Goal: Task Accomplishment & Management: Complete application form

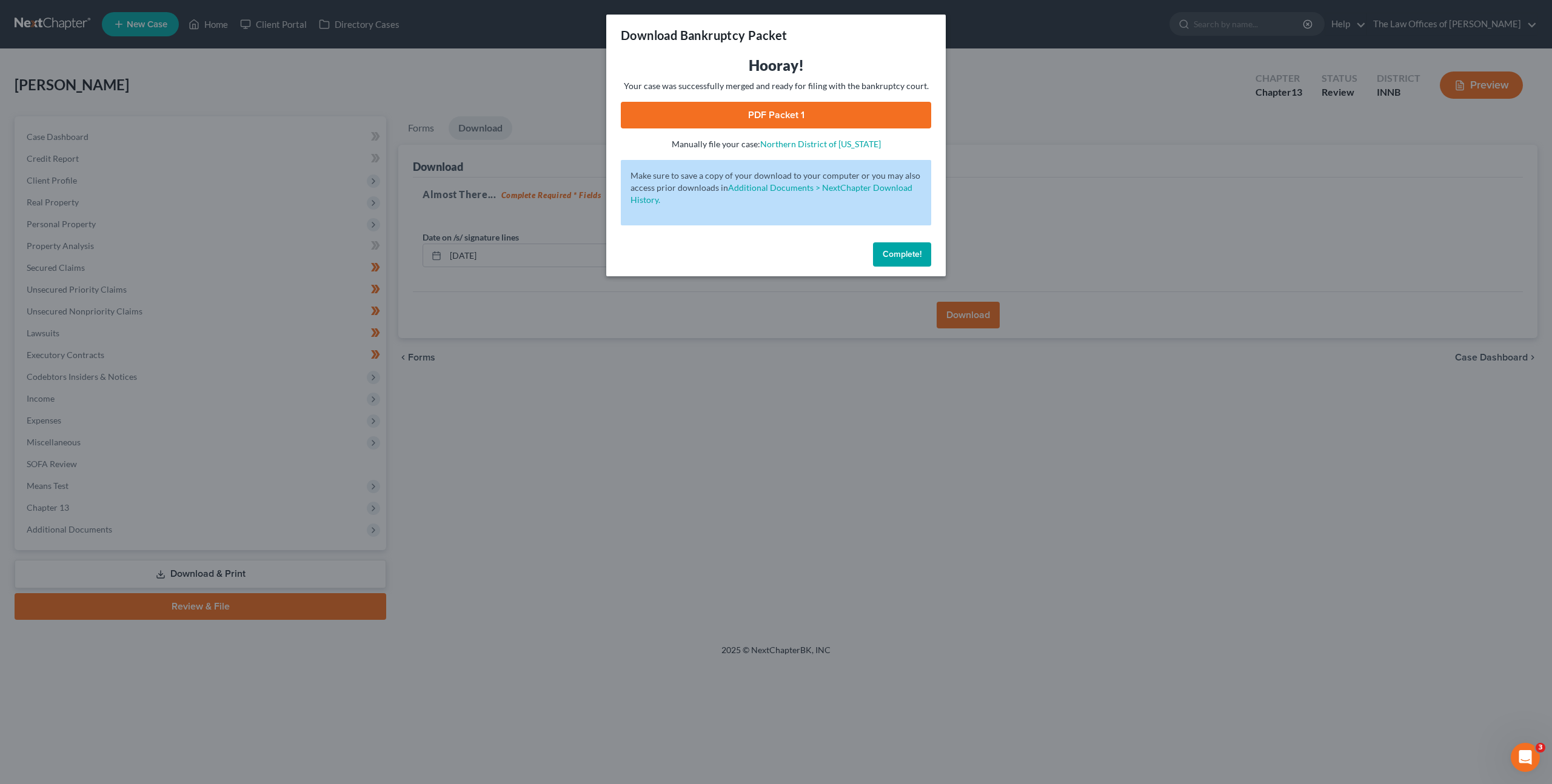
click at [912, 251] on span "Complete!" at bounding box center [901, 254] width 39 height 10
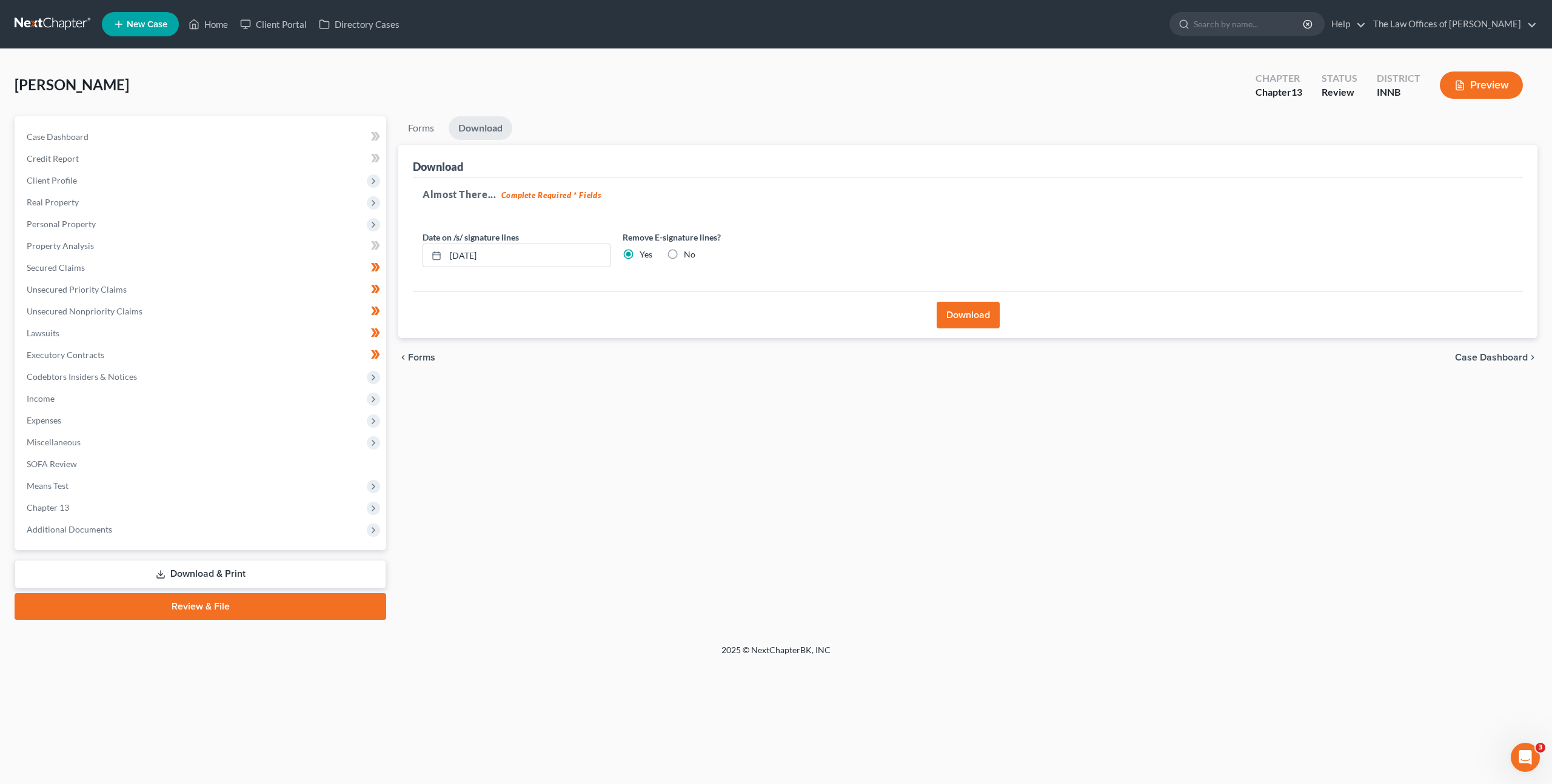
click at [22, 23] on link at bounding box center [53, 24] width 77 height 22
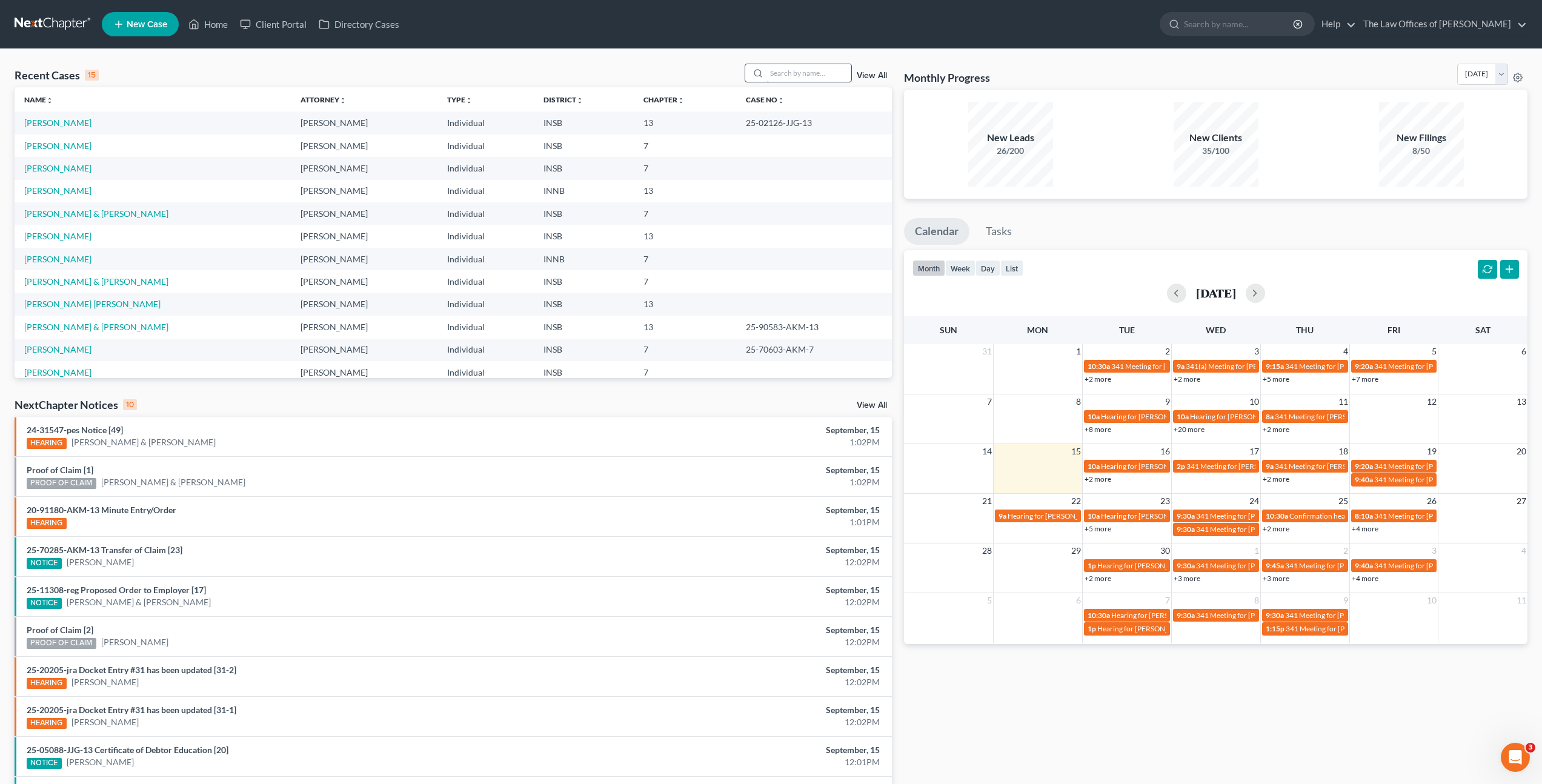
click at [821, 75] on input "search" at bounding box center [809, 72] width 85 height 18
type input "[PERSON_NAME]"
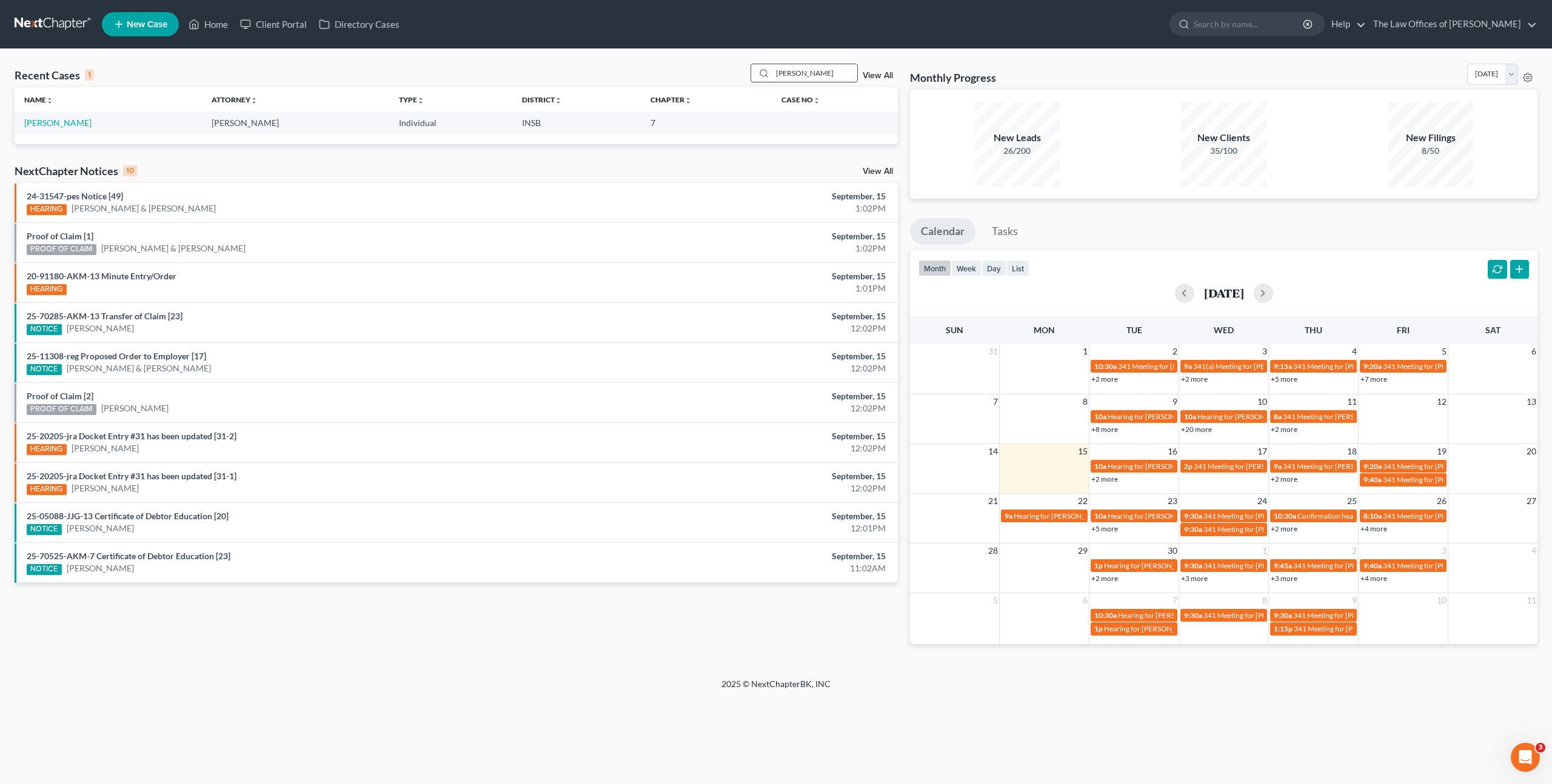
click at [817, 71] on input "Kyle Young" at bounding box center [815, 72] width 85 height 18
click at [613, 60] on div "Recent Cases 1 Kyle Young View All Name unfold_more expand_more expand_less Att…" at bounding box center [776, 363] width 1552 height 629
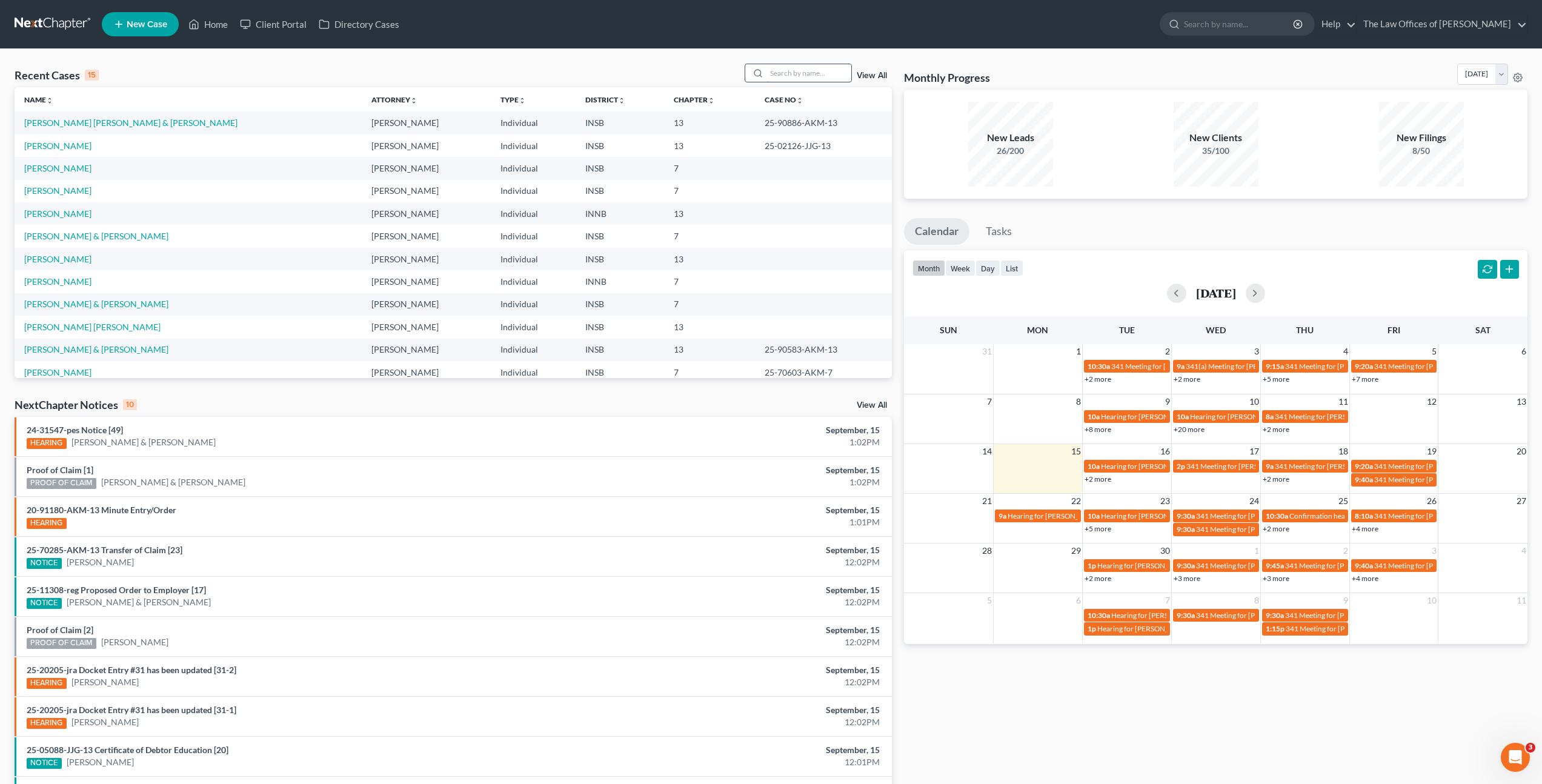
click at [820, 74] on input "search" at bounding box center [809, 72] width 85 height 18
type input "Kenya"
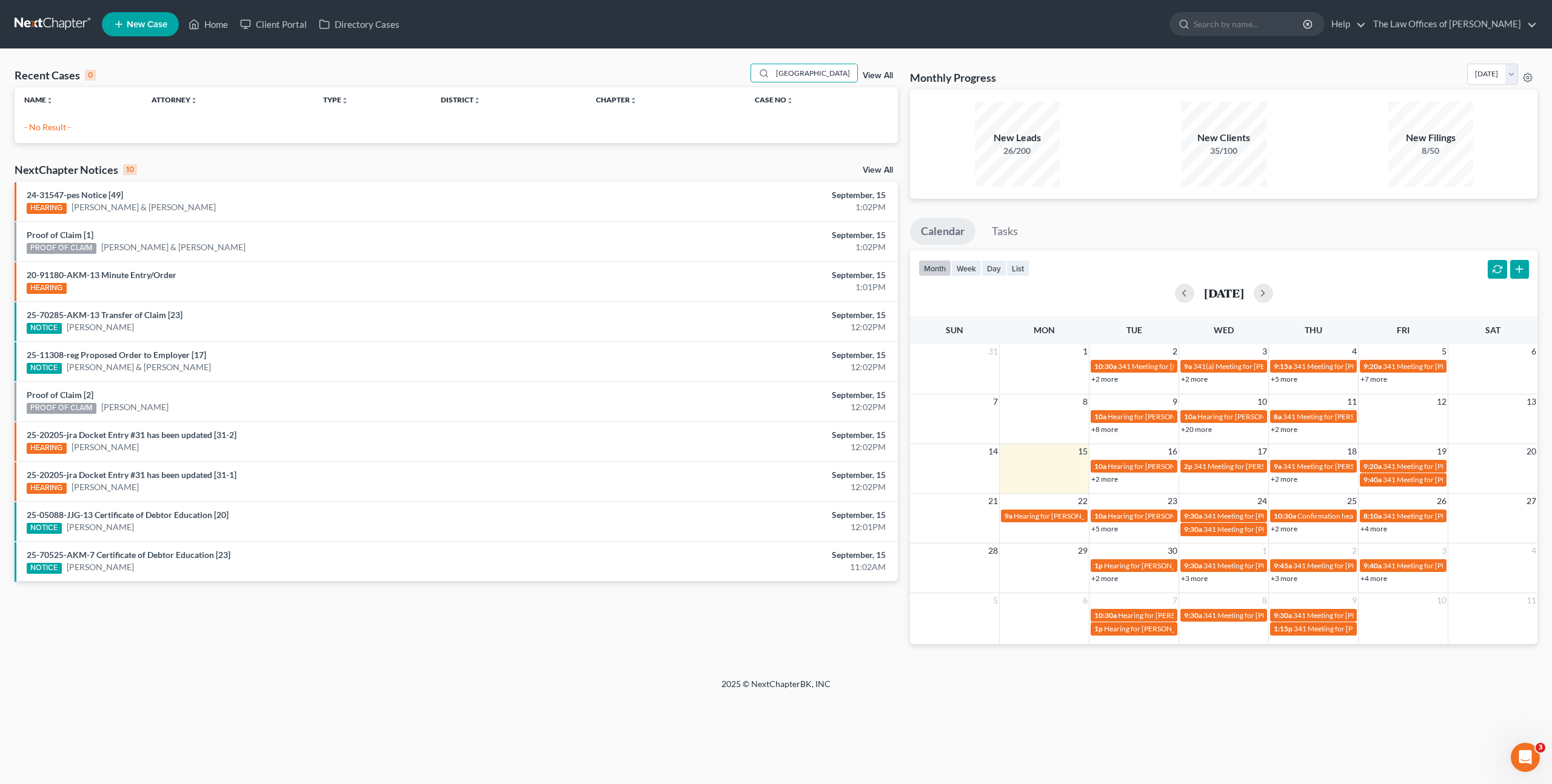
click at [122, 18] on icon at bounding box center [119, 24] width 11 height 14
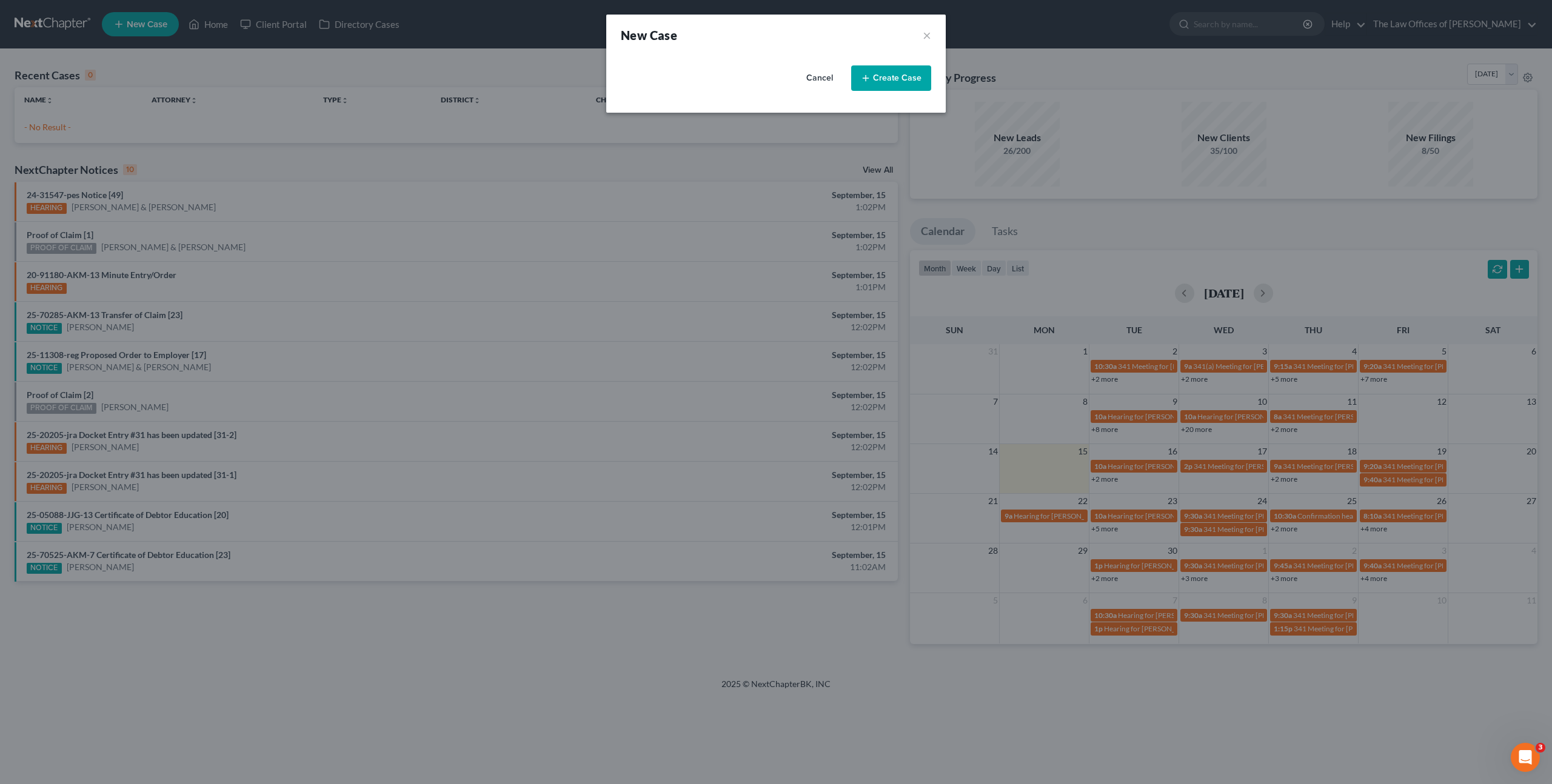
select select "28"
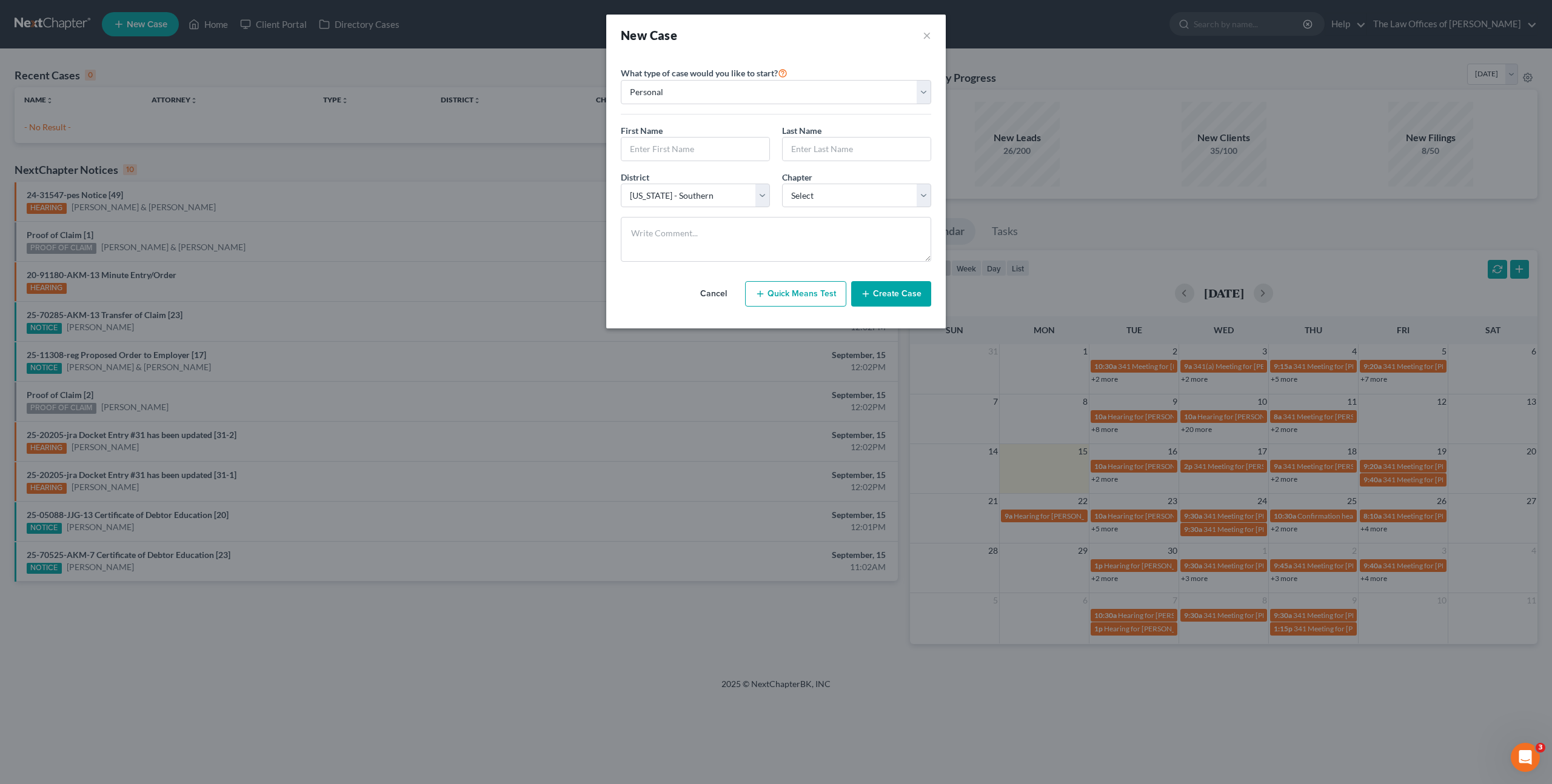
click at [664, 136] on div "First Name *" at bounding box center [695, 142] width 161 height 37
click at [662, 168] on div "First Name * Last Name *" at bounding box center [776, 148] width 322 height 47
click at [687, 149] on input "text" at bounding box center [695, 149] width 148 height 23
type input "Kenya"
type input "Blue"
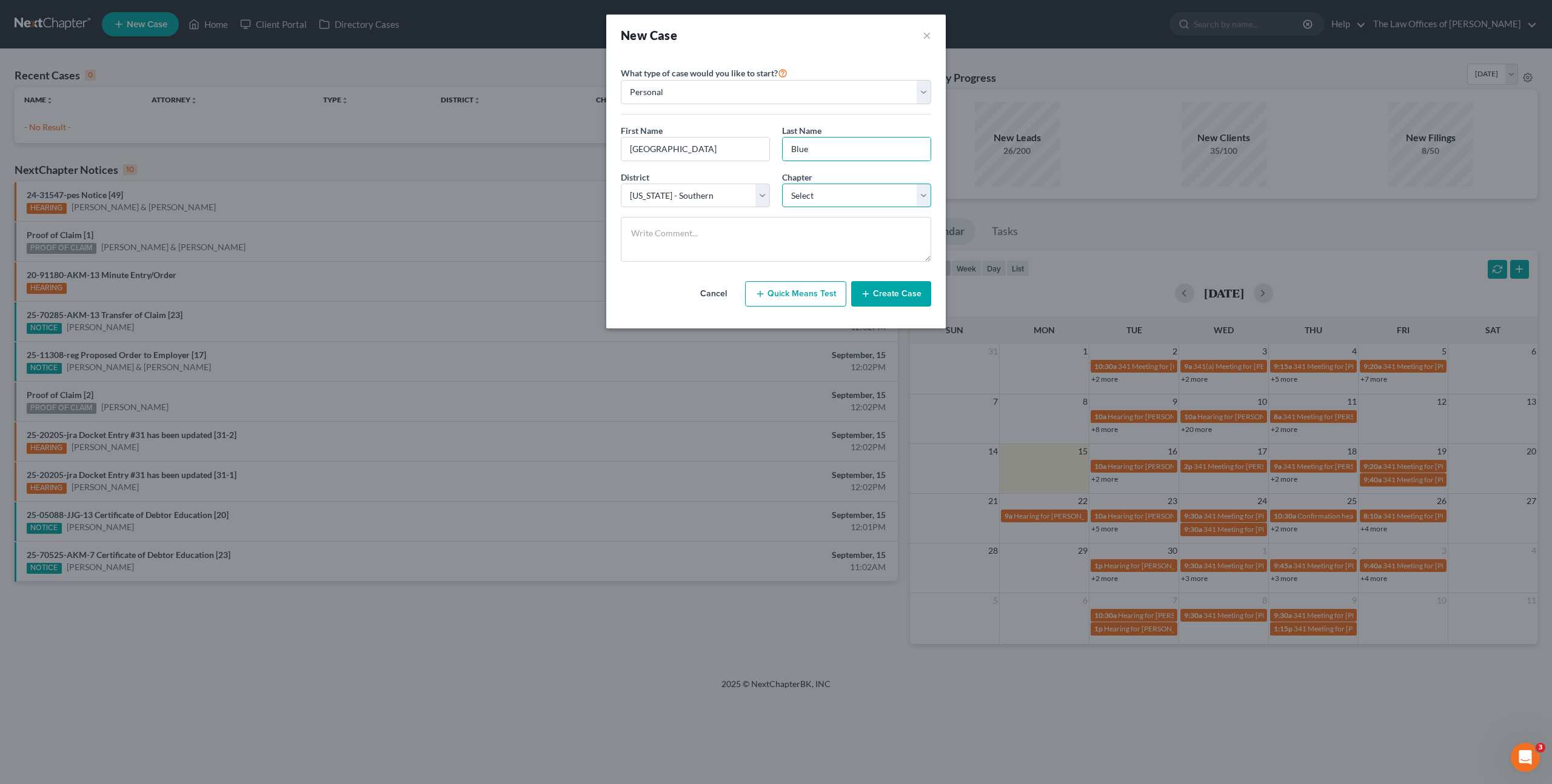
click at [840, 191] on select "Select 7 11 12 13" at bounding box center [856, 196] width 149 height 24
click at [840, 196] on select "Select 7 11 12 13" at bounding box center [856, 196] width 149 height 24
select select "0"
click at [782, 184] on select "Select 7 11 12 13" at bounding box center [856, 196] width 149 height 24
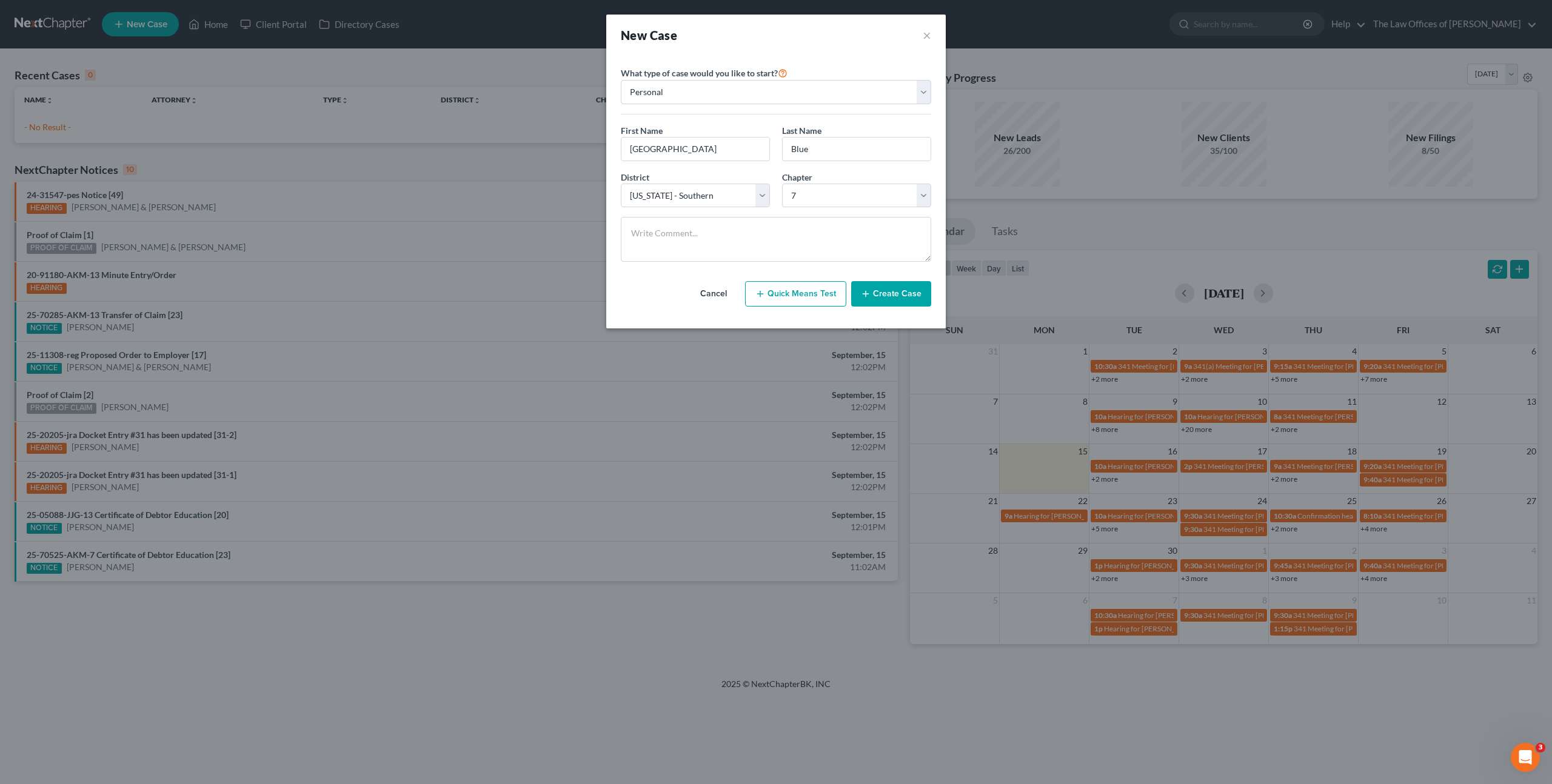
click at [869, 289] on icon "button" at bounding box center [865, 294] width 9 height 9
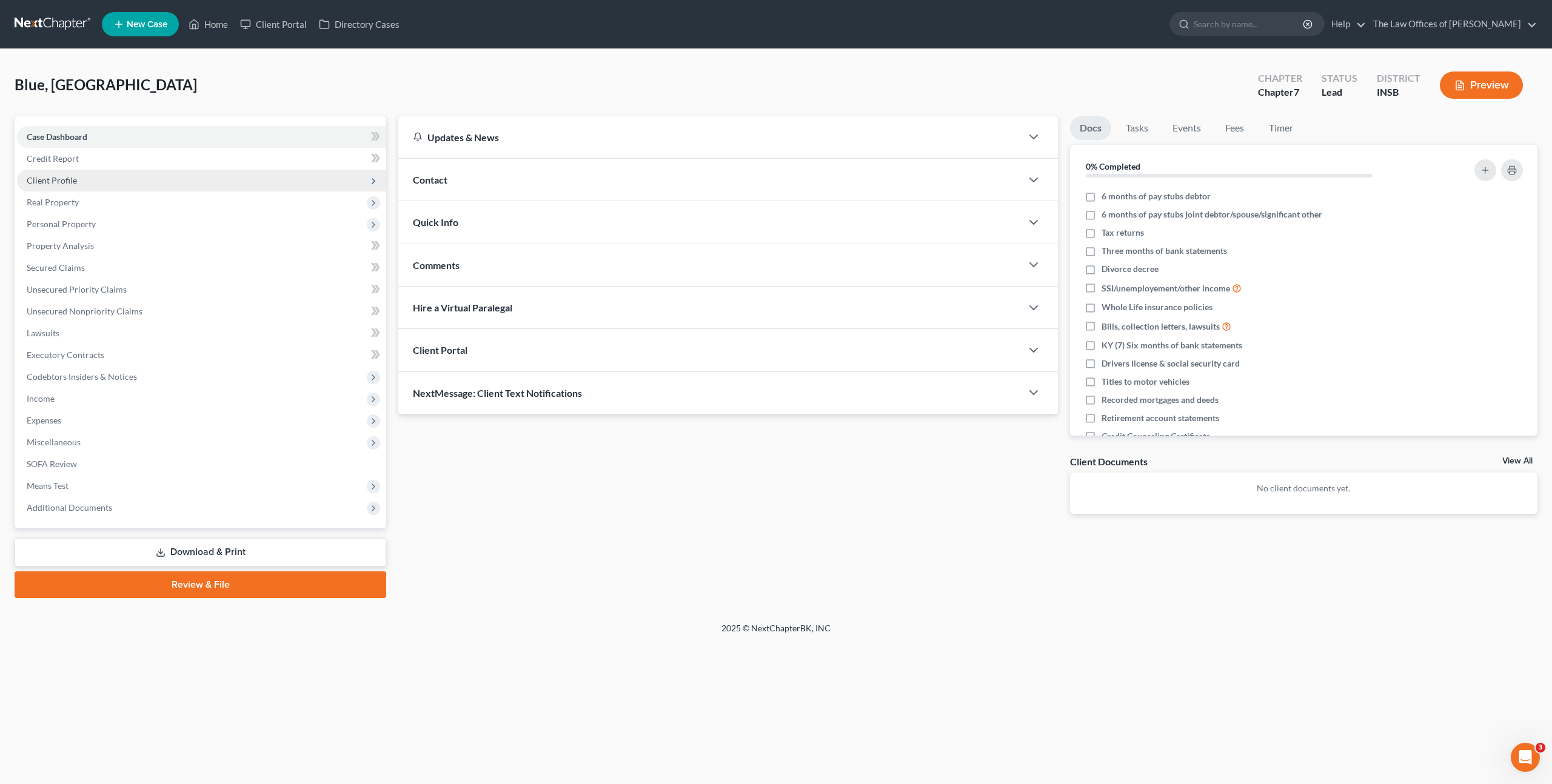
click at [108, 183] on span "Client Profile" at bounding box center [202, 180] width 369 height 22
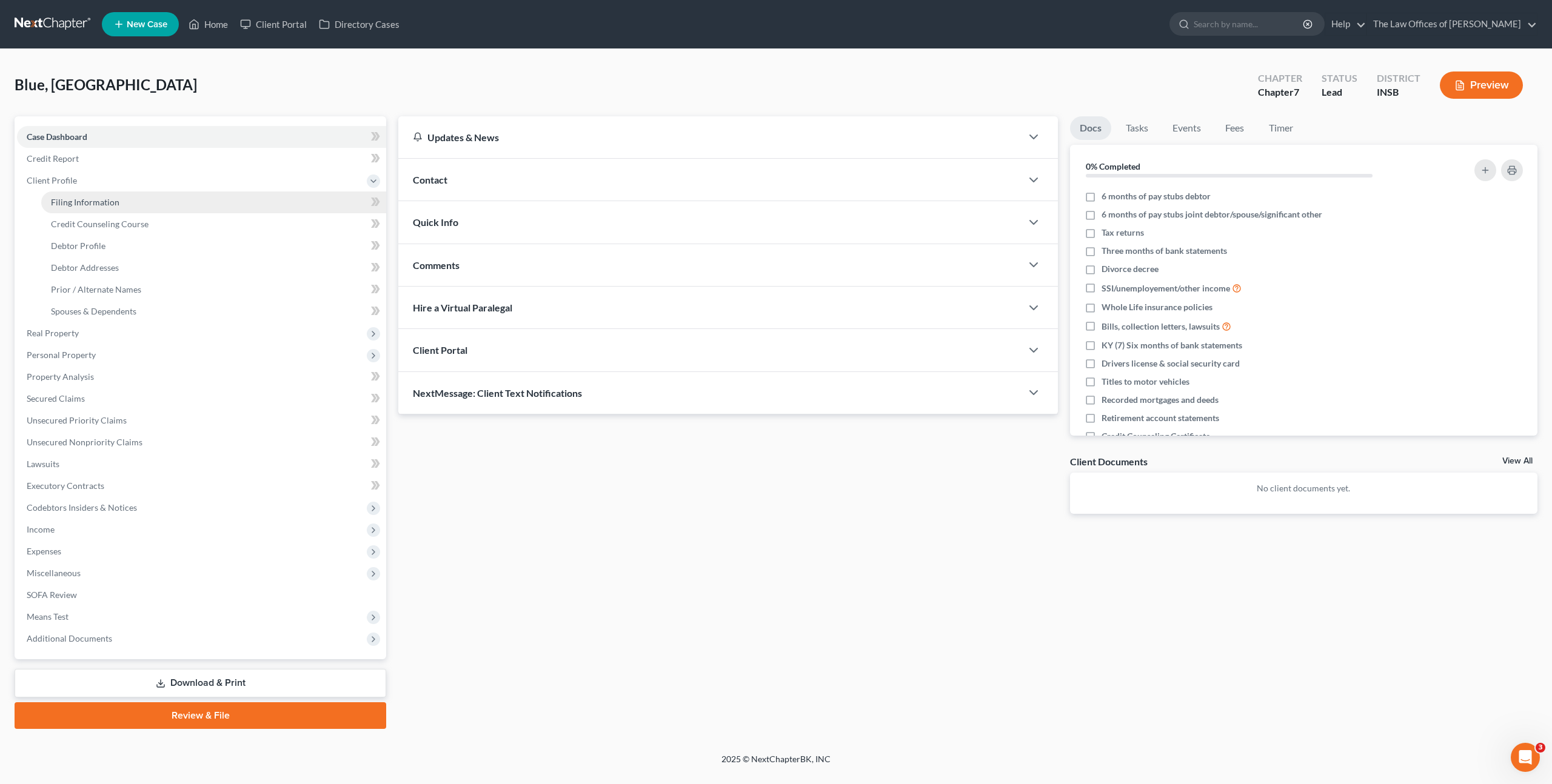
click at [98, 195] on link "Filing Information" at bounding box center [214, 201] width 345 height 22
select select "1"
select select "0"
select select "28"
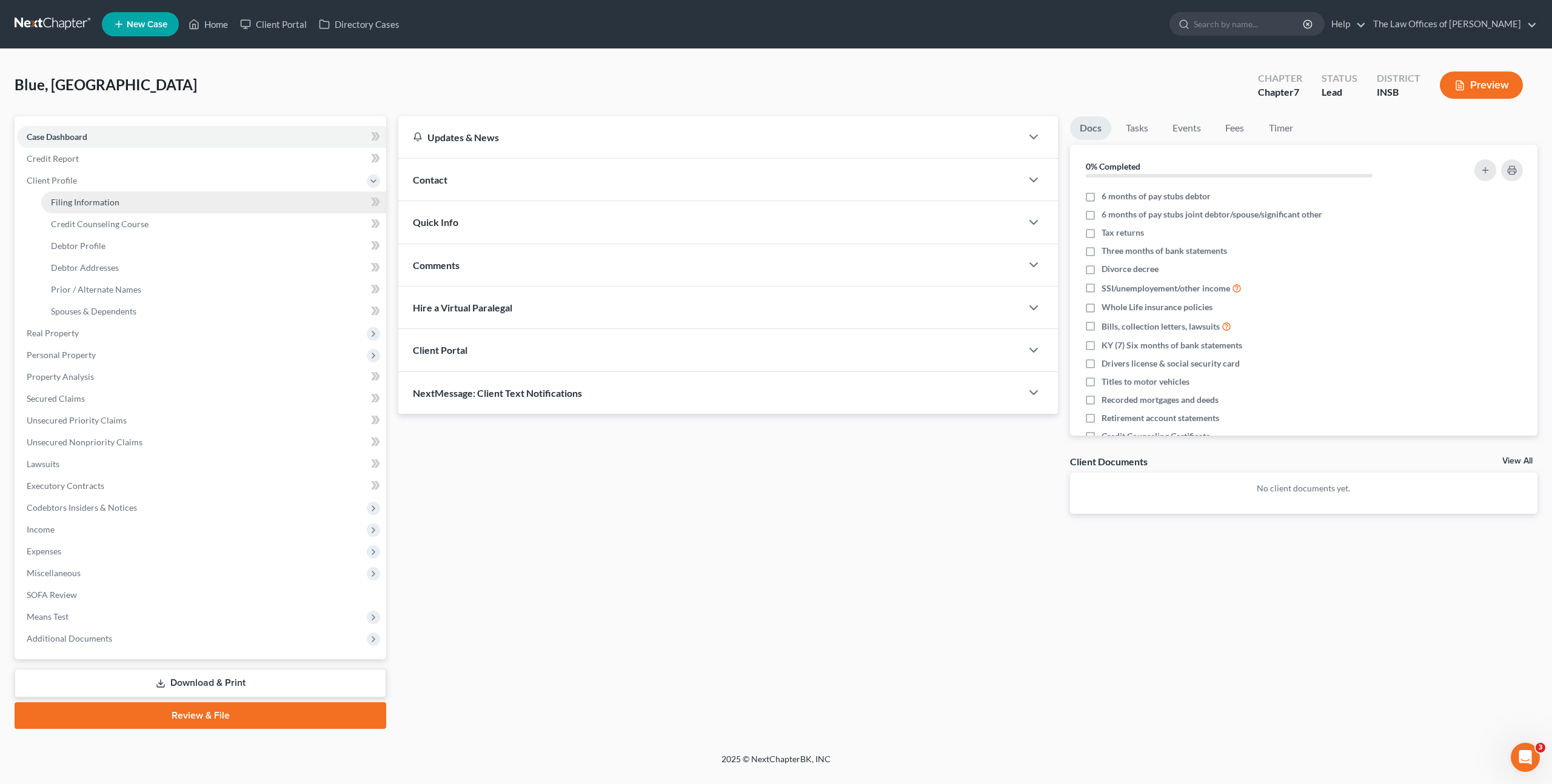
select select "15"
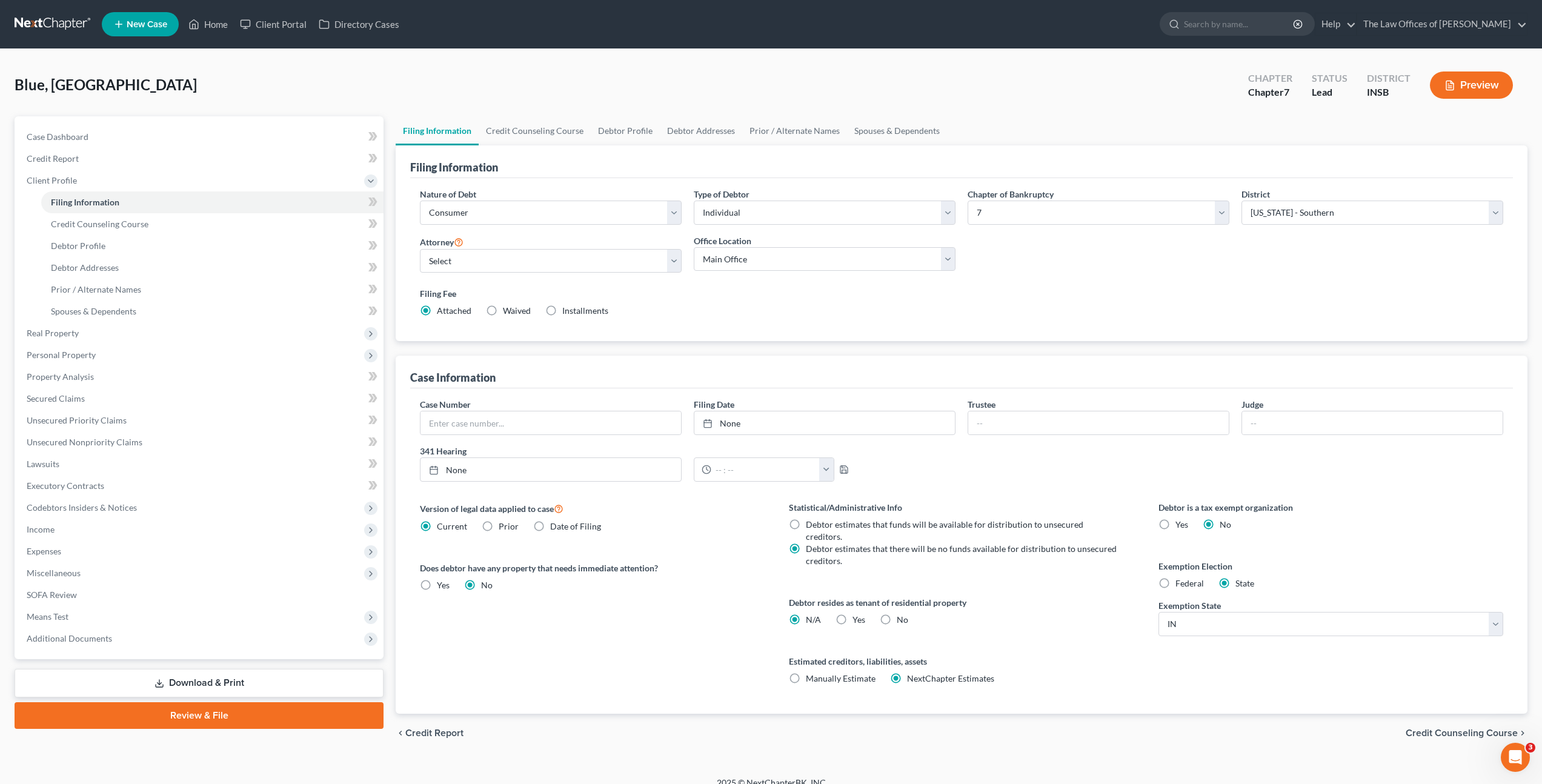
scroll to position [3, 0]
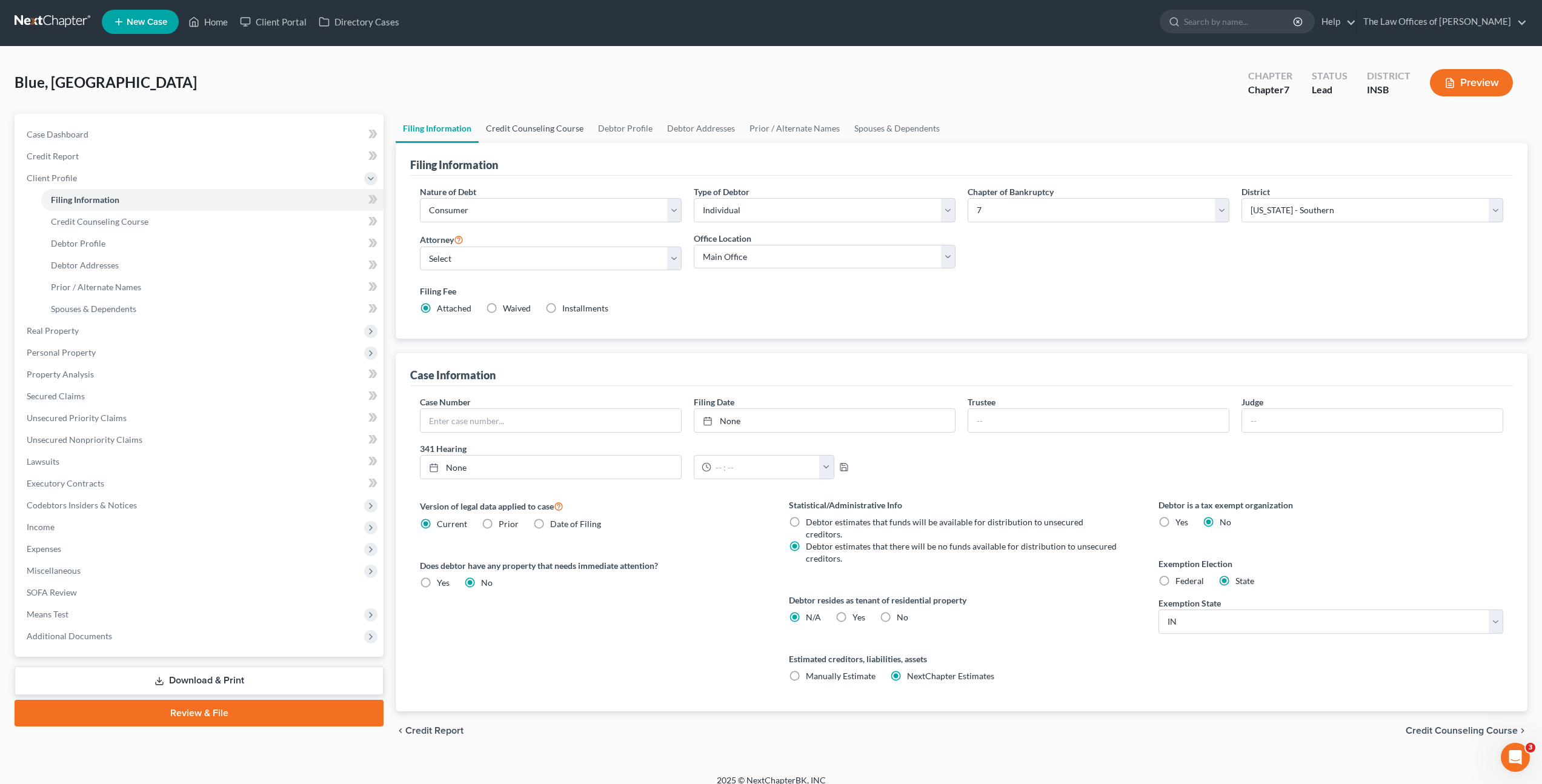
click at [531, 125] on link "Credit Counseling Course" at bounding box center [535, 128] width 112 height 29
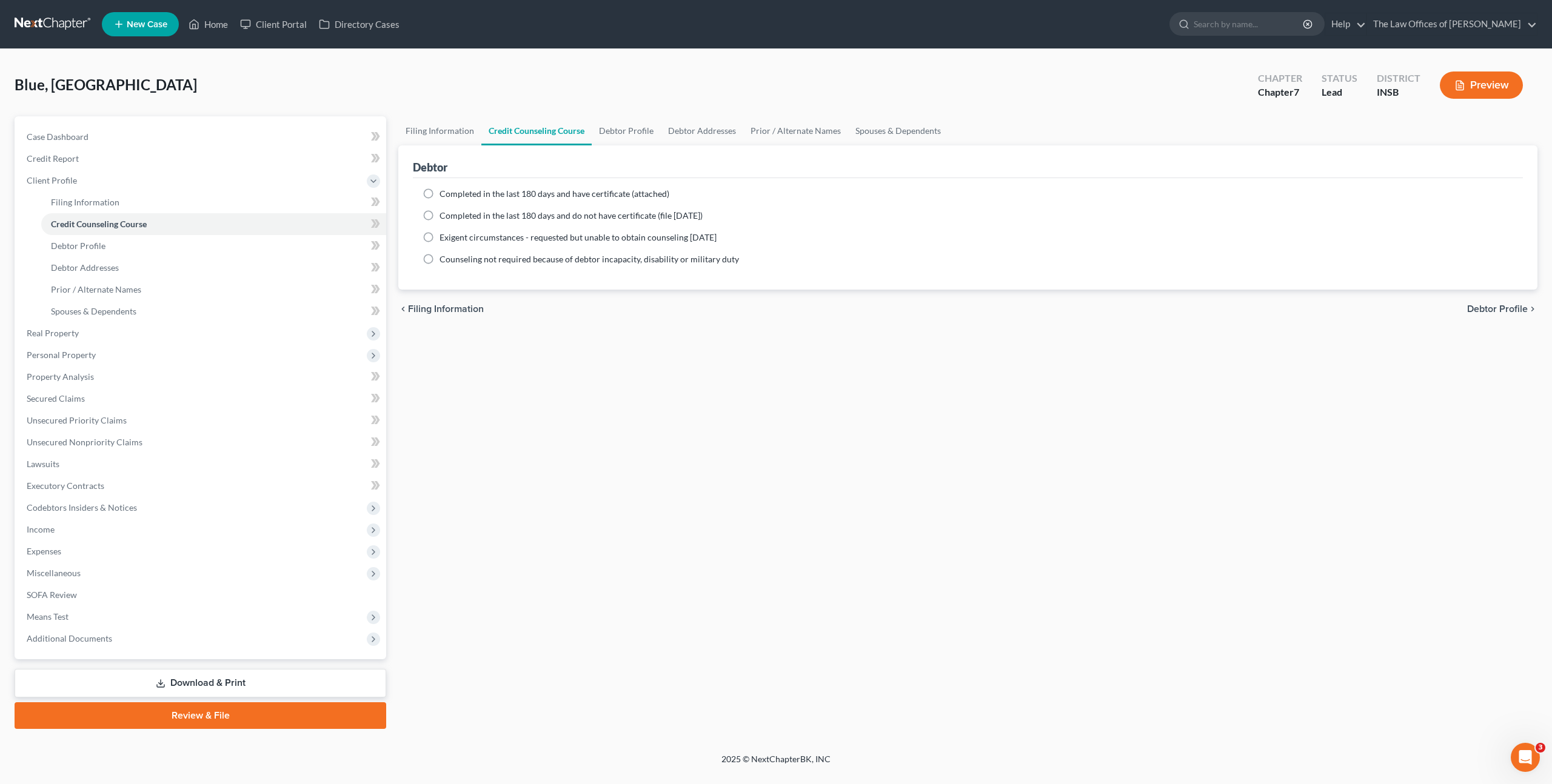
click at [524, 197] on span "Completed in the last 180 days and have certificate (attached)" at bounding box center [555, 193] width 230 height 10
click at [452, 196] on input "Completed in the last 180 days and have certificate (attached)" at bounding box center [448, 192] width 8 height 8
radio input "true"
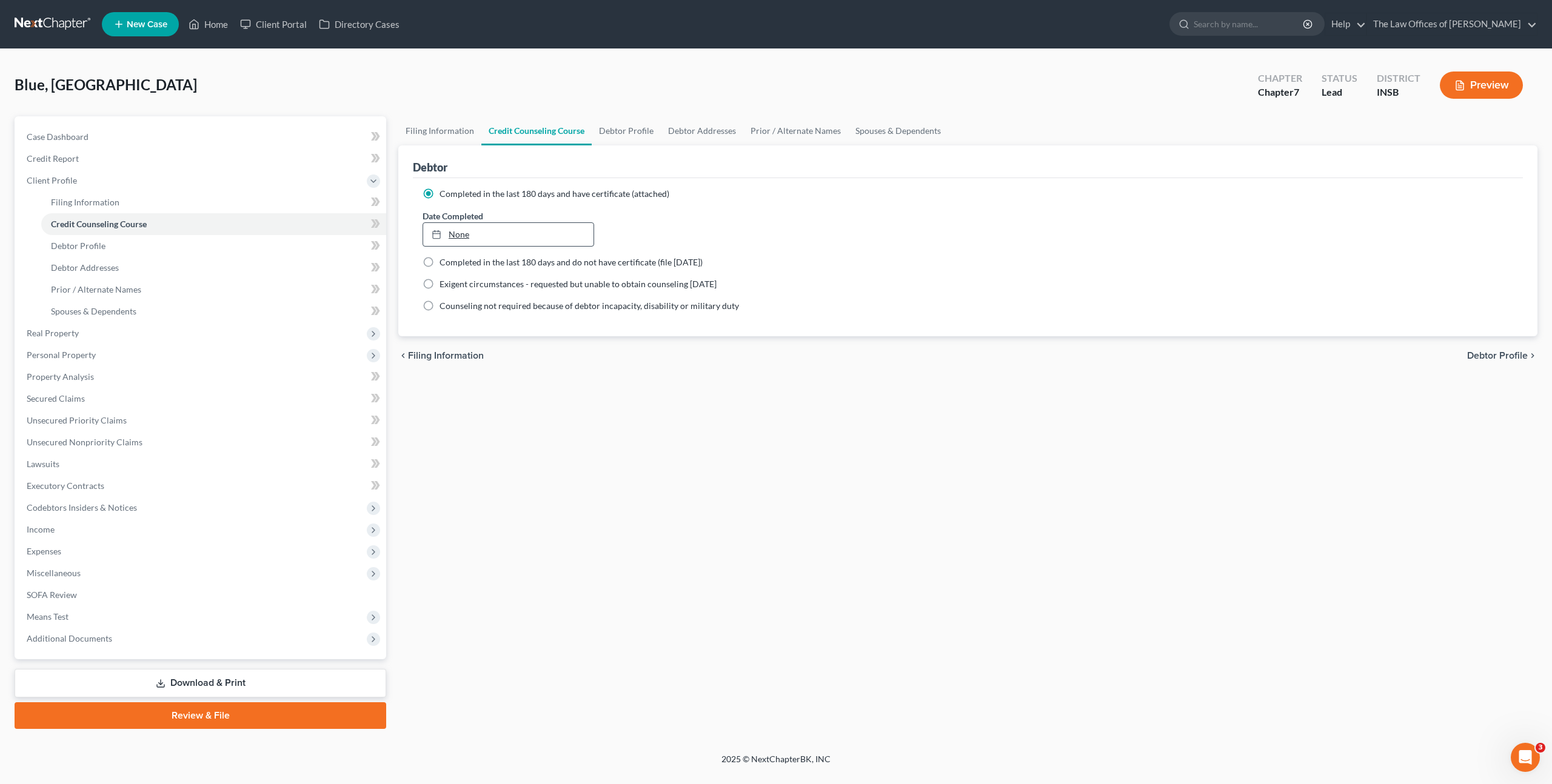
click at [486, 238] on link "None" at bounding box center [508, 234] width 170 height 23
type input "9/15/2025"
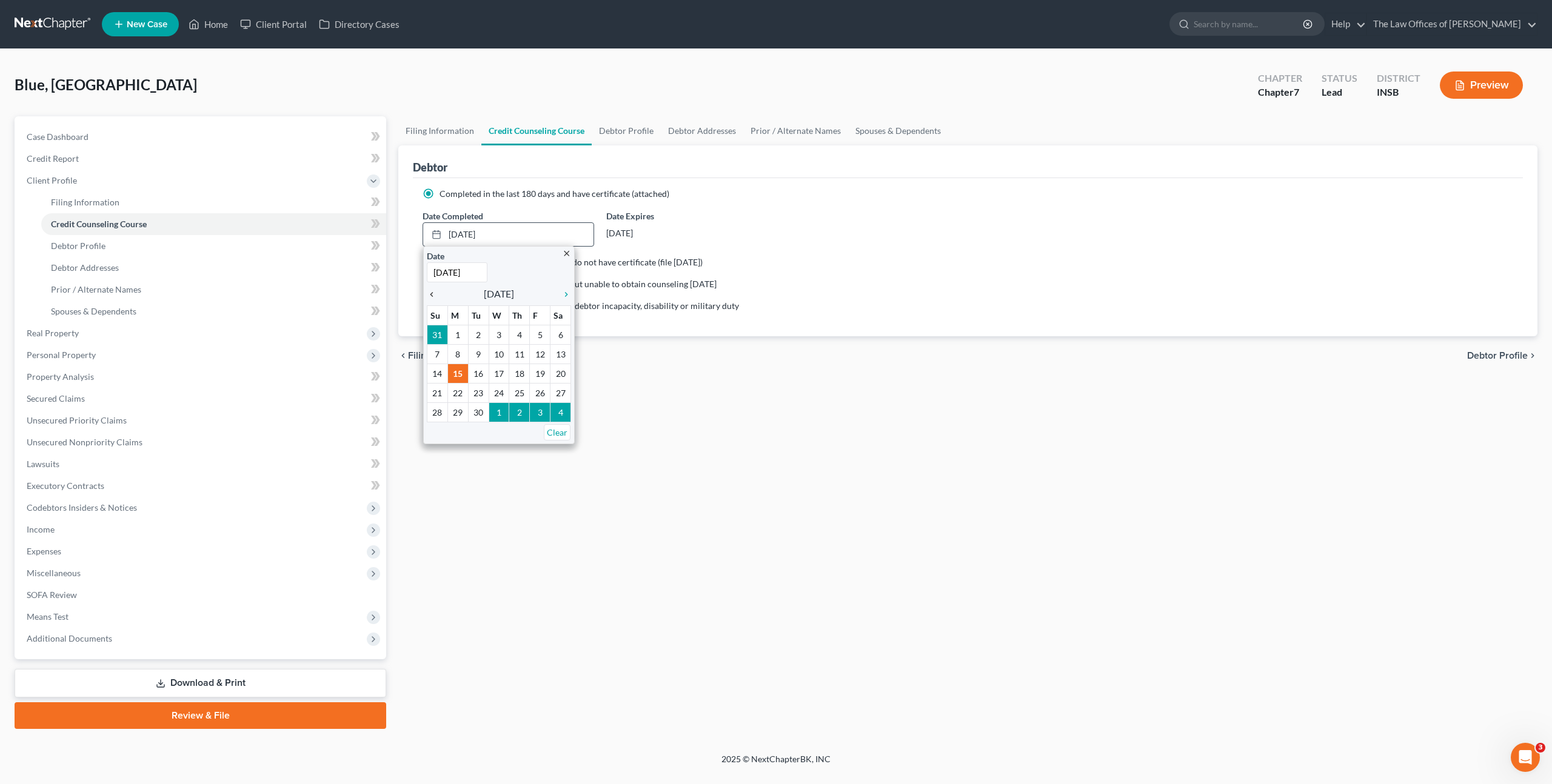
click at [430, 294] on icon "chevron_left" at bounding box center [434, 295] width 16 height 9
click at [436, 293] on icon "chevron_left" at bounding box center [434, 295] width 16 height 9
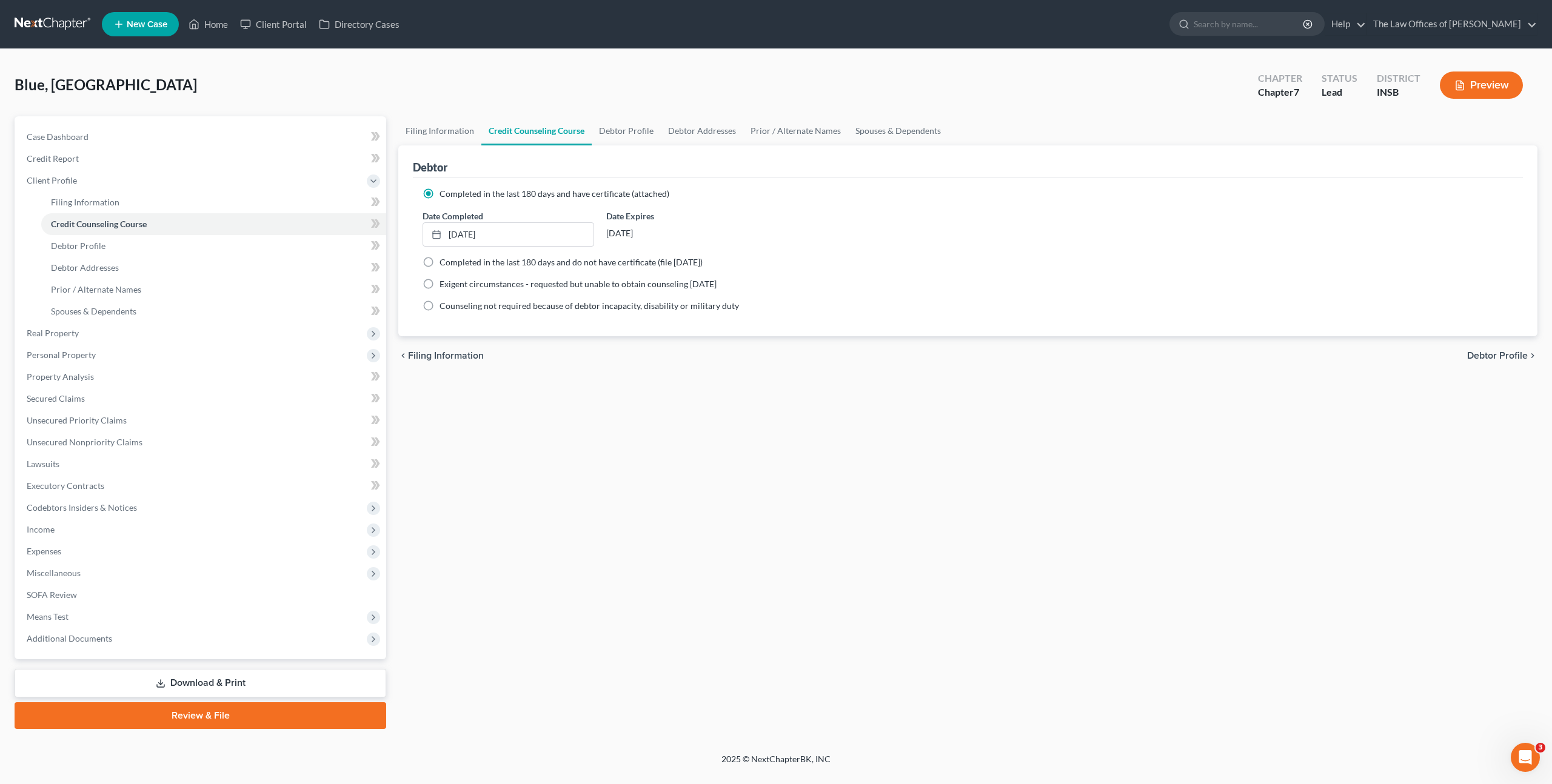
click at [675, 395] on div "Filing Information Credit Counseling Course Debtor Profile Debtor Addresses Pri…" at bounding box center [967, 423] width 1151 height 613
click at [368, 225] on span at bounding box center [375, 225] width 22 height 18
click at [280, 245] on link "Debtor Profile" at bounding box center [214, 246] width 345 height 22
select select "0"
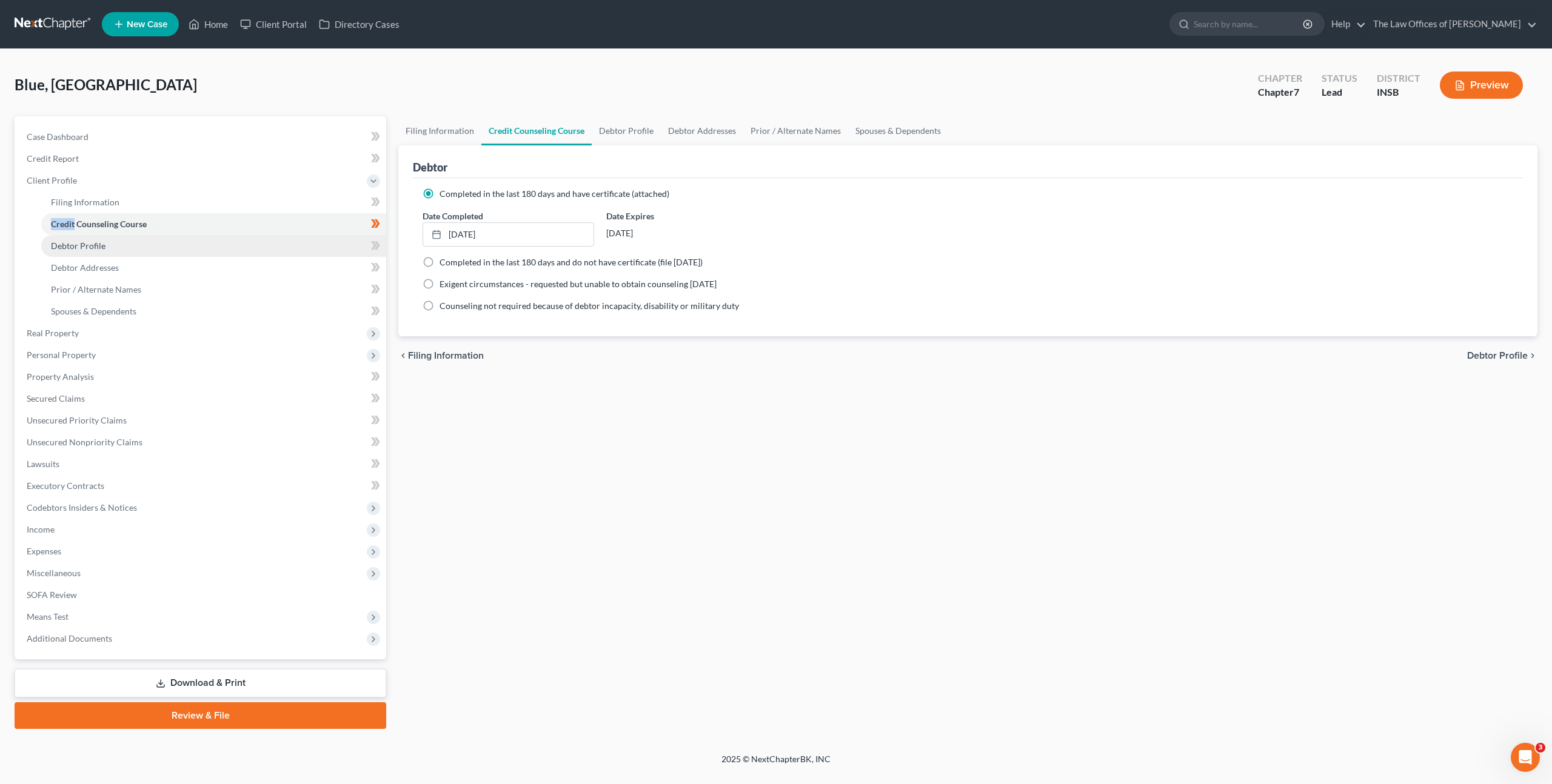
select select "0"
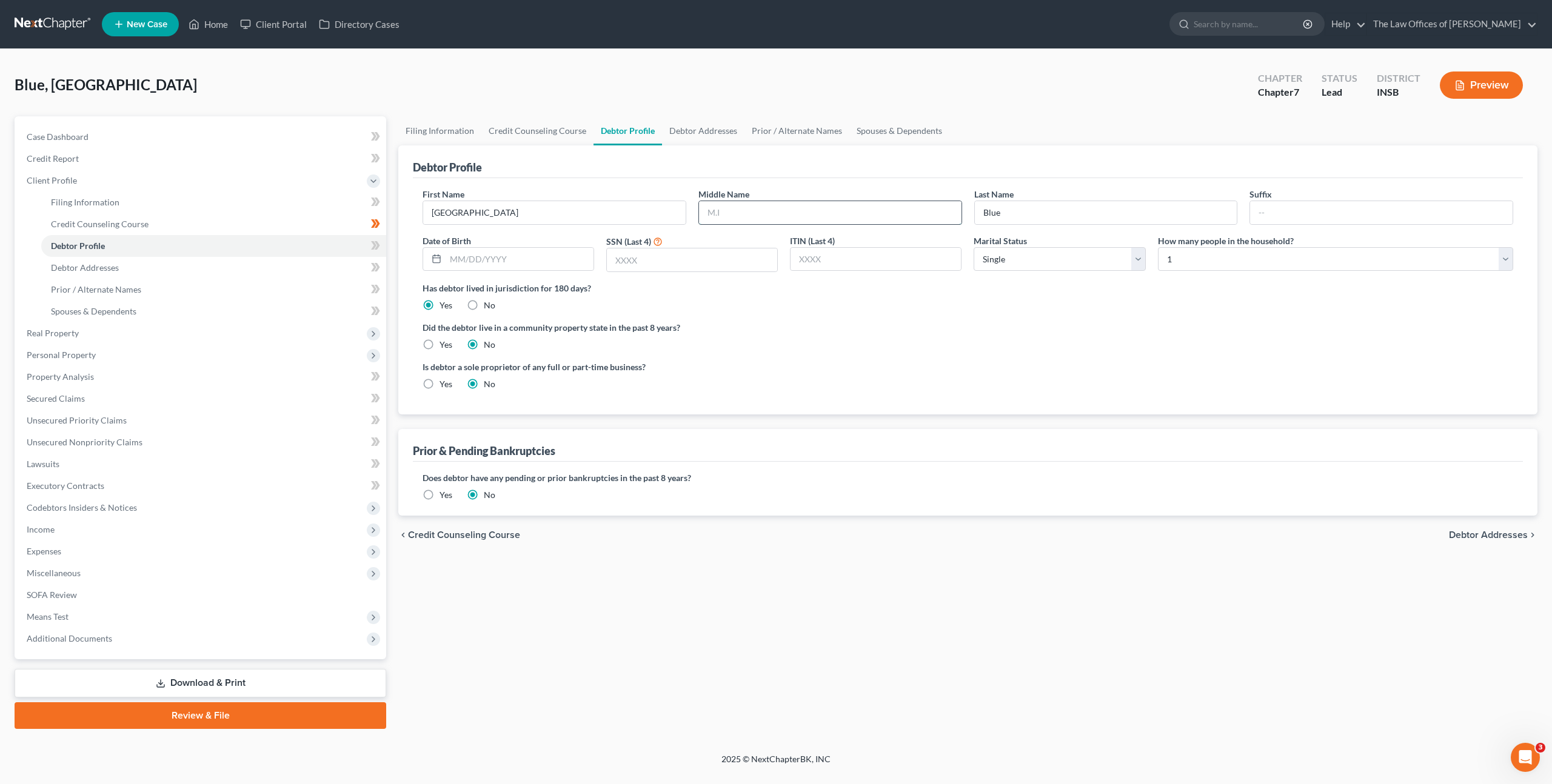
click at [771, 212] on input "text" at bounding box center [830, 213] width 263 height 23
click at [817, 205] on input "text" at bounding box center [830, 213] width 263 height 23
type input "K"
type input "Janae"
type input "05/03/1998"
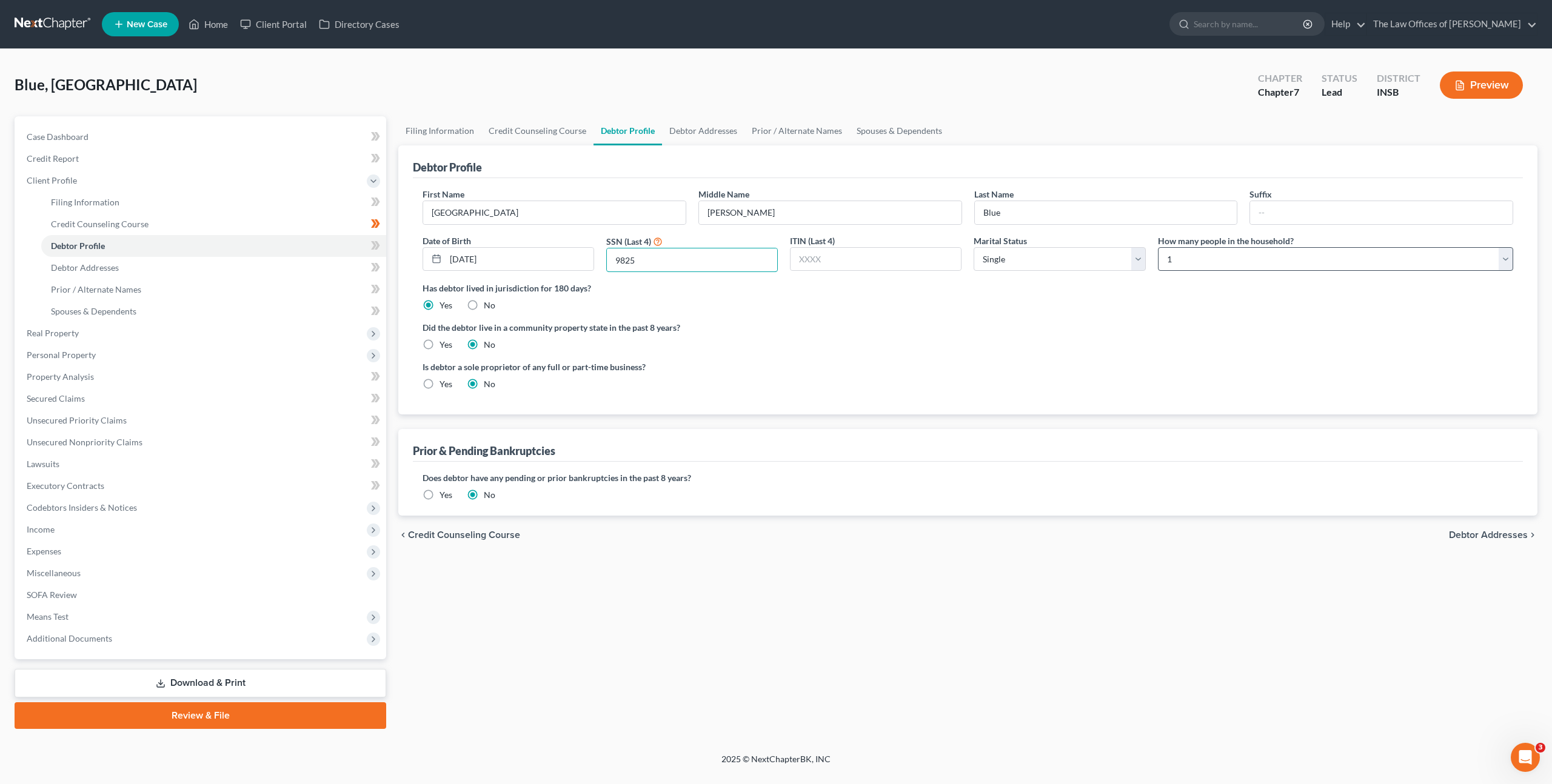
type input "9825"
click at [1276, 263] on select "Select 1 2 3 4 5 6 7 8 9 10 11 12 13 14 15 16 17 18 19 20" at bounding box center [1334, 260] width 355 height 24
select select "2"
click at [1157, 248] on select "Select 1 2 3 4 5 6 7 8 9 10 11 12 13 14 15 16 17 18 19 20" at bounding box center [1334, 260] width 355 height 24
click at [1069, 338] on div "Did the debtor live in a community property state in the past 8 years? Yes No" at bounding box center [968, 336] width 1091 height 30
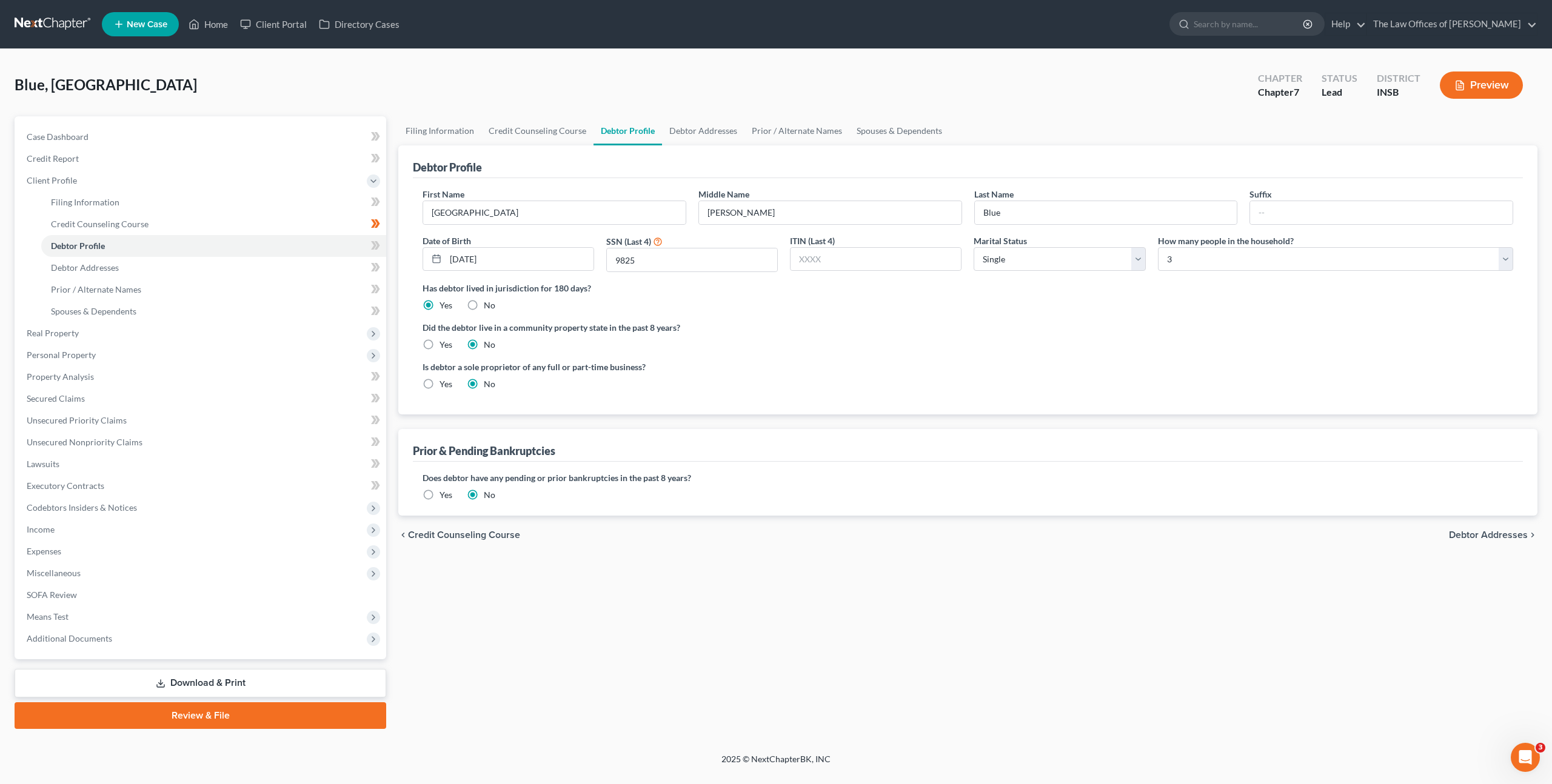
click at [440, 499] on label "Yes" at bounding box center [446, 494] width 13 height 12
click at [445, 497] on input "Yes" at bounding box center [448, 492] width 8 height 8
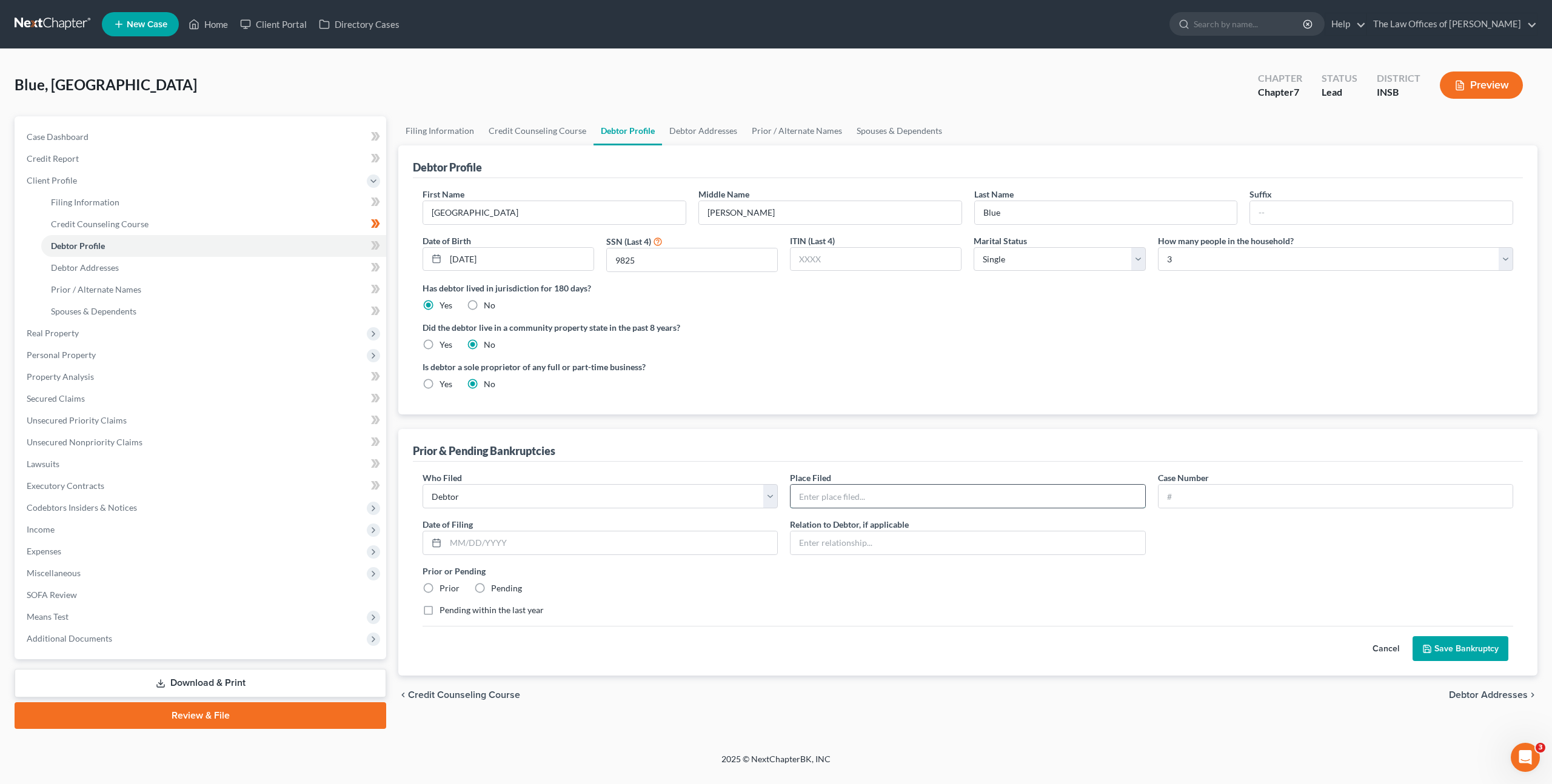
click at [880, 488] on input "text" at bounding box center [967, 496] width 354 height 23
click at [873, 499] on input "text" at bounding box center [967, 496] width 354 height 23
click at [859, 499] on input "text" at bounding box center [967, 496] width 354 height 23
paste input "INSB - Chapter 7 - Discharged"
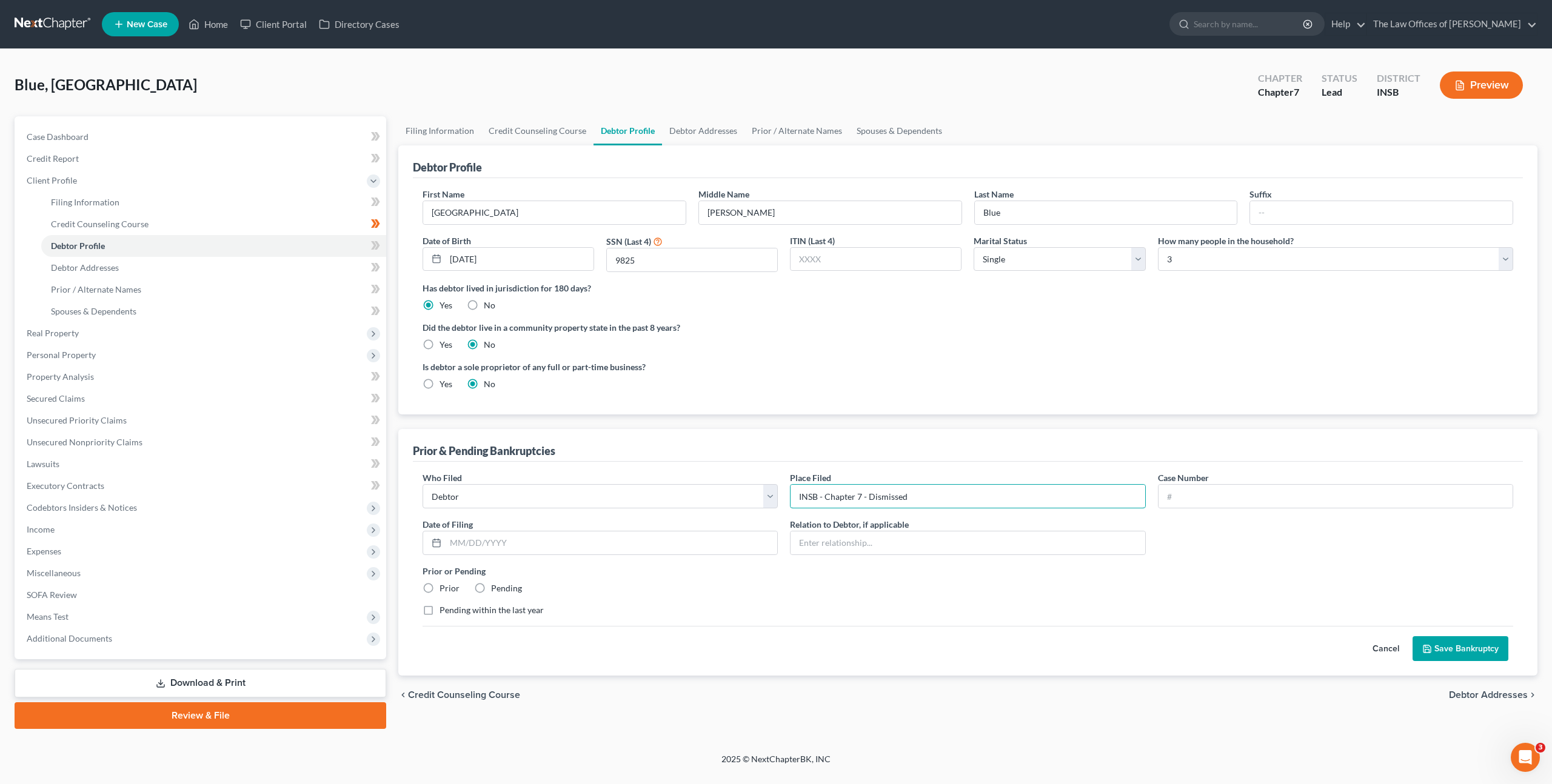
type input "INSB - Chapter 7 - Dismissed"
click at [1204, 499] on input "text" at bounding box center [1335, 496] width 354 height 23
paste input "25-70441"
type input "25-70441"
click at [1194, 530] on div "Who Filed * Debtor Other Place Filed * INSB - Chapter 7 - Dismissed Case Number…" at bounding box center [967, 549] width 1103 height 154
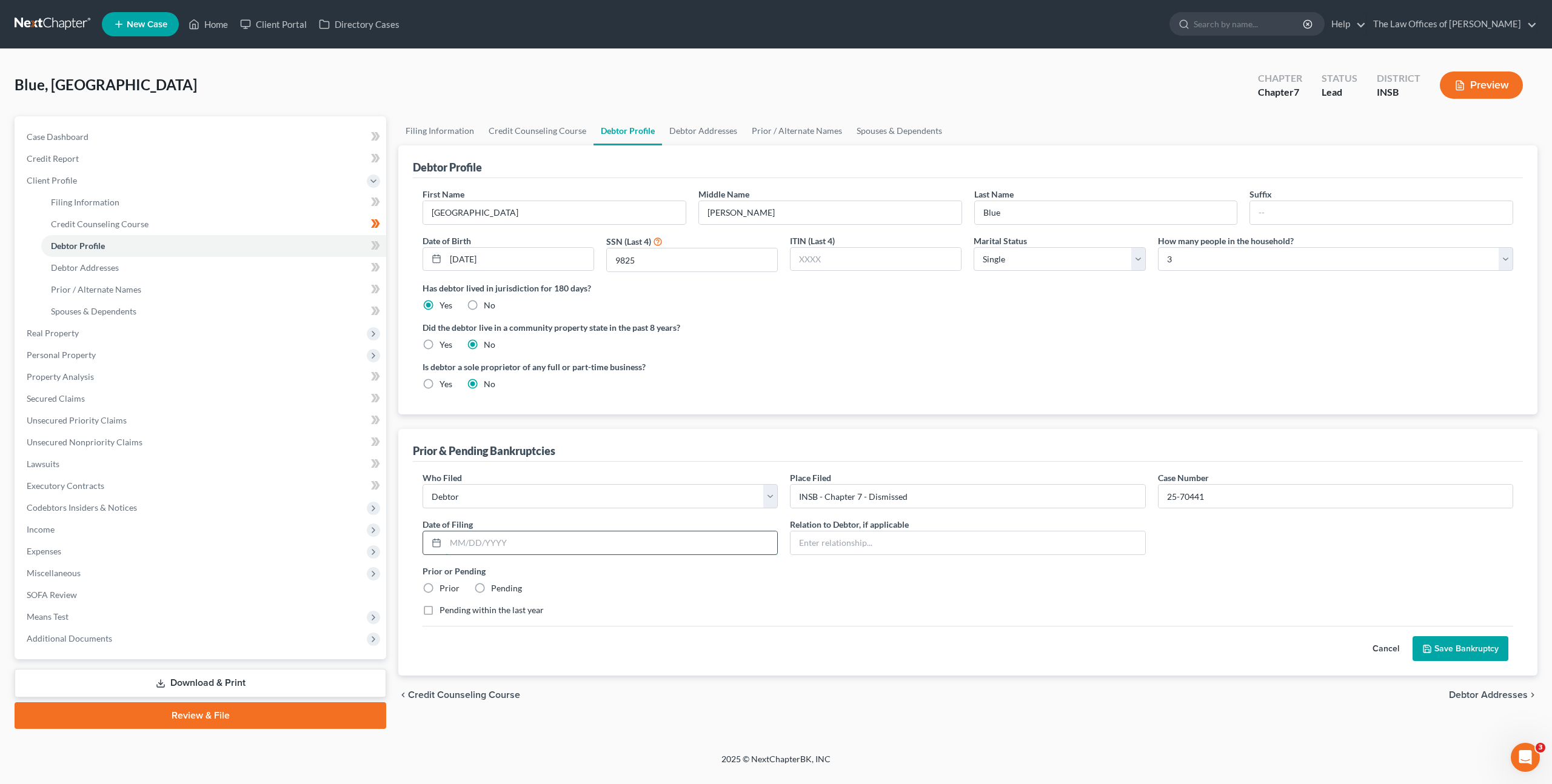
click at [627, 542] on input "text" at bounding box center [611, 543] width 331 height 23
type input "[DATE]"
click at [440, 585] on label "Prior" at bounding box center [449, 588] width 20 height 12
click at [445, 585] on input "Prior" at bounding box center [448, 586] width 8 height 8
radio input "true"
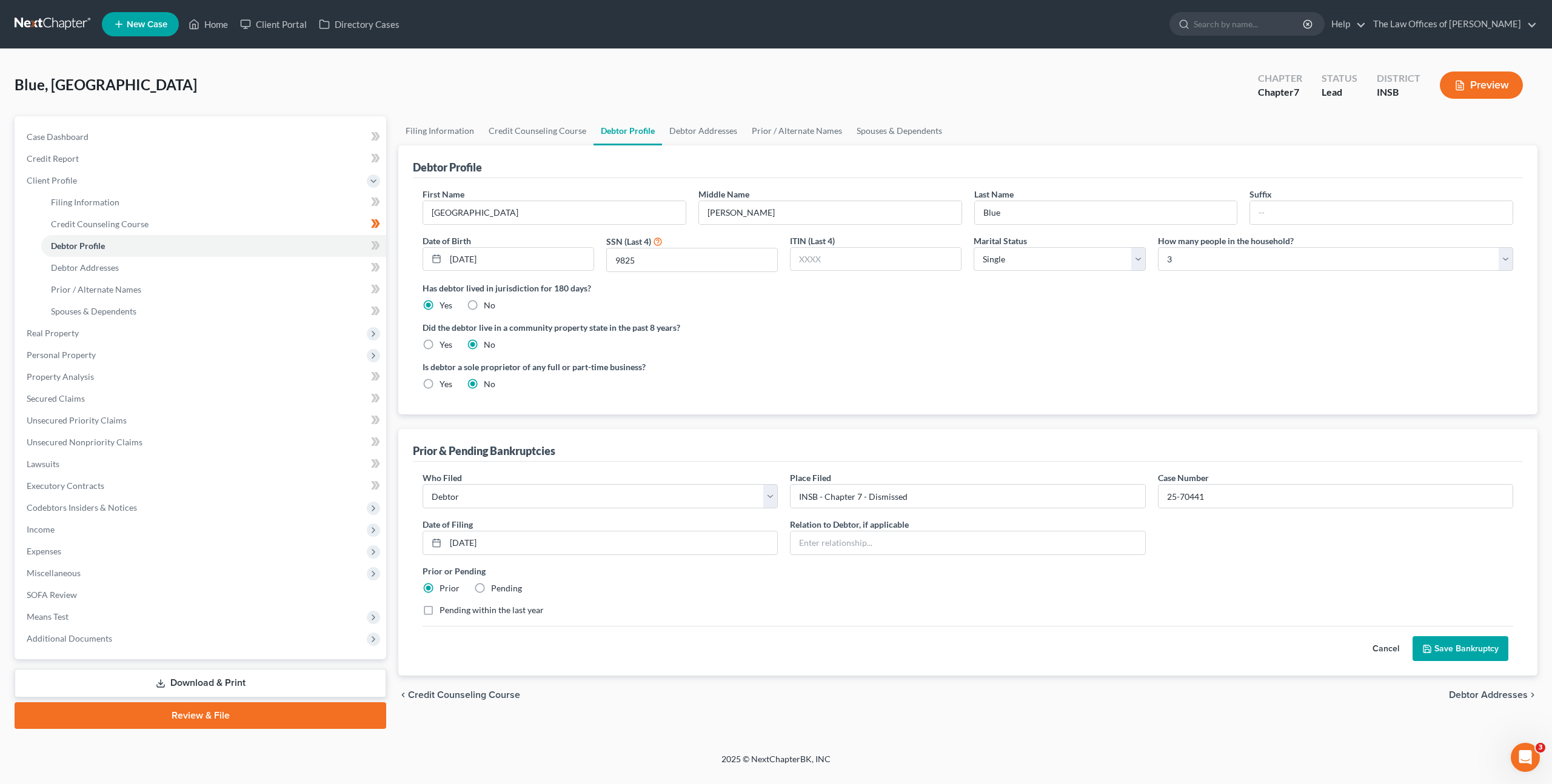
click at [615, 574] on label "Prior or Pending" at bounding box center [968, 571] width 1091 height 13
click at [1449, 646] on button "Save Bankruptcy" at bounding box center [1461, 648] width 96 height 25
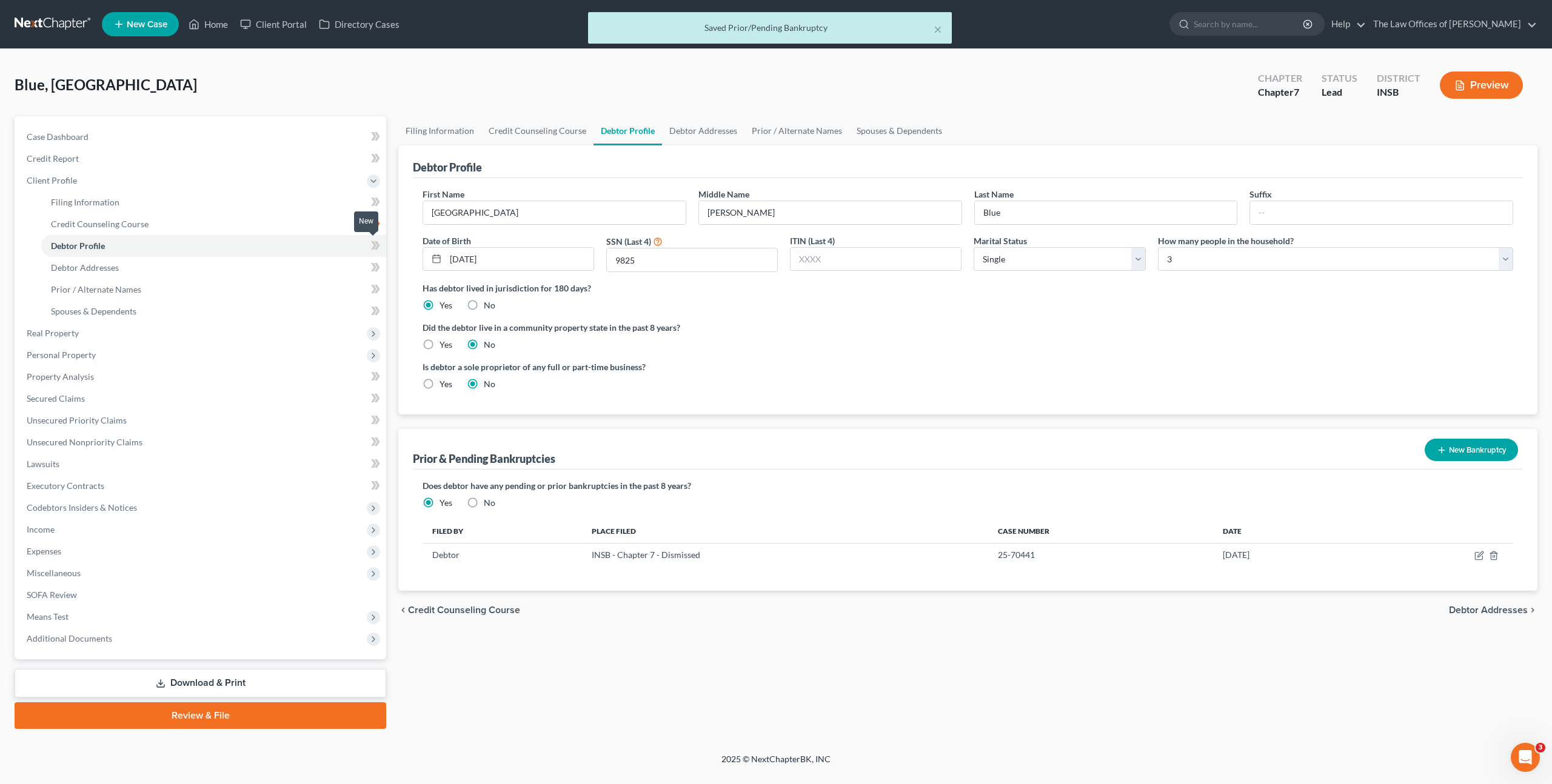
click at [371, 249] on icon at bounding box center [376, 246] width 9 height 15
click at [326, 272] on link "Debtor Addresses" at bounding box center [214, 267] width 345 height 22
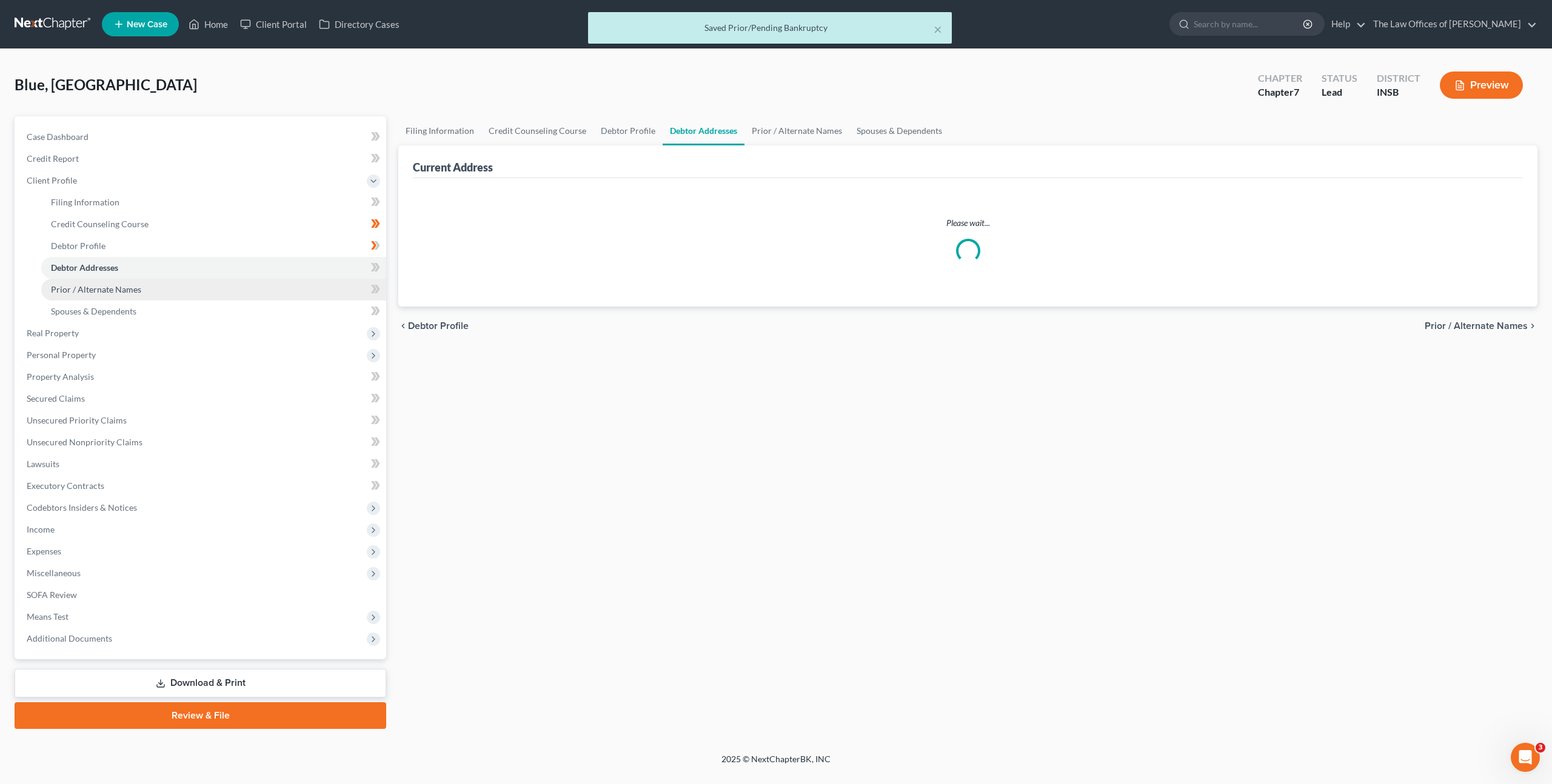
select select "0"
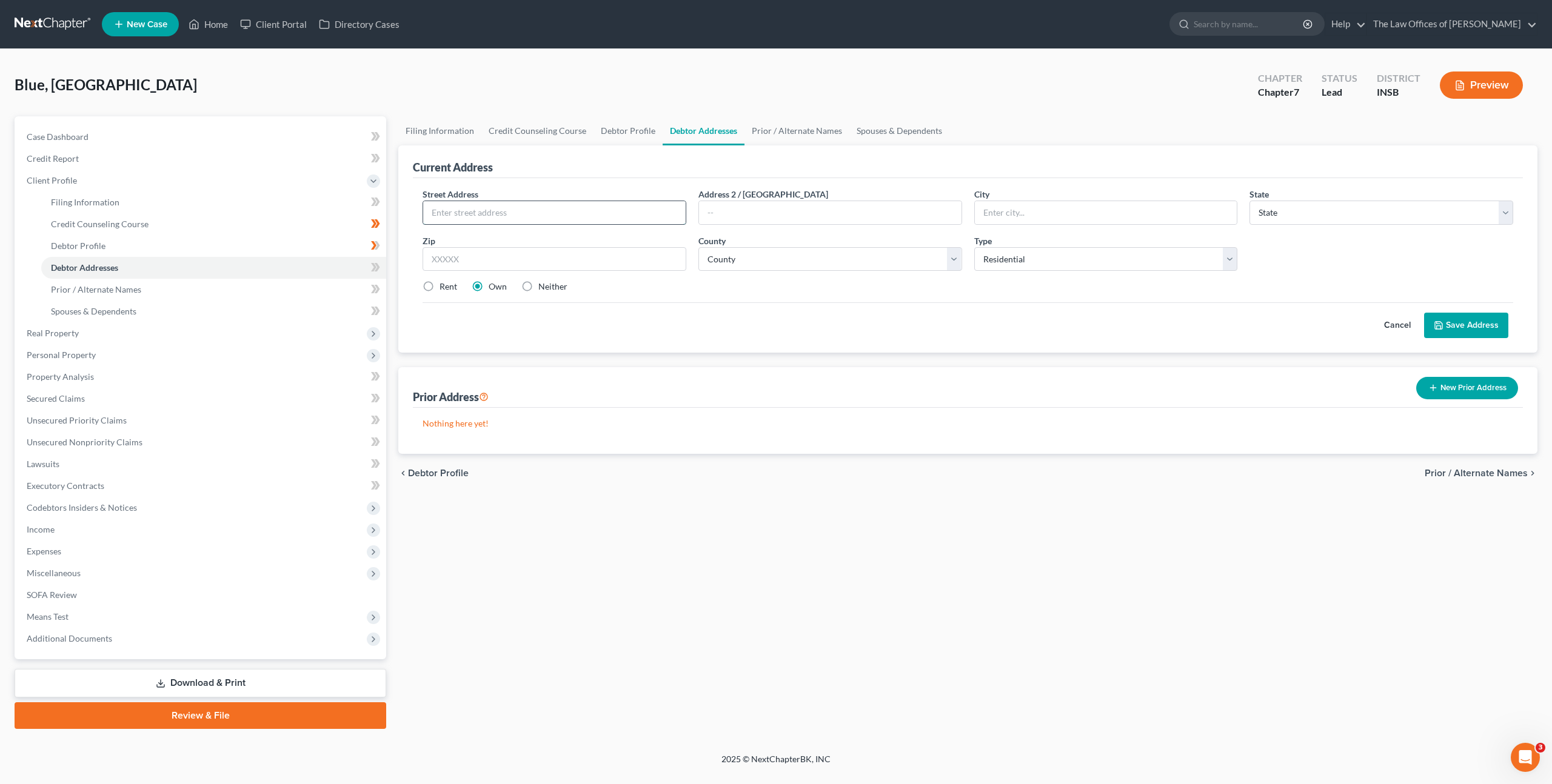
click at [492, 209] on input "text" at bounding box center [554, 213] width 263 height 23
type input "1621 E Franklin St"
type input "47711"
click at [440, 292] on label "Rent" at bounding box center [448, 286] width 18 height 12
click at [445, 288] on input "Rent" at bounding box center [448, 284] width 8 height 8
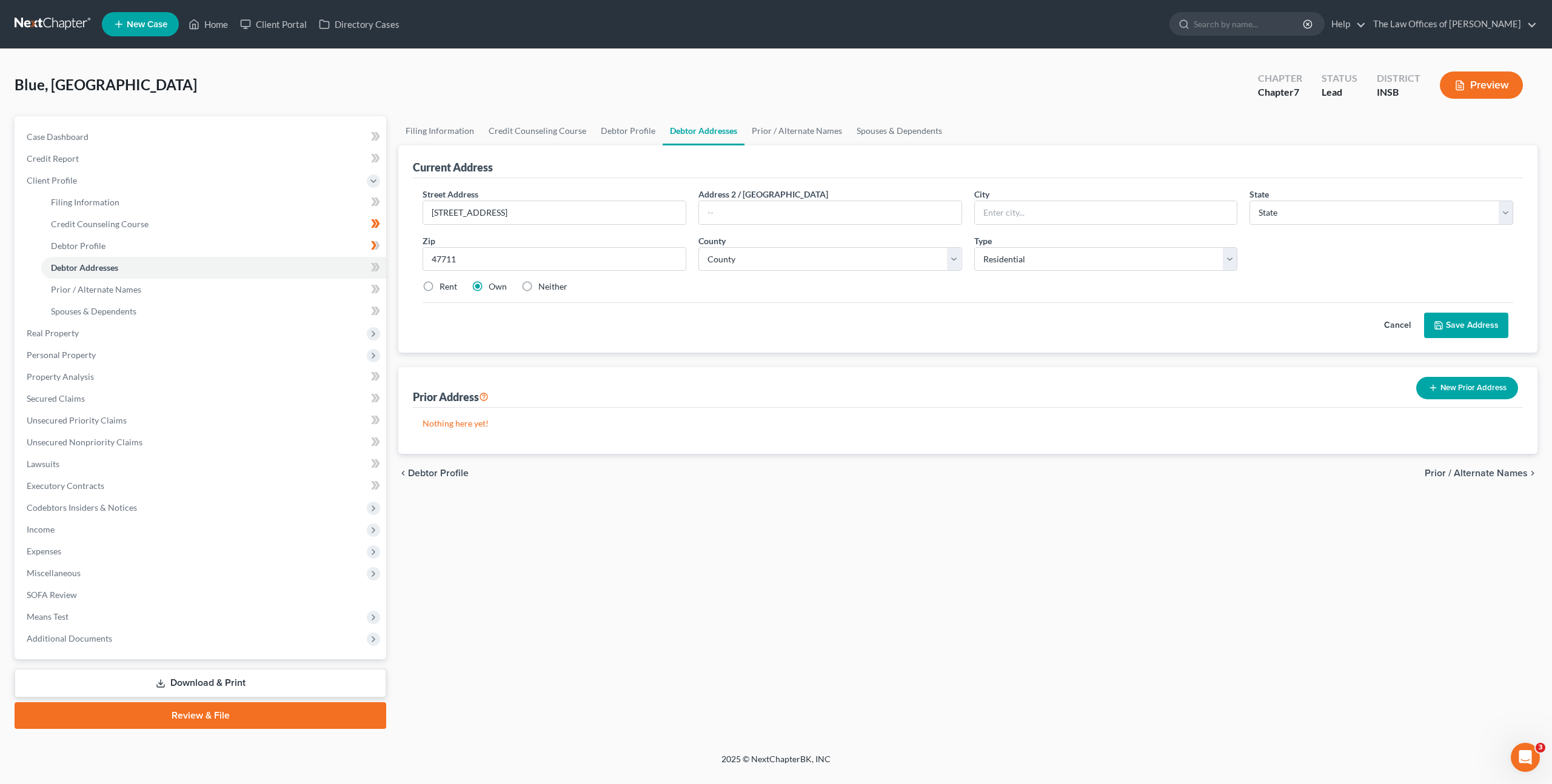
radio input "true"
type input "Evansville"
select select "15"
click at [736, 261] on select "County" at bounding box center [831, 260] width 264 height 24
select select "81"
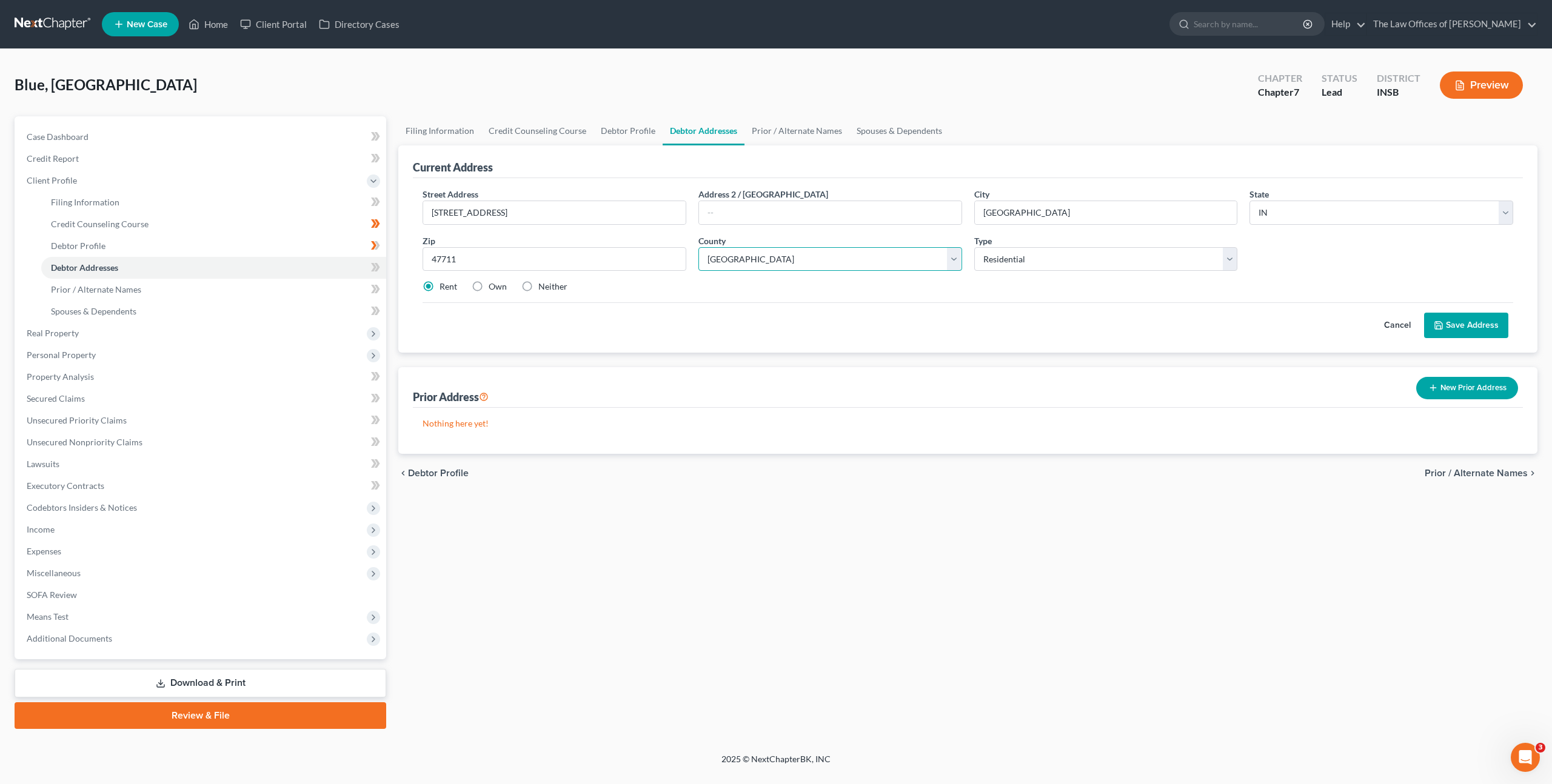
click at [699, 248] on select "County Adams County Allen County Bartholomew County Benton County Blackford Cou…" at bounding box center [831, 260] width 264 height 24
click at [1038, 328] on div "Cancel Save Address" at bounding box center [968, 320] width 1091 height 36
click at [1445, 327] on button "Save Address" at bounding box center [1465, 325] width 84 height 25
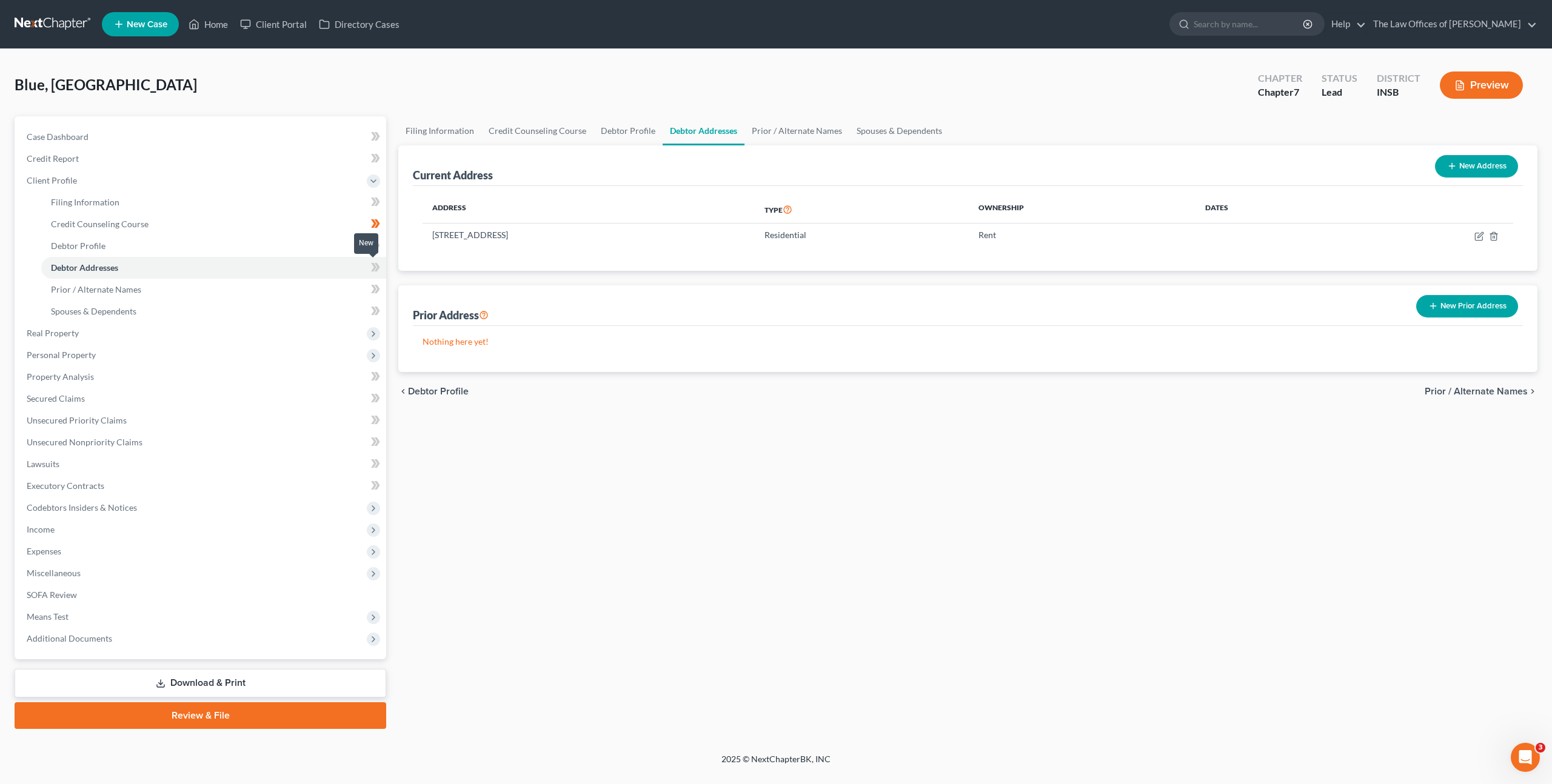
click at [375, 266] on icon at bounding box center [374, 266] width 6 height 8
click at [314, 290] on link "Prior / Alternate Names" at bounding box center [214, 289] width 345 height 22
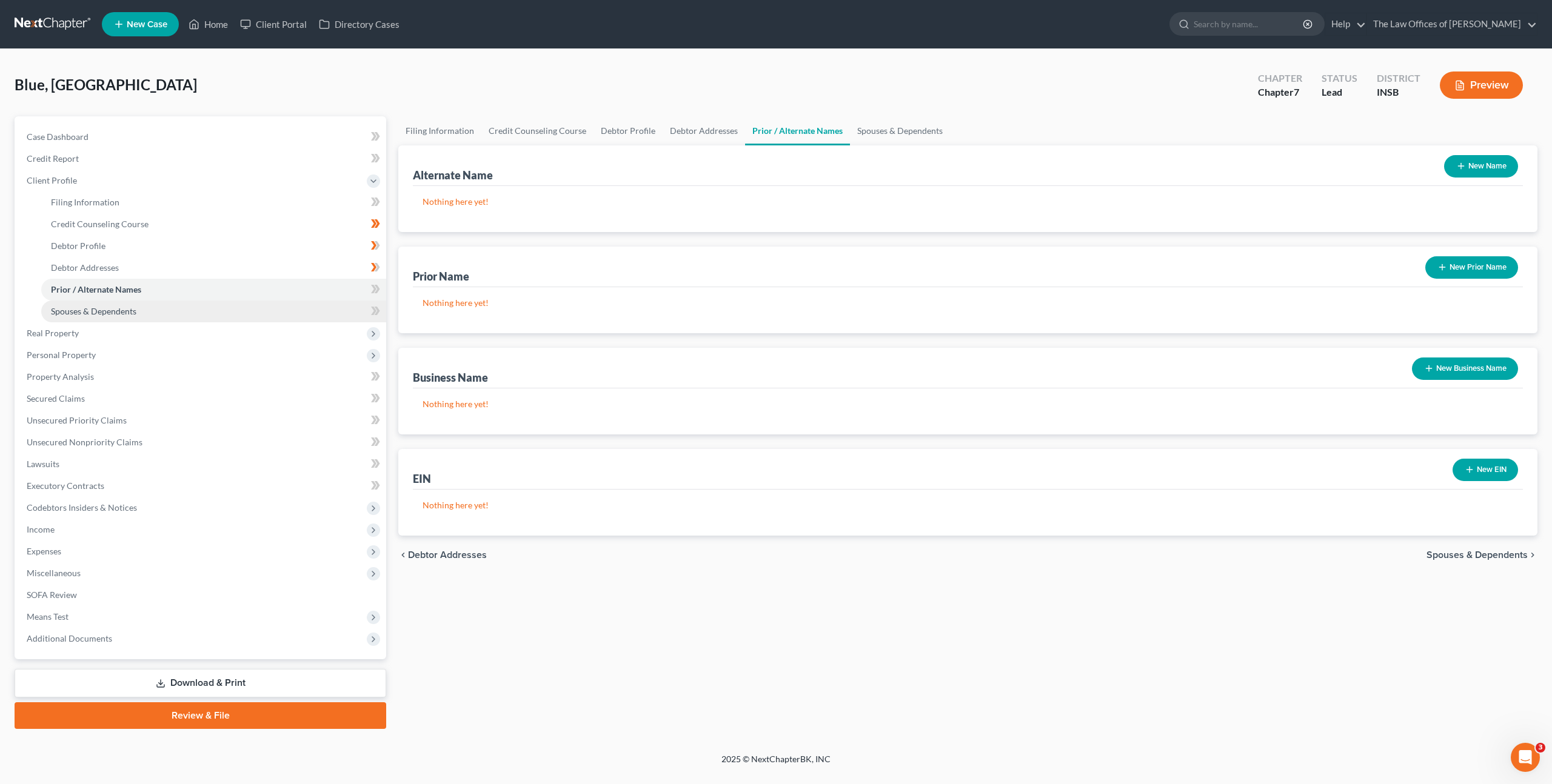
click at [294, 305] on link "Spouses & Dependents" at bounding box center [214, 311] width 345 height 22
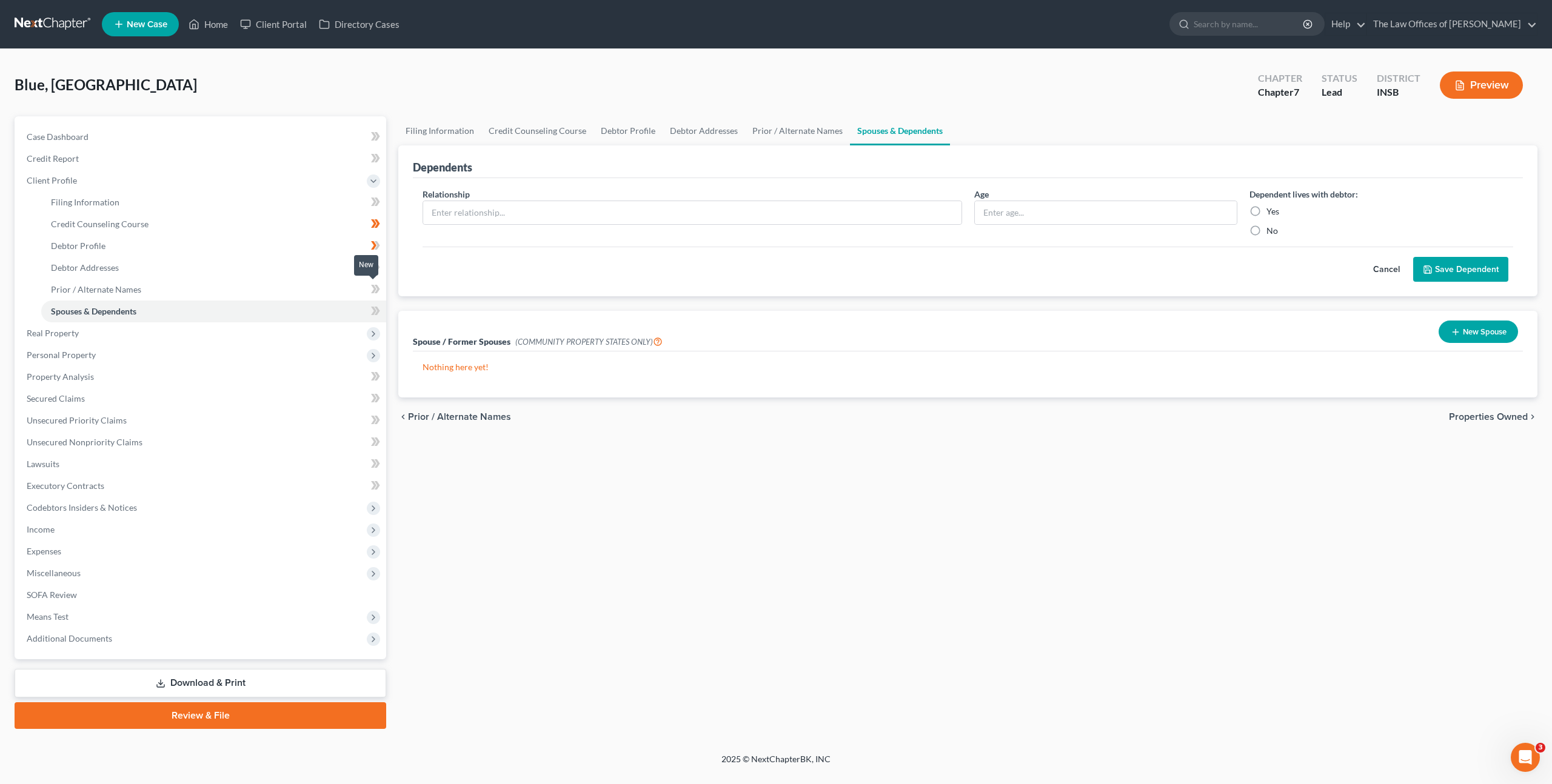
click at [379, 285] on icon at bounding box center [376, 289] width 9 height 15
click at [371, 311] on icon at bounding box center [376, 311] width 9 height 15
click at [172, 159] on link "Credit Report" at bounding box center [202, 158] width 369 height 22
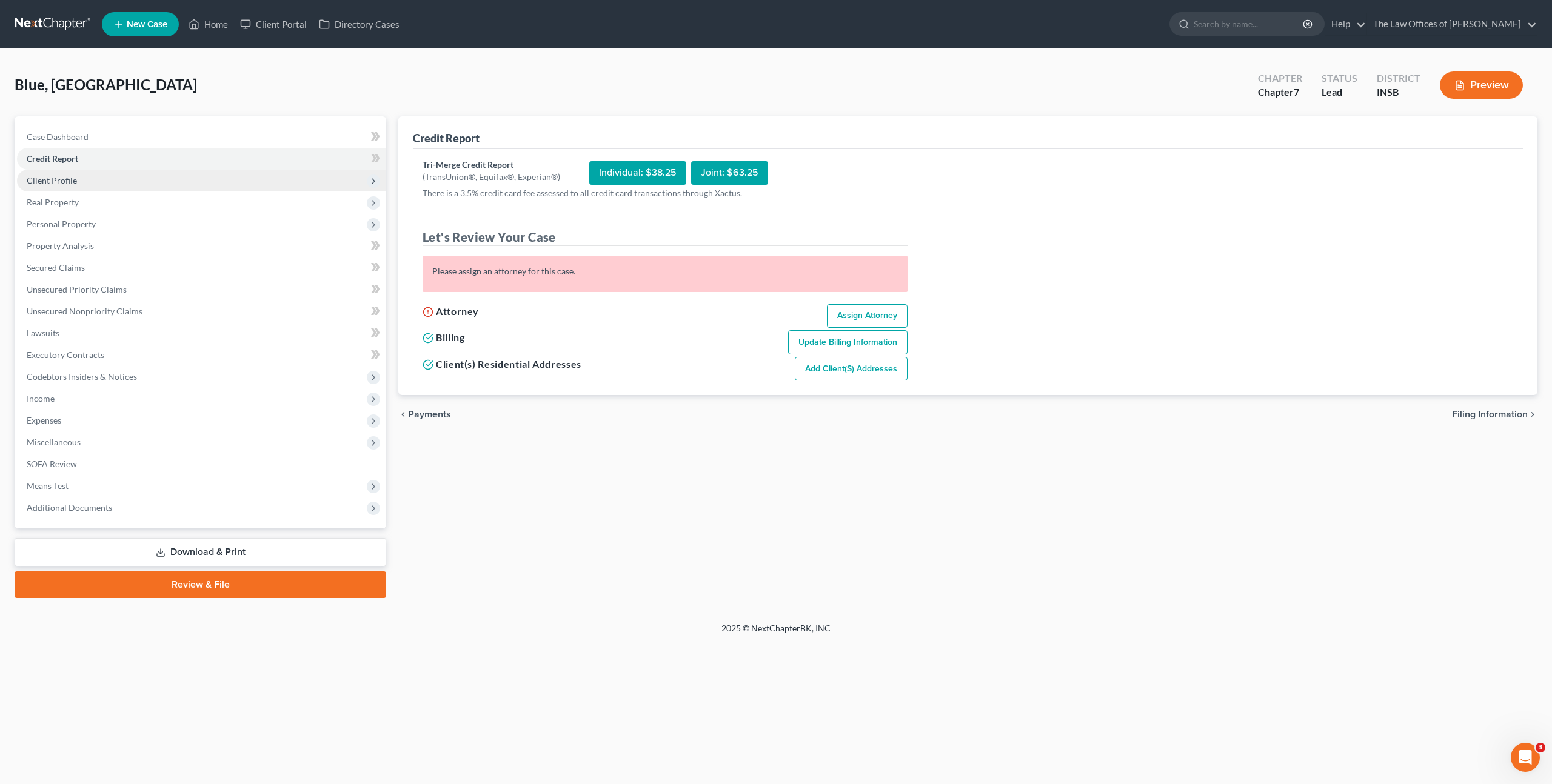
click at [199, 183] on span "Client Profile" at bounding box center [202, 180] width 369 height 22
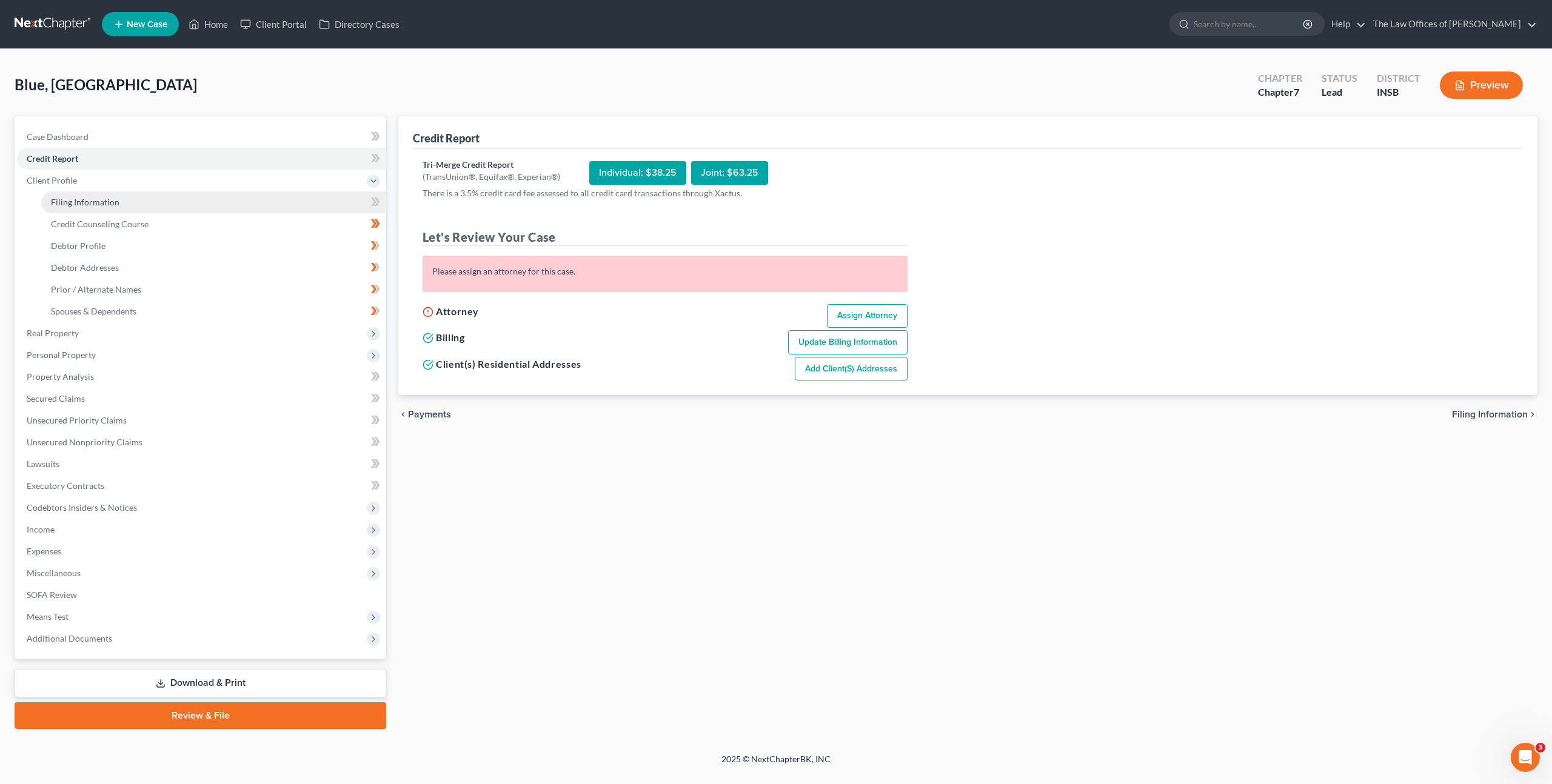
click at [188, 197] on link "Filing Information" at bounding box center [214, 201] width 345 height 22
select select "1"
select select "0"
select select "28"
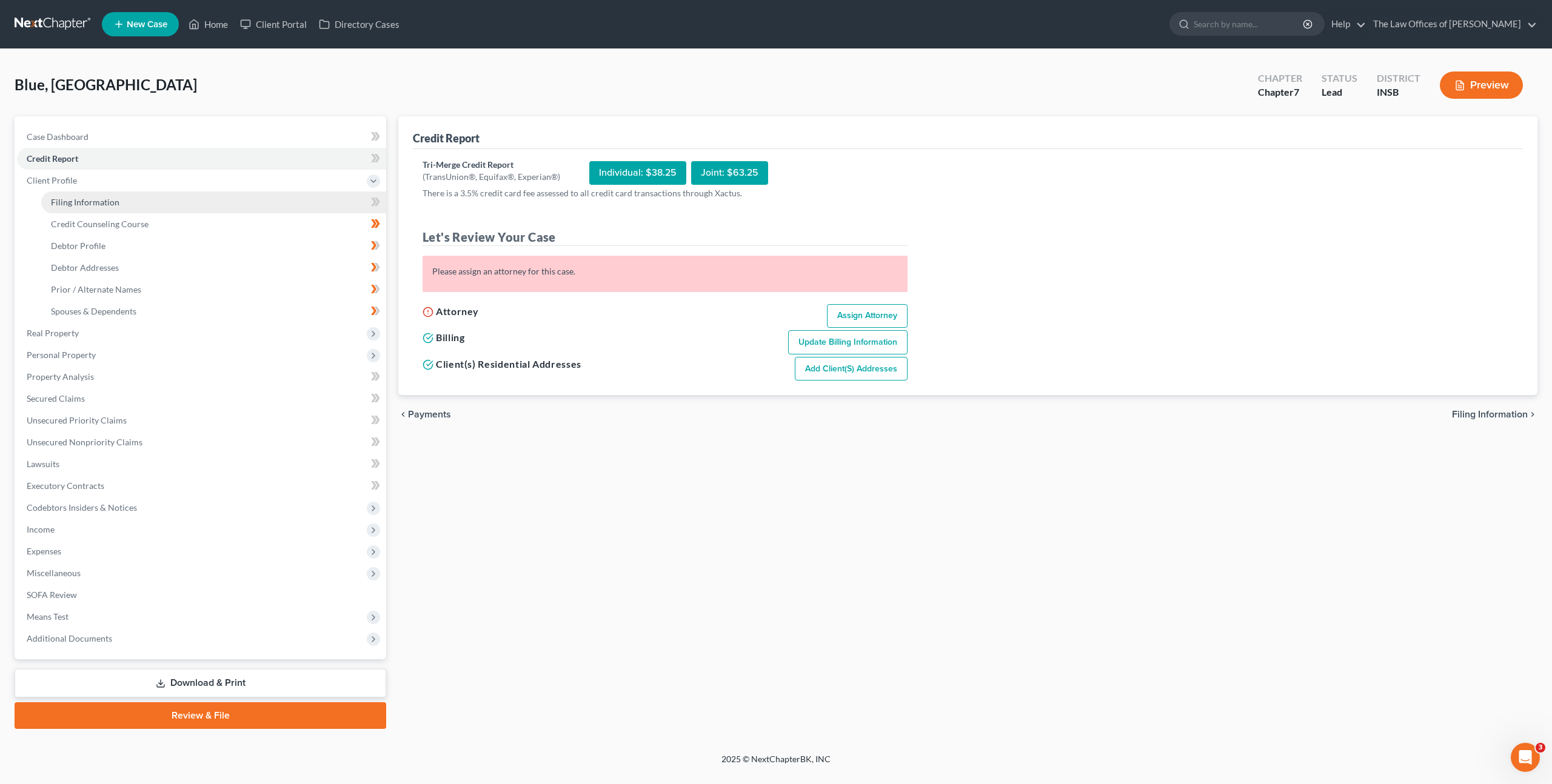
select select "15"
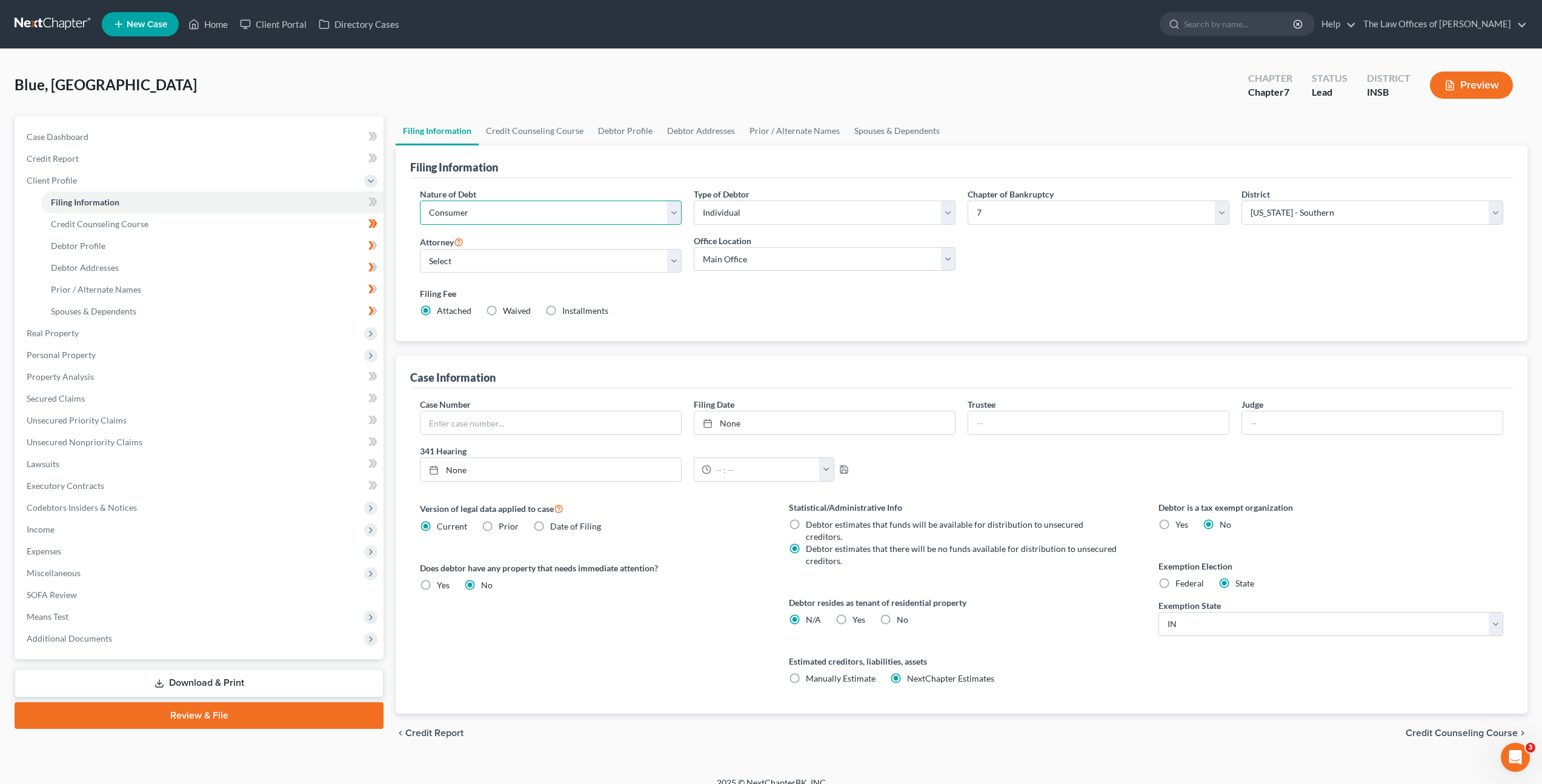
click at [611, 210] on select "Select Business Consumer Other" at bounding box center [551, 213] width 262 height 24
click at [591, 266] on select "Select Dax Miller - INSB Dax Miller - INSB Dax Miller - GAMB Dax Miller - INNB …" at bounding box center [551, 262] width 262 height 24
select select "0"
click at [420, 249] on select "Select Dax Miller - INSB Dax Miller - INSB Dax Miller - GAMB Dax Miller - INNB …" at bounding box center [551, 262] width 262 height 24
click at [769, 313] on div "Filing Fee Attached Waived Waived Installments Installments" at bounding box center [961, 302] width 1084 height 30
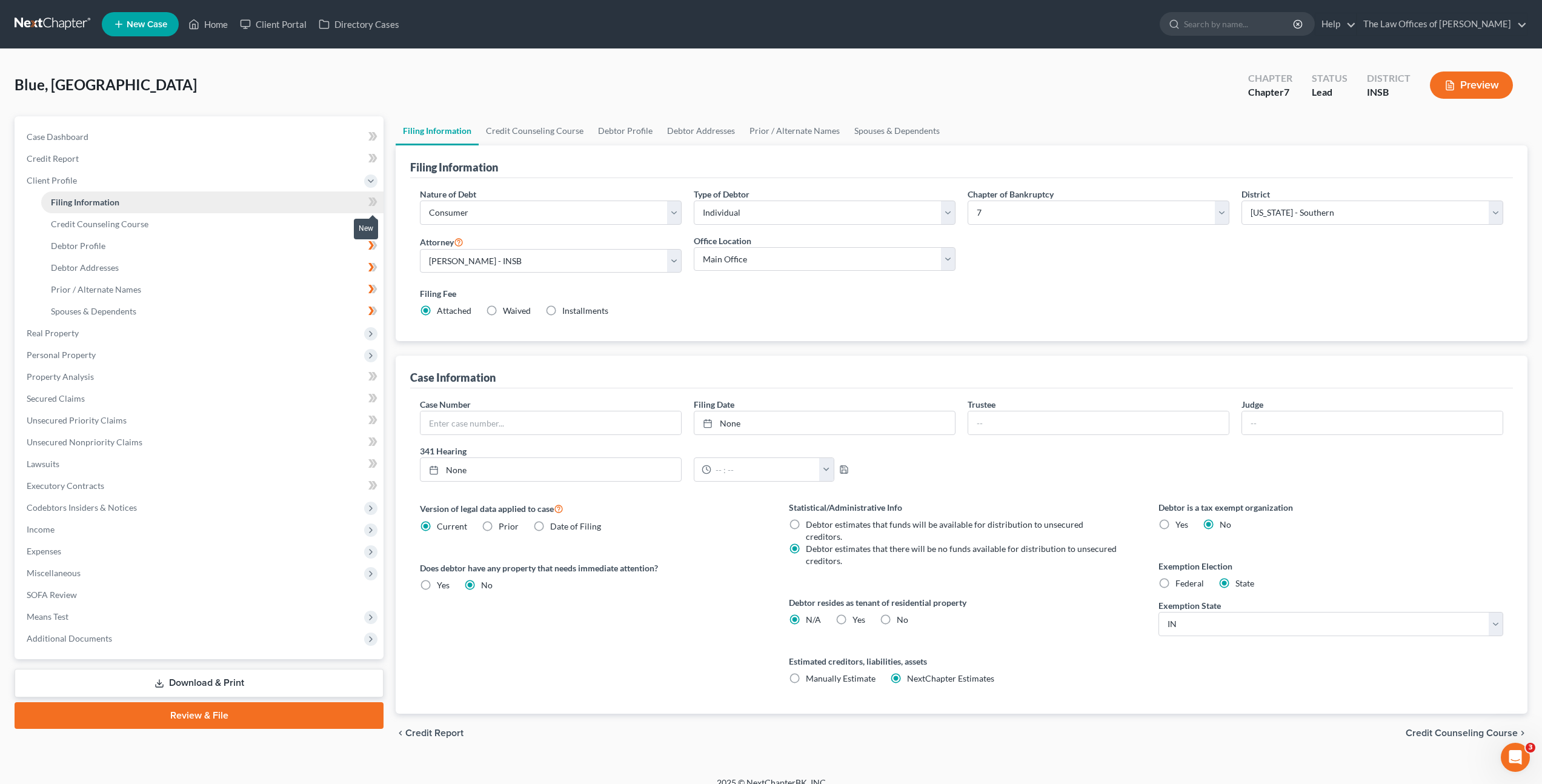
click at [373, 205] on icon at bounding box center [375, 201] width 6 height 8
click at [281, 160] on link "Credit Report" at bounding box center [200, 158] width 366 height 22
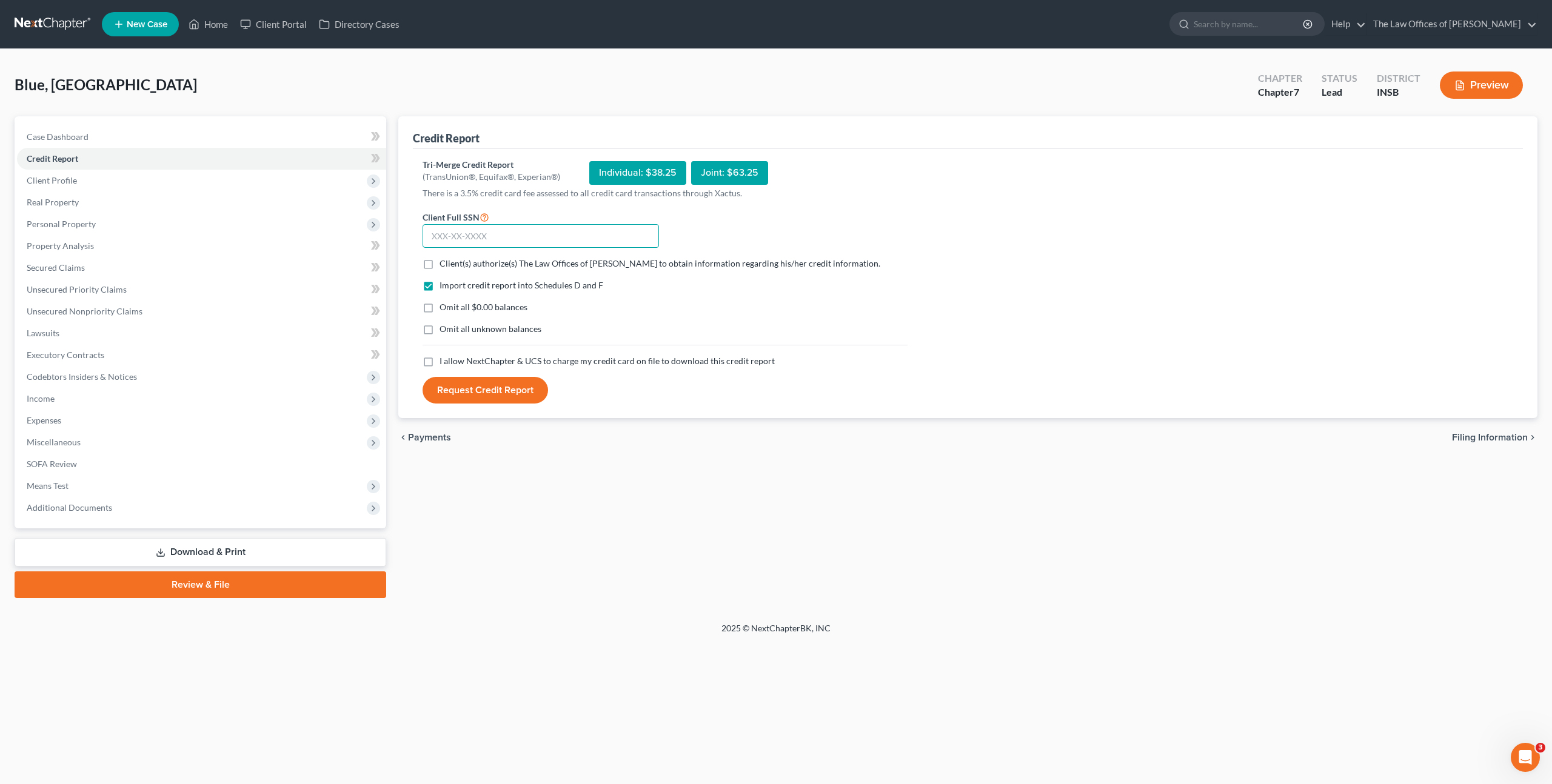
click at [535, 231] on input "text" at bounding box center [541, 236] width 236 height 24
paste input "594-75-9825"
type input "594-75-9825"
drag, startPoint x: 784, startPoint y: 317, endPoint x: 899, endPoint y: 309, distance: 115.3
click at [785, 317] on div "Import credit report into Schedules D and F Omit all $0.00 balances Omit all un…" at bounding box center [665, 317] width 497 height 75
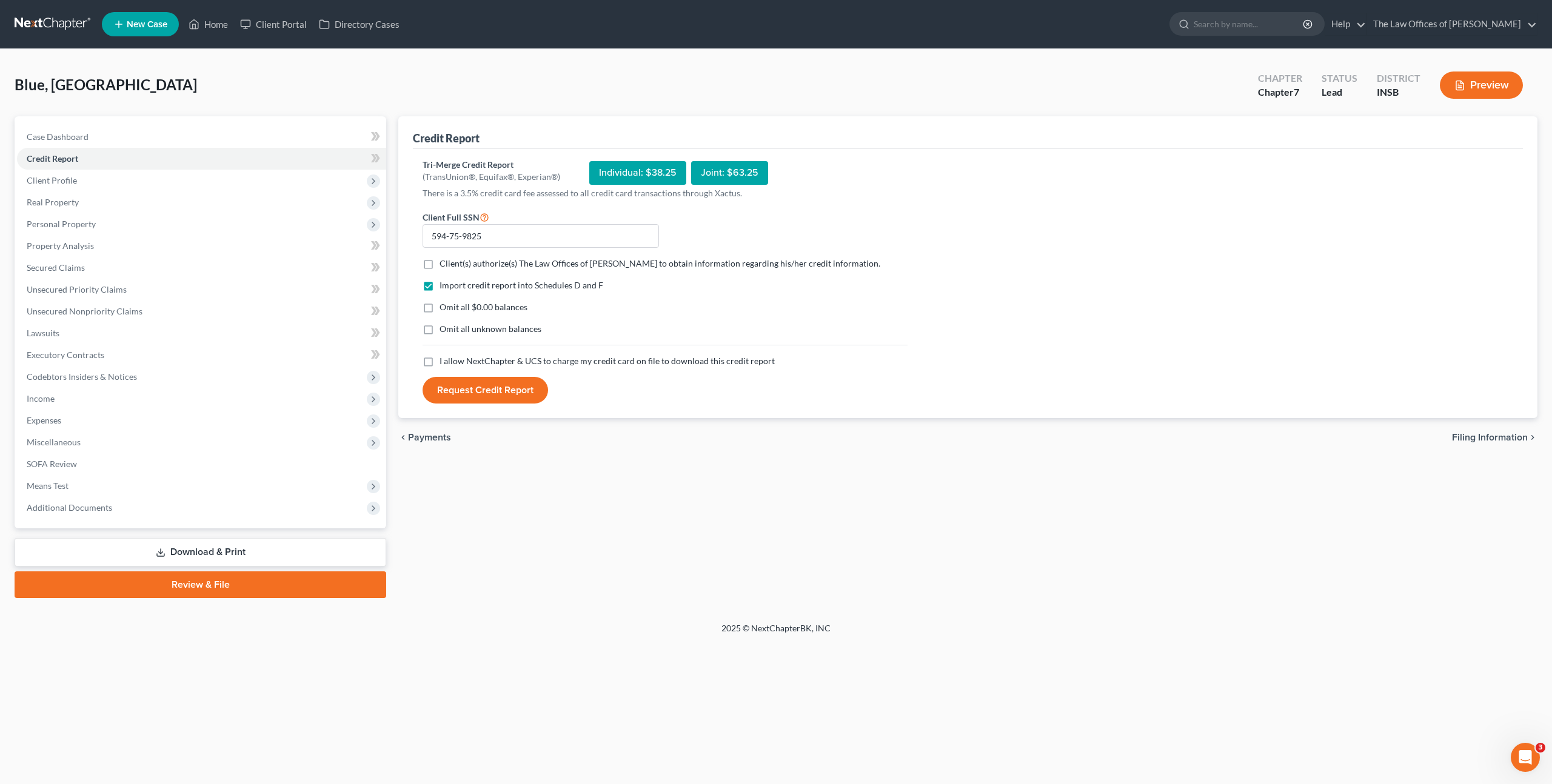
click at [946, 282] on div "Tri-Merge Credit Report (TransUnion®, Equifax®, Experian®) Individual: $38.25 J…" at bounding box center [968, 281] width 1091 height 246
click at [440, 266] on label "Client(s) authorize(s) The Law Offices of Dax J. Miller to obtain information r…" at bounding box center [660, 264] width 441 height 12
click at [445, 265] on input "Client(s) authorize(s) The Law Offices of Dax J. Miller to obtain information r…" at bounding box center [448, 262] width 8 height 8
checkbox input "true"
drag, startPoint x: 423, startPoint y: 364, endPoint x: 431, endPoint y: 368, distance: 8.9
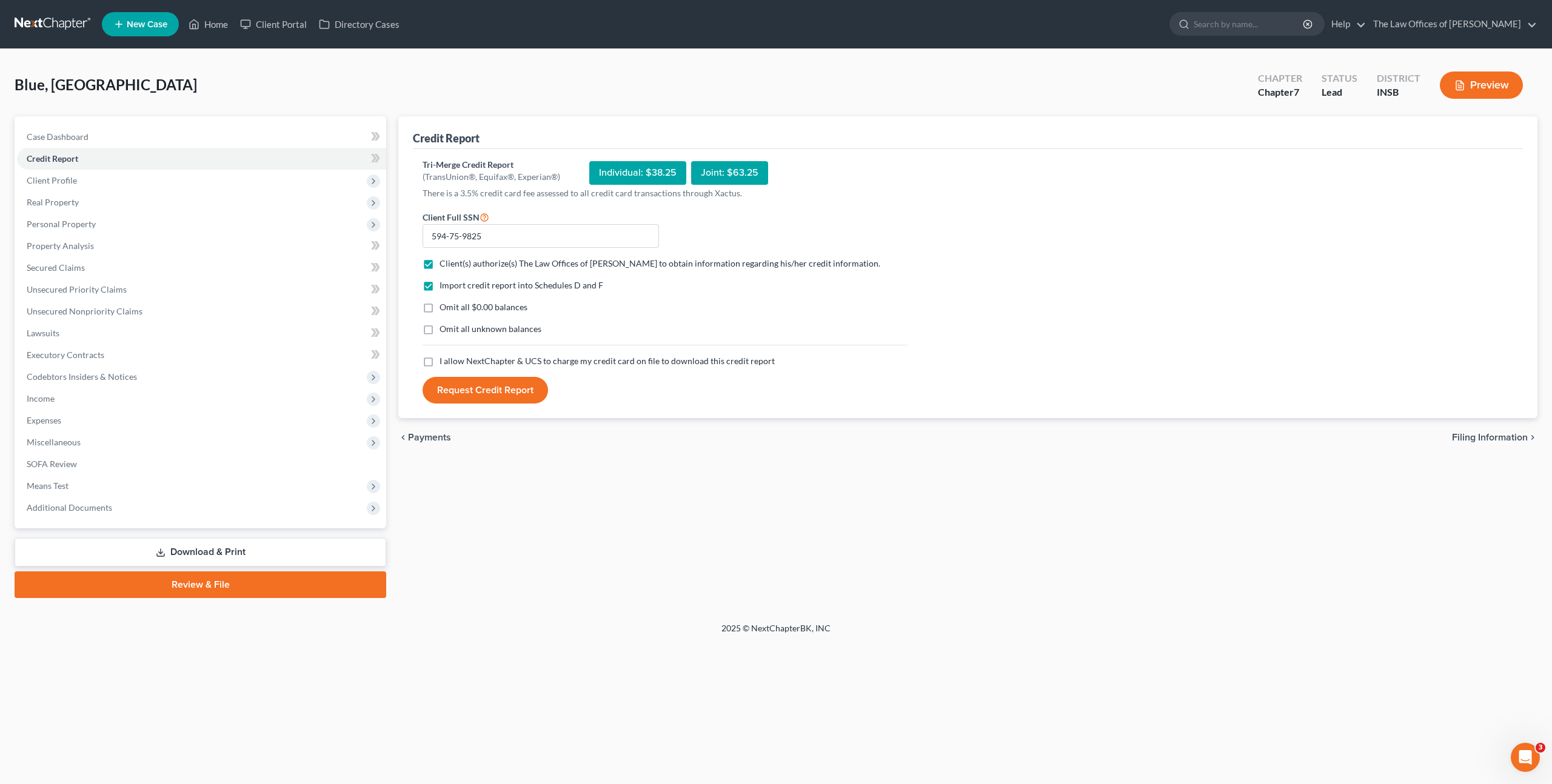
click at [440, 364] on label "I allow NextChapter & UCS to charge my credit card on file to download this cre…" at bounding box center [607, 360] width 335 height 12
click at [445, 363] on input "I allow NextChapter & UCS to charge my credit card on file to download this cre…" at bounding box center [448, 359] width 8 height 8
checkbox input "true"
click at [496, 393] on button "Request Credit Report" at bounding box center [485, 390] width 125 height 26
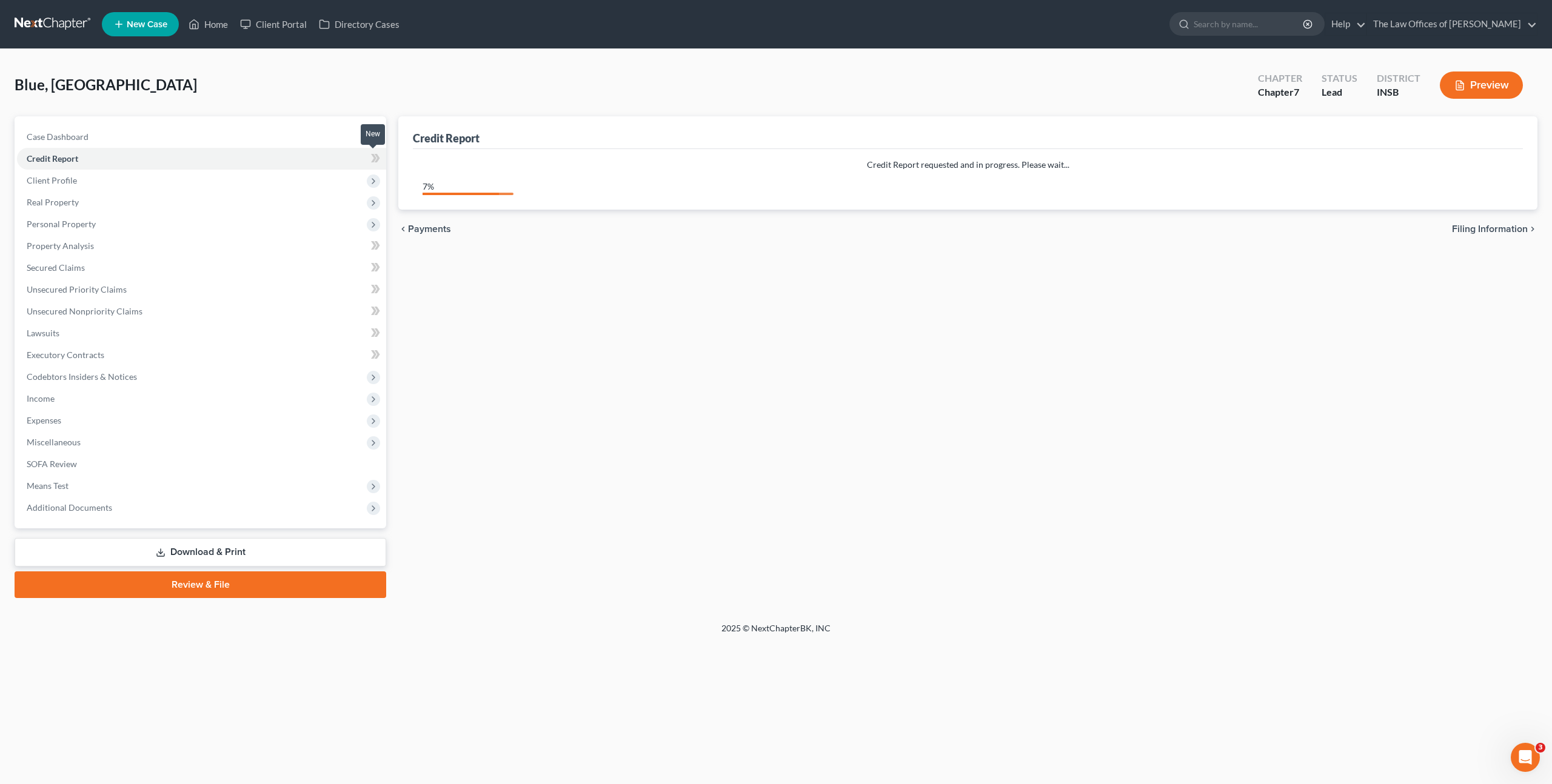
click at [380, 159] on icon at bounding box center [376, 158] width 9 height 15
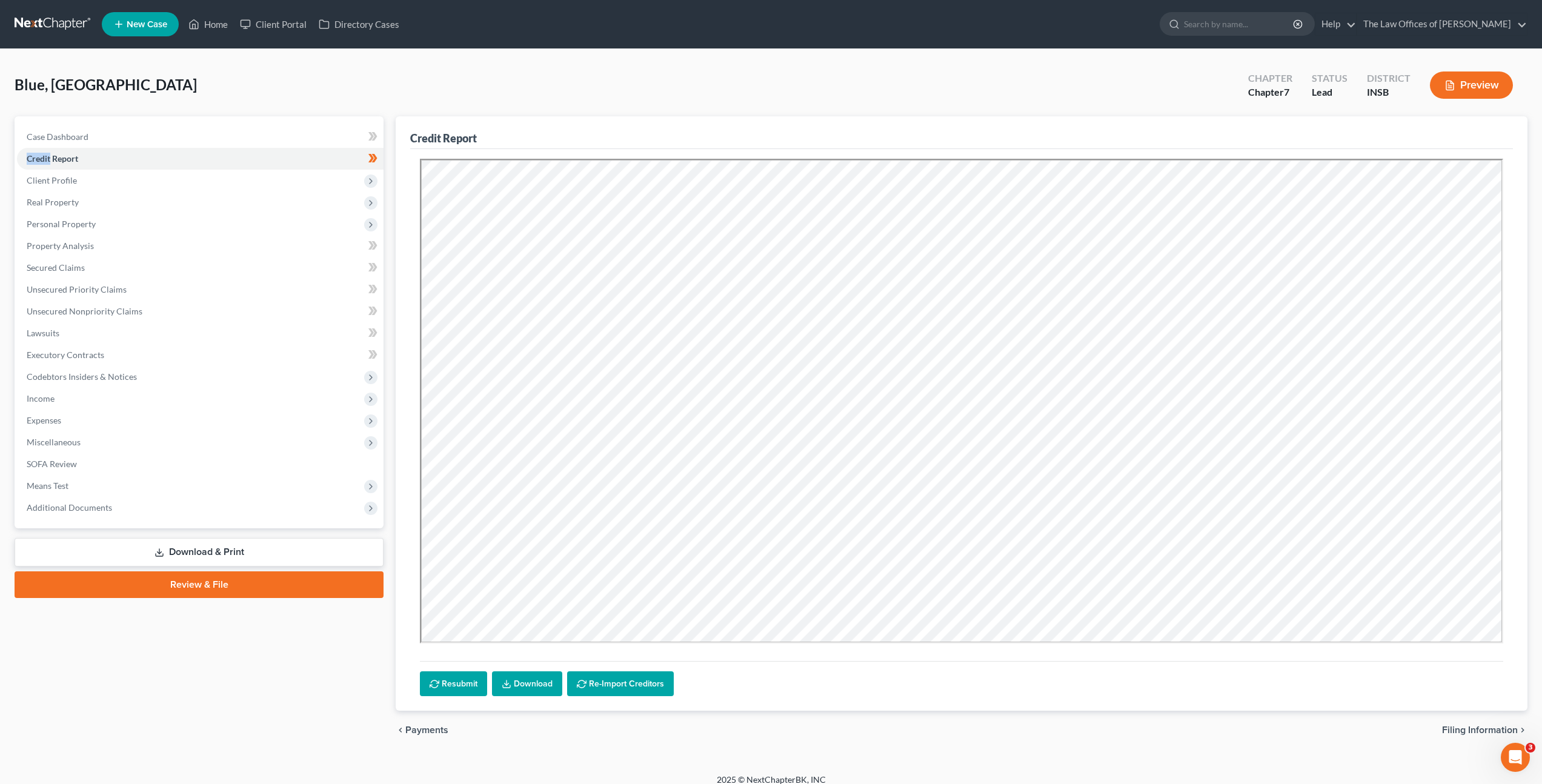
click at [513, 684] on link "Download" at bounding box center [527, 683] width 71 height 25
click at [263, 174] on span "Client Profile" at bounding box center [200, 180] width 366 height 22
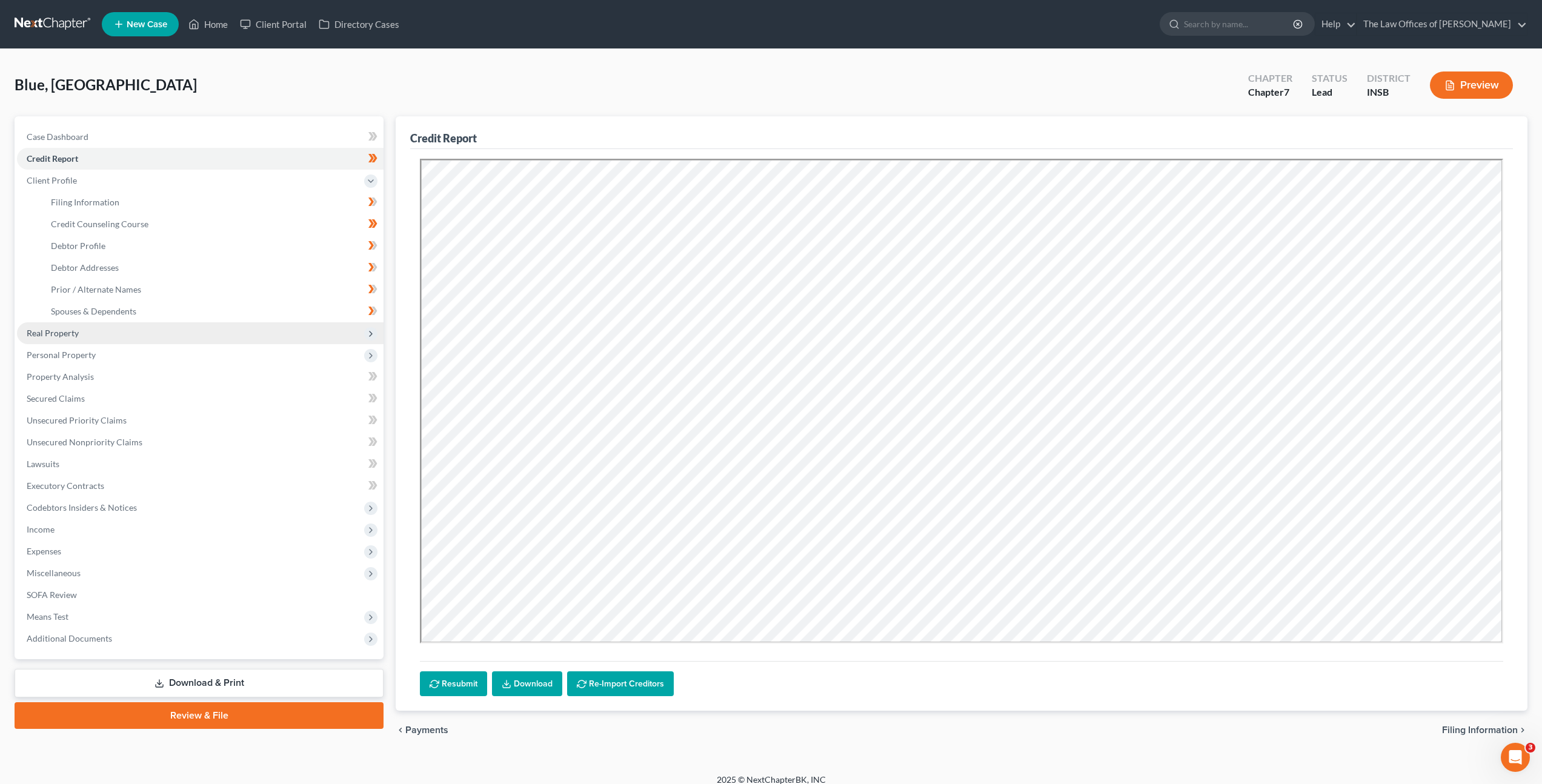
click at [238, 331] on span "Real Property" at bounding box center [200, 332] width 366 height 22
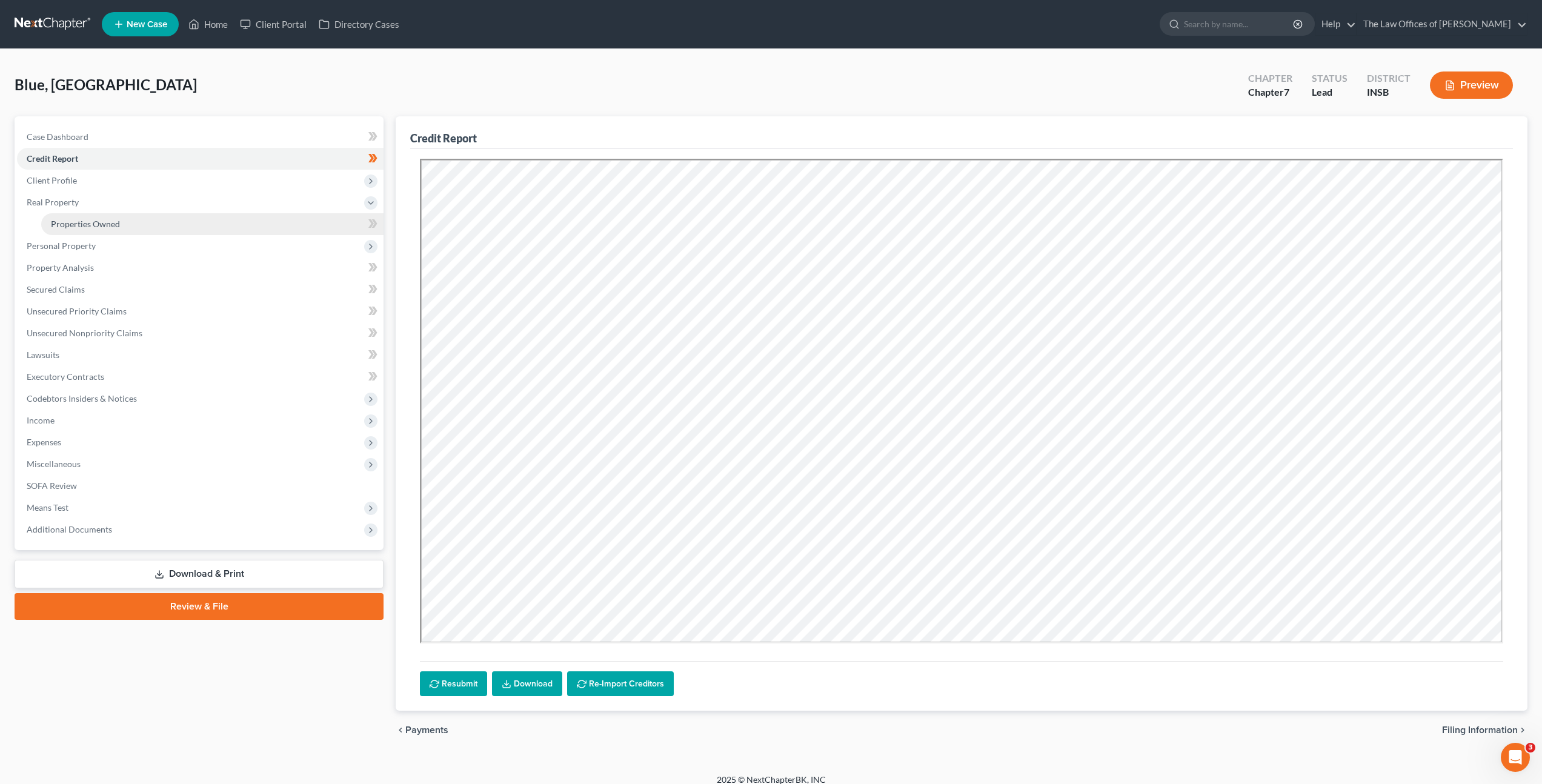
click at [233, 228] on link "Properties Owned" at bounding box center [213, 224] width 343 height 22
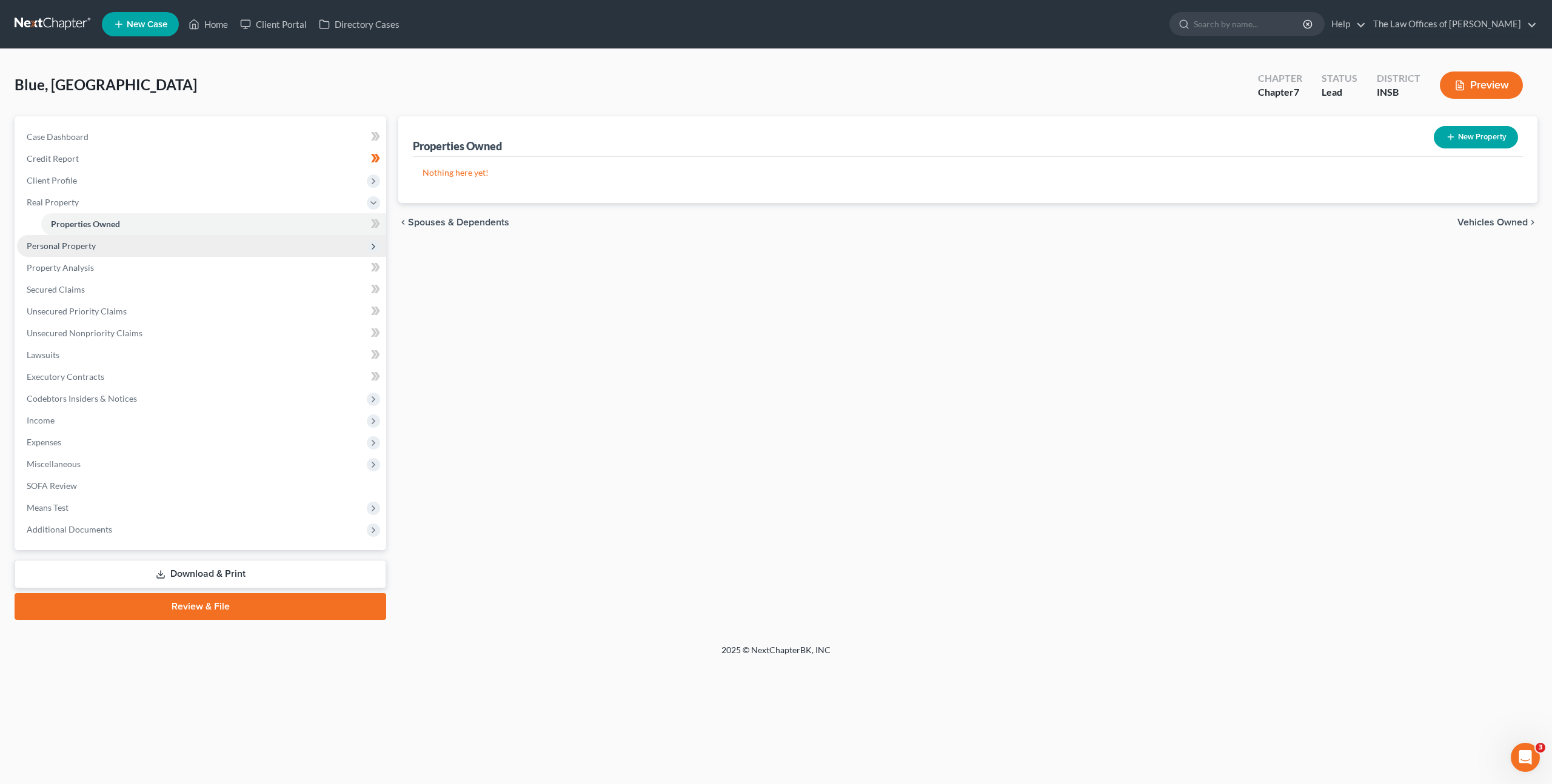
click at [216, 248] on span "Personal Property" at bounding box center [202, 246] width 369 height 22
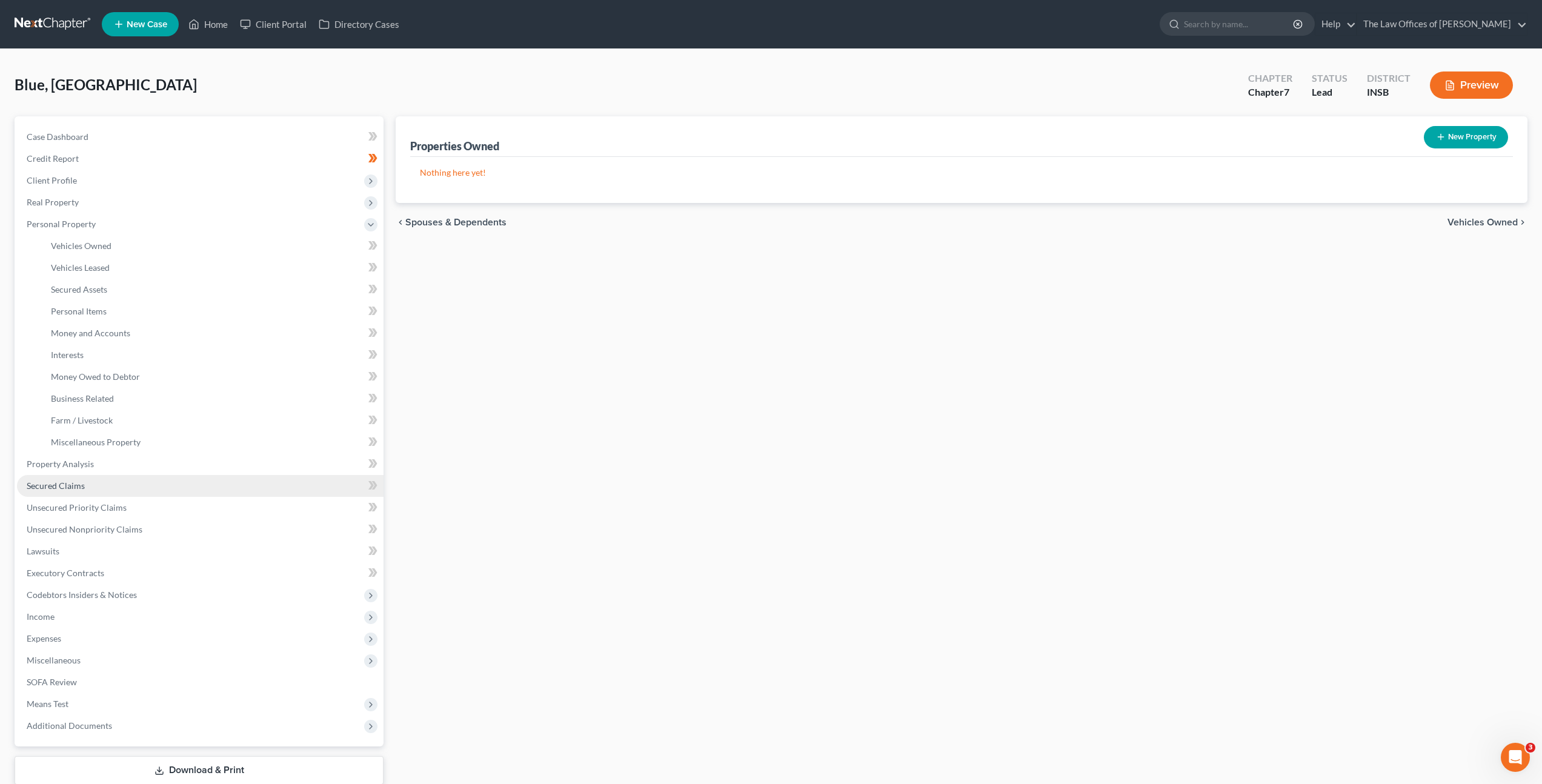
click at [163, 477] on link "Secured Claims" at bounding box center [200, 486] width 366 height 22
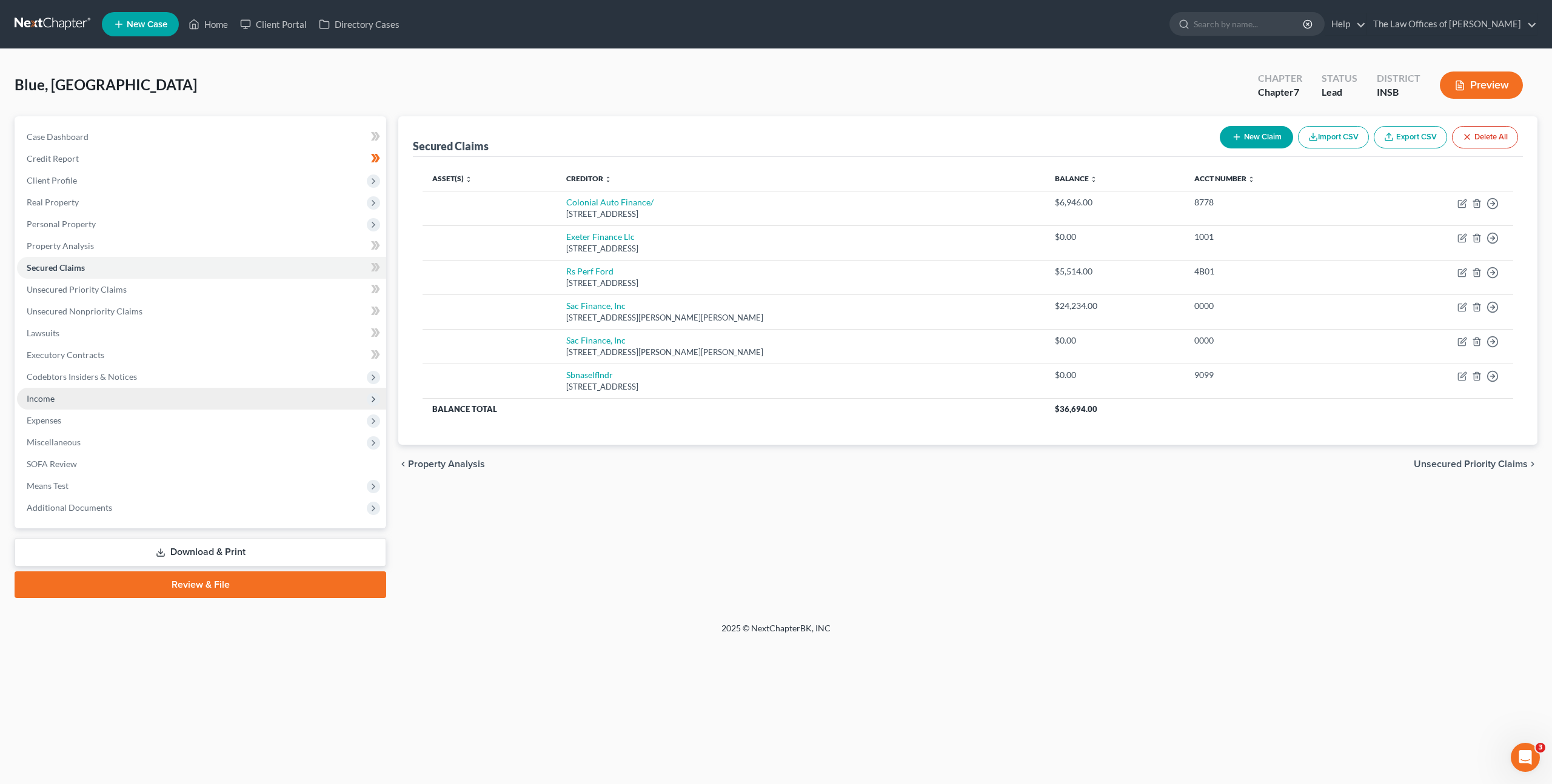
click at [161, 395] on span "Income" at bounding box center [202, 398] width 369 height 22
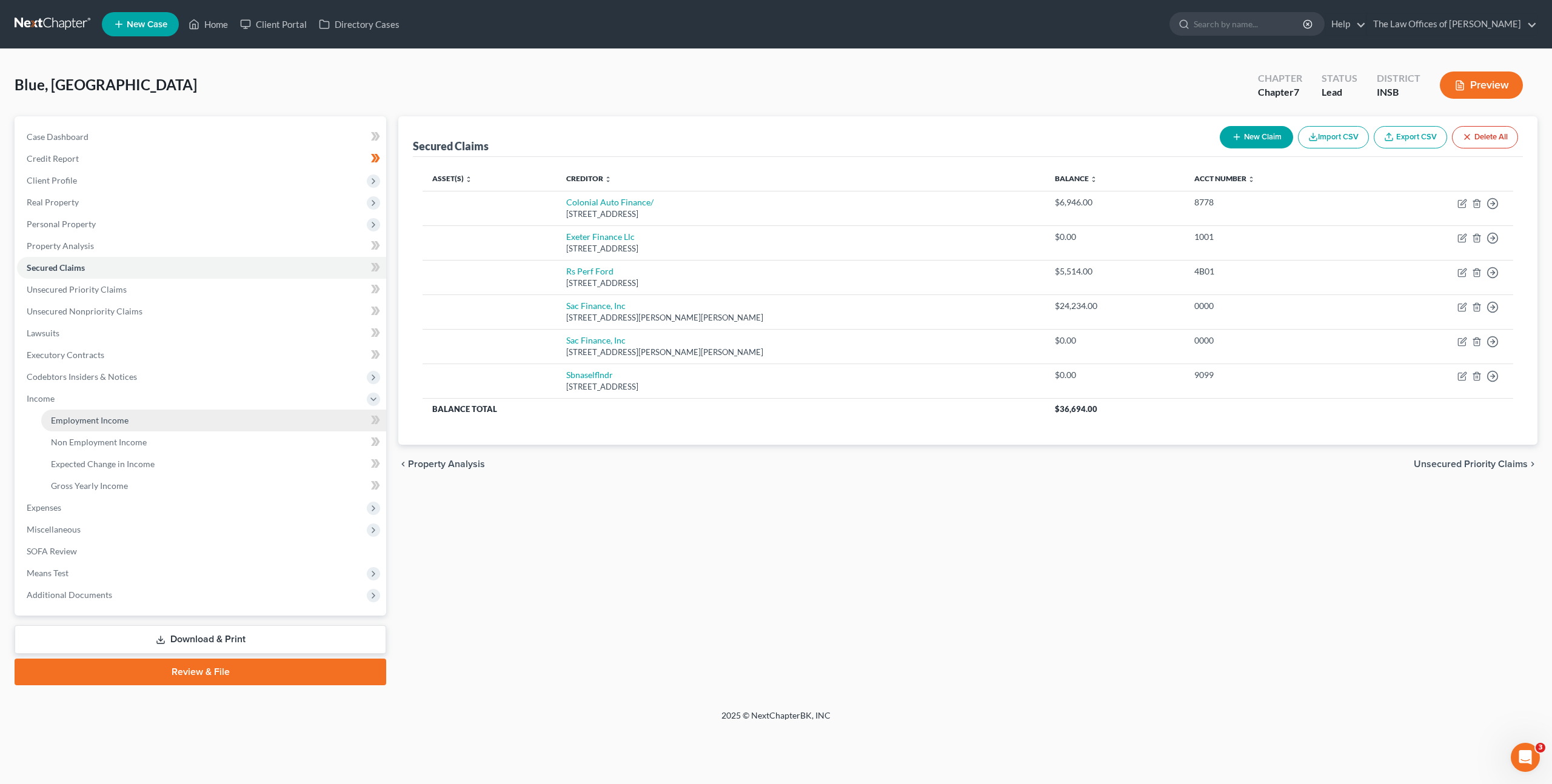
click at [154, 421] on link "Employment Income" at bounding box center [214, 420] width 345 height 22
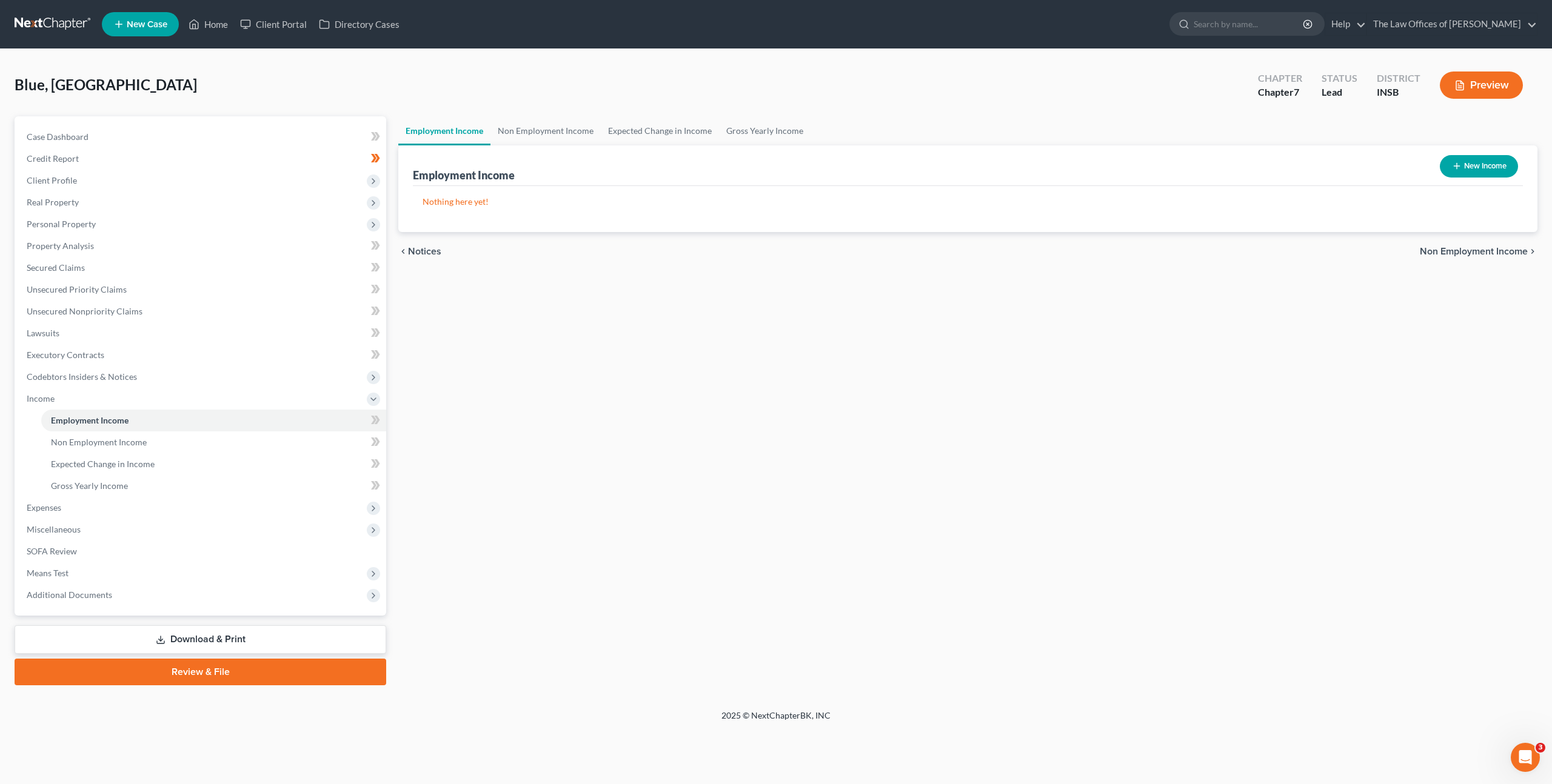
click at [1471, 153] on div "New Income" at bounding box center [1479, 167] width 88 height 32
click at [1474, 172] on button "New Income" at bounding box center [1479, 167] width 78 height 23
select select "0"
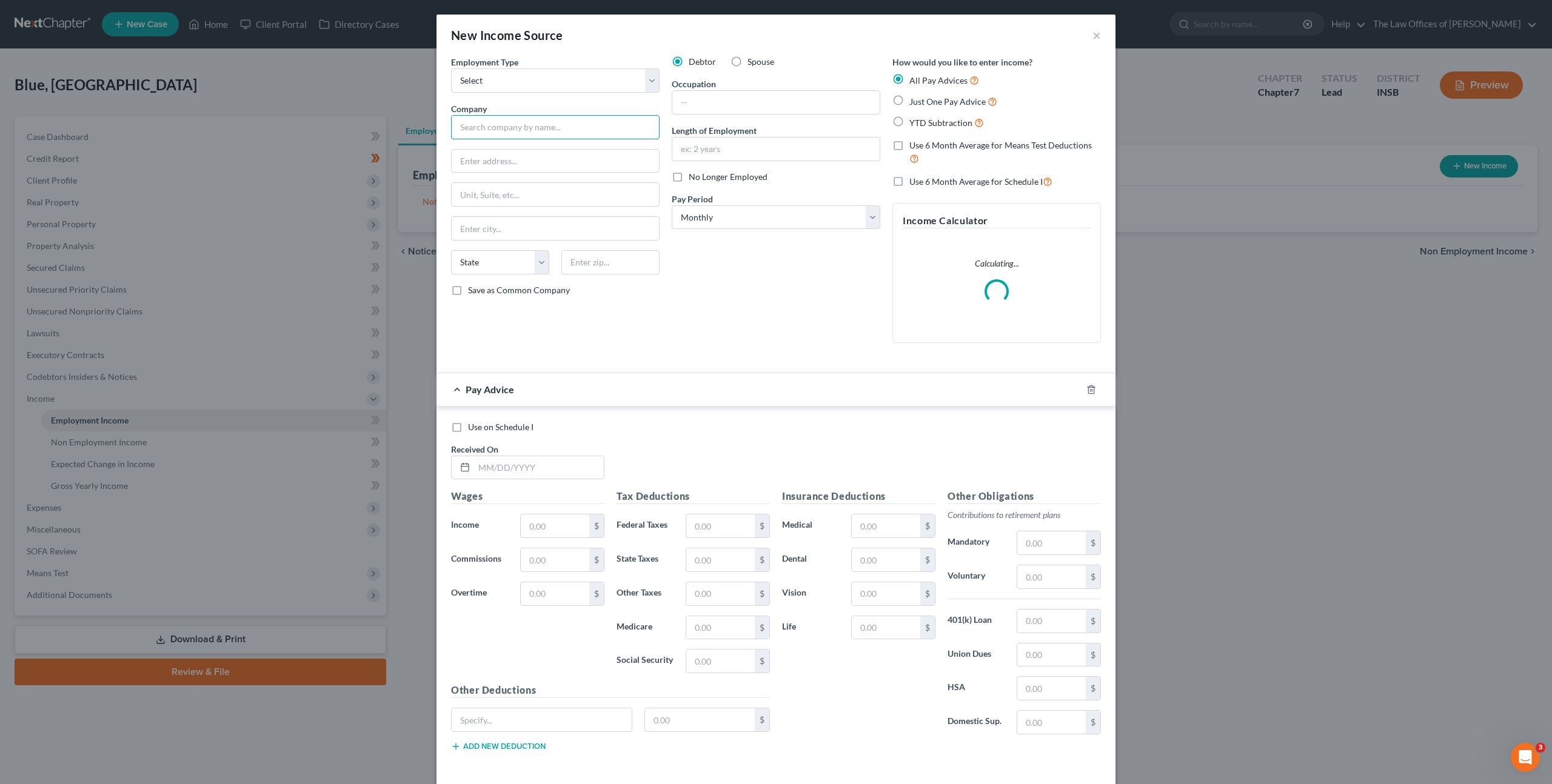
drag, startPoint x: 499, startPoint y: 121, endPoint x: 580, endPoint y: 115, distance: 81.2
click at [500, 121] on input "text" at bounding box center [555, 127] width 208 height 24
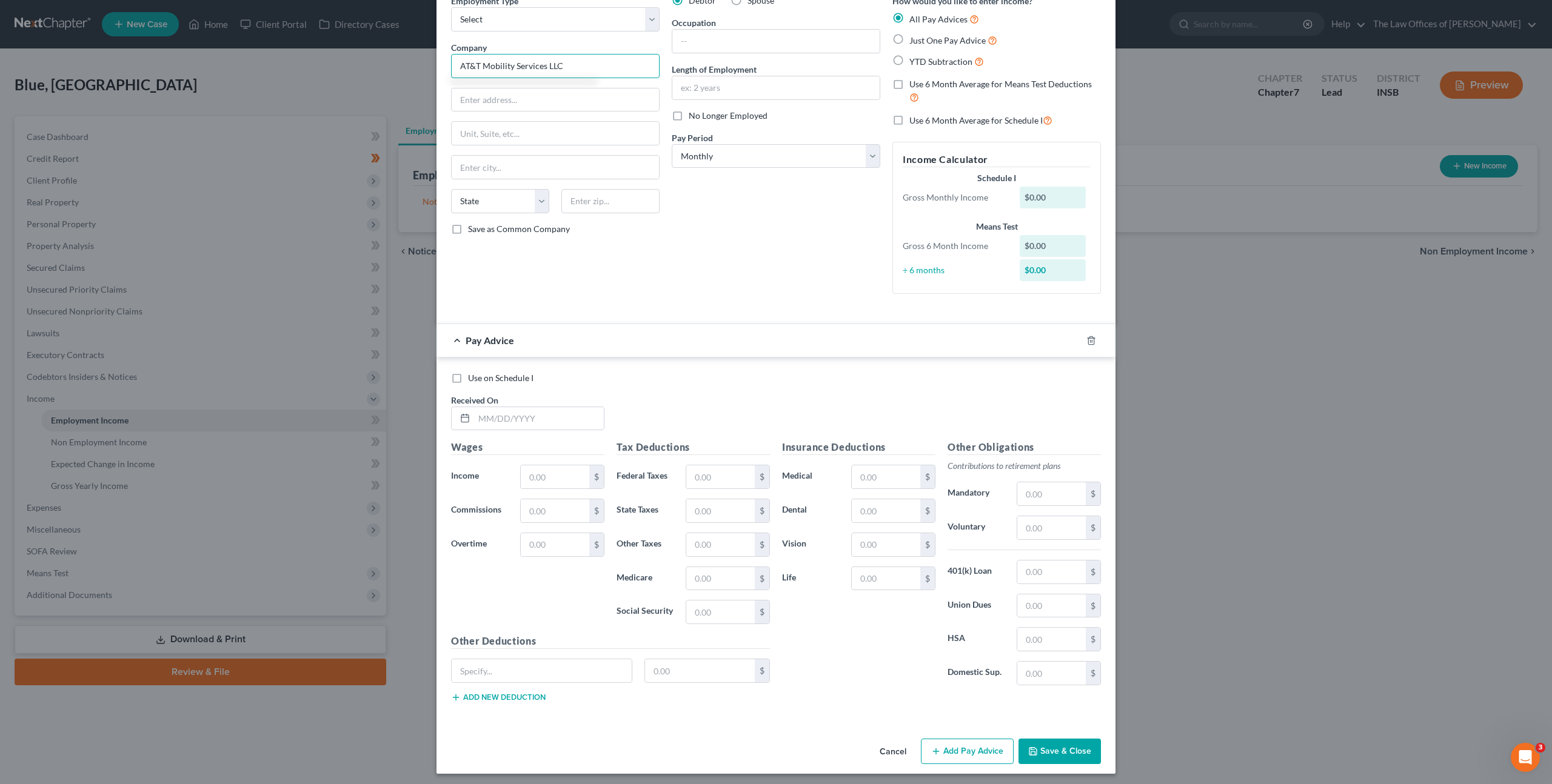
scroll to position [66, 0]
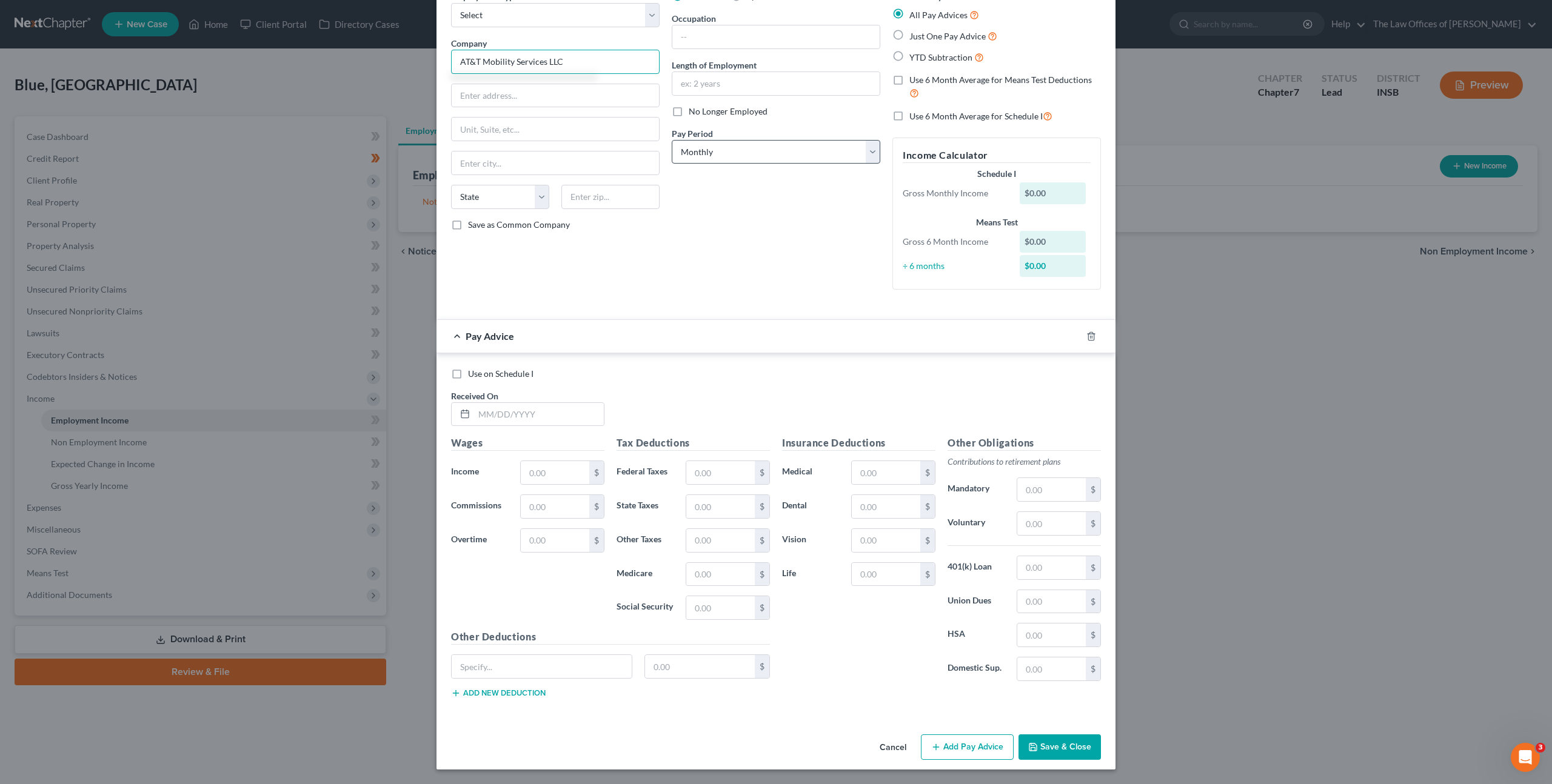
type input "AT&T Mobility Services LLC"
click at [744, 144] on select "Select Monthly Twice Monthly Every Other Week Weekly" at bounding box center [775, 152] width 208 height 24
select select "2"
click at [671, 140] on select "Select Monthly Twice Monthly Every Other Week Weekly" at bounding box center [775, 152] width 208 height 24
click at [760, 263] on div "Debtor Spouse Occupation Length of Employment No Longer Employed Pay Period * S…" at bounding box center [776, 145] width 220 height 309
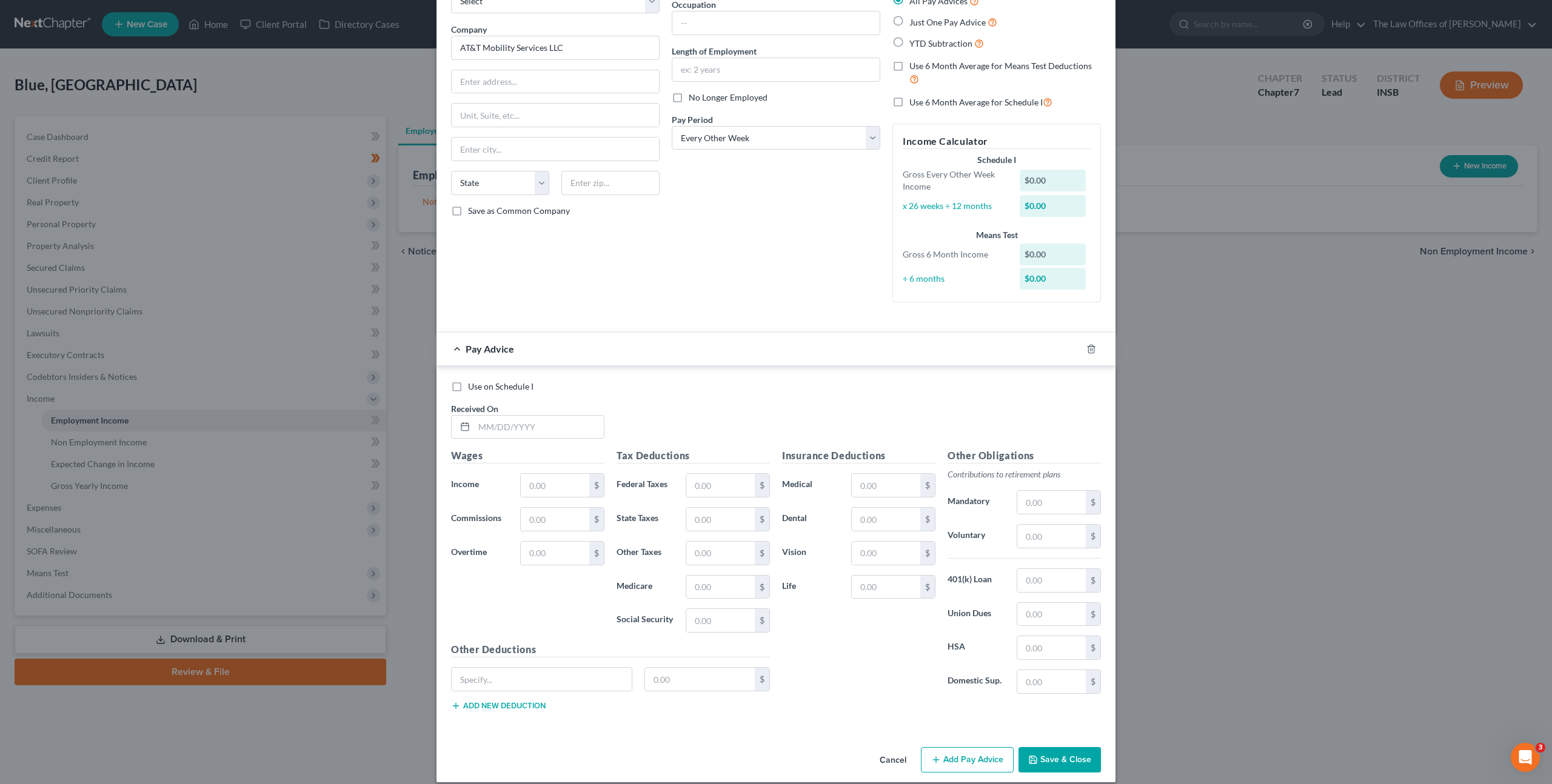
scroll to position [92, 0]
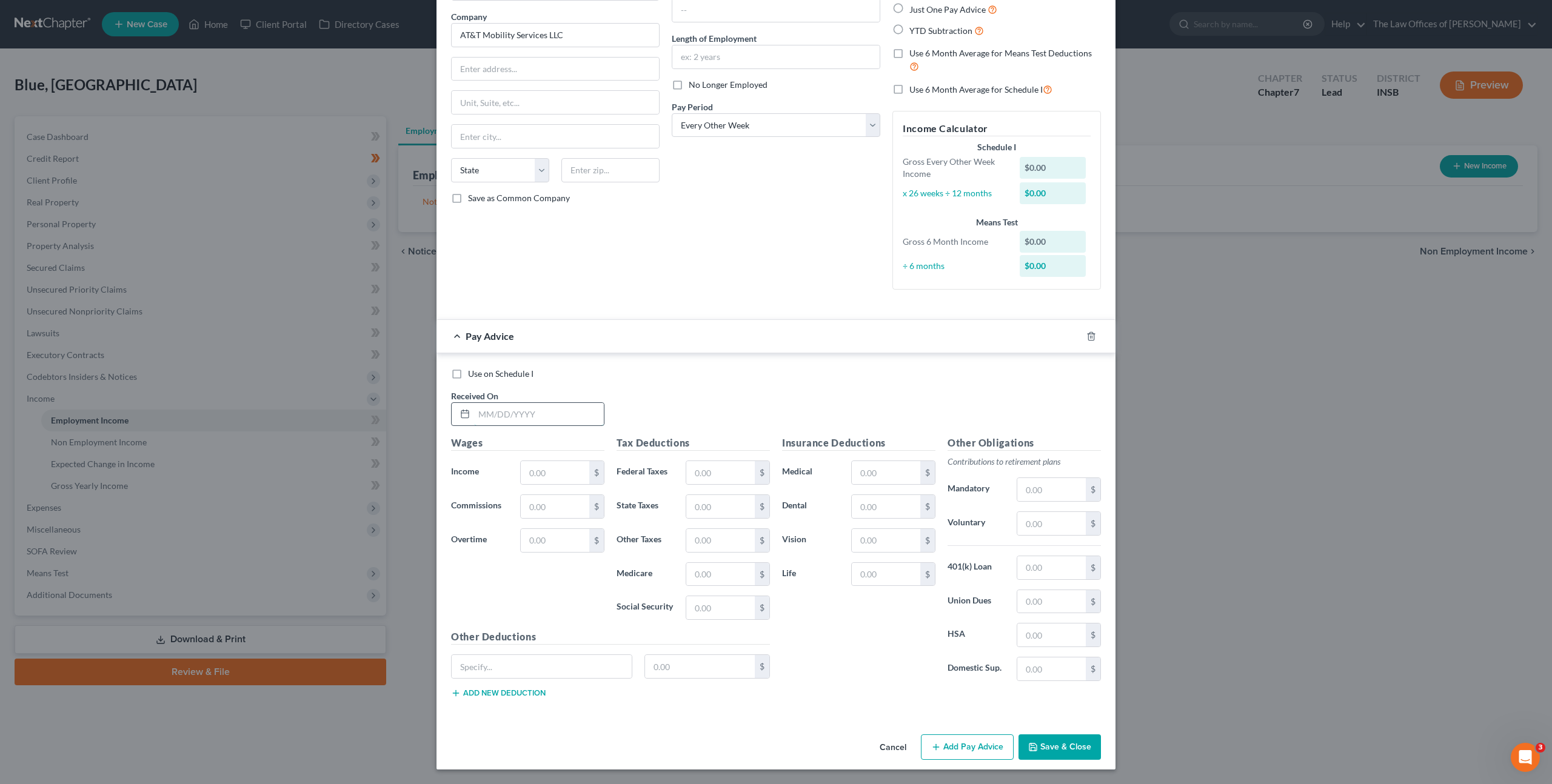
click at [507, 407] on input "text" at bounding box center [539, 414] width 130 height 23
type input "03/14/2025"
click at [542, 464] on input "text" at bounding box center [555, 472] width 69 height 23
type input "2,896.76"
type input "366.32"
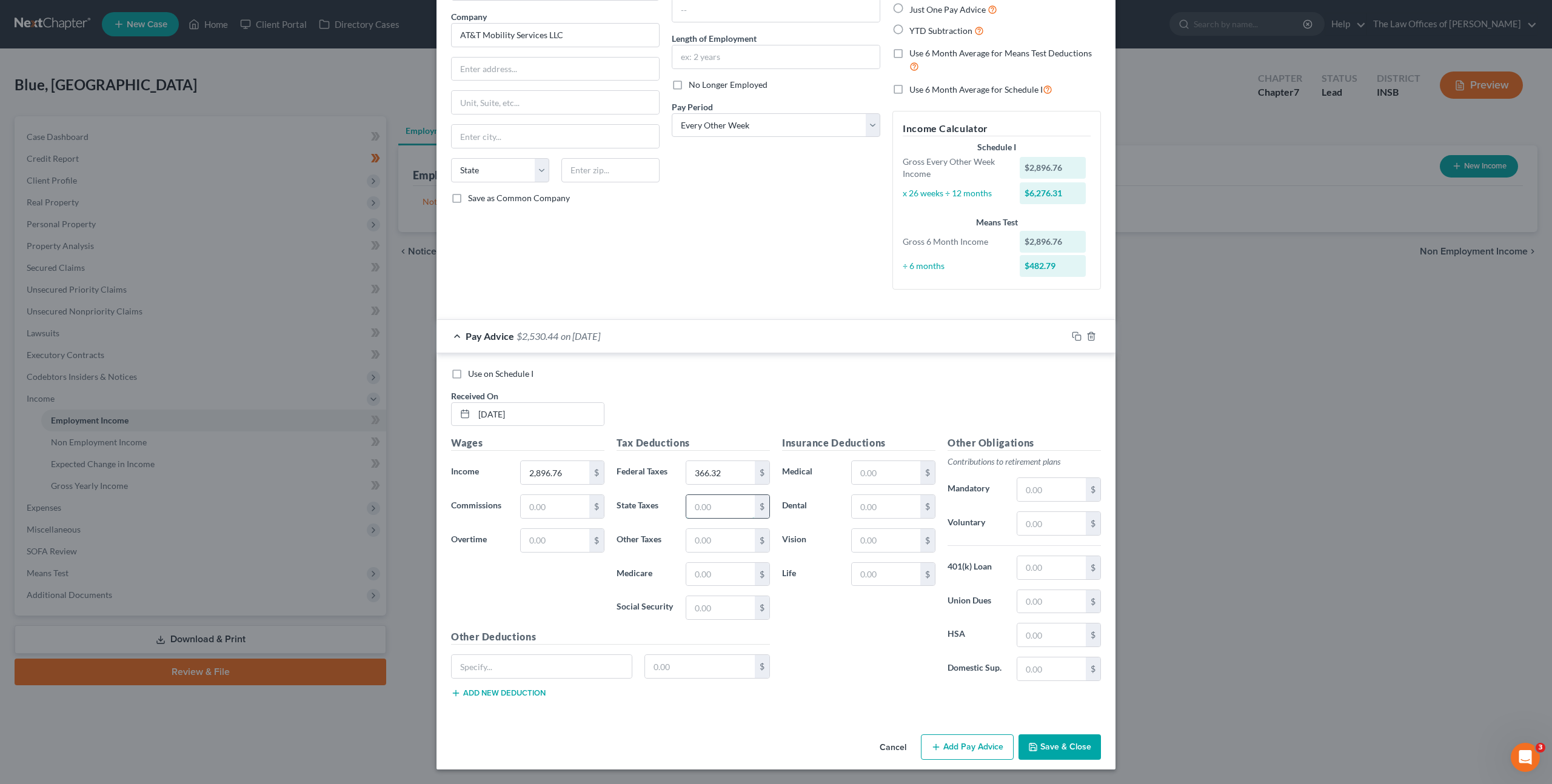
click at [716, 505] on input "text" at bounding box center [720, 506] width 69 height 23
type input "86.34"
click at [694, 532] on input "text" at bounding box center [720, 540] width 69 height 23
type input "42"
type input "179.59"
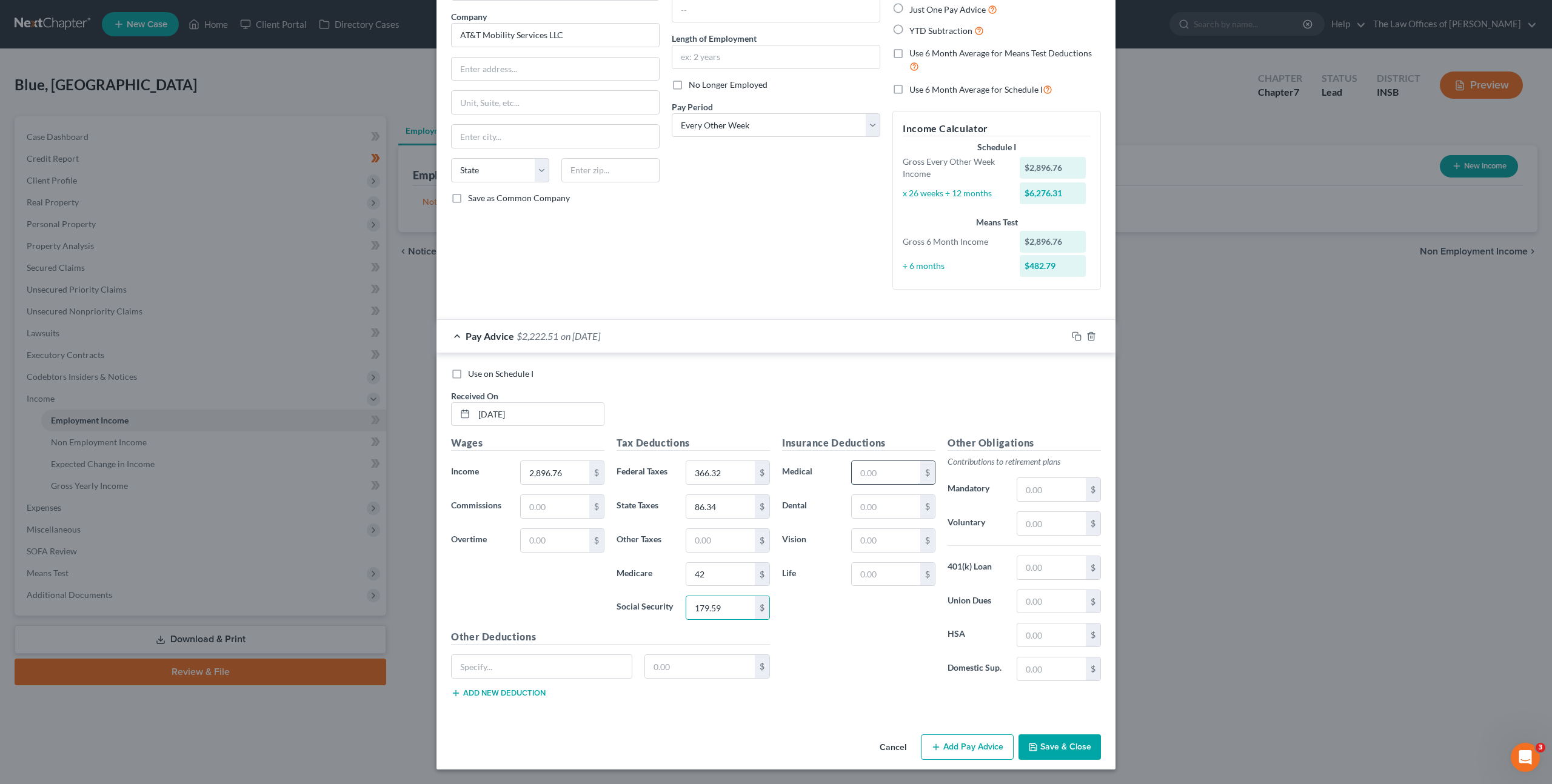
click at [859, 464] on input "text" at bounding box center [885, 472] width 69 height 23
click at [1016, 570] on div "$" at bounding box center [1058, 568] width 84 height 24
click at [1037, 613] on div "Other Obligations Contributions to retirement plans Mandatory $ Voluntary $ 401…" at bounding box center [1025, 563] width 166 height 255
click at [1040, 607] on input "text" at bounding box center [1051, 601] width 69 height 23
type input "25"
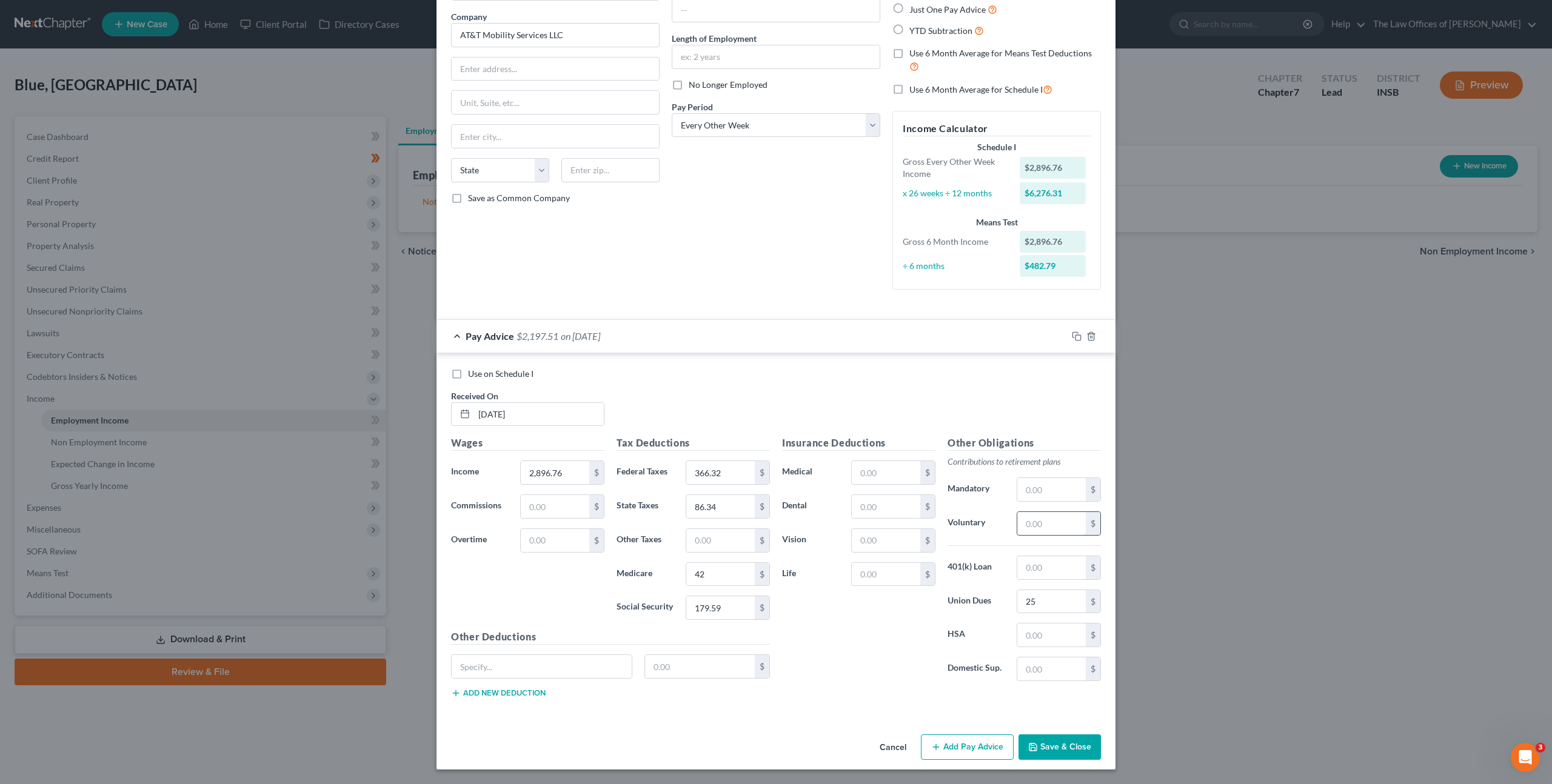
click at [1048, 530] on input "text" at bounding box center [1051, 523] width 69 height 23
type input "18.73"
click at [1074, 334] on icon "button" at bounding box center [1076, 336] width 9 height 9
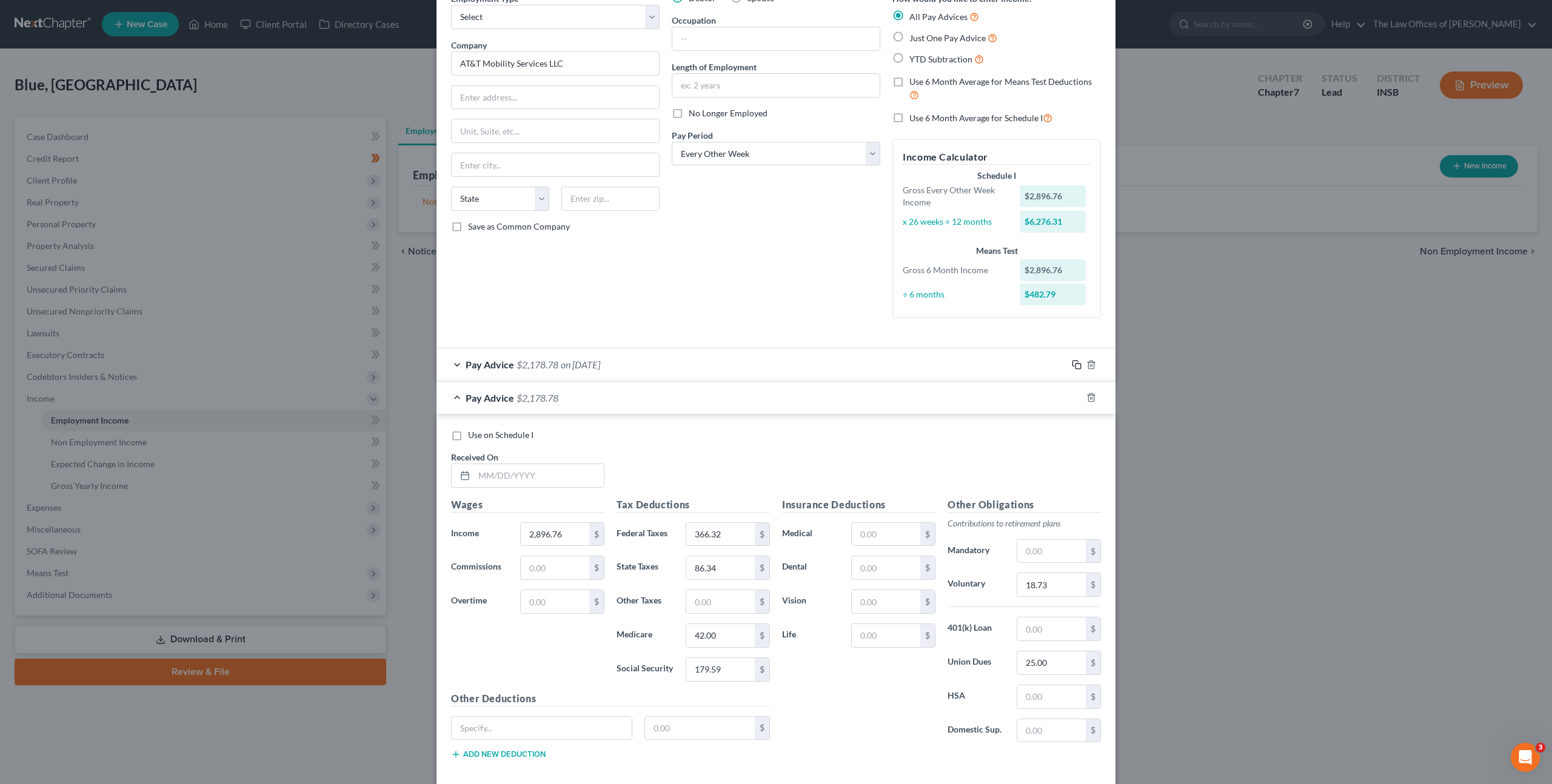
scroll to position [125, 0]
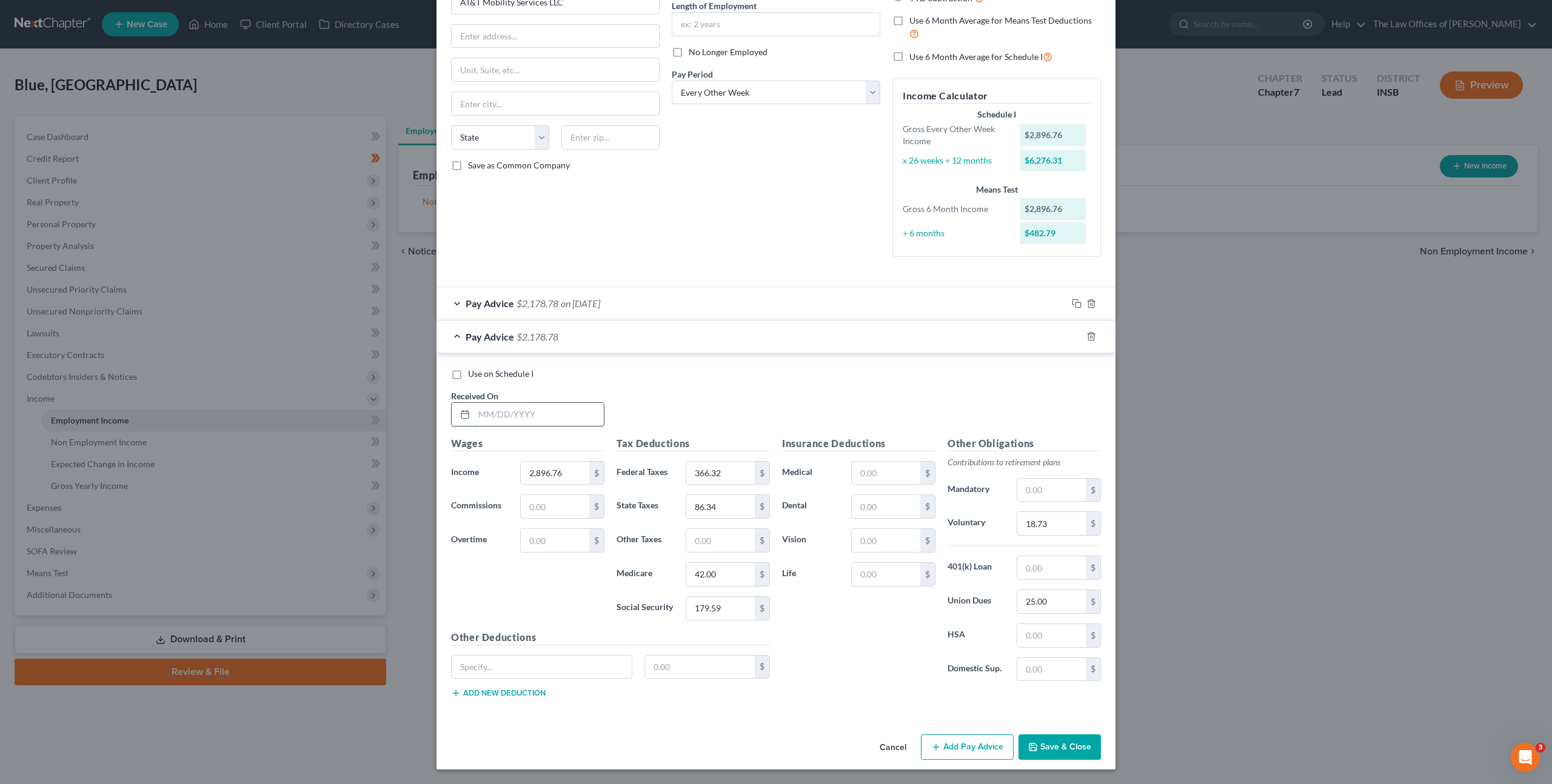
click at [492, 414] on input "text" at bounding box center [539, 414] width 130 height 23
type input "03/28/2025"
type input "1,747.14"
type input "129.18"
type input "51.90"
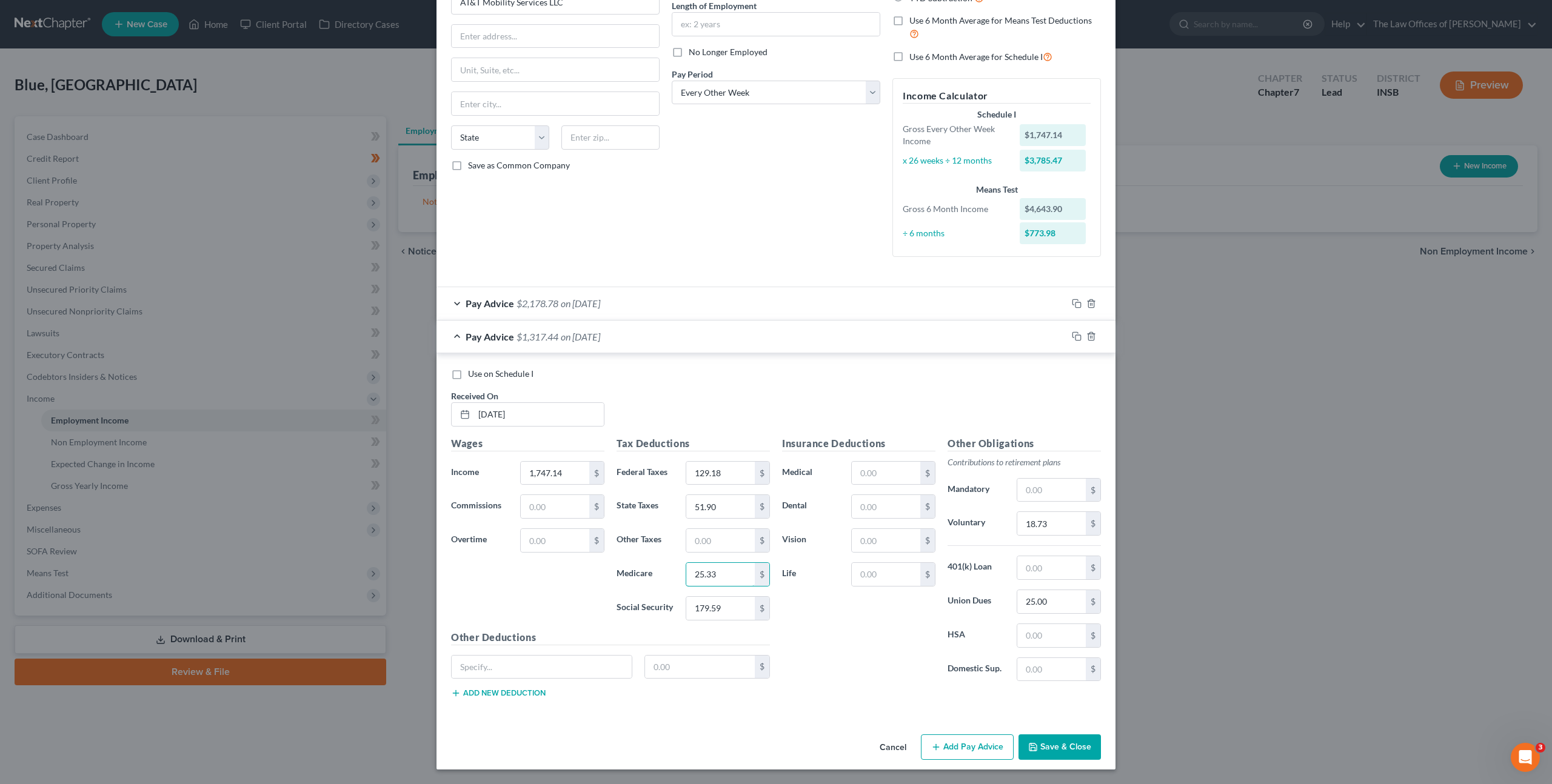
type input "25.33"
type input "108.33"
click at [1049, 531] on input "18.73" at bounding box center [1051, 523] width 69 height 23
type input "17.30"
click at [1073, 332] on icon "button" at bounding box center [1075, 335] width 6 height 6
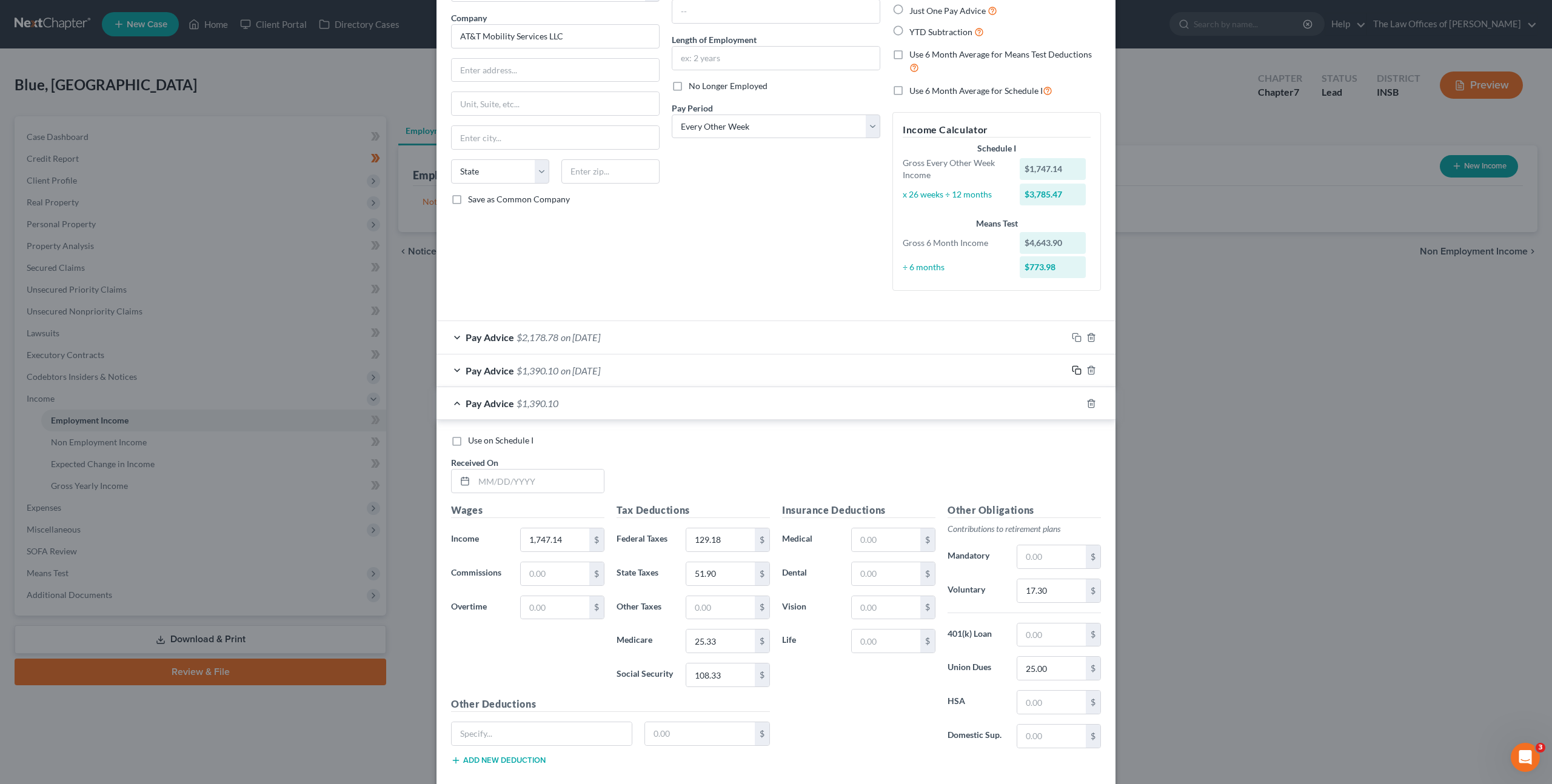
scroll to position [157, 0]
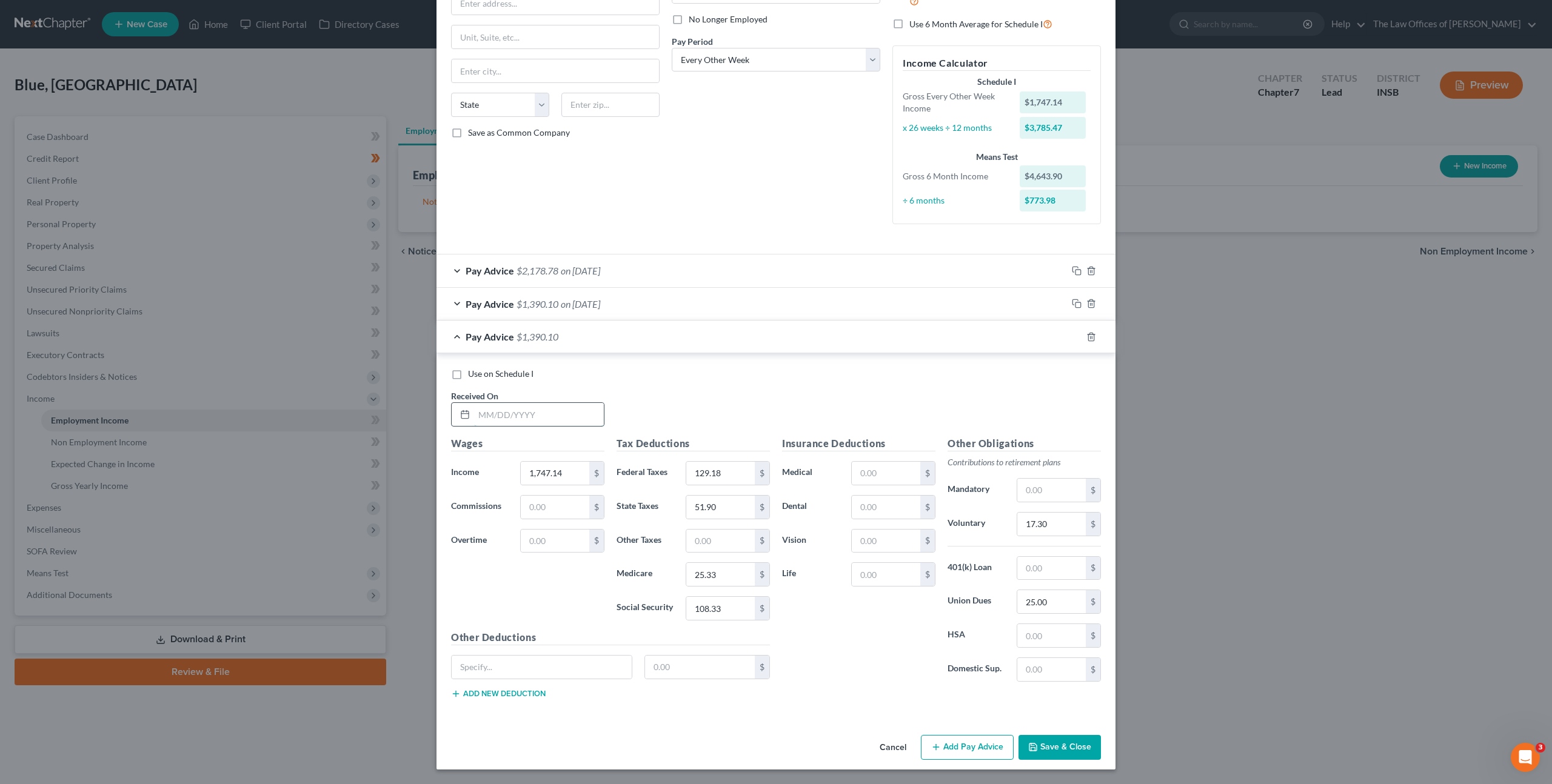
click at [541, 410] on input "text" at bounding box center [539, 414] width 130 height 23
type input "04/11/2025"
type input "1,700.66"
type input "123.71"
type input "50.53"
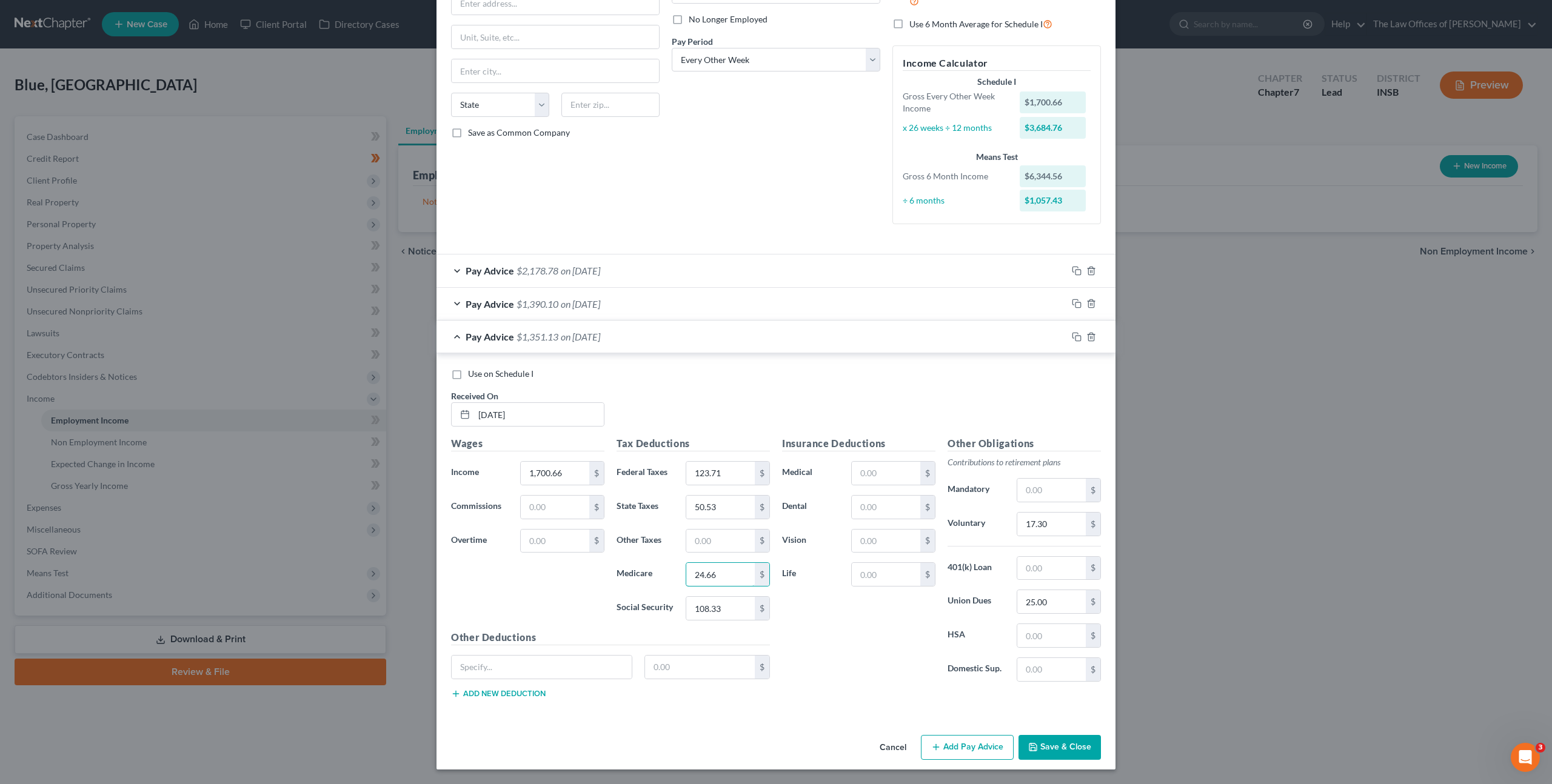
type input "24.66"
type input "105.44"
click at [1043, 523] on input "17.30" at bounding box center [1051, 524] width 69 height 23
type input "16.37"
click at [1074, 338] on icon "button" at bounding box center [1076, 337] width 9 height 9
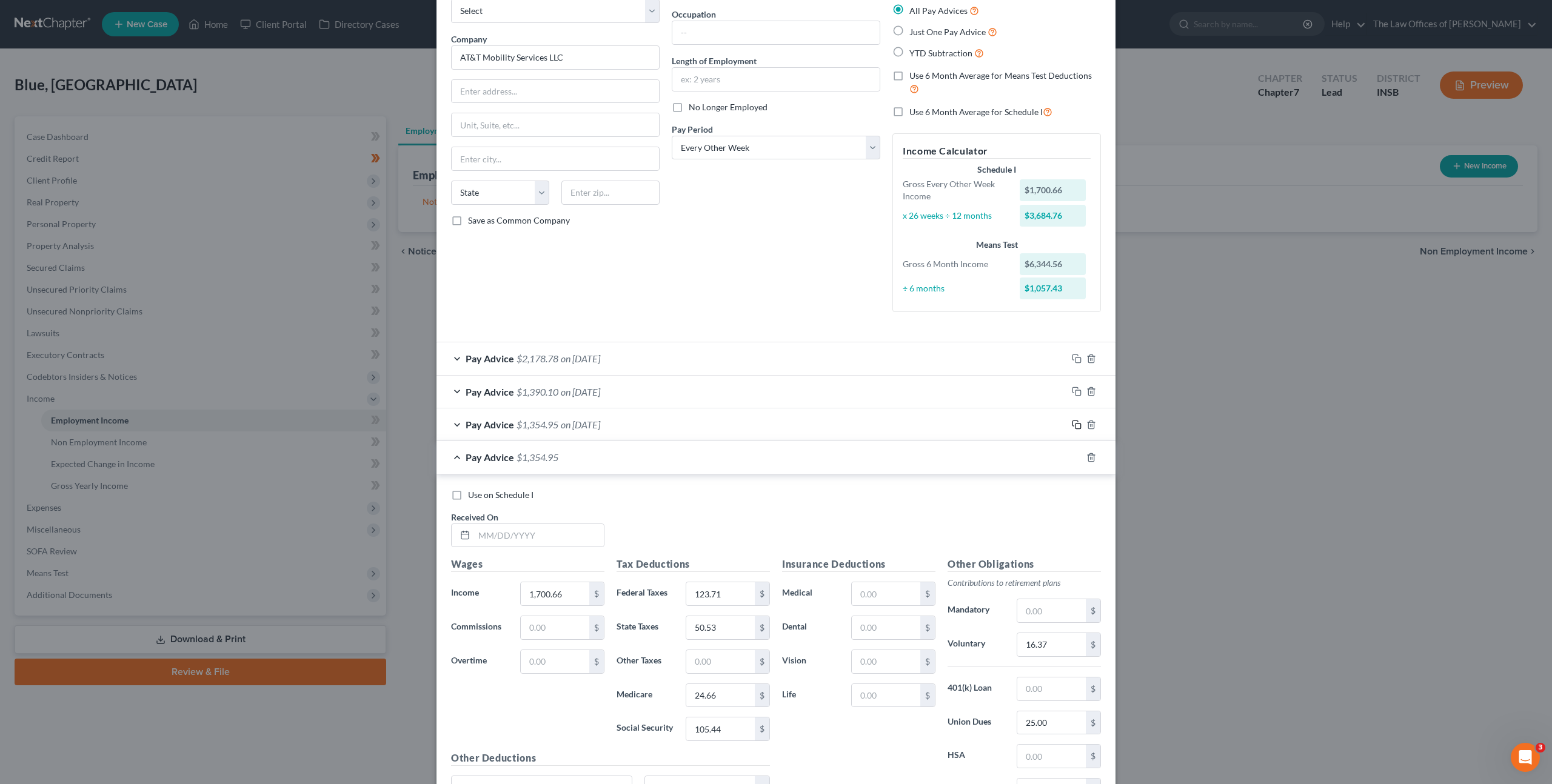
scroll to position [191, 0]
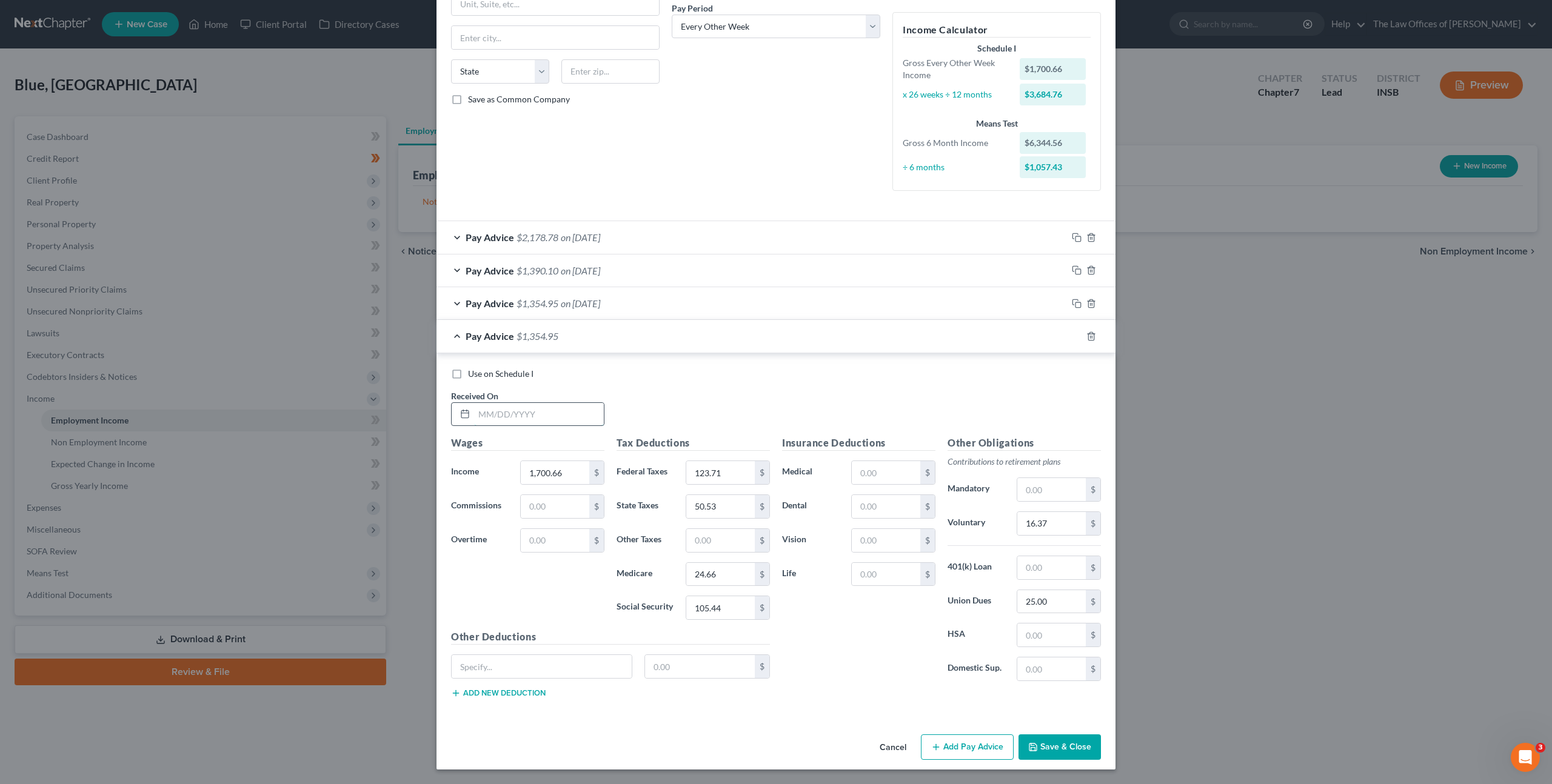
click at [580, 409] on input "text" at bounding box center [539, 414] width 130 height 23
type input "04/25/2025"
type input "1,881.73"
type input "145.18"
type input "55.90"
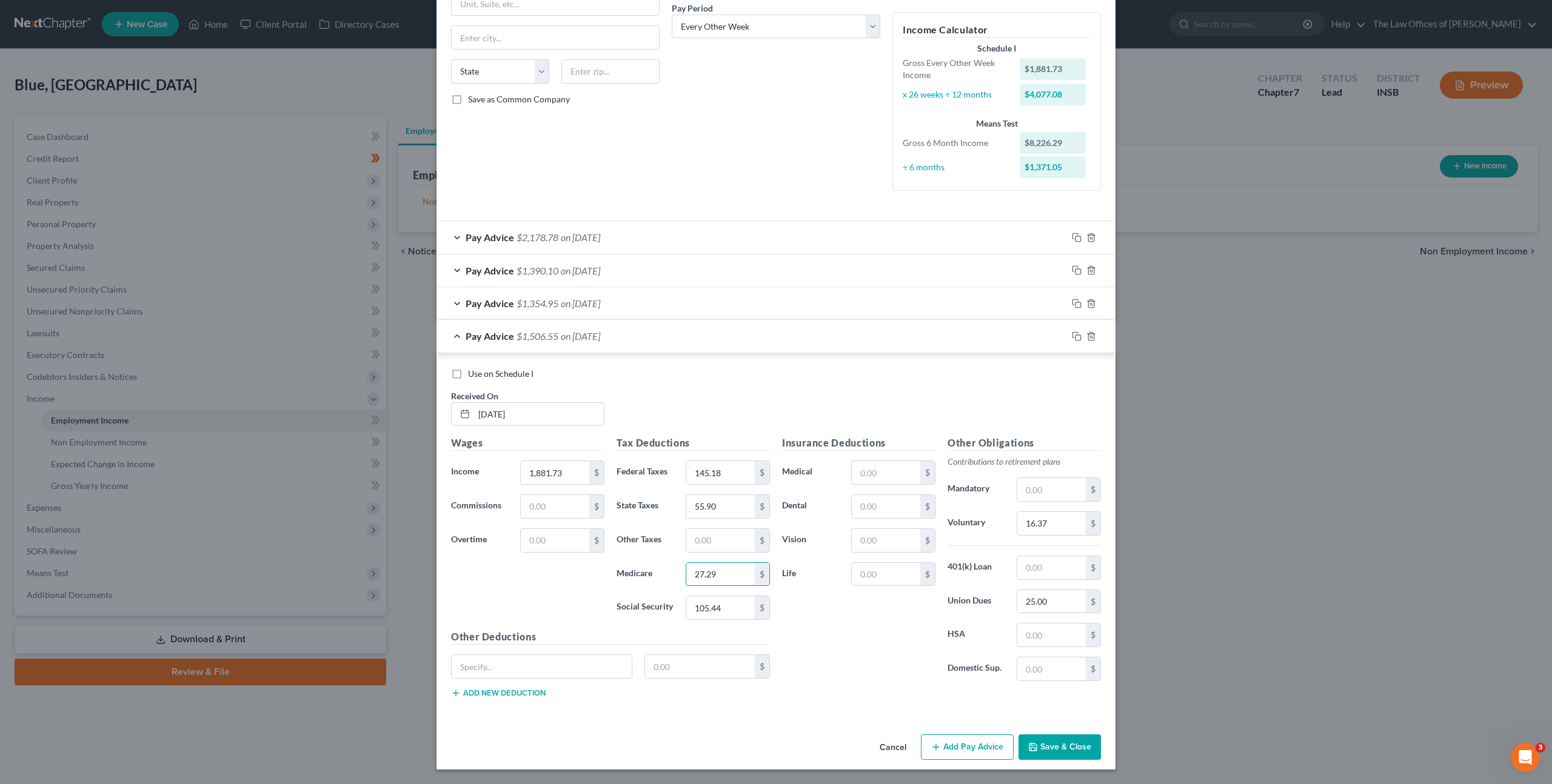
type input "27.29"
type input "116.67"
click at [1054, 520] on input "16.37" at bounding box center [1051, 523] width 69 height 23
type input "18.55"
click at [1074, 338] on icon "button" at bounding box center [1076, 336] width 9 height 9
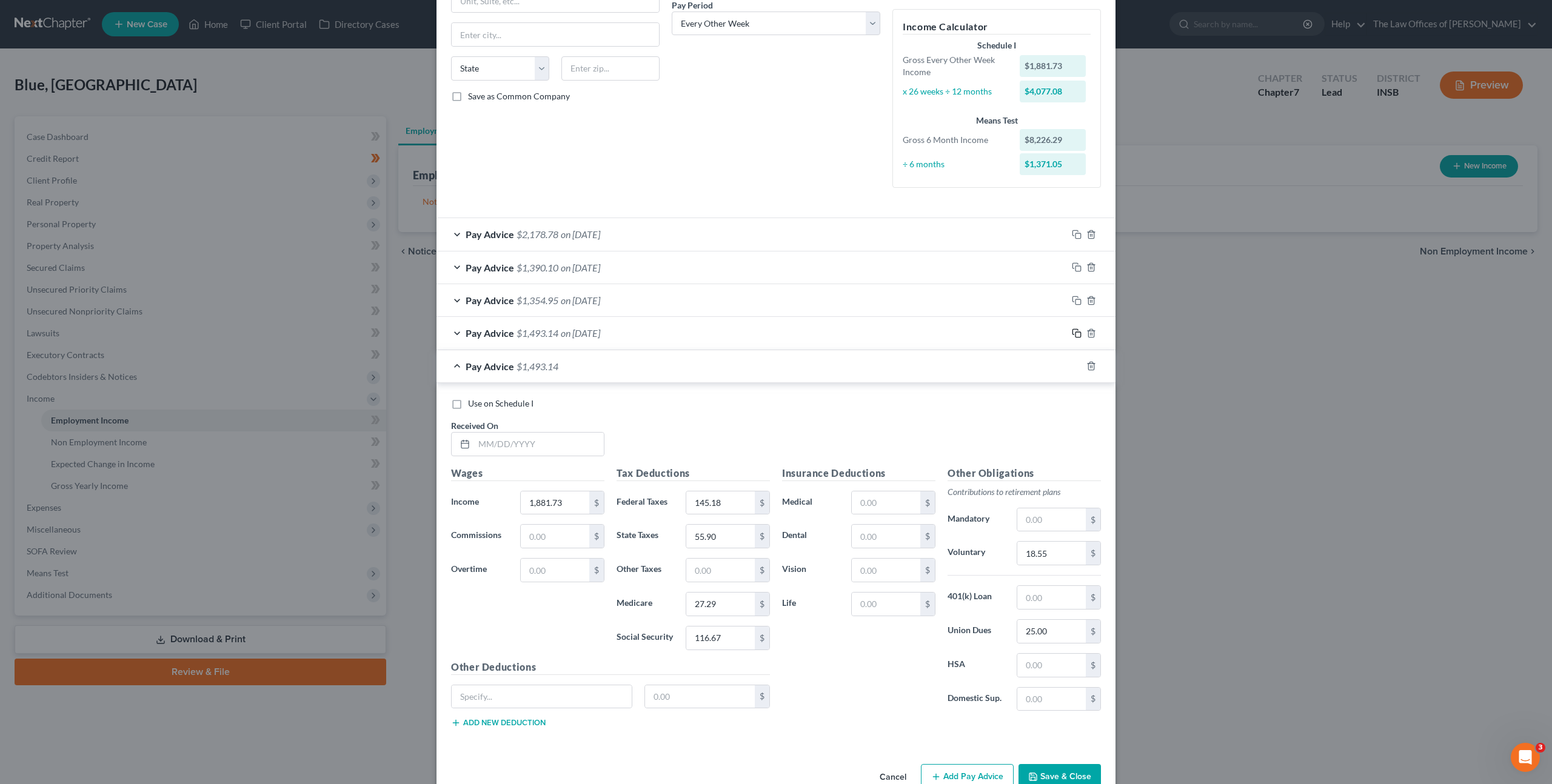
scroll to position [224, 0]
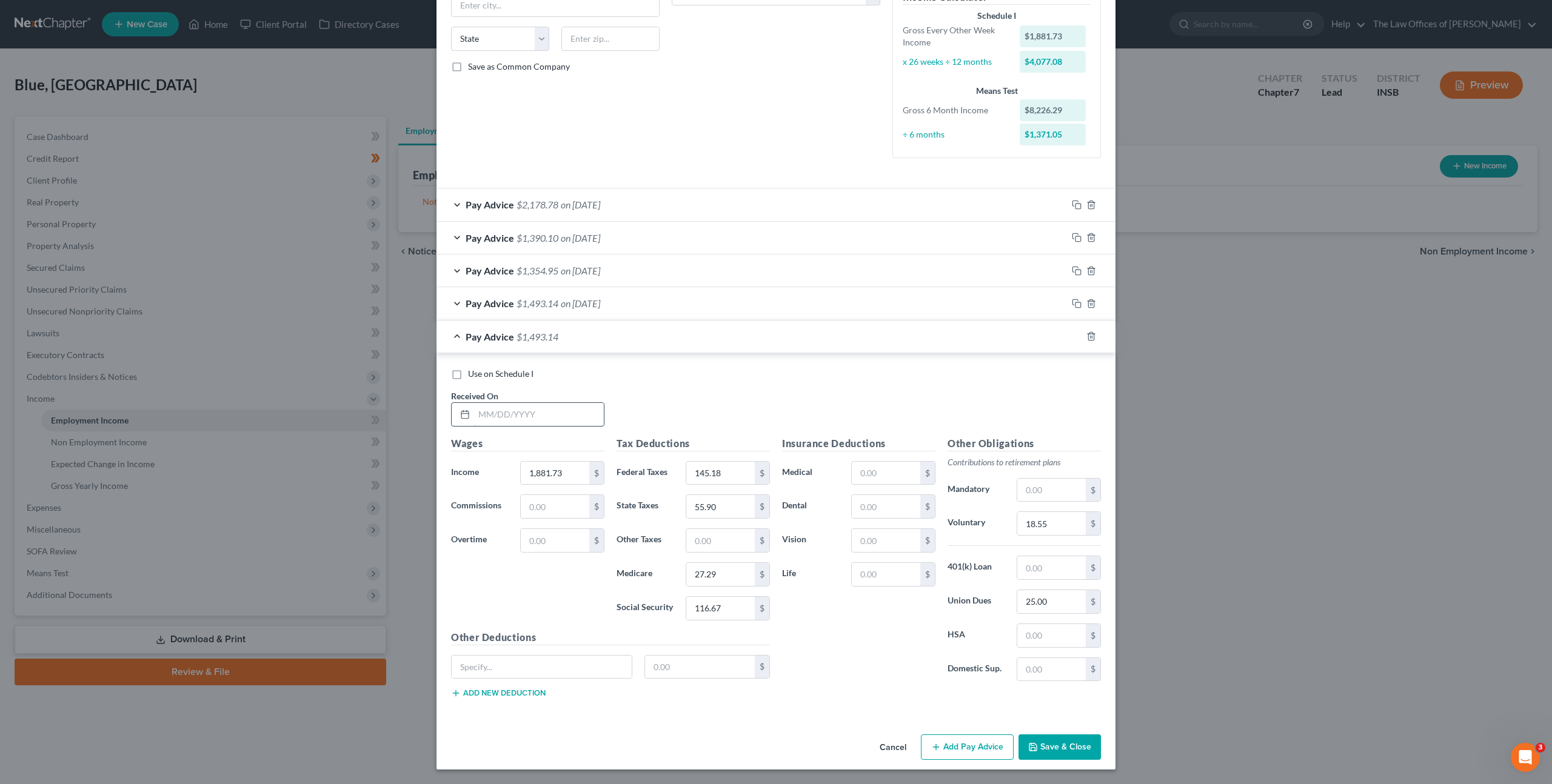
click at [548, 408] on input "text" at bounding box center [539, 414] width 130 height 23
type input "05/09/2025"
type input "1,869.52"
type input "143.72"
type input "55.53"
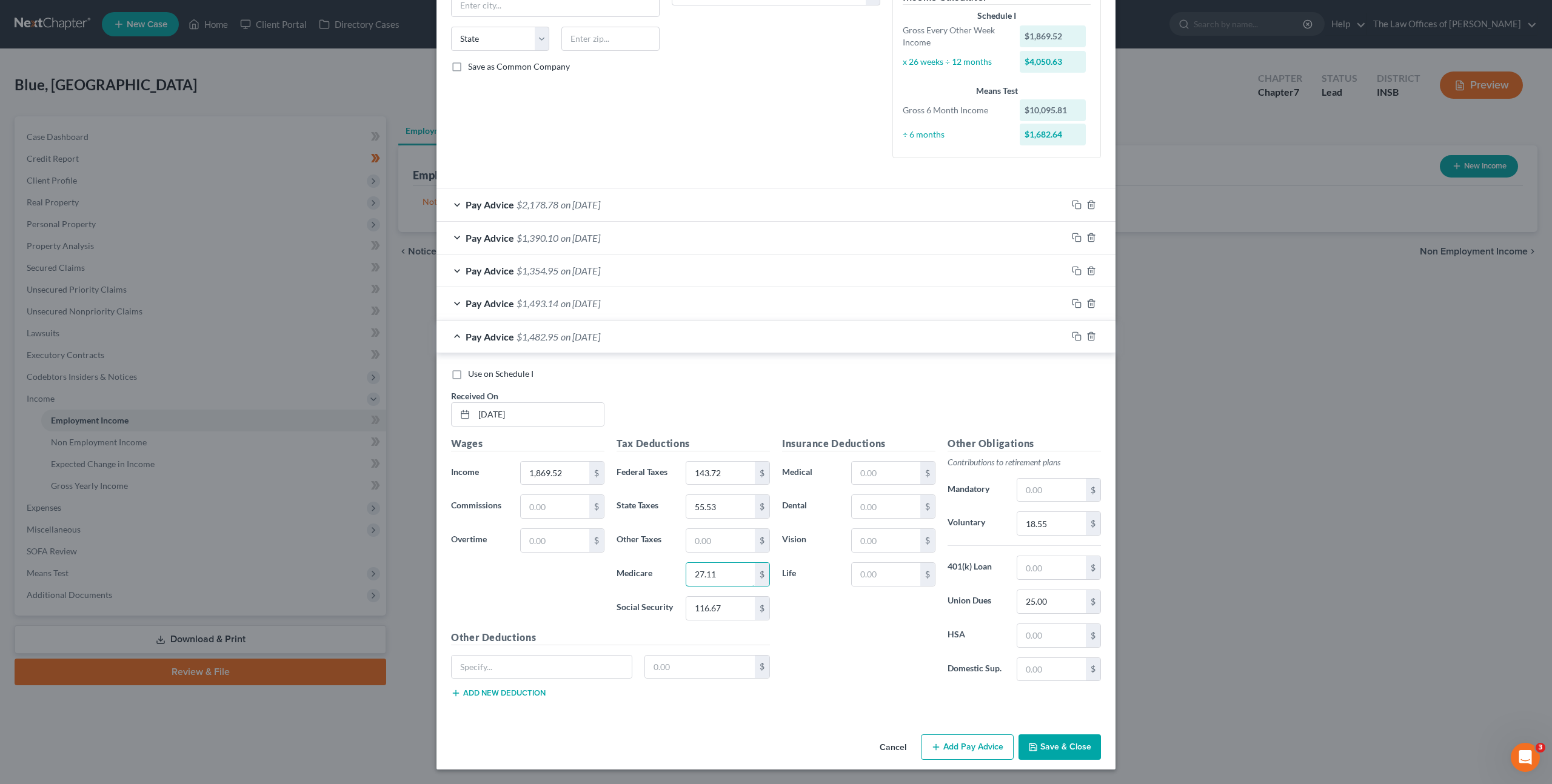
type input "27.11"
type input "115.91"
click at [1069, 523] on input "18.55" at bounding box center [1051, 523] width 69 height 23
type input "18.48"
click at [1072, 335] on icon "button" at bounding box center [1076, 336] width 9 height 9
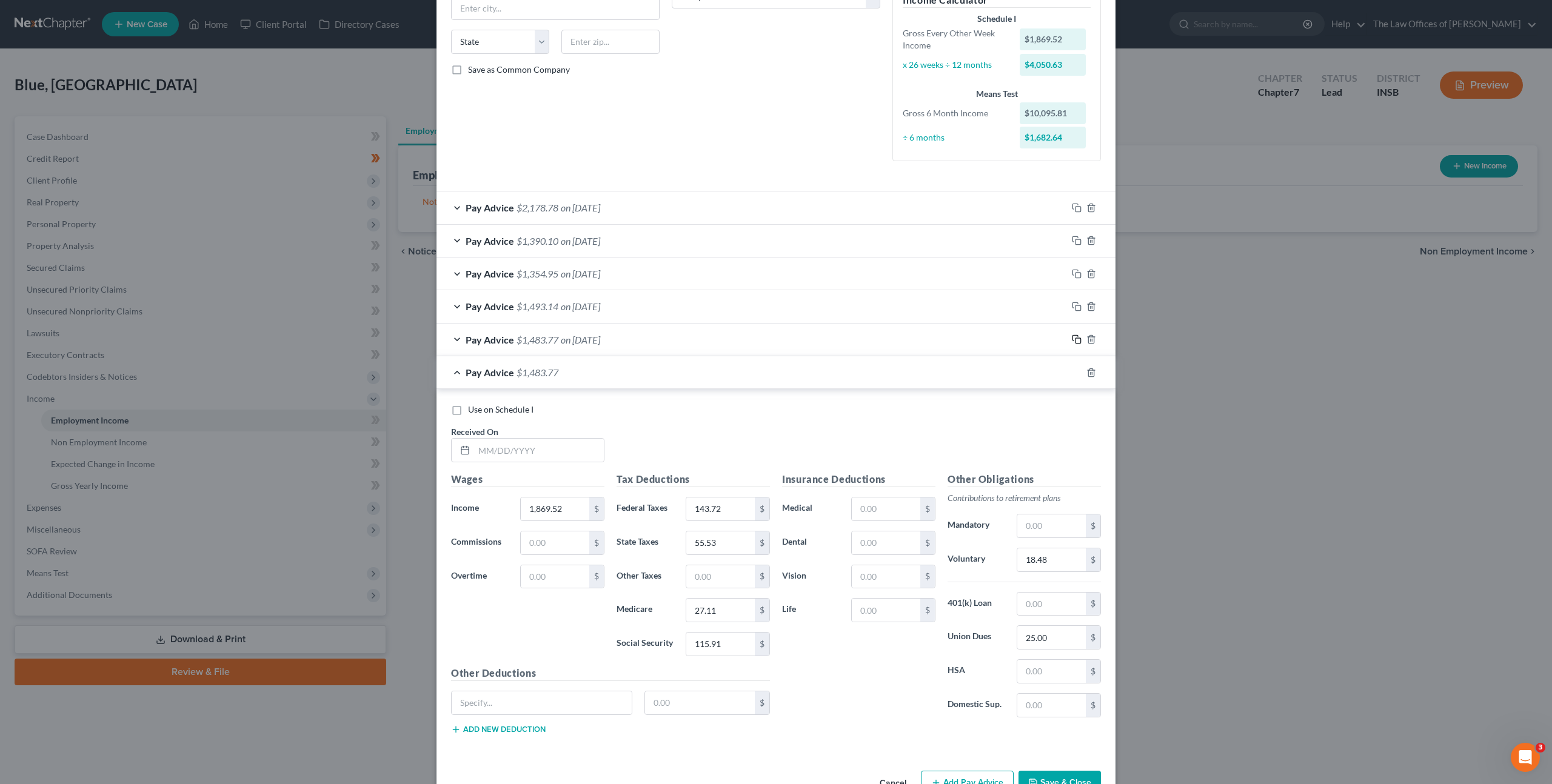
scroll to position [256, 0]
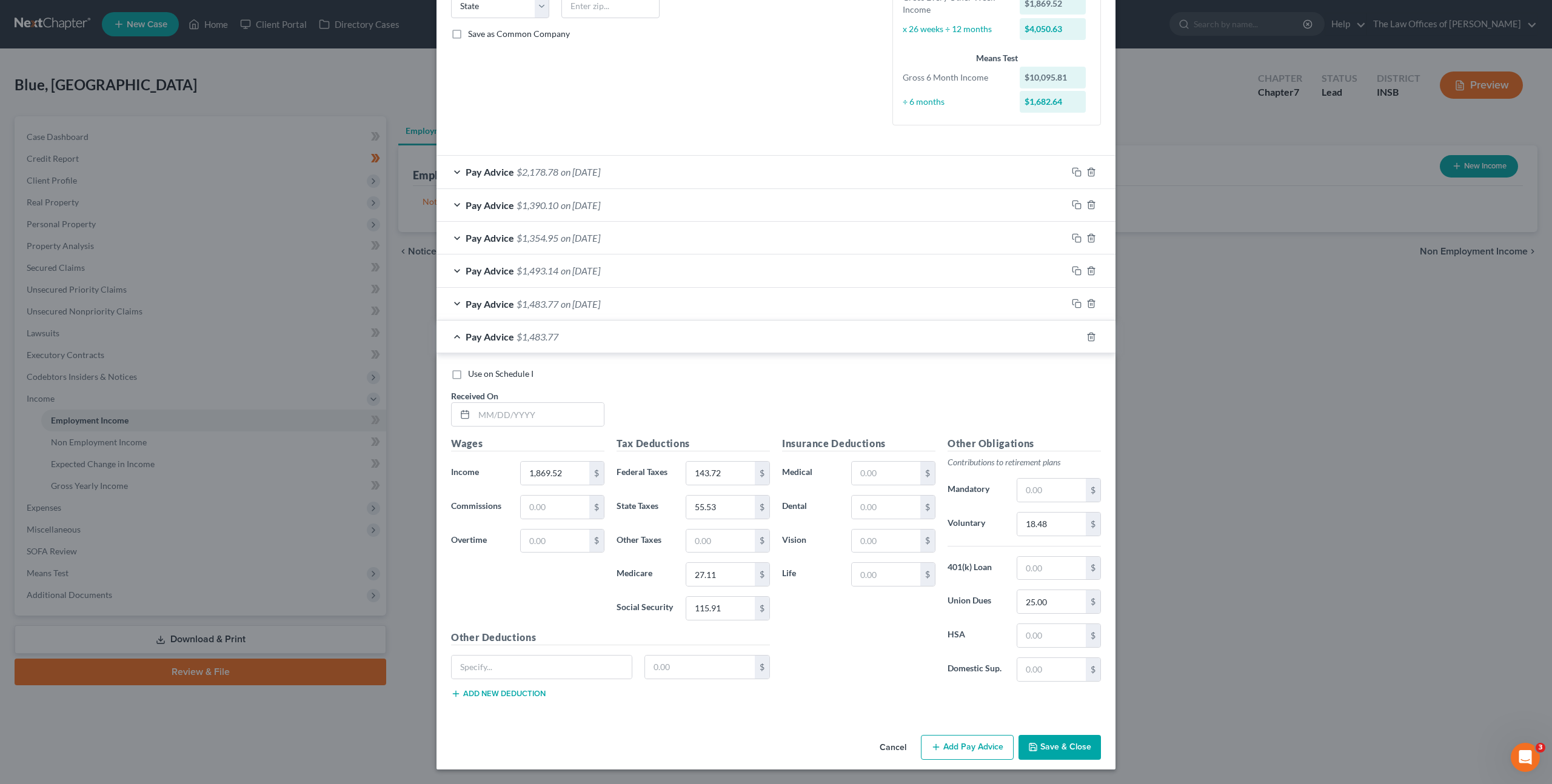
click at [518, 431] on div "Use on Schedule I Received On *" at bounding box center [775, 402] width 662 height 69
click at [539, 416] on input "text" at bounding box center [539, 414] width 130 height 23
type input "05/23/2025"
type input "1,880.93"
type input "145.06"
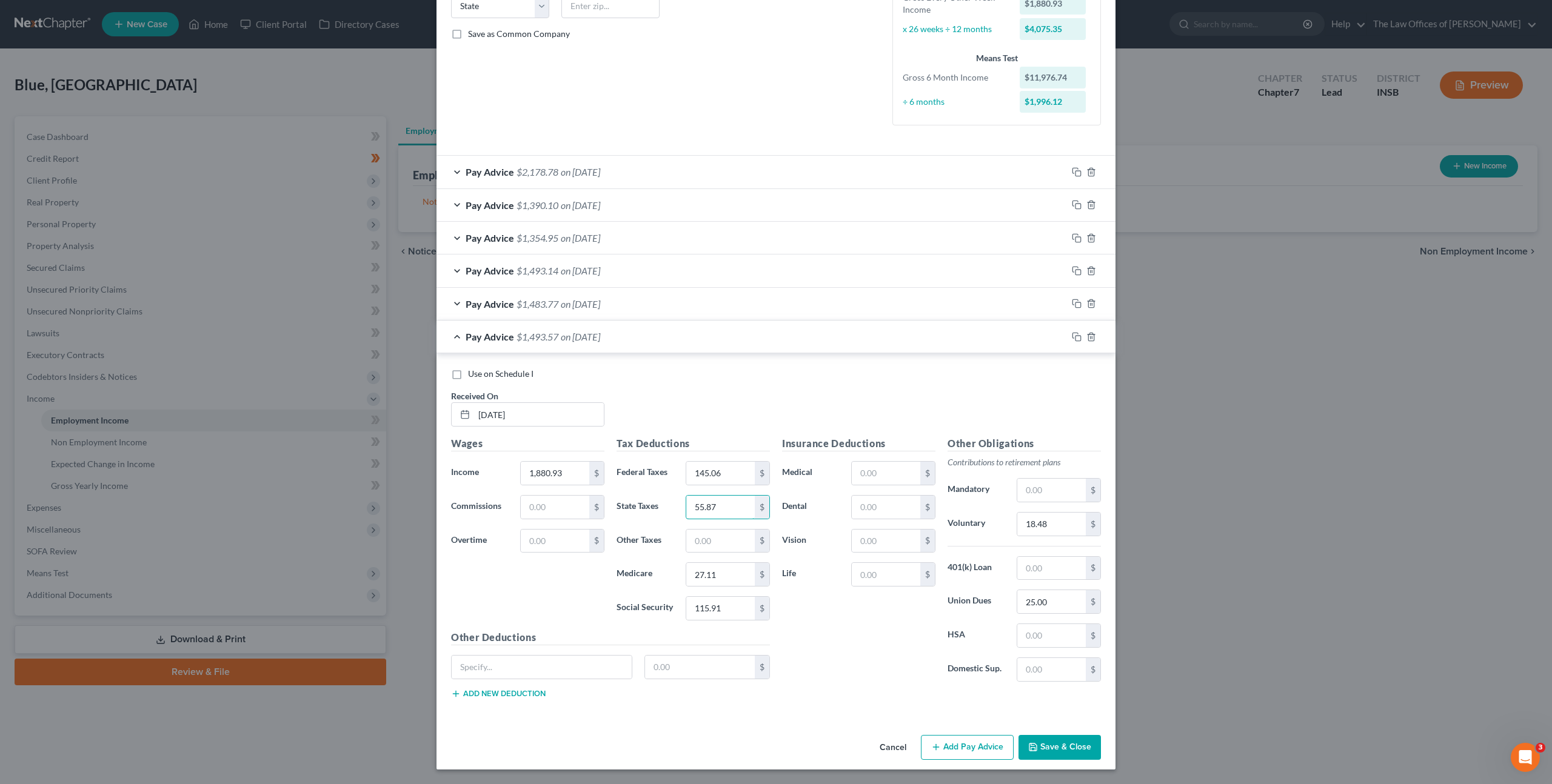
type input "55.87"
type input "27.27"
type input "116.61"
click at [1031, 518] on input "18.48" at bounding box center [1051, 524] width 69 height 23
type input "18.75"
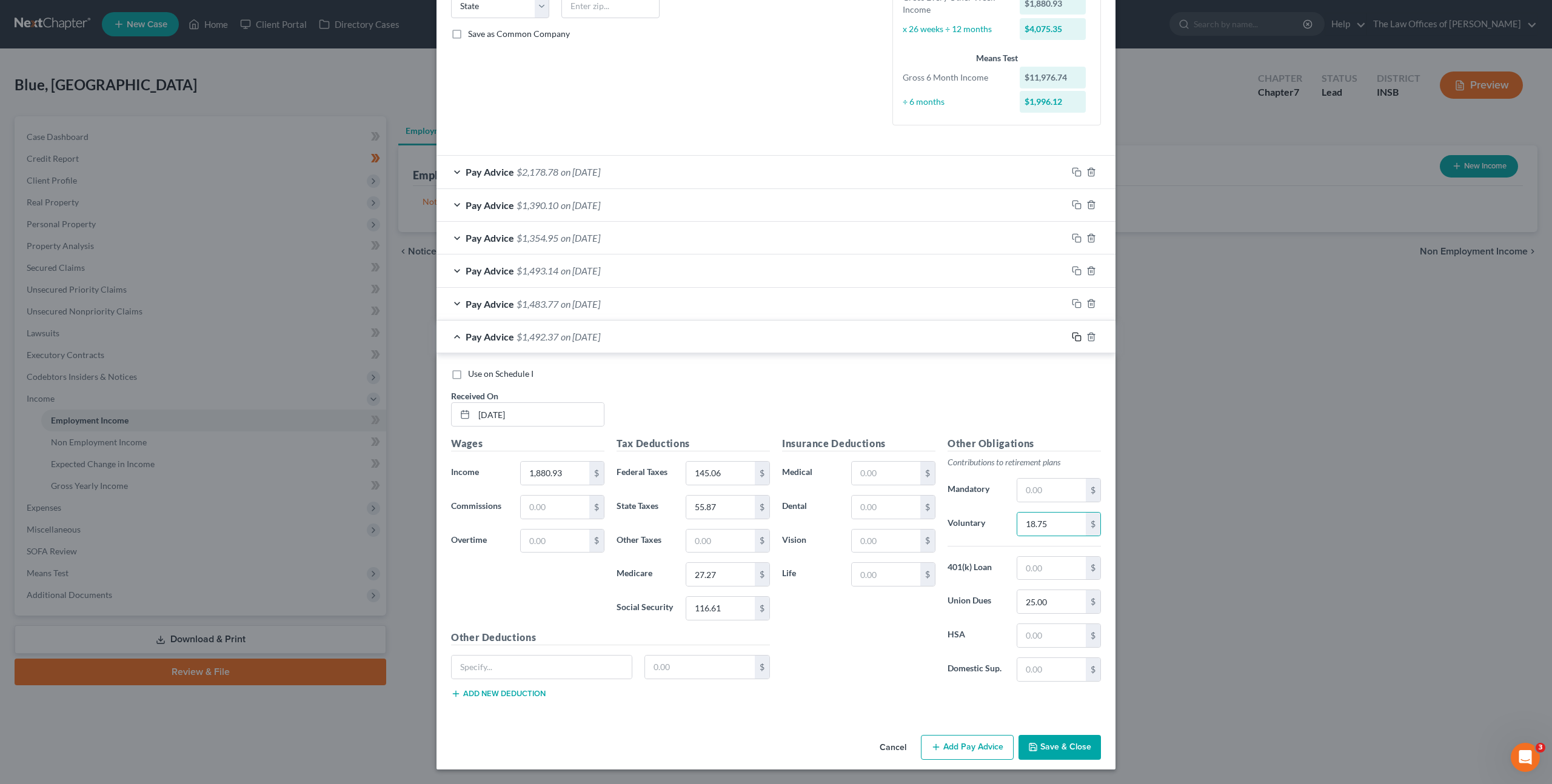
click at [1072, 338] on icon "button" at bounding box center [1076, 337] width 9 height 9
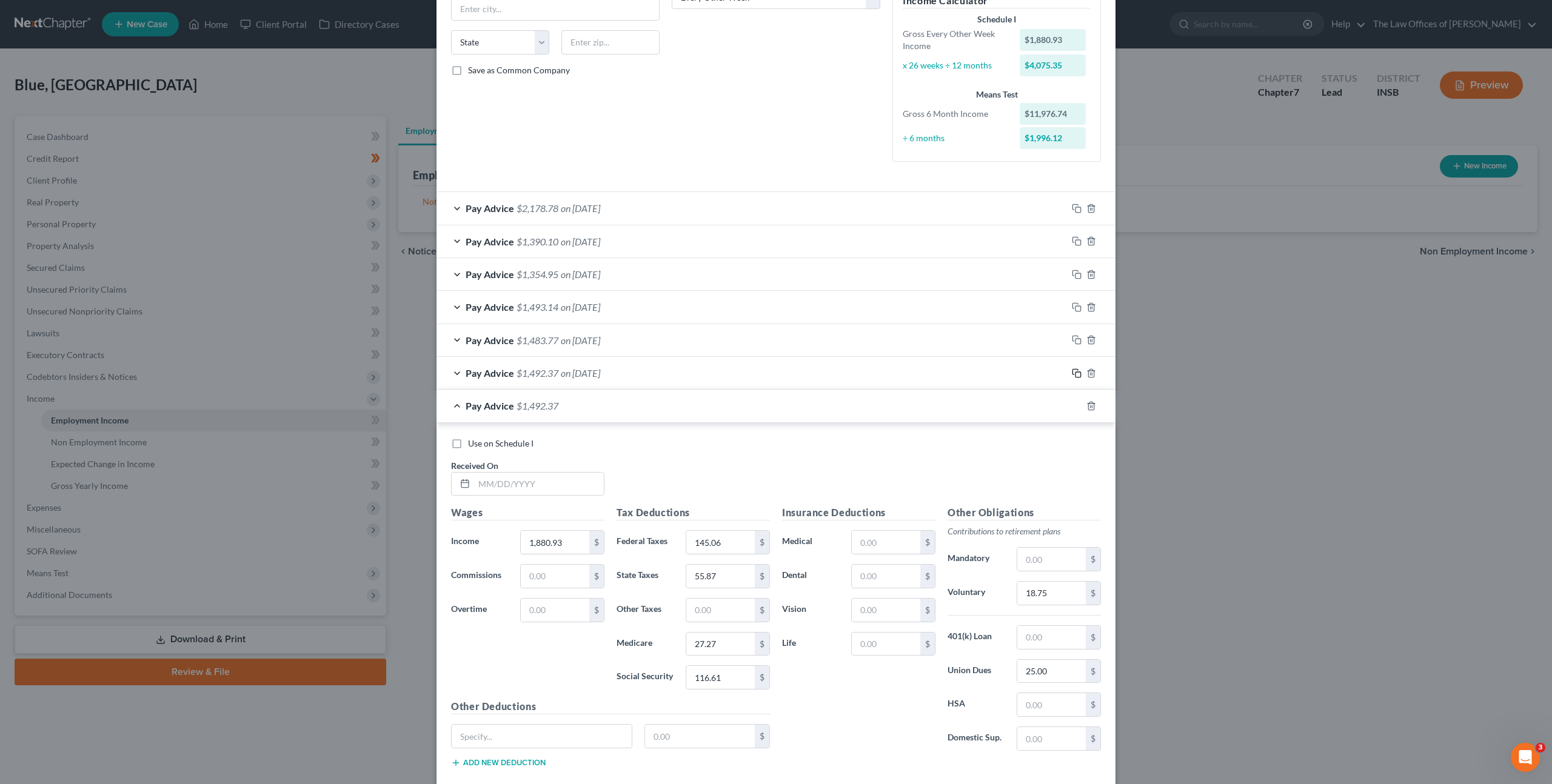
scroll to position [290, 0]
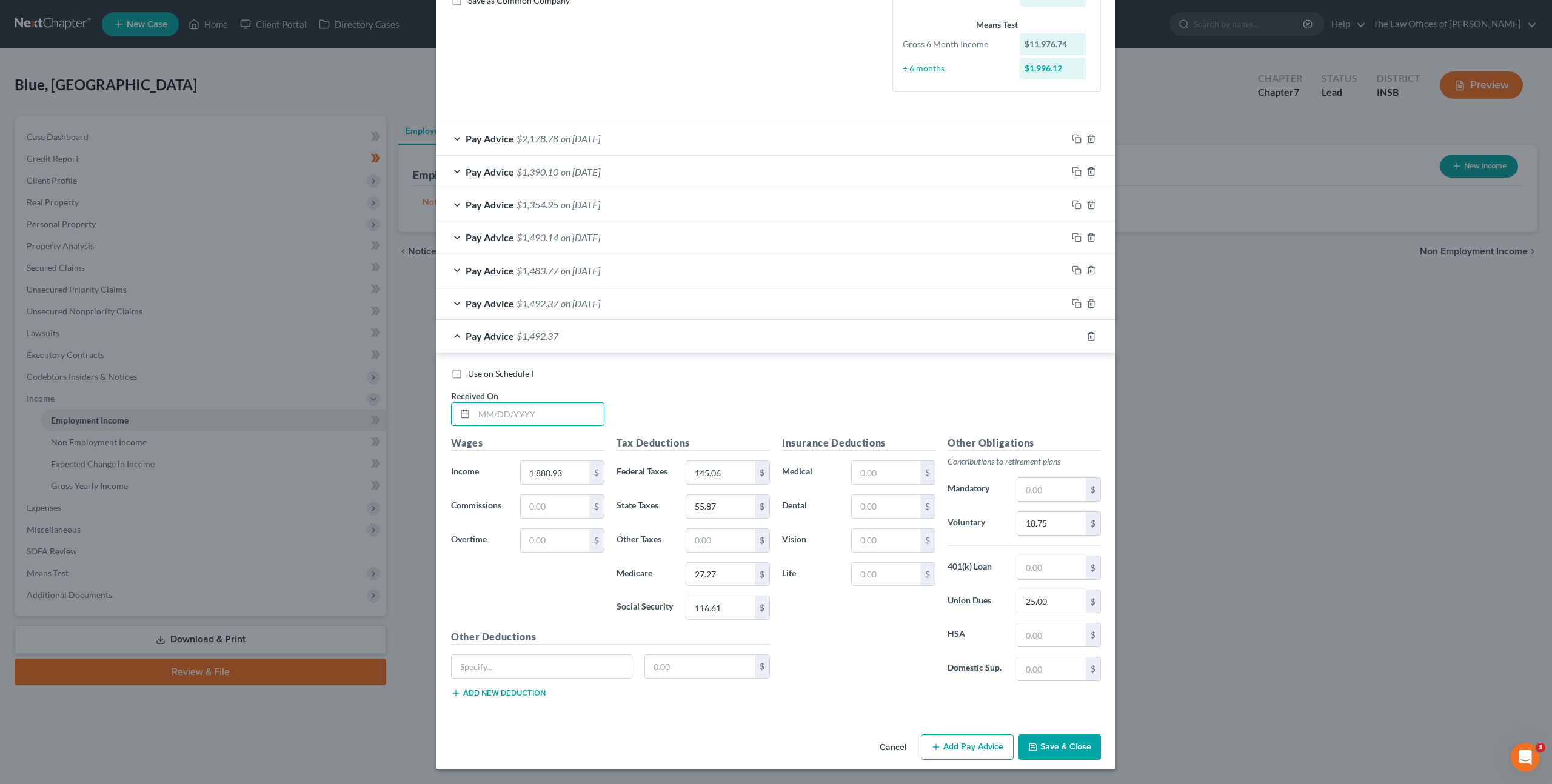
drag, startPoint x: 549, startPoint y: 410, endPoint x: 721, endPoint y: 385, distance: 173.8
click at [549, 409] on input "text" at bounding box center [539, 414] width 130 height 23
type input "06/06/2025"
type input "1,748.94"
type input "129.39"
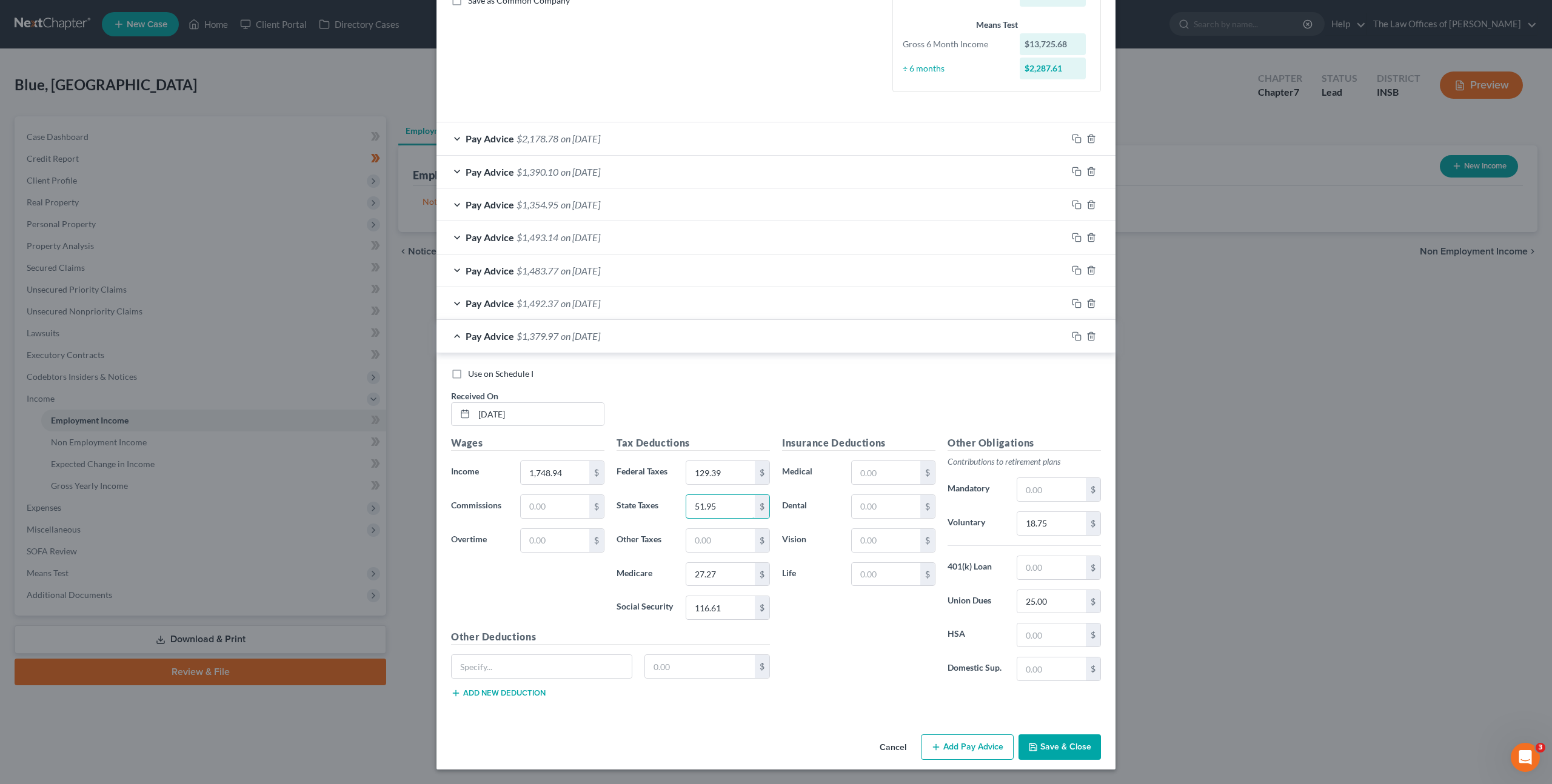
type input "51.95"
type input "25.36"
type input "108.44"
click at [1048, 526] on input "18.75" at bounding box center [1051, 523] width 69 height 23
type input "17.34"
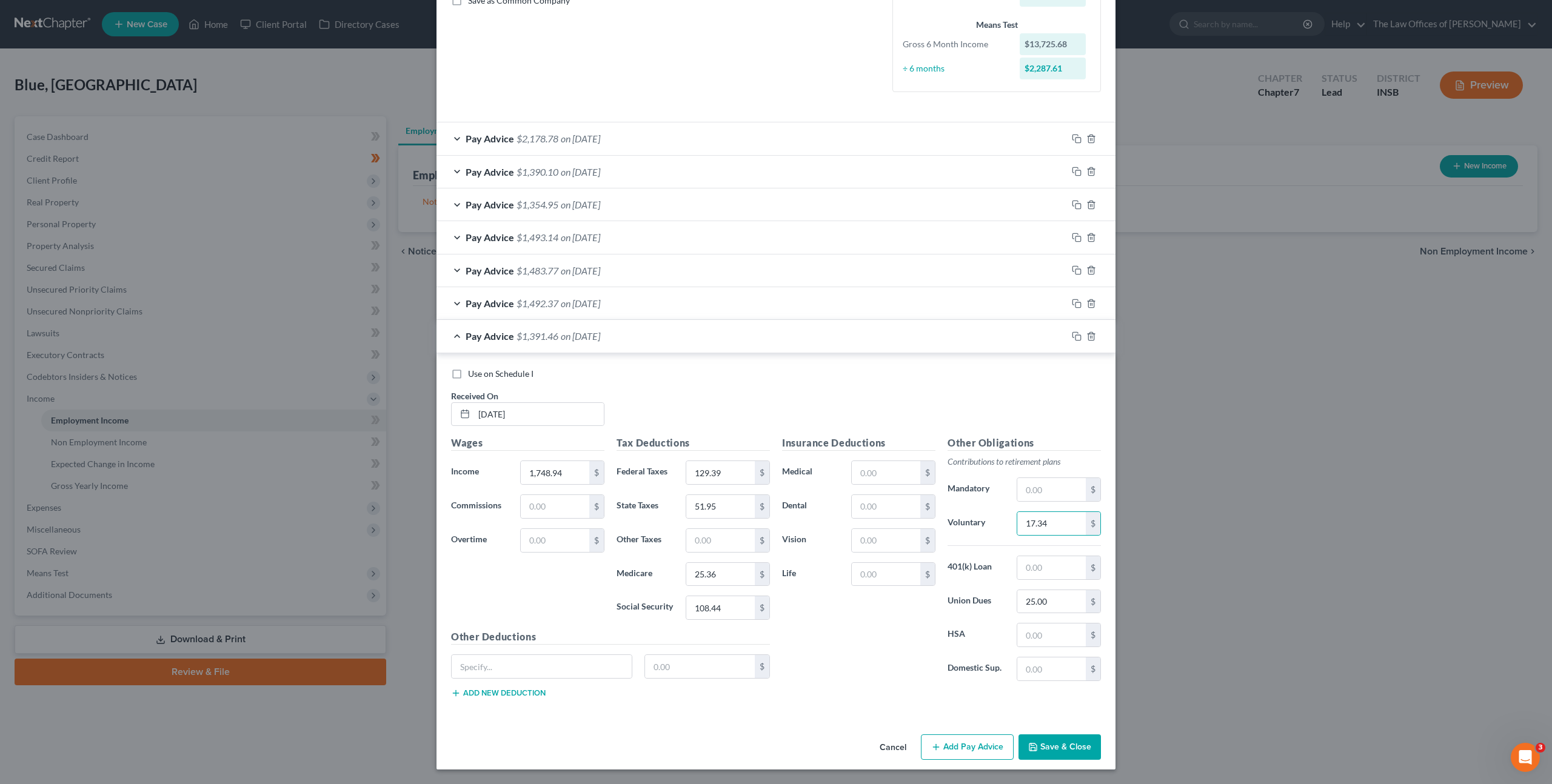
click at [1071, 330] on div at bounding box center [1091, 336] width 48 height 20
click at [1075, 336] on icon "button" at bounding box center [1076, 336] width 9 height 9
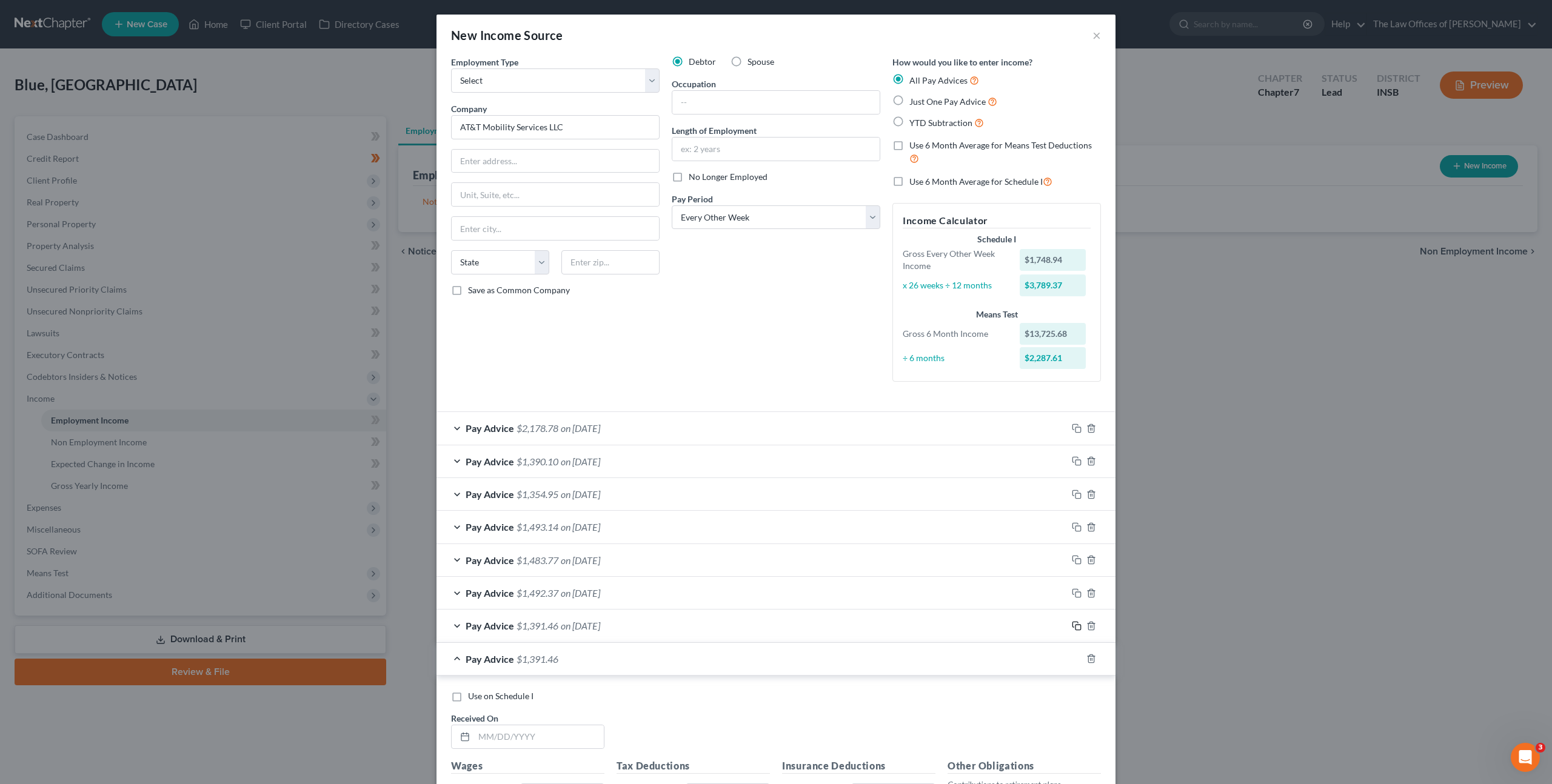
scroll to position [322, 0]
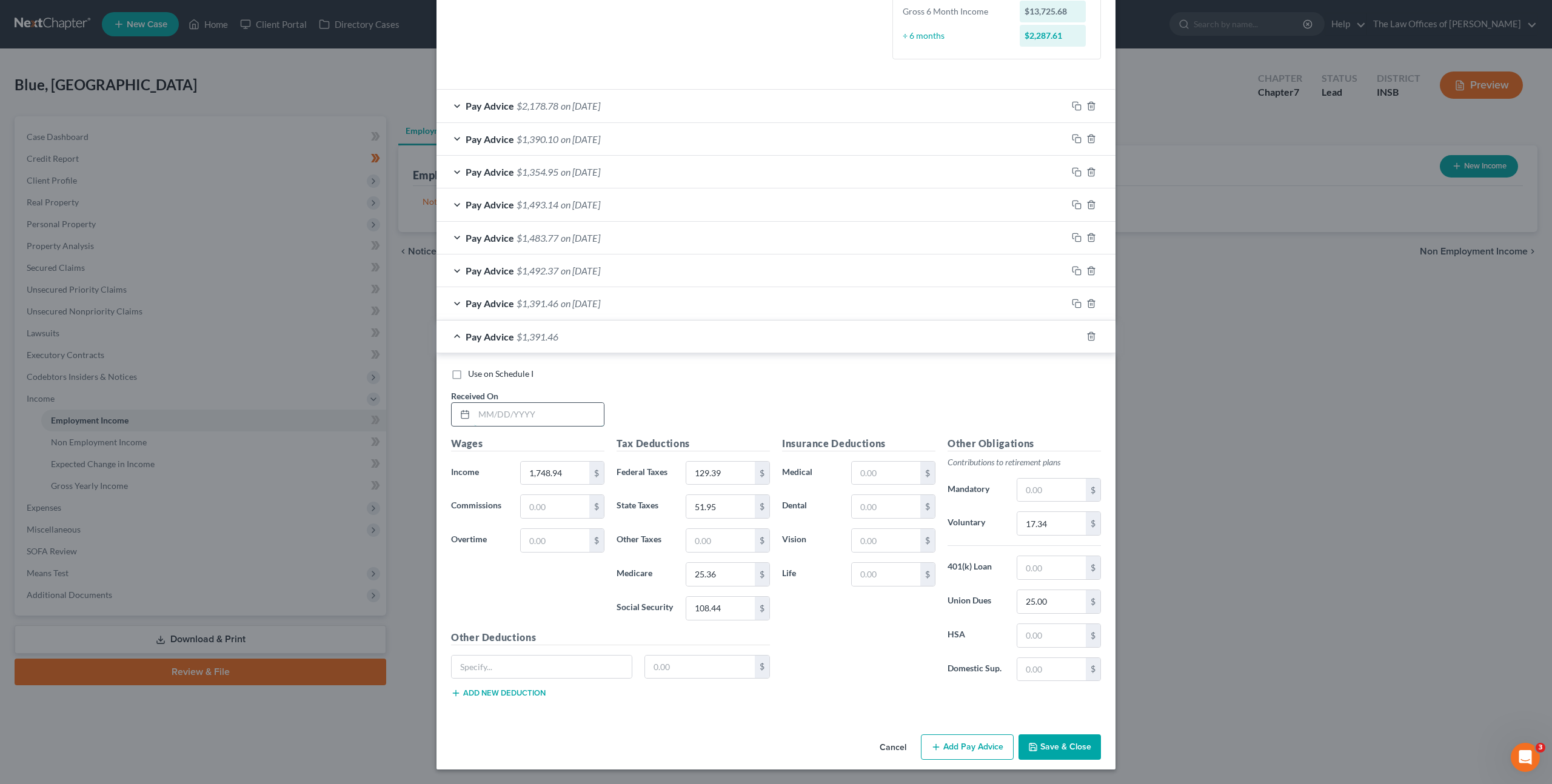
drag, startPoint x: 493, startPoint y: 408, endPoint x: 681, endPoint y: 406, distance: 188.0
click at [493, 408] on input "text" at bounding box center [539, 414] width 130 height 23
type input "06/20/2025"
type input "1,875.51"
type input "144.42"
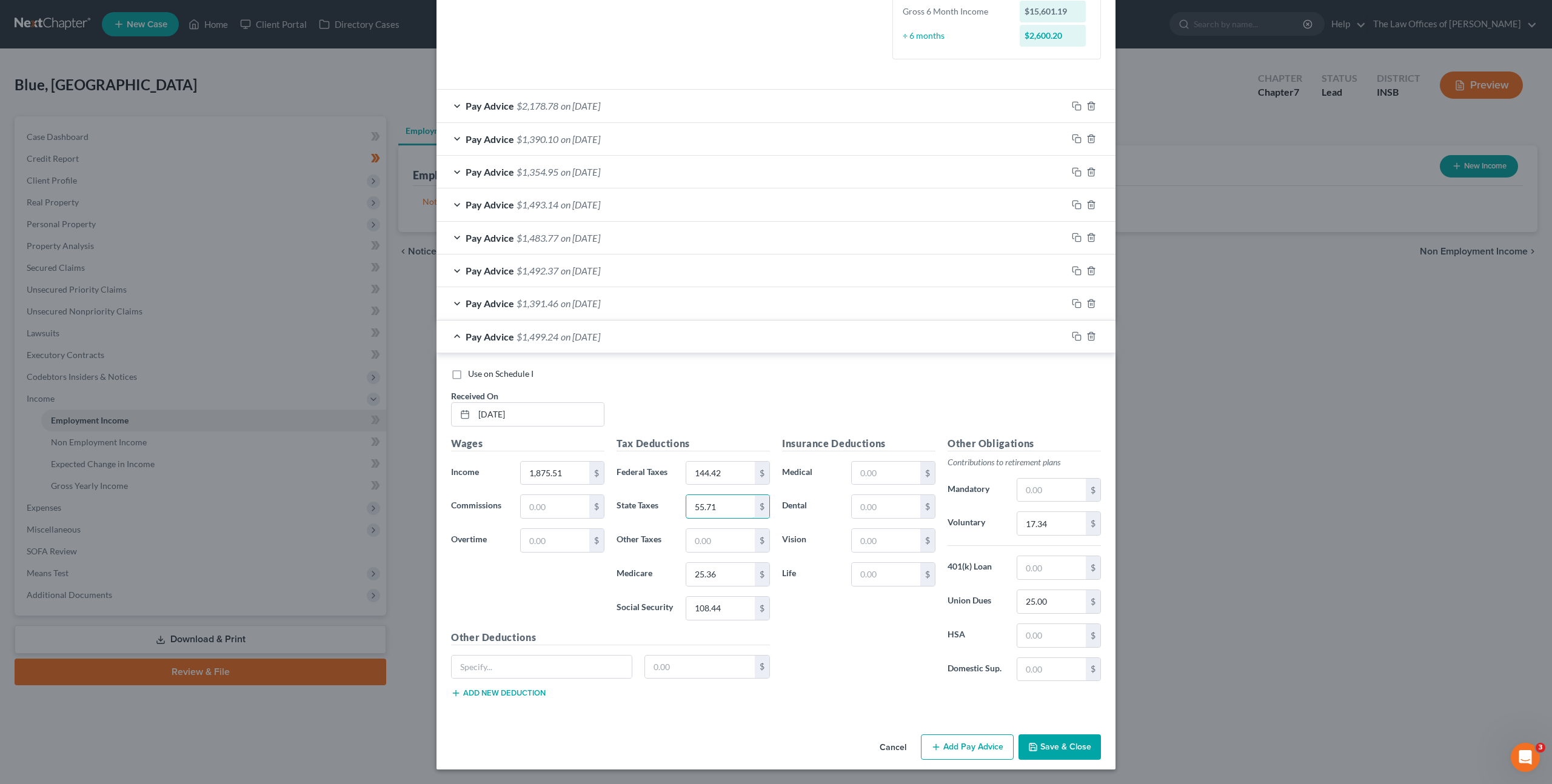
type input "55.71"
type input "27.20"
type input "116.28"
click at [1048, 517] on input "17.34" at bounding box center [1051, 523] width 69 height 23
drag, startPoint x: 1016, startPoint y: 517, endPoint x: 930, endPoint y: 497, distance: 88.3
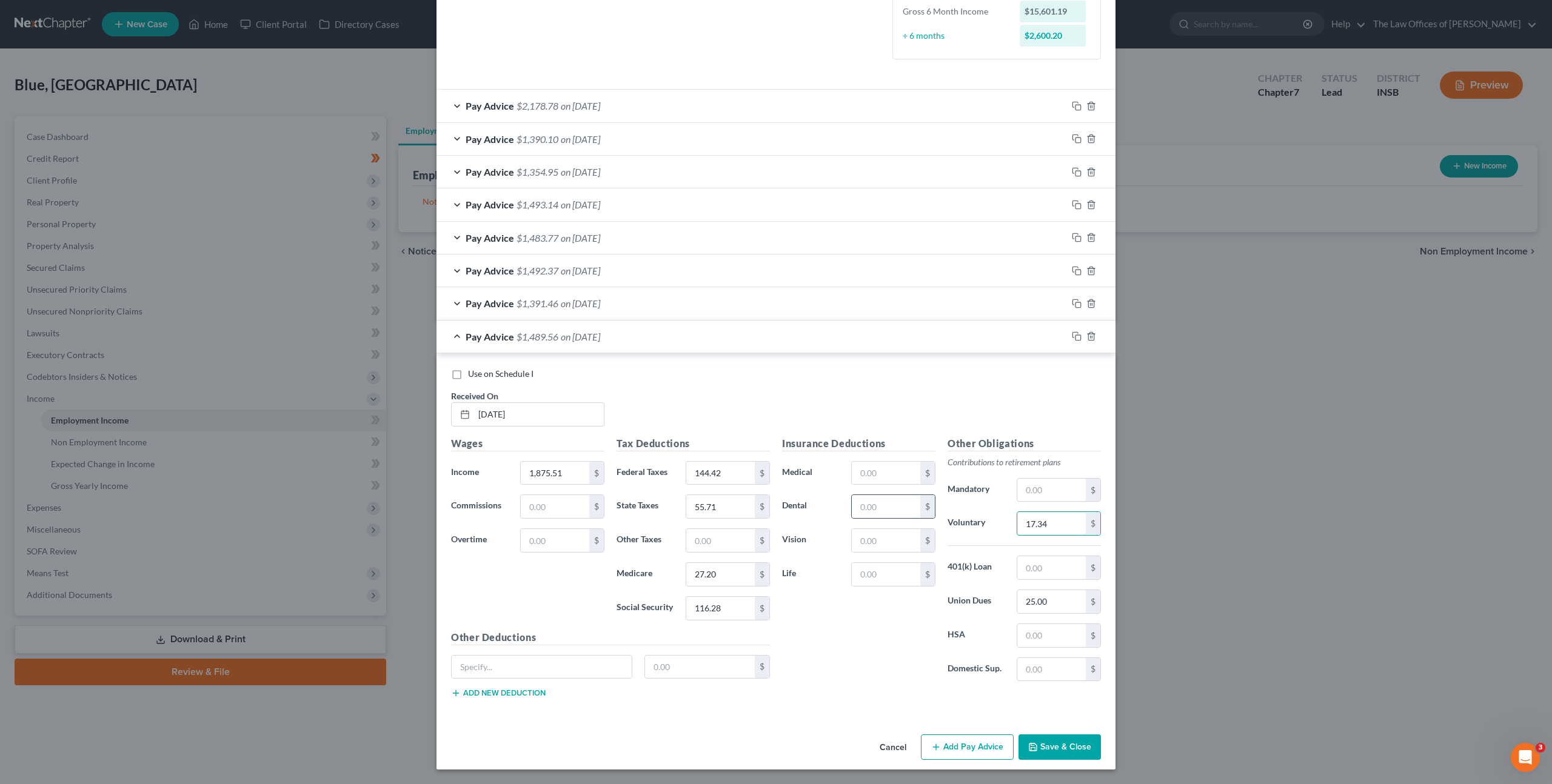
click at [925, 501] on div "Insurance Deductions Medical $ Dental $ Vision $ Life $ Other Obligations Contr…" at bounding box center [941, 563] width 331 height 255
type input "18.62"
click at [1073, 336] on icon "button" at bounding box center [1076, 336] width 9 height 9
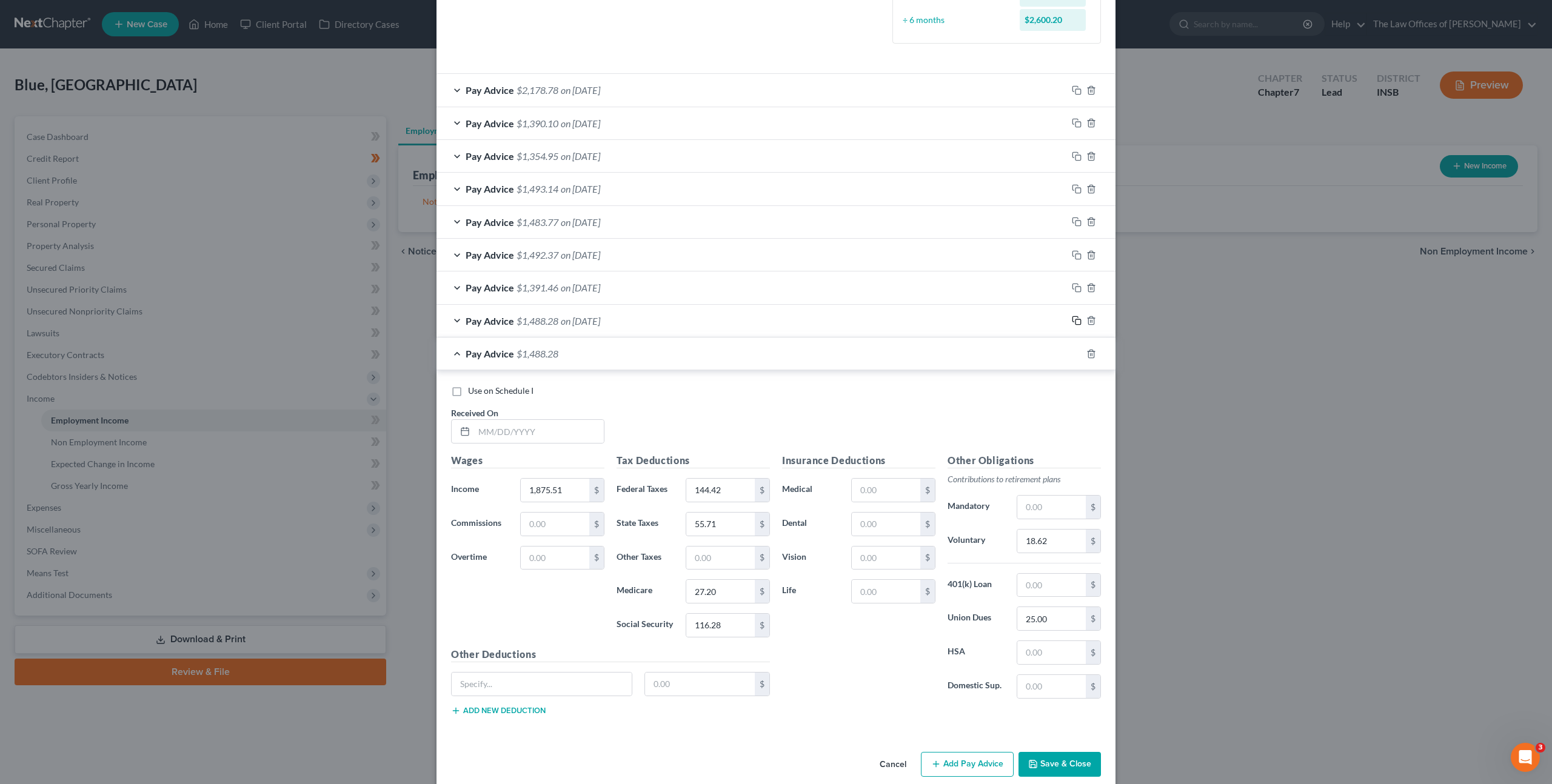
scroll to position [355, 0]
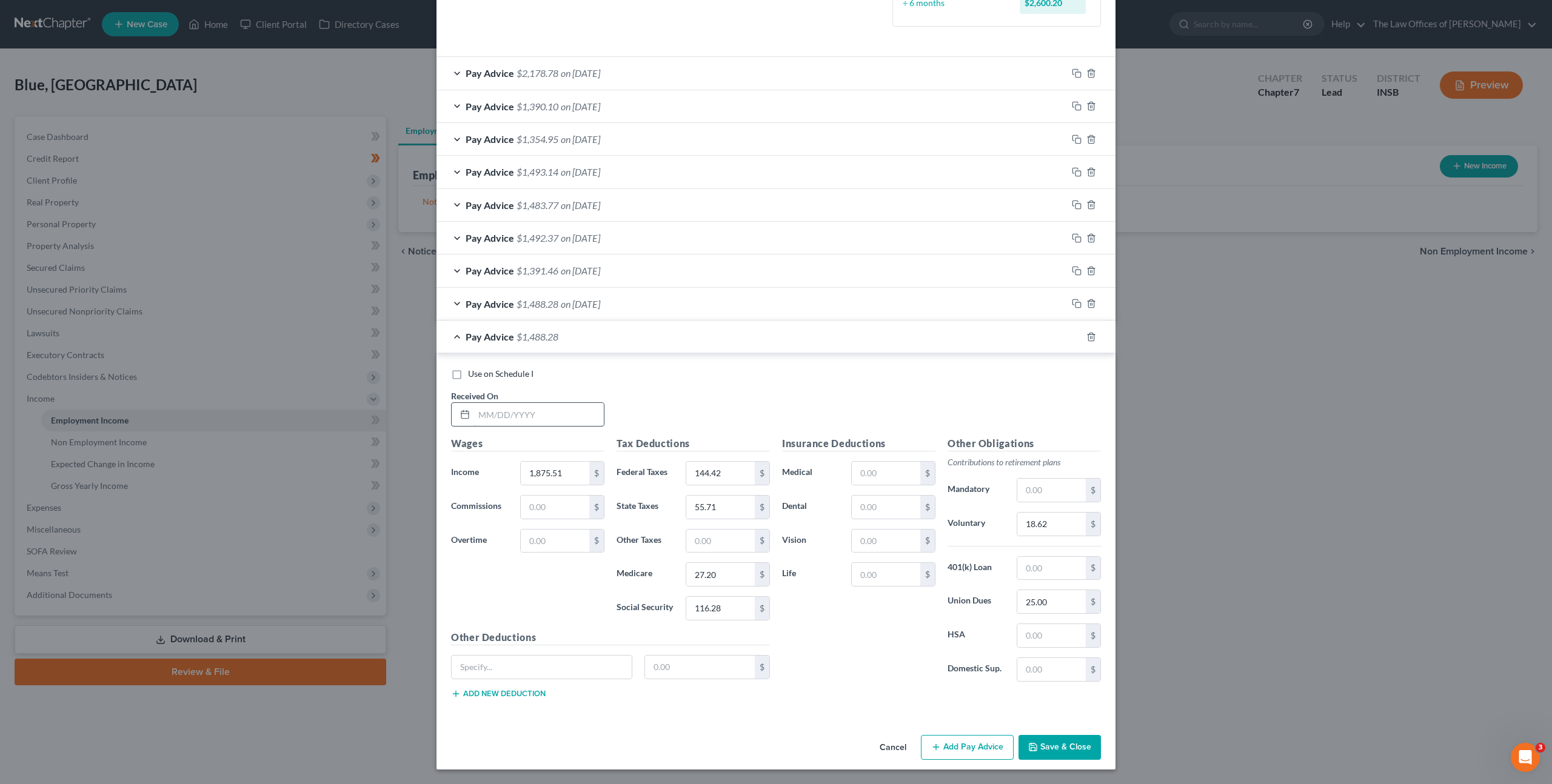
click at [530, 418] on input "text" at bounding box center [539, 414] width 130 height 23
type input "06/24/2025"
type input "0"
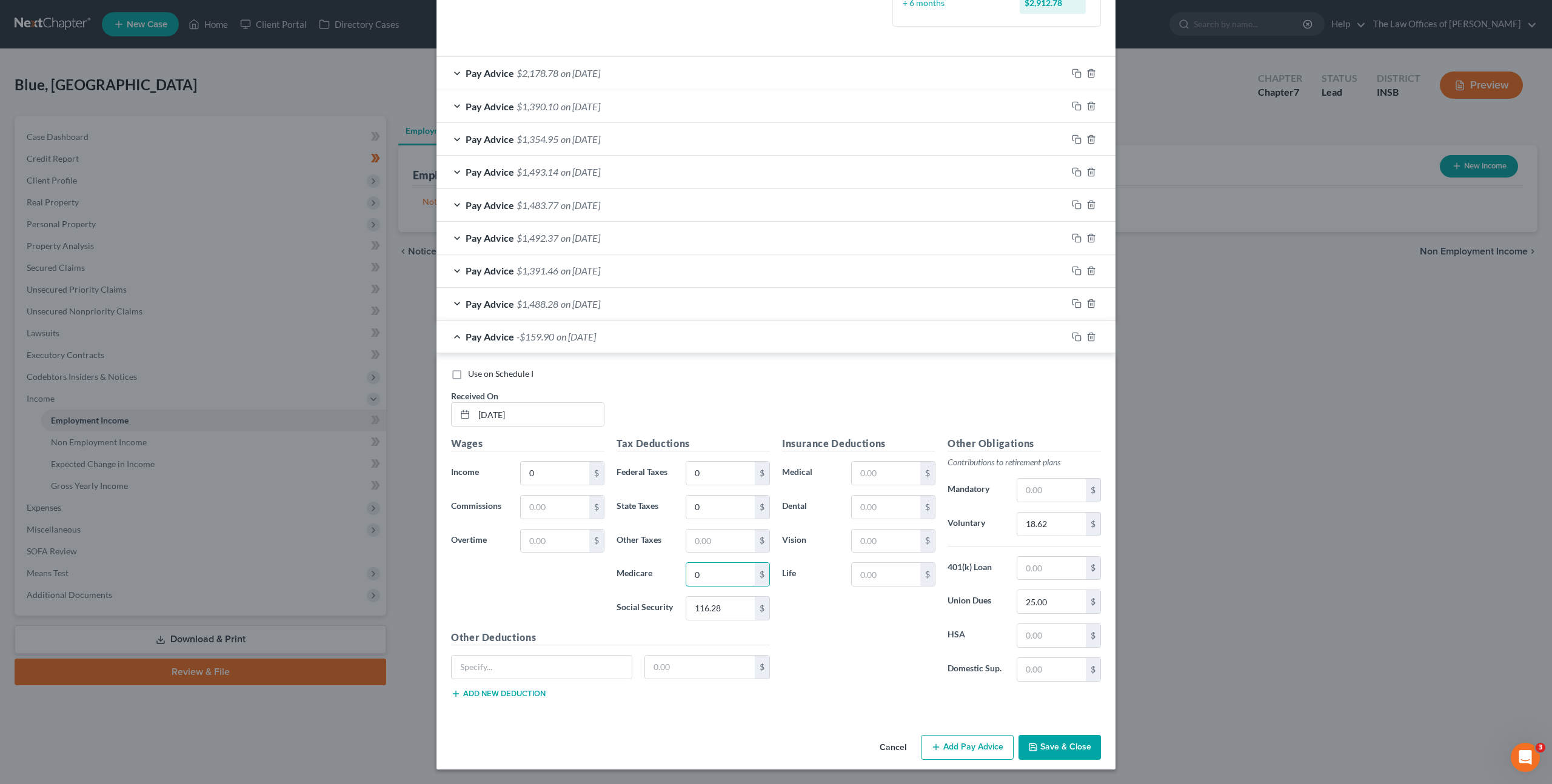
type input "0"
click at [1026, 520] on input "18.62" at bounding box center [1051, 524] width 69 height 23
type input "0"
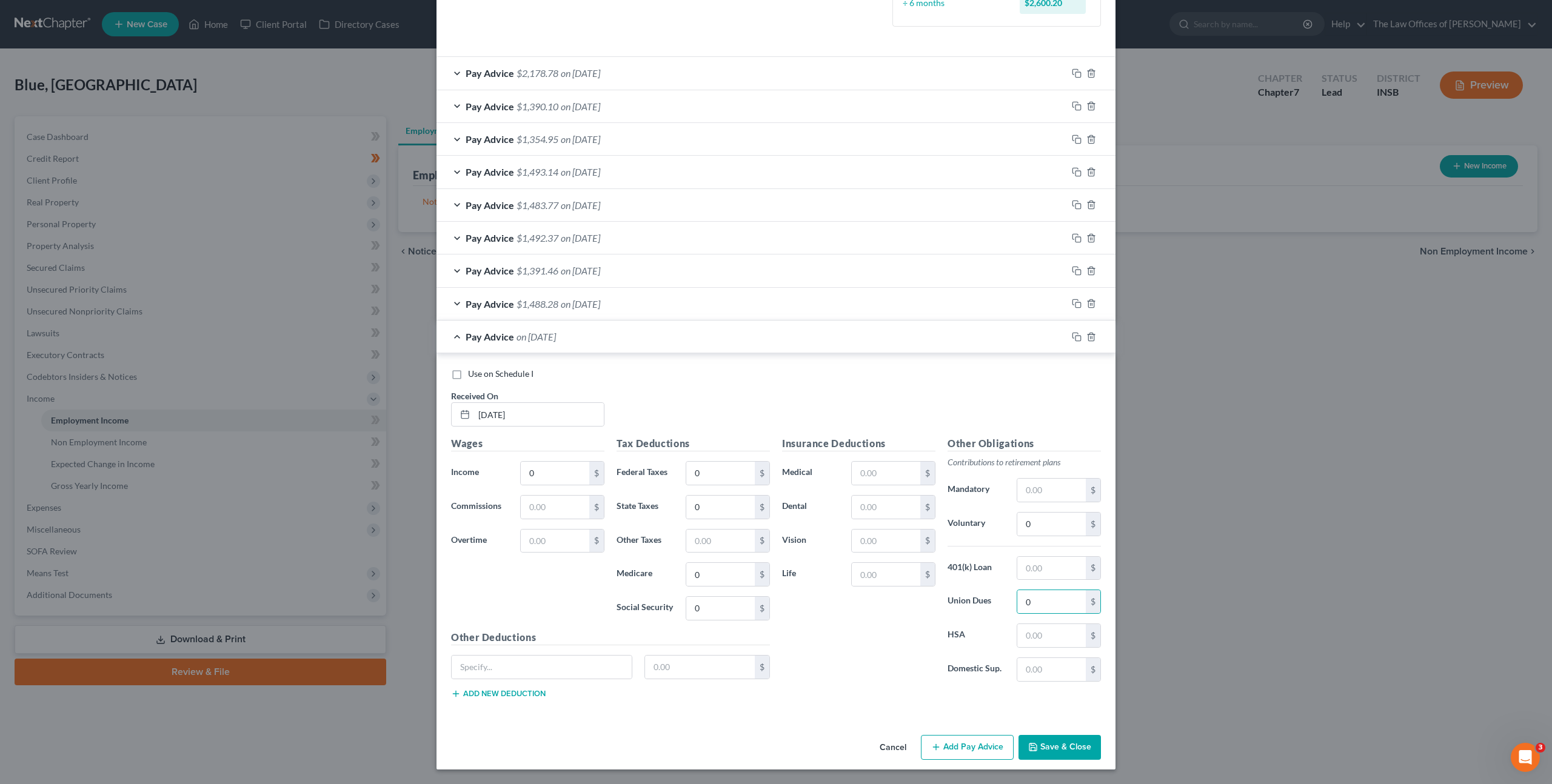
click at [959, 392] on div "Use on Schedule I Received On * 06/24/2025" at bounding box center [775, 402] width 662 height 69
click at [1090, 336] on icon "button" at bounding box center [1091, 336] width 6 height 8
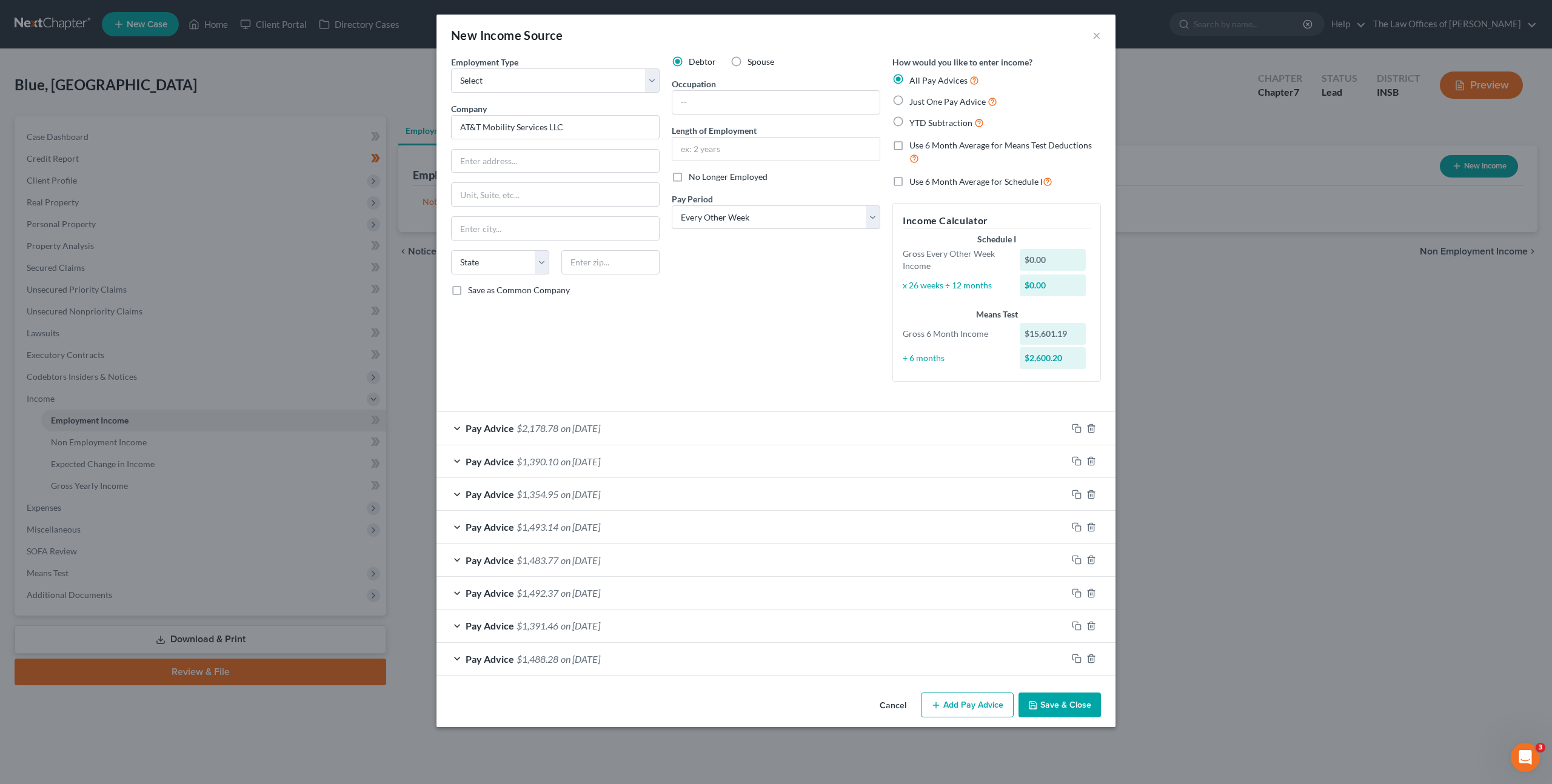
scroll to position [0, 0]
click at [807, 661] on div "Pay Advice $1,488.28 on 06/20/2025" at bounding box center [751, 659] width 630 height 32
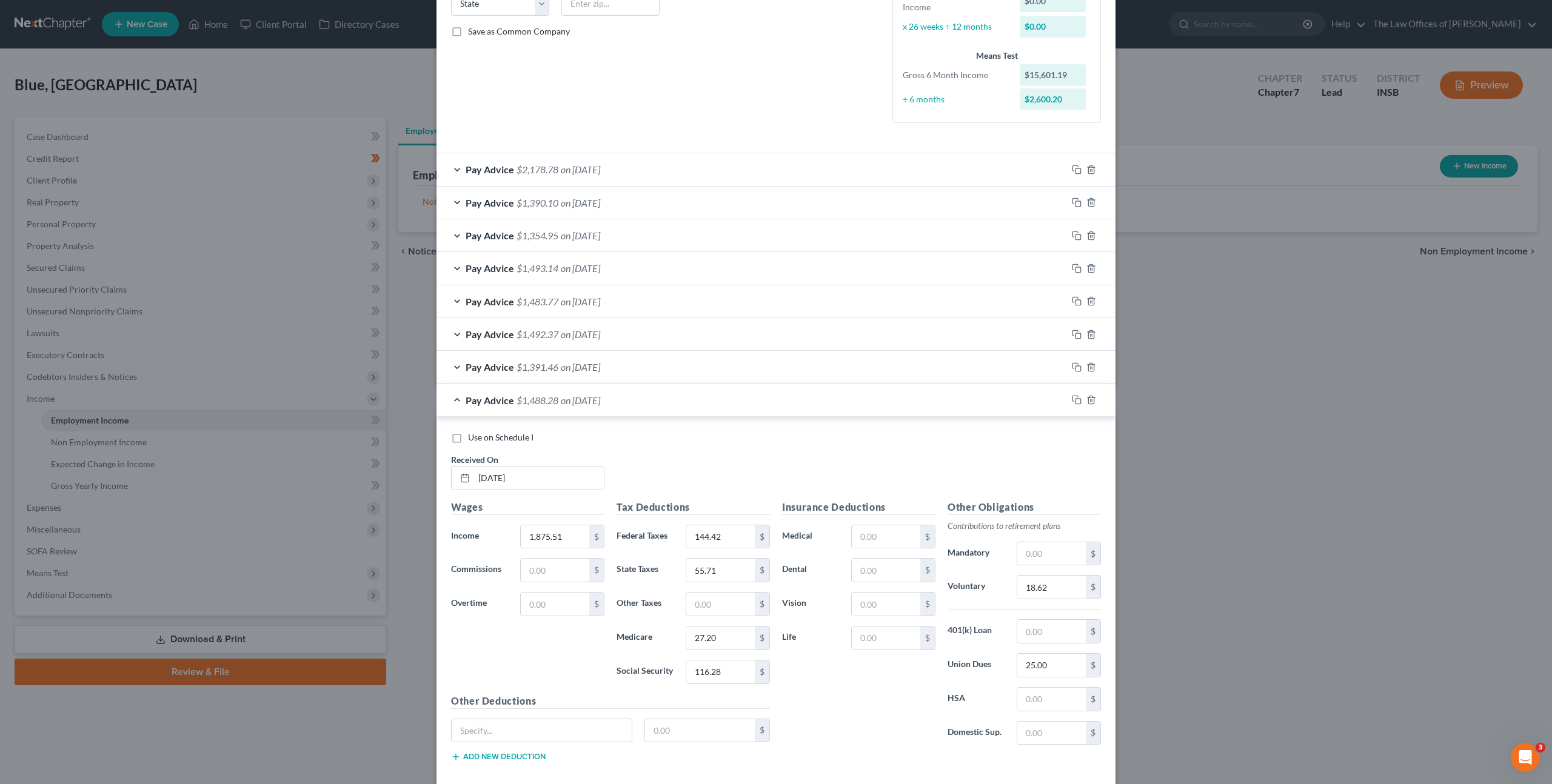
scroll to position [322, 0]
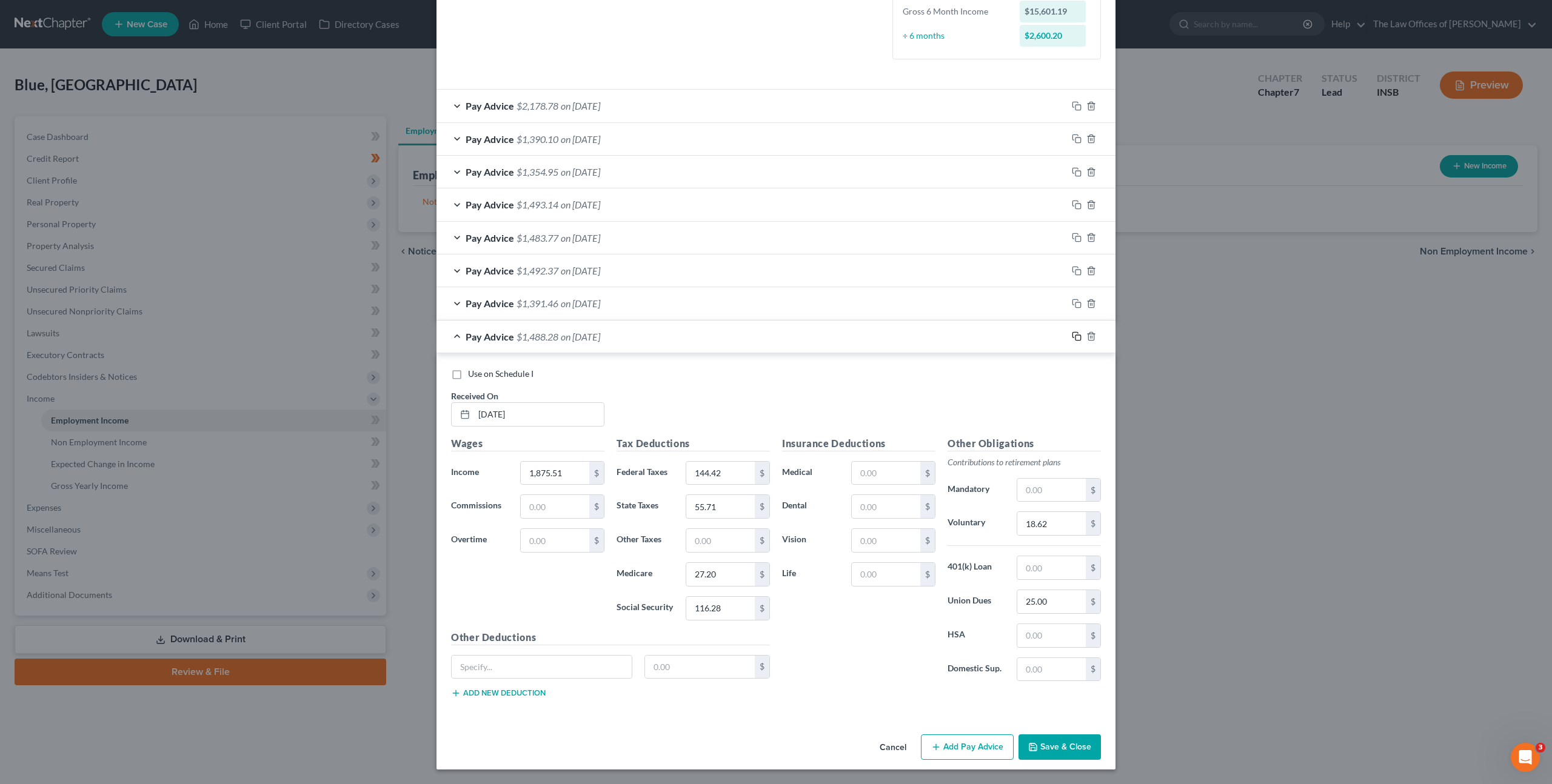
click at [1072, 337] on icon "button" at bounding box center [1076, 336] width 9 height 9
click at [524, 423] on input "text" at bounding box center [539, 414] width 130 height 23
type input "1872.68"
click at [571, 470] on input "1,875.51" at bounding box center [555, 472] width 69 height 23
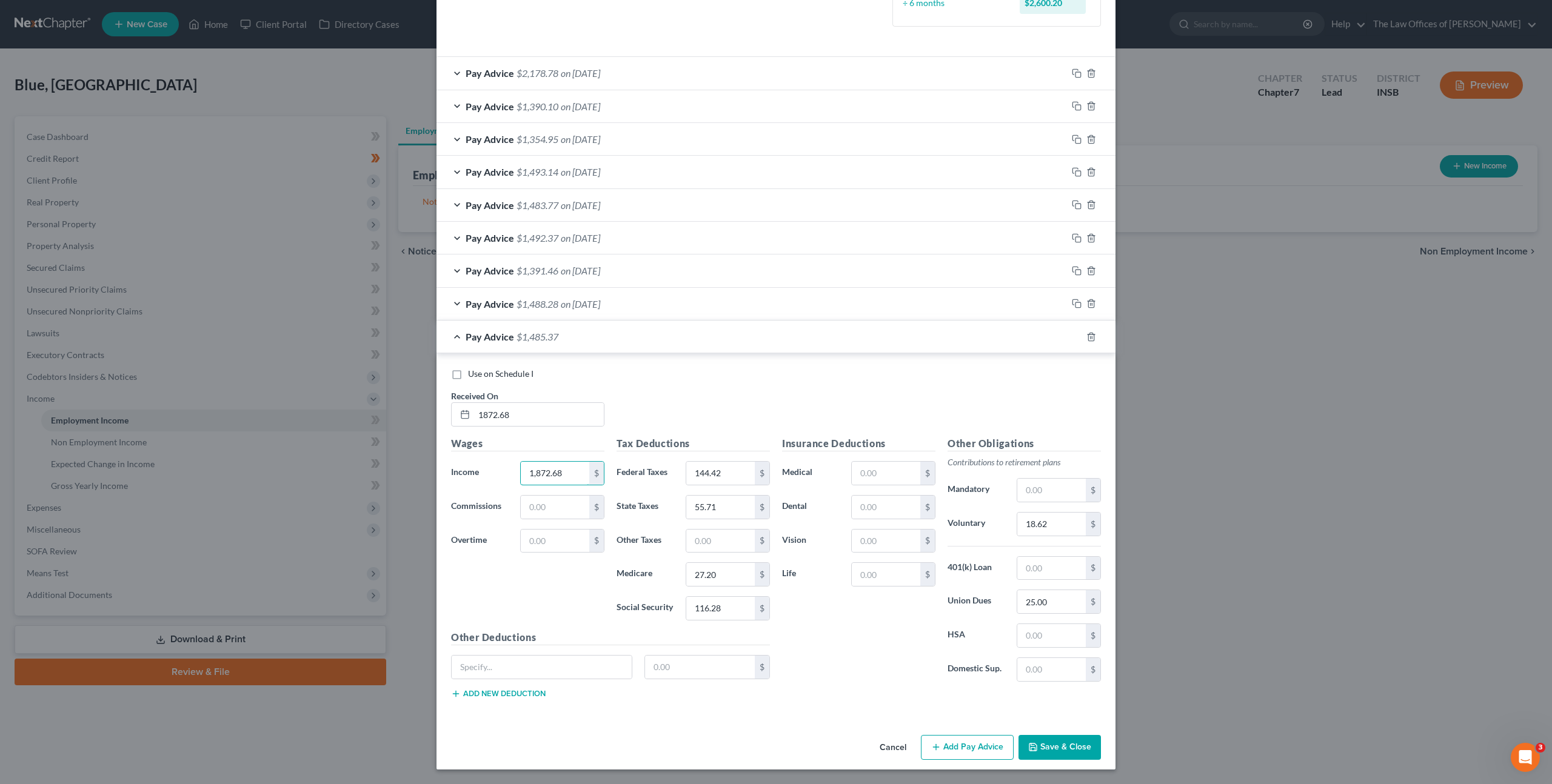
type input "1,872.68"
type input "144.10"
type input "55.63"
type input "27.15"
type input "116.11"
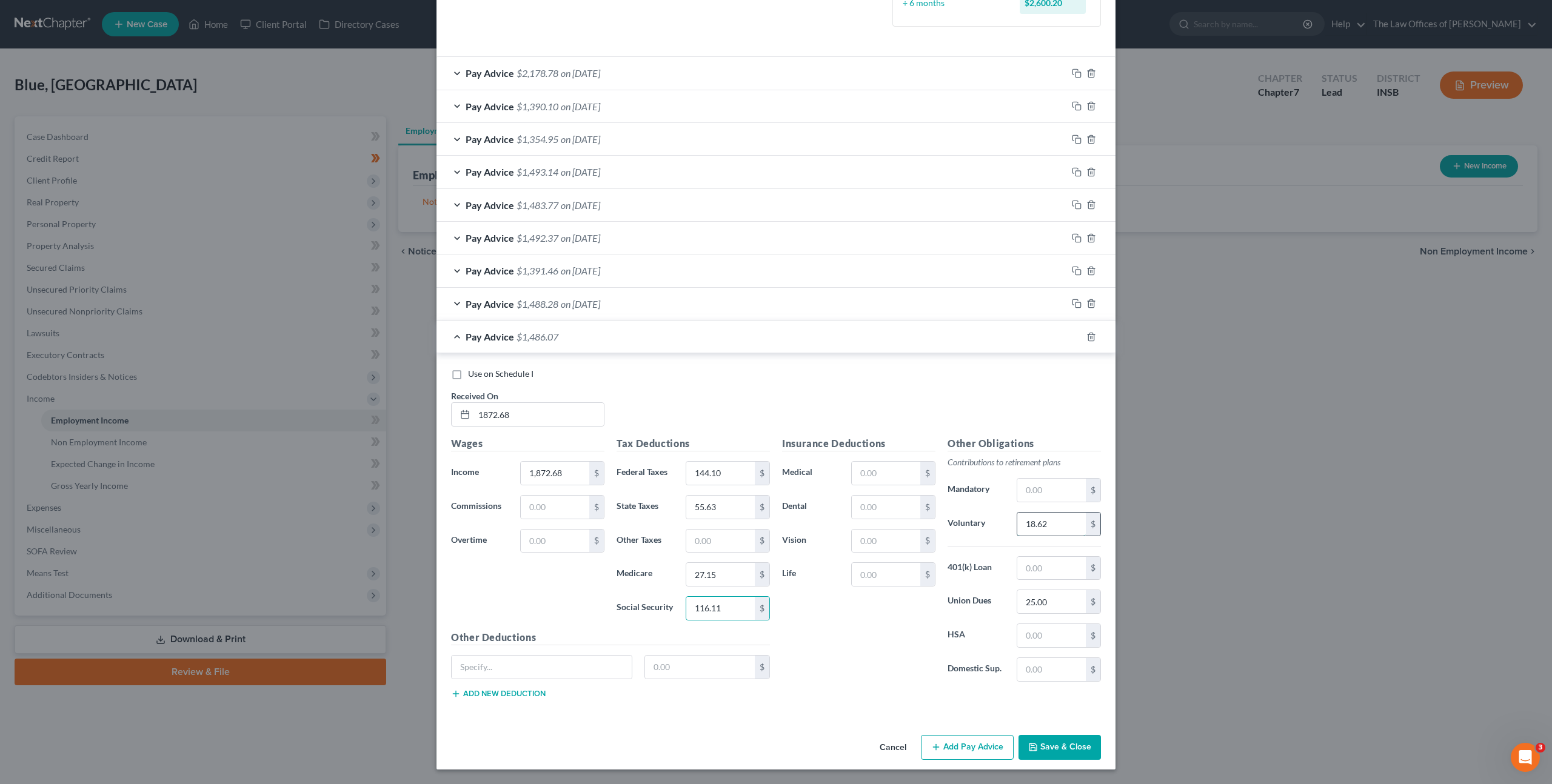
click at [1037, 516] on input "18.62" at bounding box center [1051, 524] width 69 height 23
type input "18.44"
click at [1052, 608] on input "25.00" at bounding box center [1051, 601] width 69 height 23
type input "26.21"
drag, startPoint x: 549, startPoint y: 410, endPoint x: 153, endPoint y: 363, distance: 398.8
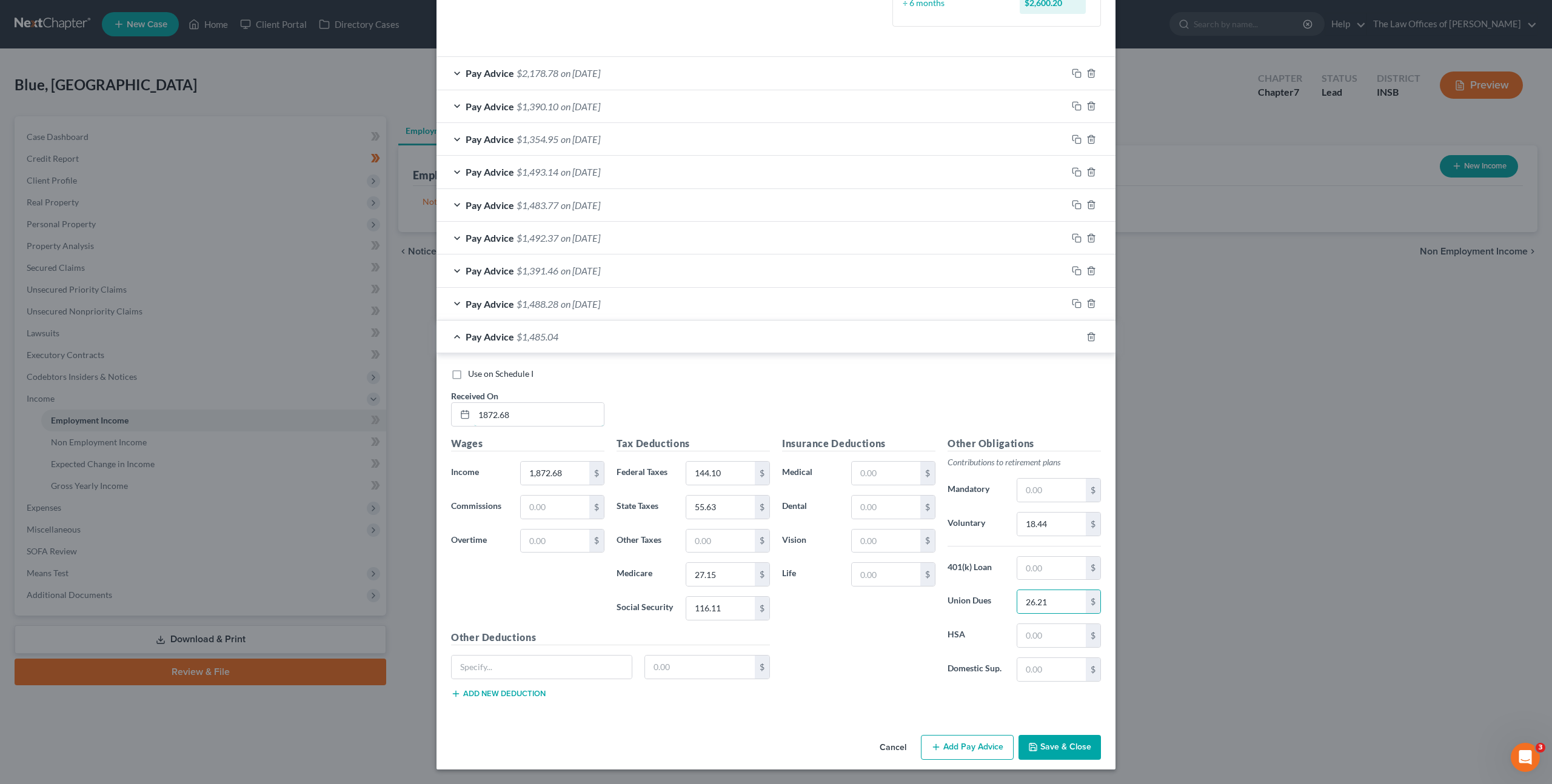
click at [160, 369] on div "New Income Source × Employment Type * Select Full or Part Time Employment Self …" at bounding box center [776, 392] width 1552 height 784
type input "07/03/2025"
click at [1072, 336] on icon "button" at bounding box center [1076, 337] width 9 height 9
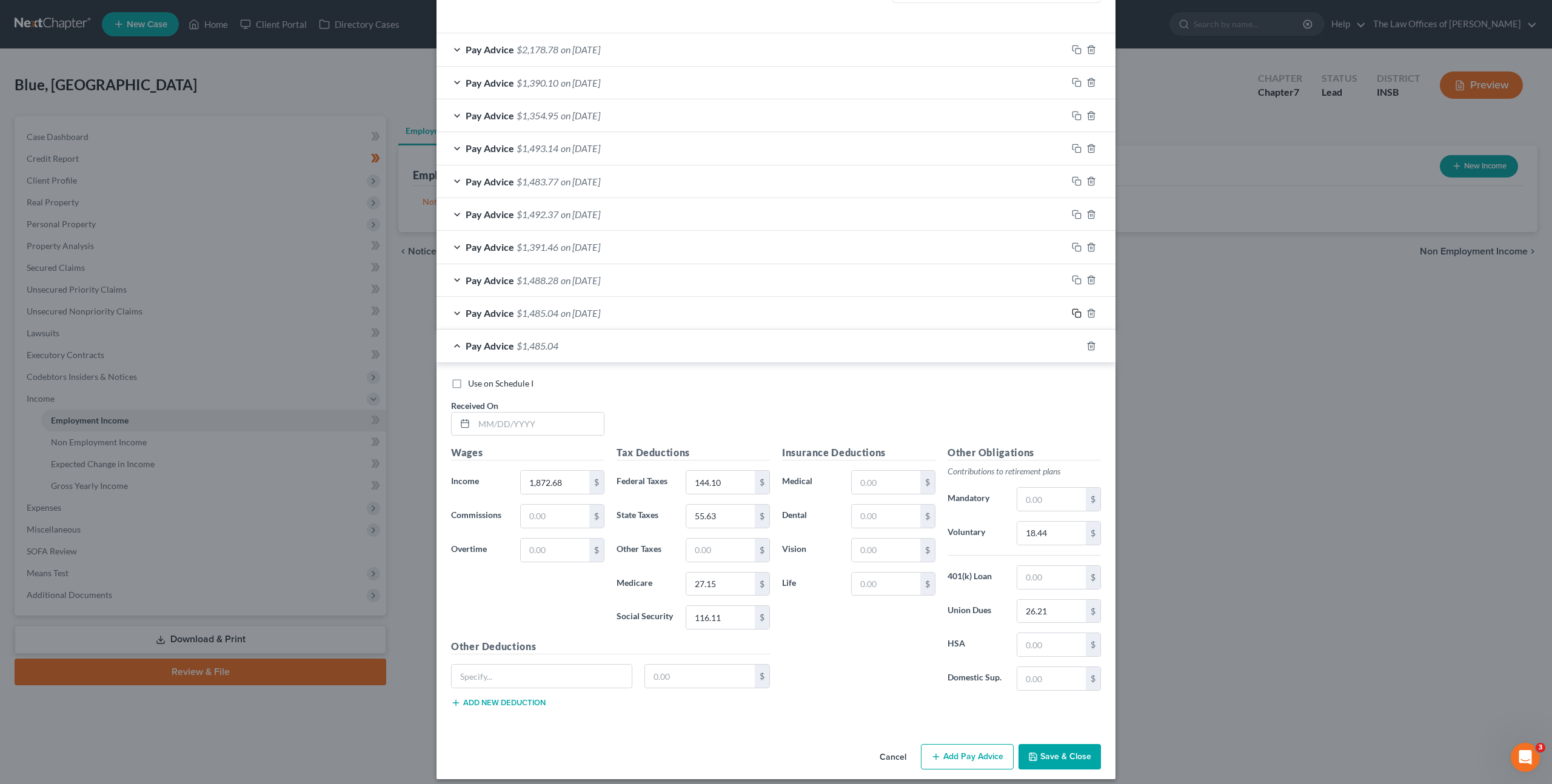
scroll to position [389, 0]
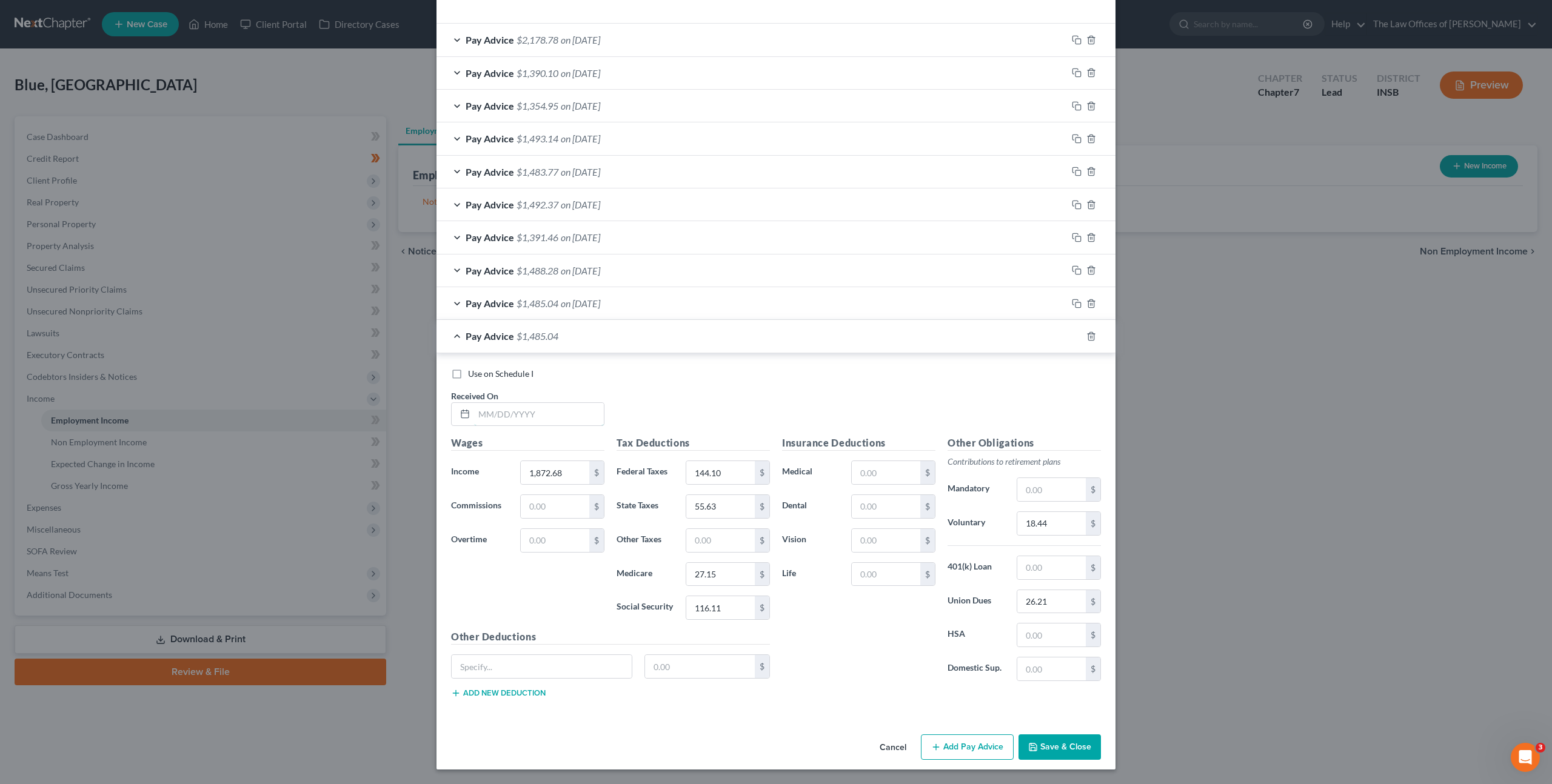
click at [547, 417] on input "text" at bounding box center [539, 414] width 130 height 23
type input "07/18/2025"
type input "2,025.27"
type input "150.09"
type input "57.12"
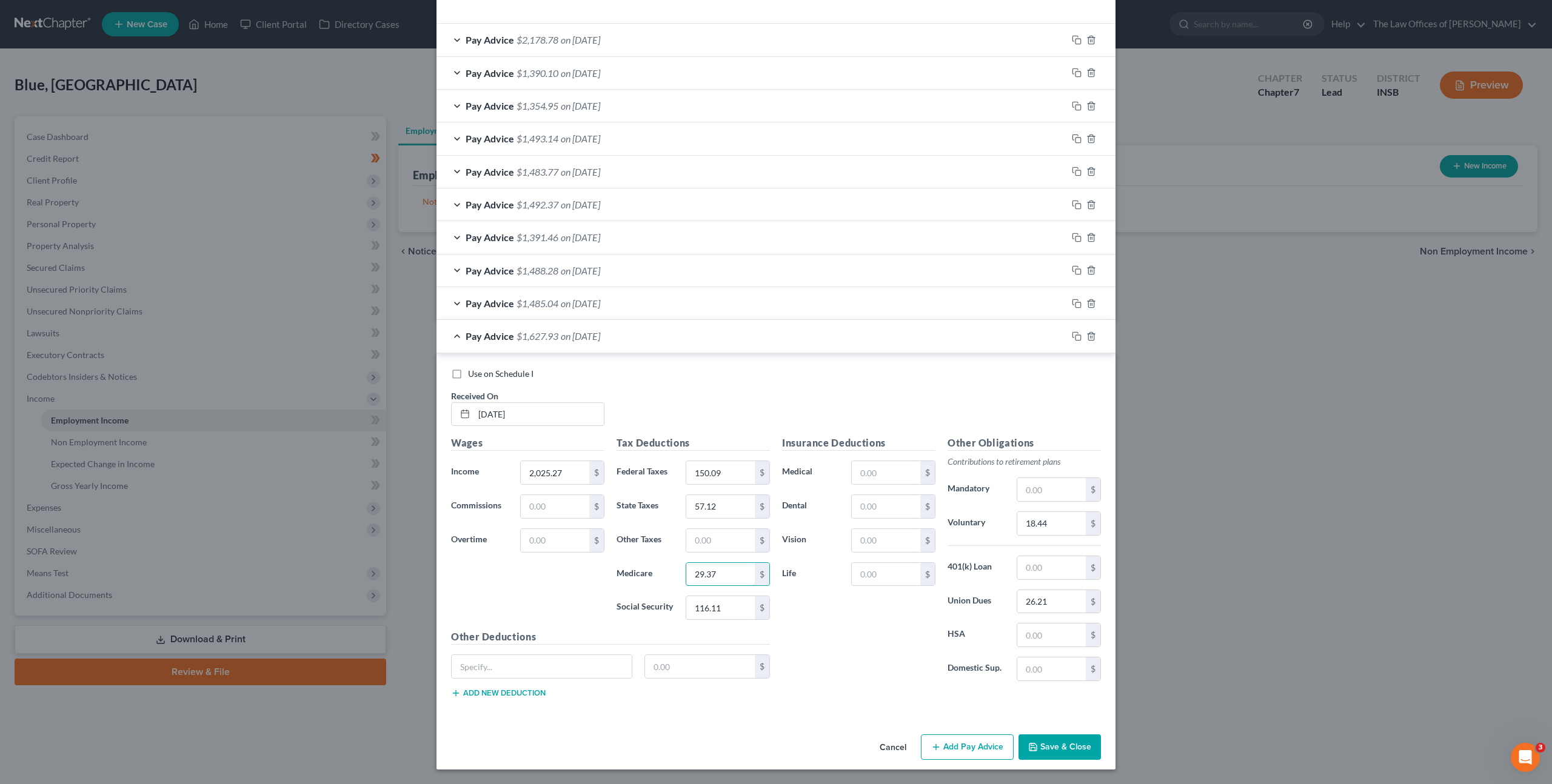
type input "29.37"
type input "125.56"
click at [1056, 520] on input "18.44" at bounding box center [1051, 523] width 69 height 23
type input "121.12"
click at [1073, 334] on icon "button" at bounding box center [1076, 336] width 9 height 9
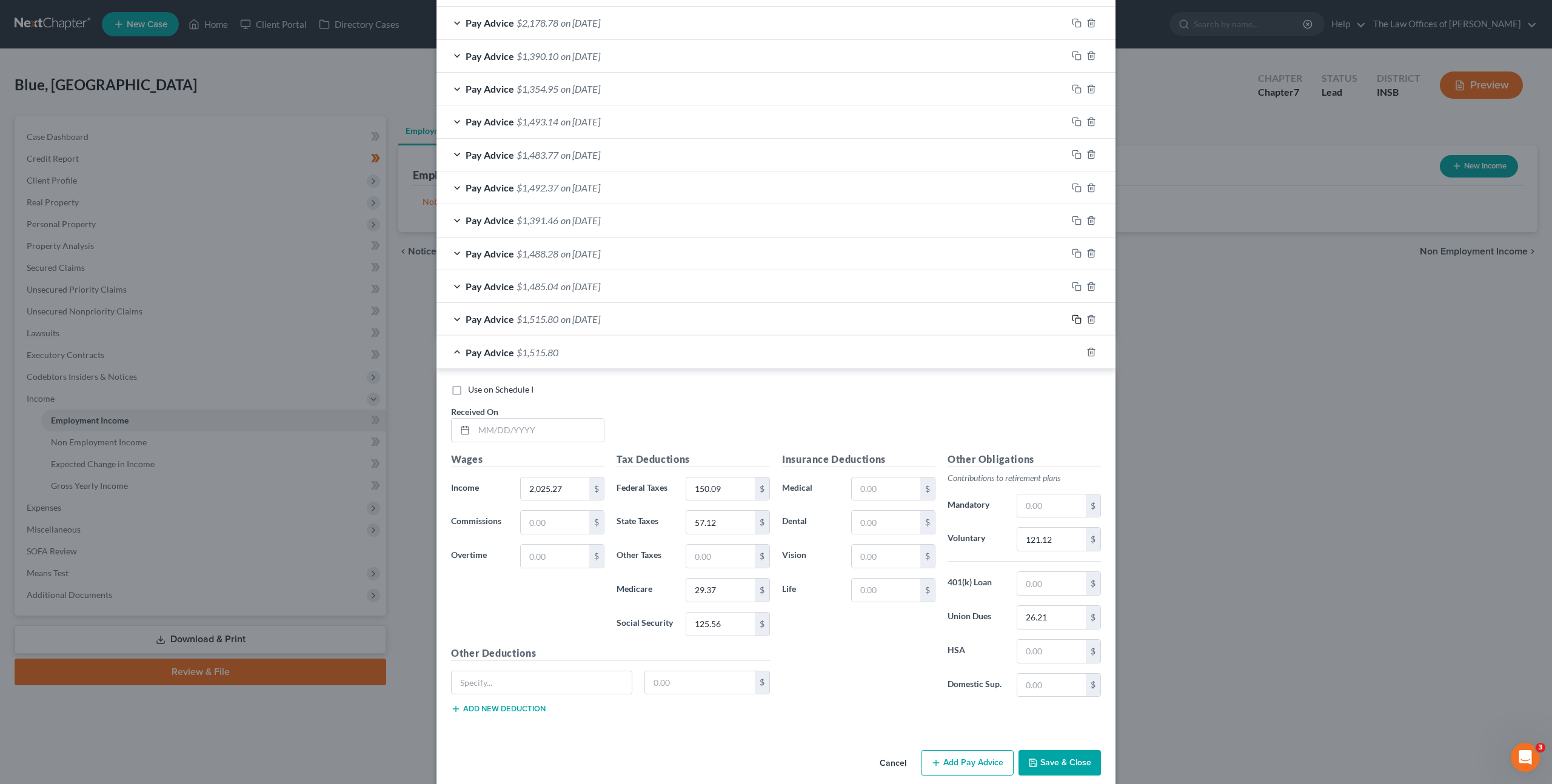
scroll to position [421, 0]
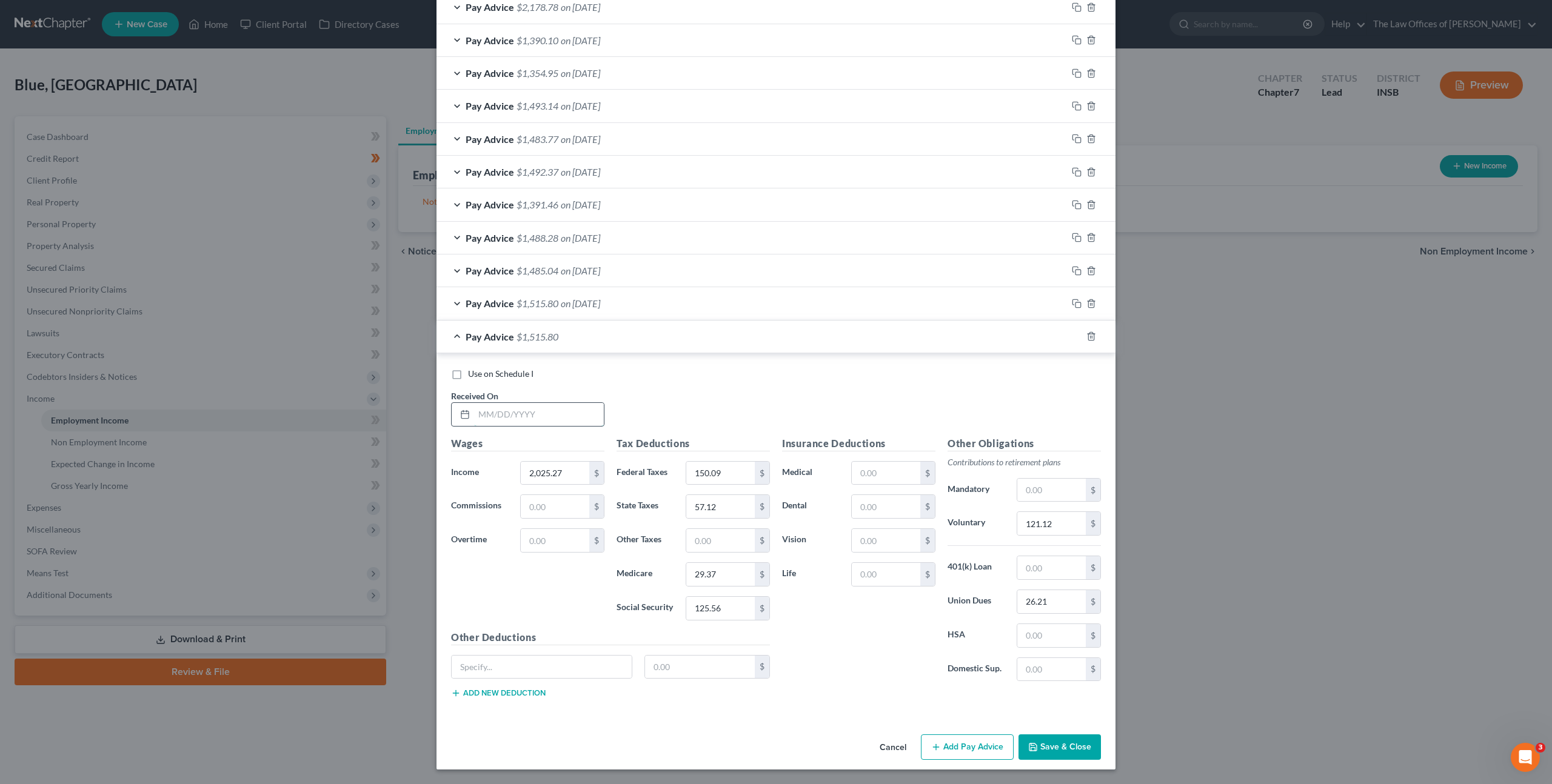
click at [513, 421] on input "text" at bounding box center [539, 414] width 130 height 23
type input "08/01/2025"
type input "2,021.04"
type input "150"
type input "57.10"
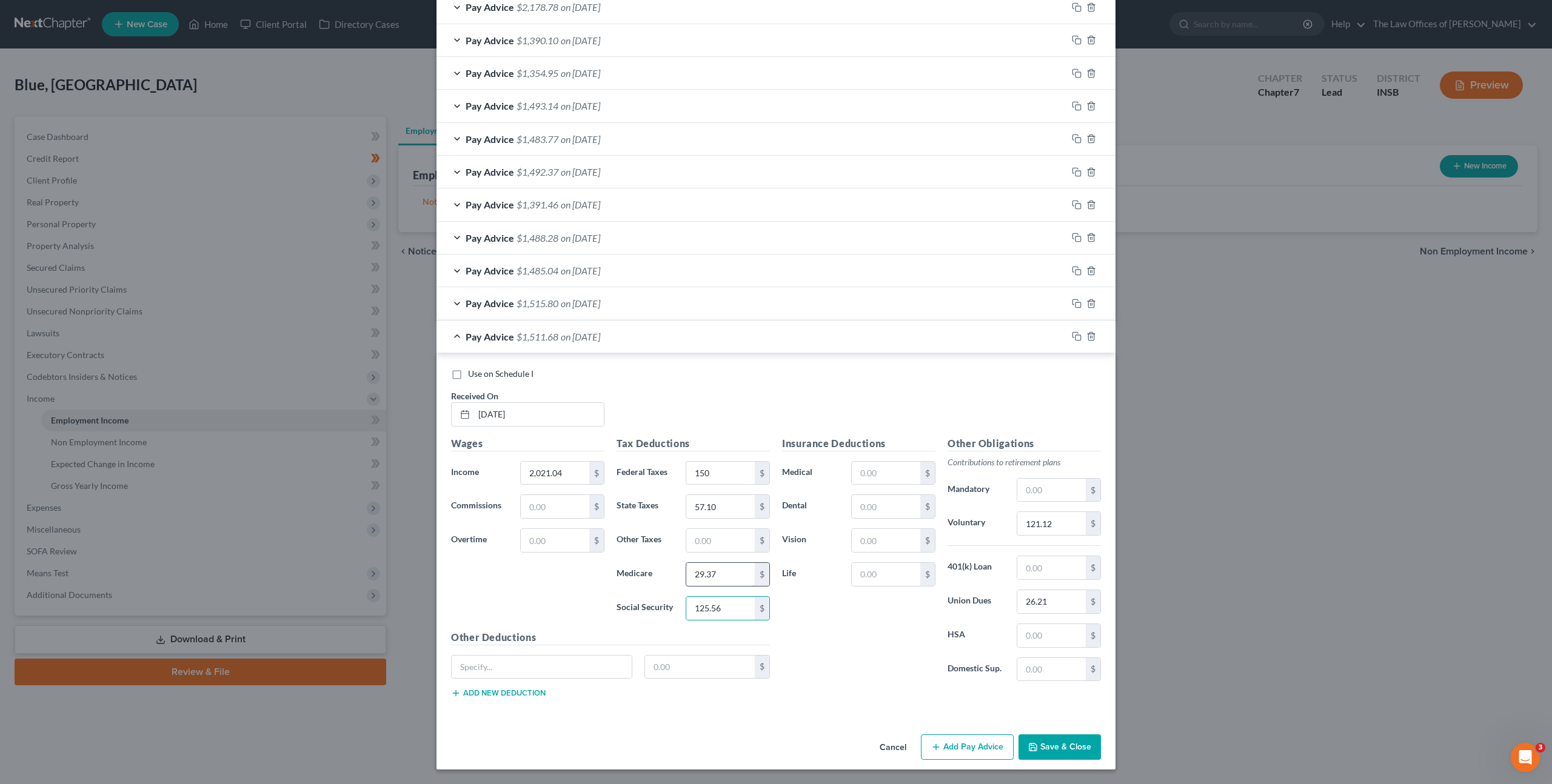
click at [719, 568] on input "29.37" at bounding box center [720, 574] width 69 height 23
type input "29.30"
type input "125.31"
click at [1037, 519] on input "121.12" at bounding box center [1051, 523] width 69 height 23
type input "117.64"
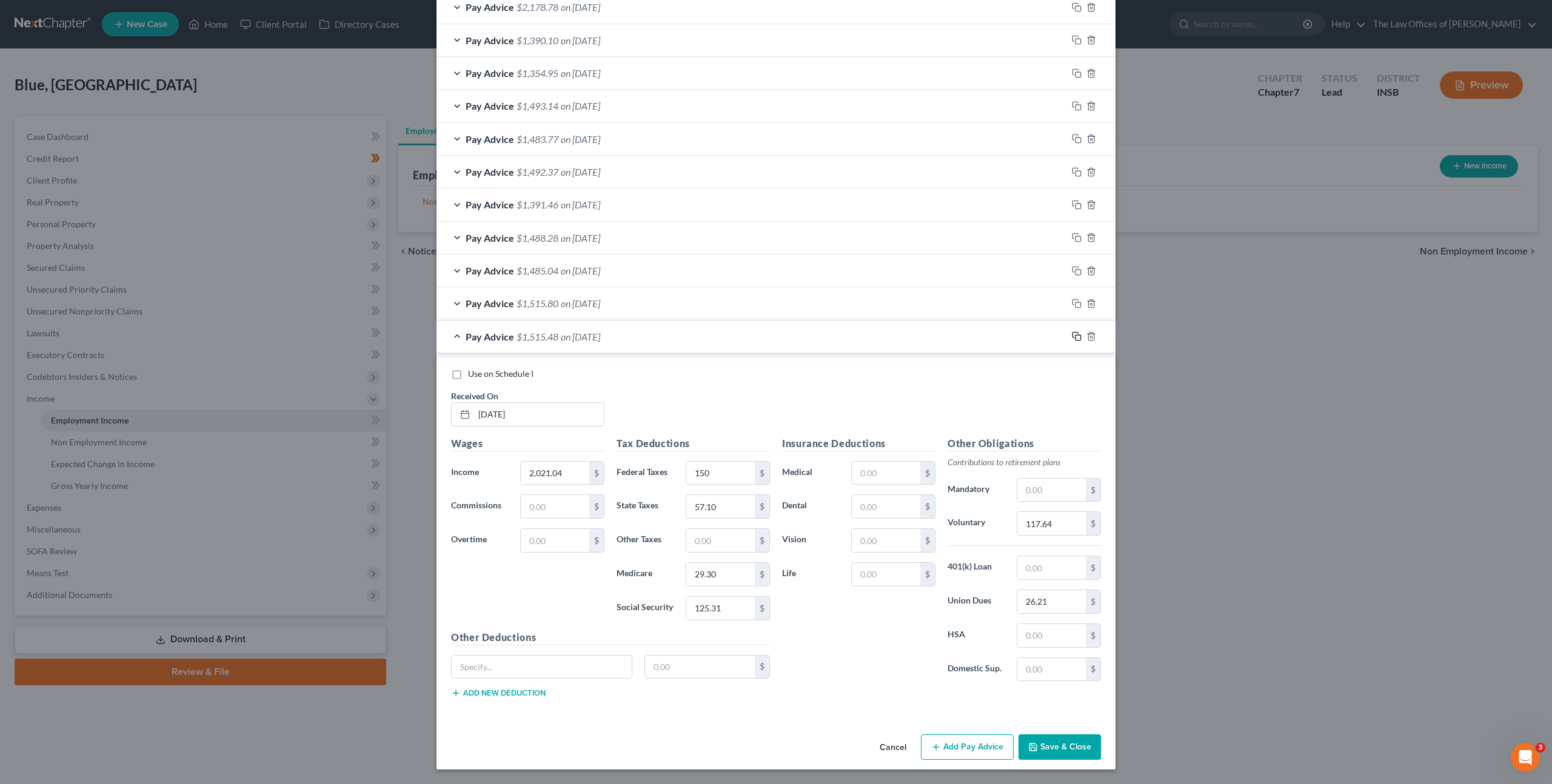
click at [1073, 338] on icon "button" at bounding box center [1076, 336] width 9 height 9
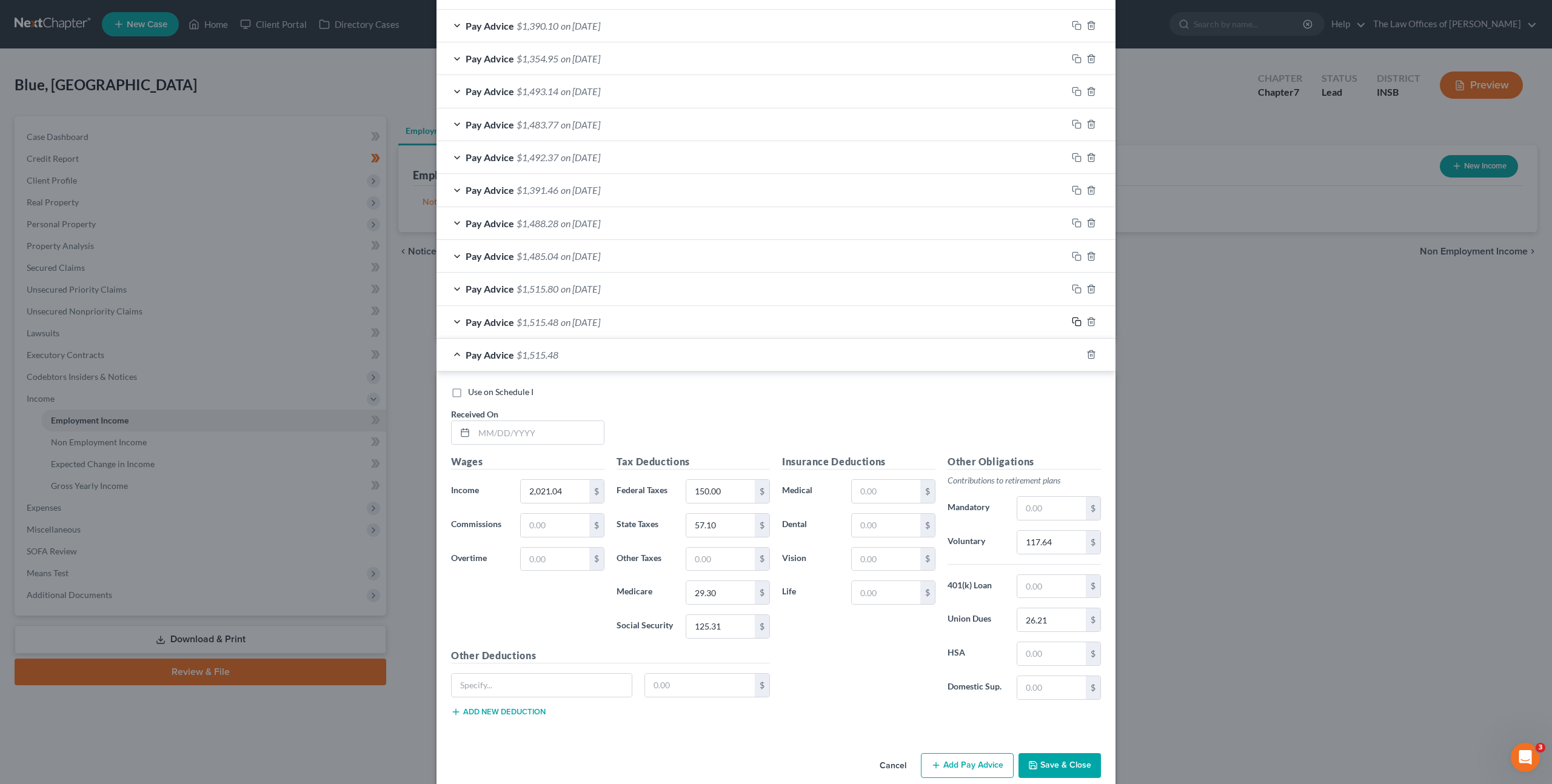
scroll to position [454, 0]
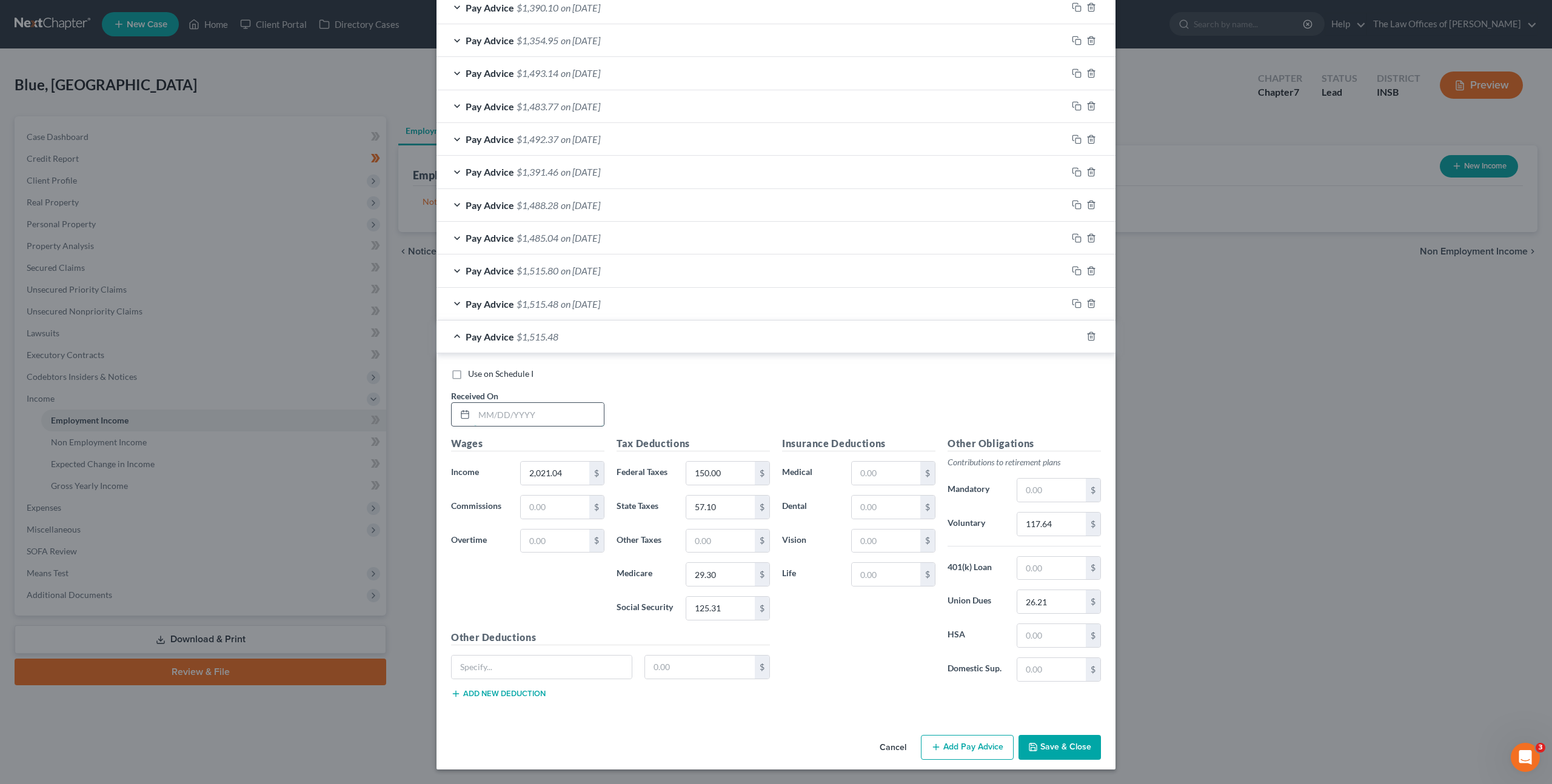
click at [497, 408] on input "text" at bounding box center [539, 414] width 130 height 23
type input "08/15/2025"
type input "1,905.54"
type input "136.57"
type input "53.74"
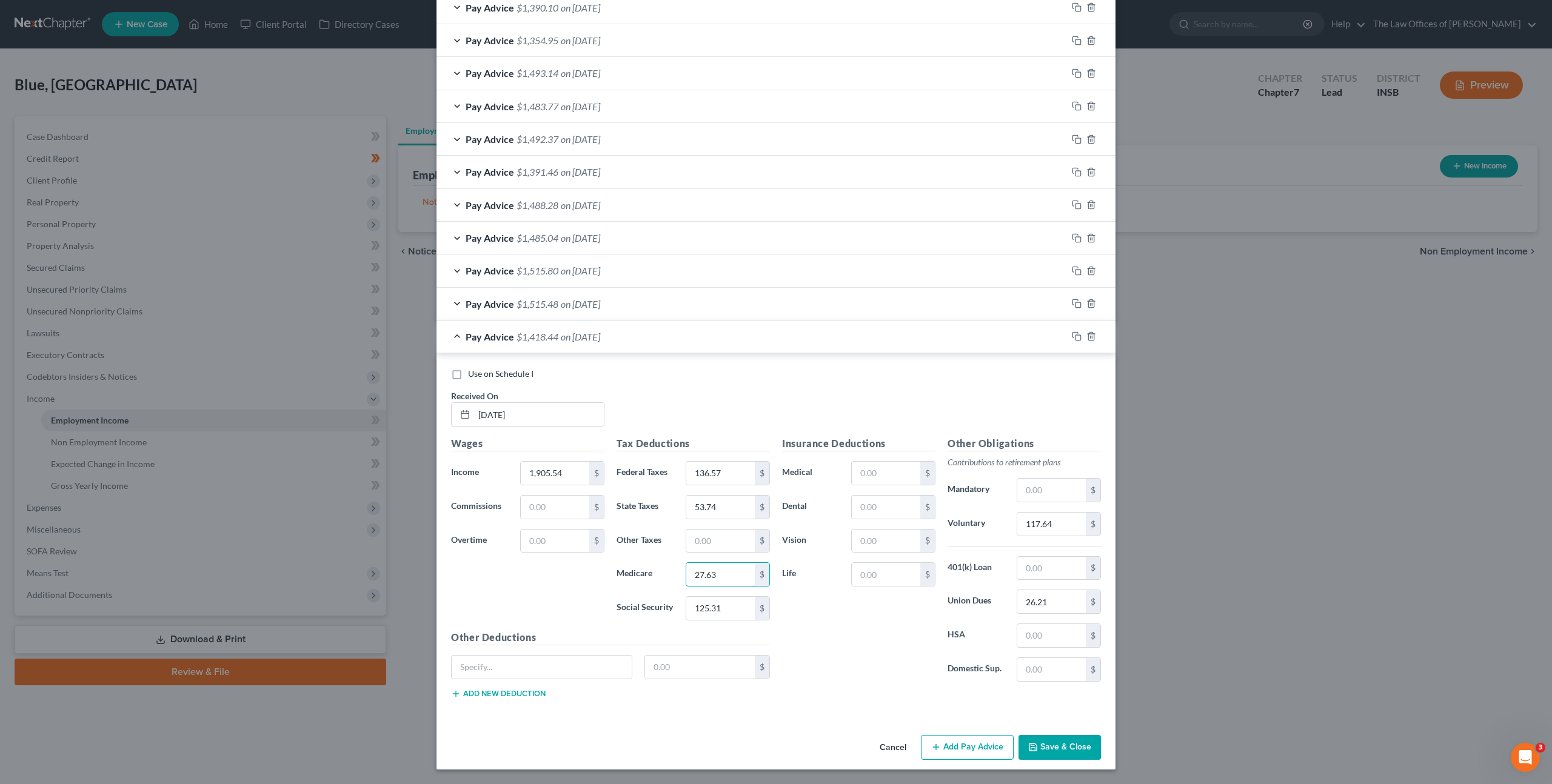
type input "27.63"
type input "118.14"
click at [1024, 518] on input "117.64" at bounding box center [1051, 524] width 69 height 23
type input "114.11"
click at [1073, 331] on icon "button" at bounding box center [1076, 336] width 9 height 9
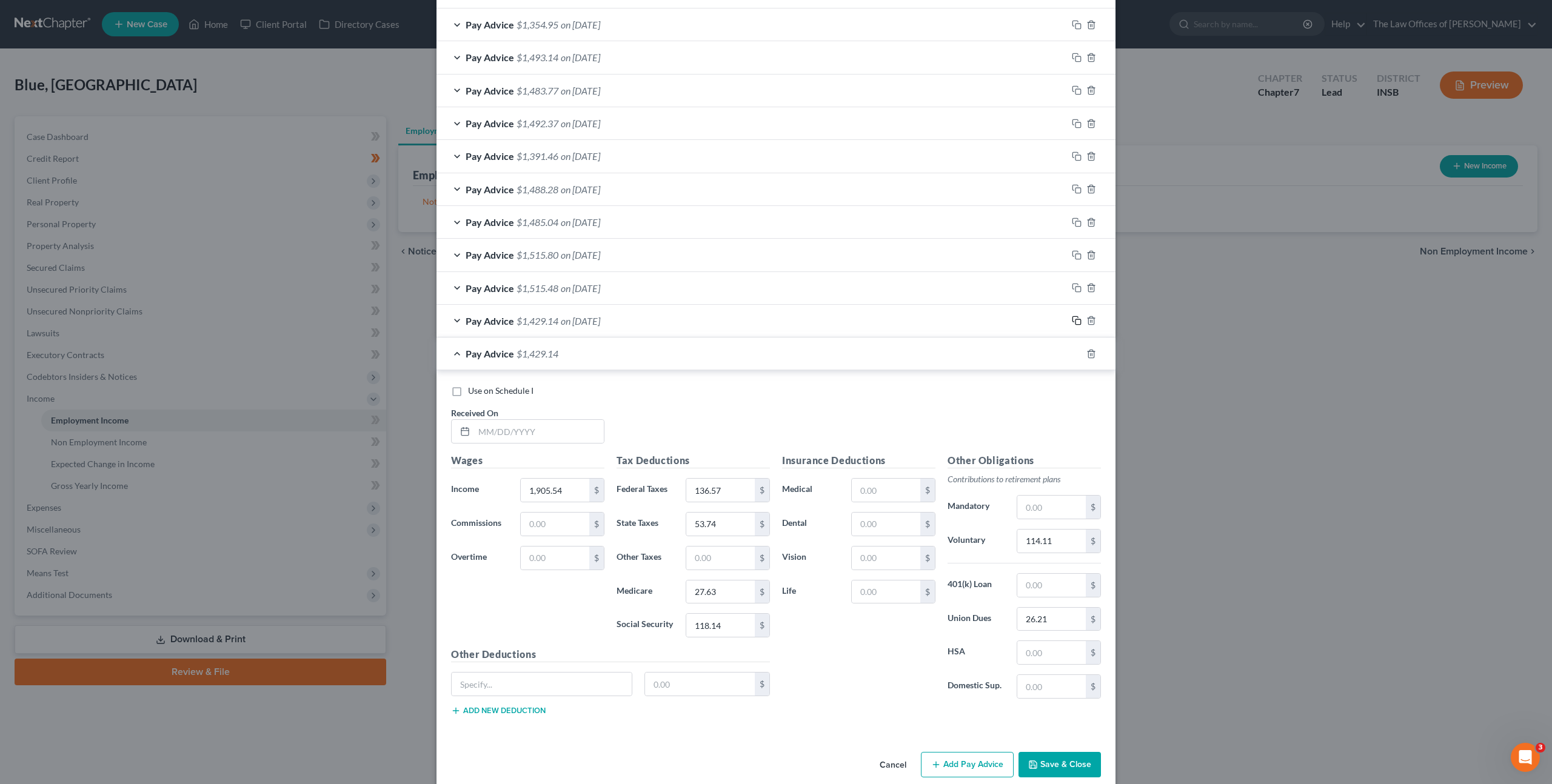
scroll to position [488, 0]
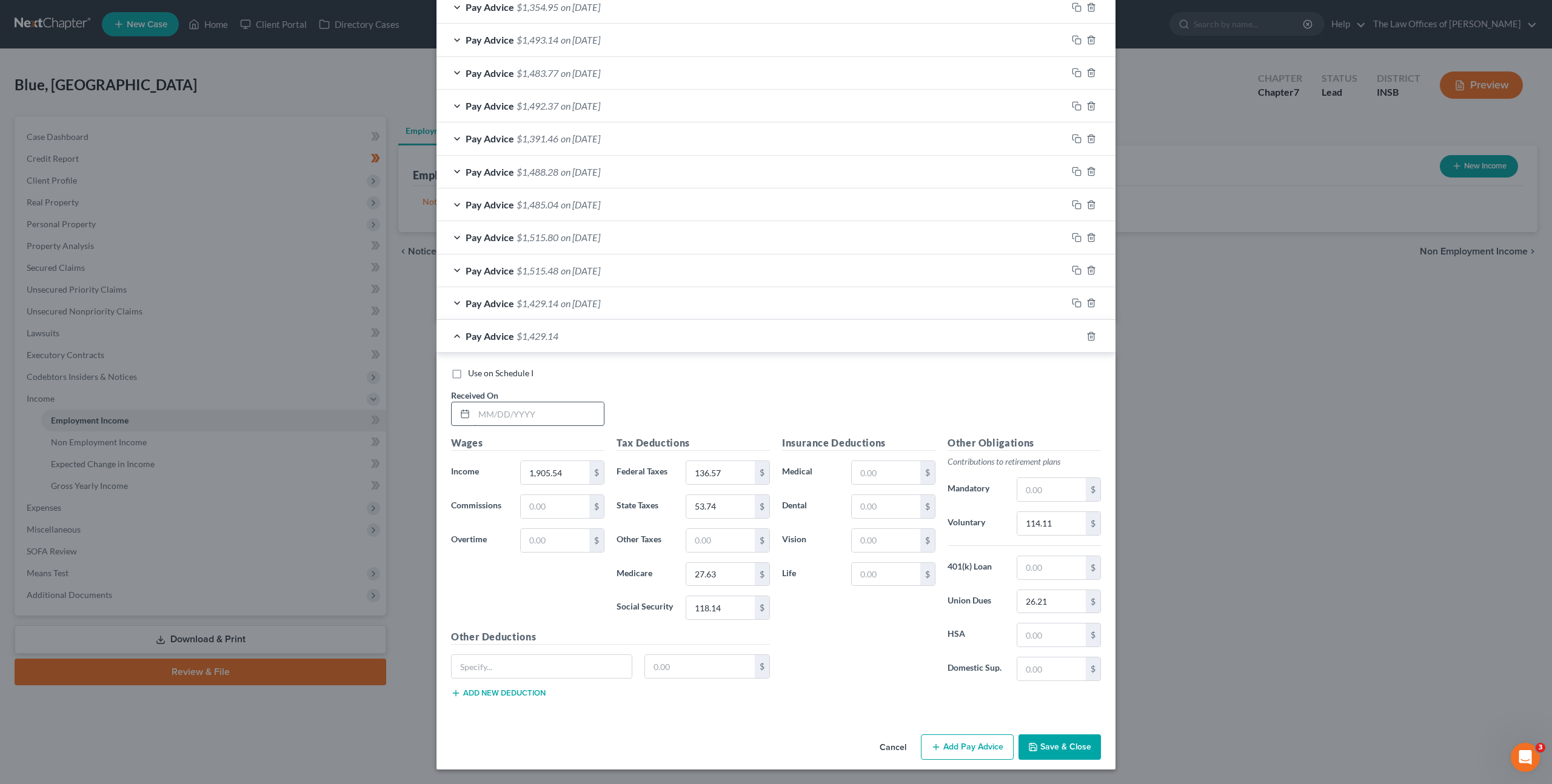
click at [477, 417] on input "text" at bounding box center [539, 413] width 130 height 23
type input "08/29/2025"
type input "1,924.23"
type input "138.80"
type input "54.30"
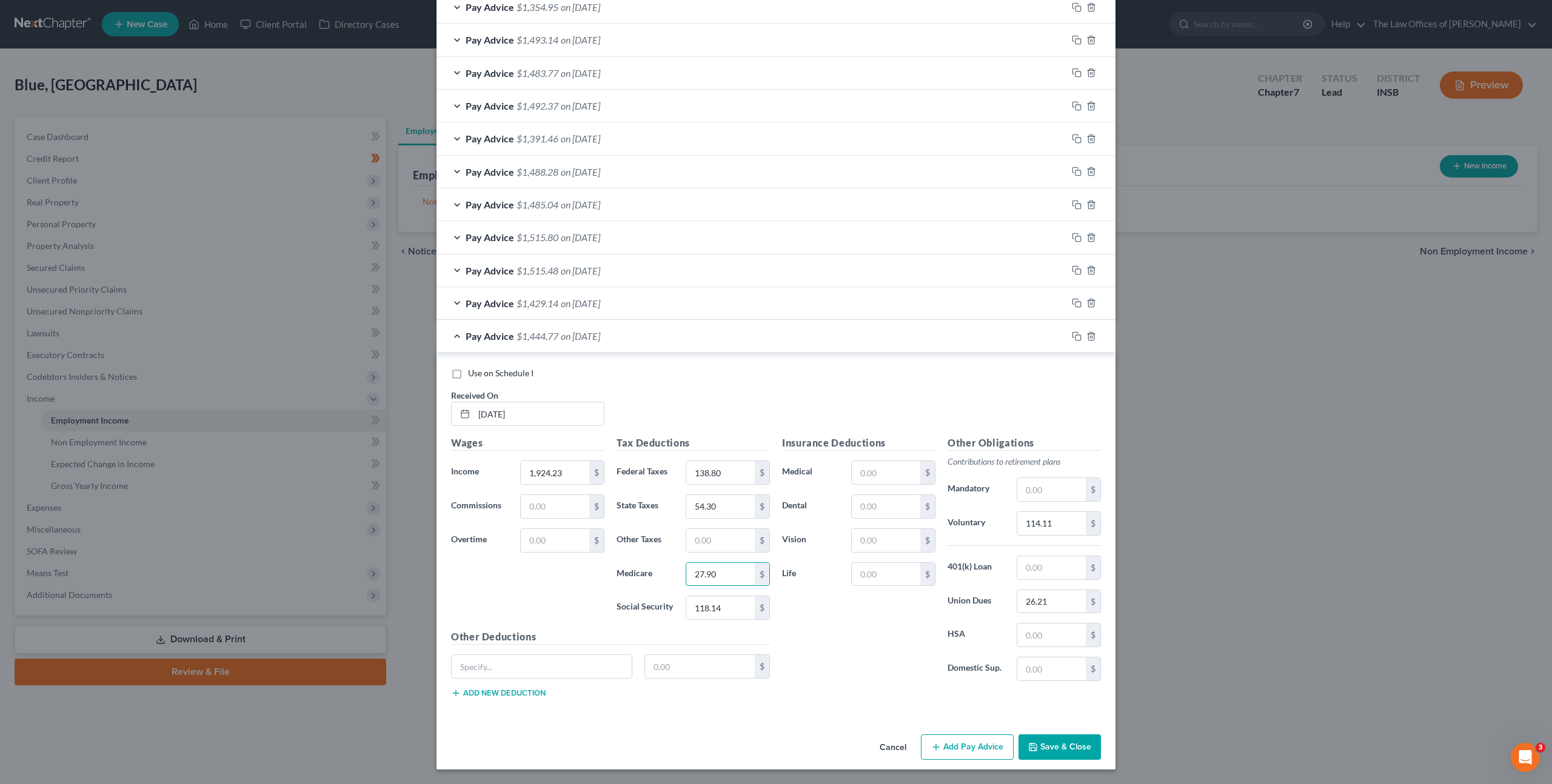
type input "27.90"
type input "119.30"
click at [1054, 518] on input "114.11" at bounding box center [1051, 523] width 69 height 23
type input "114.21"
click at [1046, 753] on button "Save & Close" at bounding box center [1059, 746] width 83 height 25
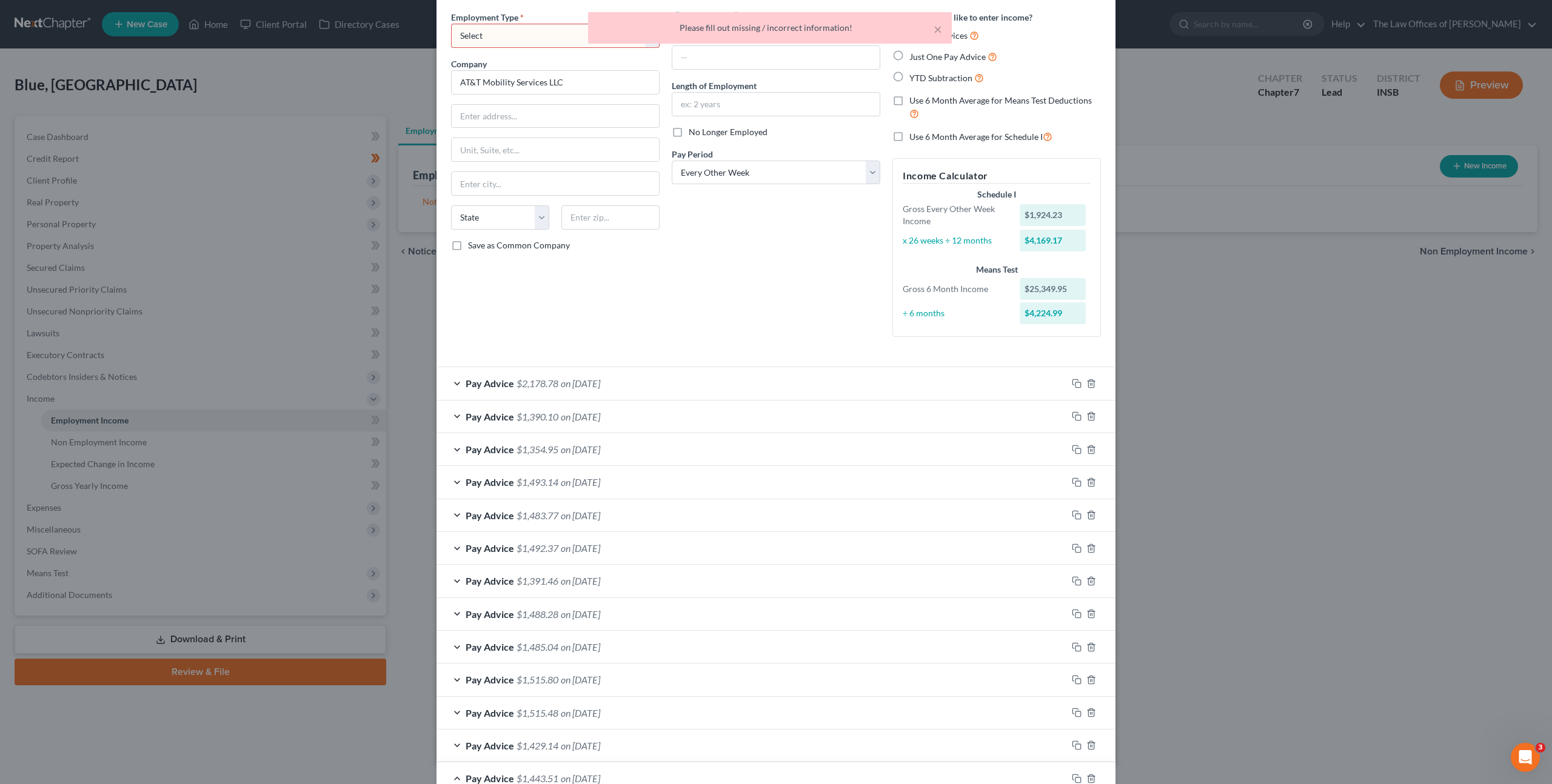
scroll to position [0, 0]
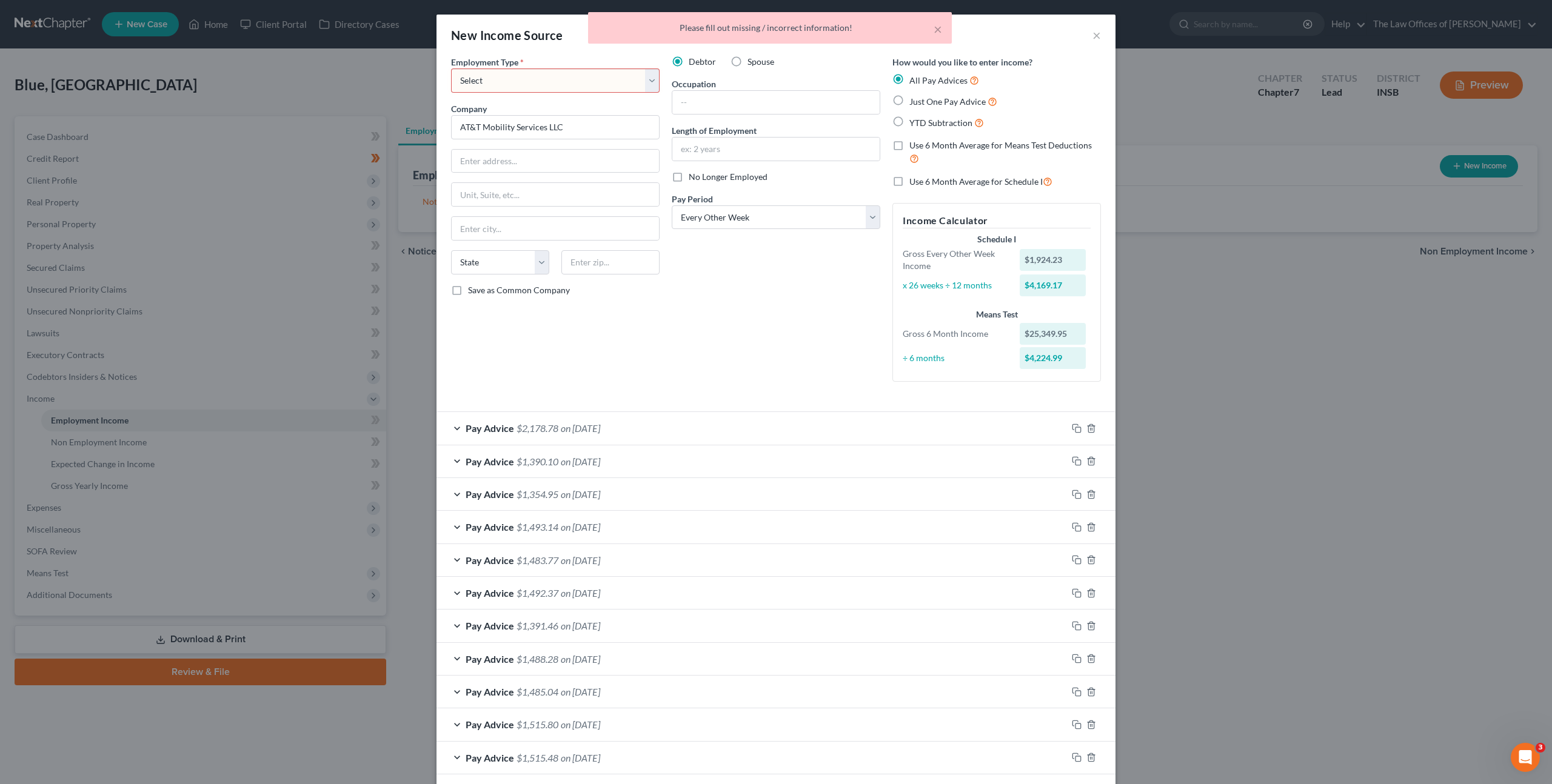
click at [556, 71] on select "Select Full or Part Time Employment Self Employment" at bounding box center [555, 81] width 208 height 24
select select "0"
click at [451, 69] on select "Select Full or Part Time Employment Self Employment" at bounding box center [555, 81] width 208 height 24
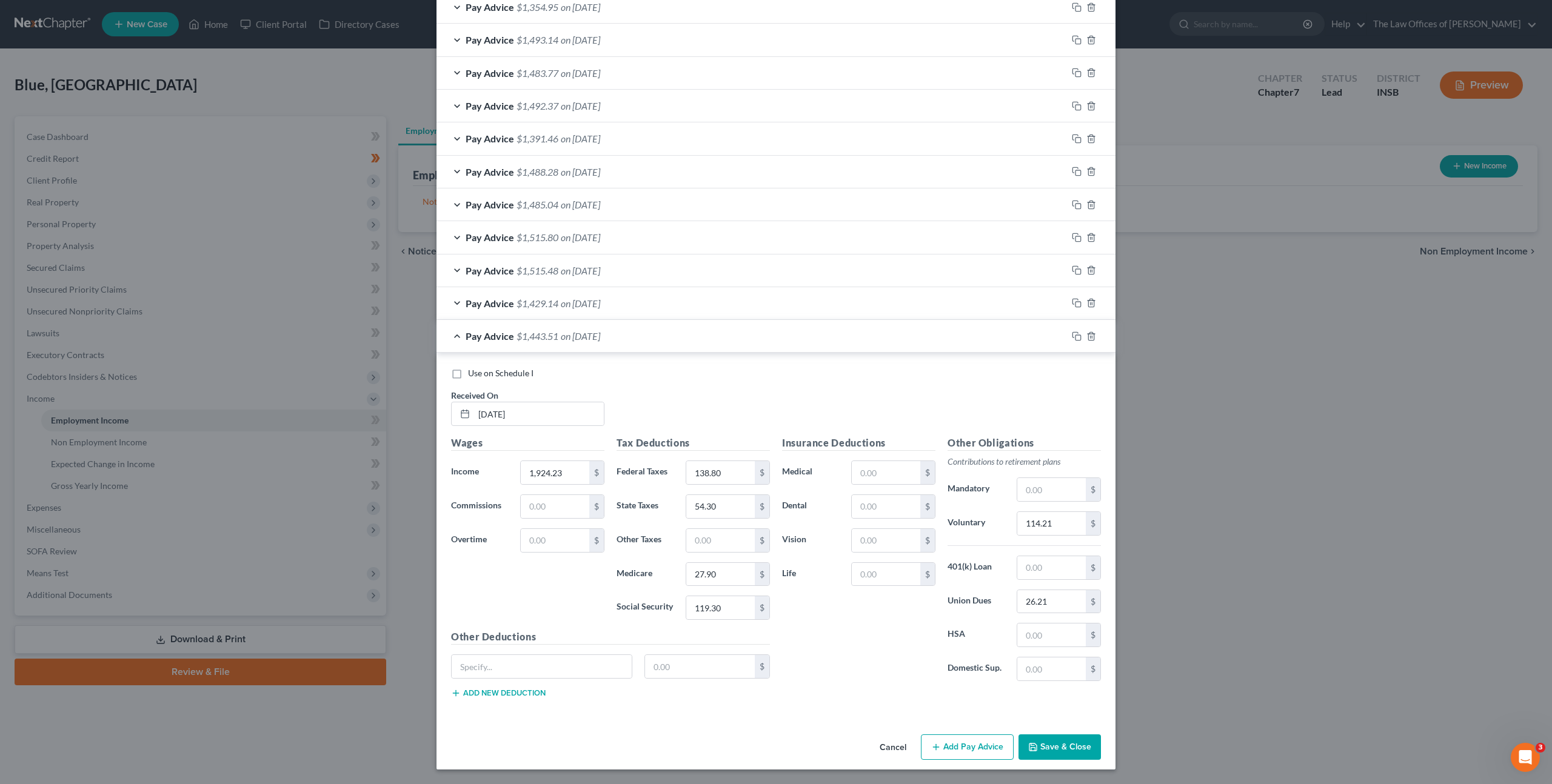
click at [1049, 744] on button "Save & Close" at bounding box center [1059, 746] width 83 height 25
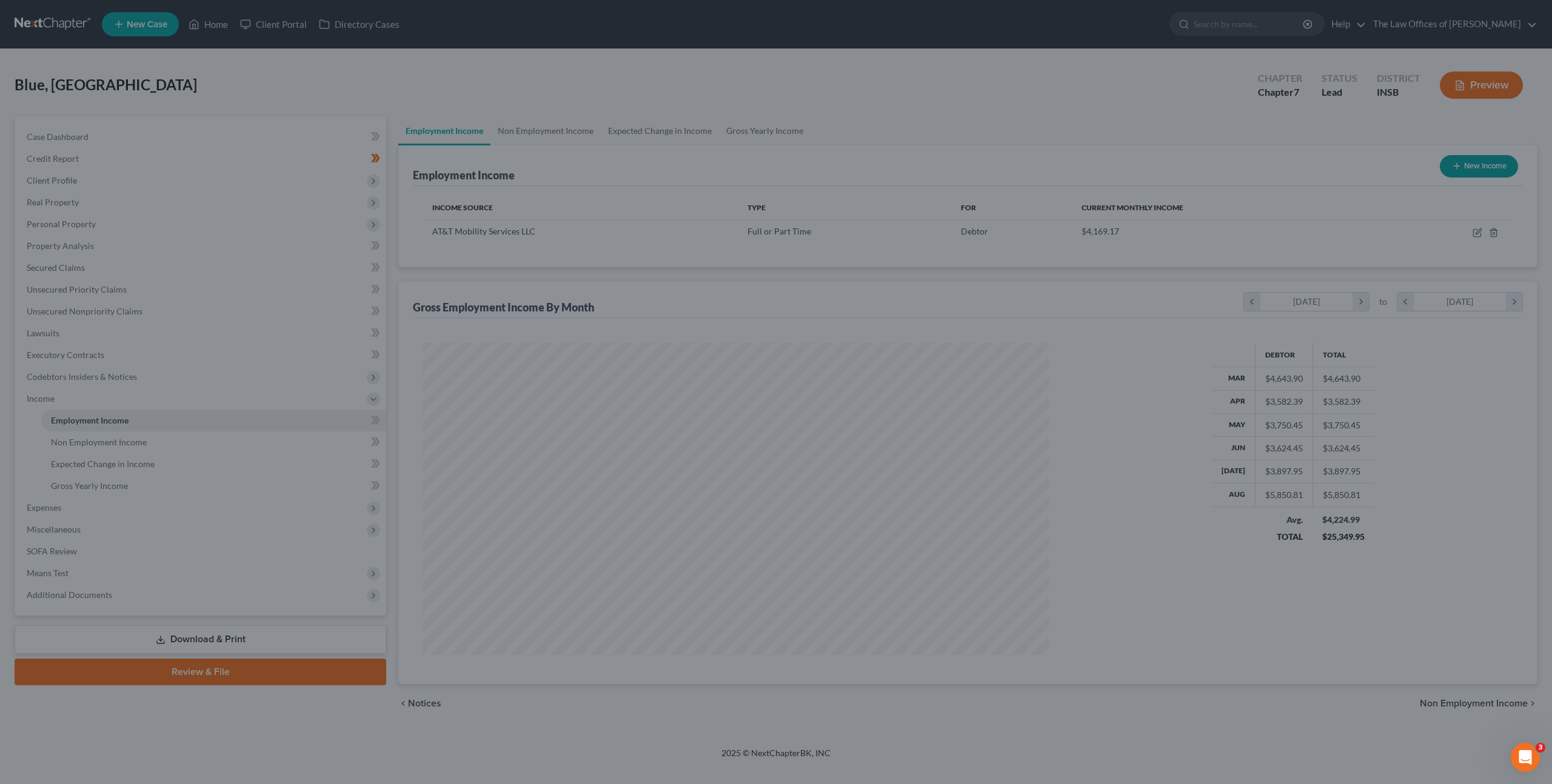
scroll to position [312, 651]
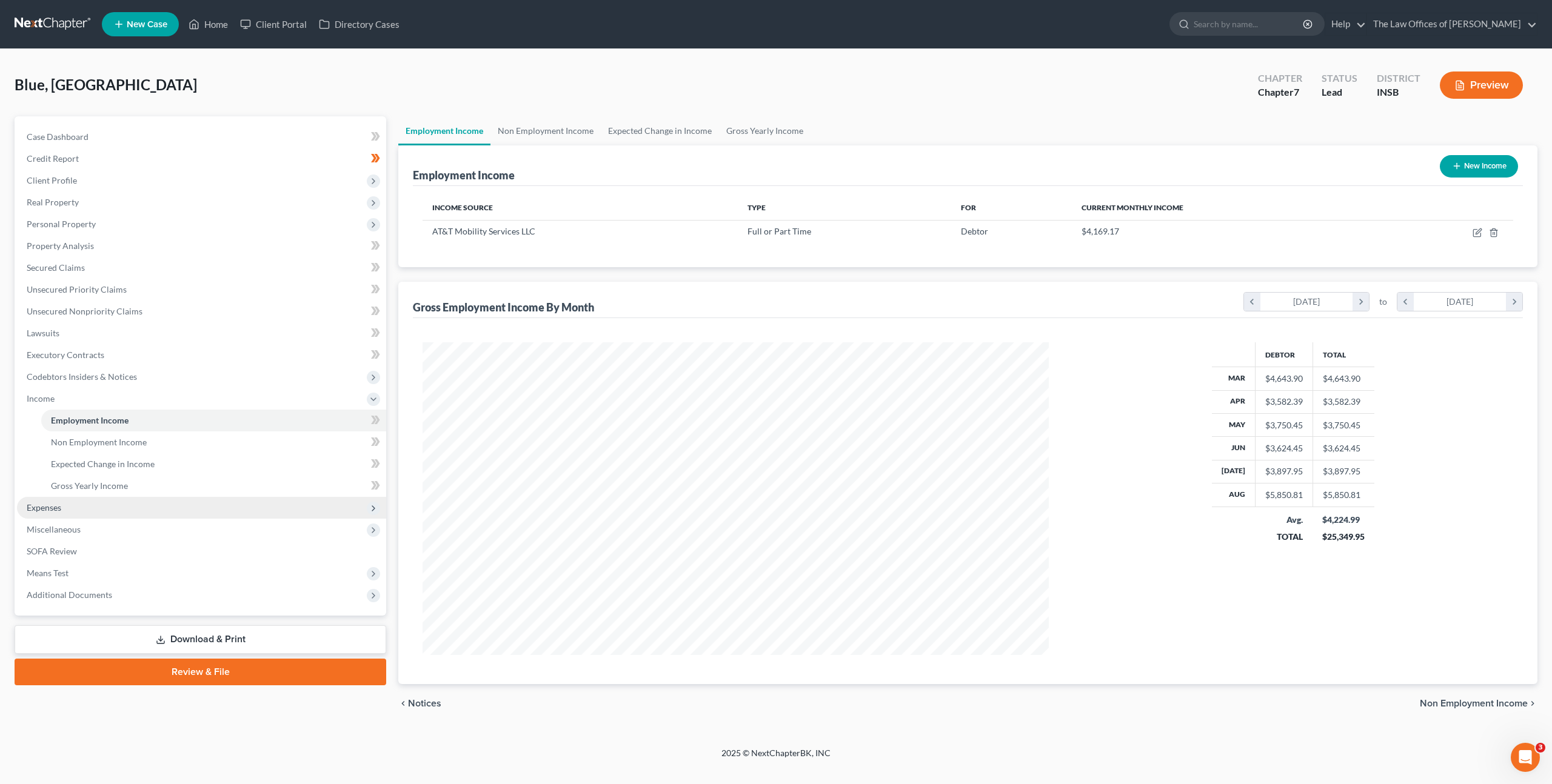
click at [199, 505] on span "Expenses" at bounding box center [202, 507] width 369 height 22
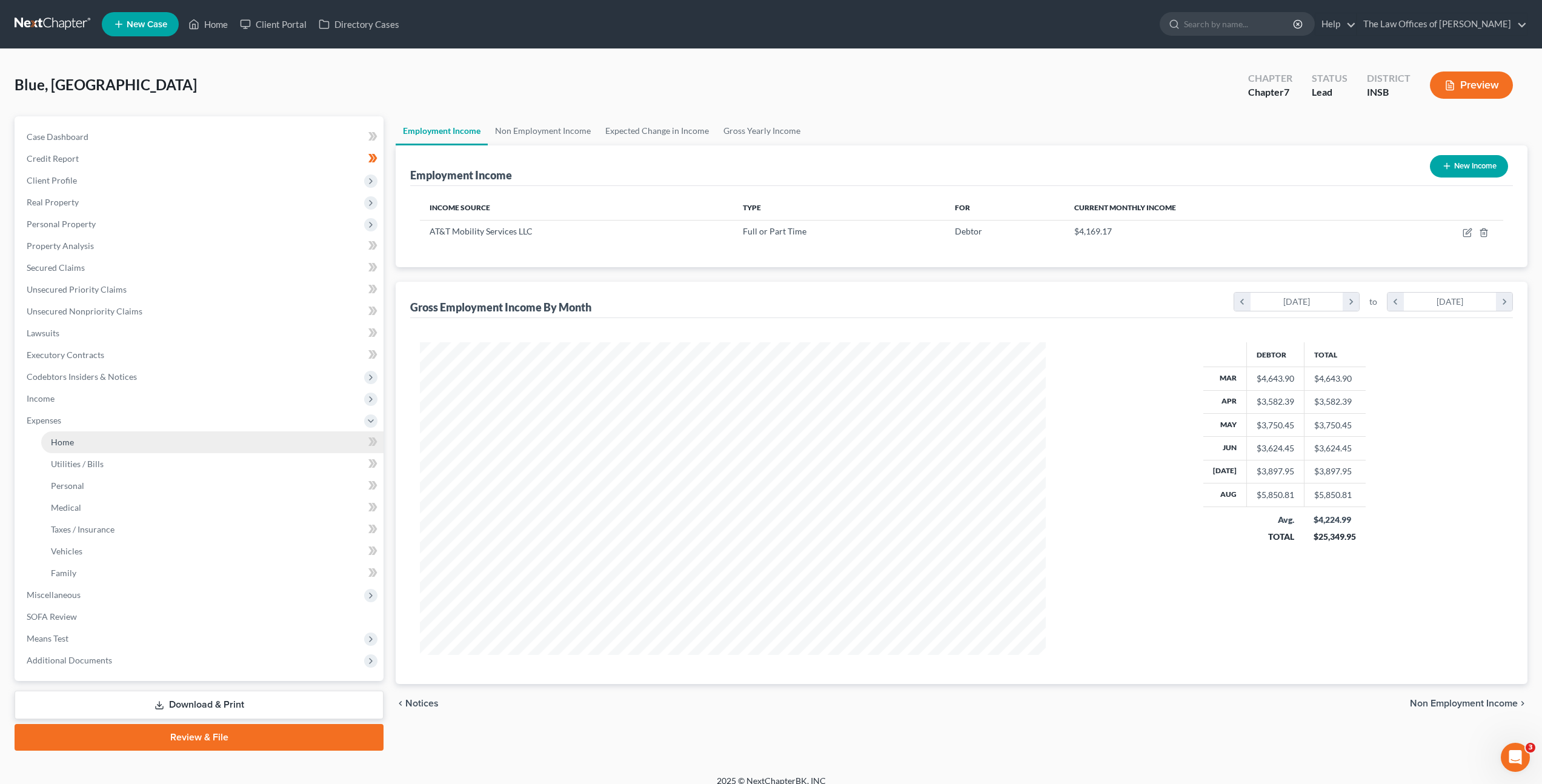
scroll to position [605512, 605316]
click at [198, 504] on link "Medical" at bounding box center [213, 507] width 343 height 22
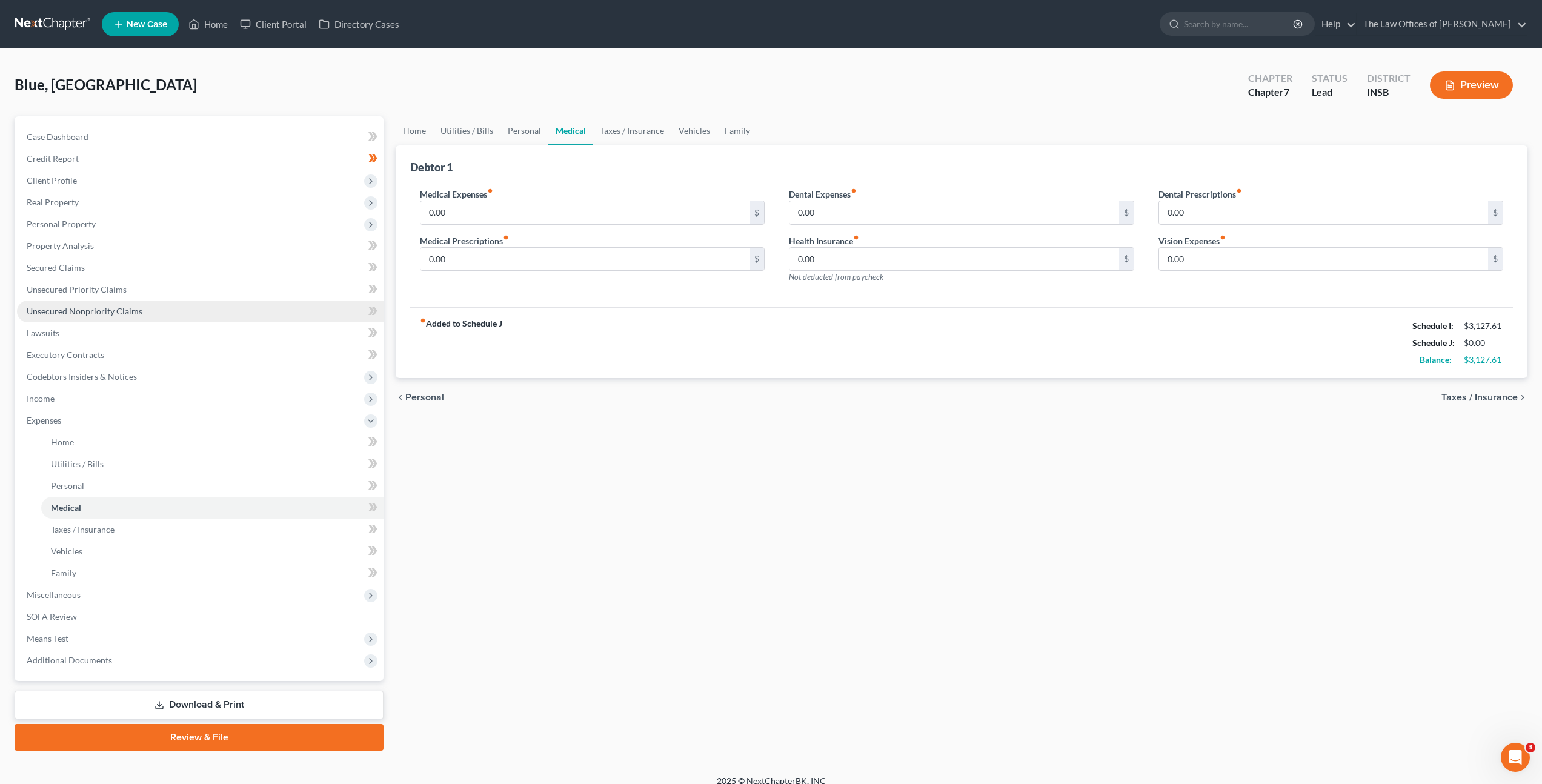
drag, startPoint x: 150, startPoint y: 309, endPoint x: 161, endPoint y: 314, distance: 12.1
click at [150, 309] on link "Unsecured Nonpriority Claims" at bounding box center [200, 311] width 366 height 22
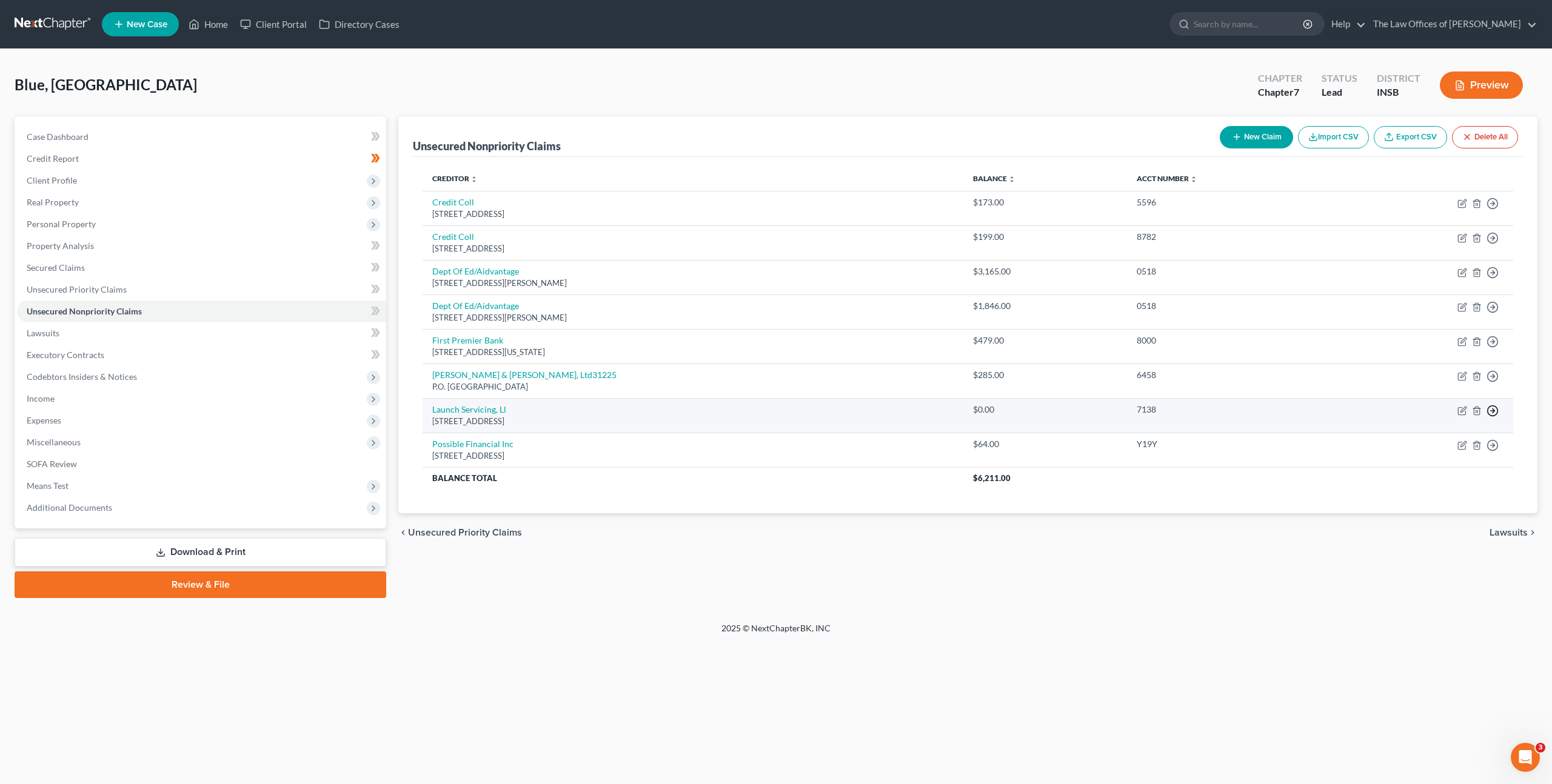
click at [1496, 412] on icon "button" at bounding box center [1492, 410] width 12 height 12
click at [1434, 486] on link "Move to Notice Only" at bounding box center [1436, 481] width 101 height 21
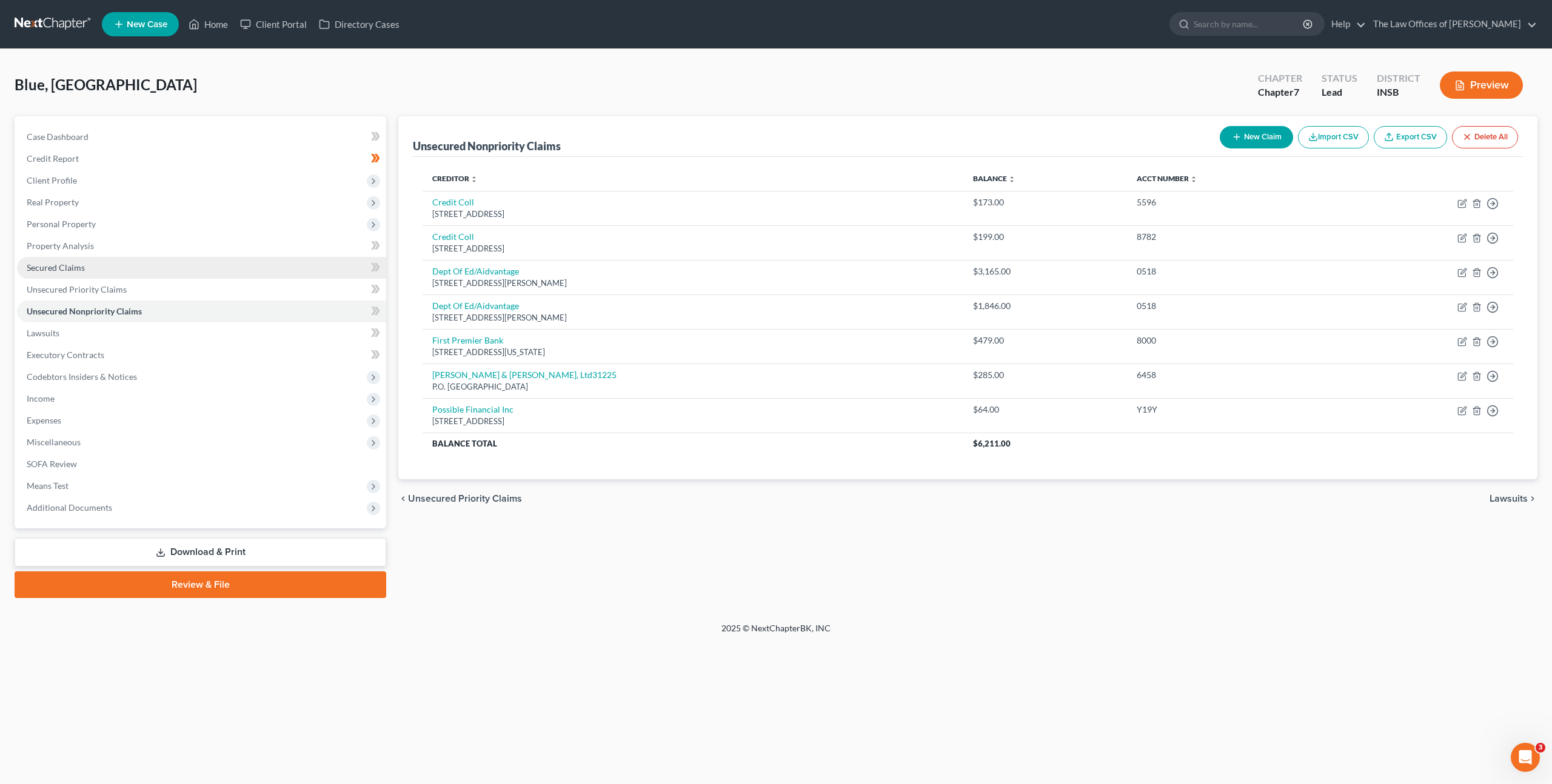
click at [204, 258] on link "Secured Claims" at bounding box center [202, 267] width 369 height 22
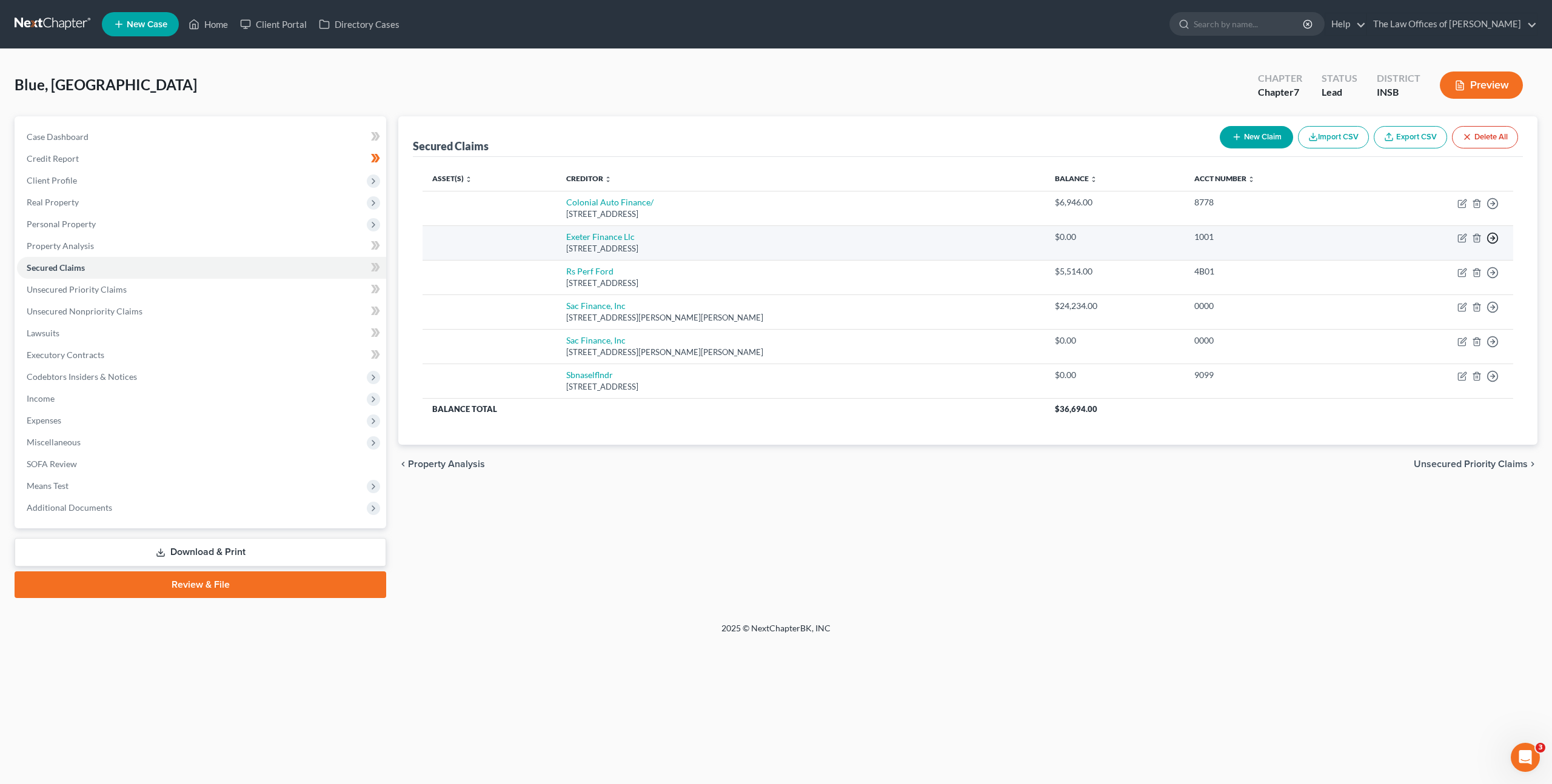
click at [1495, 242] on circle "button" at bounding box center [1493, 238] width 10 height 10
click at [1431, 309] on link "Move to Notice Only" at bounding box center [1436, 308] width 101 height 21
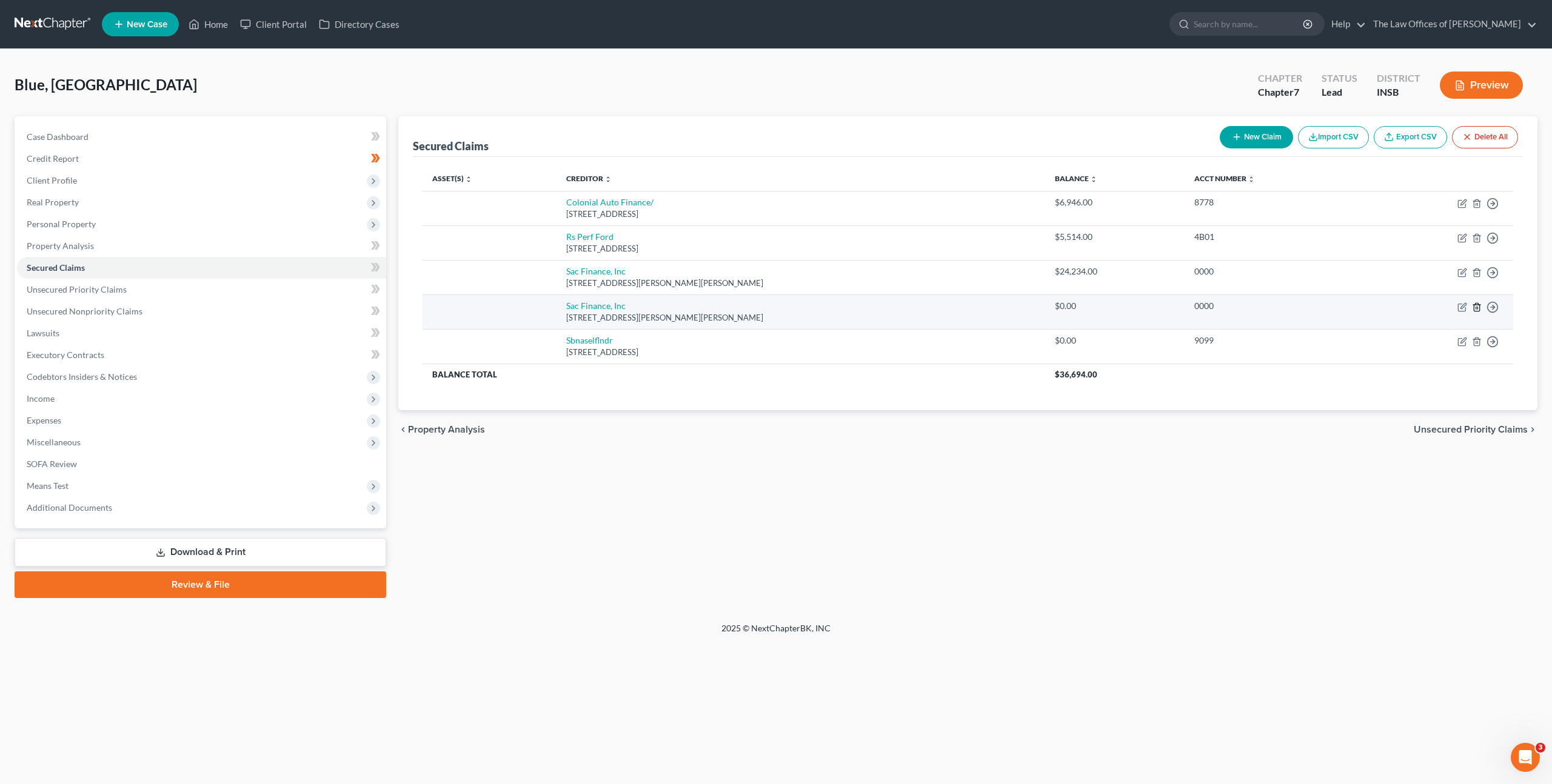
click at [1474, 307] on icon "button" at bounding box center [1477, 307] width 9 height 9
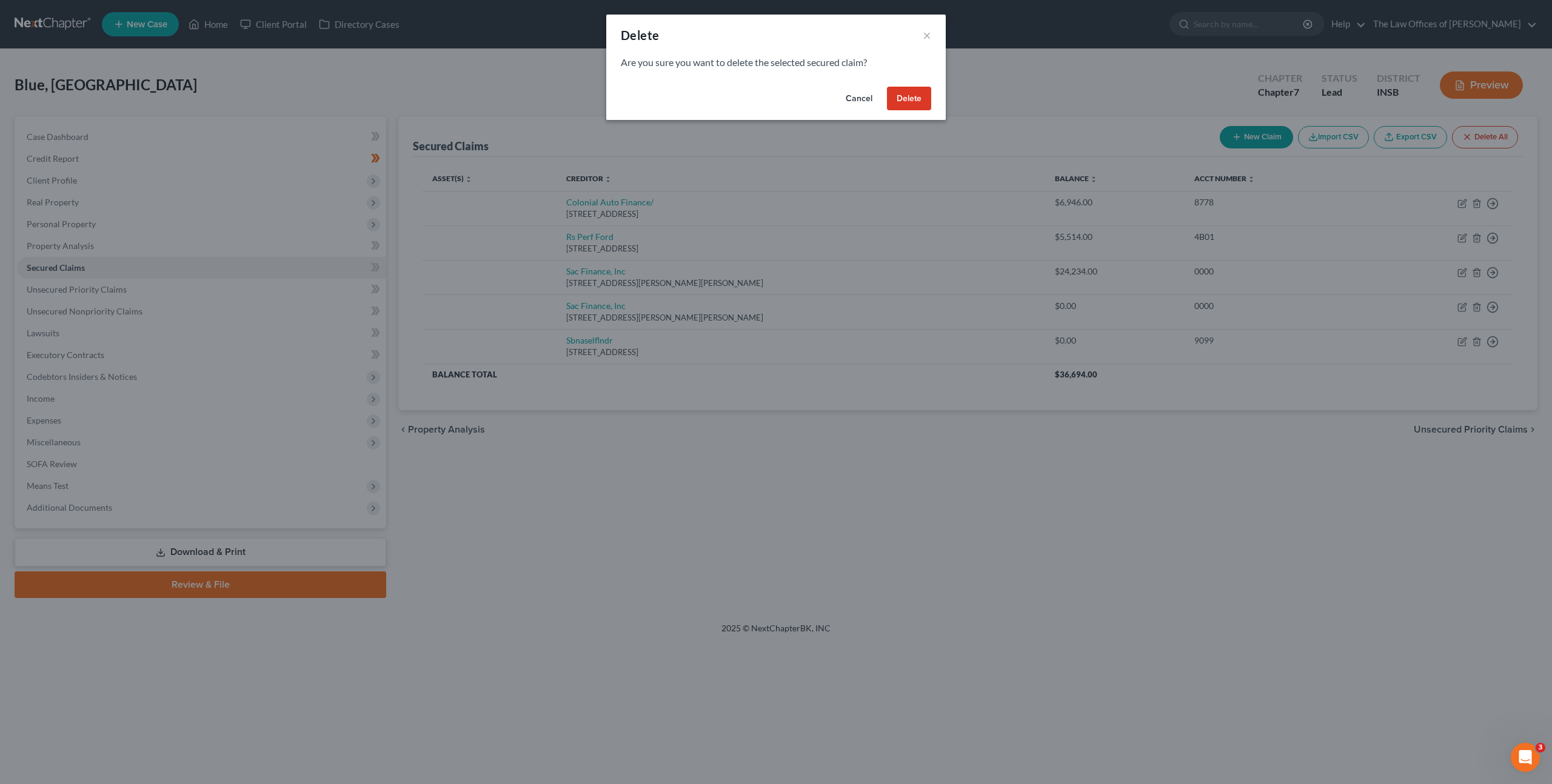
click at [904, 88] on button "Delete" at bounding box center [909, 99] width 44 height 24
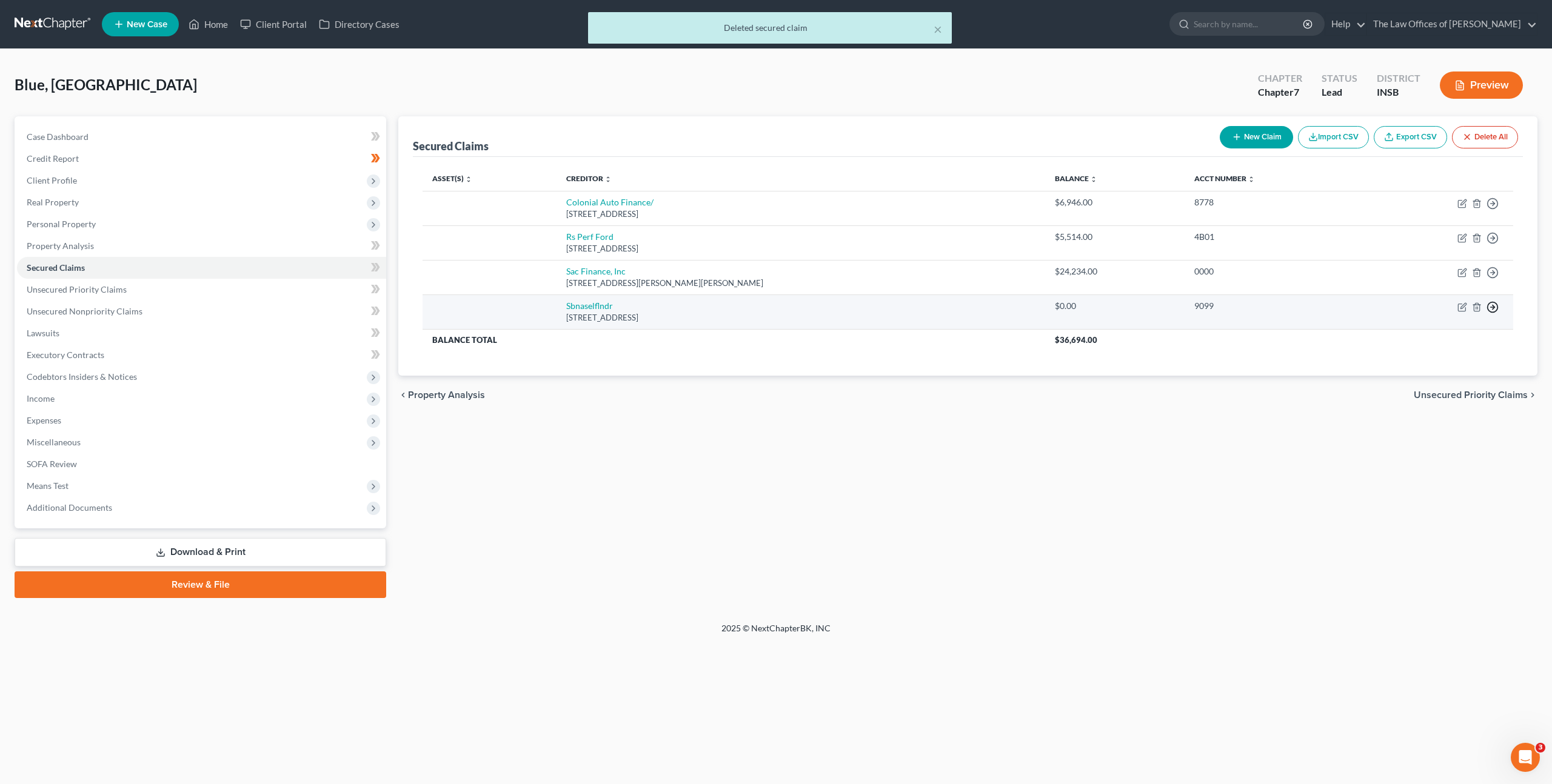
click at [1493, 307] on line "button" at bounding box center [1493, 307] width 5 height 0
click at [1430, 380] on link "Move to Notice Only" at bounding box center [1436, 376] width 101 height 21
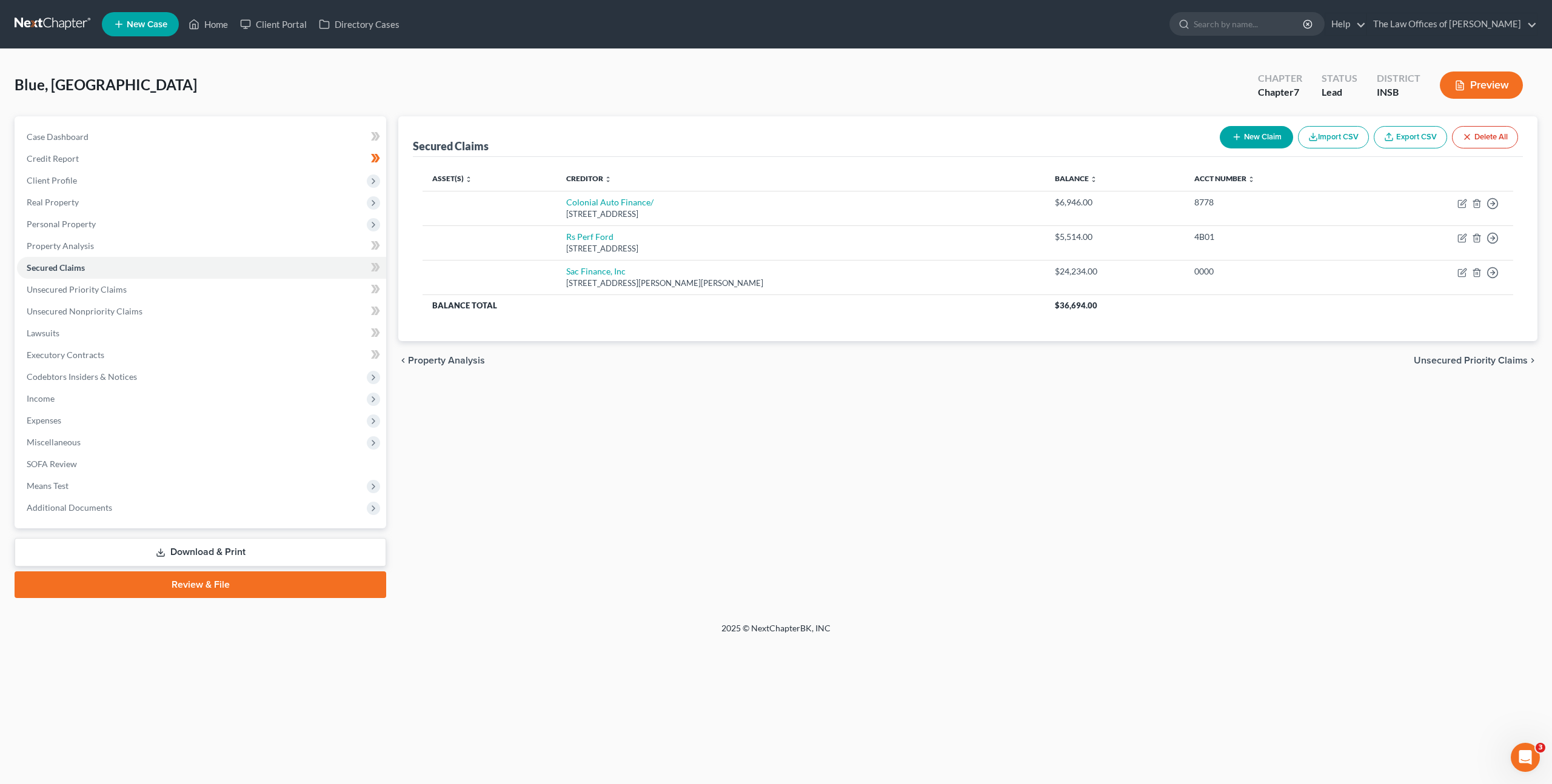
click at [974, 437] on div "Secured Claims New Claim Import CSV Export CSV Delete All Asset(s) expand_more …" at bounding box center [967, 358] width 1151 height 482
click at [206, 171] on span "Client Profile" at bounding box center [202, 180] width 369 height 22
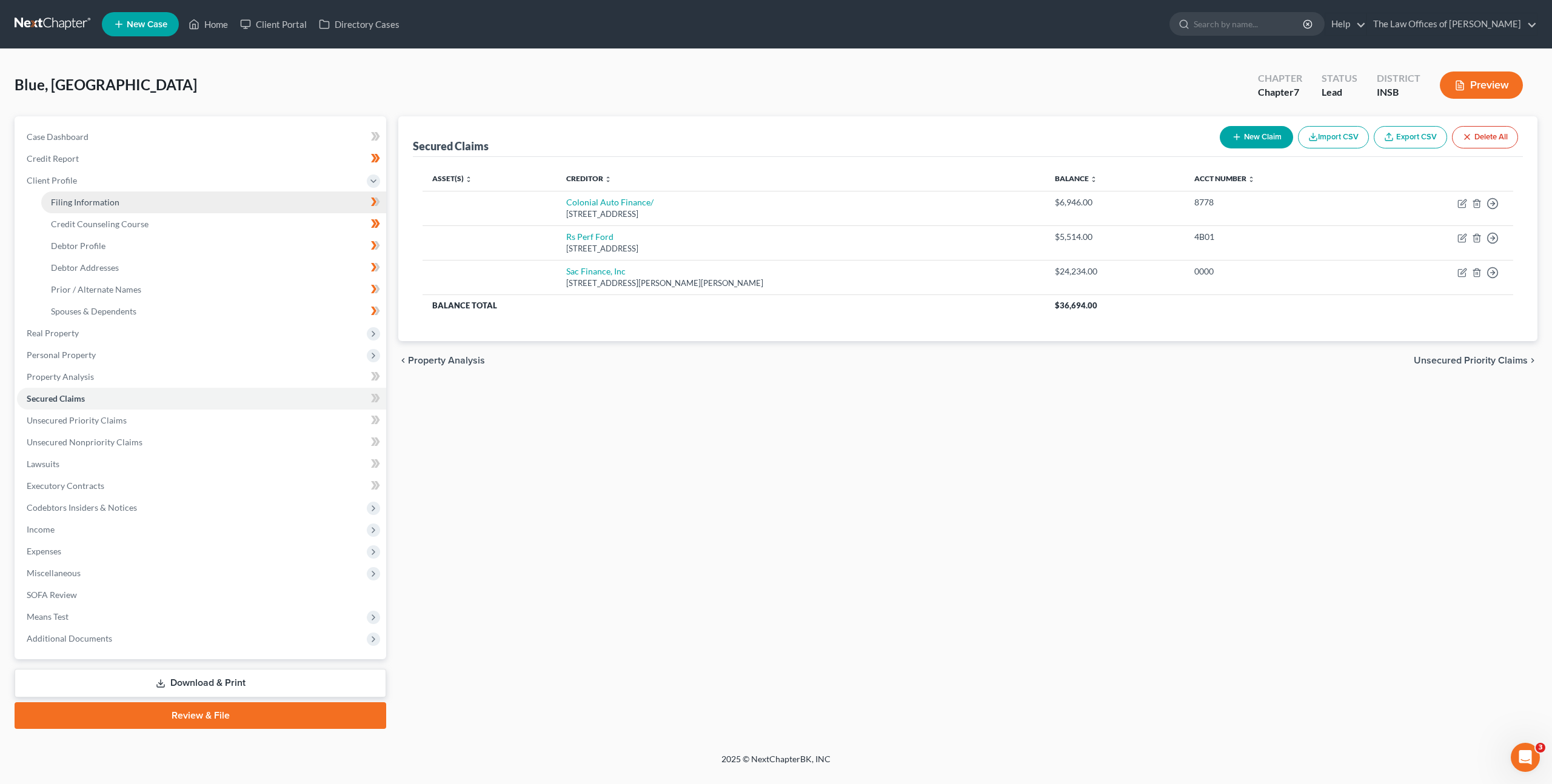
click at [210, 199] on link "Filing Information" at bounding box center [214, 201] width 345 height 22
select select "1"
select select "0"
select select "28"
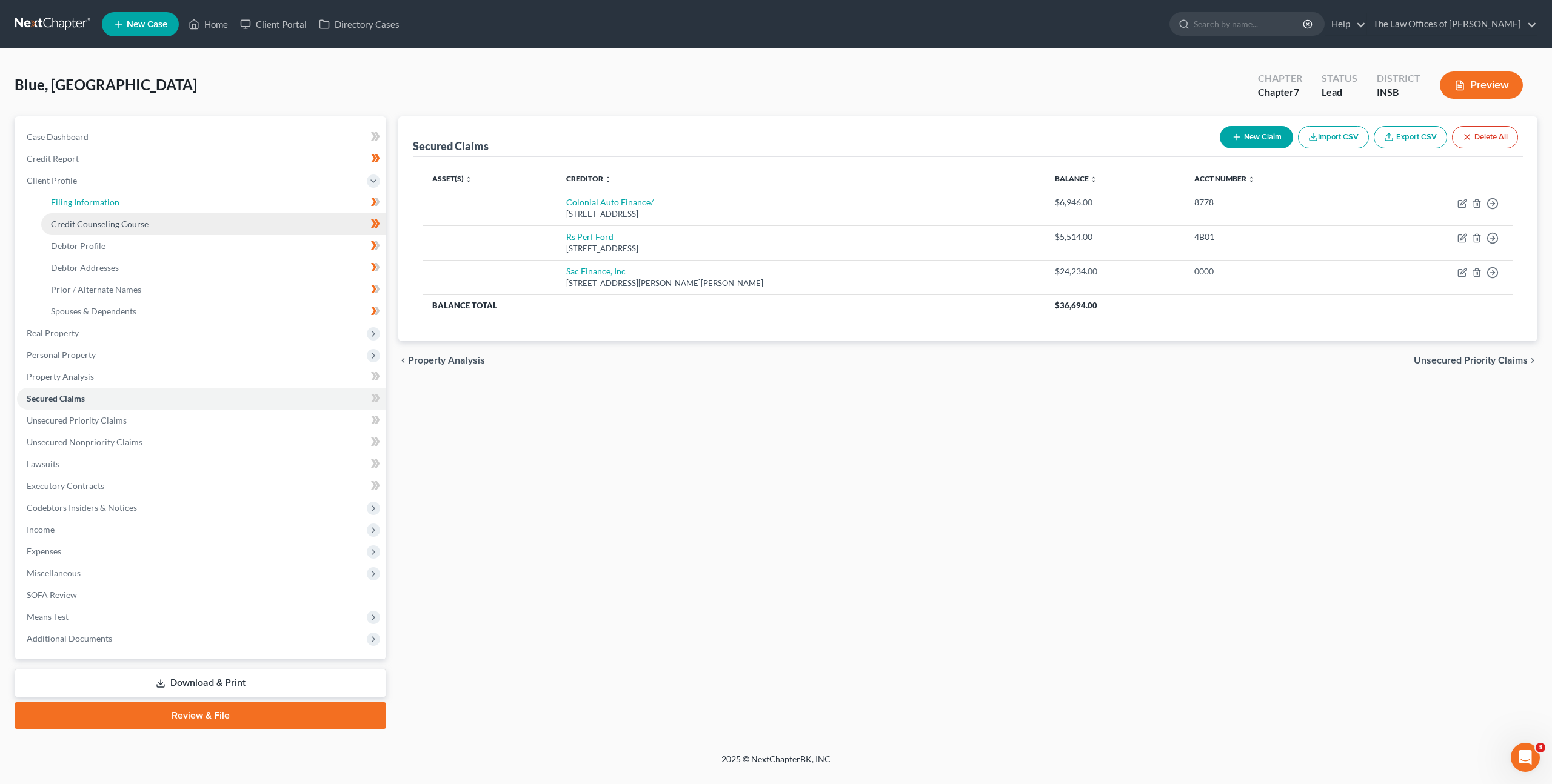
select select "0"
select select "15"
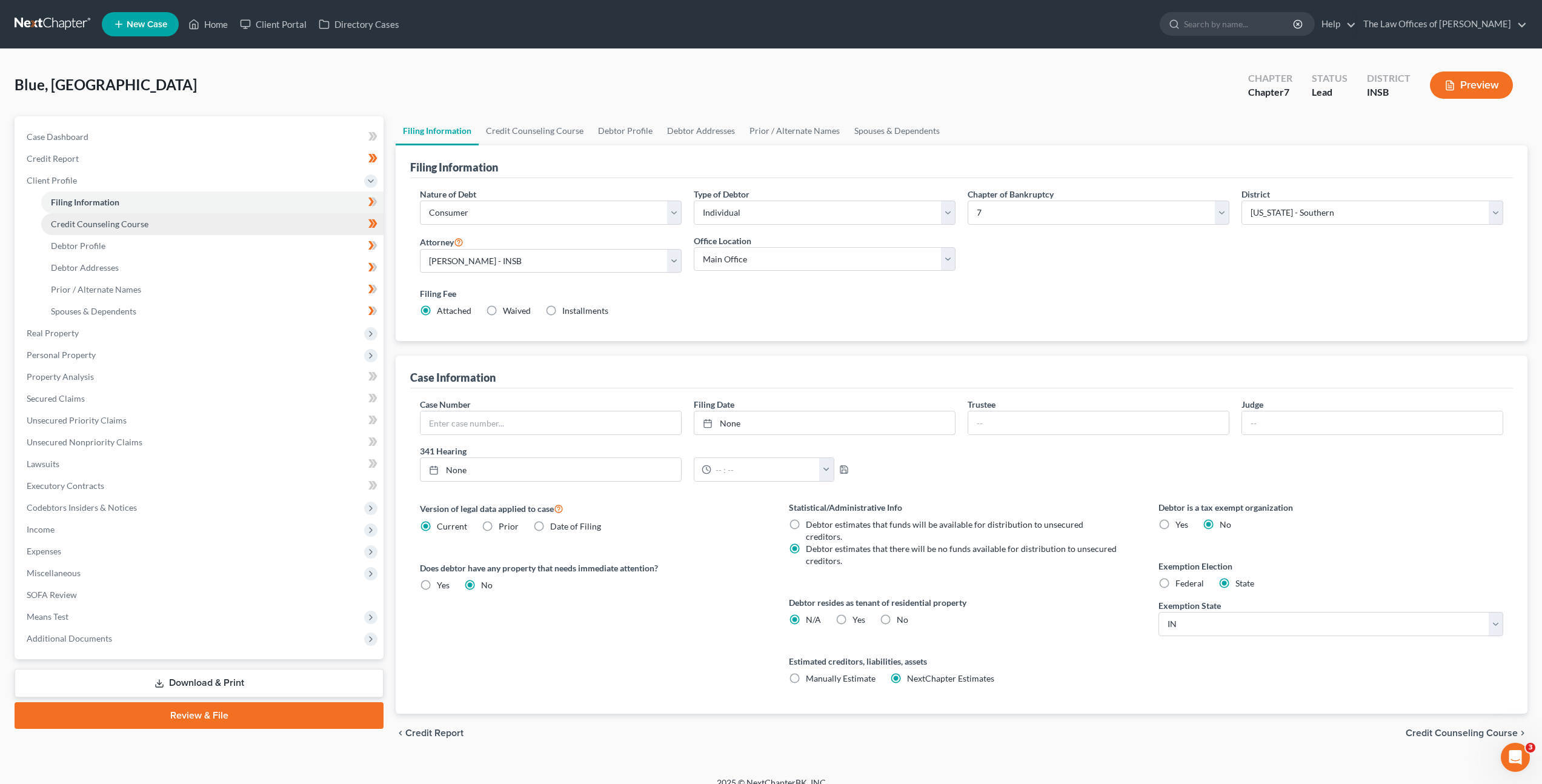
click at [216, 225] on link "Credit Counseling Course" at bounding box center [213, 224] width 343 height 22
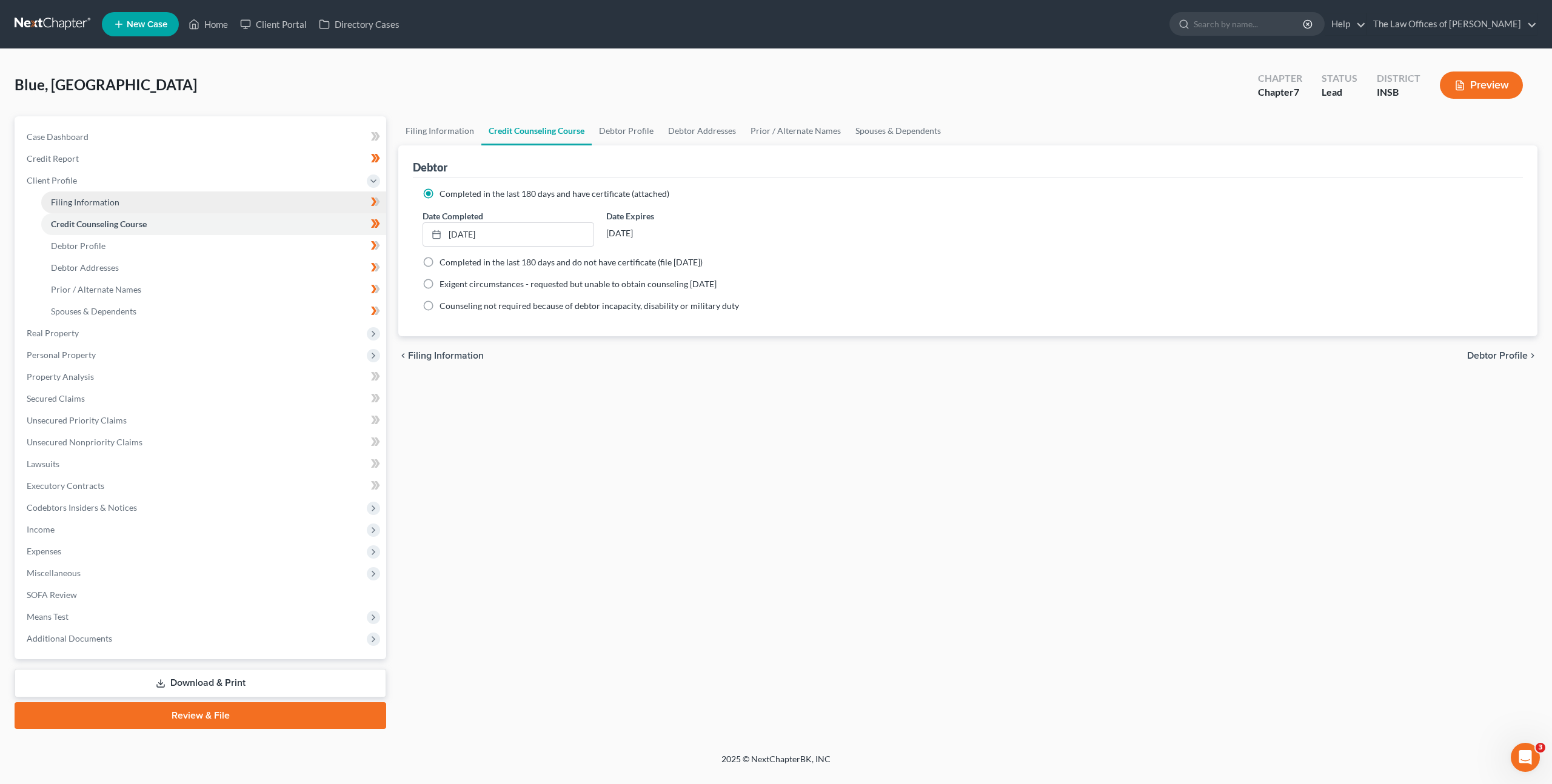
click at [213, 206] on link "Filing Information" at bounding box center [214, 201] width 345 height 22
select select "1"
select select "0"
select select "28"
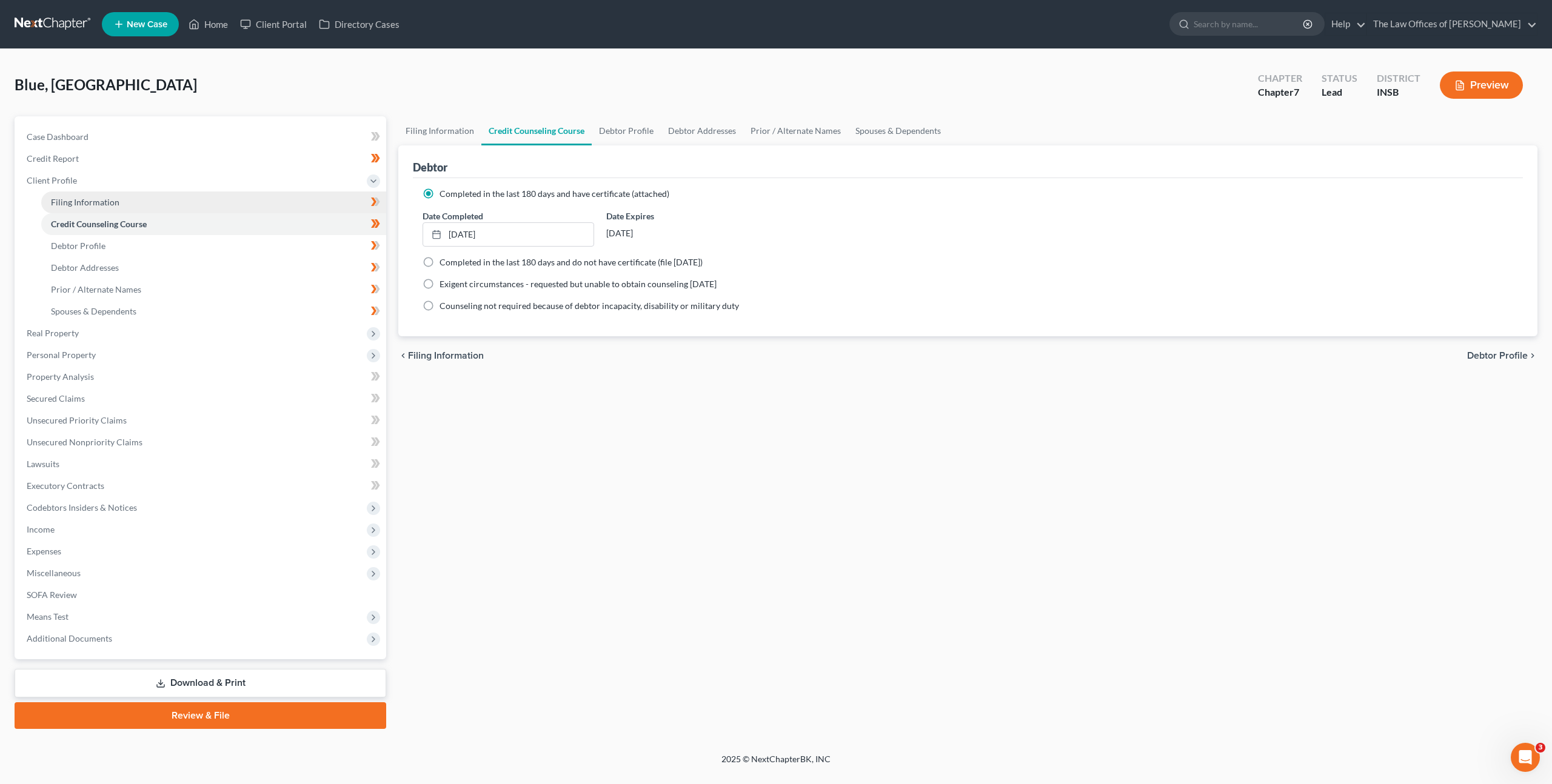
select select "0"
select select "15"
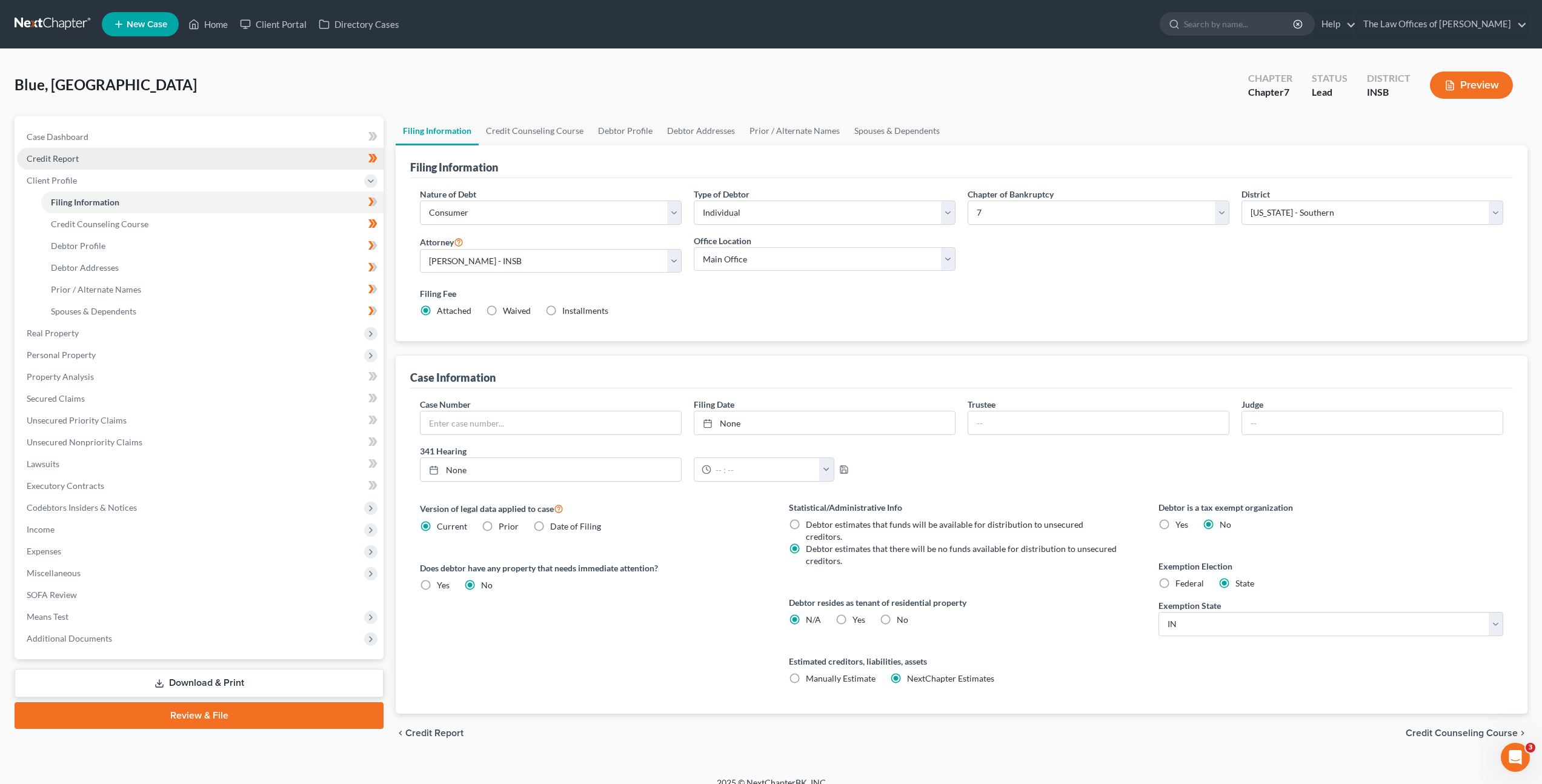
click at [214, 161] on link "Credit Report" at bounding box center [200, 158] width 366 height 22
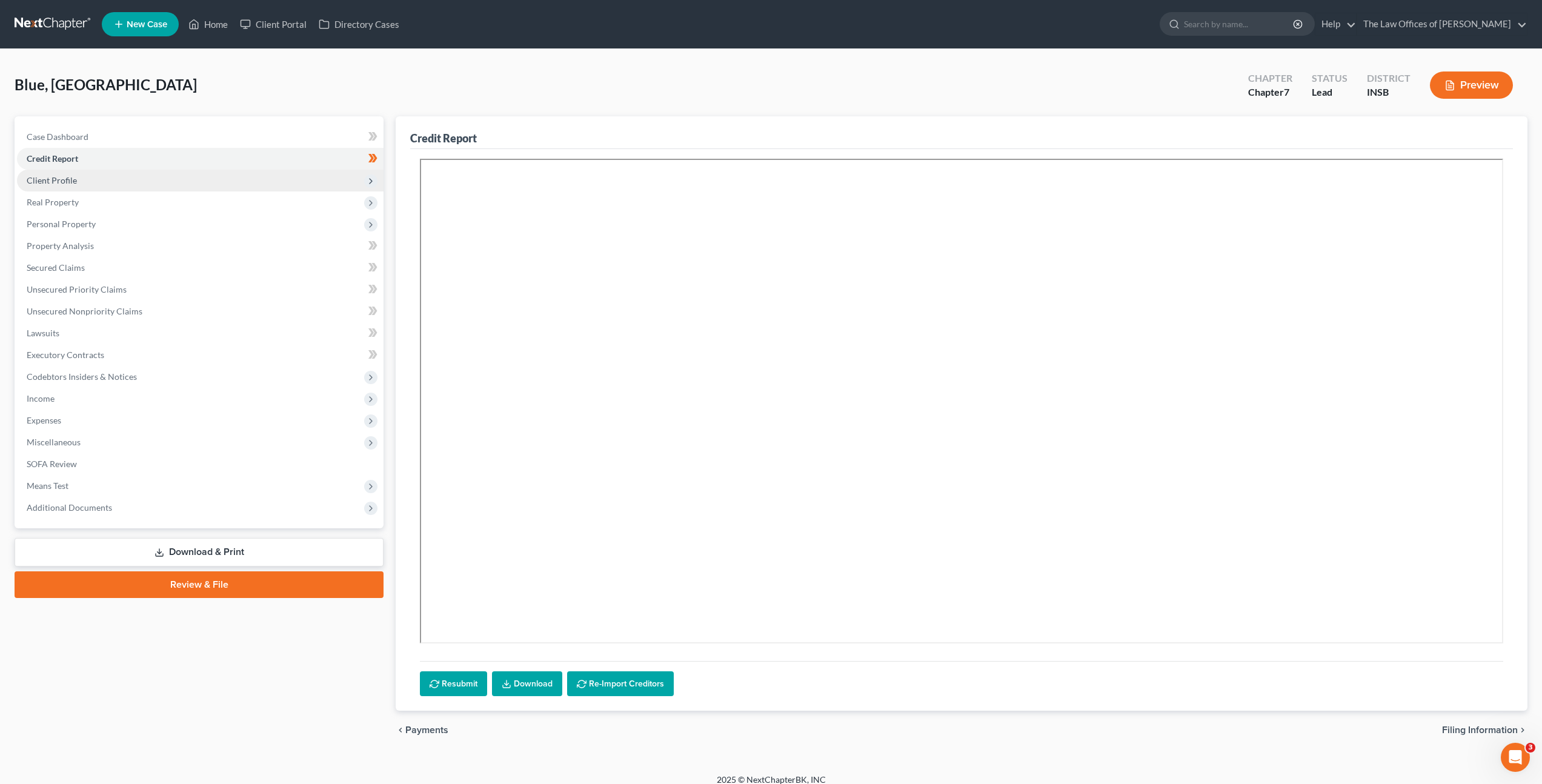
click at [203, 176] on span "Client Profile" at bounding box center [200, 180] width 366 height 22
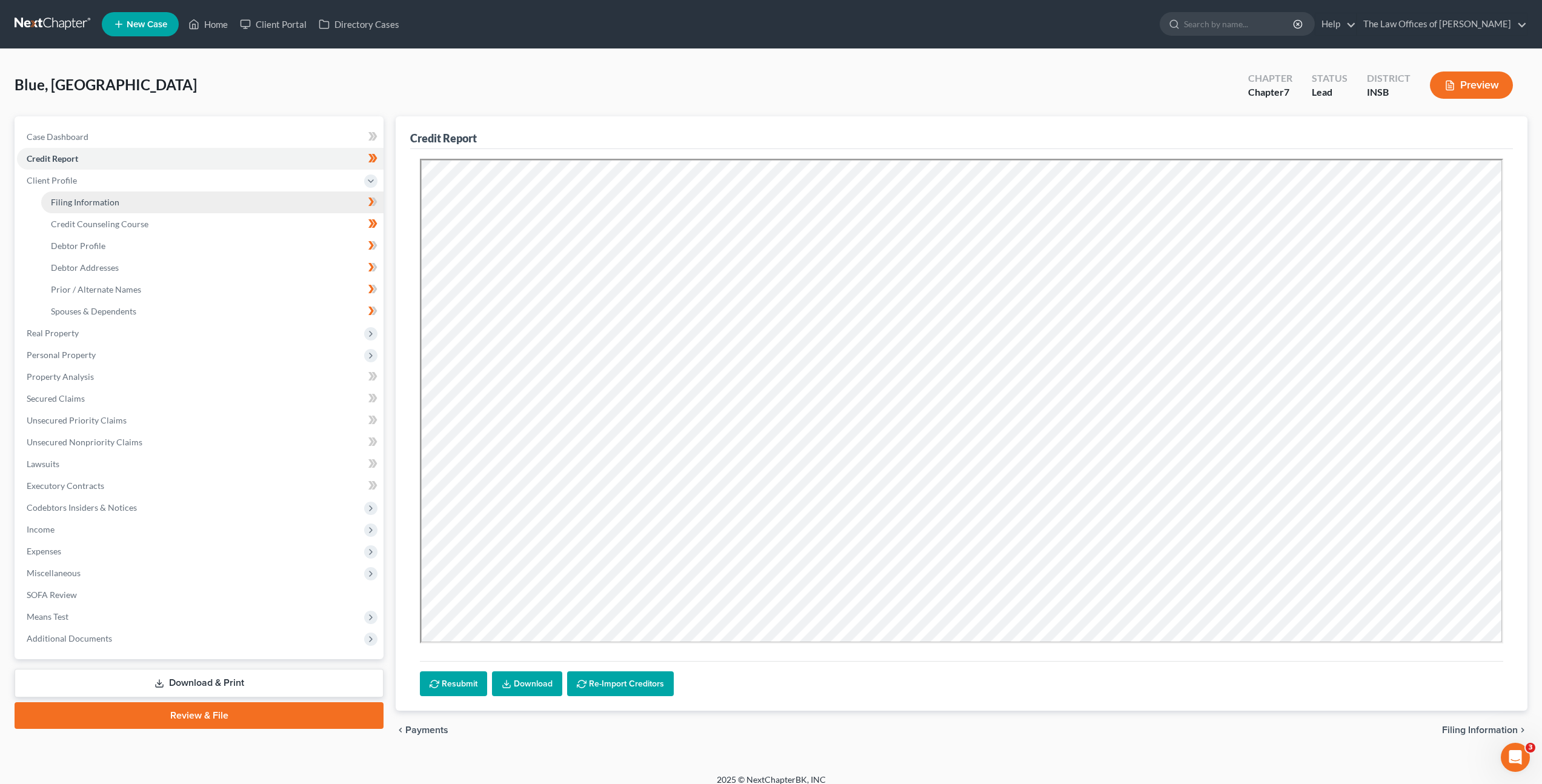
click at [192, 207] on link "Filing Information" at bounding box center [213, 201] width 343 height 22
select select "1"
select select "0"
select select "28"
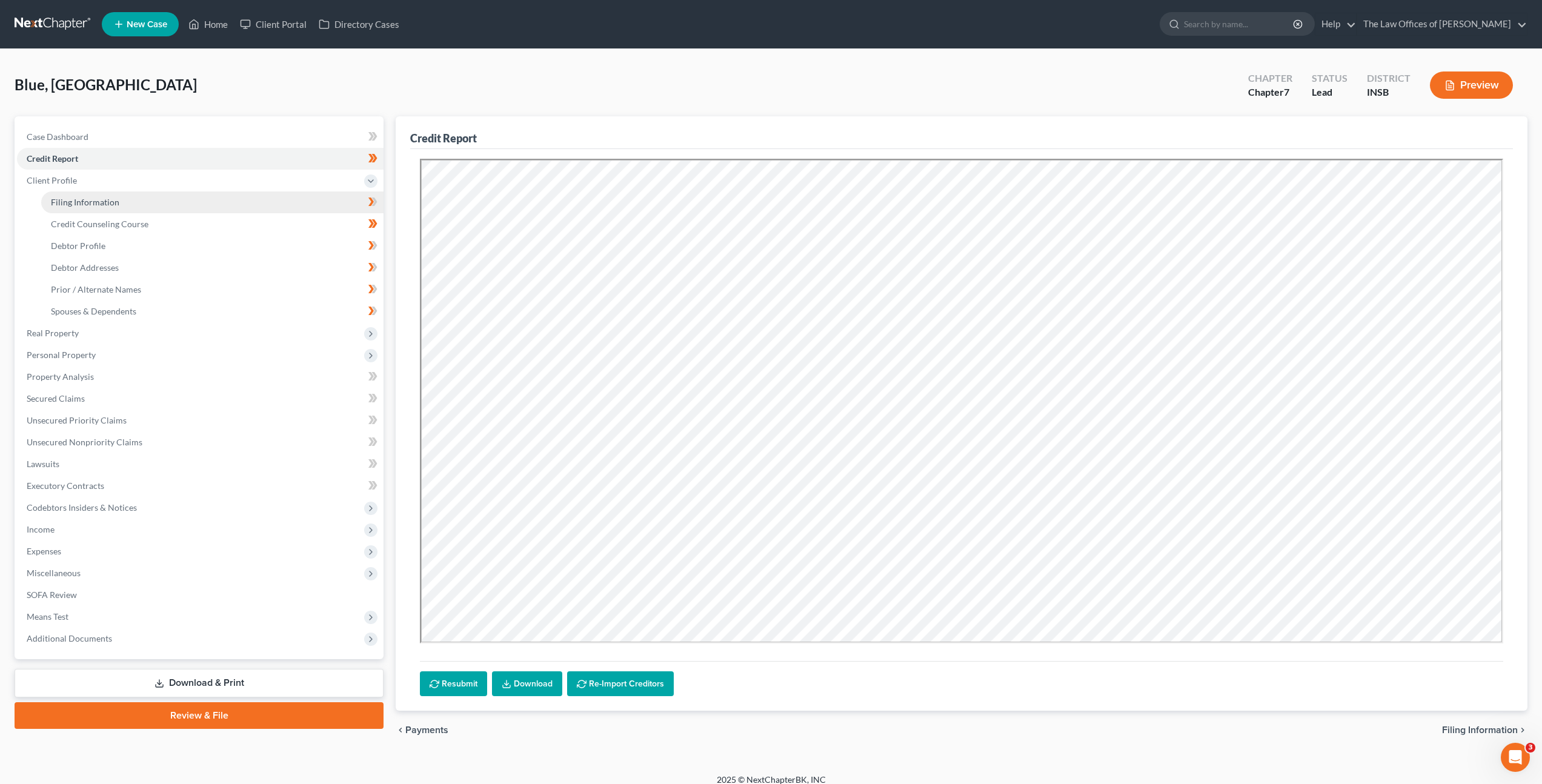
select select "0"
select select "15"
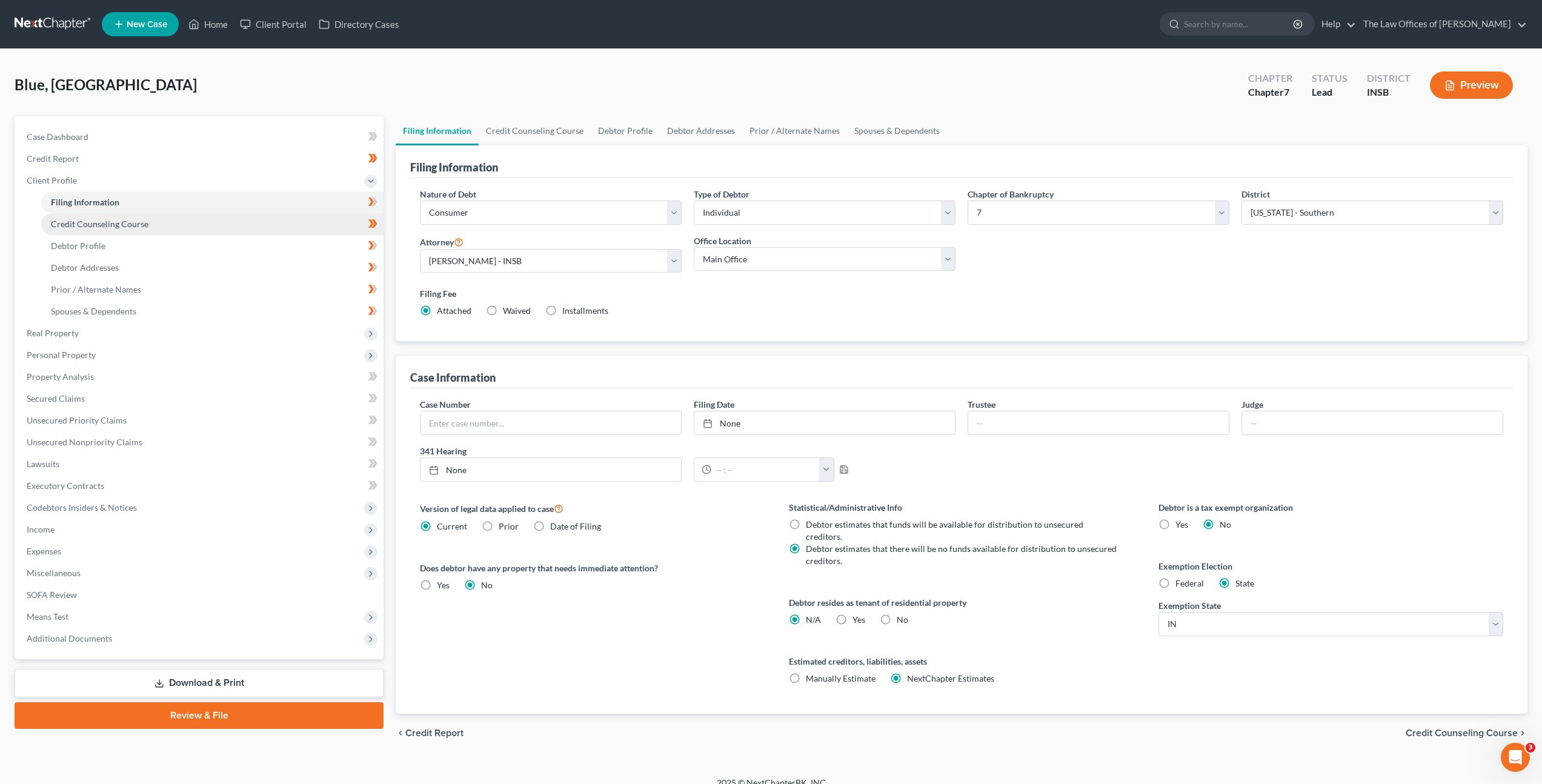
click at [189, 218] on link "Credit Counseling Course" at bounding box center [213, 224] width 343 height 22
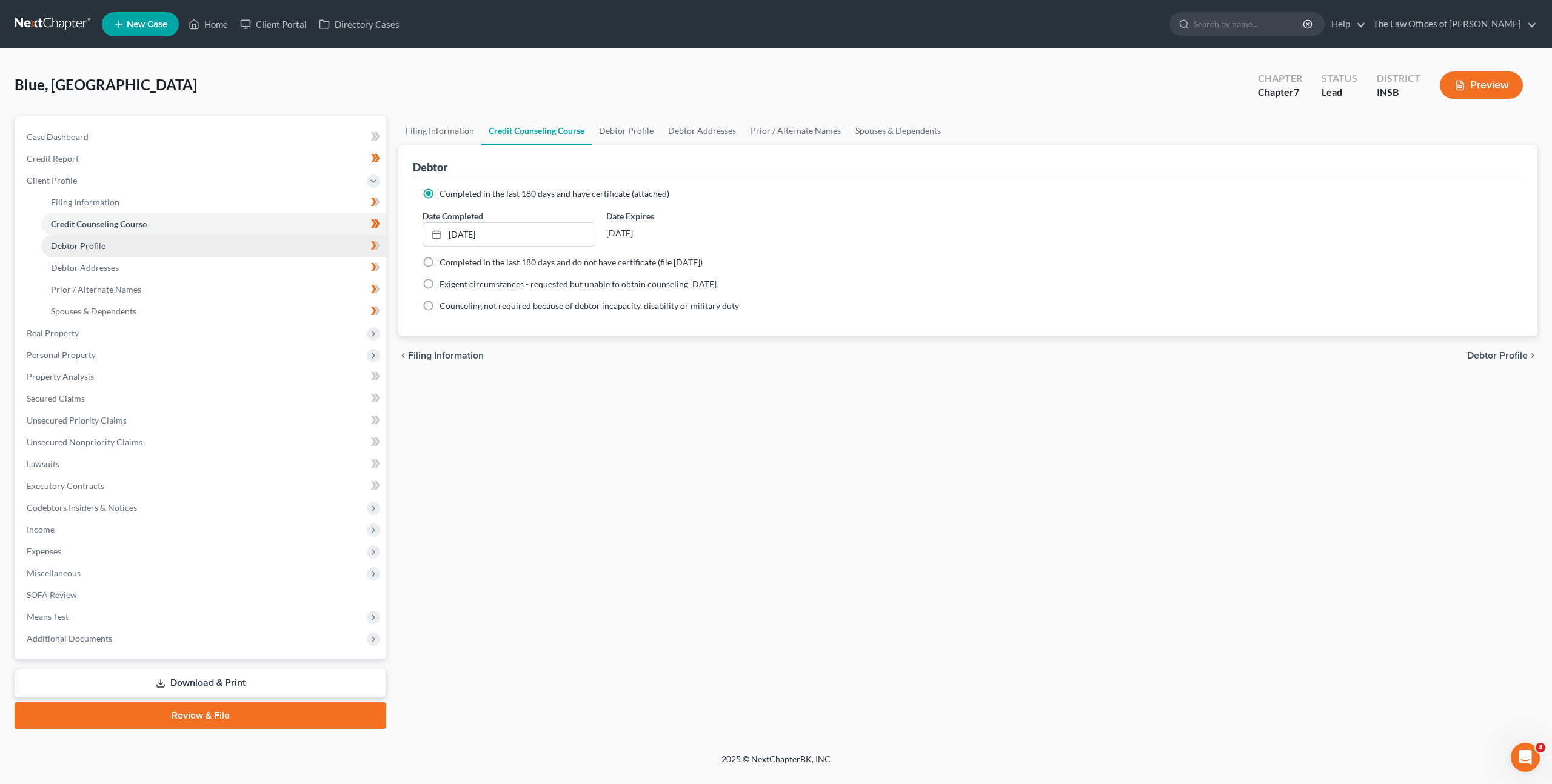
click at [186, 241] on link "Debtor Profile" at bounding box center [214, 246] width 345 height 22
select select "0"
select select "2"
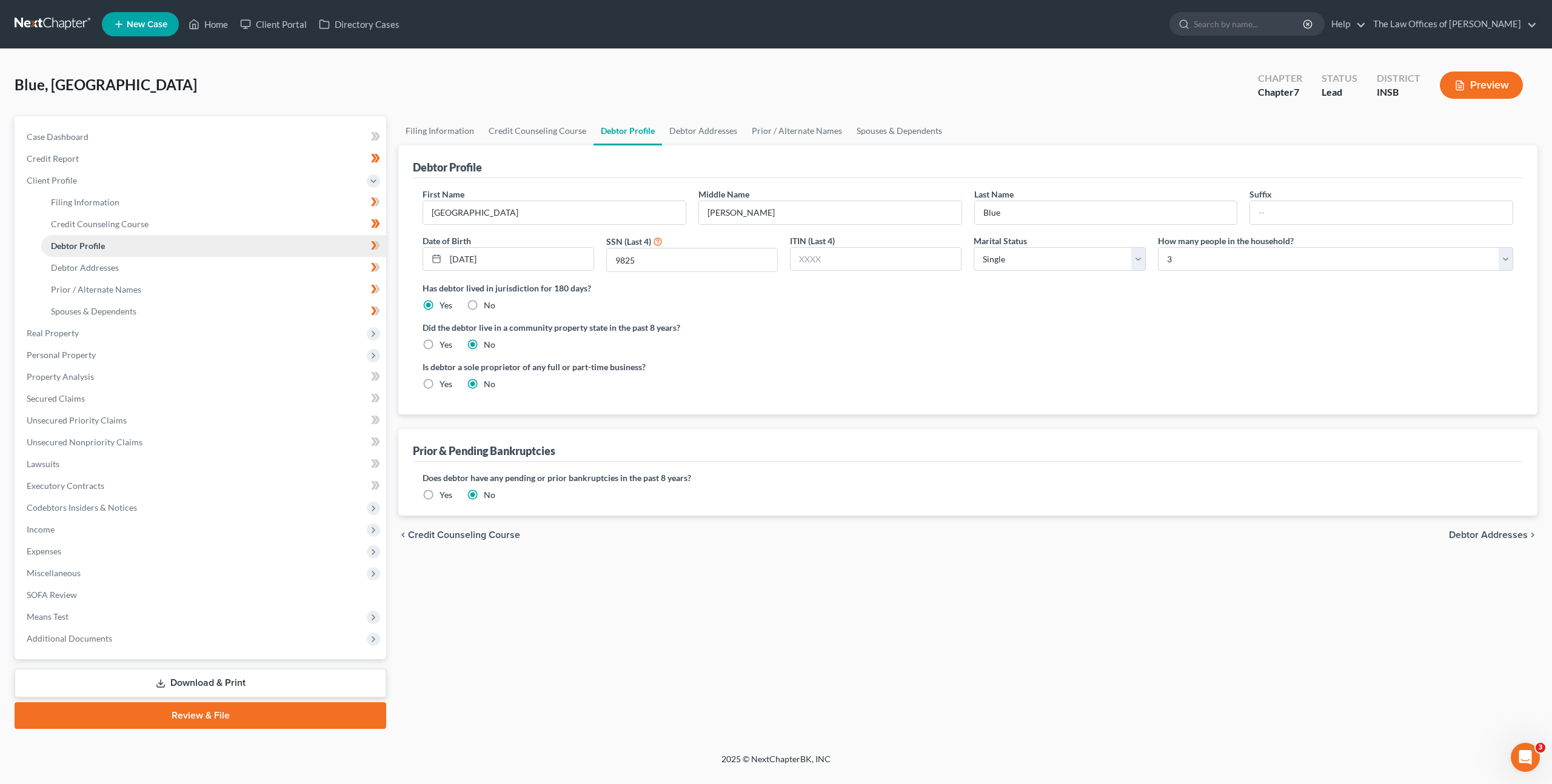
radio input "true"
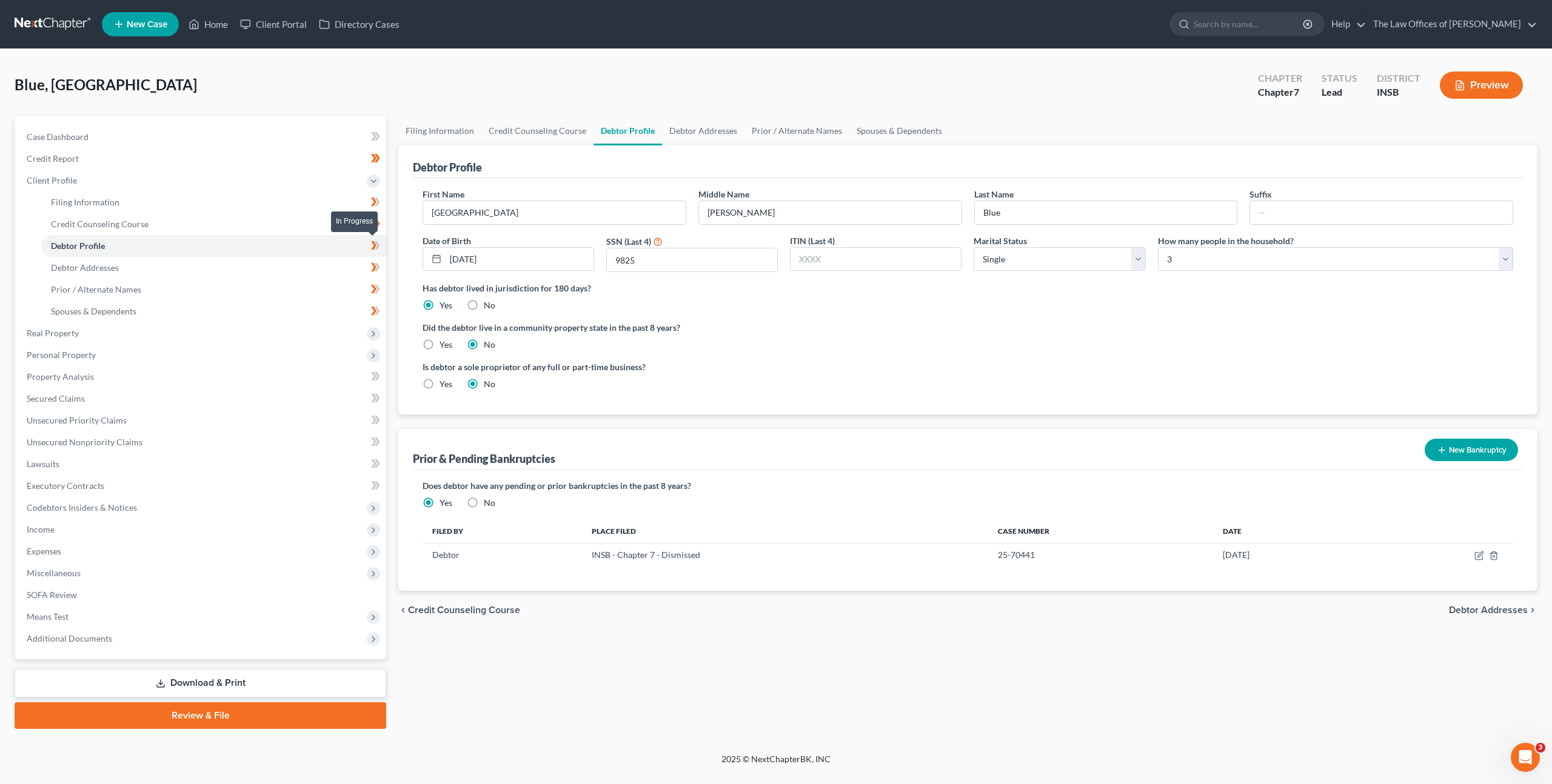
click at [371, 246] on icon at bounding box center [376, 246] width 9 height 15
click at [817, 340] on div "Did the debtor live in a community property state in the past 8 years? Yes No" at bounding box center [968, 336] width 1091 height 30
click at [689, 126] on link "Debtor Addresses" at bounding box center [703, 131] width 83 height 29
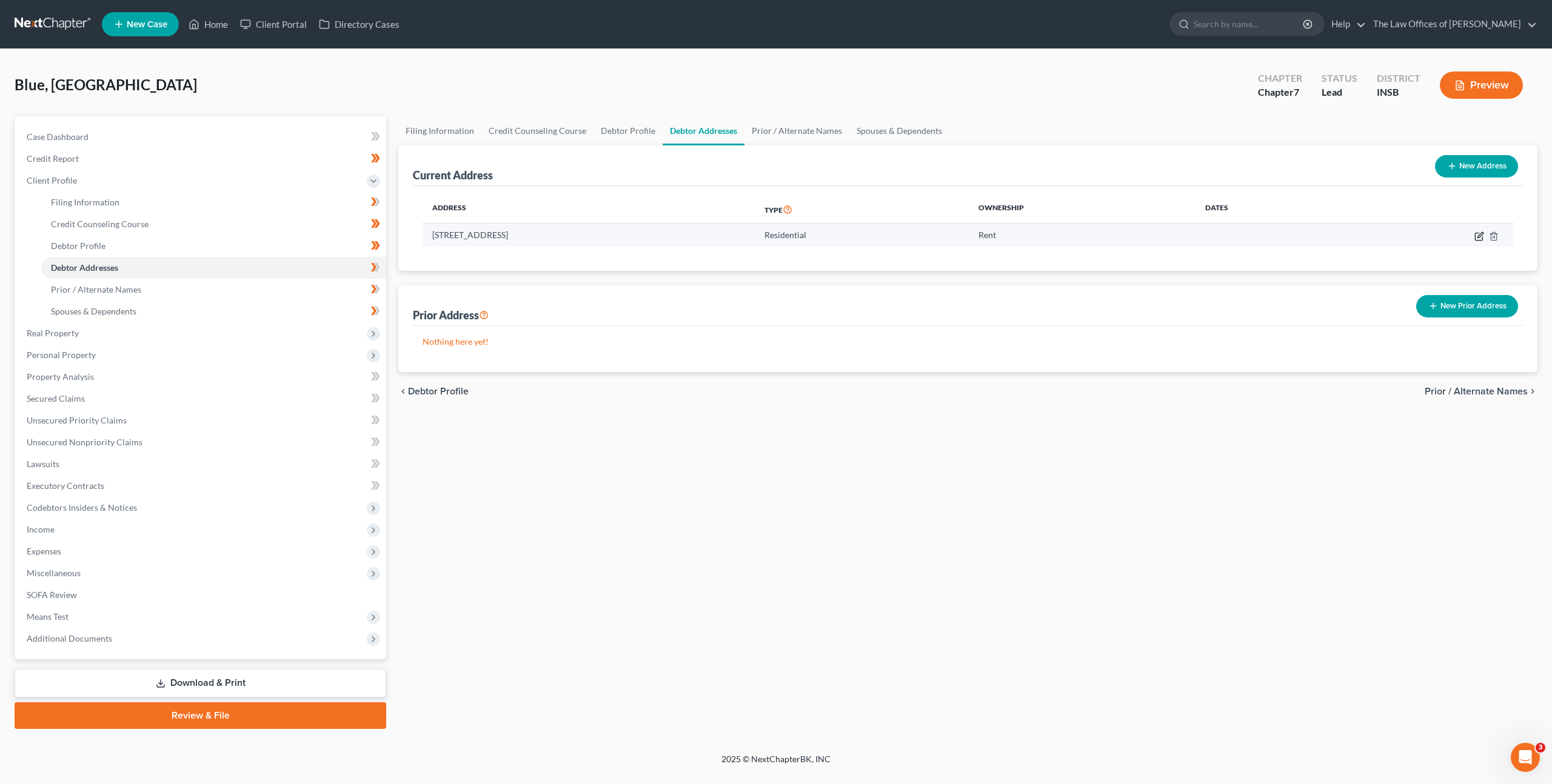
click at [1478, 233] on icon "button" at bounding box center [1479, 236] width 9 height 9
select select "15"
select select "81"
select select "0"
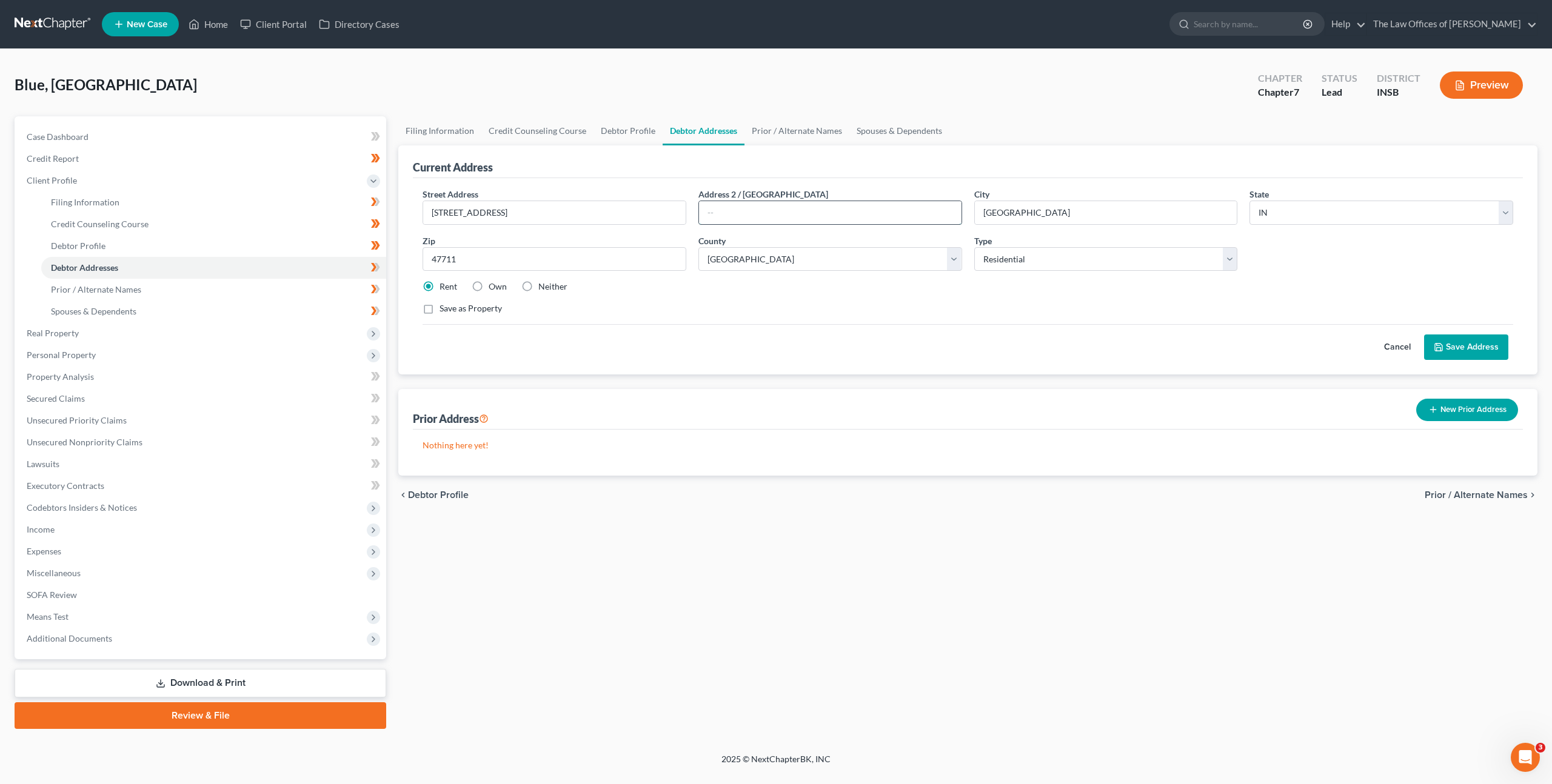
click at [752, 202] on input "text" at bounding box center [830, 213] width 263 height 23
type input "Apt A"
click at [1463, 344] on button "Save Address" at bounding box center [1465, 346] width 84 height 25
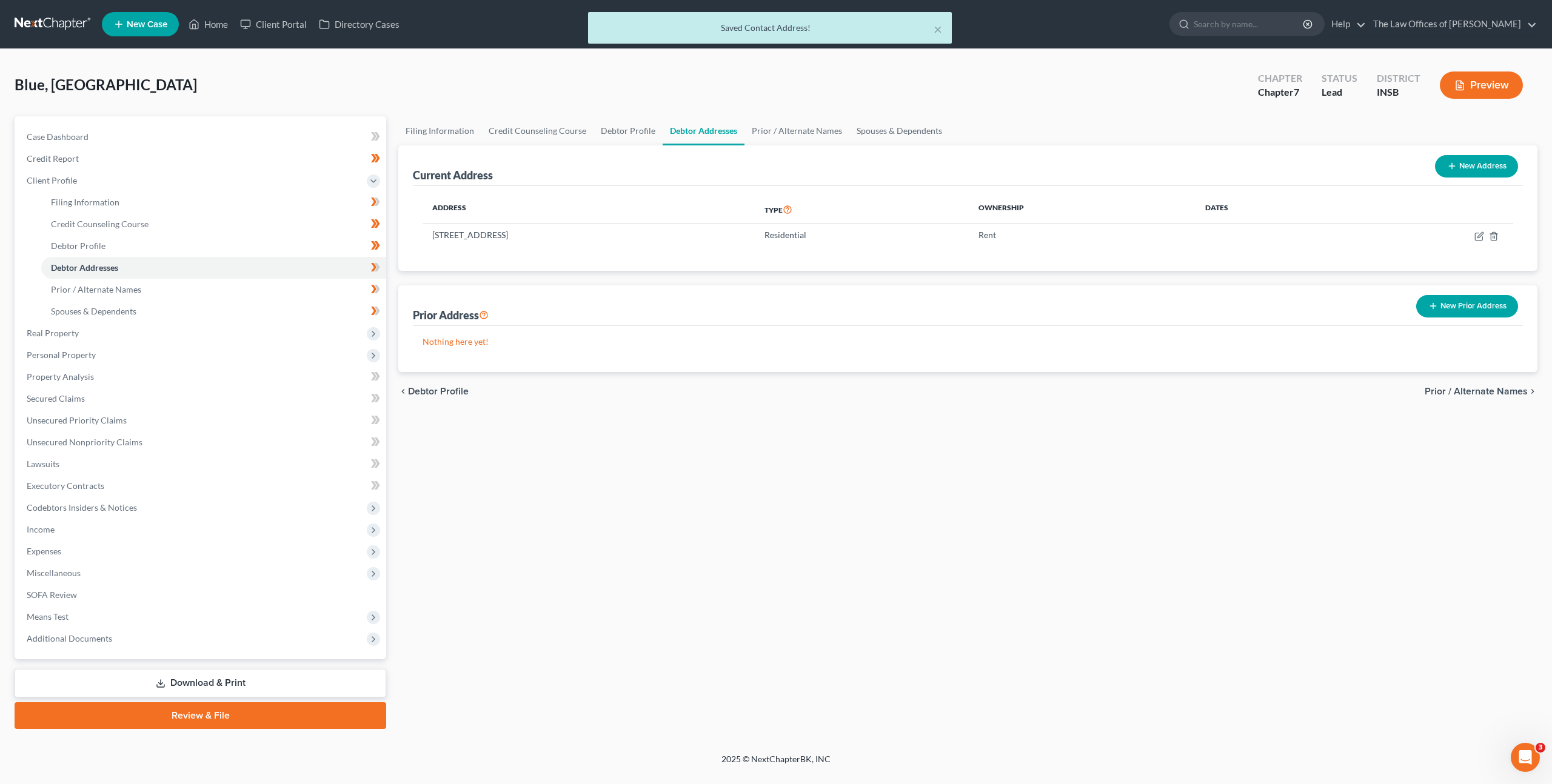
click at [1011, 469] on div "Filing Information Credit Counseling Course Debtor Profile Debtor Addresses Pri…" at bounding box center [967, 423] width 1151 height 613
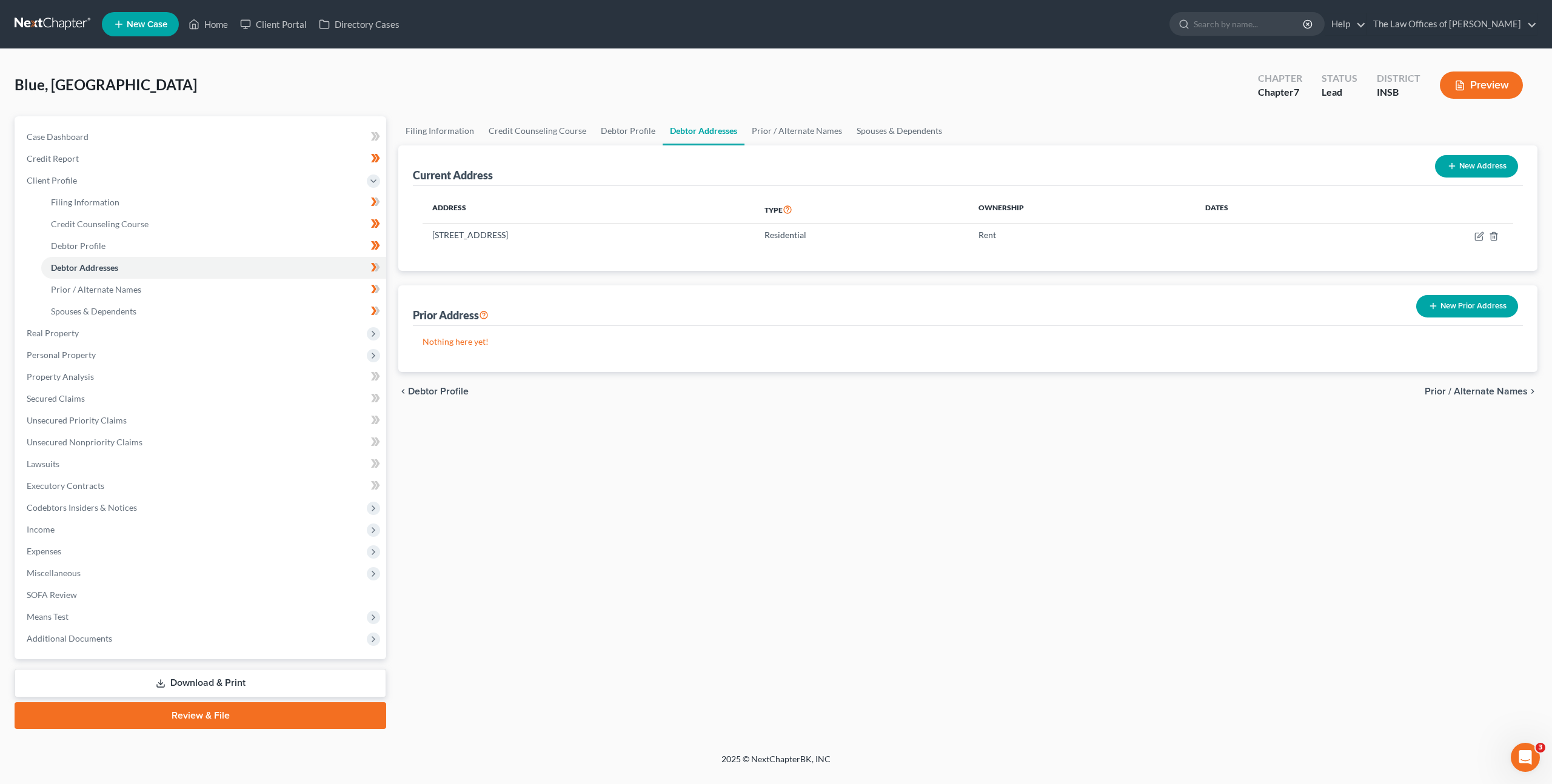
click at [1441, 304] on button "New Prior Address" at bounding box center [1467, 306] width 102 height 23
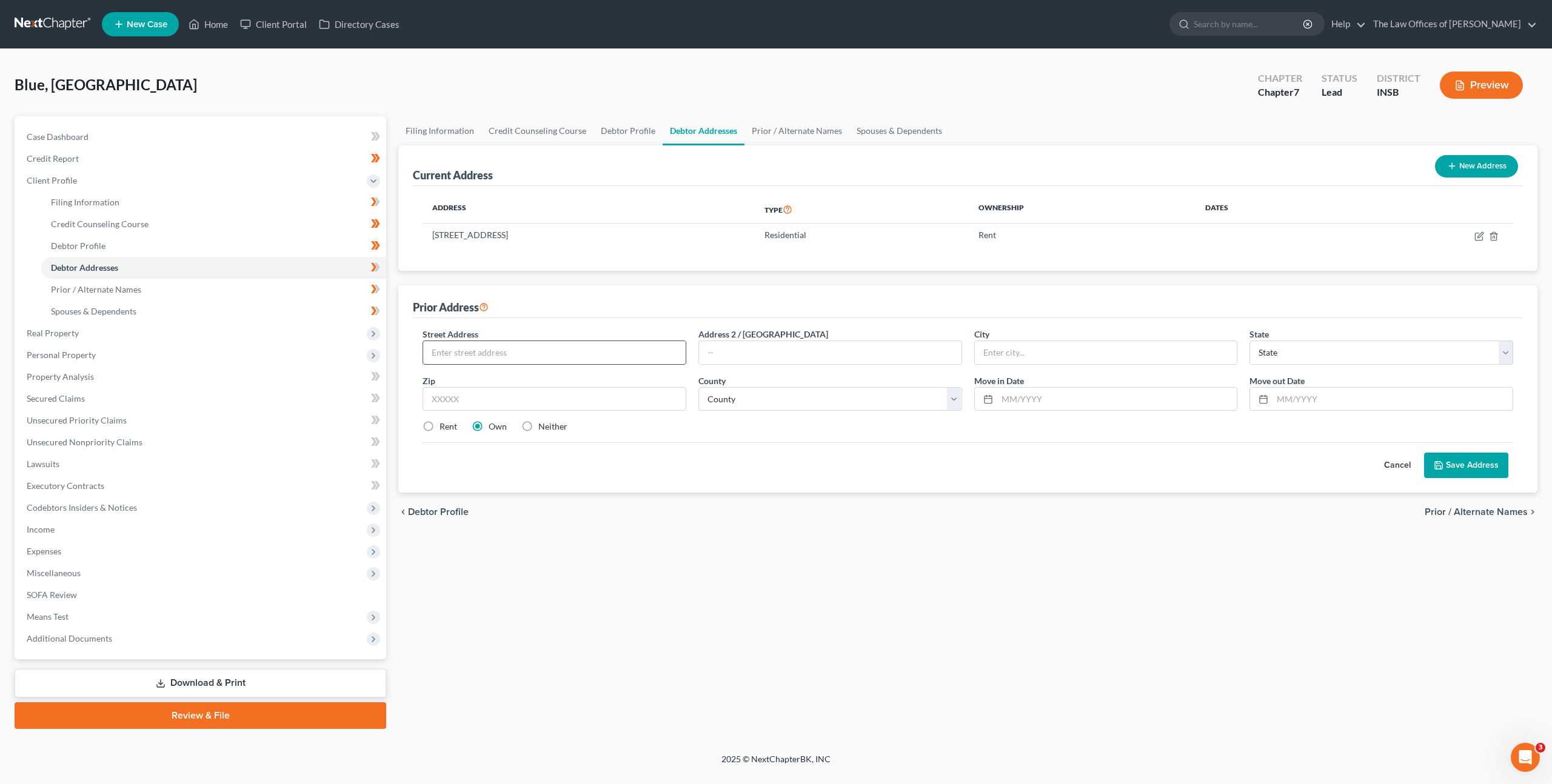
click at [541, 345] on input "text" at bounding box center [554, 352] width 263 height 23
type input "1219 Corregidor Circle"
type input "47714"
click at [730, 456] on div "Cancel Save Address" at bounding box center [968, 460] width 1091 height 36
type input "Evansville"
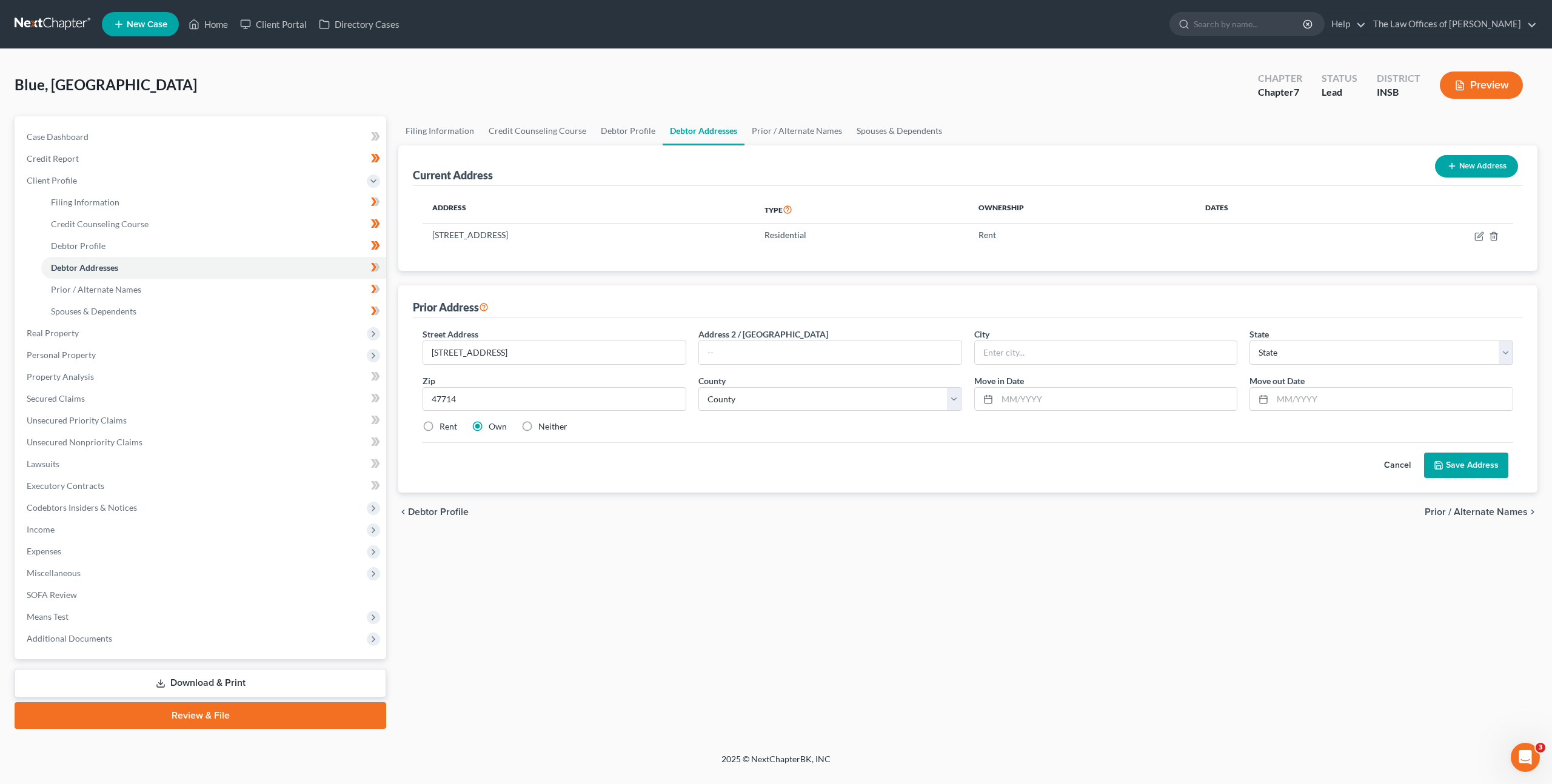
select select "15"
click at [440, 423] on label "Rent" at bounding box center [448, 426] width 18 height 12
click at [445, 423] on input "Rent" at bounding box center [448, 424] width 8 height 8
radio input "true"
click at [770, 398] on select "County Adams County Allen County Bartholomew County Benton County Blackford Cou…" at bounding box center [831, 399] width 264 height 24
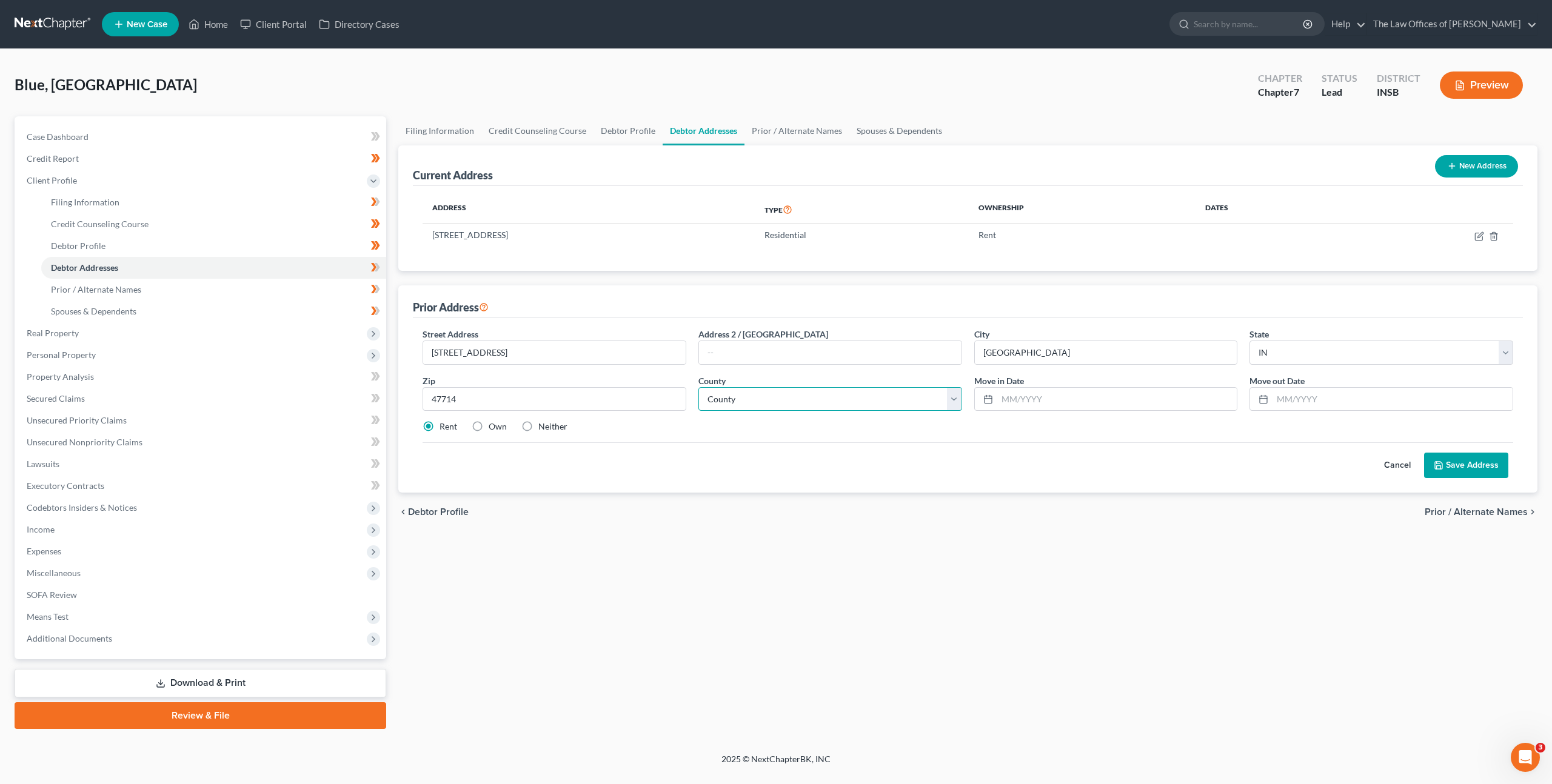
select select "81"
click at [699, 387] on select "County Adams County Allen County Bartholomew County Benton County Blackford Cou…" at bounding box center [831, 399] width 264 height 24
click at [1052, 391] on input "text" at bounding box center [1117, 399] width 240 height 23
type input "10/2022"
type input "04/2025"
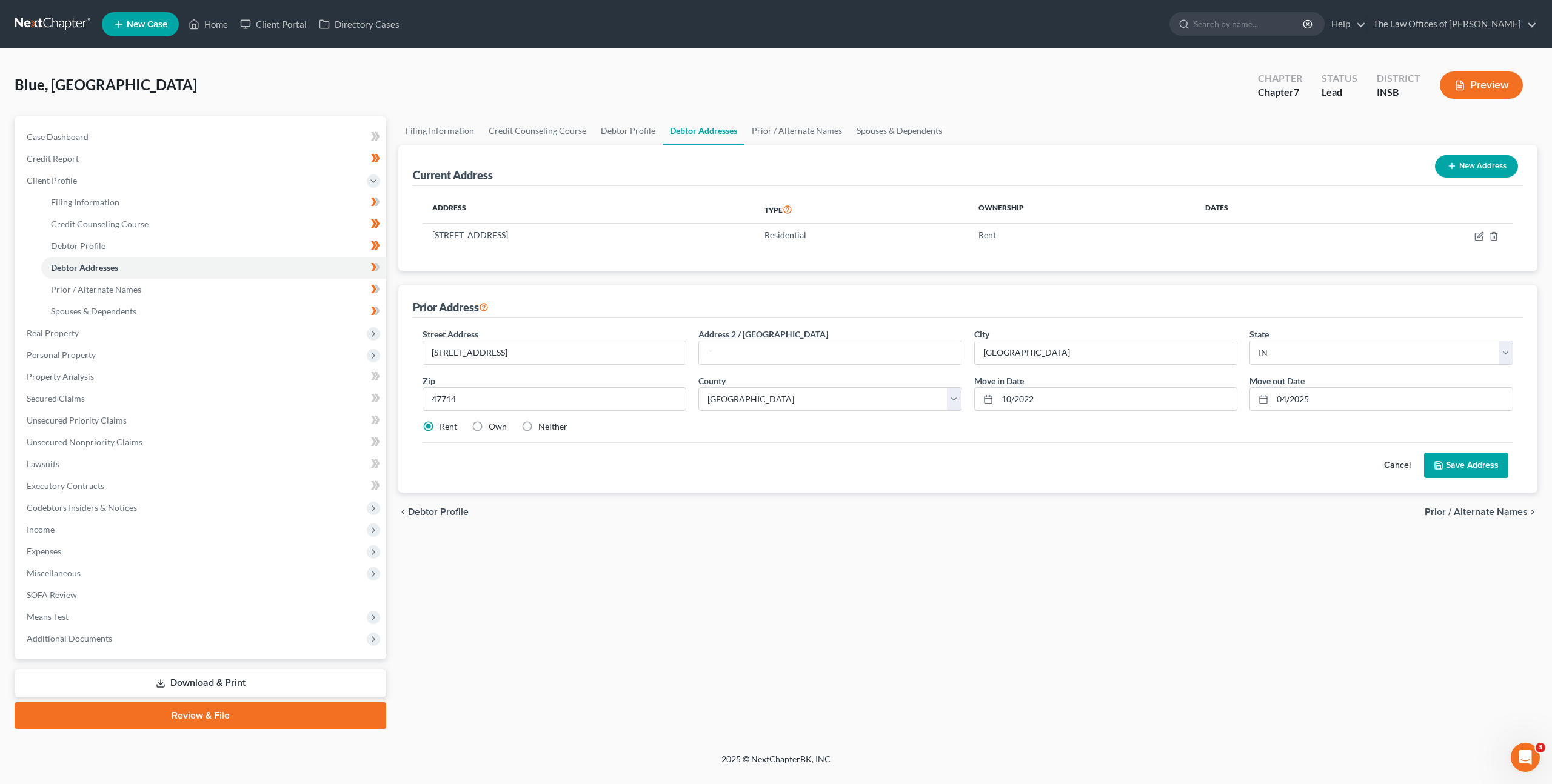
click at [849, 464] on div "Cancel Save Address" at bounding box center [968, 460] width 1091 height 36
drag, startPoint x: 1454, startPoint y: 460, endPoint x: 1446, endPoint y: 460, distance: 8.0
click at [1454, 460] on button "Save Address" at bounding box center [1465, 465] width 84 height 25
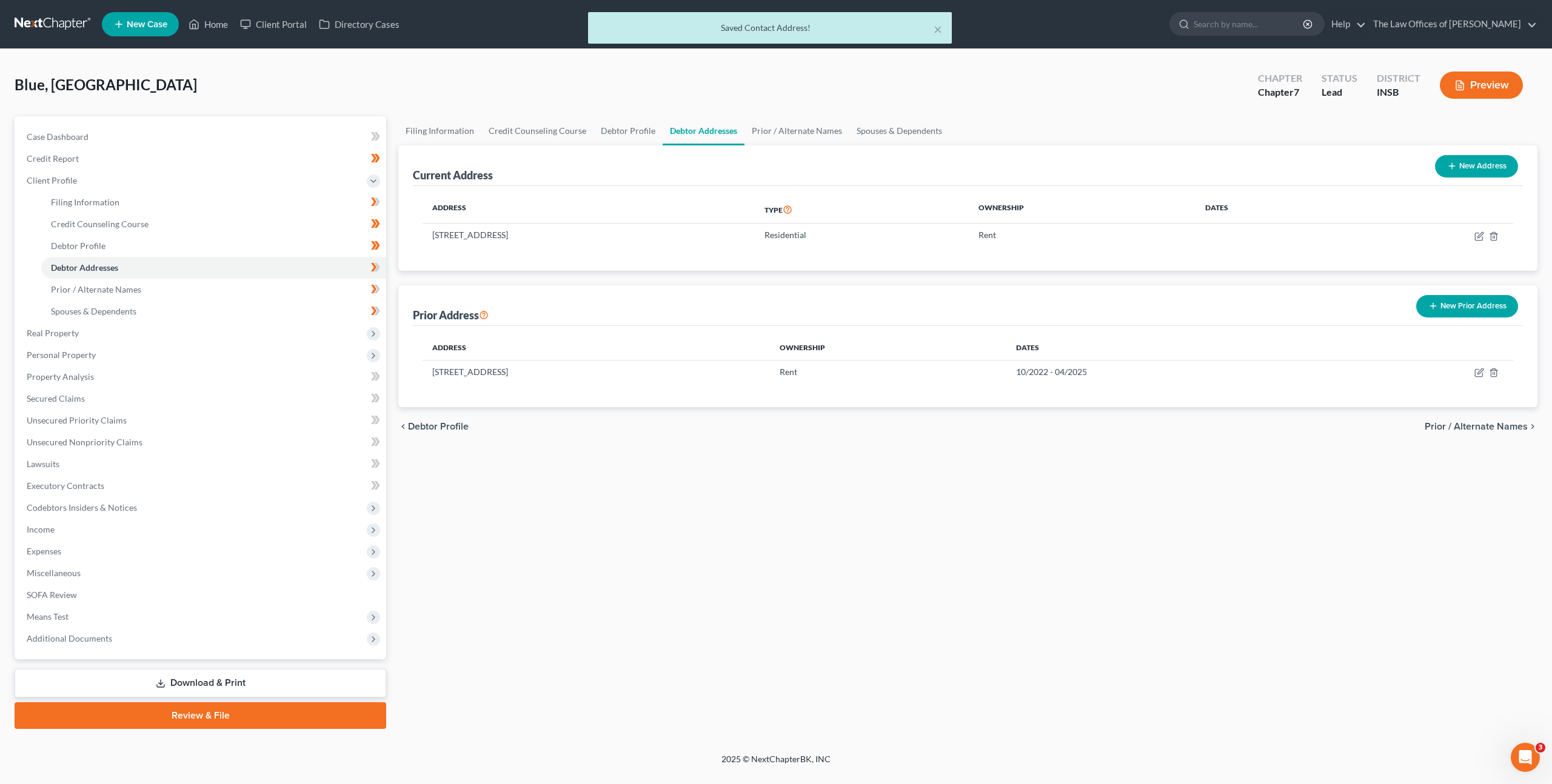
drag, startPoint x: 795, startPoint y: 472, endPoint x: 773, endPoint y: 465, distance: 23.1
click at [795, 471] on div "Filing Information Credit Counseling Course Debtor Profile Debtor Addresses Pri…" at bounding box center [967, 423] width 1151 height 613
click at [379, 268] on icon at bounding box center [378, 266] width 6 height 8
click at [304, 285] on link "Prior / Alternate Names" at bounding box center [214, 289] width 345 height 22
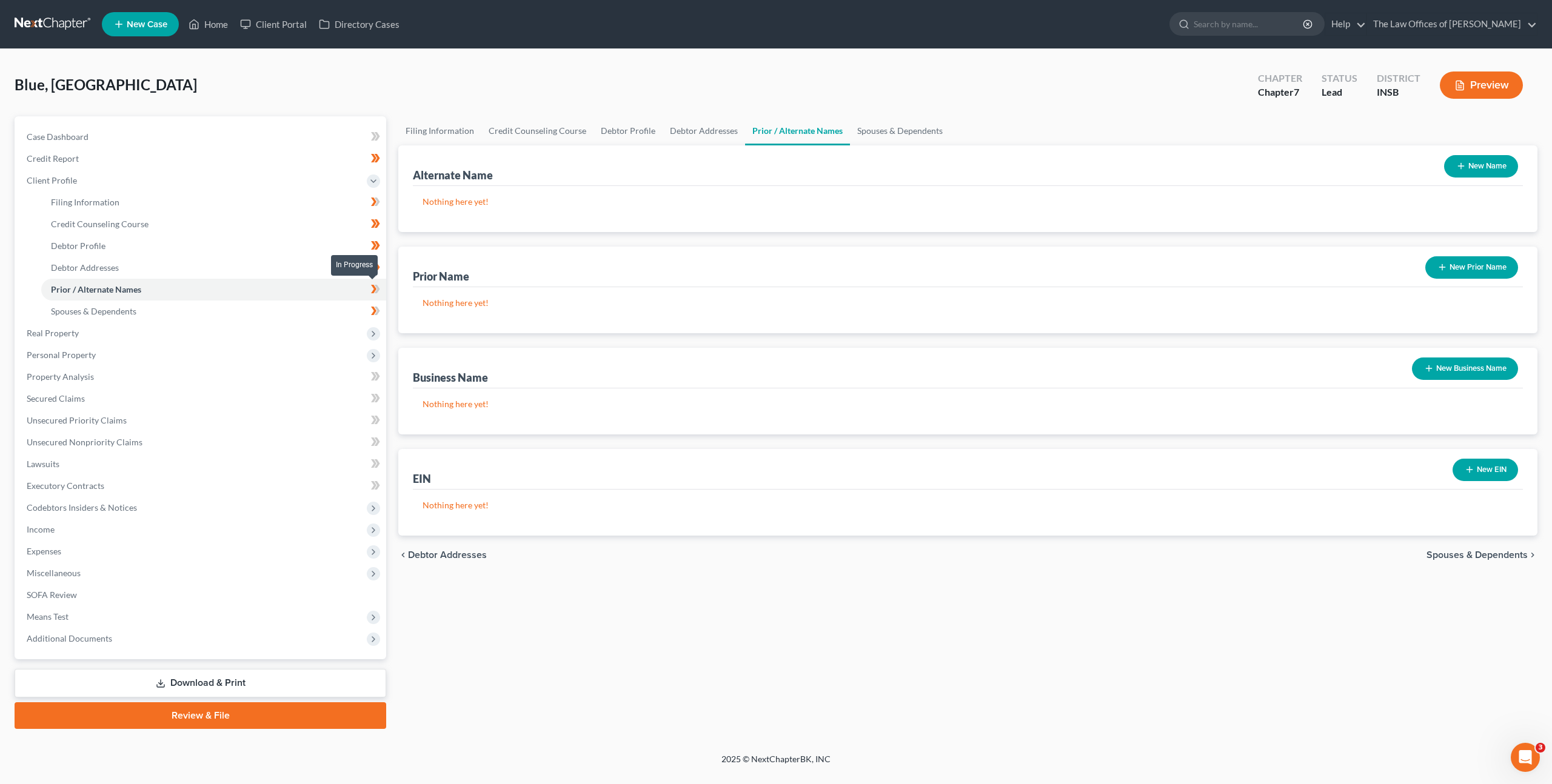
click at [376, 286] on icon at bounding box center [378, 289] width 6 height 8
click at [286, 318] on link "Spouses & Dependents" at bounding box center [214, 311] width 345 height 22
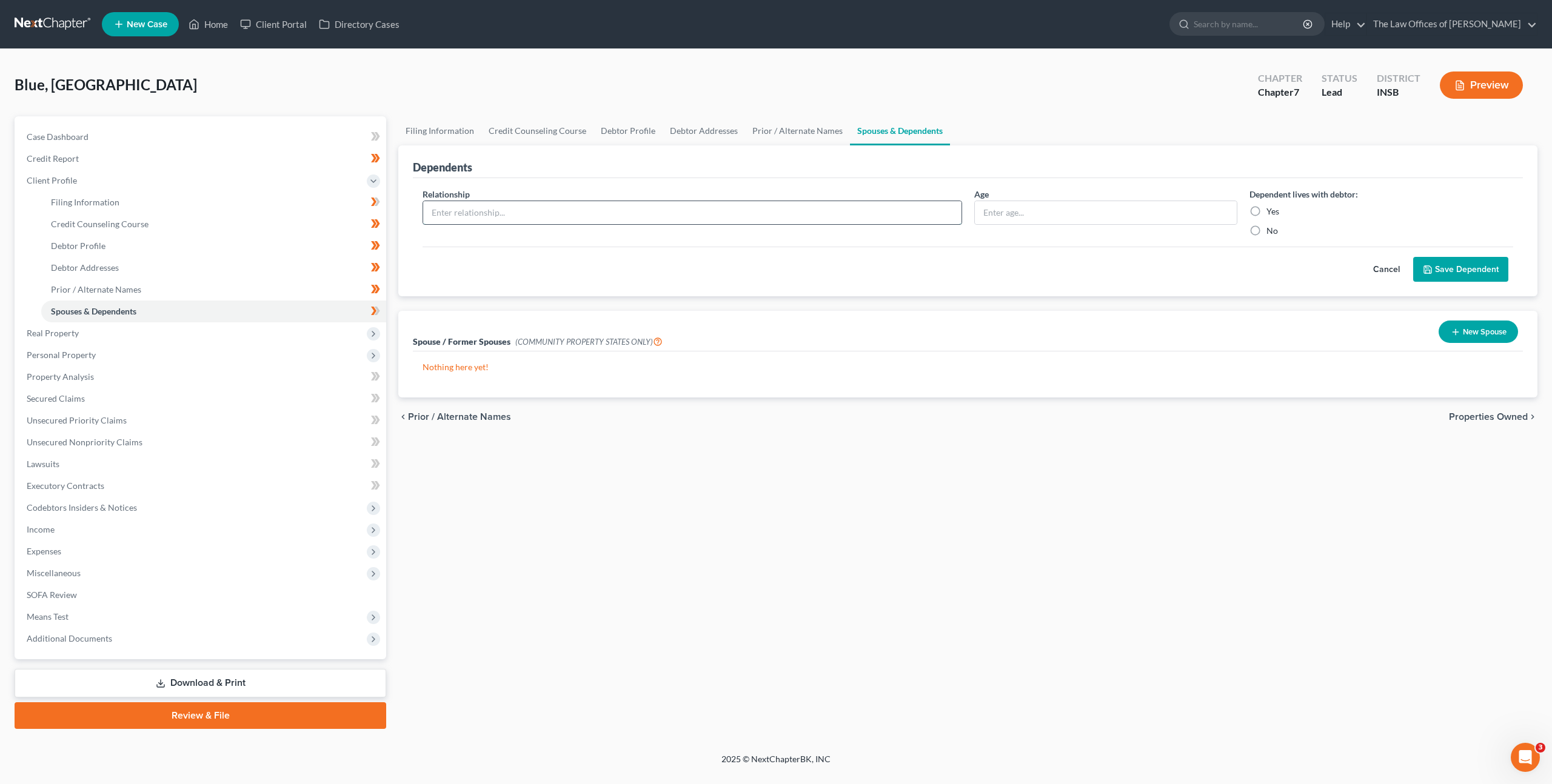
click at [666, 212] on input "text" at bounding box center [692, 213] width 539 height 23
type input "Son"
type input "6"
click at [1267, 213] on label "Yes" at bounding box center [1273, 211] width 13 height 12
click at [1271, 213] on input "Yes" at bounding box center [1275, 209] width 8 height 8
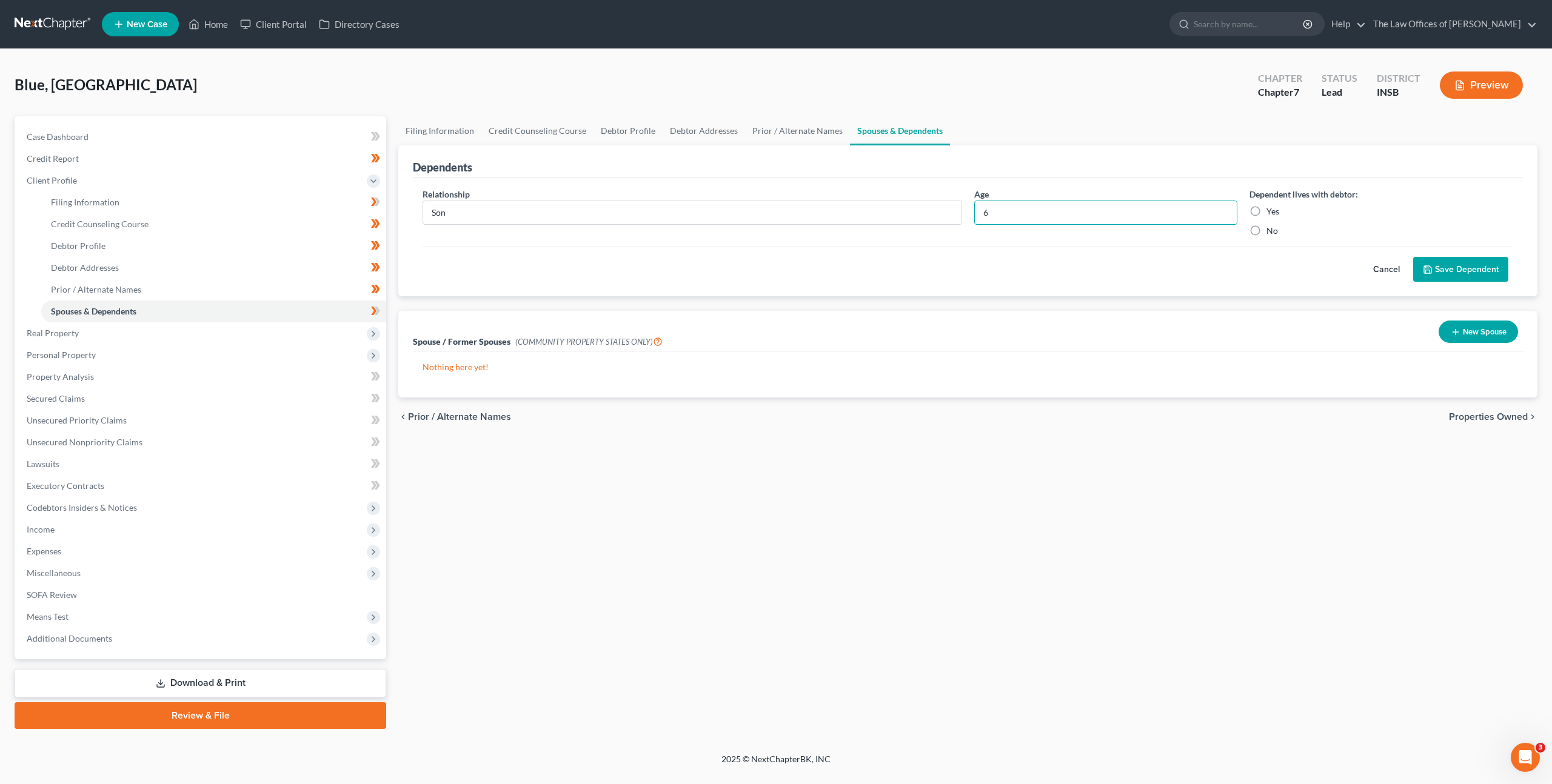
radio input "true"
click at [1438, 264] on button "Save Dependent" at bounding box center [1460, 269] width 95 height 25
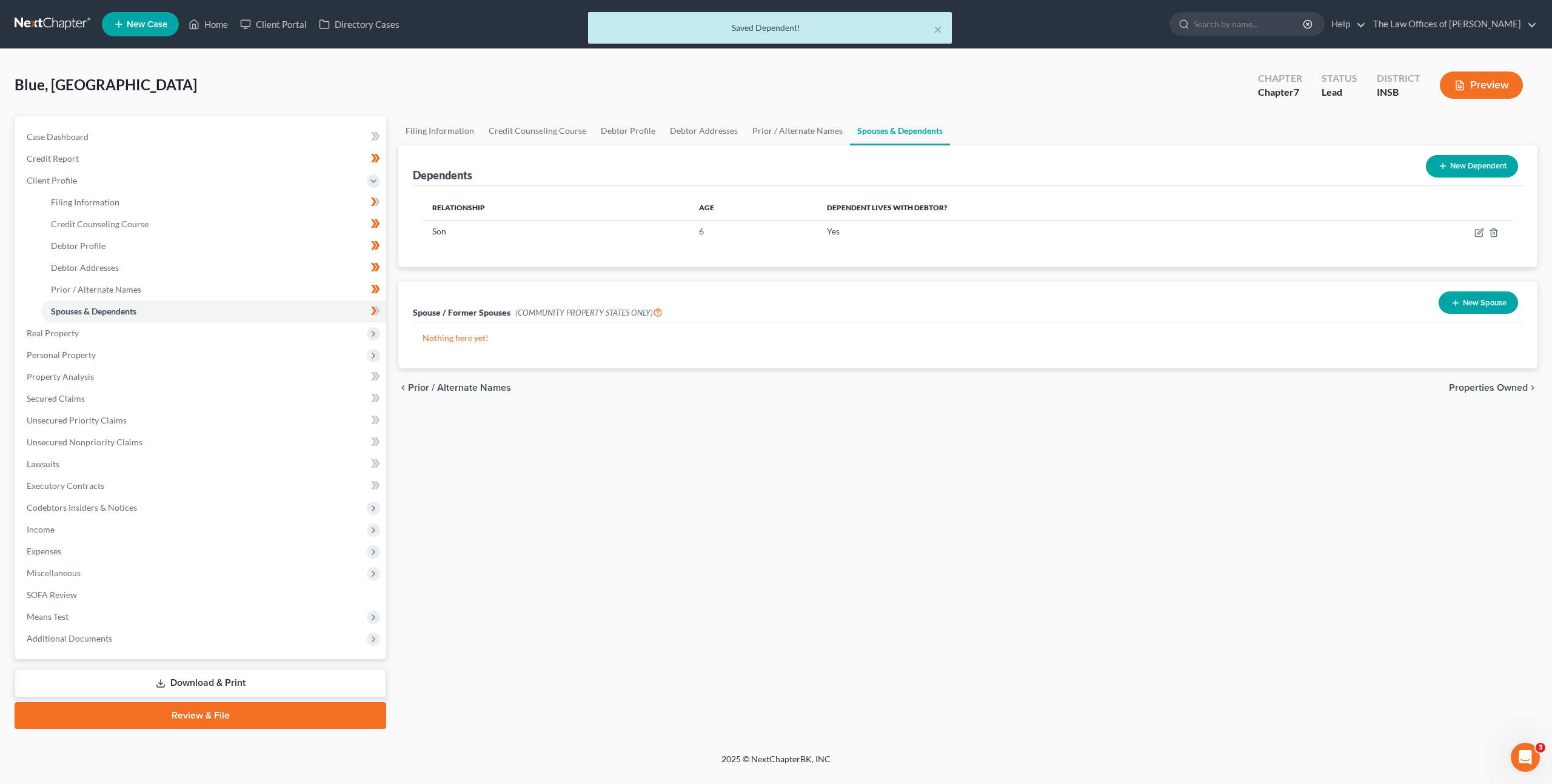
click at [1469, 169] on button "New Dependent" at bounding box center [1472, 167] width 92 height 23
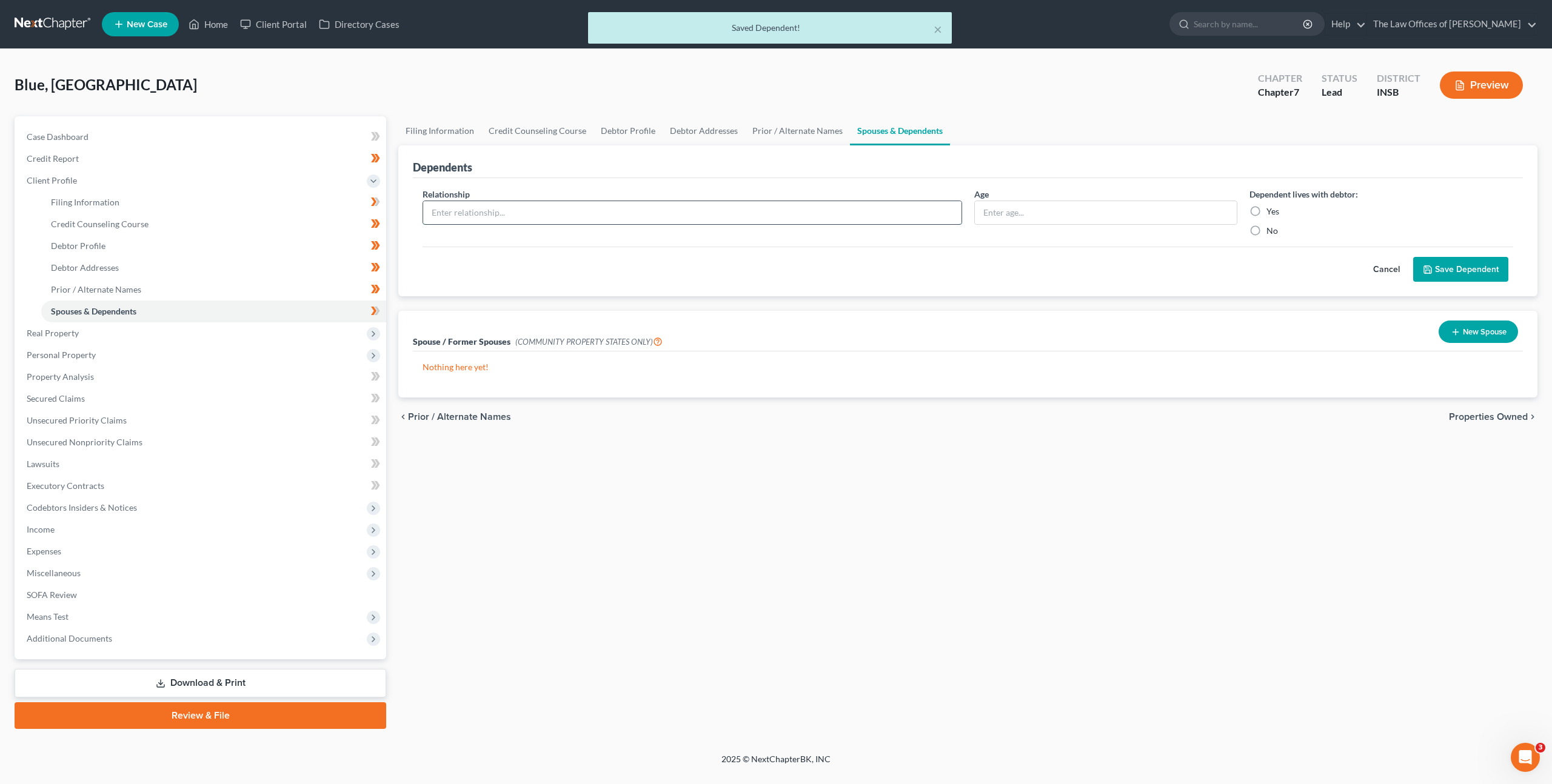
click at [761, 209] on input "text" at bounding box center [692, 213] width 539 height 23
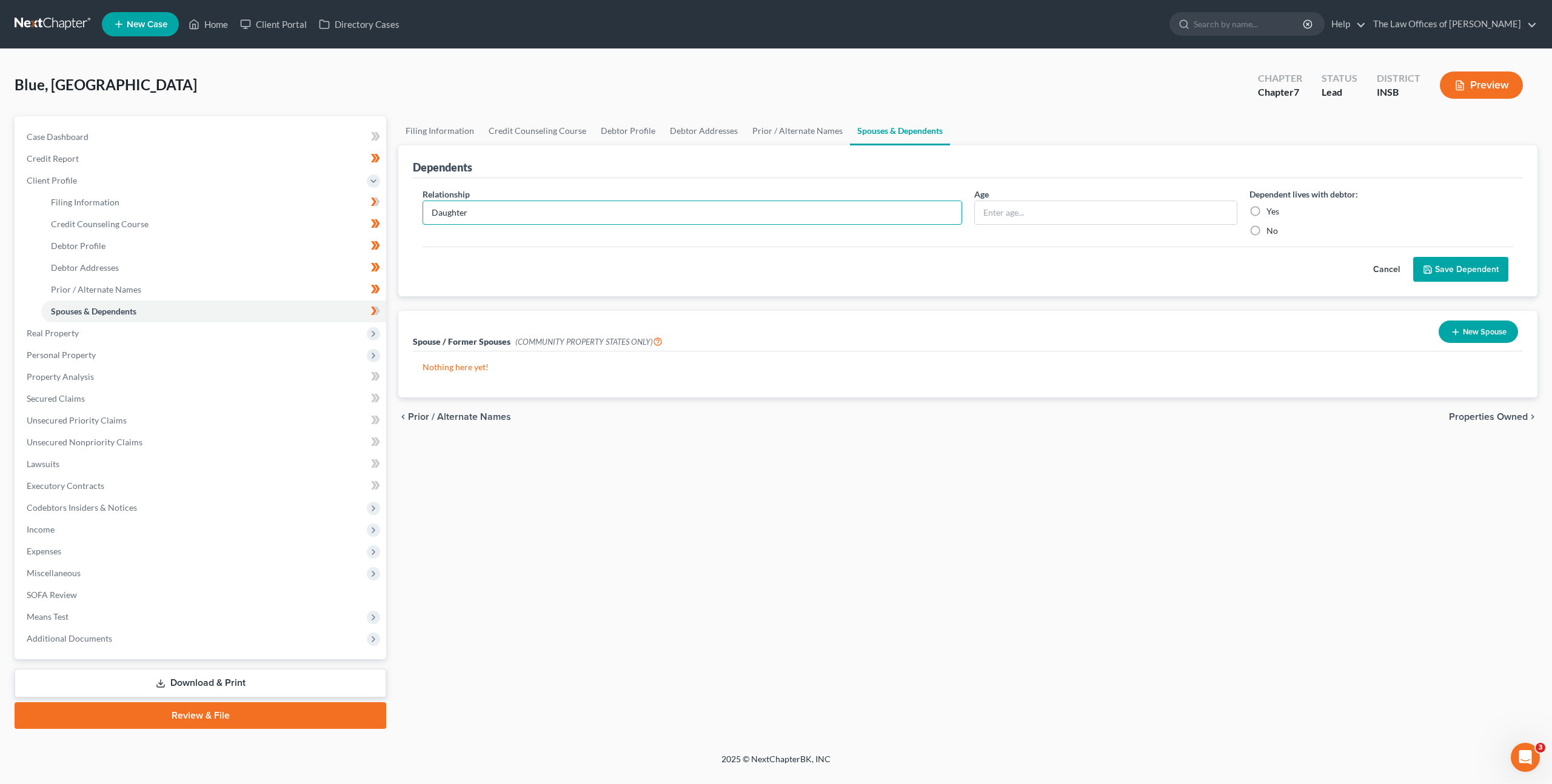
type input "Daughter"
type input "1"
click at [1267, 214] on label "Yes" at bounding box center [1273, 211] width 13 height 12
click at [1271, 214] on input "Yes" at bounding box center [1275, 209] width 8 height 8
radio input "true"
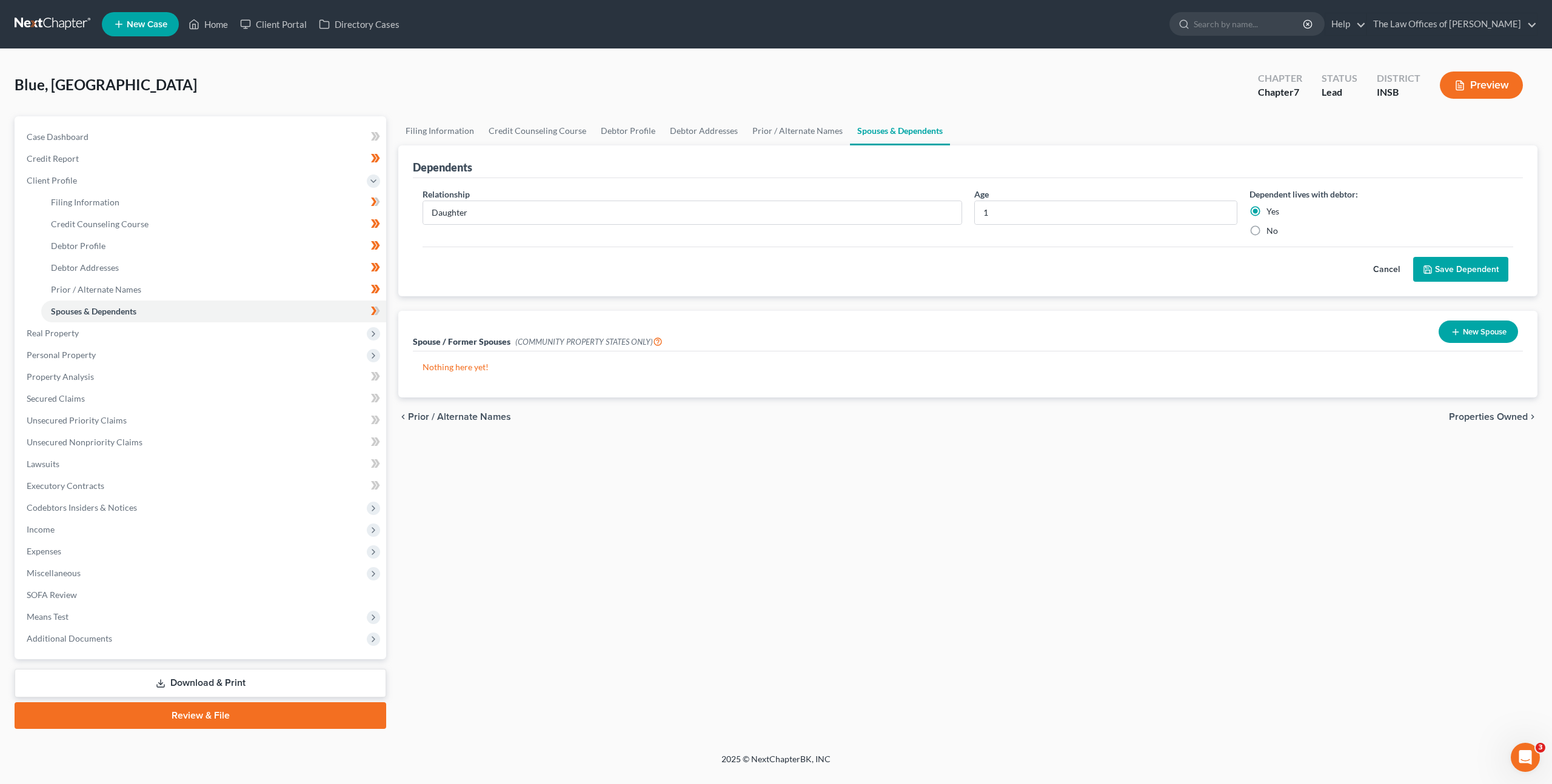
click at [1450, 261] on button "Save Dependent" at bounding box center [1460, 269] width 95 height 25
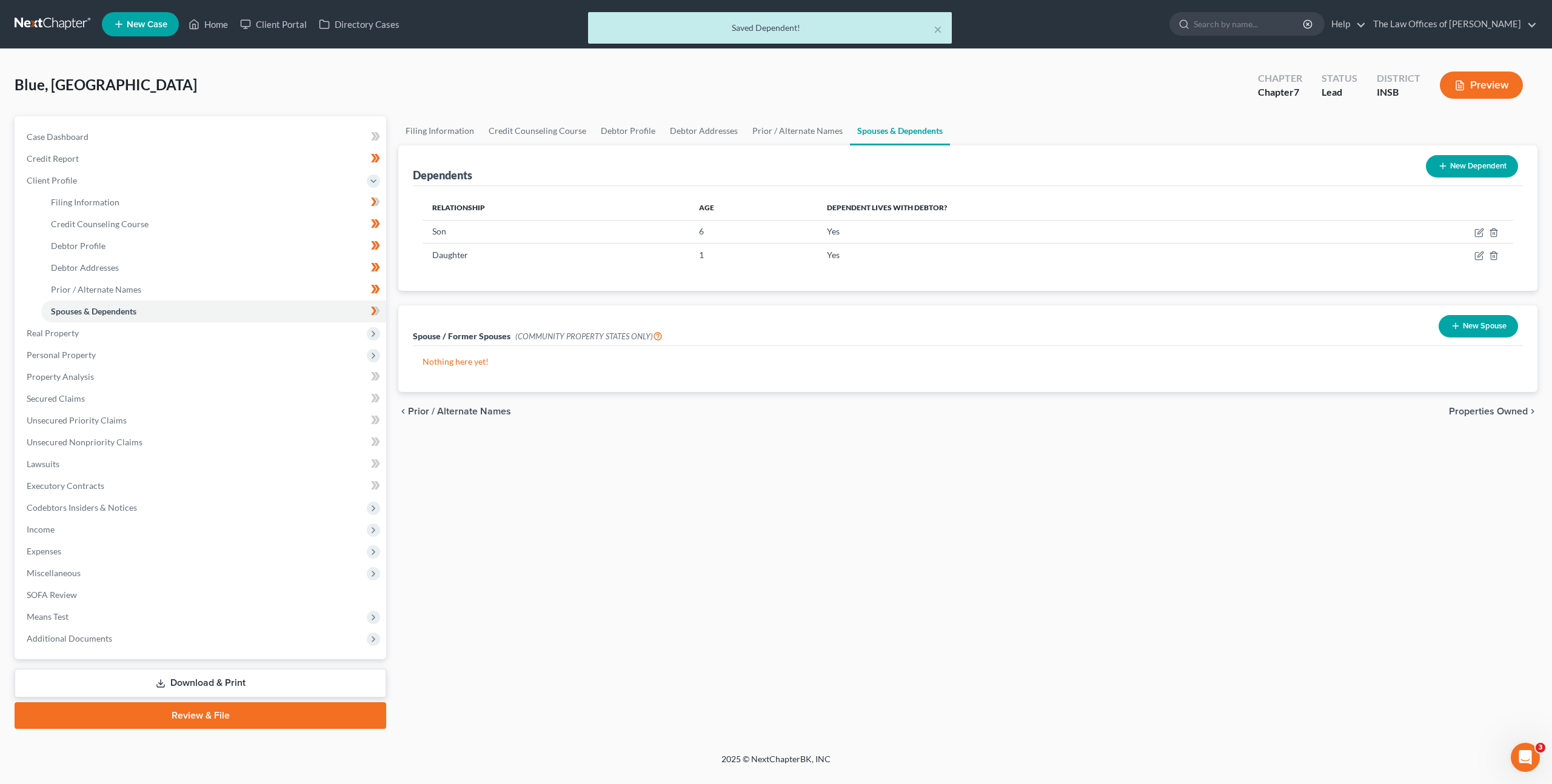
click at [371, 313] on icon at bounding box center [376, 311] width 9 height 15
click at [585, 486] on div "Filing Information Credit Counseling Course Debtor Profile Debtor Addresses Pri…" at bounding box center [967, 423] width 1151 height 613
click at [292, 204] on link "Filing Information" at bounding box center [214, 201] width 345 height 22
select select "1"
select select "0"
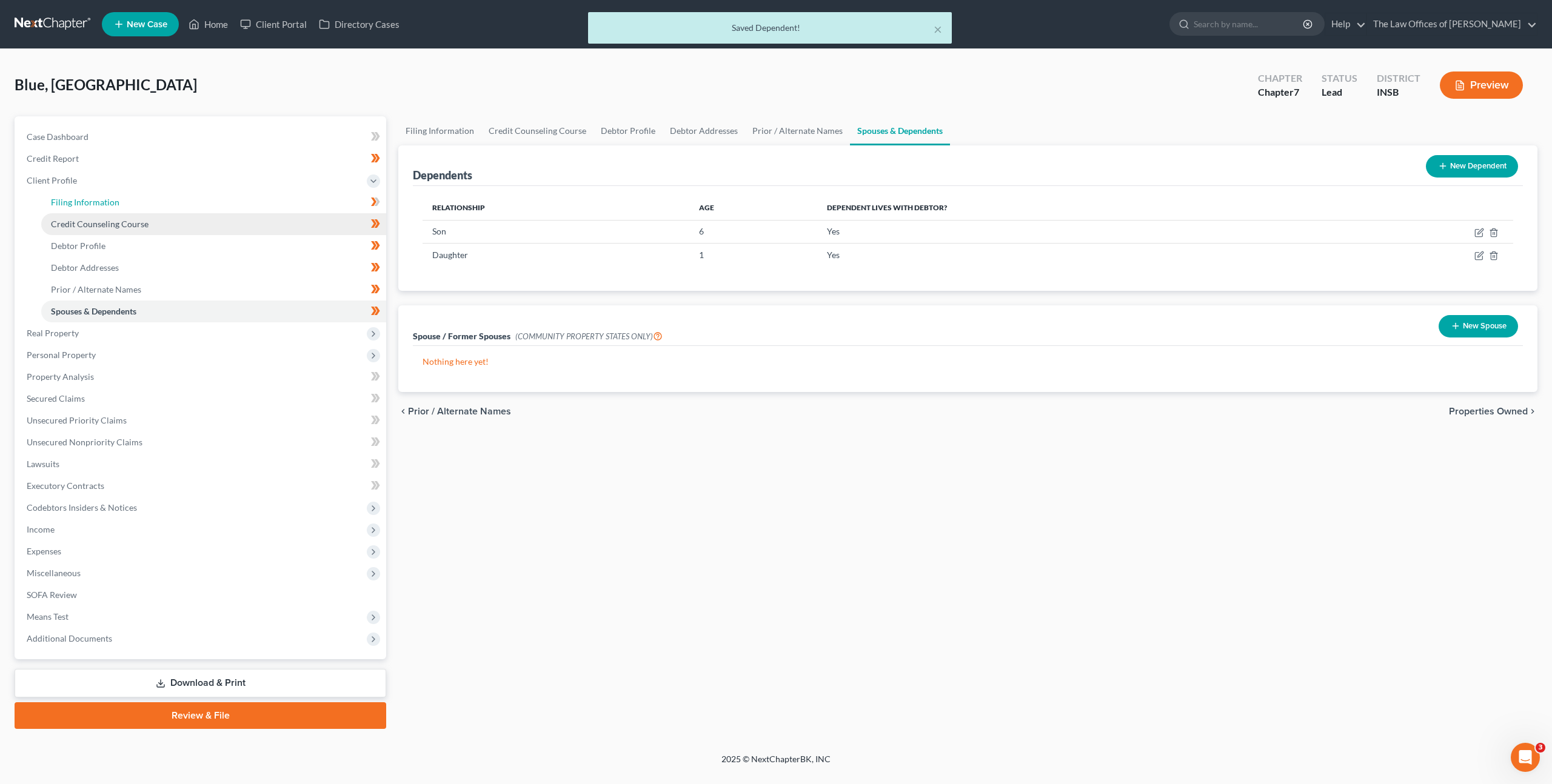
select select "0"
select select "28"
select select "0"
select select "15"
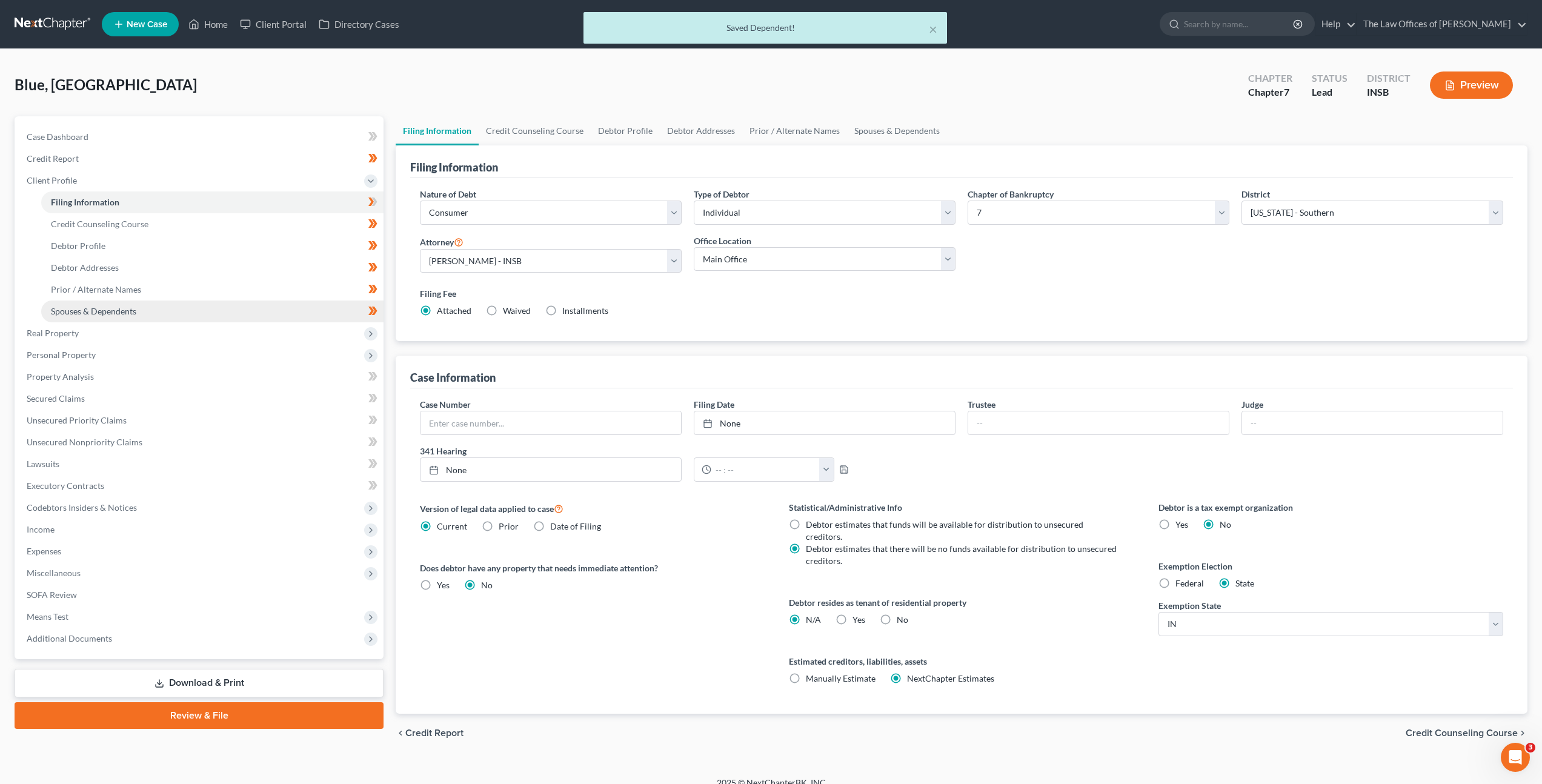
click at [254, 316] on link "Spouses & Dependents" at bounding box center [213, 311] width 343 height 22
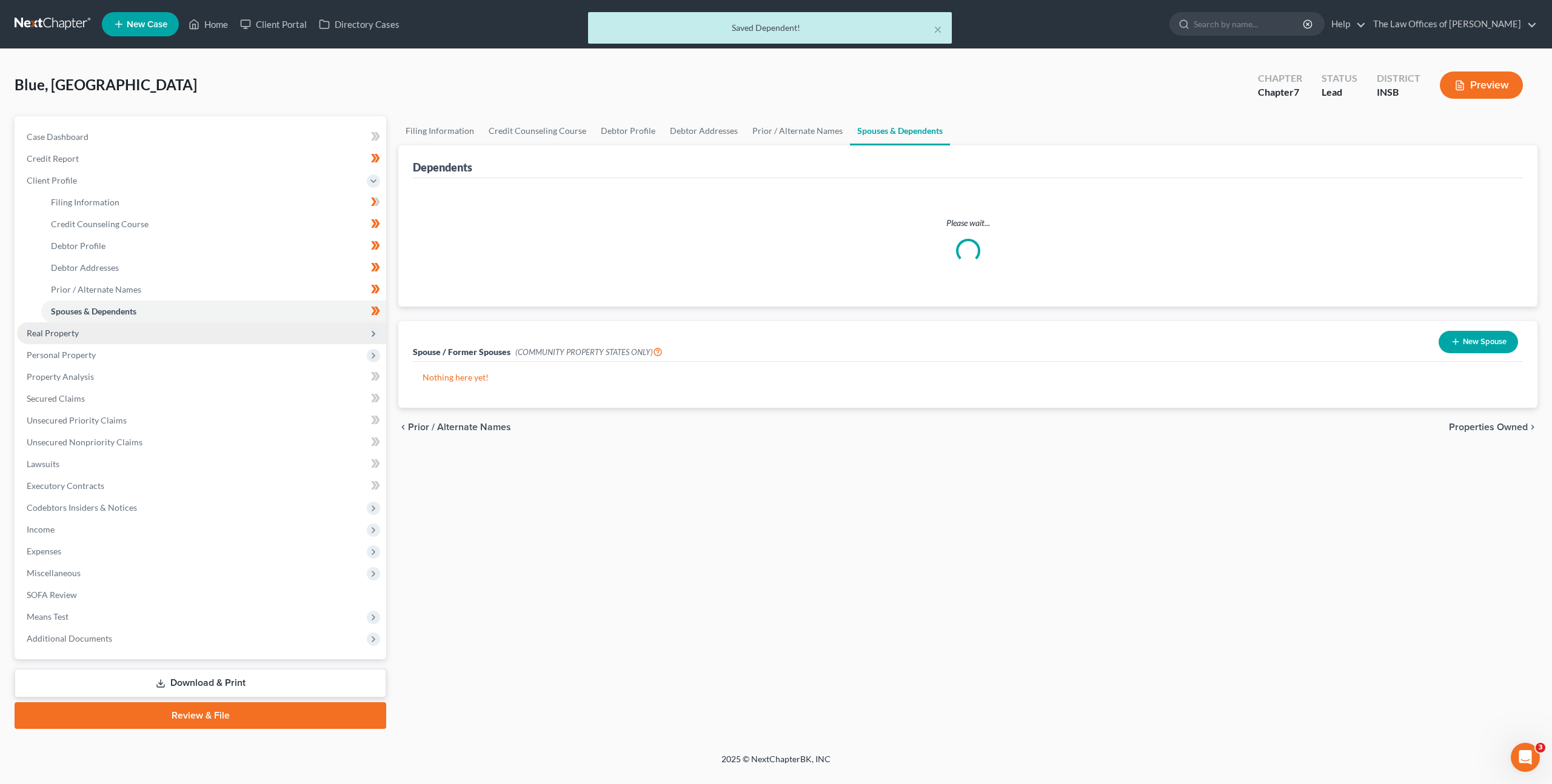
click at [250, 324] on span "Real Property" at bounding box center [202, 332] width 369 height 22
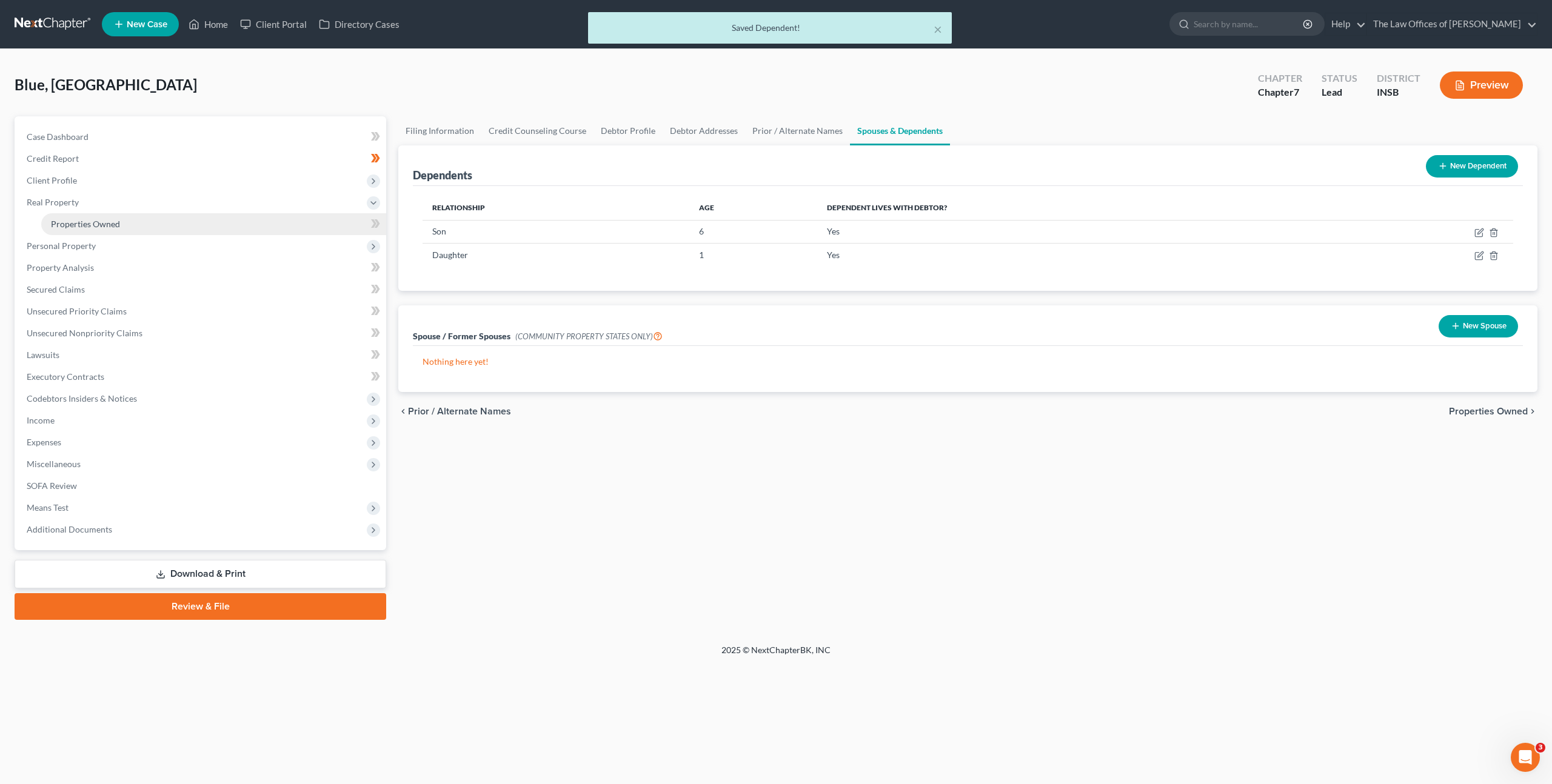
click at [221, 224] on link "Properties Owned" at bounding box center [214, 224] width 345 height 22
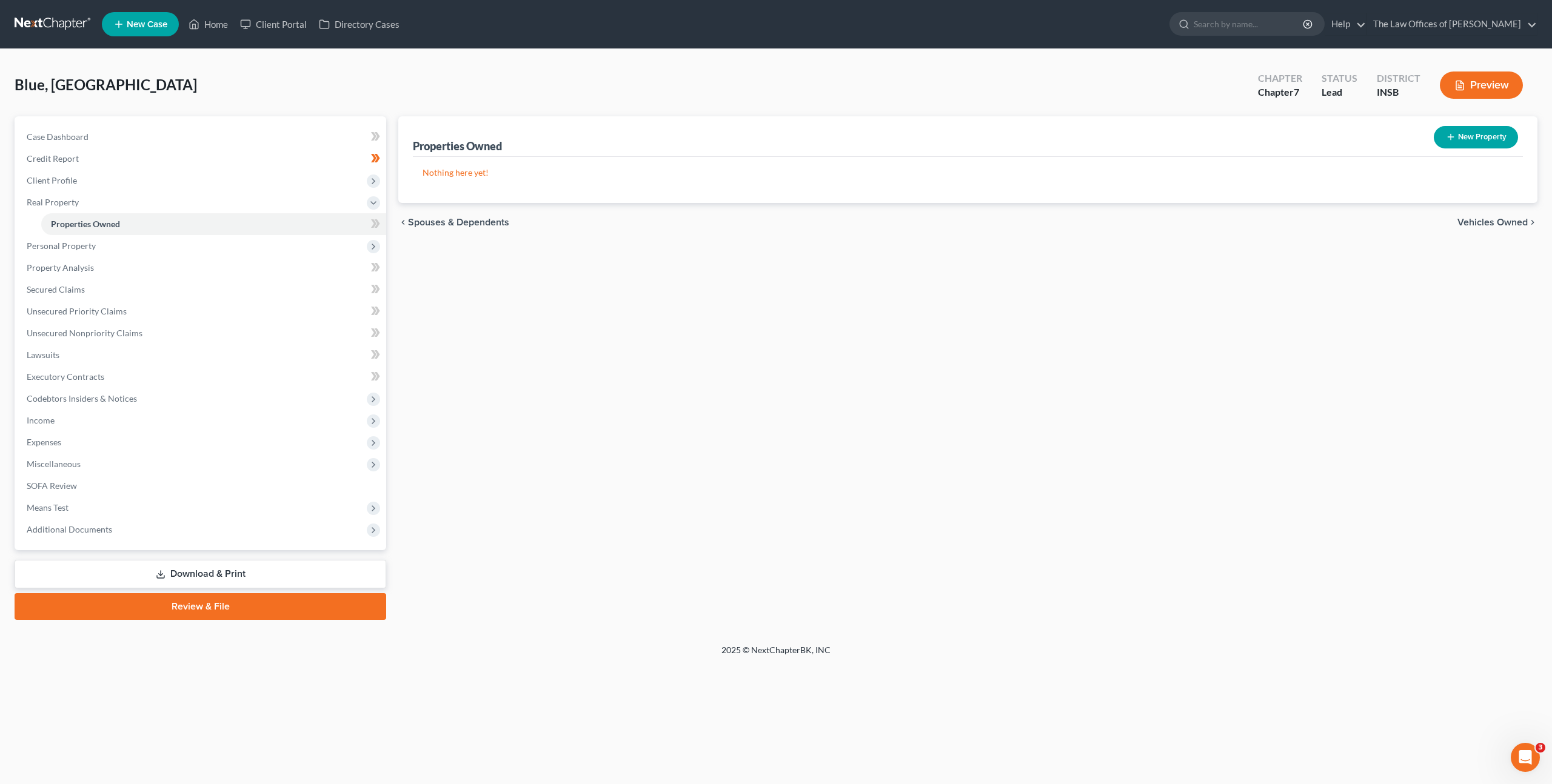
click at [372, 223] on div "New" at bounding box center [366, 215] width 24 height 20
click at [379, 225] on icon at bounding box center [376, 224] width 9 height 15
click at [327, 245] on span "Personal Property" at bounding box center [202, 246] width 369 height 22
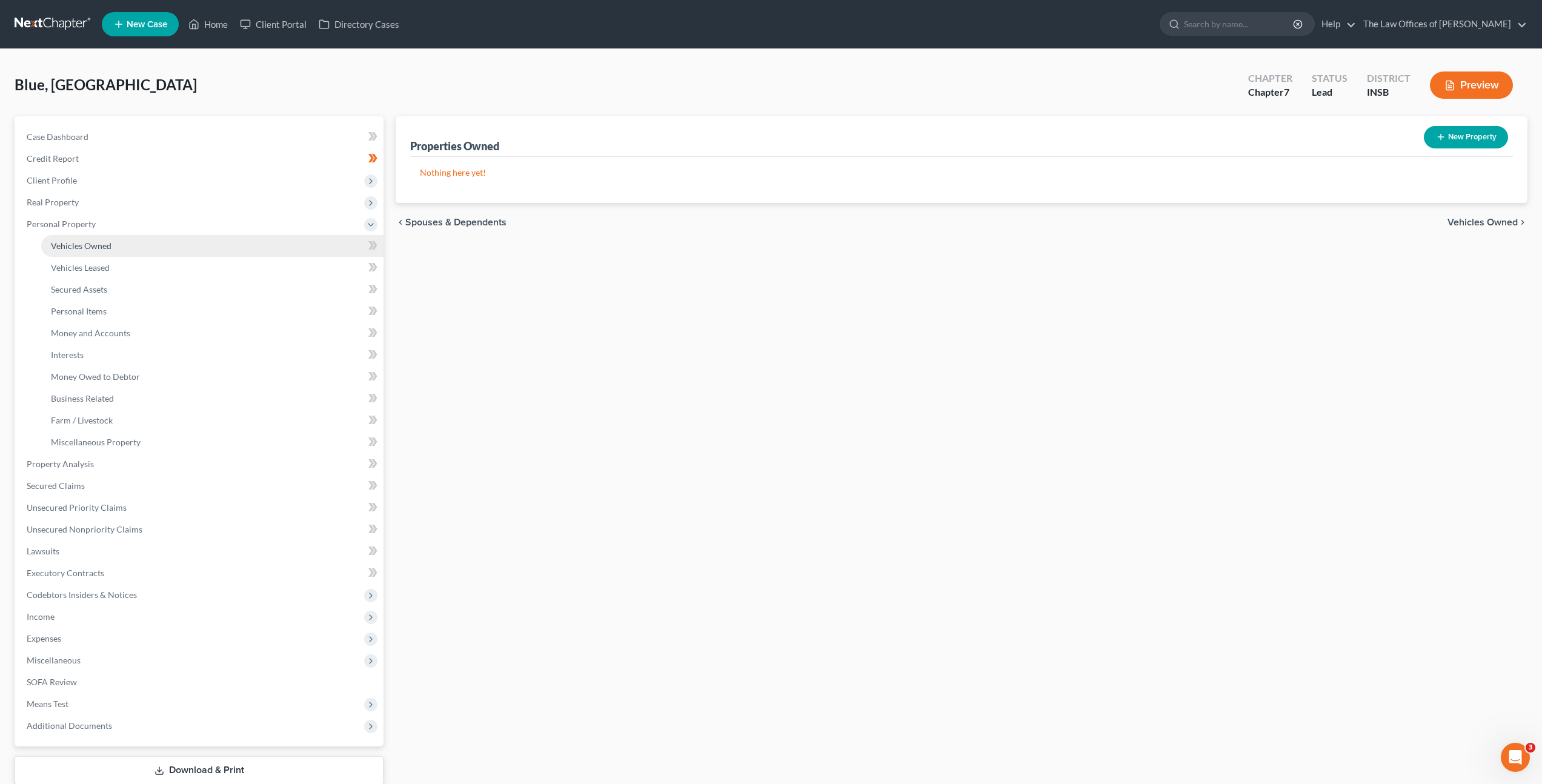
click at [268, 250] on link "Vehicles Owned" at bounding box center [213, 246] width 343 height 22
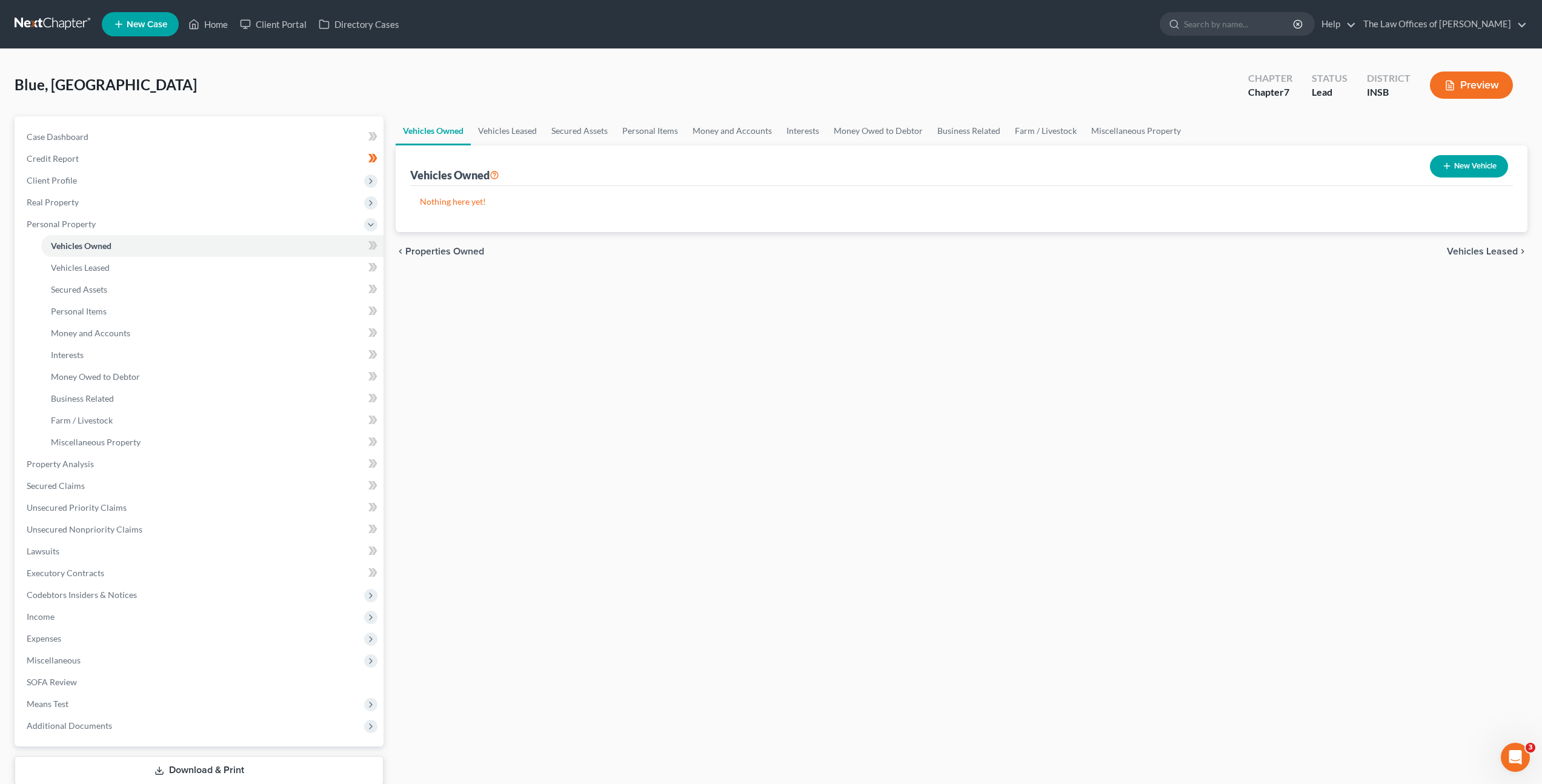
drag, startPoint x: 729, startPoint y: 389, endPoint x: 1078, endPoint y: 207, distance: 393.6
click at [729, 389] on div "Vehicles Owned Vehicles Leased Secured Assets Personal Items Money and Accounts…" at bounding box center [961, 466] width 1144 height 699
click at [1469, 166] on button "New Vehicle" at bounding box center [1469, 167] width 78 height 23
select select "0"
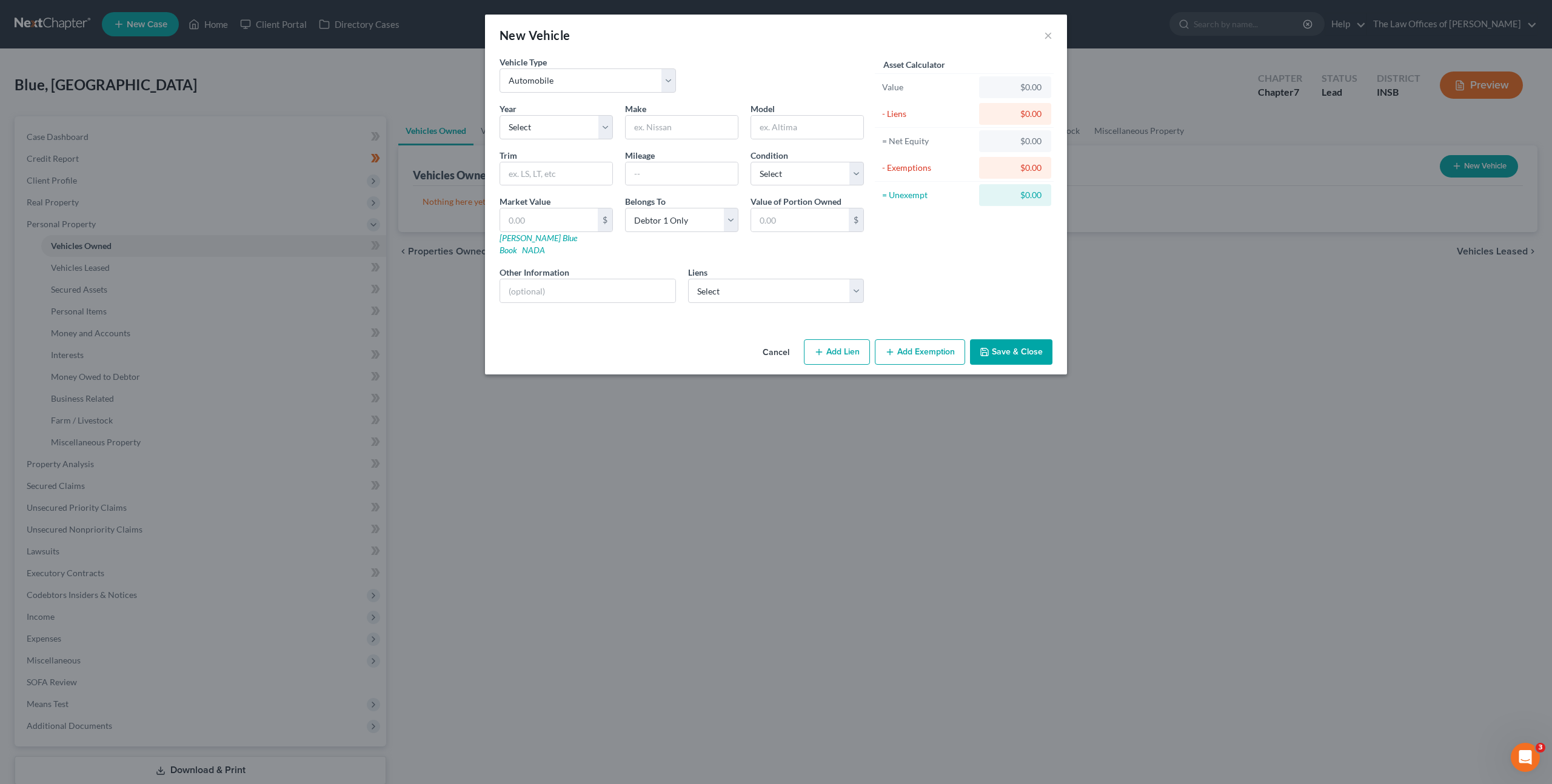
click at [766, 341] on button "Cancel" at bounding box center [775, 353] width 46 height 24
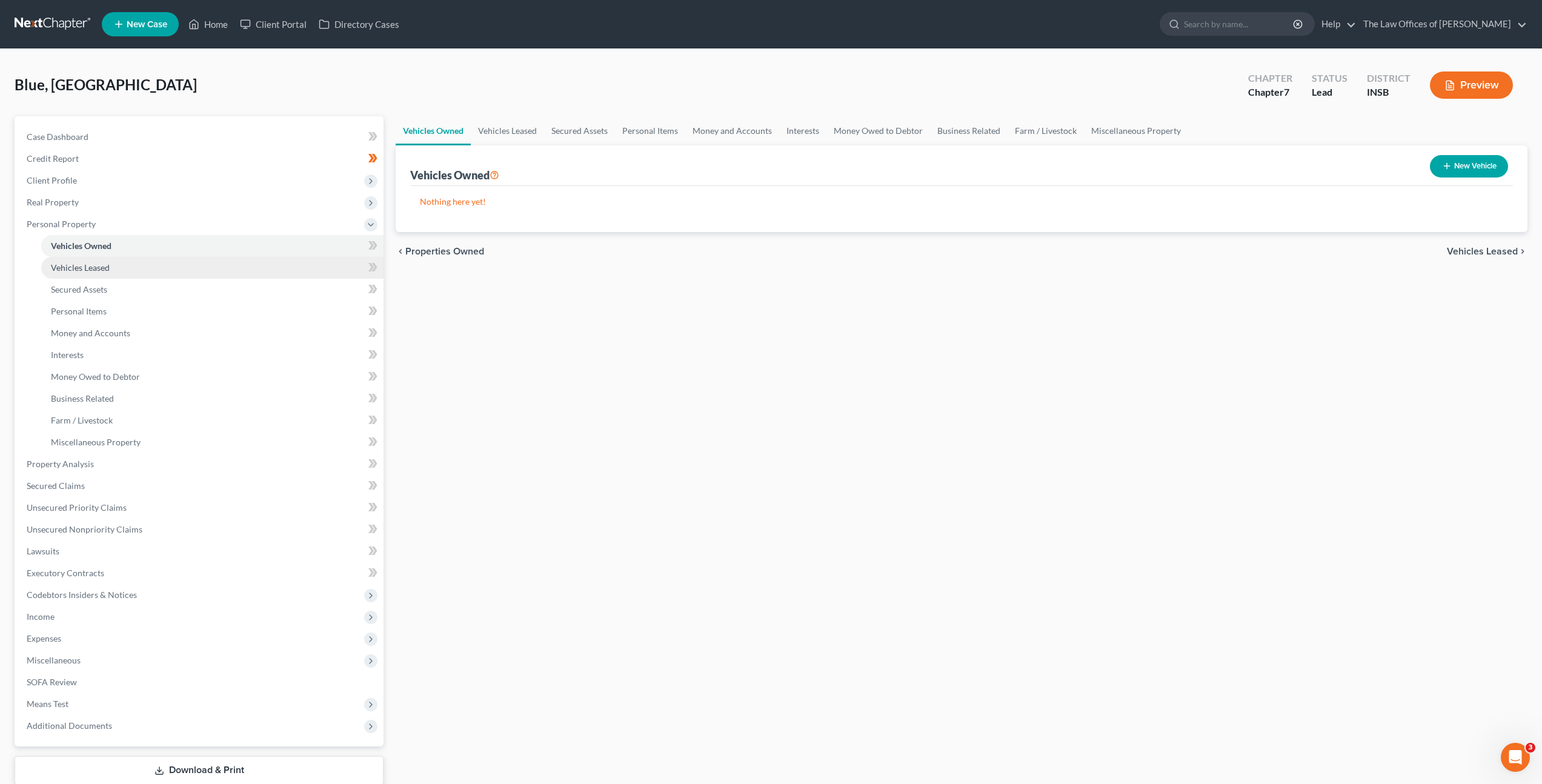
click at [195, 264] on link "Vehicles Leased" at bounding box center [213, 267] width 343 height 22
click at [1429, 168] on button "New Vehicle Leased" at bounding box center [1455, 167] width 105 height 23
select select "0"
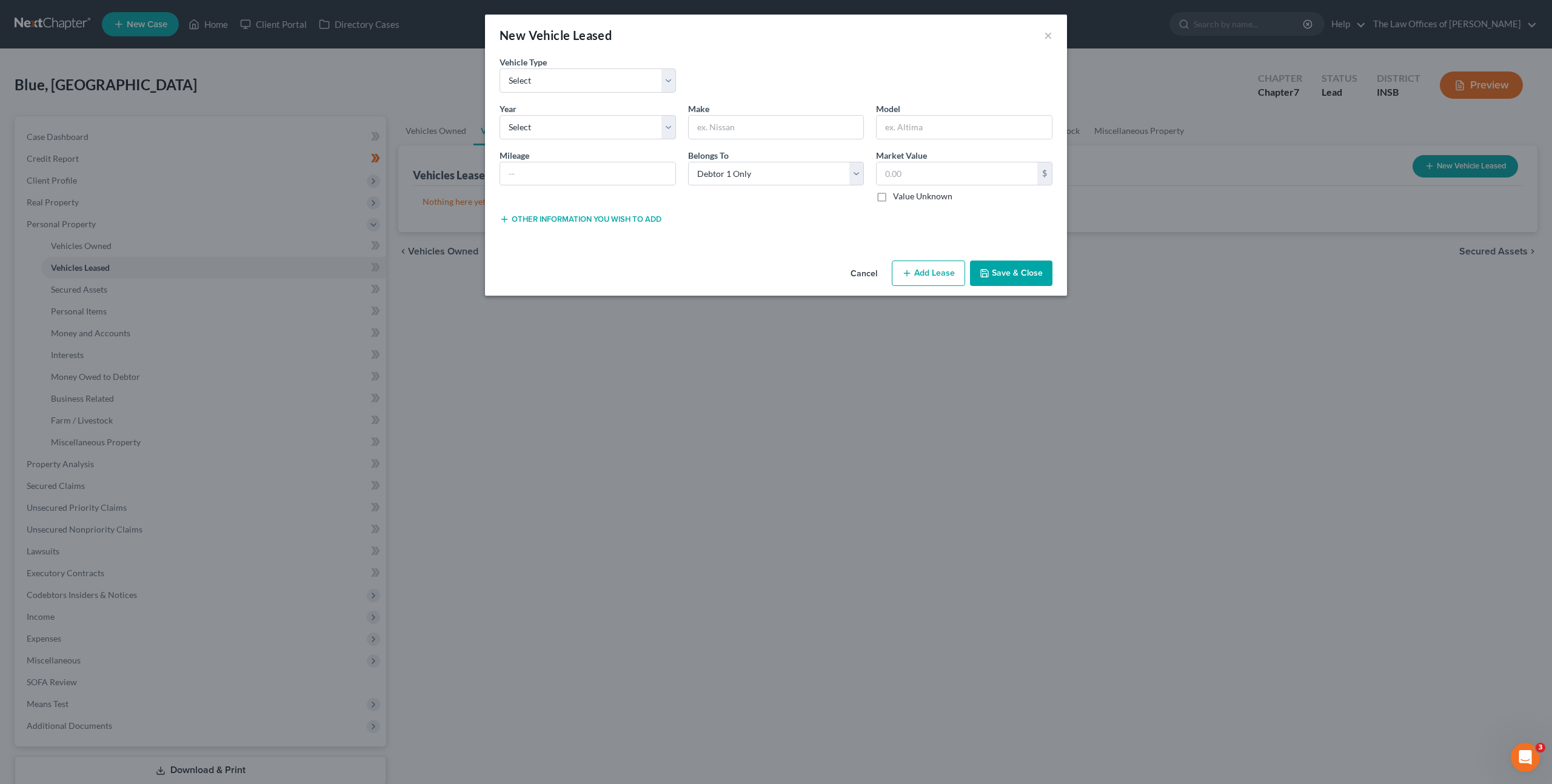
click at [597, 111] on div "Year * Select 2026 2025 2024 2023 2022 2021 2020 2019 2018 2017 2016 2015 2014 …" at bounding box center [588, 120] width 188 height 37
click at [618, 123] on select "Select 2026 2025 2024 2023 2022 2021 2020 2019 2018 2017 2016 2015 2014 2013 20…" at bounding box center [587, 127] width 176 height 24
select select "10"
click at [499, 115] on select "Select 2026 2025 2024 2023 2022 2021 2020 2019 2018 2017 2016 2015 2014 2013 20…" at bounding box center [587, 127] width 176 height 24
click at [761, 120] on input "text" at bounding box center [776, 127] width 175 height 23
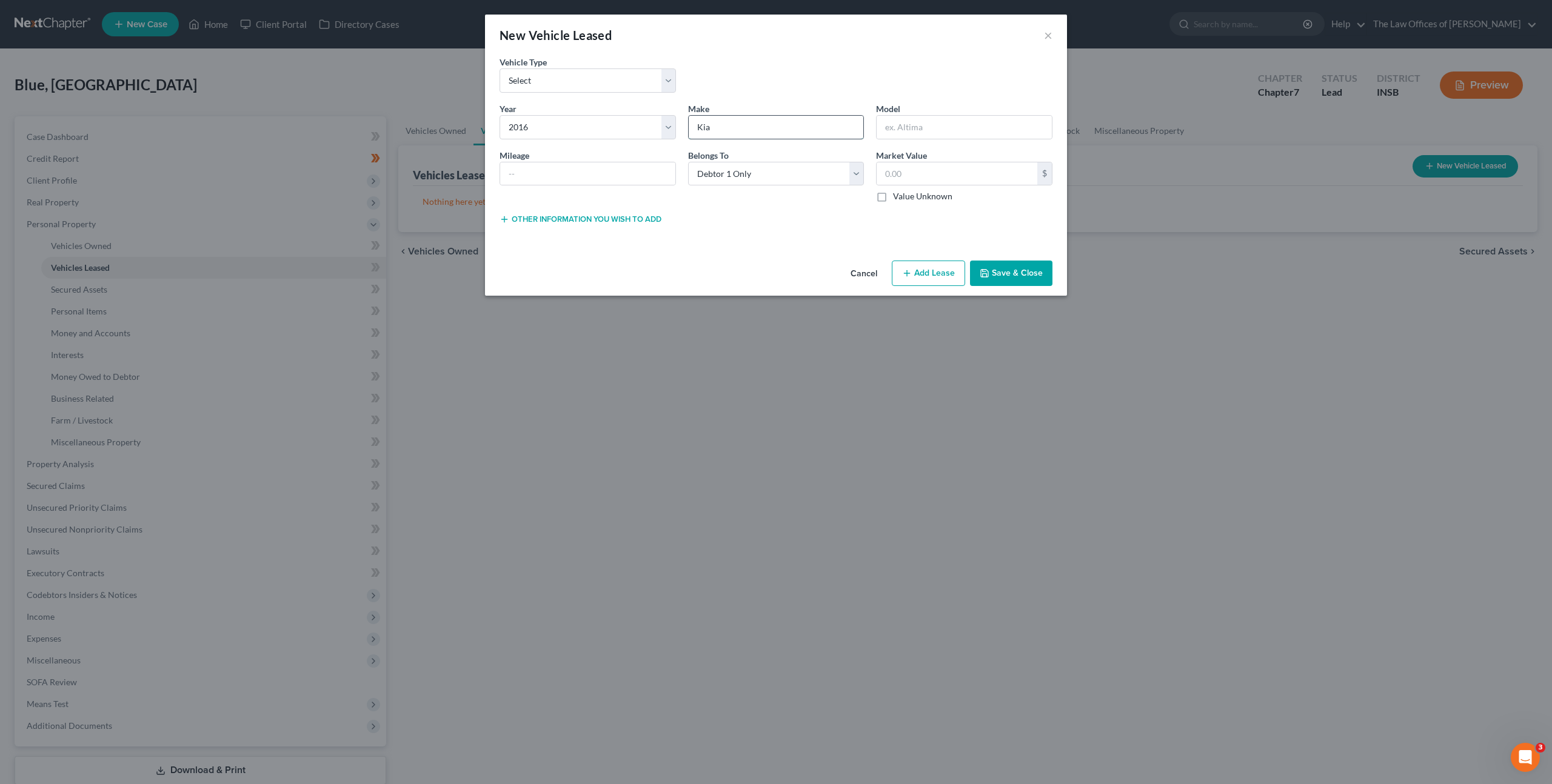
type input "Kia"
type input "Rio"
click at [529, 164] on input "text" at bounding box center [588, 174] width 175 height 23
type input "60,000"
click at [744, 168] on select "Select Debtor 1 Only Debtor 2 Only Debtor 1 And Debtor 2 Only At Least One Of T…" at bounding box center [776, 174] width 176 height 24
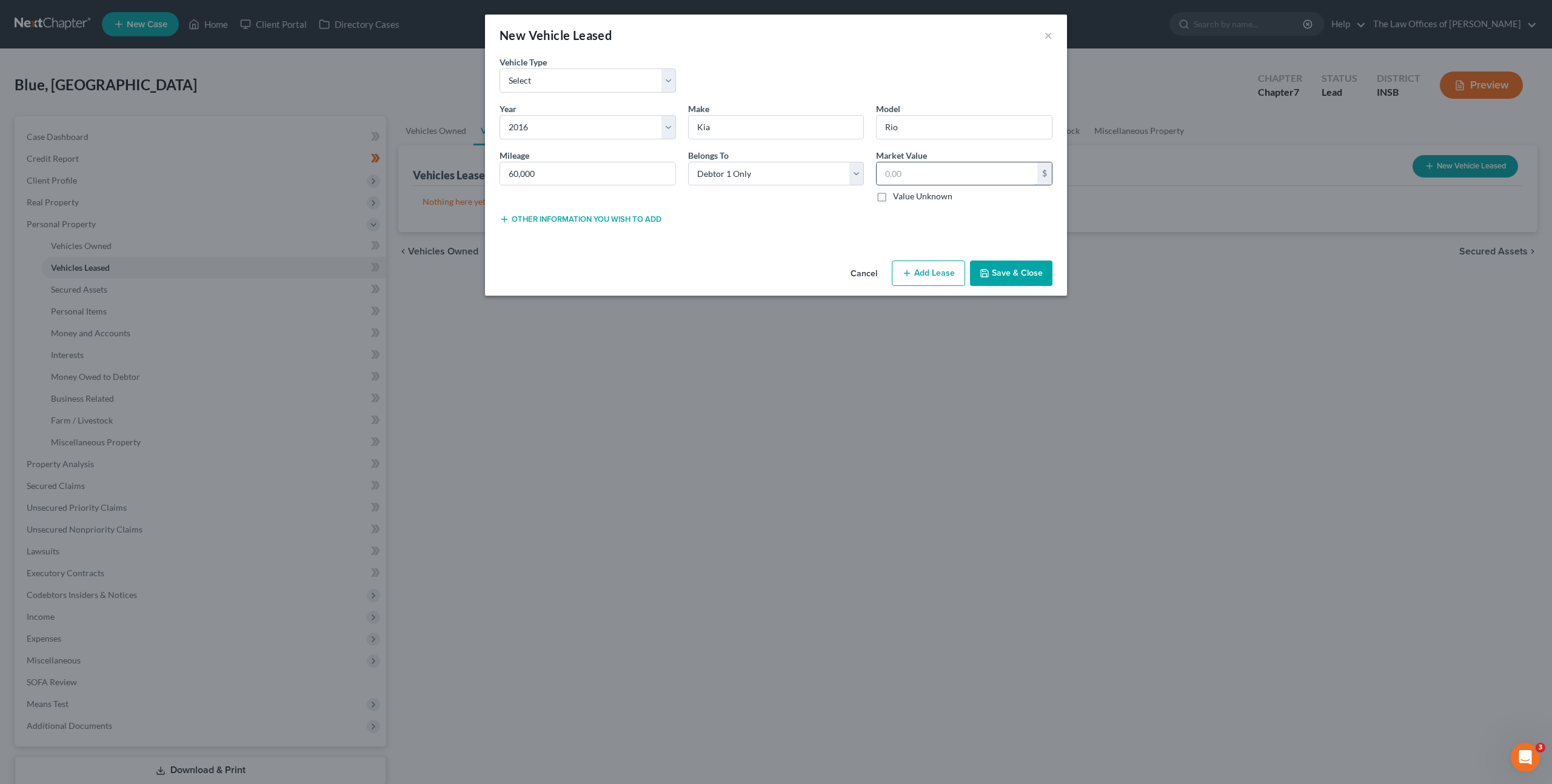
click at [908, 173] on input "text" at bounding box center [957, 174] width 161 height 23
click at [919, 177] on input "text" at bounding box center [957, 174] width 161 height 23
type input "4,000"
click at [811, 242] on div "Vehicle Type * Select Automobile Truck Trailer Watercraft Aircraft Motor Home A…" at bounding box center [776, 155] width 582 height 200
click at [1024, 278] on button "Save & Close" at bounding box center [1011, 273] width 83 height 25
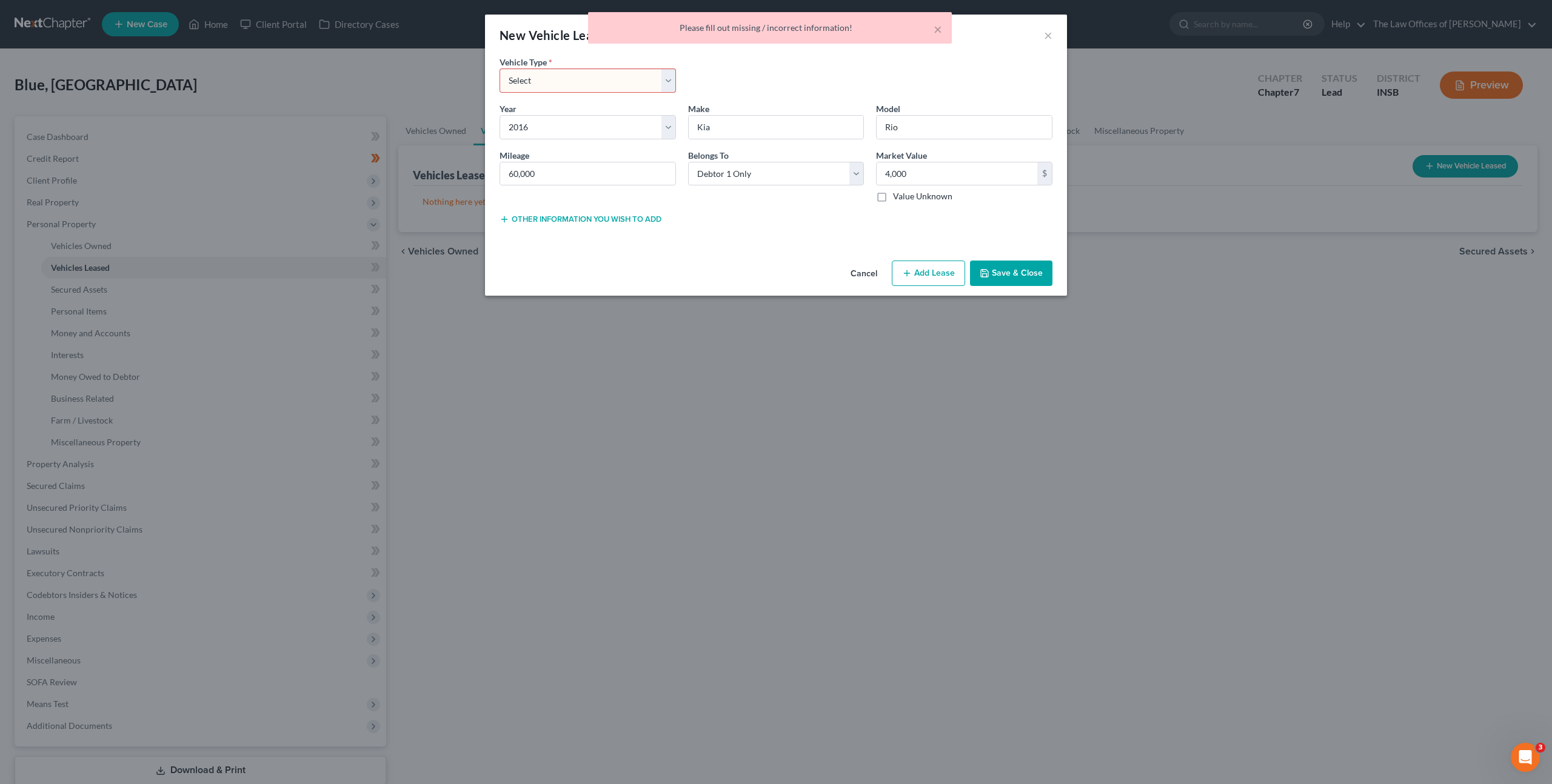
click at [620, 85] on select "Select Automobile Truck Trailer Watercraft Aircraft Motor Home Atv Other Vehicle" at bounding box center [587, 81] width 176 height 24
select select "0"
click at [499, 69] on select "Select Automobile Truck Trailer Watercraft Aircraft Motor Home Atv Other Vehicle" at bounding box center [587, 81] width 176 height 24
click at [784, 248] on div "Vehicle Type * Select Automobile Truck Trailer Watercraft Aircraft Motor Home A…" at bounding box center [776, 155] width 582 height 200
click at [1016, 264] on button "Save & Close" at bounding box center [1011, 273] width 83 height 25
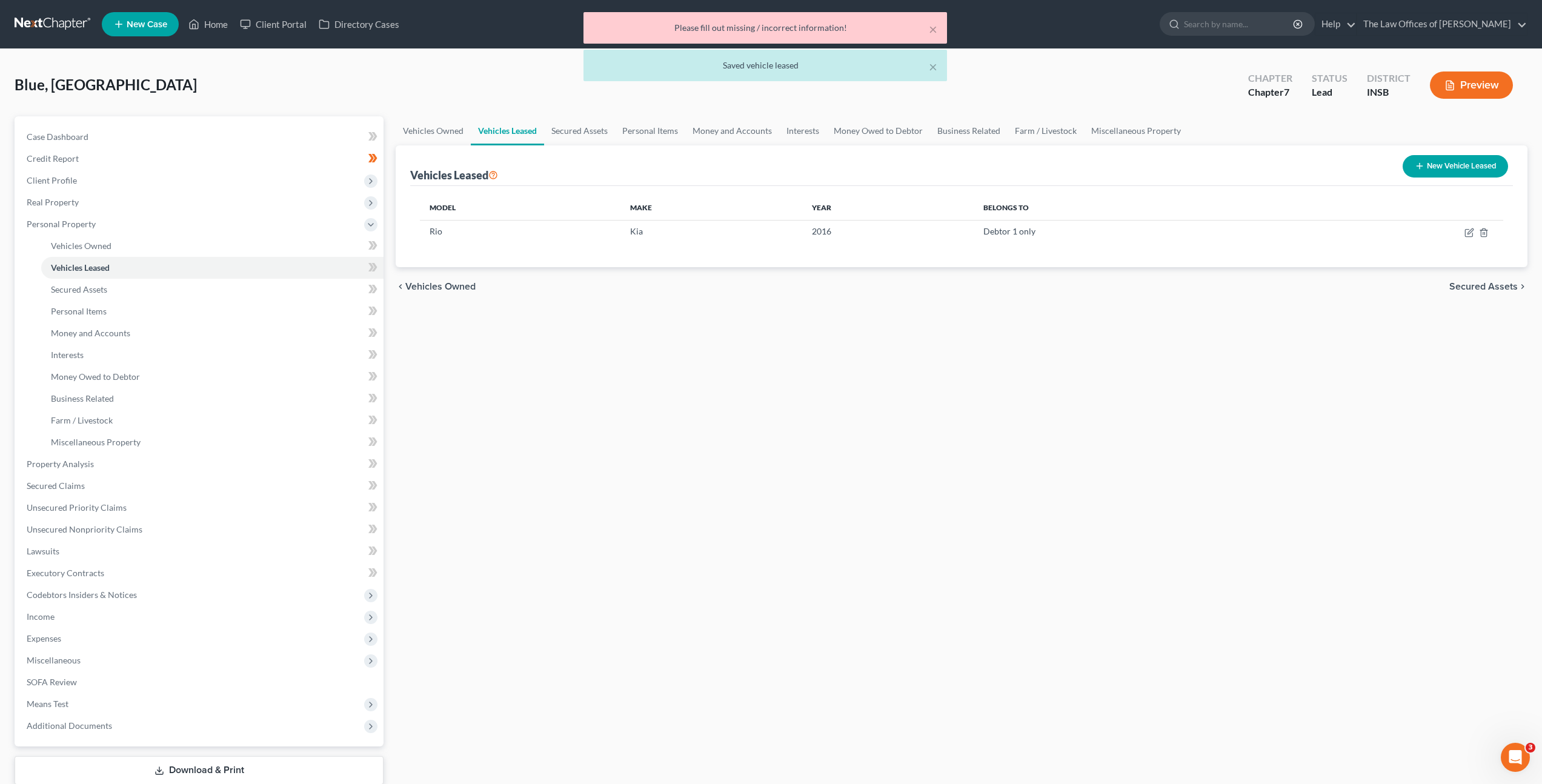
click at [783, 380] on div "Vehicles Owned Vehicles Leased Secured Assets Personal Items Money and Accounts…" at bounding box center [961, 466] width 1144 height 699
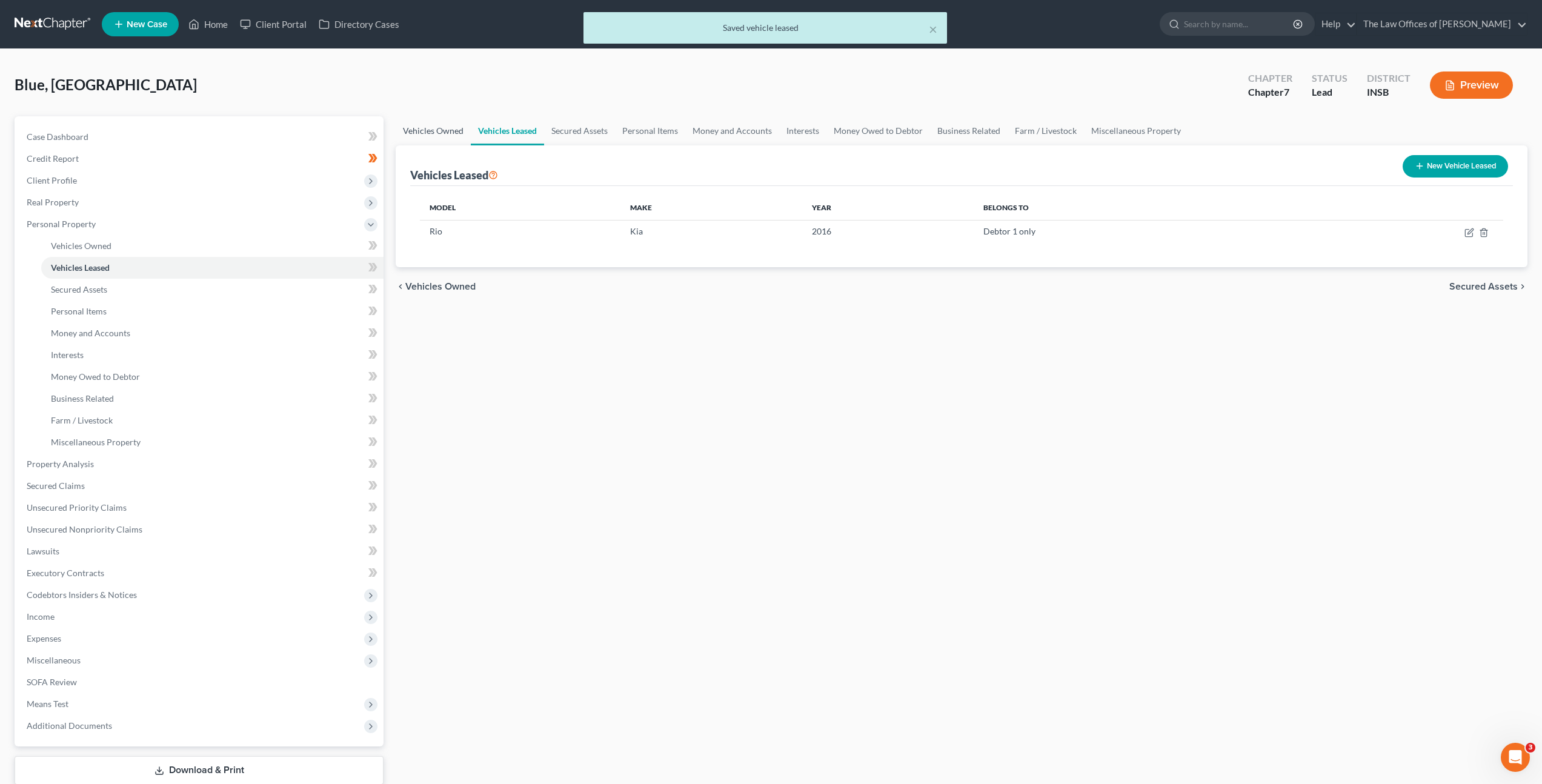
click at [460, 128] on link "Vehicles Owned" at bounding box center [433, 131] width 75 height 29
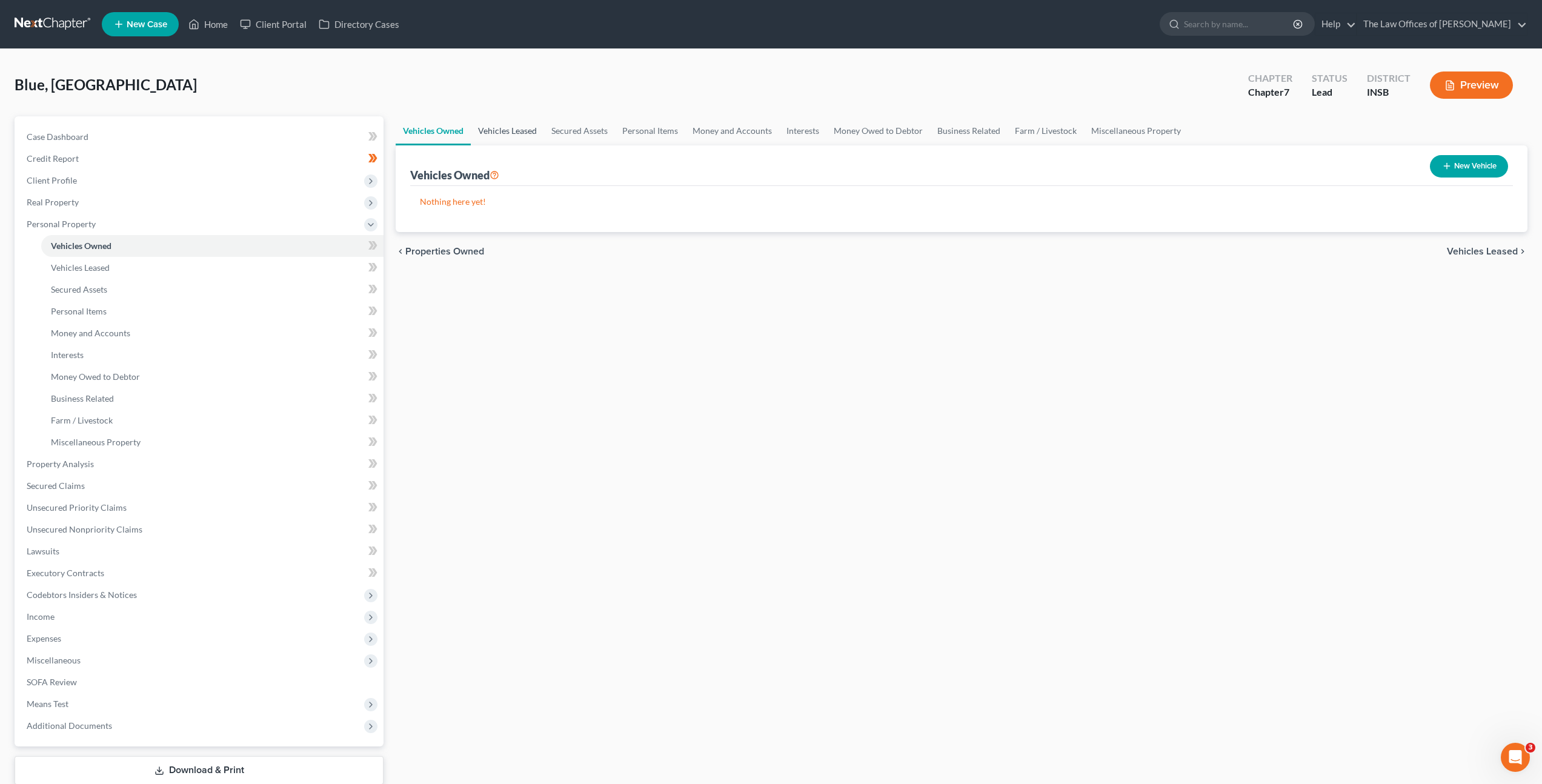
click at [519, 132] on link "Vehicles Leased" at bounding box center [507, 131] width 73 height 29
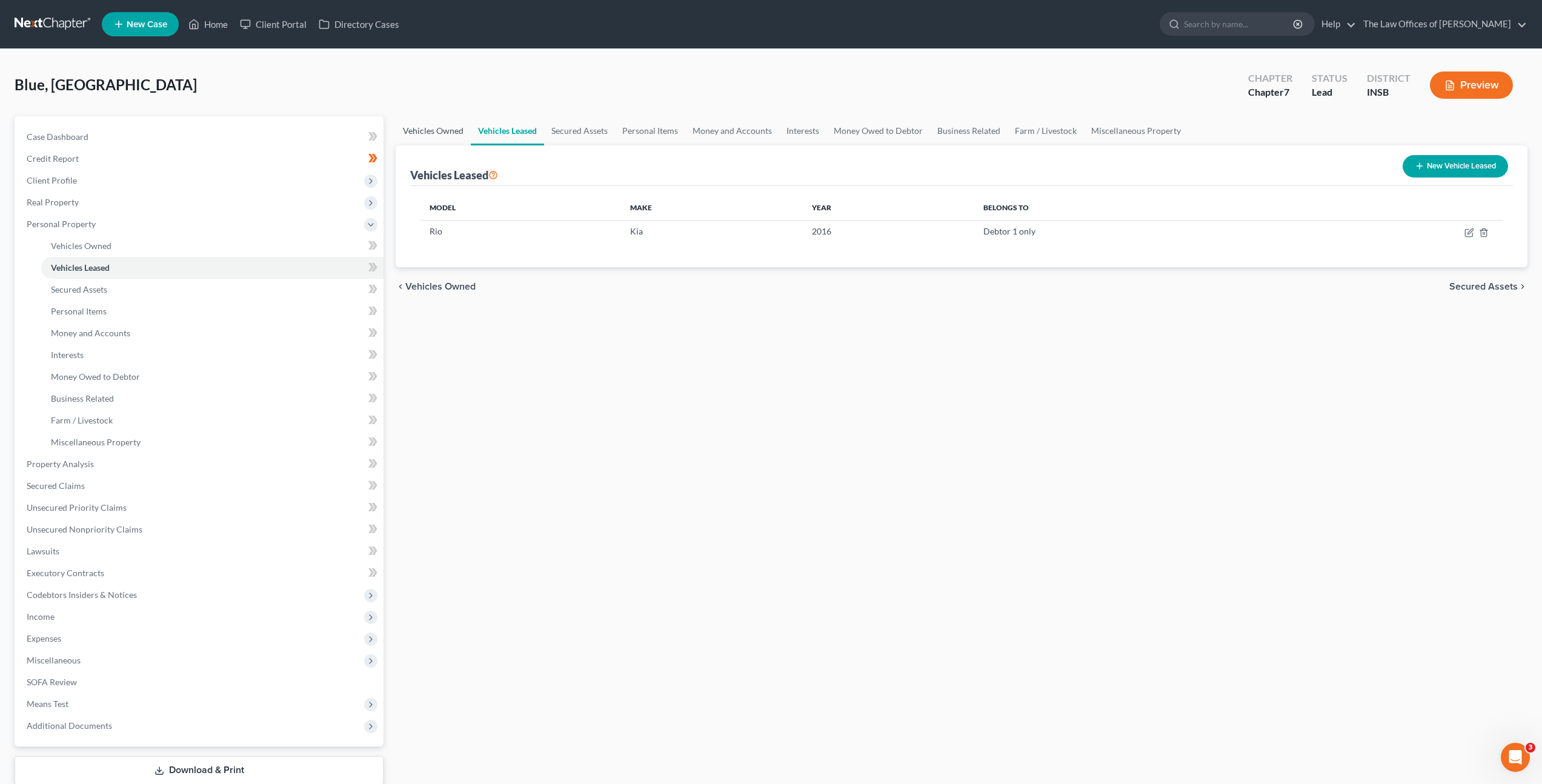
click at [462, 135] on link "Vehicles Owned" at bounding box center [433, 131] width 75 height 29
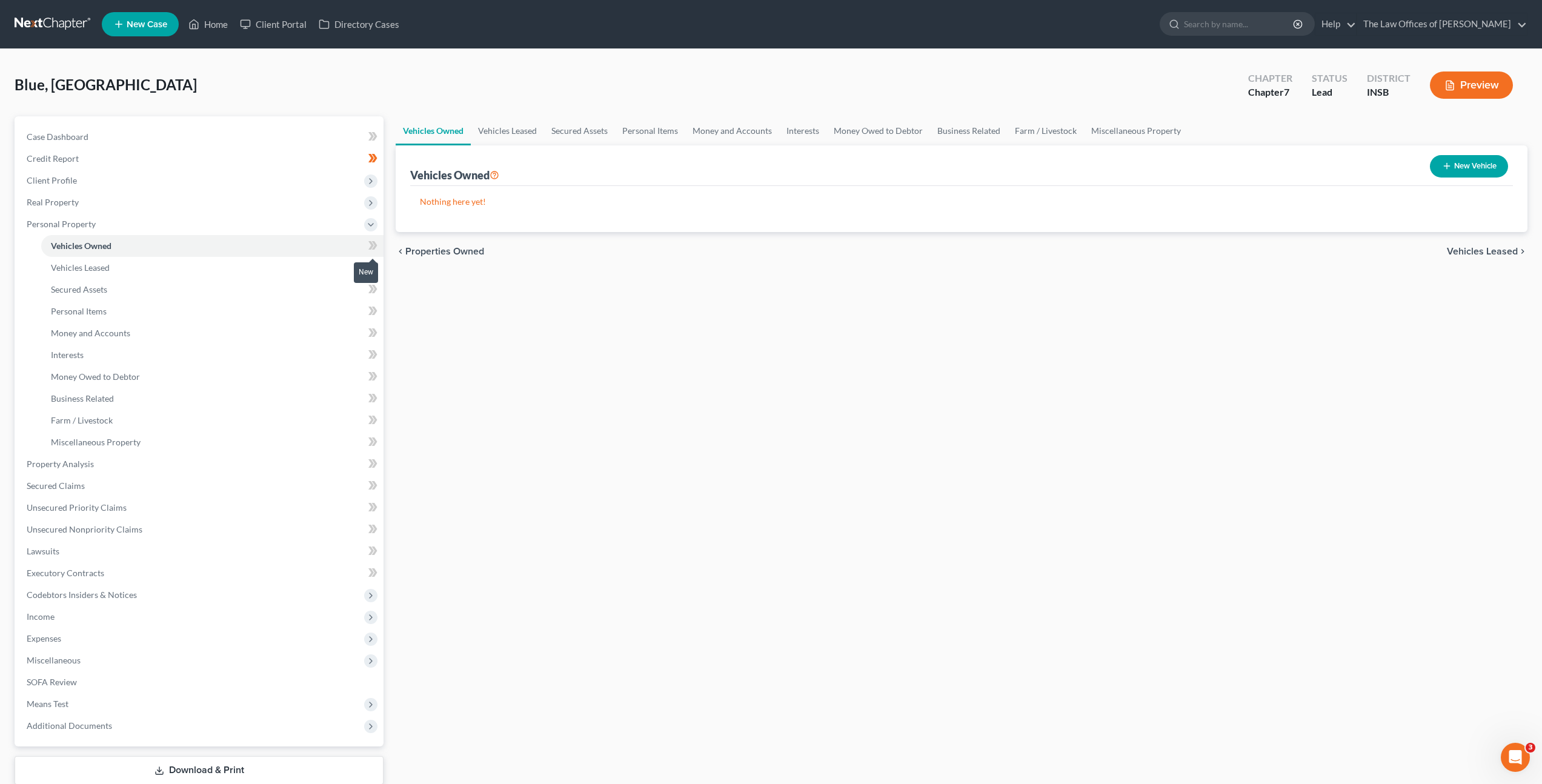
click at [368, 244] on icon at bounding box center [373, 246] width 9 height 15
drag, startPoint x: 289, startPoint y: 267, endPoint x: 297, endPoint y: 268, distance: 8.1
click at [289, 267] on link "Vehicles Leased" at bounding box center [213, 267] width 343 height 22
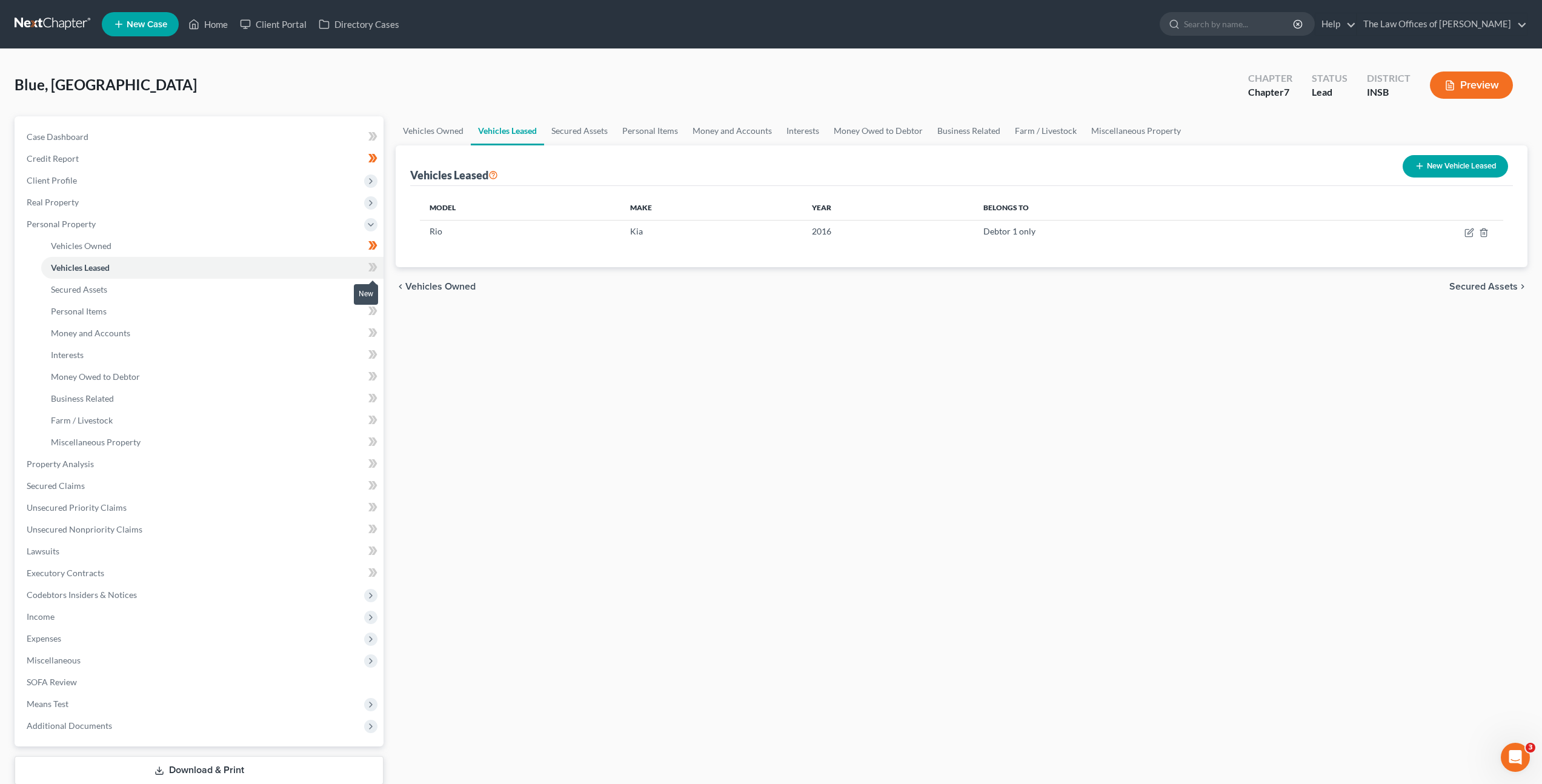
click at [377, 268] on icon at bounding box center [373, 267] width 9 height 15
click at [260, 281] on link "Secured Assets" at bounding box center [213, 289] width 343 height 22
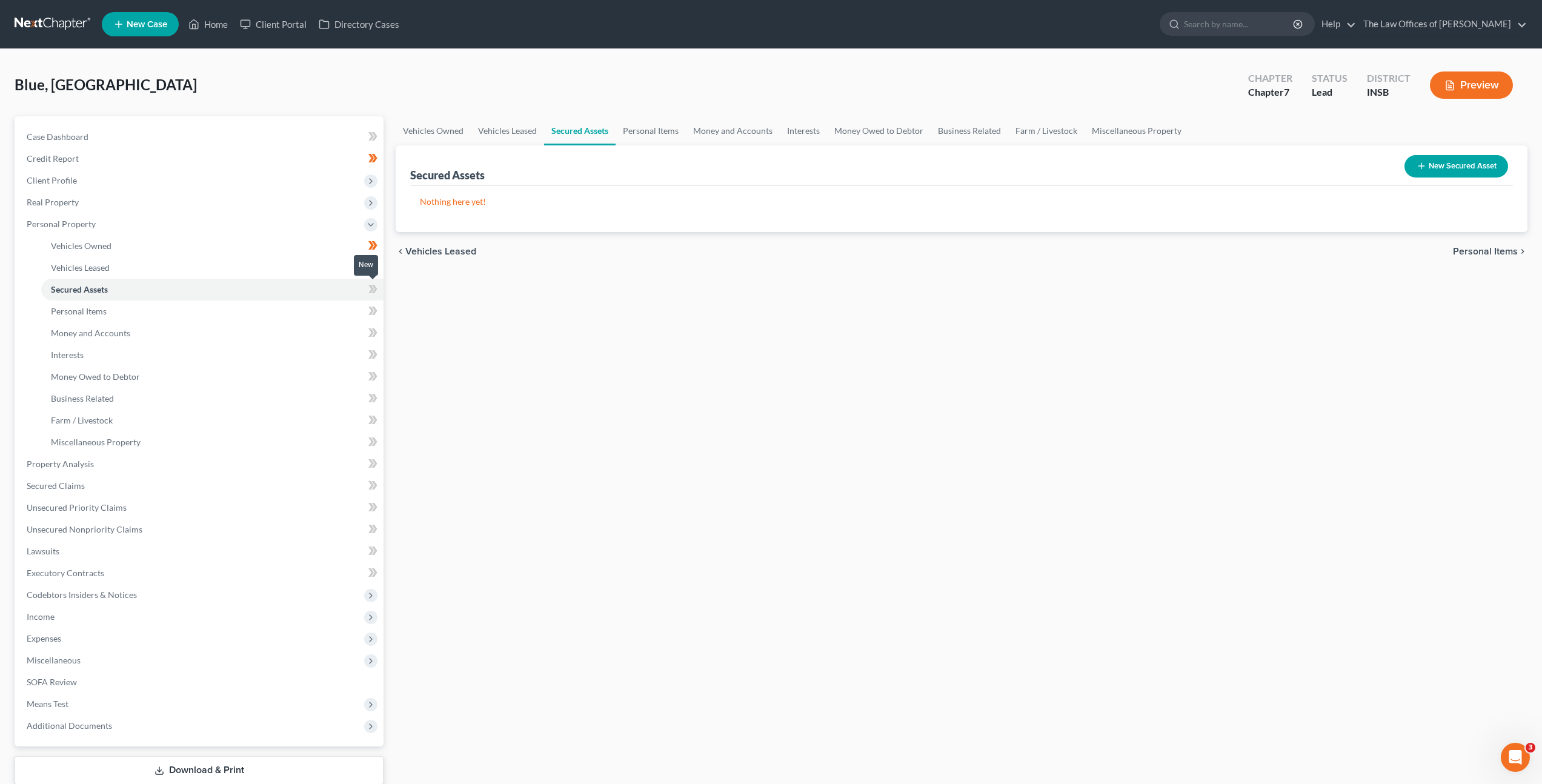
click at [377, 292] on span at bounding box center [373, 290] width 22 height 18
click at [292, 306] on link "Personal Items" at bounding box center [213, 311] width 343 height 22
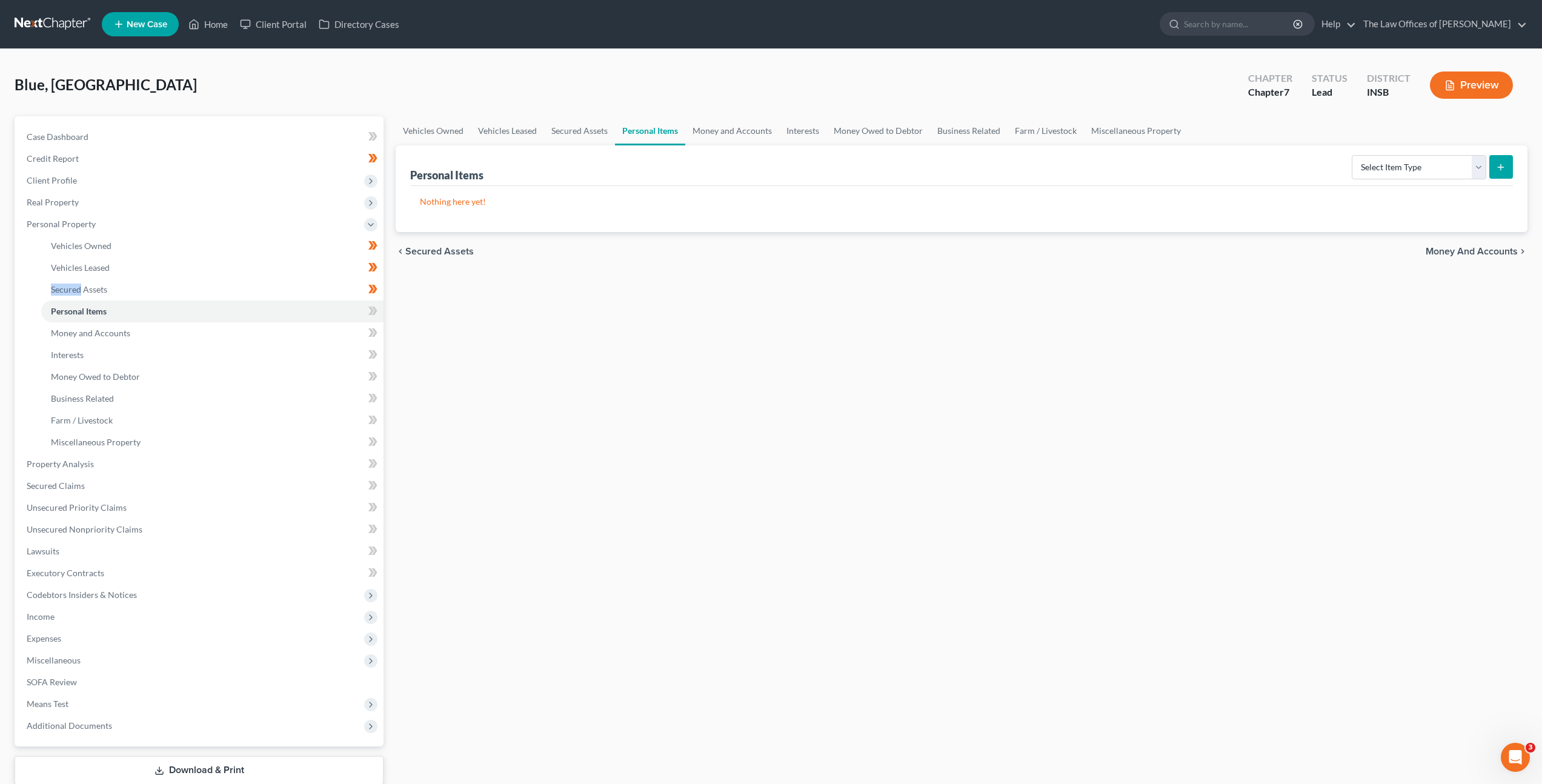
drag, startPoint x: 851, startPoint y: 399, endPoint x: 962, endPoint y: 382, distance: 112.3
click at [851, 399] on div "Vehicles Owned Vehicles Leased Secured Assets Personal Items Money and Accounts…" at bounding box center [961, 466] width 1144 height 699
click at [1426, 160] on select "Select Item Type Clothing Collectibles Of Value Electronics Firearms Household …" at bounding box center [1419, 168] width 135 height 24
click at [1353, 155] on select "Select Item Type Clothing Collectibles Of Value Electronics Firearms Household …" at bounding box center [1419, 168] width 135 height 24
click at [1504, 172] on button "submit" at bounding box center [1501, 167] width 24 height 24
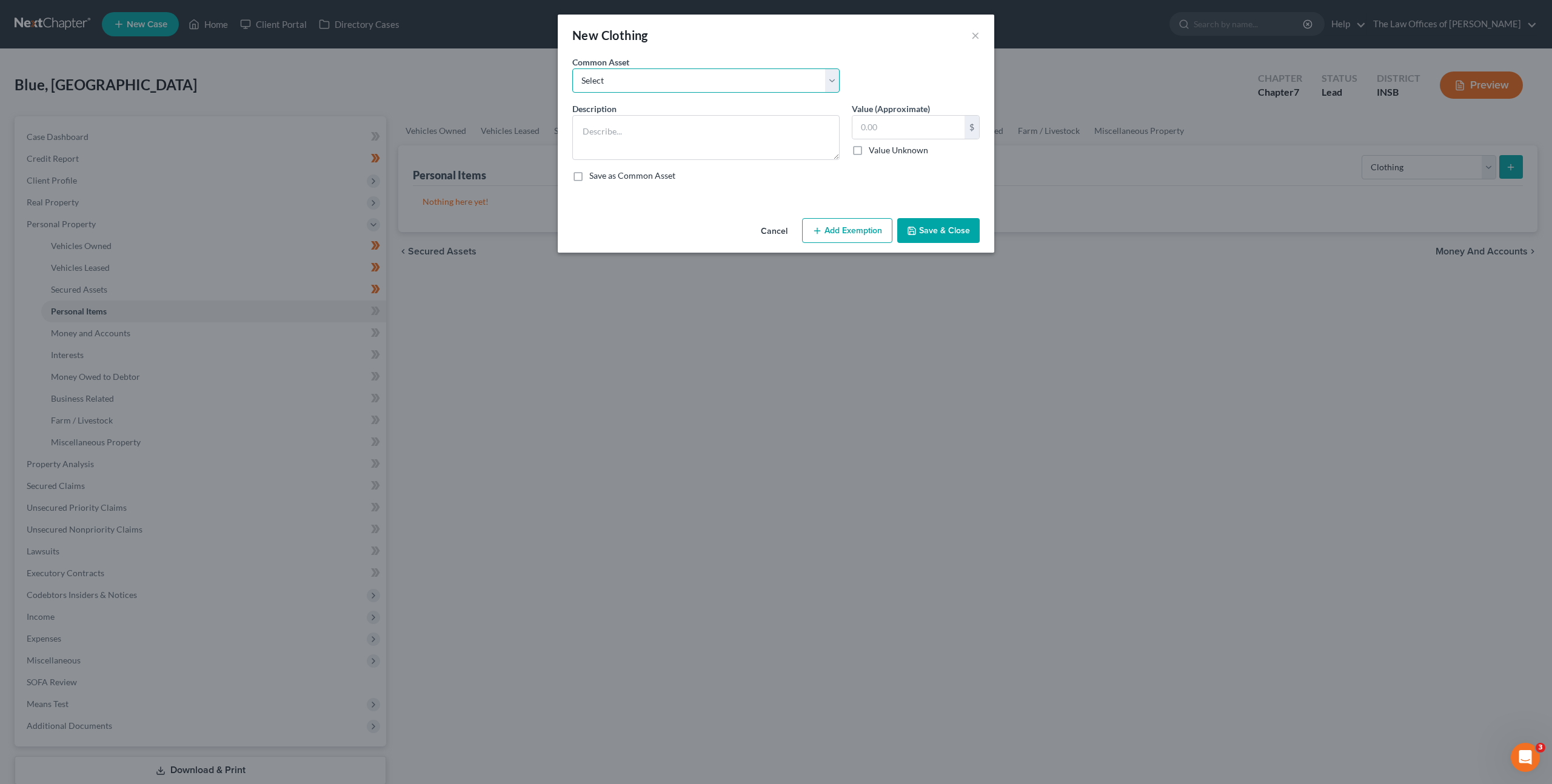
click at [657, 79] on select "Select Debtor's Clothing Joint Debtor's Clothing" at bounding box center [706, 81] width 267 height 24
click at [573, 69] on select "Select Debtor's Clothing Joint Debtor's Clothing" at bounding box center [706, 81] width 267 height 24
click at [874, 58] on div "Common Asset Select Debtor's Clothing Joint Debtor's Clothing" at bounding box center [775, 79] width 419 height 47
click at [877, 128] on input "50.00" at bounding box center [908, 127] width 112 height 23
click at [848, 222] on button "Add Exemption" at bounding box center [848, 231] width 90 height 25
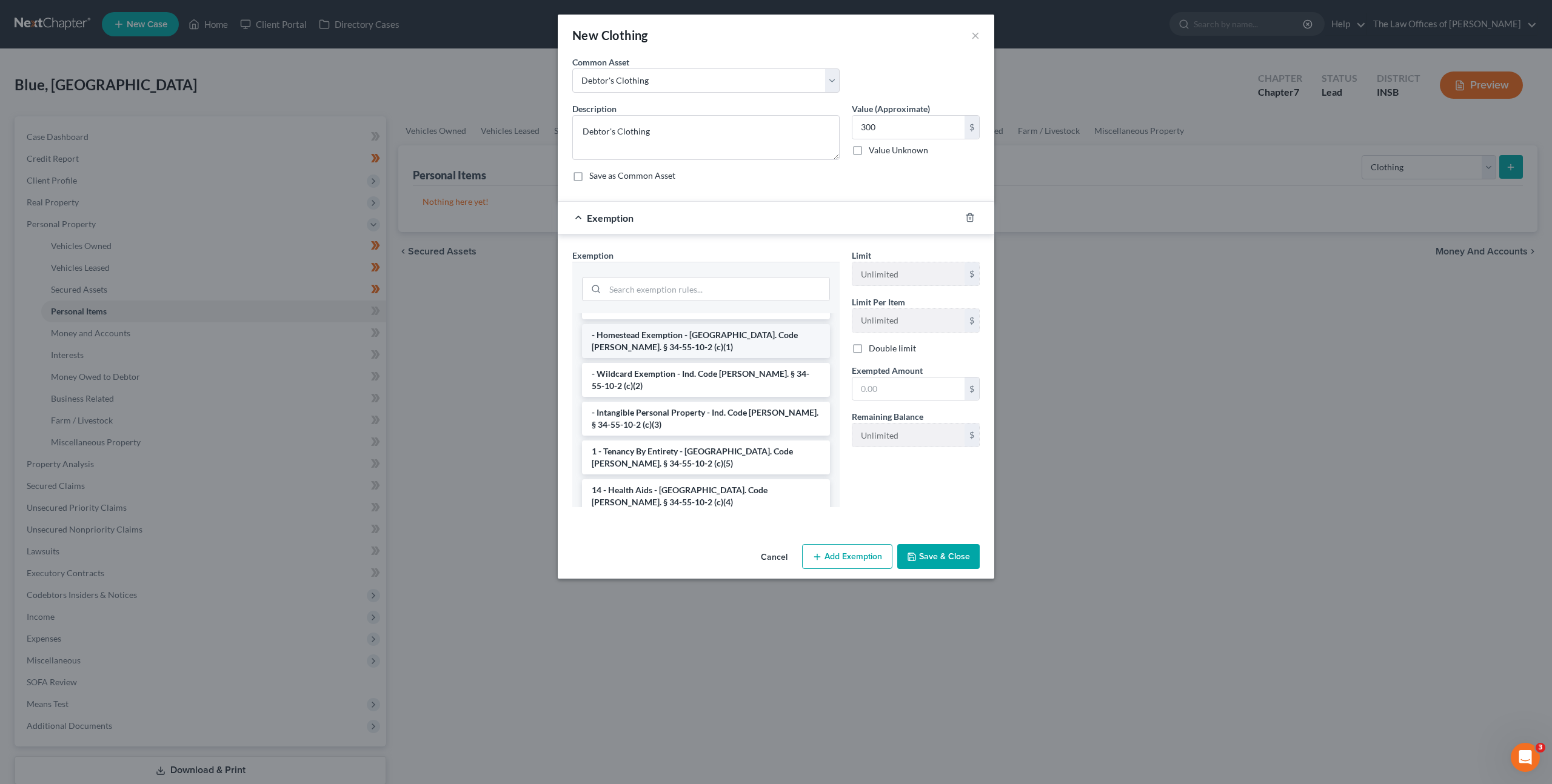
scroll to position [16, 0]
click at [672, 376] on li "- Wildcard Exemption - Ind. Code [PERSON_NAME]. § 34-55-10-2 (c)(2)" at bounding box center [705, 379] width 248 height 34
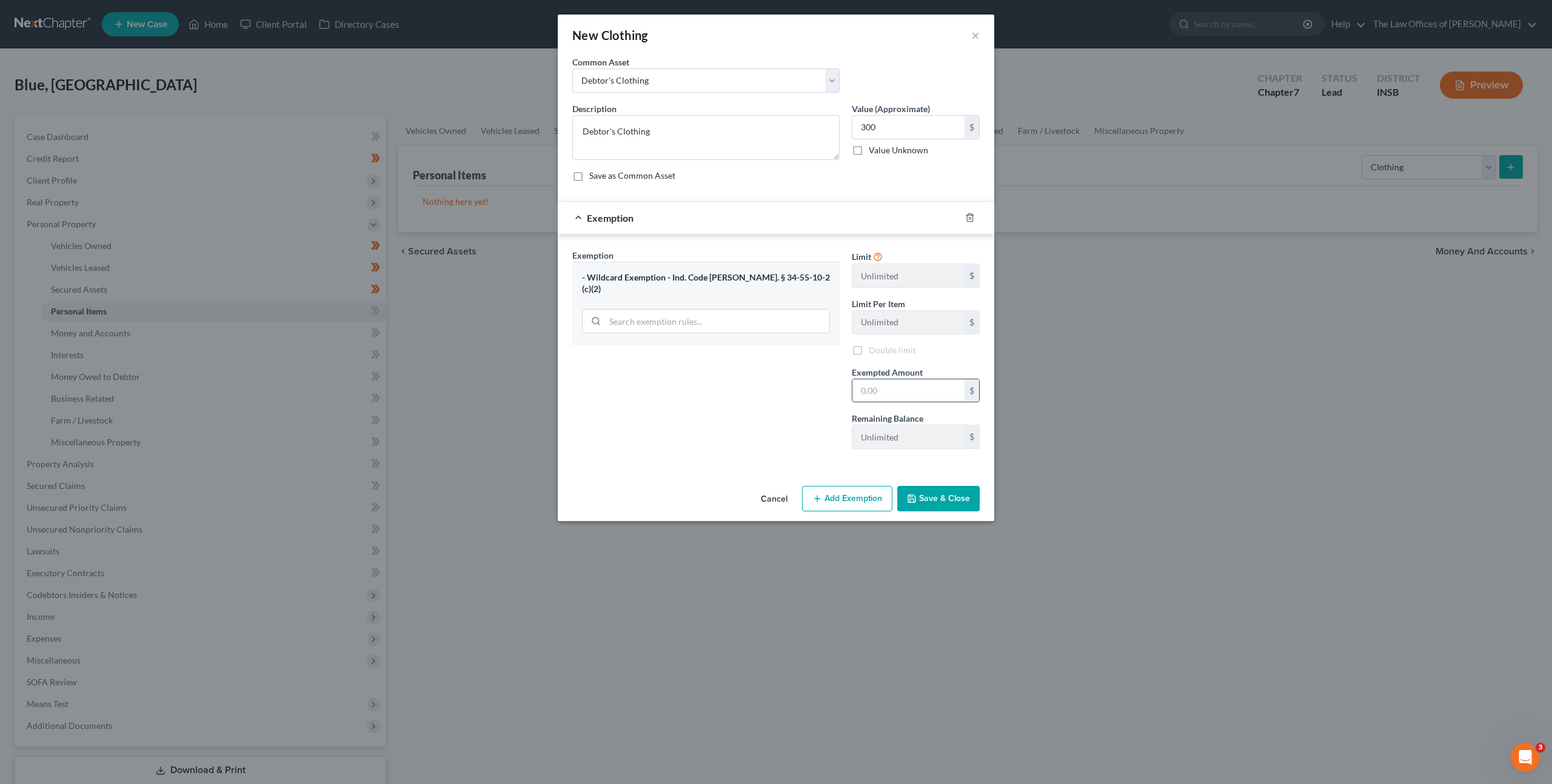
click at [881, 390] on input "text" at bounding box center [908, 391] width 112 height 23
click at [952, 494] on button "Save & Close" at bounding box center [939, 498] width 83 height 25
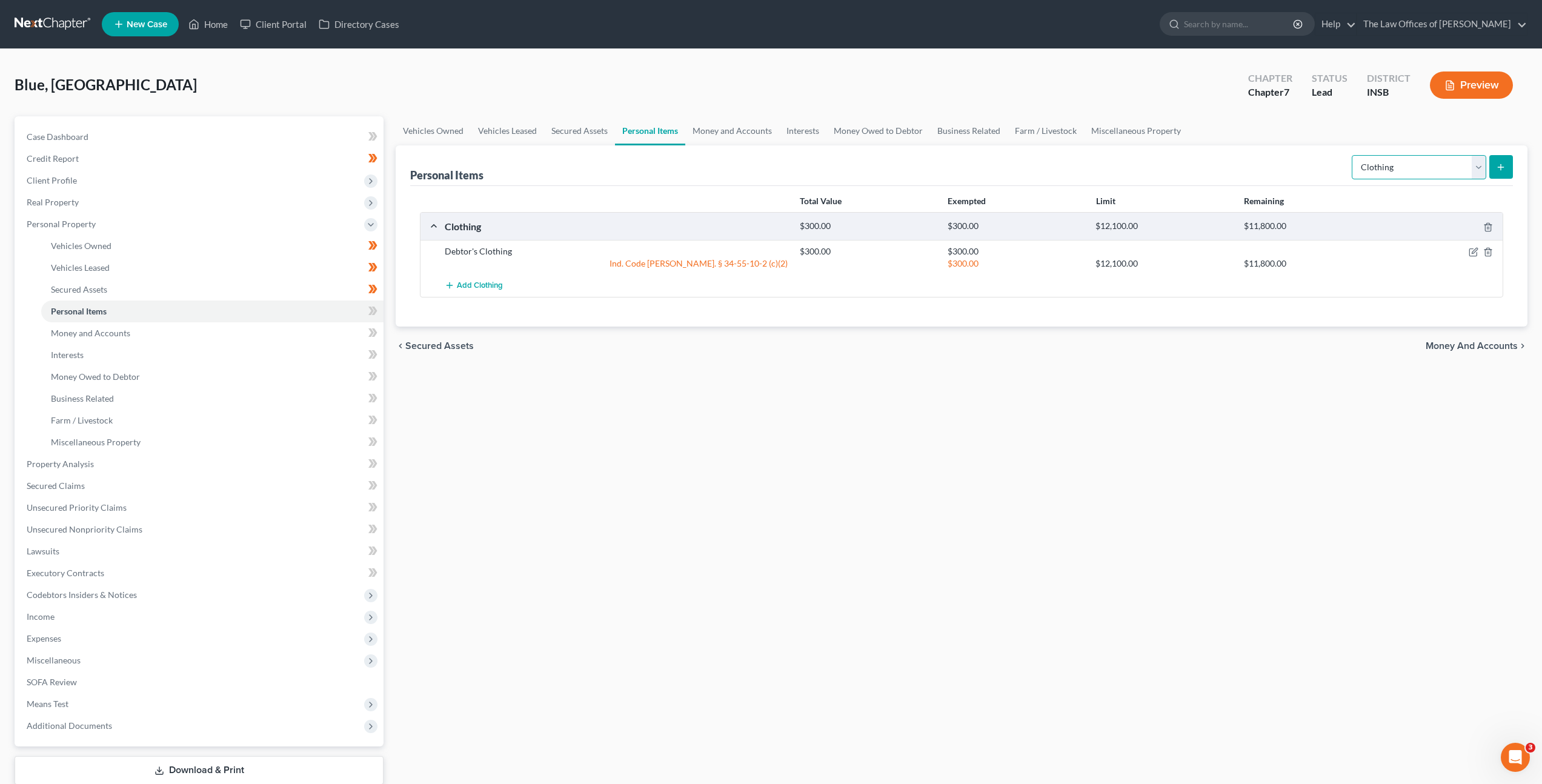
click at [1411, 176] on select "Select Item Type Clothing Collectibles Of Value Electronics Firearms Household …" at bounding box center [1419, 168] width 135 height 24
click at [1353, 155] on select "Select Item Type Clothing Collectibles Of Value Electronics Firearms Household …" at bounding box center [1419, 168] width 135 height 24
click at [1507, 171] on button "submit" at bounding box center [1501, 167] width 24 height 24
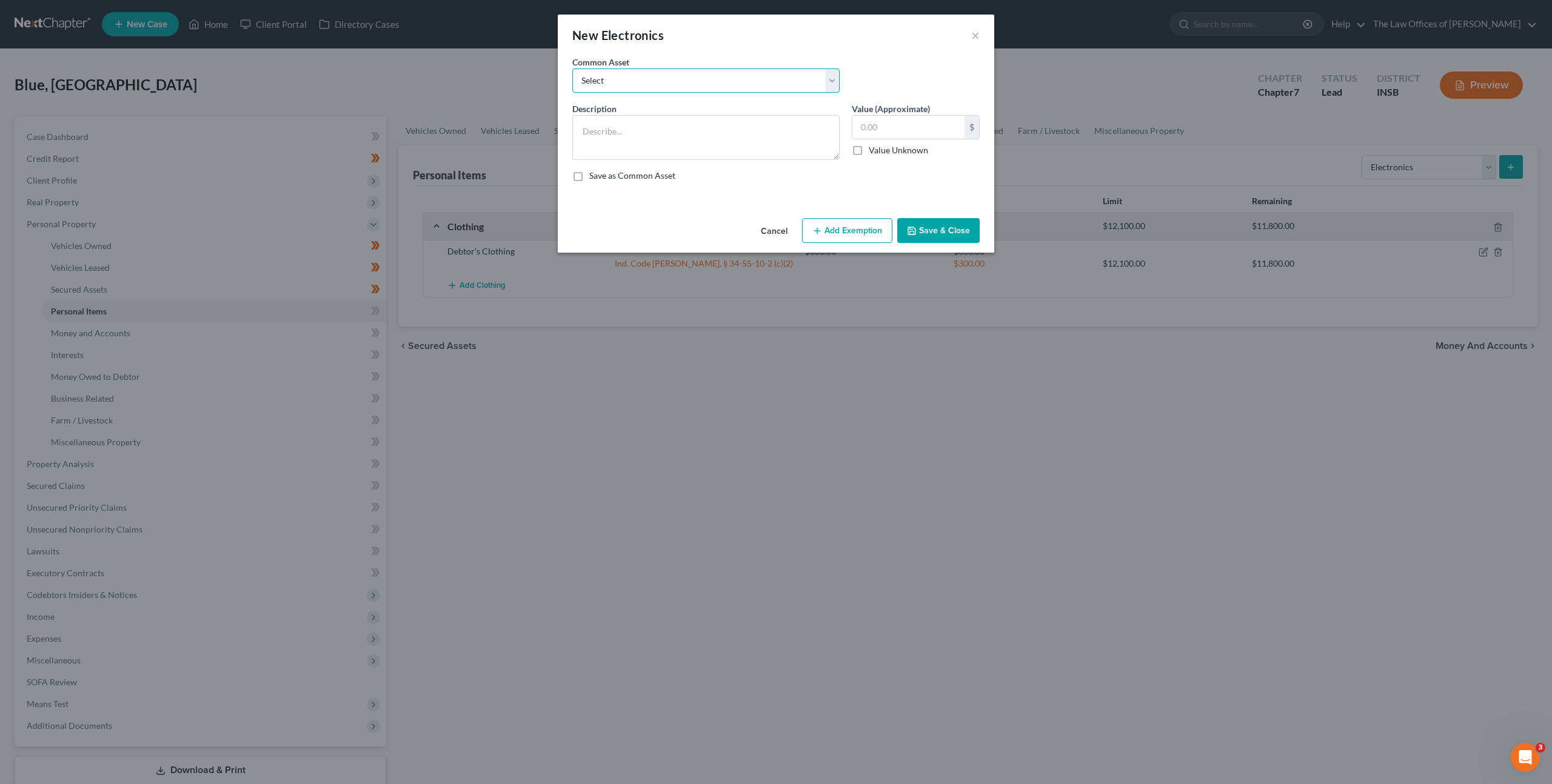
click at [690, 82] on select "Select Cell Phone (1), Television (2), Desktop Computer (1)" at bounding box center [706, 81] width 267 height 24
click at [573, 69] on select "Select Cell Phone (1), Television (2), Desktop Computer (1)" at bounding box center [706, 81] width 267 height 24
click at [788, 132] on textarea "Cell Phone (1), Television (2), Desktop Computer (1)" at bounding box center [706, 137] width 267 height 45
click at [683, 127] on textarea "Cell Phone (1), Television (2), Desktop Computer (1), Gaming Console (1)," at bounding box center [706, 137] width 267 height 45
drag, startPoint x: 771, startPoint y: 129, endPoint x: 691, endPoint y: 128, distance: 80.0
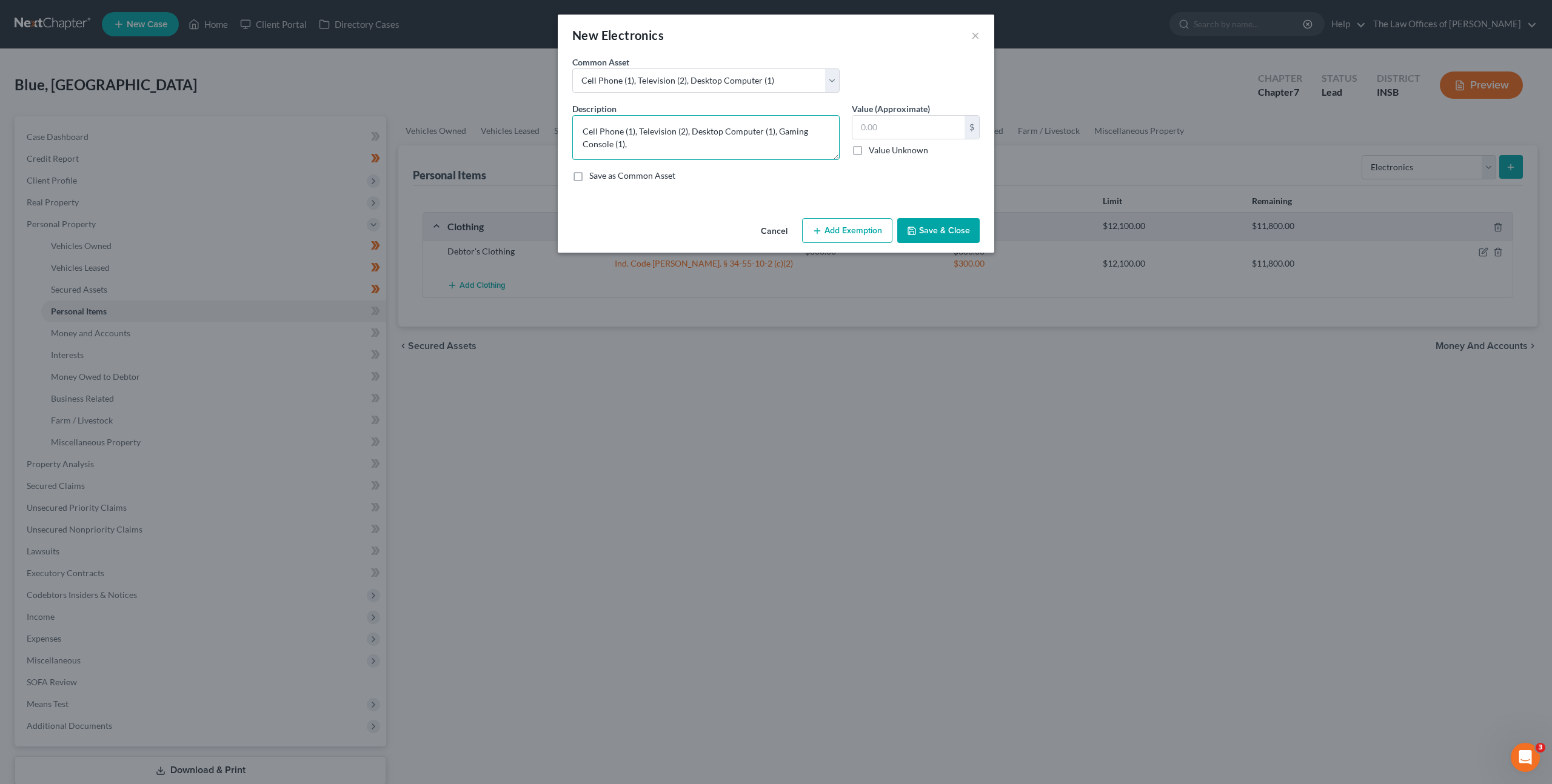
click at [691, 128] on textarea "Cell Phone (1), Television (2), Desktop Computer (1), Gaming Console (1)," at bounding box center [706, 137] width 267 height 45
click at [695, 135] on textarea "Cell Phone (1), Television (2), , Gaming Console (1)," at bounding box center [706, 137] width 267 height 45
drag, startPoint x: 879, startPoint y: 121, endPoint x: 899, endPoint y: 100, distance: 29.0
click at [880, 121] on input "text" at bounding box center [908, 127] width 112 height 23
click at [839, 216] on div "Cancel Add Exemption Save & Close" at bounding box center [775, 233] width 436 height 40
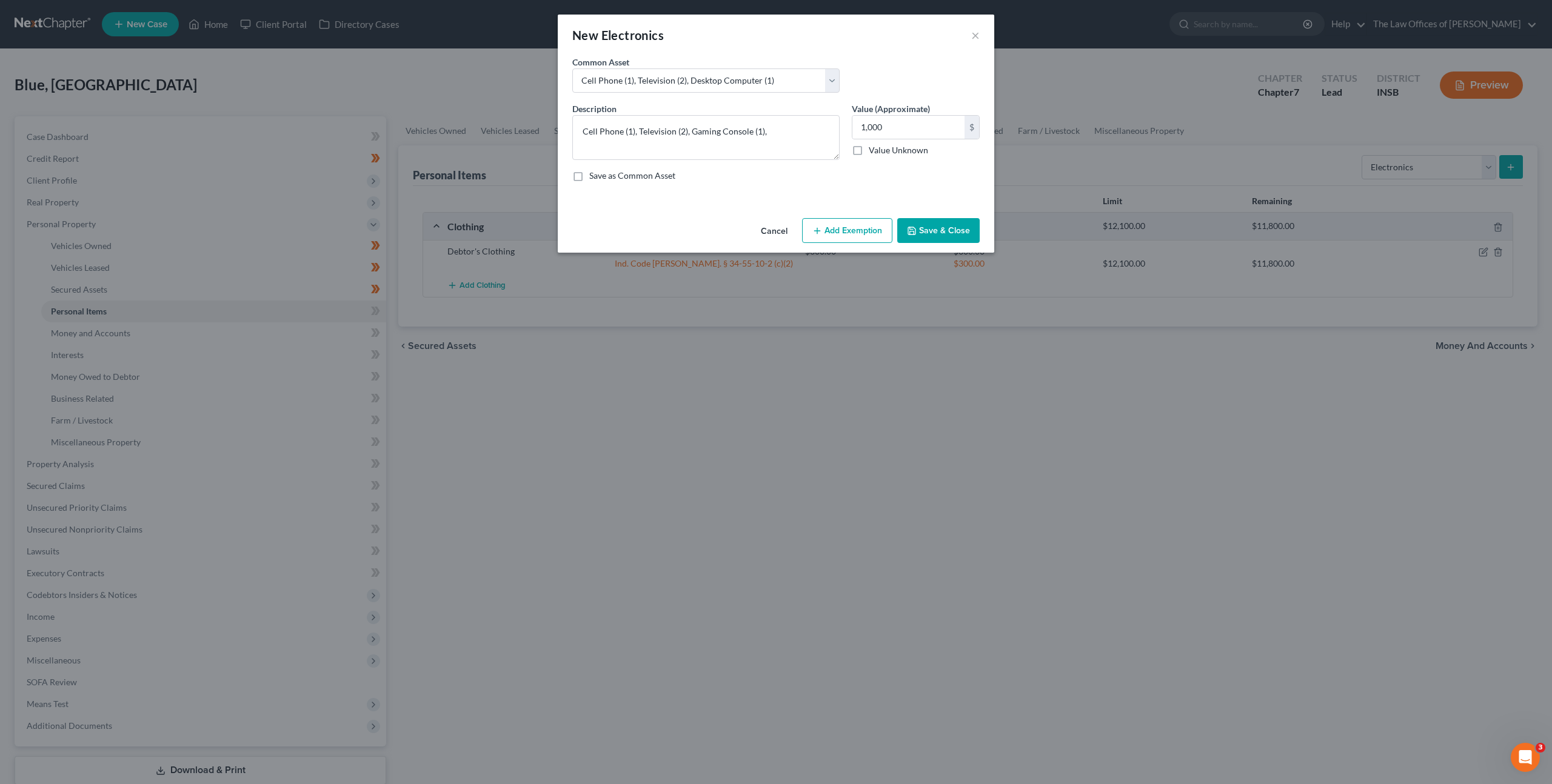
click at [826, 216] on div "Cancel Add Exemption Save & Close" at bounding box center [775, 233] width 436 height 40
click at [834, 225] on button "Add Exemption" at bounding box center [848, 231] width 90 height 25
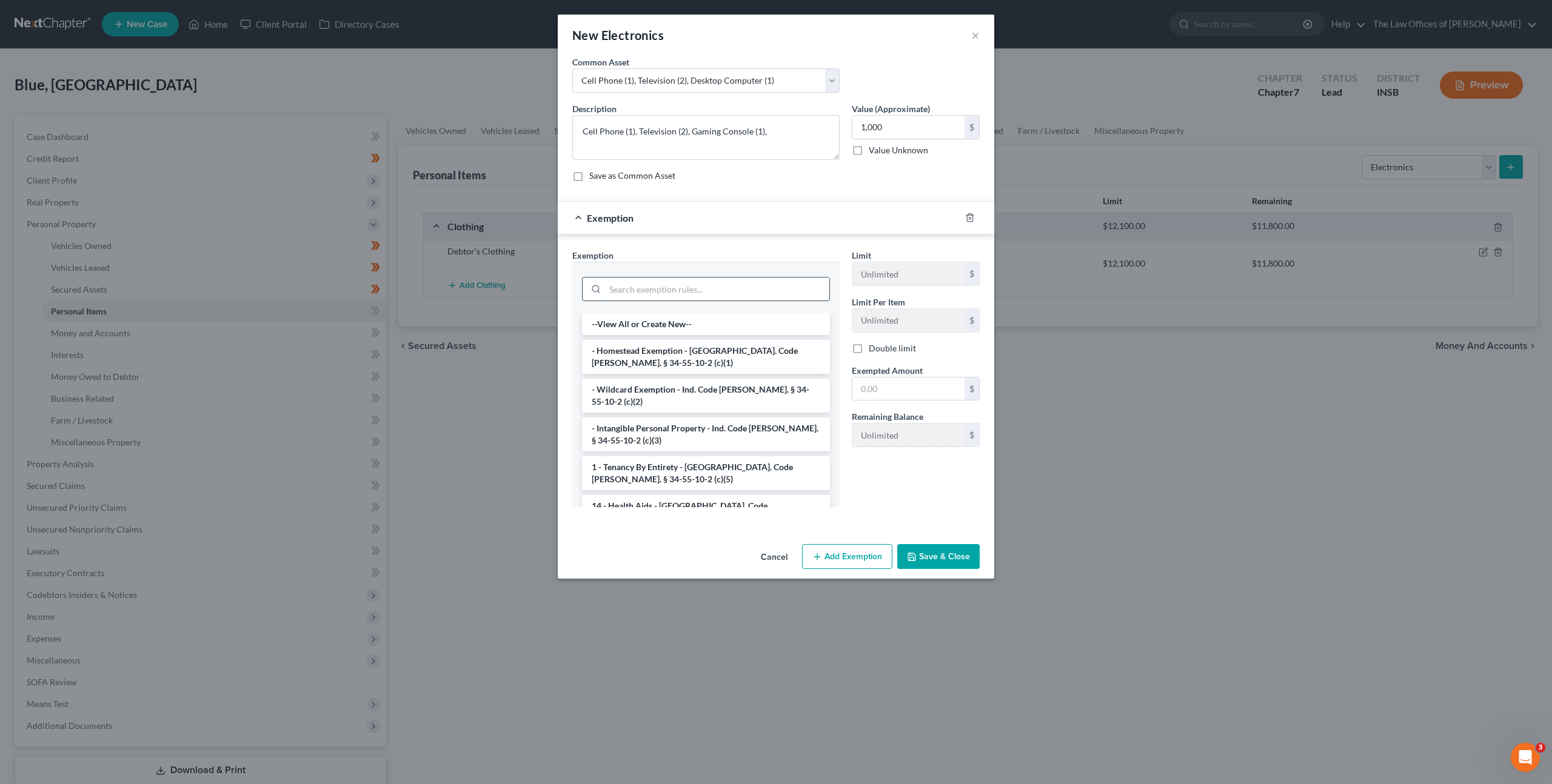
click at [638, 287] on input "search" at bounding box center [717, 289] width 224 height 23
click at [647, 380] on li "- Wildcard Exemption - Ind. Code [PERSON_NAME]. § 34-55-10-2 (c)(2)" at bounding box center [705, 395] width 248 height 34
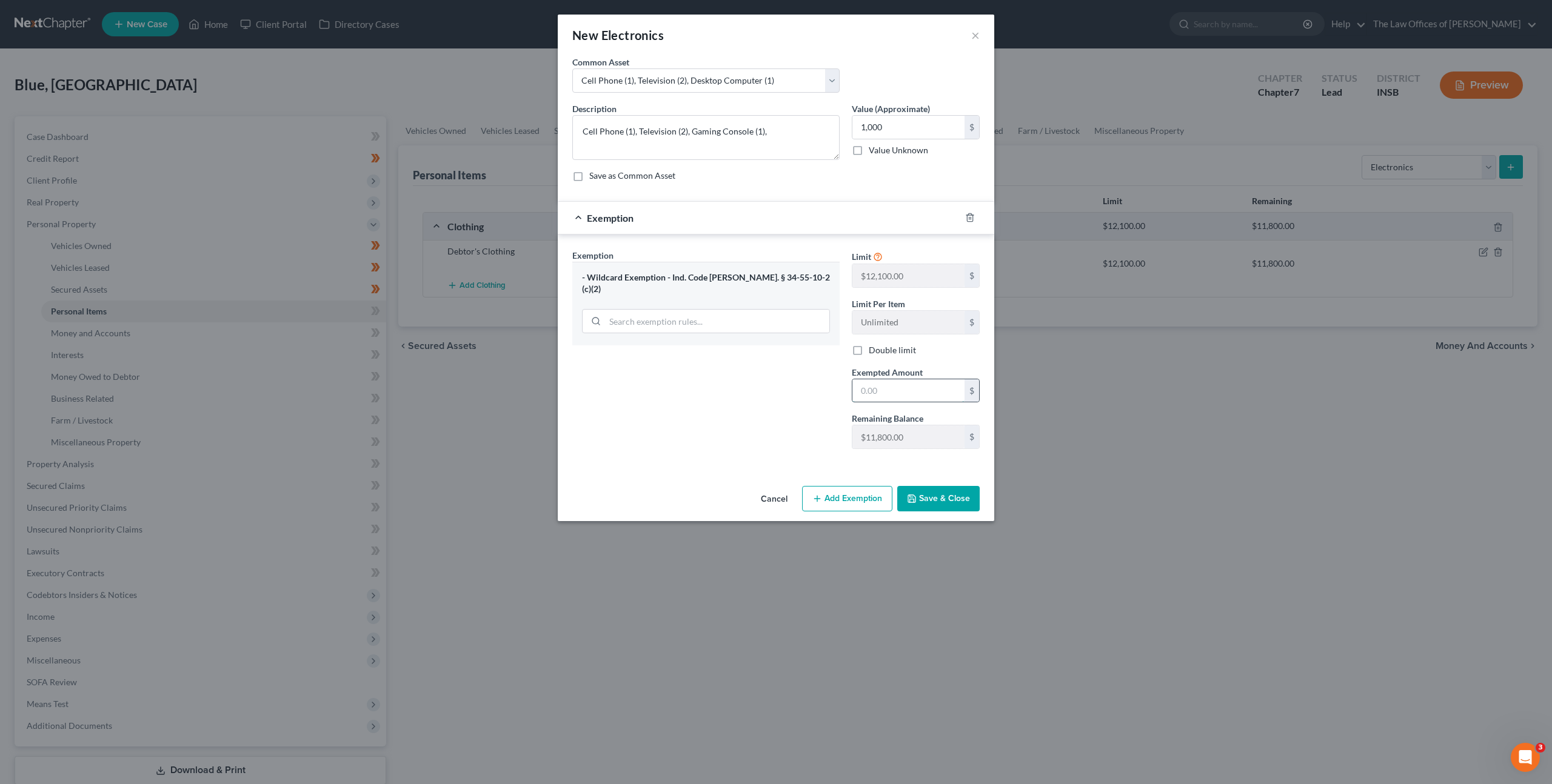
click at [870, 389] on input "text" at bounding box center [908, 391] width 112 height 23
click at [783, 422] on div "Exemption Set must be selected for CA. Exemption * - Wildcard Exemption - Ind. …" at bounding box center [705, 354] width 280 height 210
click at [978, 493] on button "Save & Close" at bounding box center [939, 498] width 83 height 25
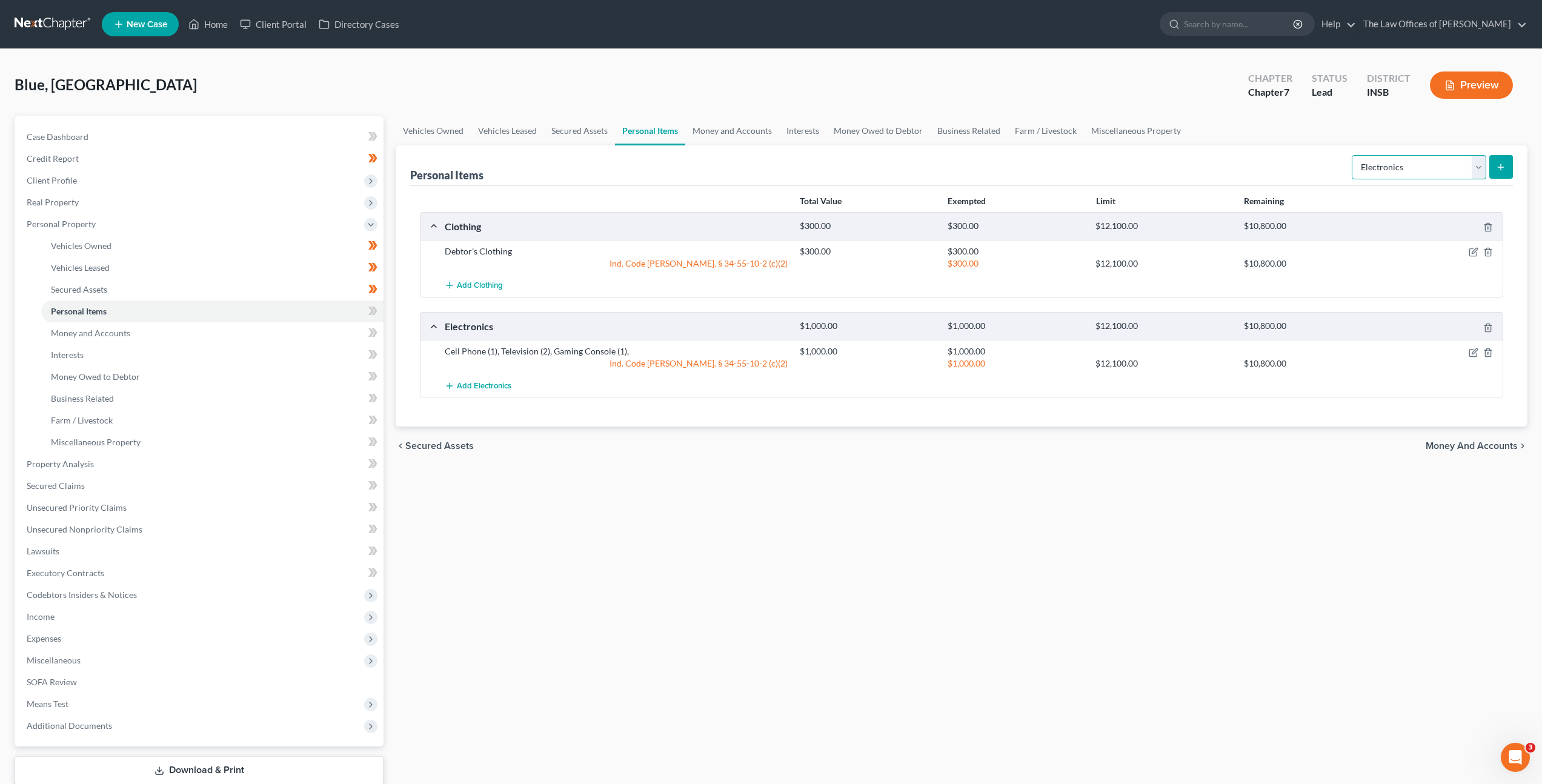
click at [1378, 172] on select "Select Item Type Clothing Collectibles Of Value Electronics Firearms Household …" at bounding box center [1419, 168] width 135 height 24
click at [1353, 155] on select "Select Item Type Clothing Collectibles Of Value Electronics Firearms Household …" at bounding box center [1419, 168] width 135 height 24
click at [1220, 182] on div "Personal Items Select Item Type Clothing Collectibles Of Value Electronics Fire…" at bounding box center [962, 165] width 1103 height 40
click at [1435, 170] on select "Select Item Type Clothing Collectibles Of Value Electronics Firearms Household …" at bounding box center [1419, 168] width 135 height 24
click at [1353, 155] on select "Select Item Type Clothing Collectibles Of Value Electronics Firearms Household …" at bounding box center [1419, 168] width 135 height 24
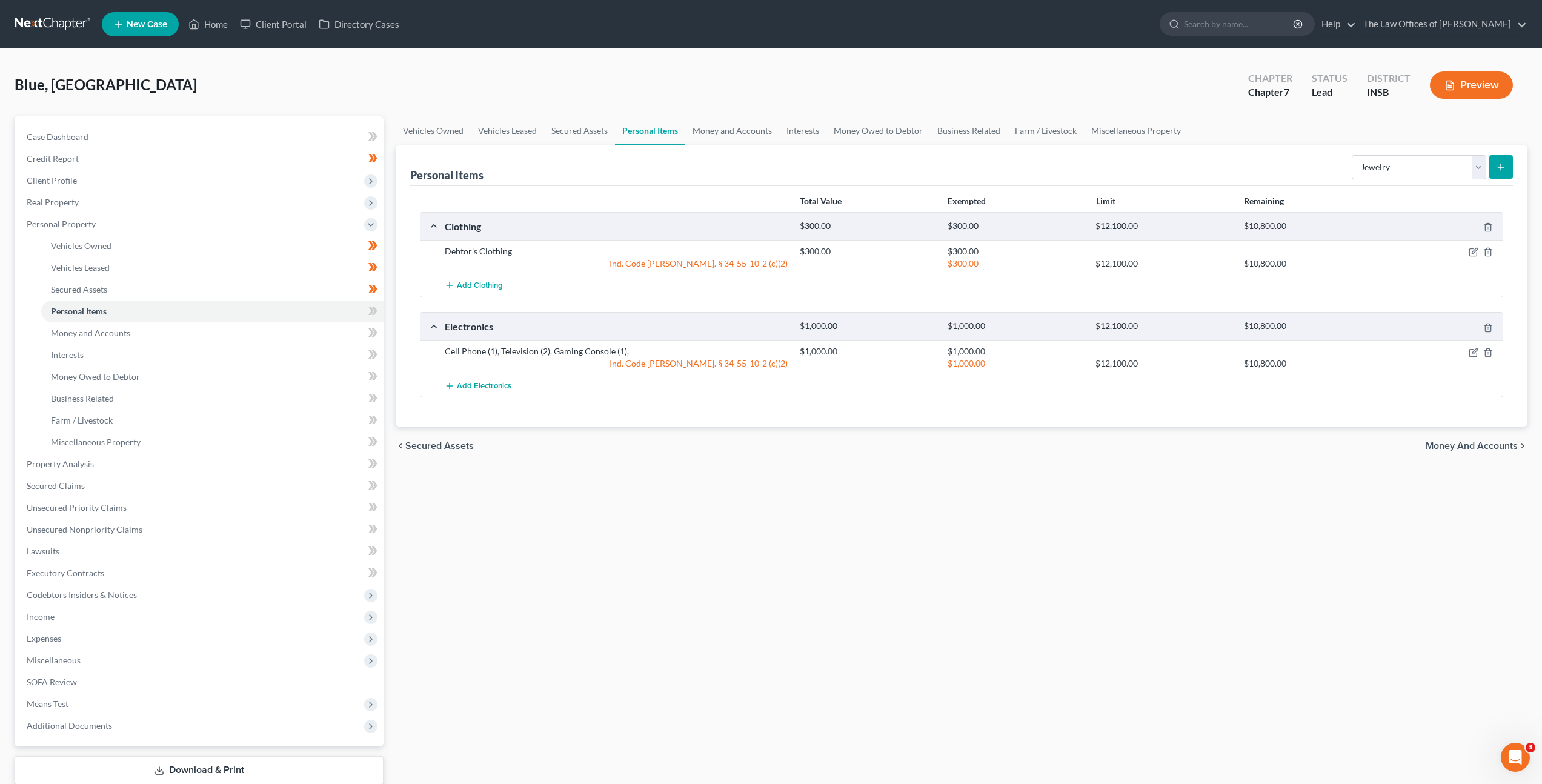
click at [1513, 161] on button "submit" at bounding box center [1501, 167] width 24 height 24
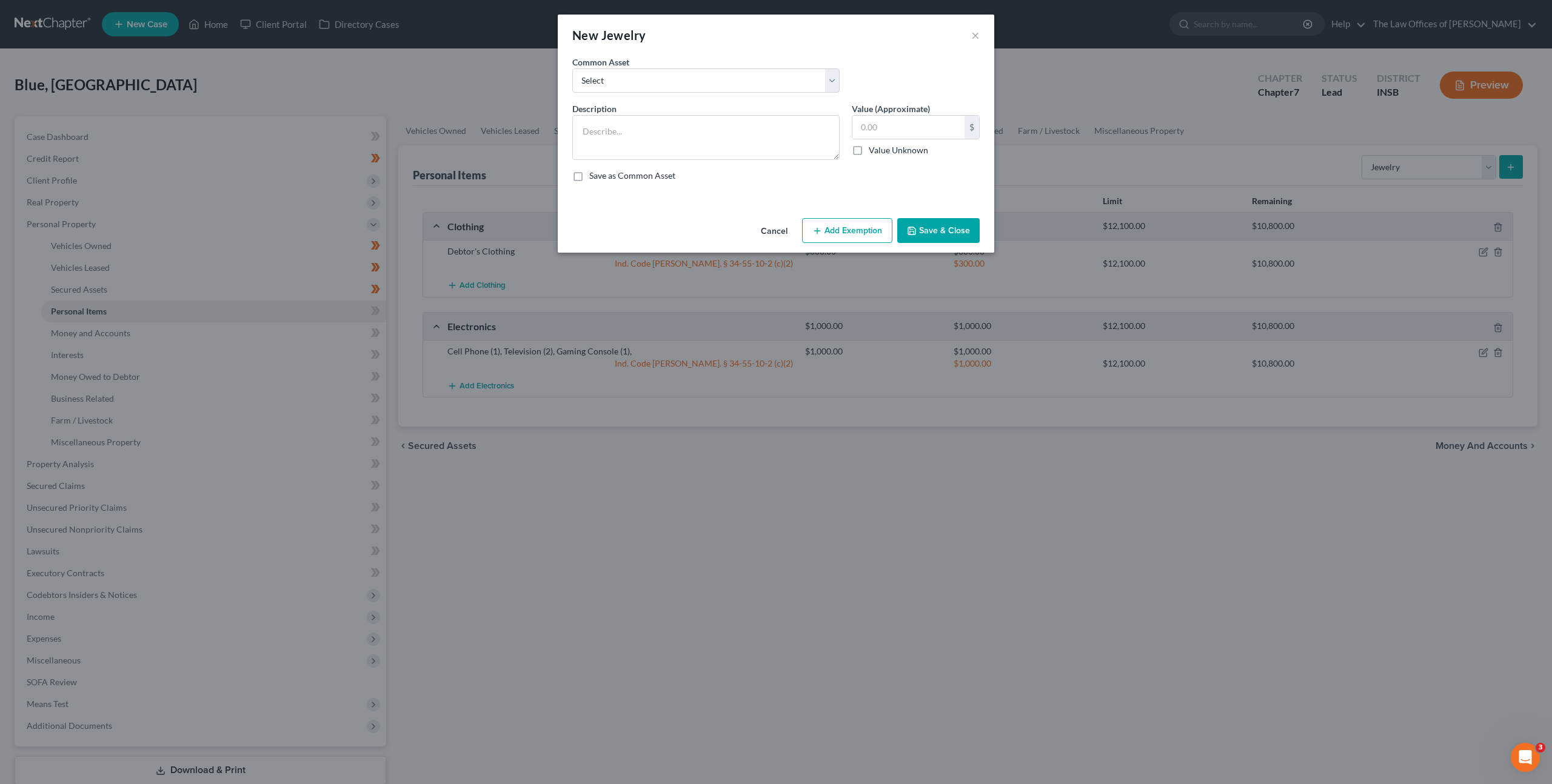
click at [969, 33] on div "New Jewelry ×" at bounding box center [775, 35] width 436 height 41
click at [971, 34] on button "×" at bounding box center [975, 35] width 8 height 14
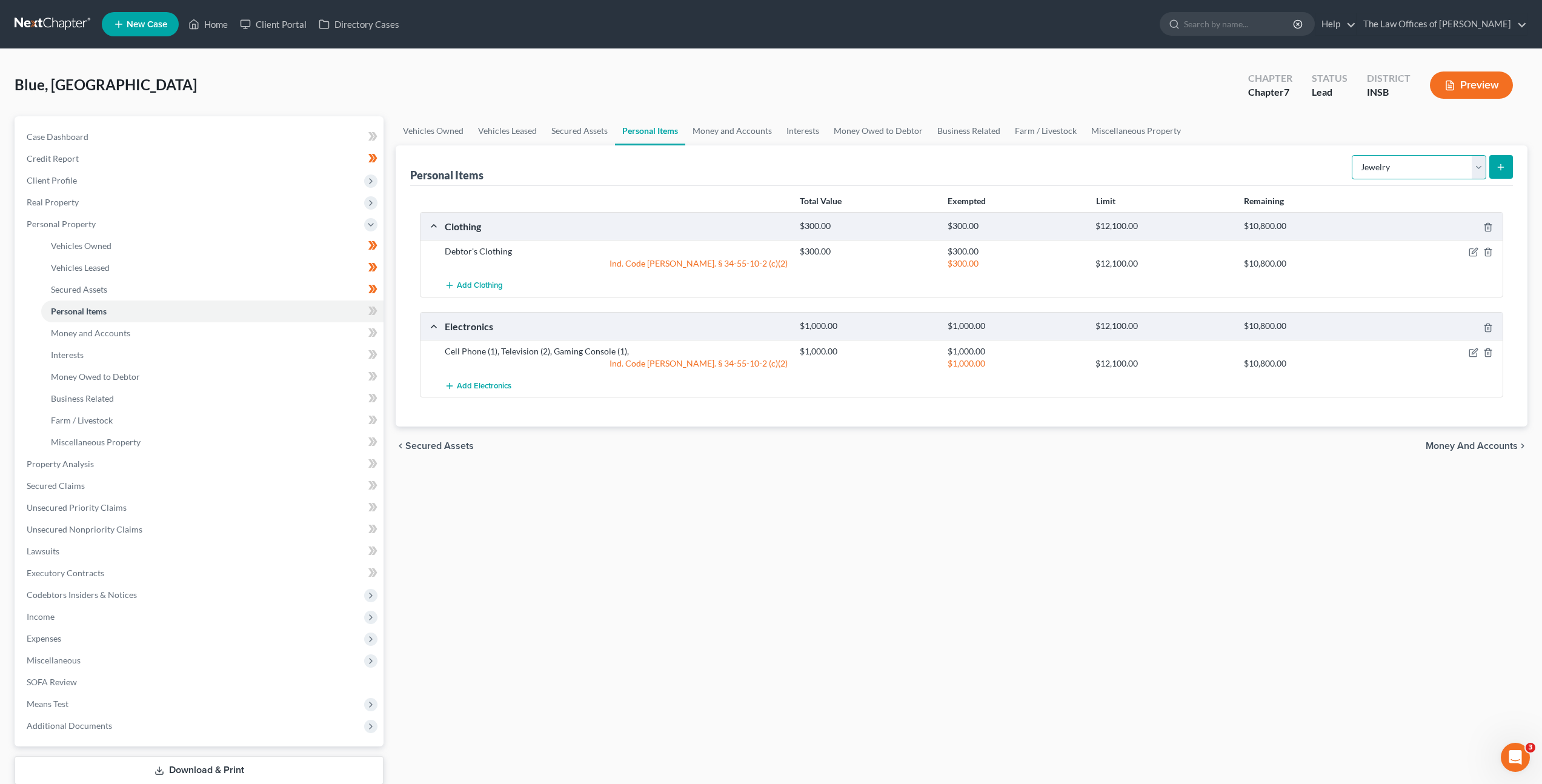
click at [1393, 168] on select "Select Item Type Clothing Collectibles Of Value Electronics Firearms Household …" at bounding box center [1419, 168] width 135 height 24
click at [1389, 166] on select "Select Item Type Clothing Collectibles Of Value Electronics Firearms Household …" at bounding box center [1419, 168] width 135 height 24
click at [1375, 168] on select "Select Item Type Clothing Collectibles Of Value Electronics Firearms Household …" at bounding box center [1419, 168] width 135 height 24
click at [1353, 155] on select "Select Item Type Clothing Collectibles Of Value Electronics Firearms Household …" at bounding box center [1419, 168] width 135 height 24
click at [1508, 165] on button "submit" at bounding box center [1501, 167] width 24 height 24
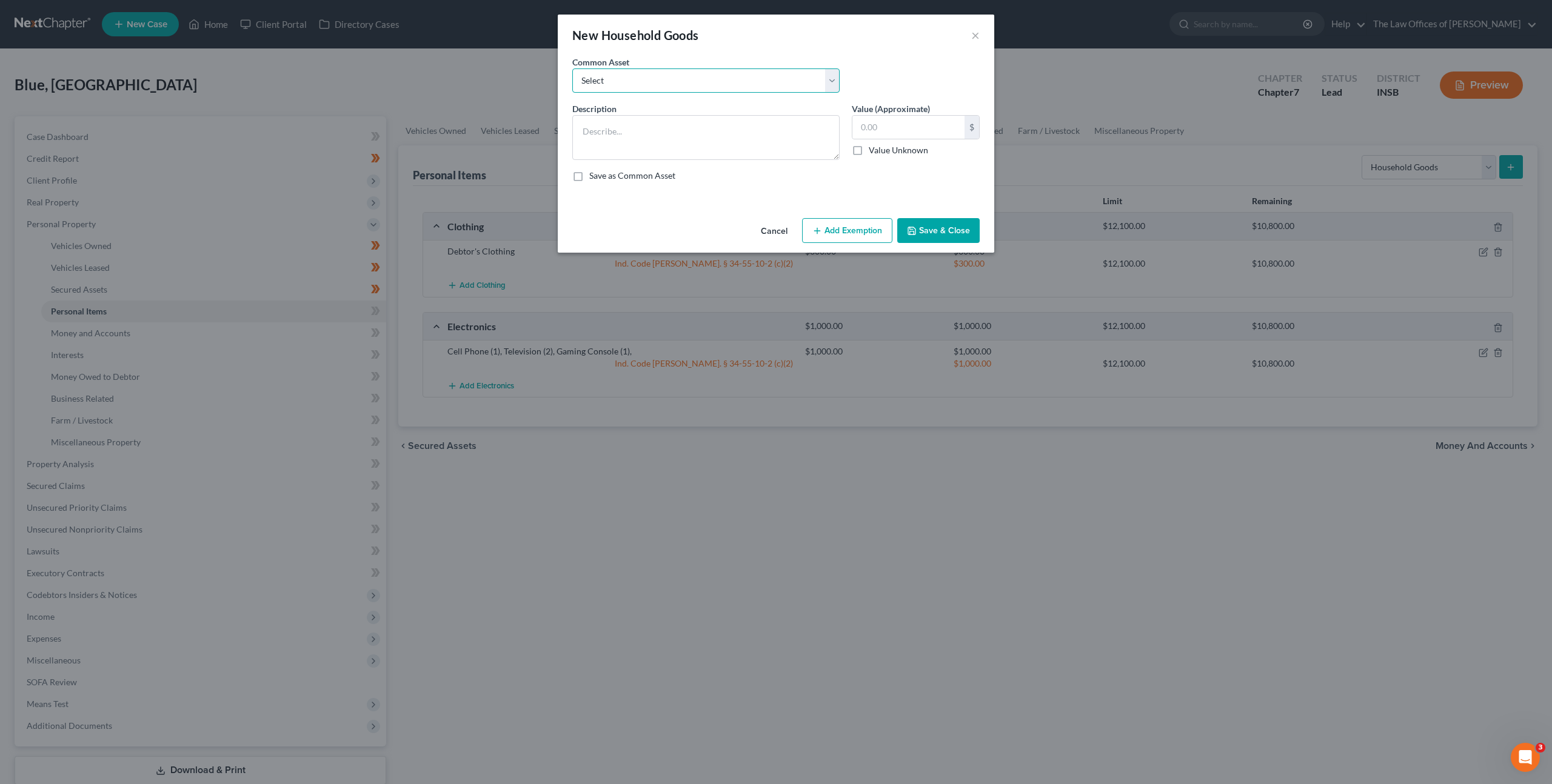
click at [736, 80] on select "Select Living Room Suite, Dining Room Suite, Bedroom Suite, Washer, Dryer, Refr…" at bounding box center [706, 81] width 267 height 24
click at [573, 69] on select "Select Living Room Suite, Dining Room Suite, Bedroom Suite, Washer, Dryer, Refr…" at bounding box center [706, 81] width 267 height 24
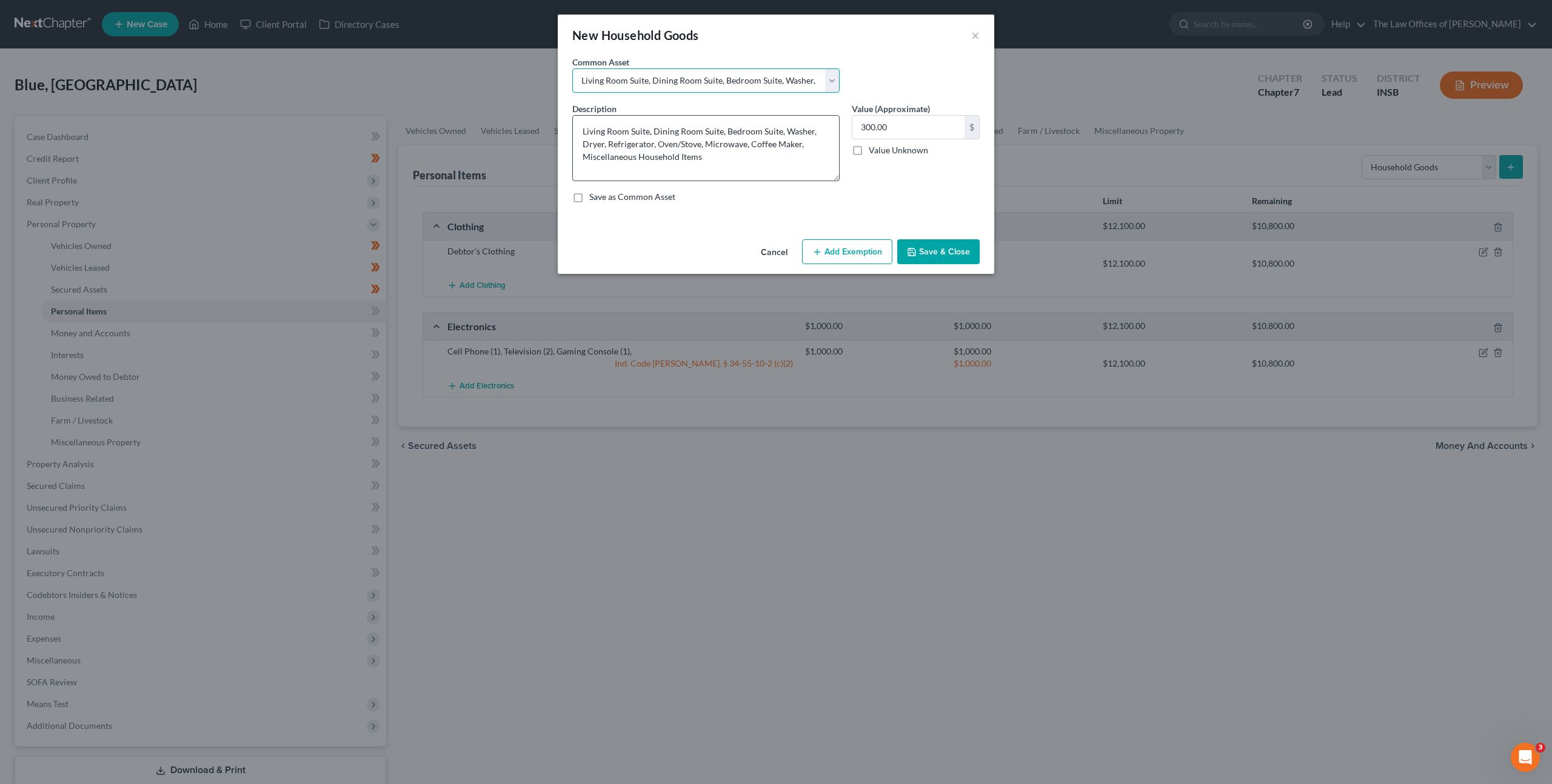
drag, startPoint x: 833, startPoint y: 157, endPoint x: 832, endPoint y: 179, distance: 22.0
click at [832, 179] on textarea "Living Room Suite, Dining Room Suite, Bedroom Suite, Washer, Dryer, Refrigerato…" at bounding box center [706, 148] width 267 height 66
drag, startPoint x: 721, startPoint y: 129, endPoint x: 653, endPoint y: 126, distance: 68.1
click at [653, 126] on textarea "Living Room Suite, Dining Room Suite, Bedroom Suite, Washer, Dryer, Refrigerato…" at bounding box center [706, 148] width 267 height 66
click at [706, 134] on textarea "Living Room Suite, Bedroom Suite, Washer, Dryer, Refrigerator, Oven/Stove, Micr…" at bounding box center [706, 148] width 267 height 66
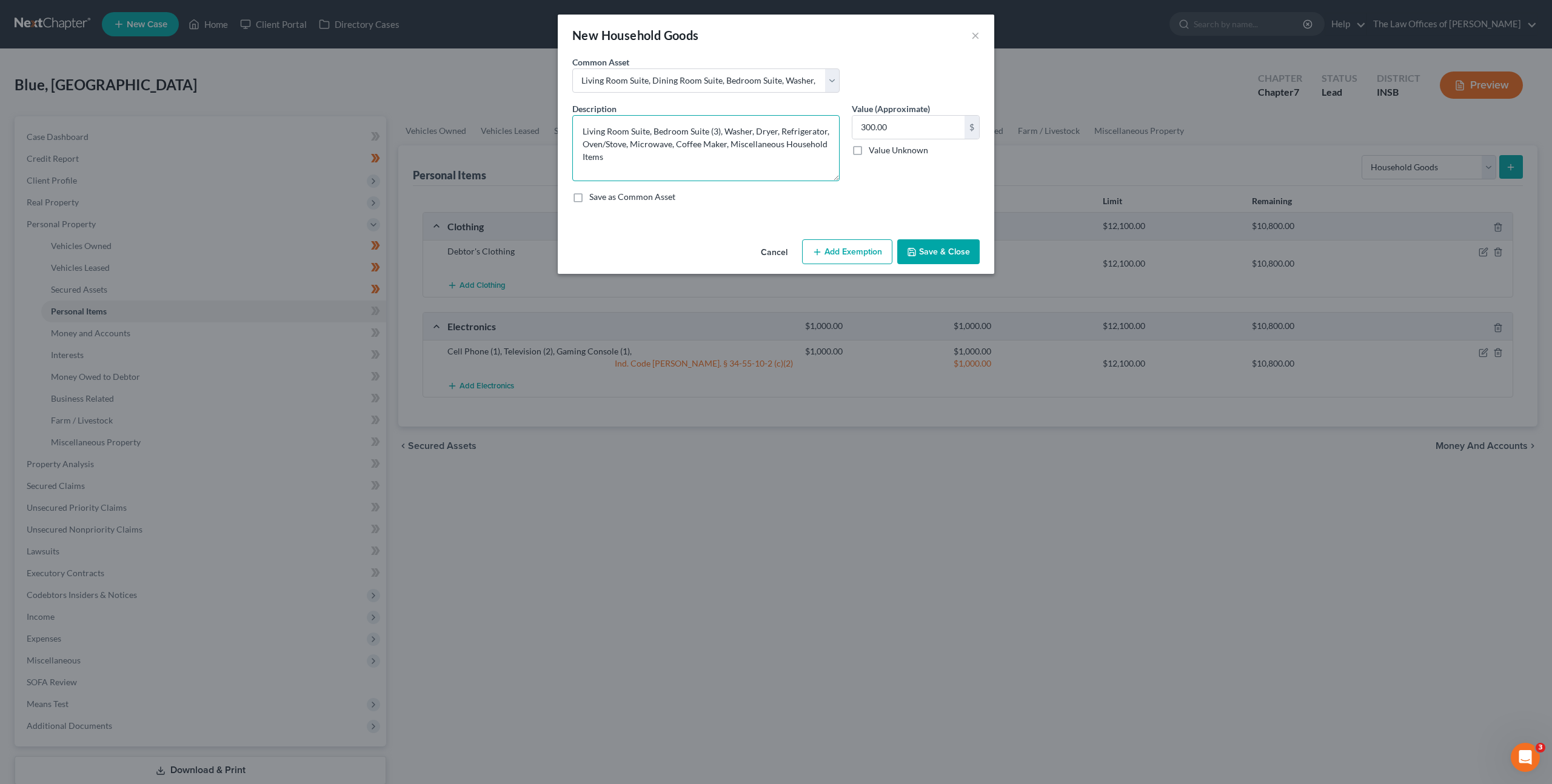
drag, startPoint x: 629, startPoint y: 145, endPoint x: 755, endPoint y: 132, distance: 126.7
click at [755, 132] on textarea "Living Room Suite, Bedroom Suite (3), Washer, Dryer, Refrigerator, Oven/Stove, …" at bounding box center [706, 148] width 267 height 66
drag, startPoint x: 818, startPoint y: 131, endPoint x: 769, endPoint y: 130, distance: 49.0
click at [769, 130] on textarea "Living Room Suite, Bedroom Suite (3), Microwave, Coffee Maker, Miscellaneous Ho…" at bounding box center [706, 148] width 267 height 66
click at [747, 153] on textarea "Living Room Suite, Bedroom Suite (3), Microwave, Air Fryer, Miscellaneous House…" at bounding box center [706, 148] width 267 height 66
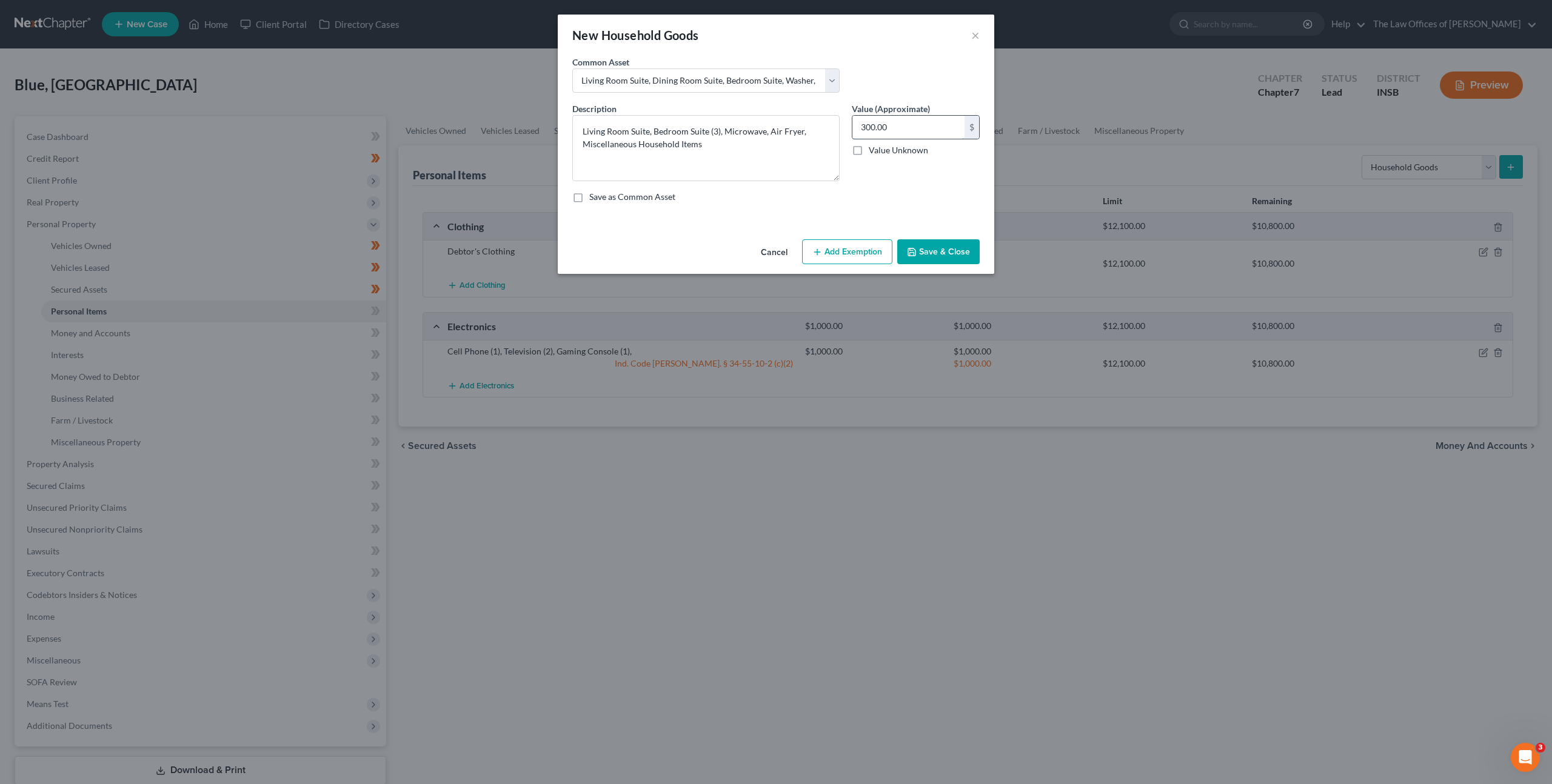
click at [901, 130] on input "300.00" at bounding box center [908, 127] width 112 height 23
click at [832, 235] on div "Cancel Add Exemption Save & Close" at bounding box center [775, 254] width 436 height 40
click at [834, 239] on div "Cancel Add Exemption Save & Close" at bounding box center [775, 254] width 436 height 40
click at [838, 246] on button "Add Exemption" at bounding box center [848, 251] width 90 height 25
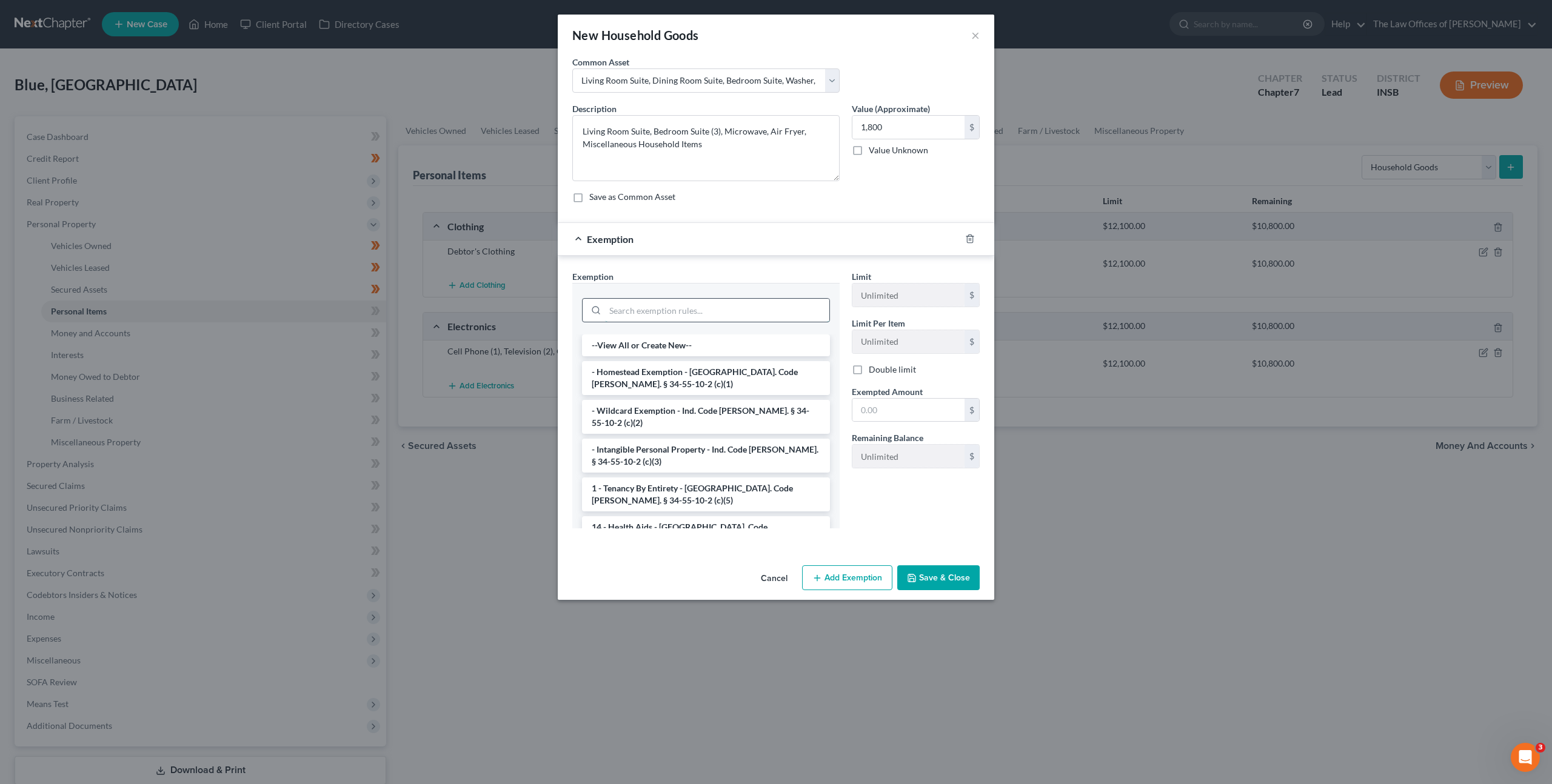
click at [671, 312] on input "search" at bounding box center [717, 310] width 224 height 23
click at [655, 408] on li "- Wildcard Exemption - Ind. Code Ann. § 34-55-10-2 (c)(2)" at bounding box center [705, 417] width 248 height 34
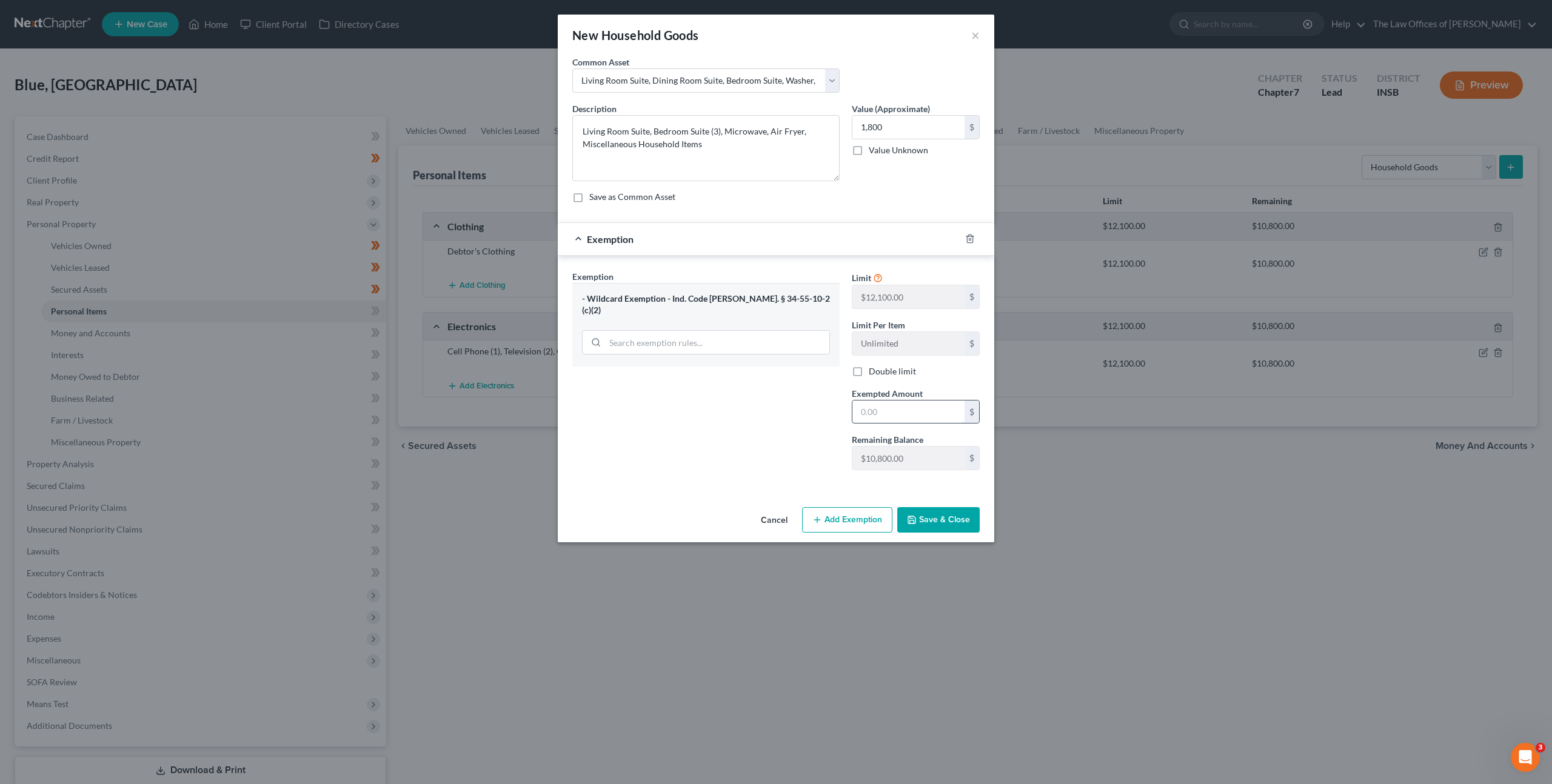
click at [881, 416] on input "text" at bounding box center [908, 411] width 112 height 23
drag, startPoint x: 750, startPoint y: 449, endPoint x: 809, endPoint y: 479, distance: 66.2
click at [752, 450] on div "Exemption Set must be selected for CA. Exemption * - Wildcard Exemption - Ind. …" at bounding box center [705, 375] width 280 height 210
click at [939, 515] on button "Save & Close" at bounding box center [939, 520] width 83 height 25
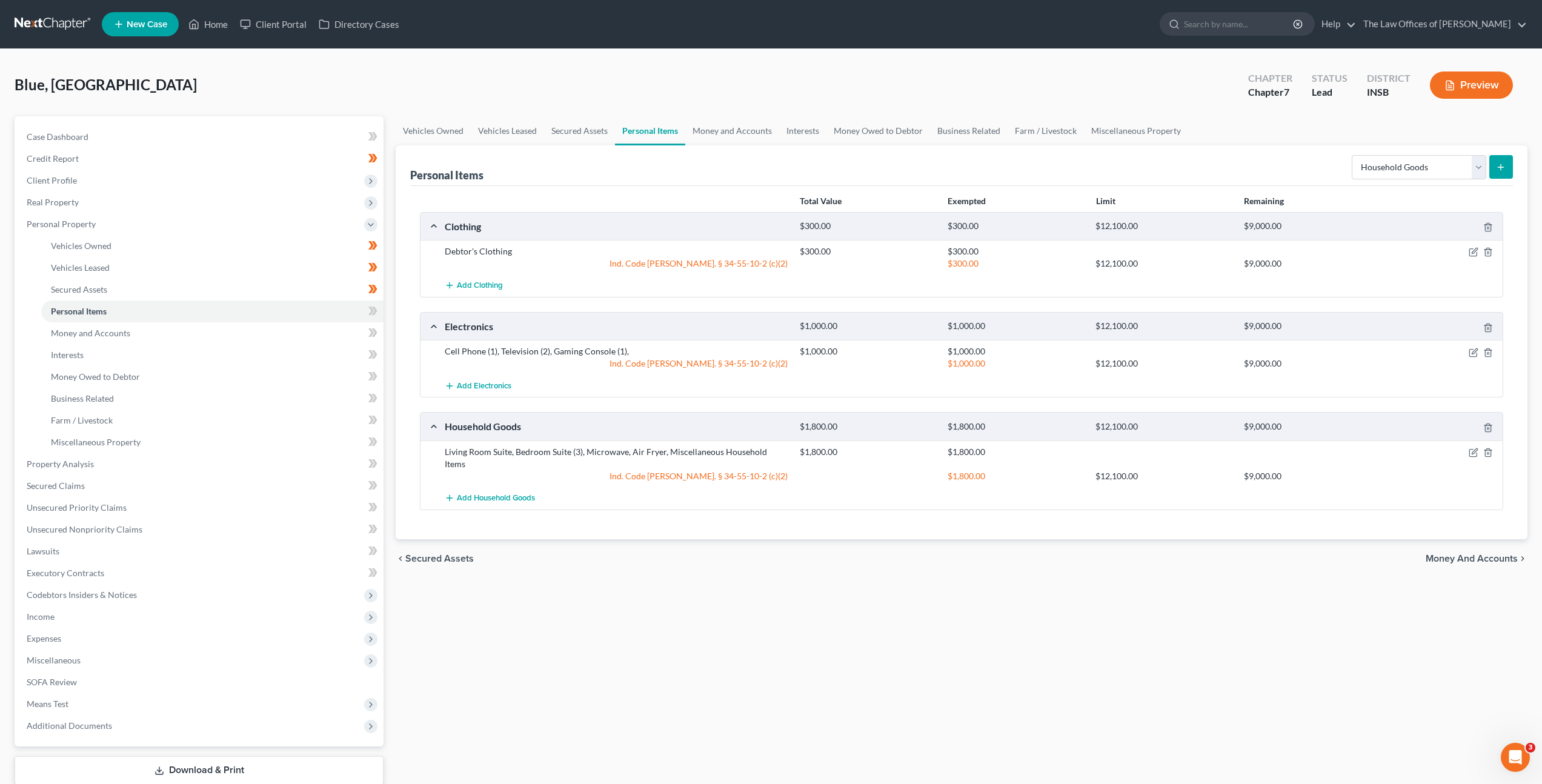
click at [739, 558] on div "chevron_left Secured Assets Money and Accounts chevron_right" at bounding box center [961, 558] width 1132 height 39
click at [373, 310] on icon at bounding box center [371, 311] width 6 height 8
drag, startPoint x: 373, startPoint y: 310, endPoint x: 250, endPoint y: 335, distance: 125.5
click at [373, 310] on icon at bounding box center [371, 311] width 6 height 8
click at [249, 336] on link "Money and Accounts" at bounding box center [213, 332] width 343 height 22
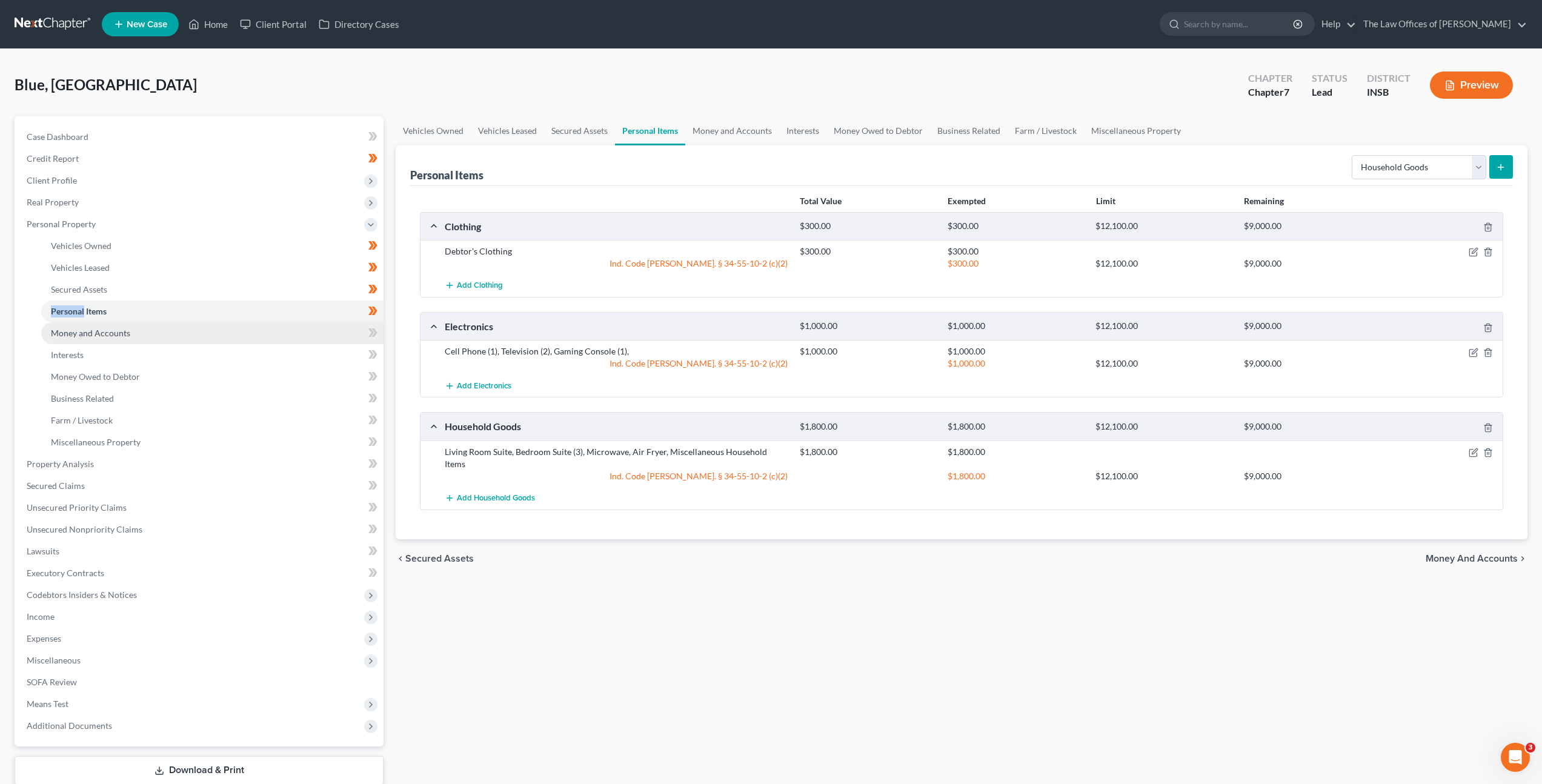
click at [249, 336] on link "Money and Accounts" at bounding box center [213, 332] width 343 height 22
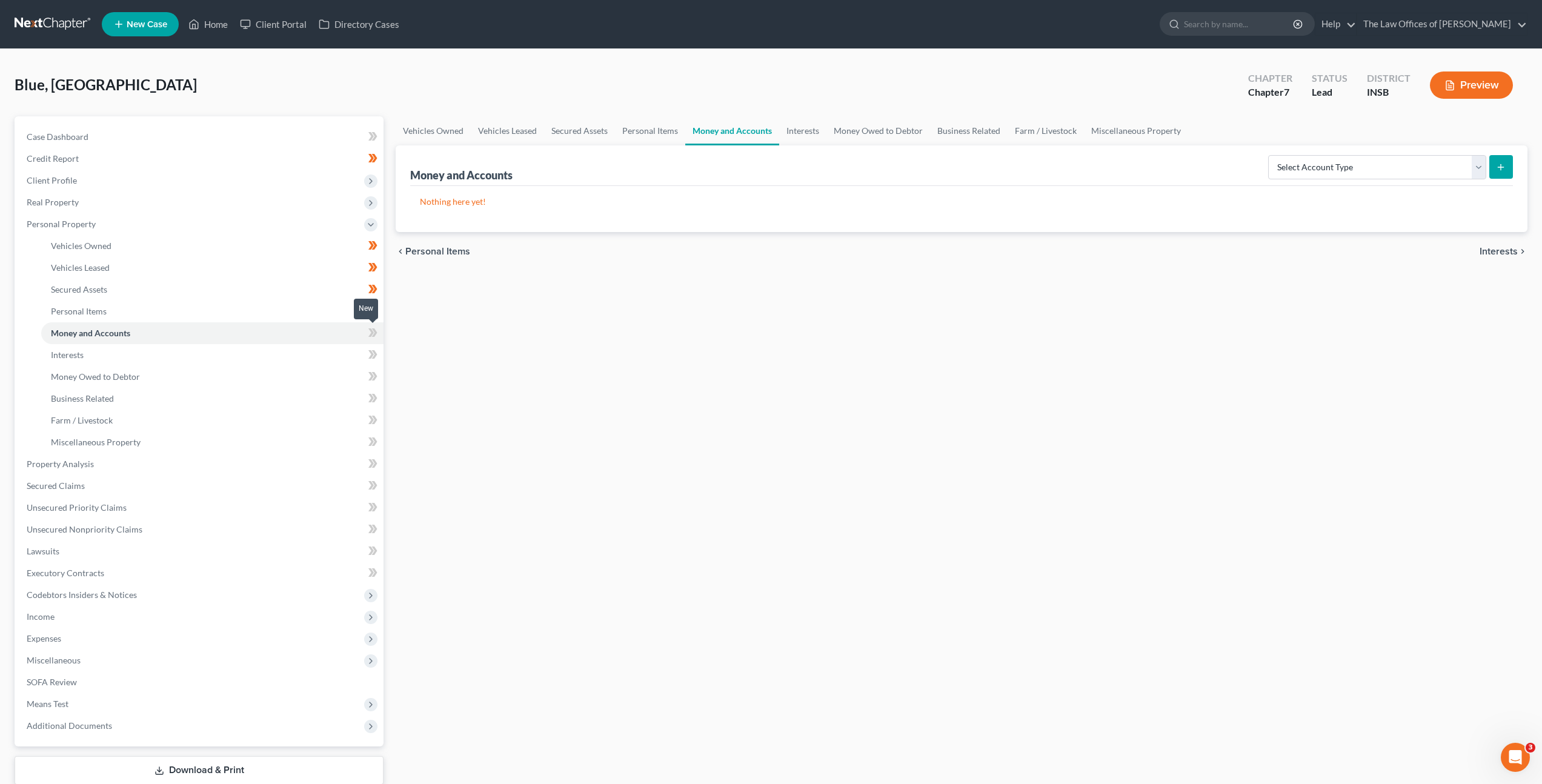
click at [366, 332] on span at bounding box center [373, 334] width 22 height 18
click at [377, 335] on icon at bounding box center [373, 333] width 9 height 15
click at [329, 355] on link "Interests" at bounding box center [213, 355] width 343 height 22
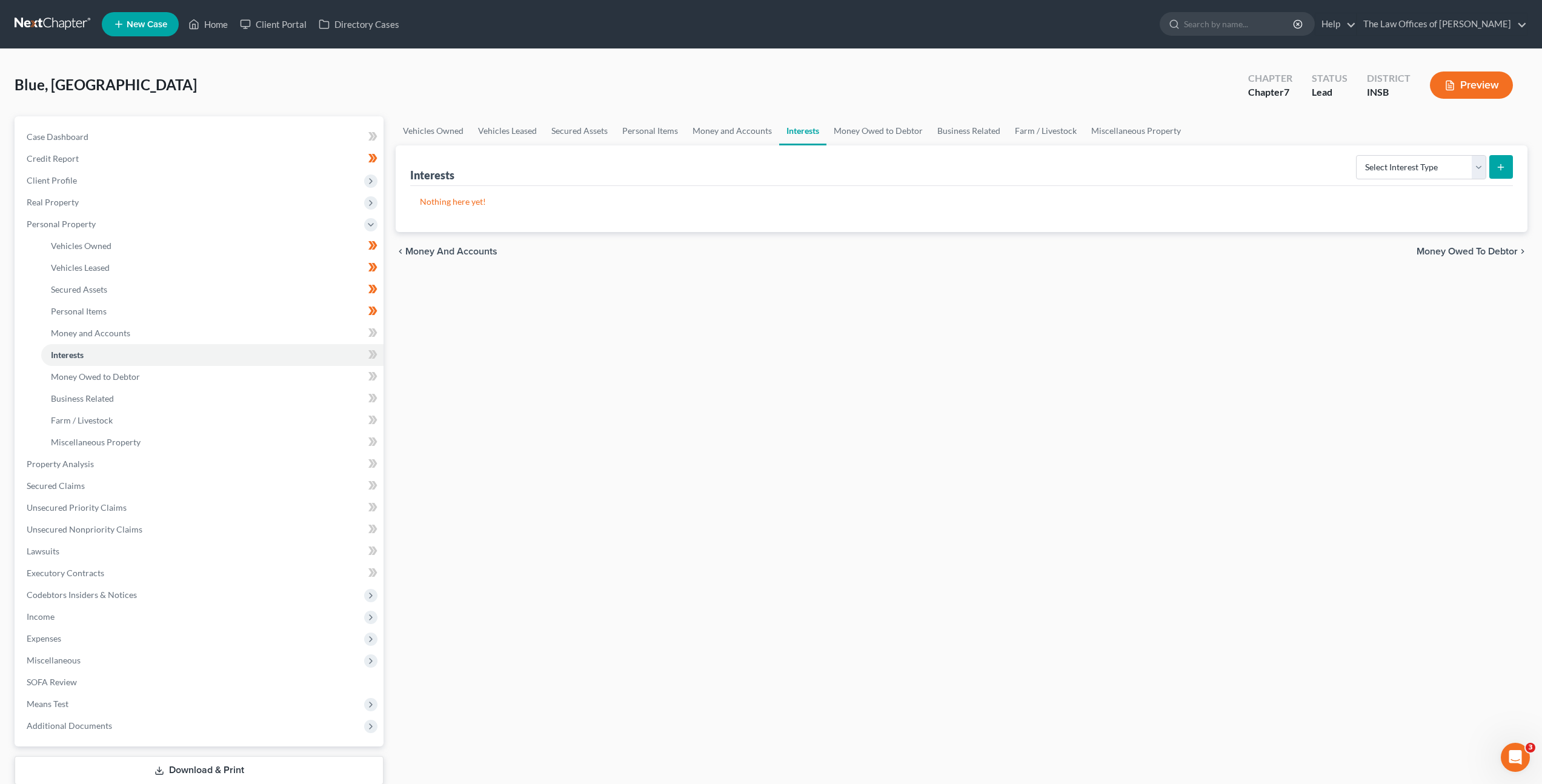
click at [701, 432] on div "Vehicles Owned Vehicles Leased Secured Assets Personal Items Money and Accounts…" at bounding box center [961, 466] width 1144 height 699
click at [1412, 174] on select "Select Interest Type 401K Annuity Bond Education IRA Government Bond Government…" at bounding box center [1422, 168] width 130 height 24
click at [1357, 155] on select "Select Interest Type 401K Annuity Bond Education IRA Government Bond Government…" at bounding box center [1422, 168] width 130 height 24
drag, startPoint x: 1087, startPoint y: 370, endPoint x: 1392, endPoint y: 224, distance: 338.1
click at [1087, 370] on div "Vehicles Owned Vehicles Leased Secured Assets Personal Items Money and Accounts…" at bounding box center [961, 466] width 1144 height 699
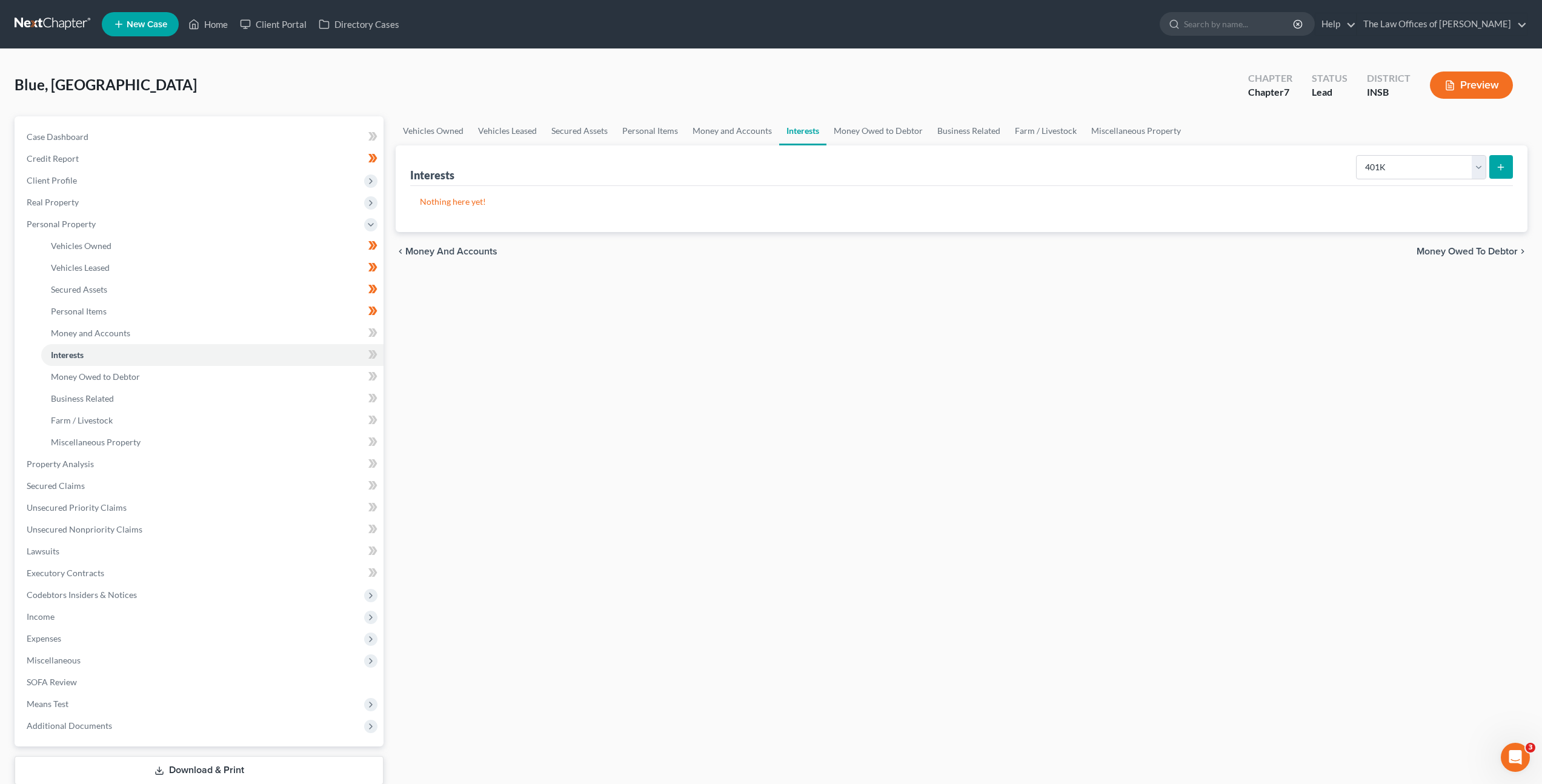
click at [1499, 168] on icon "submit" at bounding box center [1501, 168] width 9 height 9
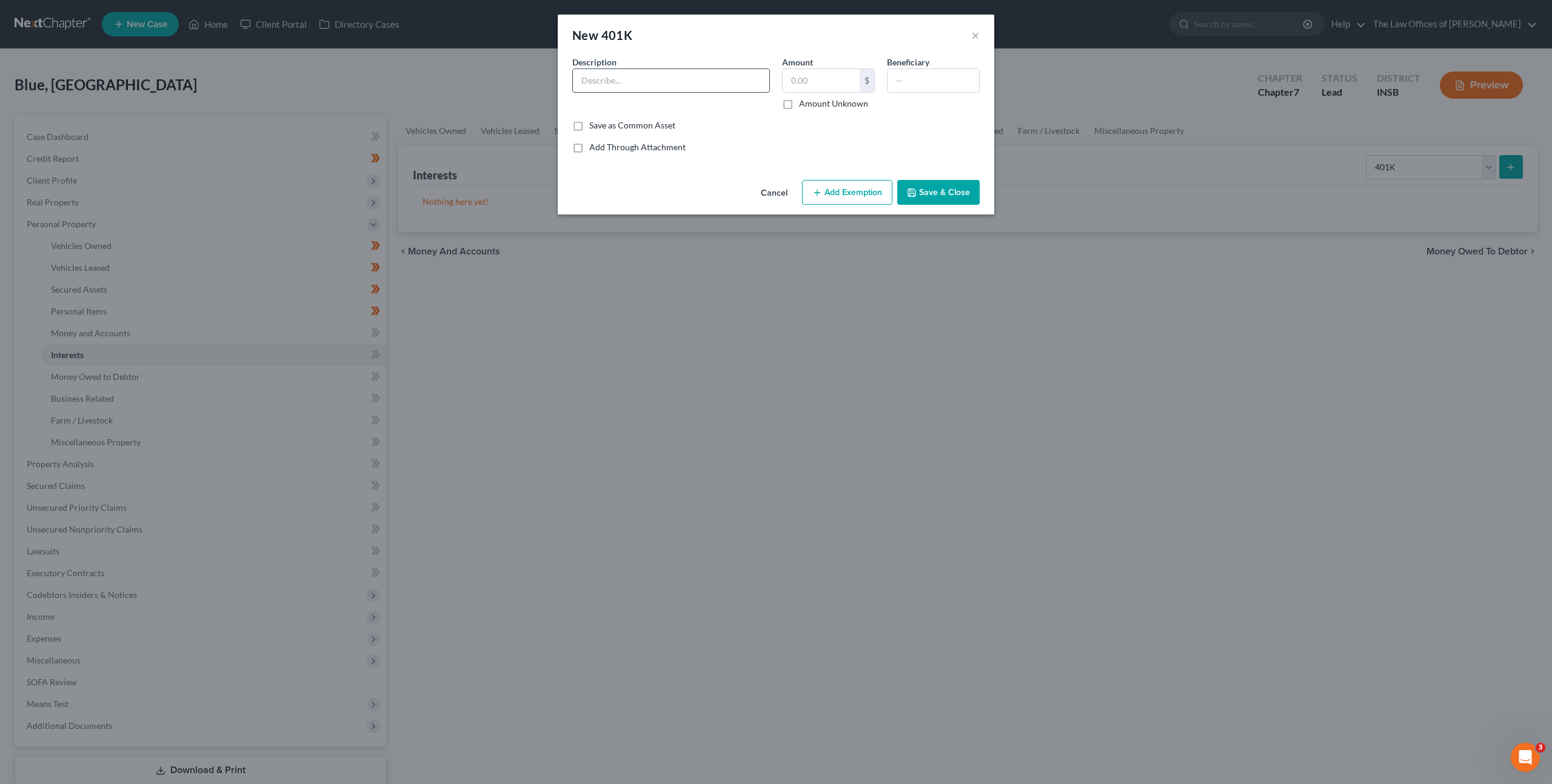
click at [661, 79] on input "text" at bounding box center [671, 80] width 197 height 23
click at [827, 189] on button "Add Exemption" at bounding box center [848, 192] width 90 height 25
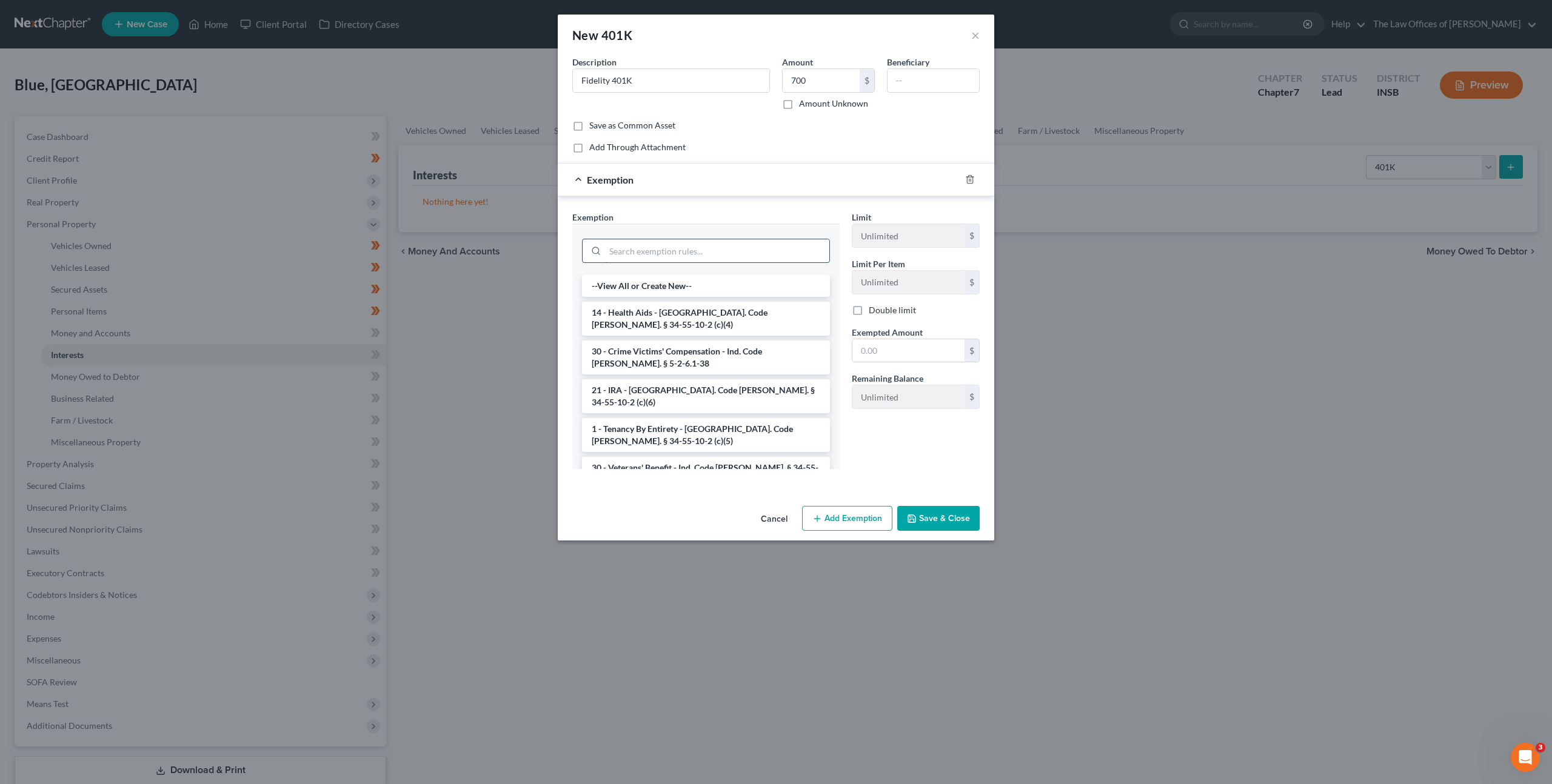
click at [676, 255] on input "search" at bounding box center [717, 250] width 224 height 23
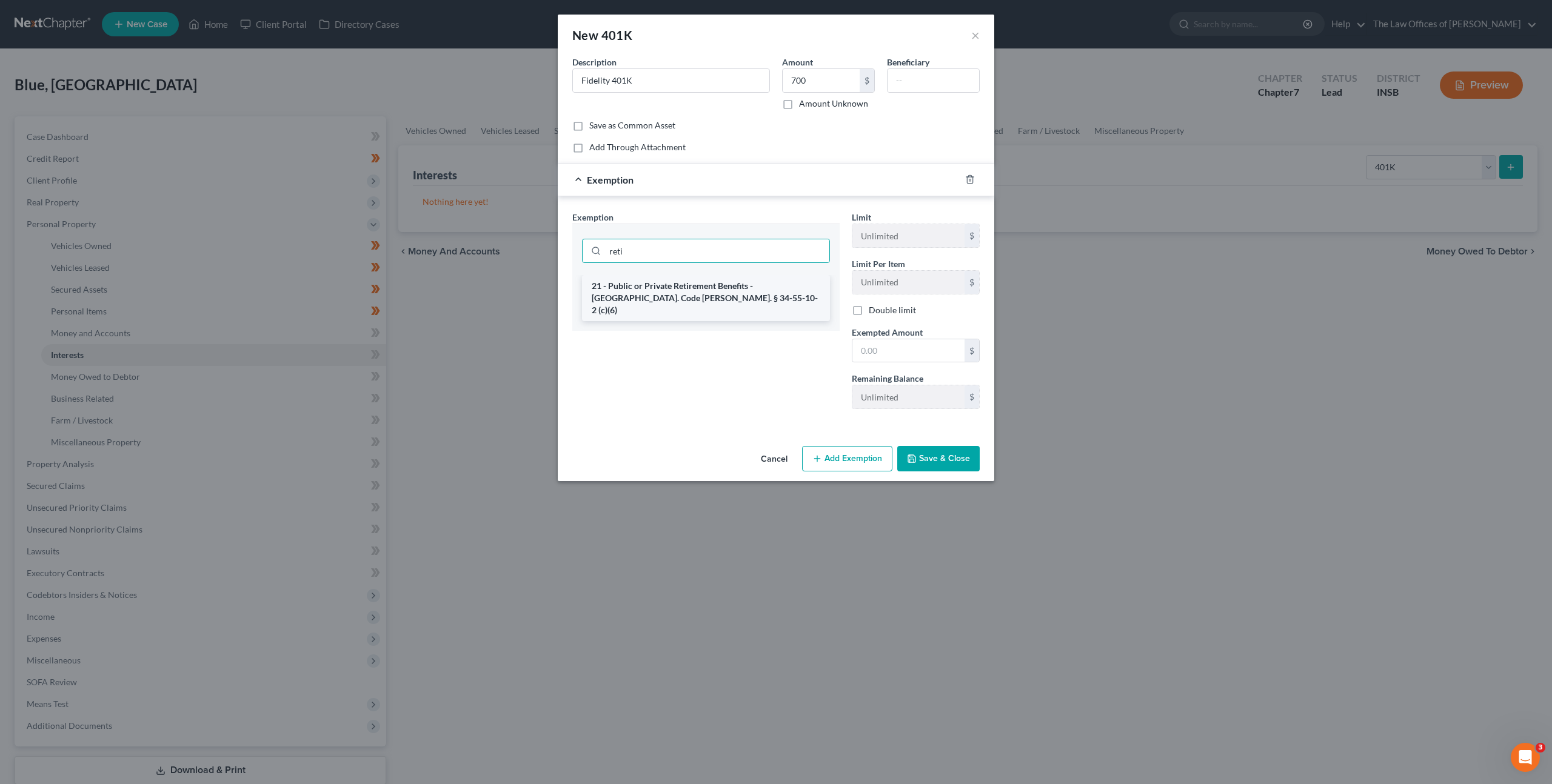
click at [736, 292] on li "21 - Public or Private Retirement Benefits - Ind. Code Ann. § 34-55-10-2 (c)(6)" at bounding box center [705, 297] width 248 height 46
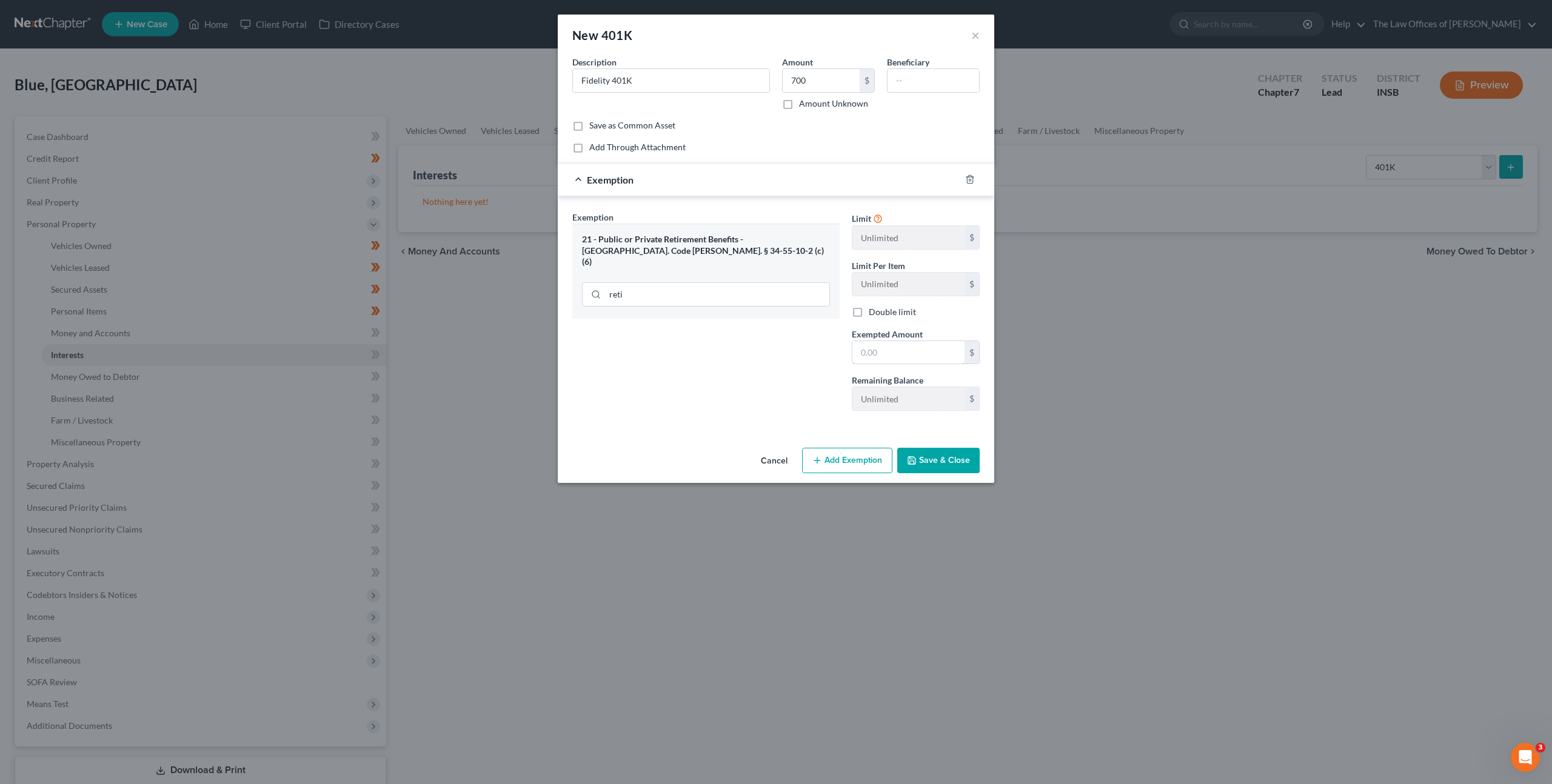
click at [894, 358] on input "text" at bounding box center [908, 352] width 112 height 23
drag, startPoint x: 642, startPoint y: 363, endPoint x: 643, endPoint y: 372, distance: 9.1
click at [642, 363] on div "Exemption Set must be selected for CA. Exemption * 21 - Public or Private Retir…" at bounding box center [705, 315] width 280 height 210
click at [942, 470] on button "Save & Close" at bounding box center [939, 460] width 83 height 25
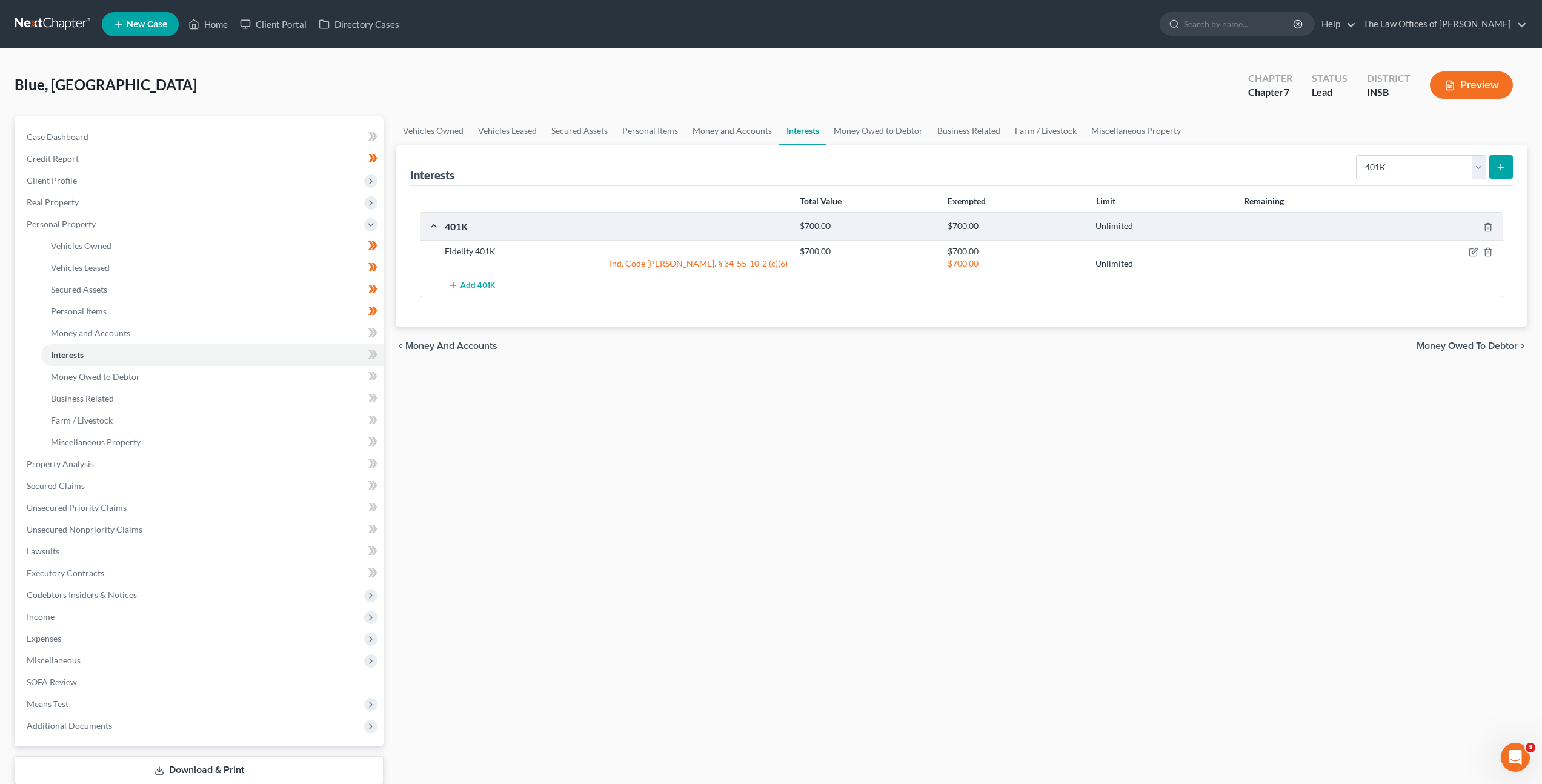
click at [871, 444] on div "Vehicles Owned Vehicles Leased Secured Assets Personal Items Money and Accounts…" at bounding box center [961, 466] width 1144 height 699
click at [377, 354] on icon at bounding box center [375, 354] width 6 height 8
click at [1241, 408] on div "Vehicles Owned Vehicles Leased Secured Assets Personal Items Money and Accounts…" at bounding box center [961, 466] width 1144 height 699
click at [1387, 155] on select "Select Interest Type 401K Annuity Bond Education IRA Government Bond Government…" at bounding box center [1422, 168] width 130 height 24
click at [374, 355] on icon at bounding box center [375, 354] width 6 height 8
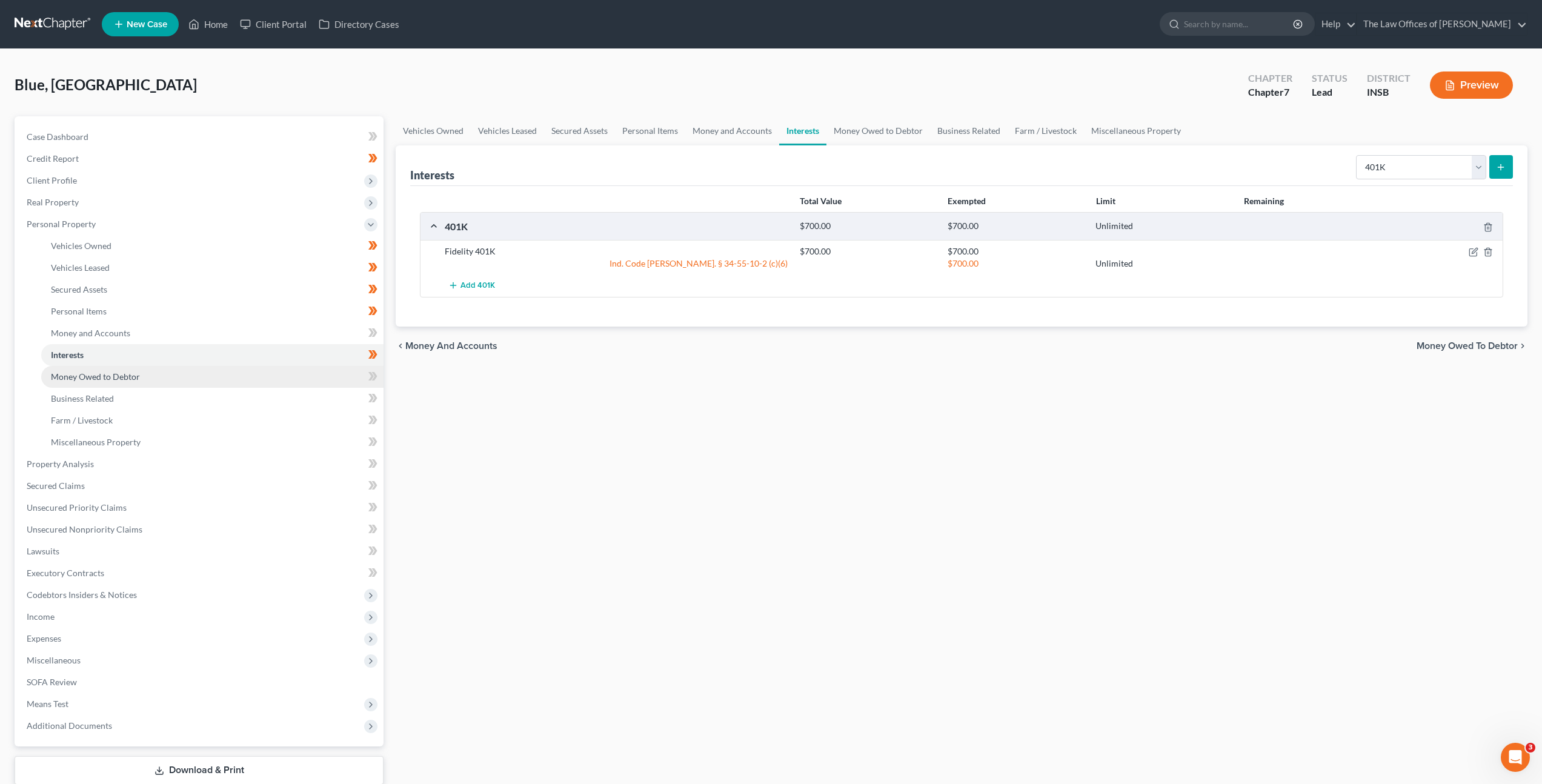
click at [316, 379] on link "Money Owed to Debtor" at bounding box center [213, 376] width 343 height 22
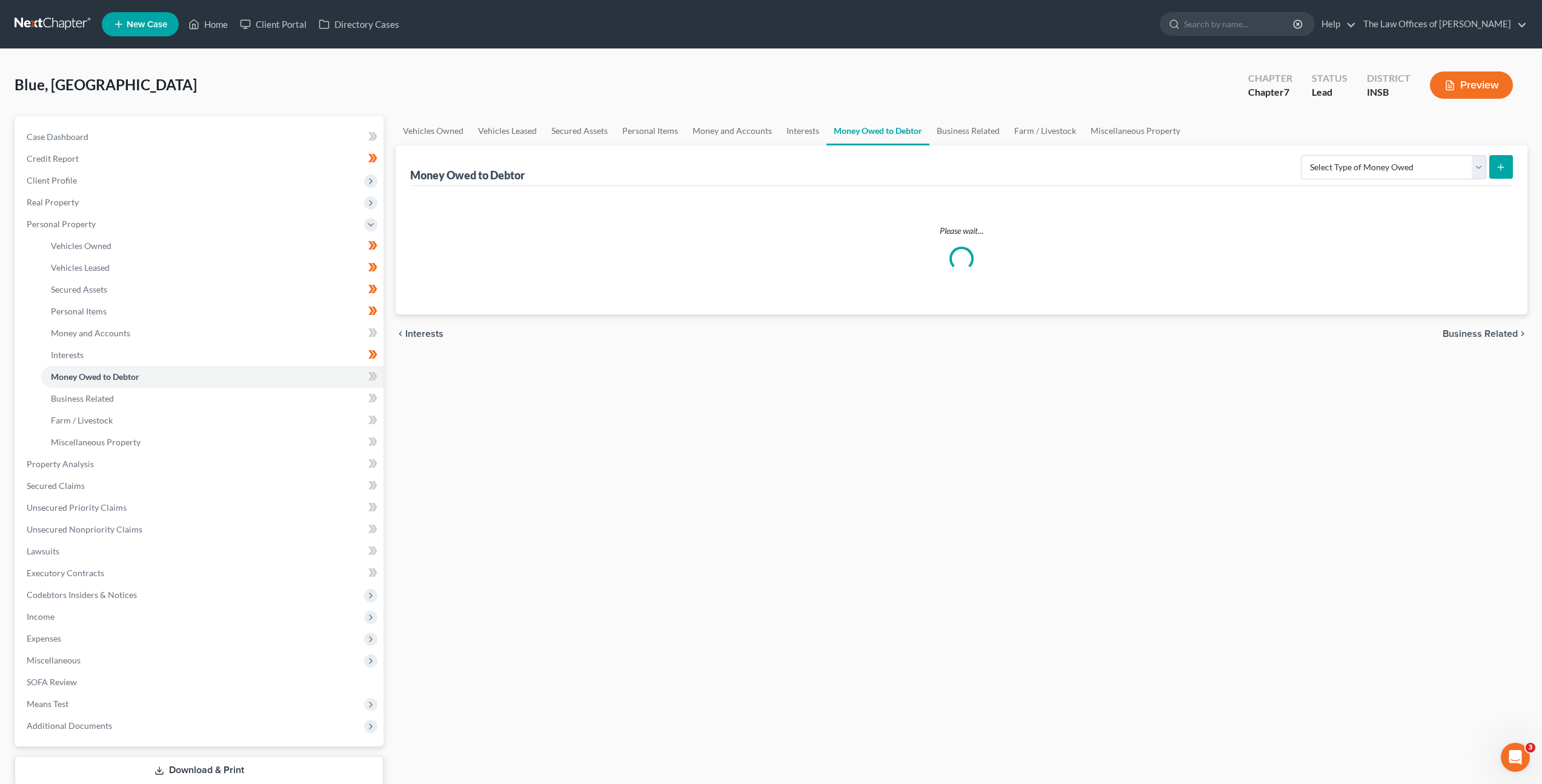
click at [795, 438] on div "Vehicles Owned Vehicles Leased Secured Assets Personal Items Money and Accounts…" at bounding box center [961, 466] width 1144 height 699
click at [1315, 164] on select "Select Type of Money Owed Accounts Receivable Alimony Child Support Claims Agai…" at bounding box center [1393, 168] width 185 height 24
click at [372, 370] on icon at bounding box center [373, 376] width 9 height 15
click at [322, 391] on link "Business Related" at bounding box center [213, 398] width 343 height 22
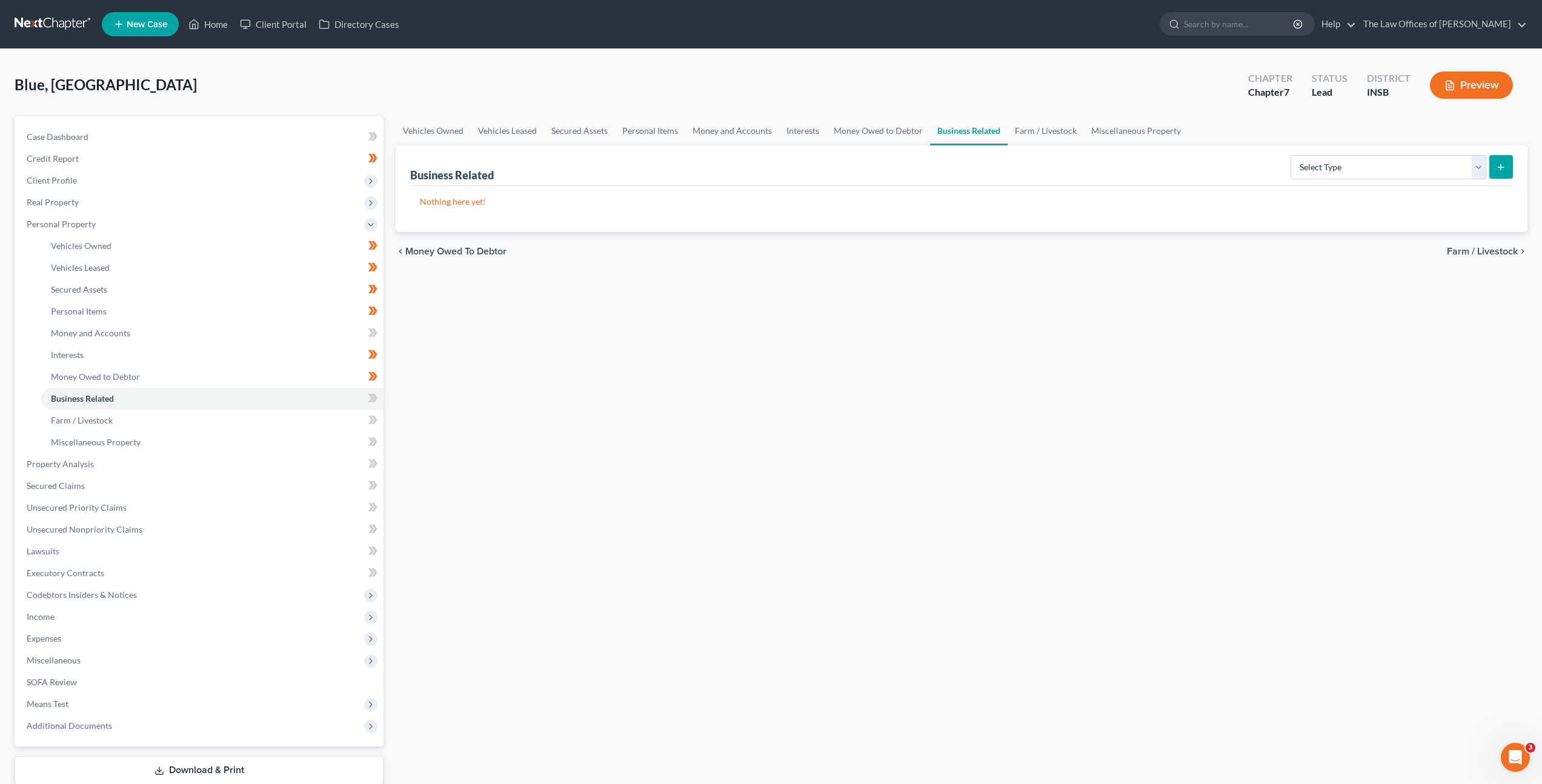
click at [1051, 382] on div "Vehicles Owned Vehicles Leased Secured Assets Personal Items Money and Accounts…" at bounding box center [961, 466] width 1144 height 699
click at [367, 402] on span at bounding box center [373, 399] width 22 height 18
click at [297, 424] on link "Farm / Livestock" at bounding box center [213, 420] width 343 height 22
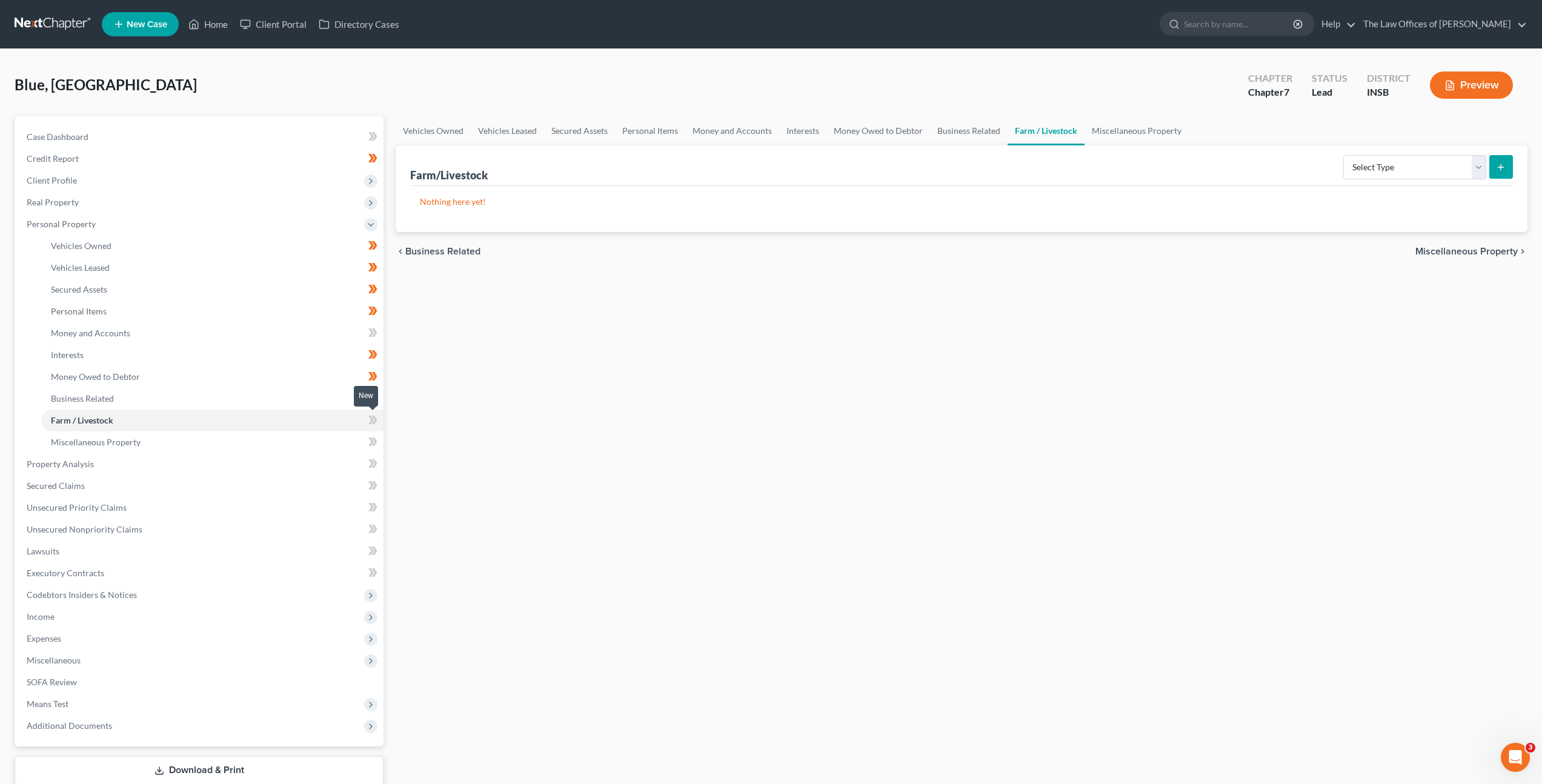
click at [375, 419] on icon at bounding box center [375, 420] width 6 height 8
click at [331, 434] on link "Miscellaneous Property" at bounding box center [213, 441] width 343 height 22
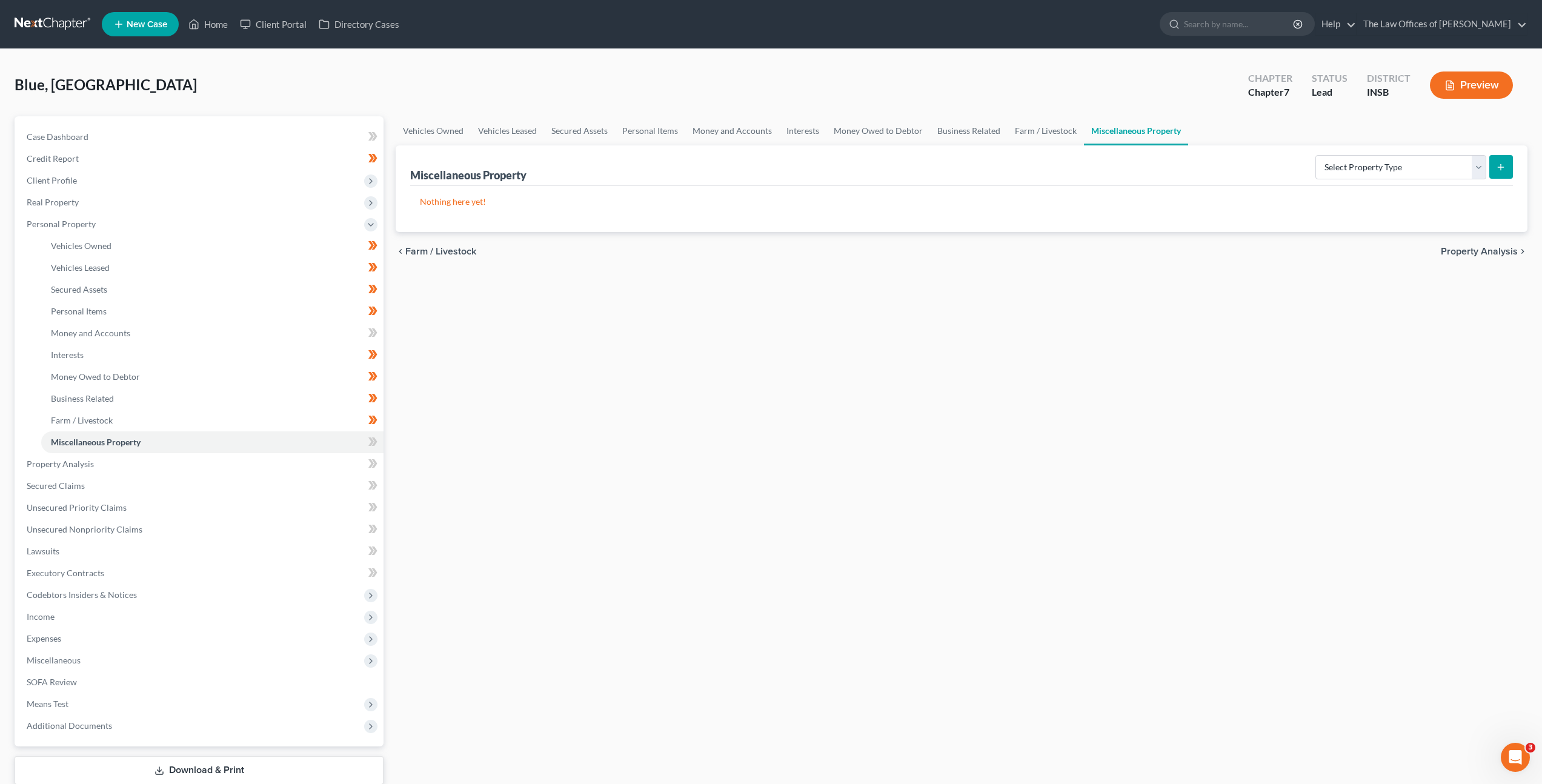
drag, startPoint x: 722, startPoint y: 349, endPoint x: 824, endPoint y: 325, distance: 104.8
click at [723, 349] on div "Vehicles Owned Vehicles Leased Secured Assets Personal Items Money and Accounts…" at bounding box center [961, 466] width 1144 height 699
click at [1342, 170] on select "Select Property Type Assigned for Creditor Benefit Within 1 Year Holding for An…" at bounding box center [1401, 168] width 171 height 24
click at [1331, 173] on select "Select Property Type Assigned for Creditor Benefit Within 1 Year Holding for An…" at bounding box center [1401, 168] width 171 height 24
click at [372, 437] on icon at bounding box center [373, 442] width 9 height 15
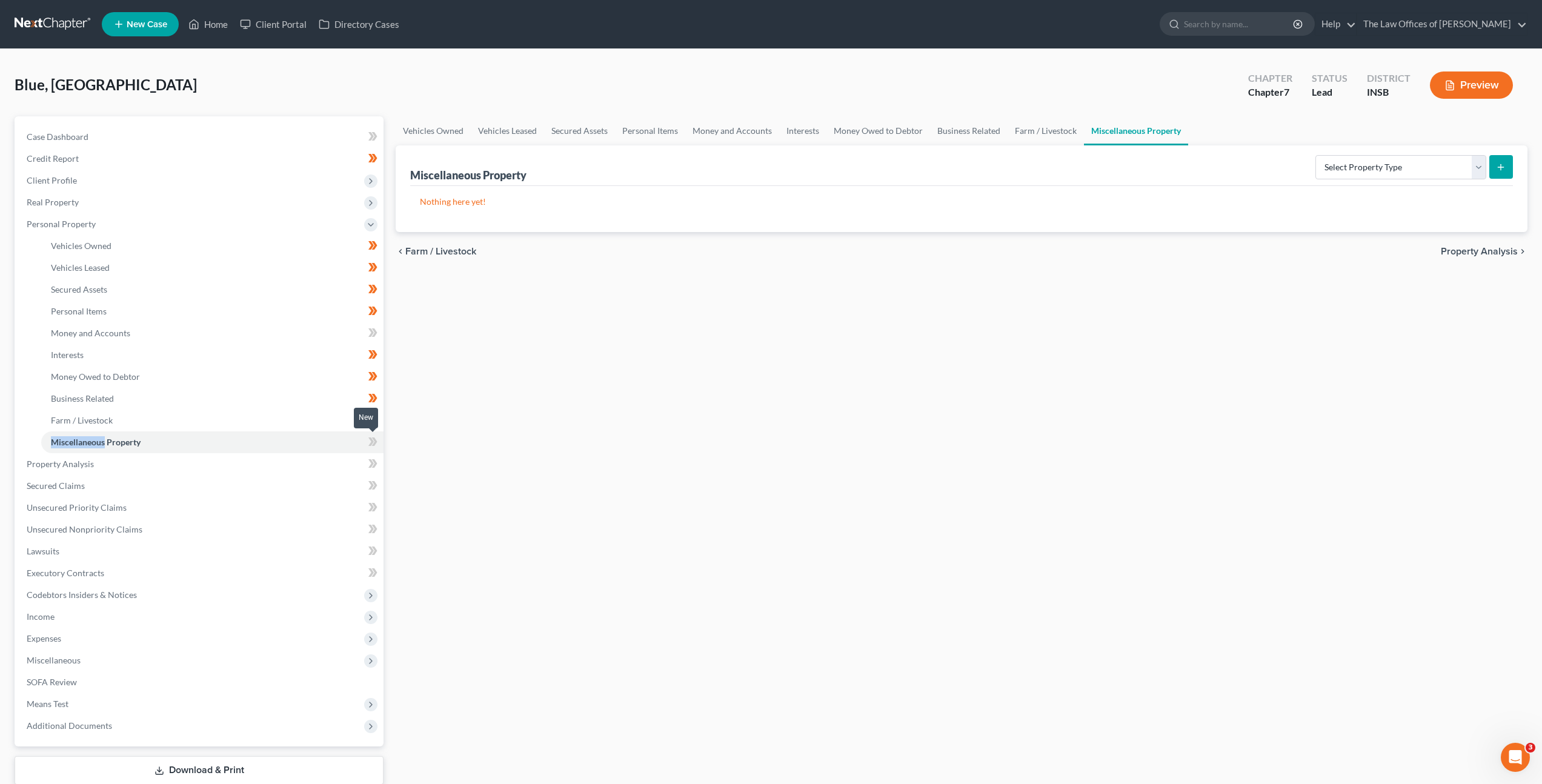
drag, startPoint x: 372, startPoint y: 437, endPoint x: 471, endPoint y: 408, distance: 103.2
click at [368, 441] on icon at bounding box center [373, 442] width 9 height 15
click at [709, 368] on div "Vehicles Owned Vehicles Leased Secured Assets Personal Items Money and Accounts…" at bounding box center [961, 466] width 1144 height 699
drag, startPoint x: 260, startPoint y: 466, endPoint x: 311, endPoint y: 448, distance: 54.1
click at [260, 466] on link "Property Analysis" at bounding box center [200, 463] width 366 height 22
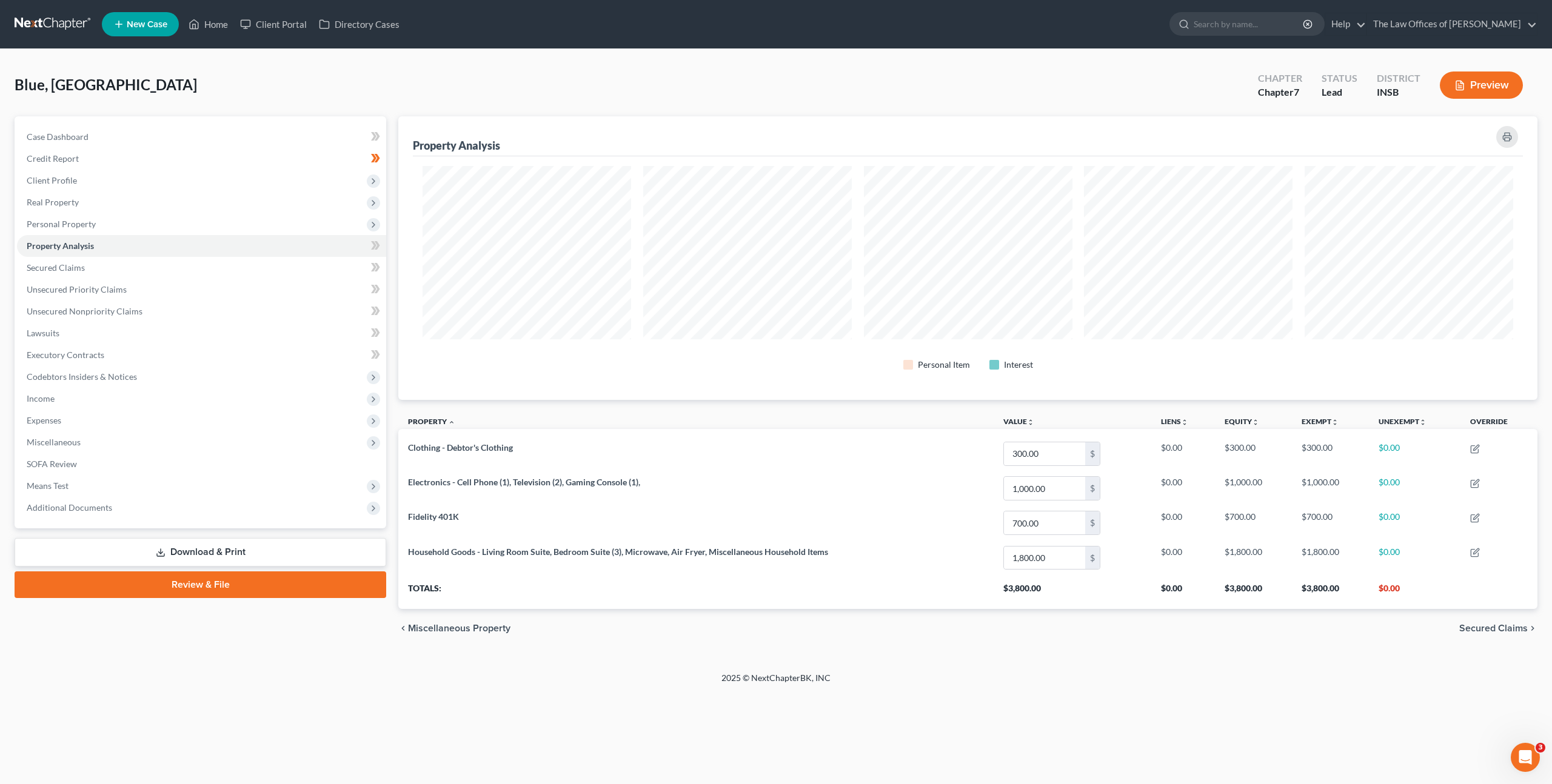
scroll to position [283, 1139]
click at [166, 261] on link "Secured Claims" at bounding box center [202, 267] width 369 height 22
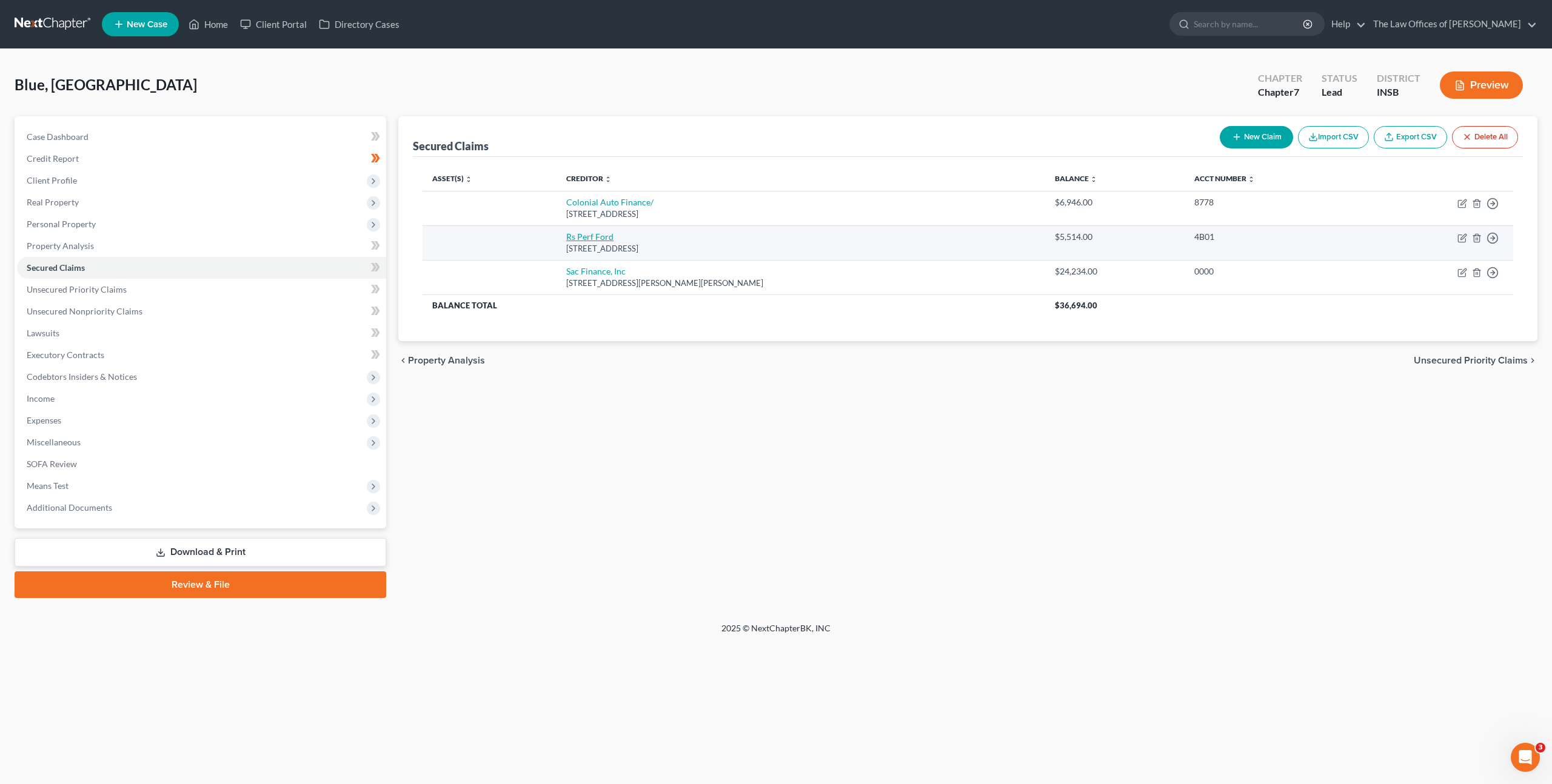
click at [585, 237] on link "Rs Perf Ford" at bounding box center [590, 236] width 47 height 10
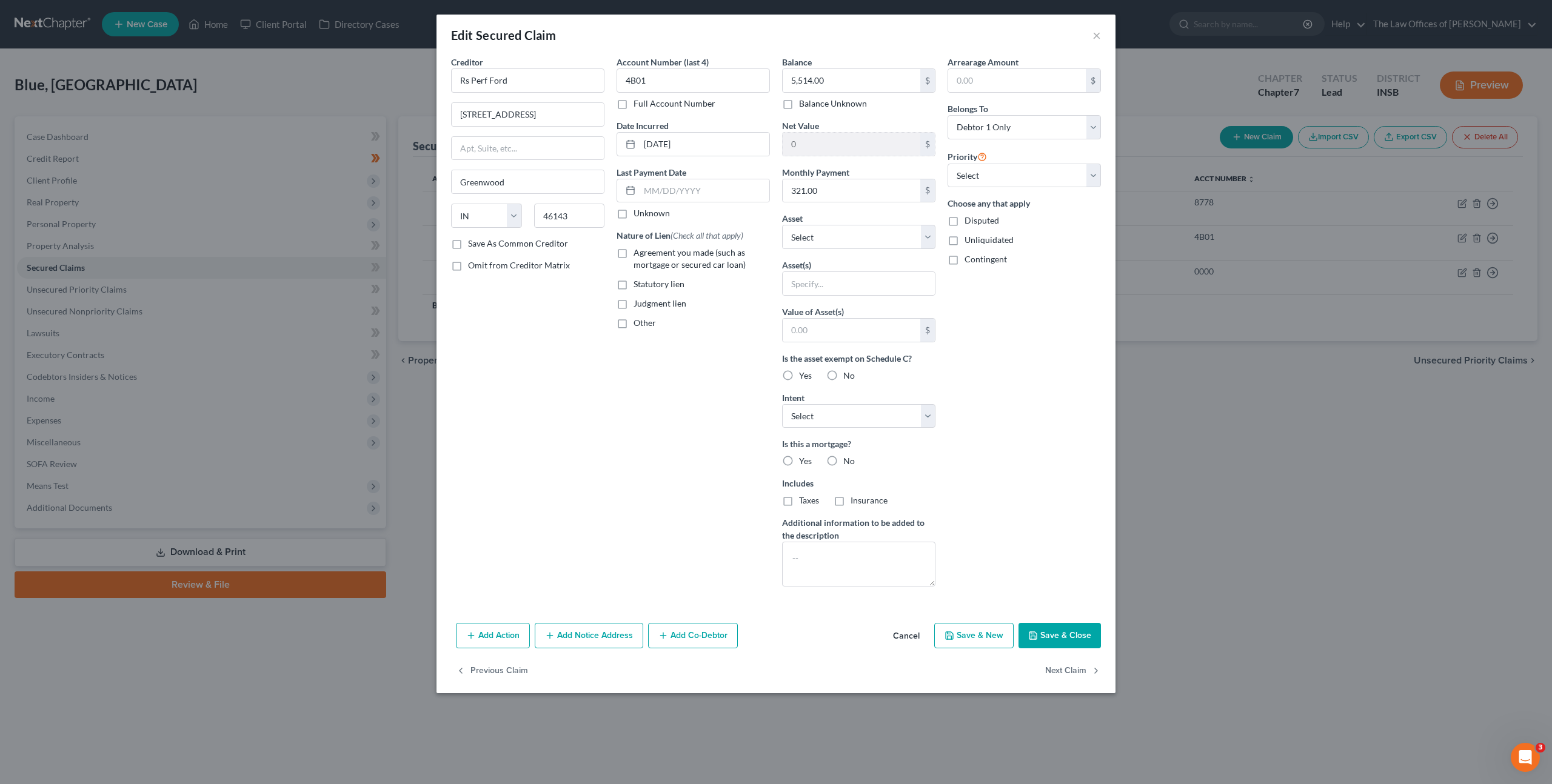
click at [913, 635] on button "Cancel" at bounding box center [906, 636] width 46 height 24
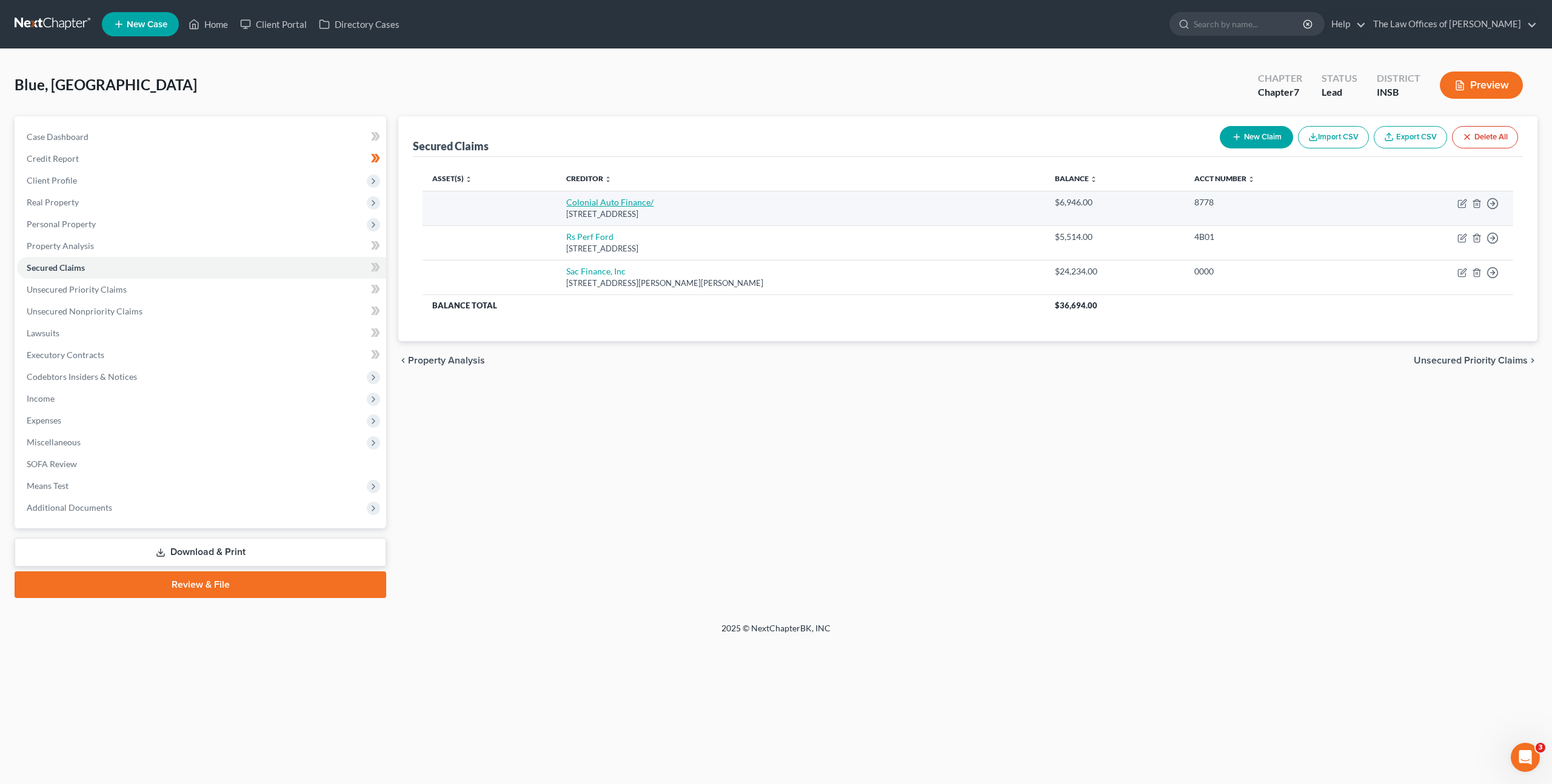
click at [622, 201] on link "Colonial Auto Finance/" at bounding box center [609, 201] width 88 height 10
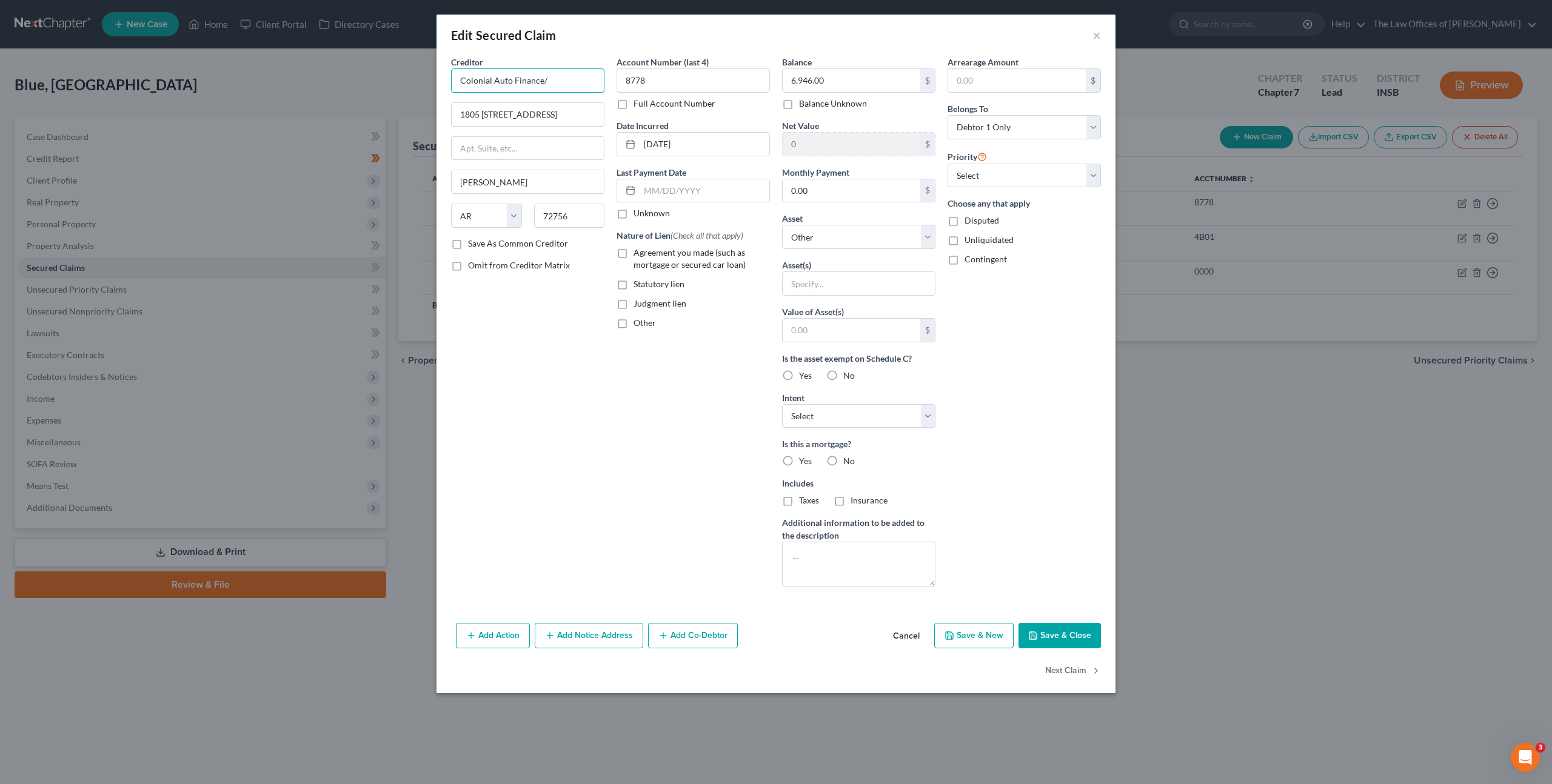
click at [573, 77] on input "Colonial Auto Finance/" at bounding box center [527, 81] width 154 height 24
click at [509, 372] on div "Creditor * Colonial Auto Finance 1805 N 2nd St Ste 401 Rogers State AL AK AR AZ…" at bounding box center [527, 326] width 166 height 540
click at [908, 632] on button "Cancel" at bounding box center [906, 636] width 46 height 24
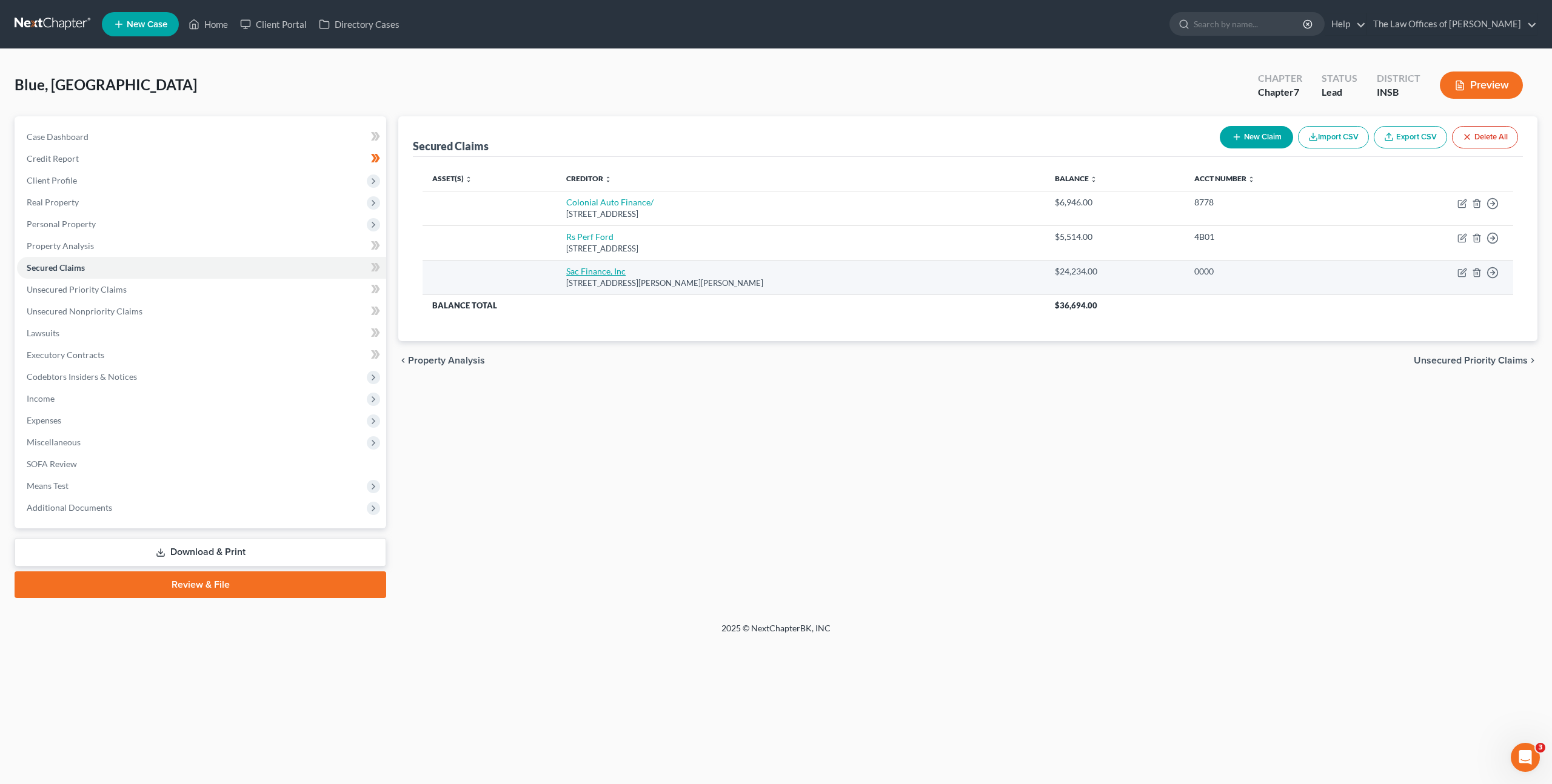
click at [600, 273] on link "Sac Finance, Inc" at bounding box center [595, 271] width 59 height 10
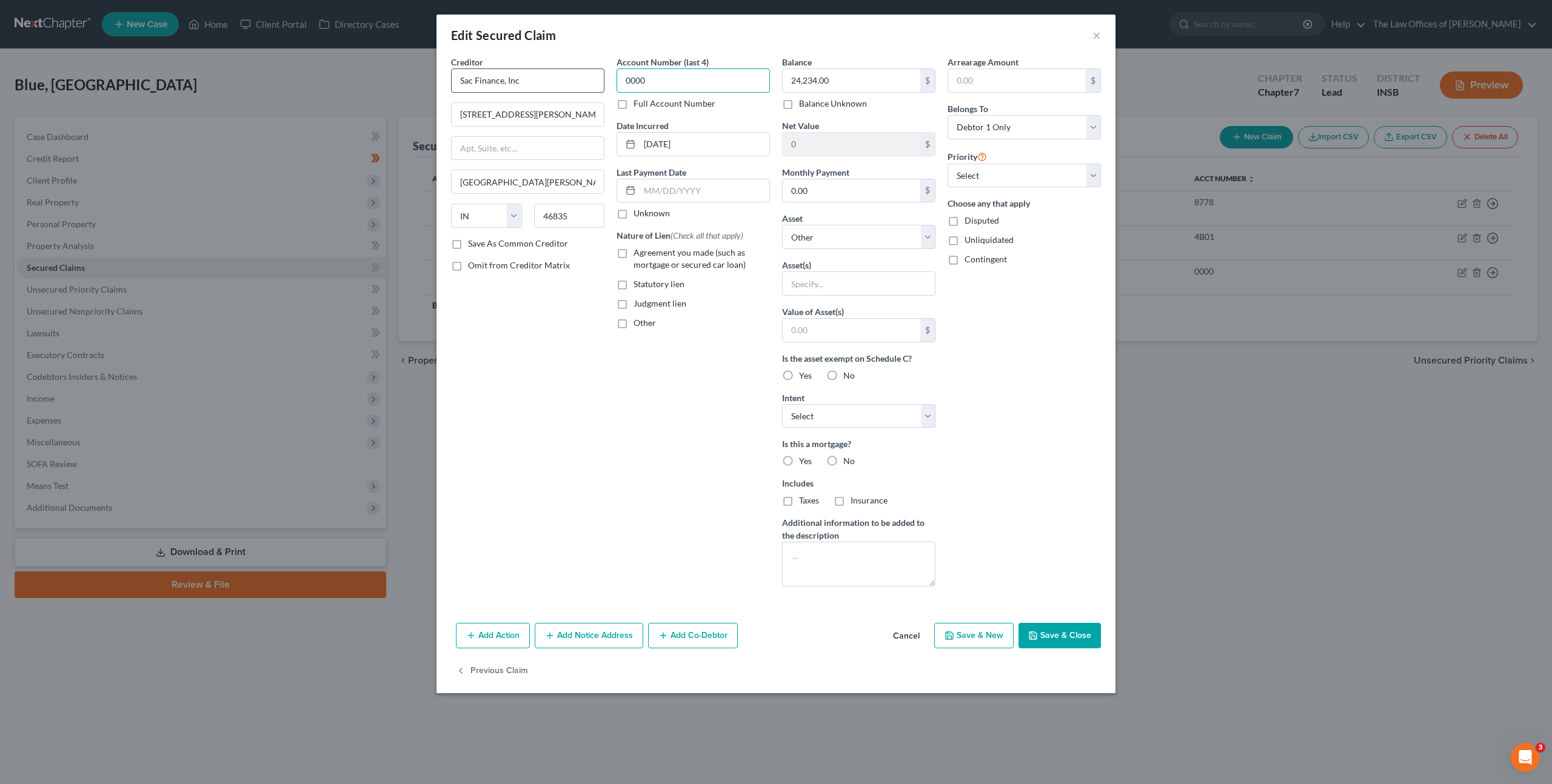
click at [499, 63] on div "Creditor * Sac Finance, Inc 6642 Saint Joe Rd Ste 10 Fort Wayne State AL AK AR …" at bounding box center [775, 326] width 662 height 540
paste input "82D"
drag, startPoint x: 592, startPoint y: 435, endPoint x: 634, endPoint y: 436, distance: 42.0
click at [592, 435] on div "Creditor * Sac Finance, Inc 6642 Saint Joe Rd Ste 10 Fort Wayne State AL AK AR …" at bounding box center [527, 326] width 166 height 540
click at [634, 104] on label "Full Account Number" at bounding box center [674, 104] width 82 height 12
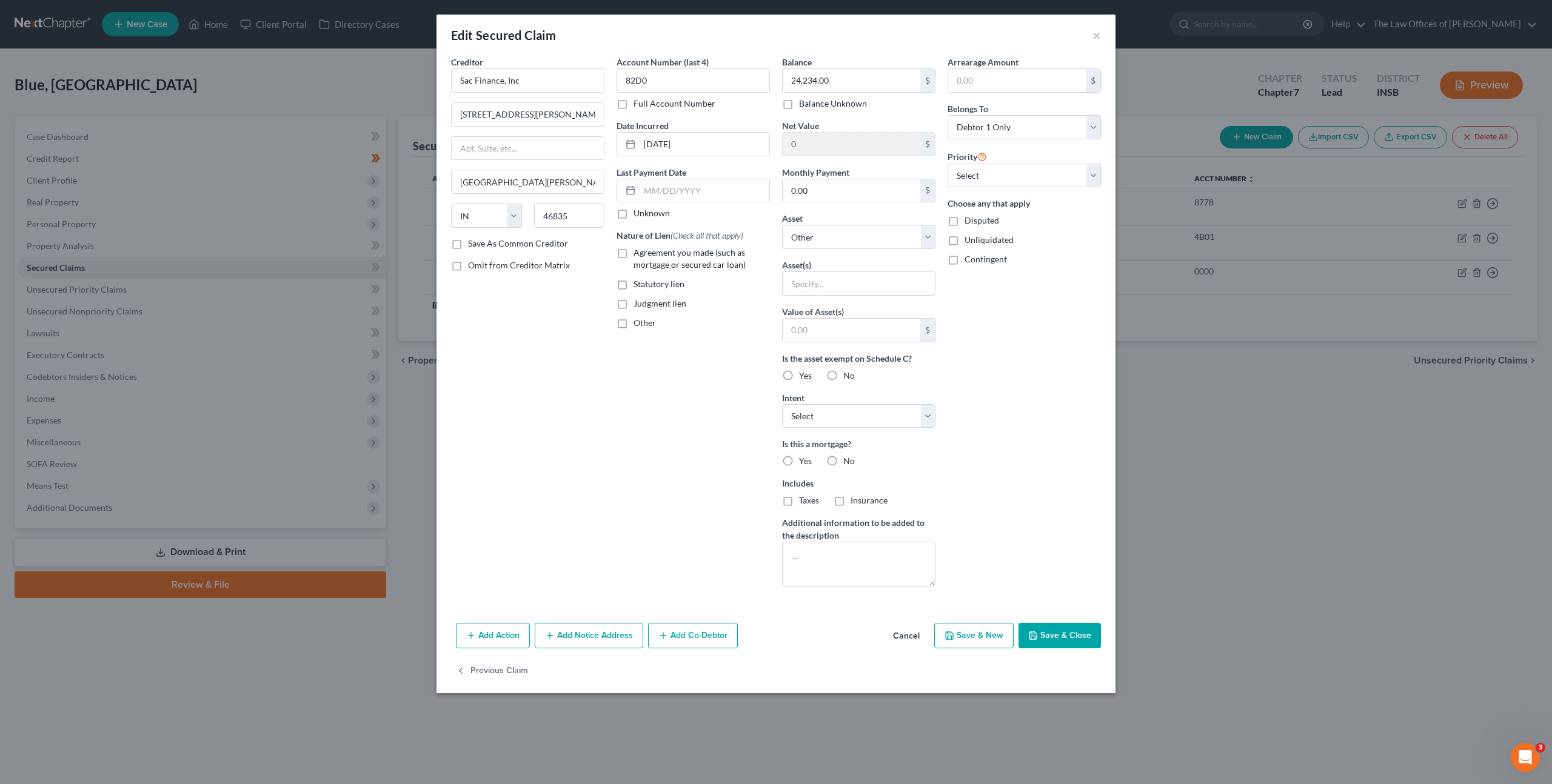
click at [639, 104] on input "Full Account Number" at bounding box center [642, 102] width 8 height 8
drag, startPoint x: 625, startPoint y: 81, endPoint x: 586, endPoint y: 82, distance: 39.0
click at [588, 77] on div "Creditor * Sac Finance, Inc 6642 Saint Joe Rd Ste 10 Fort Wayne State AL AK AR …" at bounding box center [775, 326] width 662 height 540
paste input "82D07-2402-CC-000998"
click at [615, 414] on div "Account Number 82D07-2402-CC-000998 Full Account Number Date Incurred 09-29-202…" at bounding box center [693, 326] width 166 height 540
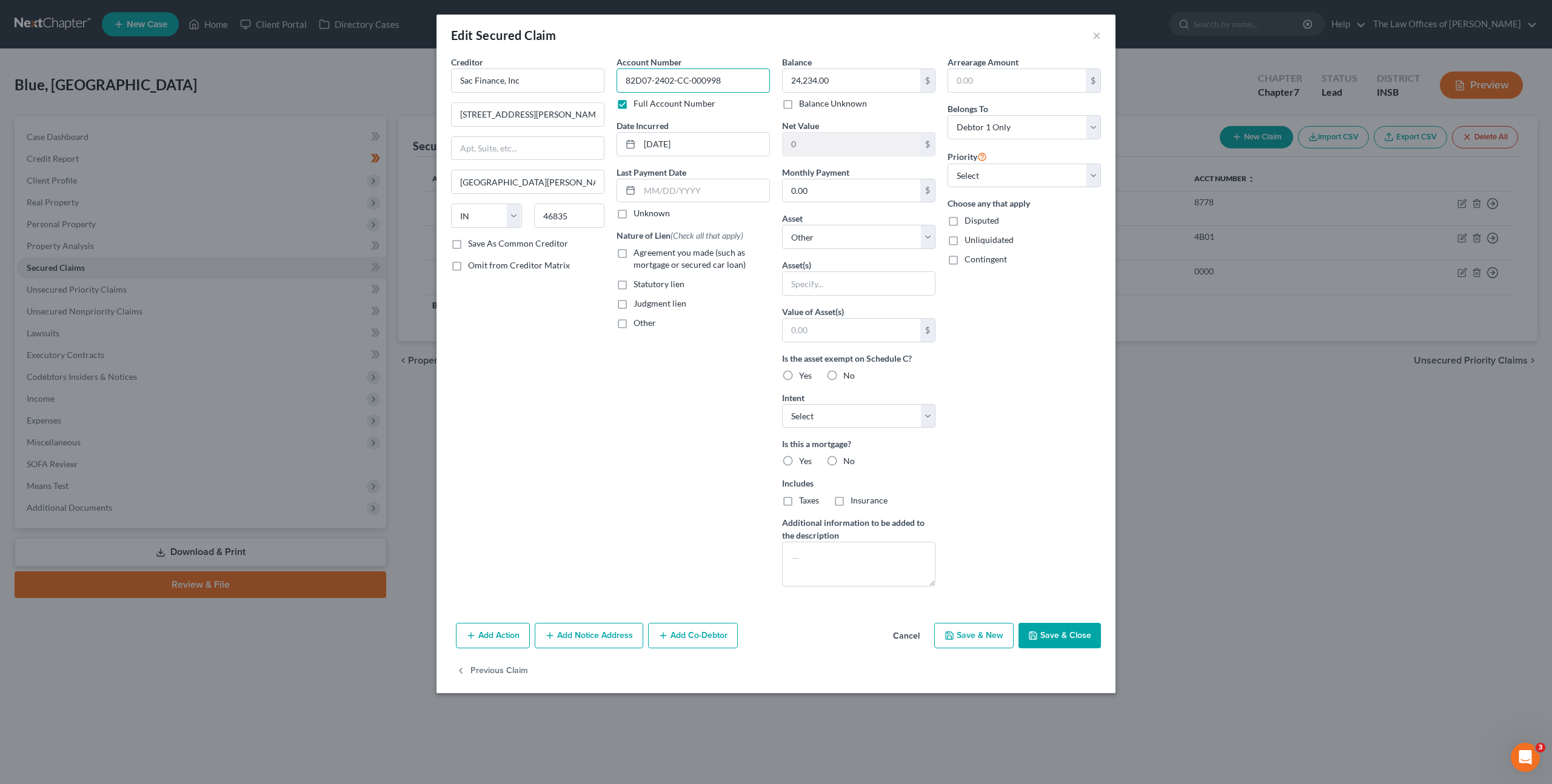
click at [640, 78] on input "82D07-2402-CC-000998" at bounding box center [693, 81] width 154 height 24
click at [594, 426] on div "Creditor * Sac Finance, Inc 6642 Saint Joe Rd Ste 10 Fort Wayne State AL AK AR …" at bounding box center [527, 326] width 166 height 540
drag, startPoint x: 1076, startPoint y: 636, endPoint x: 1107, endPoint y: 543, distance: 98.0
click at [1076, 636] on button "Save & Close" at bounding box center [1059, 635] width 83 height 25
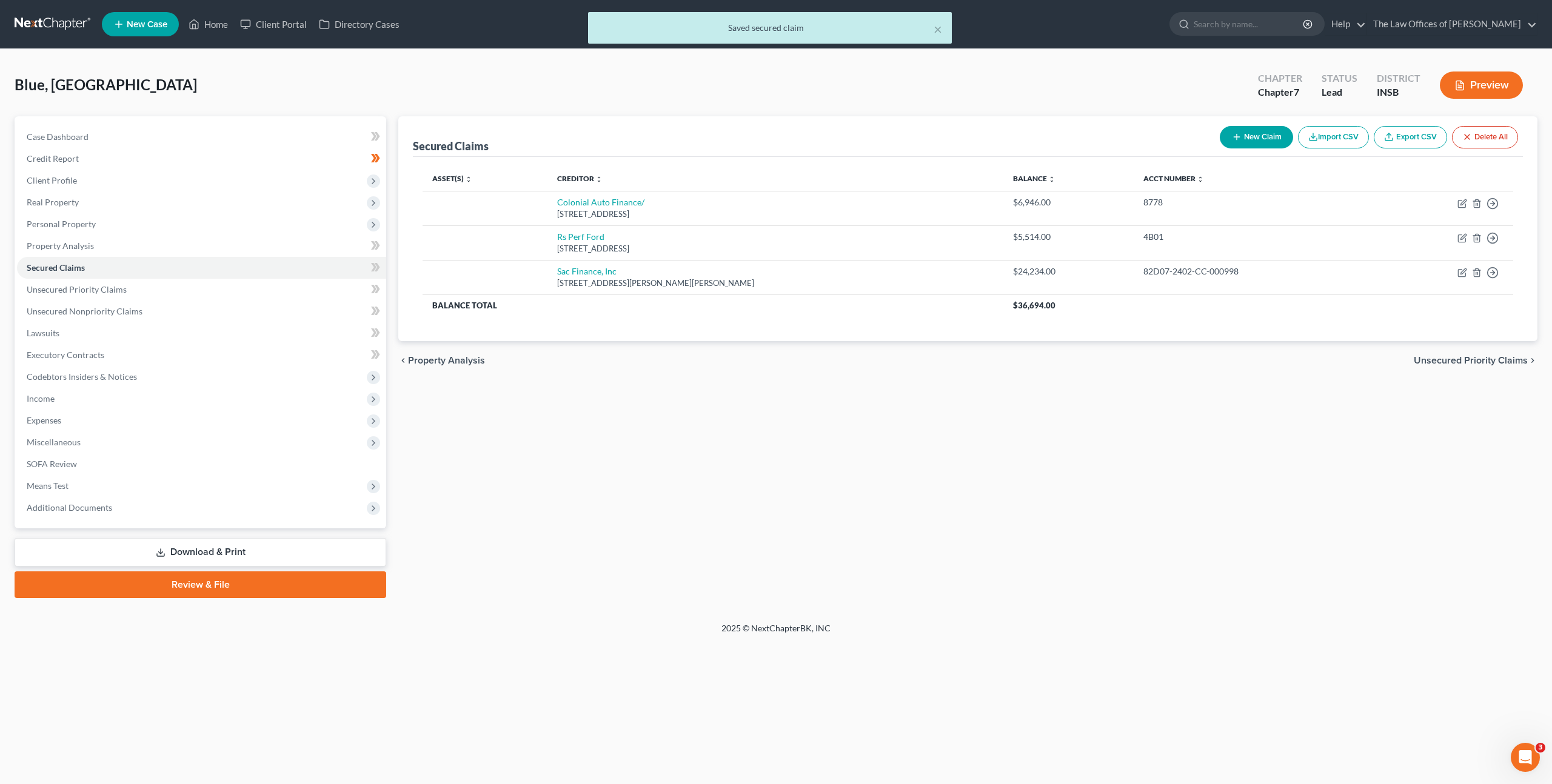
click at [1041, 492] on div "Secured Claims New Claim Import CSV Export CSV Delete All Asset(s) expand_more …" at bounding box center [967, 358] width 1151 height 482
click at [1493, 205] on polyline "button" at bounding box center [1494, 203] width 2 height 5
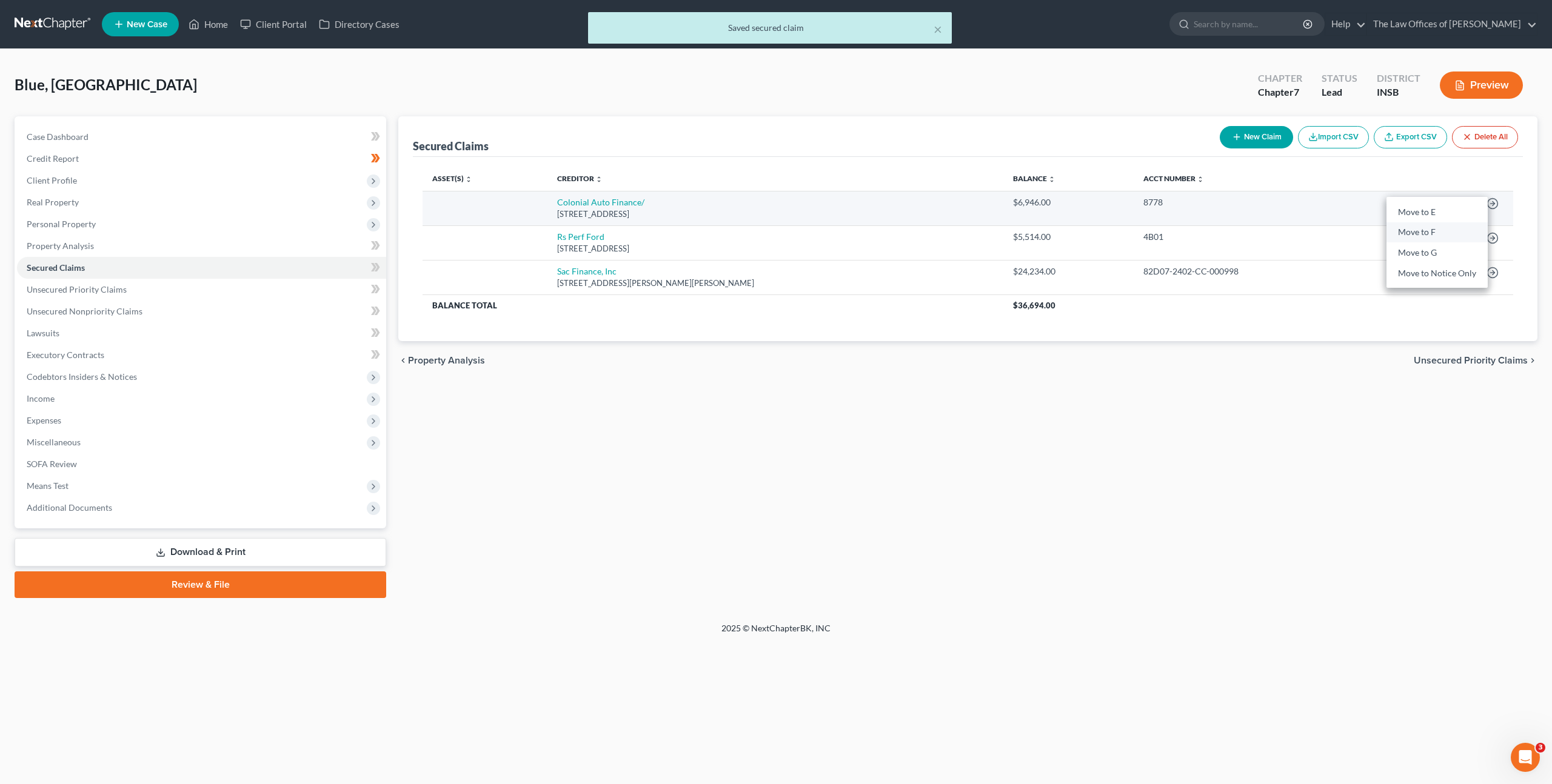
click at [1452, 233] on link "Move to F" at bounding box center [1436, 232] width 101 height 21
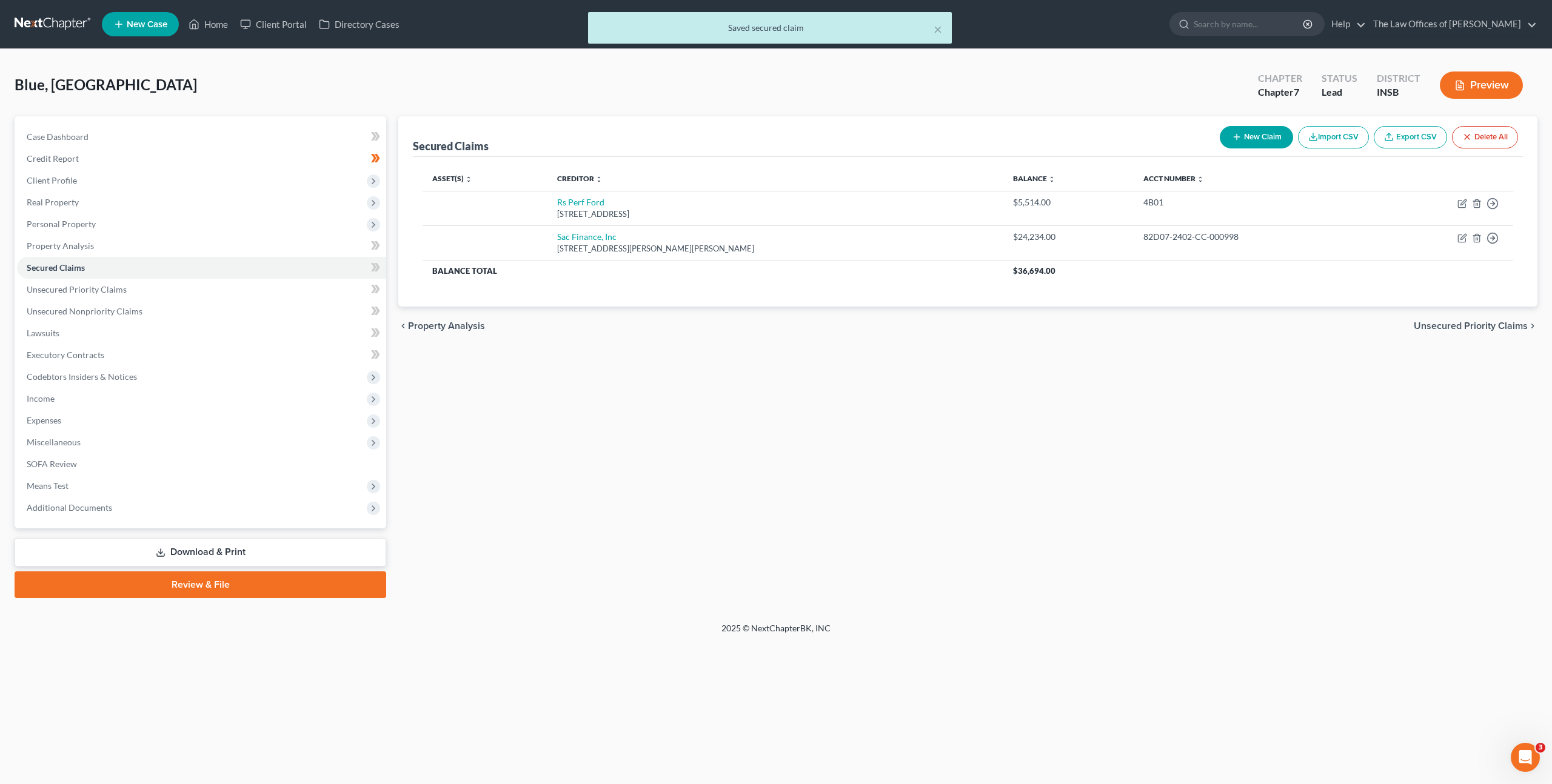
click at [1020, 400] on div "Secured Claims New Claim Import CSV Export CSV Delete All Asset(s) expand_more …" at bounding box center [967, 358] width 1151 height 482
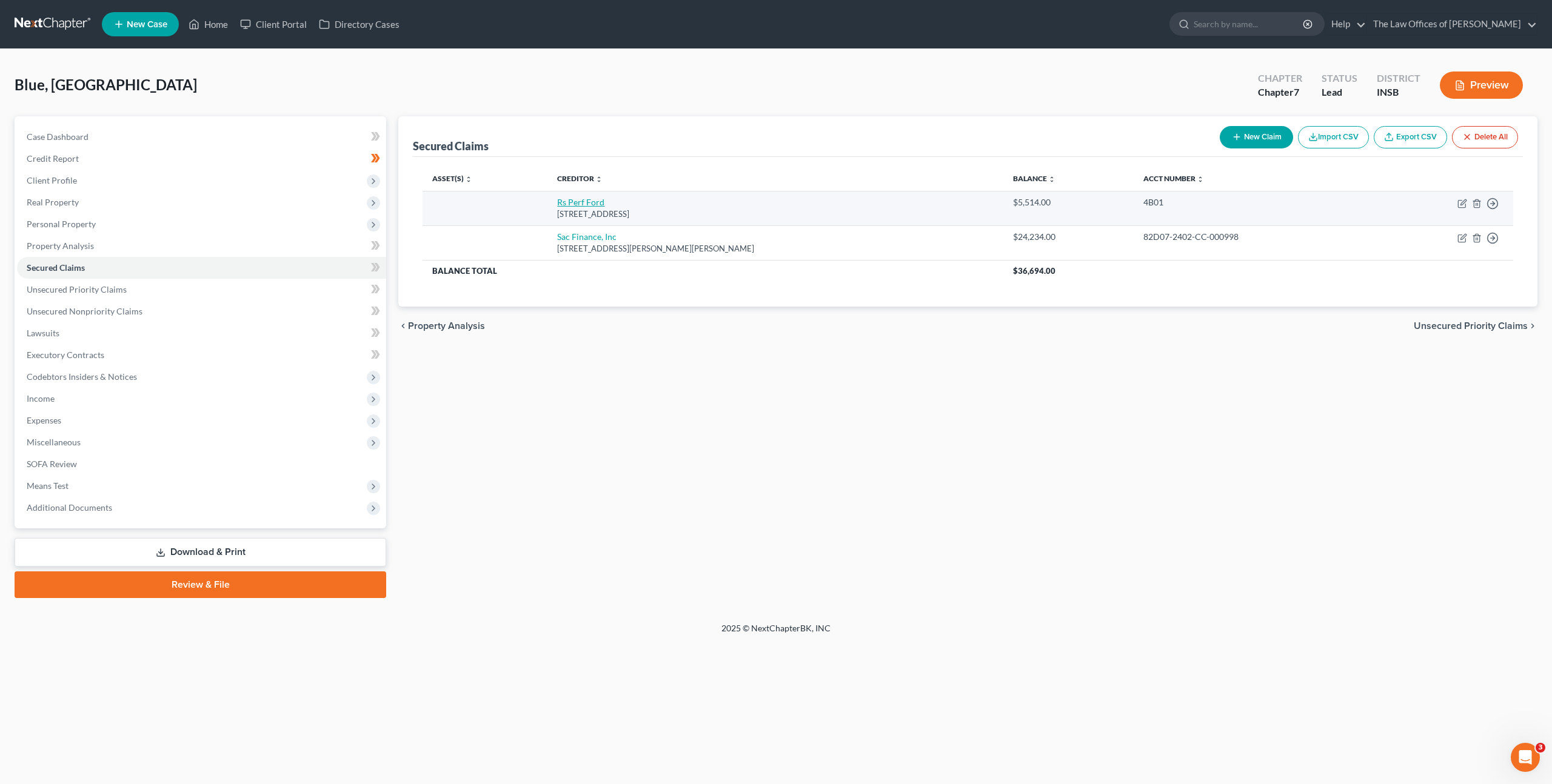
click at [577, 202] on link "Rs Perf Ford" at bounding box center [581, 201] width 47 height 10
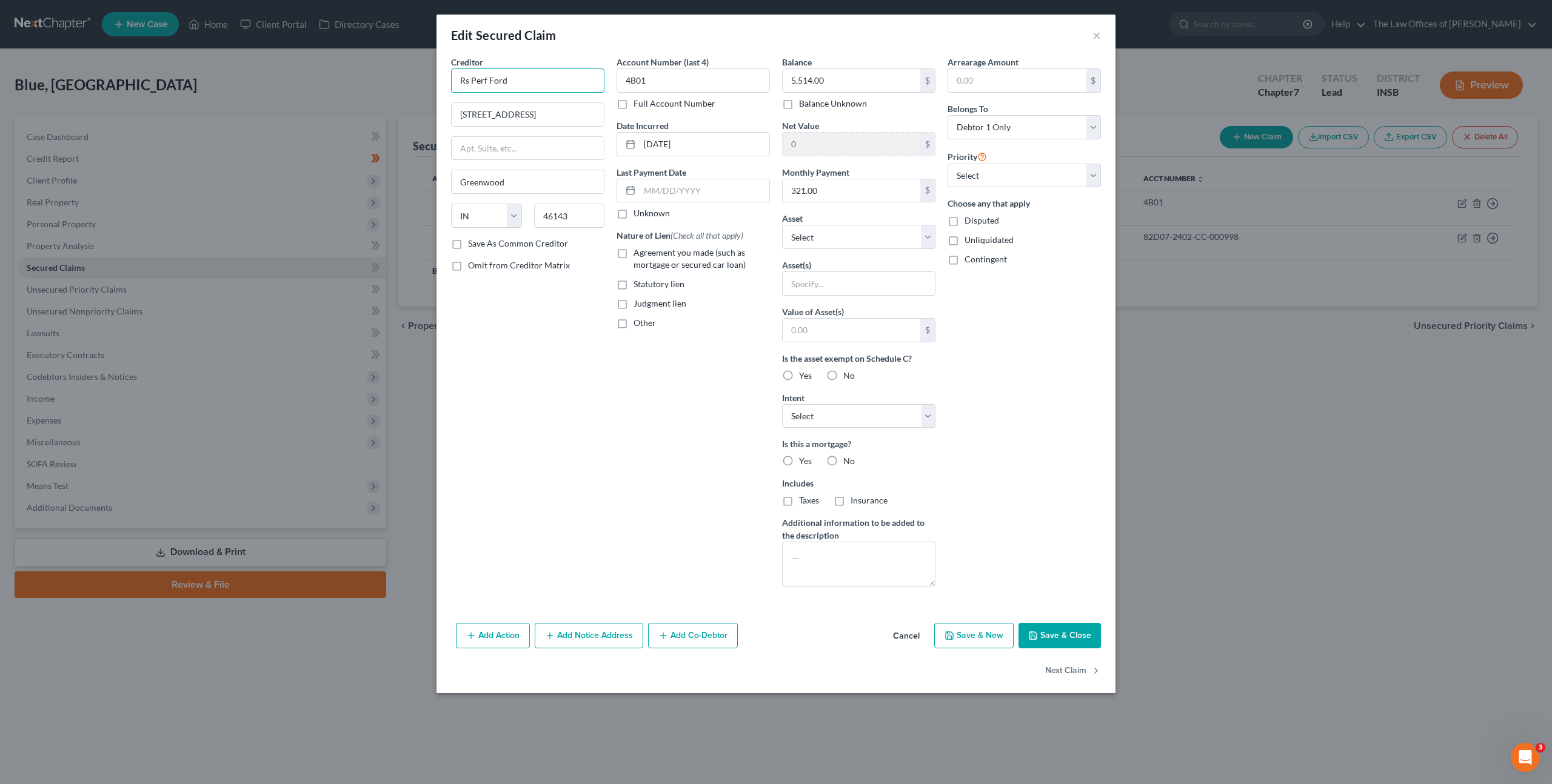
drag, startPoint x: 533, startPoint y: 79, endPoint x: 288, endPoint y: 66, distance: 245.3
click at [273, 56] on div "Edit Secured Claim × Creditor * Rs Perf Ford 1300 Us 31 South Greenwood State A…" at bounding box center [776, 392] width 1552 height 784
drag, startPoint x: 547, startPoint y: 112, endPoint x: 238, endPoint y: 106, distance: 309.1
click at [214, 89] on div "Edit Secured Claim × Creditor * Rs Perf Ford 1300 Us 31 South Greenwood State A…" at bounding box center [776, 392] width 1552 height 784
click at [467, 81] on input "Rs Perf Ford" at bounding box center [527, 81] width 154 height 24
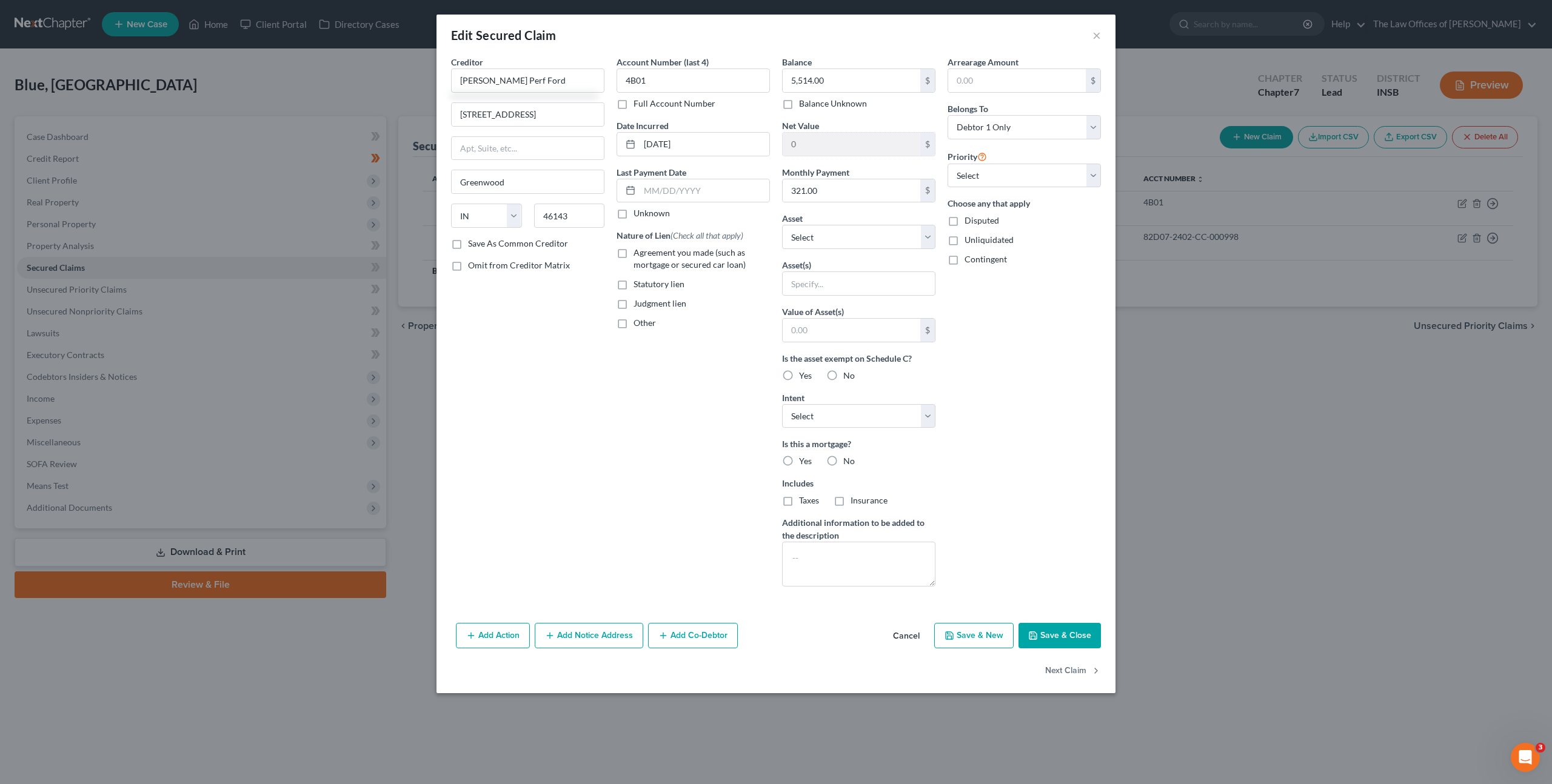
drag, startPoint x: 655, startPoint y: 419, endPoint x: 614, endPoint y: 405, distance: 43.3
click at [655, 419] on div "Account Number (last 4) 4B01 Full Account Number Date Incurred 03-22-2025 Last …" at bounding box center [693, 326] width 166 height 540
drag, startPoint x: 621, startPoint y: 429, endPoint x: 497, endPoint y: 258, distance: 211.2
click at [621, 429] on div "Account Number (last 4) 4B01 Full Account Number Date Incurred 03-22-2025 Last …" at bounding box center [693, 326] width 166 height 540
drag, startPoint x: 526, startPoint y: 83, endPoint x: 509, endPoint y: 79, distance: 17.5
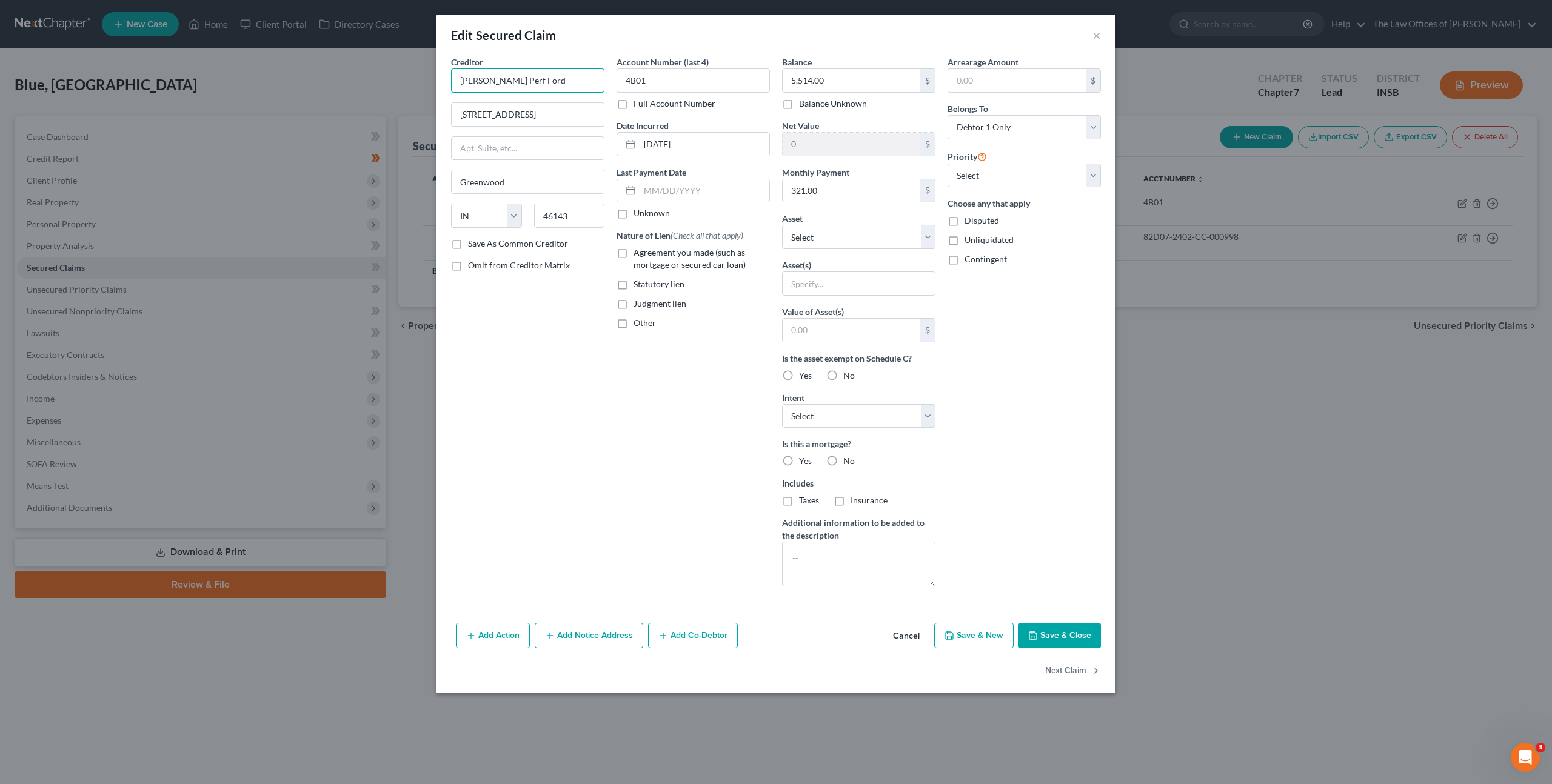
click at [509, 79] on input "Ray Skillman Perf Ford" at bounding box center [527, 81] width 154 height 24
click at [623, 436] on div "Account Number (last 4) 4B01 Full Account Number Date Incurred 03-22-2025 Last …" at bounding box center [693, 326] width 166 height 540
click at [843, 461] on label "No" at bounding box center [849, 460] width 11 height 12
click at [849, 461] on input "No" at bounding box center [852, 458] width 8 height 8
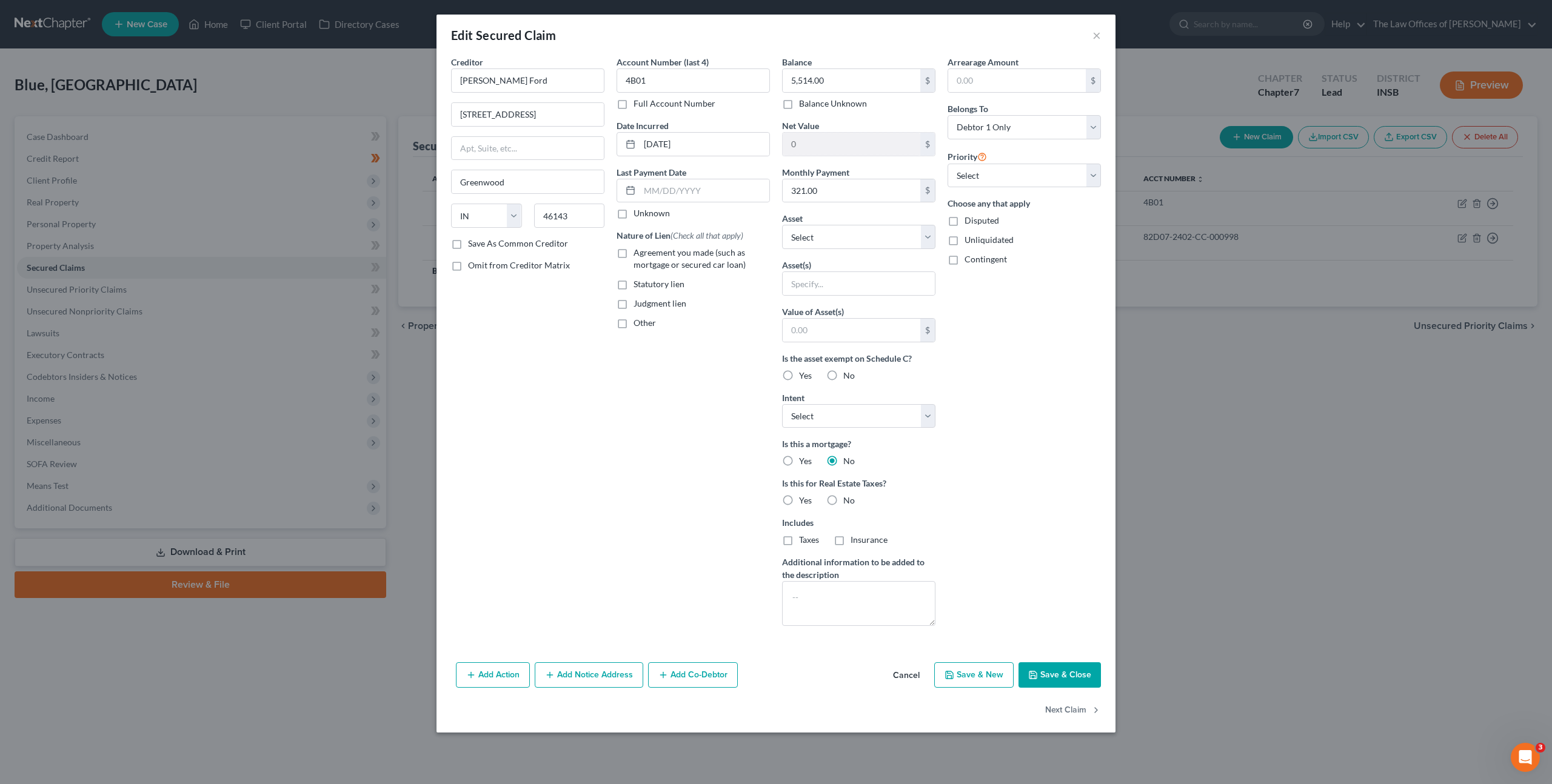
click at [843, 501] on label "No" at bounding box center [849, 500] width 11 height 12
click at [849, 501] on input "No" at bounding box center [852, 498] width 8 height 8
click at [634, 248] on label "Agreement you made (such as mortgage or secured car loan)" at bounding box center [702, 259] width 137 height 24
click at [639, 248] on input "Agreement you made (such as mortgage or secured car loan)" at bounding box center [642, 250] width 8 height 8
click at [825, 244] on select "Select Other Multiple Assets Household Goods - Living Room Suite, Bedroom Suite…" at bounding box center [858, 237] width 154 height 24
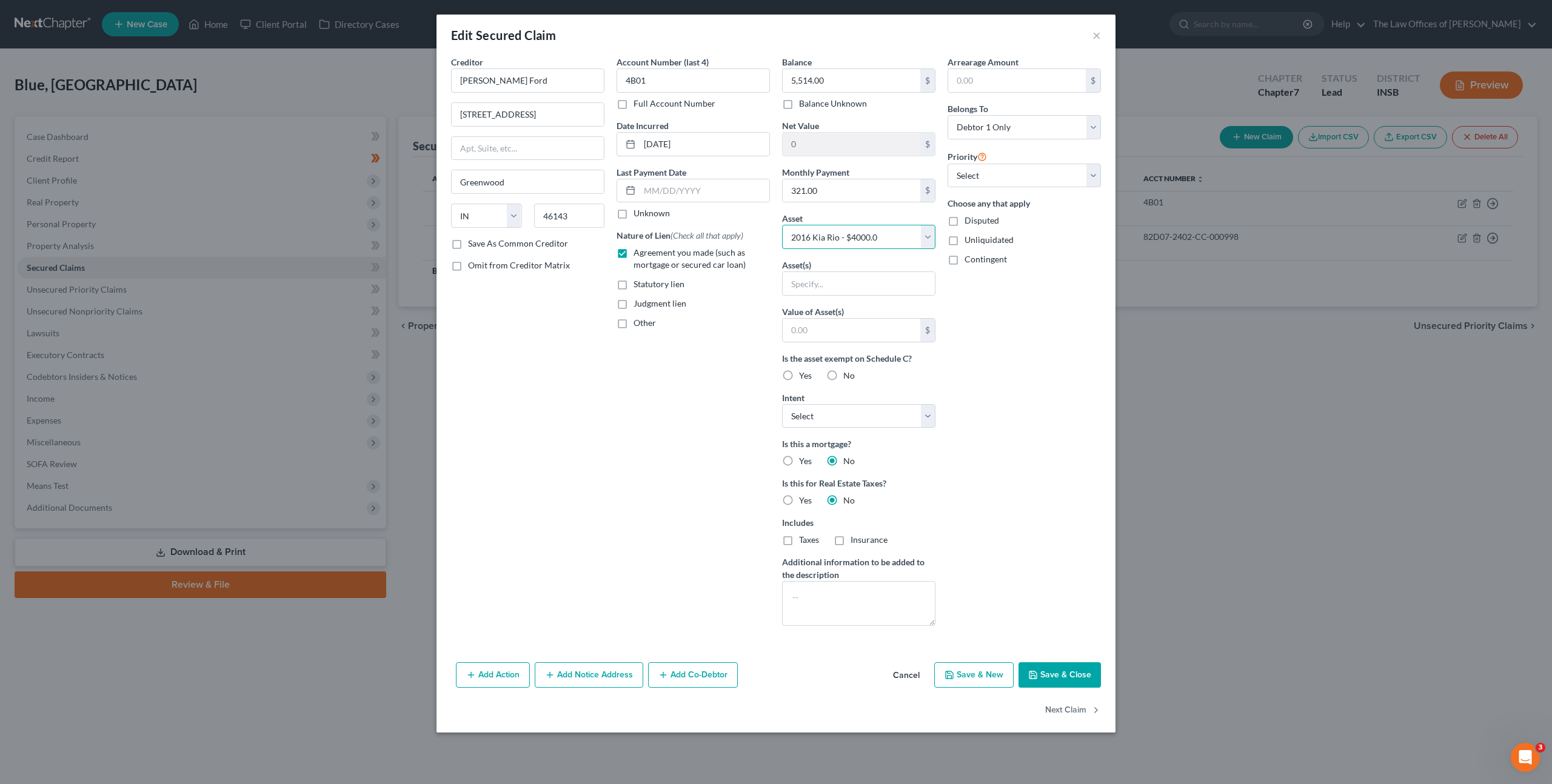
click at [782, 225] on select "Select Other Multiple Assets Household Goods - Living Room Suite, Bedroom Suite…" at bounding box center [858, 237] width 154 height 24
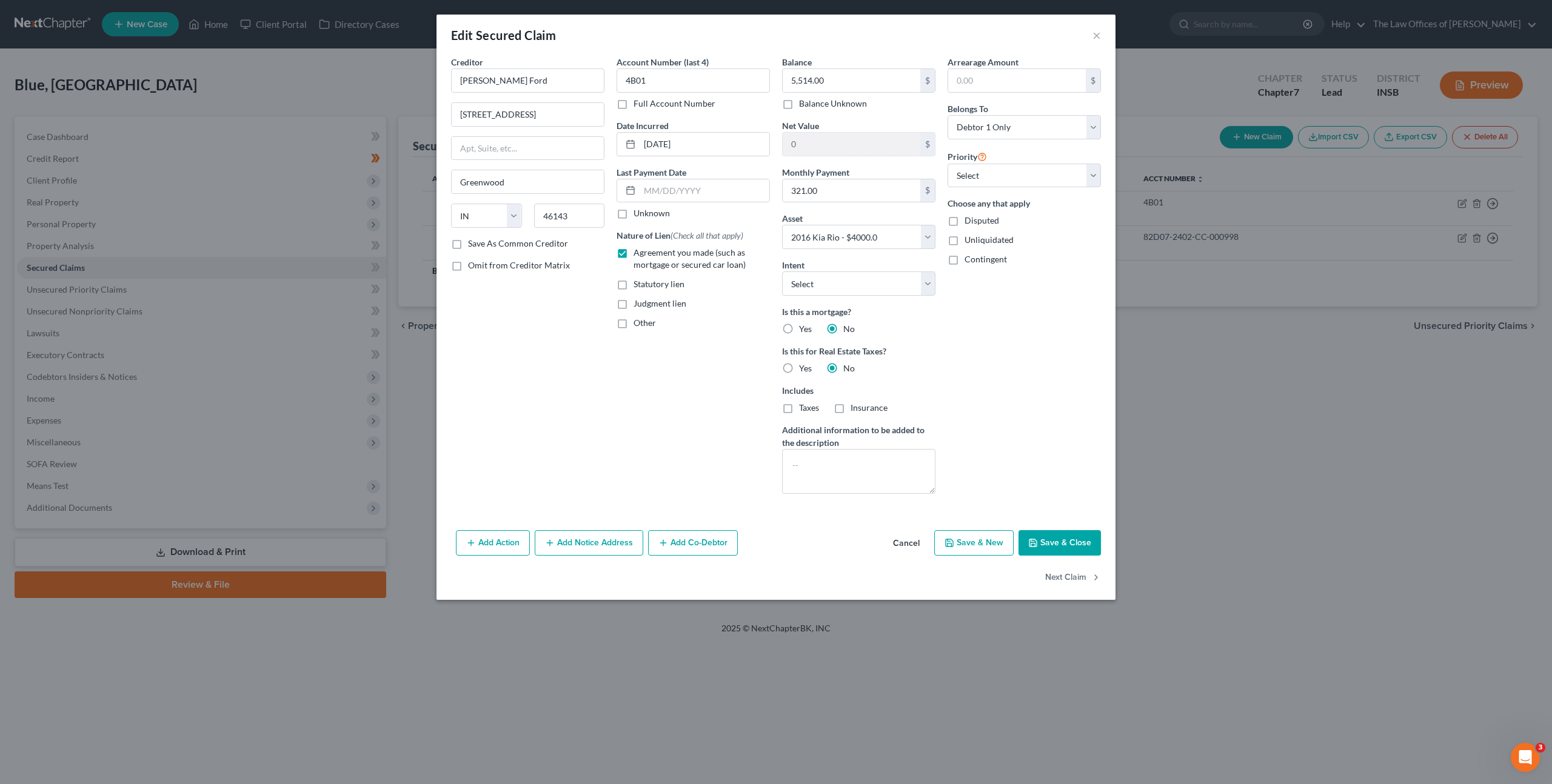
drag, startPoint x: 690, startPoint y: 397, endPoint x: 723, endPoint y: 351, distance: 56.6
click at [690, 396] on div "Account Number (last 4) 4B01 Full Account Number Date Incurred 03-22-2025 Last …" at bounding box center [693, 280] width 166 height 448
click at [978, 179] on select "Select 1st 2nd 3rd 4th 5th 6th 7th 8th 9th 10th 11th 12th 13th 14th 15th 16th 1…" at bounding box center [1024, 176] width 154 height 24
click at [819, 288] on select "Select Surrender Redeem Reaffirm Avoid Other" at bounding box center [858, 283] width 154 height 24
click at [782, 271] on select "Select Surrender Redeem Reaffirm Avoid Other" at bounding box center [858, 283] width 154 height 24
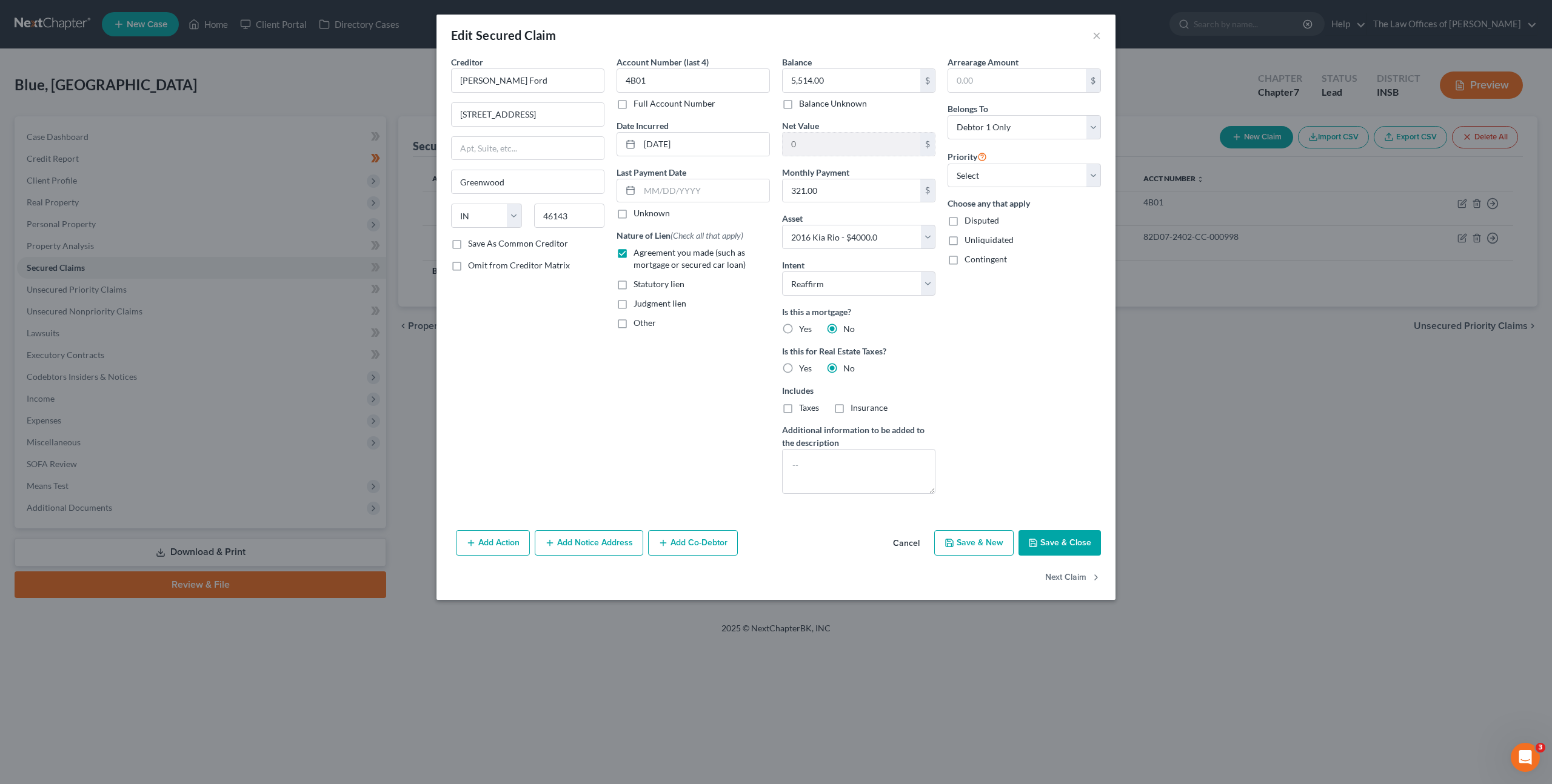
click at [1038, 545] on icon "button" at bounding box center [1033, 543] width 9 height 9
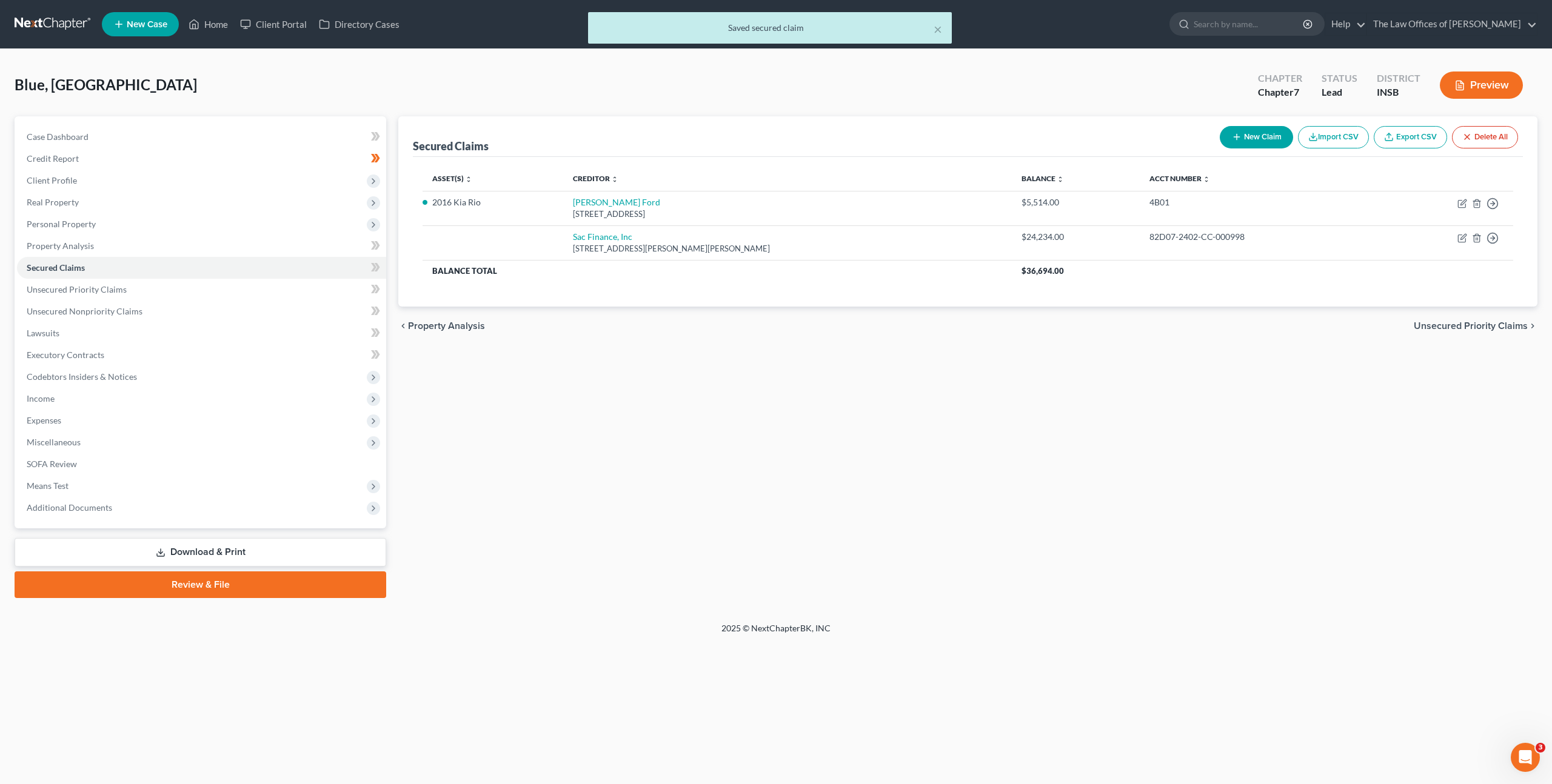
click at [900, 419] on div "Secured Claims New Claim Import CSV Export CSV Delete All Asset(s) expand_more …" at bounding box center [967, 358] width 1151 height 482
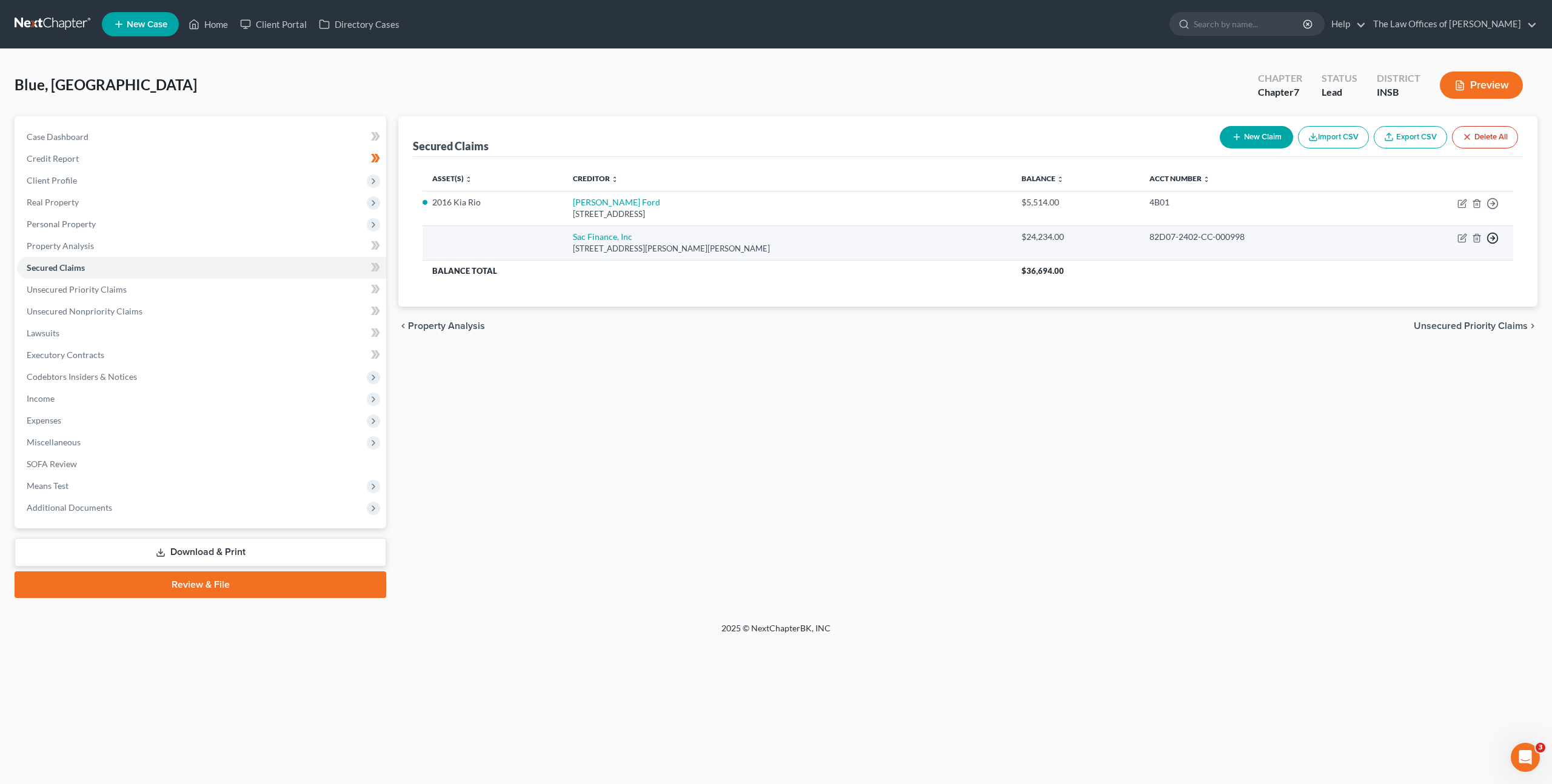
click at [1491, 238] on line "button" at bounding box center [1493, 238] width 5 height 0
click at [1452, 267] on link "Move to F" at bounding box center [1436, 267] width 101 height 21
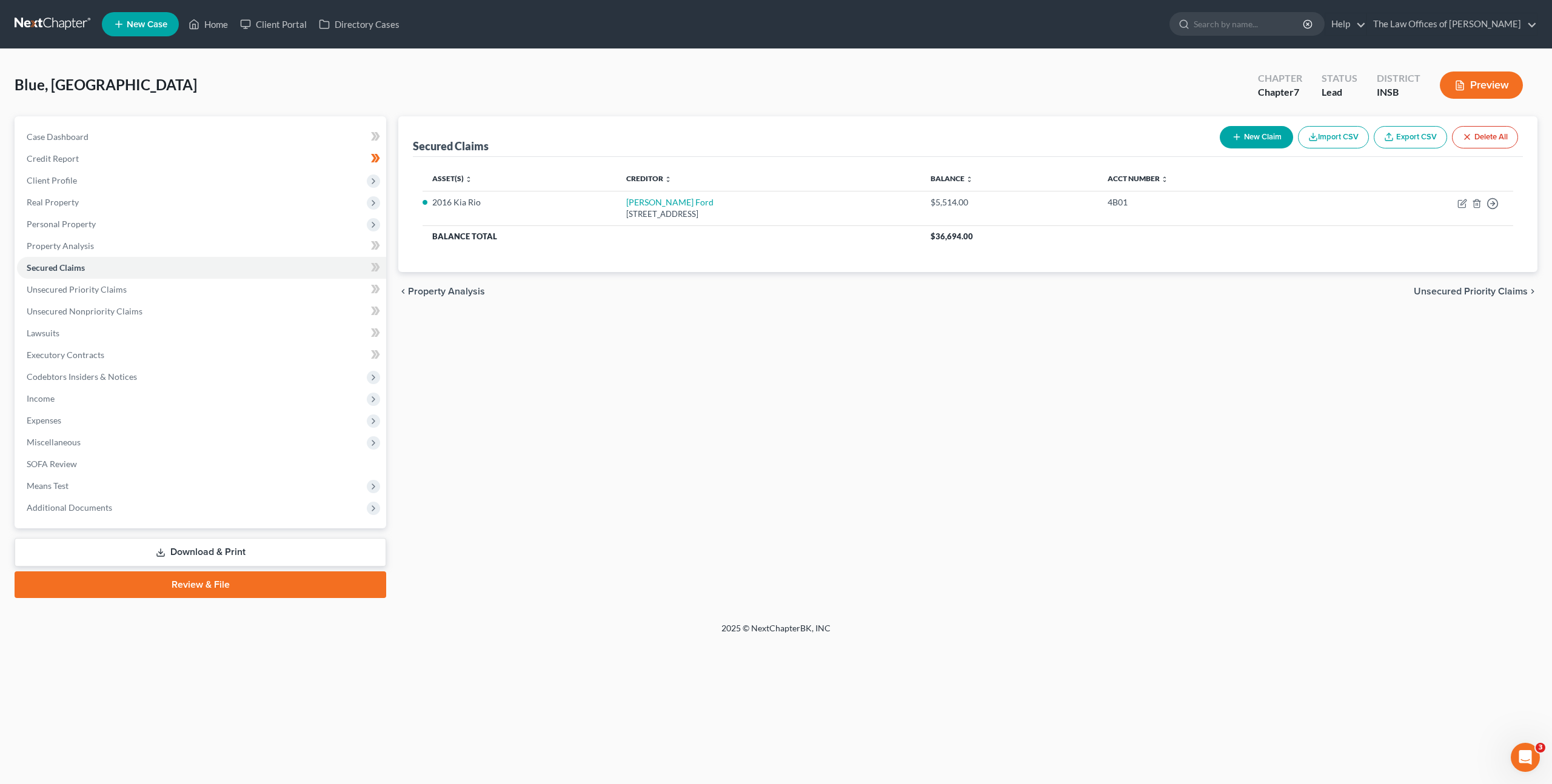
click at [1055, 373] on div "Secured Claims New Claim Import CSV Export CSV Delete All Asset(s) expand_more …" at bounding box center [967, 358] width 1151 height 482
click at [380, 270] on span at bounding box center [375, 268] width 22 height 18
click at [380, 269] on span at bounding box center [375, 268] width 22 height 18
click at [287, 292] on link "Unsecured Priority Claims" at bounding box center [202, 289] width 369 height 22
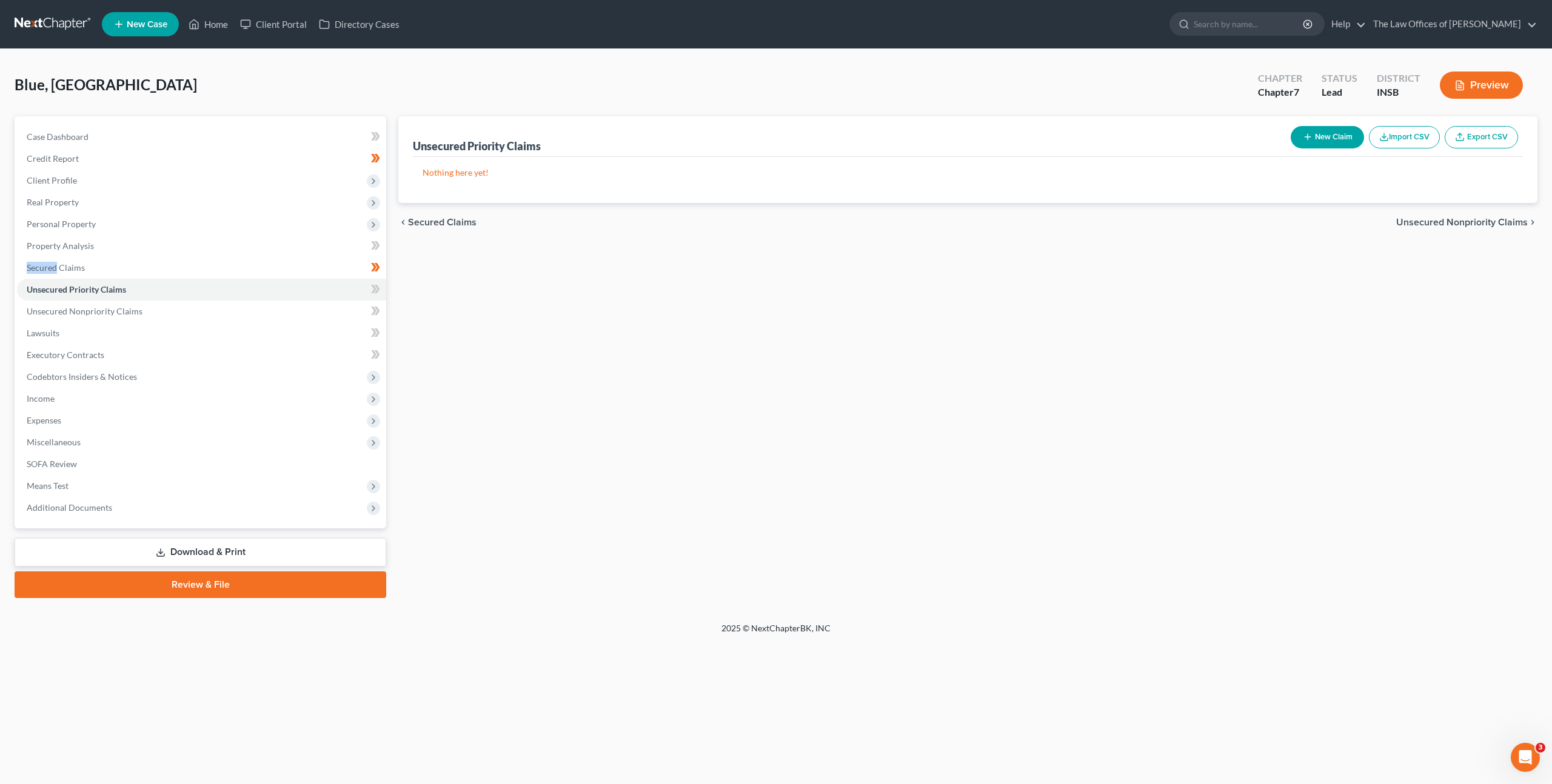
click at [1301, 148] on button "New Claim" at bounding box center [1327, 137] width 73 height 23
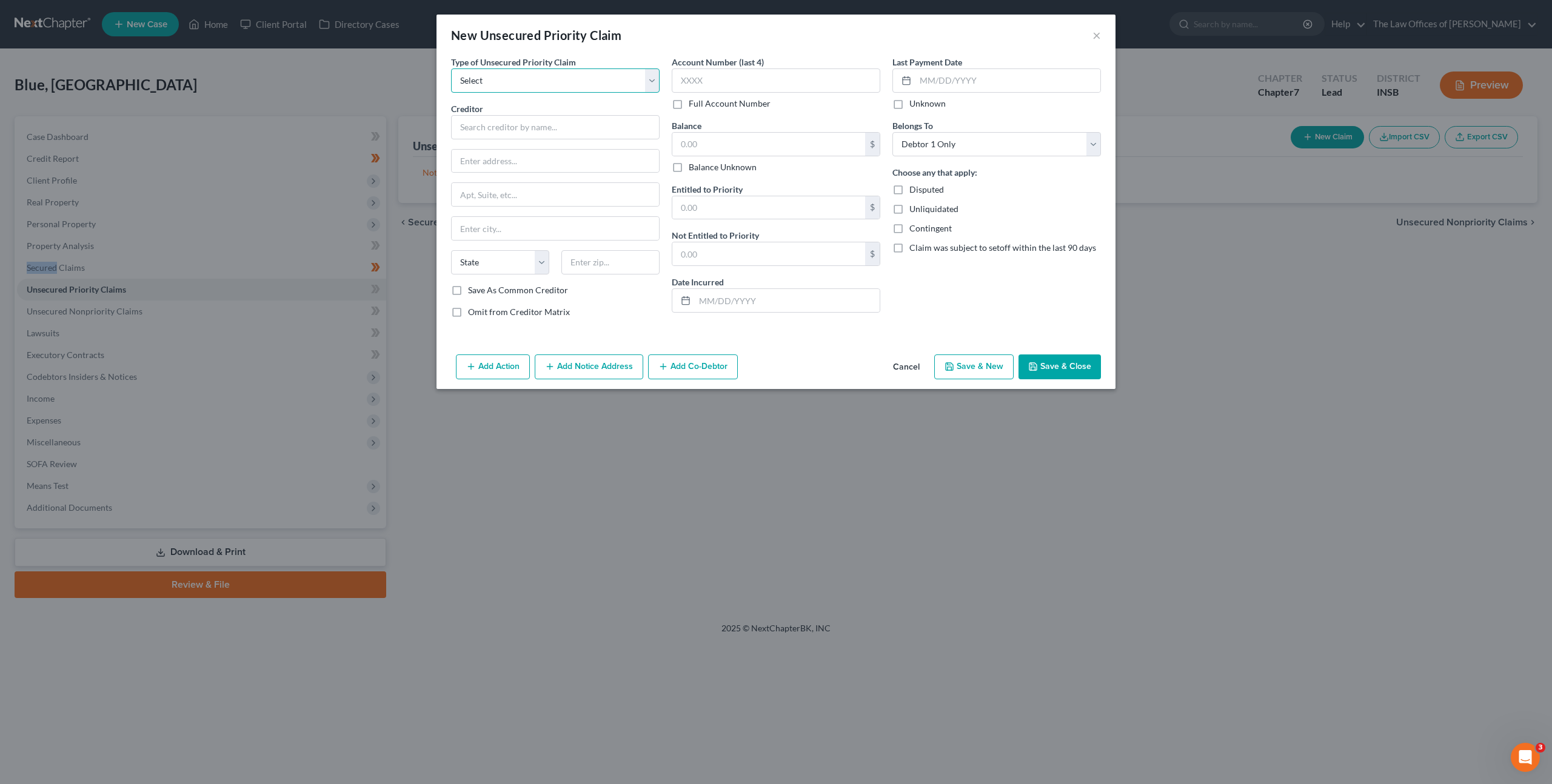
click at [571, 77] on select "Select Taxes & Other Government Units Domestic Support Obligations Extensions o…" at bounding box center [555, 81] width 208 height 24
click at [910, 364] on button "Cancel" at bounding box center [906, 368] width 46 height 24
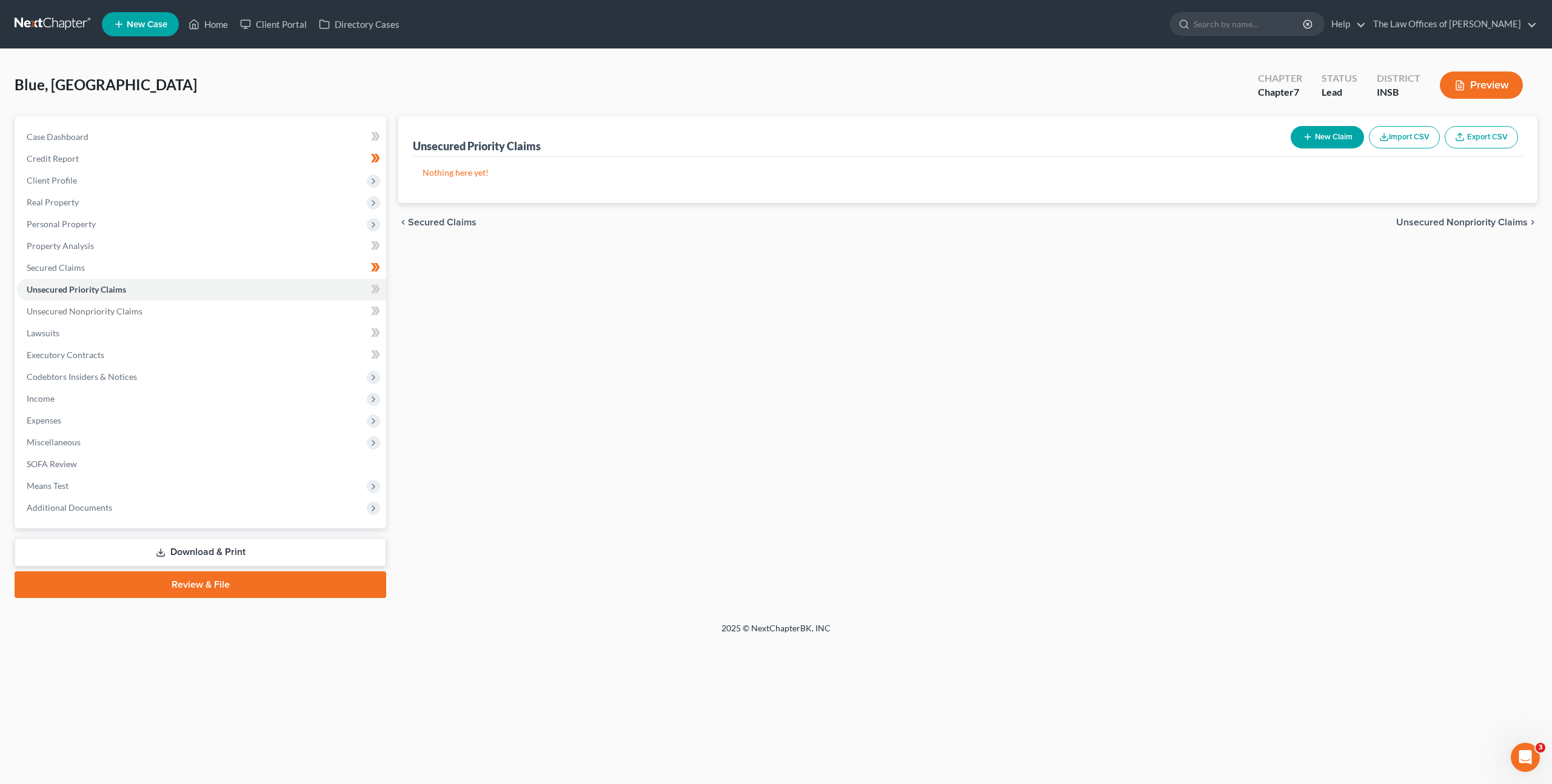
drag, startPoint x: 849, startPoint y: 380, endPoint x: 560, endPoint y: 368, distance: 289.2
click at [849, 380] on div "Unsecured Priority Claims New Claim Import CSV Export CSV Nothing here yet! Pre…" at bounding box center [967, 358] width 1151 height 482
click at [164, 313] on link "Unsecured Nonpriority Claims" at bounding box center [202, 311] width 369 height 22
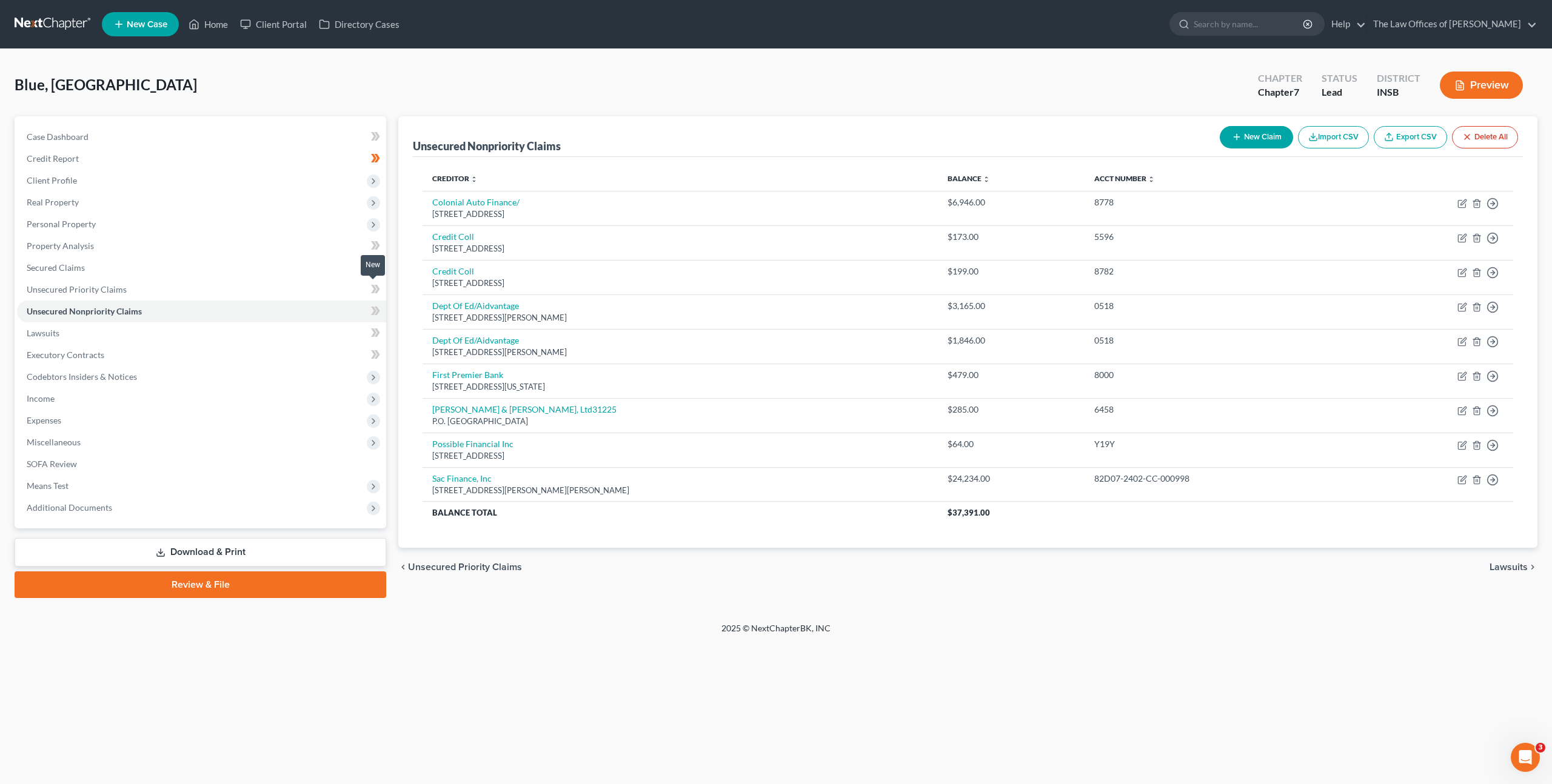
click at [368, 295] on span at bounding box center [375, 290] width 22 height 18
click at [324, 309] on link "Unsecured Nonpriority Claims" at bounding box center [202, 311] width 369 height 22
click at [176, 326] on link "Lawsuits" at bounding box center [202, 332] width 369 height 22
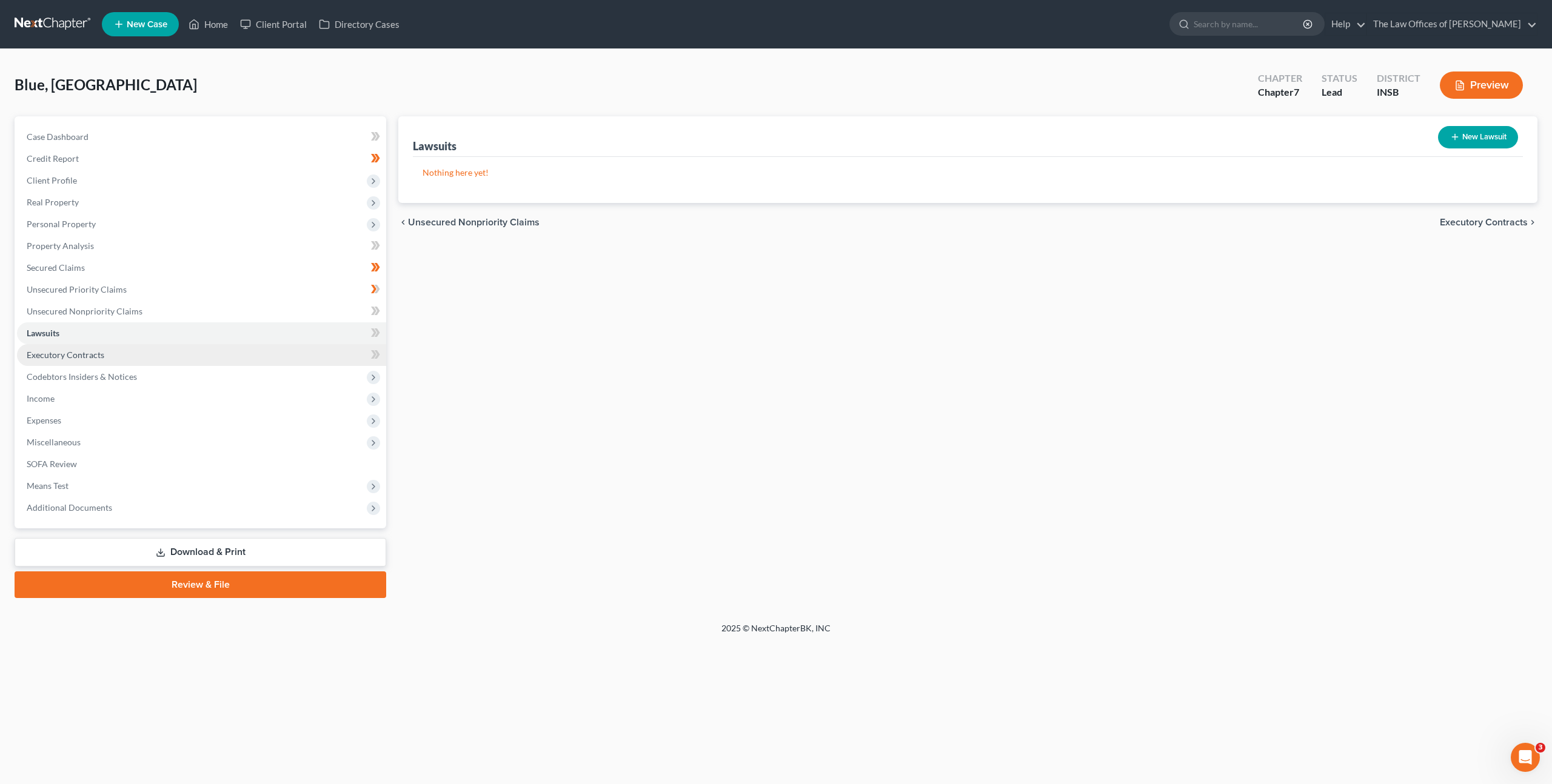
click at [212, 360] on link "Executory Contracts" at bounding box center [202, 355] width 369 height 22
click at [1472, 149] on div "New Contract" at bounding box center [1476, 137] width 92 height 32
click at [1477, 137] on button "New Contract" at bounding box center [1477, 137] width 83 height 23
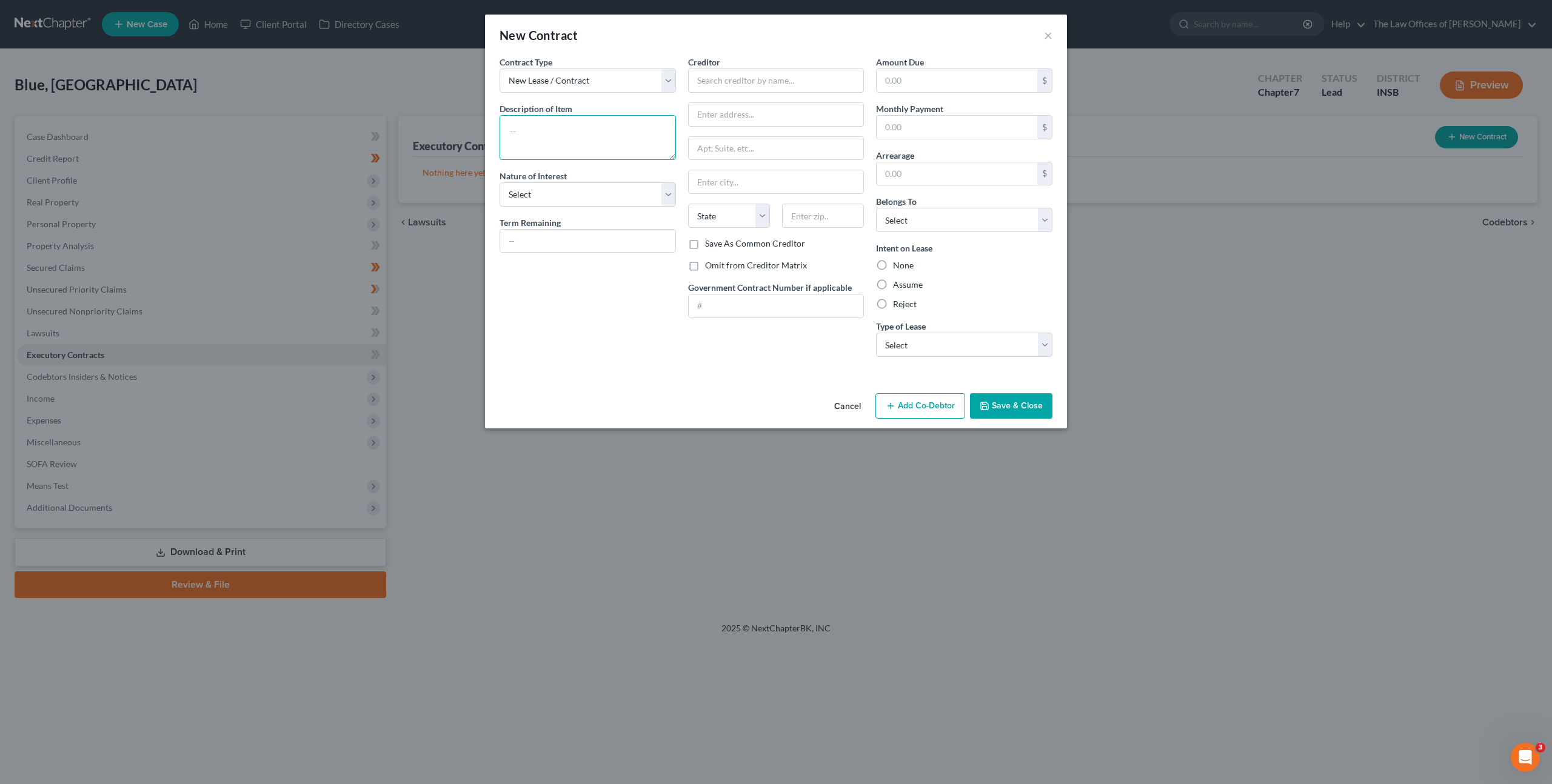
drag, startPoint x: 565, startPoint y: 135, endPoint x: 645, endPoint y: 140, distance: 80.2
click at [565, 135] on textarea at bounding box center [587, 137] width 176 height 45
click at [583, 128] on textarea "Residential Lease: 934" at bounding box center [587, 137] width 176 height 45
click at [581, 129] on textarea "Residential Lease: 934" at bounding box center [587, 137] width 176 height 45
click at [579, 130] on textarea "Residential Lease: 934" at bounding box center [587, 137] width 176 height 45
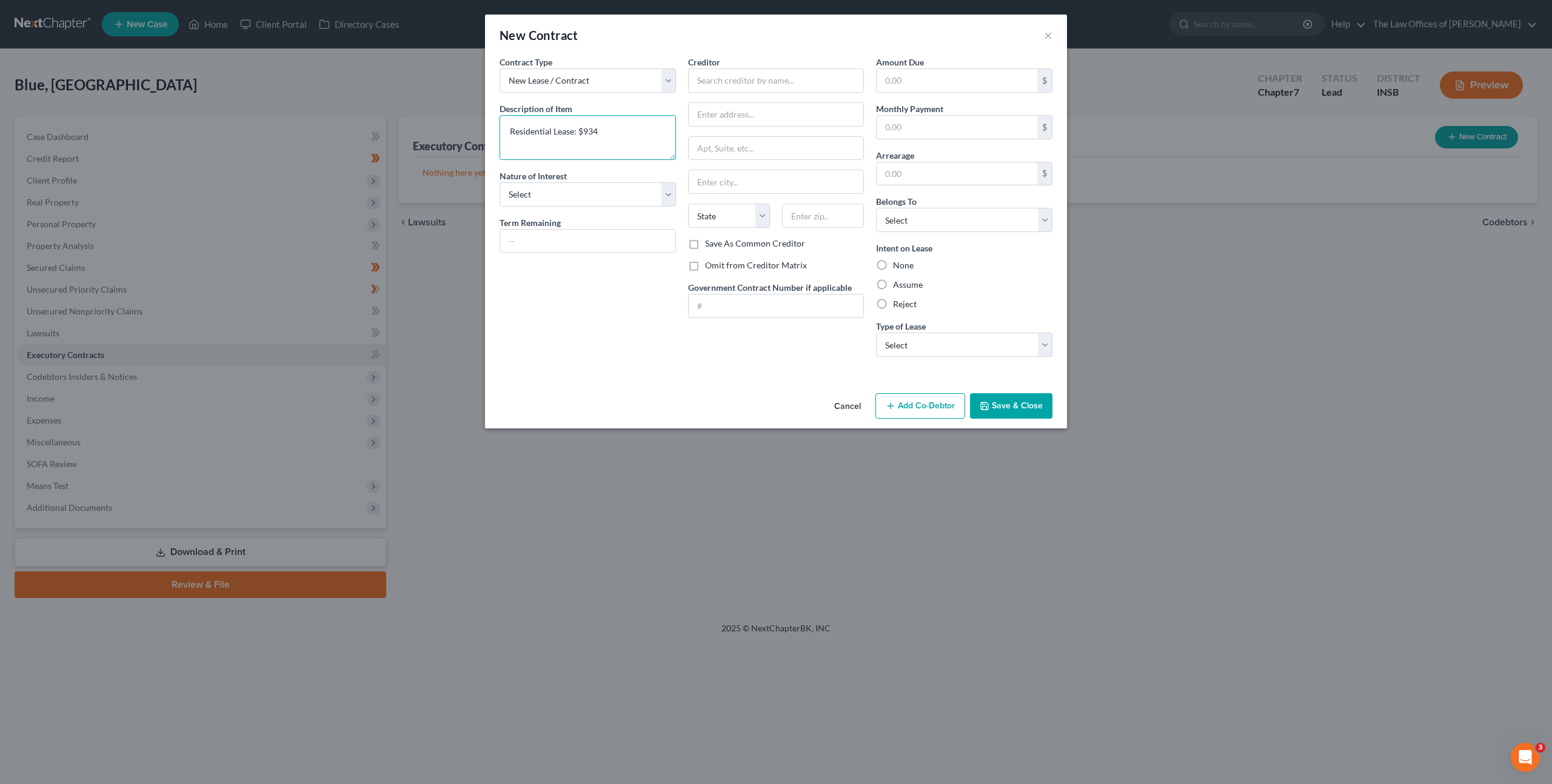
click at [636, 133] on textarea "Residential Lease: $934" at bounding box center [587, 137] width 176 height 45
click at [887, 82] on input "text" at bounding box center [957, 80] width 161 height 23
click at [711, 88] on input "text" at bounding box center [776, 81] width 176 height 24
click at [764, 119] on input "text" at bounding box center [776, 114] width 175 height 23
click at [929, 82] on input "934" at bounding box center [957, 80] width 161 height 23
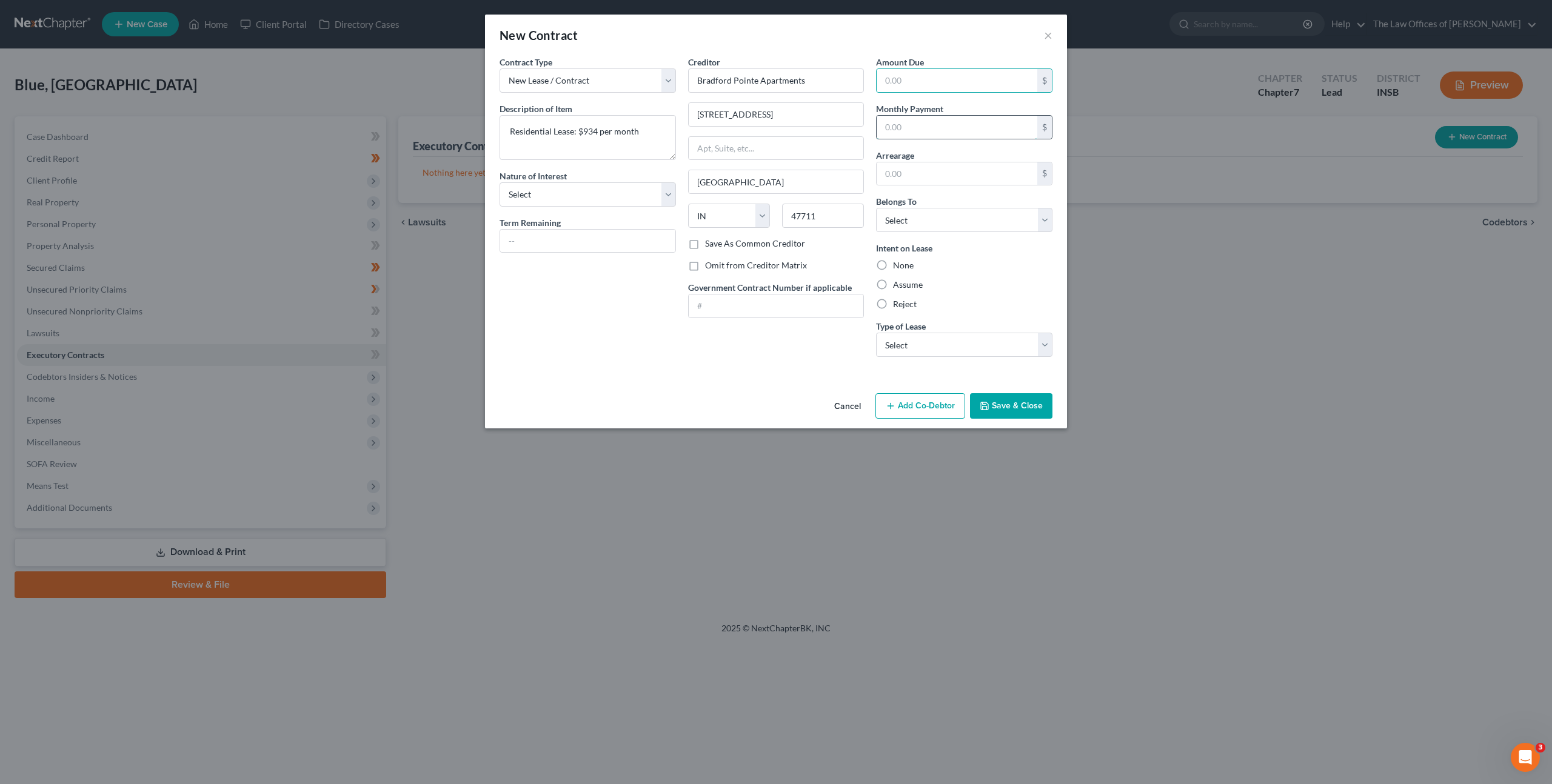
click at [912, 135] on input "text" at bounding box center [957, 127] width 161 height 23
click at [961, 216] on select "Select Debtor 1 Only Debtor 2 Only Debtor 1 And Debtor 2 Only At Least One Of T…" at bounding box center [963, 220] width 176 height 24
click at [876, 208] on select "Select Debtor 1 Only Debtor 2 Only Debtor 1 And Debtor 2 Only At Least One Of T…" at bounding box center [963, 220] width 176 height 24
click at [893, 284] on label "Assume" at bounding box center [908, 284] width 30 height 12
click at [897, 284] on input "Assume" at bounding box center [901, 282] width 8 height 8
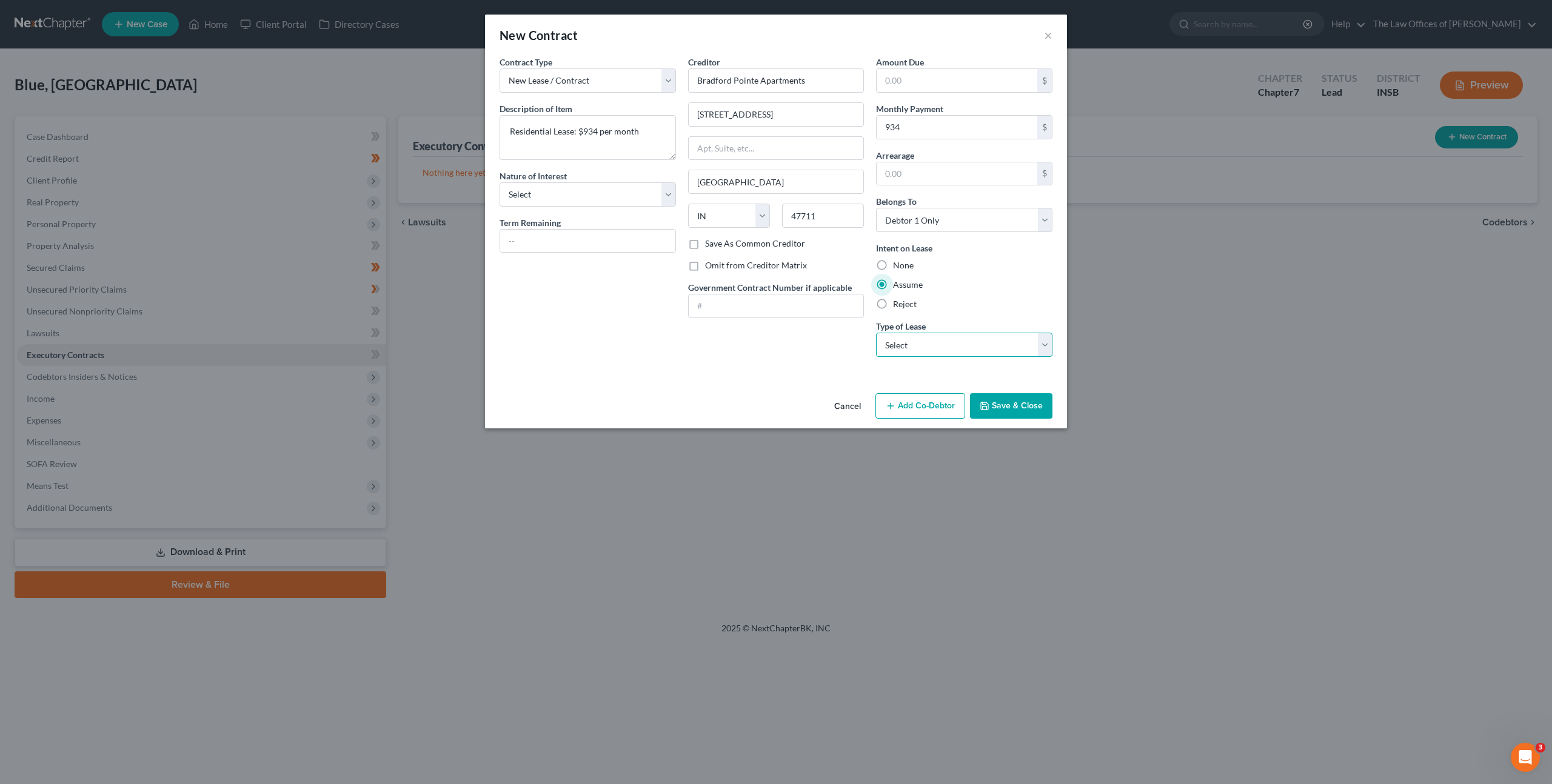
click at [904, 335] on select "Select Real Estate Car Other" at bounding box center [963, 344] width 176 height 24
click at [876, 332] on select "Select Real Estate Car Other" at bounding box center [963, 344] width 176 height 24
click at [778, 370] on div "Contract Type New Lease / Contract New Timeshare Description of non-residential…" at bounding box center [776, 221] width 582 height 332
drag, startPoint x: 1001, startPoint y: 408, endPoint x: 922, endPoint y: 426, distance: 81.0
click at [999, 408] on button "Save & Close" at bounding box center [1011, 406] width 83 height 25
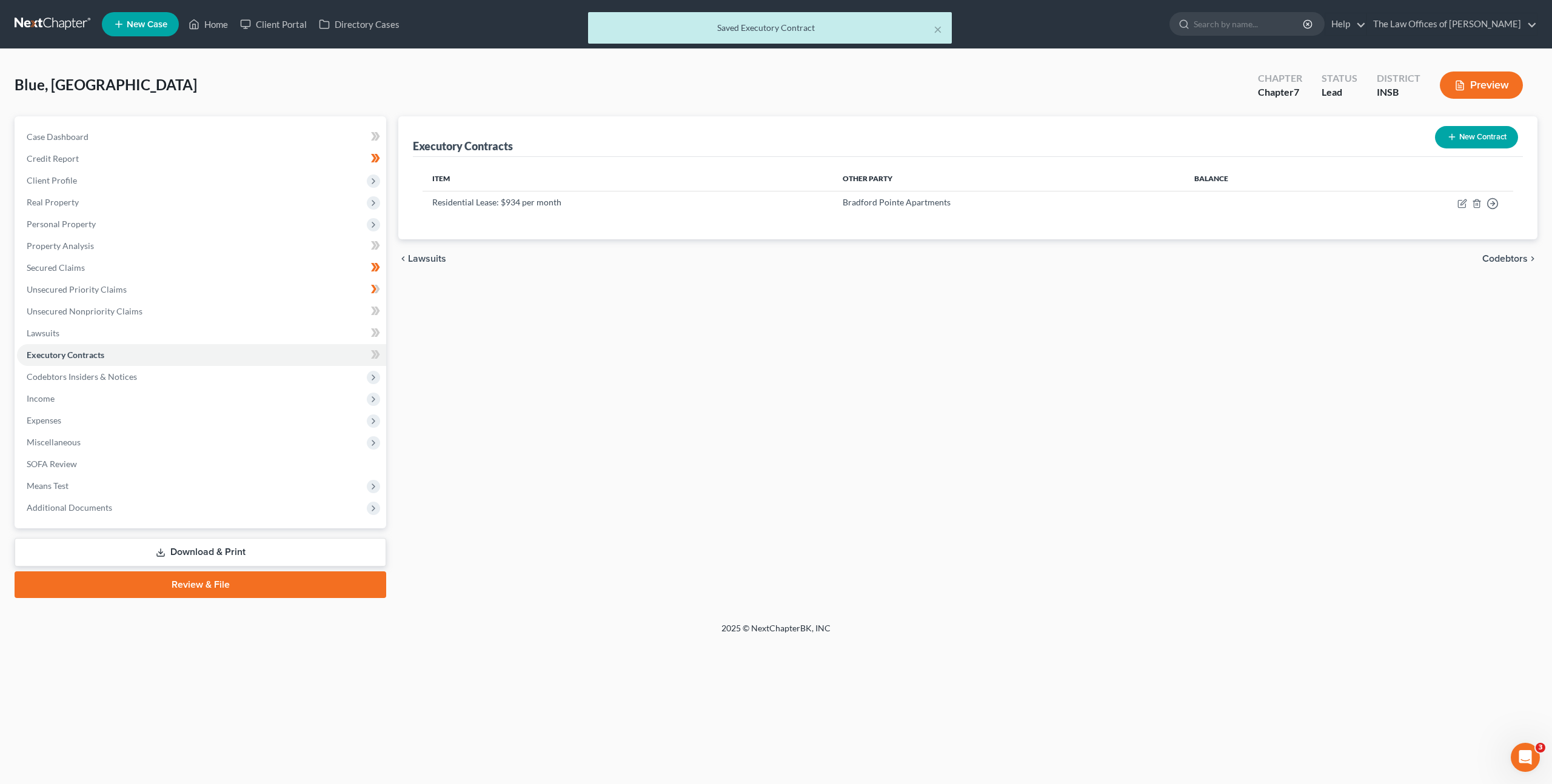
click at [685, 456] on div "Executory Contracts New Contract Item Other Party Balance Residential Lease: $9…" at bounding box center [967, 358] width 1151 height 482
click at [385, 357] on span at bounding box center [375, 356] width 22 height 18
drag, startPoint x: 268, startPoint y: 397, endPoint x: 267, endPoint y: 412, distance: 15.0
click at [268, 397] on span "Income" at bounding box center [202, 398] width 369 height 22
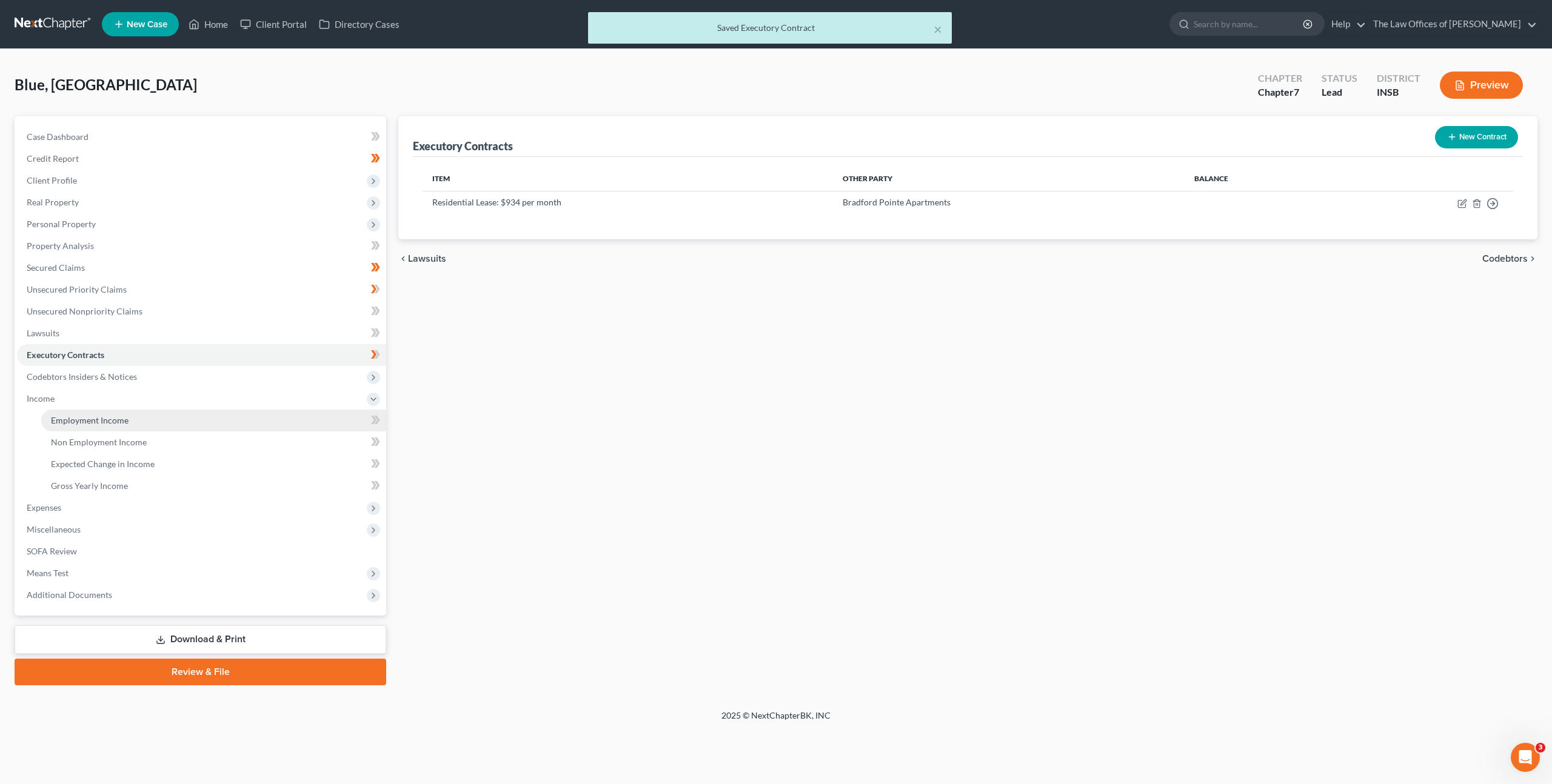
click at [236, 416] on link "Employment Income" at bounding box center [214, 420] width 345 height 22
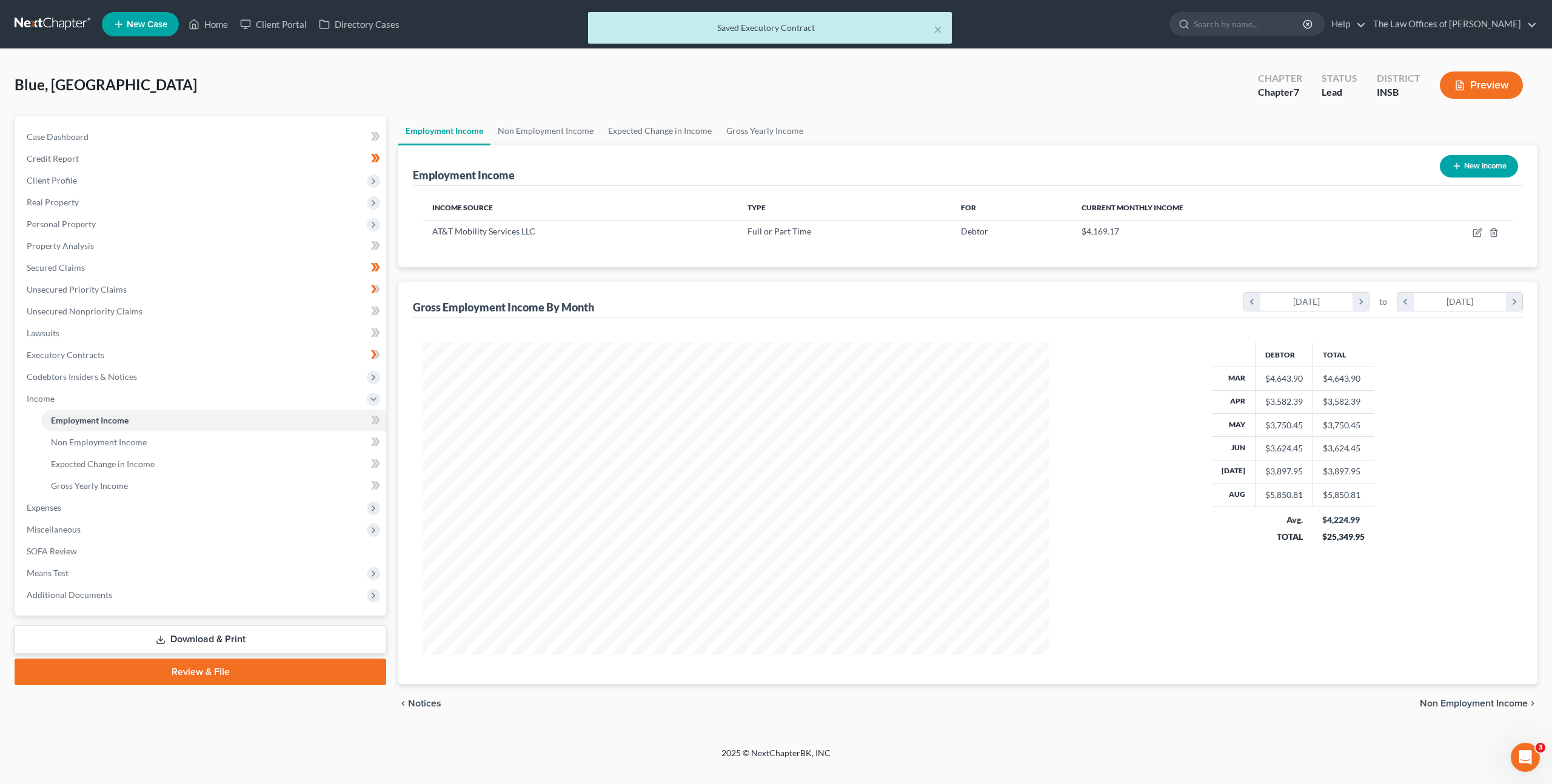
scroll to position [312, 651]
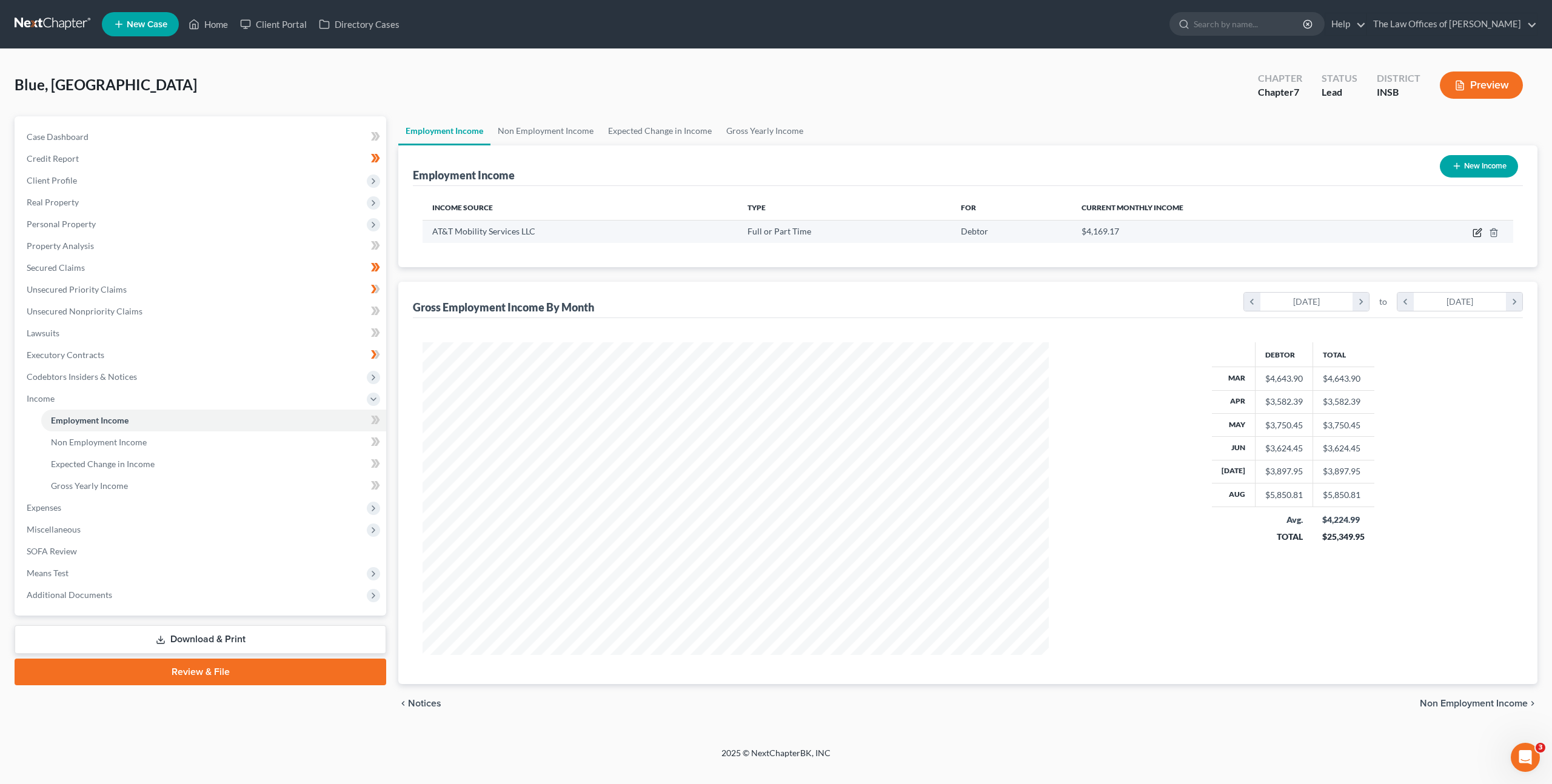
click at [1475, 232] on icon "button" at bounding box center [1478, 232] width 9 height 9
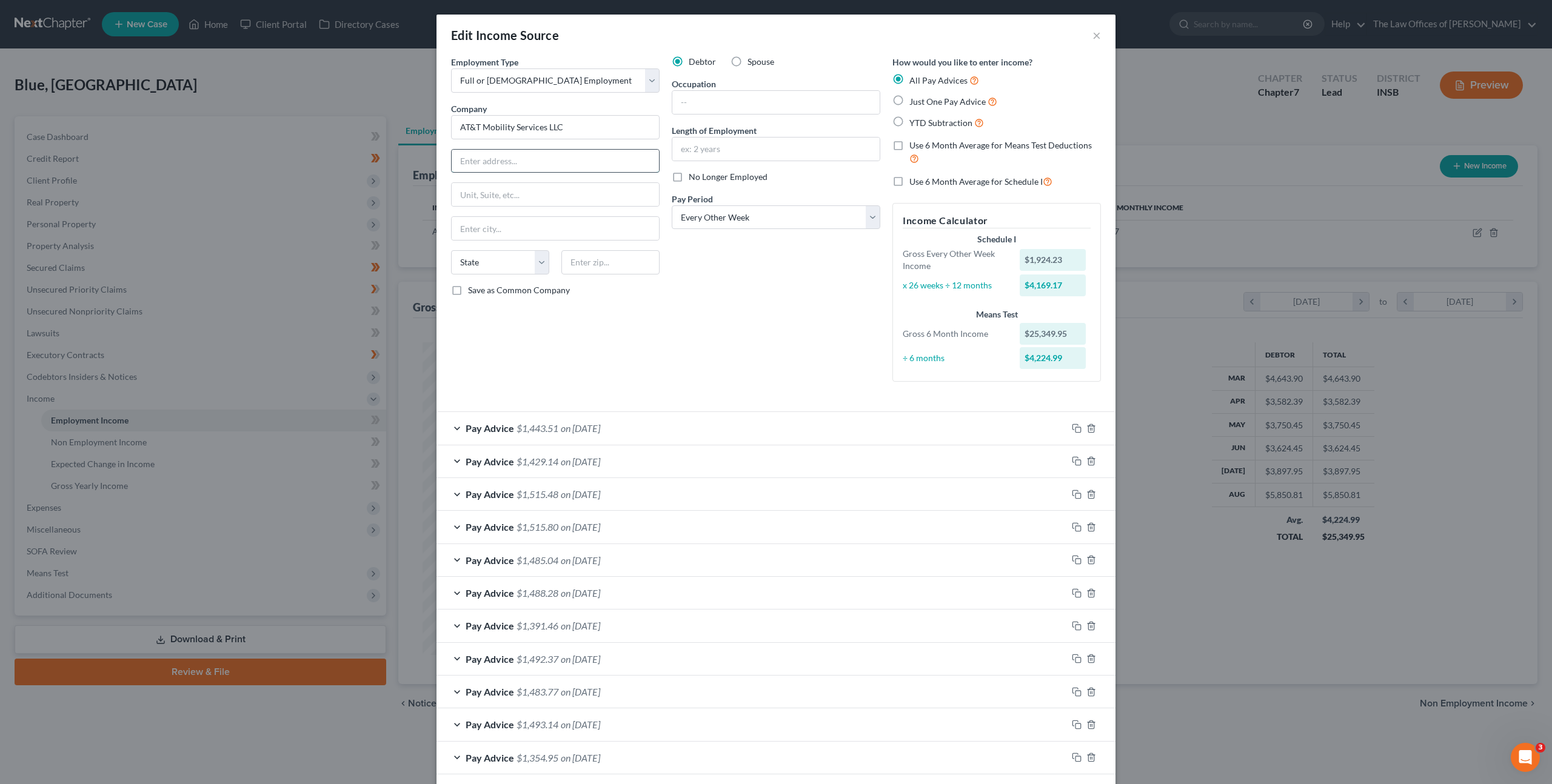
click at [549, 156] on input "text" at bounding box center [556, 161] width 207 height 23
click at [653, 286] on div "Save as Common Company" at bounding box center [555, 290] width 208 height 12
click at [725, 105] on input "text" at bounding box center [776, 103] width 207 height 23
click at [789, 276] on div "Debtor Spouse Occupation Premier Service Consultant Length of Employment 1 year…" at bounding box center [776, 223] width 220 height 336
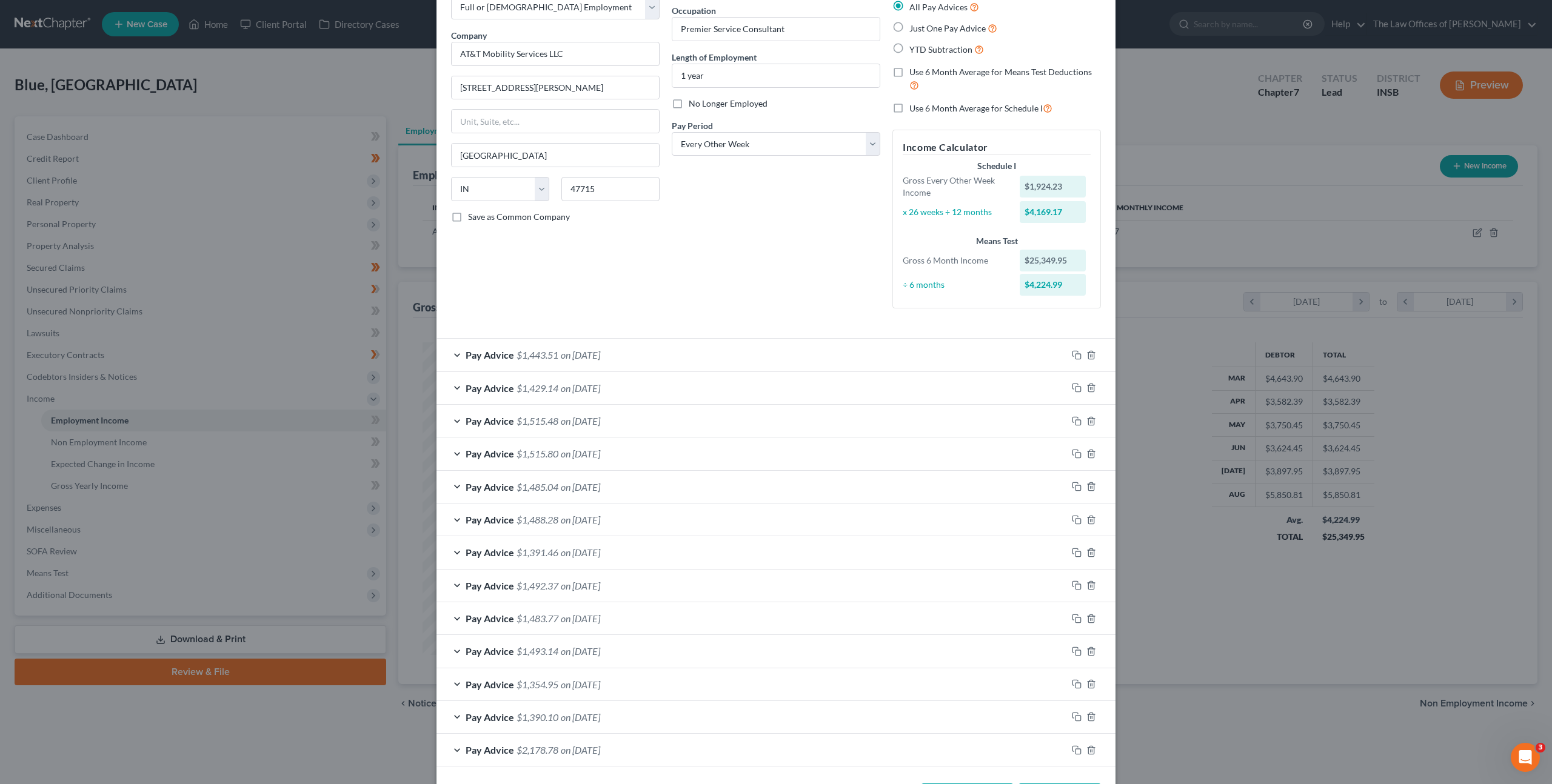
scroll to position [122, 0]
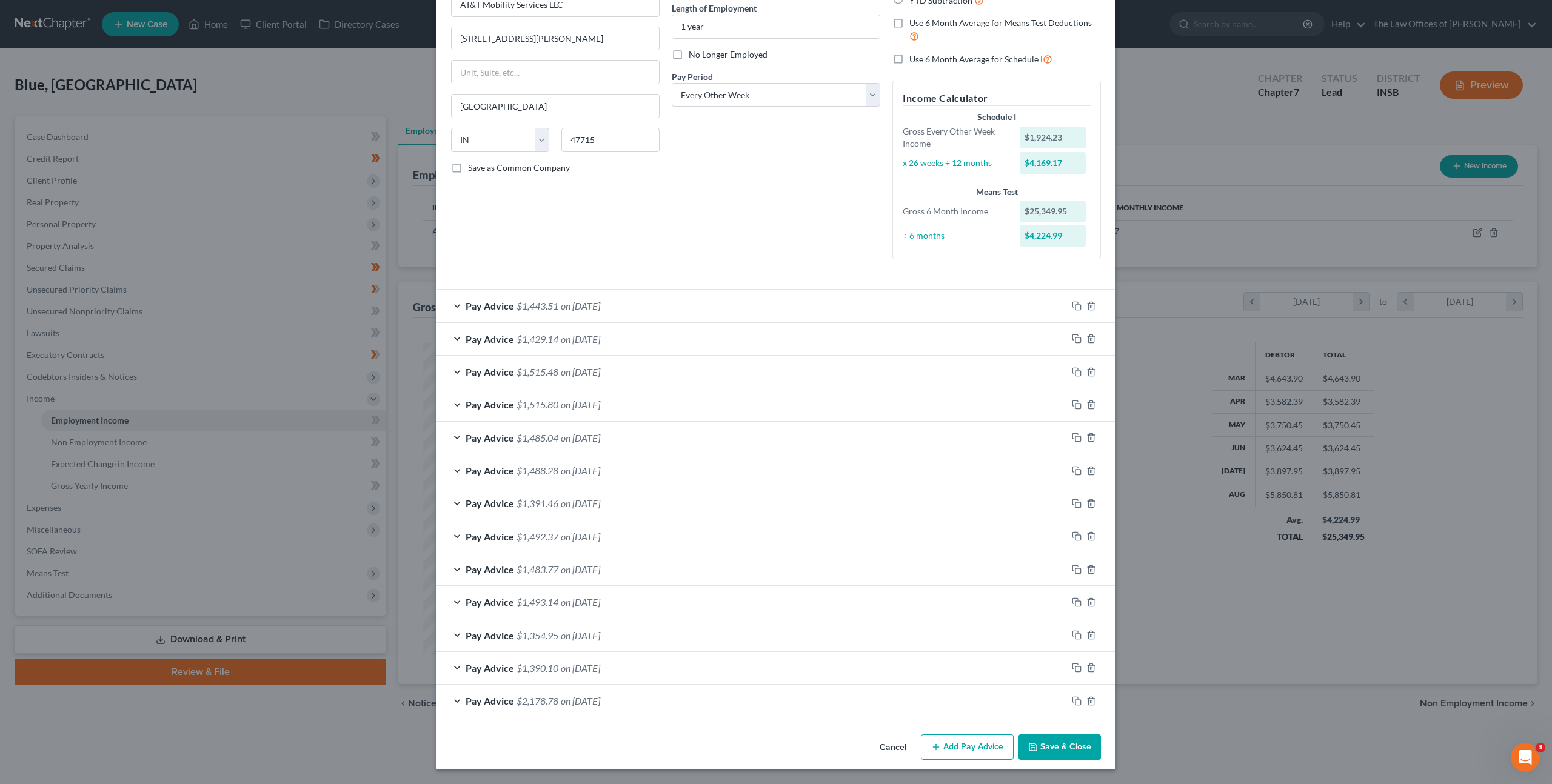
drag, startPoint x: 1027, startPoint y: 739, endPoint x: 1029, endPoint y: 724, distance: 15.1
click at [1027, 739] on button "Save & Close" at bounding box center [1059, 746] width 83 height 25
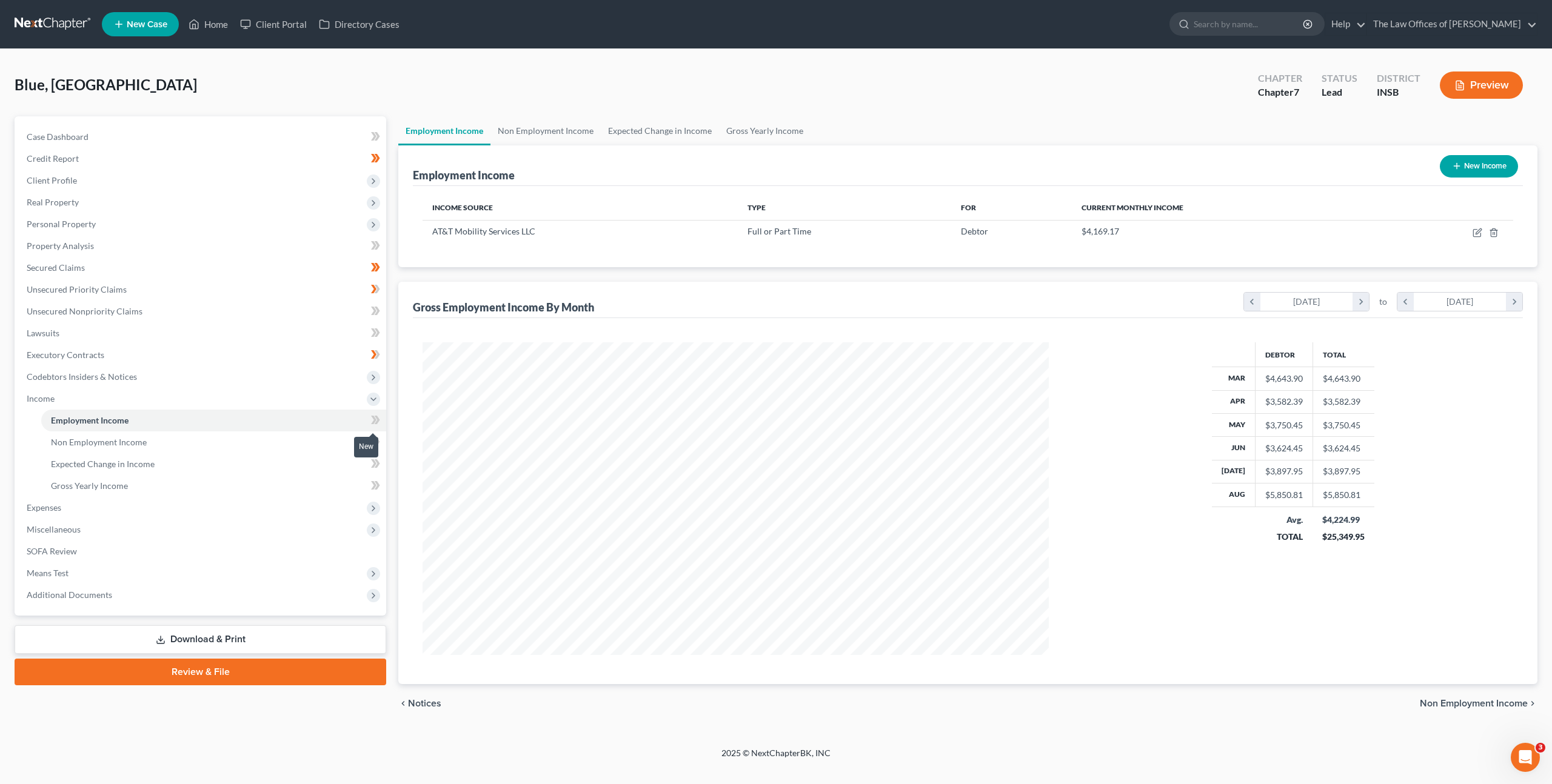
click at [382, 423] on span at bounding box center [375, 421] width 22 height 18
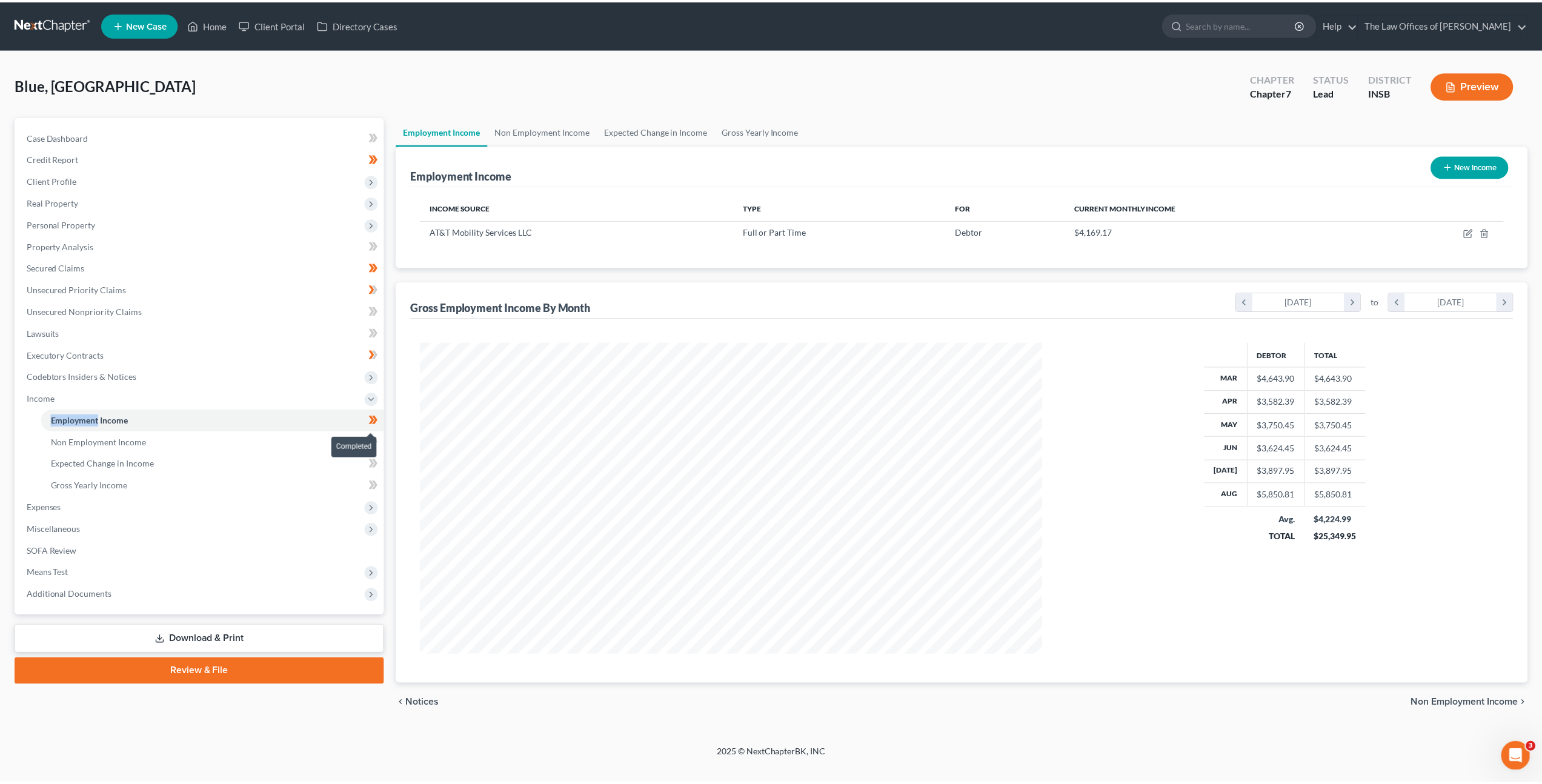
scroll to position [312, 651]
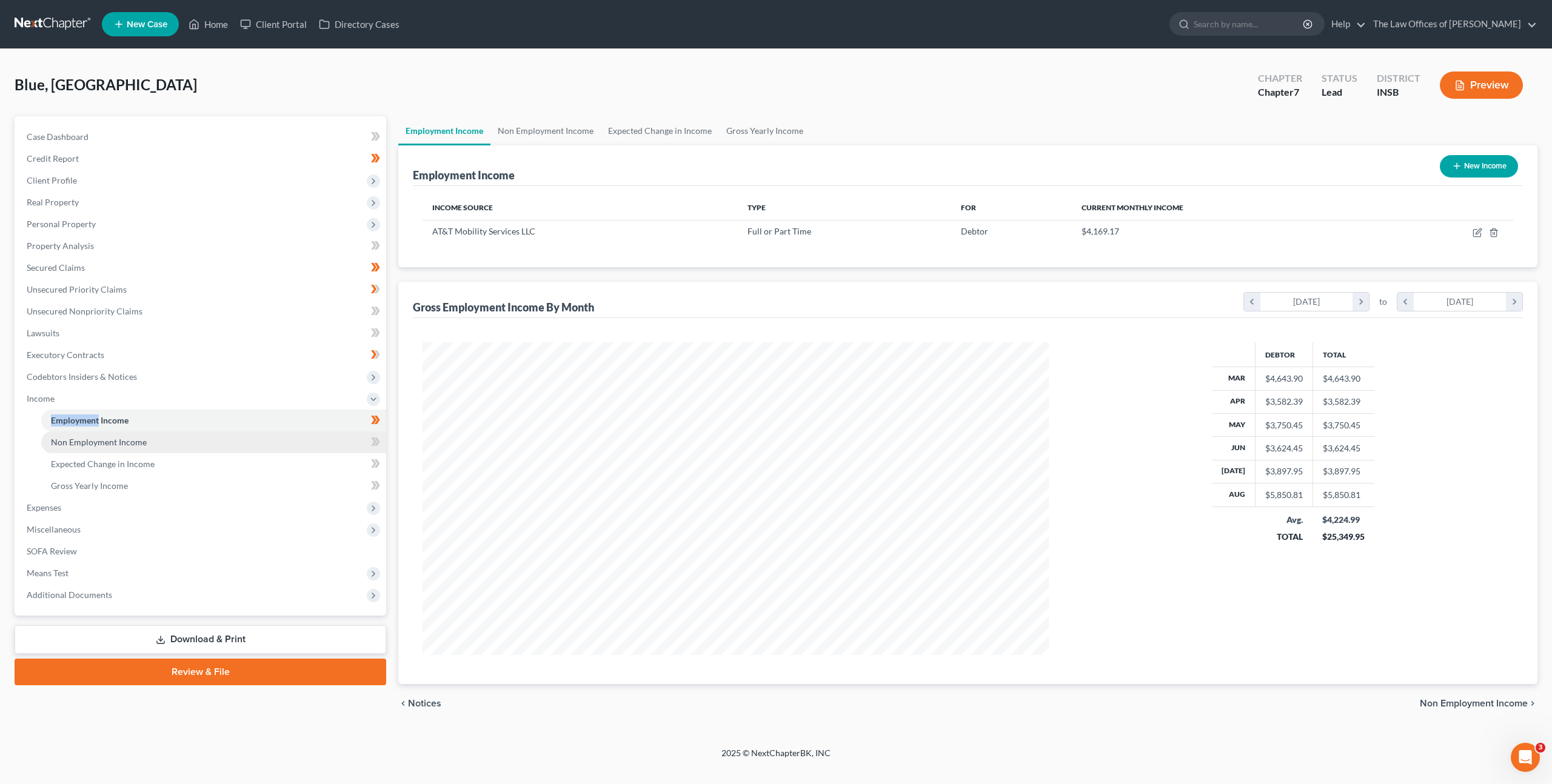
click at [277, 436] on link "Non Employment Income" at bounding box center [214, 441] width 345 height 22
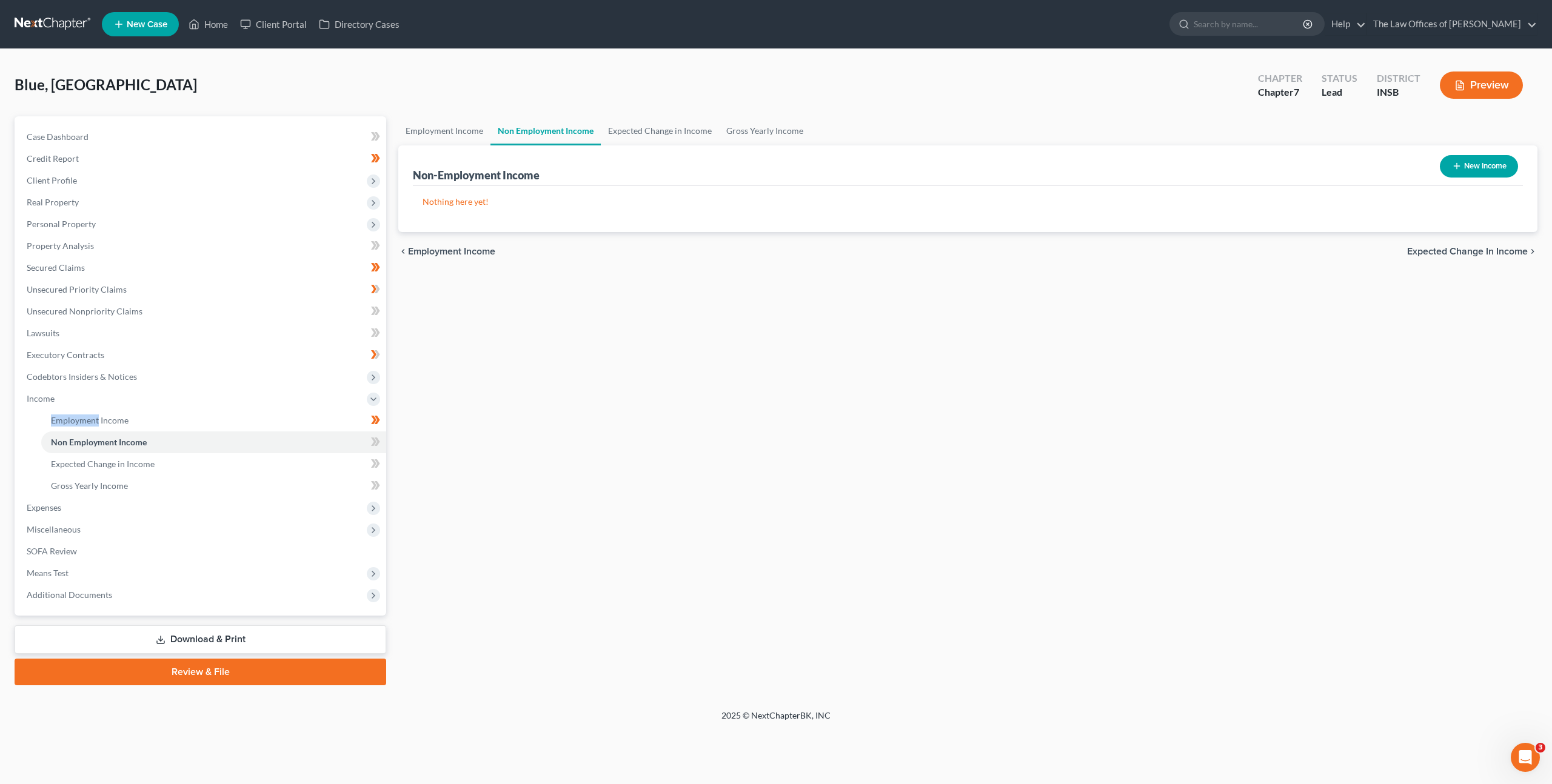
click at [1454, 172] on button "New Income" at bounding box center [1479, 167] width 78 height 23
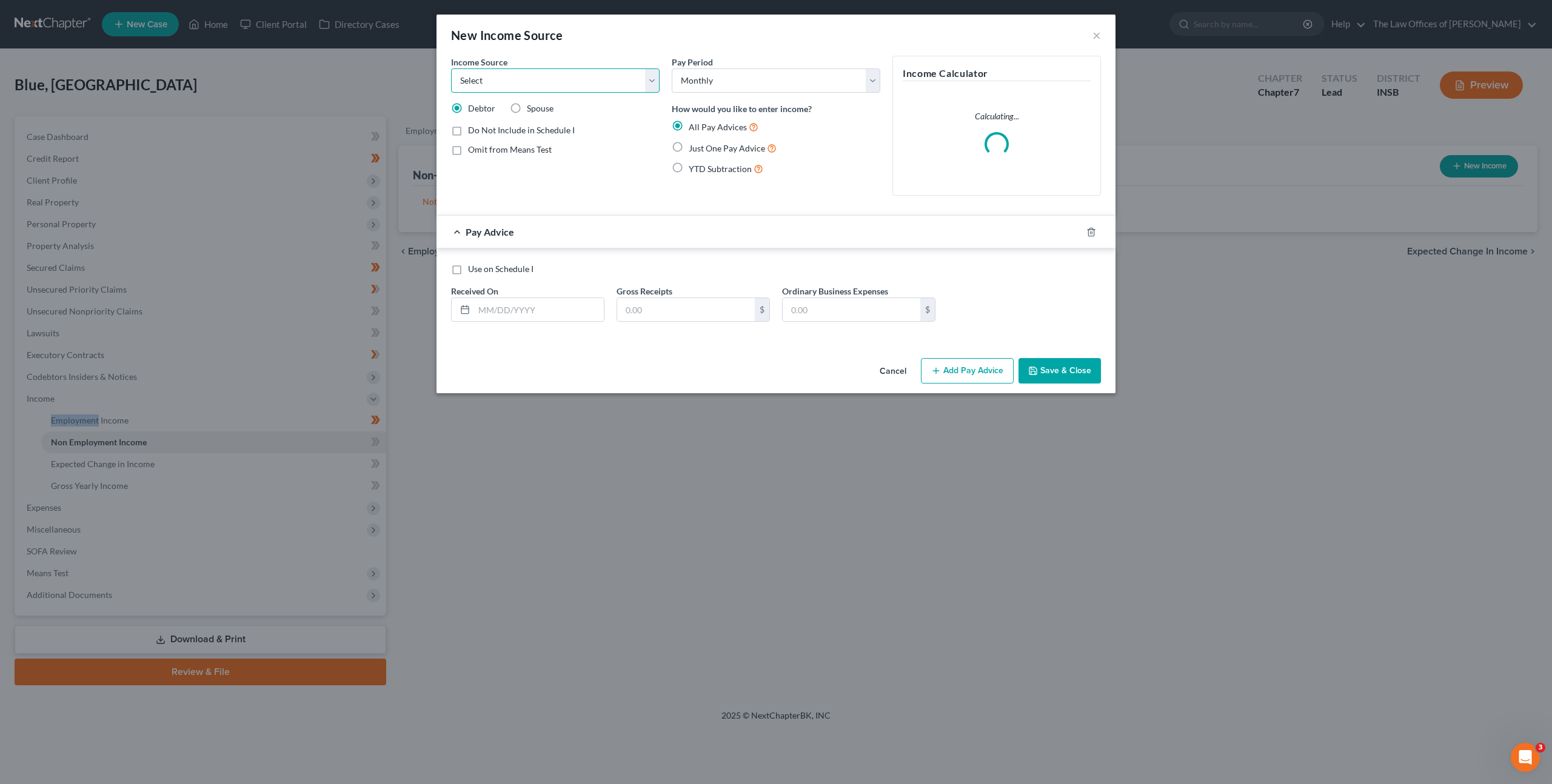
click at [532, 79] on select "Select Unemployment Disability (from employer) Pension Retirement Social Securi…" at bounding box center [555, 81] width 208 height 24
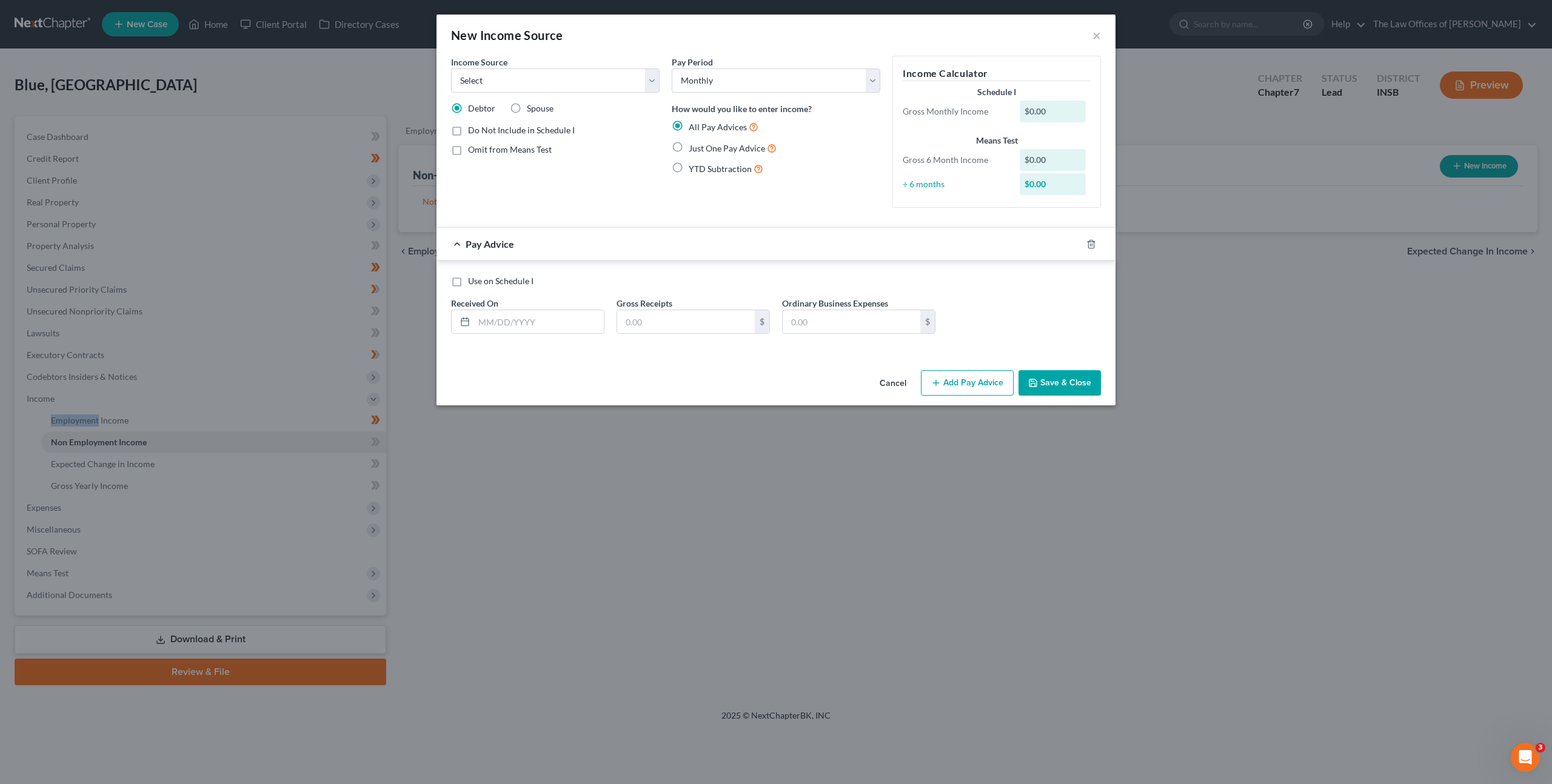
click at [888, 388] on button "Cancel" at bounding box center [893, 384] width 46 height 24
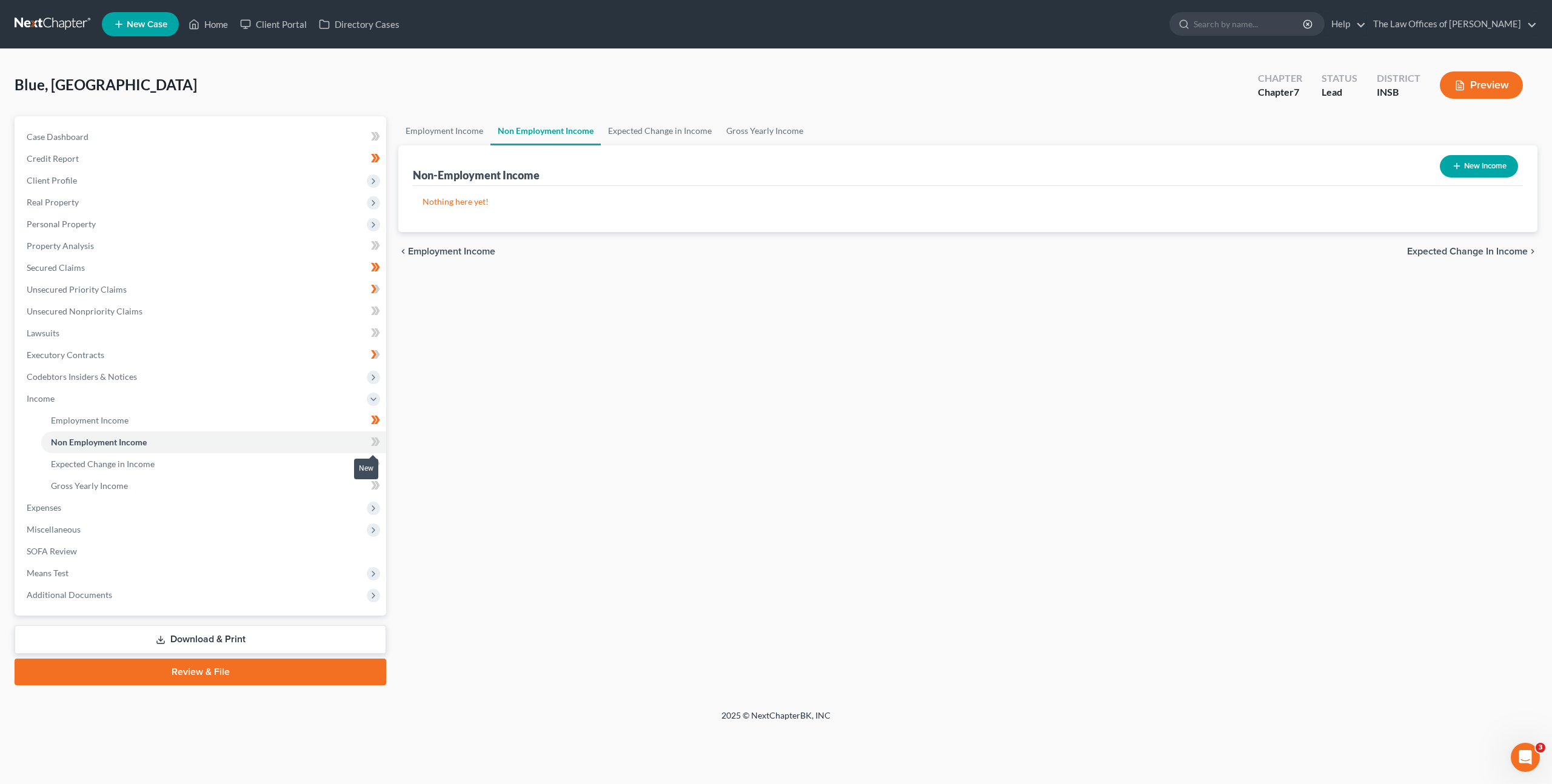
click at [374, 440] on icon at bounding box center [374, 441] width 6 height 8
click at [319, 461] on link "Expected Change in Income" at bounding box center [214, 463] width 345 height 22
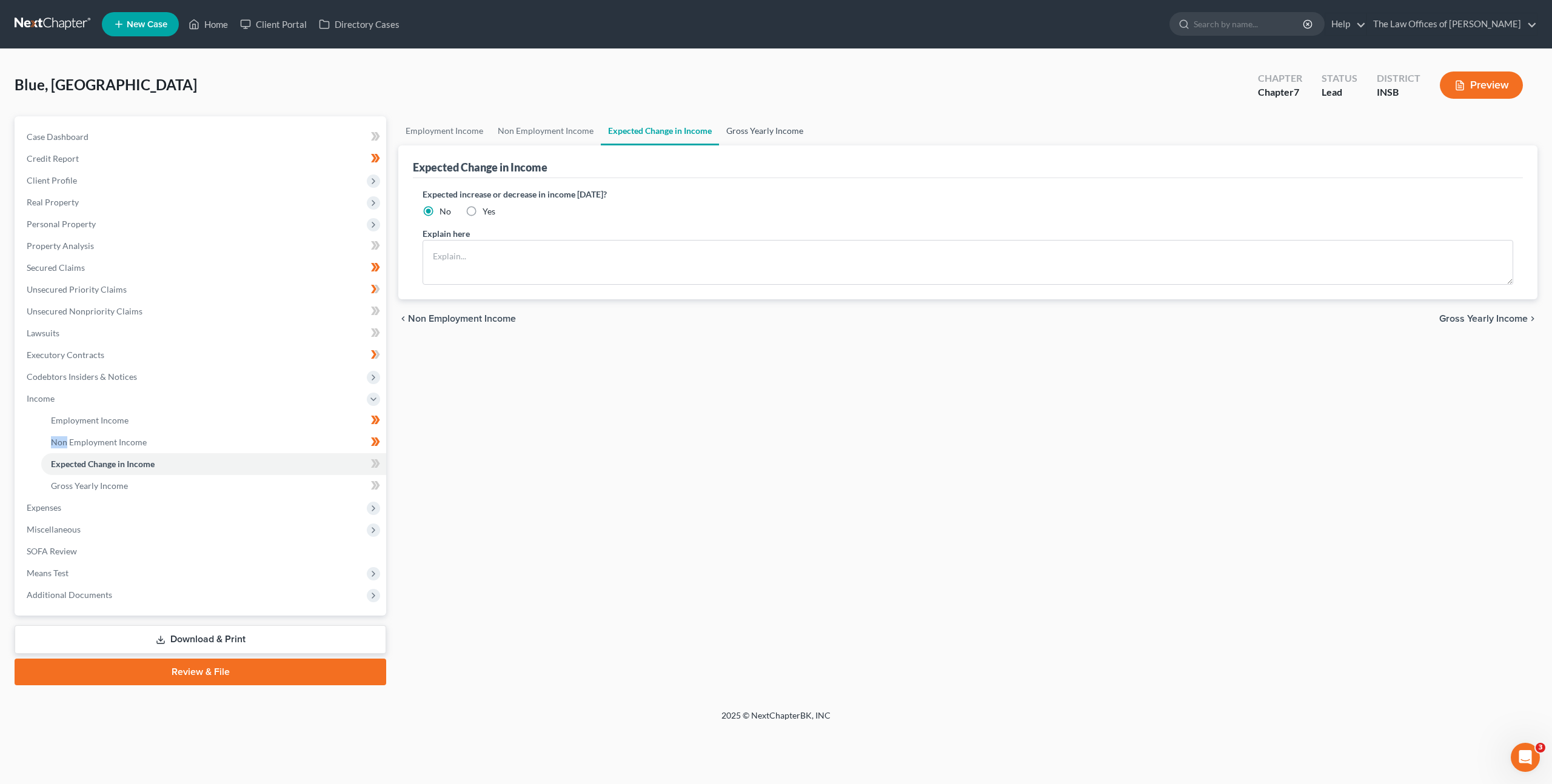
click at [762, 126] on link "Gross Yearly Income" at bounding box center [764, 131] width 91 height 29
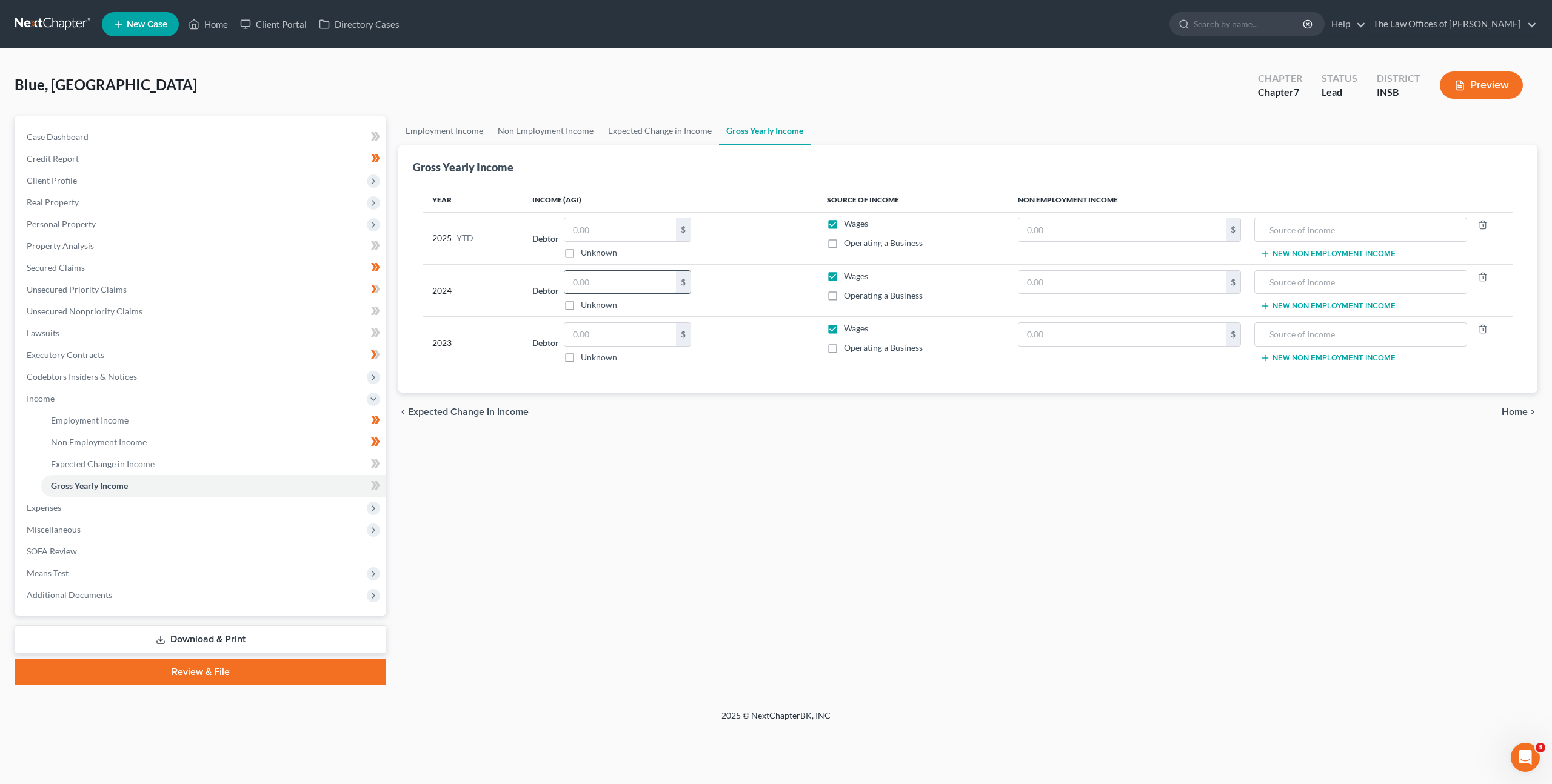
click at [609, 287] on input "text" at bounding box center [620, 282] width 111 height 23
click at [1039, 245] on td "$" at bounding box center [1128, 237] width 242 height 52
click at [1046, 233] on input "text" at bounding box center [1122, 230] width 207 height 23
click at [1296, 233] on input "text" at bounding box center [1361, 230] width 200 height 23
click at [591, 242] on div "$ Unknown" at bounding box center [627, 238] width 127 height 41
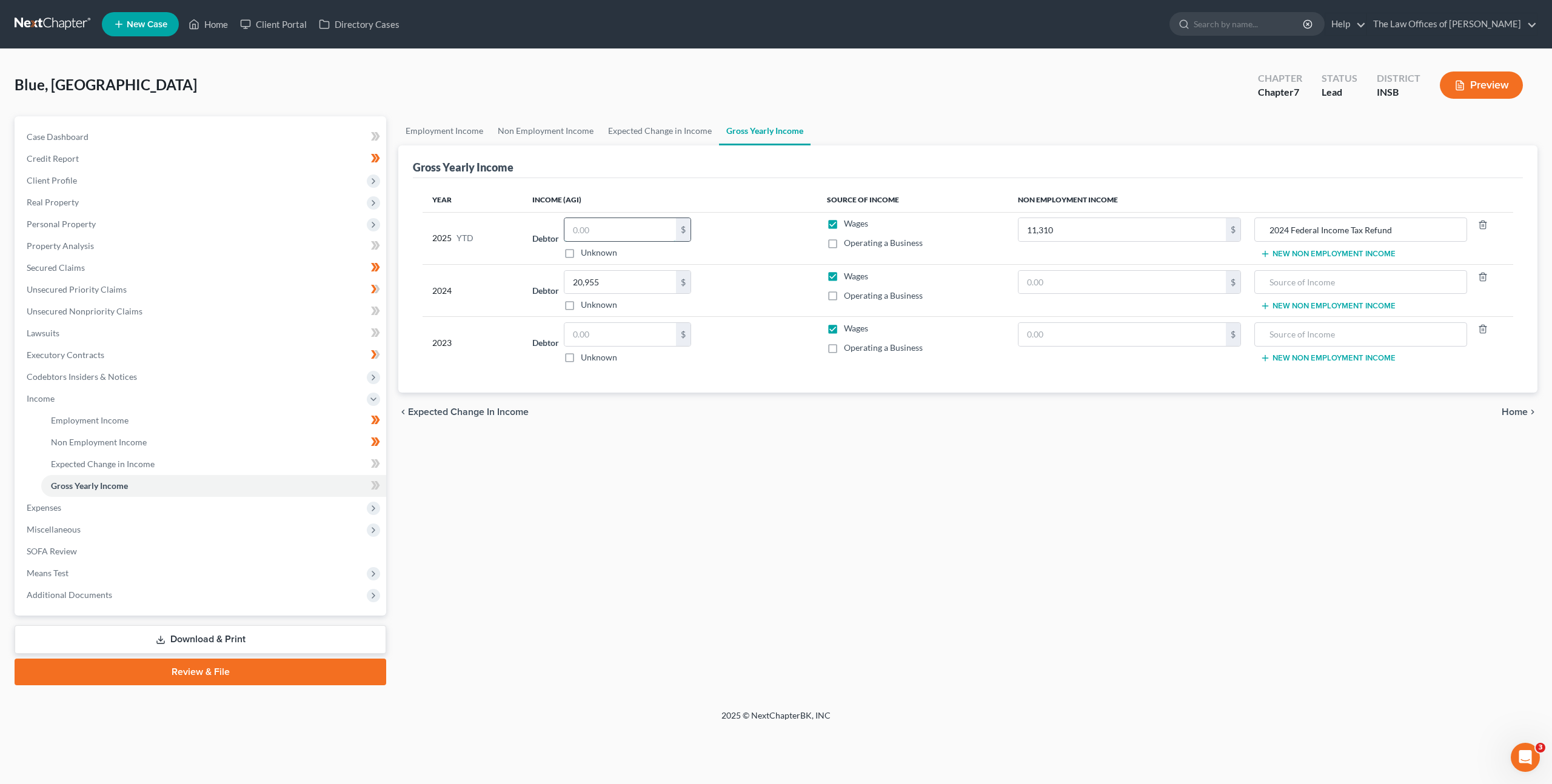
click at [611, 231] on input "text" at bounding box center [620, 230] width 111 height 23
click at [202, 463] on link "Expected Change in Income" at bounding box center [214, 463] width 345 height 22
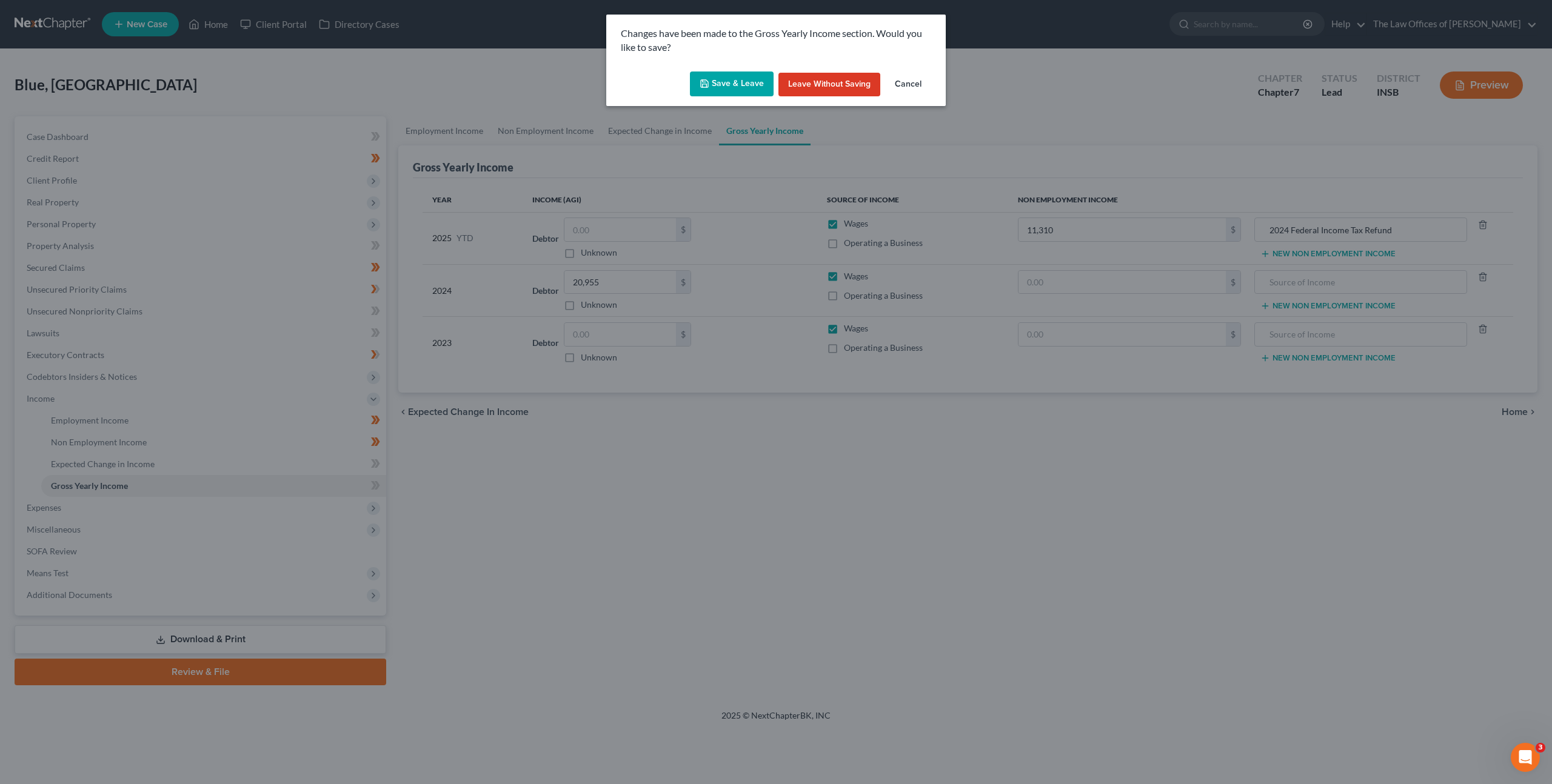
click at [739, 79] on button "Save & Leave" at bounding box center [732, 84] width 84 height 25
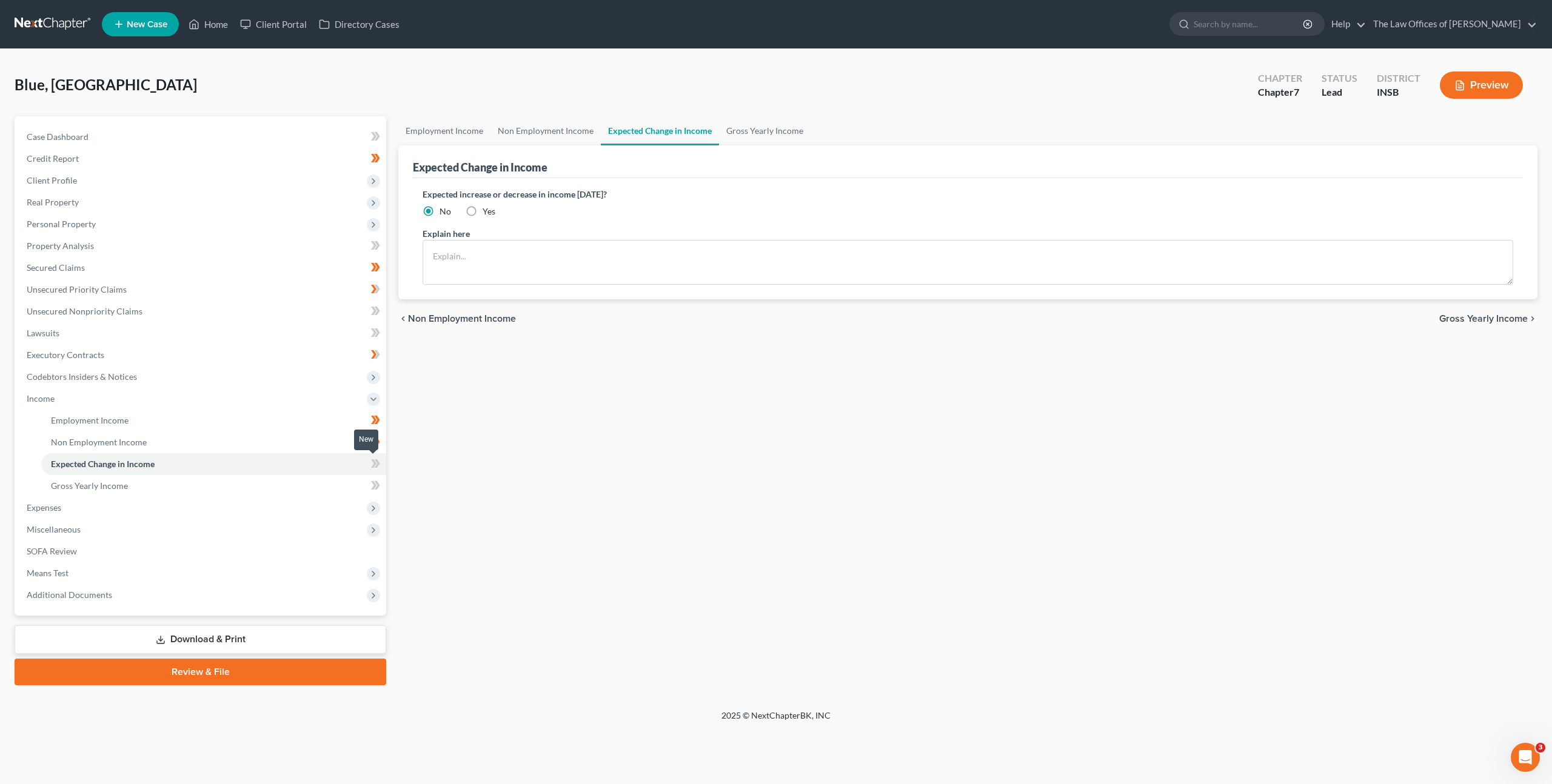
click at [373, 464] on icon at bounding box center [374, 463] width 6 height 8
click at [371, 492] on icon at bounding box center [376, 486] width 9 height 15
click at [307, 488] on link "Gross Yearly Income" at bounding box center [214, 486] width 345 height 22
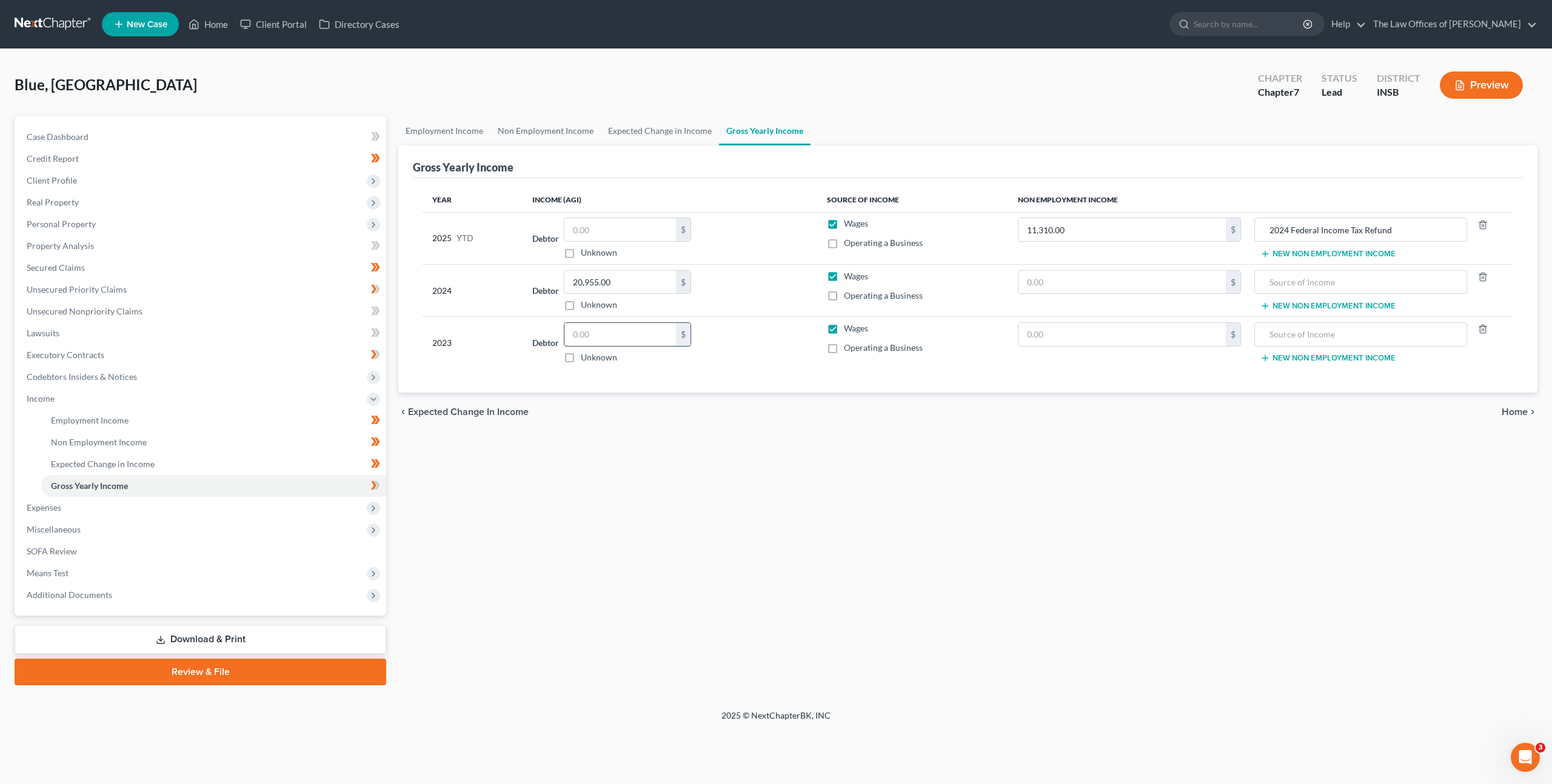
click at [608, 336] on input "text" at bounding box center [620, 334] width 111 height 23
click at [752, 318] on td "Debtor 6,800.00 $ Unknown Balance Undetermined 6,800 $ Unknown" at bounding box center [670, 343] width 295 height 52
click at [629, 229] on input "text" at bounding box center [620, 230] width 111 height 23
click at [727, 329] on div "Debtor 6,800.00 $ Unknown Balance Undetermined 6,800 $ Unknown" at bounding box center [670, 343] width 275 height 41
click at [227, 502] on span "Expenses" at bounding box center [202, 507] width 369 height 22
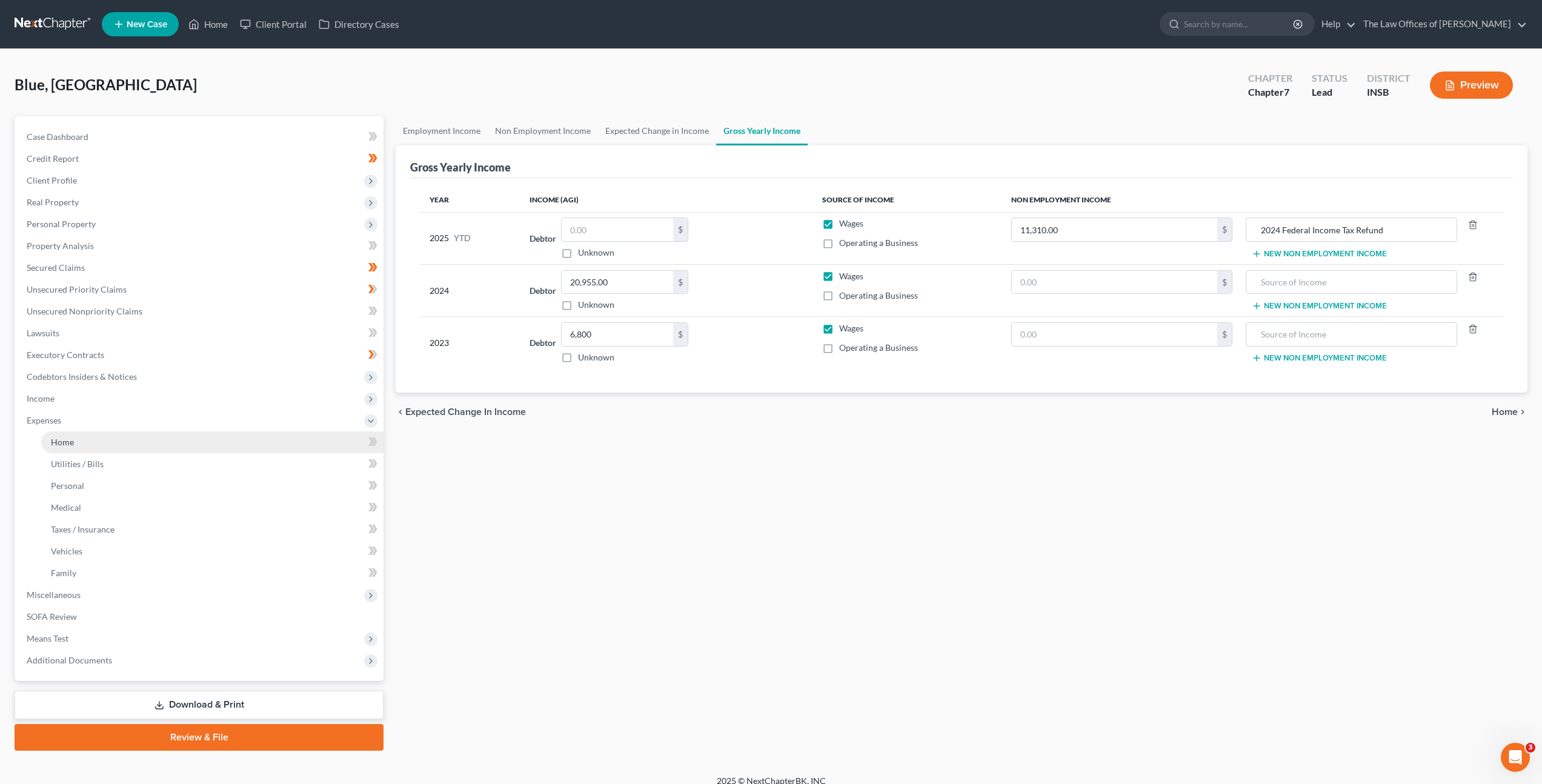
click at [231, 440] on link "Home" at bounding box center [213, 441] width 343 height 22
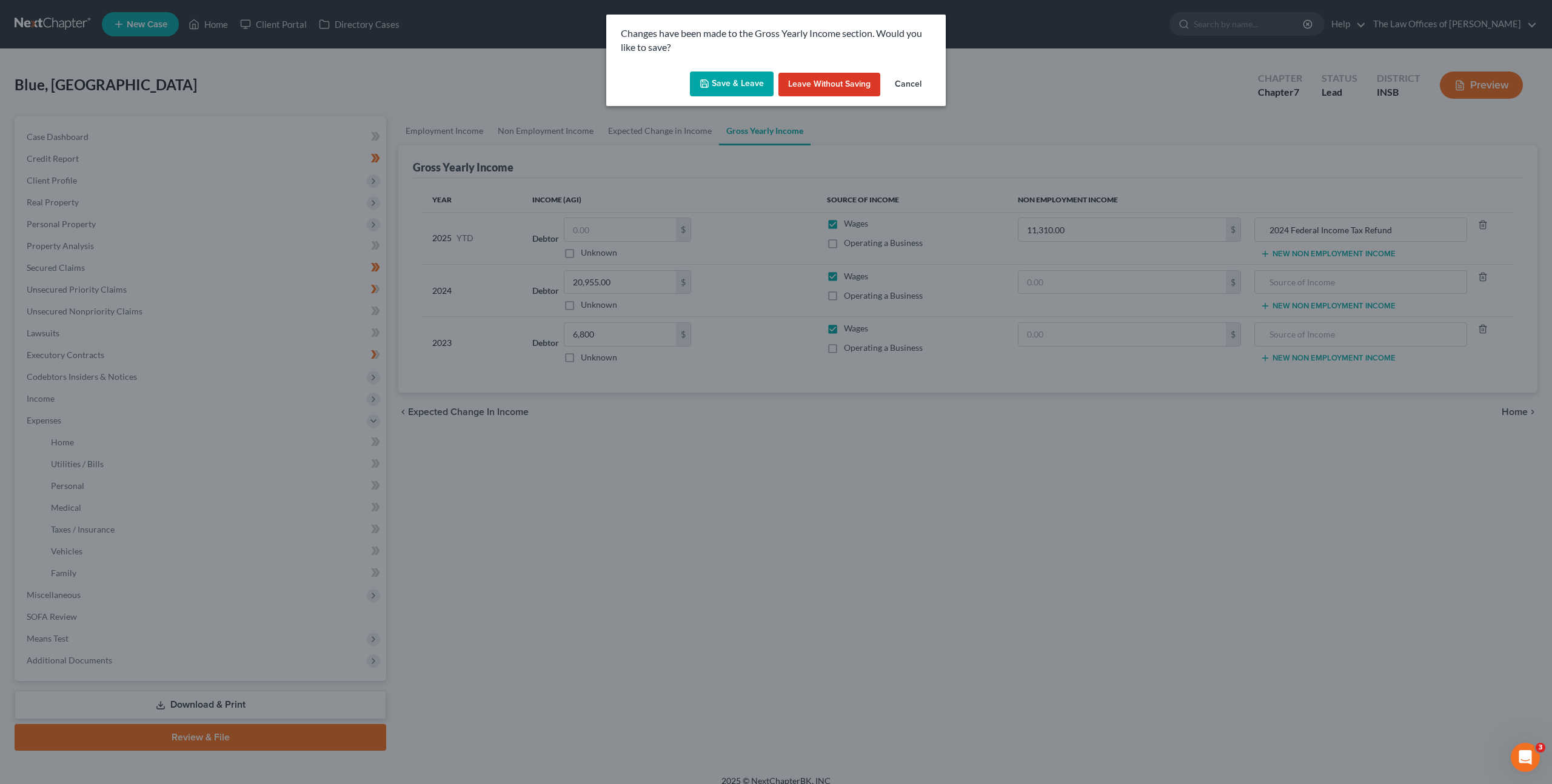
click at [722, 86] on button "Save & Leave" at bounding box center [732, 84] width 84 height 25
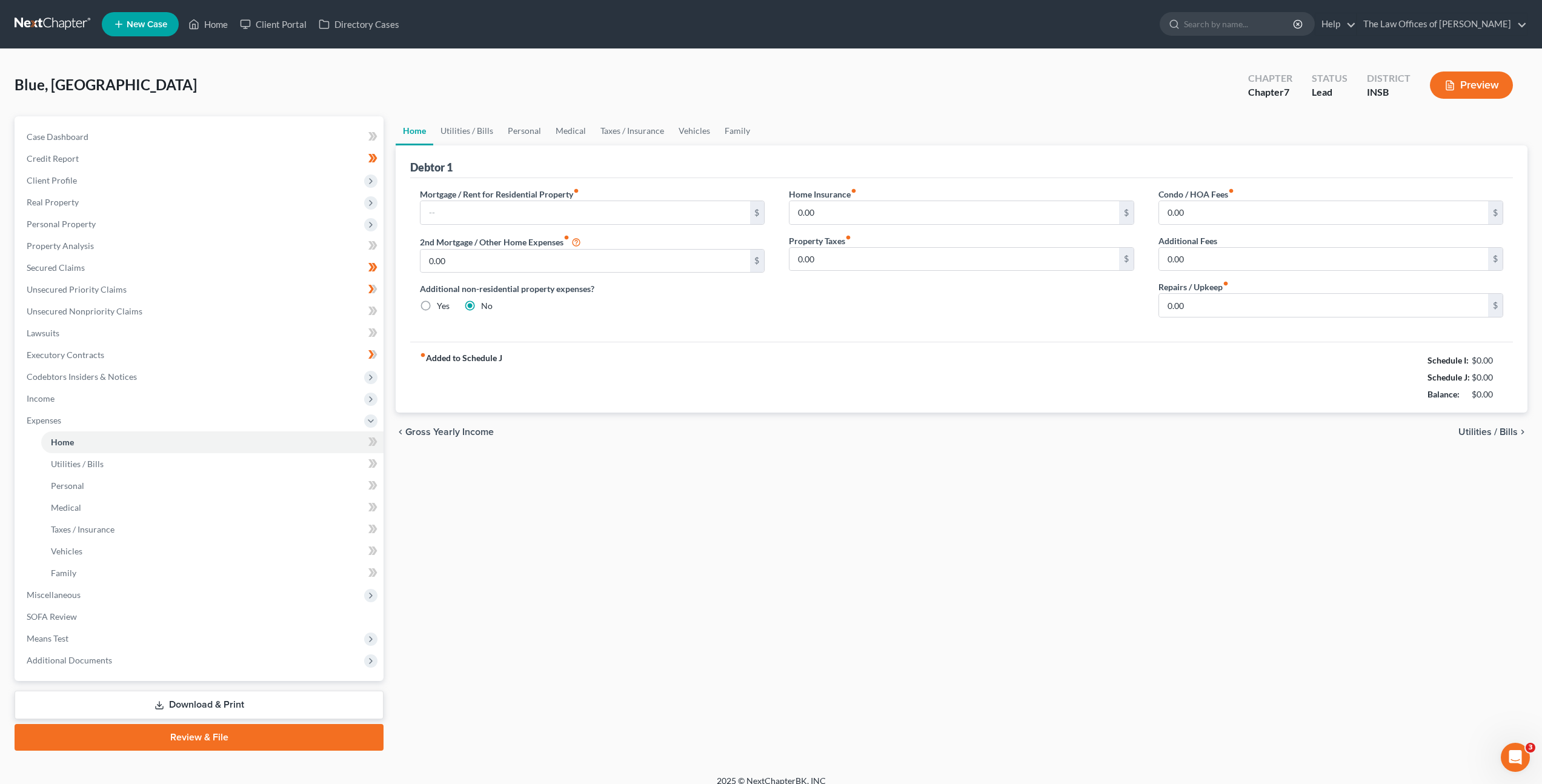
click at [507, 198] on label "Mortgage / Rent for Residential Property fiber_manual_record" at bounding box center [499, 195] width 159 height 13
drag, startPoint x: 520, startPoint y: 214, endPoint x: 544, endPoint y: 216, distance: 24.1
click at [520, 214] on input "text" at bounding box center [586, 213] width 329 height 23
click at [788, 332] on div "Mortgage / Rent for Residential Property fiber_manual_record 934 $ 2nd Mortgage…" at bounding box center [962, 260] width 1103 height 164
click at [1182, 308] on input "0.00" at bounding box center [1324, 305] width 329 height 23
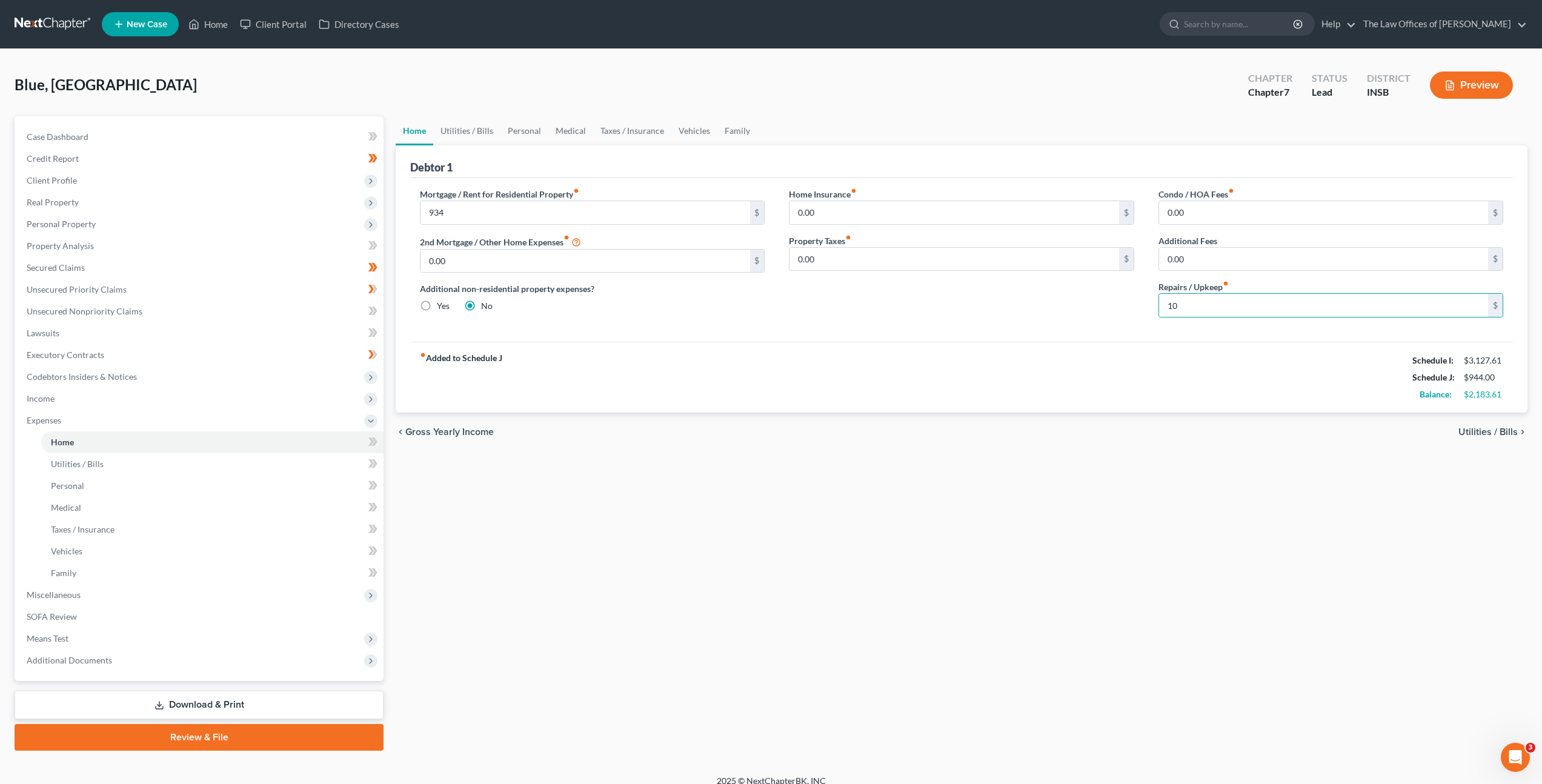
click at [912, 325] on div "Home Insurance fiber_manual_record 0.00 $ Property Taxes fiber_manual_record 0.…" at bounding box center [961, 258] width 369 height 139
click at [468, 134] on link "Utilities / Bills" at bounding box center [466, 131] width 67 height 29
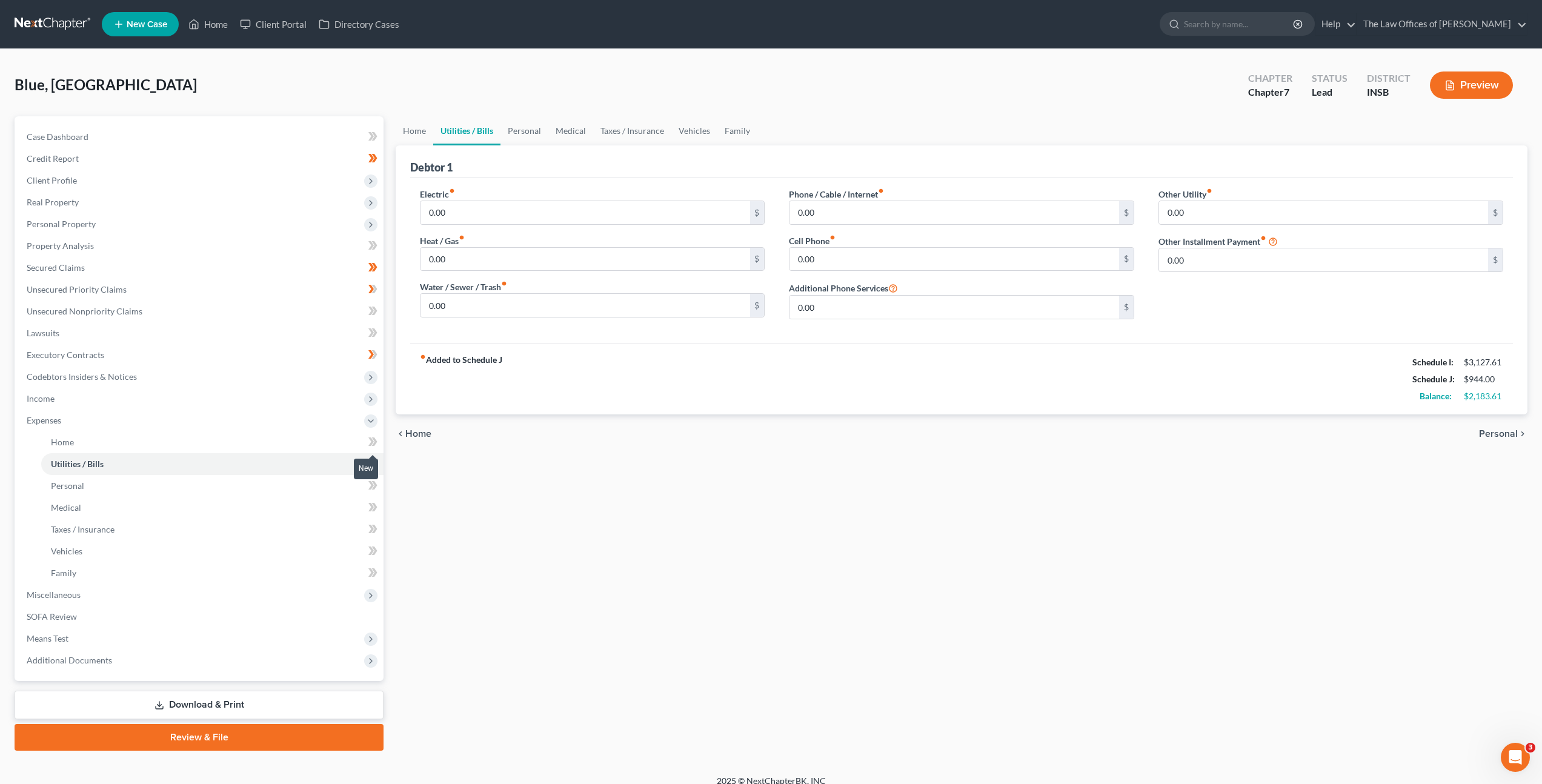
click at [372, 446] on icon at bounding box center [373, 442] width 9 height 15
click at [452, 206] on input "0.00" at bounding box center [586, 213] width 329 height 23
click at [479, 305] on input "0.00" at bounding box center [586, 305] width 329 height 23
drag, startPoint x: 849, startPoint y: 216, endPoint x: 887, endPoint y: 221, distance: 38.3
click at [849, 216] on input "0.00" at bounding box center [955, 213] width 329 height 23
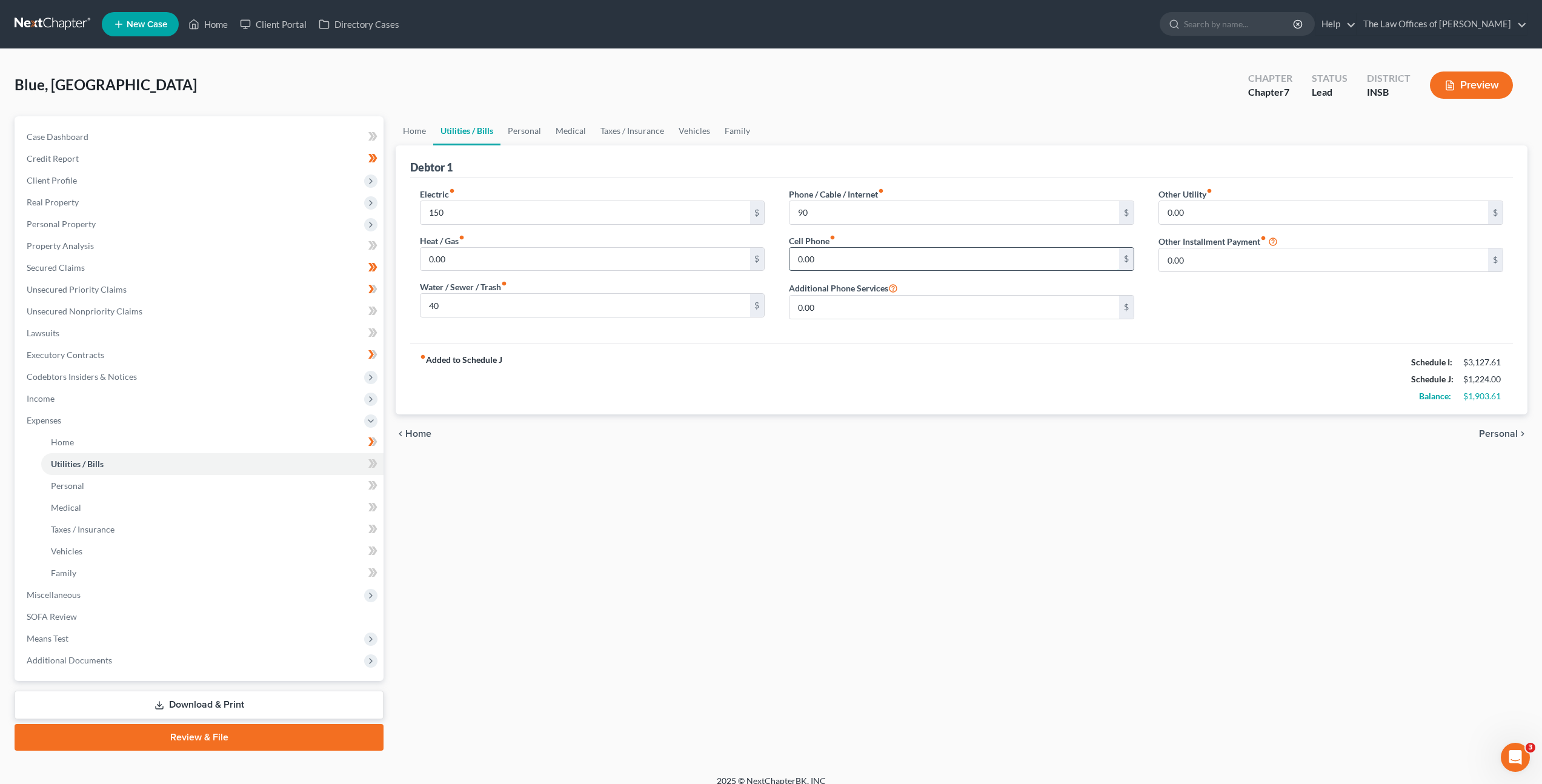
click at [822, 261] on input "0.00" at bounding box center [955, 259] width 329 height 23
click at [376, 465] on icon at bounding box center [375, 463] width 6 height 8
click at [352, 477] on link "Personal" at bounding box center [213, 486] width 343 height 22
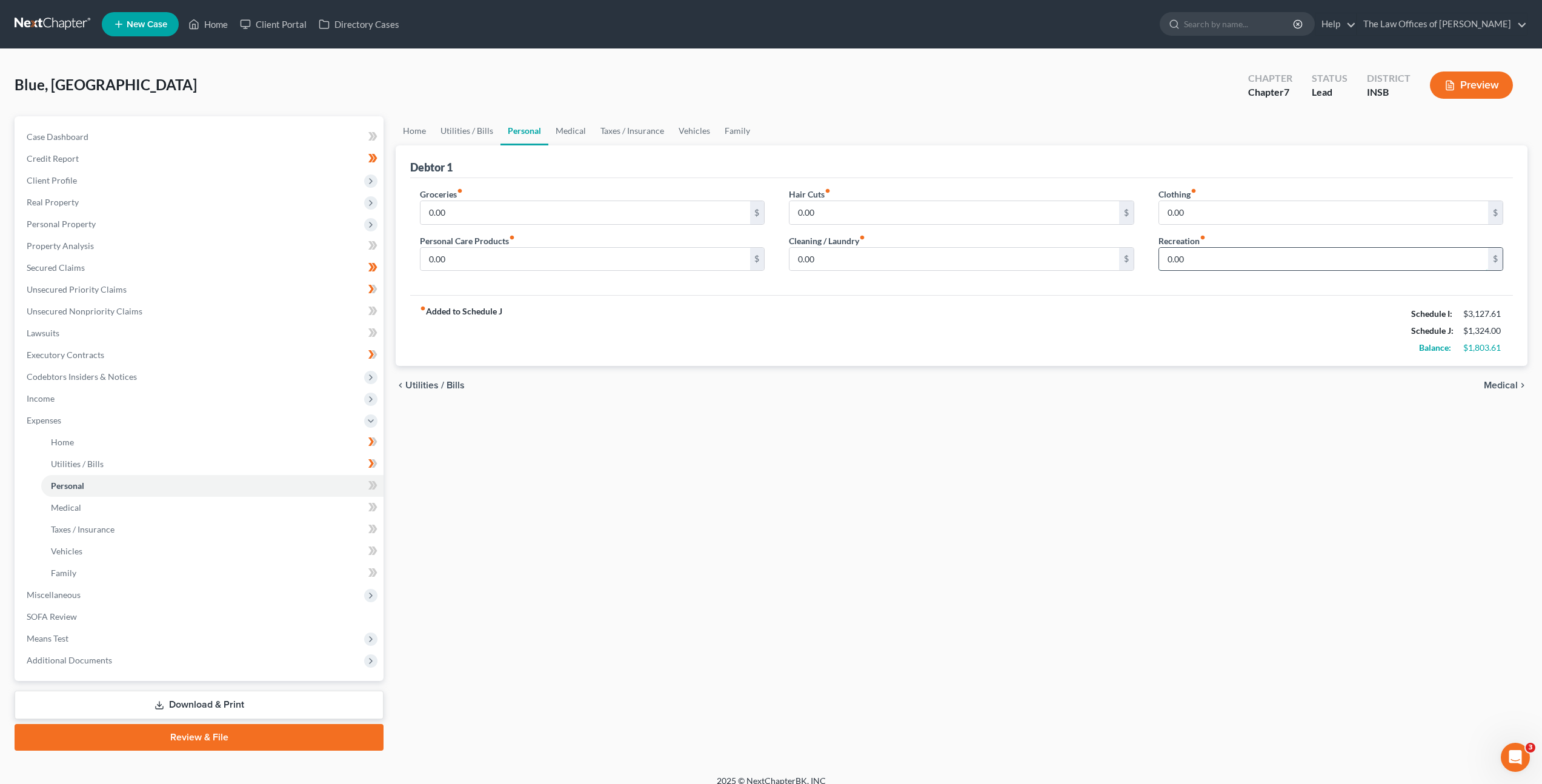
drag, startPoint x: 1224, startPoint y: 267, endPoint x: 1300, endPoint y: 264, distance: 76.1
click at [1225, 265] on input "0.00" at bounding box center [1324, 259] width 329 height 23
click at [882, 202] on input "0.00" at bounding box center [955, 213] width 329 height 23
click at [629, 217] on input "0.00" at bounding box center [586, 213] width 329 height 23
click at [632, 267] on input "0.00" at bounding box center [586, 259] width 329 height 23
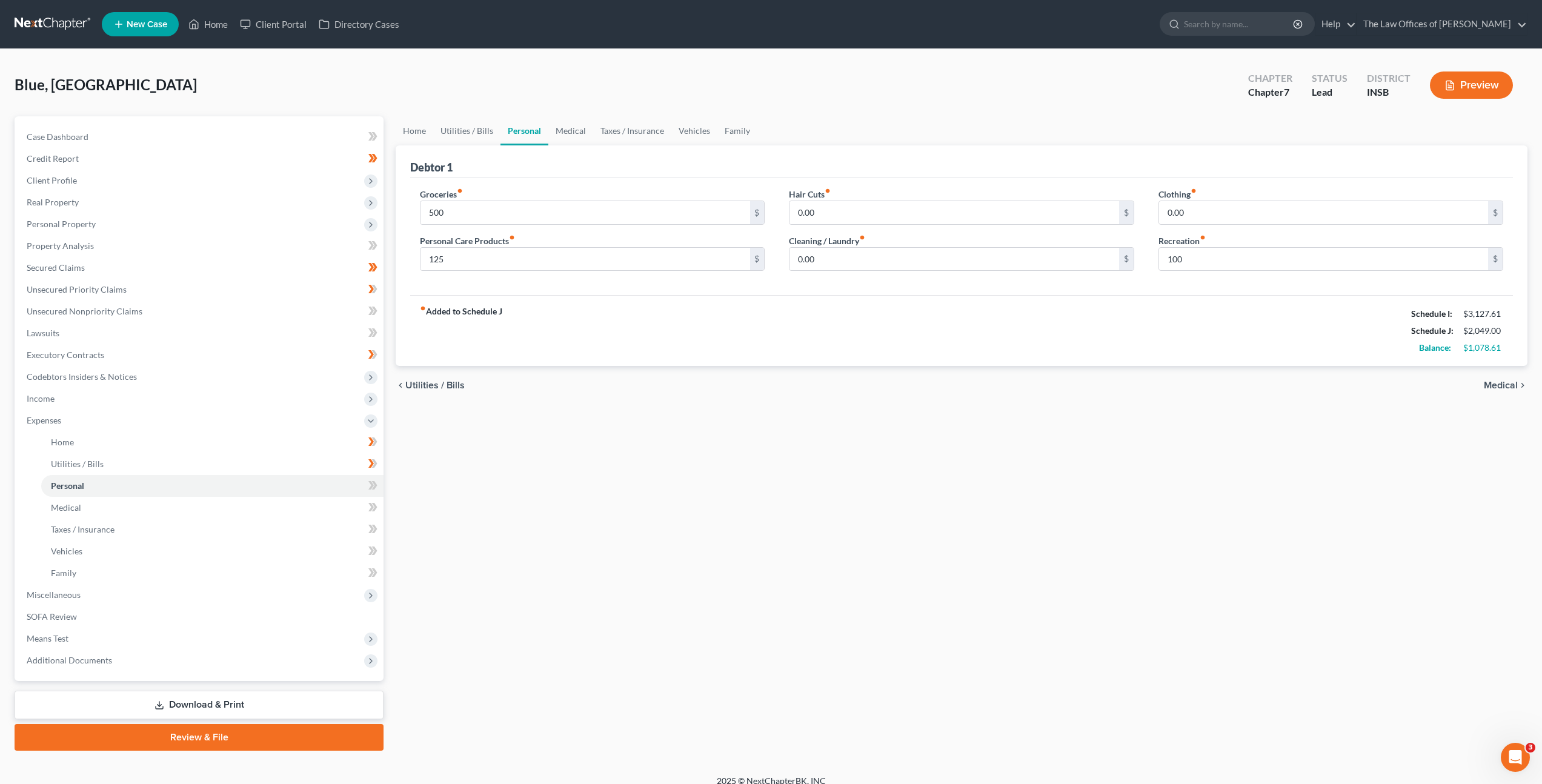
drag, startPoint x: 928, startPoint y: 187, endPoint x: 915, endPoint y: 196, distance: 15.8
click at [924, 190] on div "Hair Cuts fiber_manual_record 0.00 $" at bounding box center [961, 206] width 345 height 37
click at [909, 205] on input "0.00" at bounding box center [955, 213] width 329 height 23
click at [848, 256] on input "0.00" at bounding box center [955, 259] width 329 height 23
click at [1229, 216] on input "0.00" at bounding box center [1324, 213] width 329 height 23
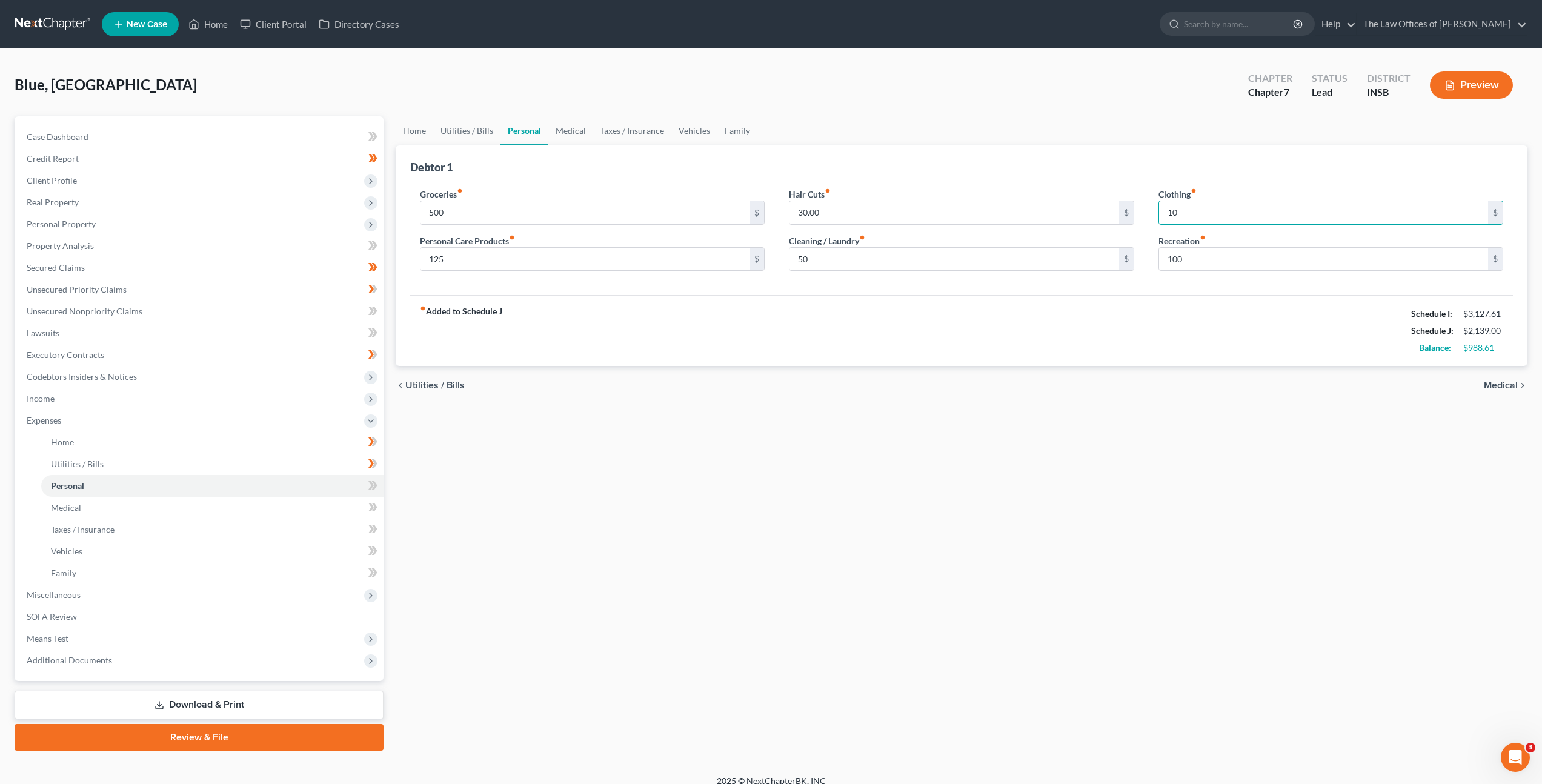
click at [1154, 326] on div "fiber_manual_record Added to Schedule J Schedule I: $3,127.61 Schedule J: $2,13…" at bounding box center [962, 329] width 1103 height 71
click at [565, 132] on link "Medical" at bounding box center [571, 131] width 45 height 29
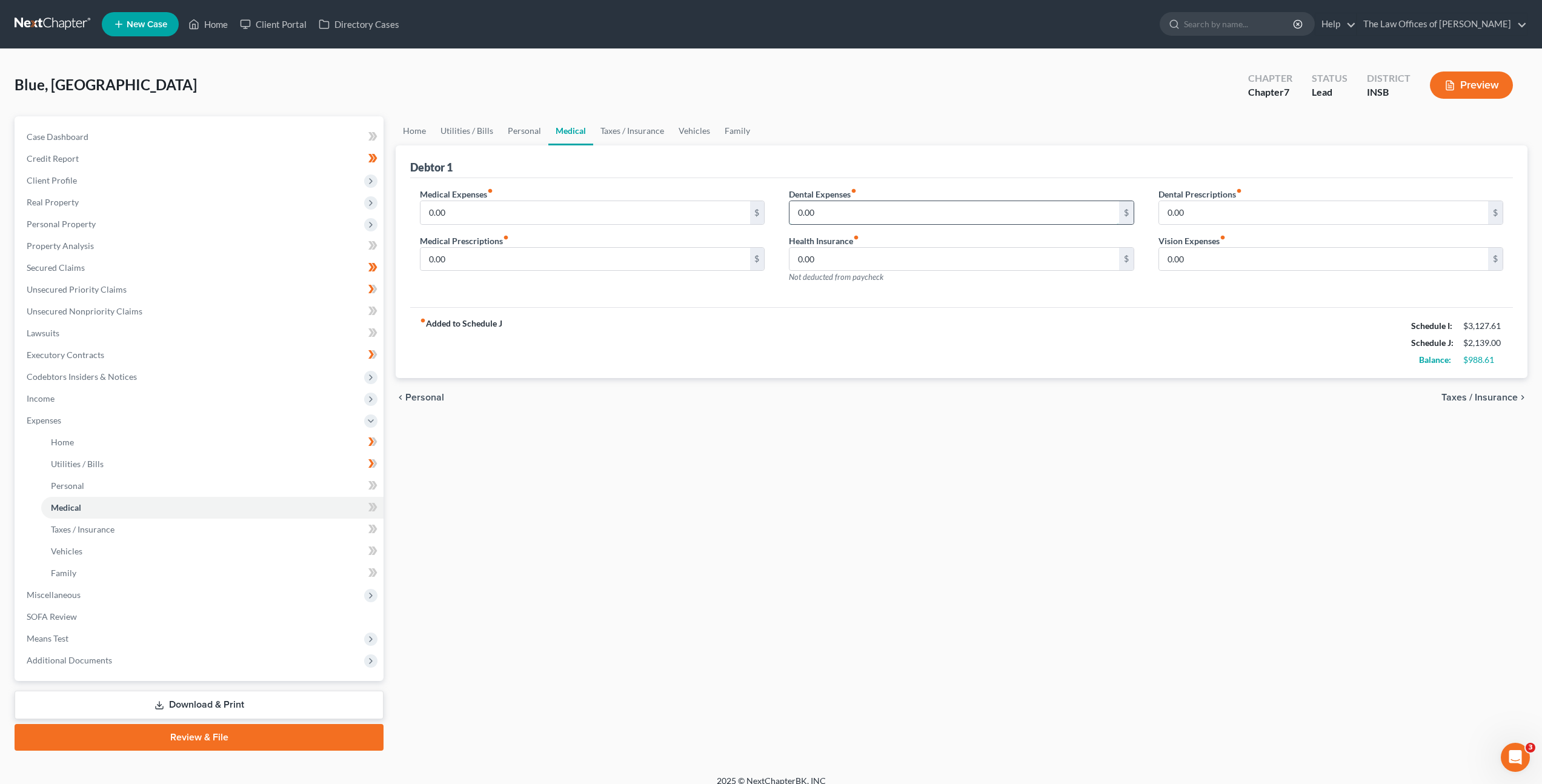
click at [843, 223] on input "0.00" at bounding box center [955, 213] width 329 height 23
click at [830, 208] on input "10" at bounding box center [955, 213] width 329 height 23
click at [635, 128] on link "Taxes / Insurance" at bounding box center [632, 131] width 78 height 29
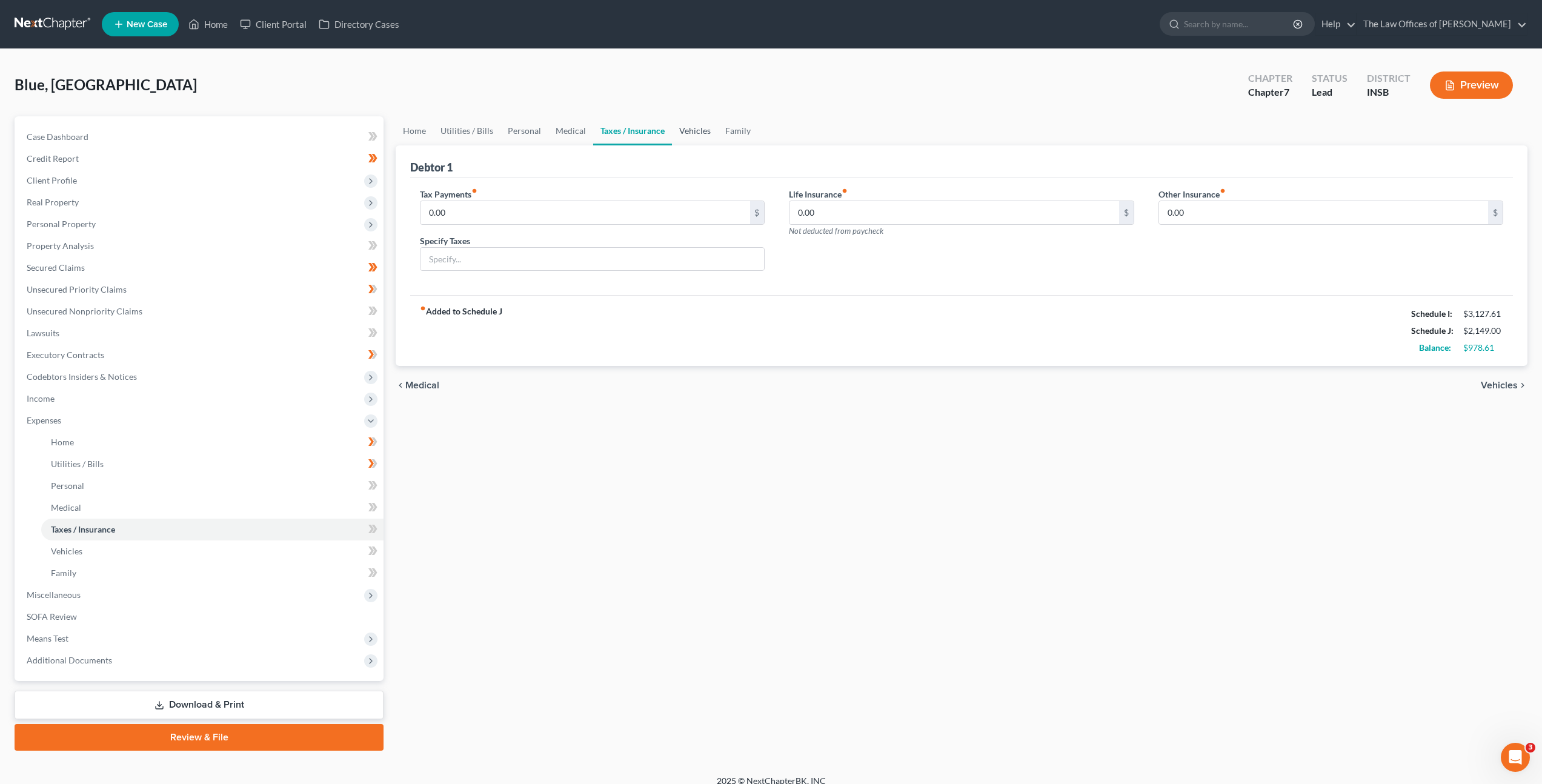
click at [698, 128] on link "Vehicles" at bounding box center [695, 131] width 46 height 29
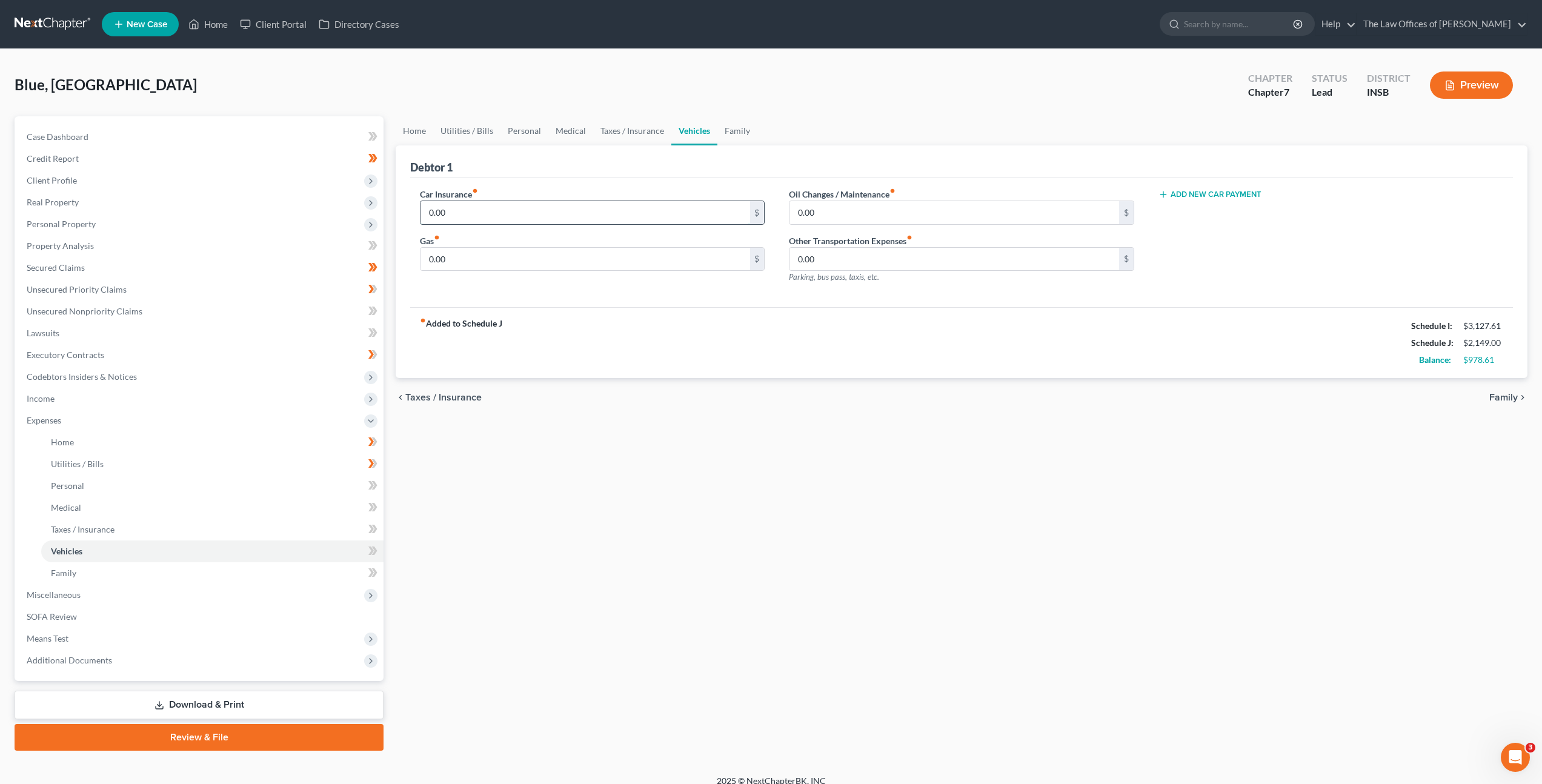
click at [615, 208] on input "0.00" at bounding box center [586, 213] width 329 height 23
click at [547, 261] on input "0.00" at bounding box center [586, 259] width 329 height 23
drag, startPoint x: 533, startPoint y: 261, endPoint x: 683, endPoint y: 290, distance: 152.8
click at [537, 262] on input "0.00" at bounding box center [586, 259] width 329 height 23
click at [752, 443] on div "Home Utilities / Bills Personal Medical Taxes / Insurance Vehicles Family Debto…" at bounding box center [961, 434] width 1144 height 634
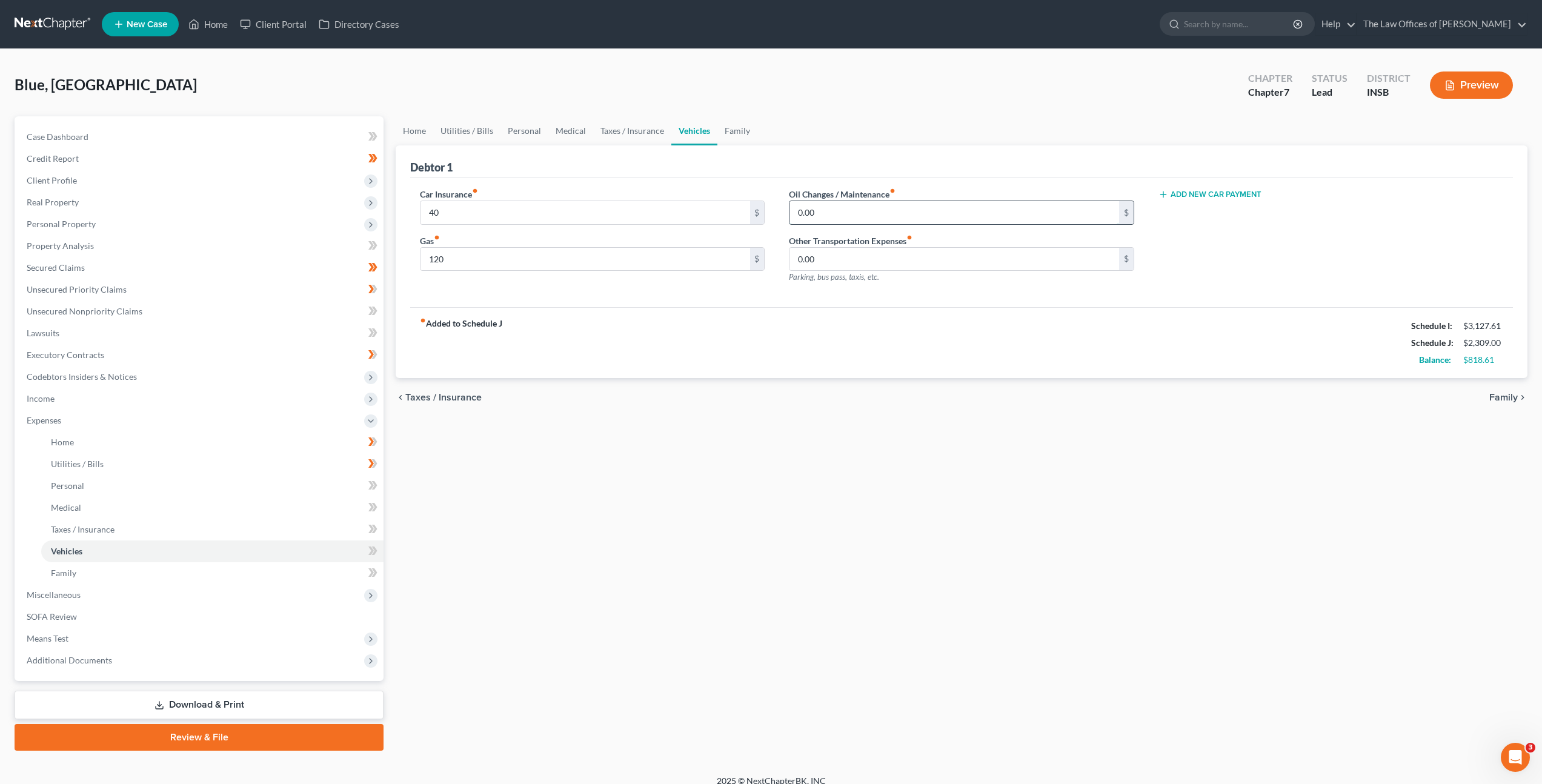
click at [828, 220] on input "0.00" at bounding box center [955, 213] width 329 height 23
click at [747, 136] on link "Family" at bounding box center [737, 131] width 40 height 29
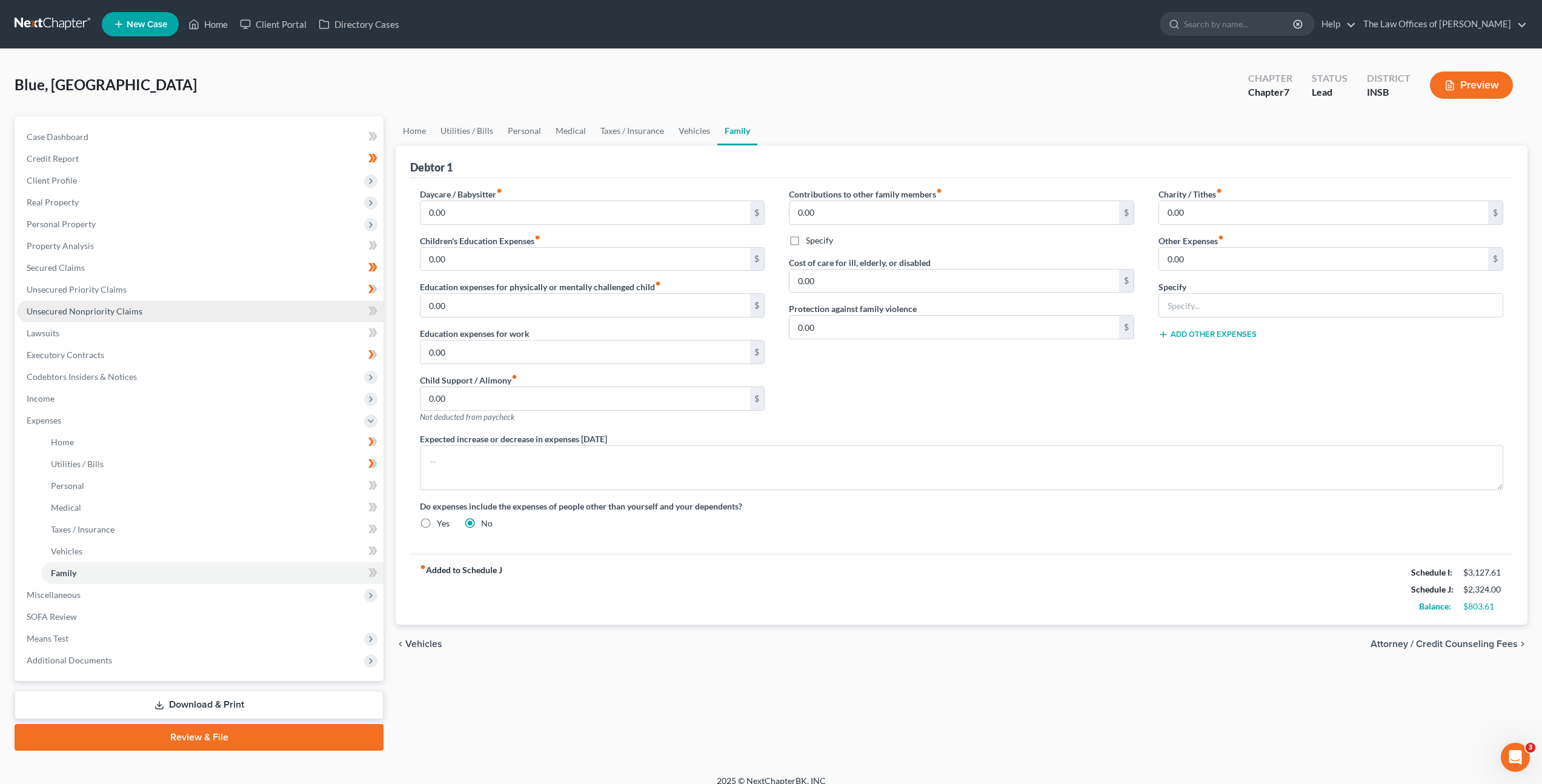
click at [66, 311] on span "Unsecured Nonpriority Claims" at bounding box center [84, 311] width 116 height 10
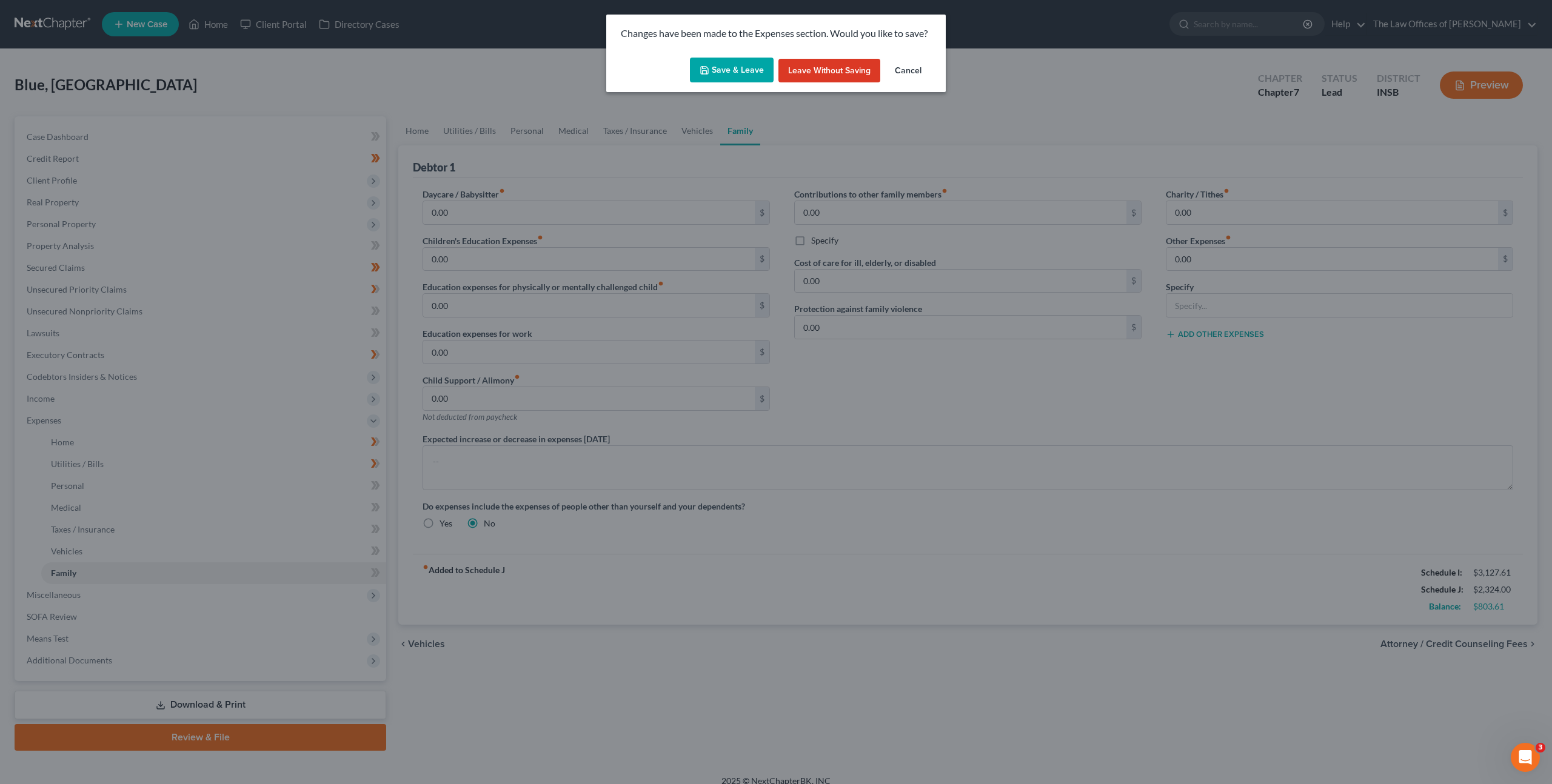
click at [721, 74] on button "Save & Leave" at bounding box center [732, 70] width 84 height 25
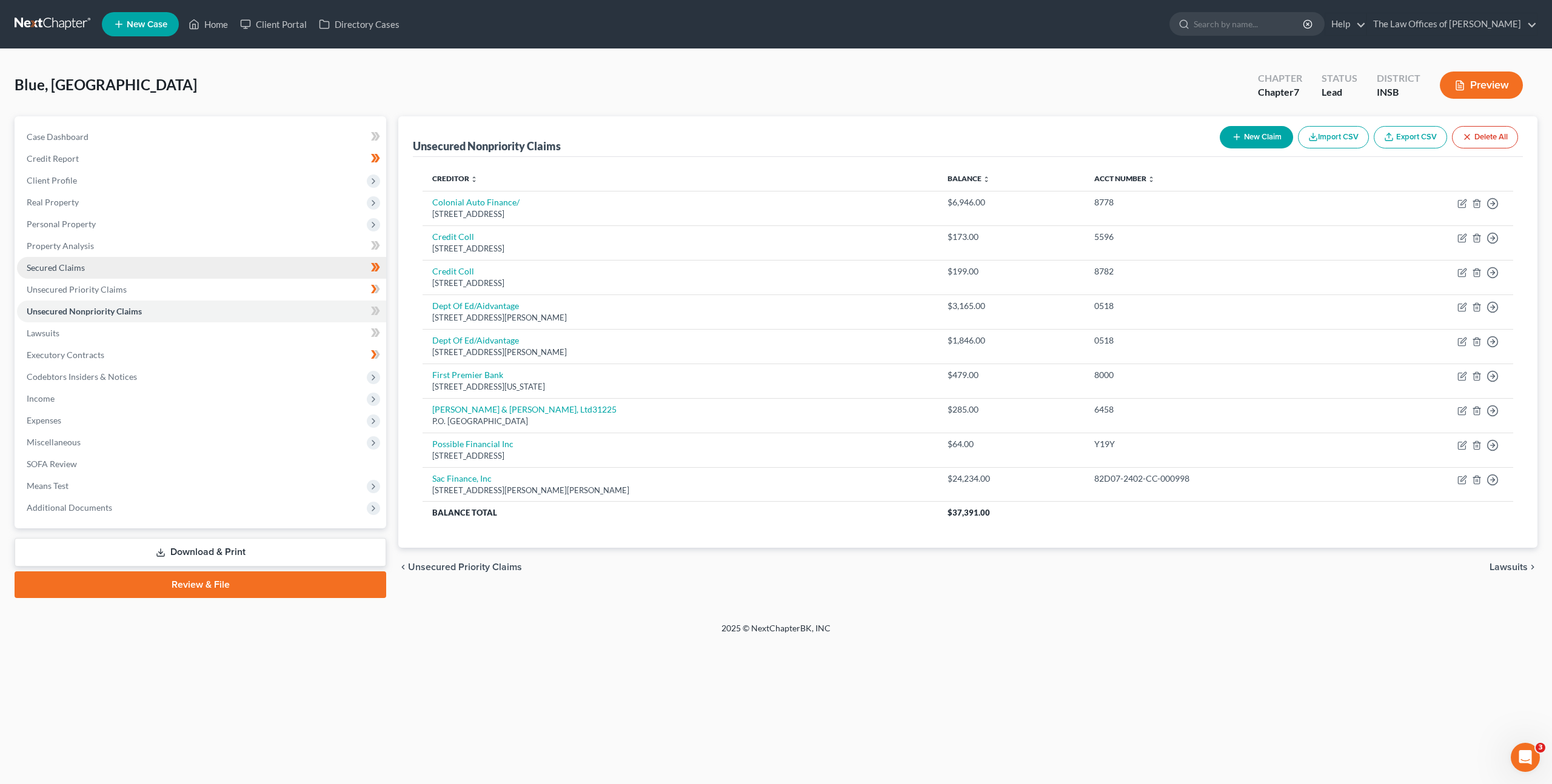
click at [147, 261] on link "Secured Claims" at bounding box center [202, 267] width 369 height 22
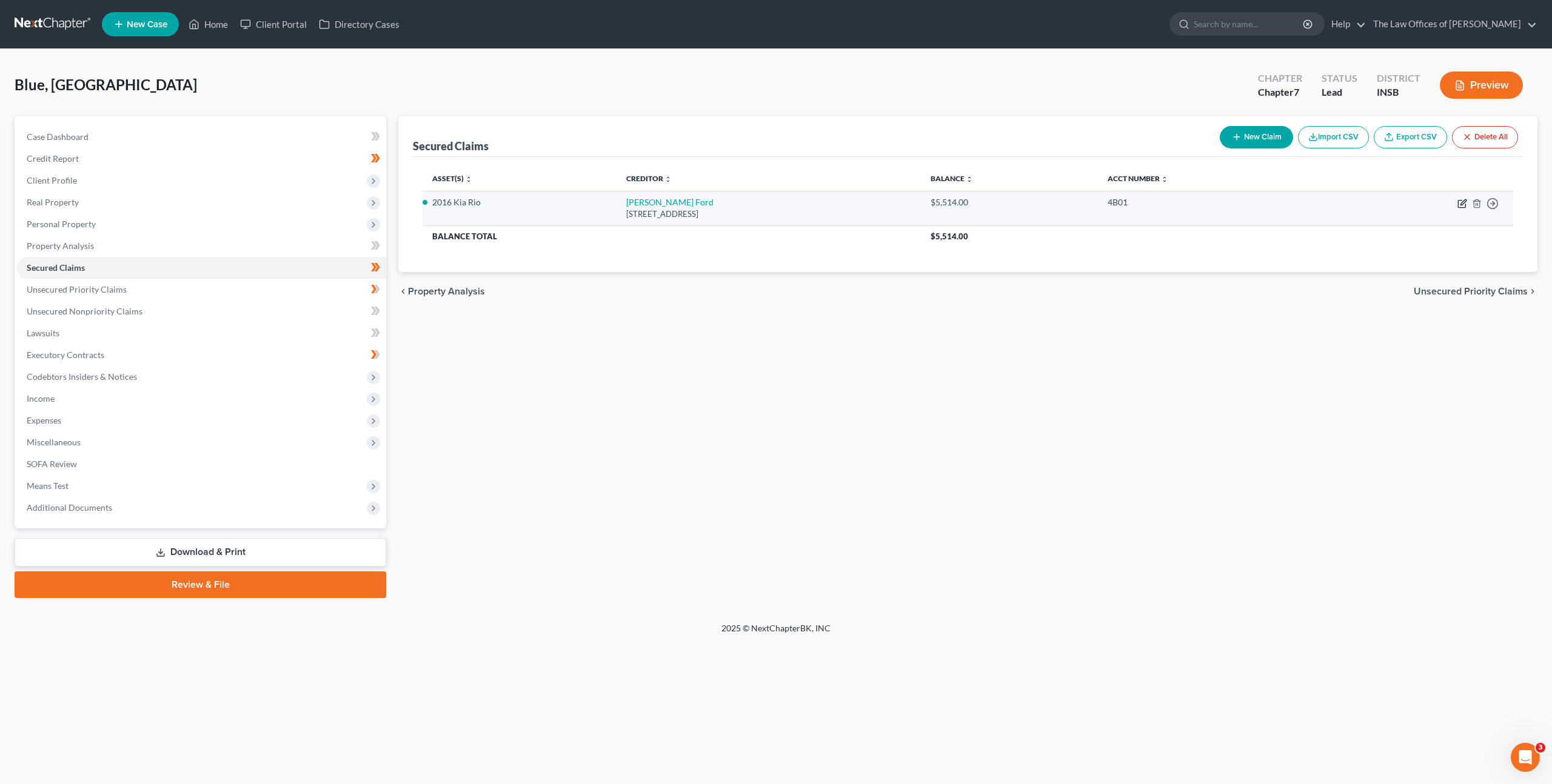
click at [1464, 203] on icon "button" at bounding box center [1462, 203] width 9 height 9
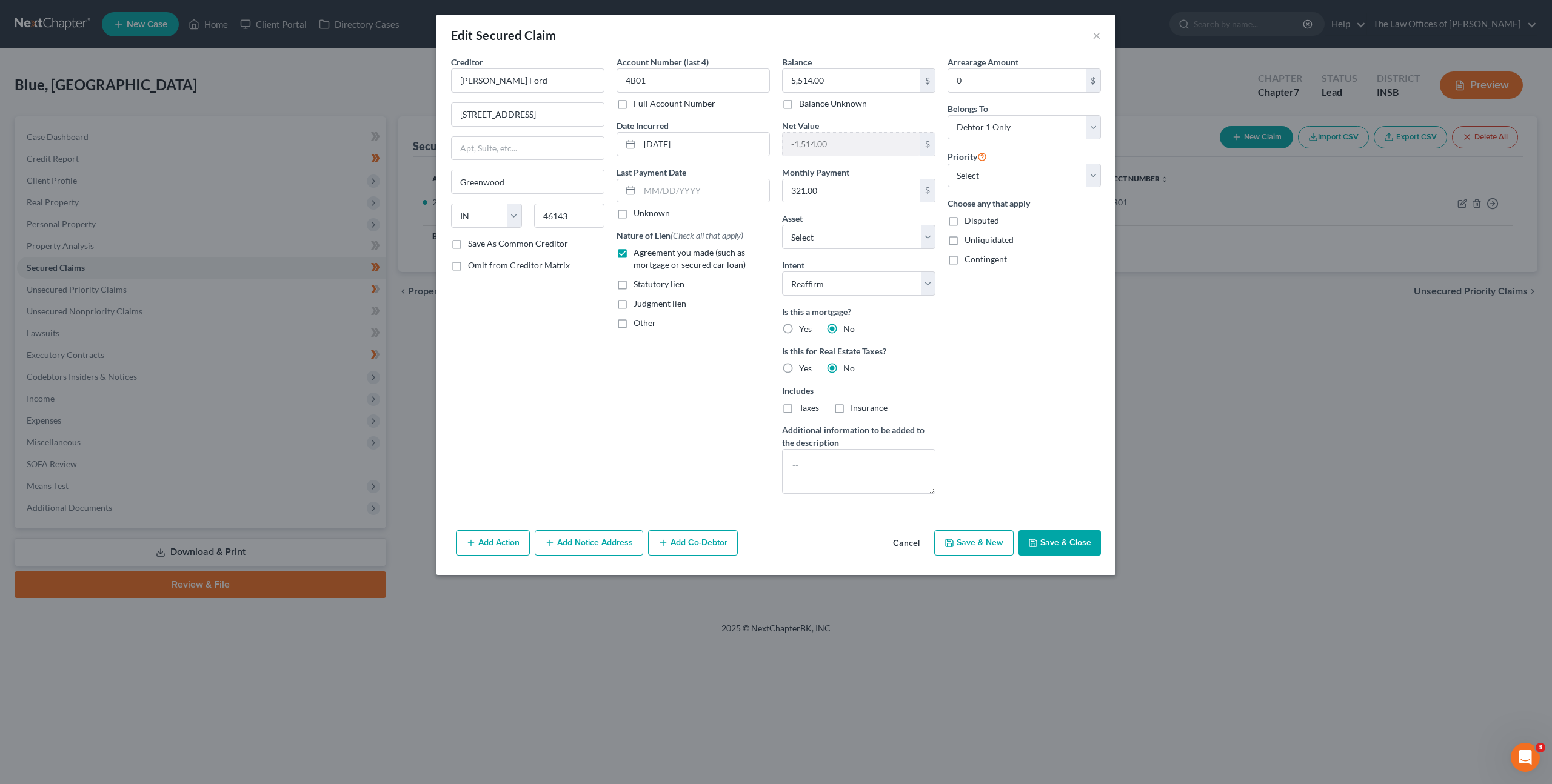
click at [903, 555] on div "Add Action Add Notice Address Add Co-Debtor Cancel Save & New Save & Close" at bounding box center [775, 545] width 679 height 40
click at [902, 543] on button "Cancel" at bounding box center [906, 544] width 46 height 24
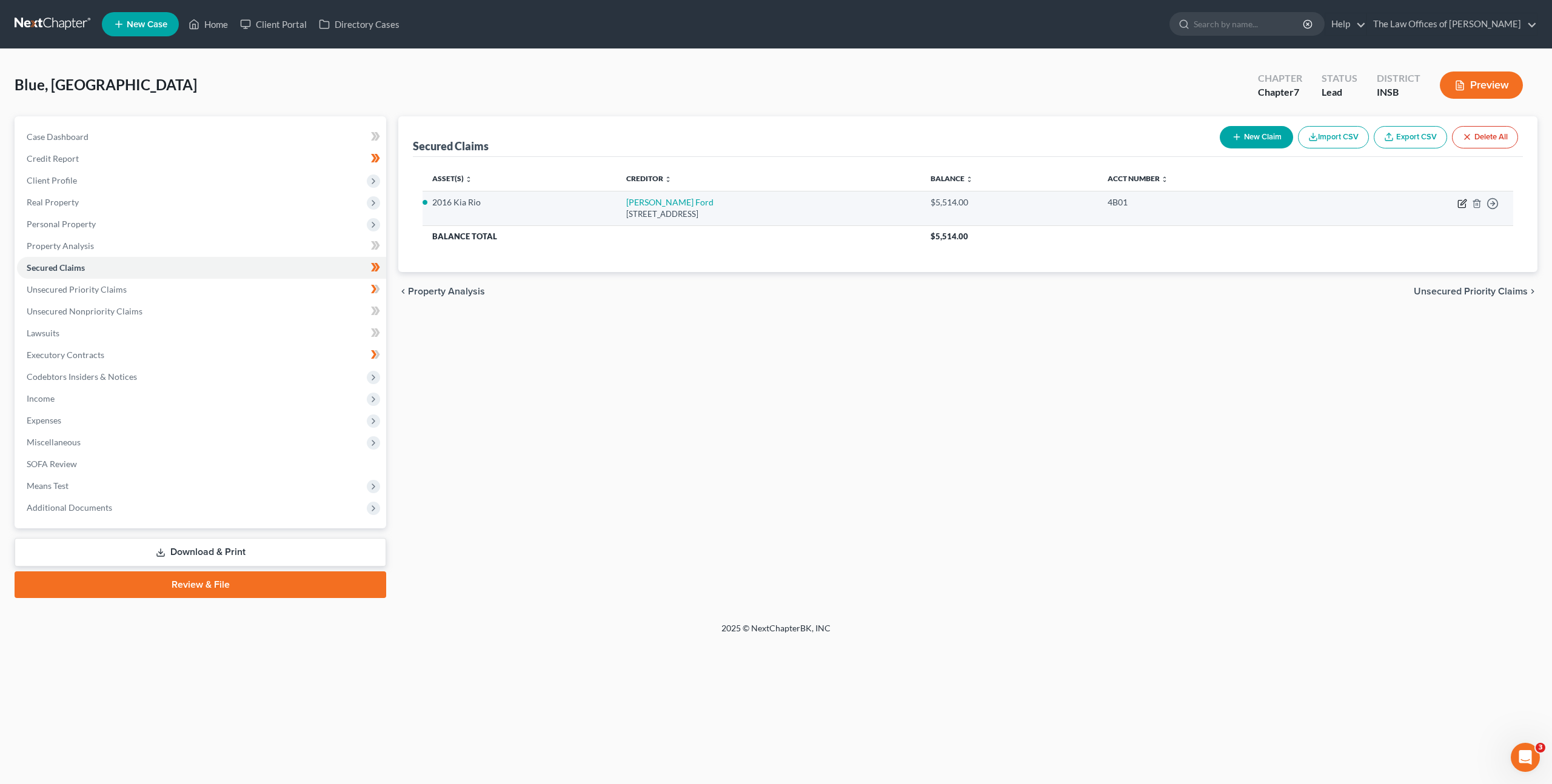
click at [1459, 203] on icon "button" at bounding box center [1462, 203] width 9 height 9
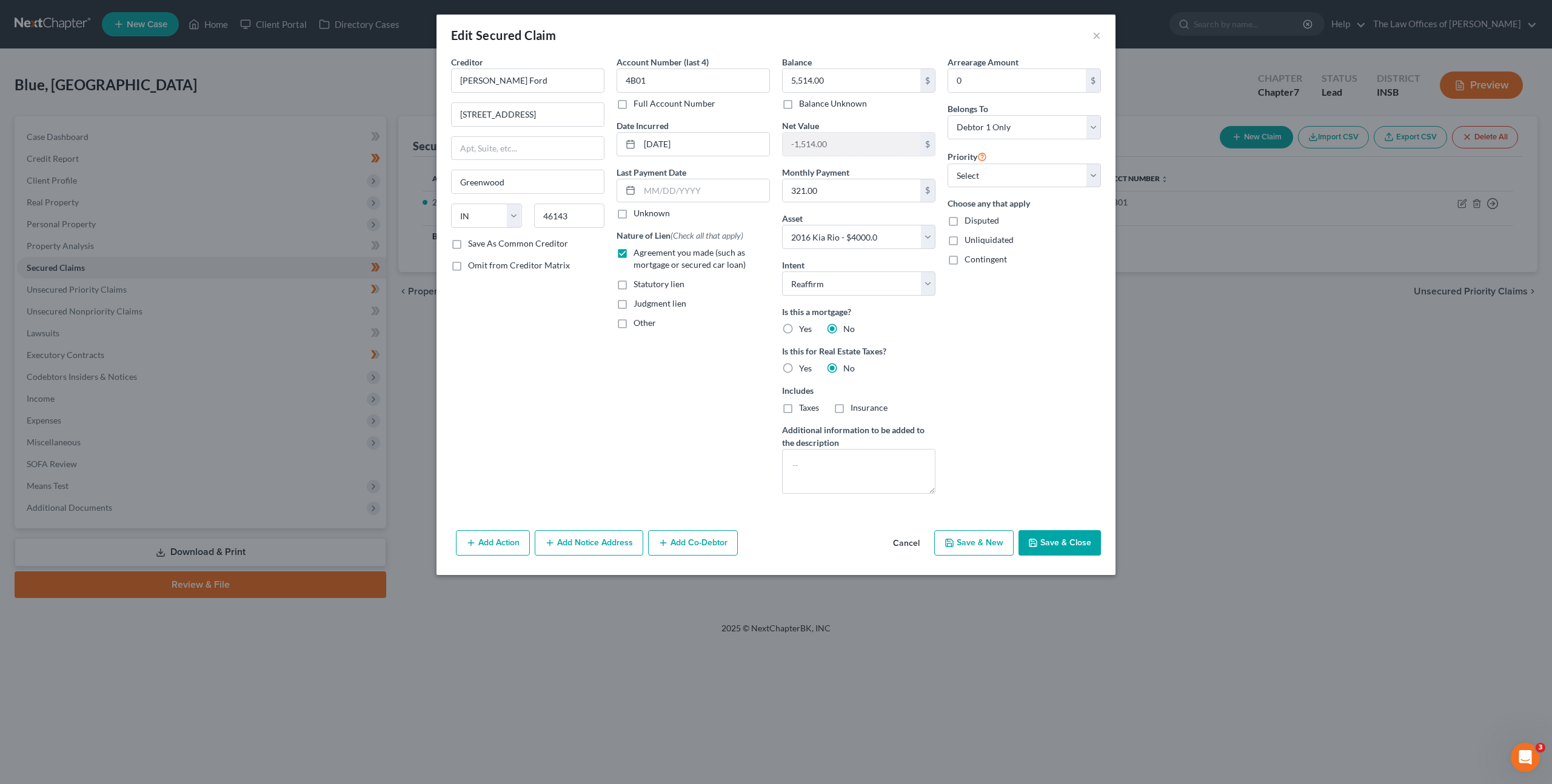
click at [916, 541] on button "Cancel" at bounding box center [906, 544] width 46 height 24
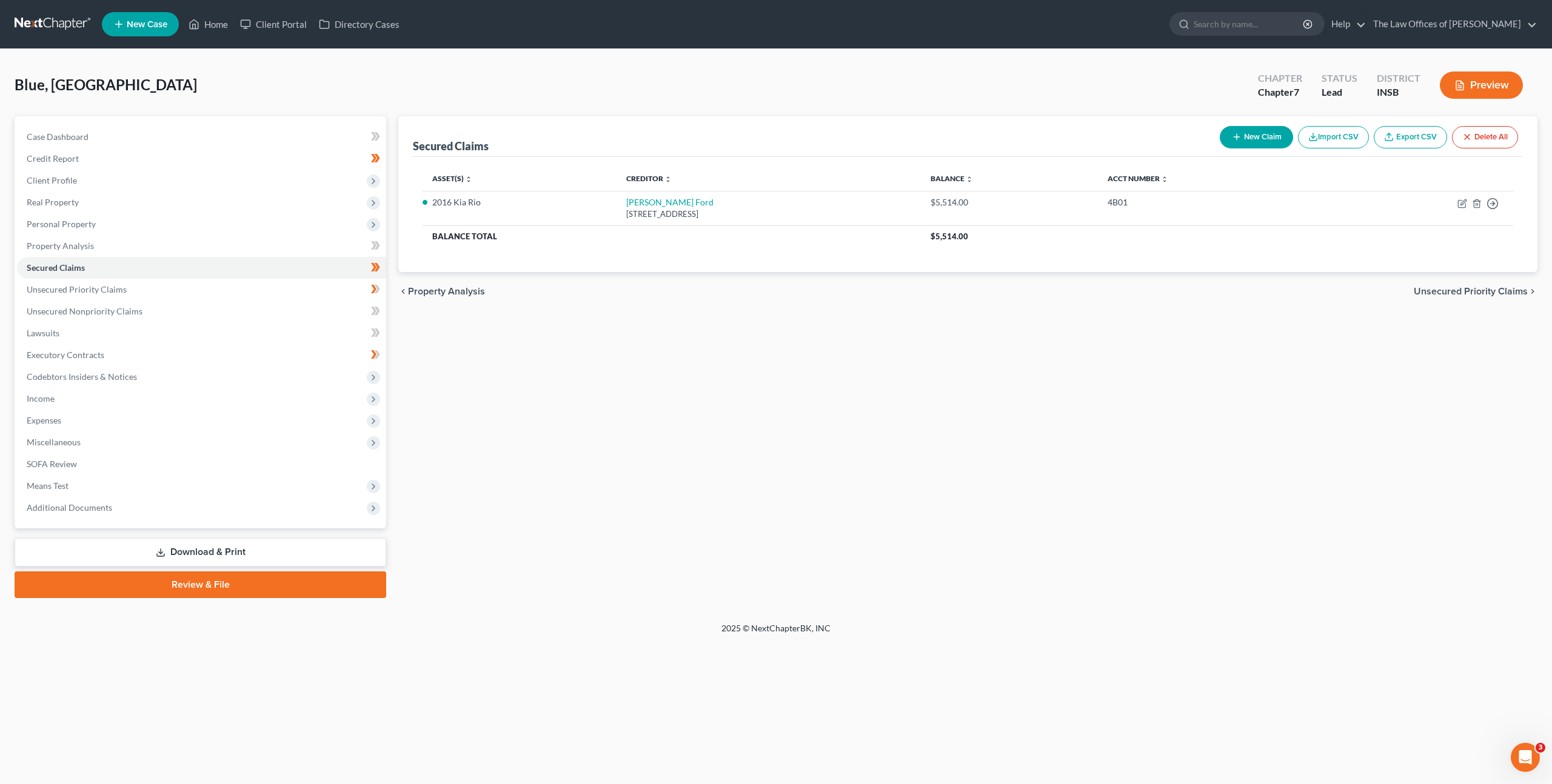
click at [564, 450] on div "Secured Claims New Claim Import CSV Export CSV Delete All Asset(s) expand_more …" at bounding box center [967, 358] width 1151 height 482
click at [203, 406] on span "Income" at bounding box center [202, 398] width 369 height 22
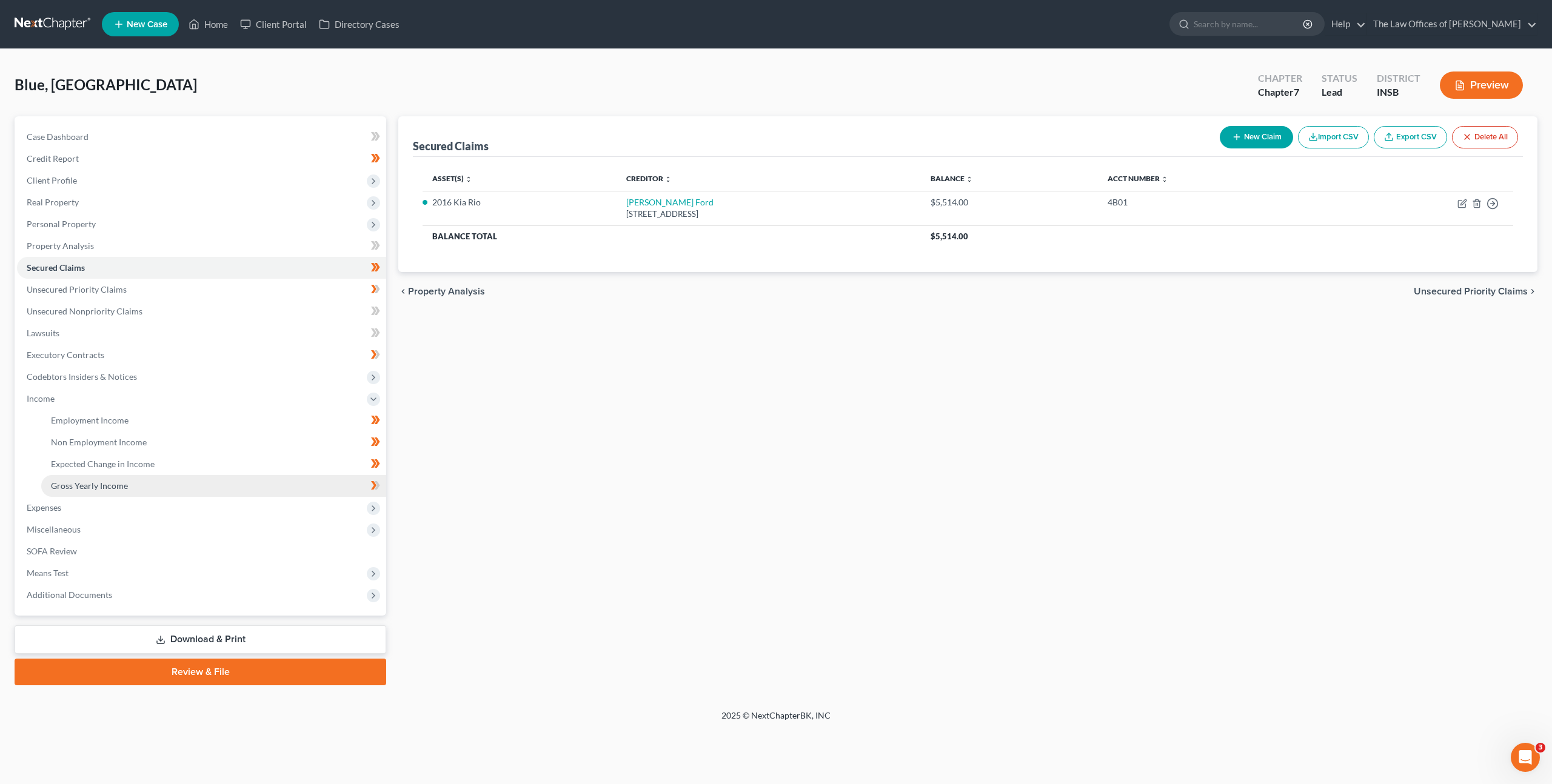
click at [189, 488] on link "Gross Yearly Income" at bounding box center [214, 486] width 345 height 22
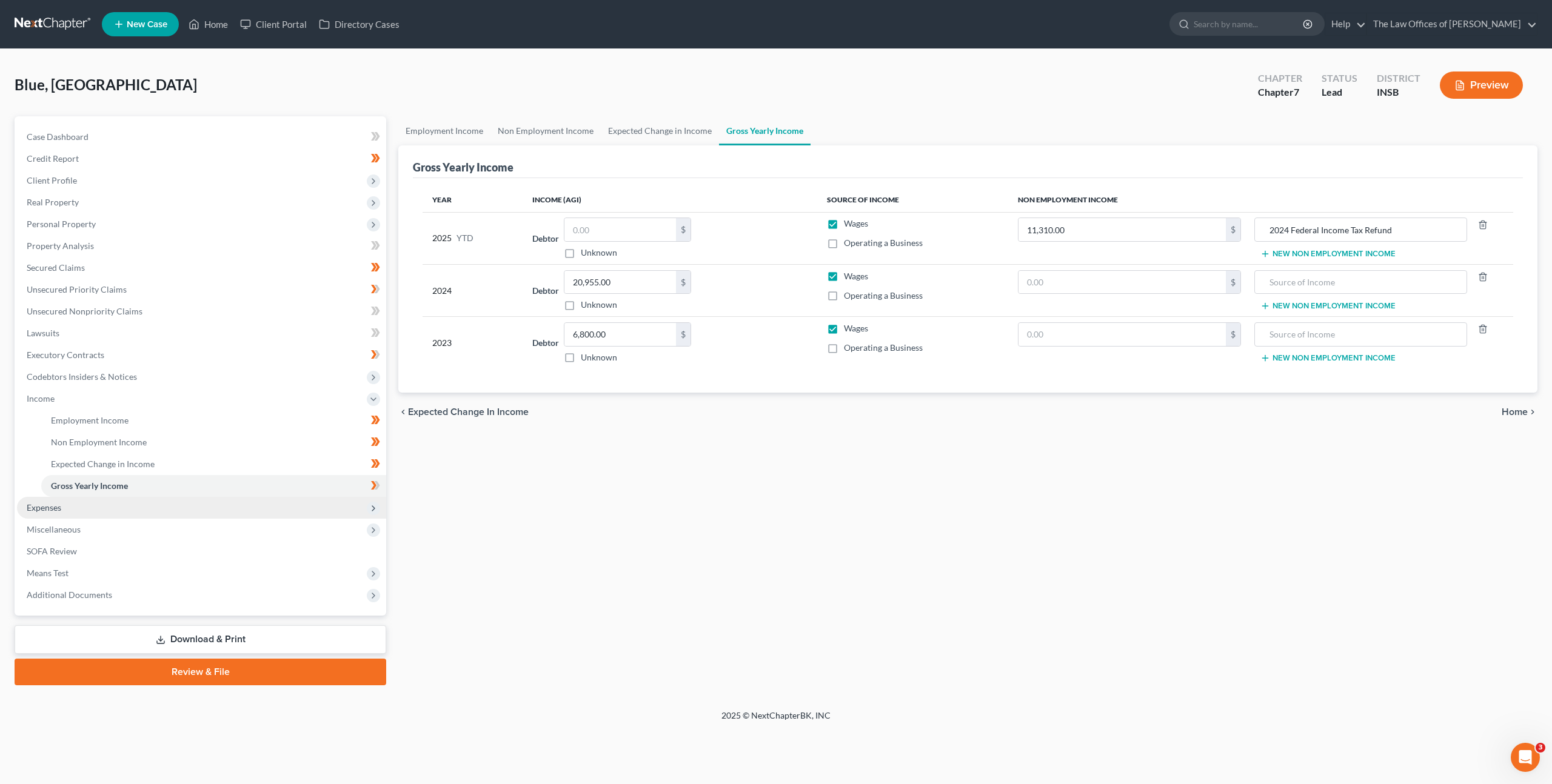
click at [132, 511] on span "Expenses" at bounding box center [202, 507] width 369 height 22
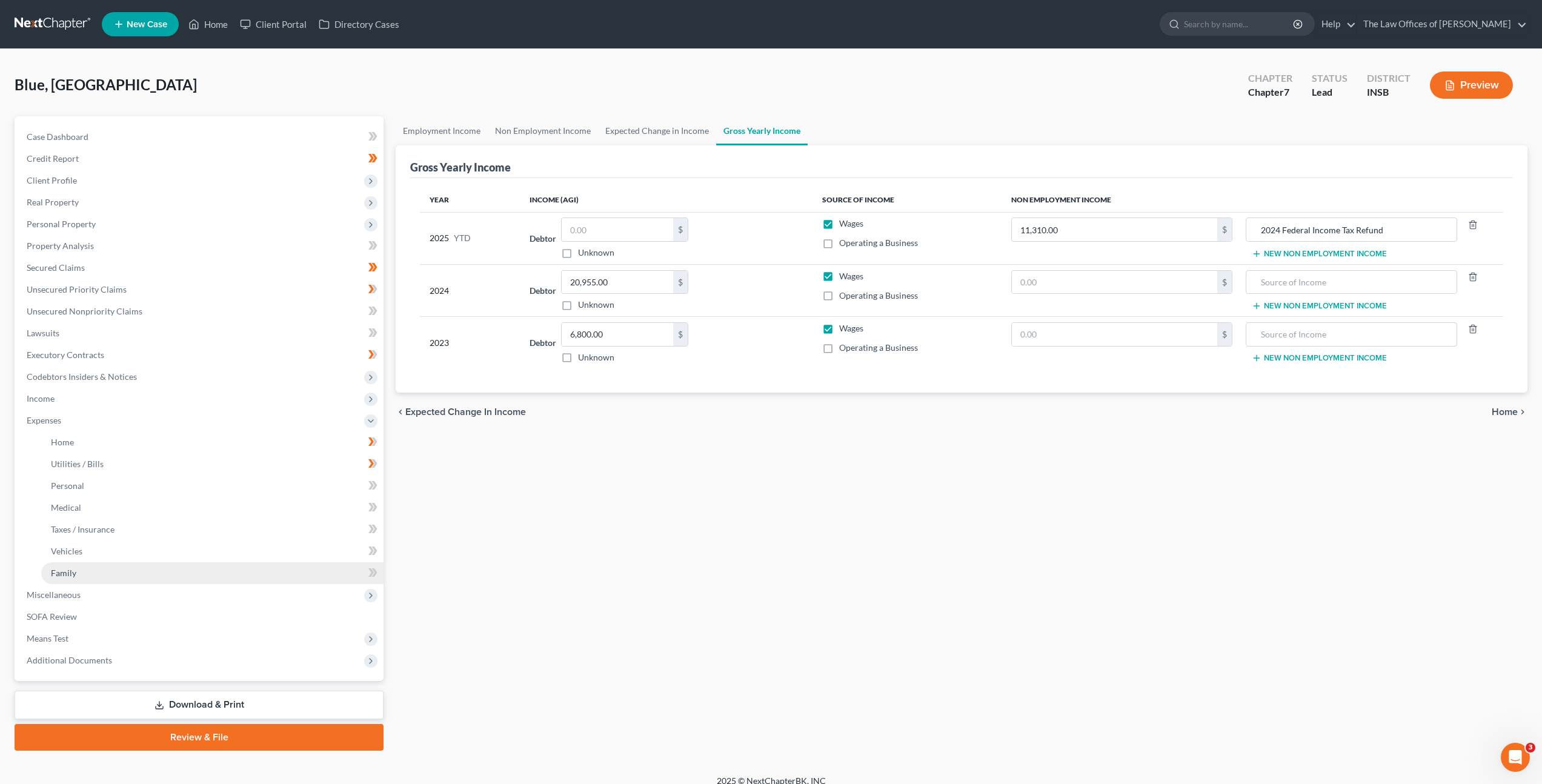
click at [119, 582] on link "Family" at bounding box center [213, 572] width 343 height 22
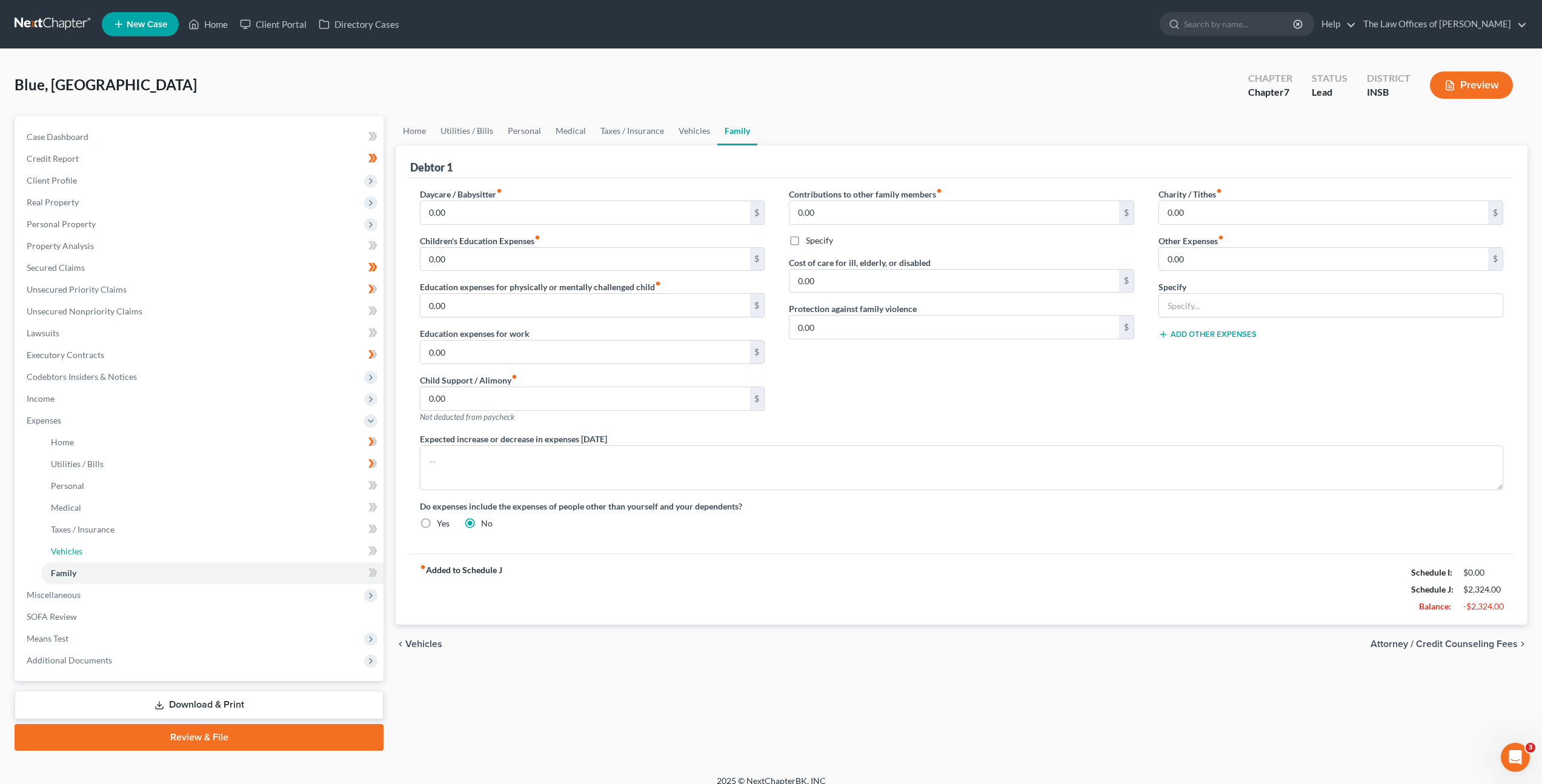
click at [193, 556] on link "Vehicles" at bounding box center [213, 551] width 343 height 22
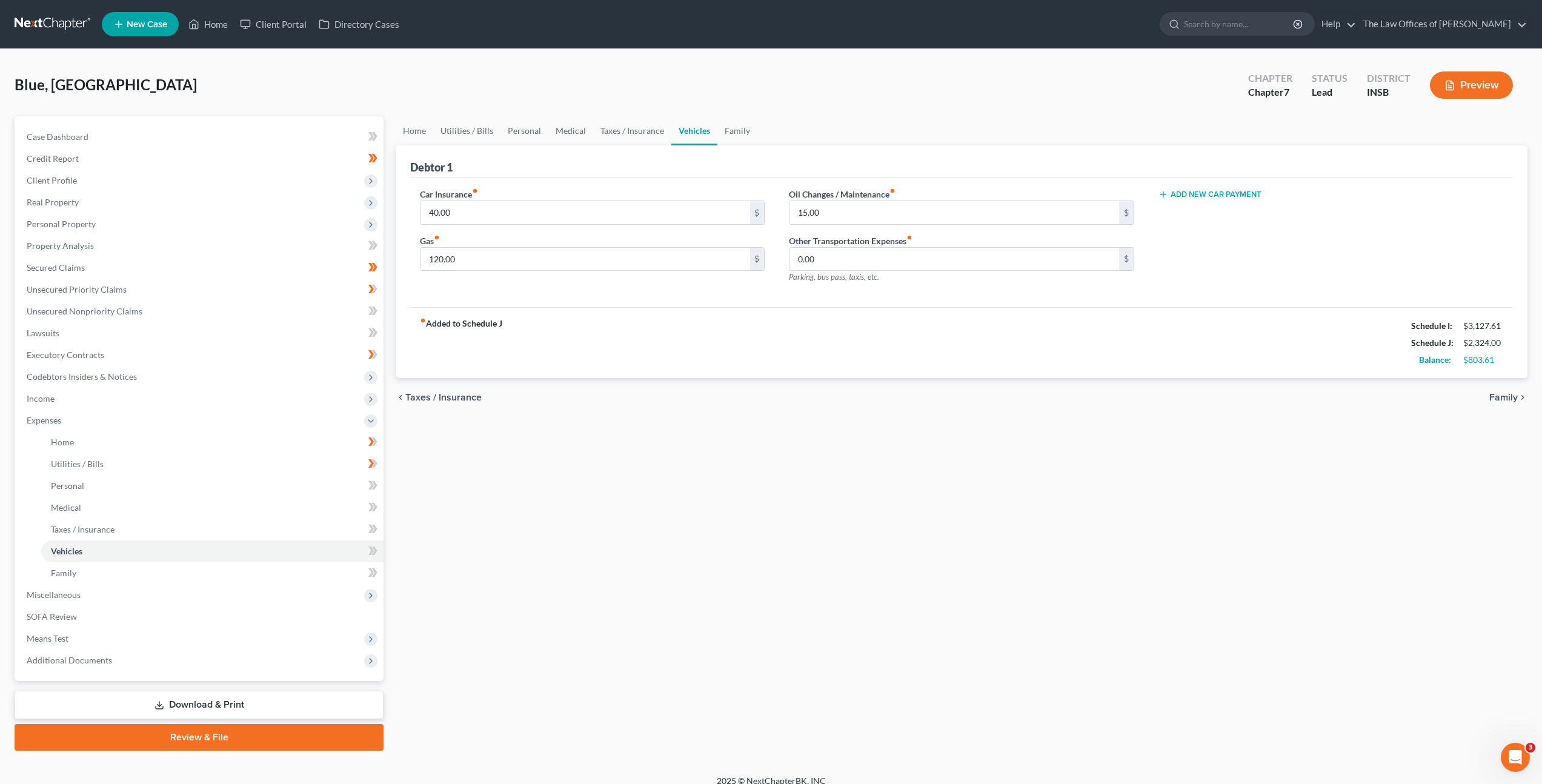
click at [1209, 198] on button "Add New Car Payment" at bounding box center [1210, 194] width 103 height 9
click at [1205, 203] on input "text" at bounding box center [1309, 213] width 299 height 23
click at [1143, 345] on div "fiber_manual_record Added to Schedule J Schedule I: $3,127.61 Schedule J: $2,70…" at bounding box center [962, 342] width 1103 height 71
click at [608, 130] on link "Taxes / Insurance" at bounding box center [632, 131] width 78 height 29
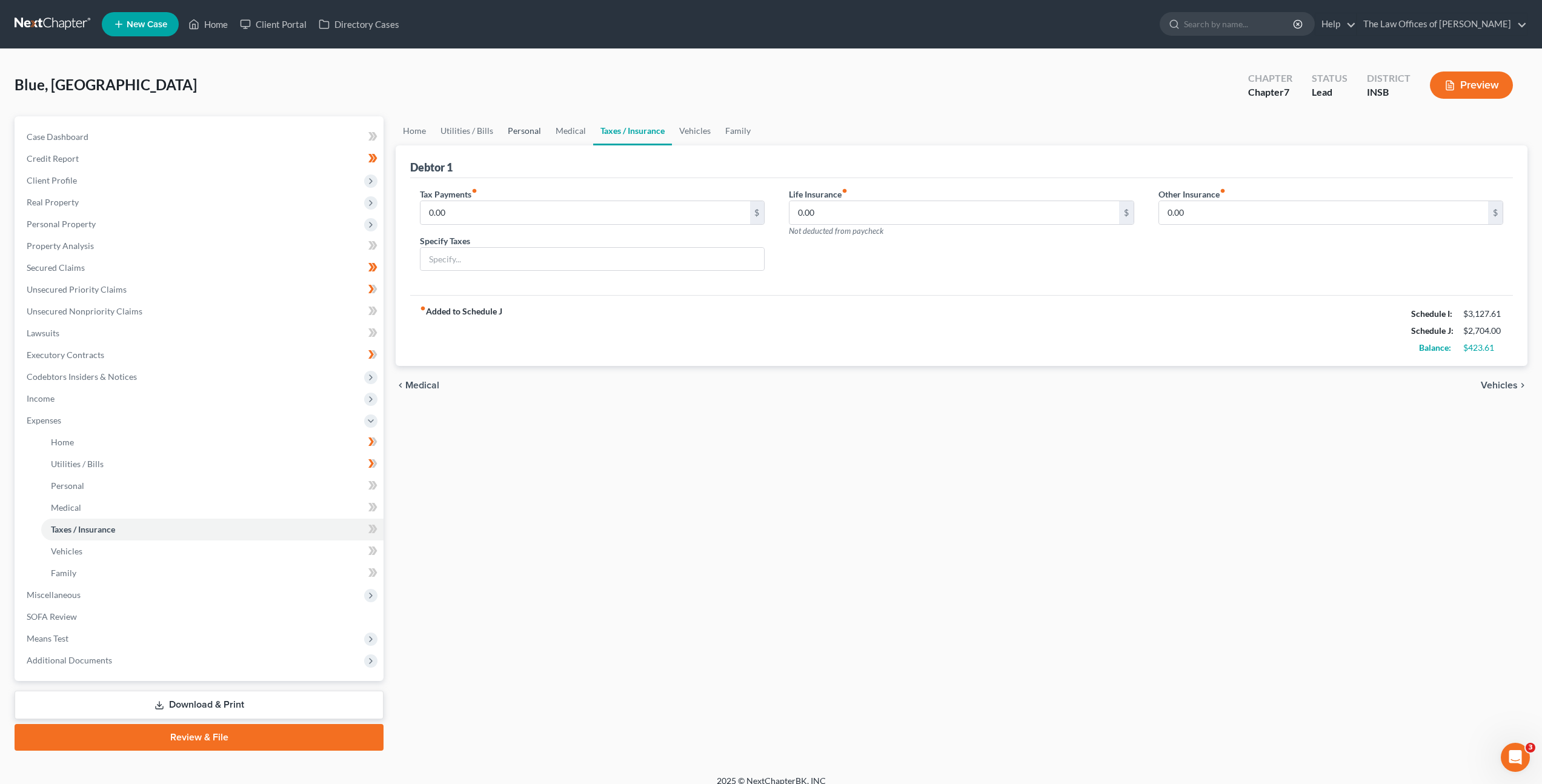
click at [511, 130] on link "Personal" at bounding box center [524, 131] width 48 height 29
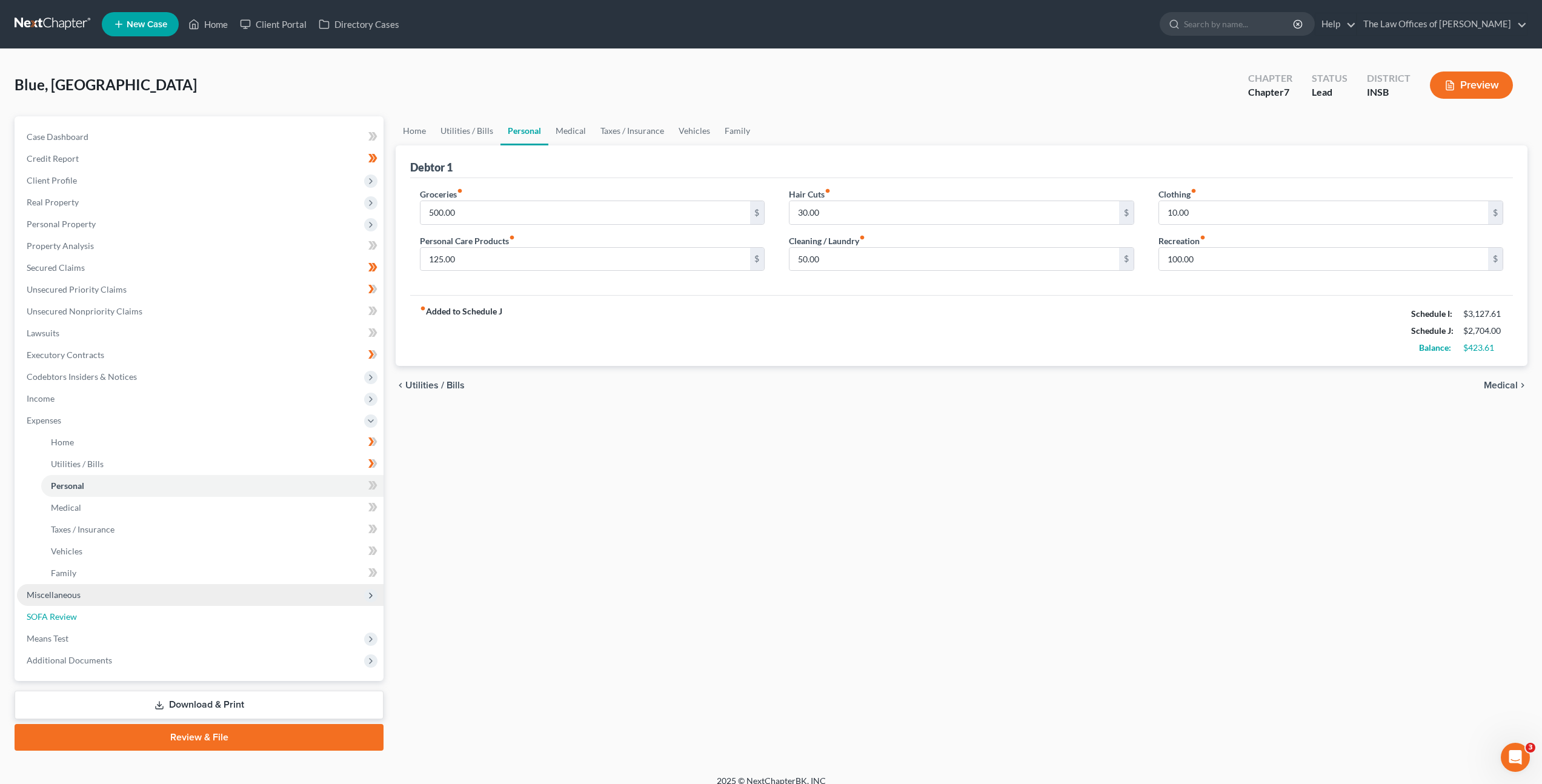
drag, startPoint x: 220, startPoint y: 614, endPoint x: 271, endPoint y: 584, distance: 59.2
click at [220, 614] on link "SOFA Review" at bounding box center [200, 616] width 366 height 22
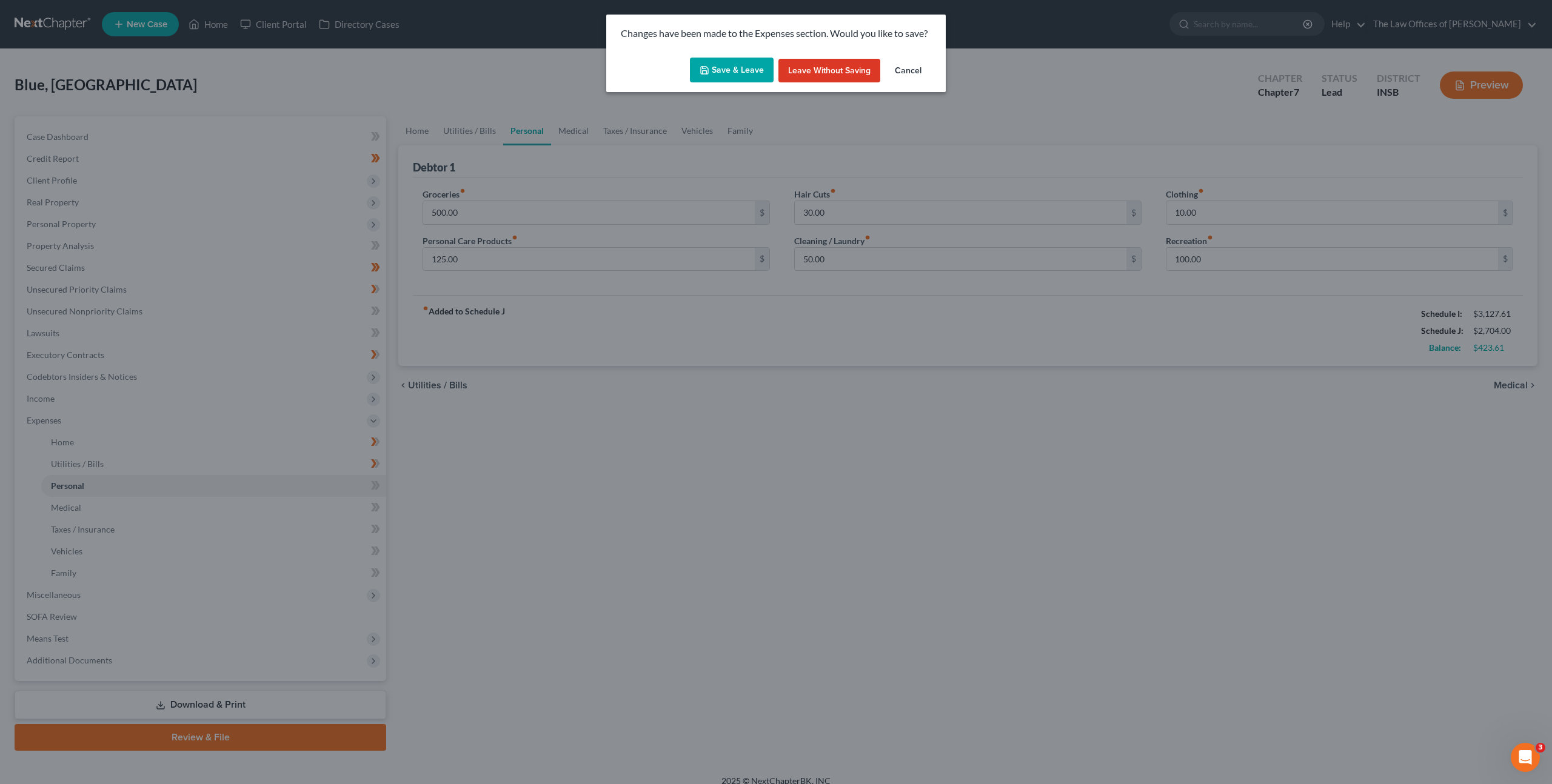
click at [764, 72] on button "Save & Leave" at bounding box center [732, 70] width 84 height 25
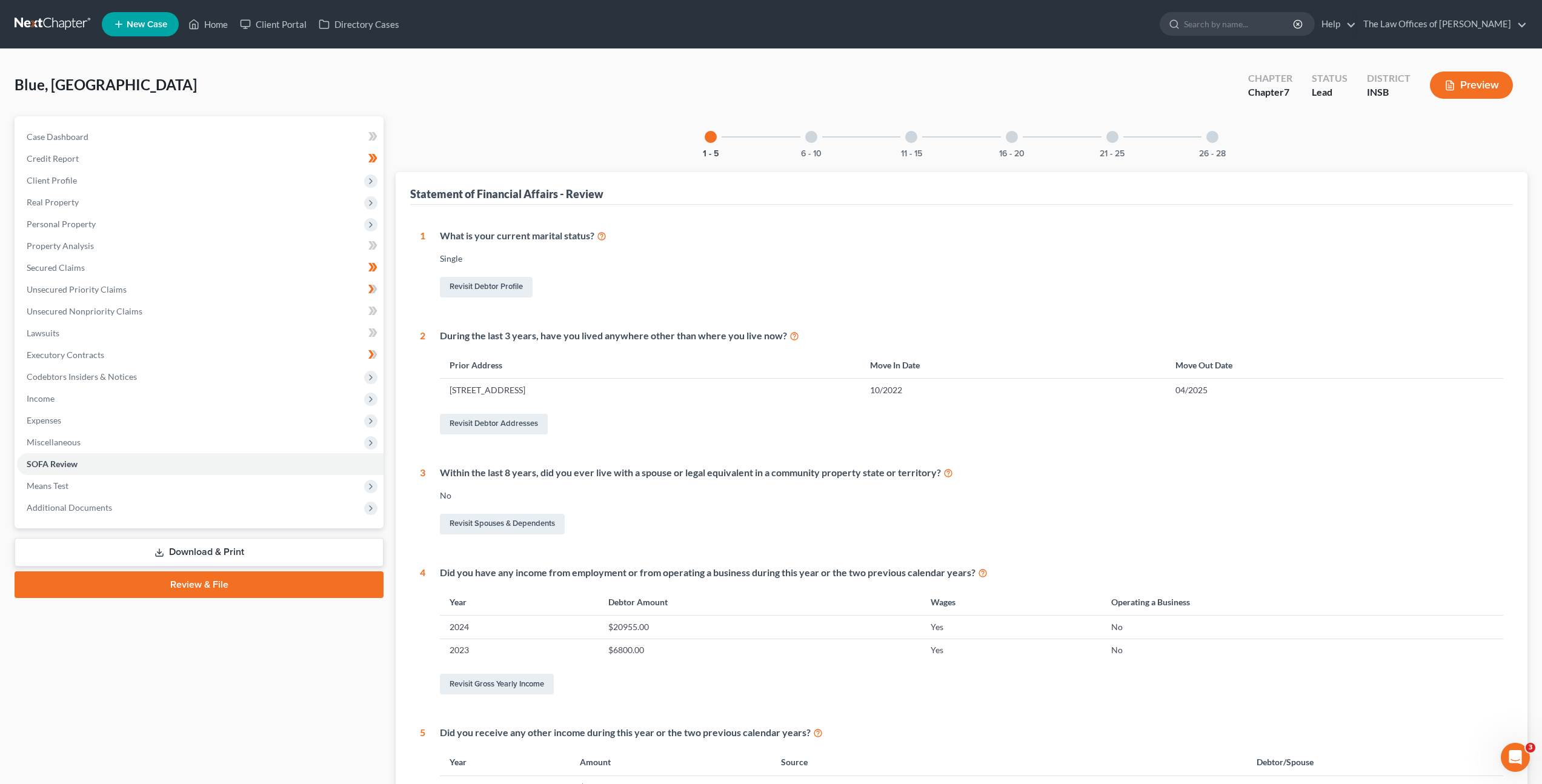
click at [811, 142] on div at bounding box center [811, 136] width 12 height 12
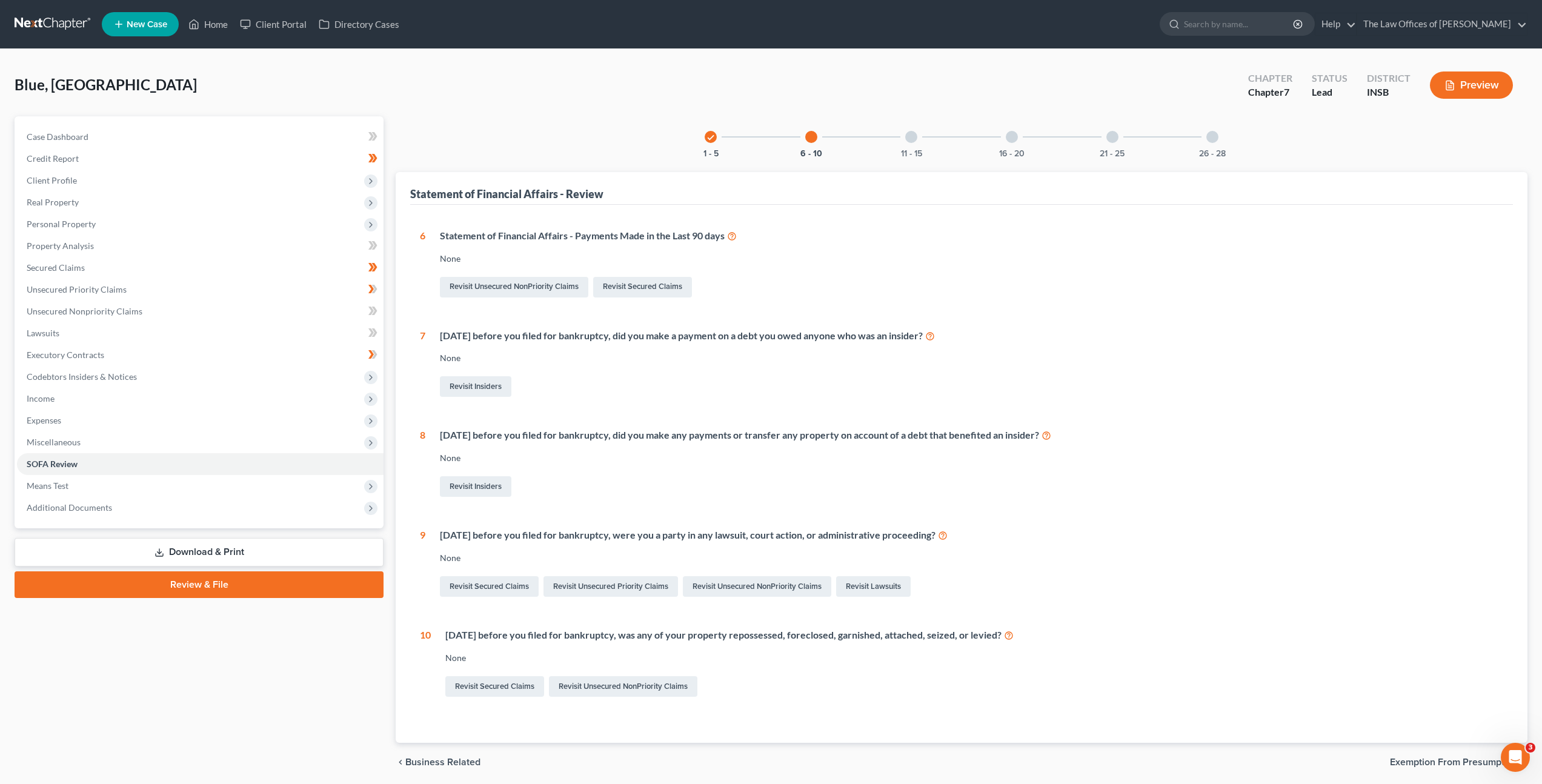
click at [914, 128] on div "11 - 15" at bounding box center [911, 137] width 41 height 41
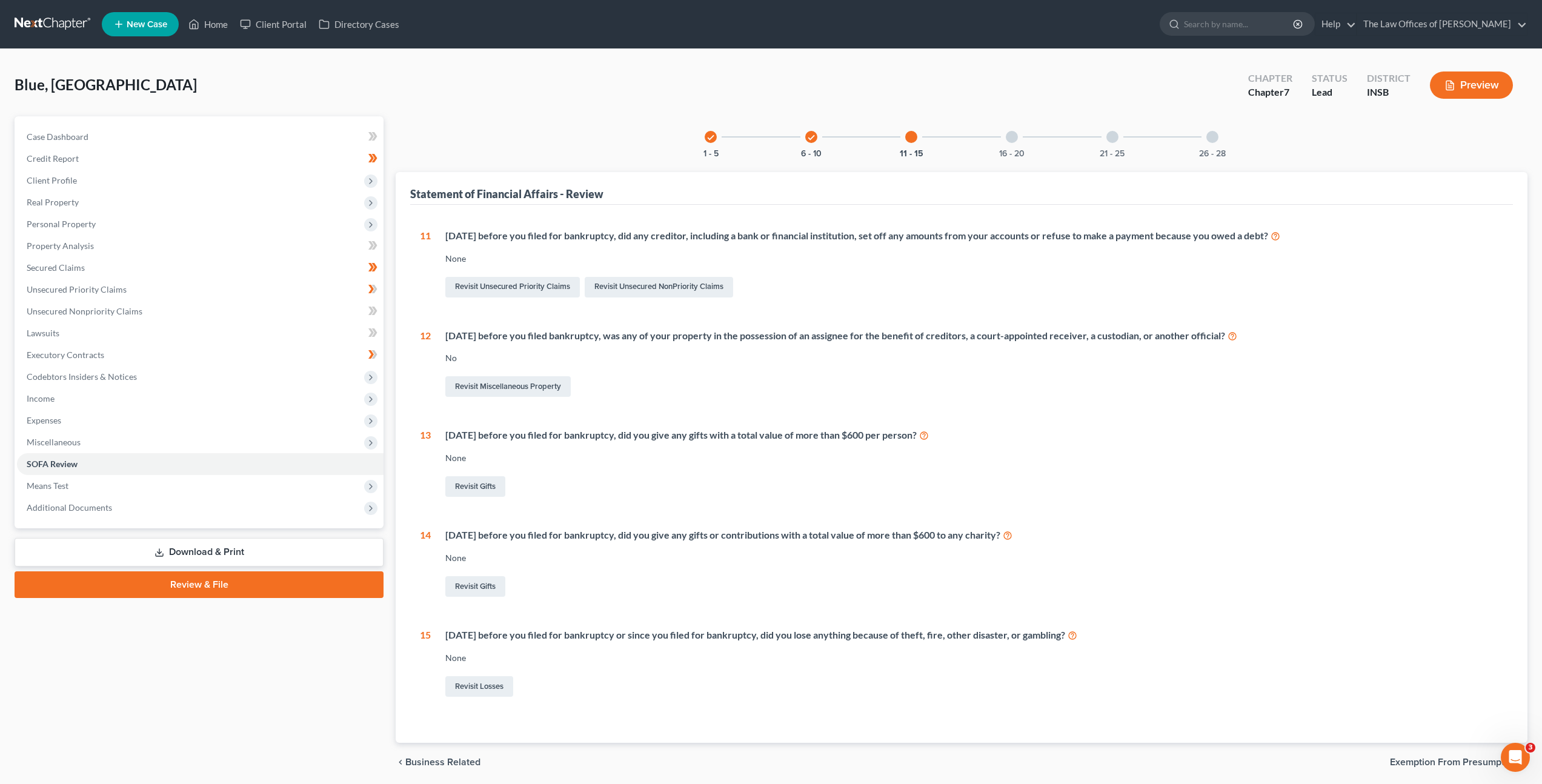
click at [1007, 140] on div at bounding box center [1012, 136] width 12 height 12
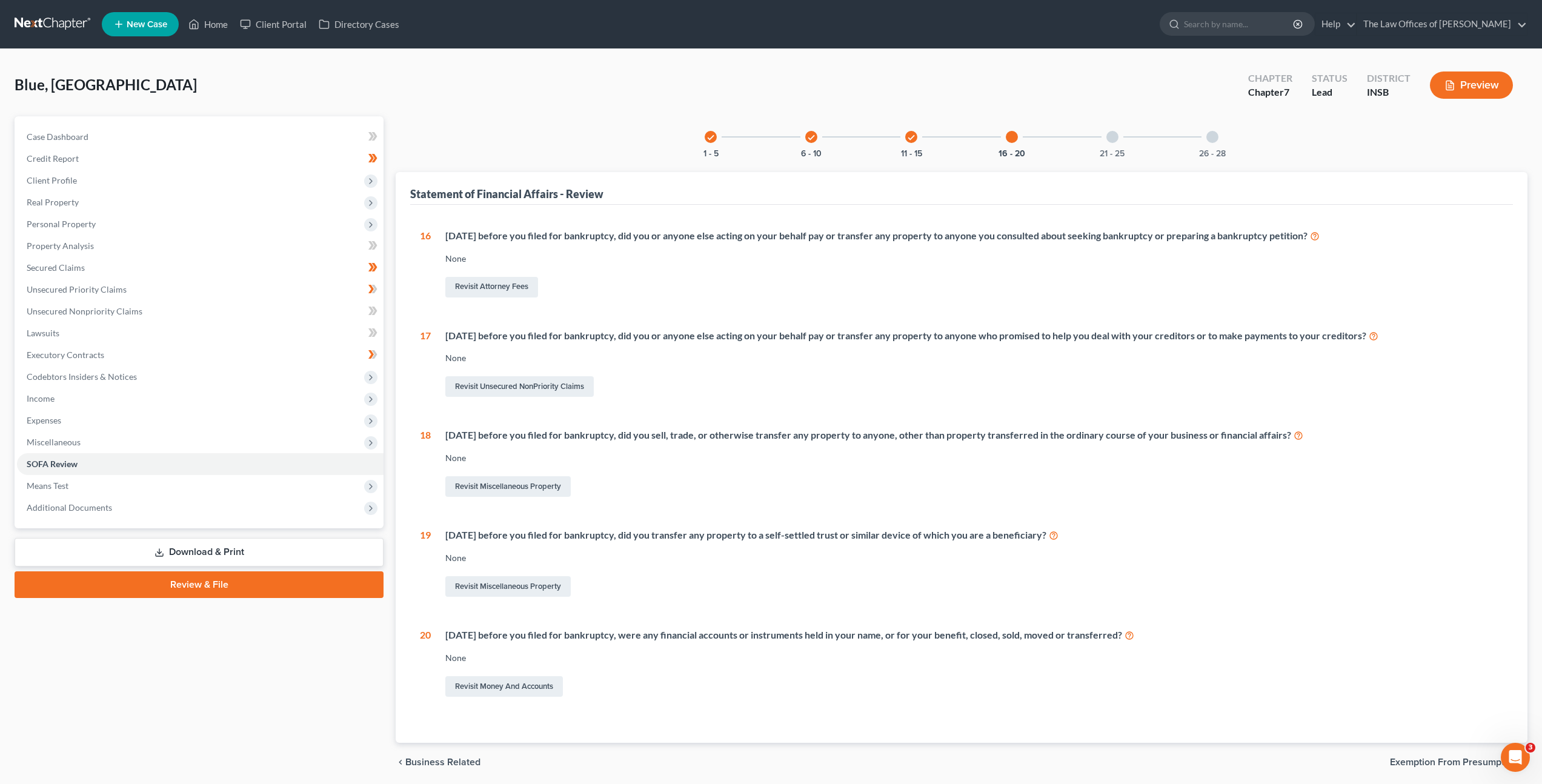
click at [1106, 138] on div at bounding box center [1112, 136] width 12 height 12
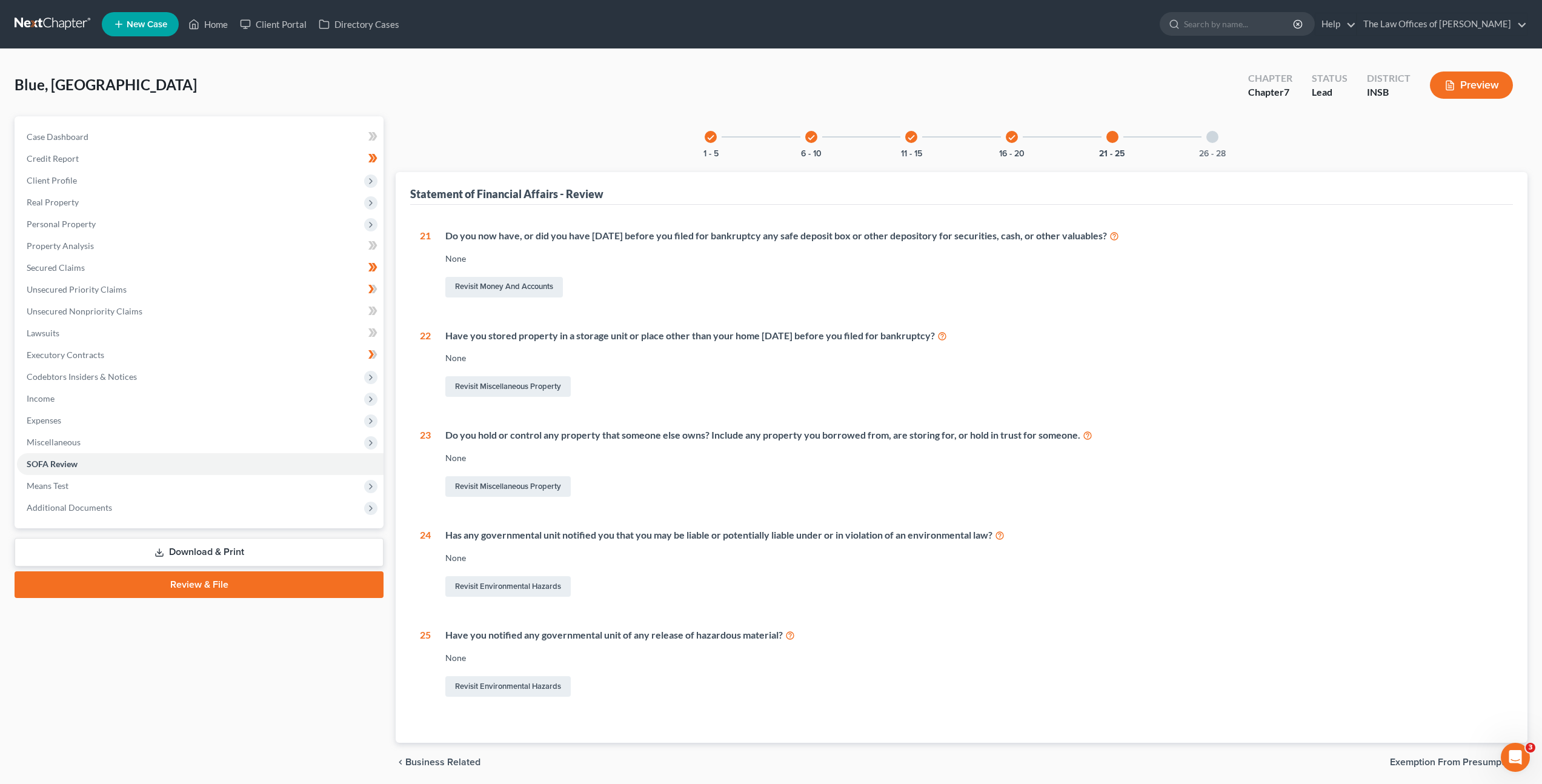
click at [1013, 138] on icon "check" at bounding box center [1011, 137] width 8 height 8
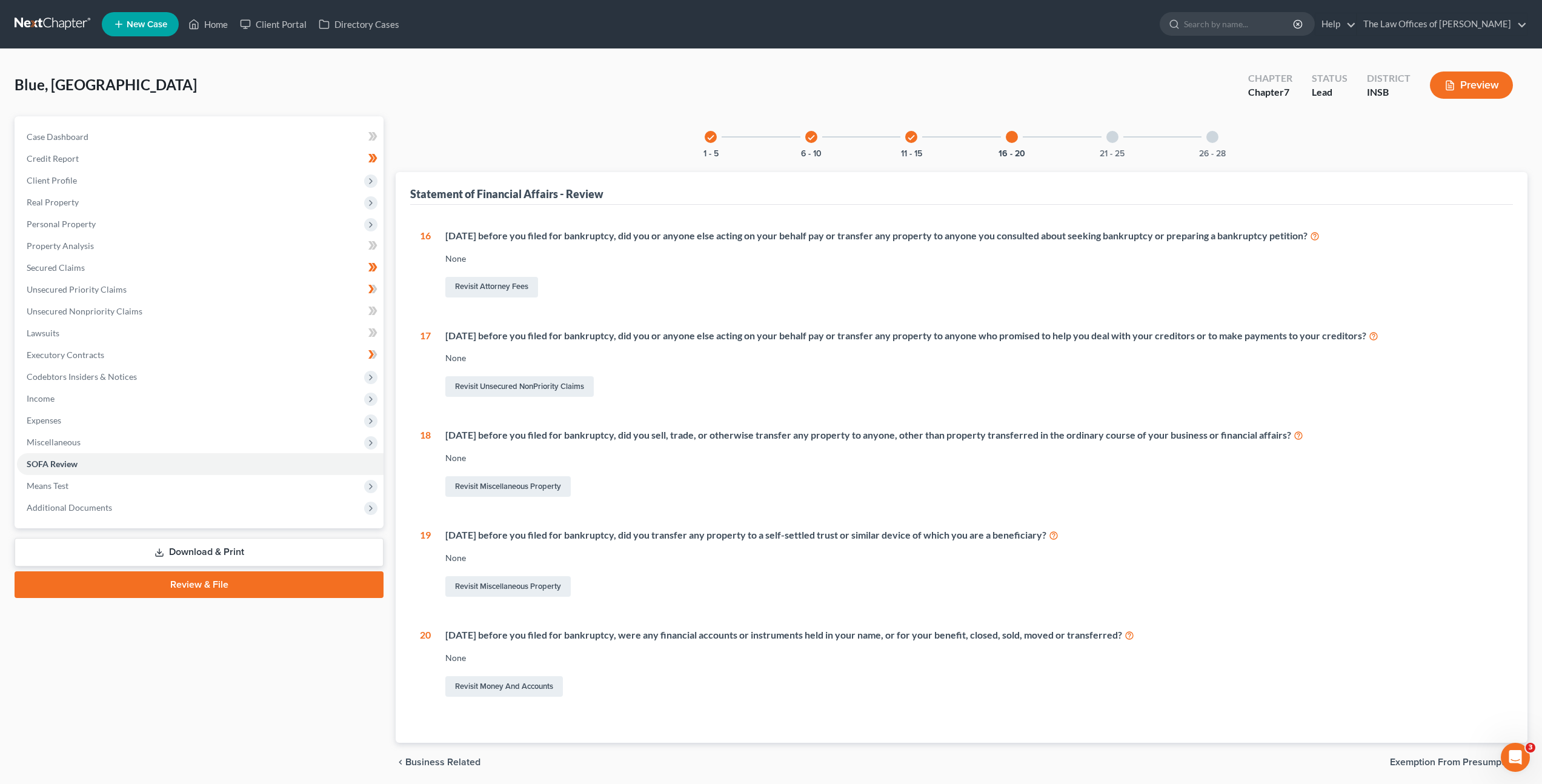
click at [1105, 139] on div "21 - 25" at bounding box center [1113, 137] width 41 height 41
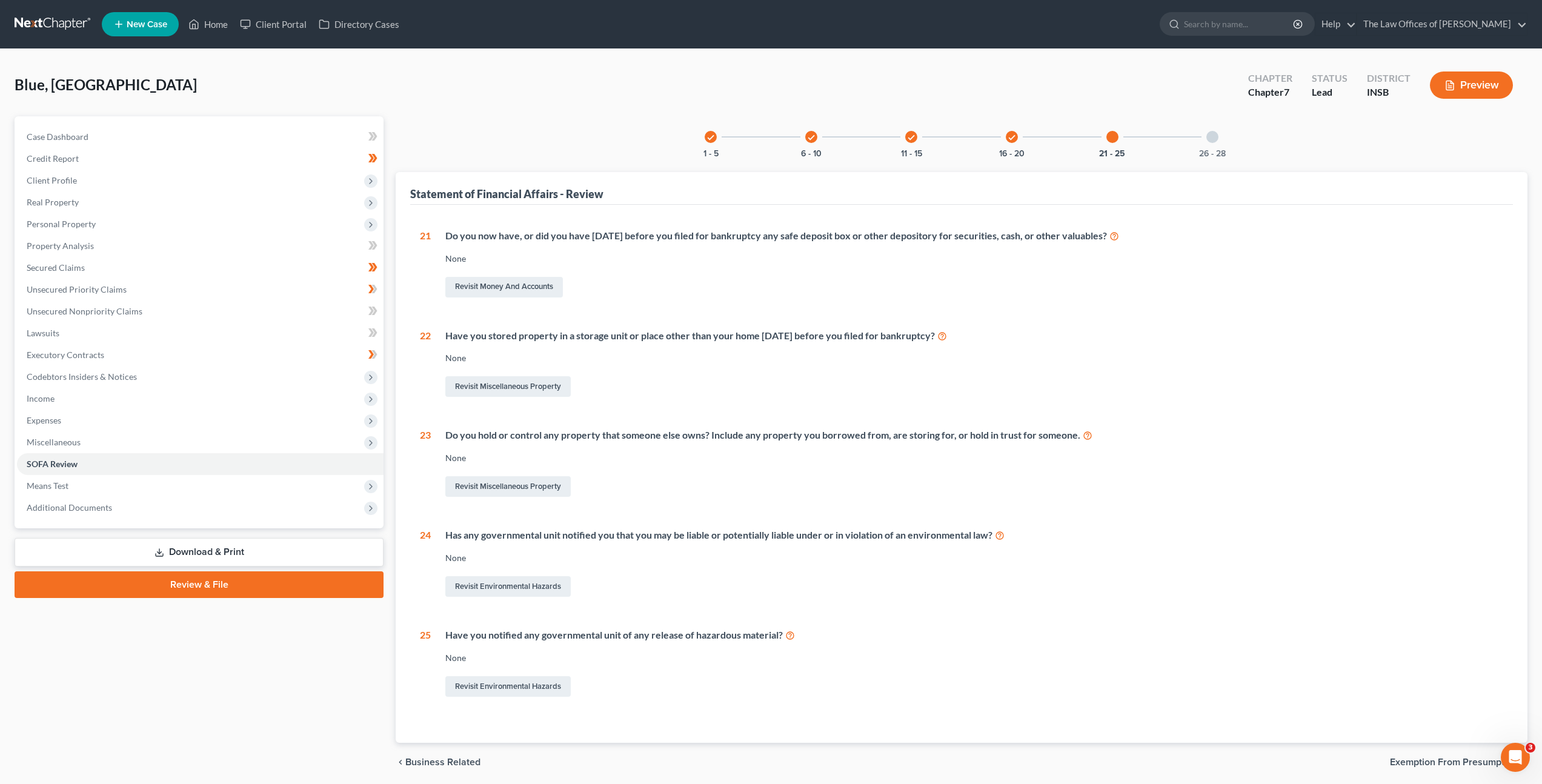
click at [1146, 372] on div "Have you stored property in a storage unit or place other than your home within…" at bounding box center [967, 364] width 1072 height 71
click at [1168, 558] on div "None" at bounding box center [974, 557] width 1058 height 12
click at [1128, 504] on div "21 Do you now have, or did you have within 1 year before you filed for bankrupt…" at bounding box center [961, 464] width 1084 height 471
click at [596, 103] on div "Blue, Kenya Upgraded Chapter Chapter 7 Status Lead District INSB Preview" at bounding box center [770, 90] width 1513 height 53
click at [1007, 296] on div "Revisit Money and Accounts" at bounding box center [974, 287] width 1058 height 25
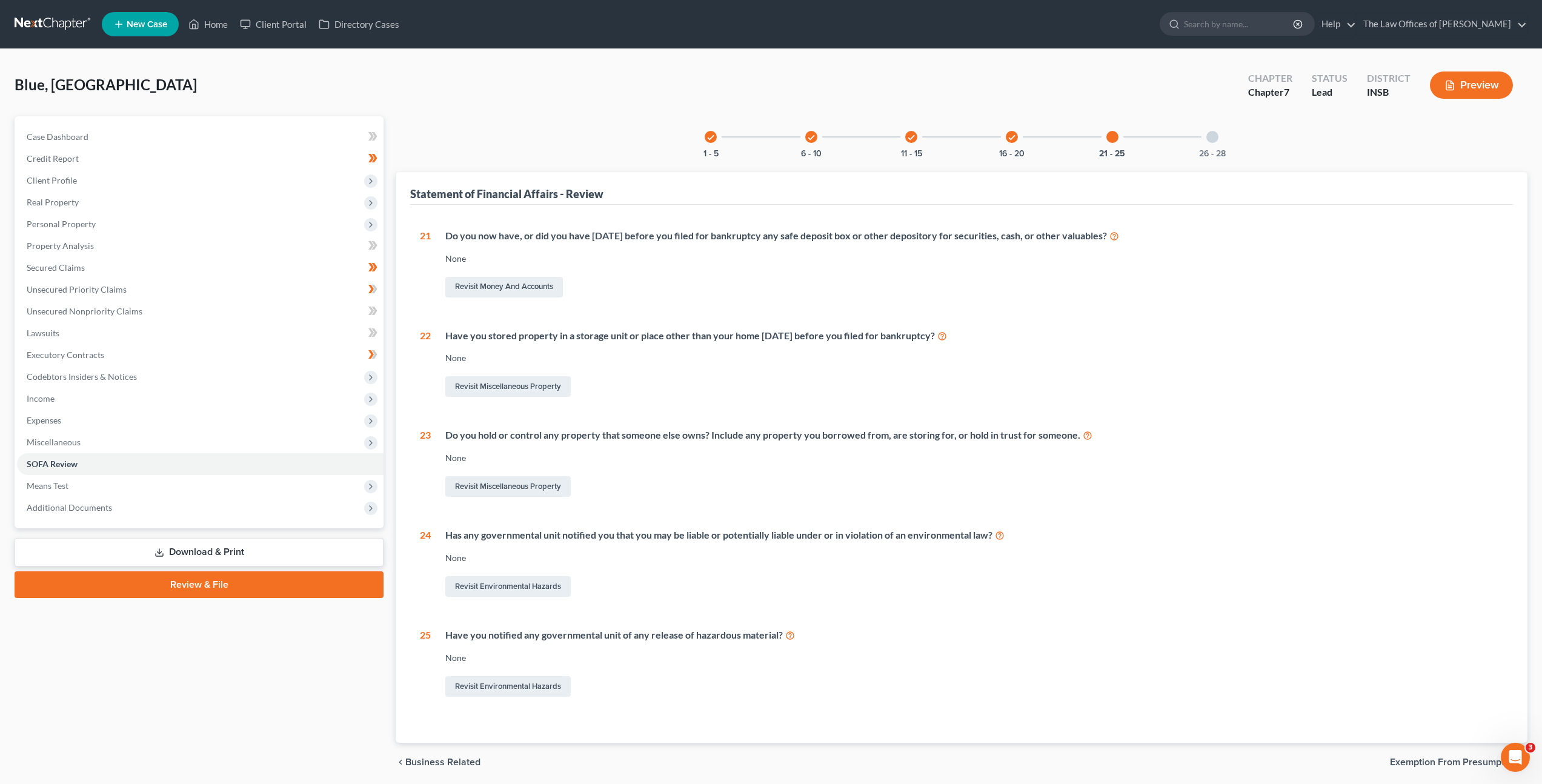
click at [1039, 341] on div "Have you stored property in a storage unit or place other than your home [DATE]…" at bounding box center [974, 336] width 1058 height 14
drag, startPoint x: 479, startPoint y: 82, endPoint x: 446, endPoint y: 72, distance: 34.5
click at [480, 81] on div "Blue, Kenya Upgraded Chapter Chapter 7 Status Lead District INSB Preview" at bounding box center [770, 90] width 1513 height 53
click at [1125, 375] on div "Revisit Miscellaneous Property" at bounding box center [974, 386] width 1058 height 25
click at [1093, 271] on div "Do you now have, or did you have within 1 year before you filed for bankruptcy …" at bounding box center [967, 264] width 1072 height 71
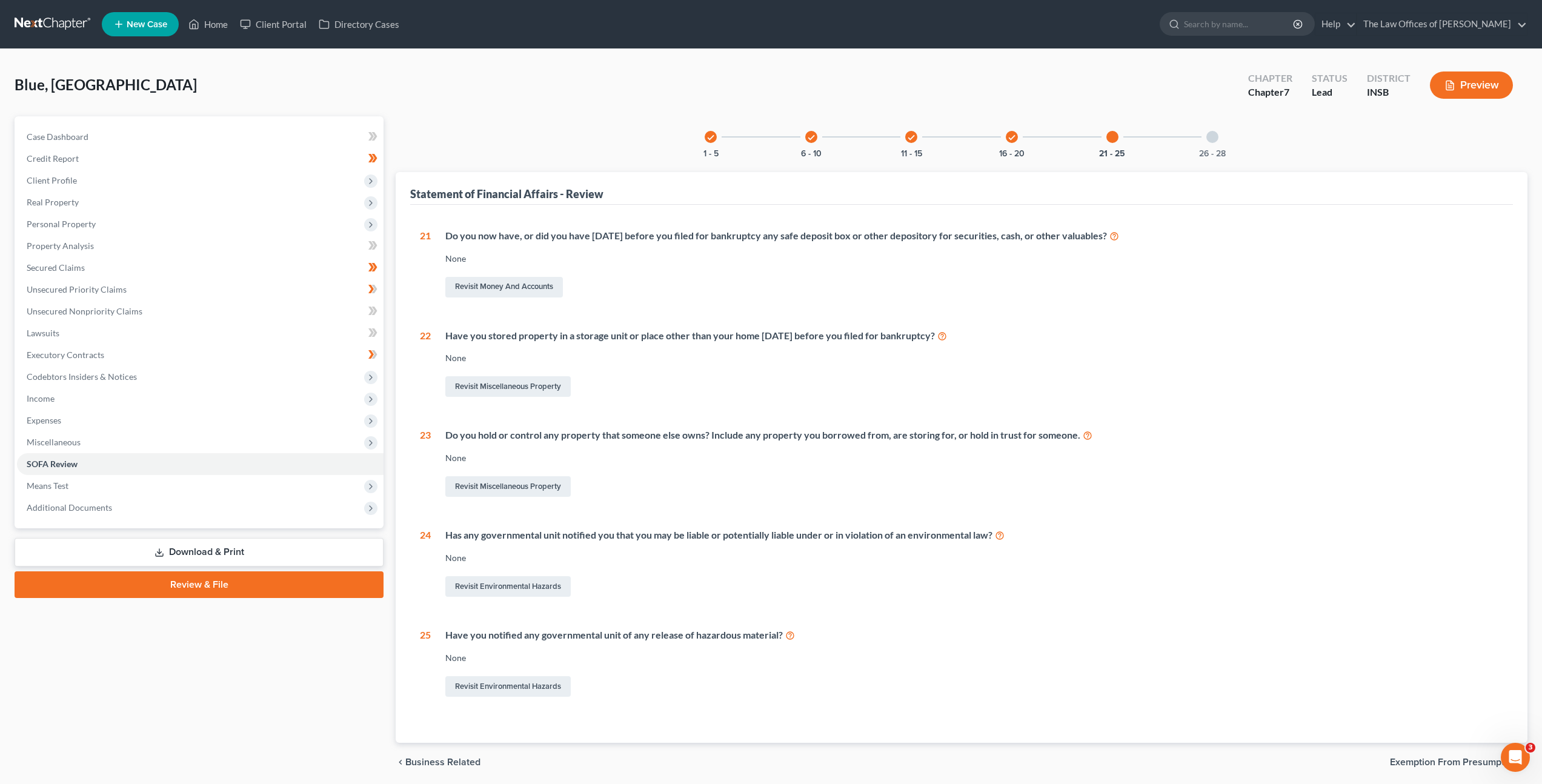
click at [431, 124] on div "check 1 - 5 check 6 - 10 check 11 - 15 check 16 - 20 21 - 25 26 - 28 Statement …" at bounding box center [961, 430] width 1132 height 627
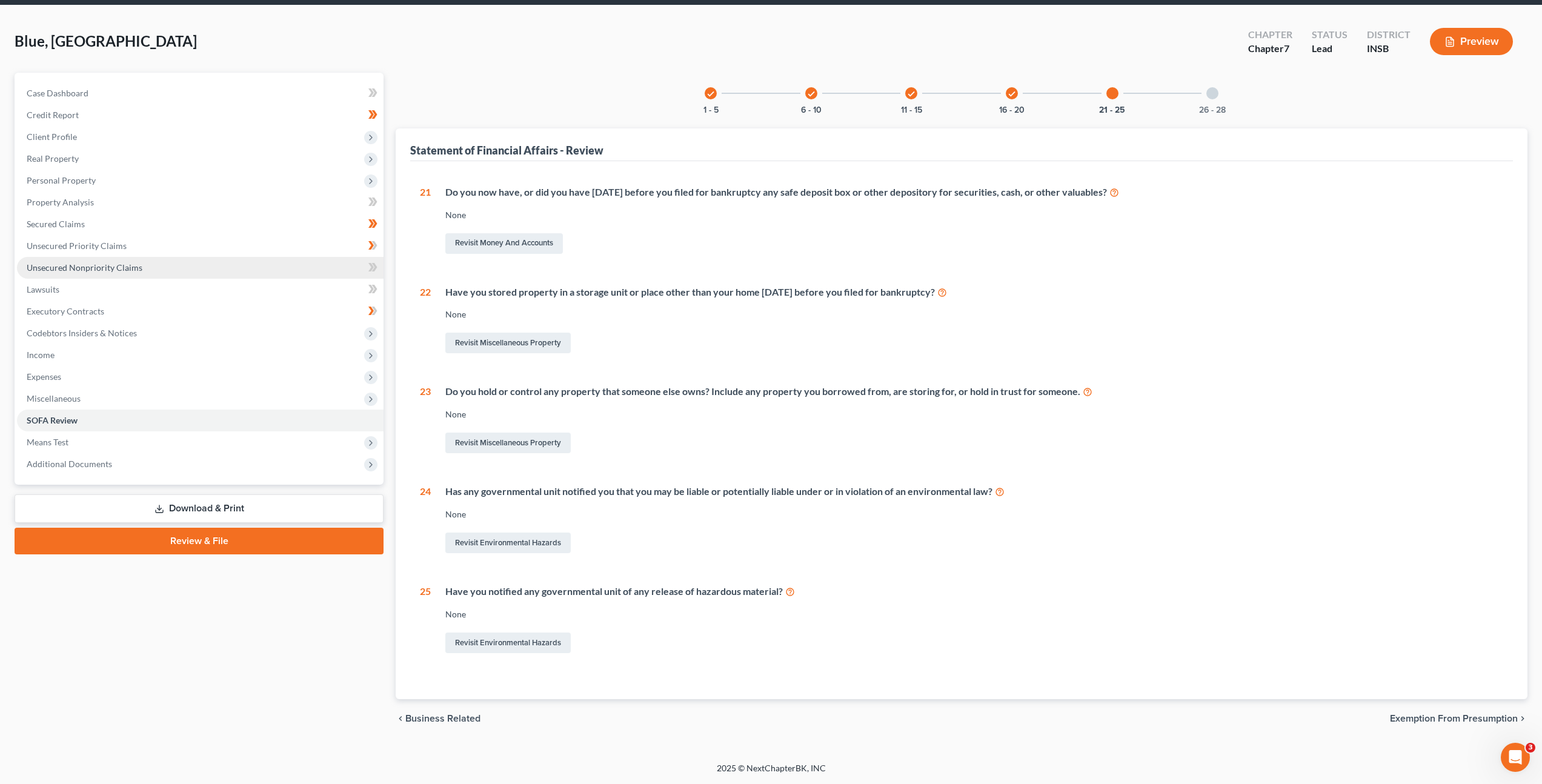
click at [220, 270] on link "Unsecured Nonpriority Claims" at bounding box center [200, 267] width 366 height 22
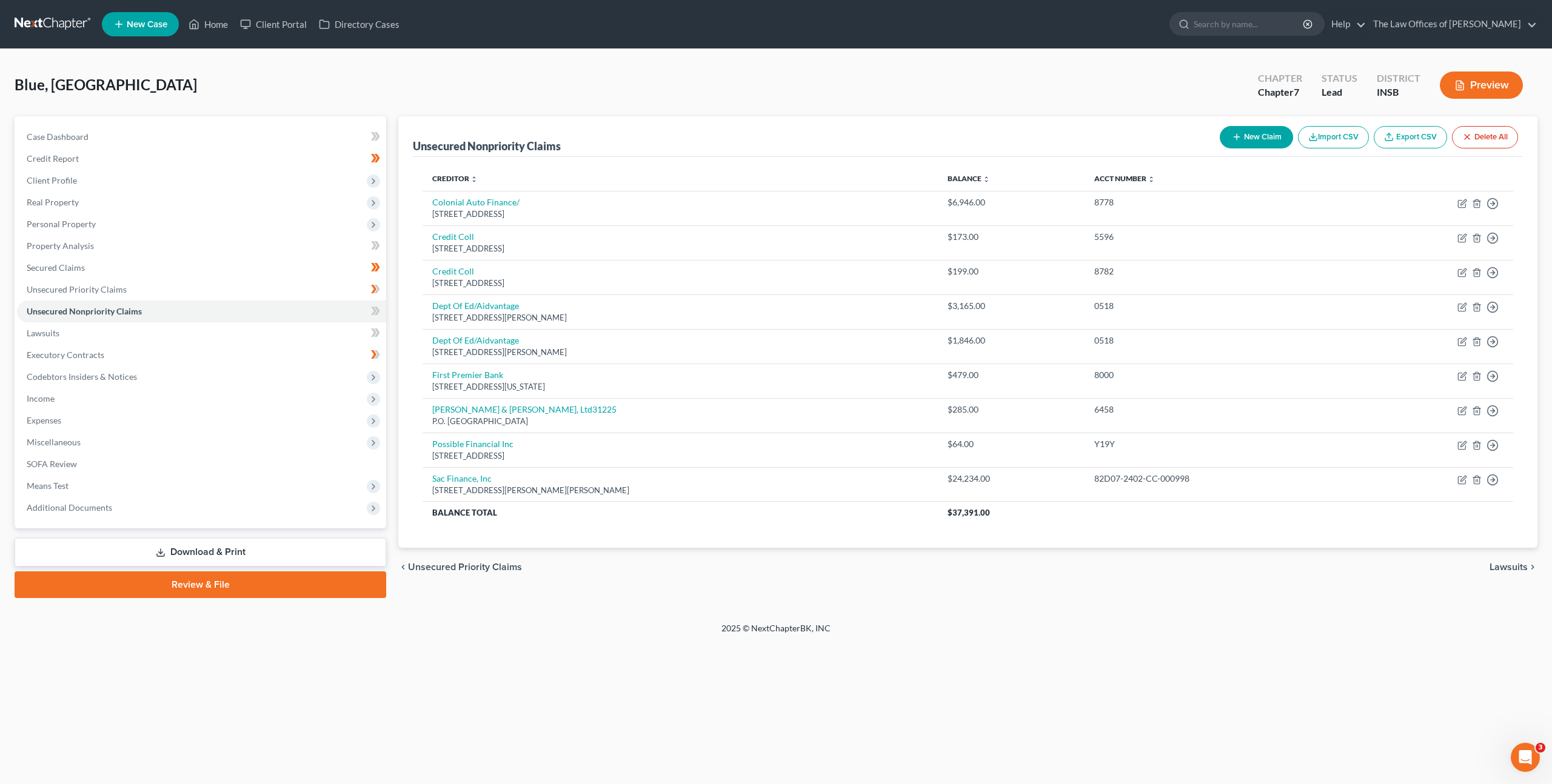
click at [77, 30] on link at bounding box center [53, 24] width 77 height 22
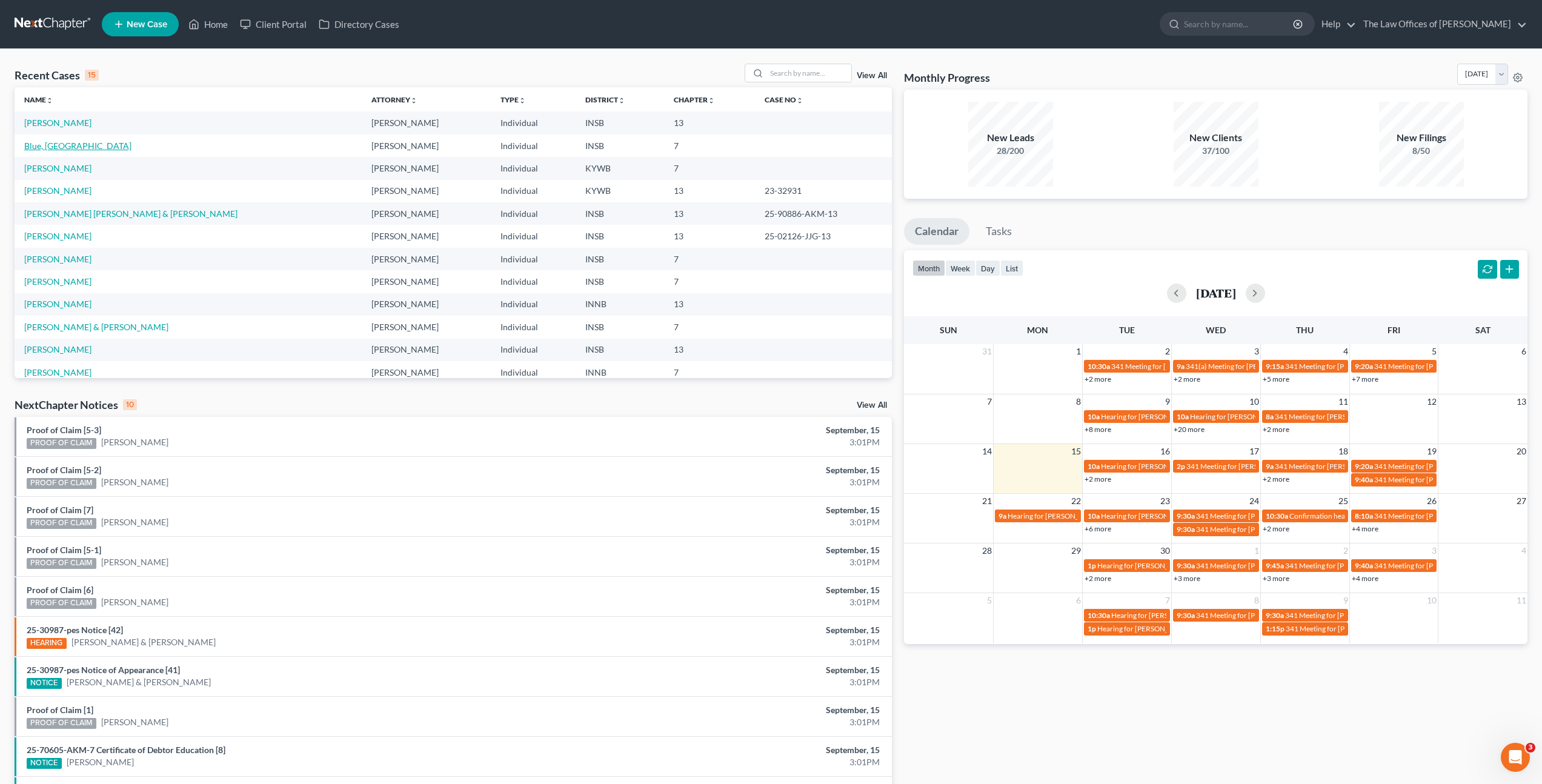
click at [57, 146] on link "Blue, [GEOGRAPHIC_DATA]" at bounding box center [78, 145] width 107 height 10
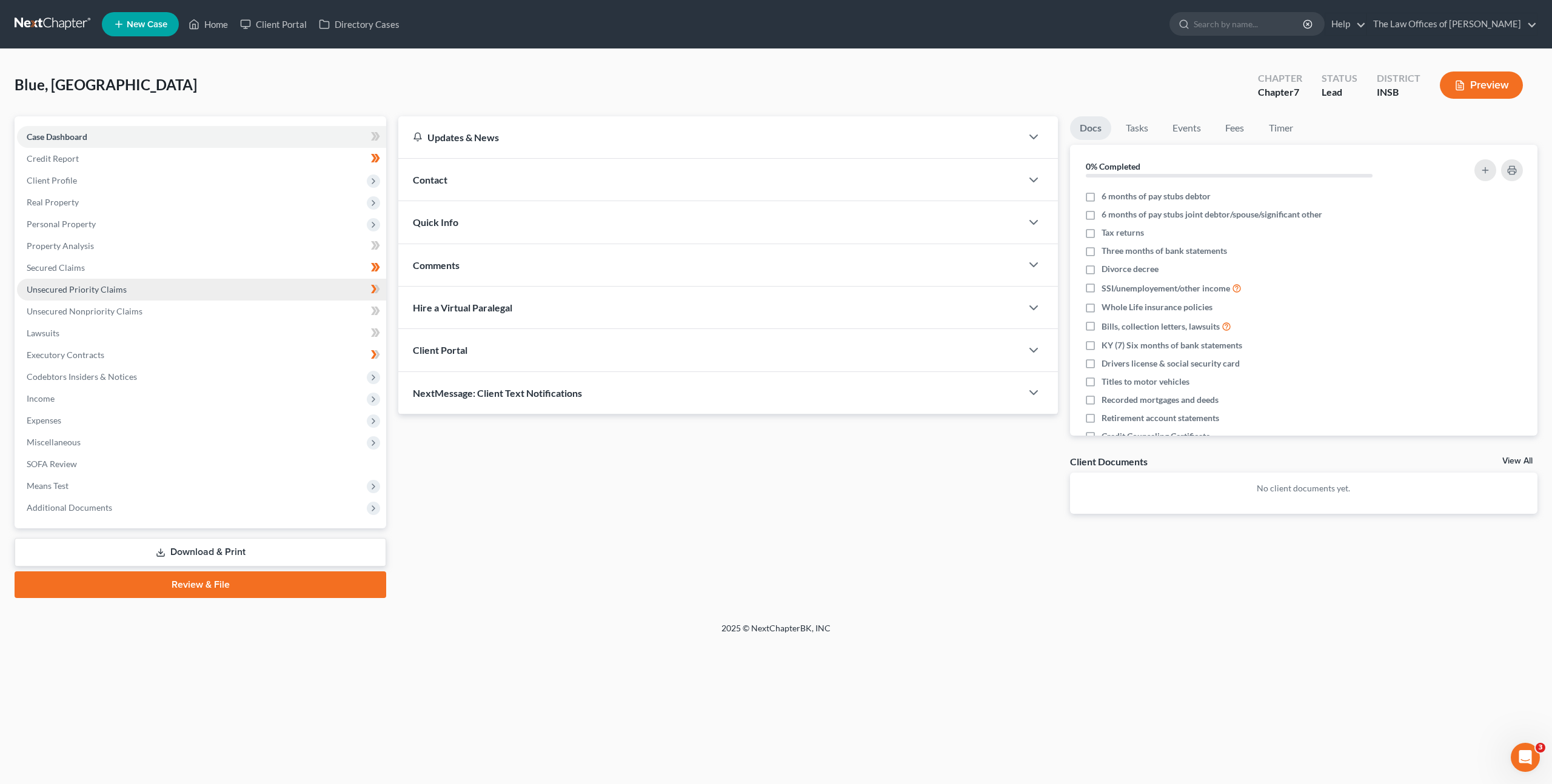
click at [250, 294] on link "Unsecured Priority Claims" at bounding box center [202, 289] width 369 height 22
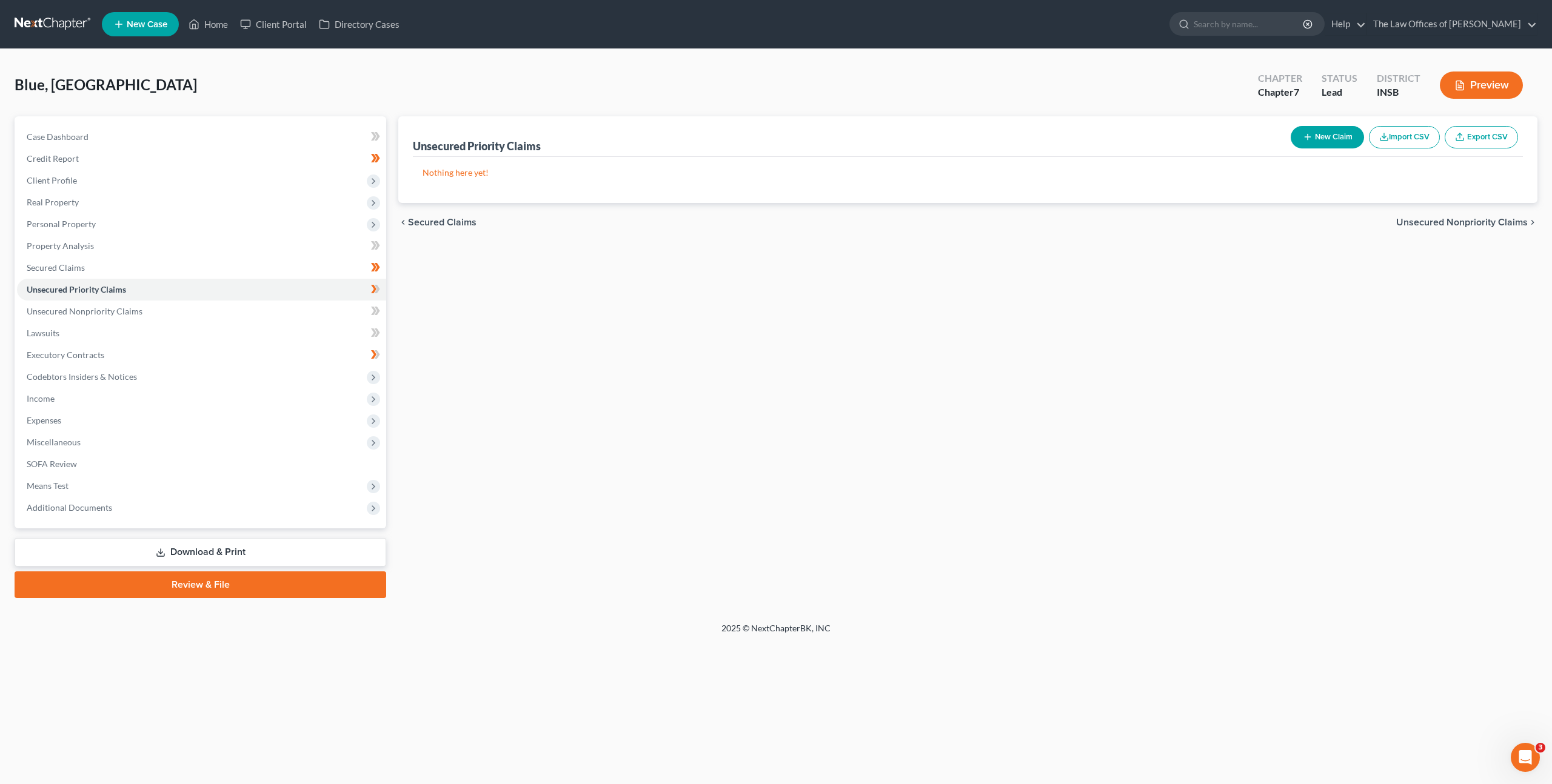
click at [689, 397] on div "Unsecured Priority Claims New Claim Import CSV Export CSV Nothing here yet! Pre…" at bounding box center [967, 358] width 1151 height 482
click at [732, 387] on div "Unsecured Priority Claims New Claim Import CSV Export CSV Nothing here yet! Pre…" at bounding box center [967, 358] width 1151 height 482
click at [227, 271] on link "Secured Claims" at bounding box center [202, 267] width 369 height 22
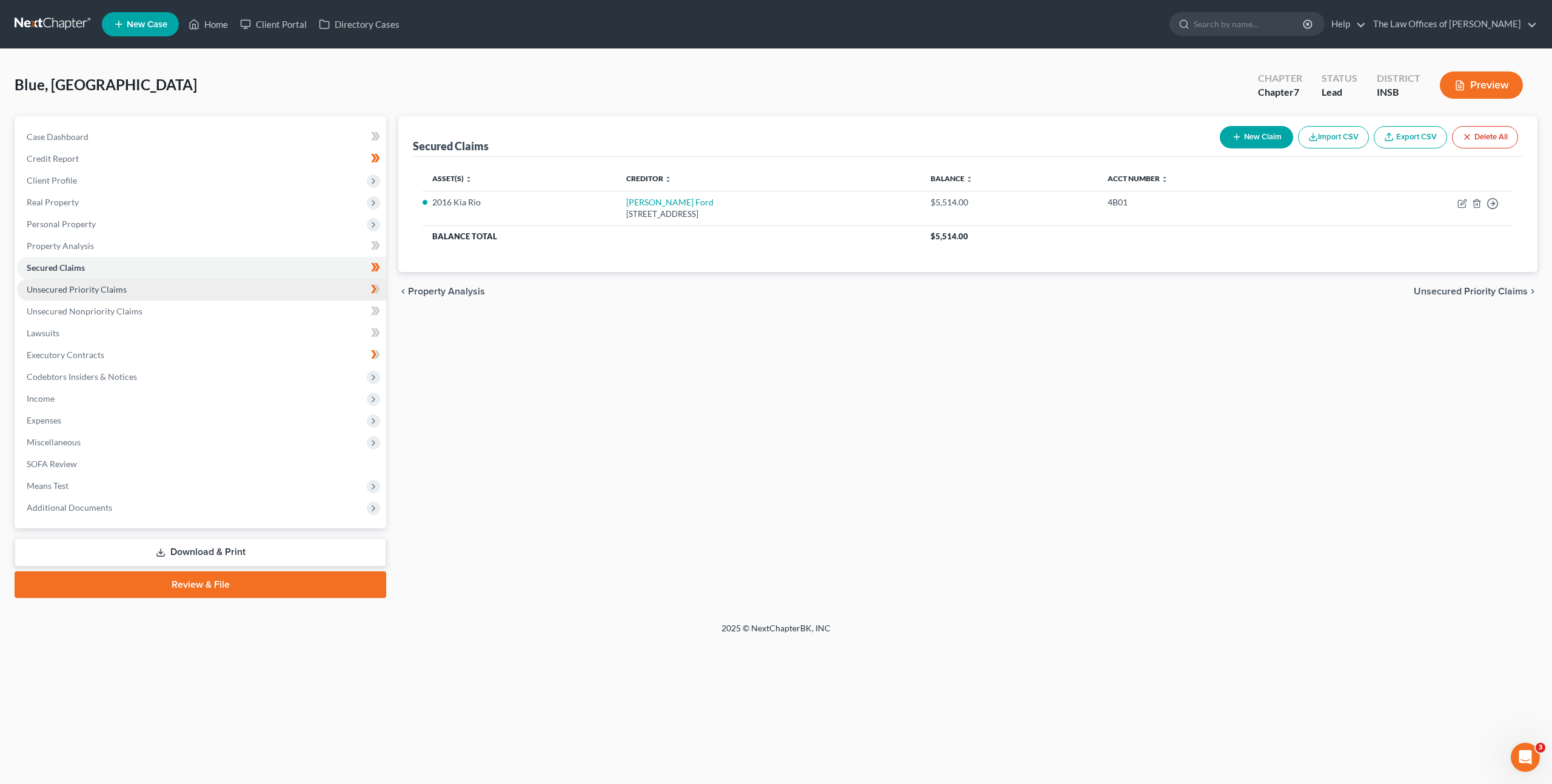
click at [222, 289] on link "Unsecured Priority Claims" at bounding box center [202, 289] width 369 height 22
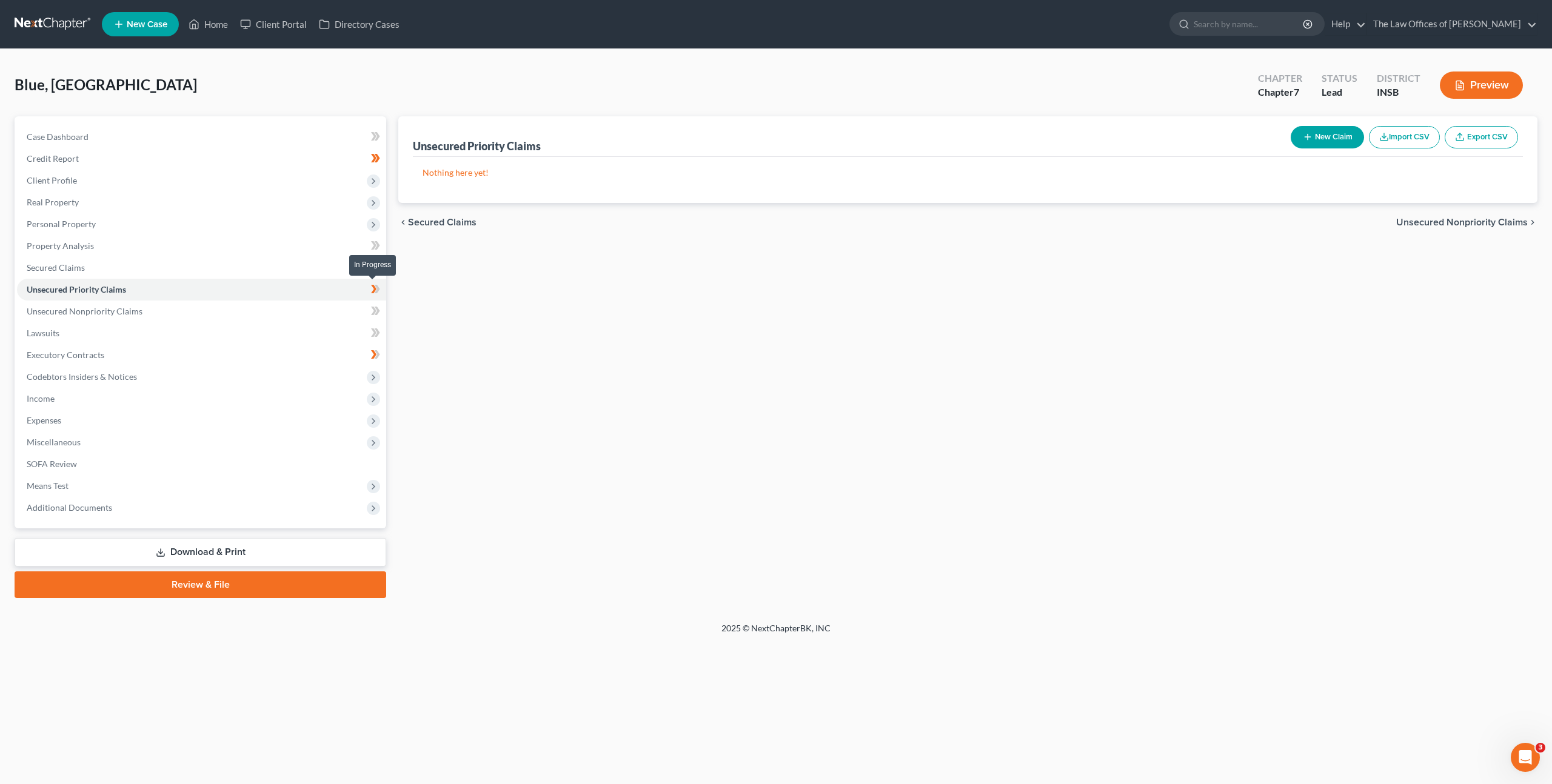
click at [368, 289] on span at bounding box center [375, 290] width 22 height 18
click at [331, 313] on link "Unsecured Nonpriority Claims" at bounding box center [202, 311] width 369 height 22
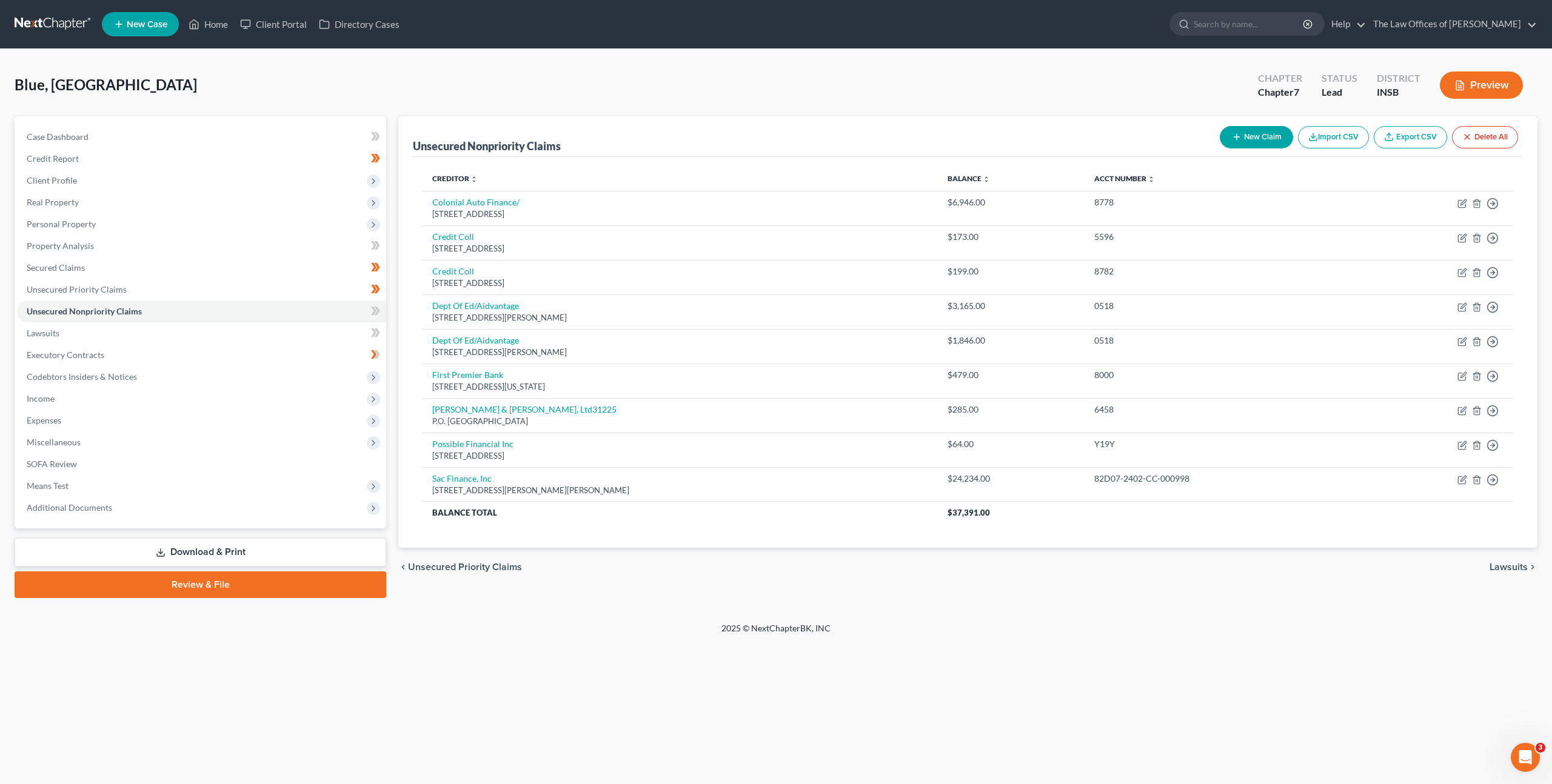
click at [784, 573] on div "chevron_left Unsecured Priority Claims Lawsuits chevron_right" at bounding box center [967, 567] width 1139 height 39
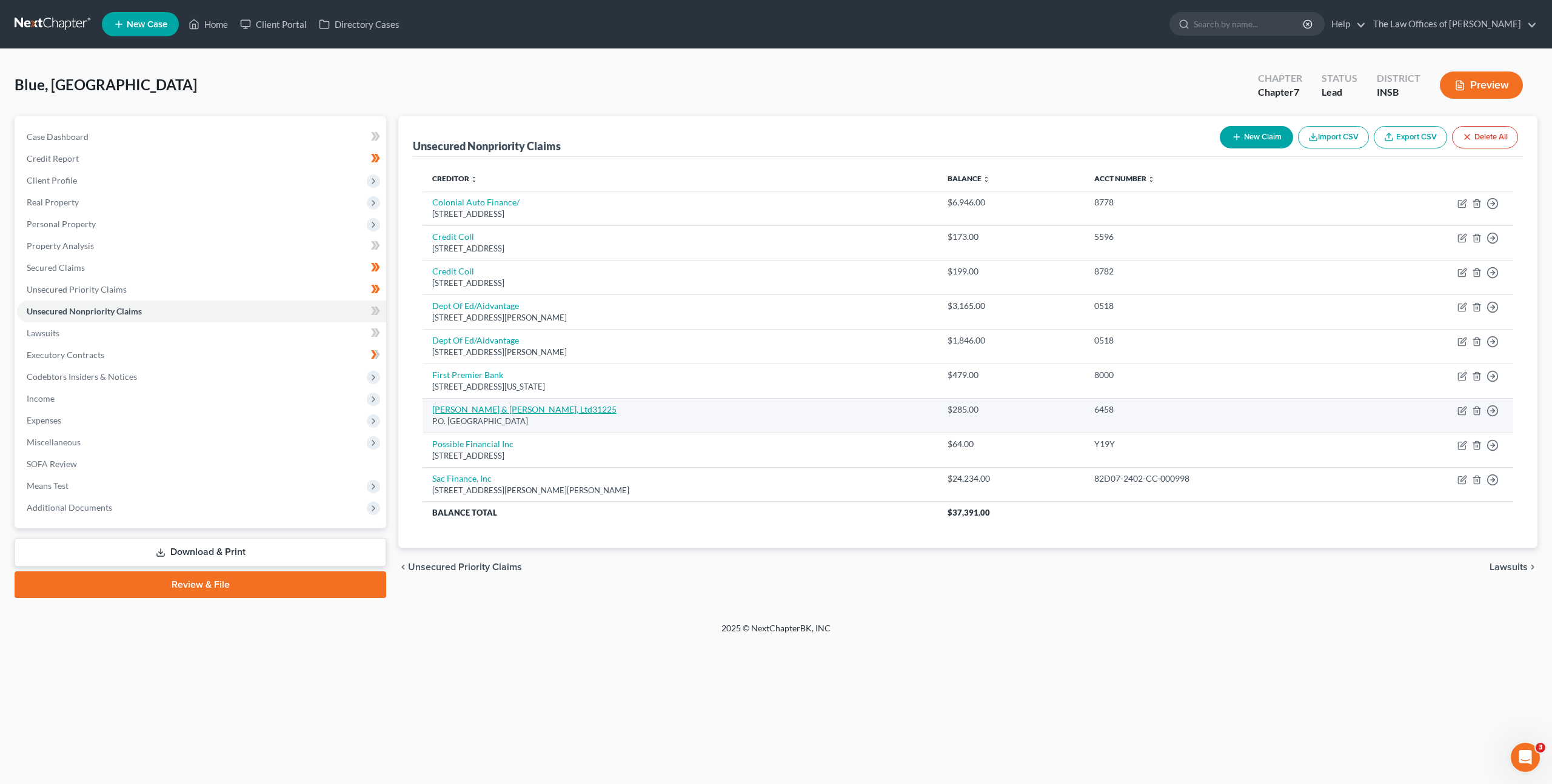
click at [493, 410] on link "Harris & Harris, Ltd31225" at bounding box center [525, 408] width 185 height 10
select select "14"
select select "1"
select select "0"
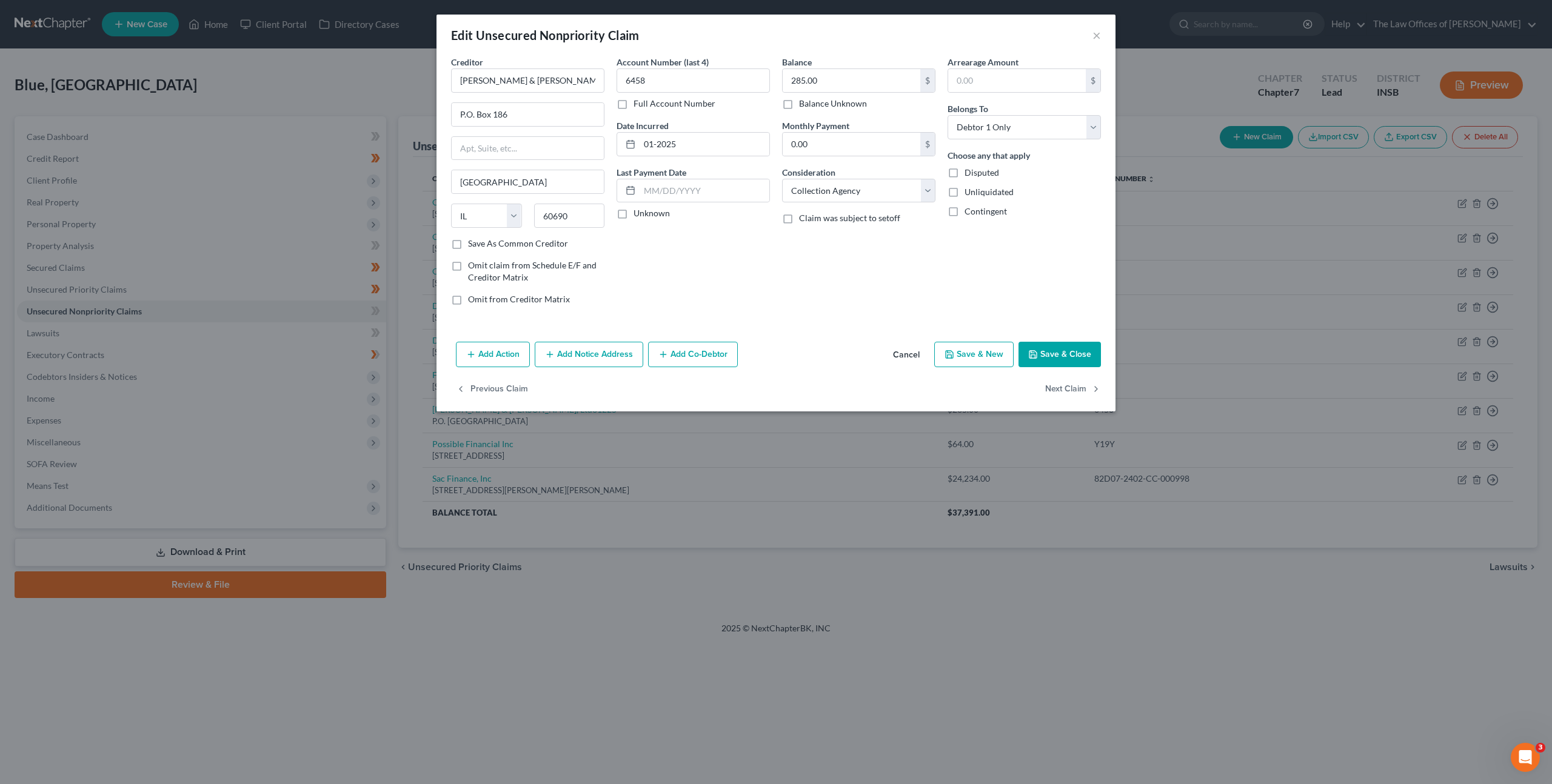
click at [574, 356] on button "Add Notice Address" at bounding box center [589, 354] width 108 height 25
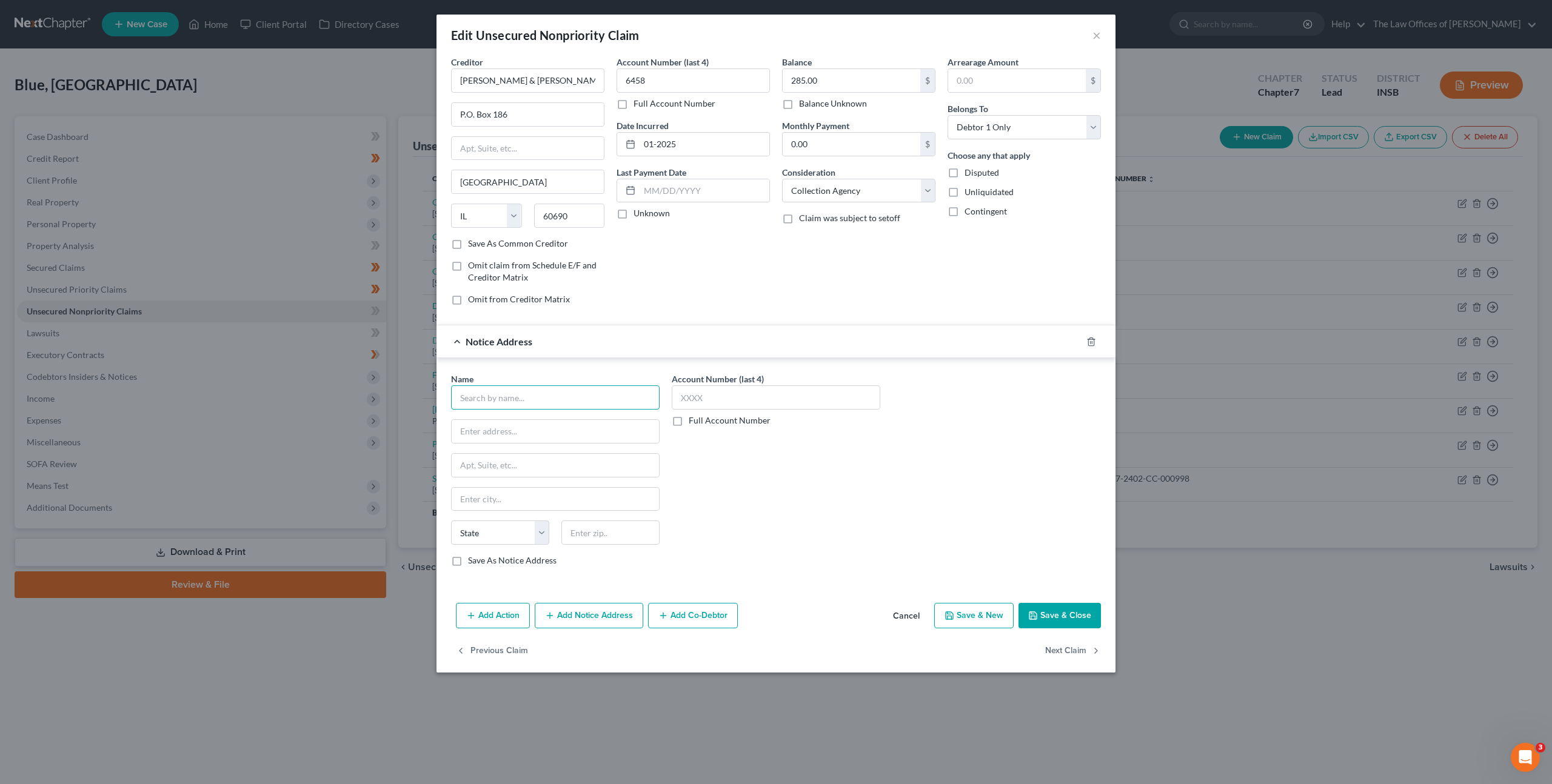
click at [525, 403] on input "text" at bounding box center [555, 397] width 208 height 24
click at [577, 418] on div "Charter Communications 400 Atlantic St., Stamford, CT 06901" at bounding box center [524, 424] width 145 height 28
type input "Charter Communications"
type input "400 Atlantic St."
type input "Stamford"
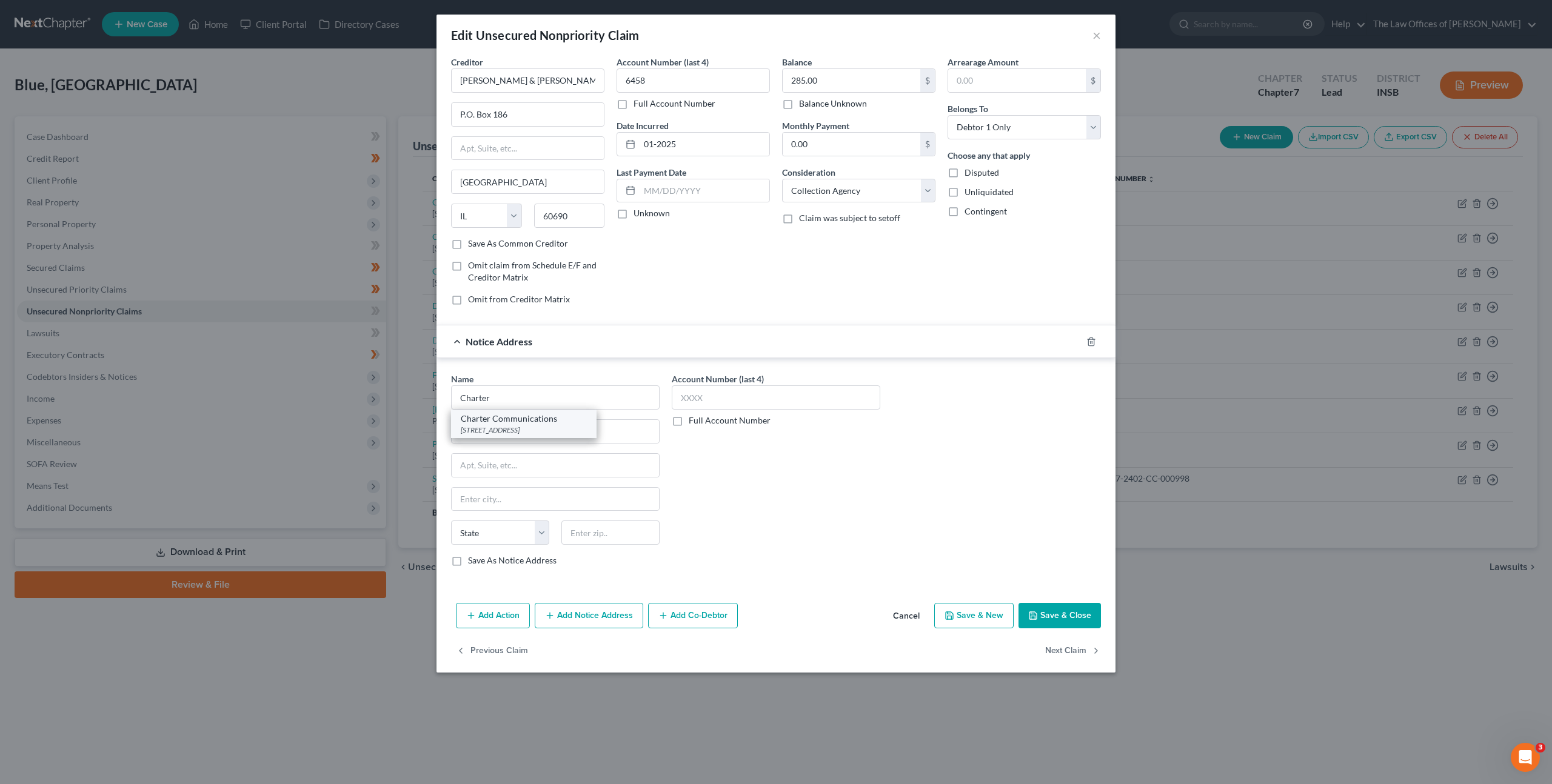
select select "6"
type input "06901"
drag, startPoint x: 782, startPoint y: 484, endPoint x: 838, endPoint y: 515, distance: 64.0
click at [782, 484] on div "Account Number (last 4) Full Account Number" at bounding box center [776, 474] width 220 height 203
click at [1034, 607] on button "Save & Close" at bounding box center [1059, 615] width 83 height 25
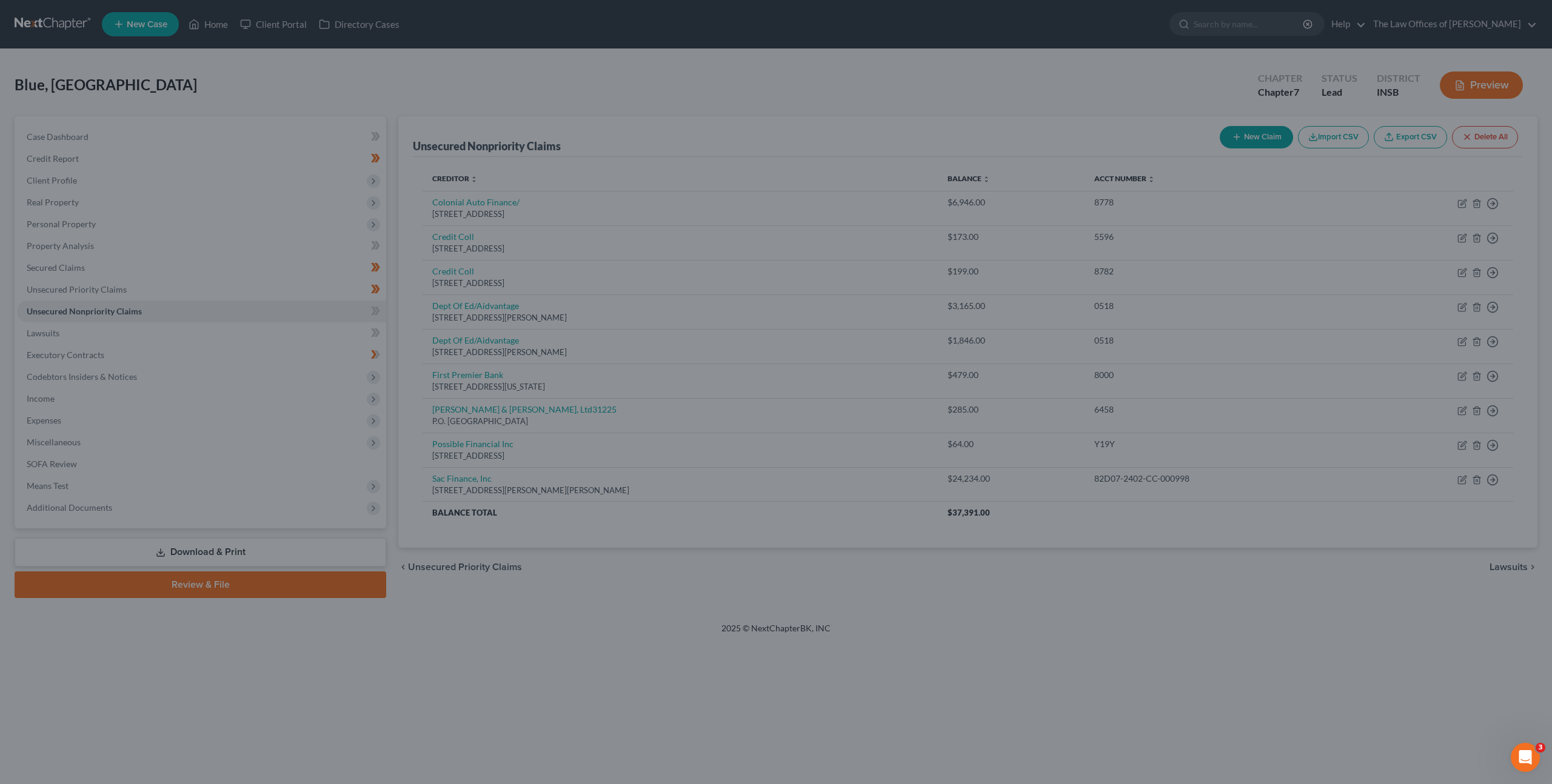
type input "0"
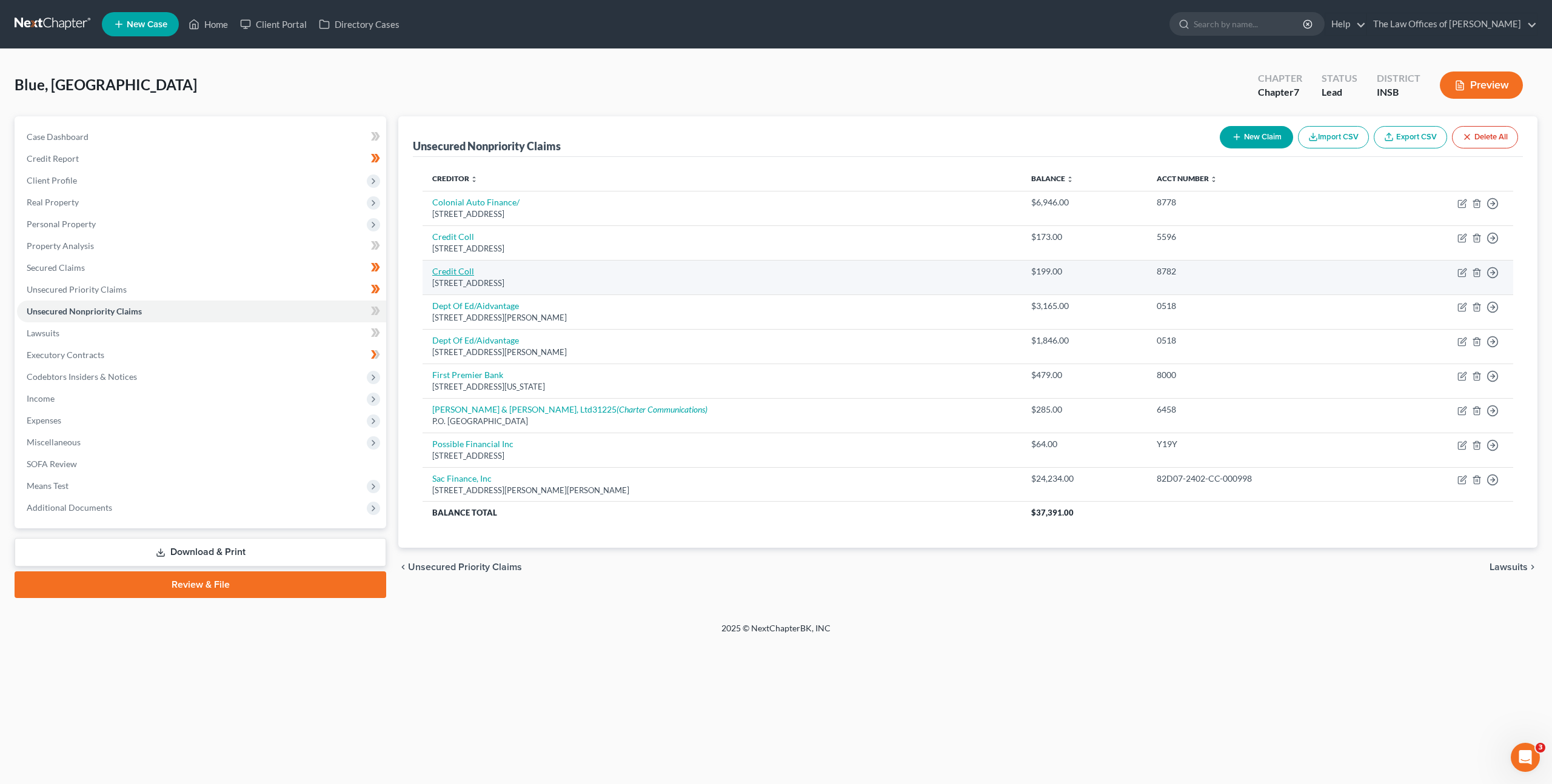
click at [452, 268] on link "Credit Coll" at bounding box center [453, 271] width 41 height 10
select select "22"
select select "0"
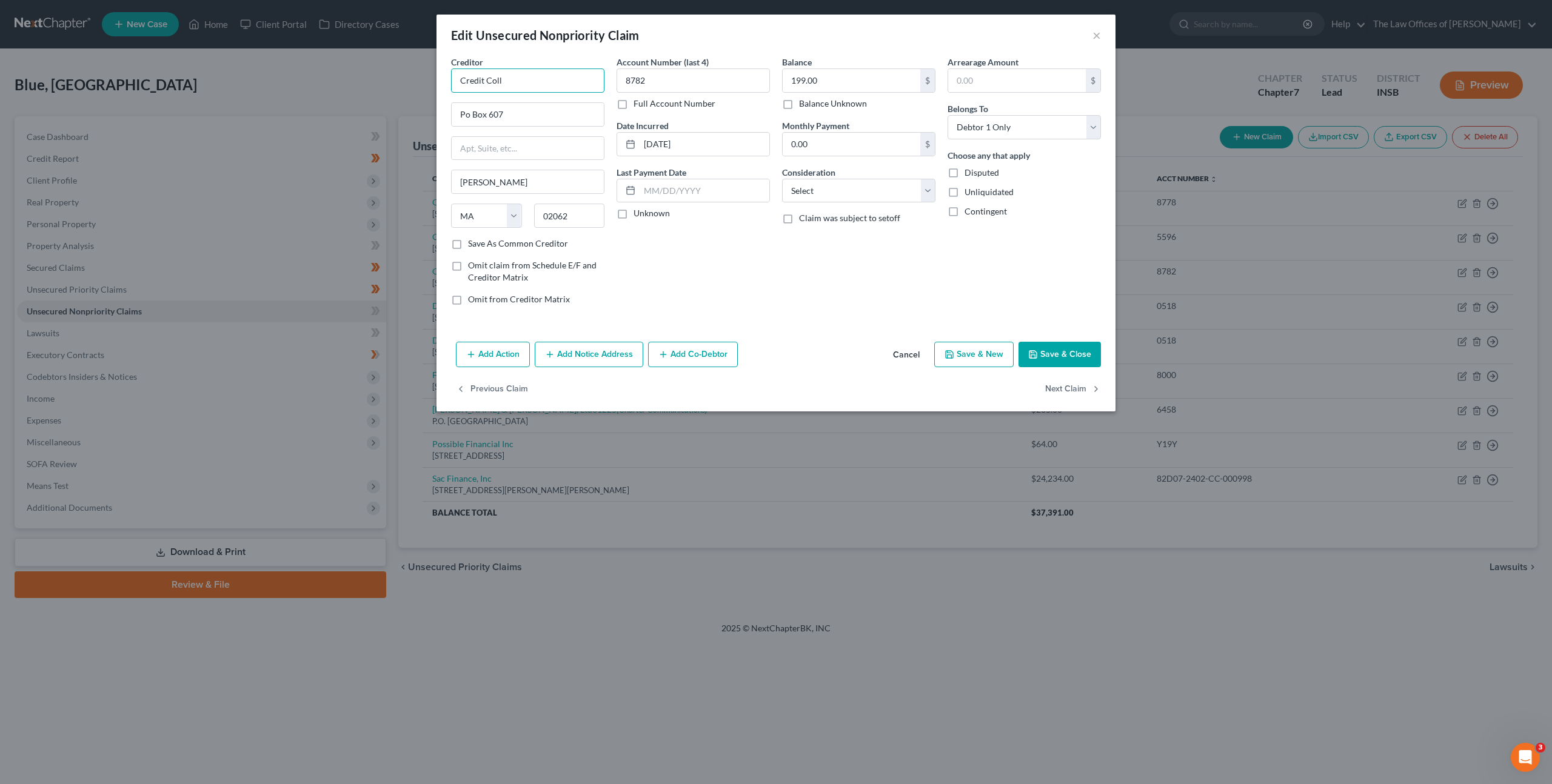
click at [528, 88] on input "Credit Coll" at bounding box center [527, 81] width 154 height 24
type input "Credit Collections"
click at [706, 249] on div "Account Number (last 4) 8782 Full Account Number Date Incurred 02-08-2023 Last …" at bounding box center [693, 184] width 166 height 259
click at [851, 195] on select "Select Cable / Satellite Services Collection Agency Credit Card Debt Debt Couns…" at bounding box center [858, 191] width 154 height 24
select select "1"
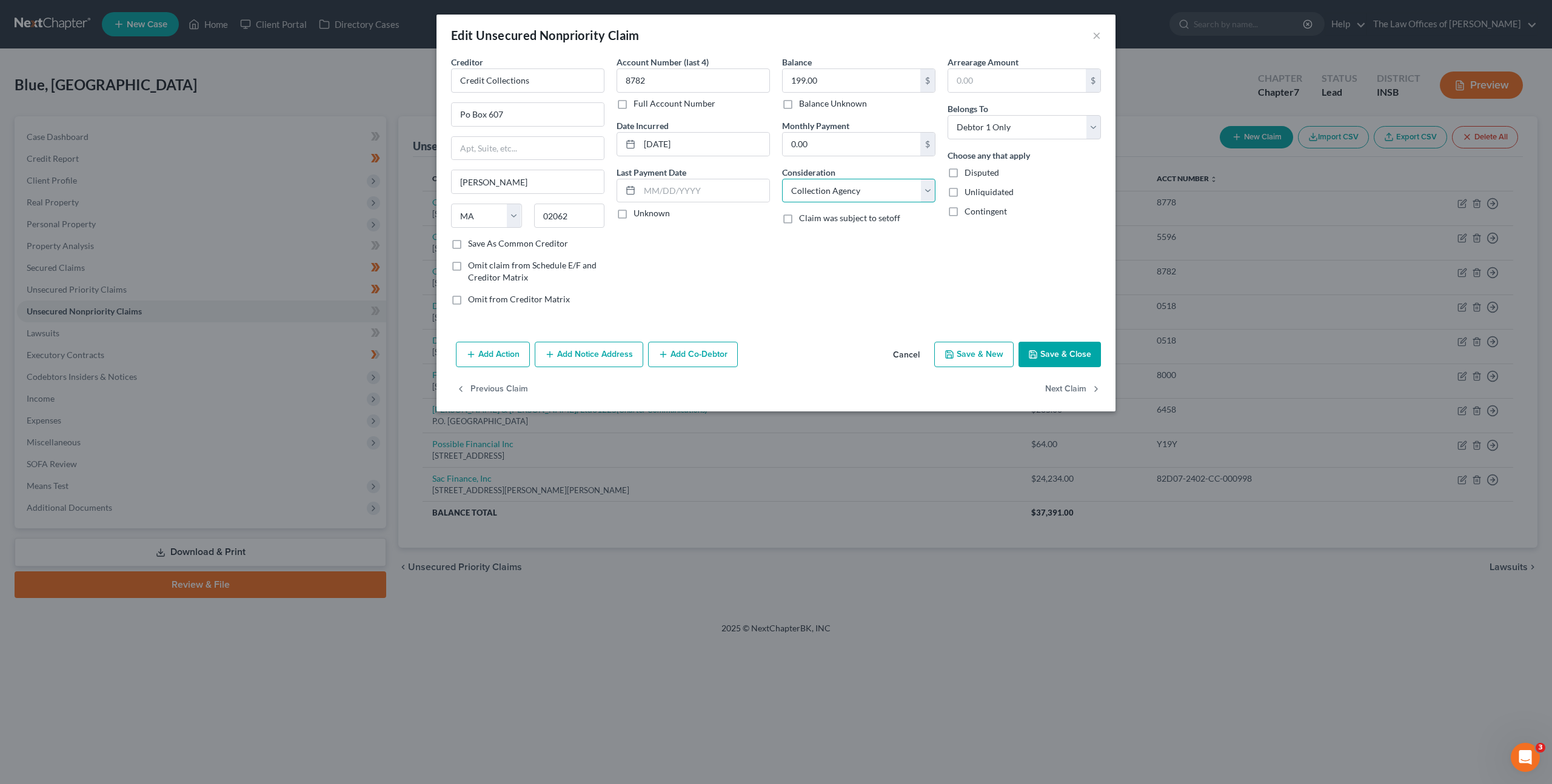
click at [782, 179] on select "Select Cable / Satellite Services Collection Agency Credit Card Debt Debt Couns…" at bounding box center [858, 191] width 154 height 24
click at [619, 356] on button "Add Notice Address" at bounding box center [589, 354] width 108 height 25
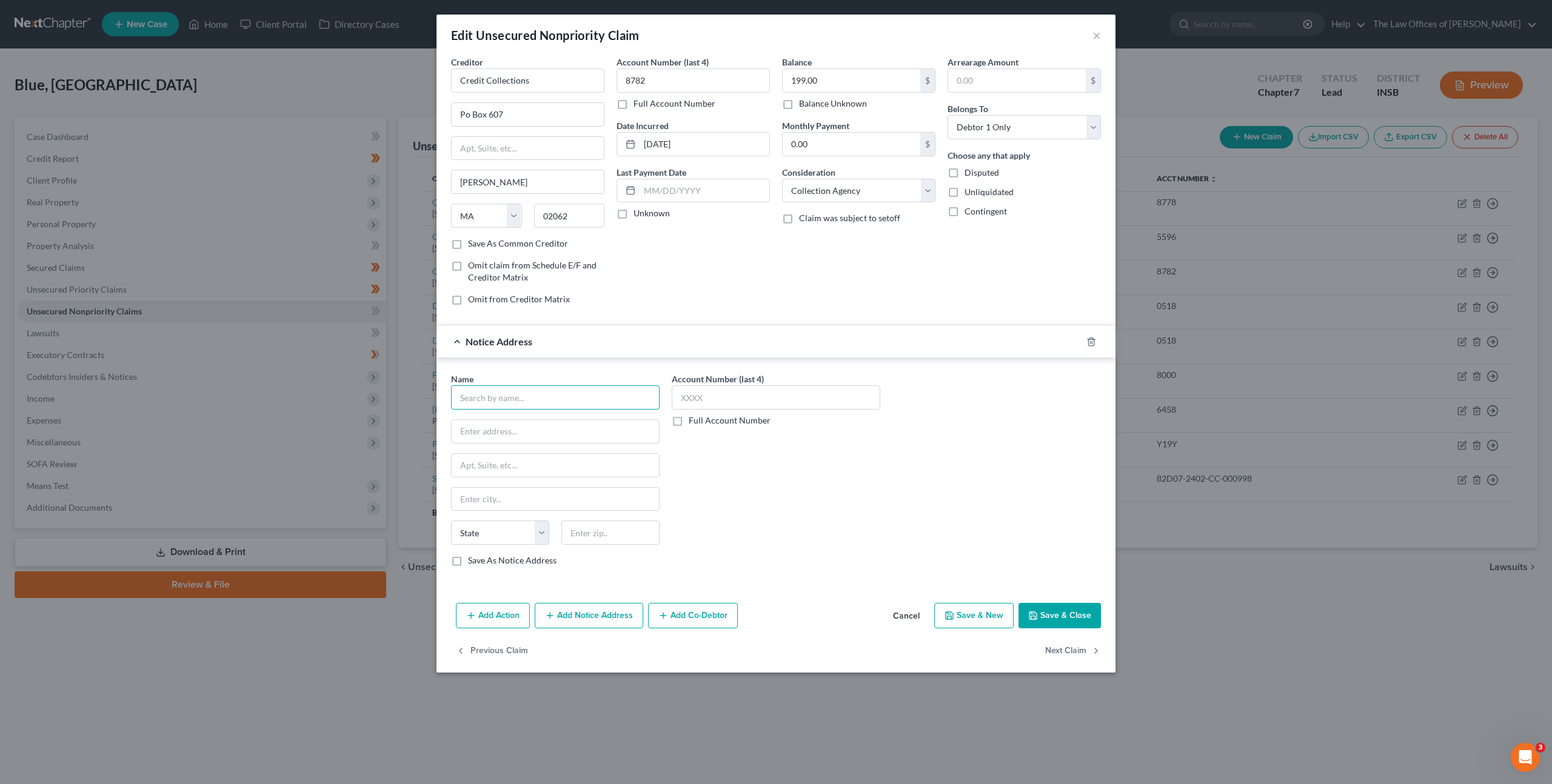
click at [540, 396] on input "text" at bounding box center [555, 397] width 208 height 24
type input "Geico"
click at [525, 412] on div "Geico" at bounding box center [524, 418] width 126 height 12
type input "PO Box 9523"
type input "Fredericksburg"
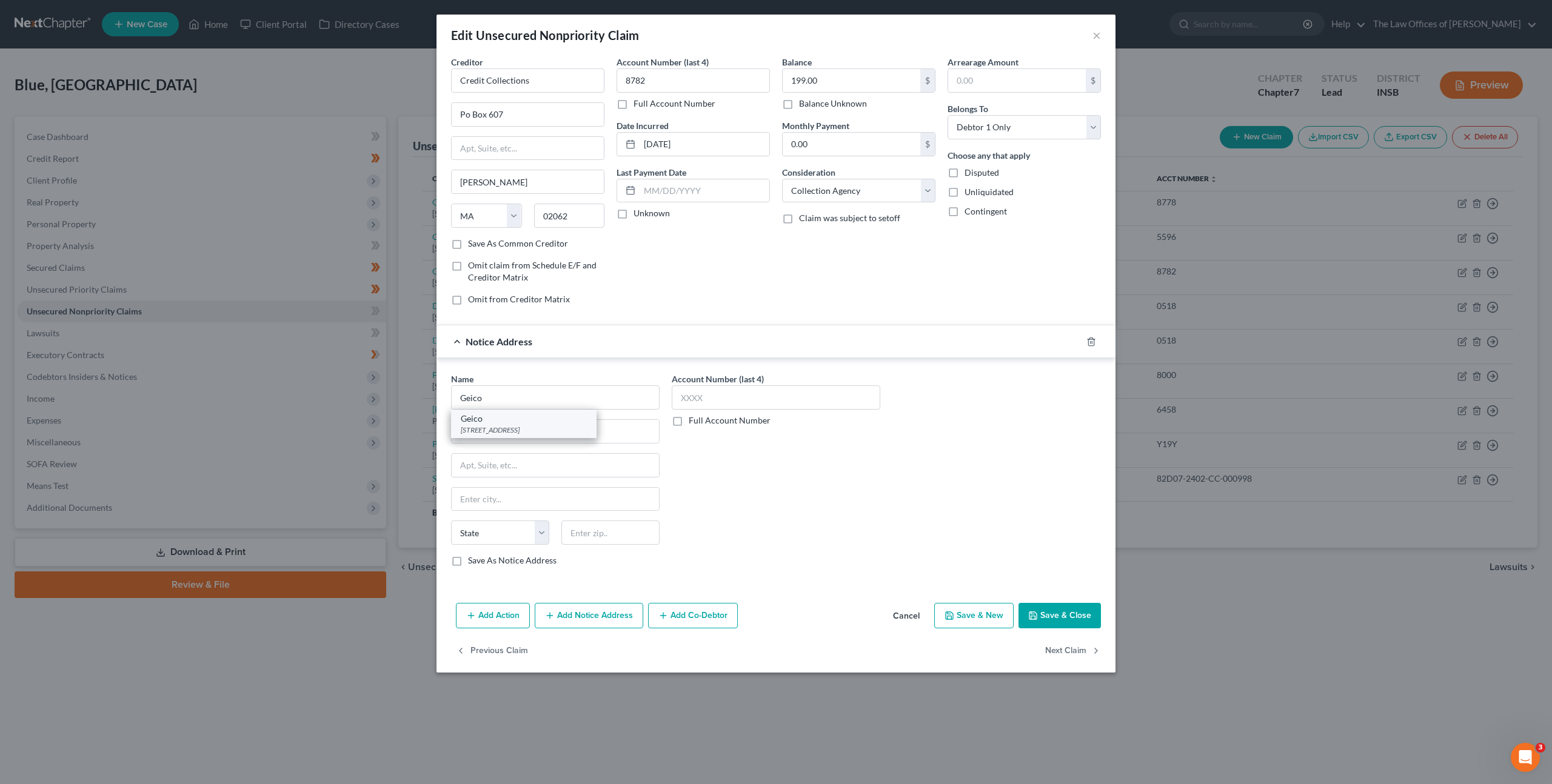
select select "48"
type input "22403-9522"
drag, startPoint x: 735, startPoint y: 465, endPoint x: 805, endPoint y: 494, distance: 75.8
click at [736, 465] on div "Account Number (last 4) Full Account Number" at bounding box center [776, 474] width 220 height 203
drag, startPoint x: 1050, startPoint y: 607, endPoint x: 1068, endPoint y: 557, distance: 53.1
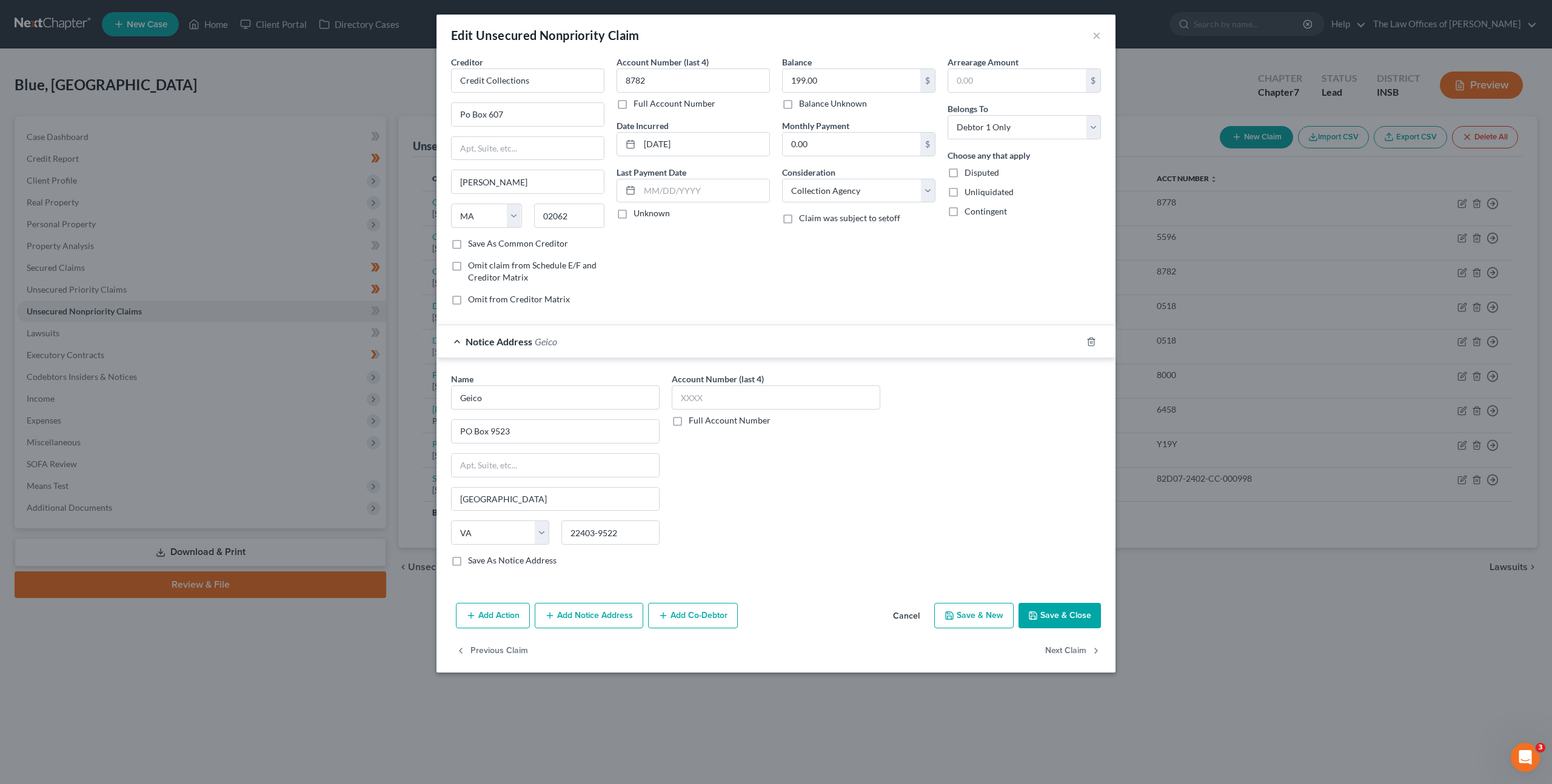
click at [1050, 607] on button "Save & Close" at bounding box center [1059, 615] width 83 height 25
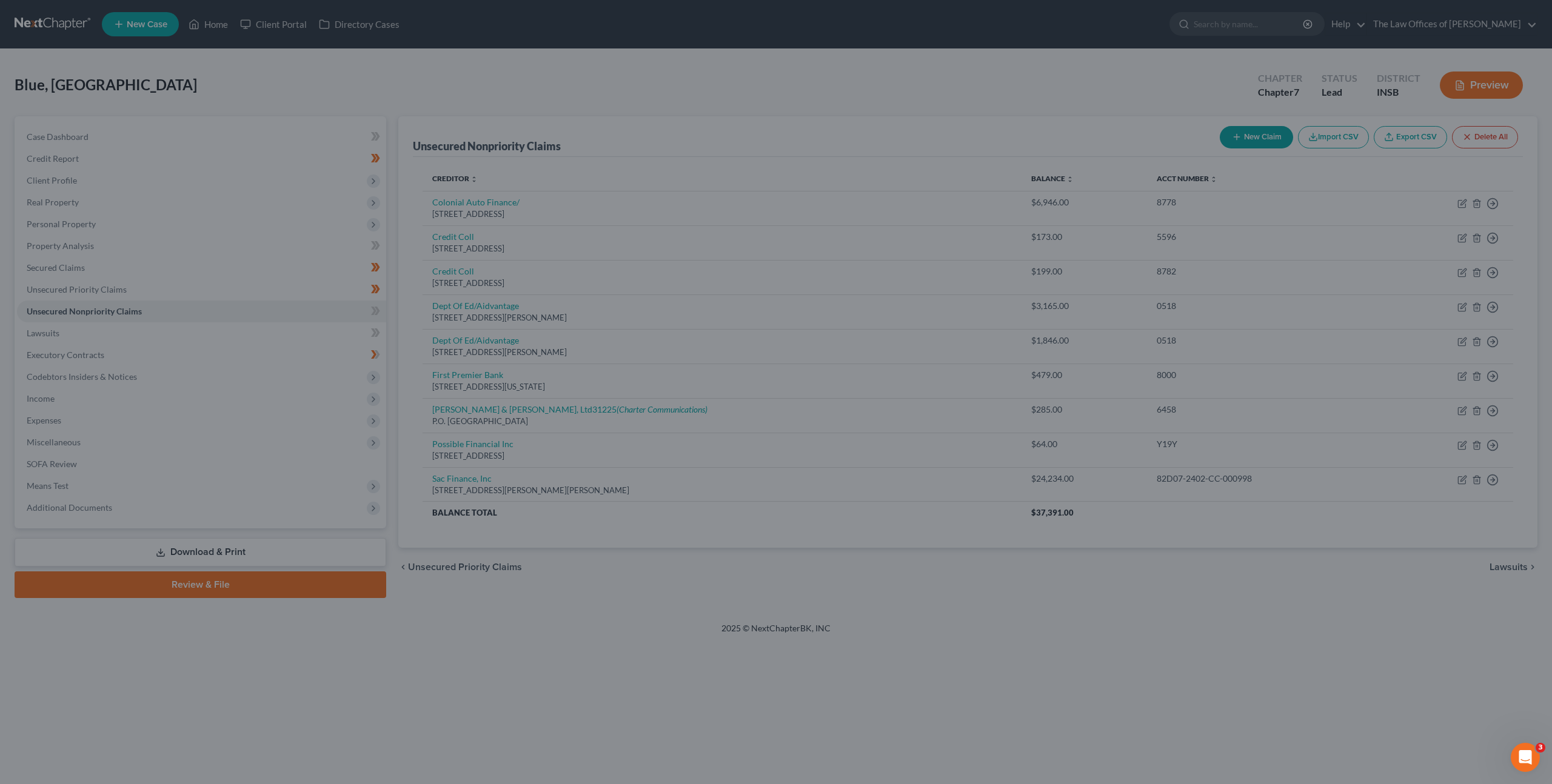
type input "0"
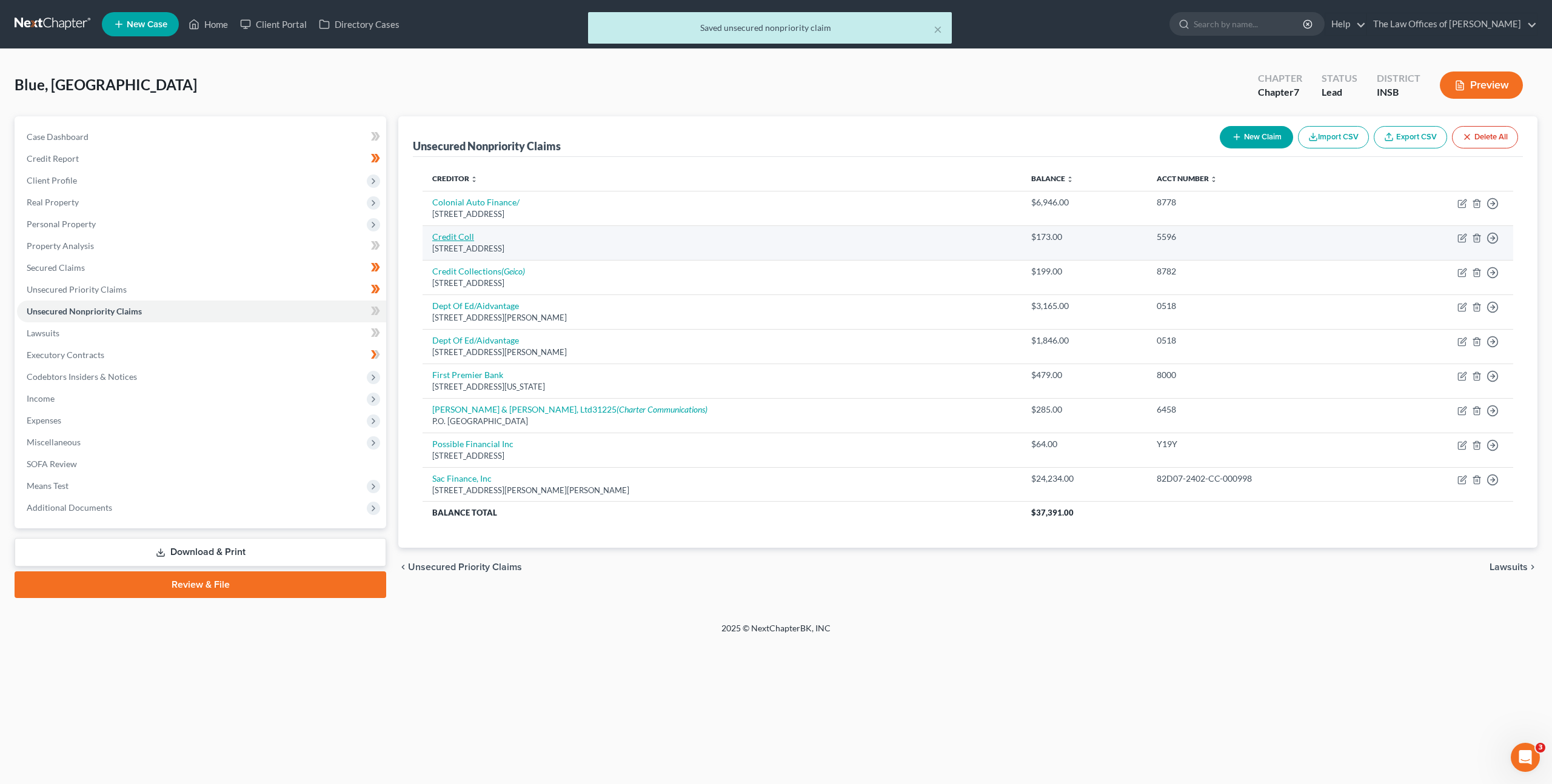
click at [455, 233] on link "Credit Coll" at bounding box center [453, 236] width 41 height 10
select select "22"
select select "0"
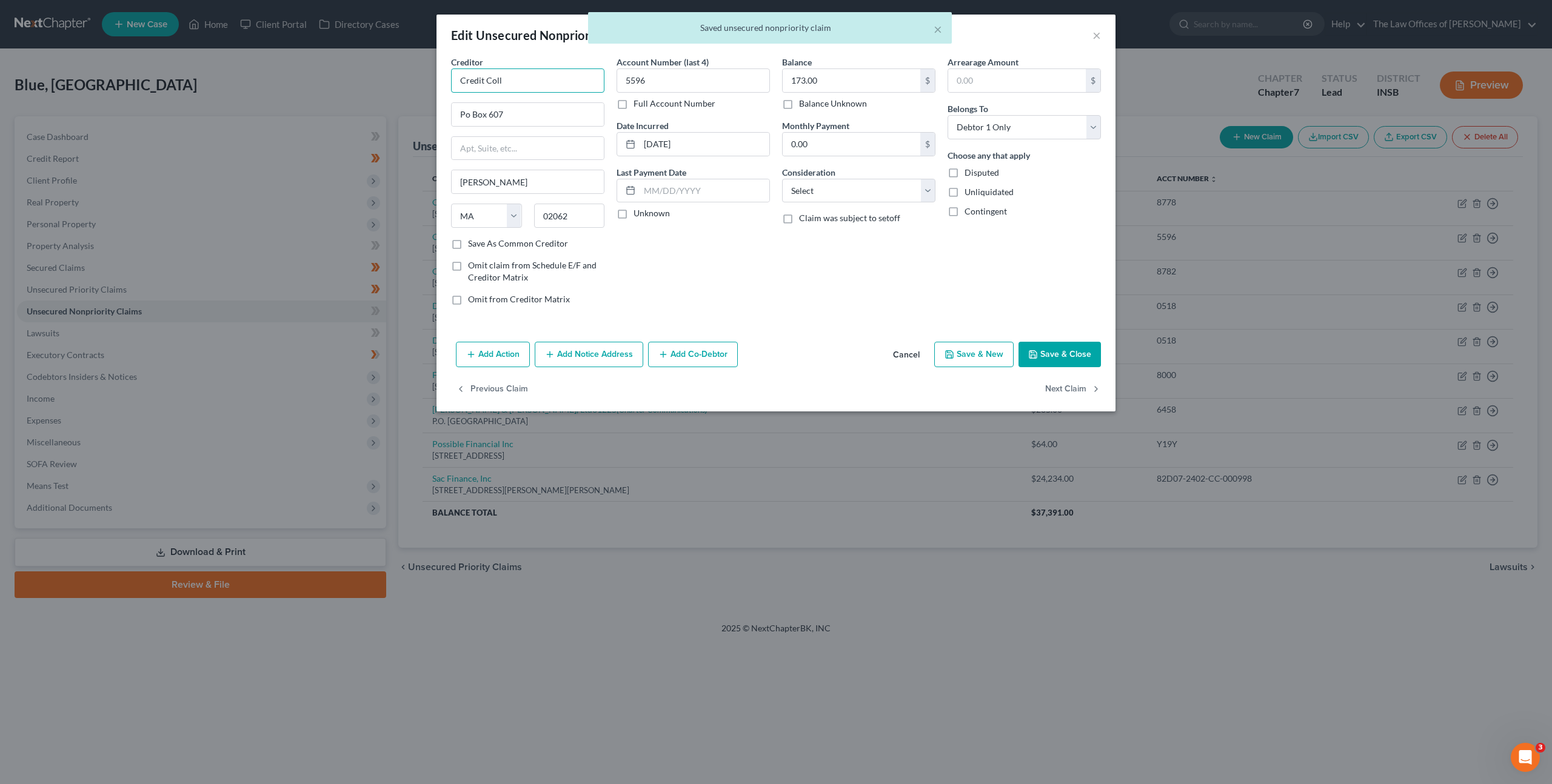
click at [542, 84] on input "Credit Coll" at bounding box center [527, 81] width 154 height 24
type input "Credit Collections"
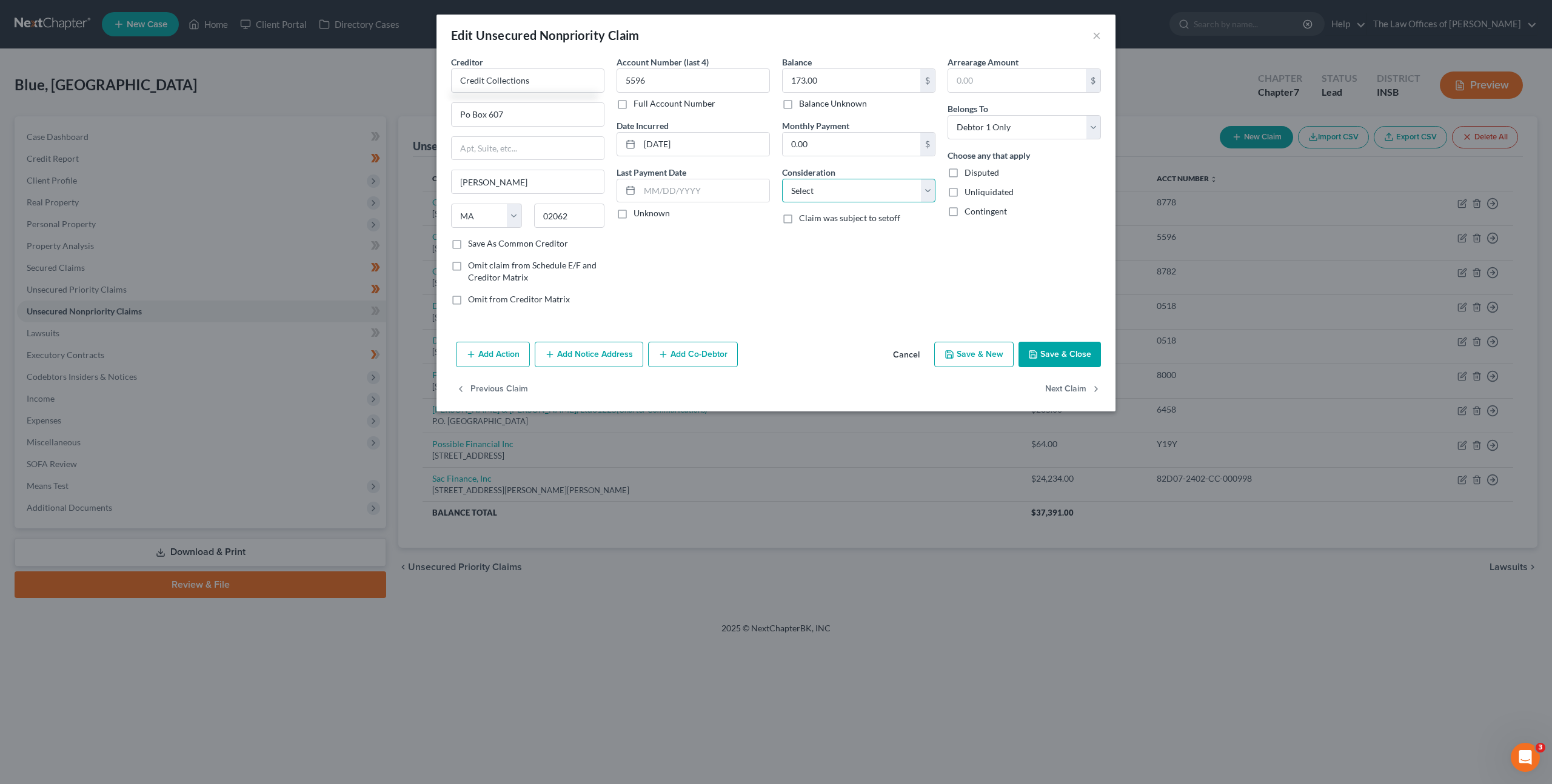
click at [801, 195] on select "Select Cable / Satellite Services Collection Agency Credit Card Debt Debt Couns…" at bounding box center [858, 191] width 154 height 24
select select "1"
click at [782, 179] on select "Select Cable / Satellite Services Collection Agency Credit Card Debt Debt Couns…" at bounding box center [858, 191] width 154 height 24
click at [644, 283] on div "Account Number (last 4) 5596 Full Account Number Date Incurred 08-22-2022 Last …" at bounding box center [693, 184] width 166 height 259
click at [597, 351] on button "Add Notice Address" at bounding box center [589, 354] width 108 height 25
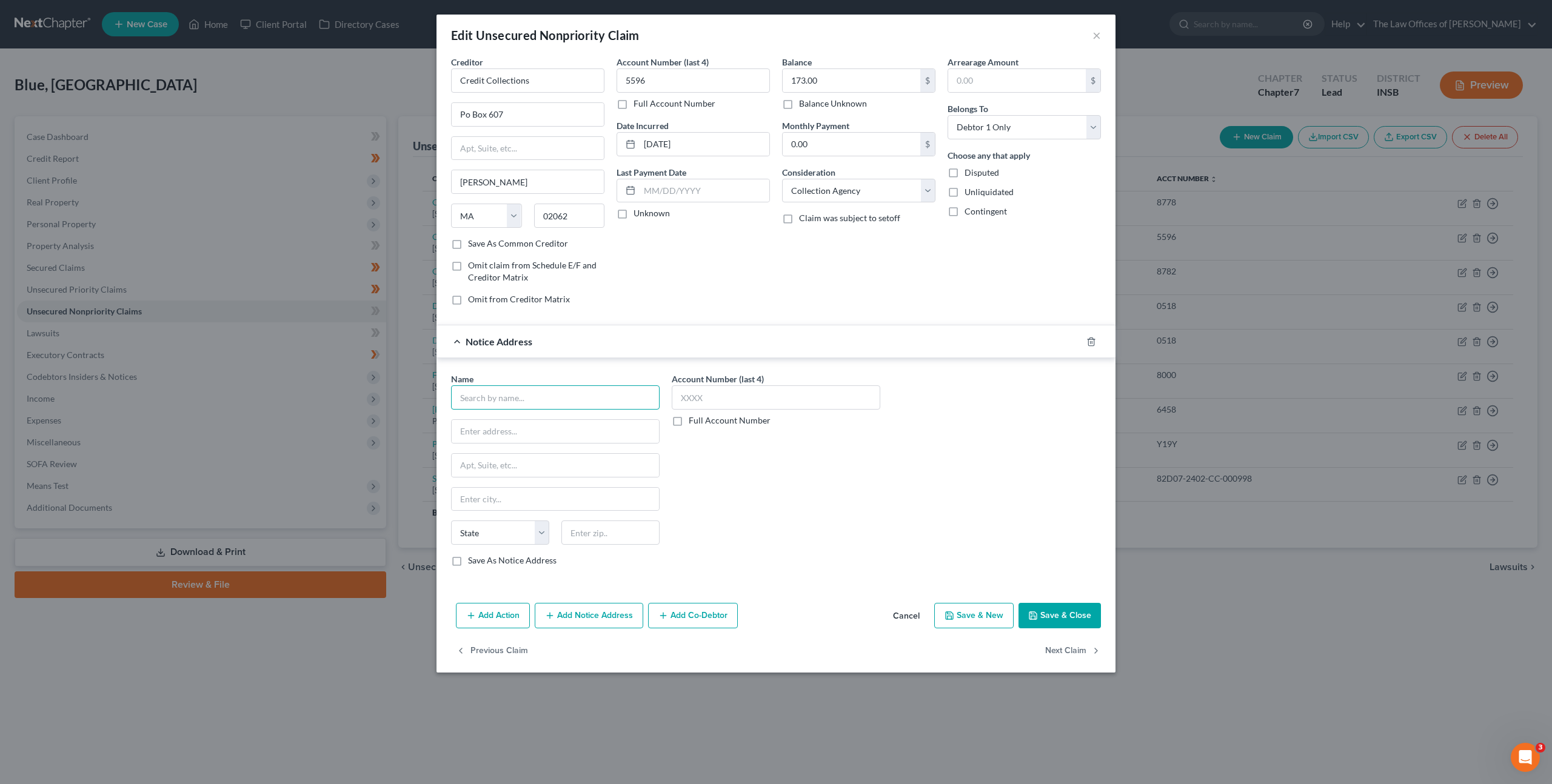
click at [596, 399] on input "text" at bounding box center [555, 397] width 208 height 24
click at [579, 480] on div "Allstate Property Casualty Company" at bounding box center [529, 475] width 137 height 12
type input "Allstate Property Casualty Company"
type input "2775 Sanders Rd"
type input "Northbrook"
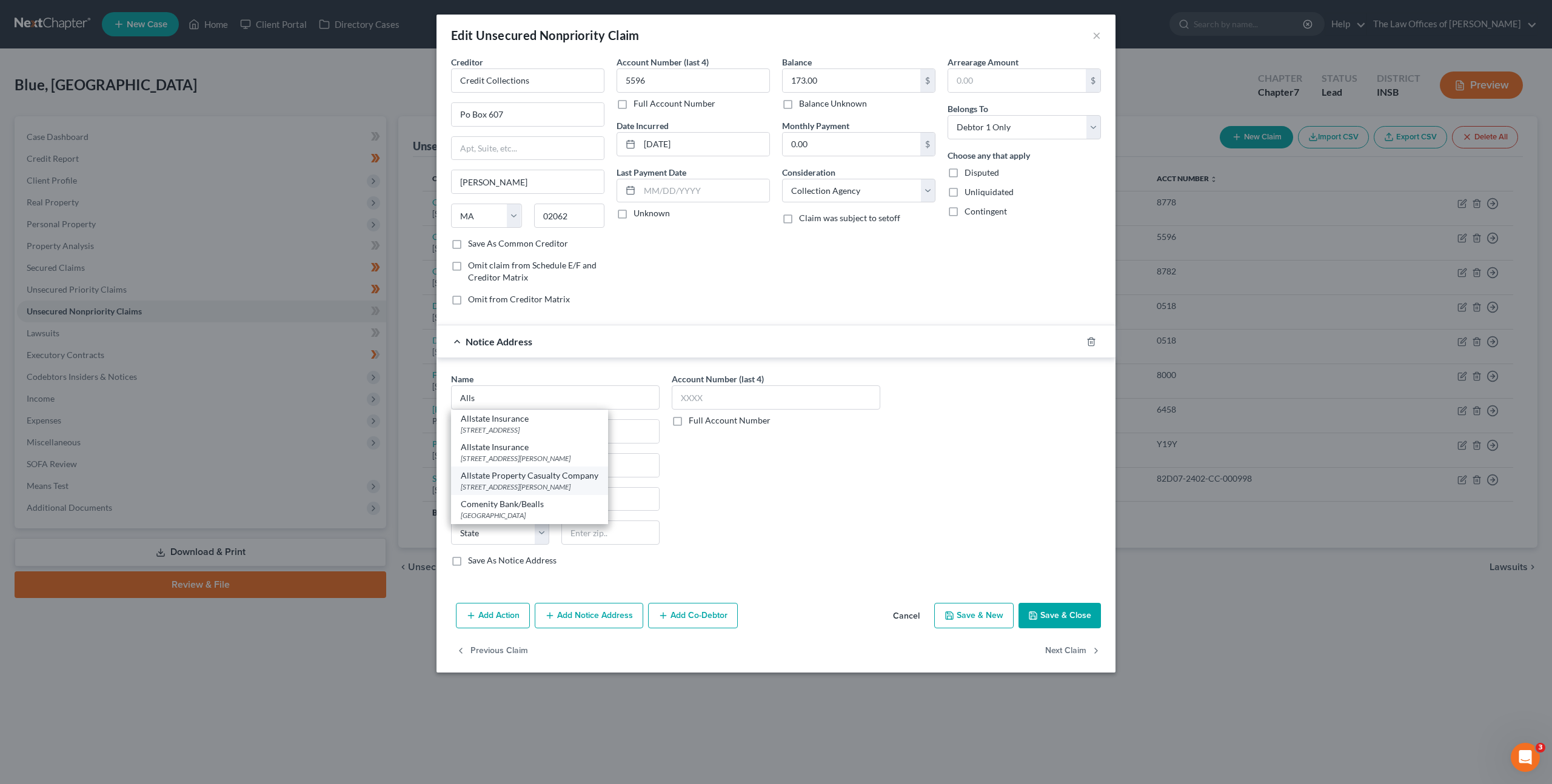
select select "14"
type input "60062"
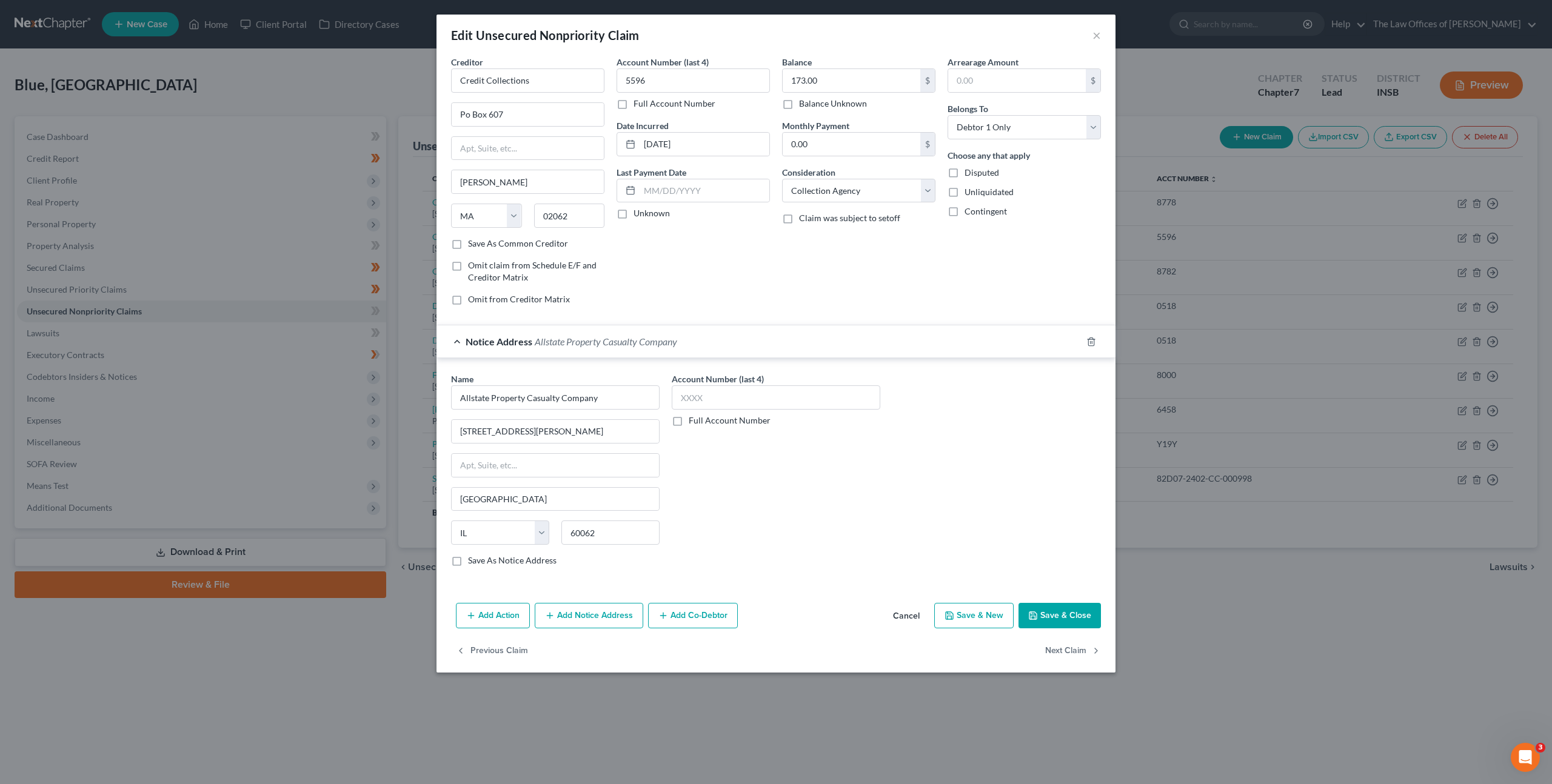
click at [767, 470] on div "Account Number (last 4) Full Account Number" at bounding box center [776, 474] width 220 height 203
click at [1056, 608] on button "Save & Close" at bounding box center [1059, 615] width 83 height 25
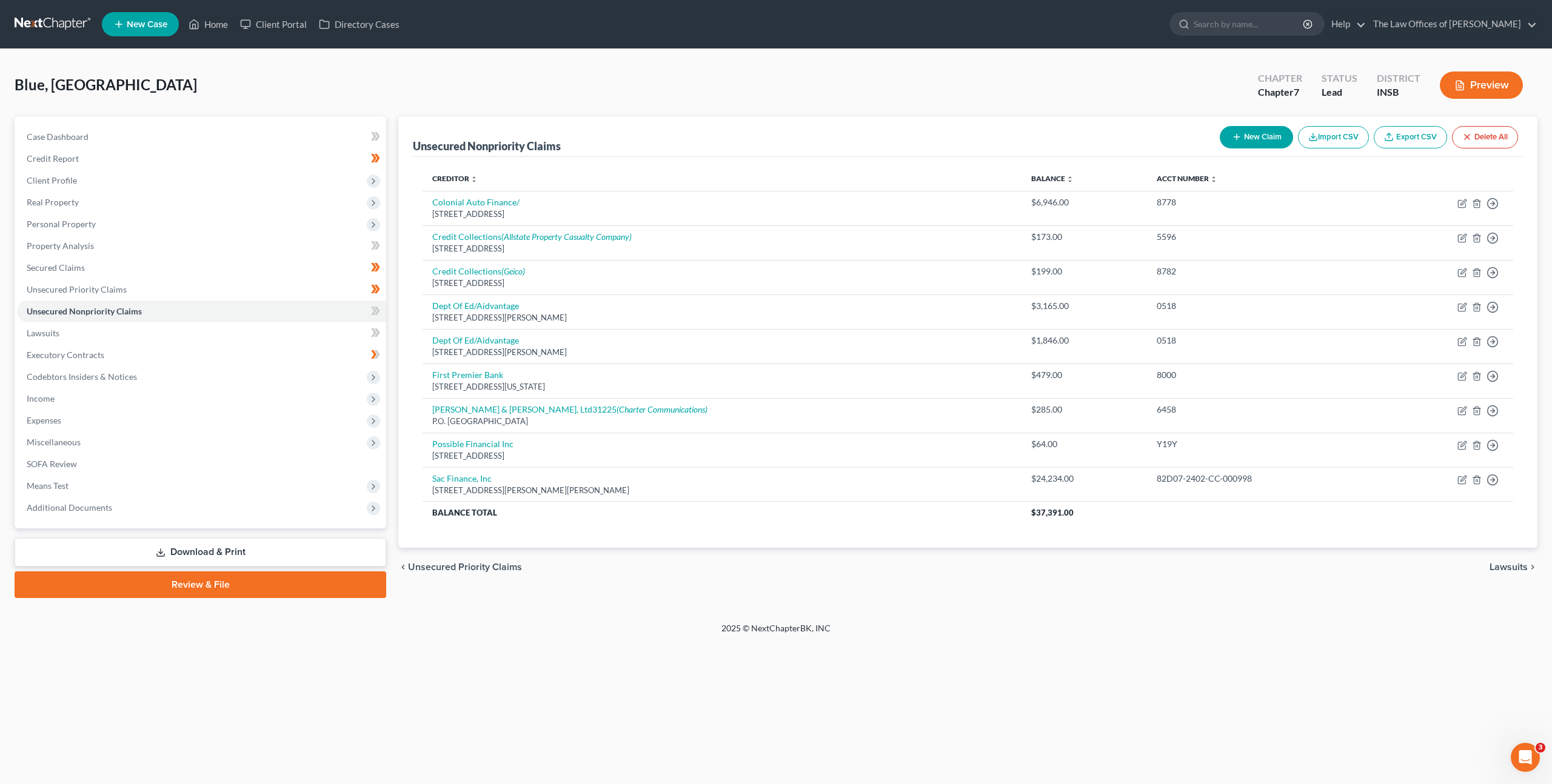
click at [703, 66] on div "Blue, Kenya Upgraded Chapter Chapter 7 Status Lead District INSB Preview" at bounding box center [775, 90] width 1523 height 53
click at [741, 74] on div "Blue, Kenya Upgraded Chapter Chapter 7 Status Lead District INSB Preview" at bounding box center [775, 90] width 1523 height 53
click at [1082, 79] on div "Blue, Kenya Upgraded Chapter Chapter 7 Status Lead District INSB Preview" at bounding box center [775, 90] width 1523 height 53
click at [881, 83] on div "Blue, Kenya Upgraded Chapter Chapter 7 Status Lead District INSB Preview" at bounding box center [775, 90] width 1523 height 53
click at [1142, 91] on div "Blue, Kenya Upgraded Chapter Chapter 7 Status Lead District INSB Preview" at bounding box center [775, 90] width 1523 height 53
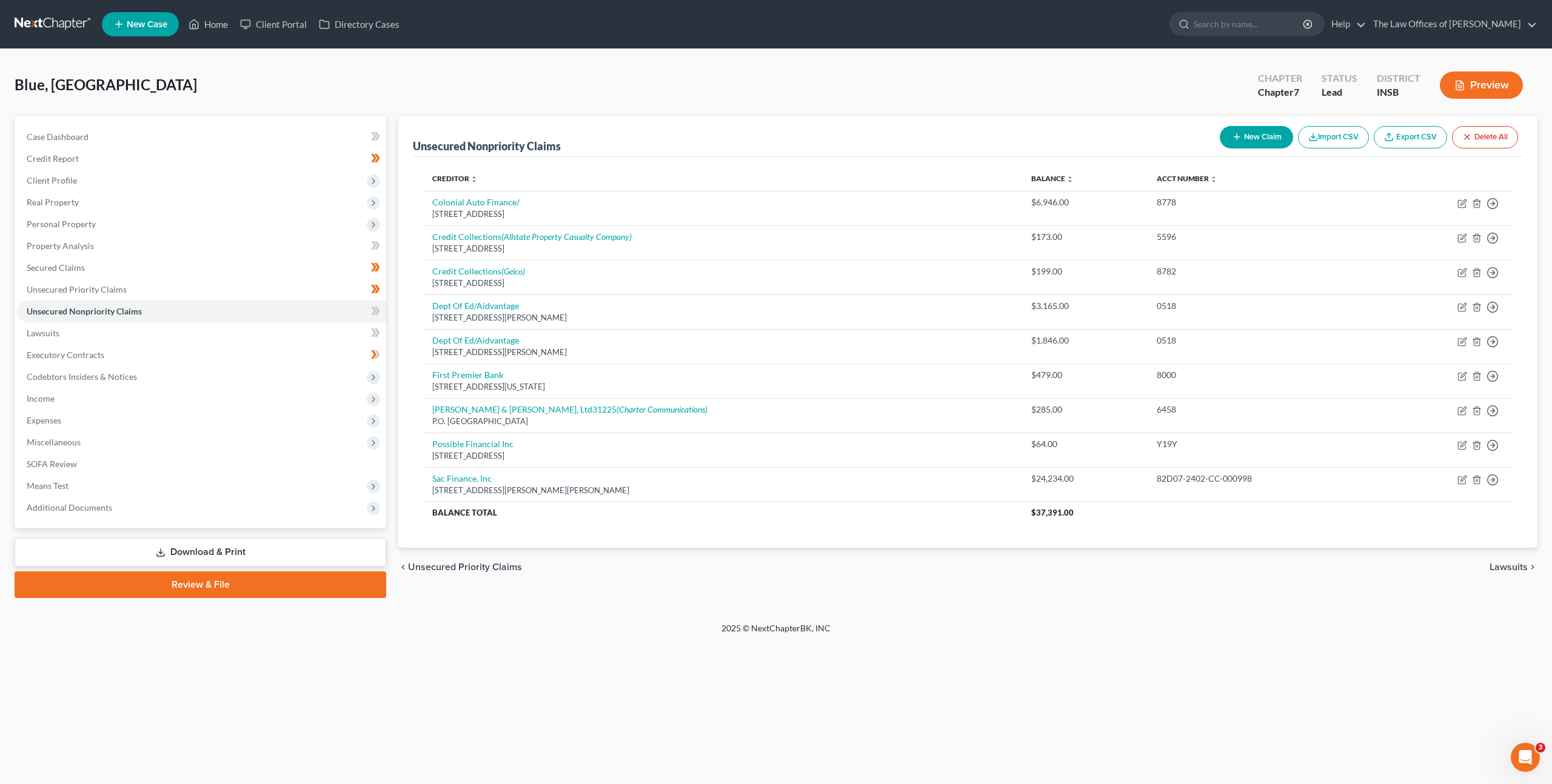
click at [532, 629] on div "2025 © NextChapterBK, INC" at bounding box center [776, 632] width 691 height 22
click at [1170, 66] on div "Blue, Kenya Upgraded Chapter Chapter 7 Status Lead District INSB Preview" at bounding box center [775, 90] width 1523 height 53
click at [1060, 37] on ul "New Case Home Client Portal Directory Cases - No Result - See all results Or Pr…" at bounding box center [819, 24] width 1435 height 31
click at [967, 84] on div "Blue, Kenya Upgraded Chapter Chapter 7 Status Lead District INSB Preview" at bounding box center [775, 90] width 1523 height 53
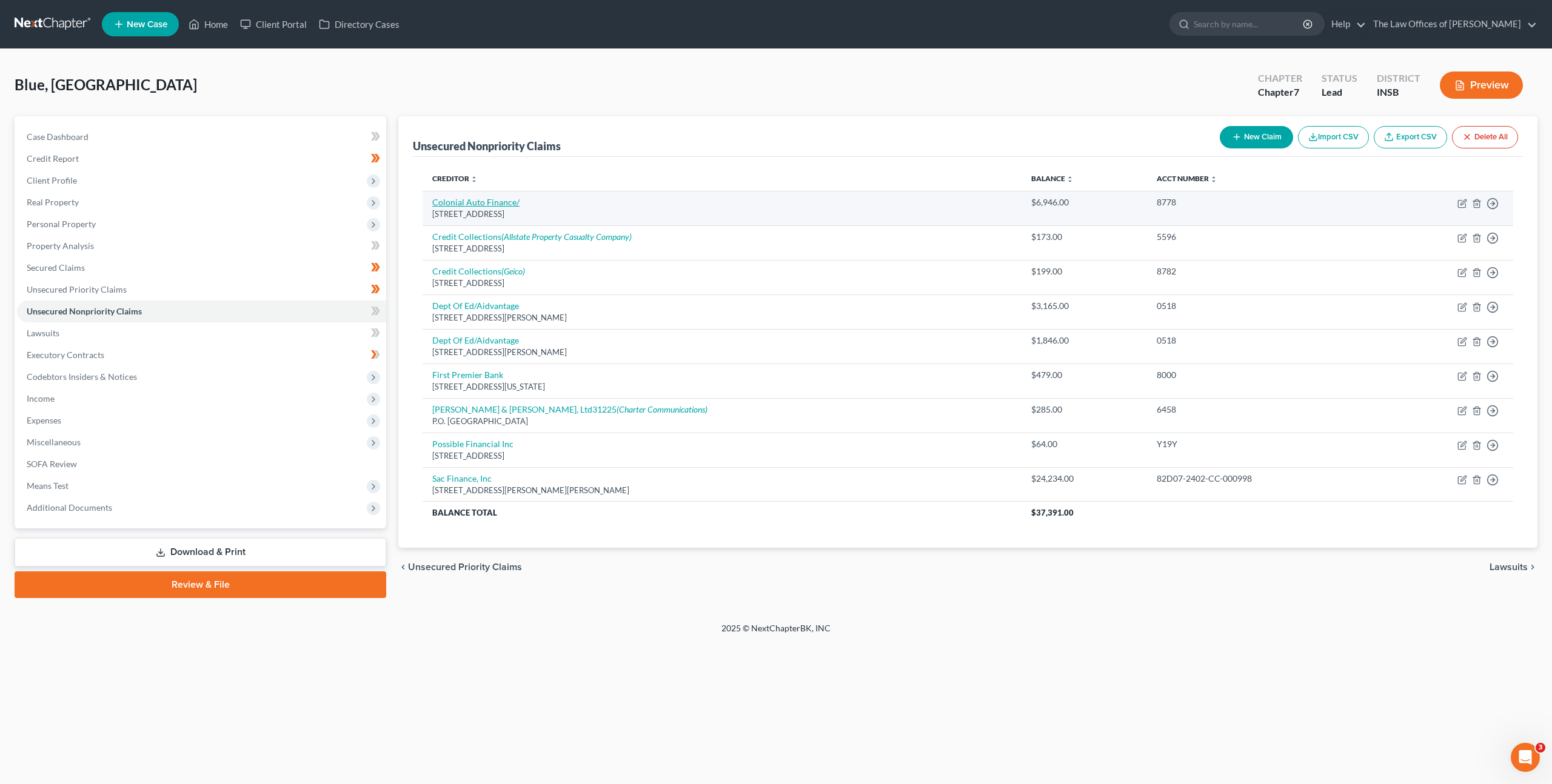
click at [477, 201] on link "Colonial Auto Finance/" at bounding box center [476, 201] width 88 height 10
select select "2"
select select "0"
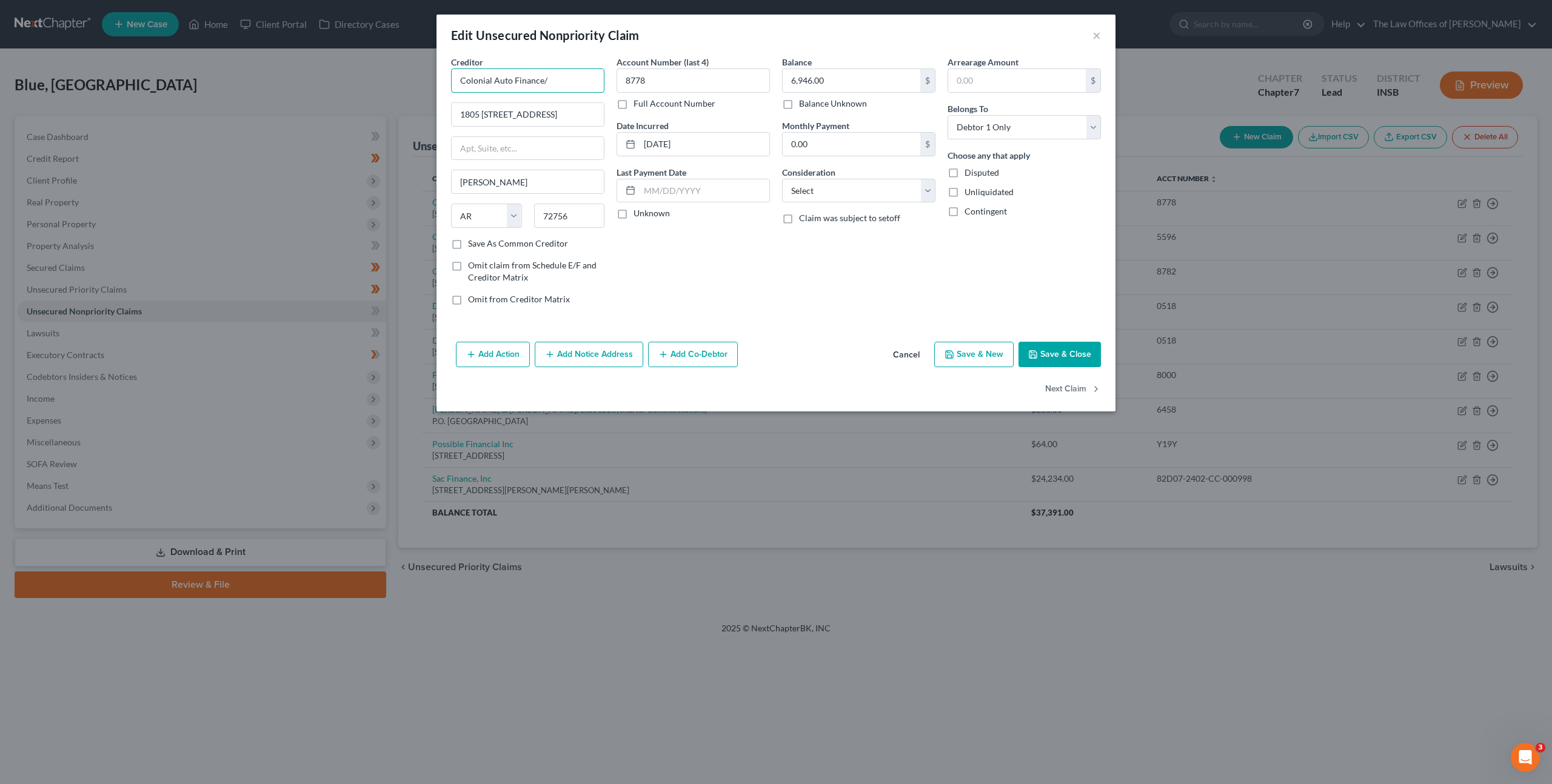
click at [564, 87] on input "Colonial Auto Finance/" at bounding box center [527, 81] width 154 height 24
type input "Colonial Auto Finance"
click at [1041, 356] on button "Save & Close" at bounding box center [1059, 354] width 83 height 25
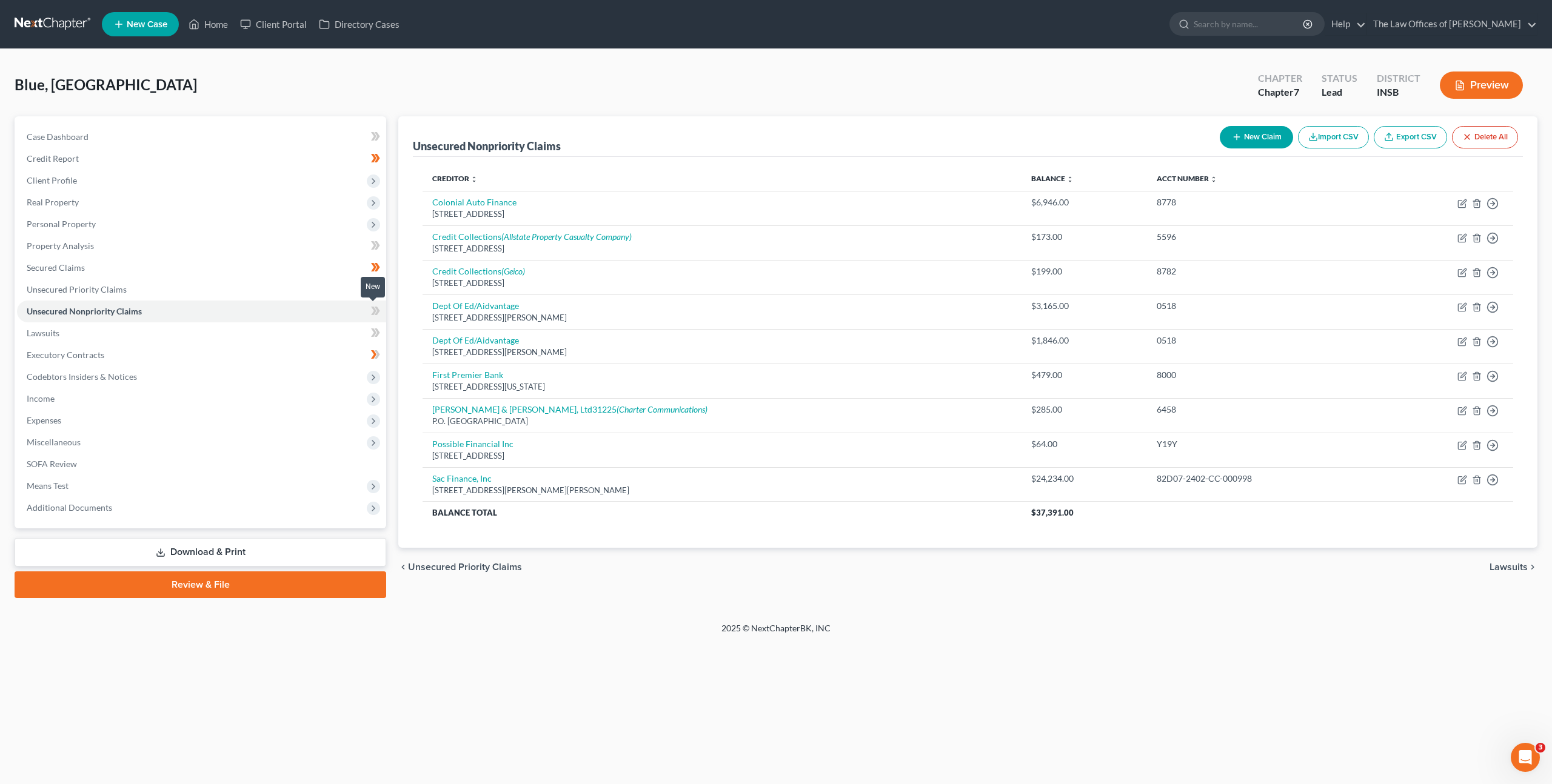
click at [368, 310] on span at bounding box center [375, 312] width 22 height 18
click at [331, 333] on link "Lawsuits" at bounding box center [202, 332] width 369 height 22
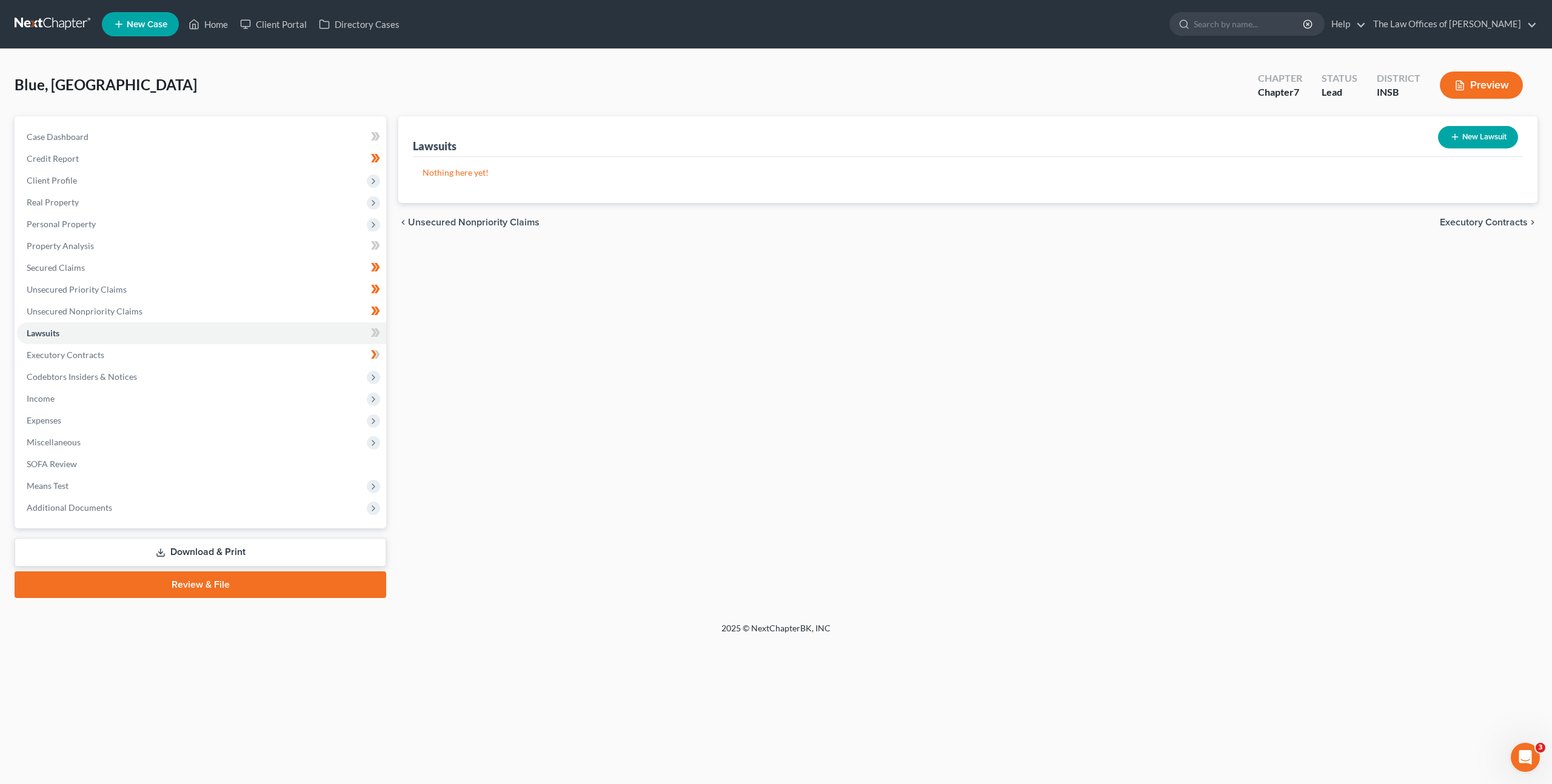
click at [655, 408] on div "Lawsuits New Lawsuit Nothing here yet! Court Name Date Filed Status Creditor Na…" at bounding box center [967, 358] width 1151 height 482
click at [1473, 146] on button "New Lawsuit" at bounding box center [1478, 137] width 80 height 23
select select "0"
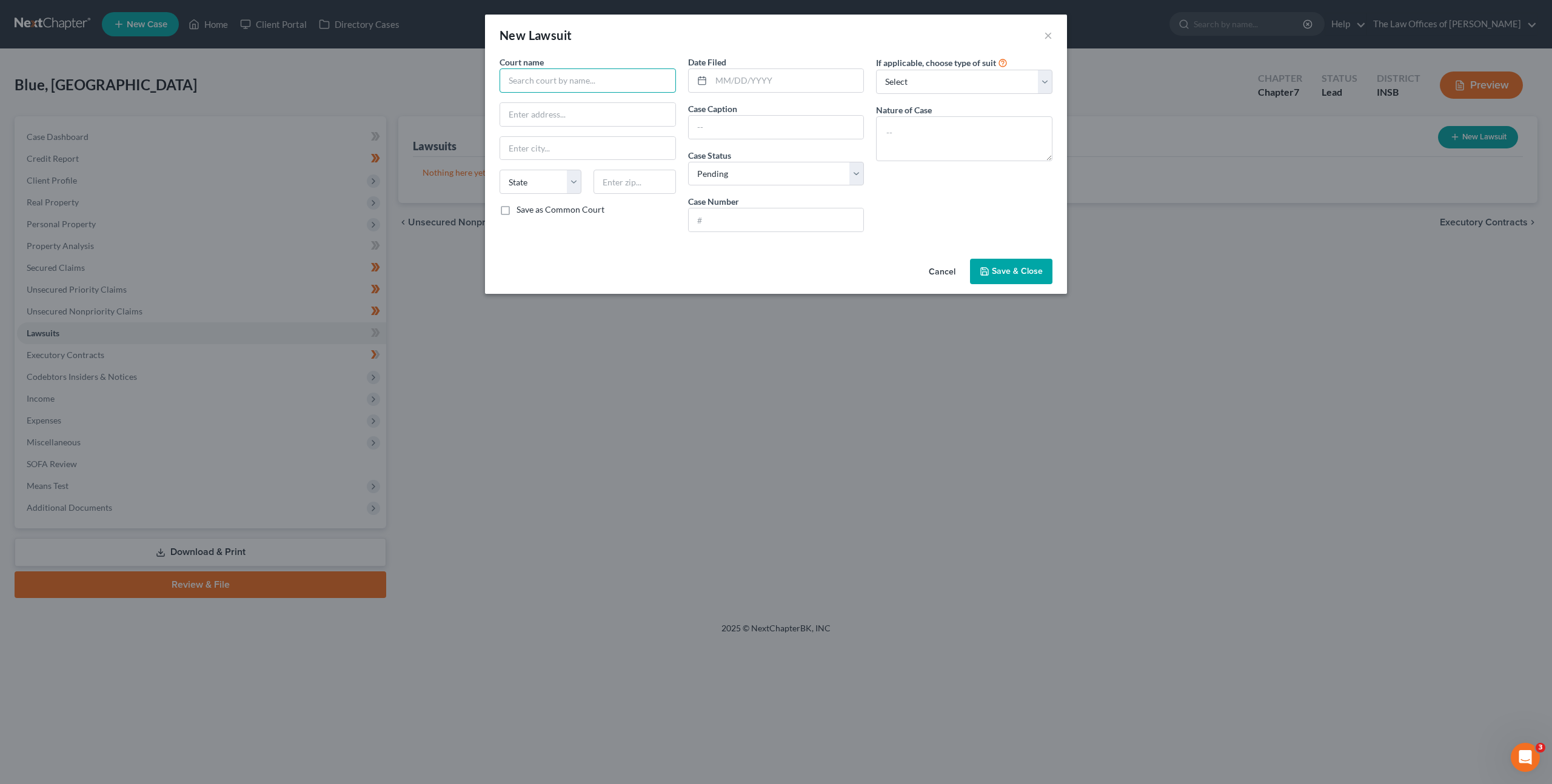
click at [621, 82] on input "text" at bounding box center [587, 81] width 176 height 24
click at [596, 101] on div "Vanderburgh Superior Court" at bounding box center [573, 102] width 126 height 12
type input "Vanderburgh Superior Court"
type input "825 Sycamore St #216"
type input "Evansville"
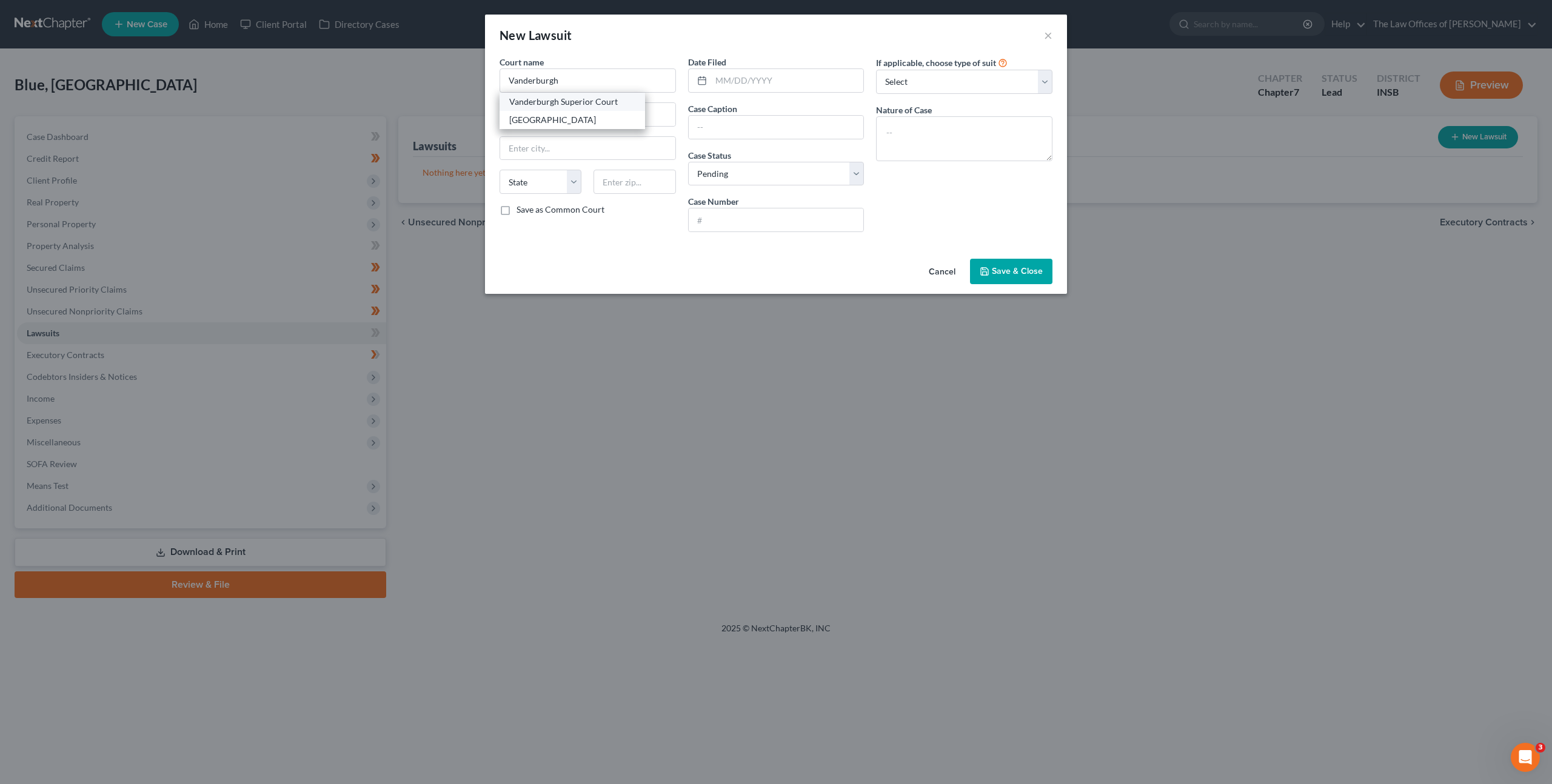
select select "15"
type input "47708"
click at [777, 84] on input "text" at bounding box center [787, 80] width 153 height 23
type input "02/20/2024"
click at [788, 125] on input "text" at bounding box center [776, 127] width 175 height 23
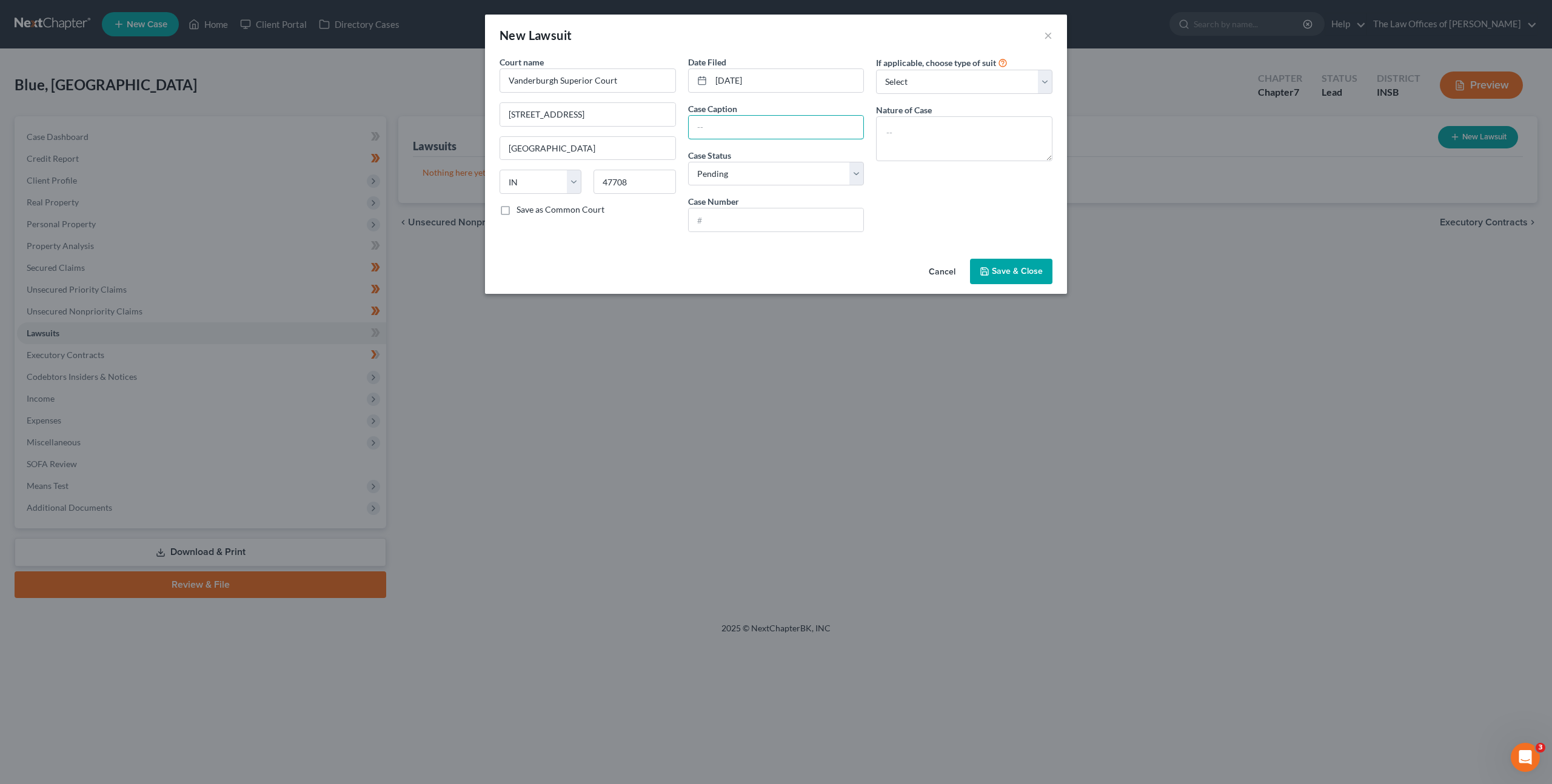
paste input "SAC Finance, Inc. v. Kenya Blue"
type input "SAC Finance, Inc. v. Kenya Blue"
click at [764, 218] on input "text" at bounding box center [776, 219] width 175 height 23
paste input "82D07-2402-CC-000998"
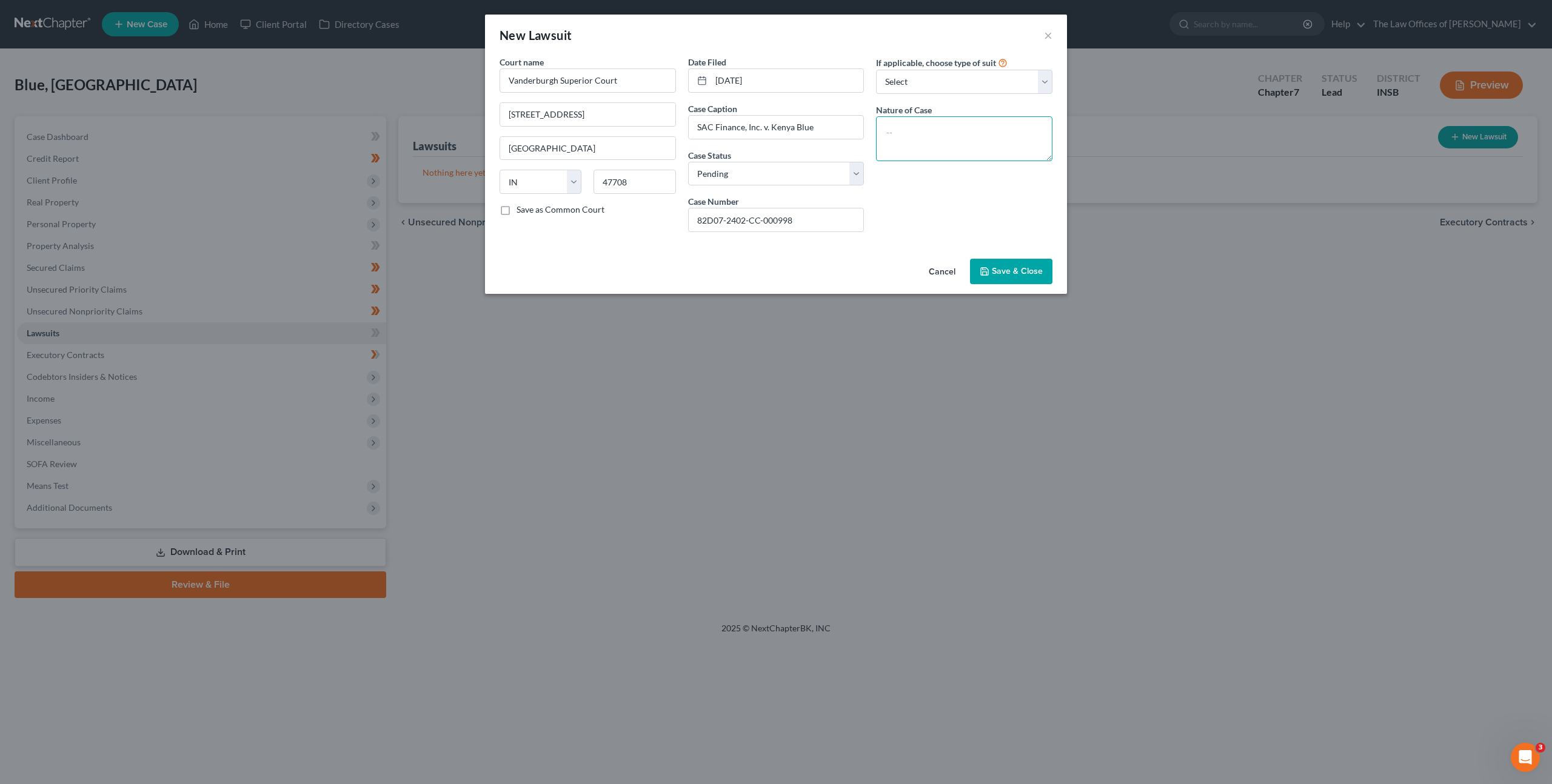
click at [949, 138] on textarea at bounding box center [963, 139] width 176 height 45
click at [703, 216] on input "82D07-2402-CC-000998" at bounding box center [776, 219] width 175 height 23
type input "82D07-2402-CC-000998"
click at [915, 146] on textarea at bounding box center [963, 139] width 176 height 45
type textarea "Civil Collection"
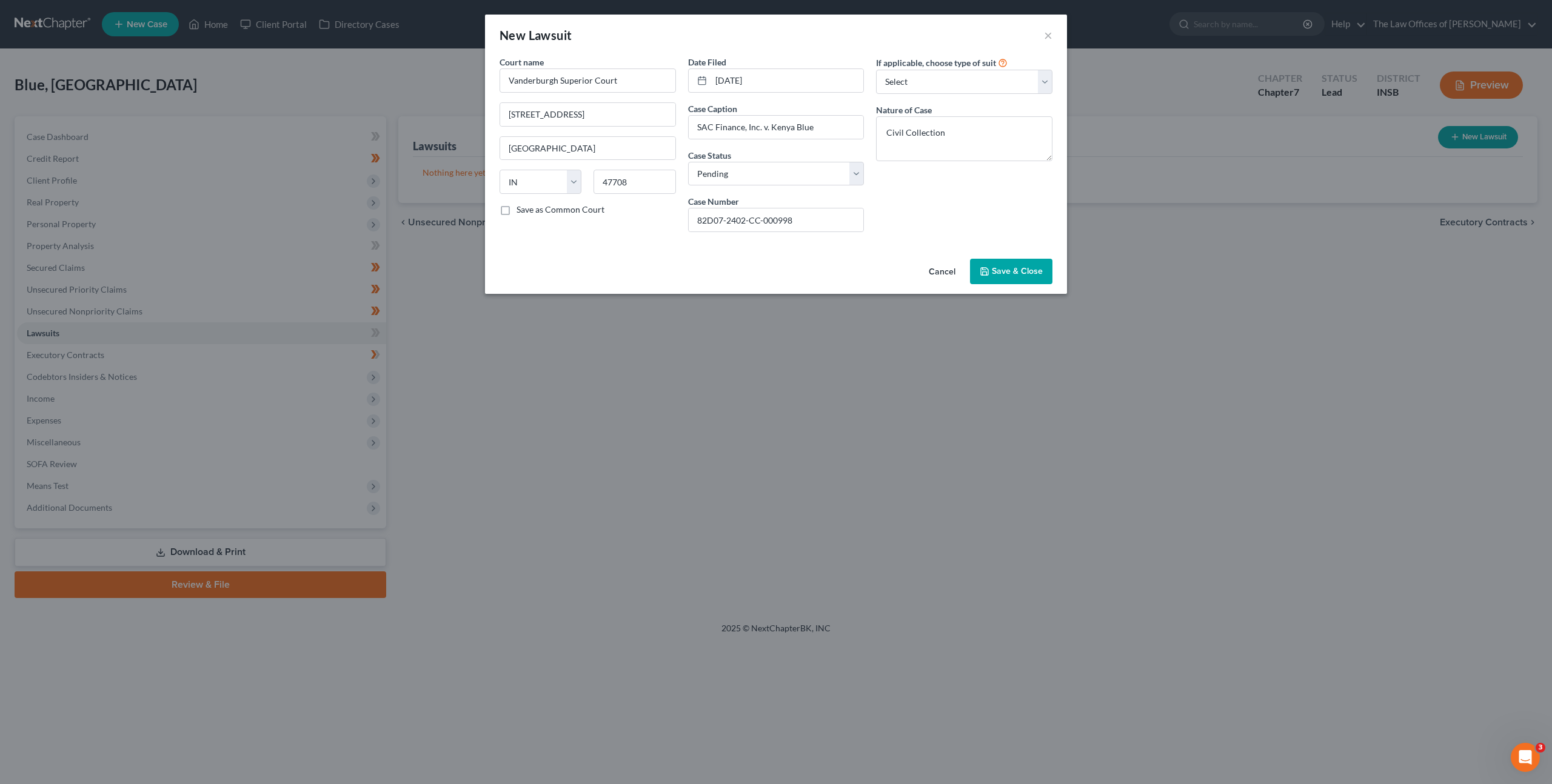
drag, startPoint x: 998, startPoint y: 264, endPoint x: 993, endPoint y: 224, distance: 40.3
click at [998, 264] on button "Save & Close" at bounding box center [1011, 271] width 83 height 25
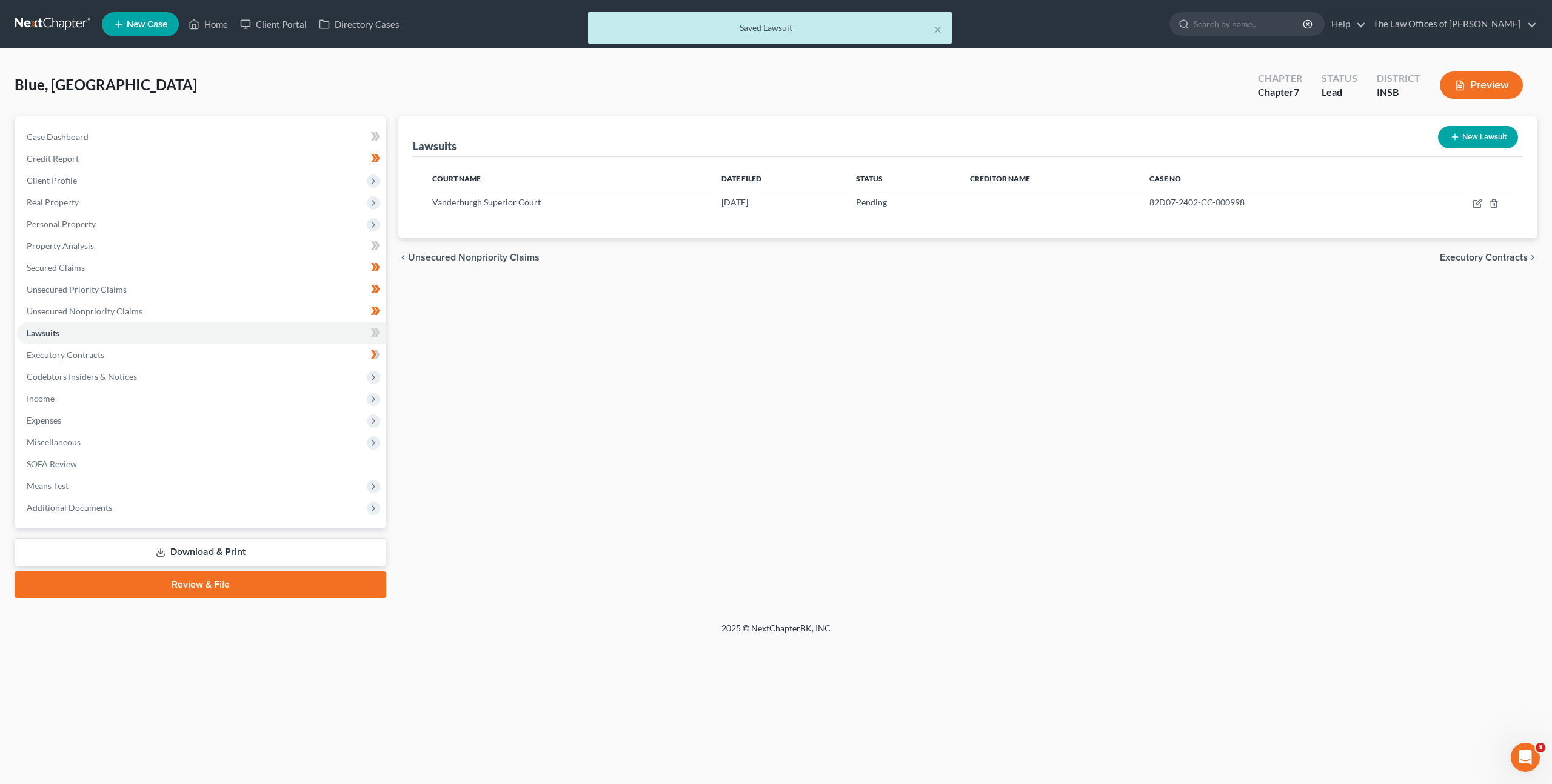
click at [718, 308] on div "Lawsuits New Lawsuit Court Name Date Filed Status Creditor Name Case No Vanderb…" at bounding box center [967, 358] width 1151 height 482
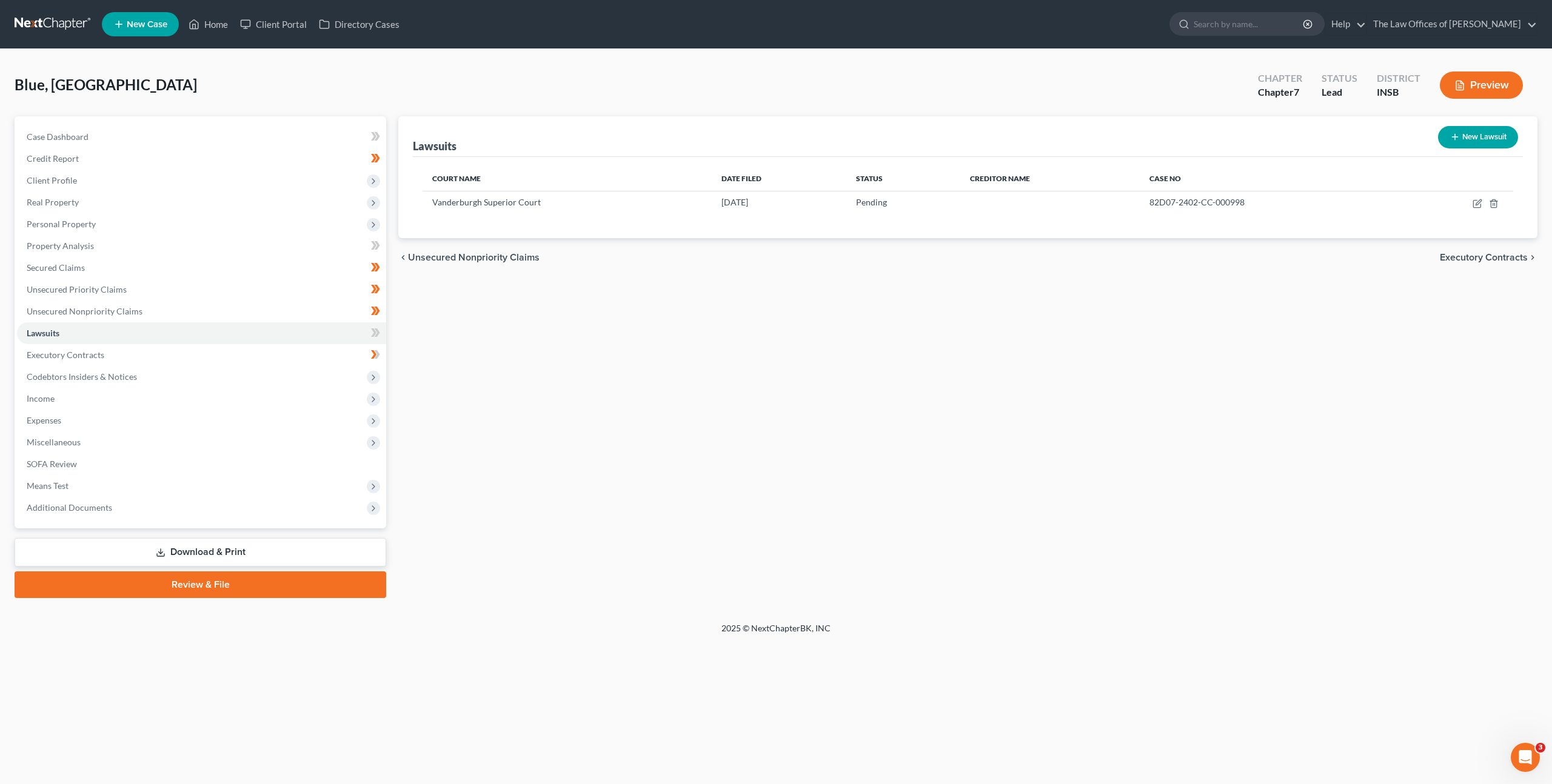
click at [704, 326] on div "Lawsuits New Lawsuit Court Name Date Filed Status Creditor Name Case No Vanderb…" at bounding box center [967, 358] width 1151 height 482
click at [211, 295] on link "Unsecured Priority Claims" at bounding box center [202, 289] width 369 height 22
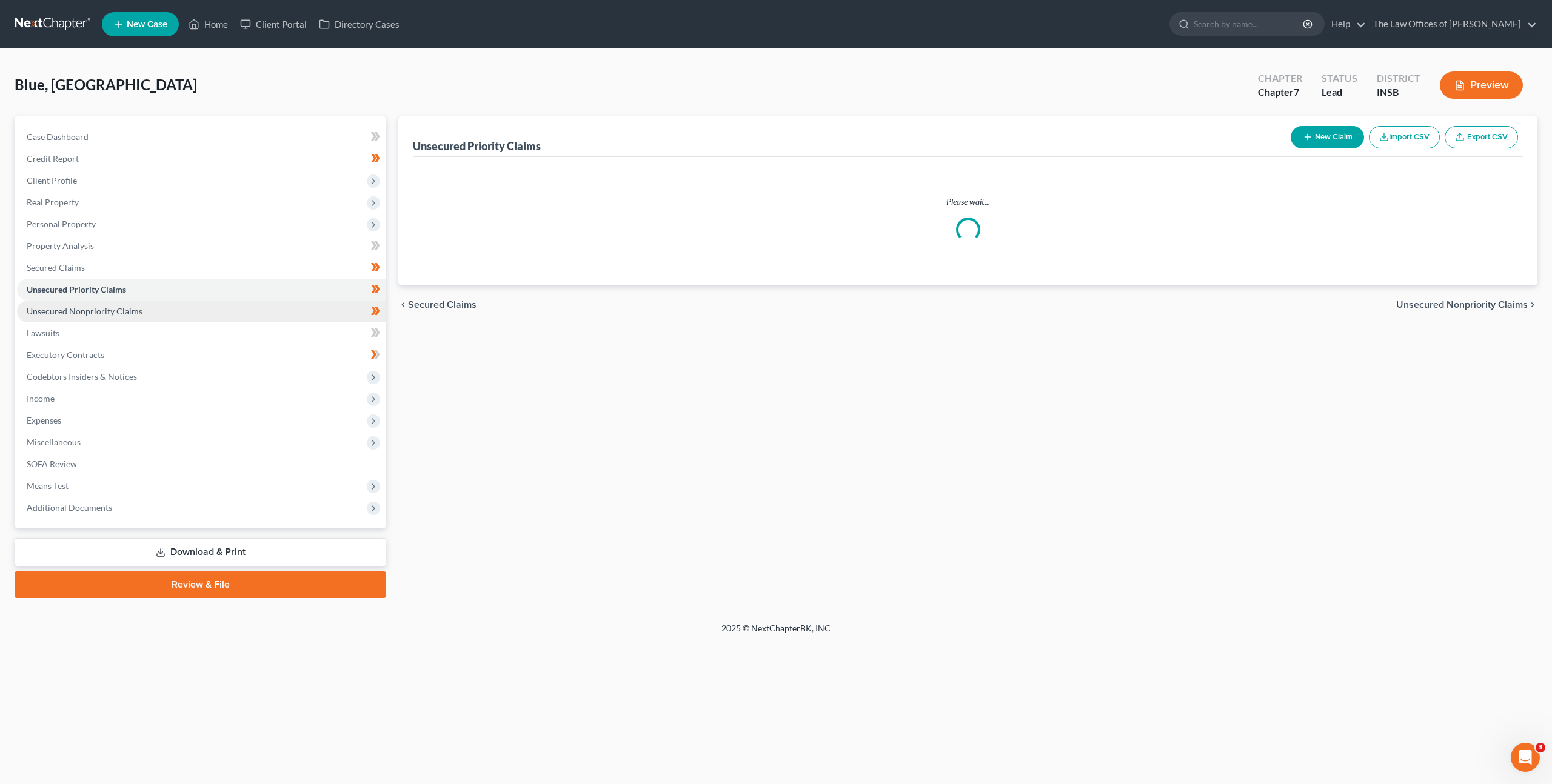
click at [206, 303] on link "Unsecured Nonpriority Claims" at bounding box center [202, 311] width 369 height 22
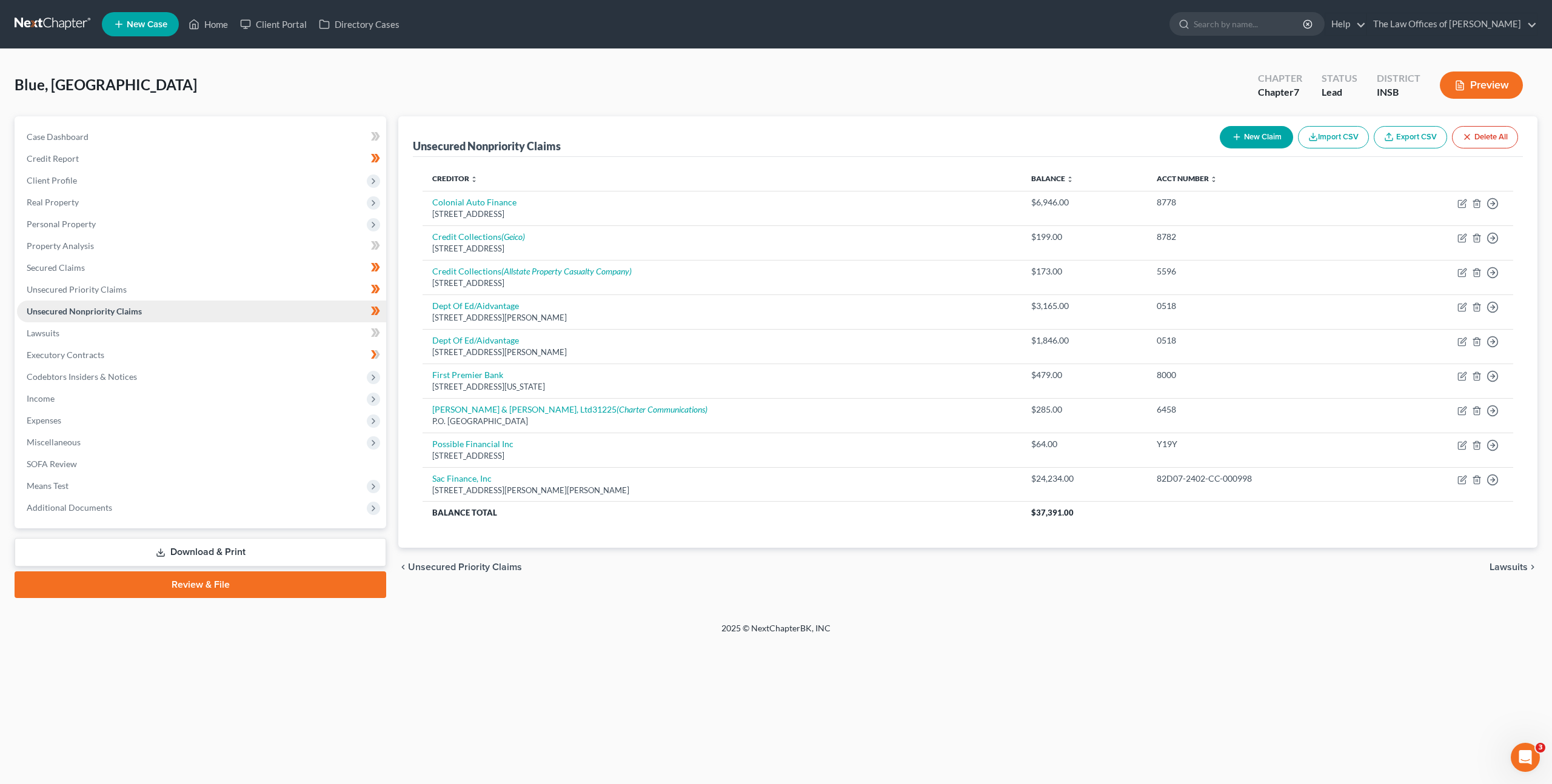
click at [207, 320] on link "Unsecured Nonpriority Claims" at bounding box center [202, 311] width 369 height 22
click at [205, 324] on link "Lawsuits" at bounding box center [202, 332] width 369 height 22
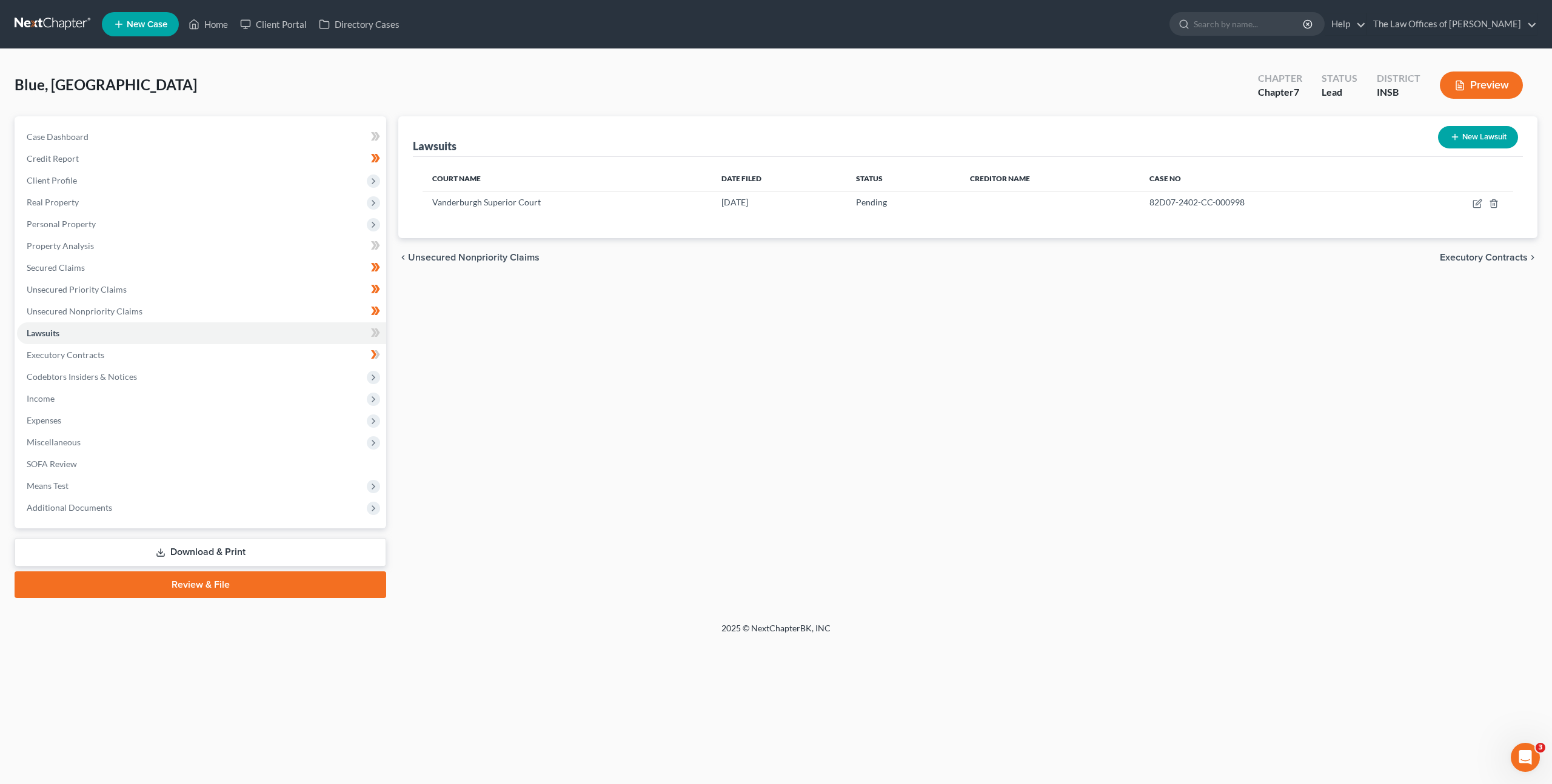
click at [698, 444] on div "Lawsuits New Lawsuit Court Name Date Filed Status Creditor Name Case No Vanderb…" at bounding box center [967, 358] width 1151 height 482
click at [1024, 594] on div "Lawsuits New Lawsuit Court Name Date Filed Status Creditor Name Case No Vanderb…" at bounding box center [967, 358] width 1151 height 482
click at [806, 533] on div "Lawsuits New Lawsuit Court Name Date Filed Status Creditor Name Case No Vanderb…" at bounding box center [967, 358] width 1151 height 482
click at [622, 543] on div "Lawsuits New Lawsuit Court Name Date Filed Status Creditor Name Case No Vanderb…" at bounding box center [967, 358] width 1151 height 482
click at [558, 520] on div "Lawsuits New Lawsuit Court Name Date Filed Status Creditor Name Case No Vanderb…" at bounding box center [967, 358] width 1151 height 482
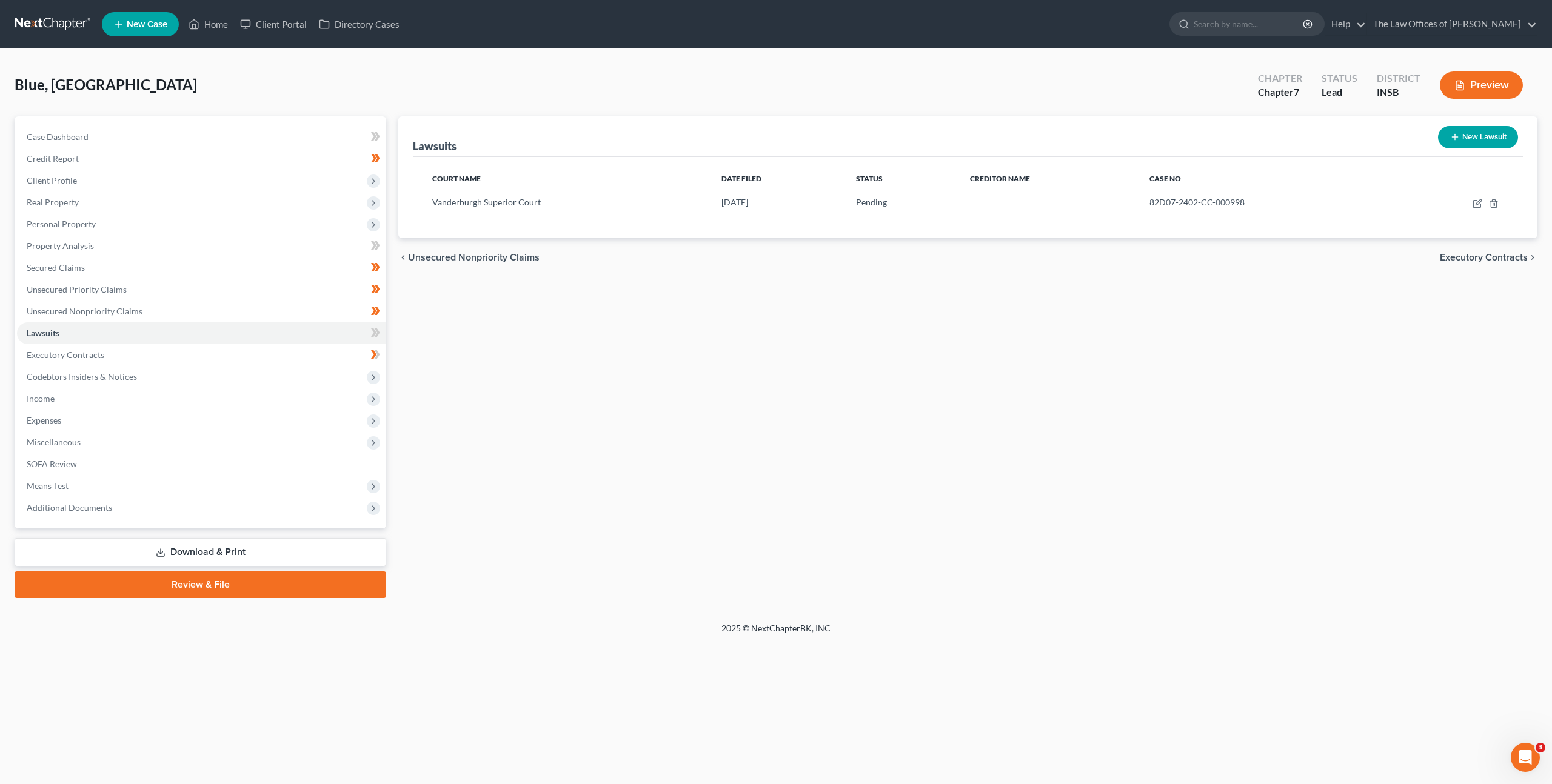
click at [632, 469] on div "Lawsuits New Lawsuit Court Name Date Filed Status Creditor Name Case No Vanderb…" at bounding box center [967, 358] width 1151 height 482
click at [896, 313] on div "Lawsuits New Lawsuit Court Name Date Filed Status Creditor Name Case No Vanderb…" at bounding box center [967, 358] width 1151 height 482
click at [869, 321] on div "Lawsuits New Lawsuit Court Name Date Filed Status Creditor Name Case No Vanderb…" at bounding box center [967, 358] width 1151 height 482
click at [824, 330] on div "Lawsuits New Lawsuit Court Name Date Filed Status Creditor Name Case No Vanderb…" at bounding box center [967, 358] width 1151 height 482
click at [963, 371] on div "Lawsuits New Lawsuit Court Name Date Filed Status Creditor Name Case No Vanderb…" at bounding box center [967, 358] width 1151 height 482
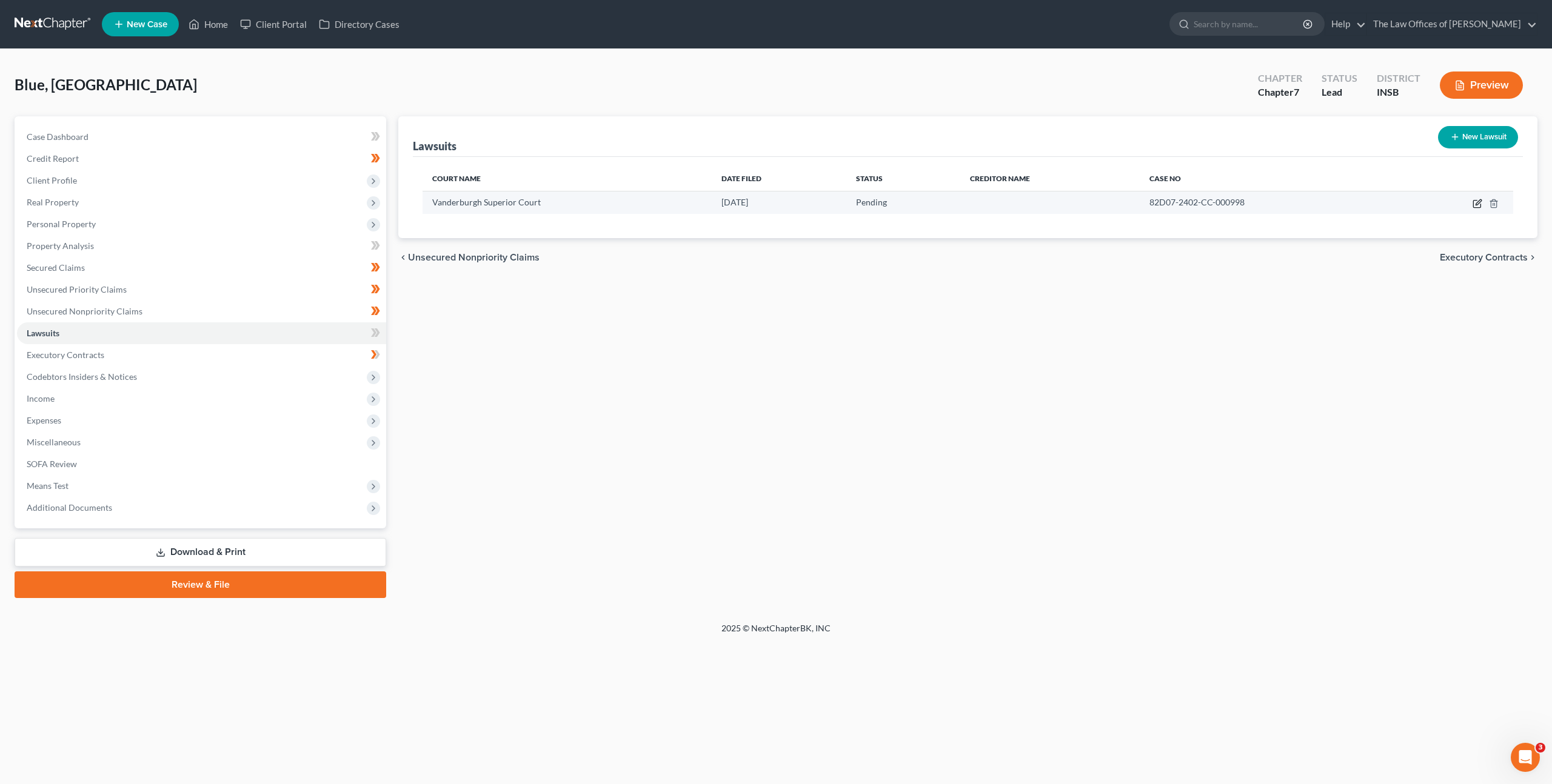
click at [1479, 203] on icon "button" at bounding box center [1478, 203] width 9 height 9
select select "15"
select select "0"
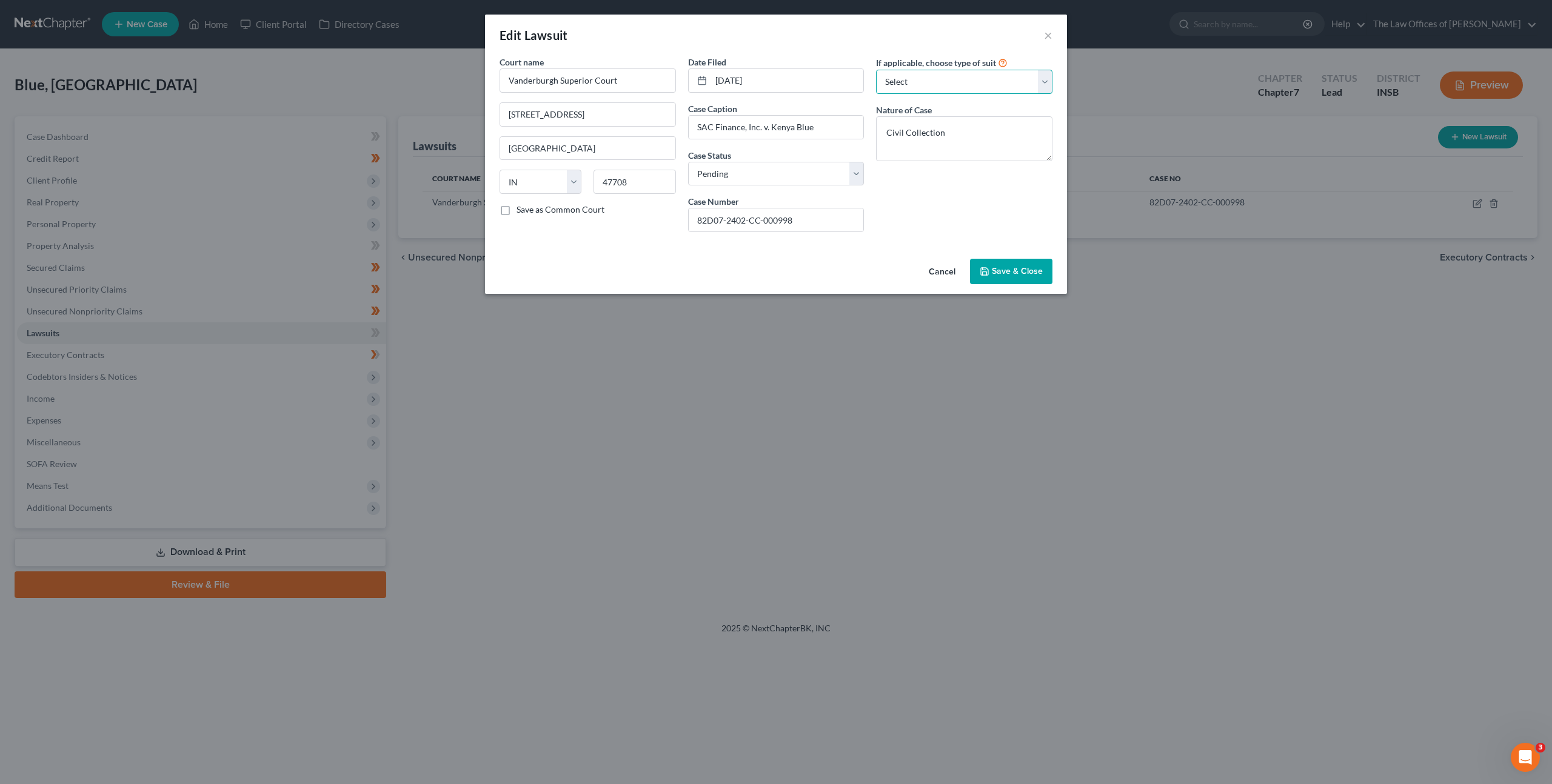
click at [968, 85] on select "Select Repossession Garnishment Foreclosure Attached, Seized, Or Levied Other" at bounding box center [963, 82] width 176 height 24
select select "1"
click at [876, 70] on select "Select Repossession Garnishment Foreclosure Attached, Seized, Or Levied Other" at bounding box center [963, 82] width 176 height 24
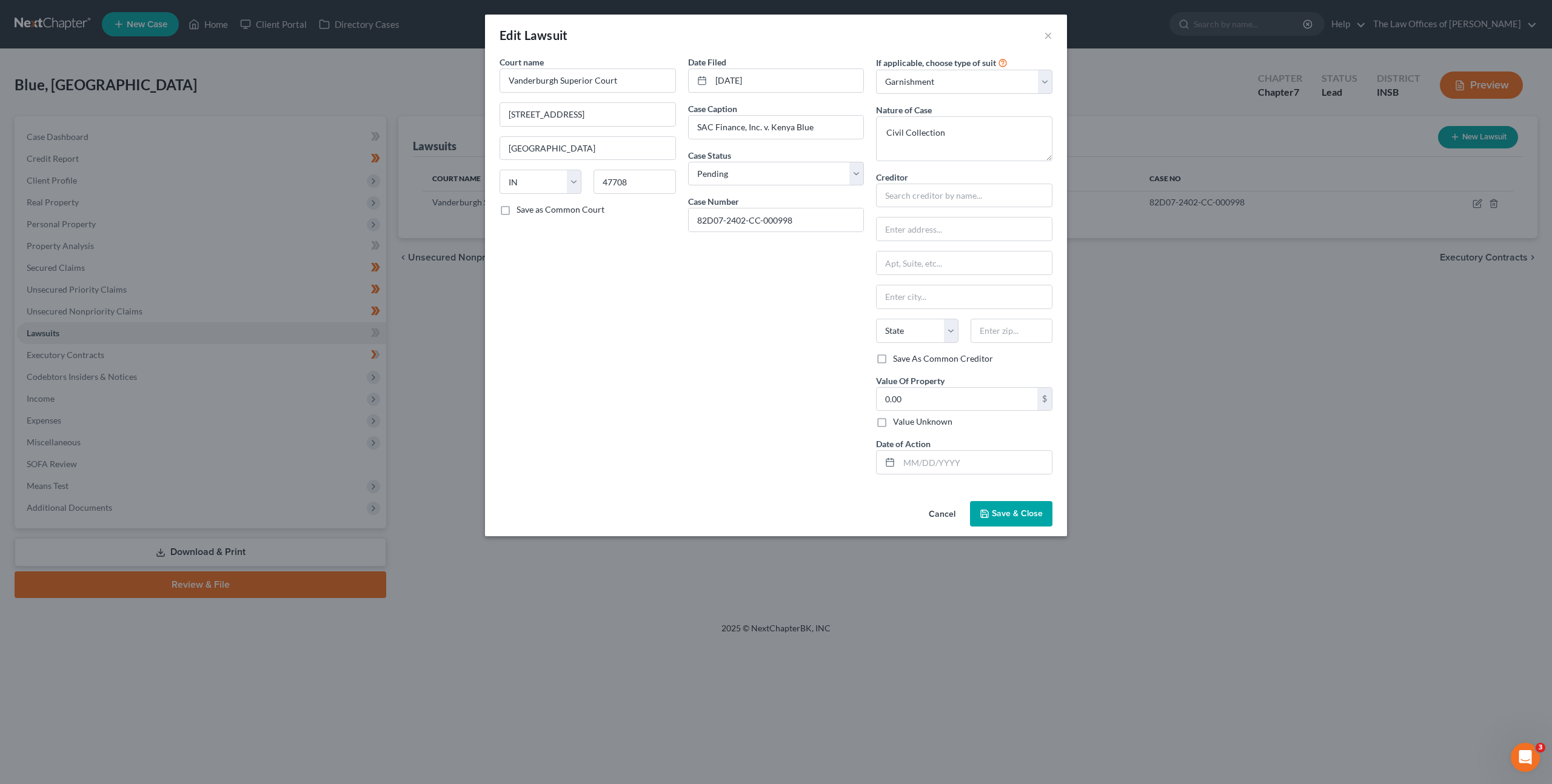
click at [776, 286] on div "Date Filed 02/20/2024 Case Caption SAC Finance, Inc. v. Kenya Blue Case Status …" at bounding box center [776, 269] width 188 height 428
click at [716, 455] on div "Date Filed 02/20/2024 Case Caption SAC Finance, Inc. v. Kenya Blue Case Status …" at bounding box center [776, 269] width 188 height 428
click at [946, 466] on input "text" at bounding box center [976, 462] width 153 height 23
click at [844, 452] on div "Date Filed 02/20/2024 Case Caption SAC Finance, Inc. v. Kenya Blue Case Status …" at bounding box center [776, 269] width 188 height 428
click at [899, 198] on input "text" at bounding box center [963, 196] width 176 height 24
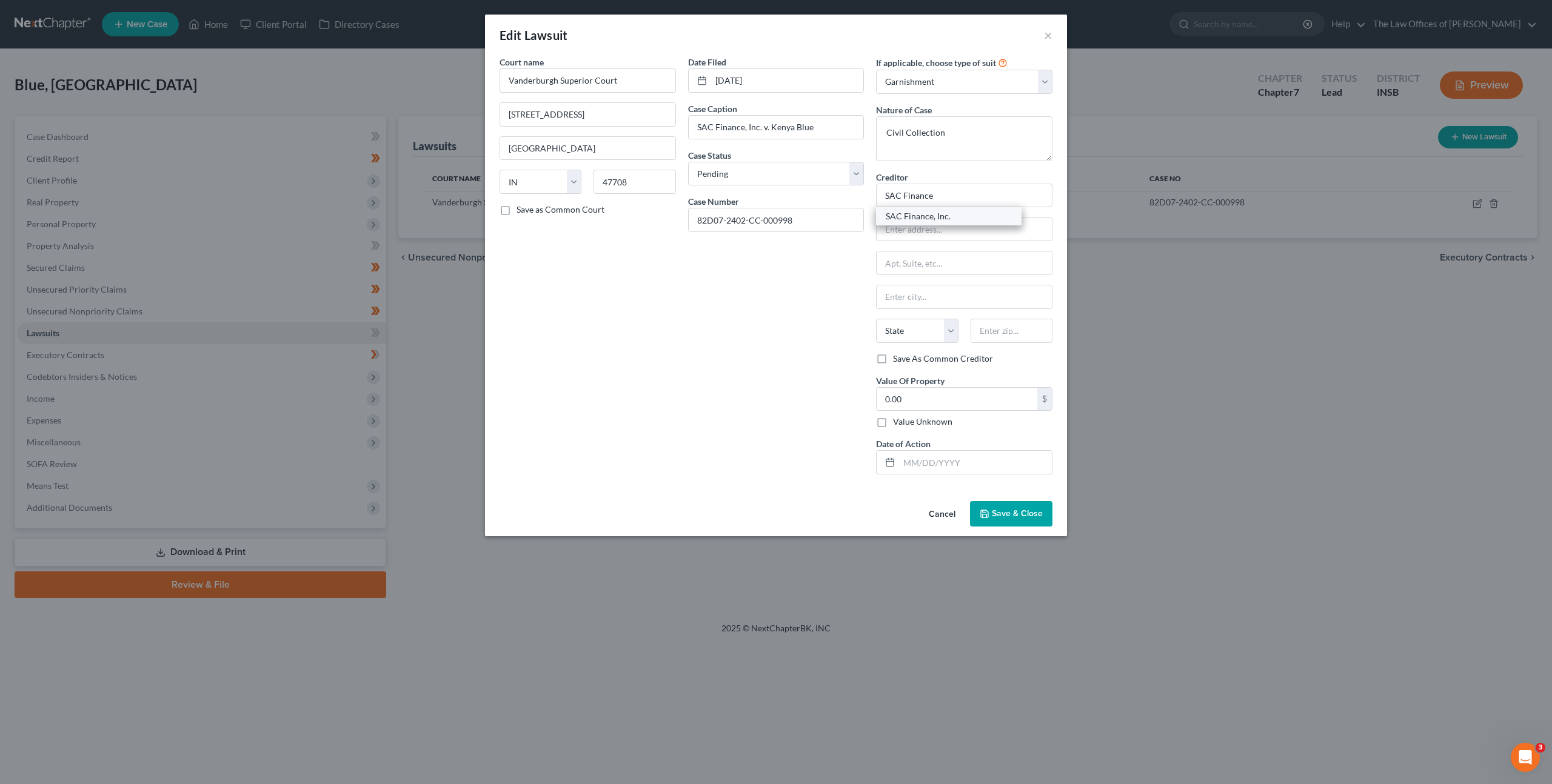
click at [902, 218] on div "SAC Finance, Inc." at bounding box center [948, 216] width 126 height 12
type input "SAC Finance, Inc."
type input "PO Box 15929"
type input "Fort Wayne"
select select "15"
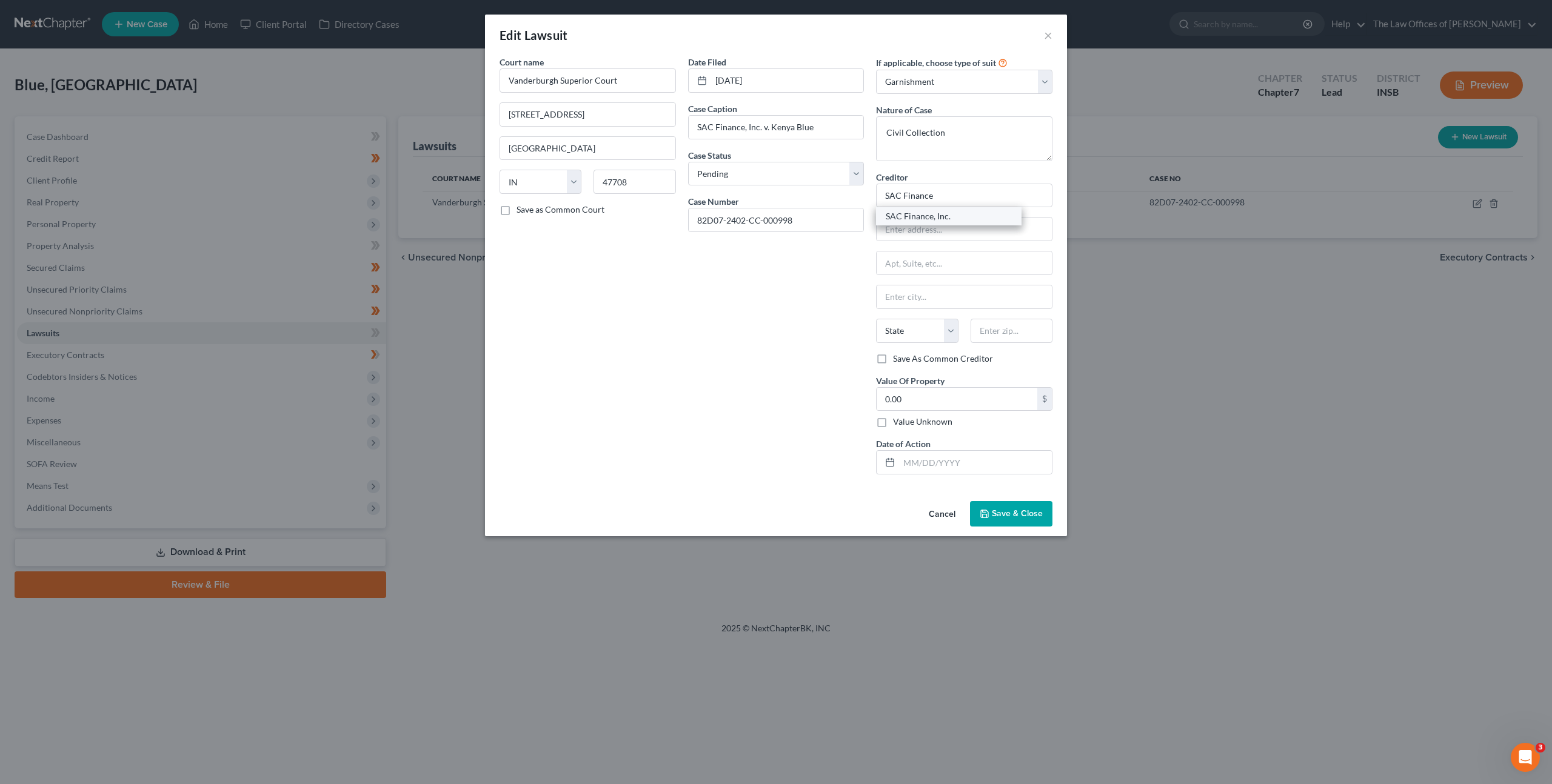
type input "46885"
click at [919, 398] on input "0.00" at bounding box center [957, 399] width 161 height 23
click at [913, 458] on input "text" at bounding box center [976, 462] width 153 height 23
click at [913, 400] on input "0.00" at bounding box center [957, 399] width 161 height 23
type input "4,140.95"
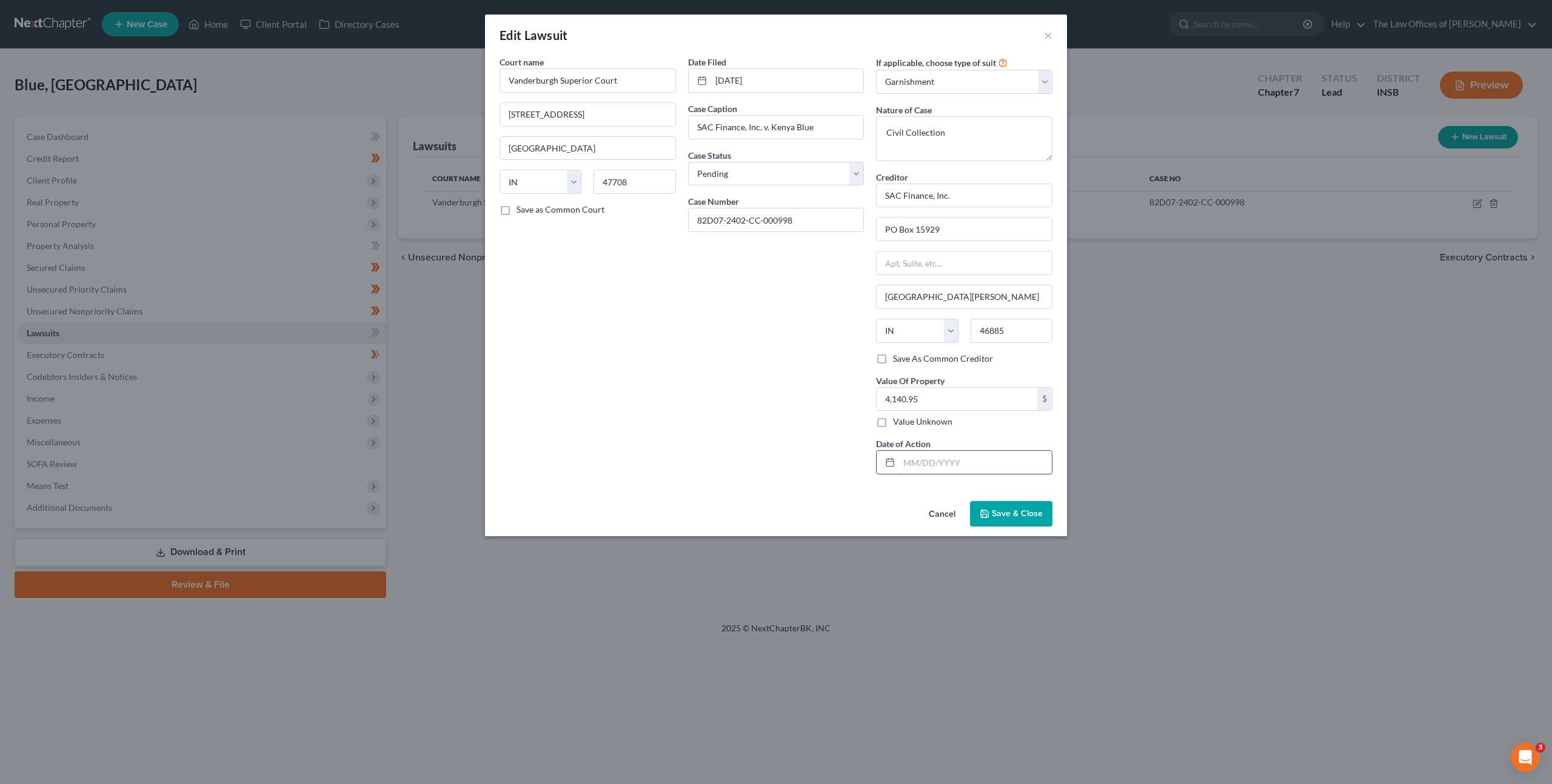
click at [931, 460] on input "text" at bounding box center [976, 462] width 153 height 23
click at [921, 465] on input "text" at bounding box center [976, 462] width 153 height 23
type input "09/12/2025"
click at [697, 364] on div "Date Filed 02/20/2024 Case Caption SAC Finance, Inc. v. Kenya Blue Case Status …" at bounding box center [776, 269] width 188 height 428
drag, startPoint x: 1038, startPoint y: 513, endPoint x: 1062, endPoint y: 475, distance: 44.9
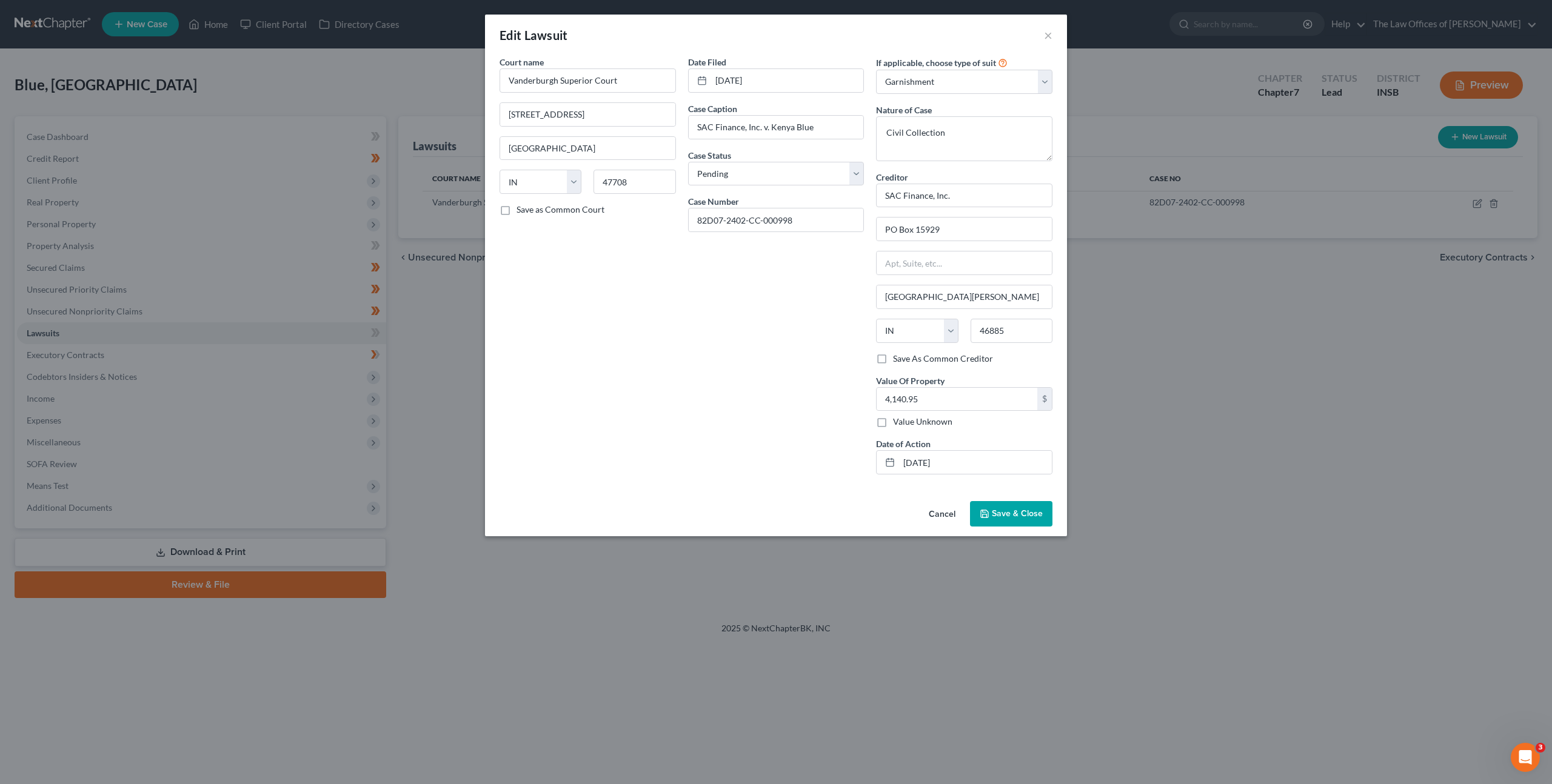
click at [1038, 513] on span "Save & Close" at bounding box center [1017, 513] width 51 height 10
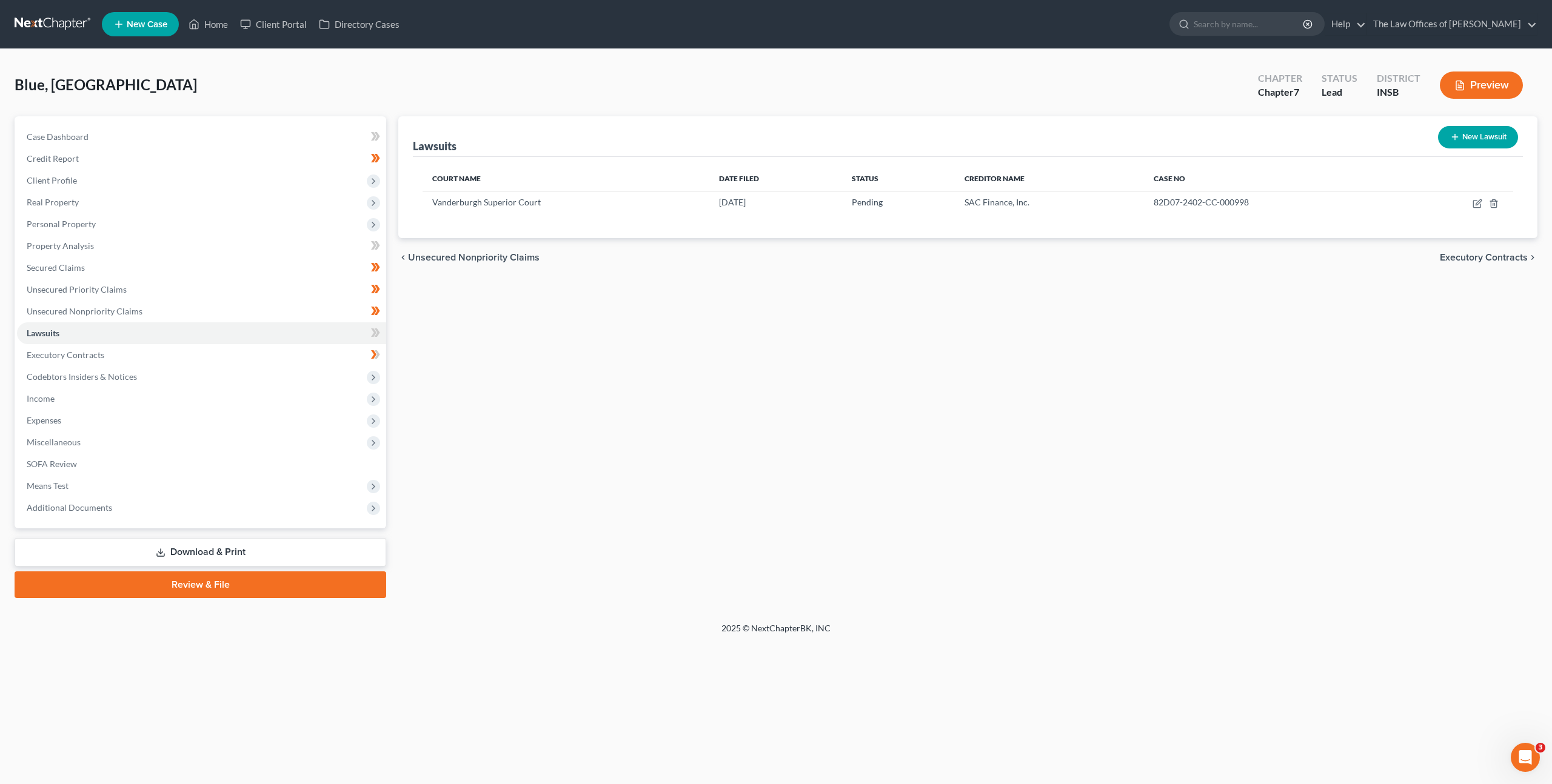
click at [1250, 552] on div "Lawsuits New Lawsuit Court Name Date Filed Status Creditor Name Case No Vanderb…" at bounding box center [967, 358] width 1151 height 482
click at [1467, 149] on div "New Lawsuit" at bounding box center [1478, 137] width 89 height 32
click at [1479, 138] on button "New Lawsuit" at bounding box center [1478, 137] width 80 height 23
select select "0"
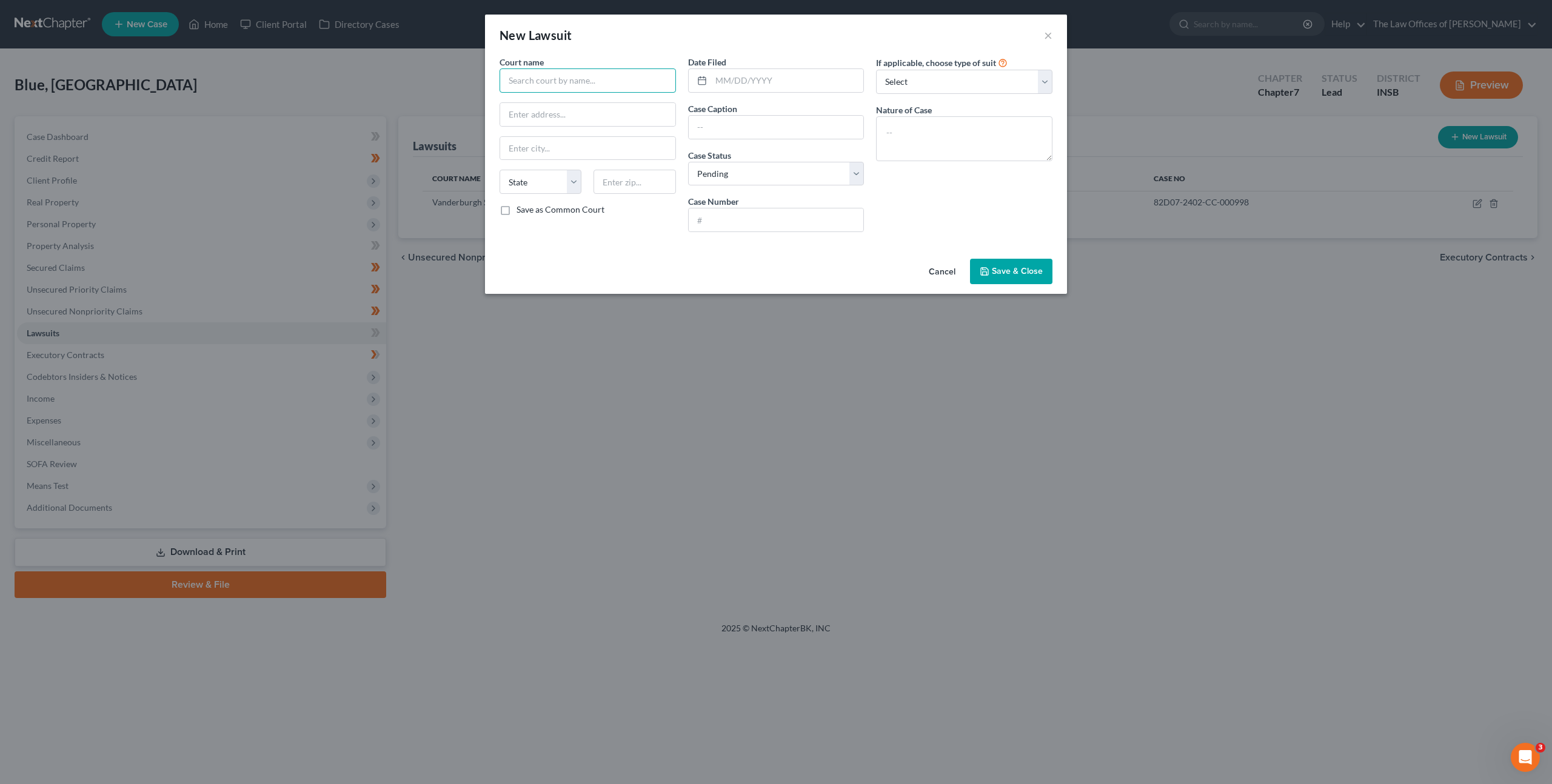
click at [605, 79] on input "text" at bounding box center [587, 81] width 176 height 24
paste input "82D05-2508-SC-005553"
click at [520, 77] on input "82D05-2508-SC-005553" at bounding box center [587, 81] width 176 height 24
type input "82D05-2508-SC-005553"
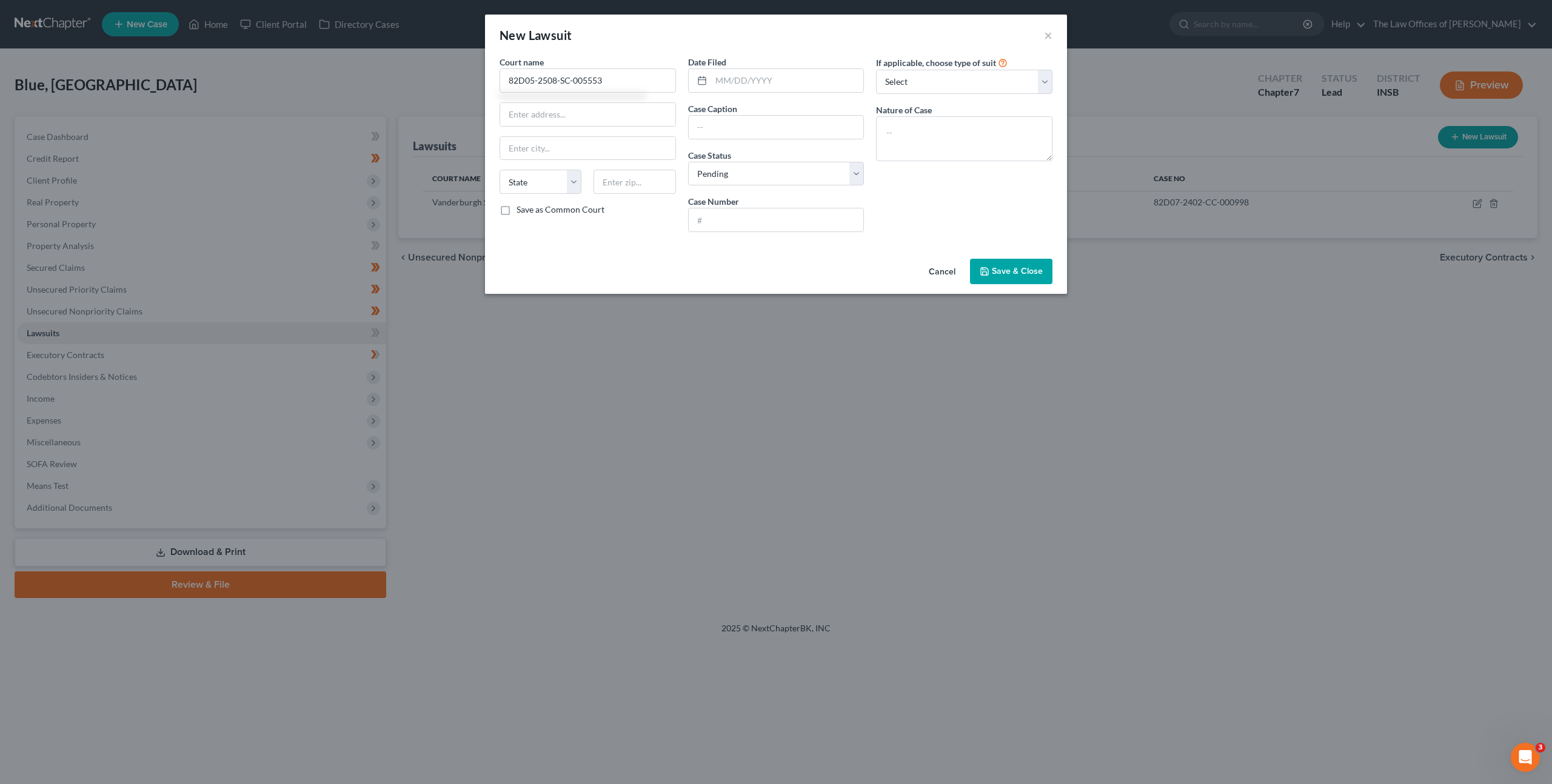
click at [546, 126] on div "Court name * 82D05-2508-SC-005553 State AL AK AR AZ CA CO CT DE DC FL GA GU HI …" at bounding box center [588, 149] width 188 height 186
click at [556, 120] on input "text" at bounding box center [588, 114] width 175 height 23
drag, startPoint x: 580, startPoint y: 78, endPoint x: 432, endPoint y: 68, distance: 148.3
click at [440, 66] on div "New Lawsuit × Court name * 82D05-2508-SC-005553 State AL AK AR AZ CA CO CT DE D…" at bounding box center [776, 392] width 1552 height 784
click at [703, 132] on input "text" at bounding box center [776, 127] width 175 height 23
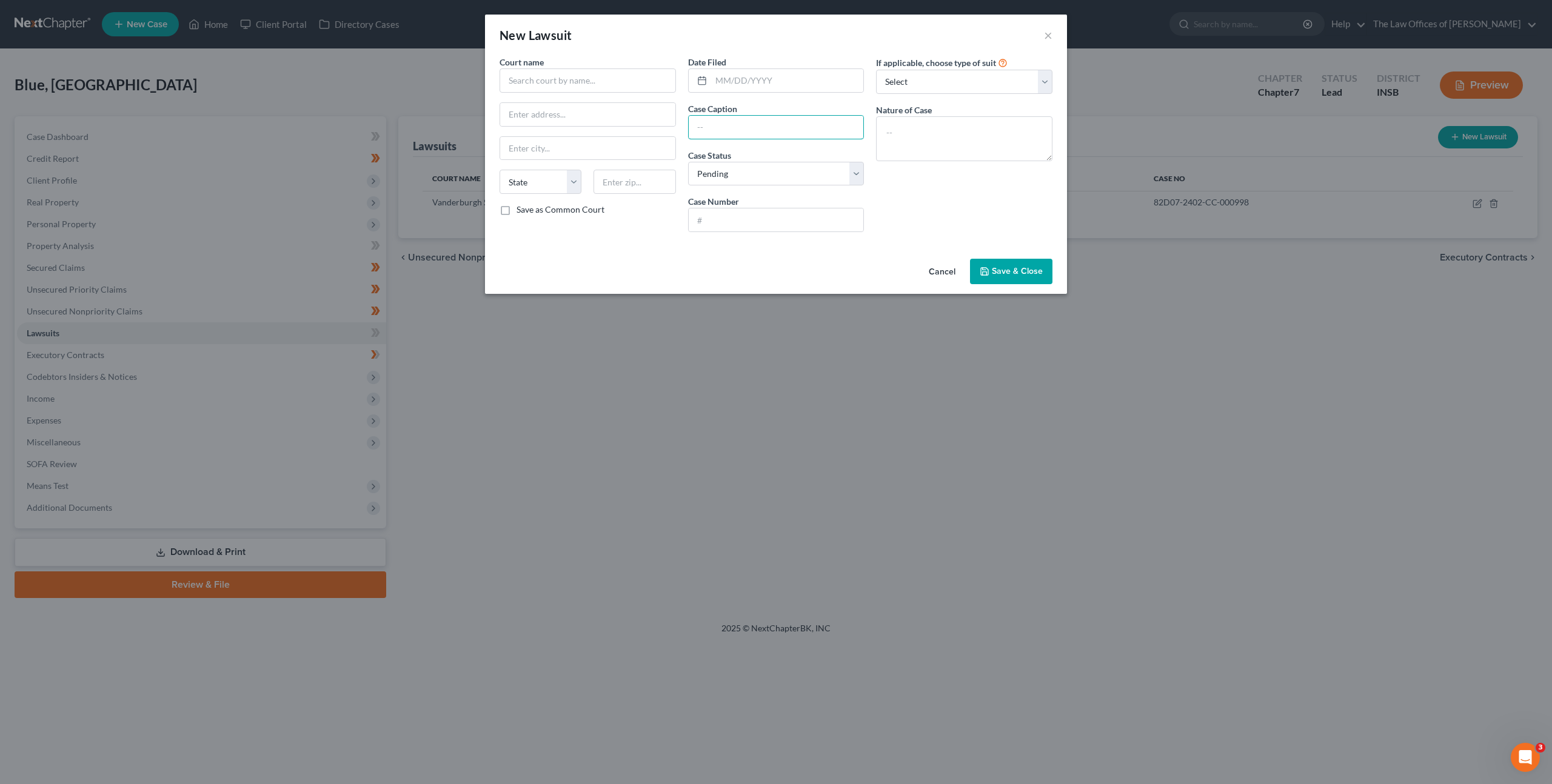
paste input "82D05-2508-SC-005553"
type input "82D05-2508-SC-005553"
click at [605, 94] on div "Court name * State AL AK AR AZ CA CO CT DE DC FL GA GU HI ID IL IN IA KS KY LA …" at bounding box center [588, 149] width 188 height 186
drag, startPoint x: 620, startPoint y: 86, endPoint x: 627, endPoint y: 83, distance: 7.6
click at [620, 86] on input "text" at bounding box center [587, 81] width 176 height 24
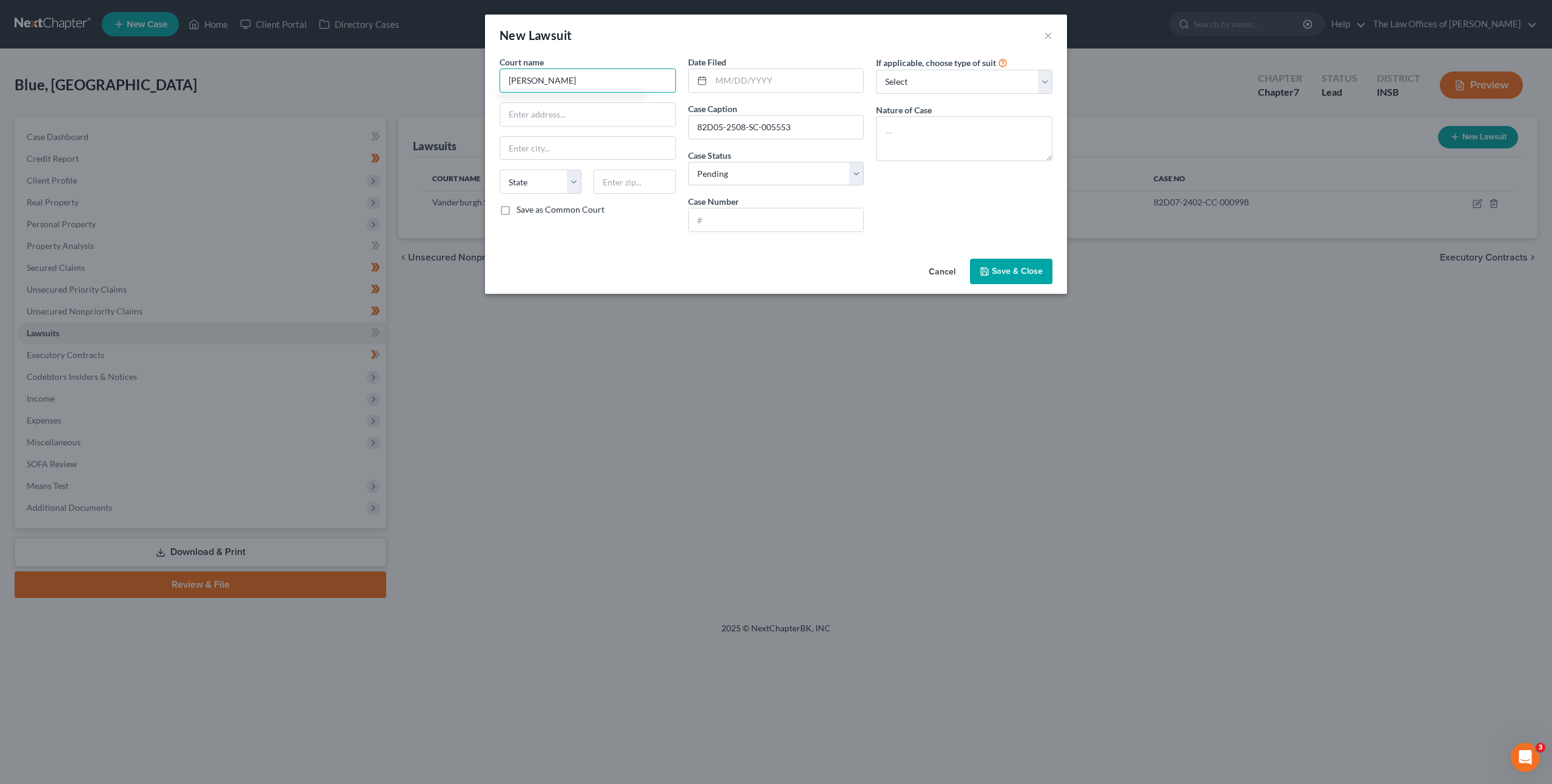
type input "Barbara Wilson"
type input "18585 Soledad Canyon Road"
drag, startPoint x: 614, startPoint y: 112, endPoint x: 476, endPoint y: 98, distance: 138.7
click at [474, 98] on div "New Lawsuit × Court name * Barbara Wilson 18585 Soledad Canyon Road State AL AK…" at bounding box center [776, 392] width 1552 height 784
drag, startPoint x: 569, startPoint y: 83, endPoint x: 414, endPoint y: 74, distance: 155.3
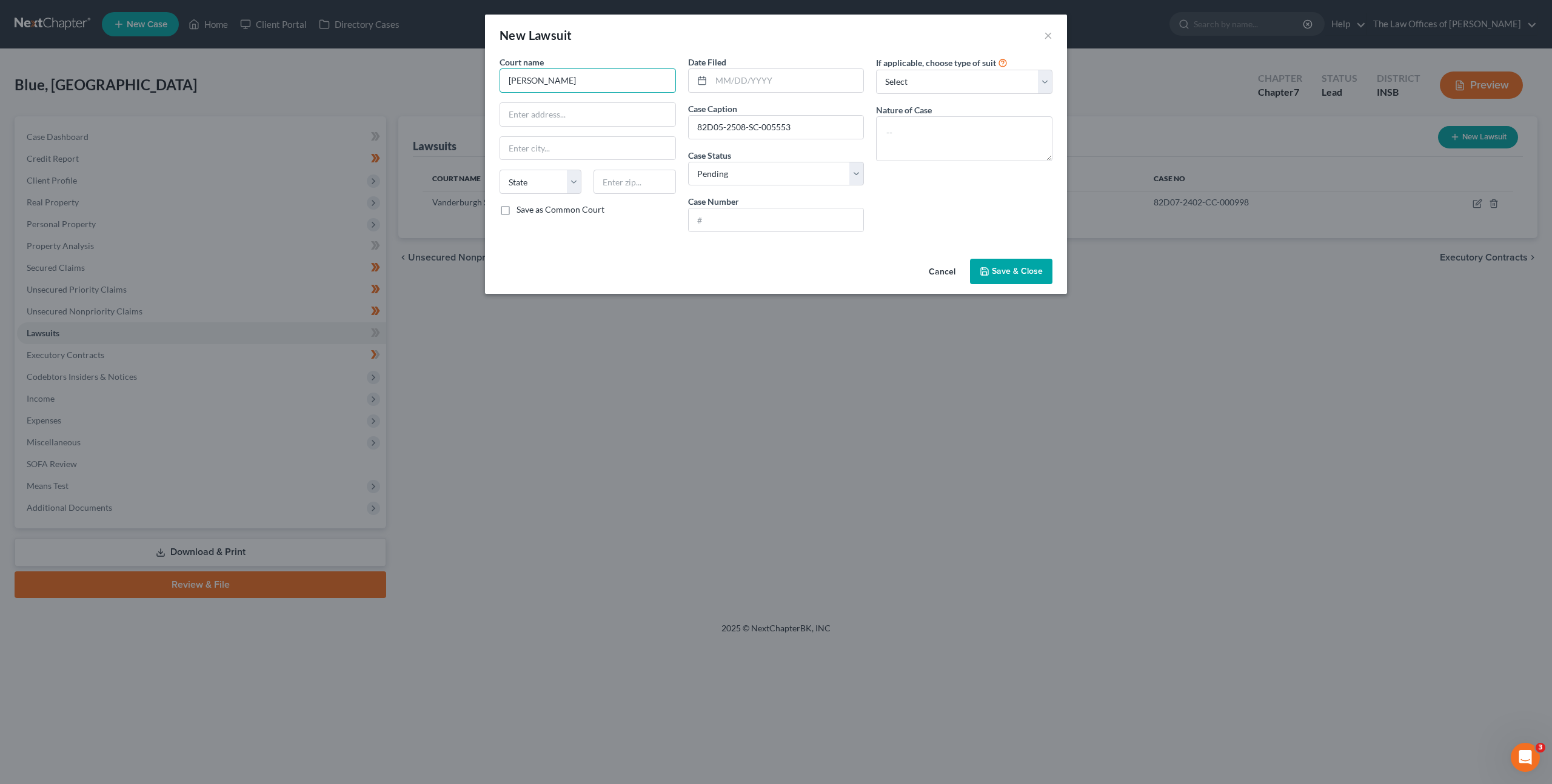
click at [388, 66] on div "New Lawsuit × Court name * Barbara Wilson State AL AK AR AZ CA CO CT DE DC FL G…" at bounding box center [776, 392] width 1552 height 784
type input "C"
click at [603, 103] on div "Vanderburgh Superior Court" at bounding box center [573, 102] width 126 height 12
type input "Vanderburgh Superior Court"
type input "825 Sycamore St #216"
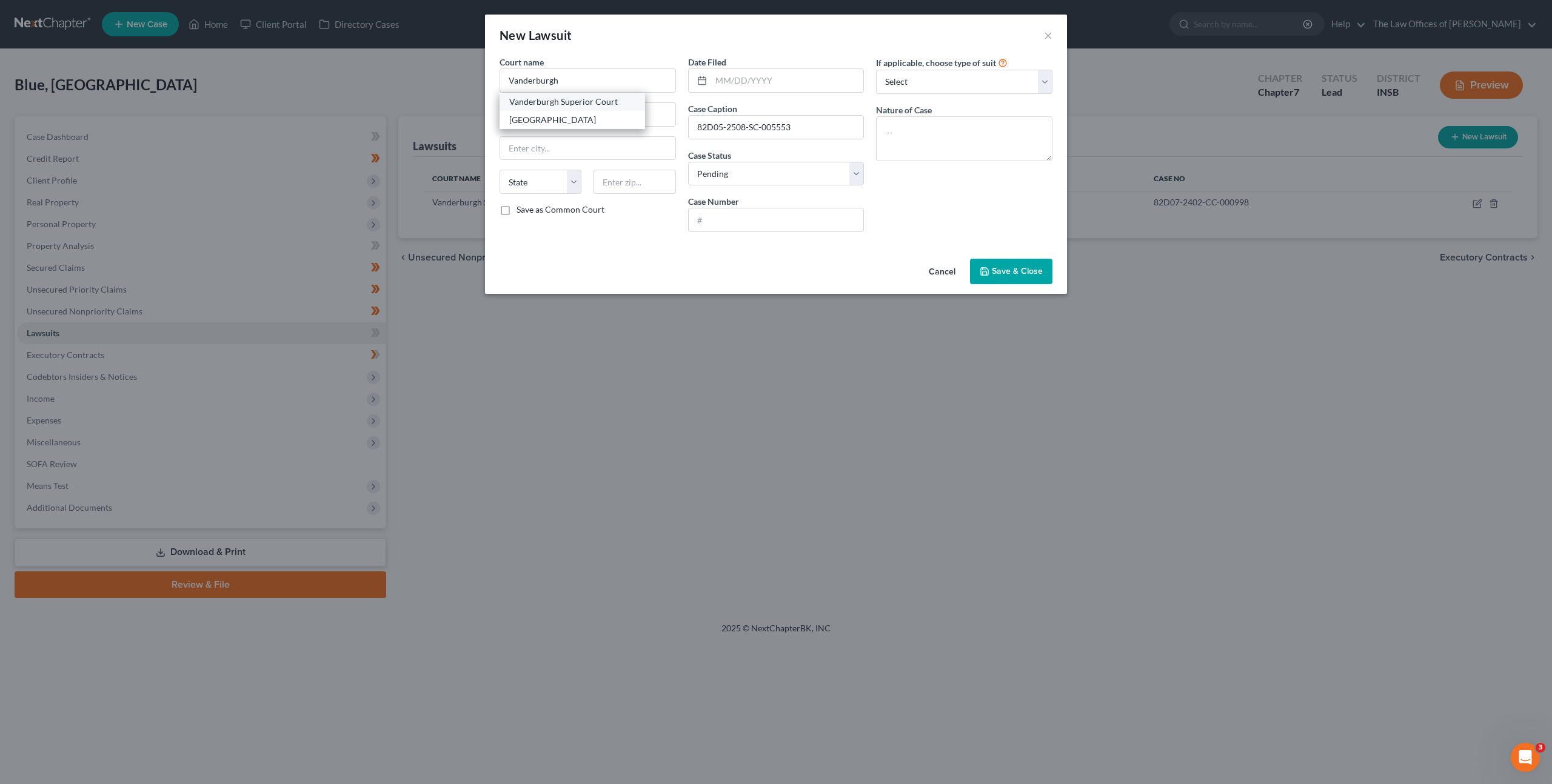
type input "Evansville"
select select "15"
type input "47708"
click at [727, 86] on input "text" at bounding box center [787, 80] width 153 height 23
click at [740, 81] on input "text" at bounding box center [787, 80] width 153 height 23
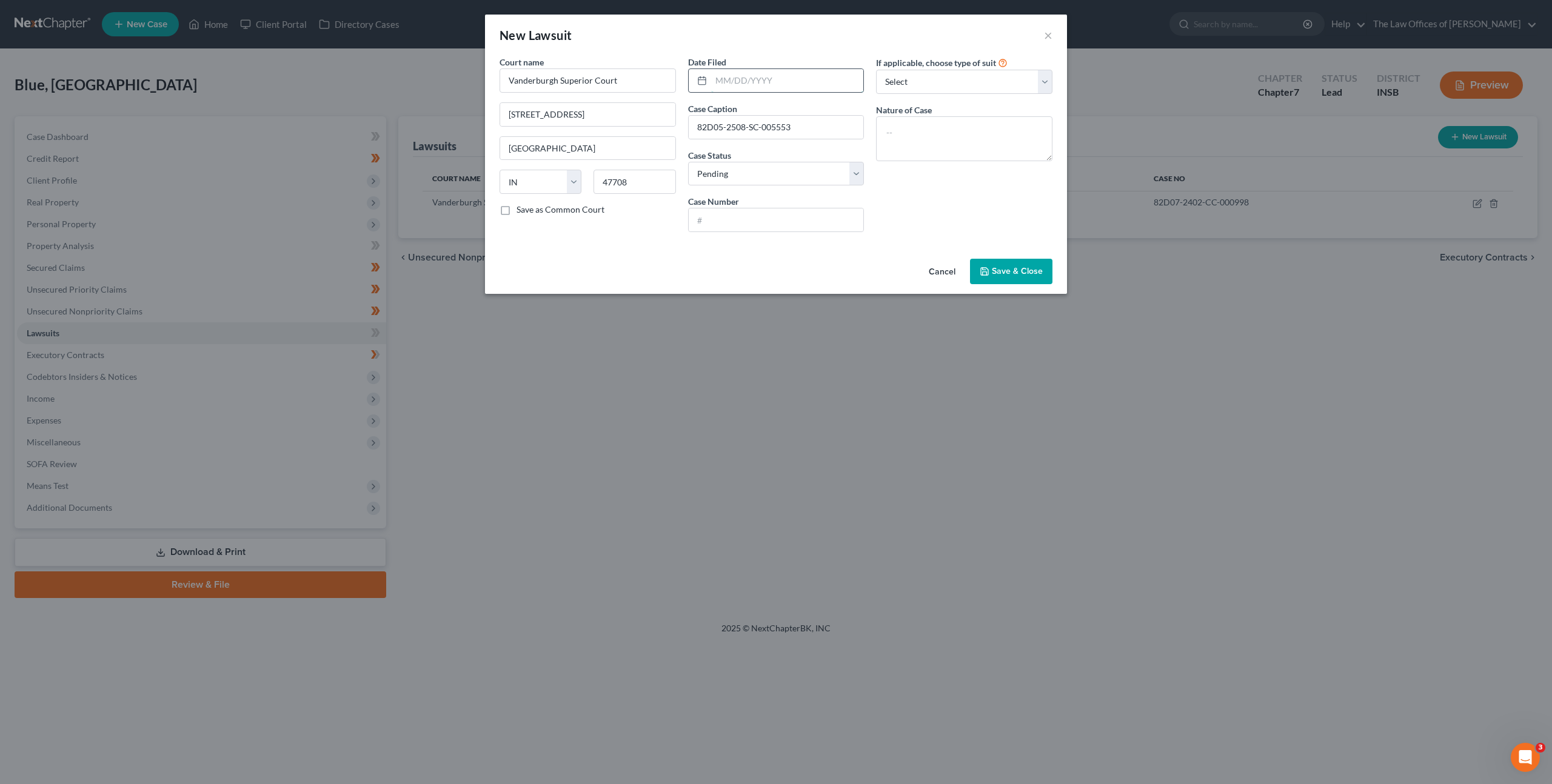
click at [726, 82] on input "text" at bounding box center [787, 80] width 153 height 23
click at [934, 212] on div "If applicable, choose type of suit Select Repossession Garnishment Foreclosure …" at bounding box center [964, 149] width 188 height 186
click at [642, 243] on div "Court name * Vanderburgh Superior Court 825 Sycamore St #216 Evansville State A…" at bounding box center [776, 154] width 582 height 198
click at [736, 249] on div "Court name * Vanderburgh Superior Court 825 Sycamore St #216 Evansville State A…" at bounding box center [776, 154] width 582 height 198
click at [899, 136] on textarea at bounding box center [963, 139] width 176 height 45
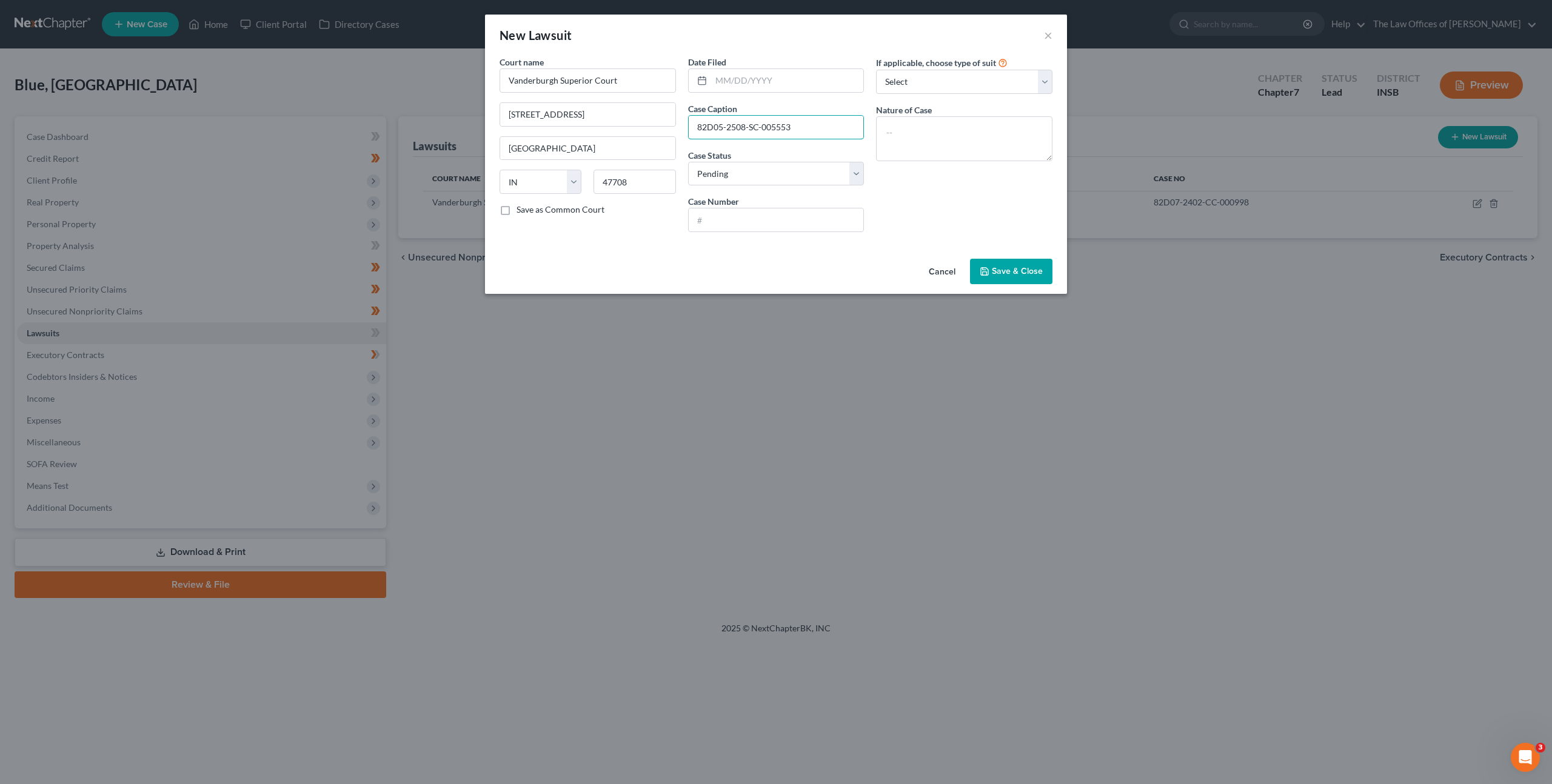
drag, startPoint x: 797, startPoint y: 130, endPoint x: 684, endPoint y: 127, distance: 113.0
click at [693, 126] on input "82D05-2508-SC-005553" at bounding box center [776, 127] width 175 height 23
click at [803, 127] on input "82D05-2508-SC-005553" at bounding box center [776, 127] width 175 height 23
click at [928, 197] on div "If applicable, choose type of suit Select Repossession Garnishment Foreclosure …" at bounding box center [964, 149] width 188 height 186
click at [830, 238] on div "Date Filed Case Caption 82D05-2508-SC-005553 Case Status * Select Pending On Ap…" at bounding box center [776, 149] width 188 height 186
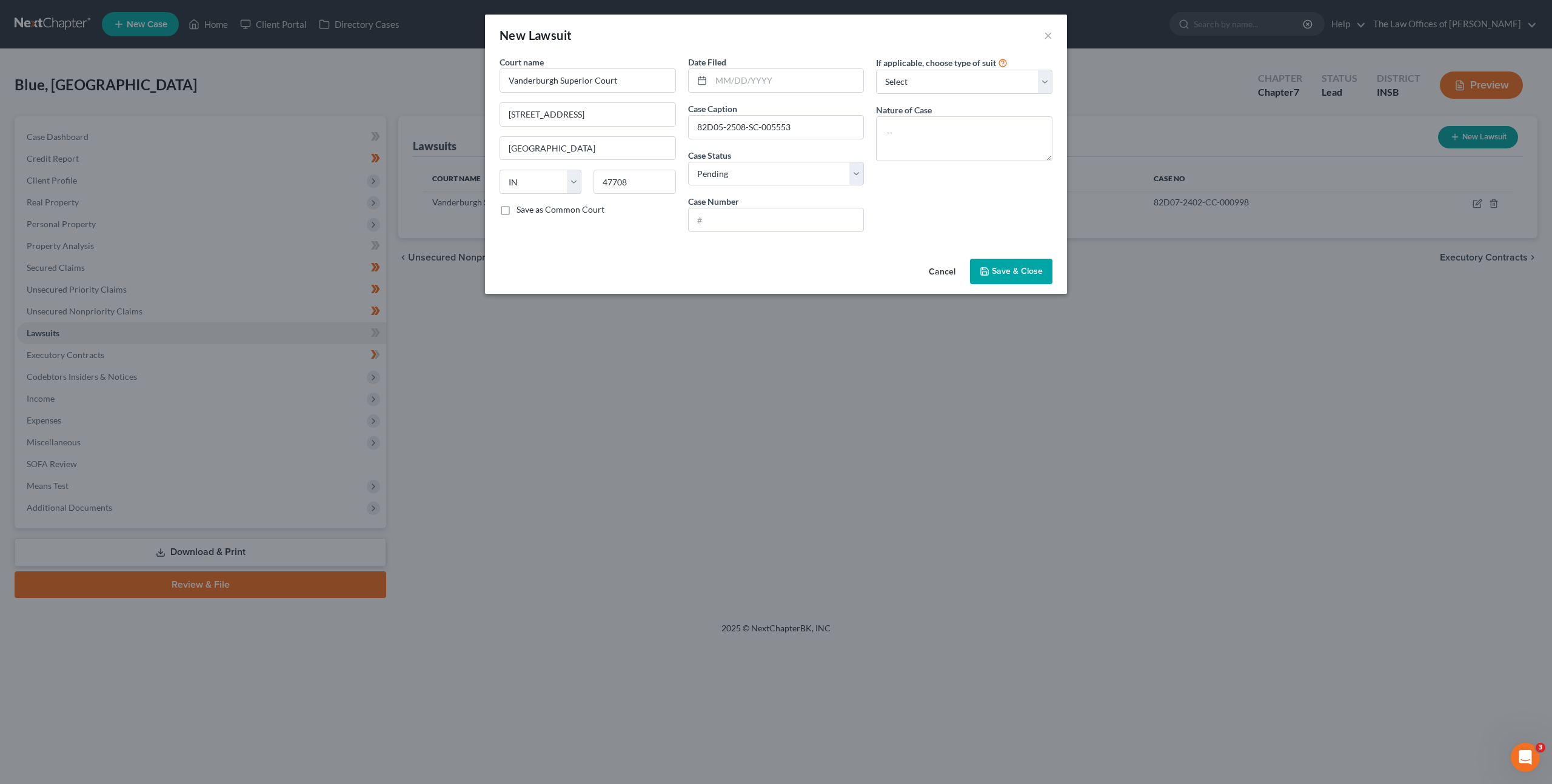
click at [777, 249] on div "Court name * Vanderburgh Superior Court 825 Sycamore St #216 Evansville State A…" at bounding box center [776, 154] width 582 height 198
click at [921, 195] on div "If applicable, choose type of suit Select Repossession Garnishment Foreclosure …" at bounding box center [964, 149] width 188 height 186
click at [962, 188] on div "If applicable, choose type of suit Select Repossession Garnishment Foreclosure …" at bounding box center [964, 149] width 188 height 186
click at [902, 208] on div "If applicable, choose type of suit Select Repossession Garnishment Foreclosure …" at bounding box center [964, 149] width 188 height 186
click at [771, 93] on div "Date Filed Case Caption 82D05-2508-SC-005553 Case Status * Select Pending On Ap…" at bounding box center [776, 149] width 188 height 186
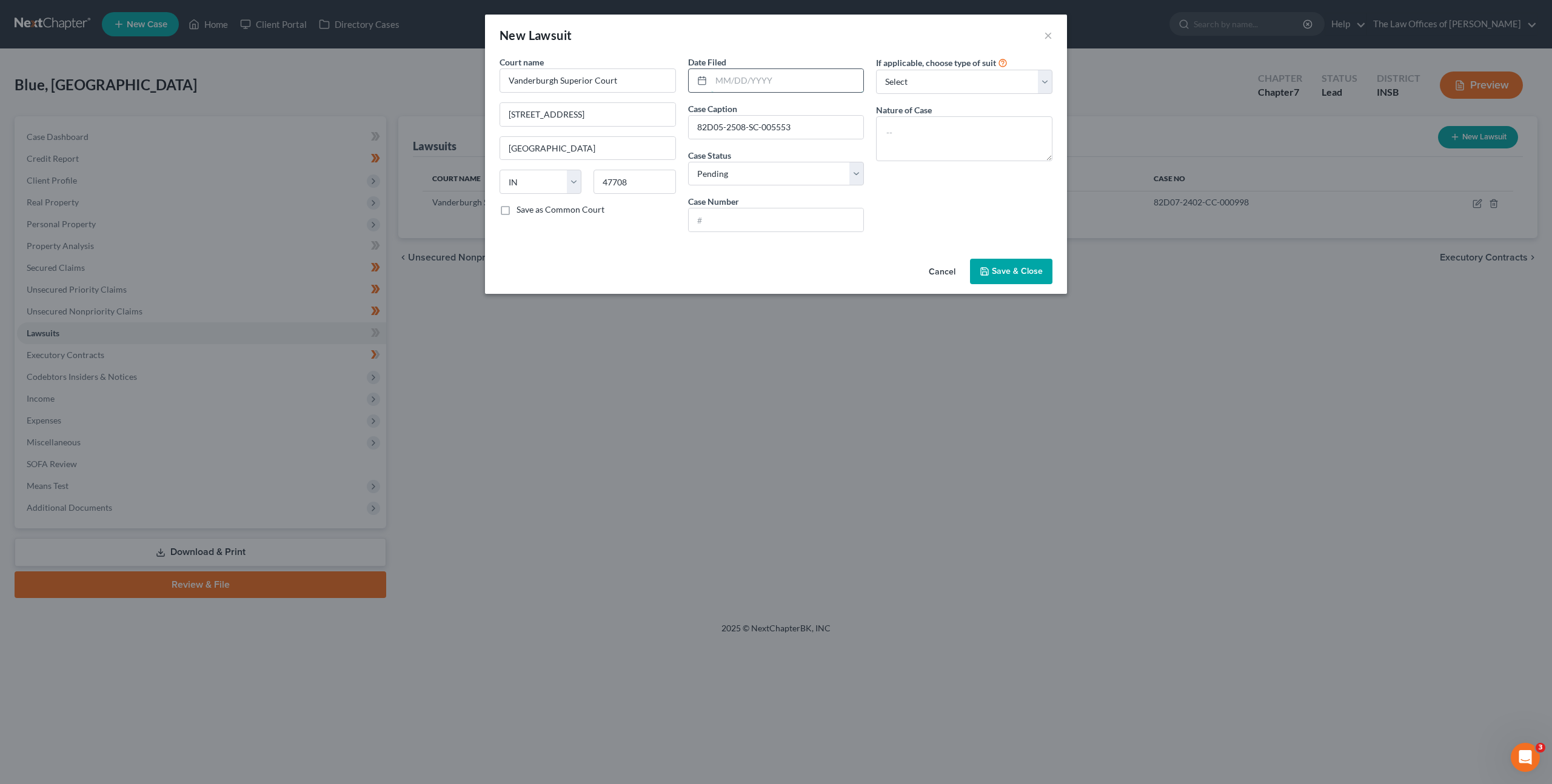
click at [771, 86] on input "text" at bounding box center [787, 80] width 153 height 23
click at [1007, 272] on span "Save & Close" at bounding box center [1017, 271] width 51 height 10
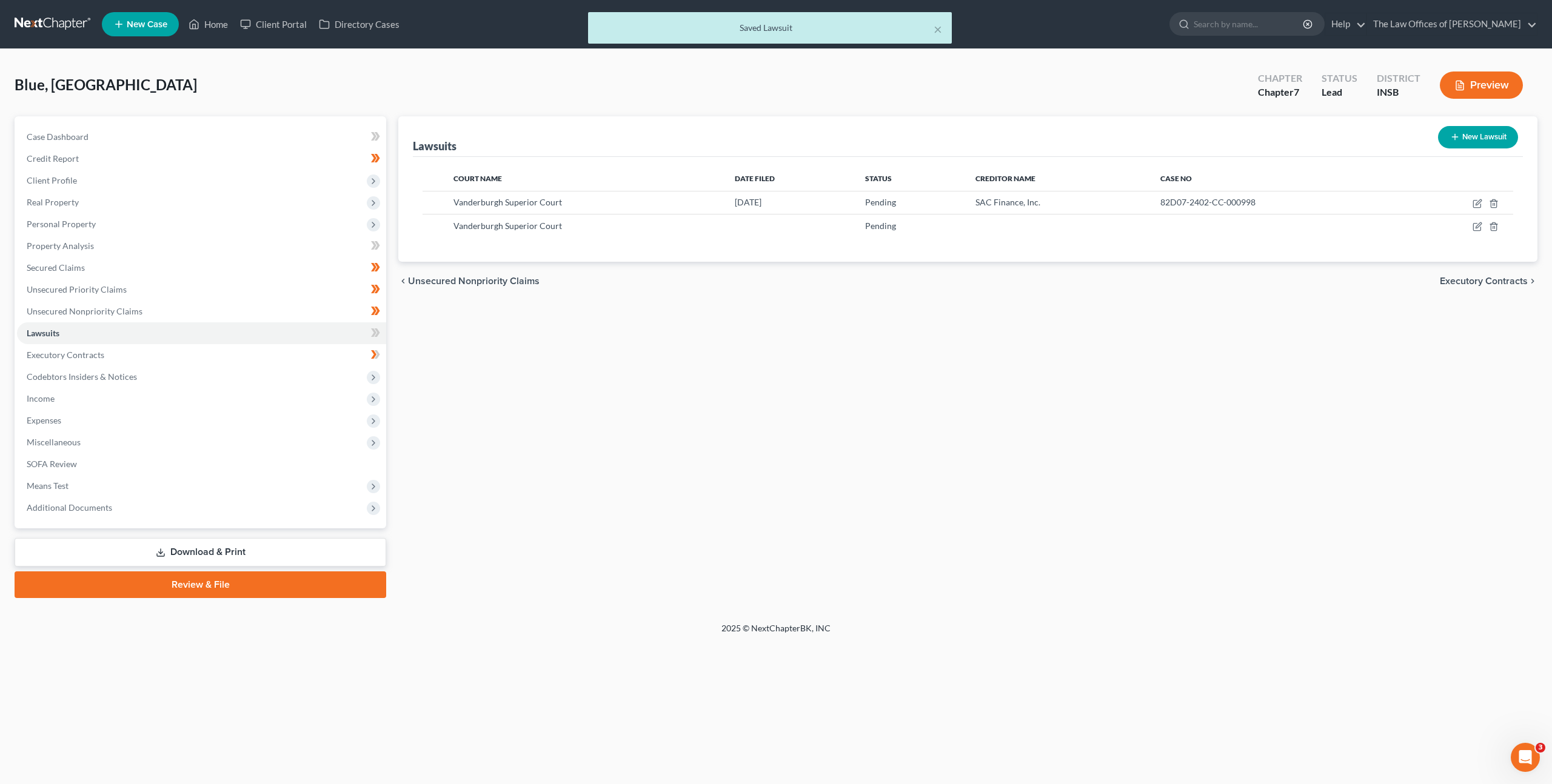
click at [794, 321] on div "Lawsuits New Lawsuit Court Name Date Filed Status Creditor Name Case No Vanderb…" at bounding box center [967, 358] width 1151 height 482
click at [1474, 229] on icon "button" at bounding box center [1478, 227] width 9 height 9
select select "15"
select select "0"
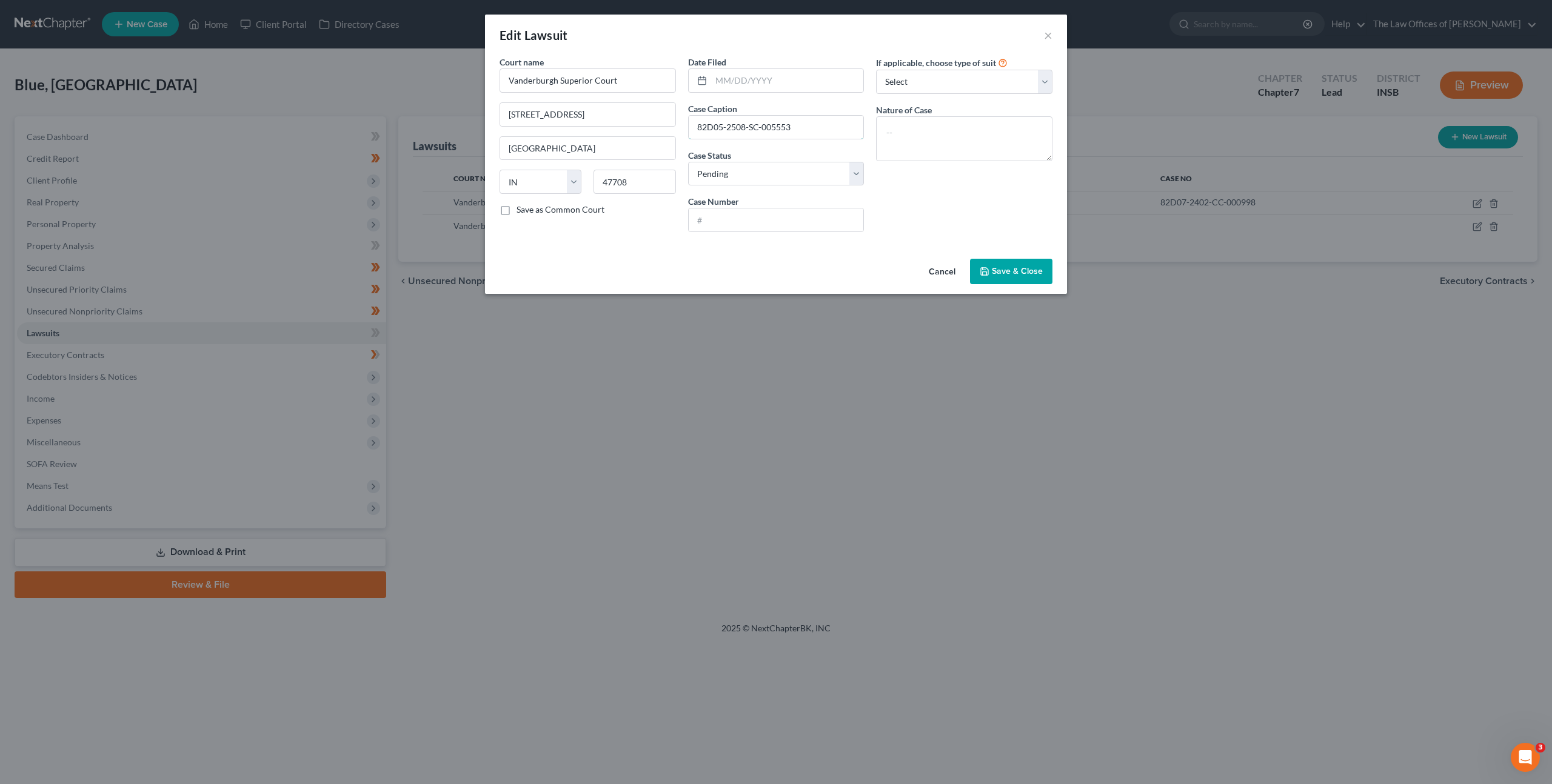
drag, startPoint x: 796, startPoint y: 128, endPoint x: 470, endPoint y: 88, distance: 328.4
click at [452, 81] on div "Edit Lawsuit × Court name * Vanderburgh Superior Court 825 Sycamore St #216 Eva…" at bounding box center [776, 392] width 1552 height 784
click at [752, 223] on input "text" at bounding box center [776, 219] width 175 height 23
paste input "82D05-2508-SC-005553"
type input "82D05-2508-SC-005553"
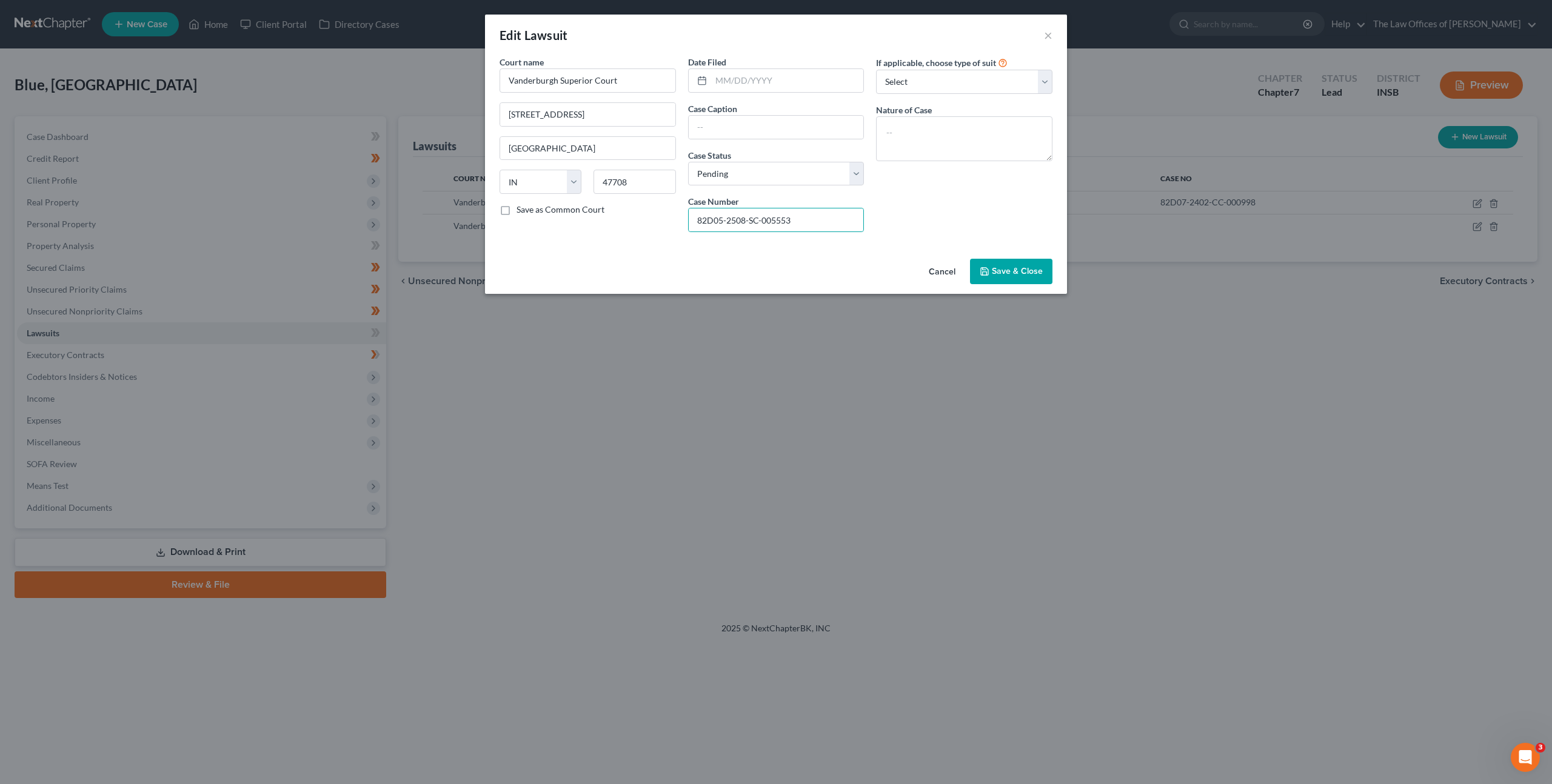
click at [753, 277] on div "Cancel Save & Close" at bounding box center [776, 274] width 582 height 40
click at [1025, 269] on span "Save & Close" at bounding box center [1017, 271] width 51 height 10
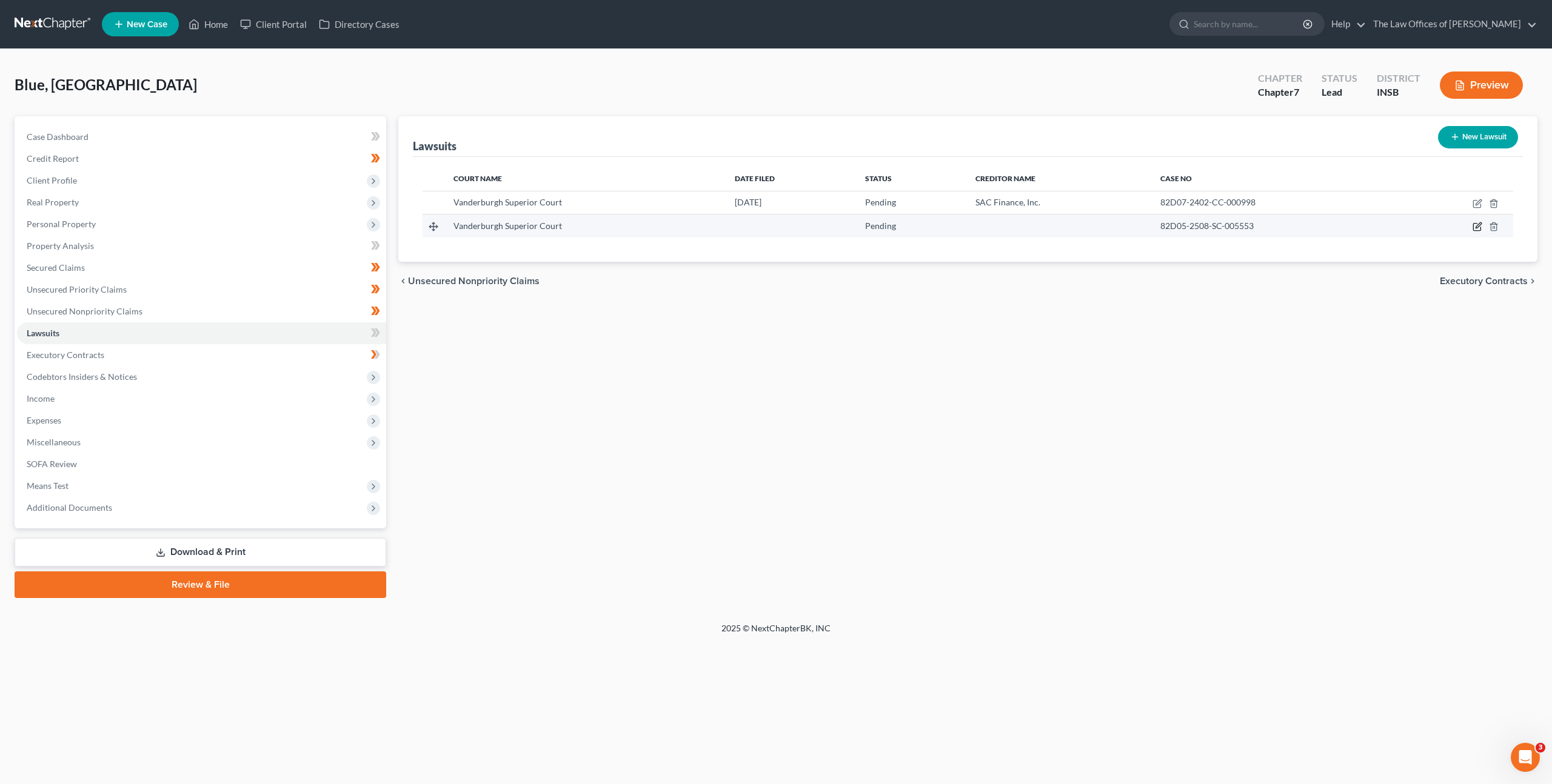
click at [1475, 226] on icon "button" at bounding box center [1478, 227] width 9 height 9
select select "15"
select select "0"
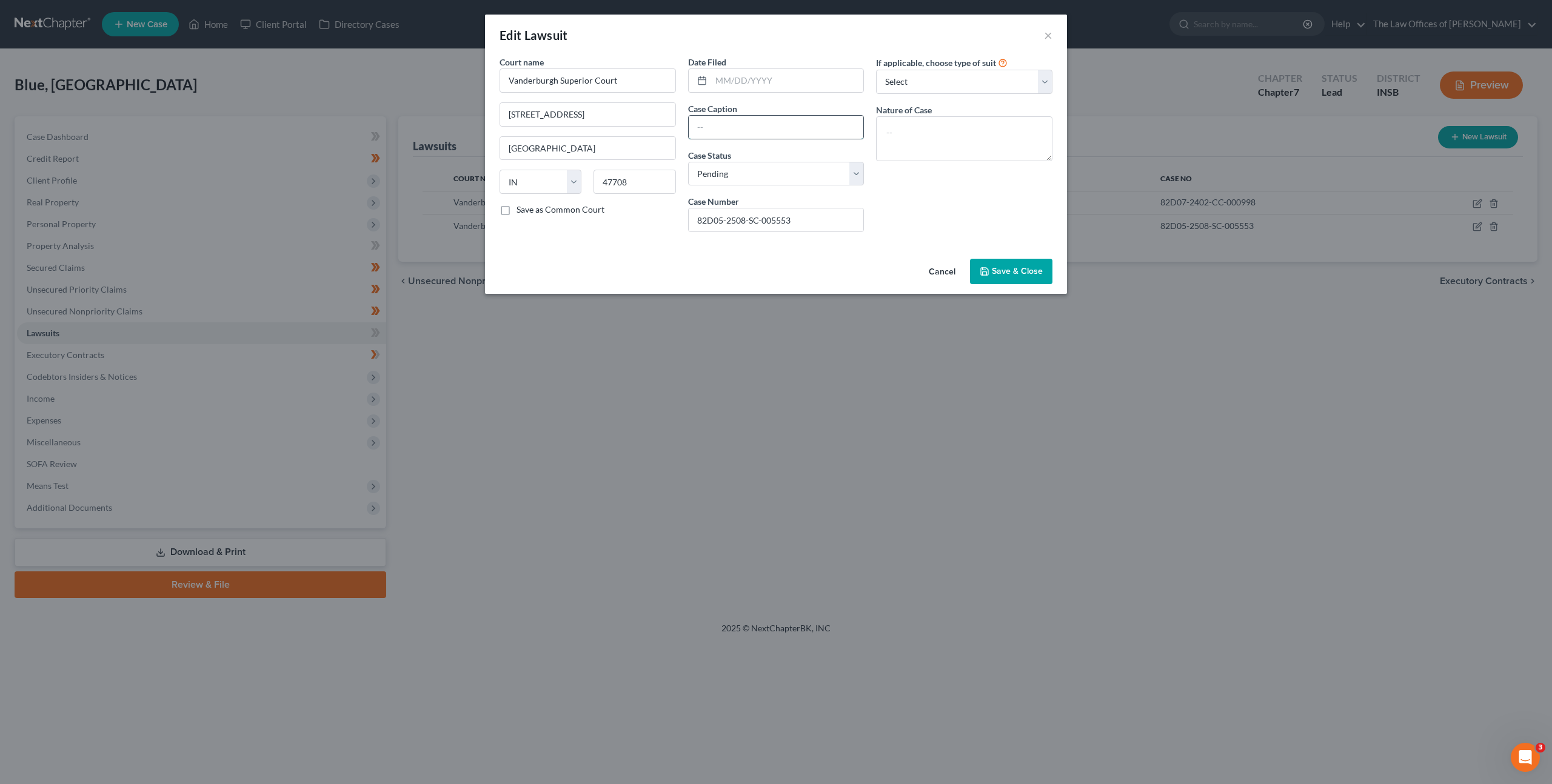
click at [789, 125] on input "text" at bounding box center [776, 127] width 175 height 23
paste input "Barbara Wilson v. Kenya Janae Blue"
type input "Barbara Wilson v. Kenya Janae Blue"
click at [950, 149] on textarea at bounding box center [963, 139] width 176 height 45
type textarea "Small Claims"
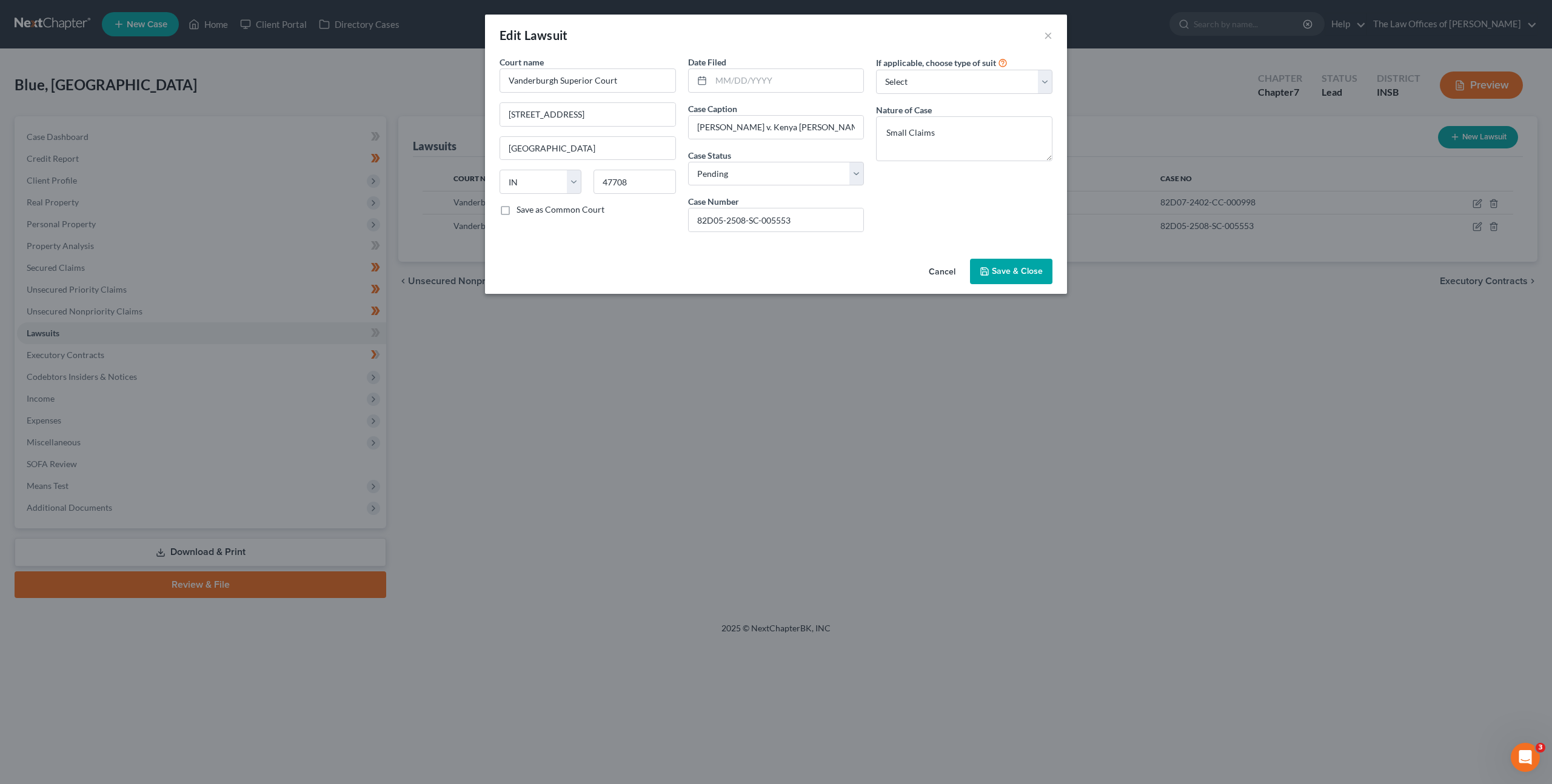
click at [948, 184] on div "If applicable, choose type of suit Select Repossession Garnishment Foreclosure …" at bounding box center [964, 149] width 188 height 186
click at [1018, 277] on button "Save & Close" at bounding box center [1011, 271] width 83 height 25
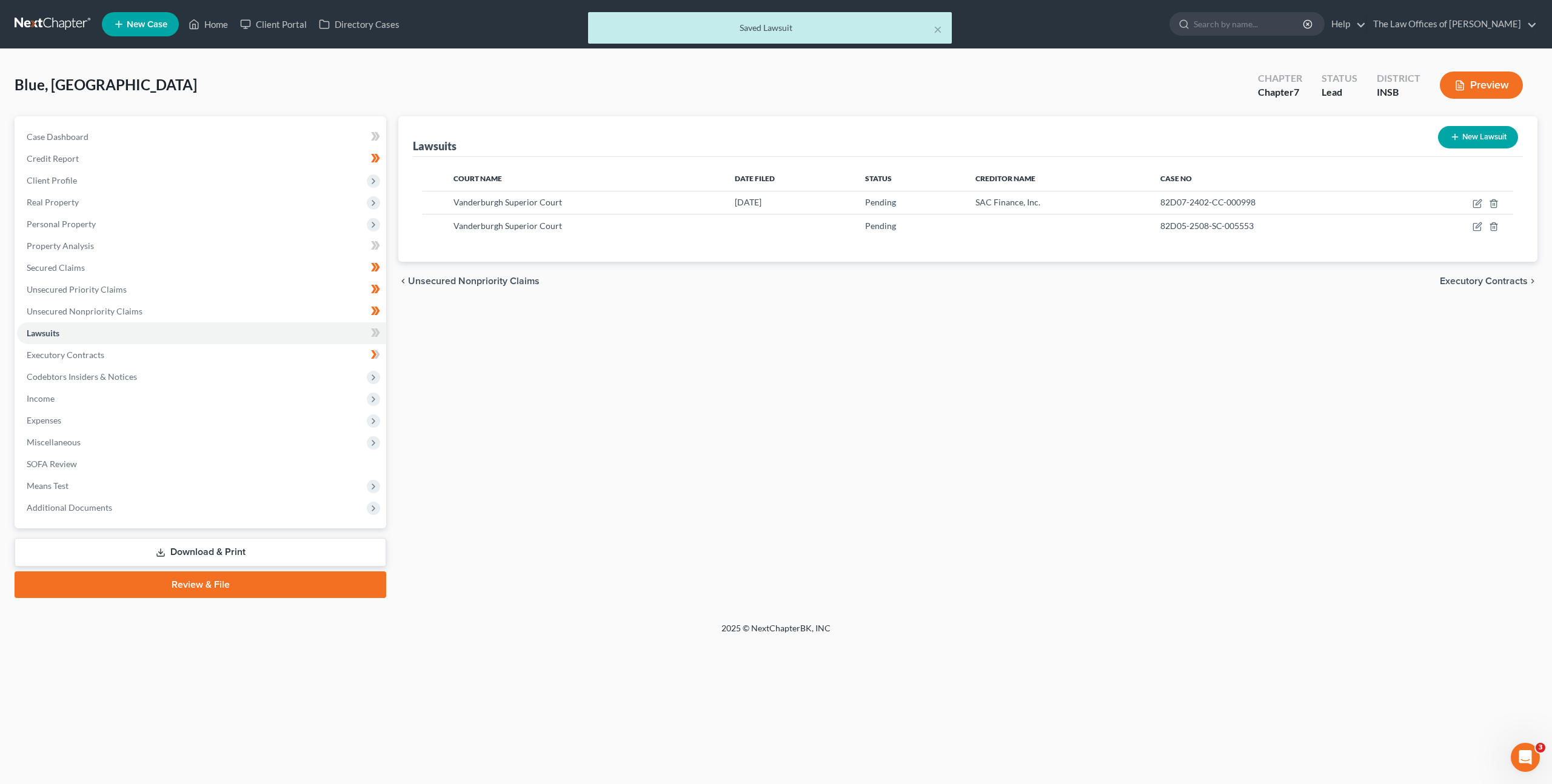
click at [987, 369] on div "Lawsuits New Lawsuit Court Name Date Filed Status Creditor Name Case No Vanderb…" at bounding box center [967, 358] width 1151 height 482
click at [1474, 226] on icon "button" at bounding box center [1478, 227] width 9 height 9
select select "15"
select select "0"
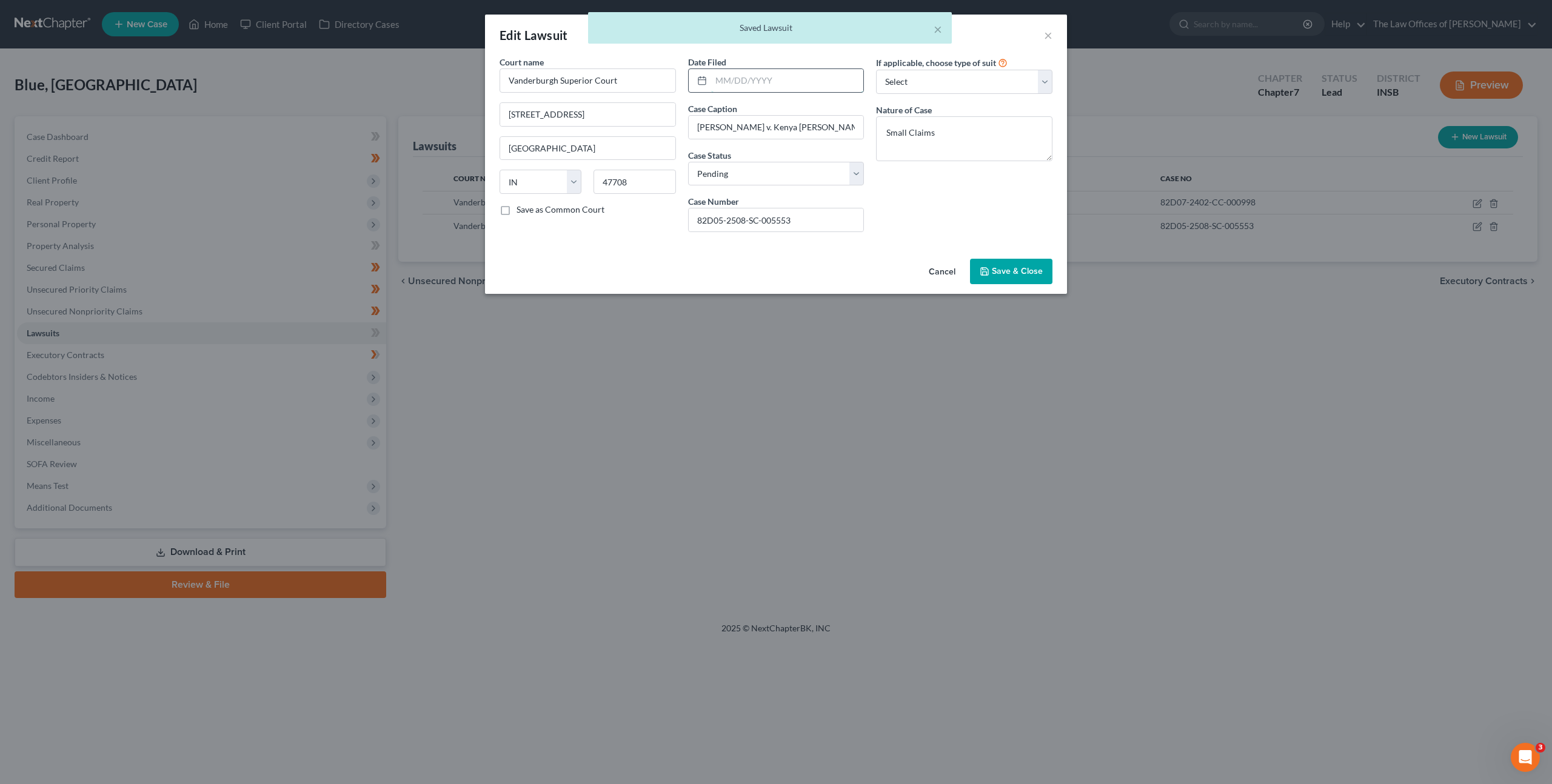
click at [764, 90] on input "text" at bounding box center [787, 80] width 153 height 23
click at [792, 70] on input "text" at bounding box center [787, 80] width 153 height 23
type input "08/19/2025"
click at [901, 202] on div "If applicable, choose type of suit Select Repossession Garnishment Foreclosure …" at bounding box center [964, 149] width 188 height 186
click at [990, 265] on button "Save & Close" at bounding box center [1011, 271] width 83 height 25
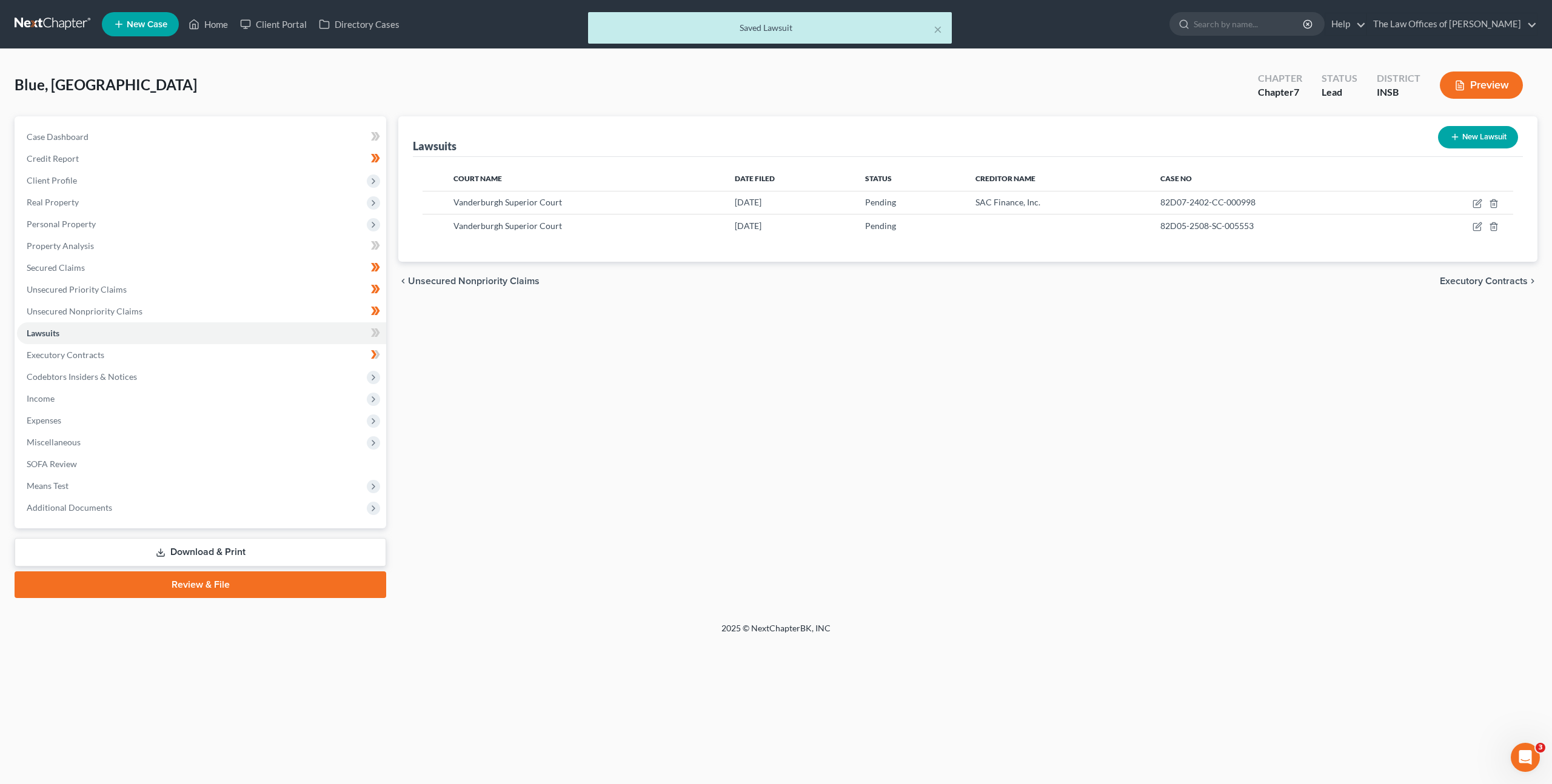
click at [923, 347] on div "Lawsuits New Lawsuit Court Name Date Filed Status Creditor Name Case No Vanderb…" at bounding box center [967, 358] width 1151 height 482
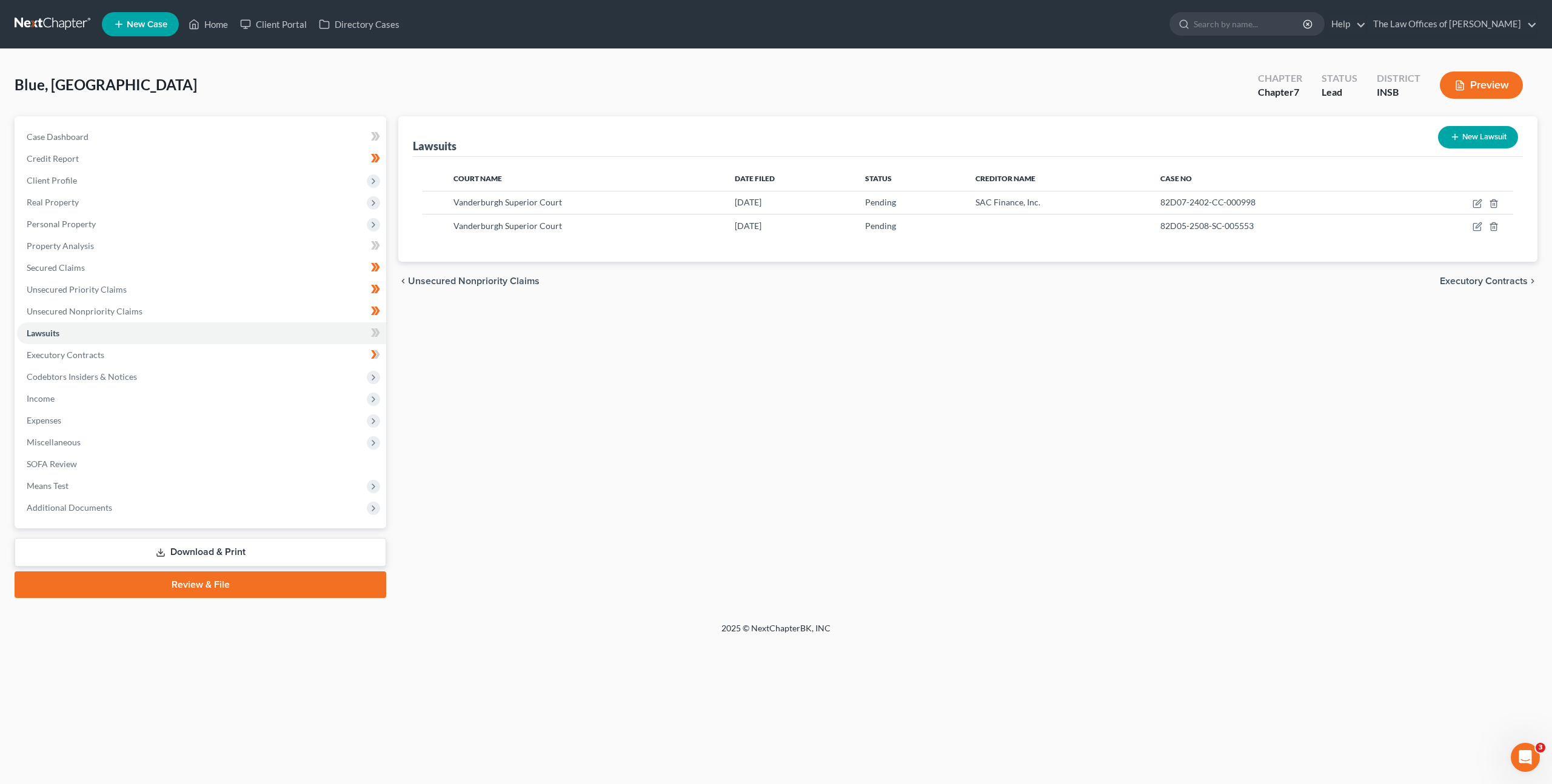
click at [699, 375] on div "Lawsuits New Lawsuit Court Name Date Filed Status Creditor Name Case No Vanderb…" at bounding box center [967, 358] width 1151 height 482
click at [906, 477] on div "Lawsuits New Lawsuit Court Name Date Filed Status Creditor Name Case No Vanderb…" at bounding box center [967, 358] width 1151 height 482
click at [1036, 526] on div "Lawsuits New Lawsuit Court Name Date Filed Status Creditor Name Case No Vanderb…" at bounding box center [967, 358] width 1151 height 482
click at [203, 220] on span "Personal Property" at bounding box center [202, 224] width 369 height 22
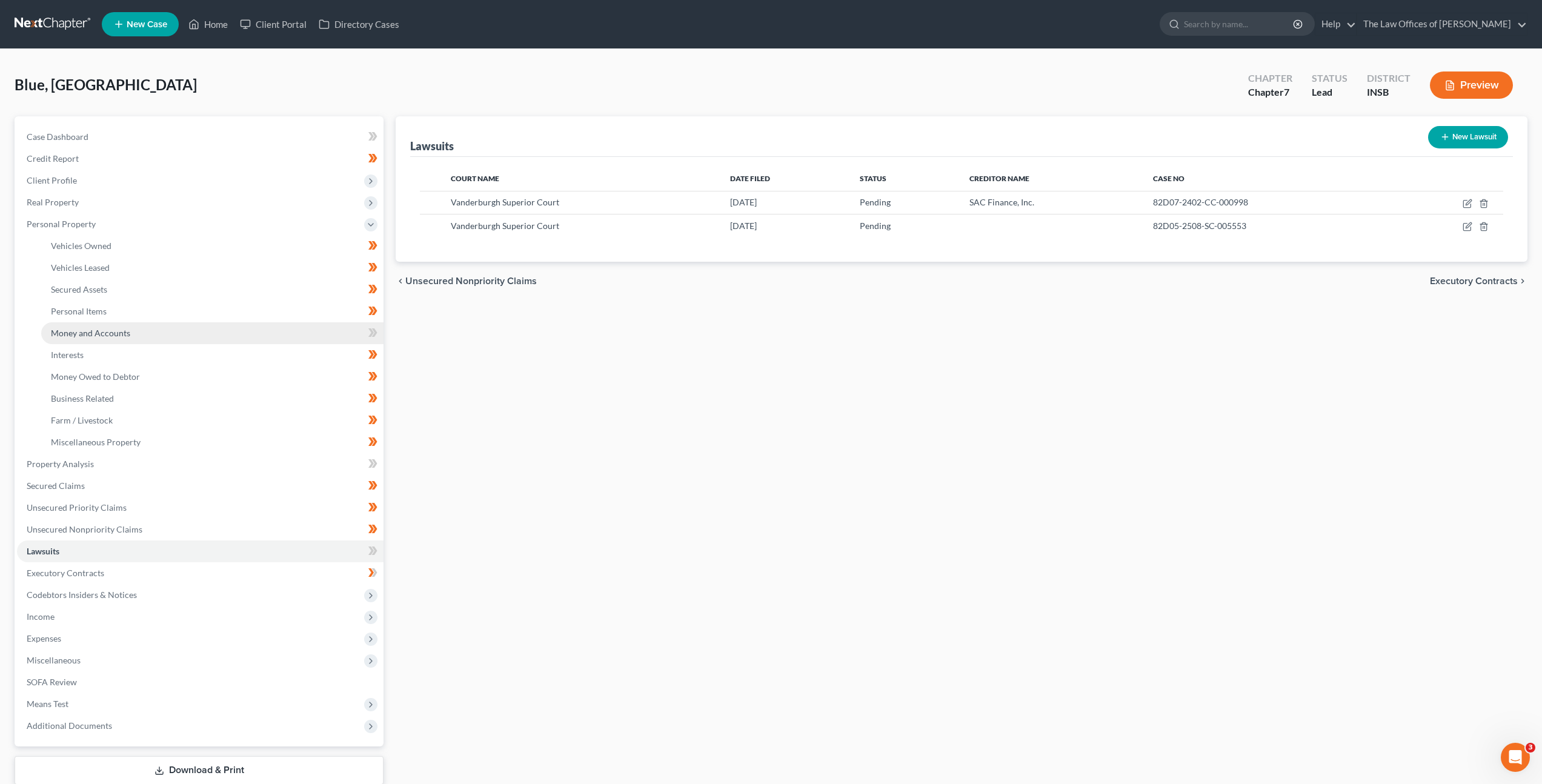
click at [183, 323] on link "Money and Accounts" at bounding box center [213, 332] width 343 height 22
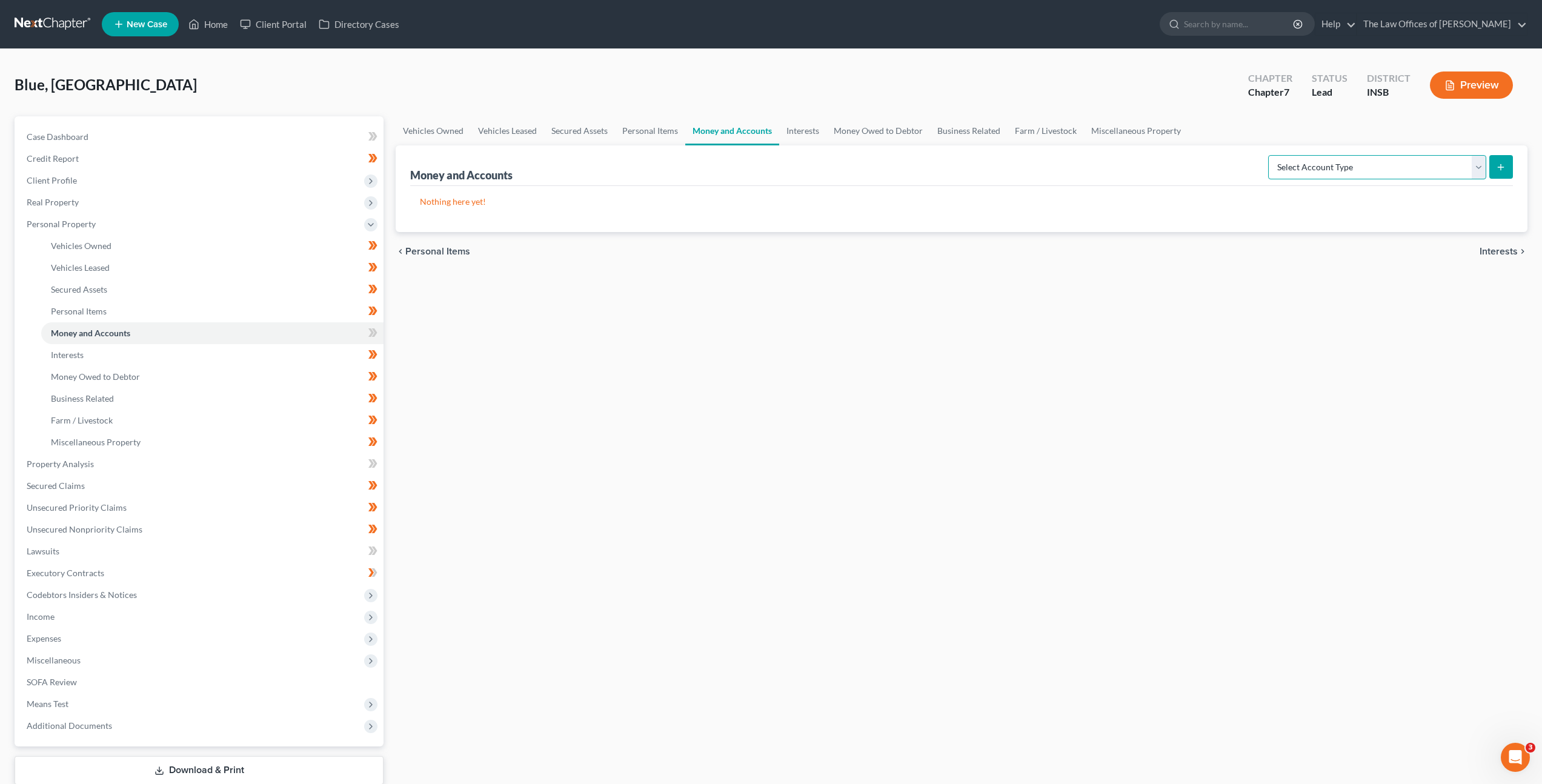
click at [1335, 171] on select "Select Account Type Brokerage Cash on Hand Certificates of Deposit Checking Acc…" at bounding box center [1377, 168] width 218 height 24
click at [65, 26] on link at bounding box center [53, 24] width 77 height 22
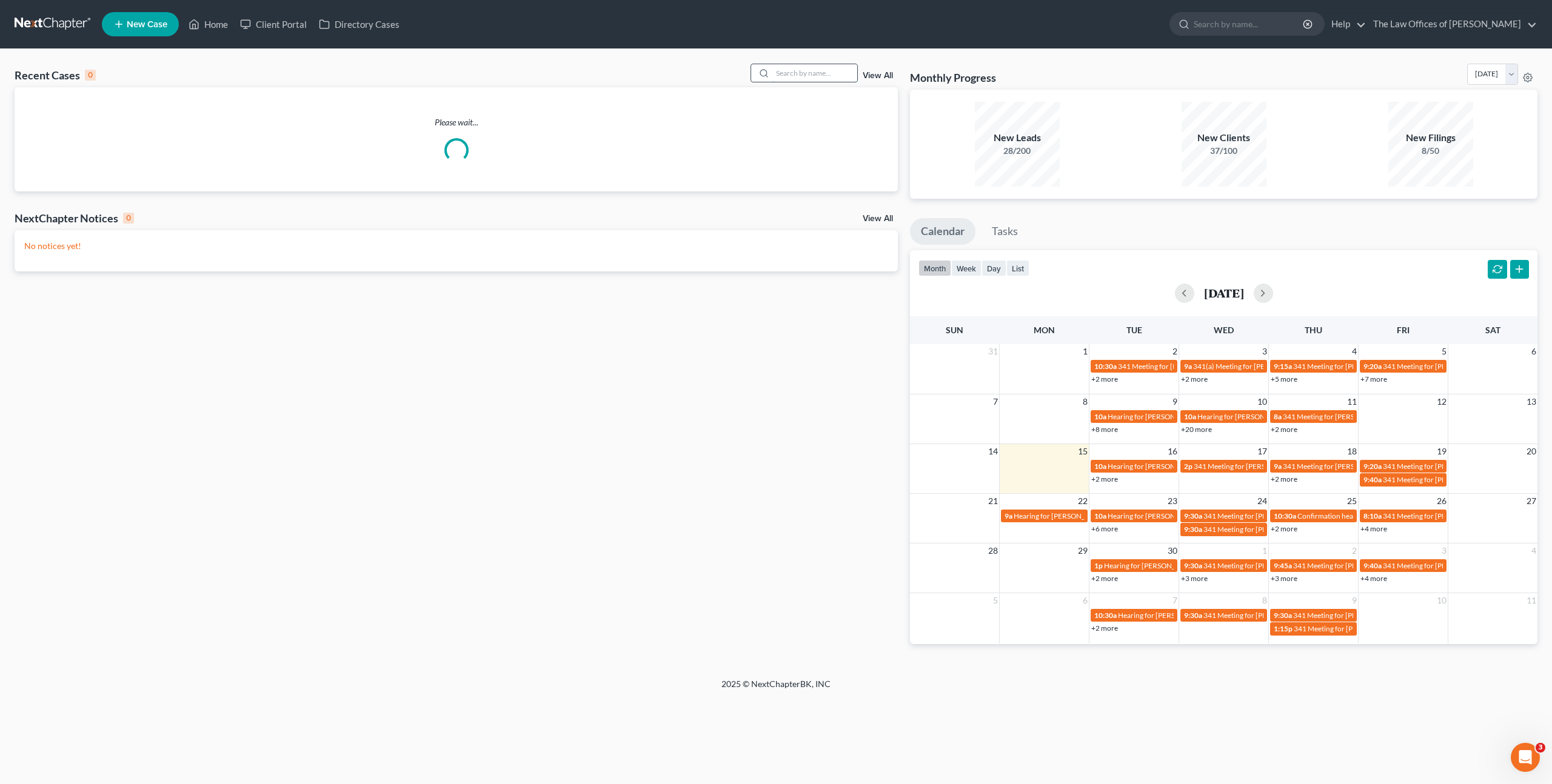
click at [816, 67] on input "search" at bounding box center [815, 72] width 85 height 18
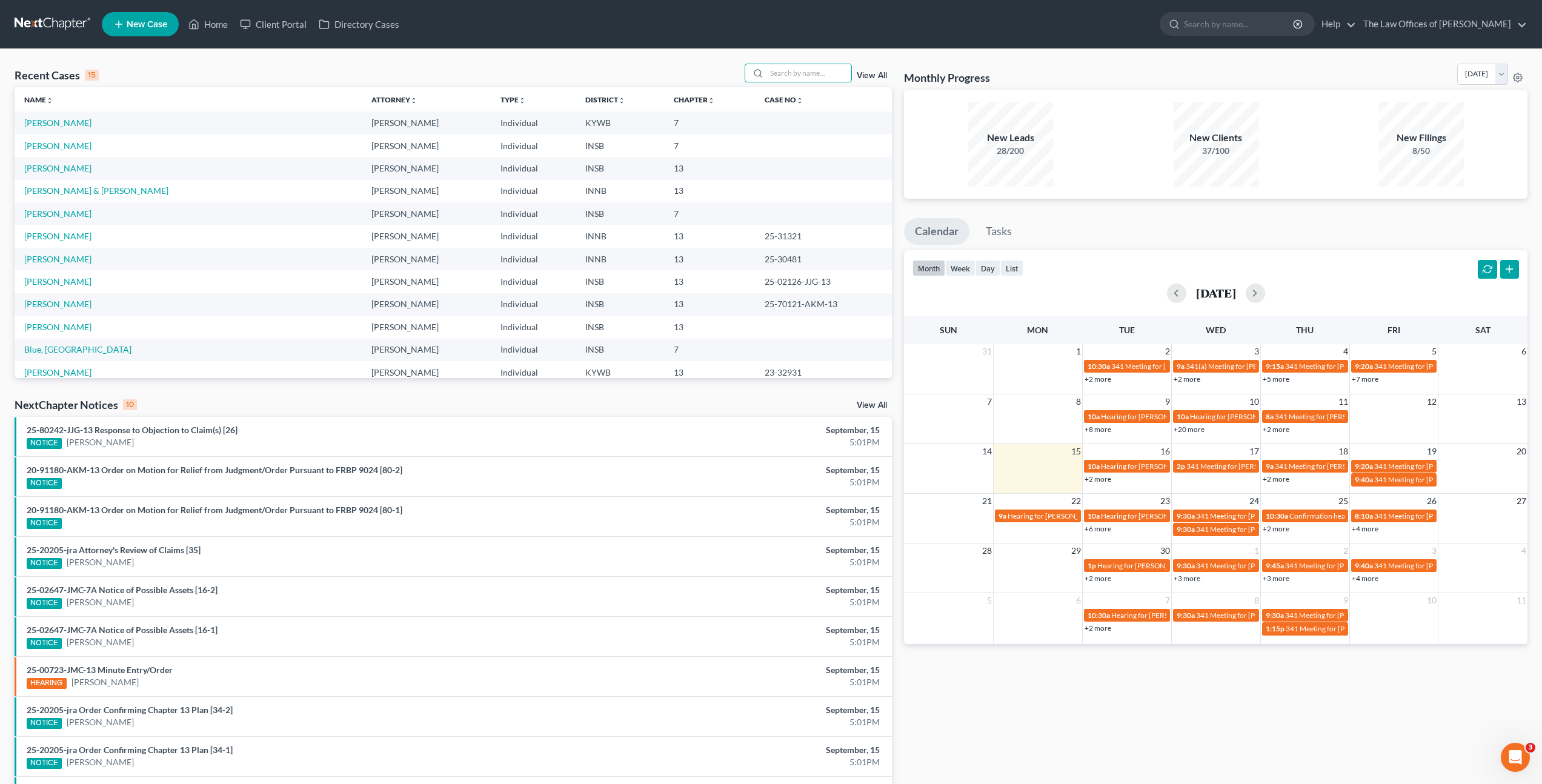
click at [625, 72] on div "Recent Cases 15 View All" at bounding box center [453, 75] width 877 height 24
click at [789, 71] on input "search" at bounding box center [809, 72] width 85 height 18
type input "rodney"
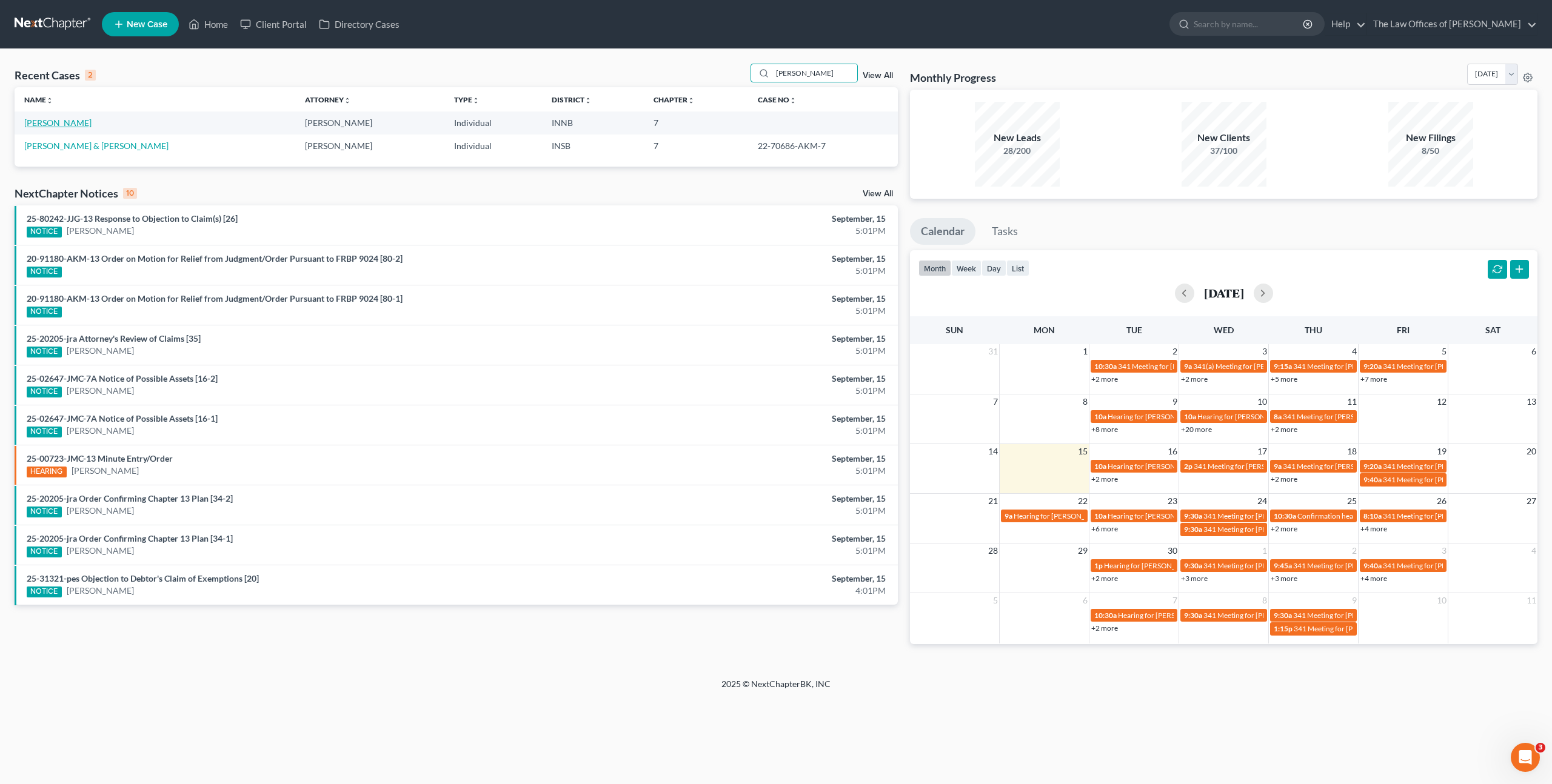
click at [54, 124] on link "[PERSON_NAME]" at bounding box center [57, 122] width 67 height 10
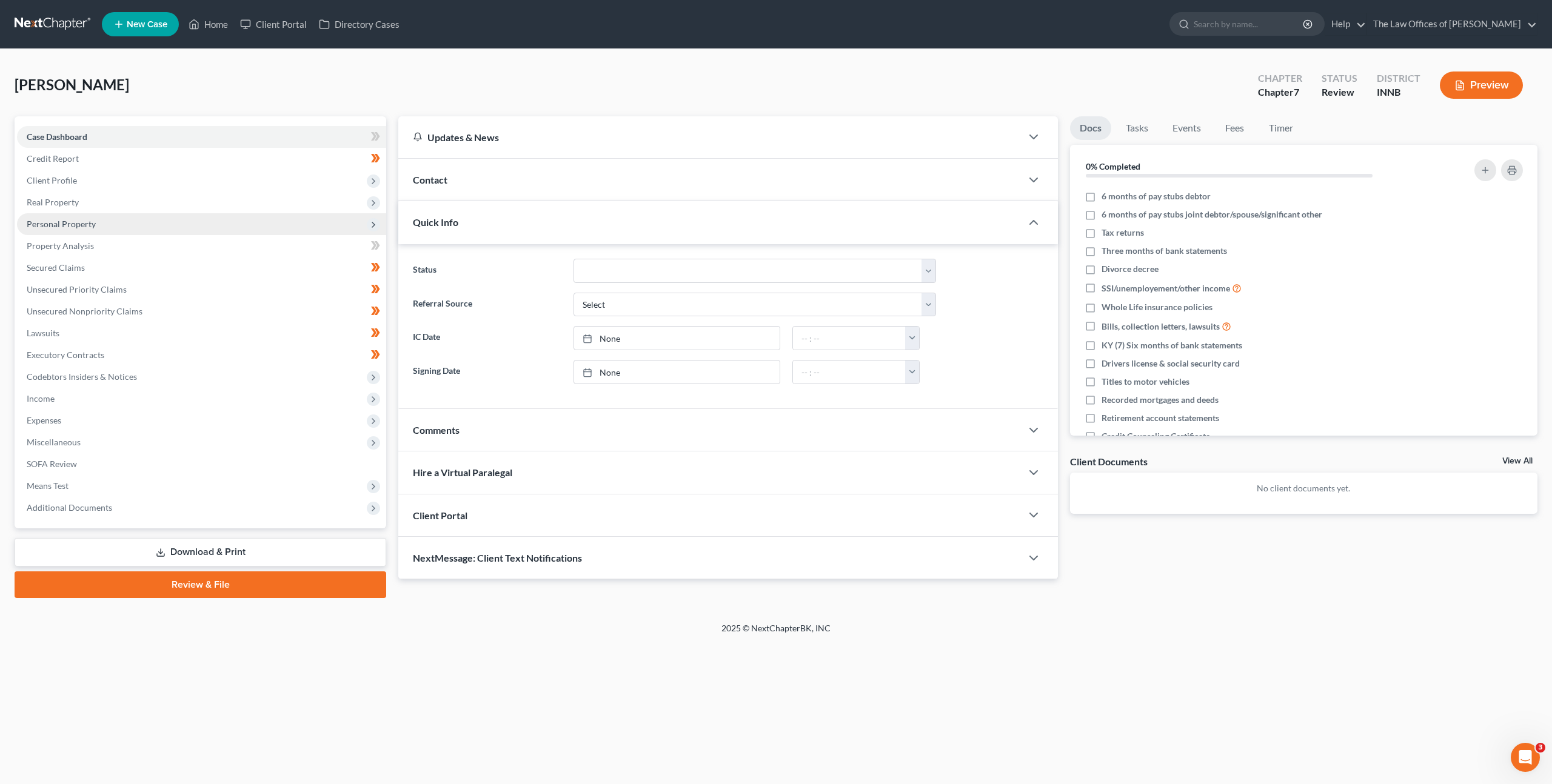
click at [267, 220] on span "Personal Property" at bounding box center [202, 224] width 369 height 22
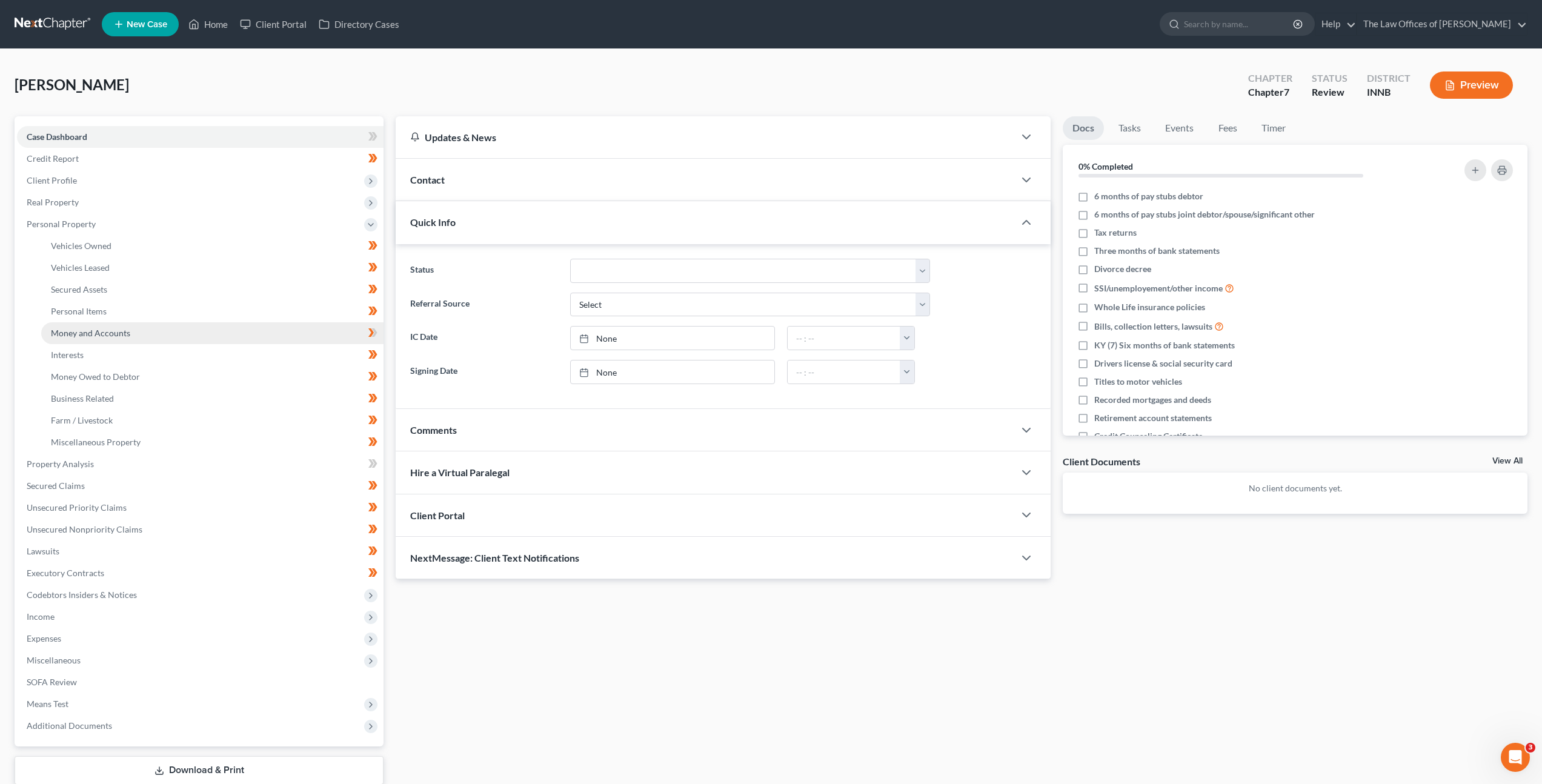
click at [237, 326] on link "Money and Accounts" at bounding box center [213, 332] width 343 height 22
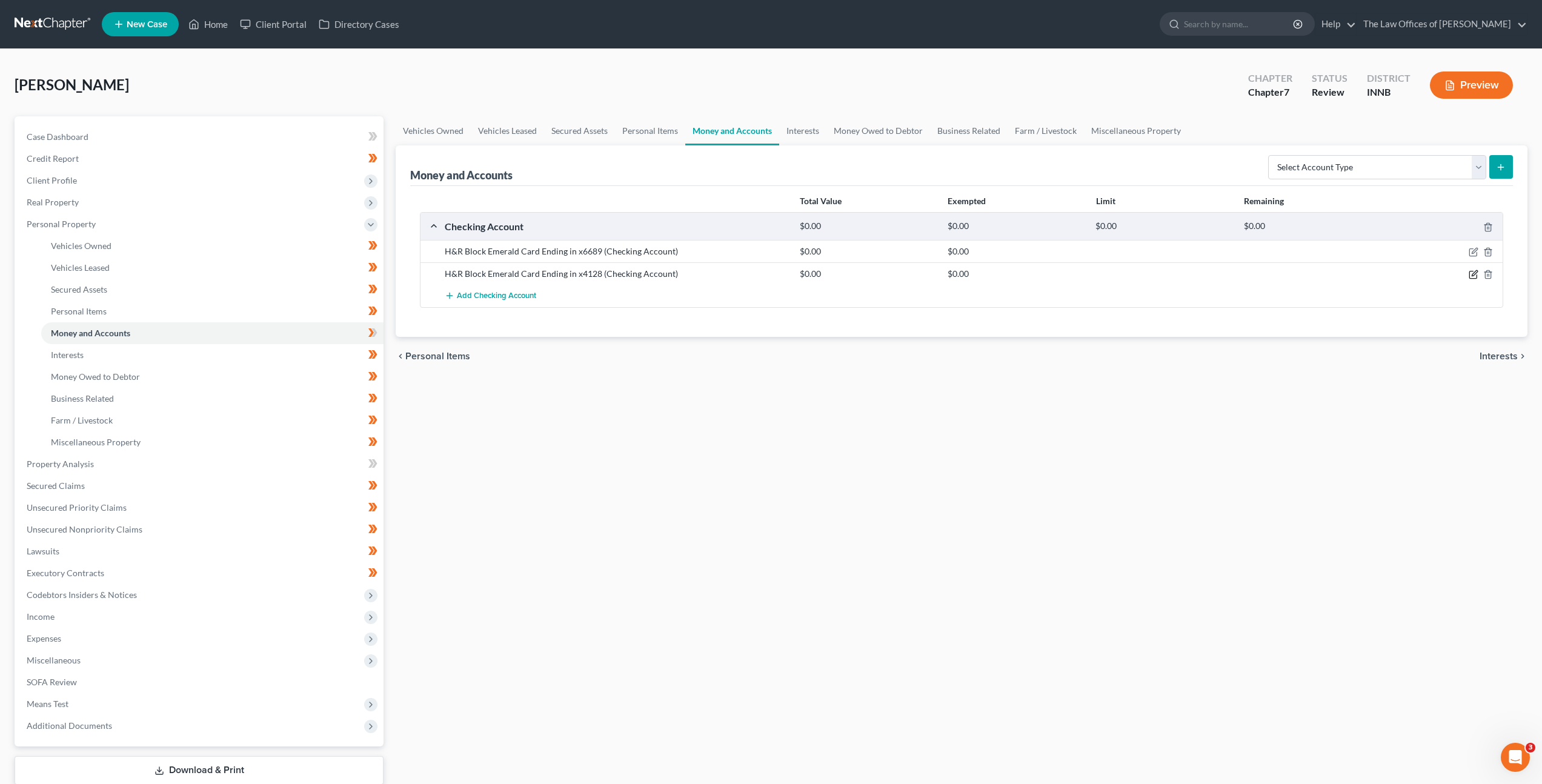
click at [1470, 273] on icon "button" at bounding box center [1473, 275] width 8 height 8
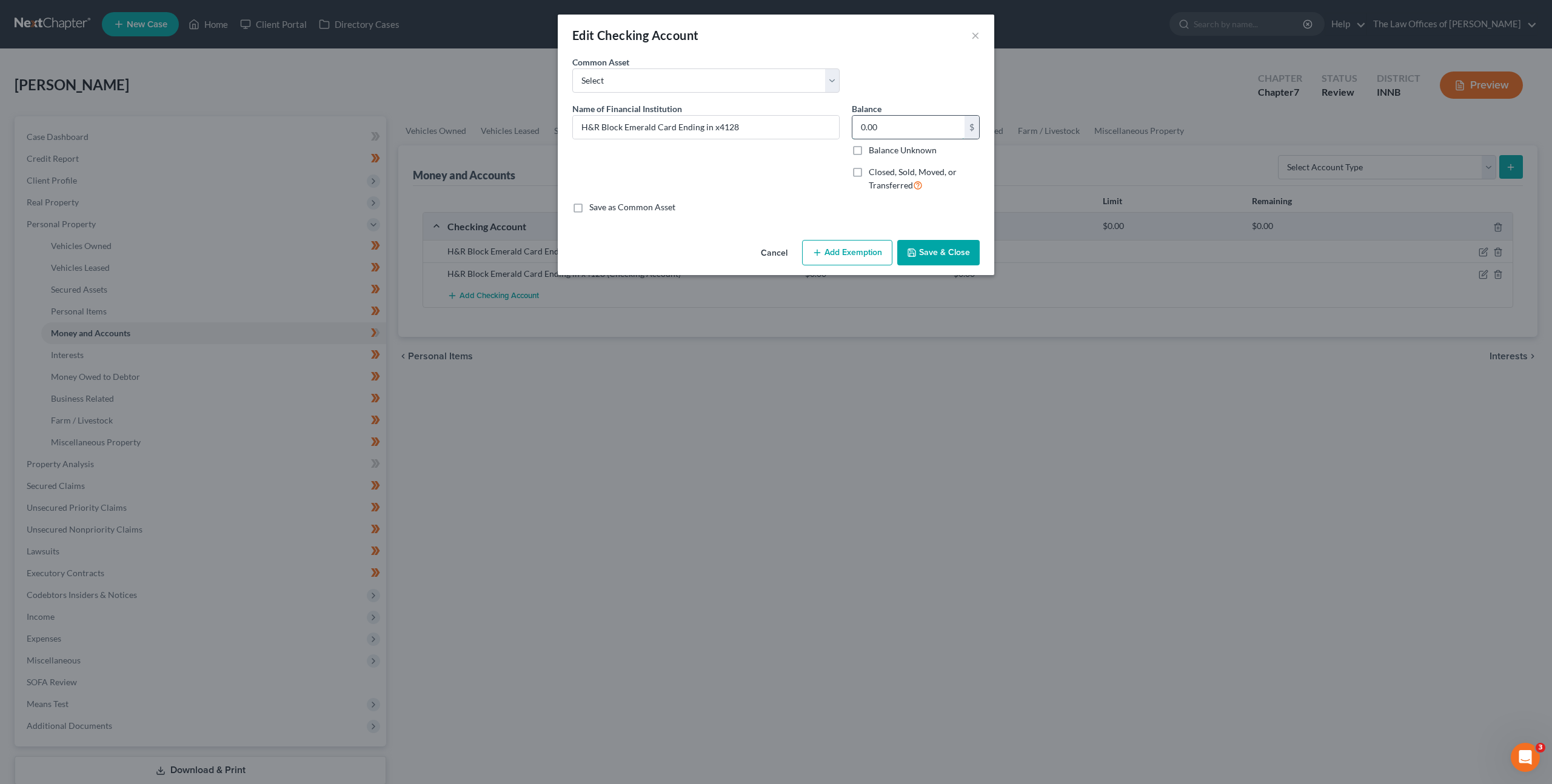
click at [916, 128] on input "0.00" at bounding box center [908, 127] width 112 height 23
type input "288.47"
click at [850, 254] on button "Add Exemption" at bounding box center [848, 252] width 90 height 25
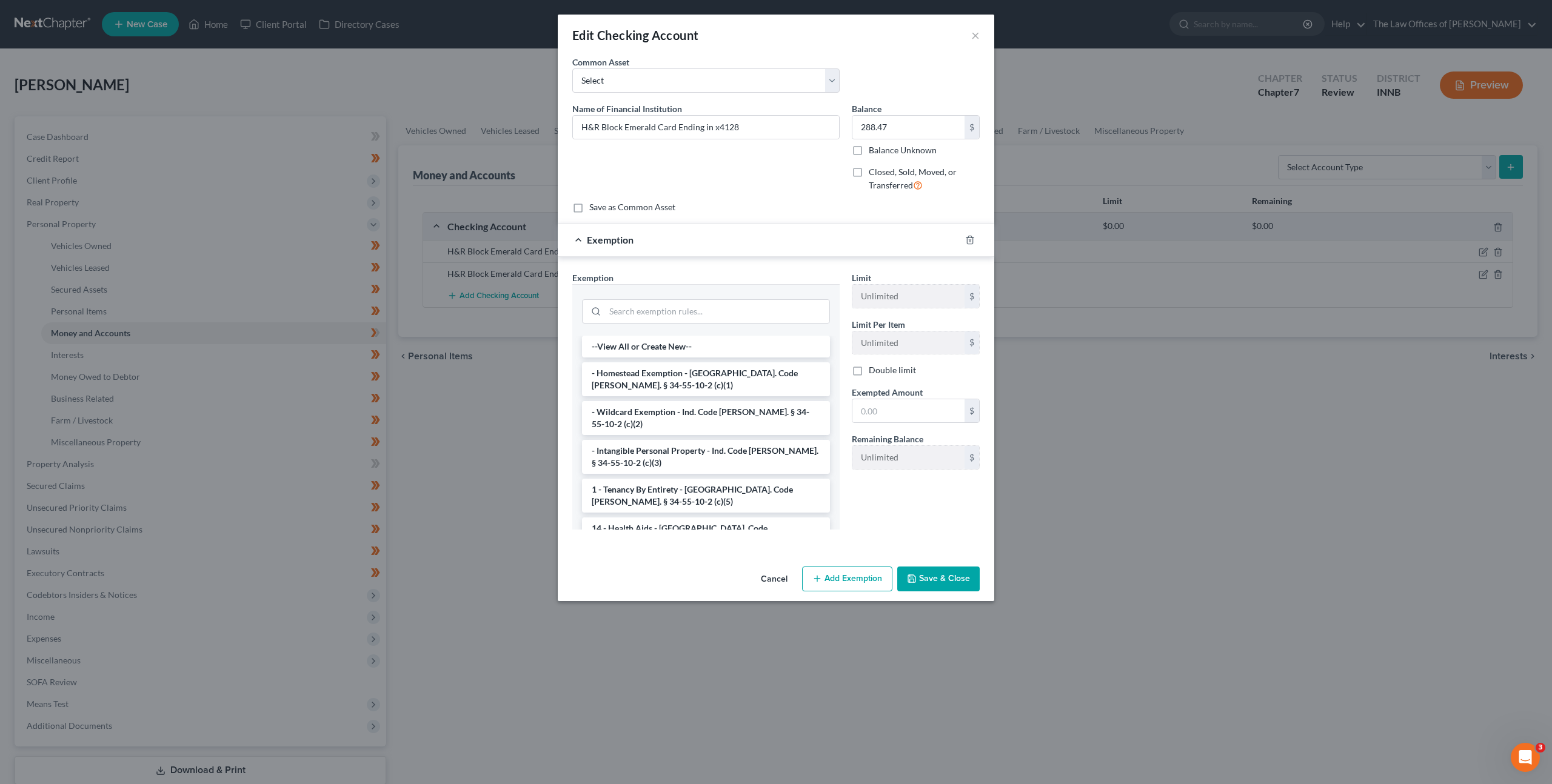
click at [717, 326] on div at bounding box center [706, 310] width 267 height 52
click at [719, 317] on input "search" at bounding box center [717, 312] width 224 height 23
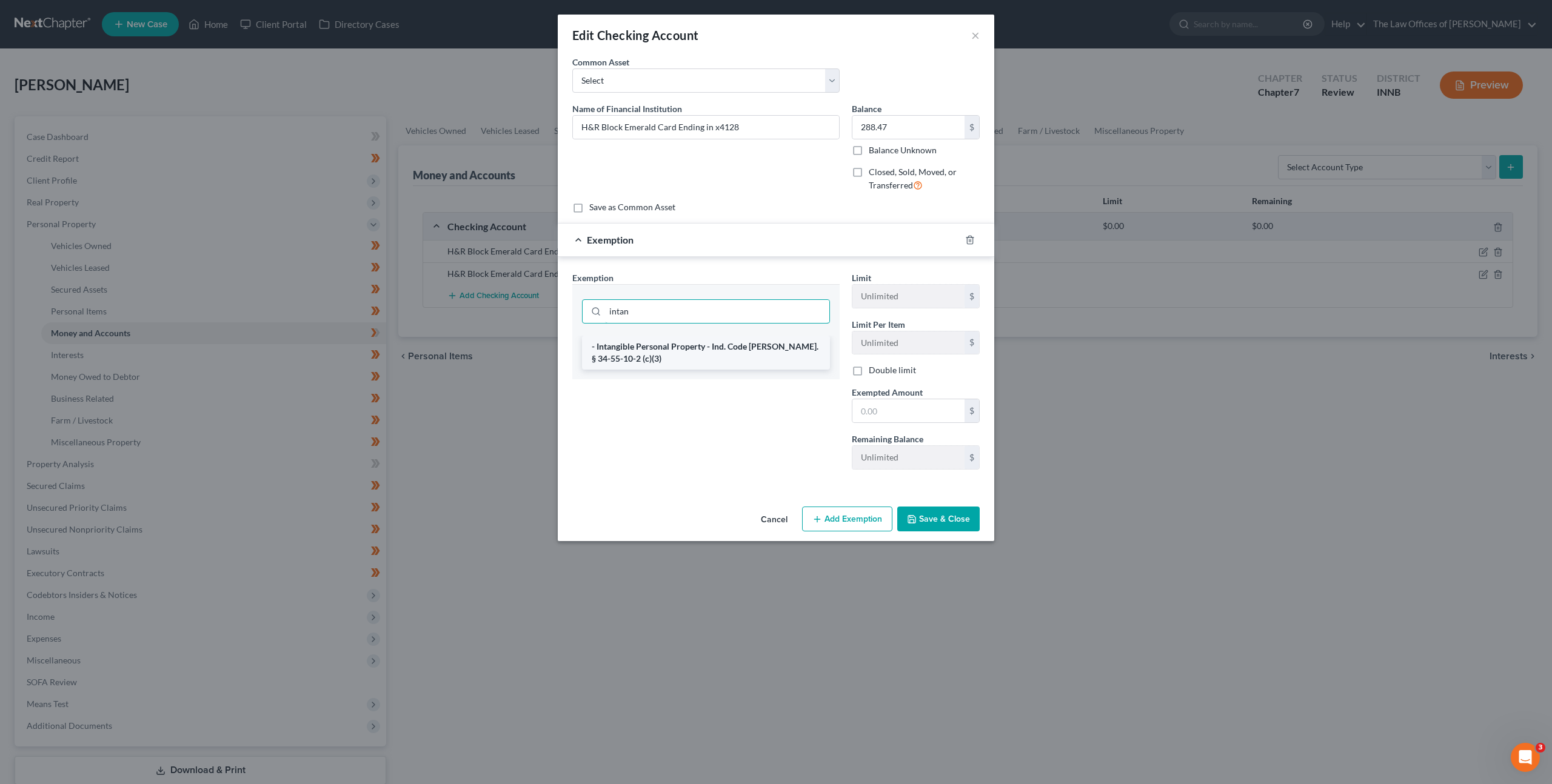
type input "intan"
click at [752, 359] on li "- Intangible Personal Property - Ind. Code [PERSON_NAME]. § 34-55-10-2 (c)(3)" at bounding box center [705, 353] width 248 height 34
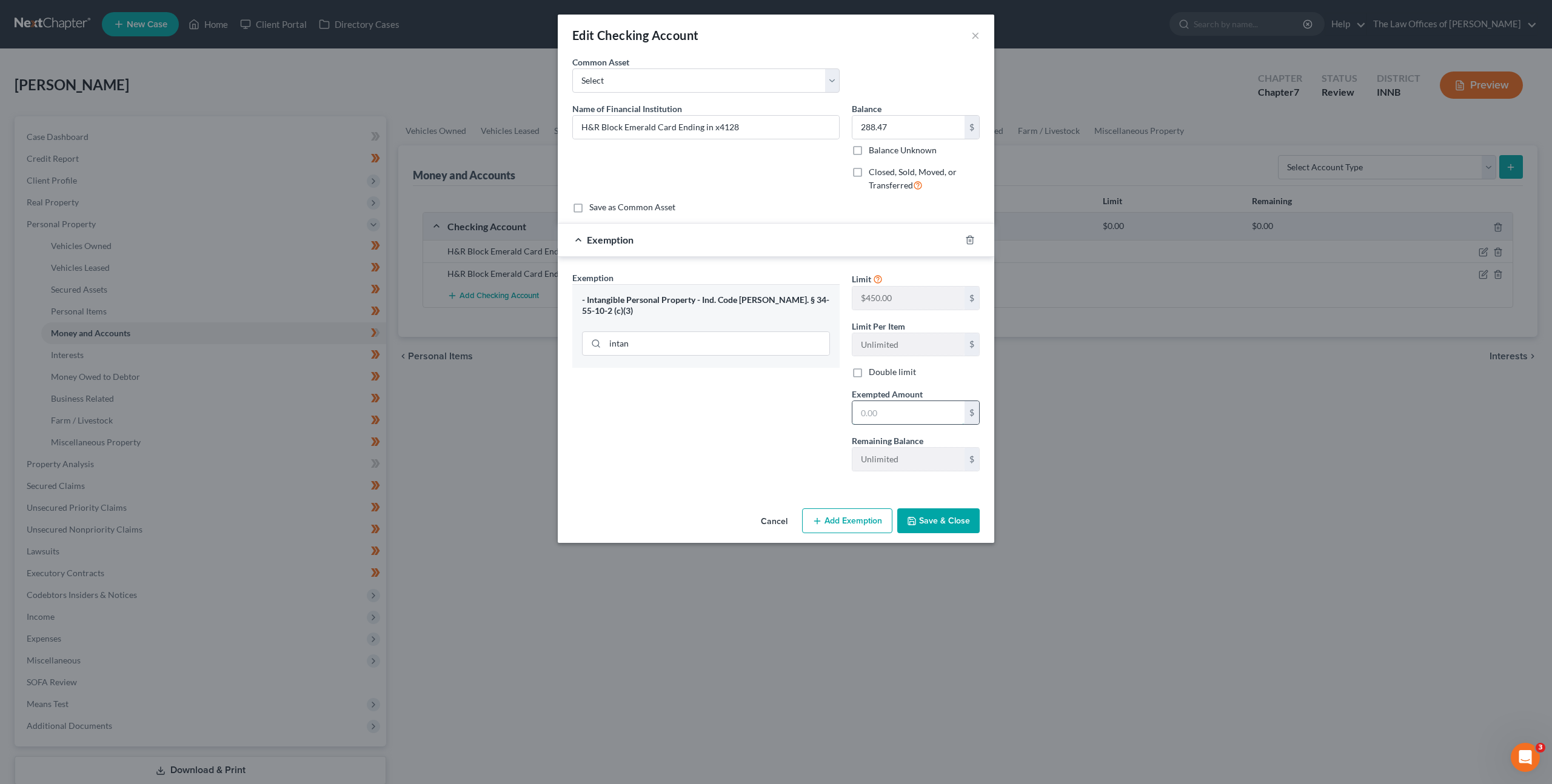
click at [888, 423] on input "text" at bounding box center [908, 412] width 112 height 23
type input "288.47"
click at [743, 429] on div "Exemption Set must be selected for CA. Exemption * - Intangible Personal Proper…" at bounding box center [705, 376] width 280 height 210
click at [925, 523] on button "Save & Close" at bounding box center [939, 520] width 83 height 25
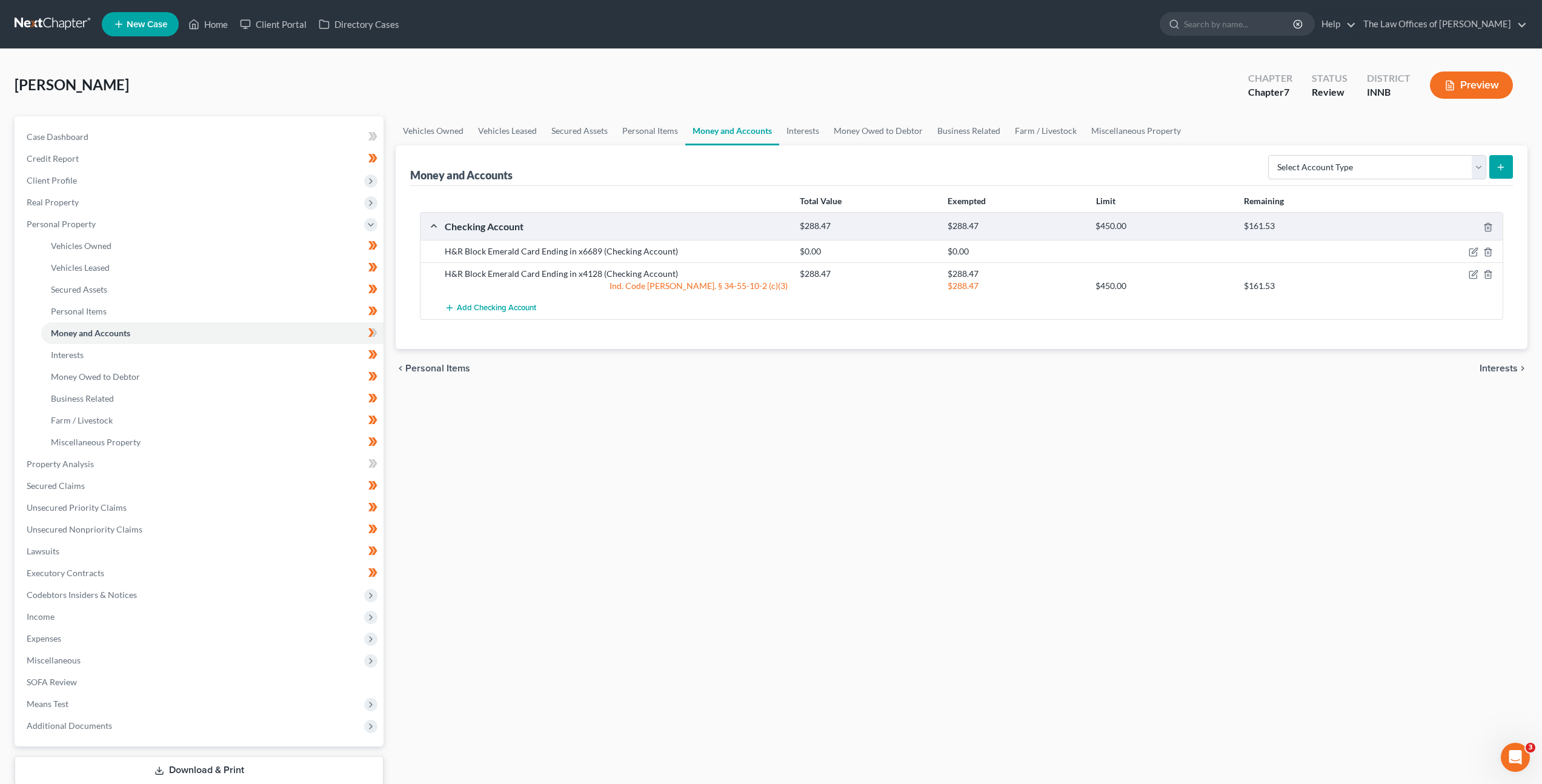
click at [848, 510] on div "Vehicles Owned Vehicles Leased Secured Assets Personal Items Money and Accounts…" at bounding box center [961, 466] width 1144 height 699
click at [376, 330] on icon at bounding box center [373, 333] width 9 height 15
click at [311, 469] on link "Property Analysis" at bounding box center [200, 463] width 366 height 22
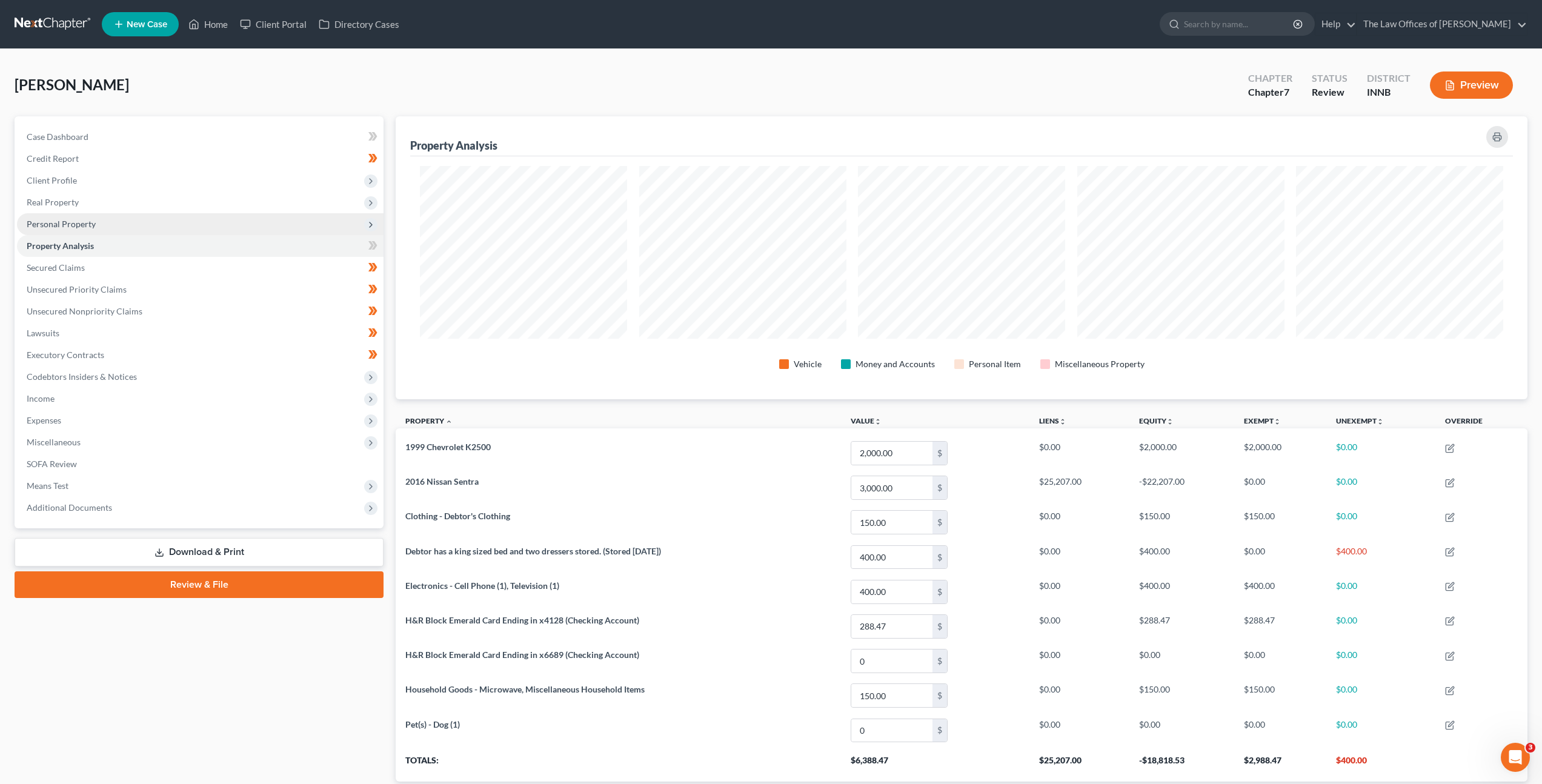
click at [220, 225] on span "Personal Property" at bounding box center [200, 224] width 366 height 22
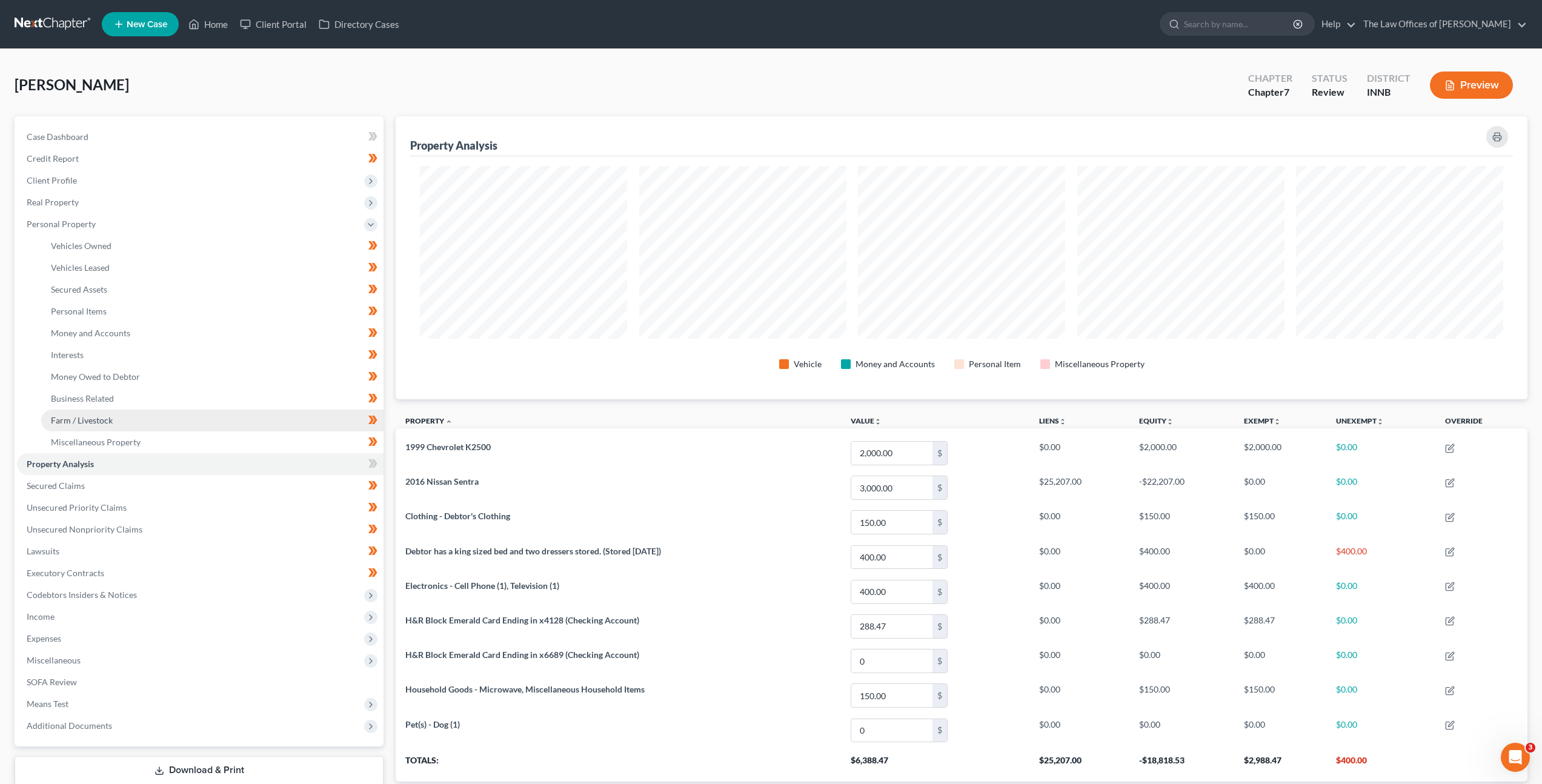
click at [203, 427] on link "Farm / Livestock" at bounding box center [213, 420] width 343 height 22
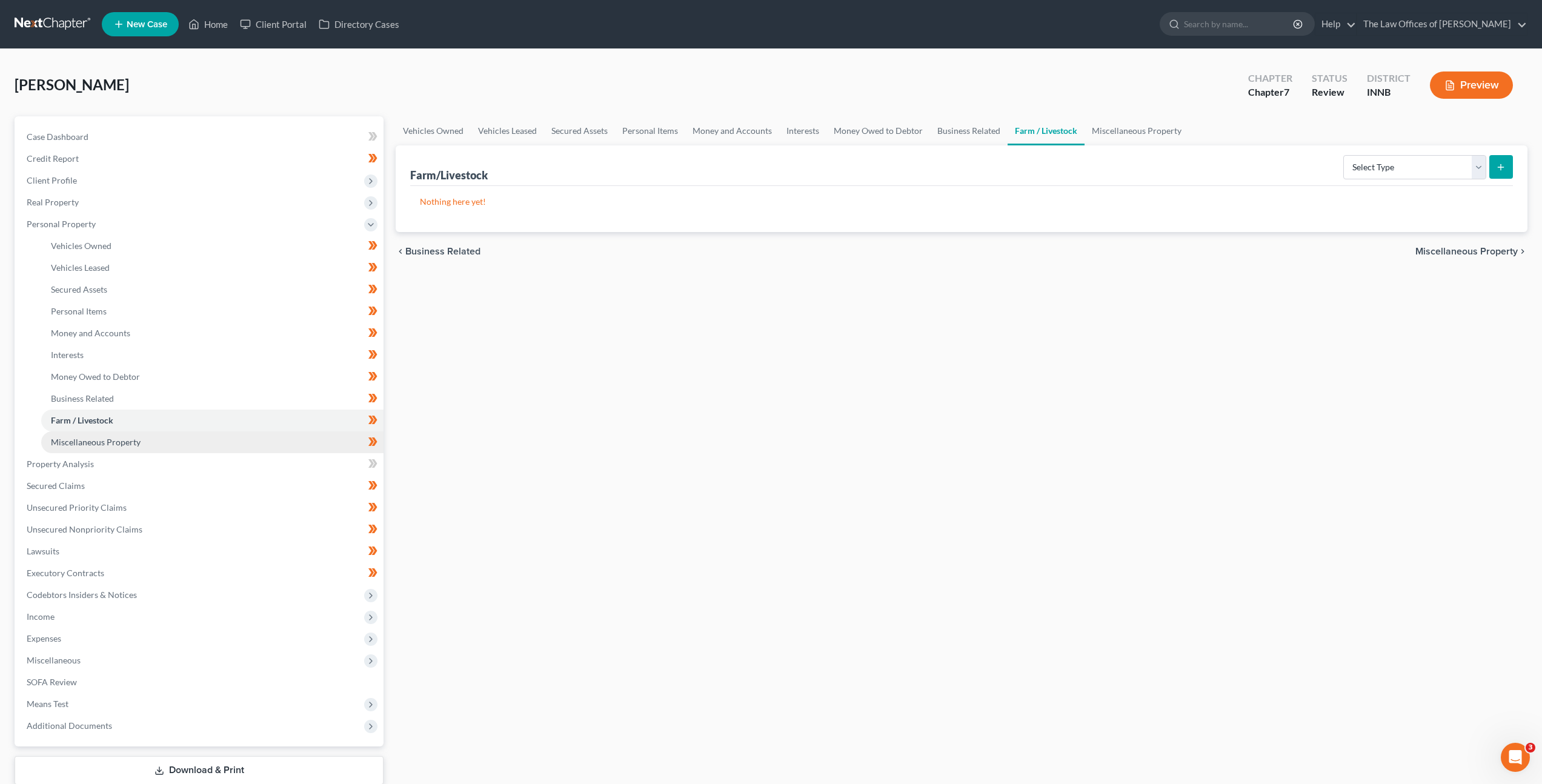
click at [202, 434] on link "Miscellaneous Property" at bounding box center [213, 441] width 343 height 22
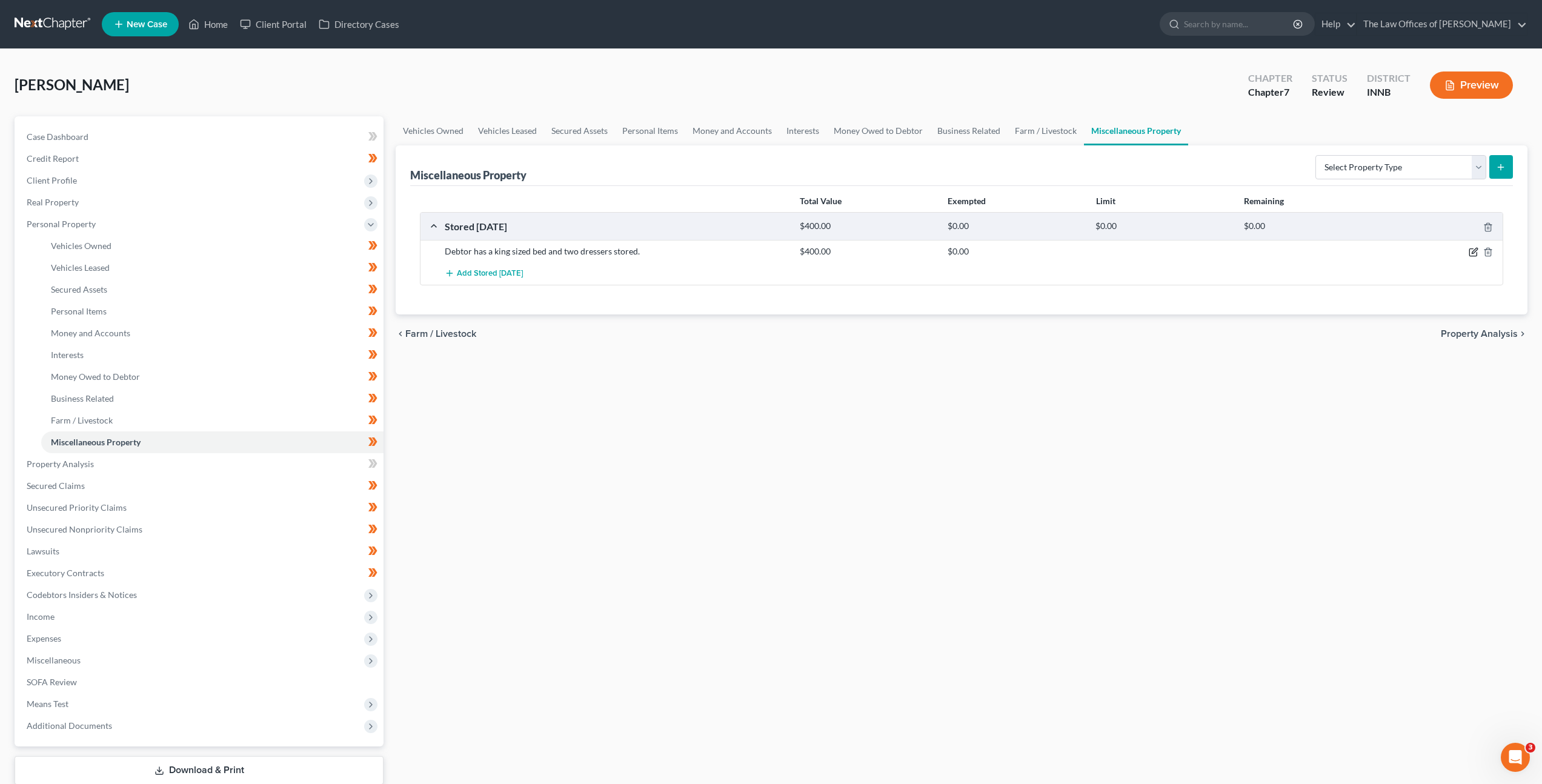
click at [1470, 252] on icon "button" at bounding box center [1473, 252] width 9 height 9
select select "15"
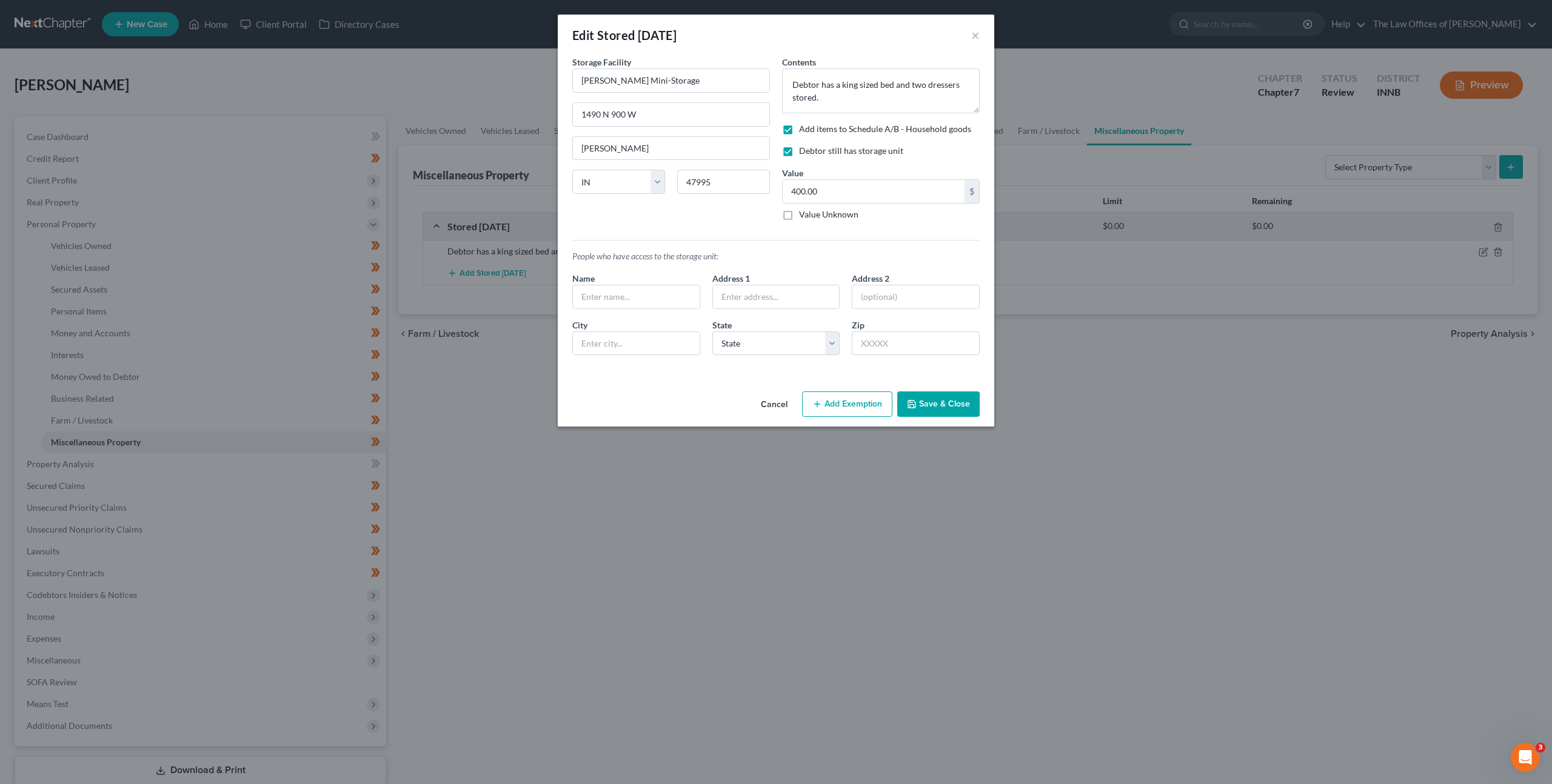
click at [838, 395] on button "Add Exemption" at bounding box center [848, 404] width 90 height 25
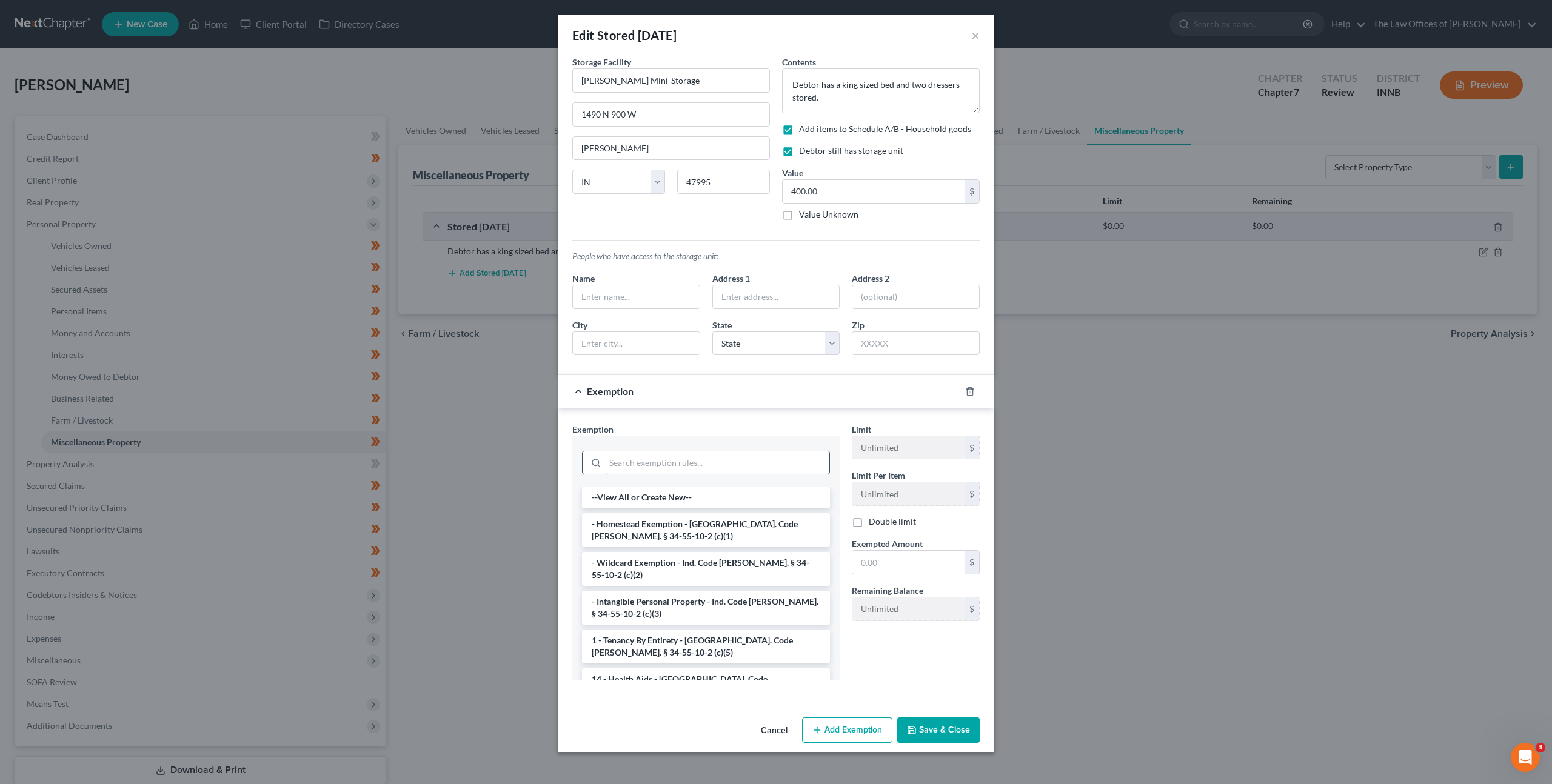
drag, startPoint x: 677, startPoint y: 469, endPoint x: 716, endPoint y: 467, distance: 39.1
click at [678, 468] on input "search" at bounding box center [717, 463] width 224 height 23
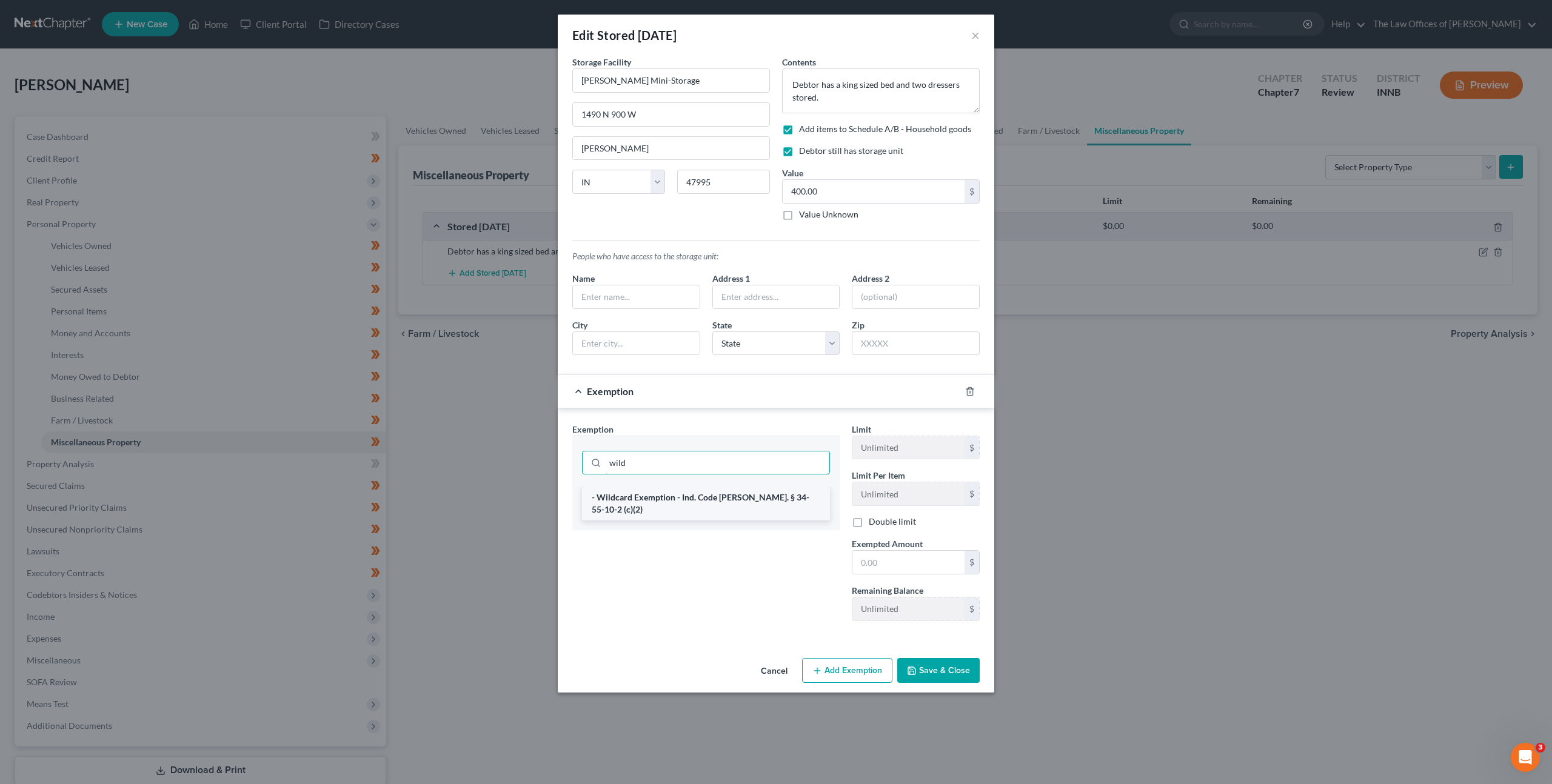
type input "wild"
click at [721, 505] on li "- Wildcard Exemption - Ind. Code [PERSON_NAME]. § 34-55-10-2 (c)(2)" at bounding box center [705, 504] width 248 height 34
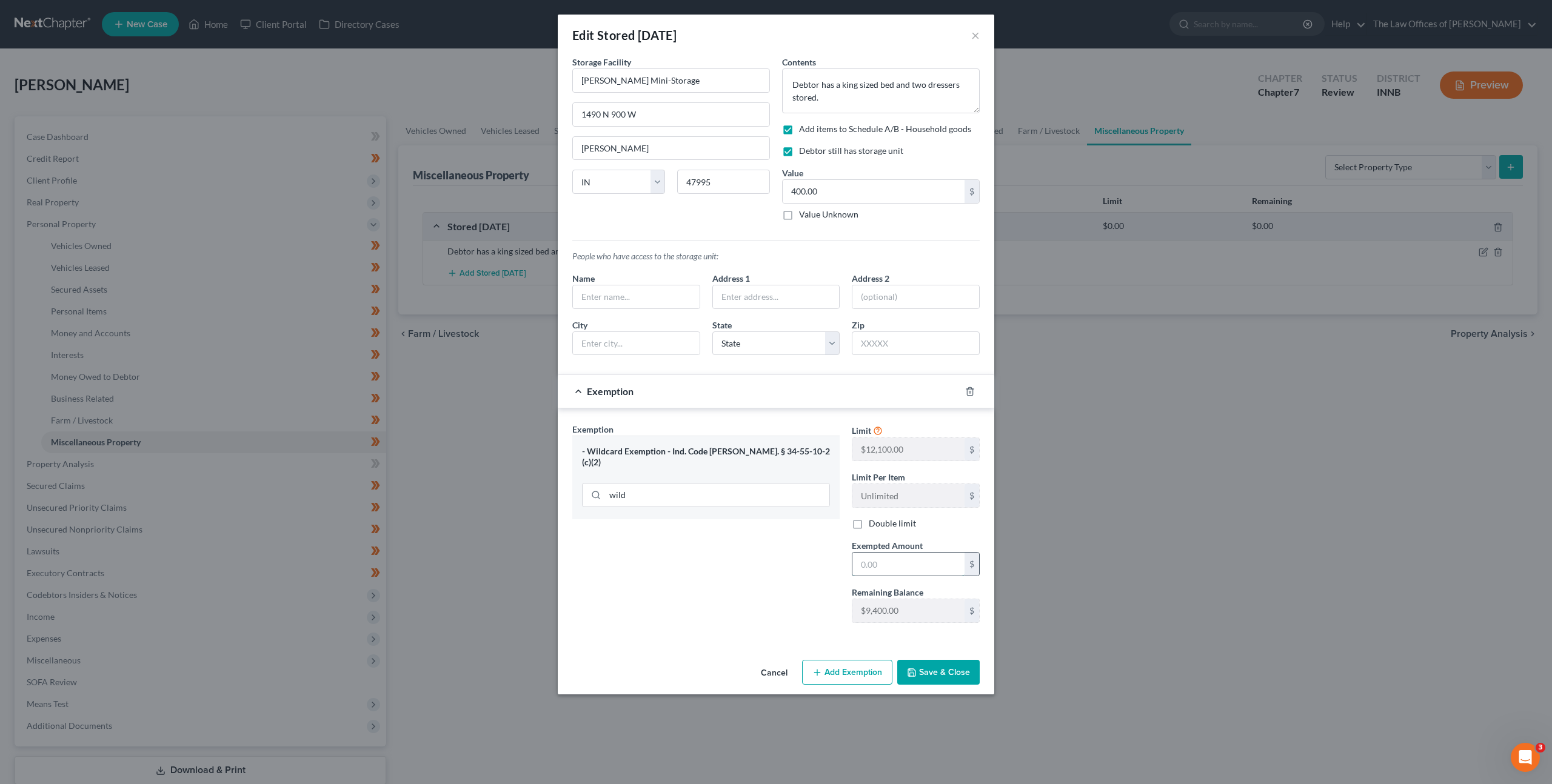
click at [889, 559] on input "text" at bounding box center [908, 564] width 112 height 23
type input "400"
click at [798, 545] on div "Exemption Set must be selected for CA. Exemption * - Wildcard Exemption - Ind. …" at bounding box center [705, 527] width 280 height 210
click at [926, 671] on button "Save & Close" at bounding box center [939, 672] width 83 height 25
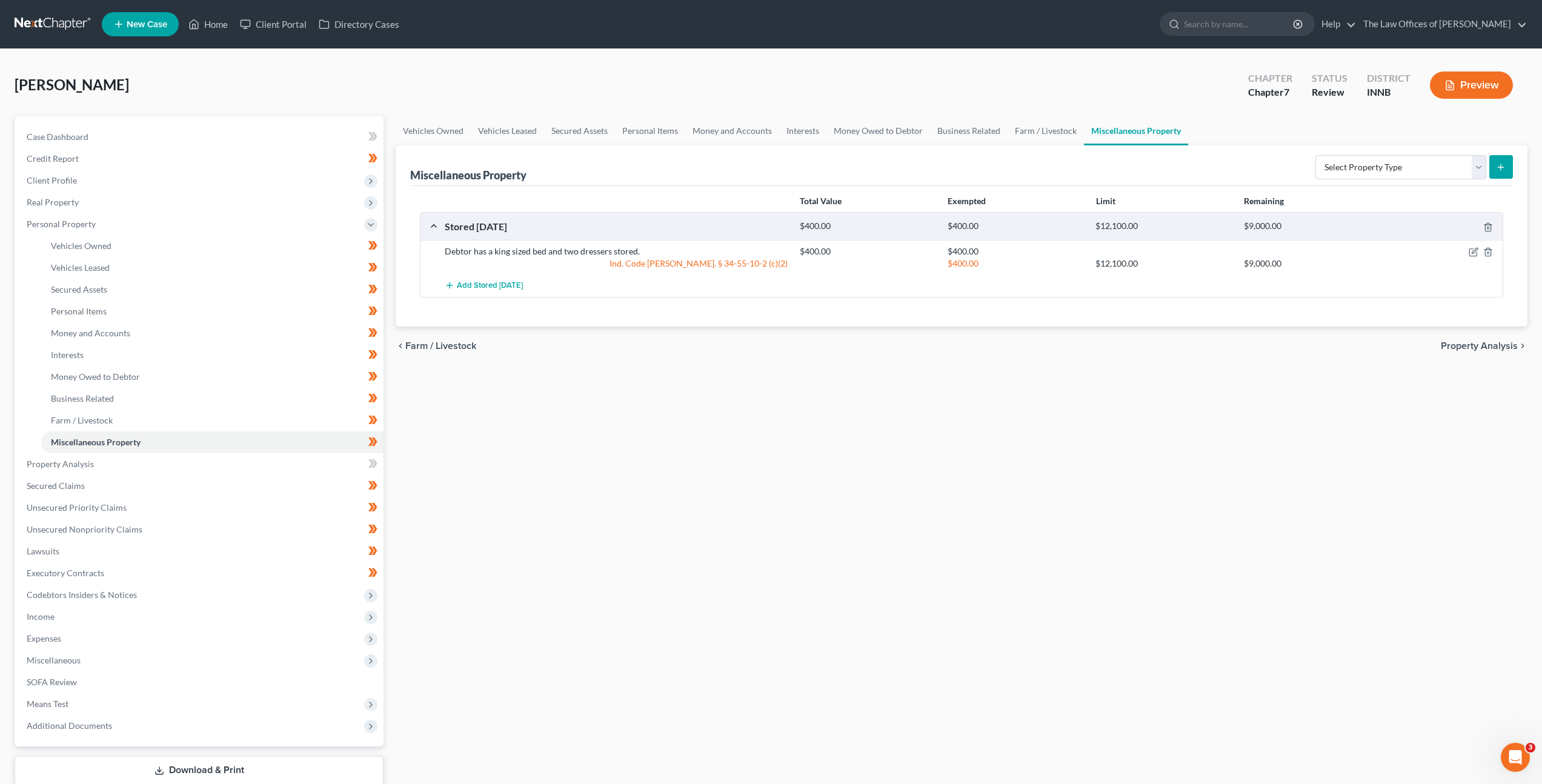
click at [956, 514] on div "Vehicles Owned Vehicles Leased Secured Assets Personal Items Money and Accounts…" at bounding box center [961, 466] width 1144 height 699
click at [354, 458] on link "Property Analysis" at bounding box center [200, 463] width 366 height 22
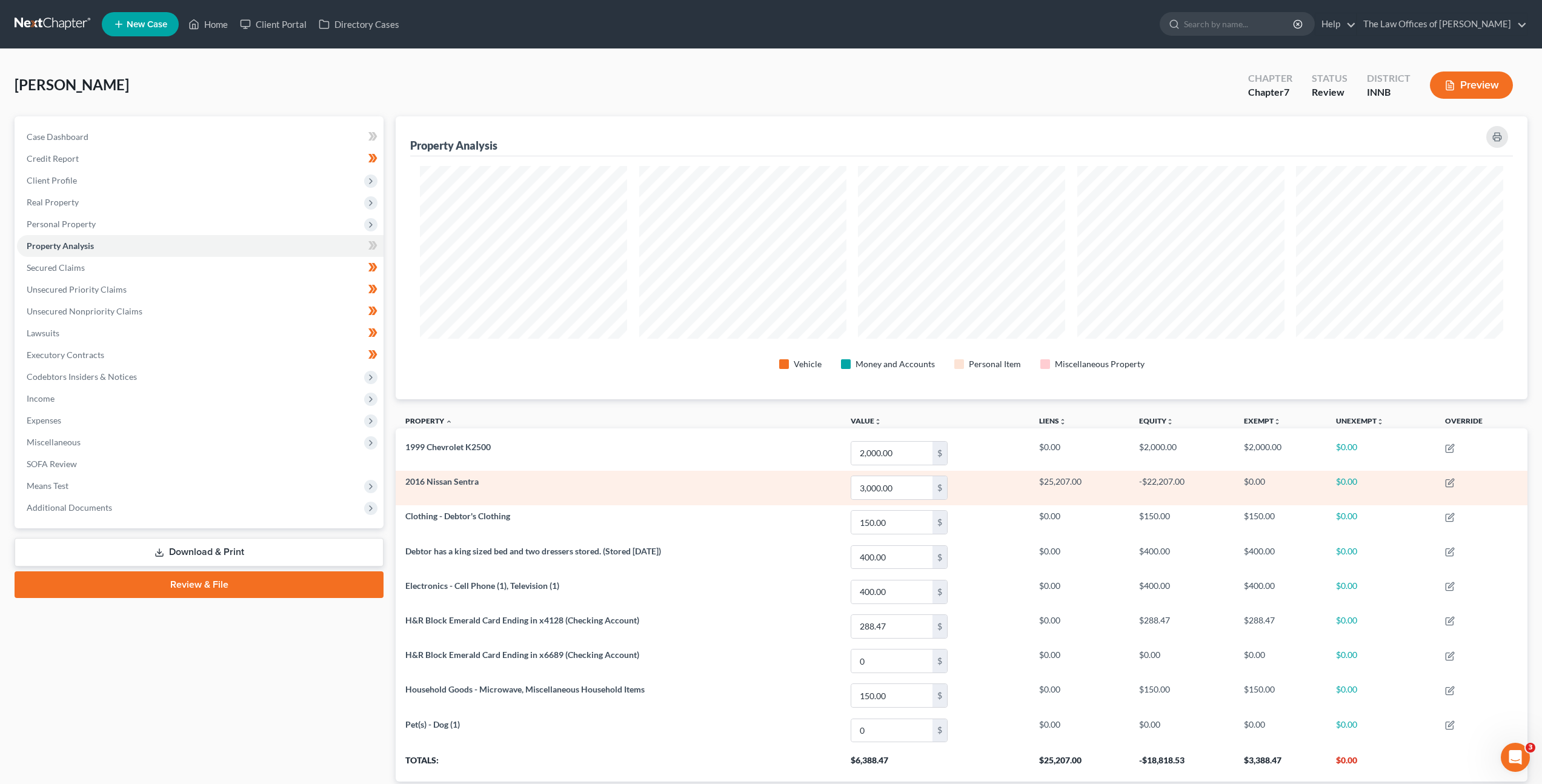
scroll to position [283, 1132]
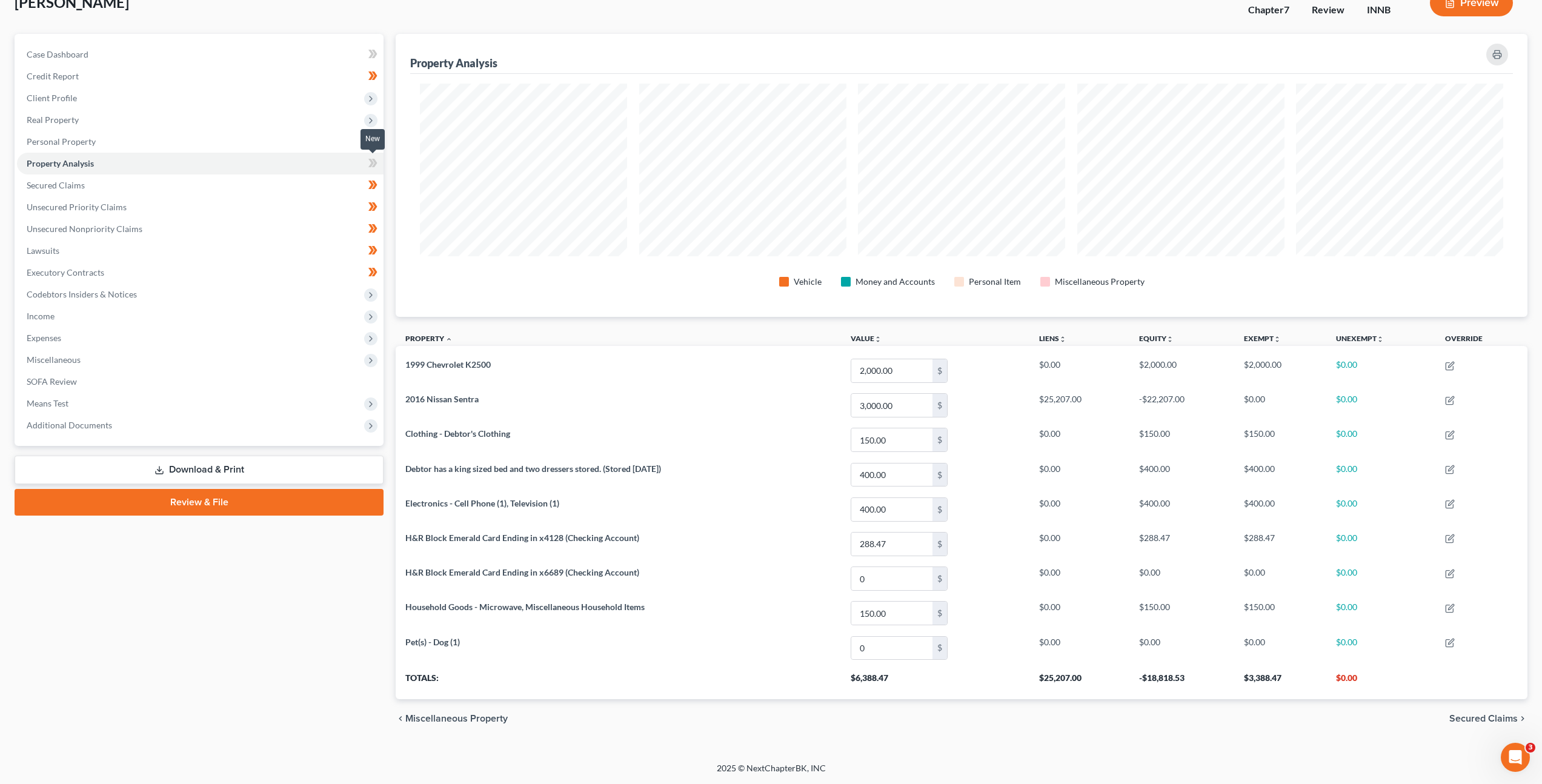
click at [380, 166] on span at bounding box center [373, 164] width 22 height 18
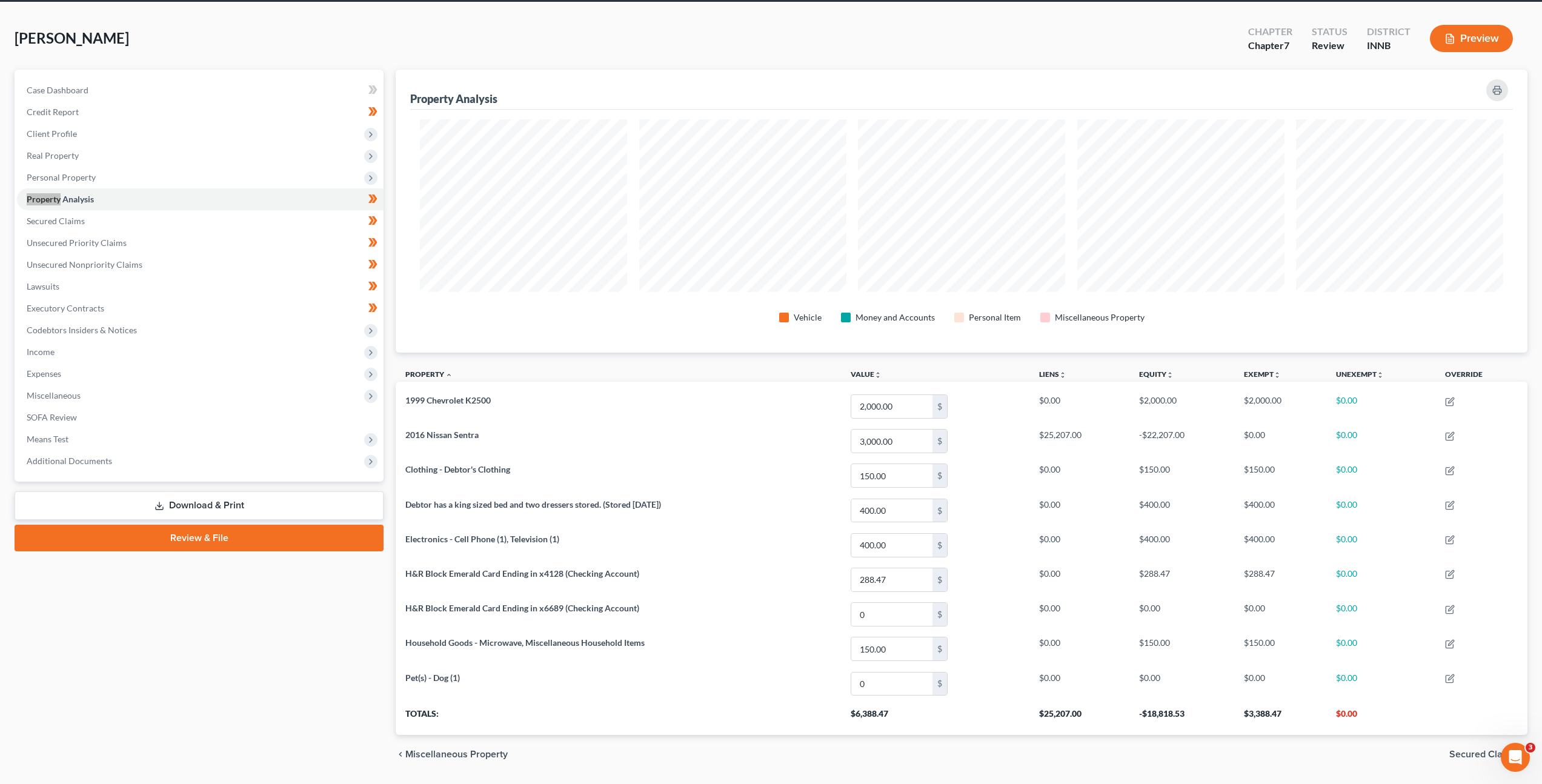
scroll to position [0, 0]
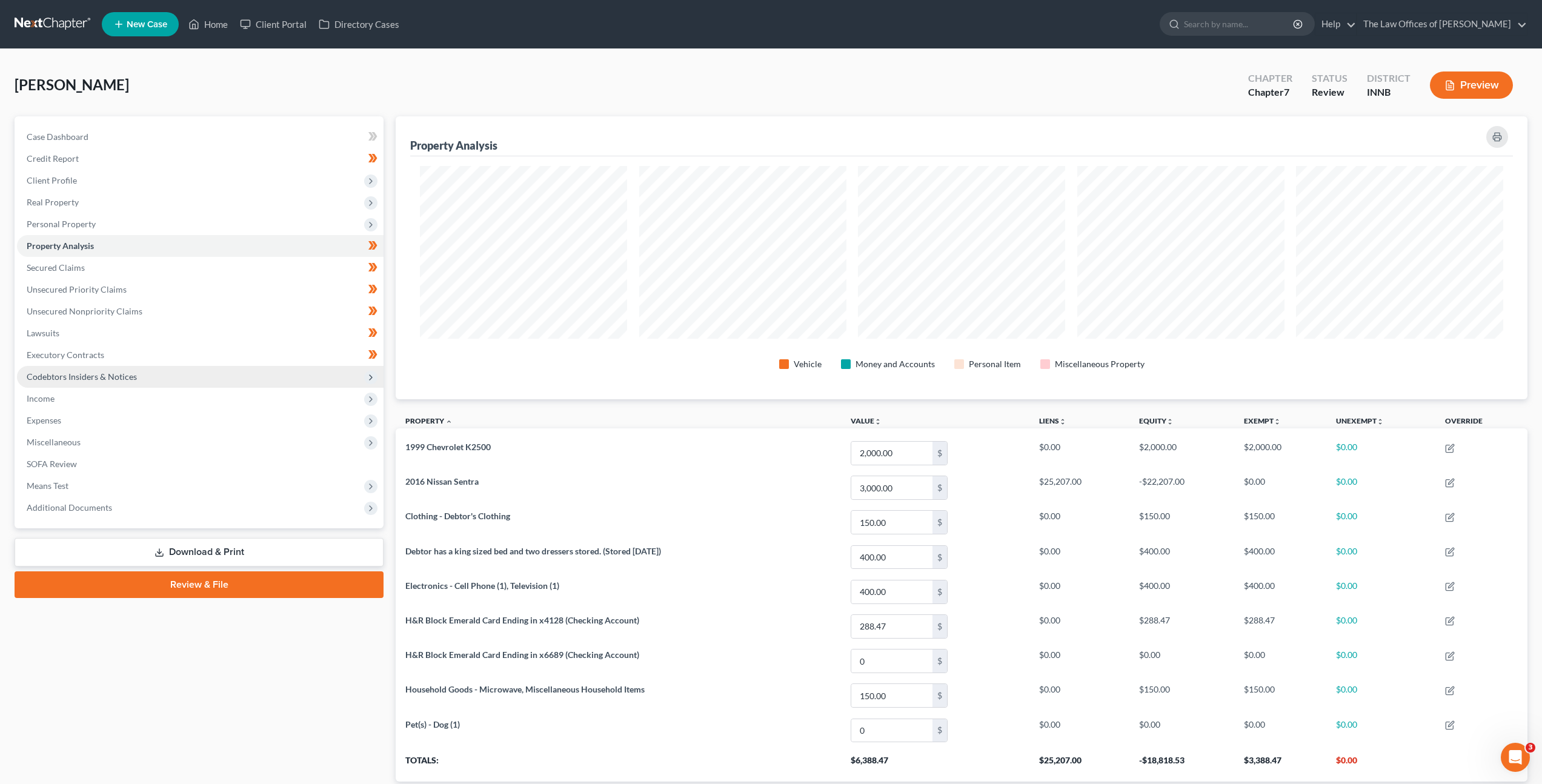
click at [252, 369] on span "Codebtors Insiders & Notices" at bounding box center [200, 376] width 366 height 22
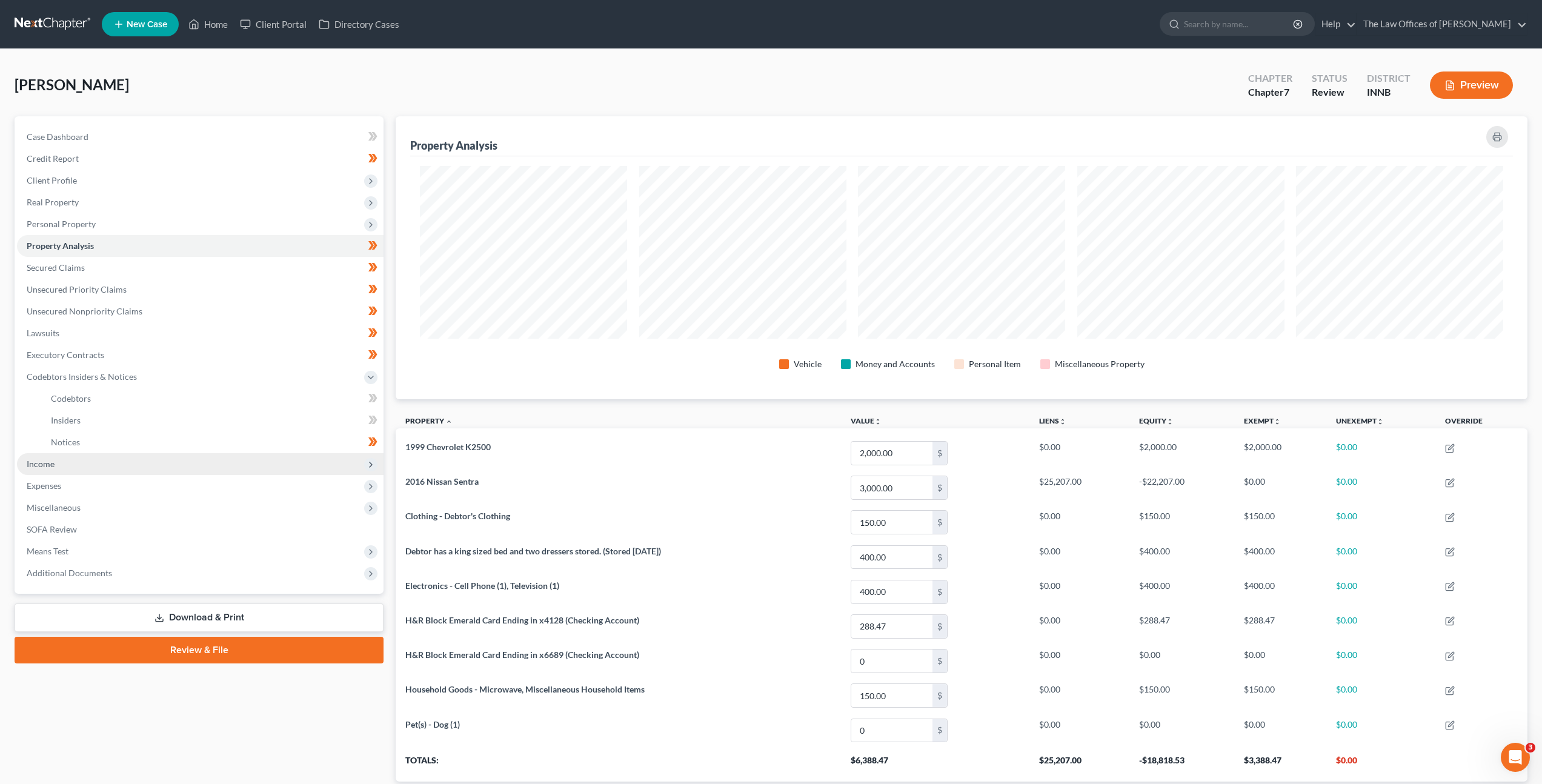
click at [226, 455] on span "Income" at bounding box center [200, 463] width 366 height 22
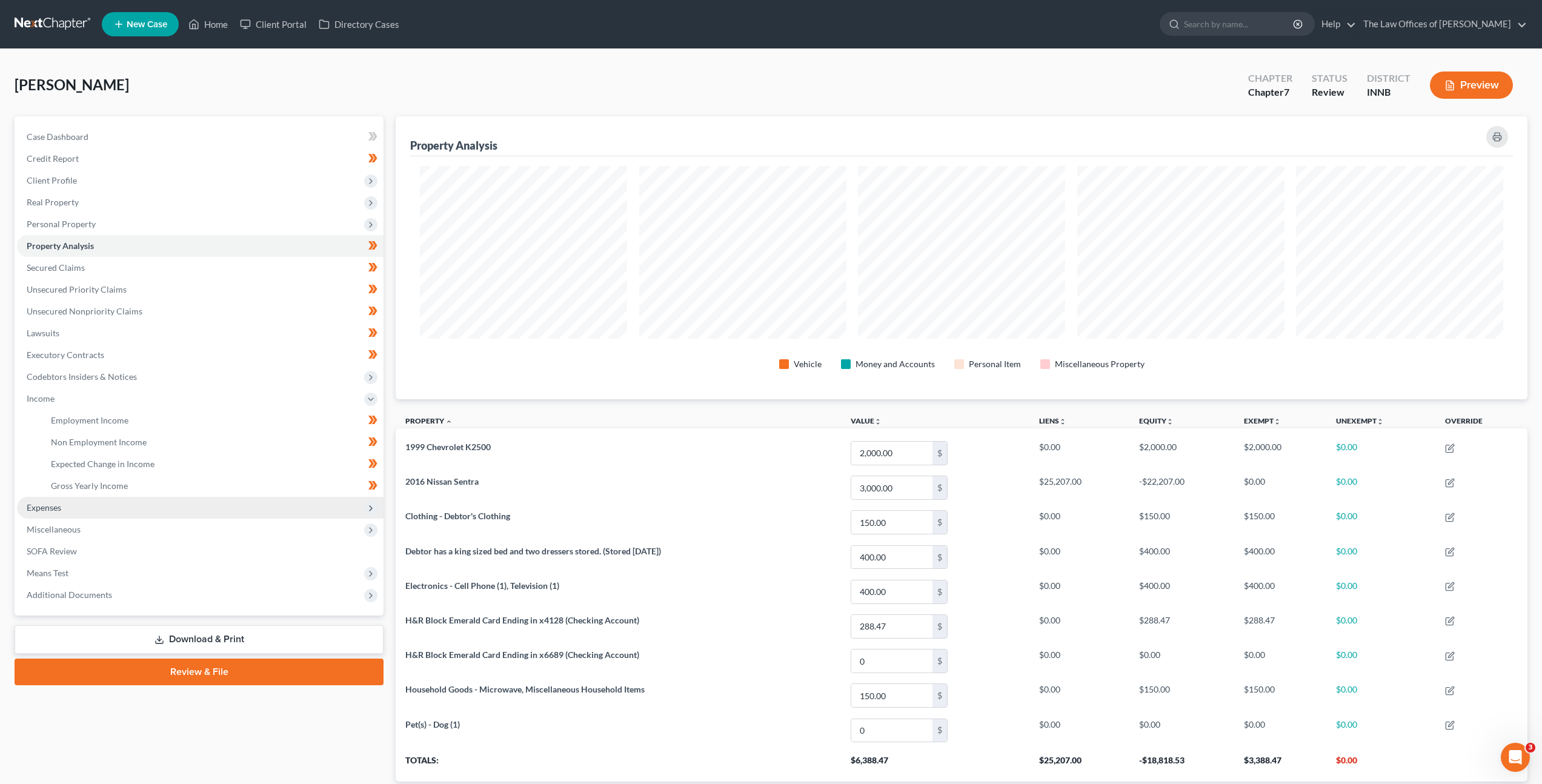
click at [199, 508] on span "Expenses" at bounding box center [200, 507] width 366 height 22
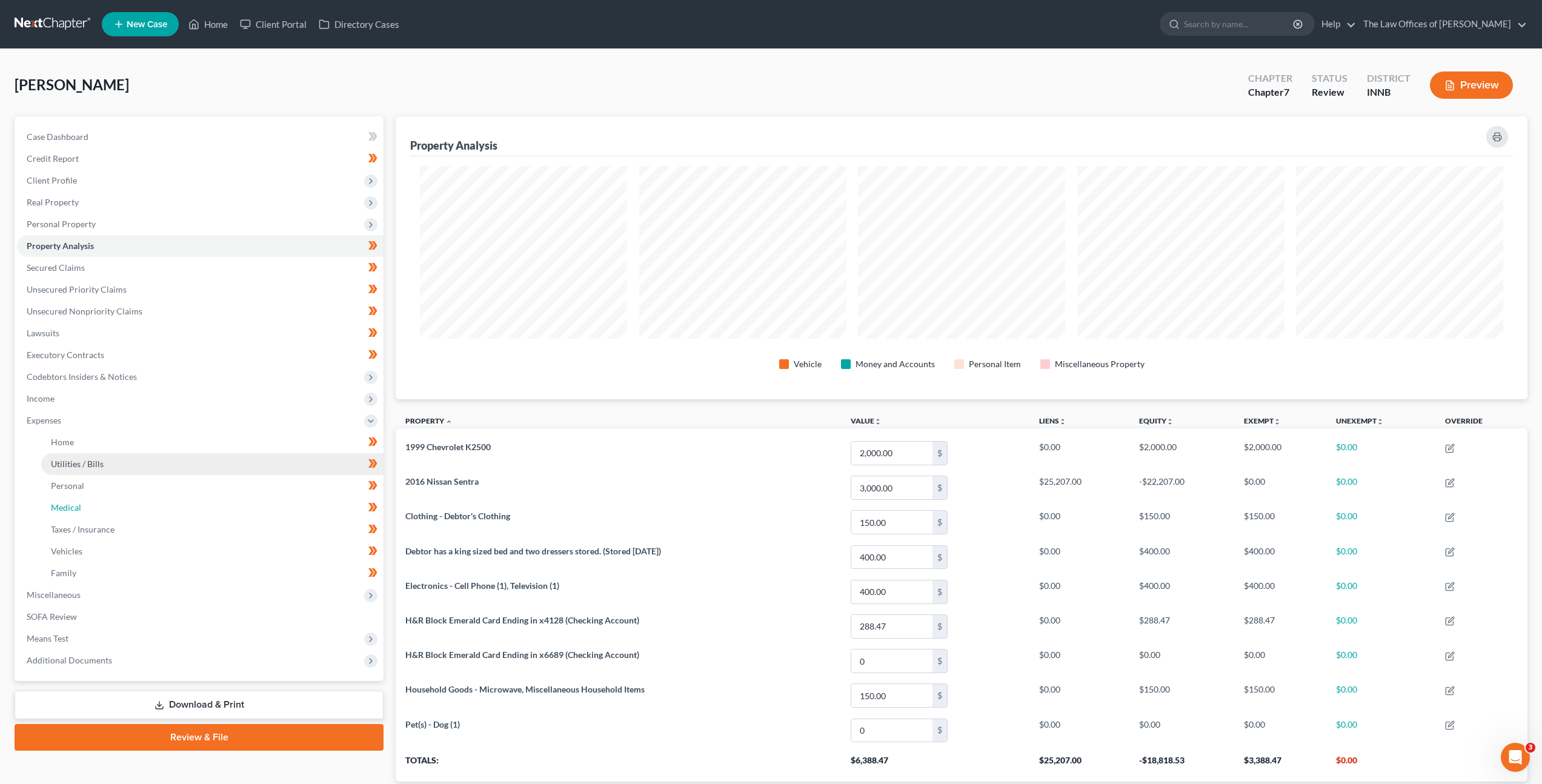
click at [196, 512] on link "Medical" at bounding box center [213, 507] width 343 height 22
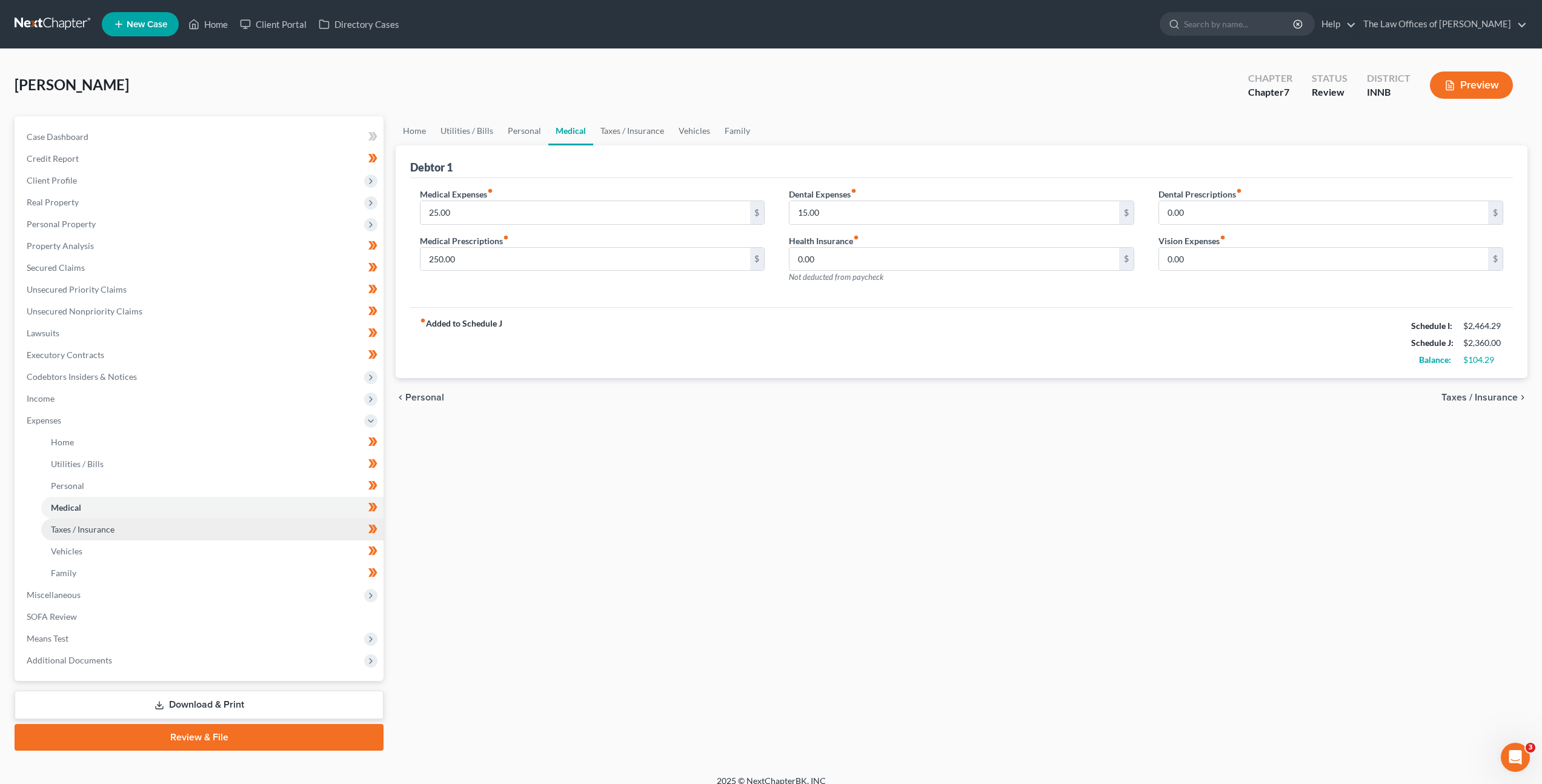
scroll to position [13, 0]
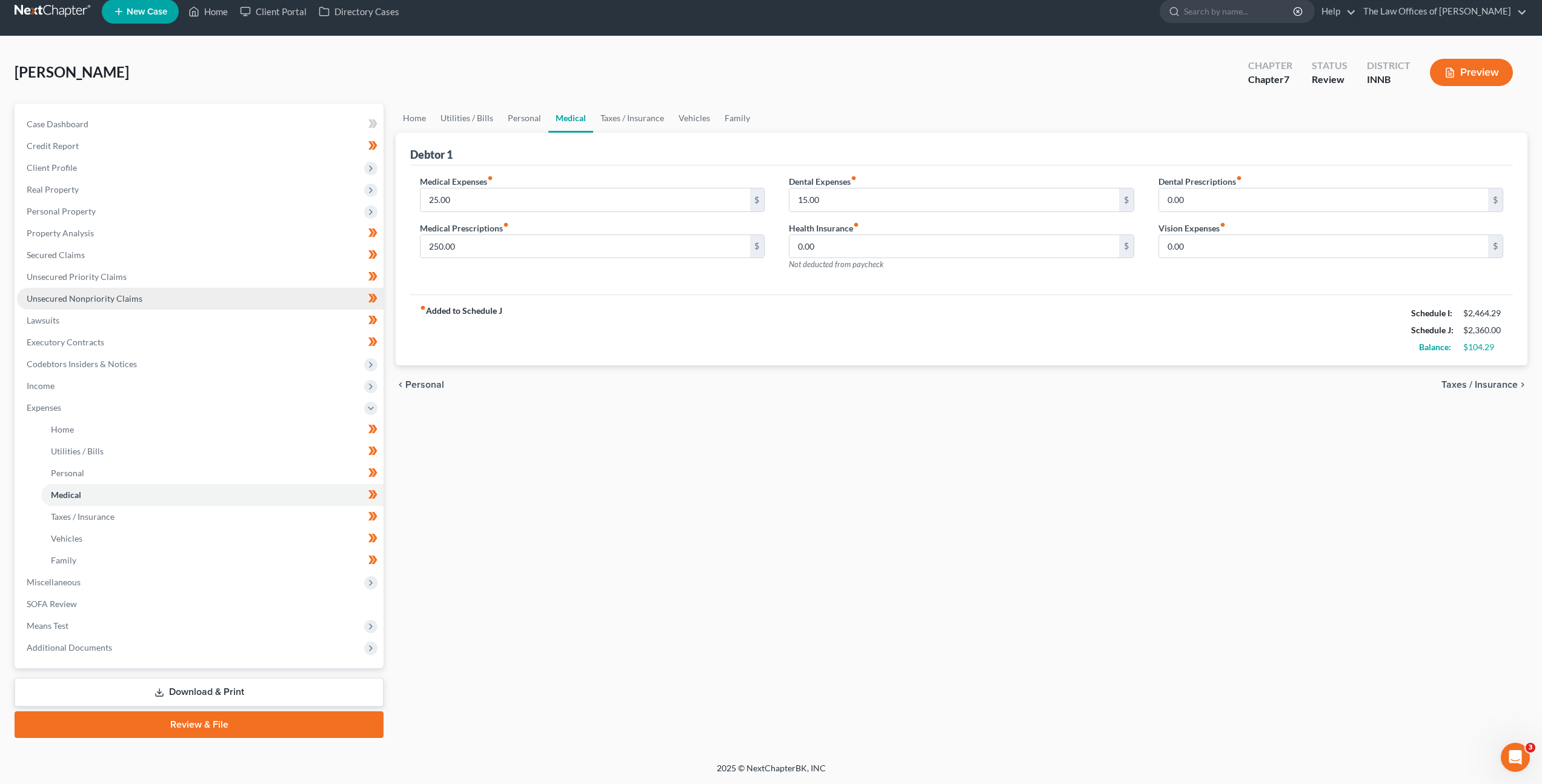
click at [159, 296] on link "Unsecured Nonpriority Claims" at bounding box center [200, 298] width 366 height 22
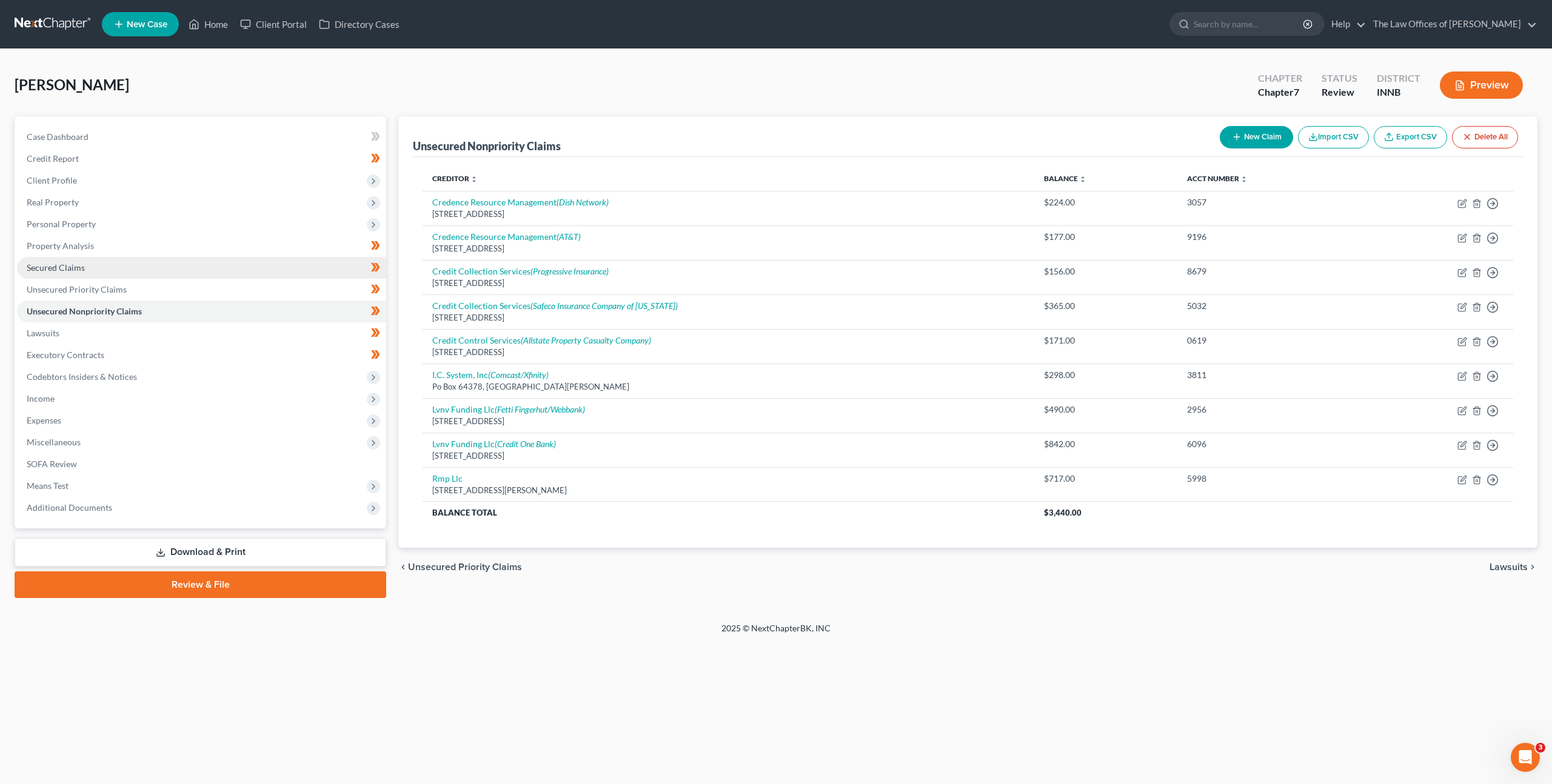
click at [234, 268] on link "Secured Claims" at bounding box center [202, 267] width 369 height 22
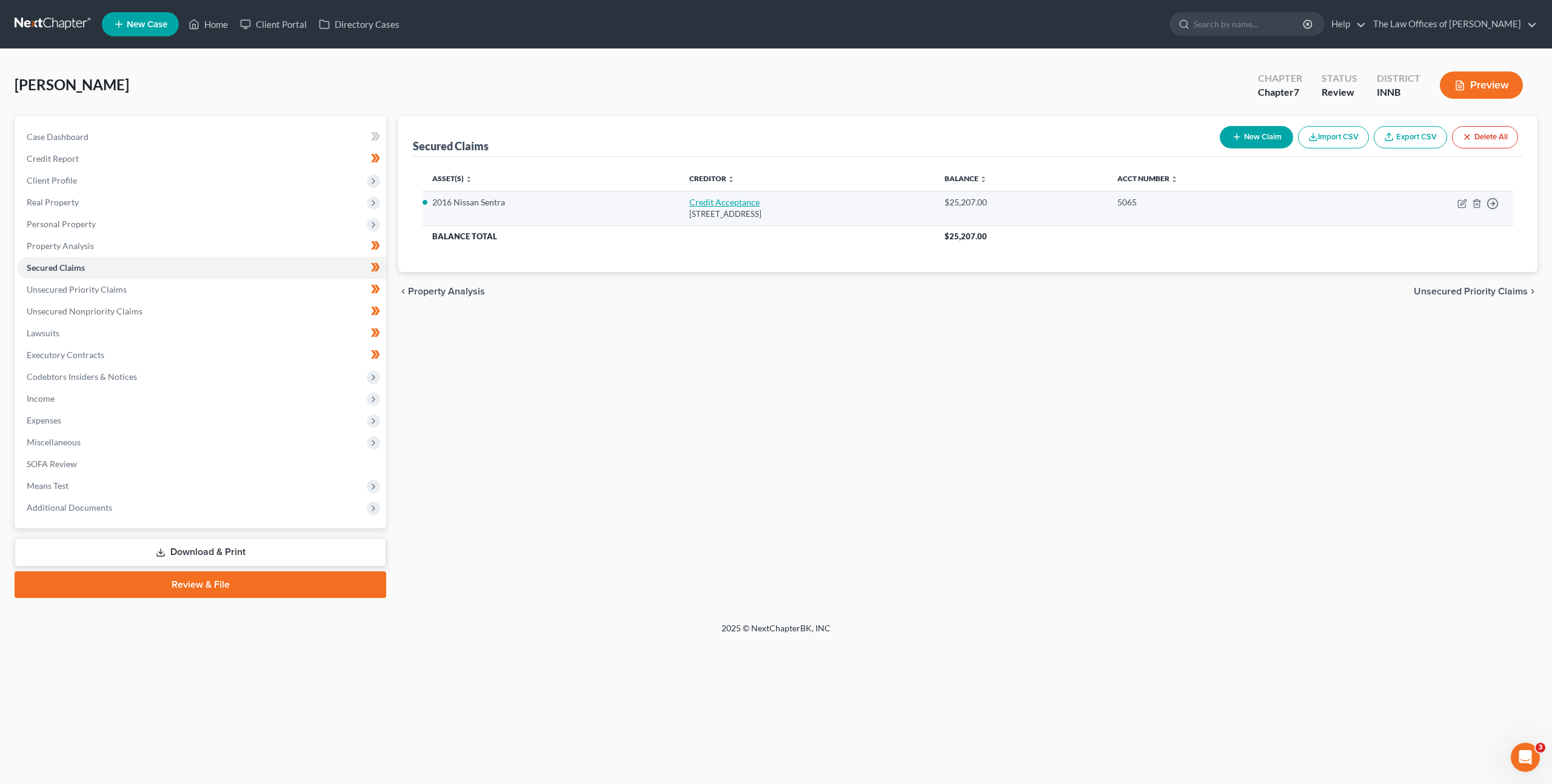
click at [689, 200] on link "Credit Acceptance" at bounding box center [724, 201] width 71 height 10
select select "23"
select select "0"
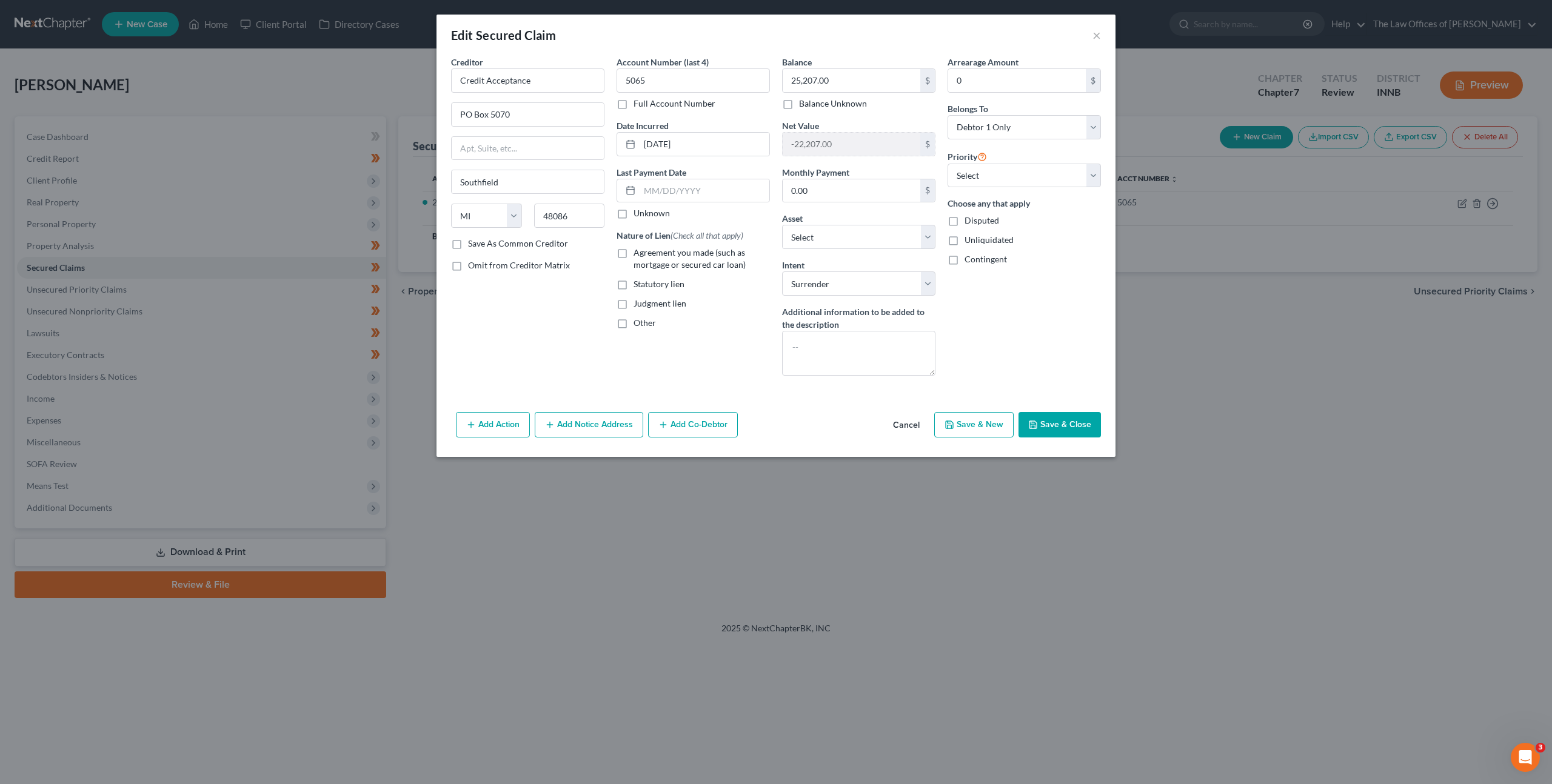
click at [901, 420] on button "Cancel" at bounding box center [906, 425] width 46 height 24
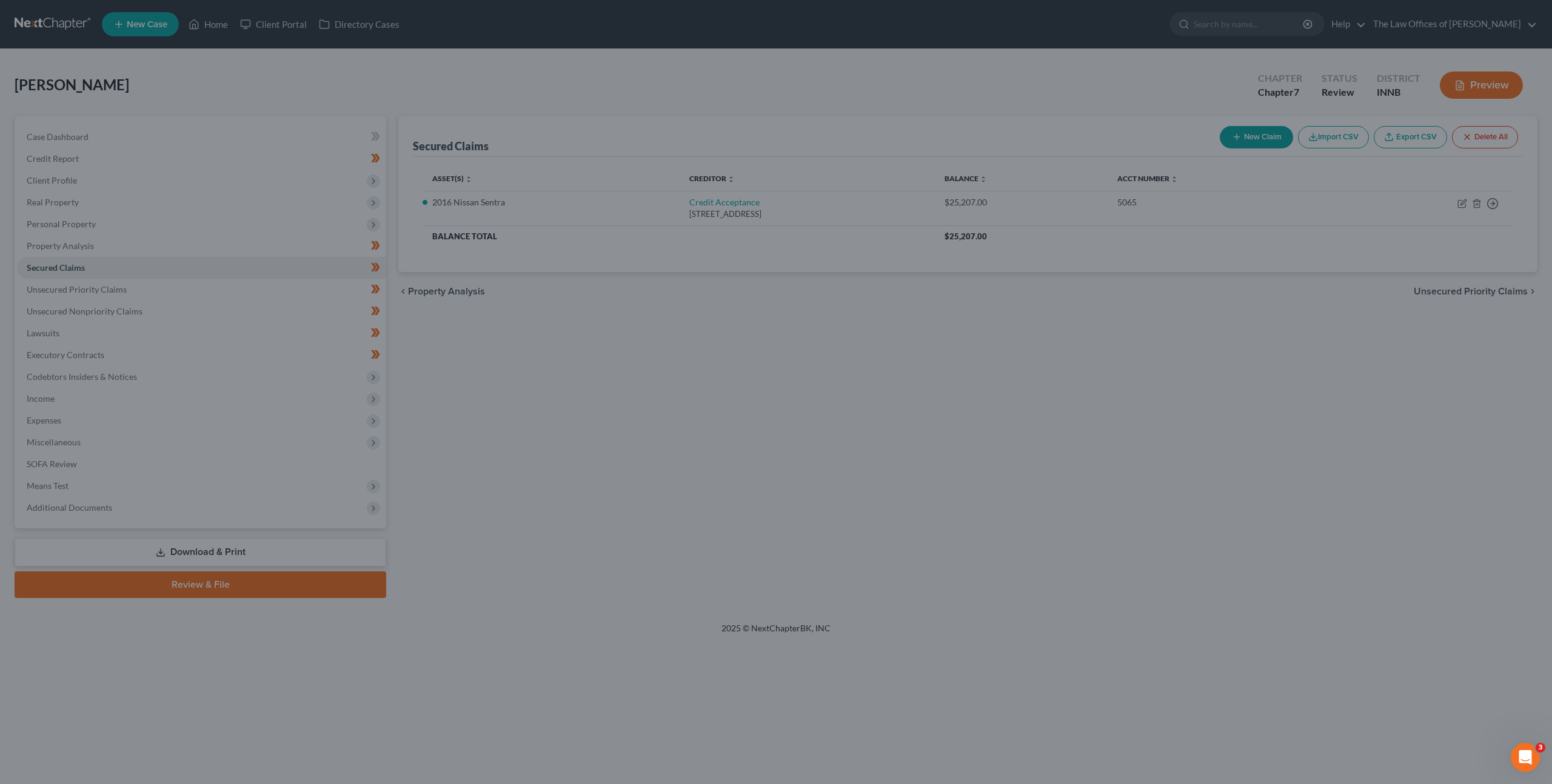
click at [683, 460] on div "Secured Claims New Claim Import CSV Export CSV Delete All Asset(s) expand_more …" at bounding box center [967, 358] width 1151 height 482
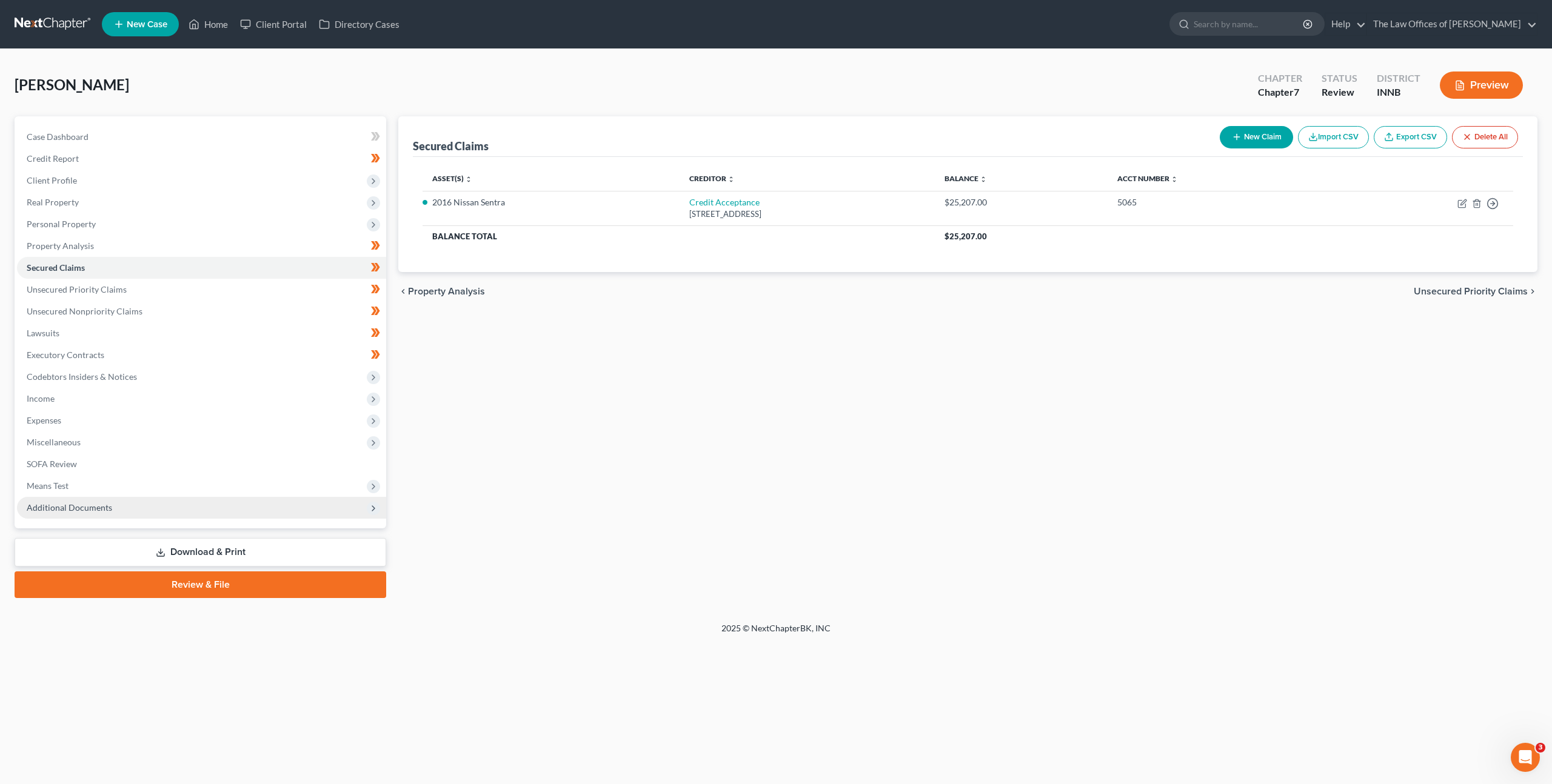
click at [226, 500] on span "Additional Documents" at bounding box center [202, 507] width 369 height 22
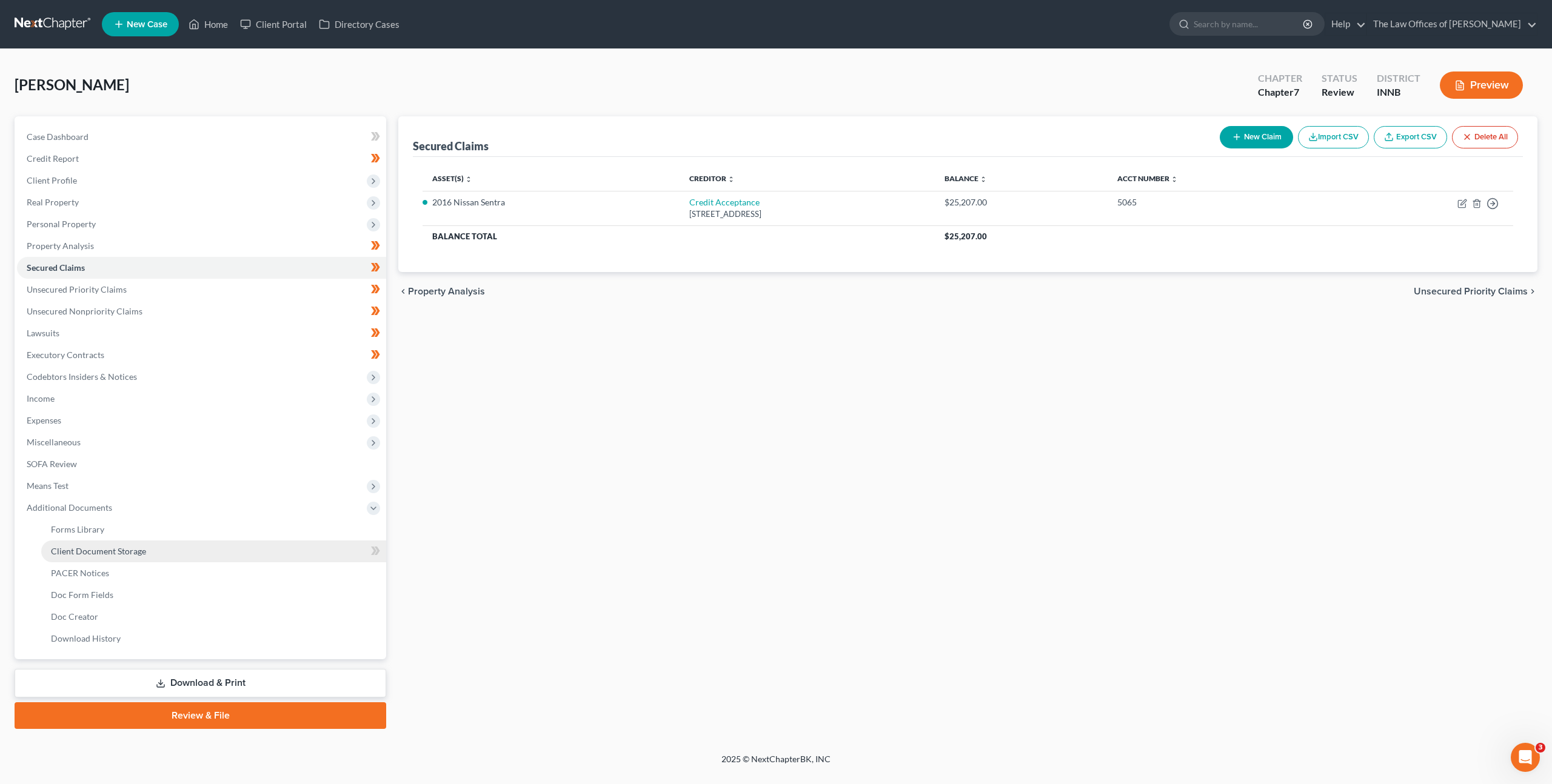
click at [186, 547] on link "Client Document Storage" at bounding box center [214, 551] width 345 height 22
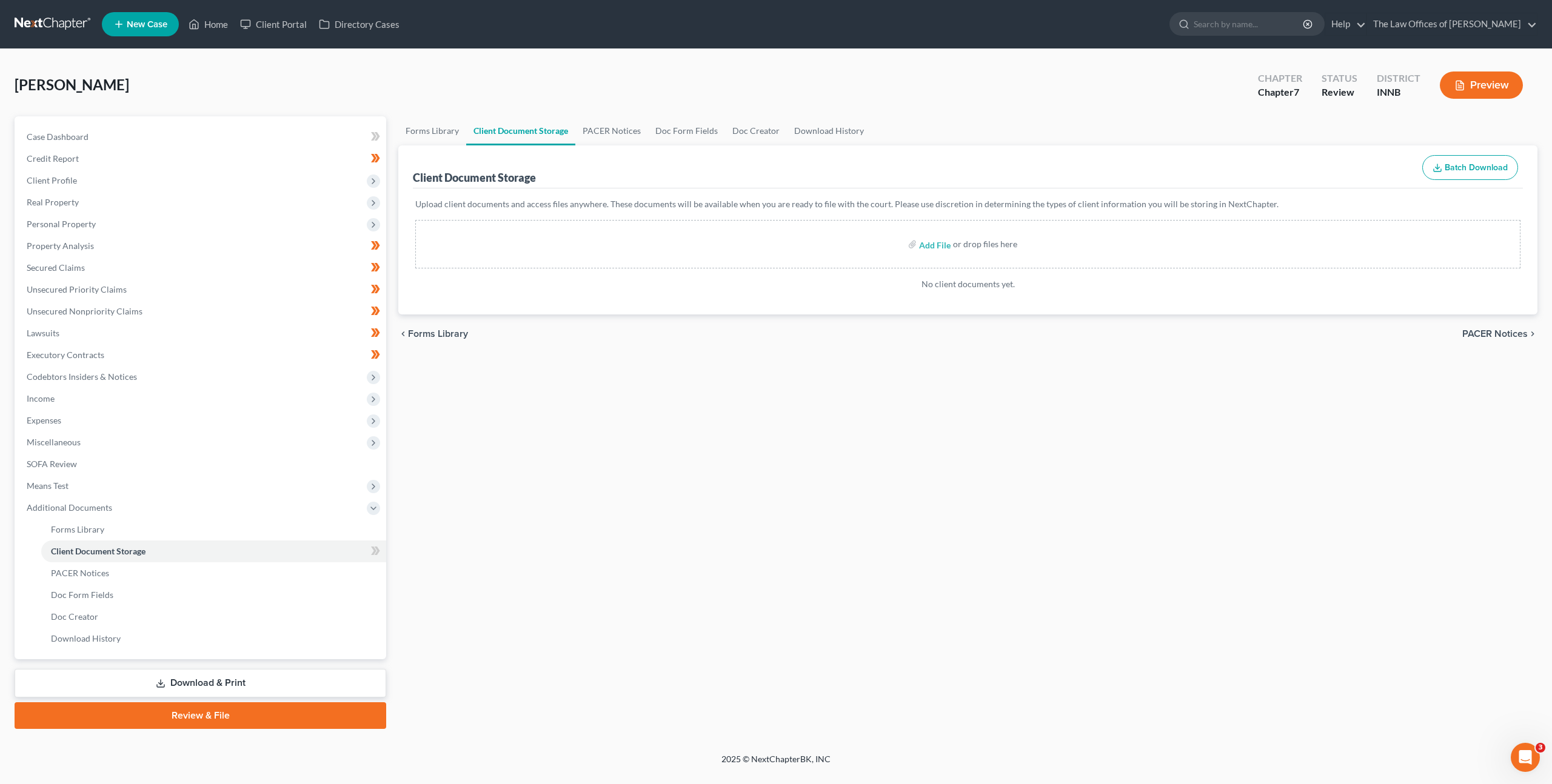
click at [722, 402] on div "Forms Library Client Document Storage PACER Notices Doc Form Fields Doc Creator…" at bounding box center [967, 423] width 1151 height 613
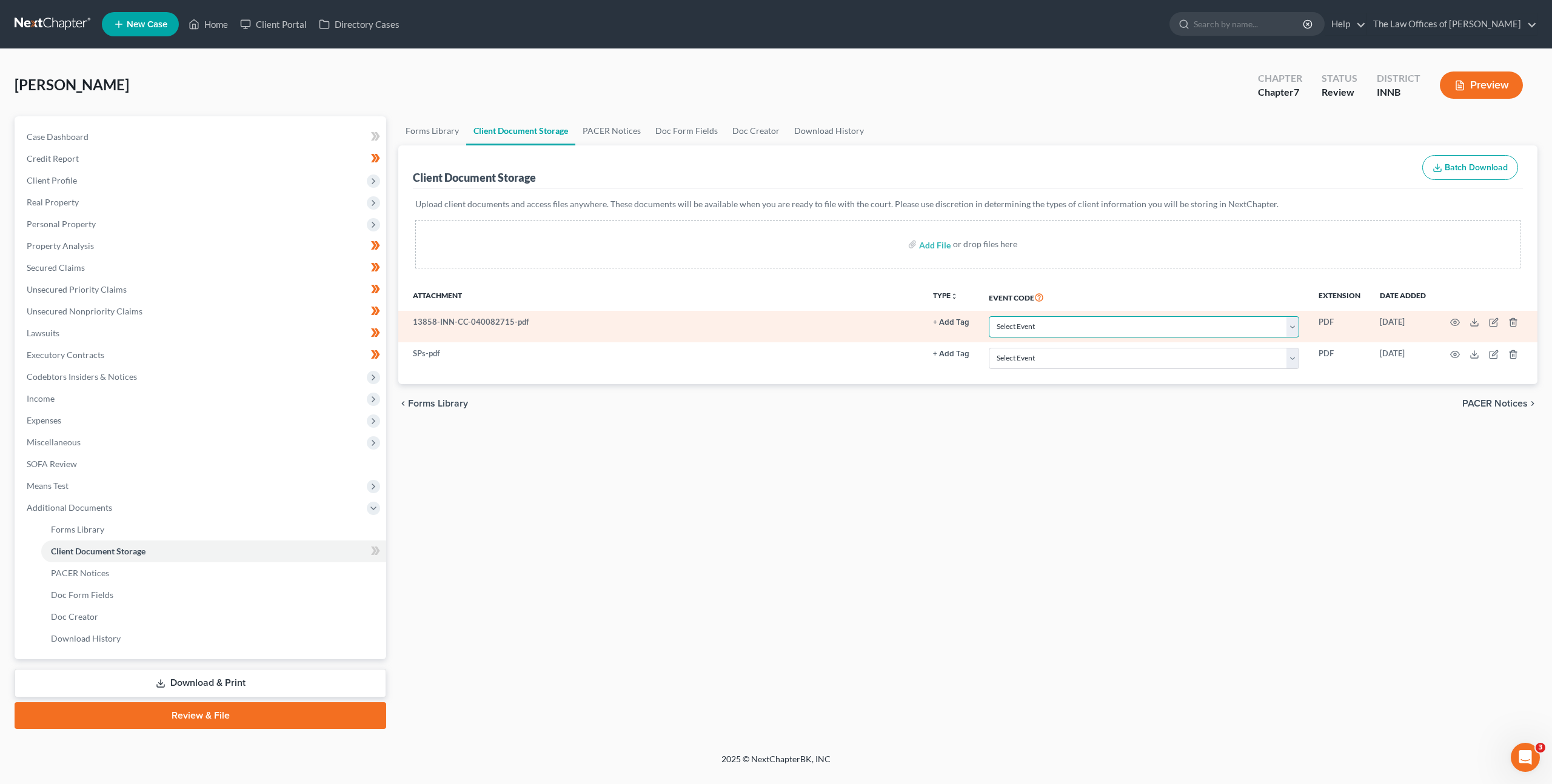
click at [1025, 329] on select "Select Event Certificate of Credit Counseling Chapter 13 Calculation of Disposa…" at bounding box center [1144, 327] width 311 height 22
select select "0"
click at [990, 316] on select "Select Event Certificate of Credit Counseling Chapter 13 Calculation of Disposa…" at bounding box center [1144, 327] width 311 height 22
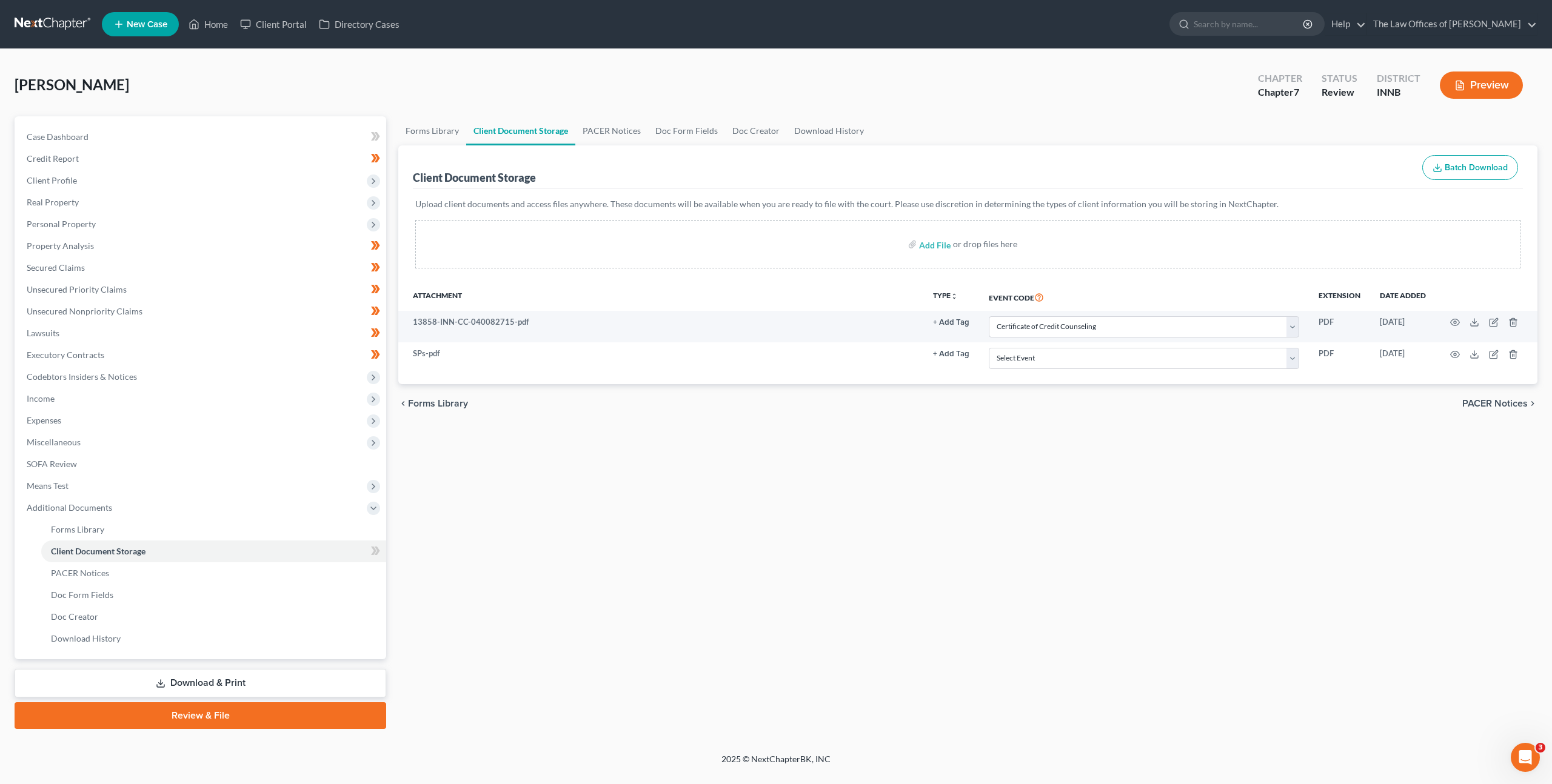
drag, startPoint x: 965, startPoint y: 406, endPoint x: 978, endPoint y: 392, distance: 19.1
click at [965, 406] on div "chevron_left Forms Library PACER Notices chevron_right" at bounding box center [967, 403] width 1139 height 39
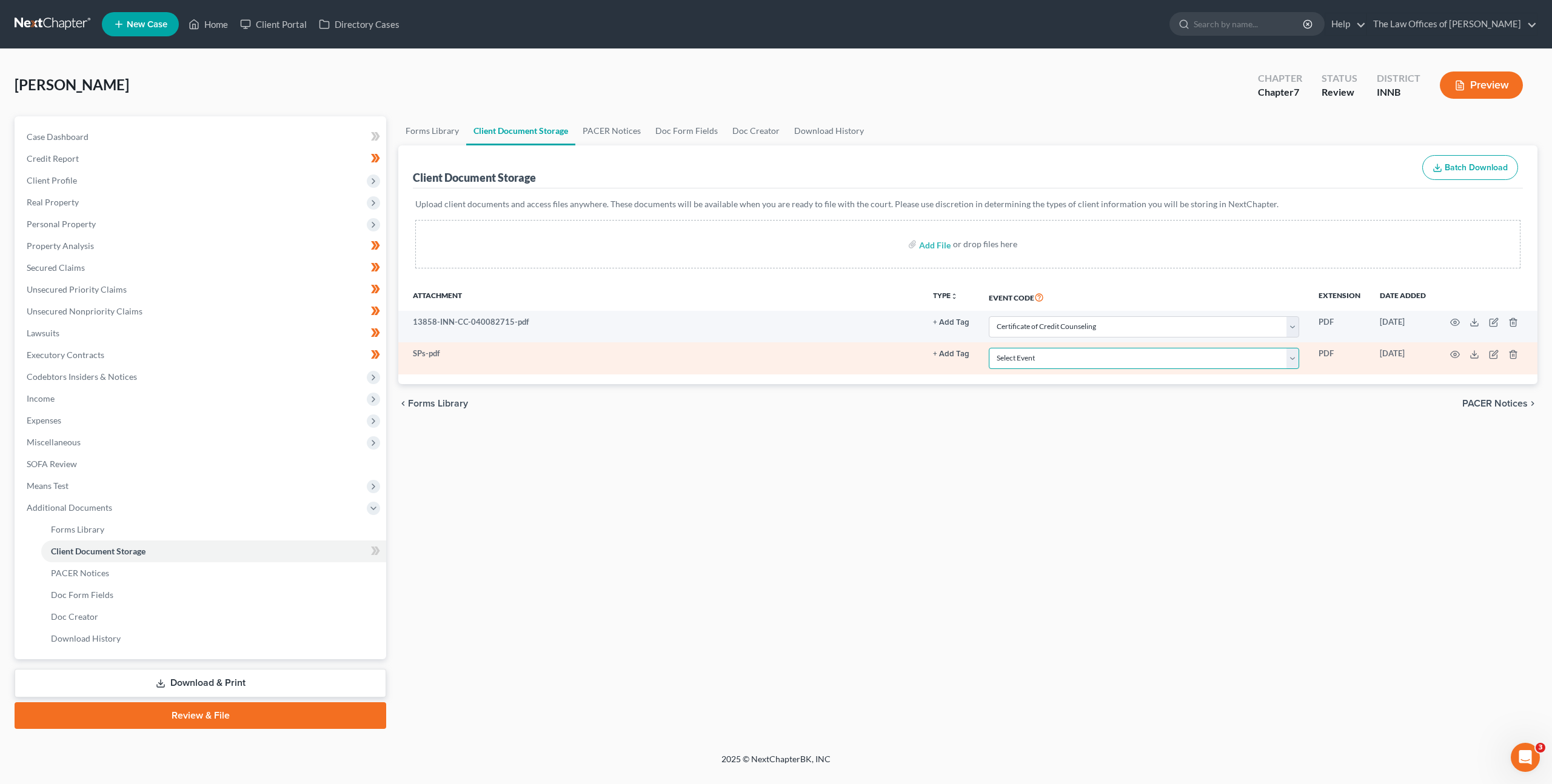
click at [1030, 363] on select "Select Event Certificate of Credit Counseling Chapter 13 Calculation of Disposa…" at bounding box center [1144, 358] width 311 height 22
select select "8"
click at [990, 347] on select "Select Event Certificate of Credit Counseling Chapter 13 Calculation of Disposa…" at bounding box center [1144, 358] width 311 height 22
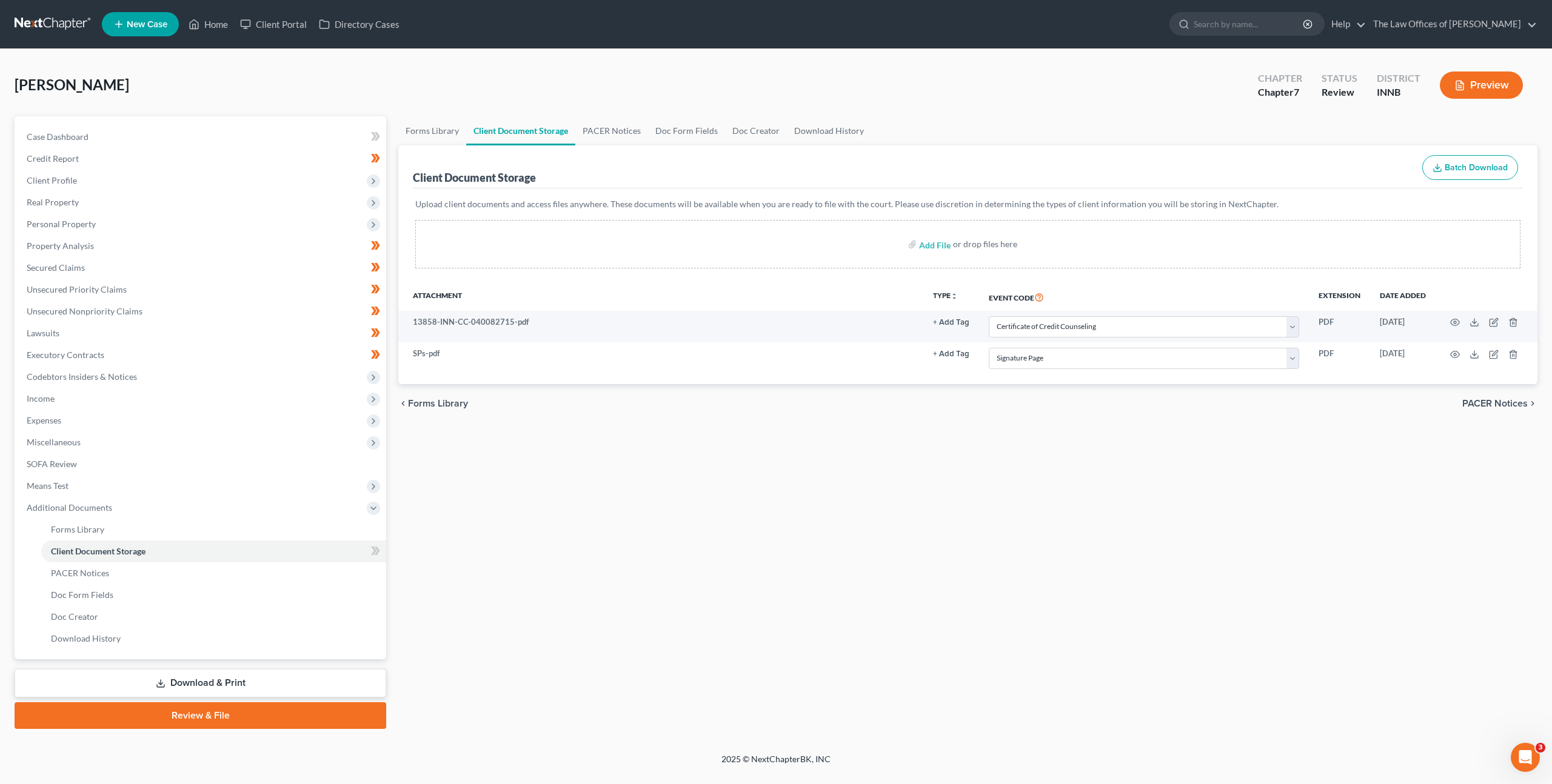
click at [766, 430] on div "Forms Library Client Document Storage PACER Notices Doc Form Fields Doc Creator…" at bounding box center [967, 423] width 1151 height 613
click at [375, 550] on icon at bounding box center [374, 551] width 6 height 8
click at [612, 563] on div "Forms Library Client Document Storage PACER Notices Doc Form Fields Doc Creator…" at bounding box center [967, 423] width 1151 height 613
click at [265, 673] on link "Download & Print" at bounding box center [200, 683] width 372 height 28
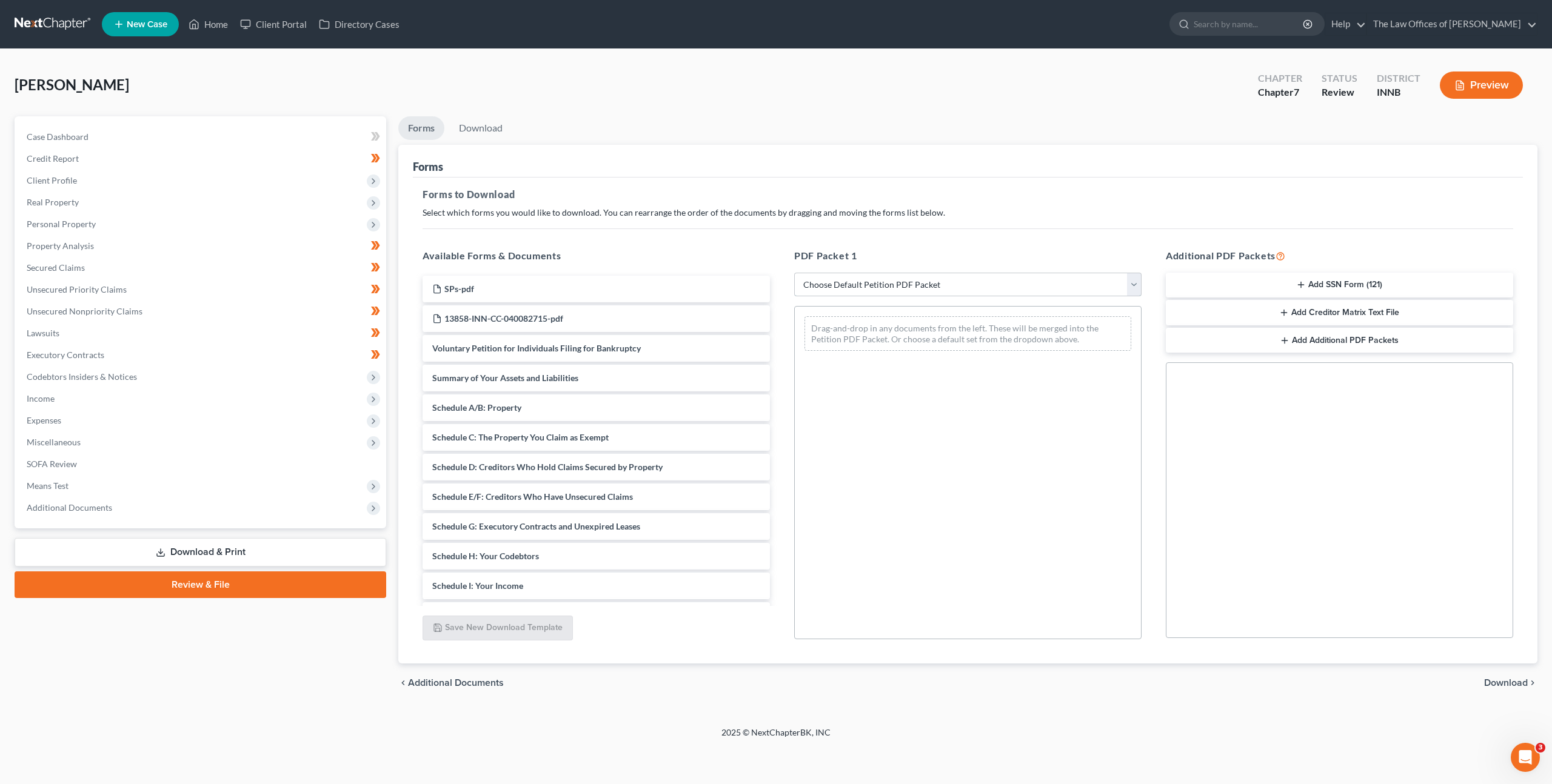
click at [857, 290] on select "Choose Default Petition PDF Packet Complete Bankruptcy Petition (all forms and …" at bounding box center [967, 285] width 348 height 24
select select "0"
click at [794, 273] on select "Choose Default Petition PDF Packet Complete Bankruptcy Petition (all forms and …" at bounding box center [967, 285] width 348 height 24
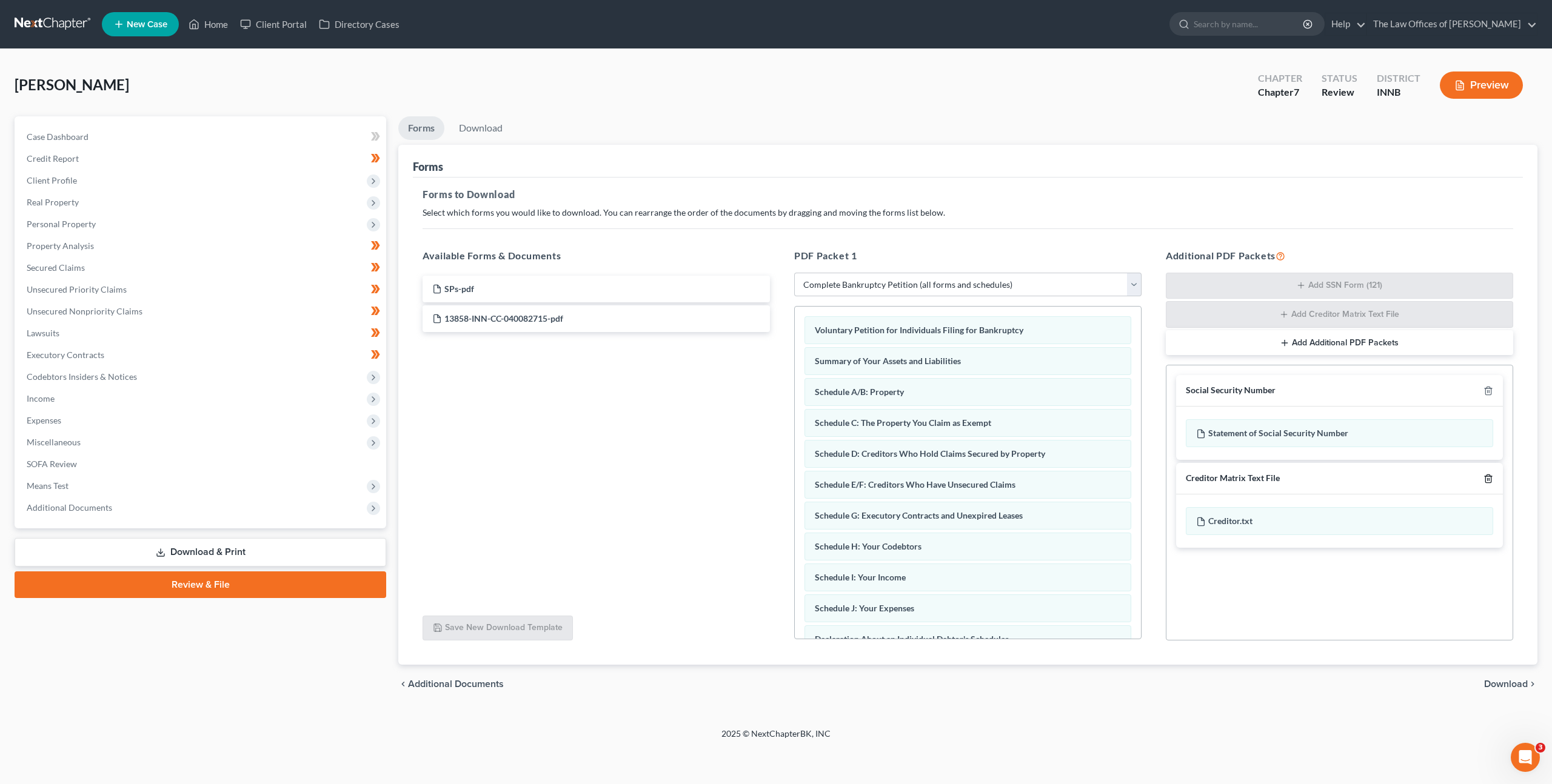
click at [1492, 482] on icon "button" at bounding box center [1488, 478] width 9 height 9
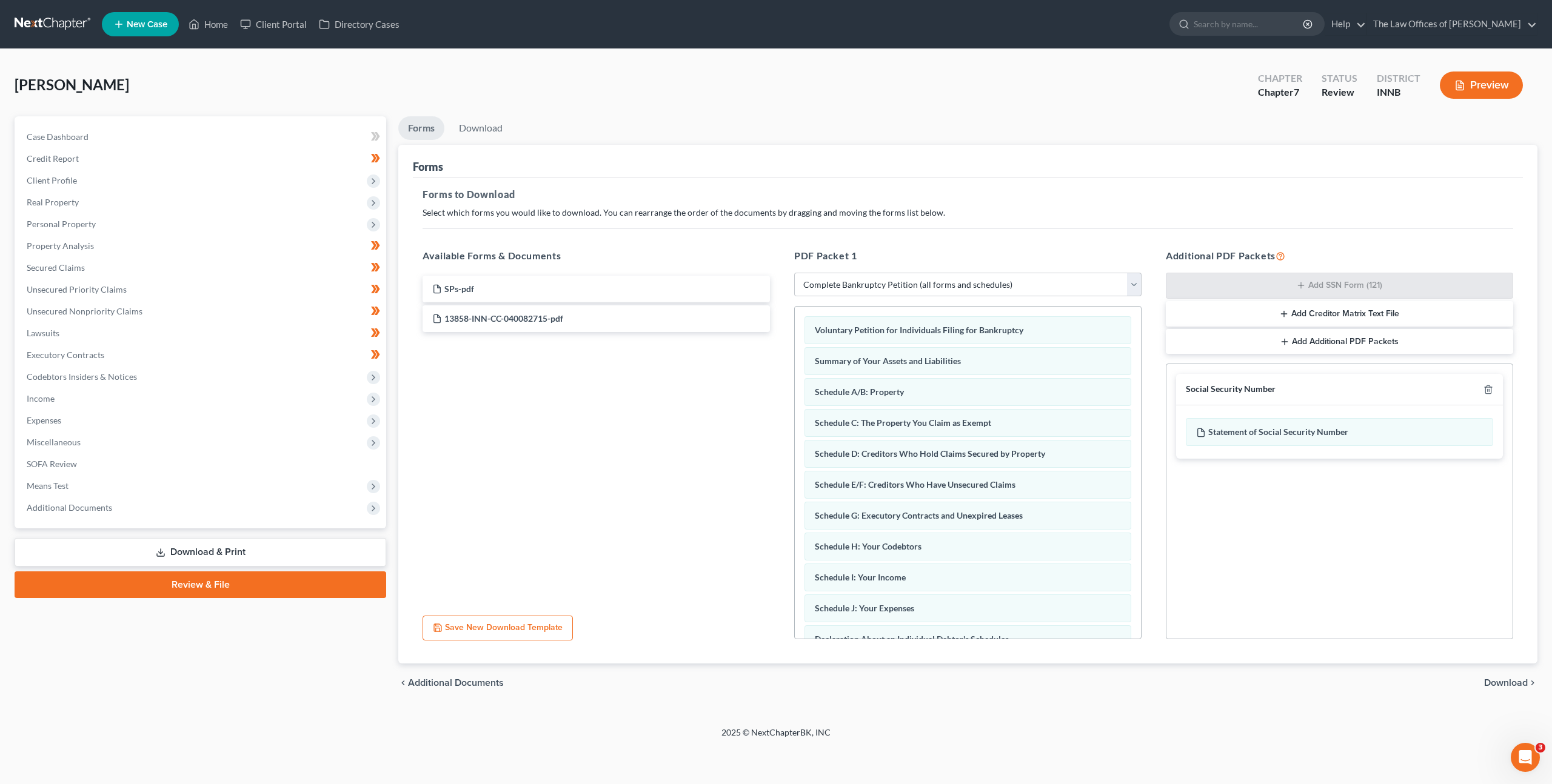
click at [1493, 684] on span "Download" at bounding box center [1506, 682] width 43 height 9
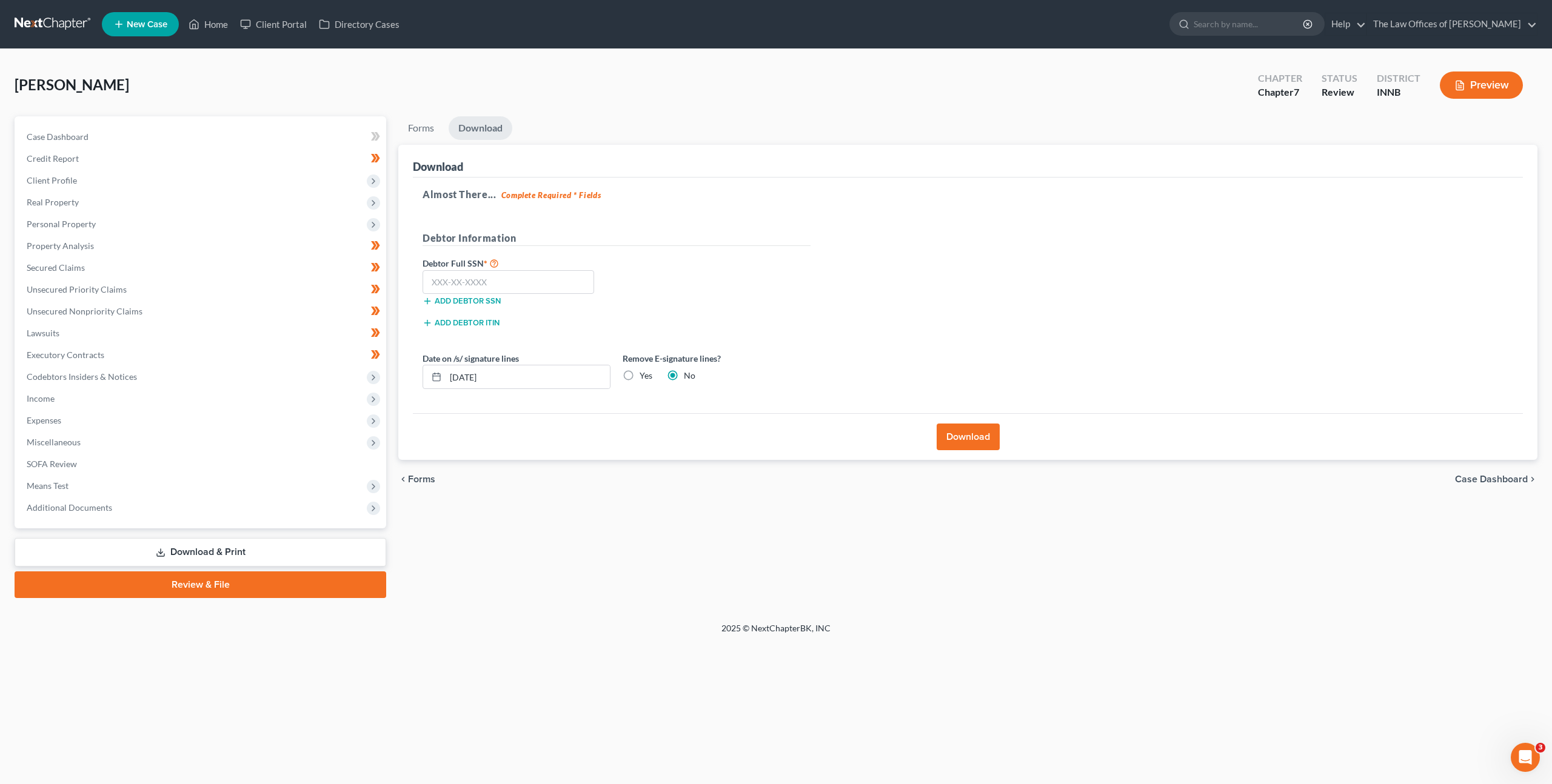
drag, startPoint x: 699, startPoint y: 418, endPoint x: 768, endPoint y: 427, distance: 69.6
click at [699, 418] on div "Download" at bounding box center [967, 437] width 1110 height 47
click at [542, 271] on input "text" at bounding box center [509, 282] width 171 height 24
paste input "343-72-8367"
type input "343-72-8367"
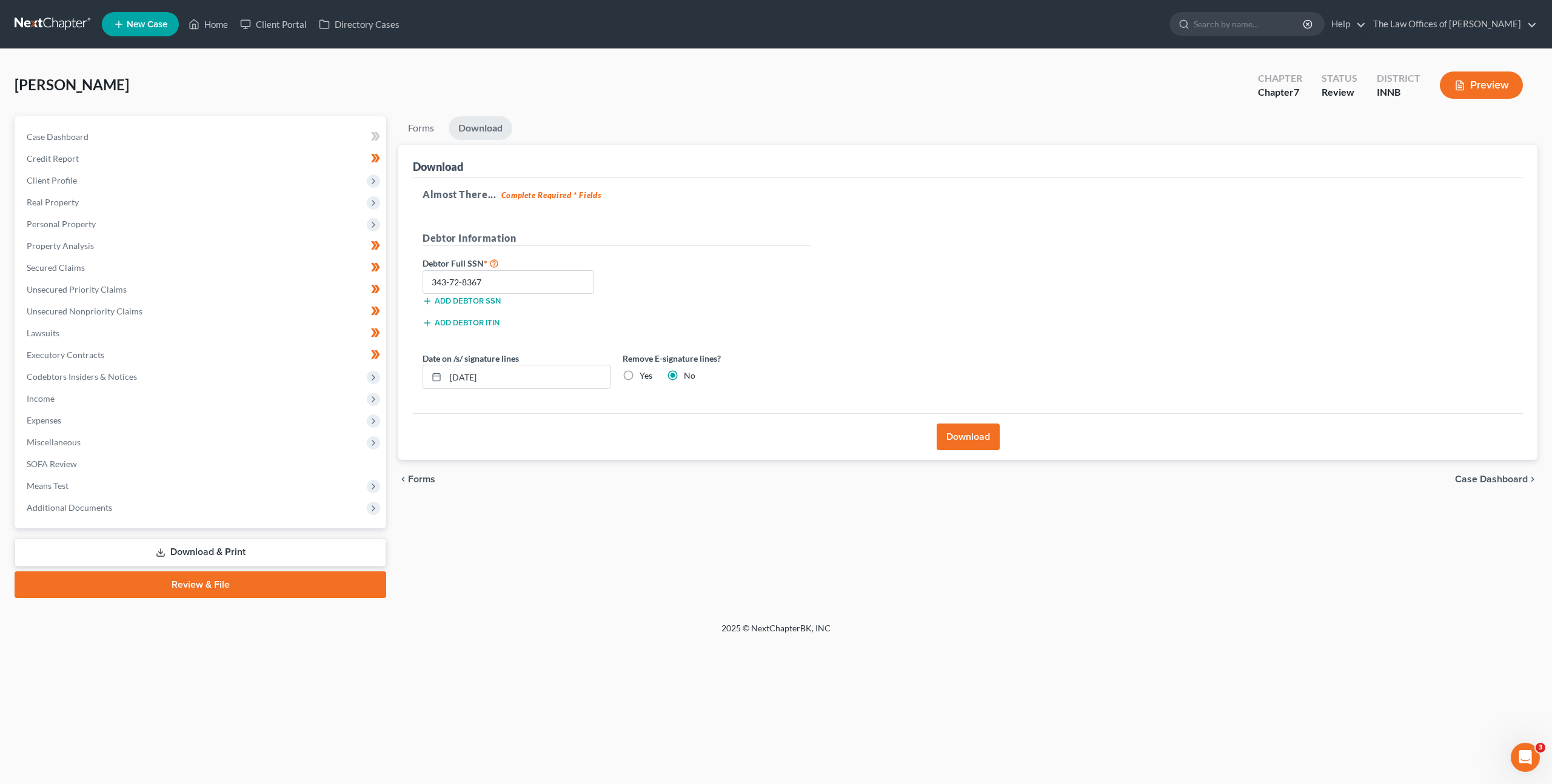
click at [747, 295] on div "Debtor Full SSN * 343-72-8367 Add debtor SSN" at bounding box center [616, 286] width 400 height 60
click at [950, 424] on button "Download" at bounding box center [967, 437] width 63 height 26
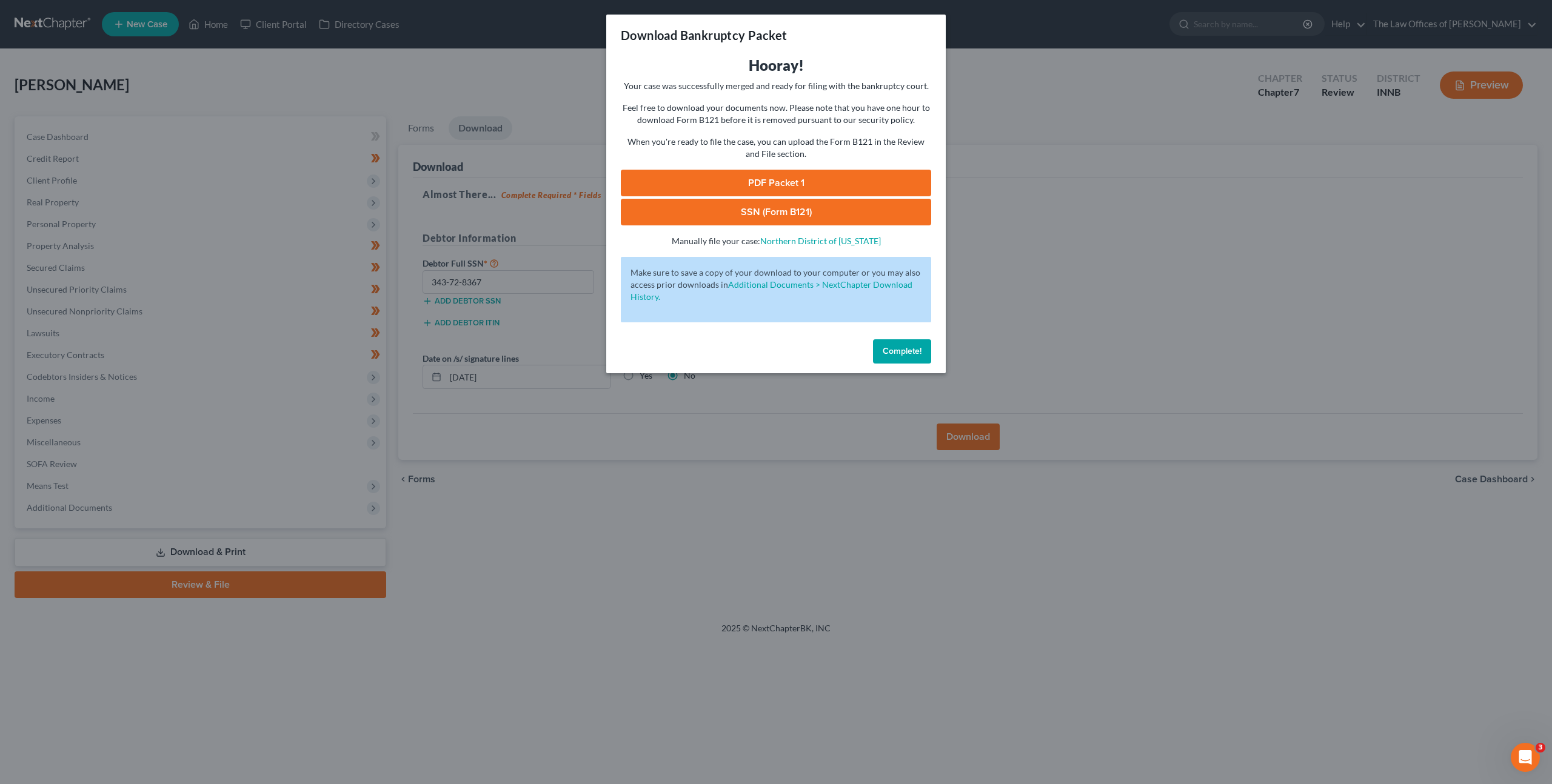
click at [697, 179] on link "PDF Packet 1" at bounding box center [776, 183] width 311 height 26
click at [695, 205] on link "SSN (Form B121)" at bounding box center [776, 212] width 311 height 26
click at [930, 352] on button "Complete!" at bounding box center [902, 351] width 58 height 24
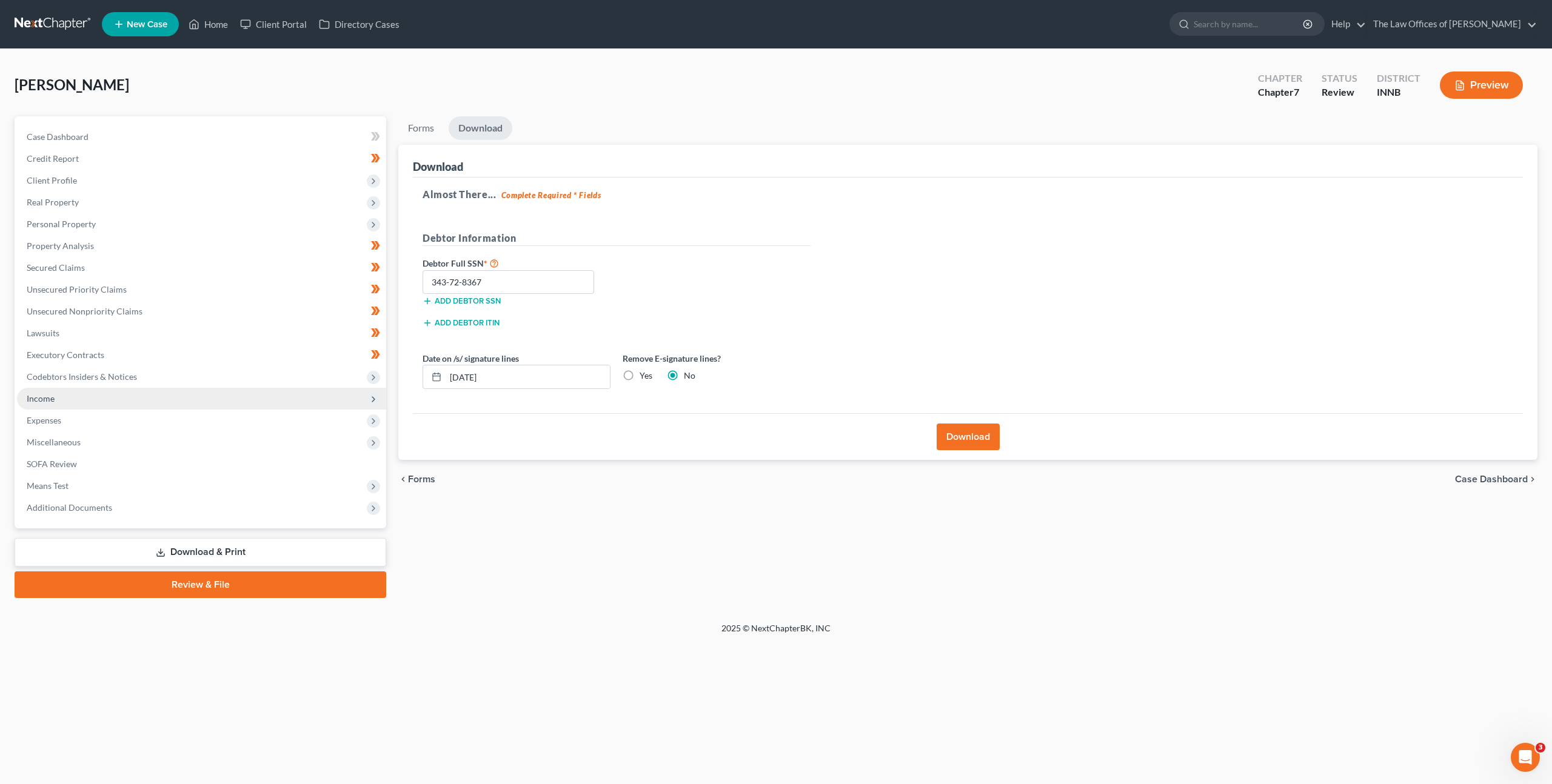
click at [214, 398] on span "Income" at bounding box center [202, 398] width 369 height 22
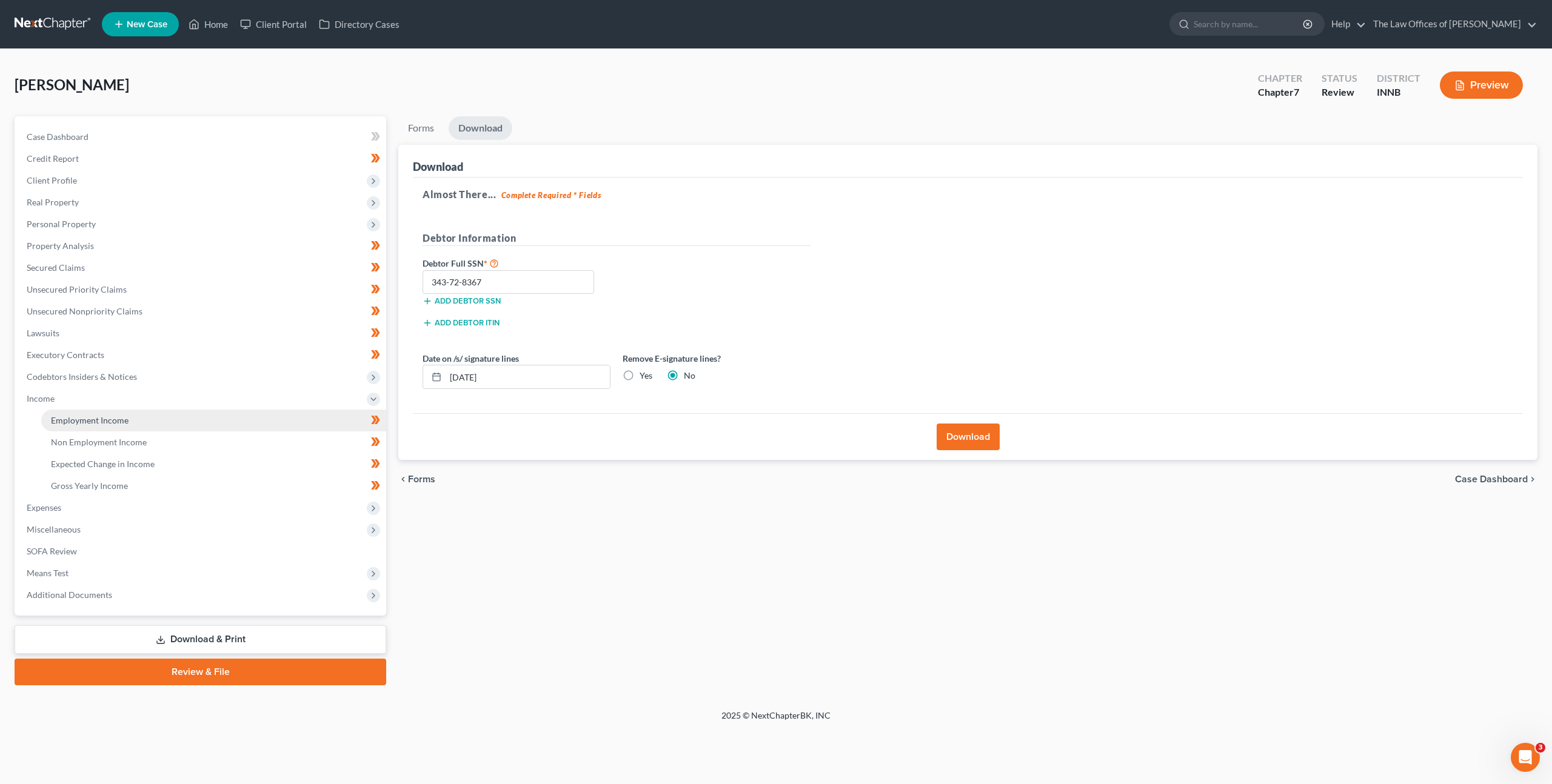
click at [210, 412] on link "Employment Income" at bounding box center [214, 420] width 345 height 22
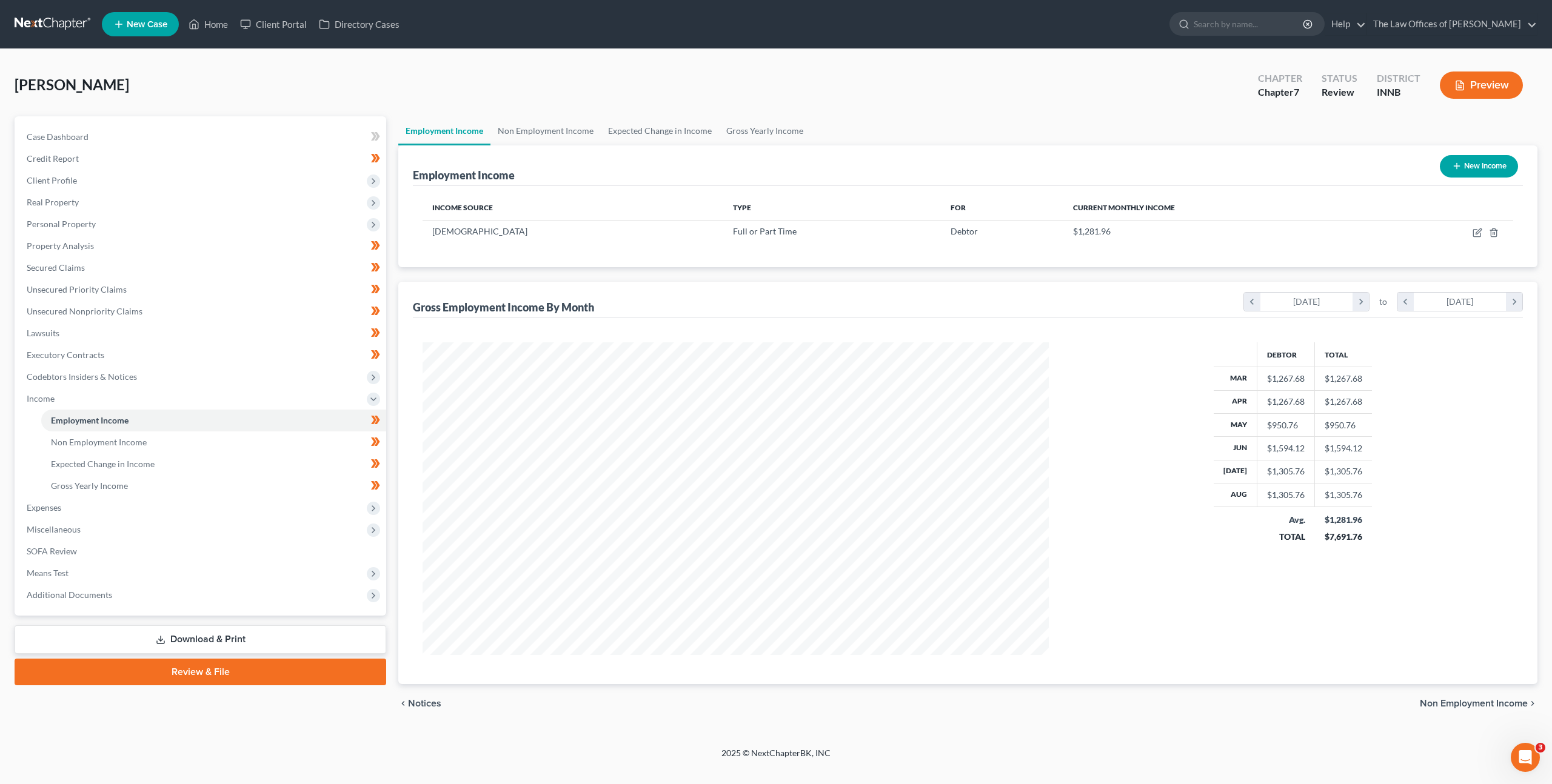
scroll to position [312, 651]
click at [1474, 232] on icon "button" at bounding box center [1478, 232] width 9 height 9
select select "0"
select select "15"
select select "3"
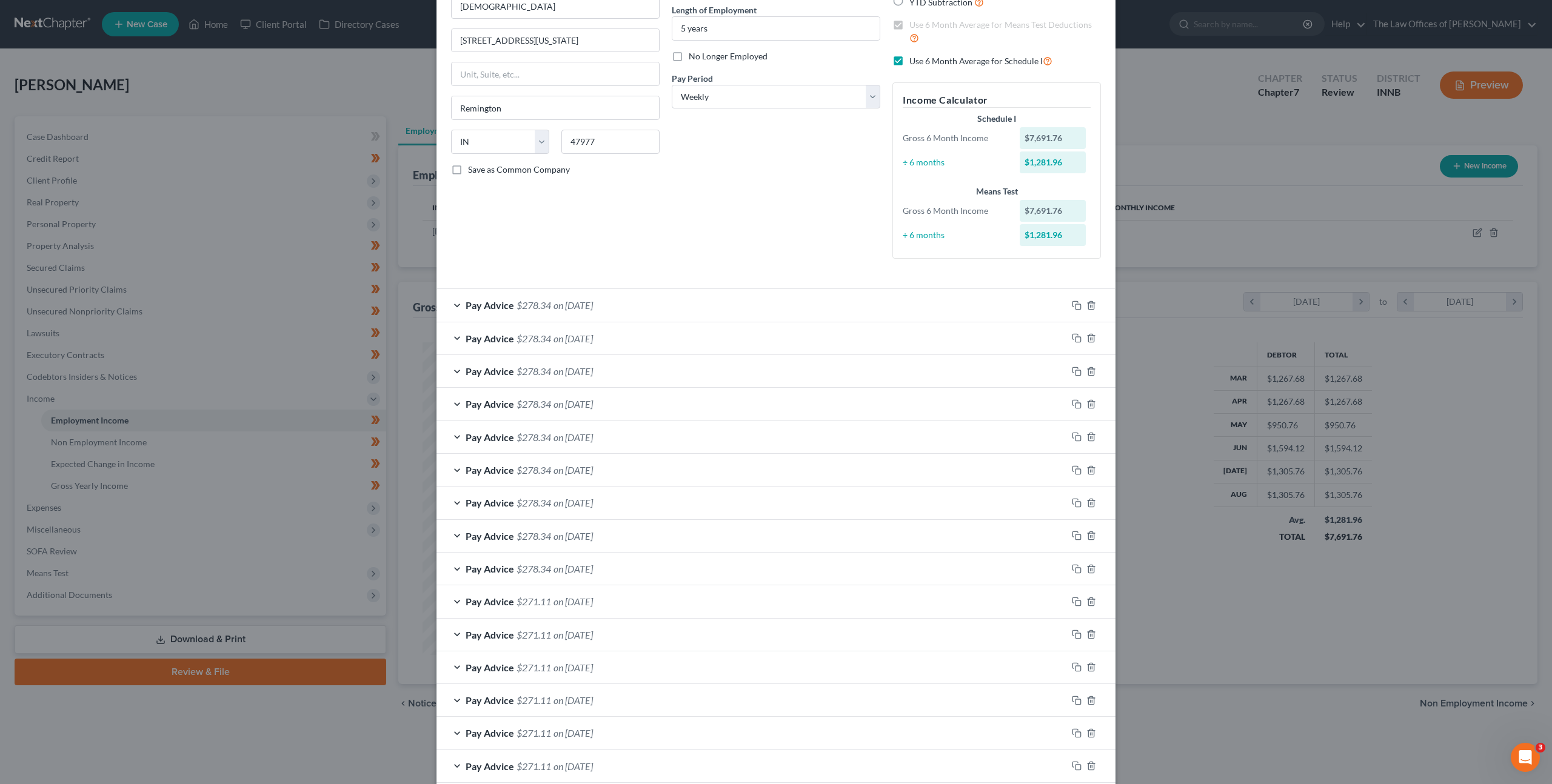
scroll to position [123, 0]
click at [687, 309] on div "Pay Advice $278.34 on 08/27/2025" at bounding box center [751, 302] width 630 height 32
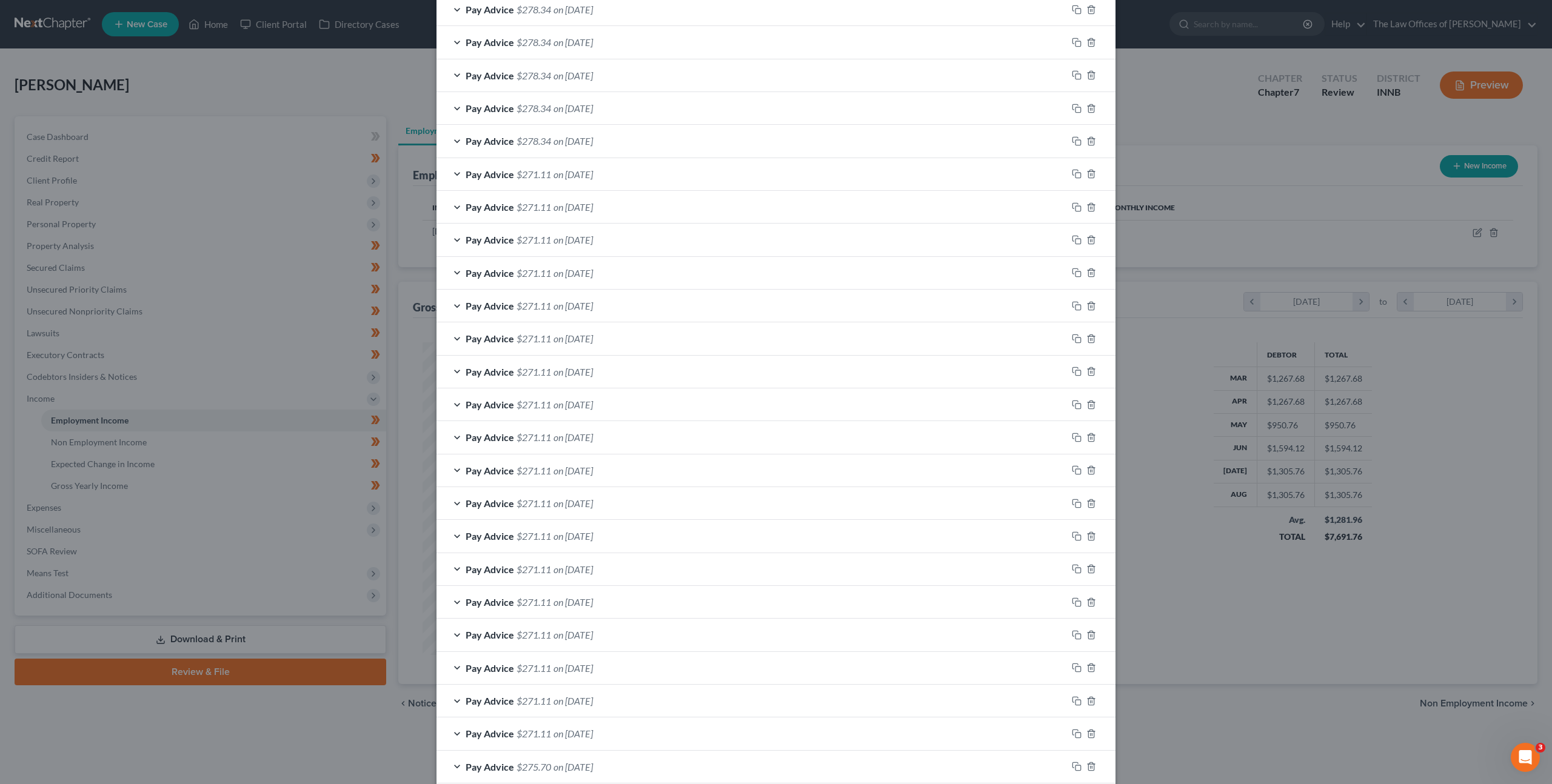
scroll to position [956, 0]
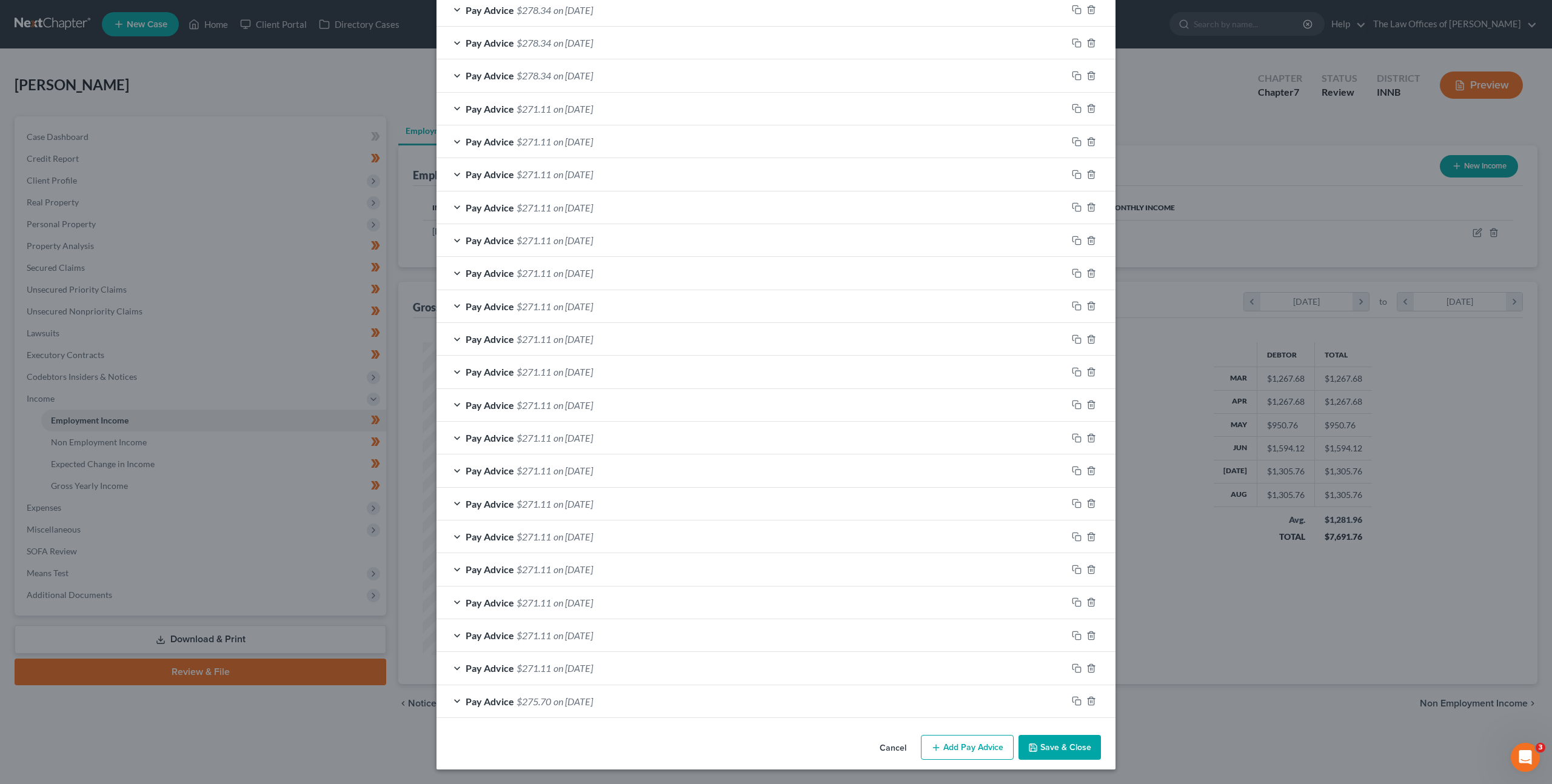
click at [891, 752] on button "Cancel" at bounding box center [893, 748] width 46 height 24
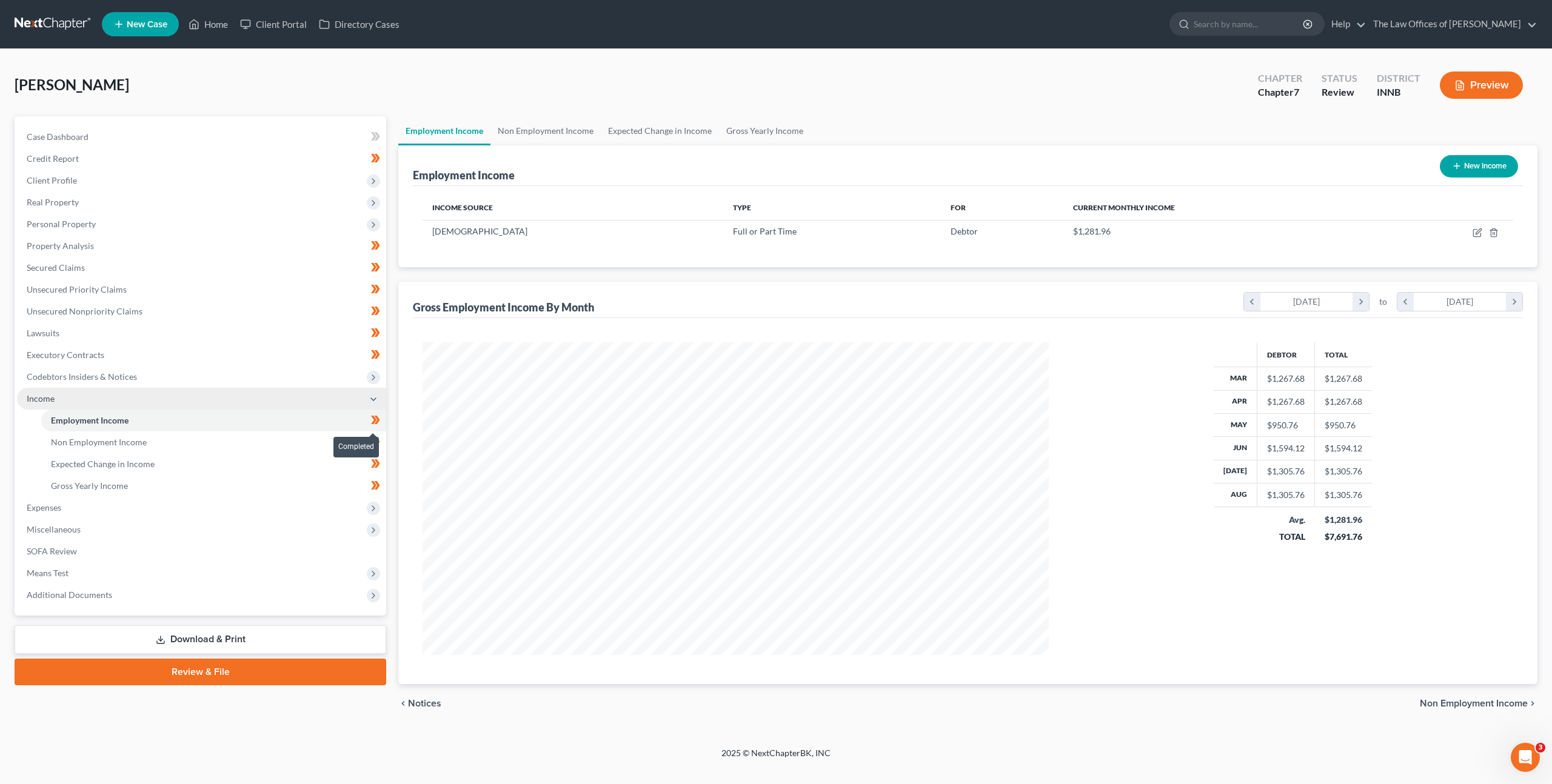
scroll to position [312, 651]
click at [296, 395] on span "Income" at bounding box center [202, 398] width 369 height 22
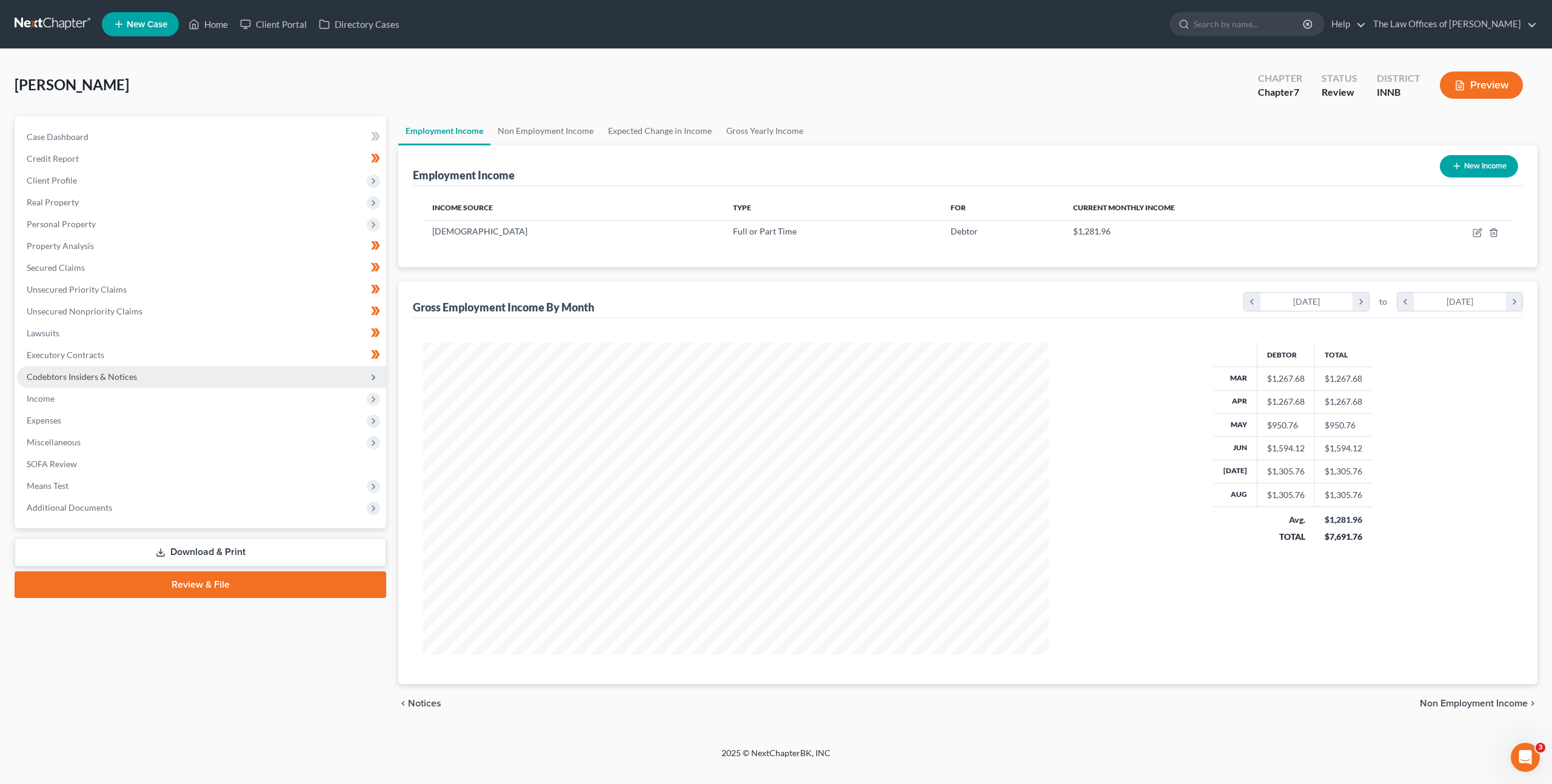
click at [272, 372] on span "Codebtors Insiders & Notices" at bounding box center [202, 376] width 369 height 22
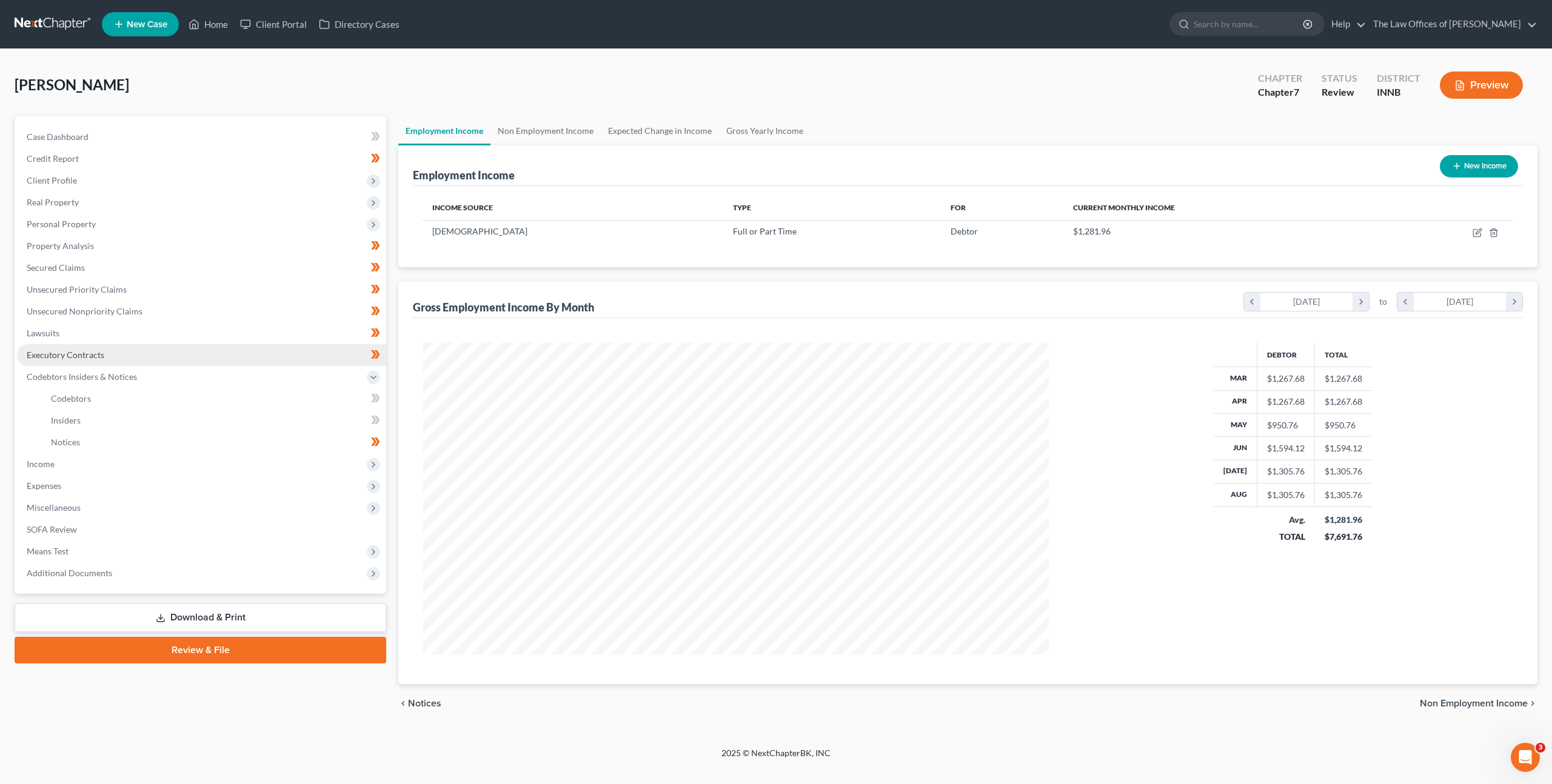
click at [256, 355] on link "Executory Contracts" at bounding box center [202, 355] width 369 height 22
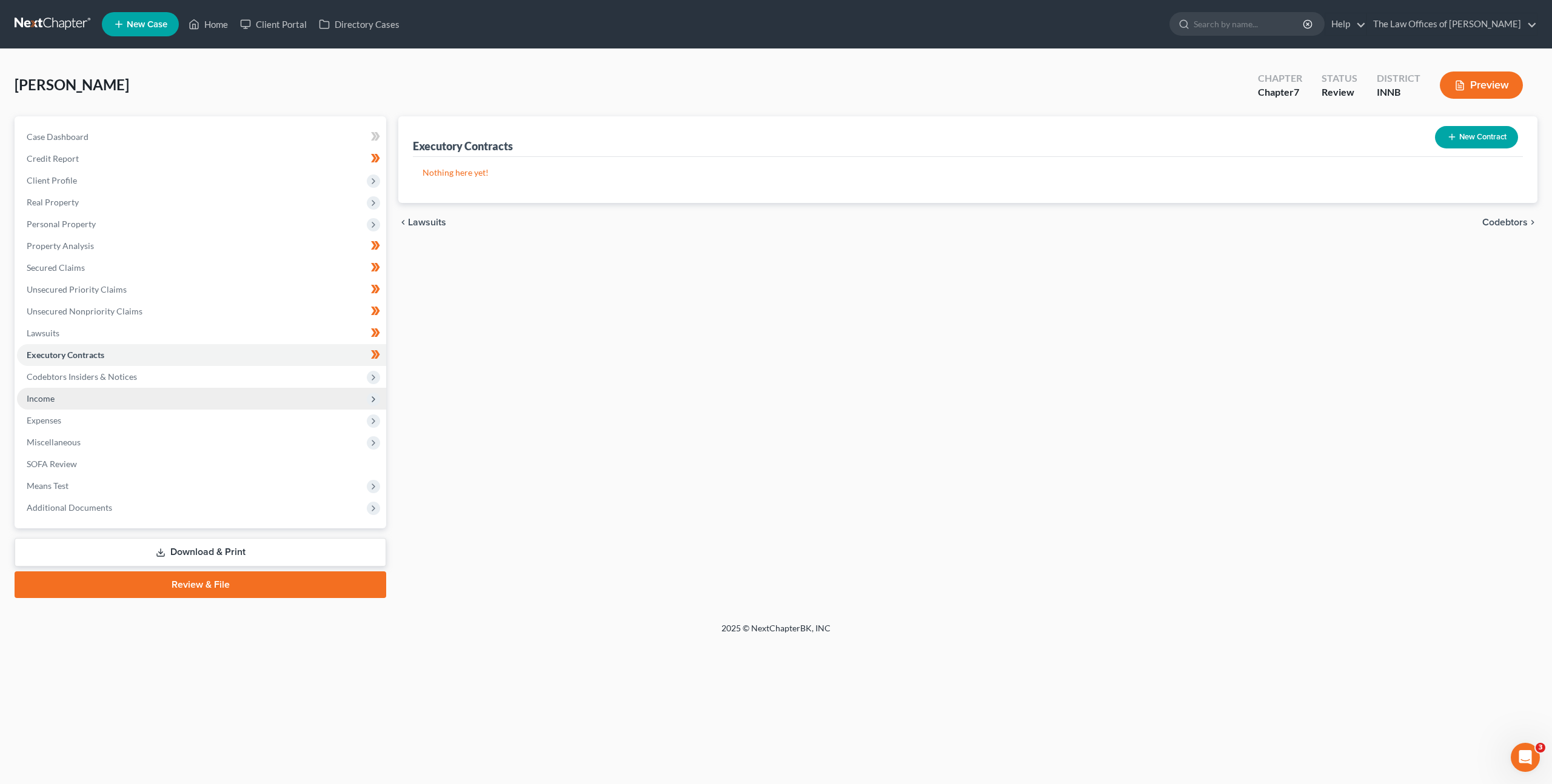
click at [210, 403] on span "Income" at bounding box center [202, 398] width 369 height 22
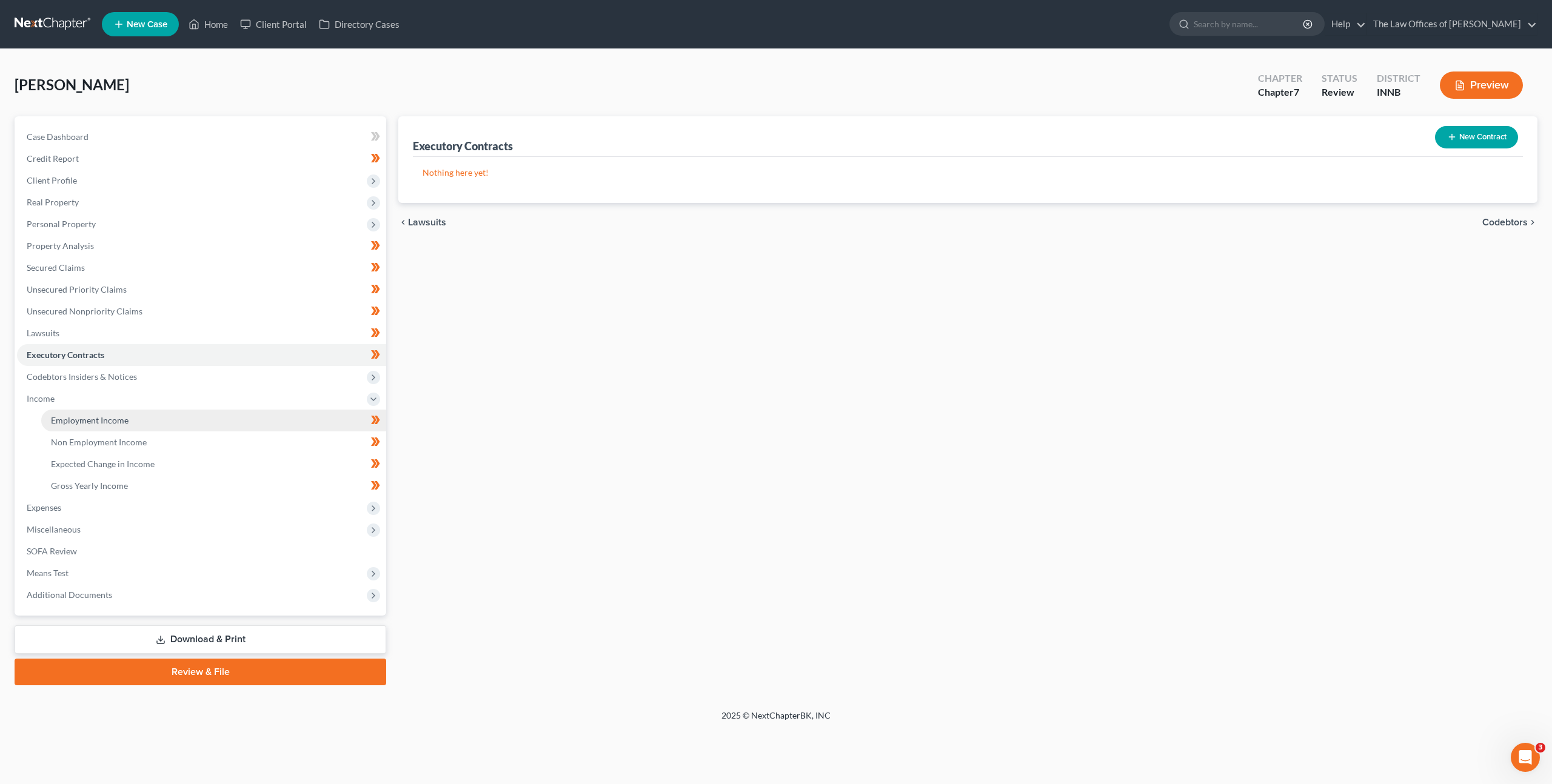
click at [205, 423] on link "Employment Income" at bounding box center [214, 420] width 345 height 22
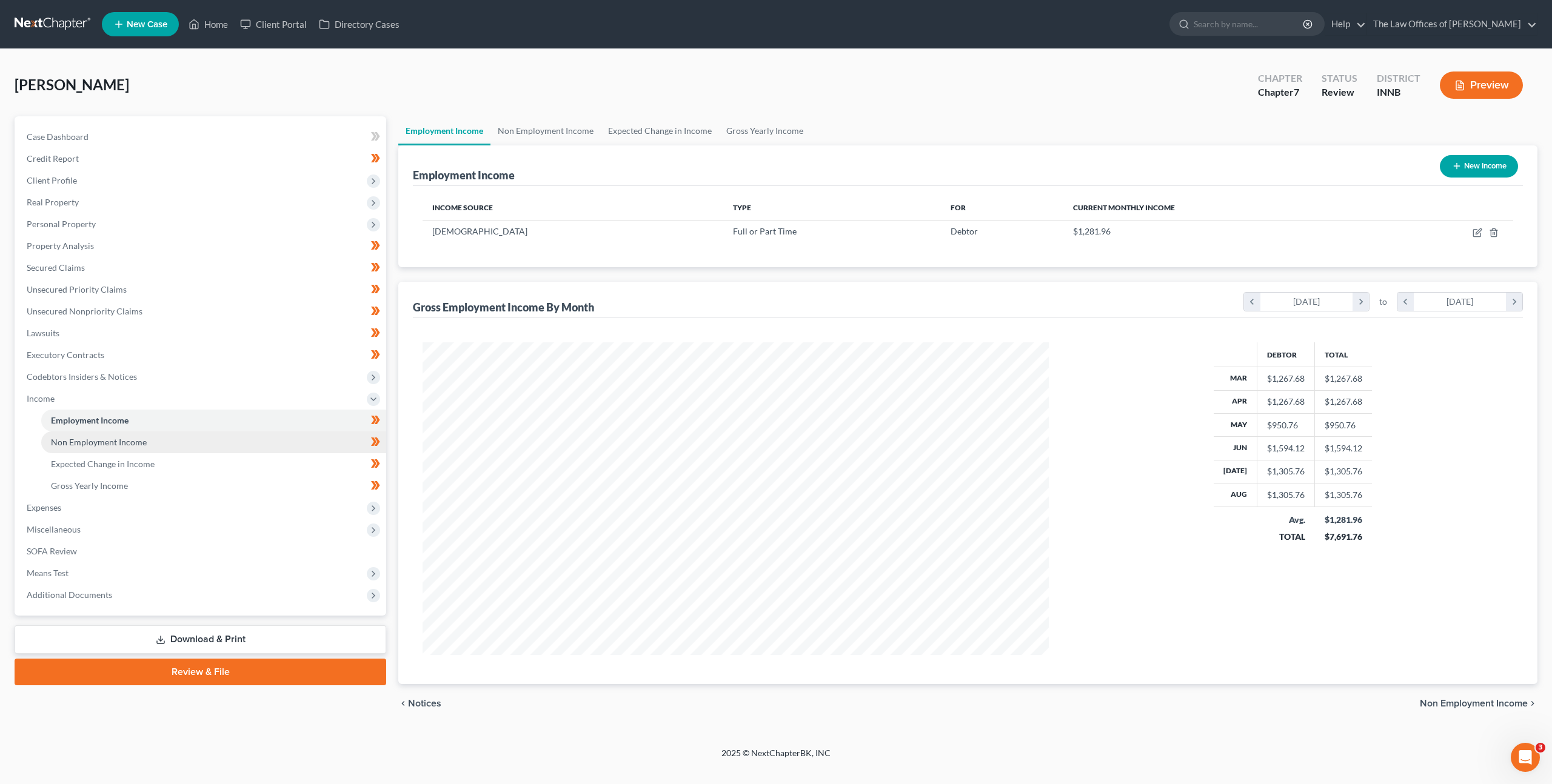
click at [198, 440] on link "Non Employment Income" at bounding box center [214, 441] width 345 height 22
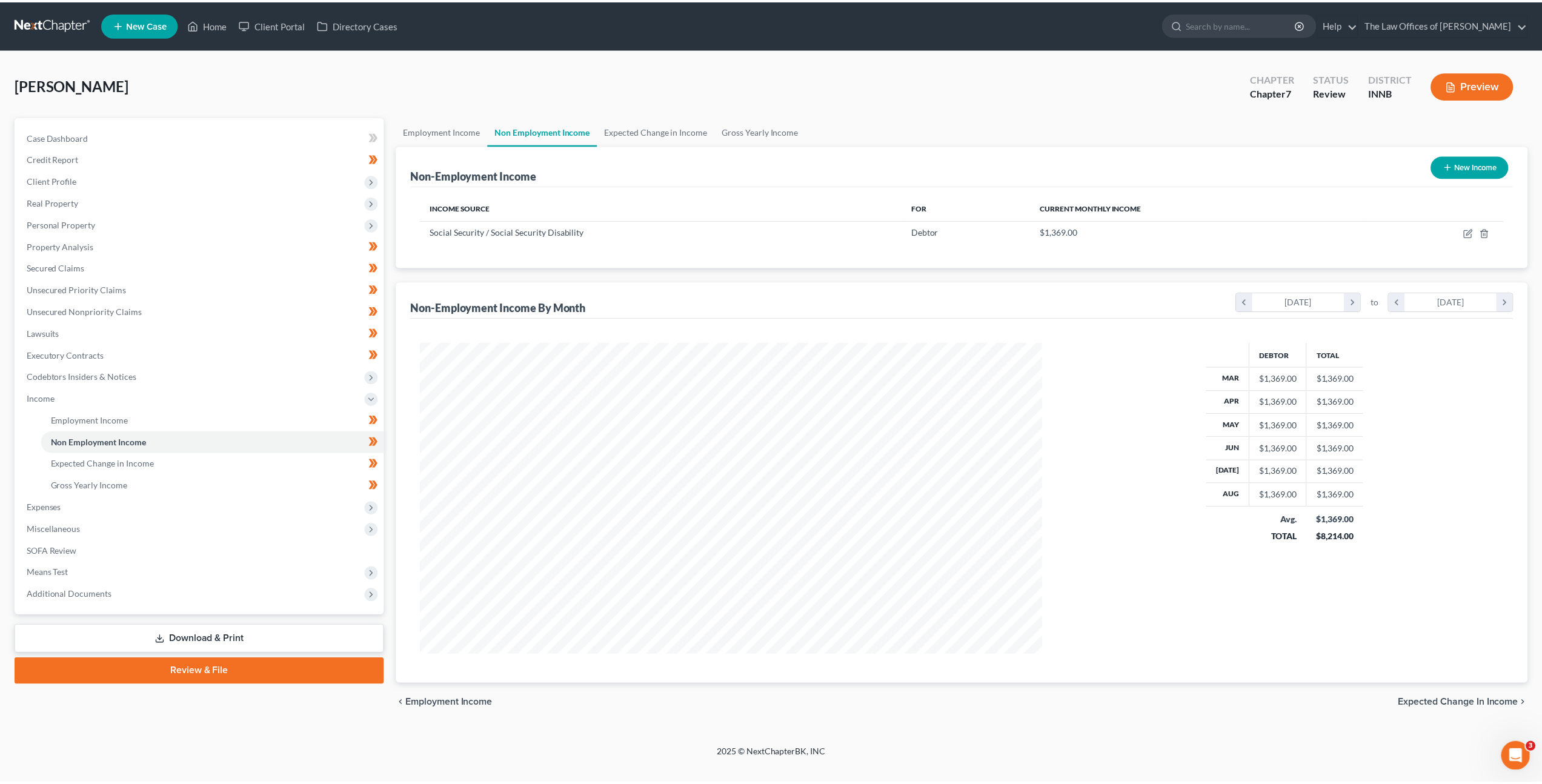
scroll to position [312, 651]
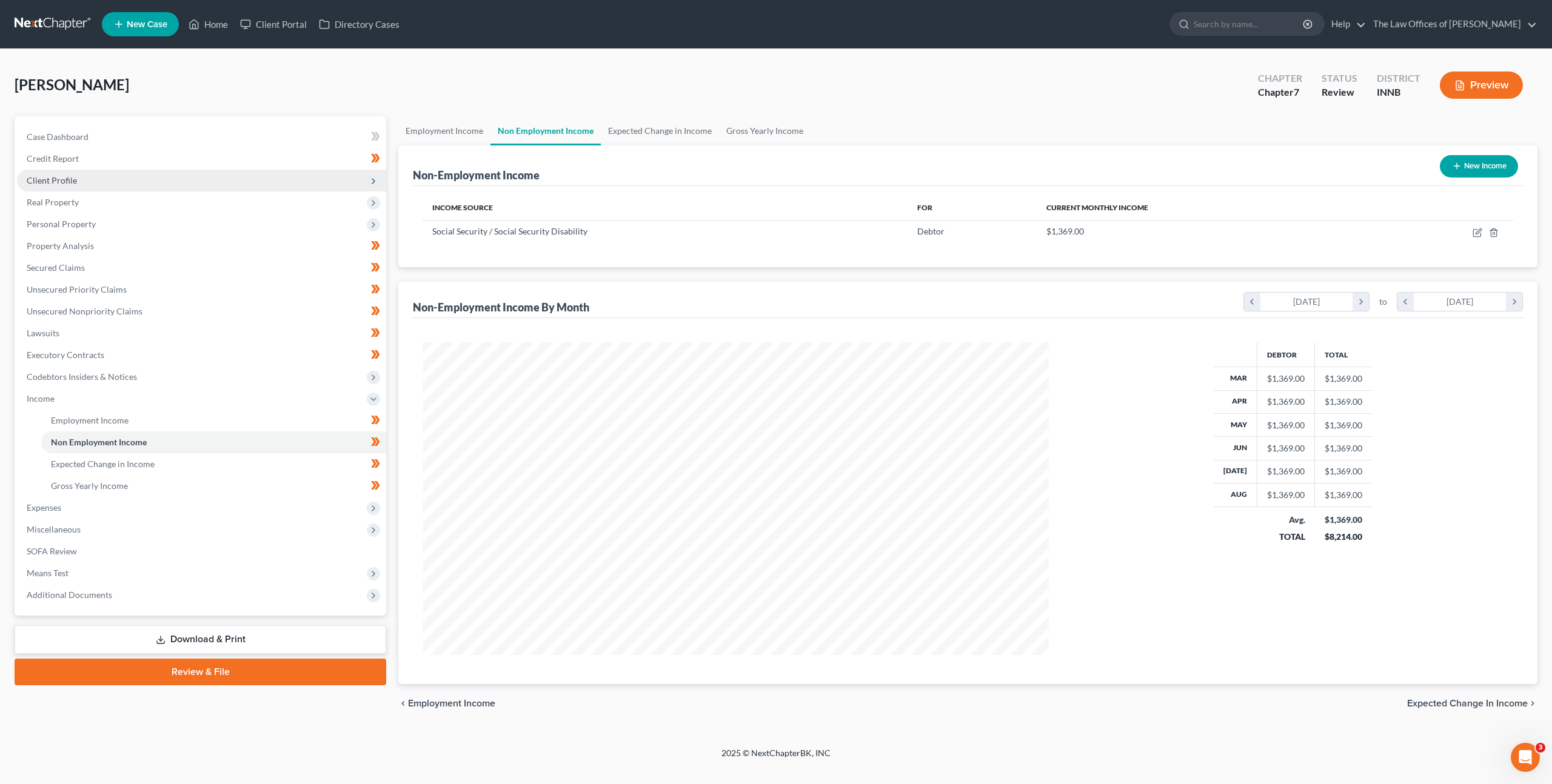
click at [145, 182] on span "Client Profile" at bounding box center [202, 180] width 369 height 22
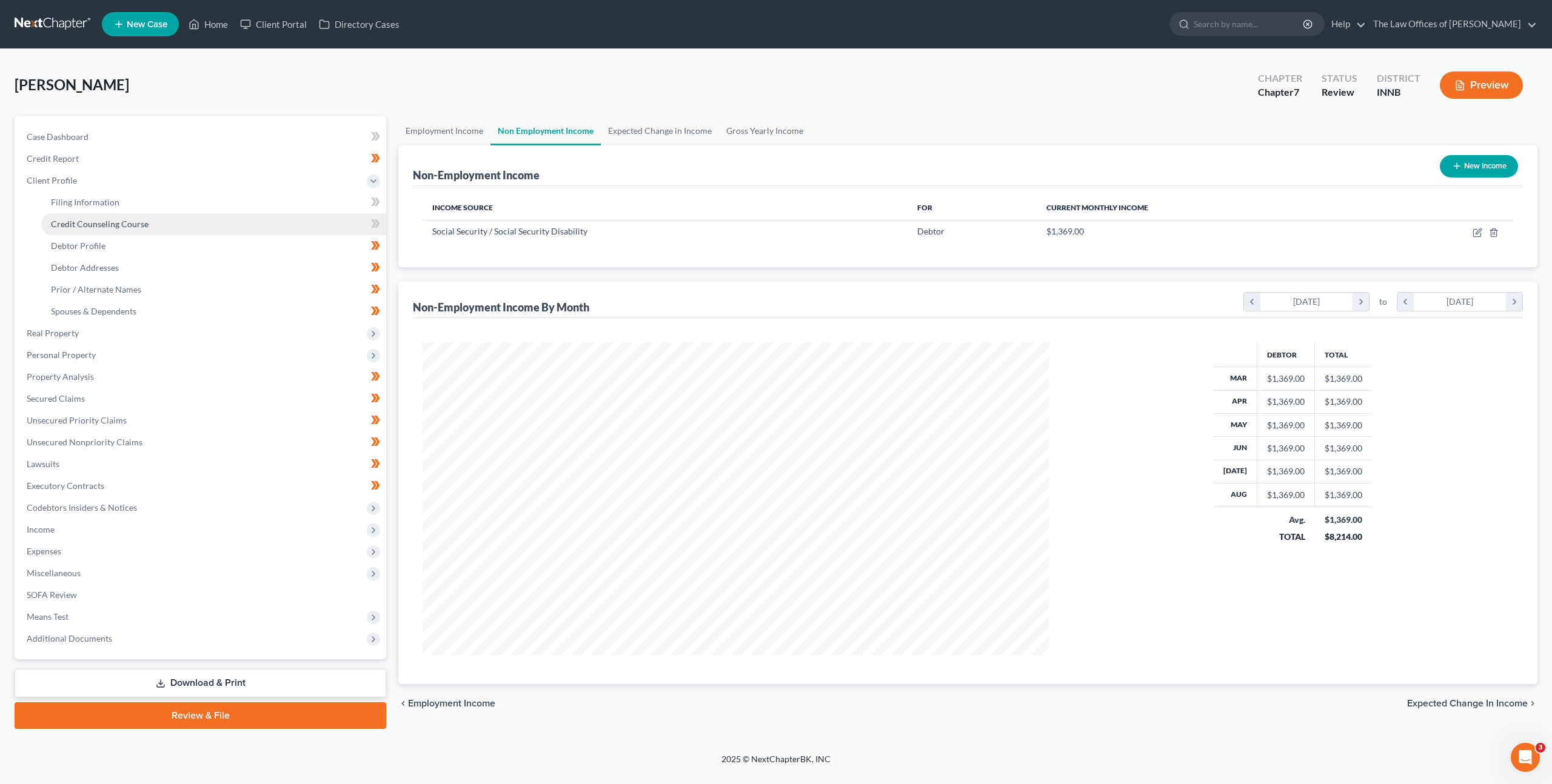
click at [137, 220] on span "Credit Counseling Course" at bounding box center [100, 223] width 98 height 10
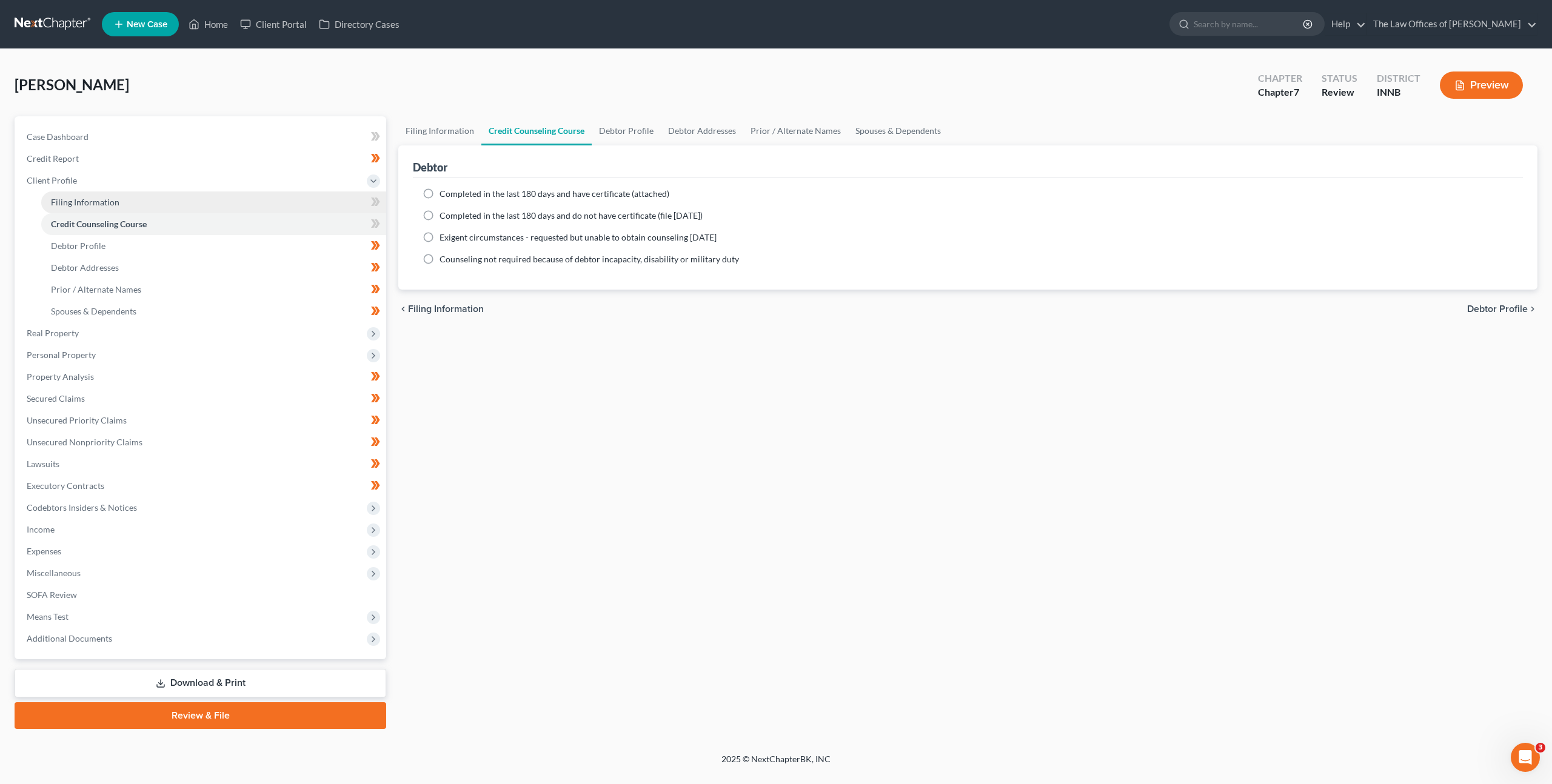
click at [236, 204] on link "Filing Information" at bounding box center [214, 201] width 345 height 22
select select "1"
select select "0"
select select "15"
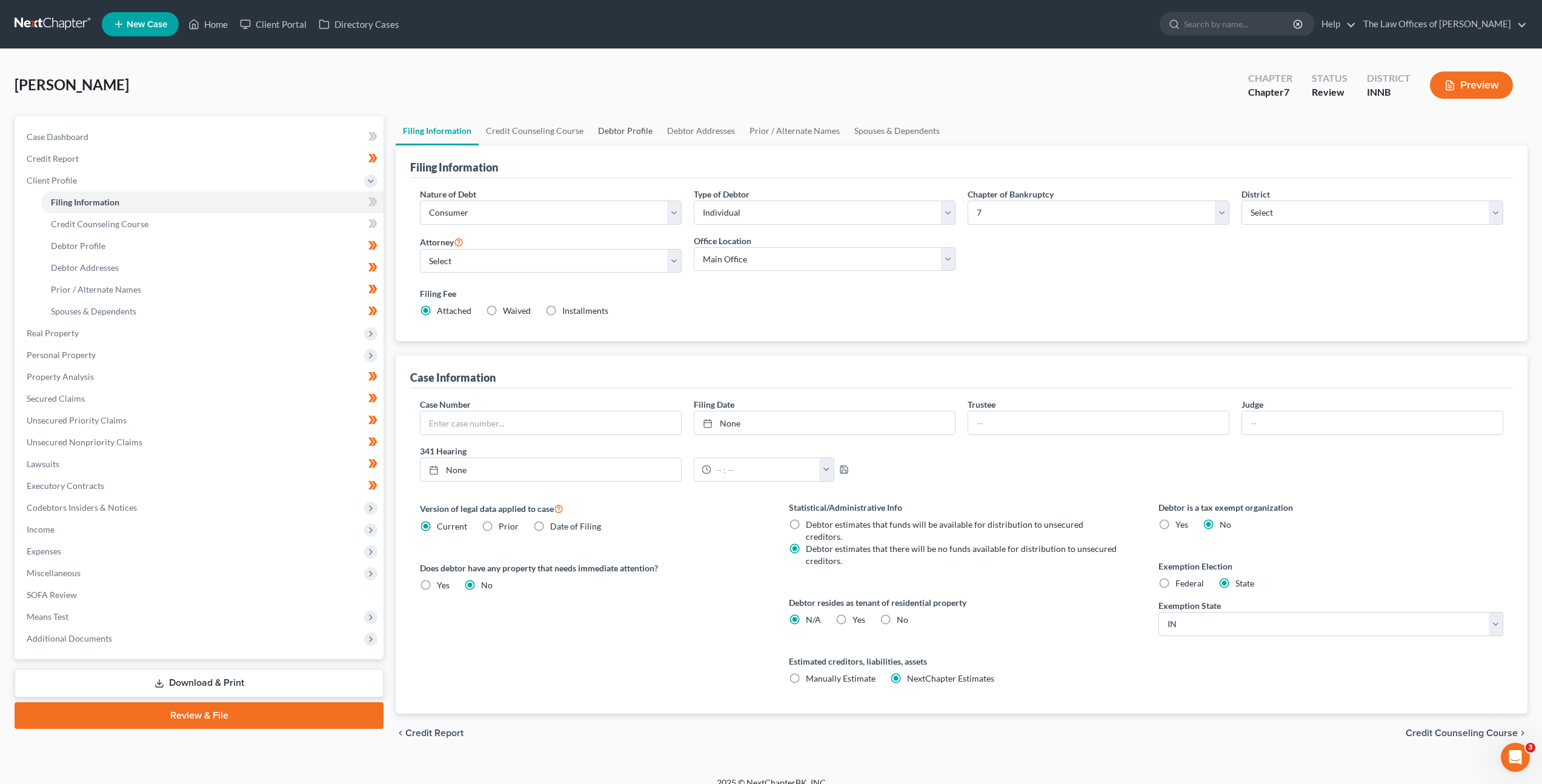
click at [651, 135] on link "Debtor Profile" at bounding box center [625, 131] width 69 height 29
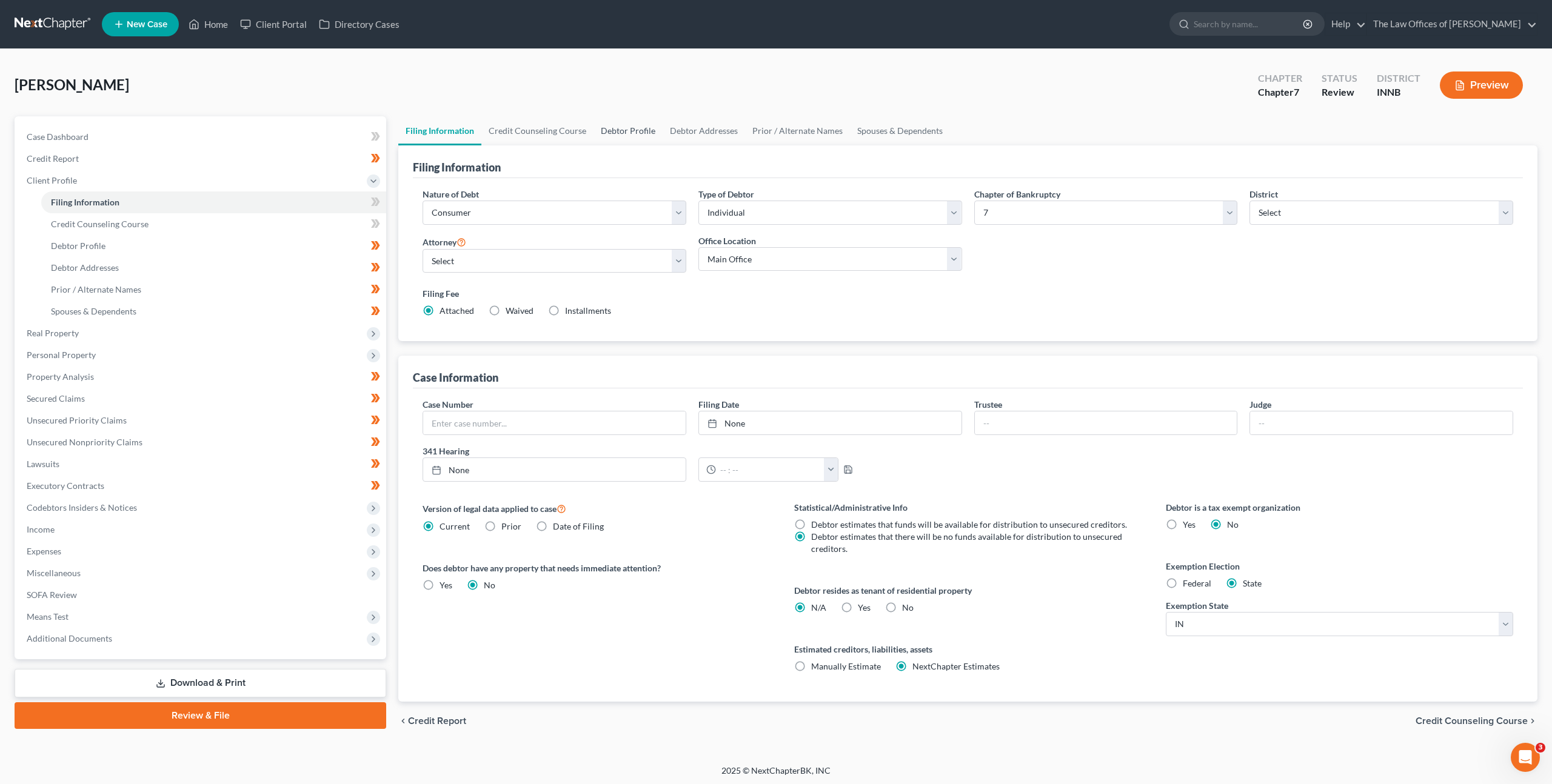
select select "3"
select select "0"
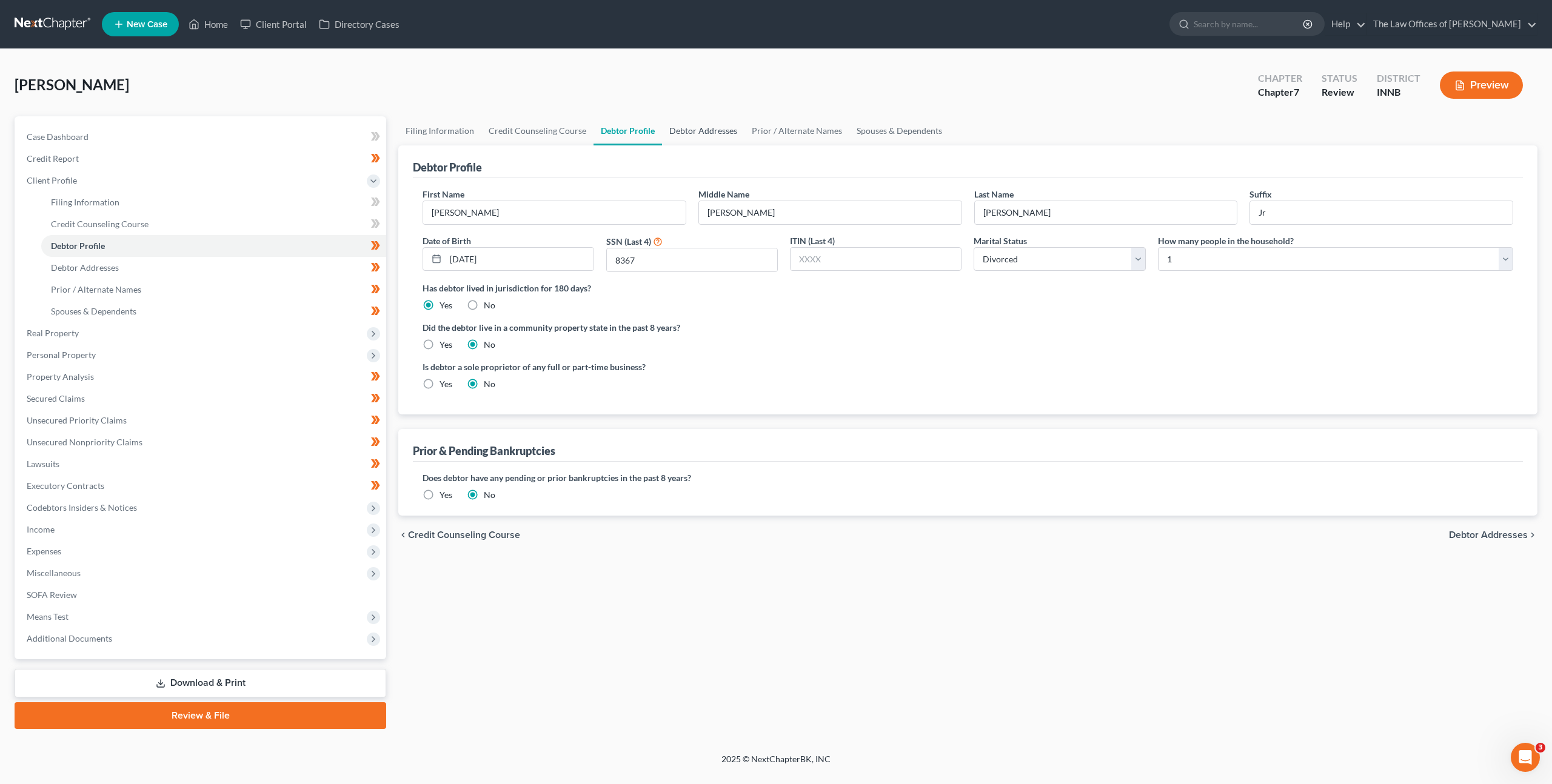
click at [685, 126] on link "Debtor Addresses" at bounding box center [703, 131] width 83 height 29
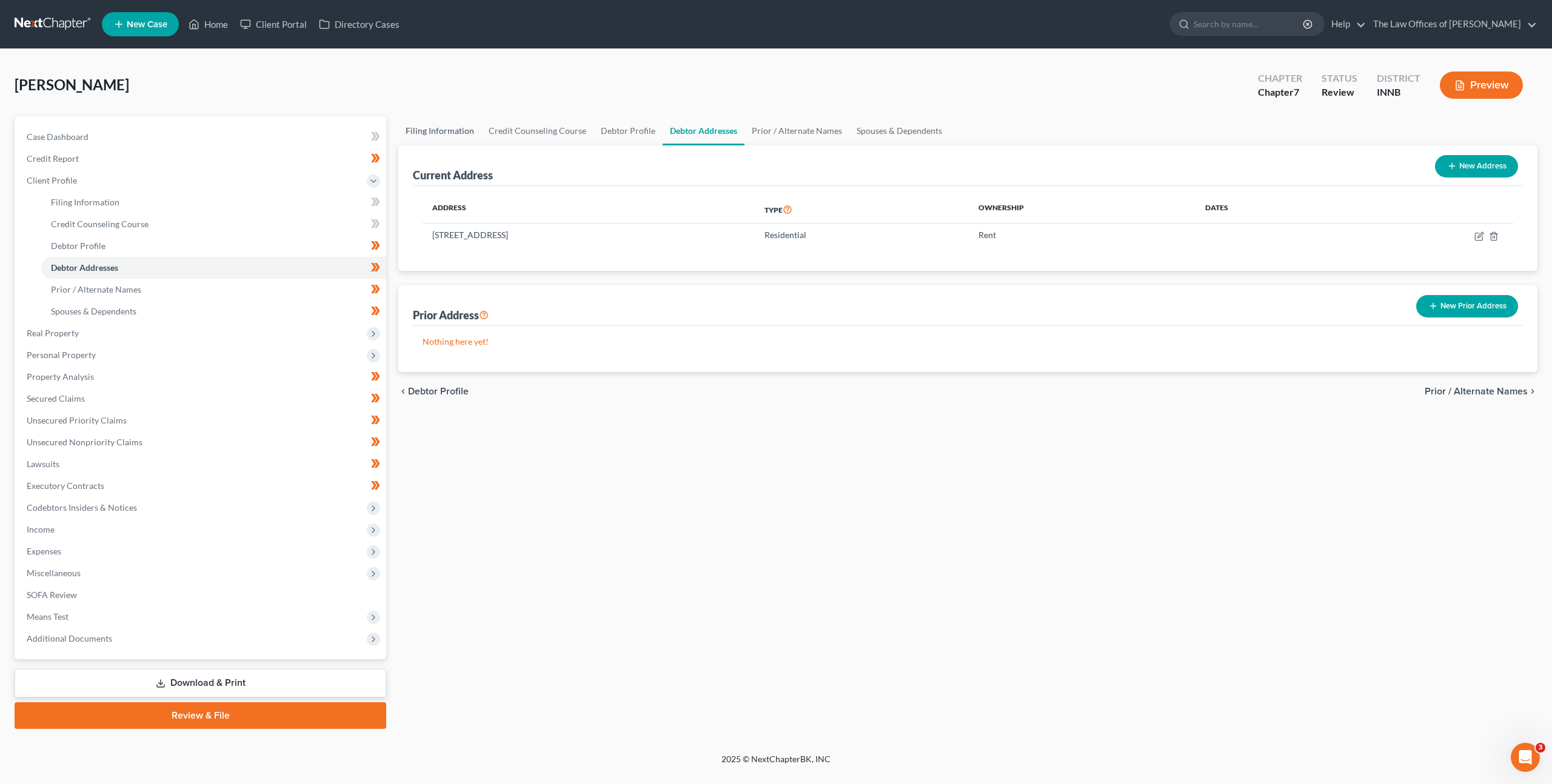
drag, startPoint x: 427, startPoint y: 128, endPoint x: 403, endPoint y: 138, distance: 26.0
click at [427, 128] on link "Filing Information" at bounding box center [440, 131] width 83 height 29
select select "1"
select select "0"
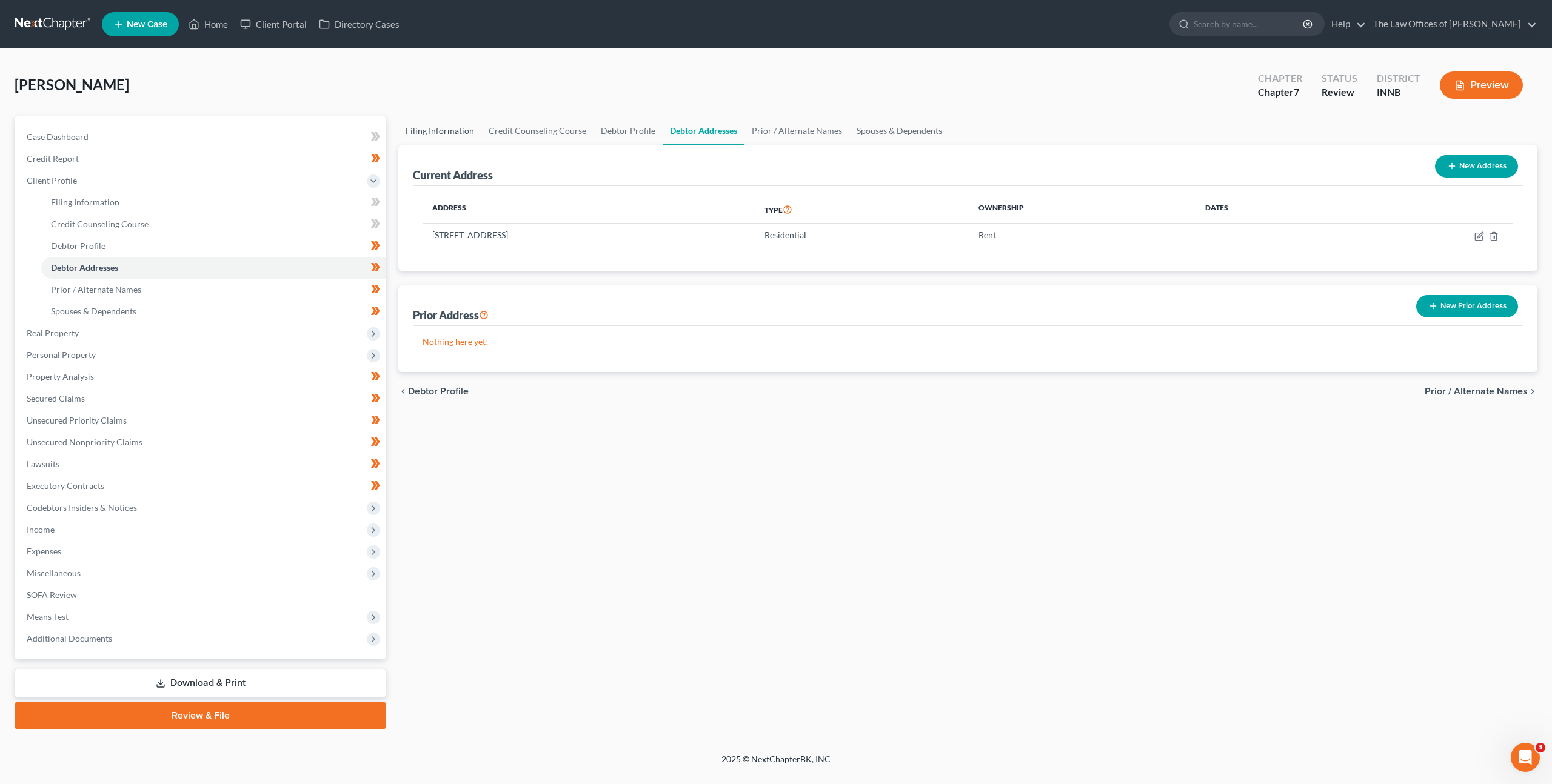
select select "27"
select select "3"
select select "15"
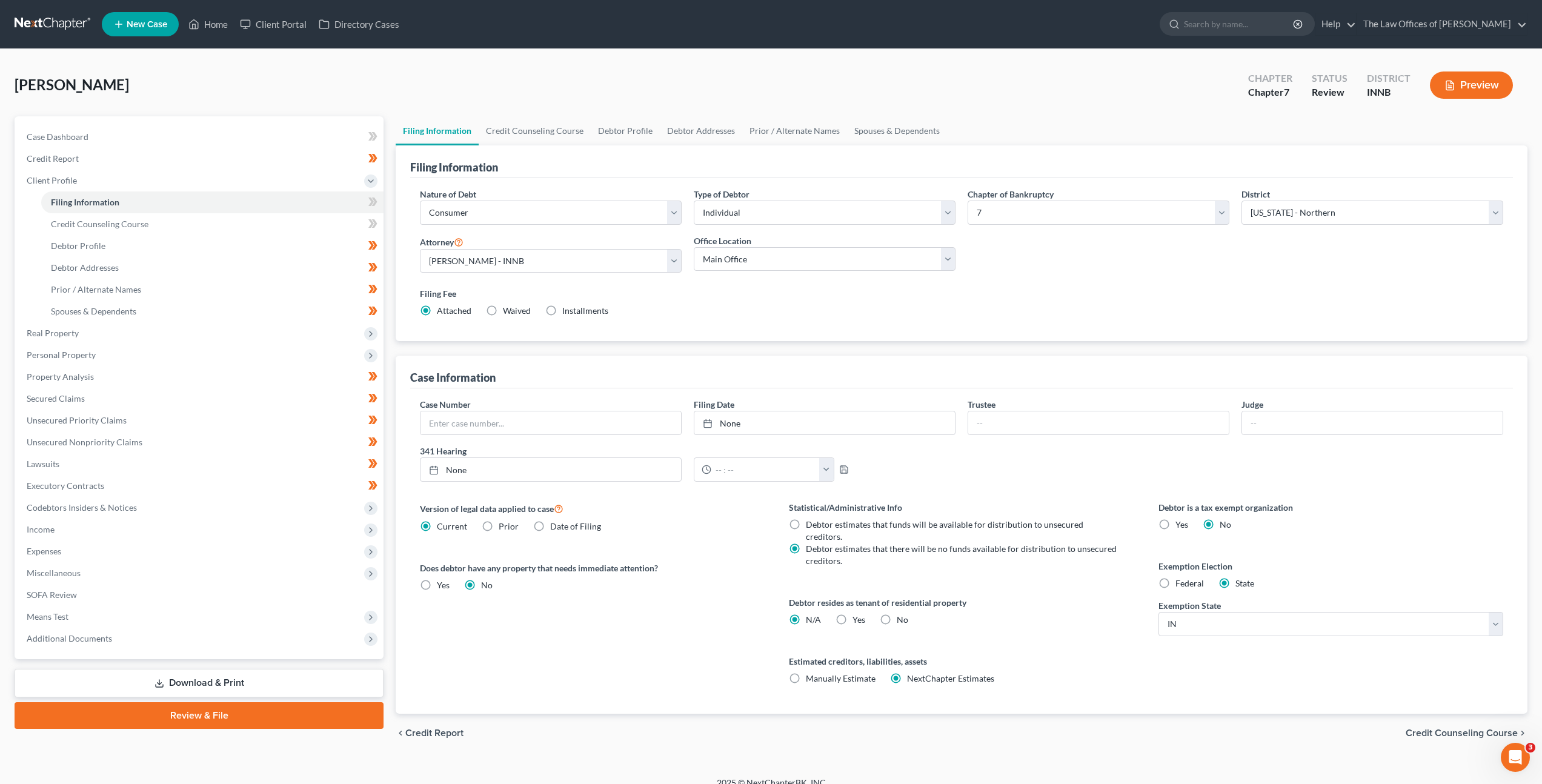
click at [853, 614] on label "Yes Yes" at bounding box center [859, 619] width 13 height 12
click at [858, 614] on input "Yes Yes" at bounding box center [861, 617] width 8 height 8
radio input "true"
radio input "false"
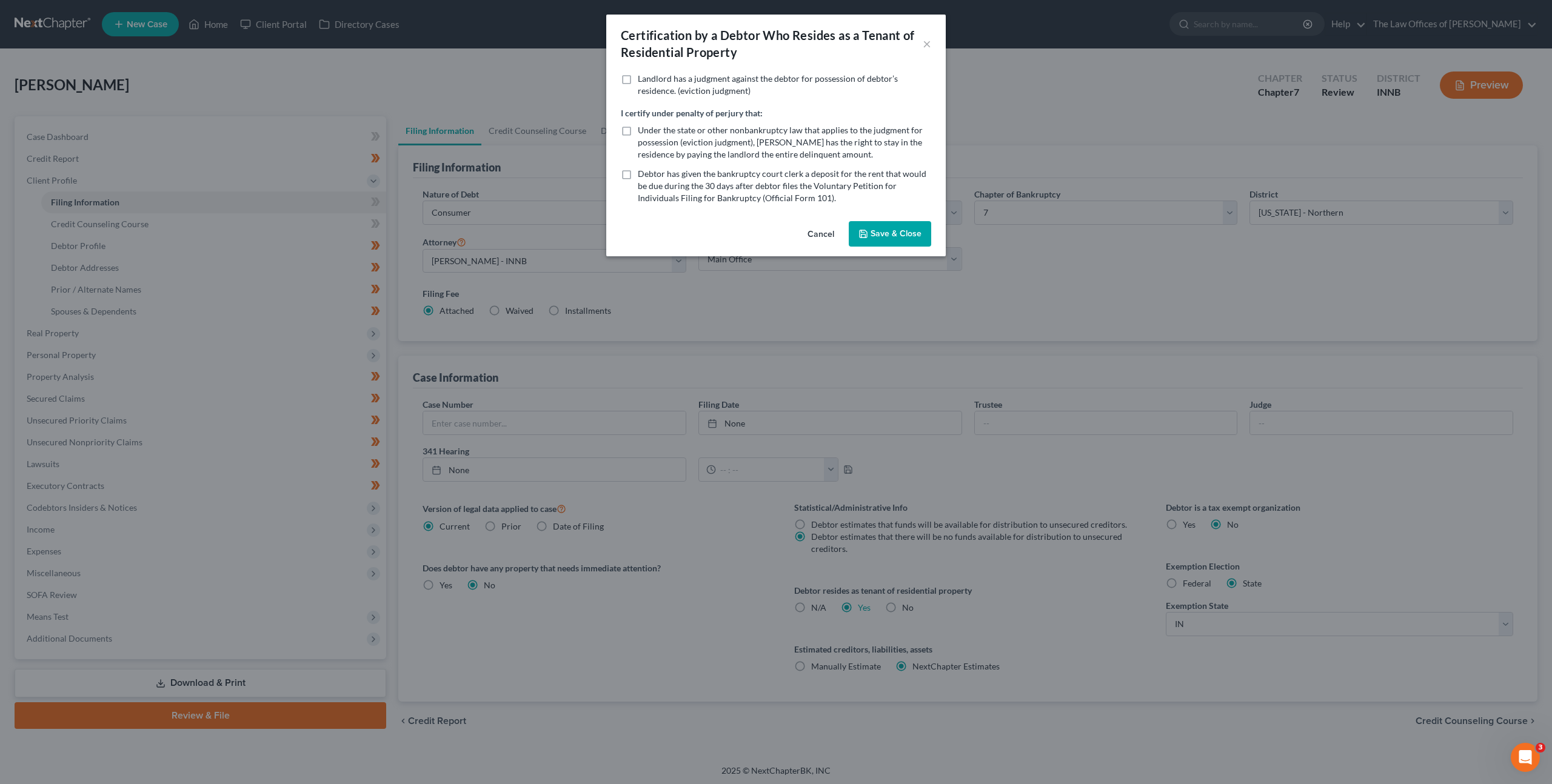
click at [902, 216] on div "Landlord has a judgment against the debtor for possession of debtor’s residence…" at bounding box center [776, 144] width 339 height 144
click at [887, 237] on button "Save & Close" at bounding box center [890, 233] width 83 height 25
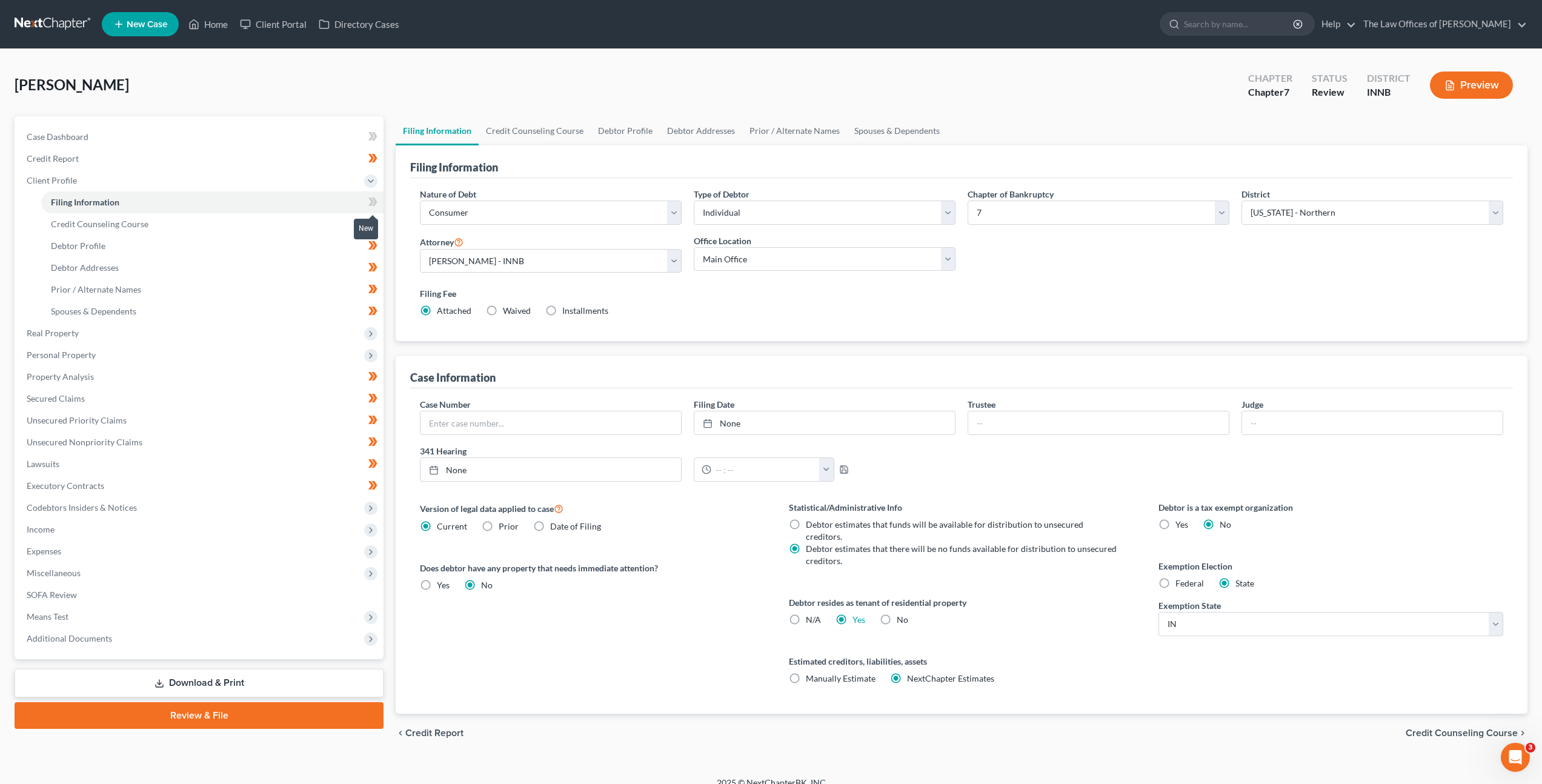
click at [366, 201] on span at bounding box center [373, 203] width 22 height 18
click at [326, 223] on link "Credit Counseling Course" at bounding box center [213, 224] width 343 height 22
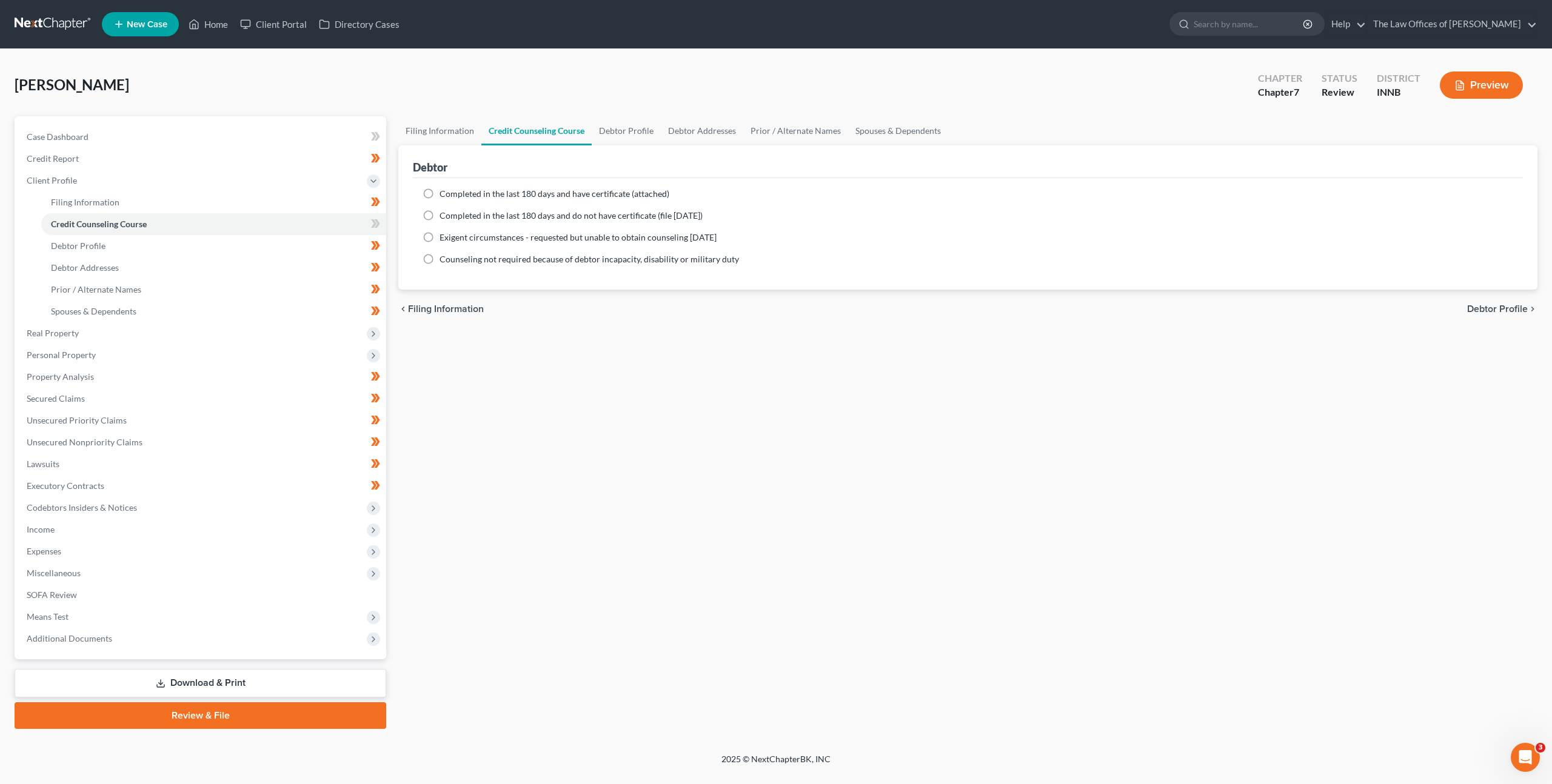
click at [525, 192] on span "Completed in the last 180 days and have certificate (attached)" at bounding box center [555, 193] width 230 height 10
click at [452, 192] on input "Completed in the last 180 days and have certificate (attached)" at bounding box center [448, 192] width 8 height 8
radio input "true"
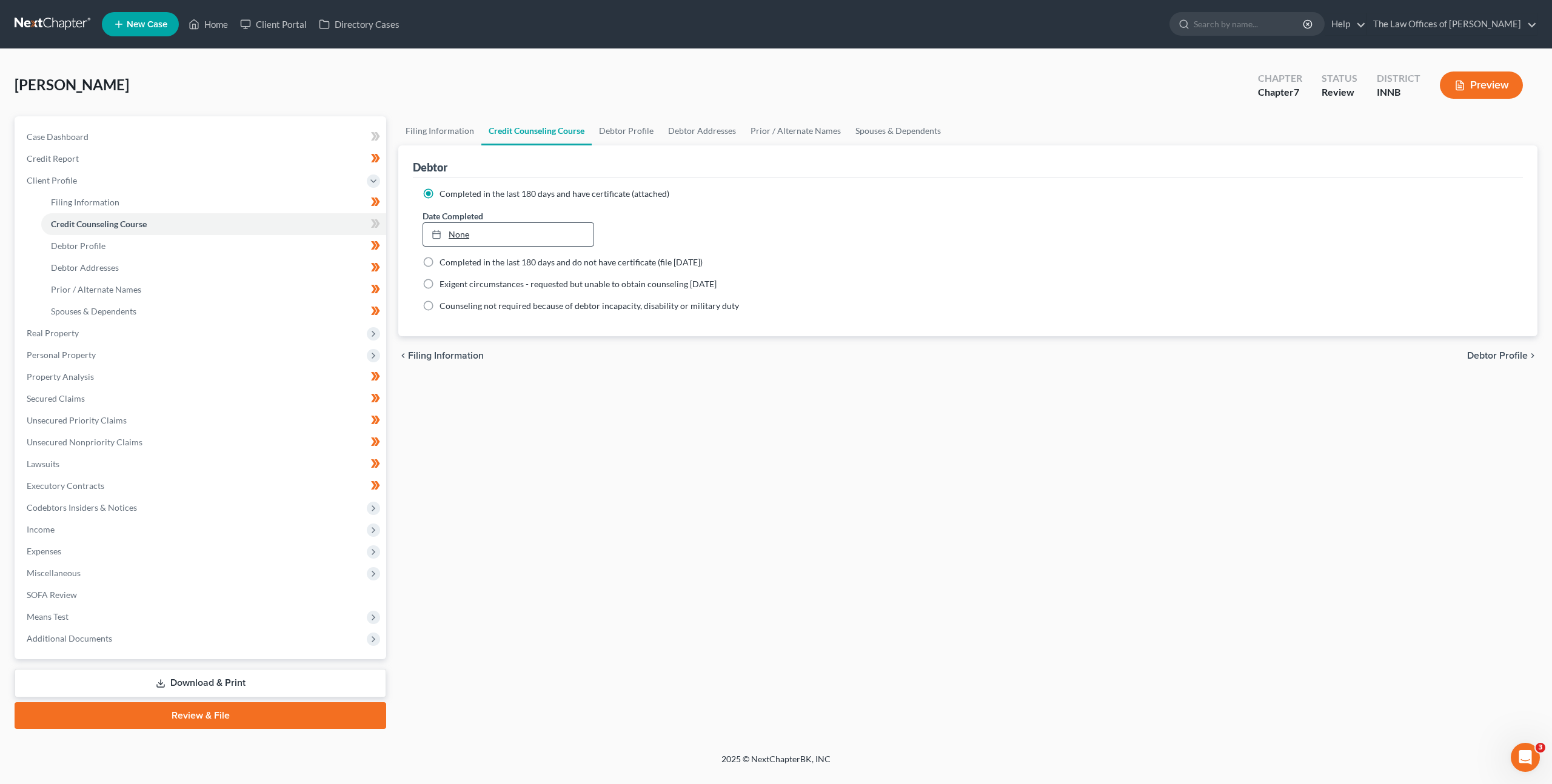
type input "9/15/2025"
click at [496, 237] on link "None" at bounding box center [508, 234] width 170 height 23
click at [651, 439] on div "Filing Information Credit Counseling Course Debtor Profile Debtor Addresses Pri…" at bounding box center [967, 423] width 1151 height 613
click at [380, 221] on icon at bounding box center [376, 224] width 9 height 15
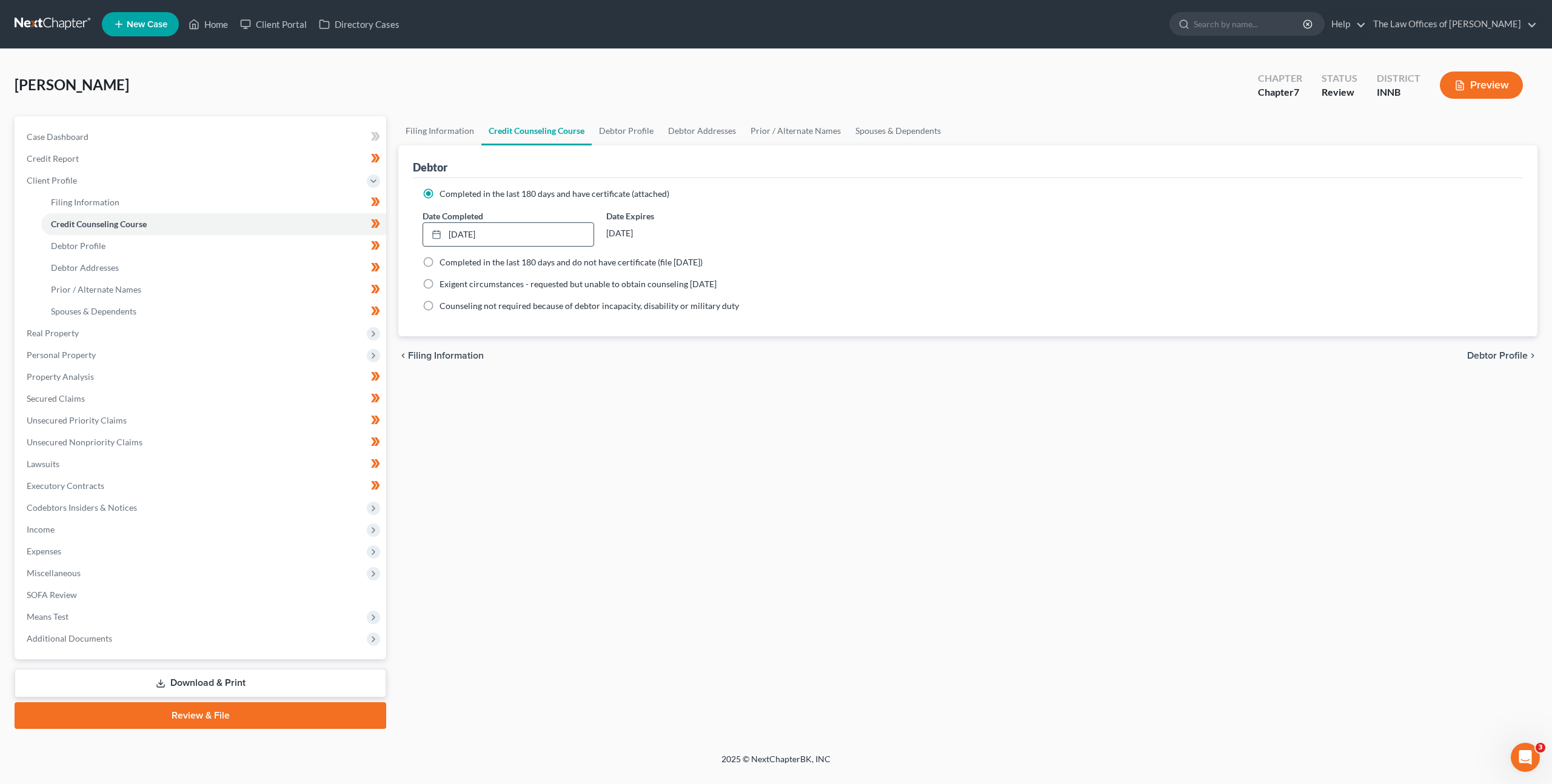
click at [569, 422] on div "Filing Information Credit Counseling Course Debtor Profile Debtor Addresses Pri…" at bounding box center [967, 423] width 1151 height 613
click at [222, 328] on span "Real Property" at bounding box center [202, 332] width 369 height 22
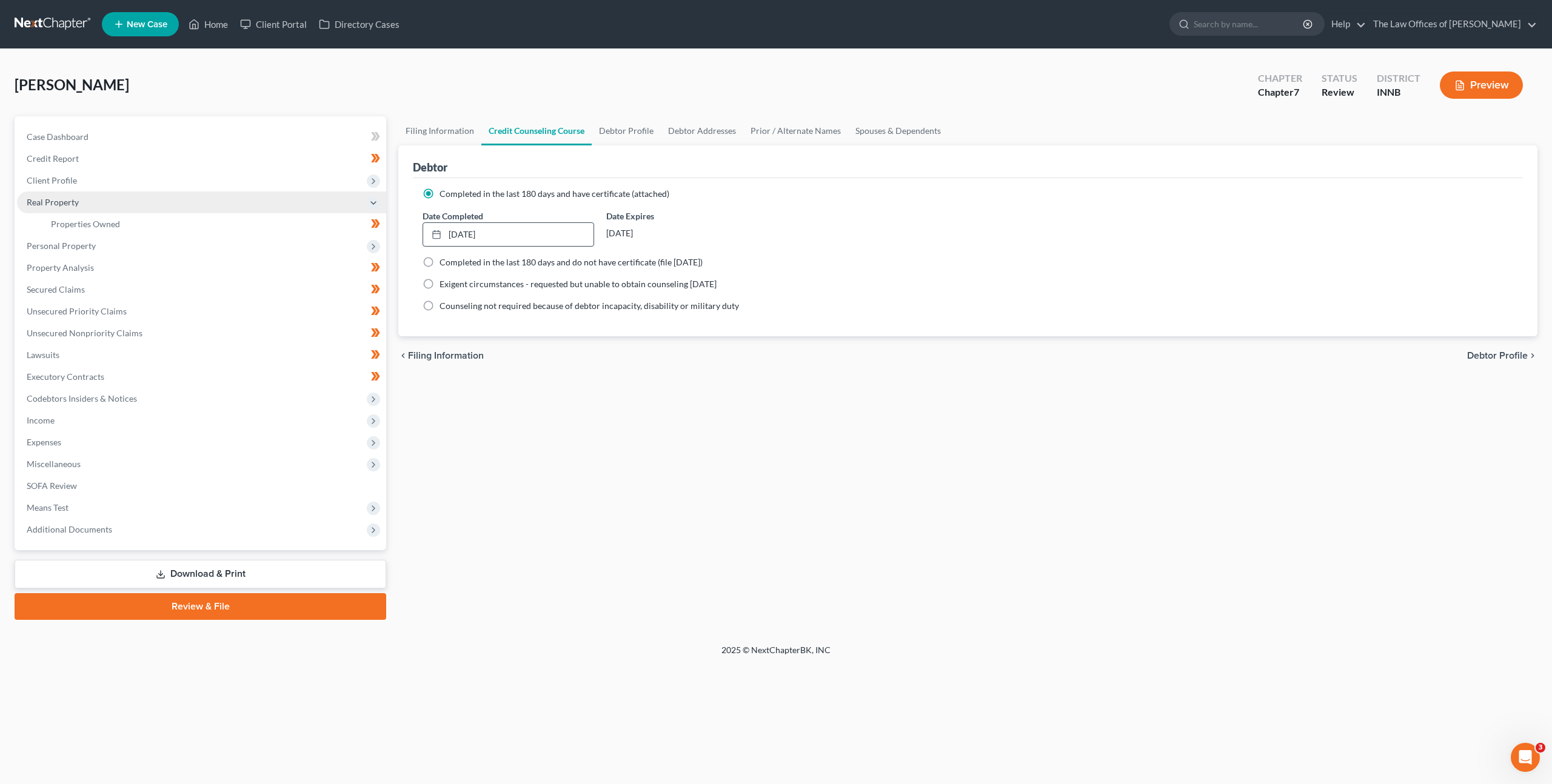
click at [280, 203] on span "Real Property" at bounding box center [202, 201] width 369 height 22
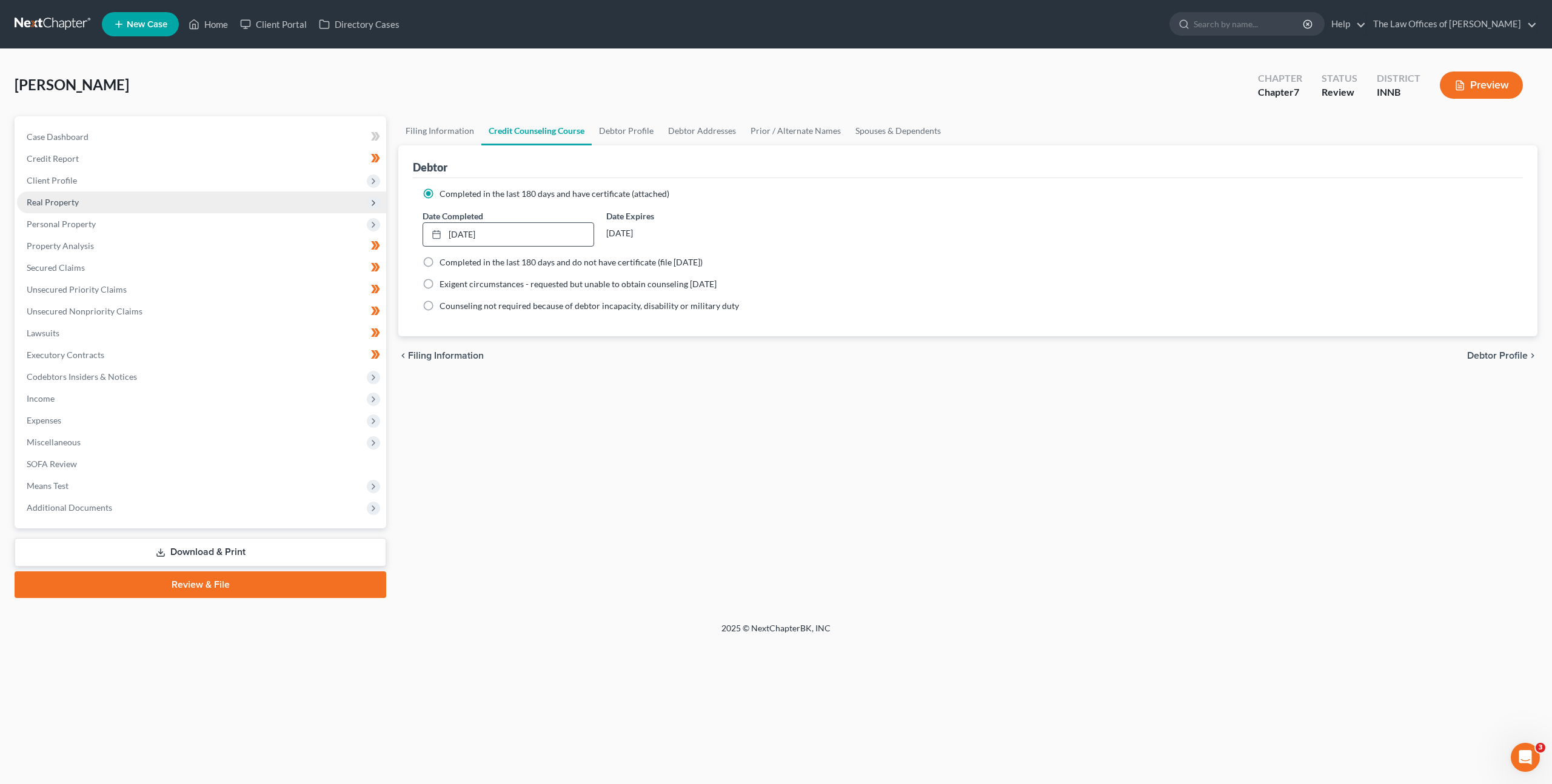
click at [280, 203] on span "Real Property" at bounding box center [202, 201] width 369 height 22
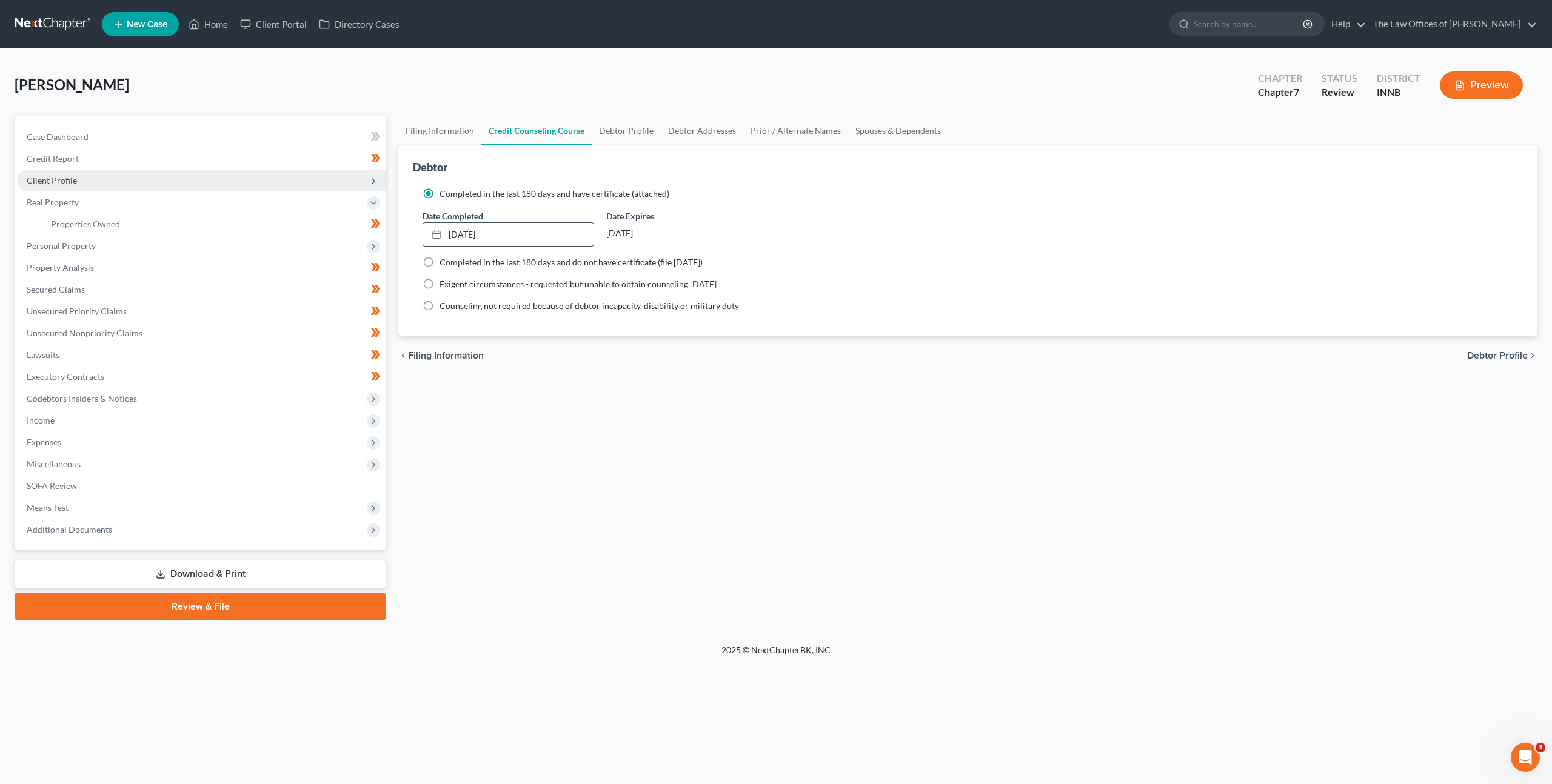
click at [292, 185] on span "Client Profile" at bounding box center [202, 180] width 369 height 22
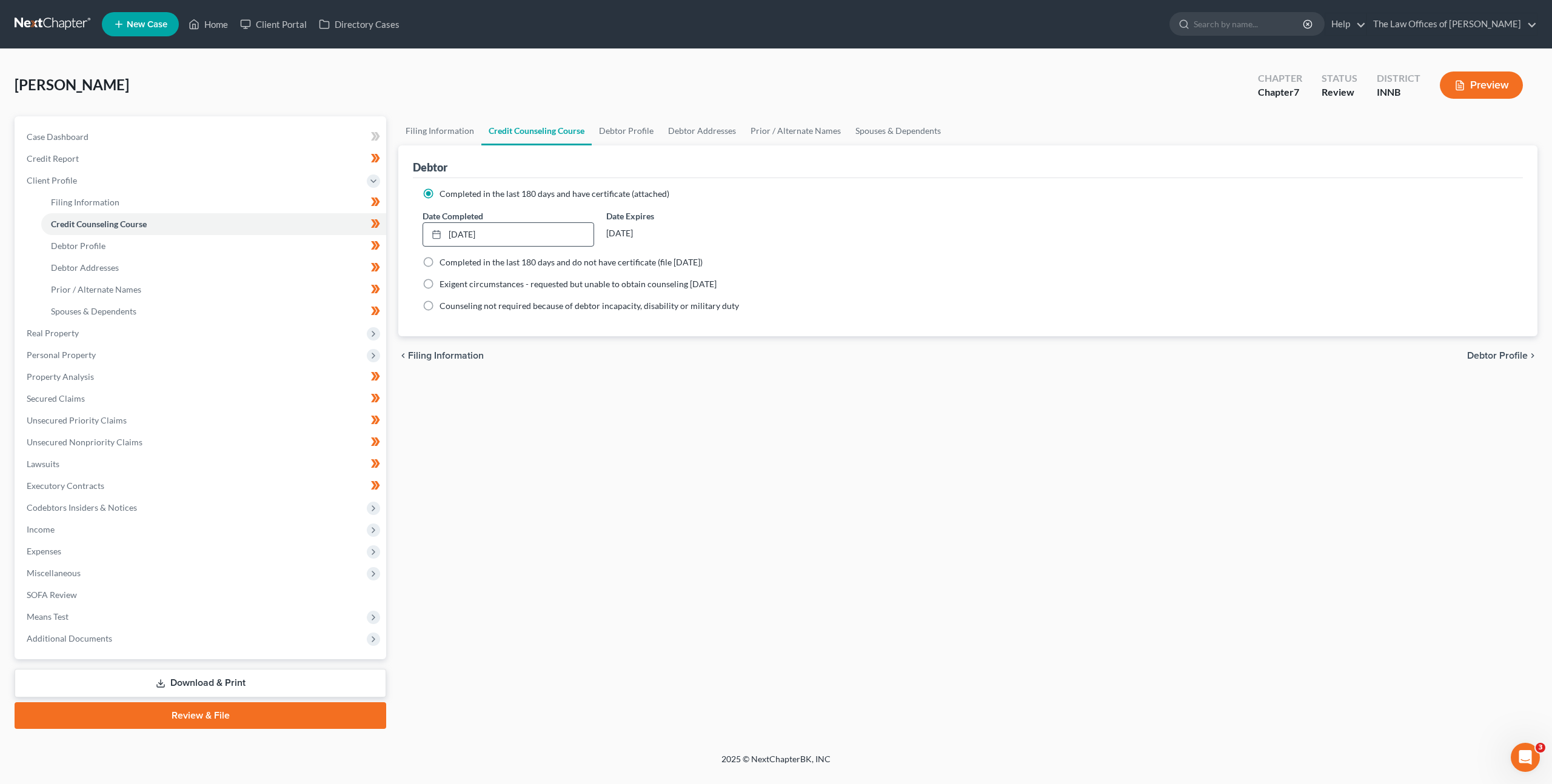
click at [517, 348] on div "chevron_left Filing Information Debtor Profile chevron_right" at bounding box center [967, 355] width 1139 height 39
click at [286, 681] on link "Download & Print" at bounding box center [200, 683] width 372 height 28
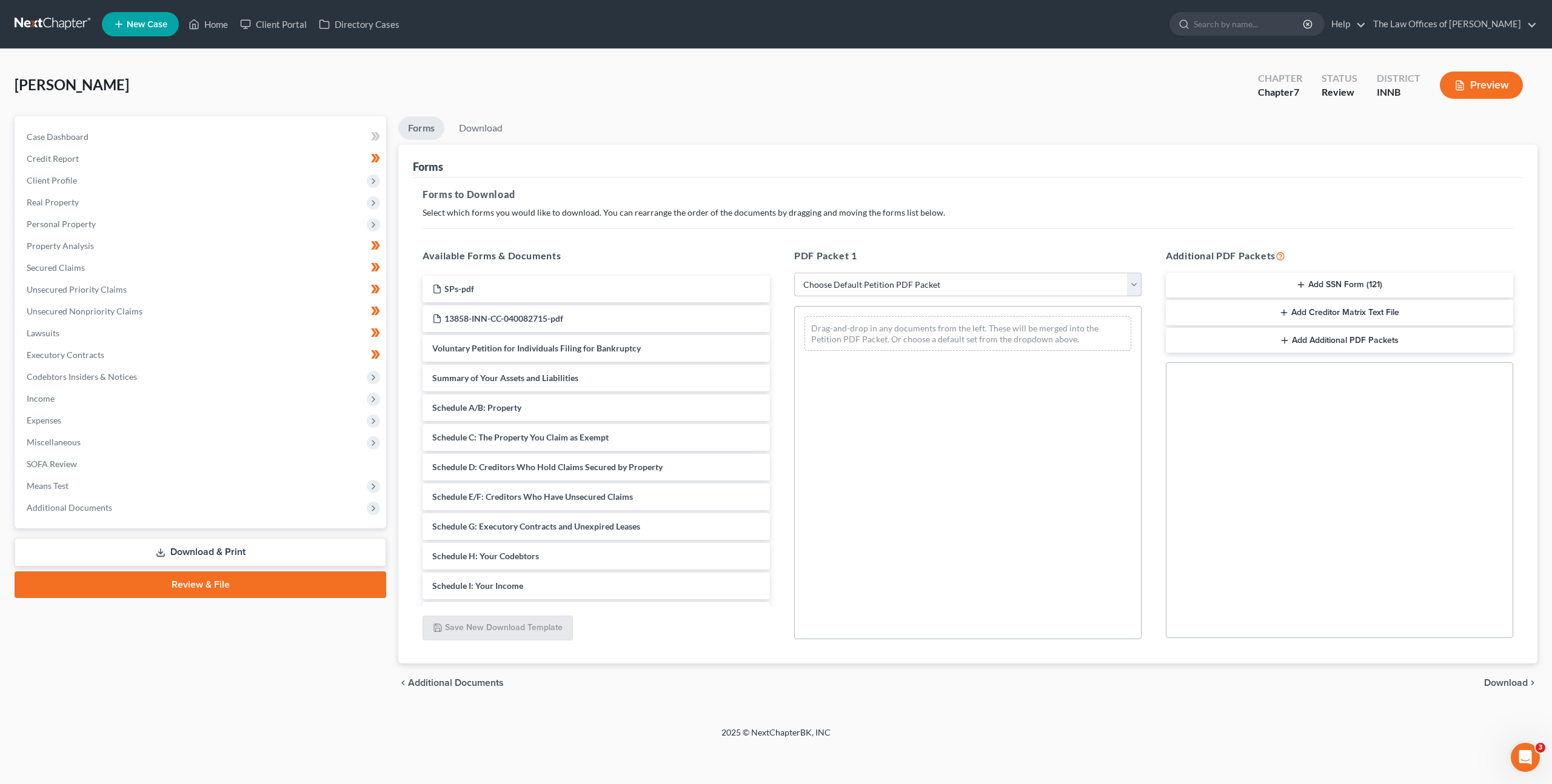
click at [857, 285] on select "Choose Default Petition PDF Packet Complete Bankruptcy Petition (all forms and …" at bounding box center [967, 285] width 348 height 24
select select "0"
click at [794, 273] on select "Choose Default Petition PDF Packet Complete Bankruptcy Petition (all forms and …" at bounding box center [967, 285] width 348 height 24
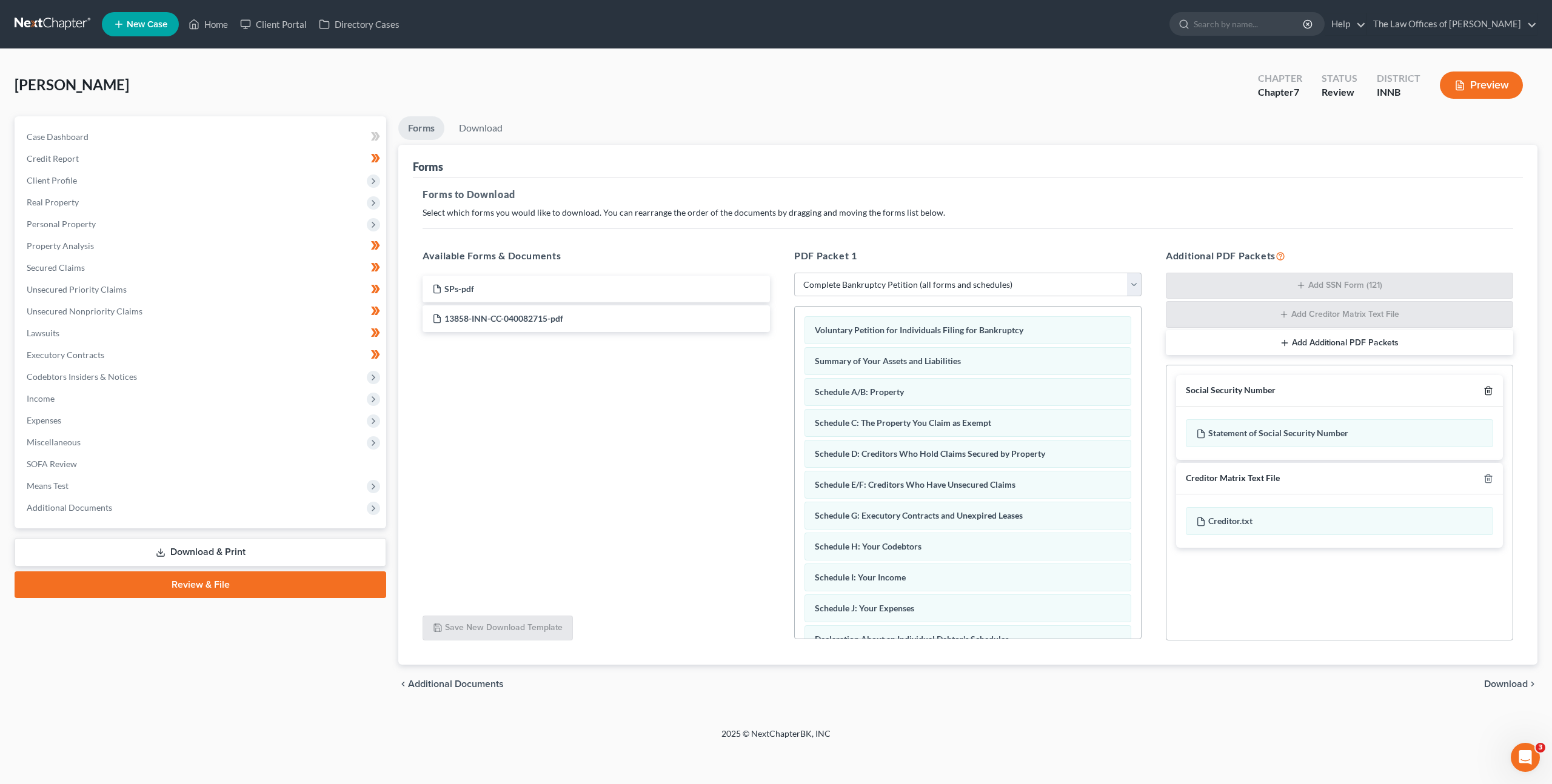
click at [1484, 387] on icon "button" at bounding box center [1488, 391] width 9 height 9
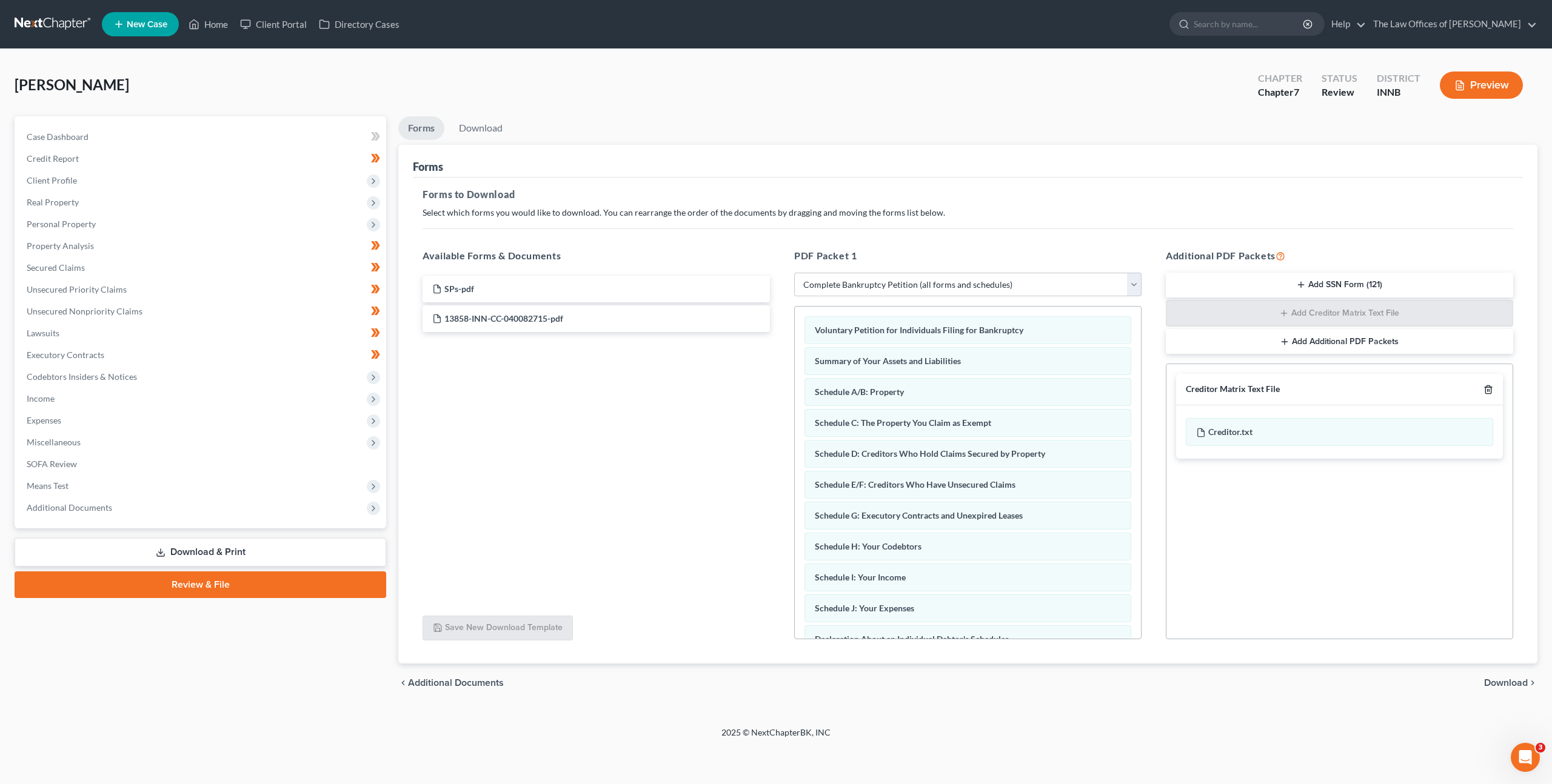
click at [1484, 387] on polyline "button" at bounding box center [1488, 387] width 8 height 0
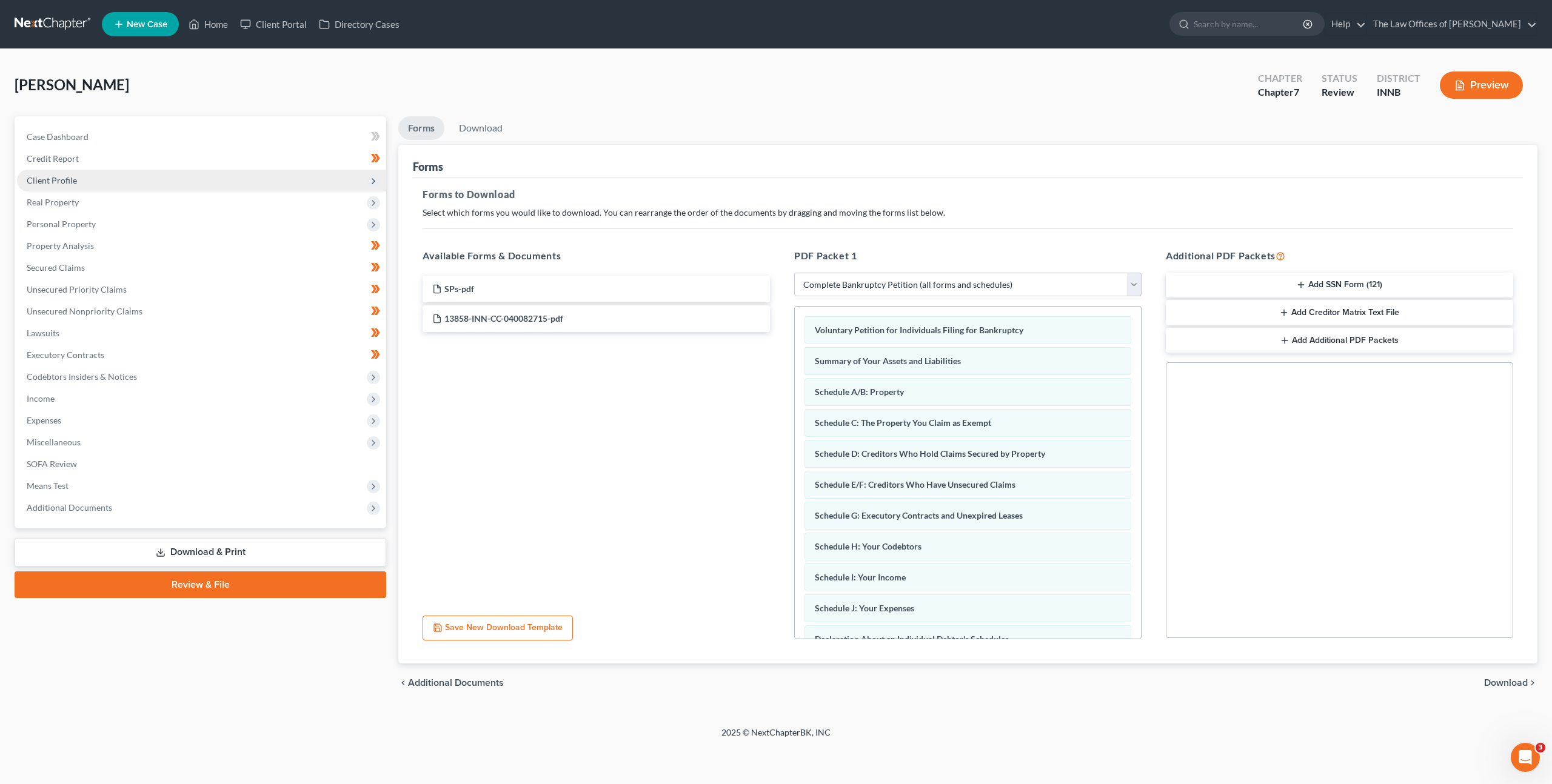
click at [119, 178] on span "Client Profile" at bounding box center [202, 180] width 369 height 22
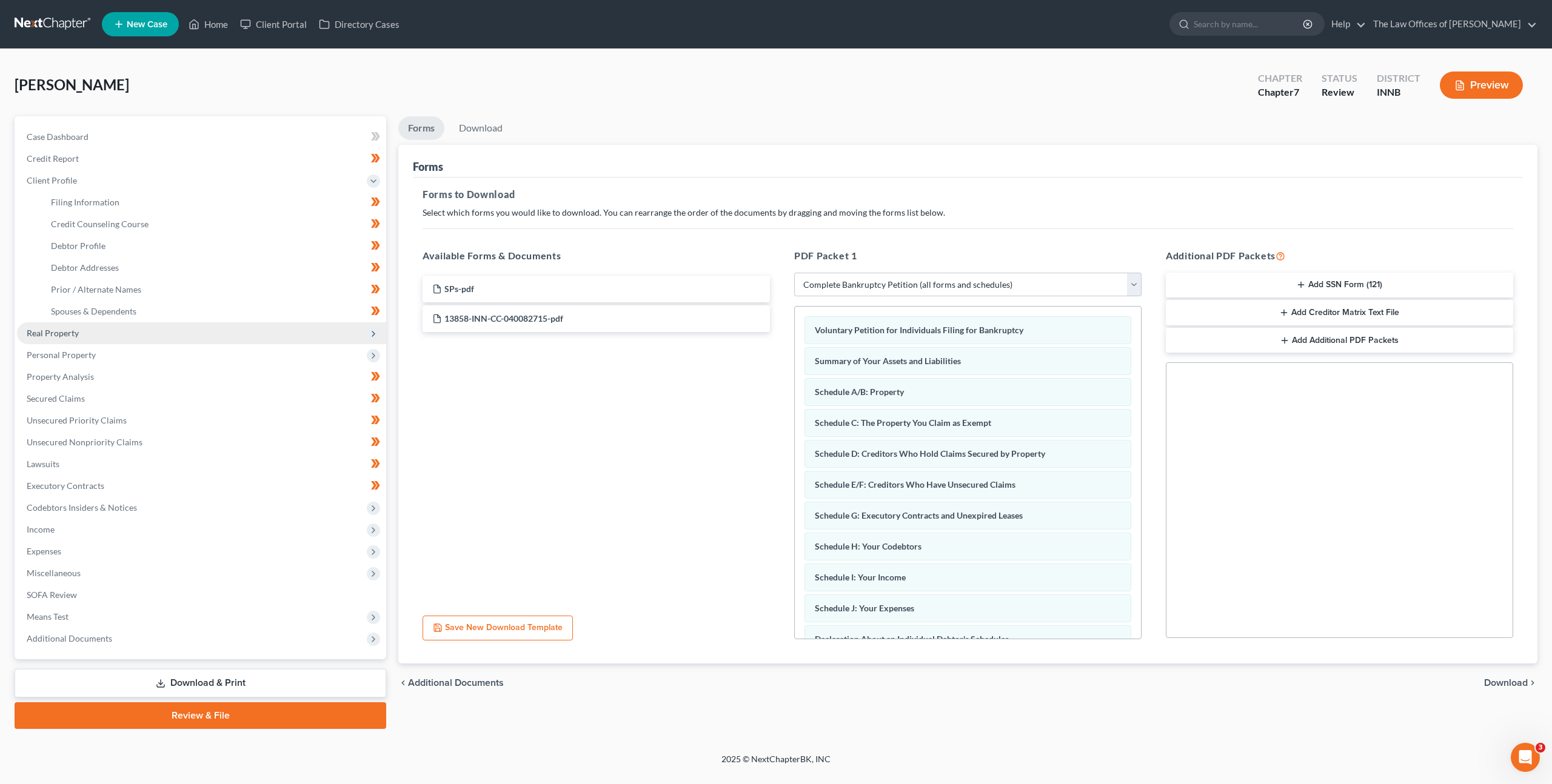
click at [125, 340] on span "Real Property" at bounding box center [202, 332] width 369 height 22
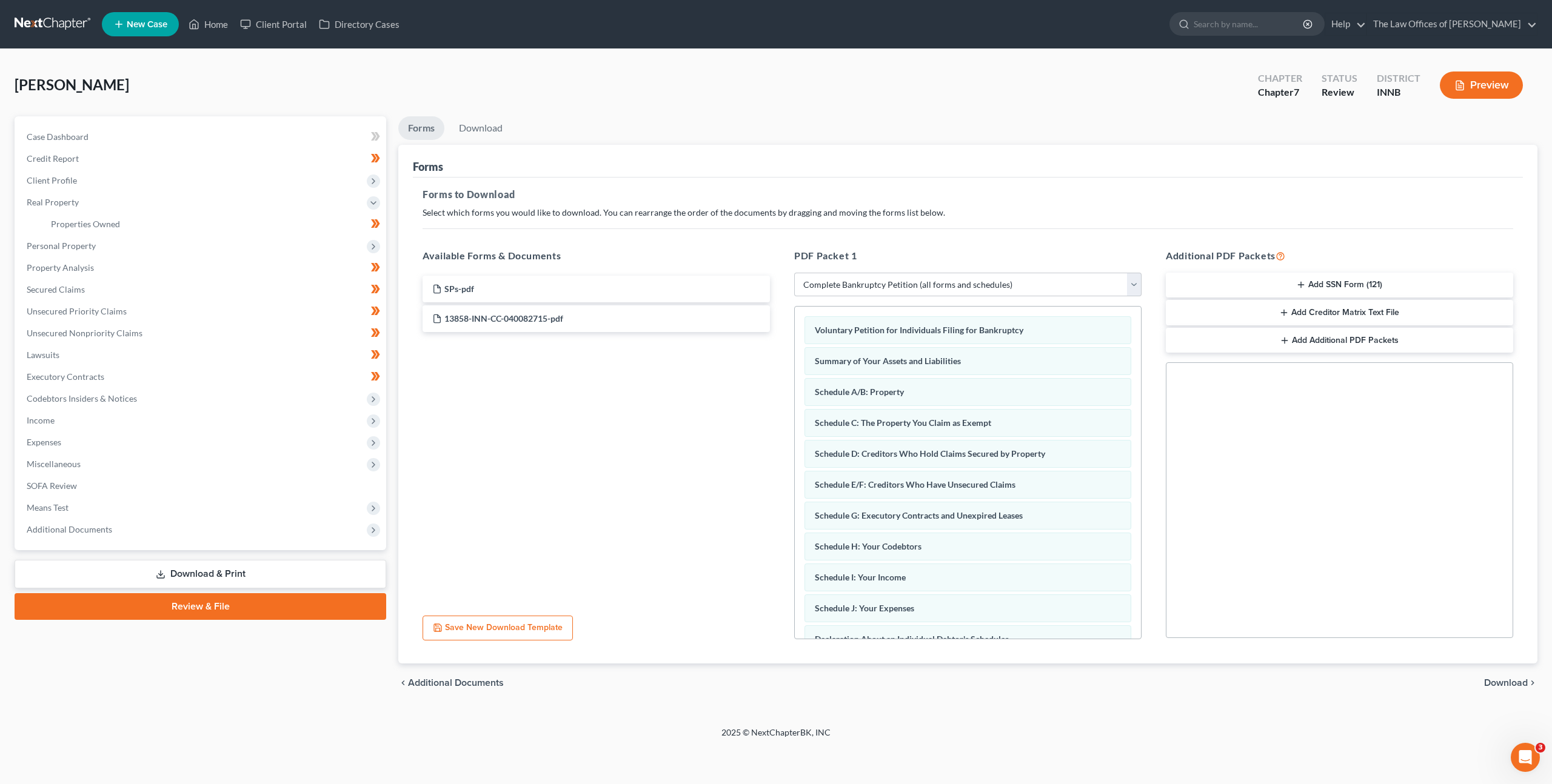
click at [1515, 688] on span "Download" at bounding box center [1506, 682] width 43 height 9
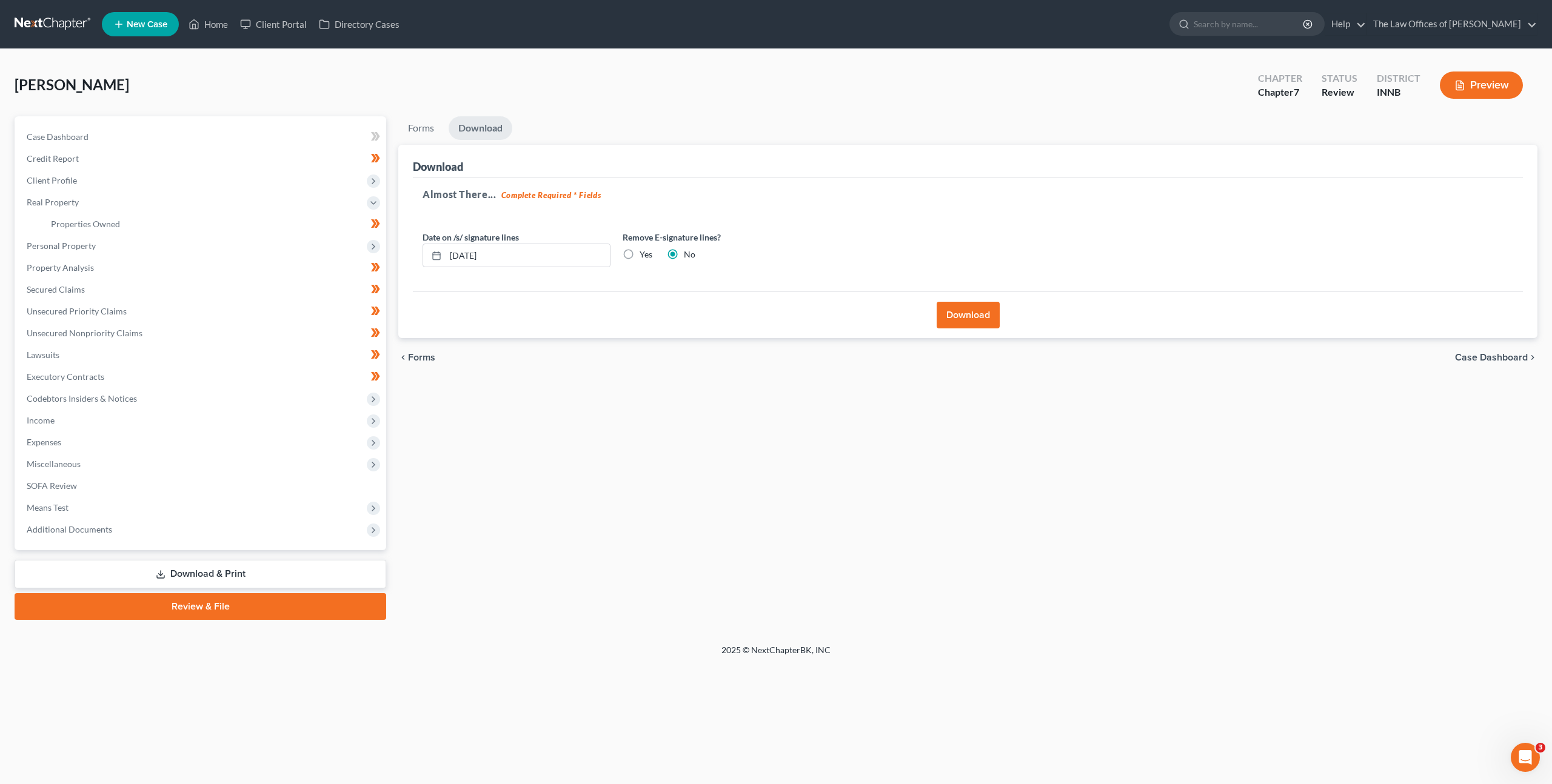
click at [974, 316] on button "Download" at bounding box center [967, 315] width 63 height 26
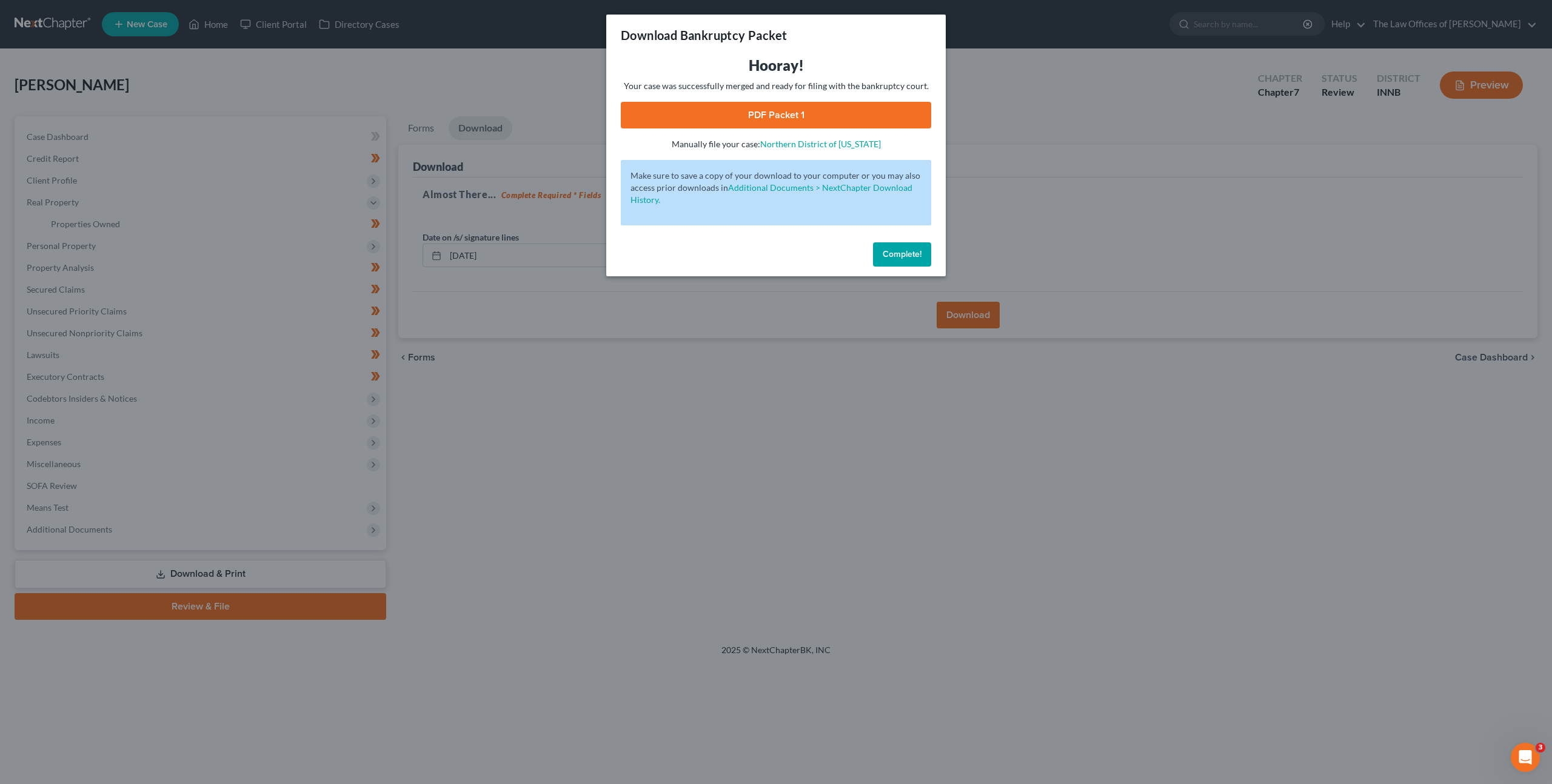
click at [676, 117] on link "PDF Packet 1" at bounding box center [776, 115] width 311 height 26
click at [892, 240] on div "Complete!" at bounding box center [776, 256] width 339 height 39
click at [892, 250] on span "Complete!" at bounding box center [901, 254] width 39 height 10
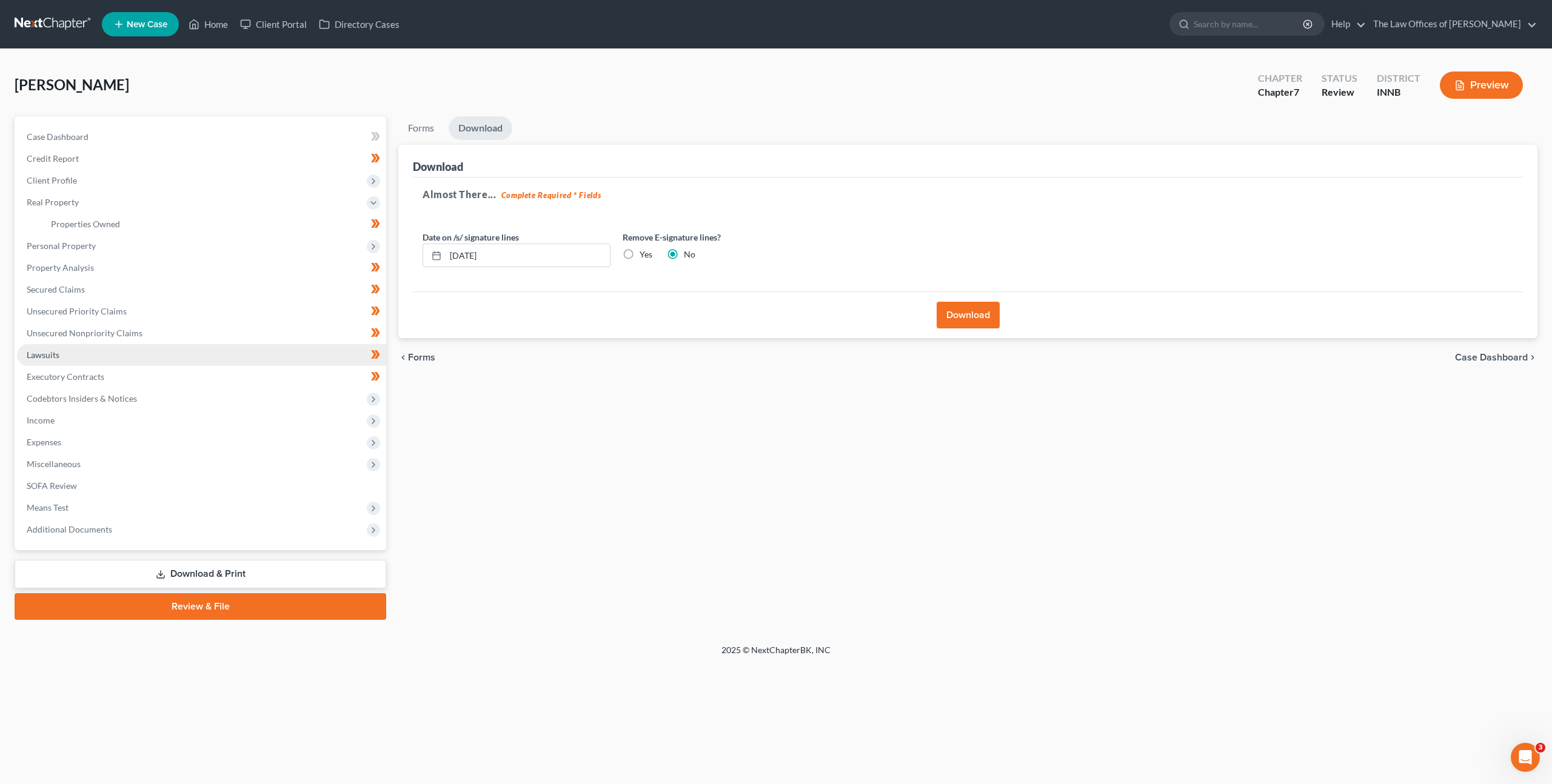
click at [226, 358] on link "Lawsuits" at bounding box center [202, 355] width 369 height 22
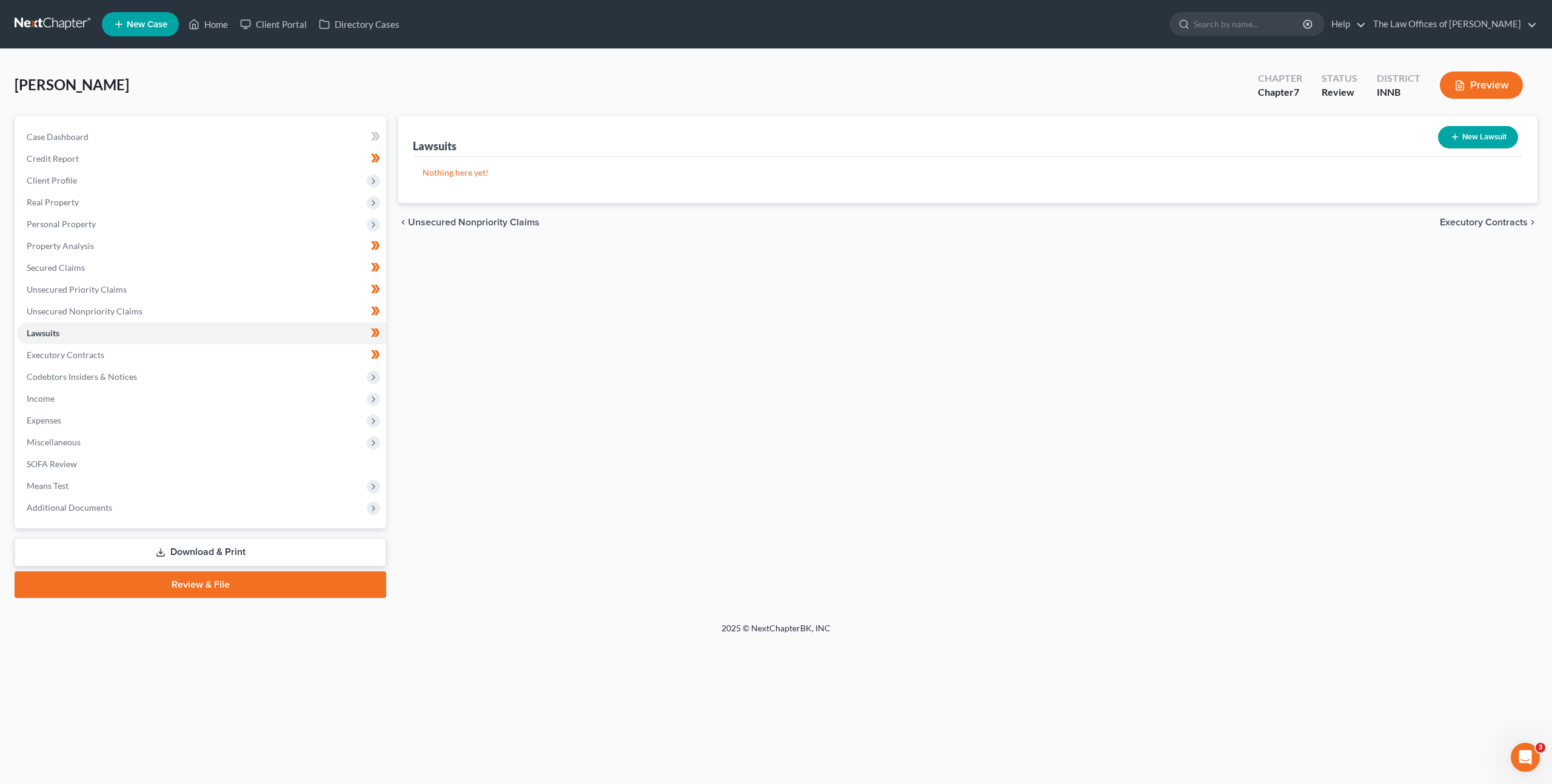
click at [605, 341] on div "Lawsuits New Lawsuit Nothing here yet! Court Name Date Filed Status Creditor Na…" at bounding box center [967, 358] width 1151 height 482
click at [42, 16] on link at bounding box center [53, 24] width 77 height 22
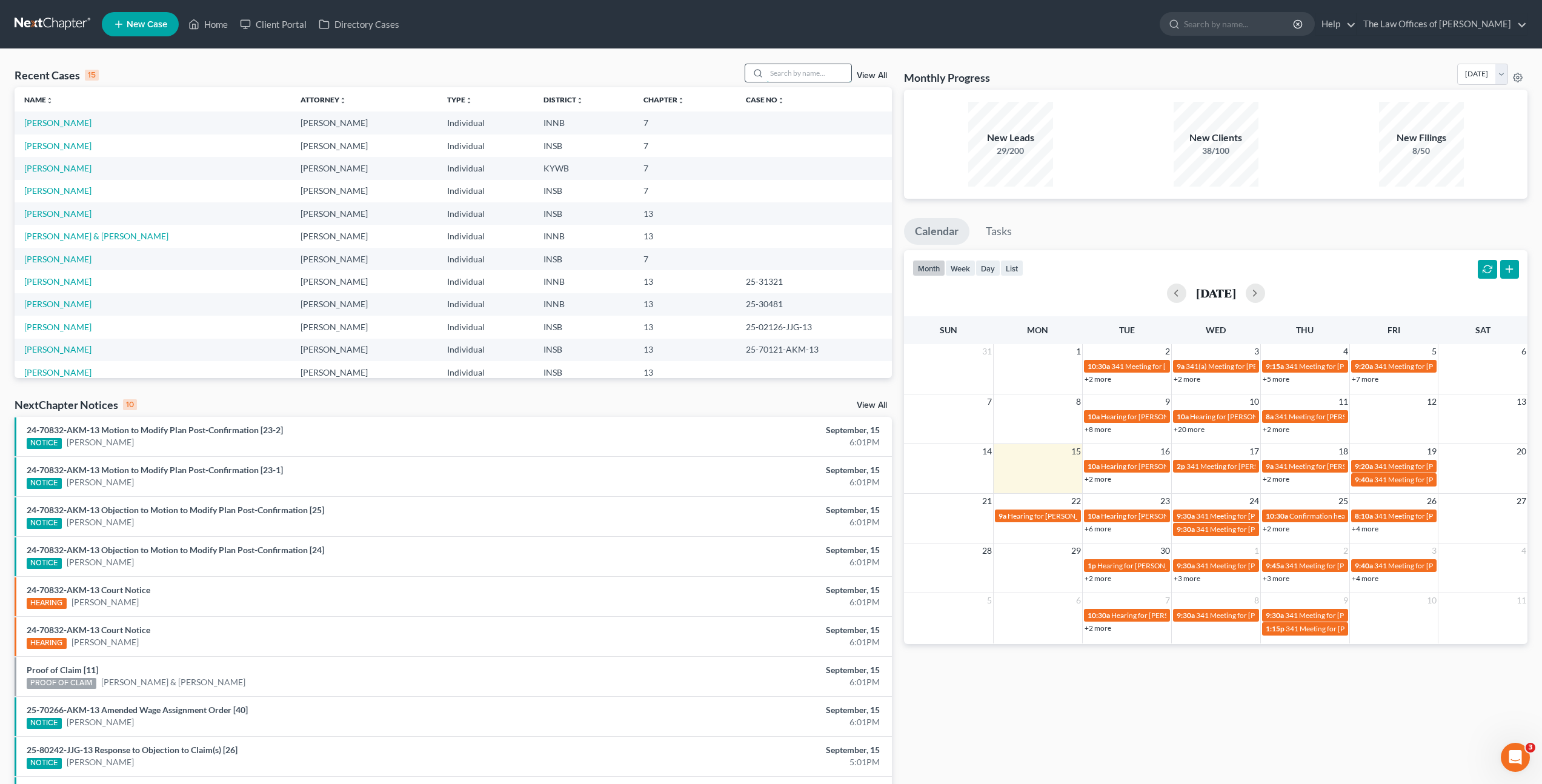
click at [809, 74] on input "search" at bounding box center [809, 72] width 85 height 18
click at [806, 72] on input "search" at bounding box center [809, 72] width 85 height 18
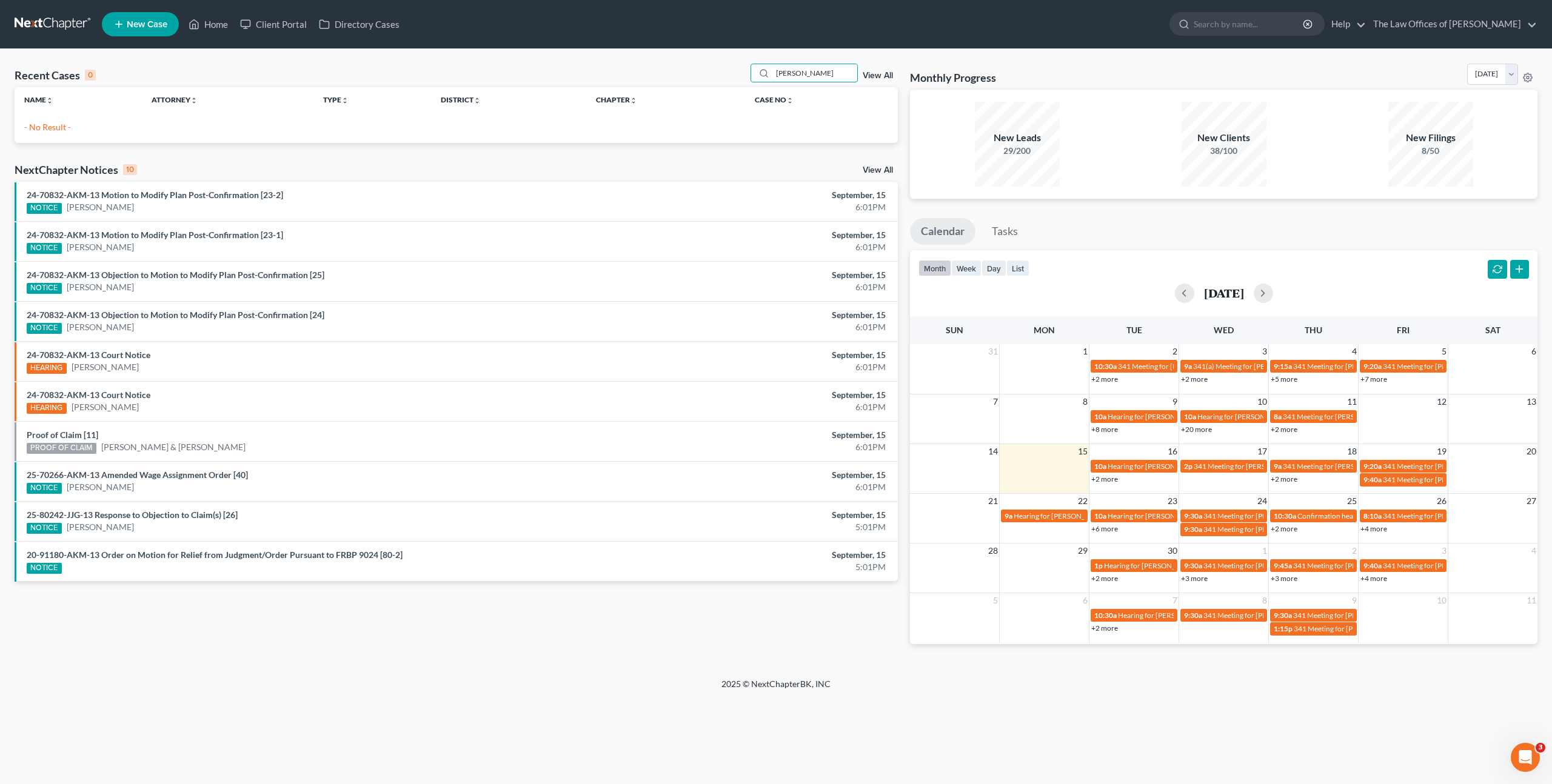
type input "[PERSON_NAME]"
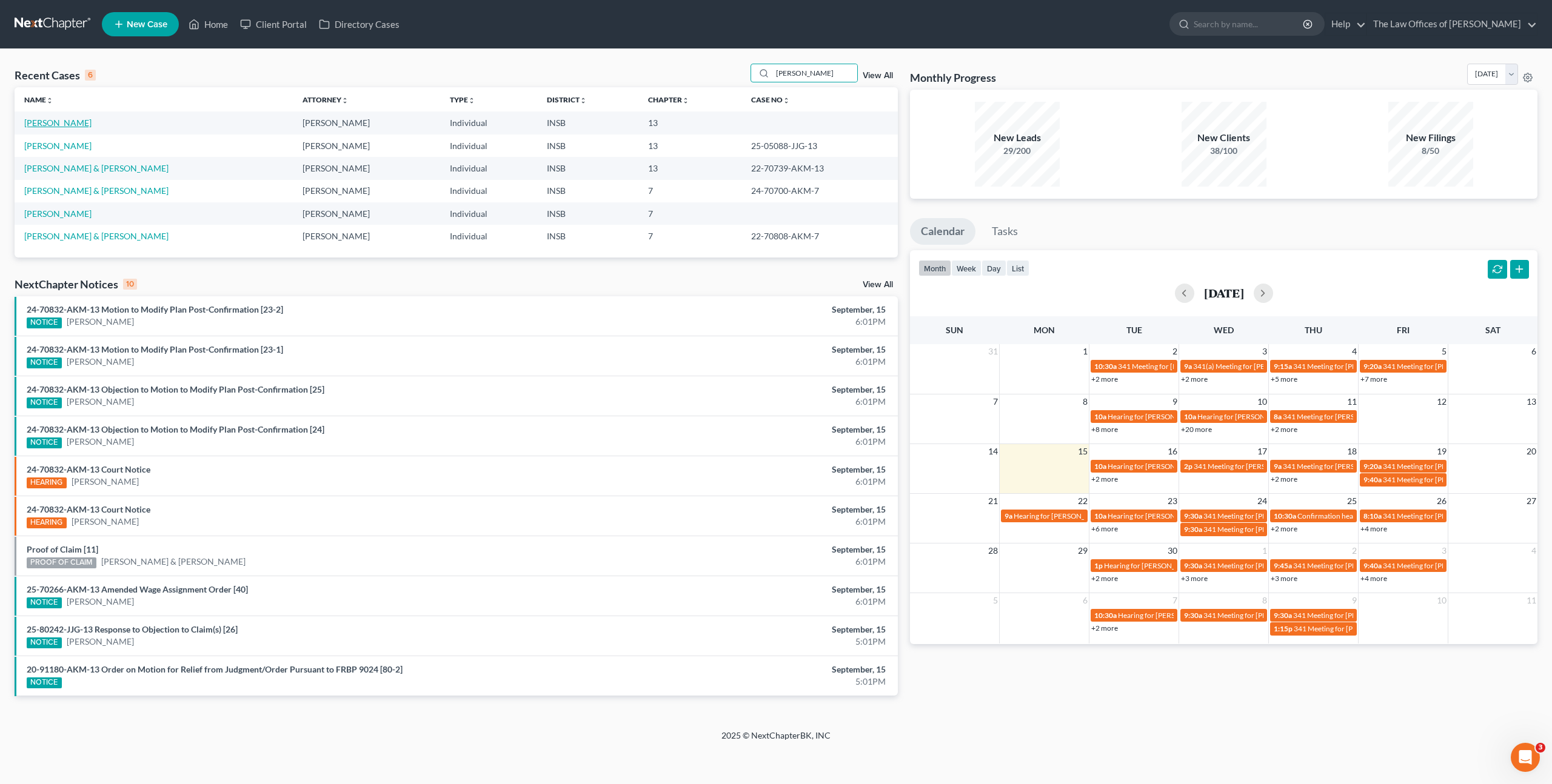
click at [91, 120] on link "[PERSON_NAME]" at bounding box center [57, 122] width 67 height 10
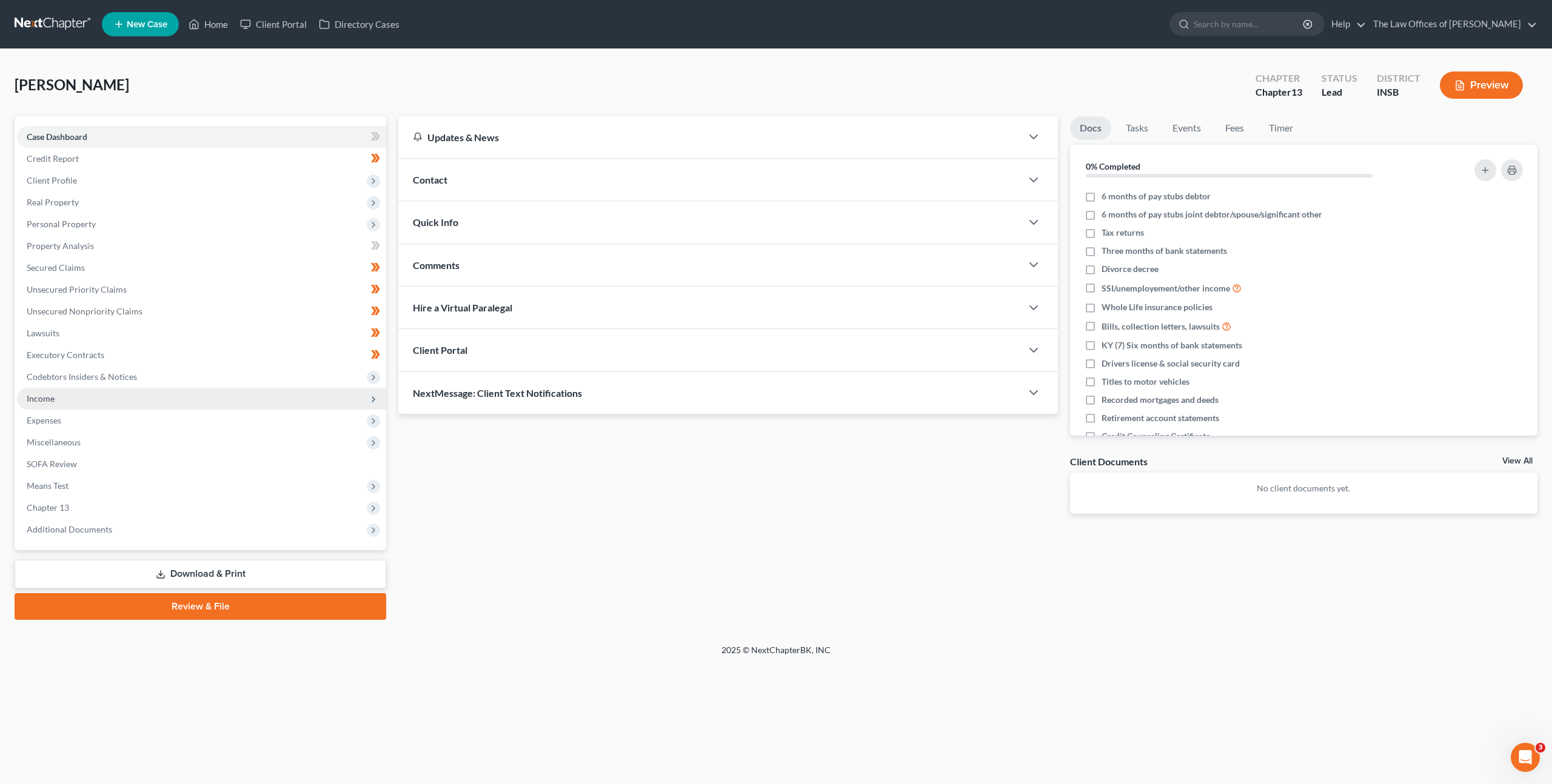
click at [171, 399] on span "Income" at bounding box center [202, 398] width 369 height 22
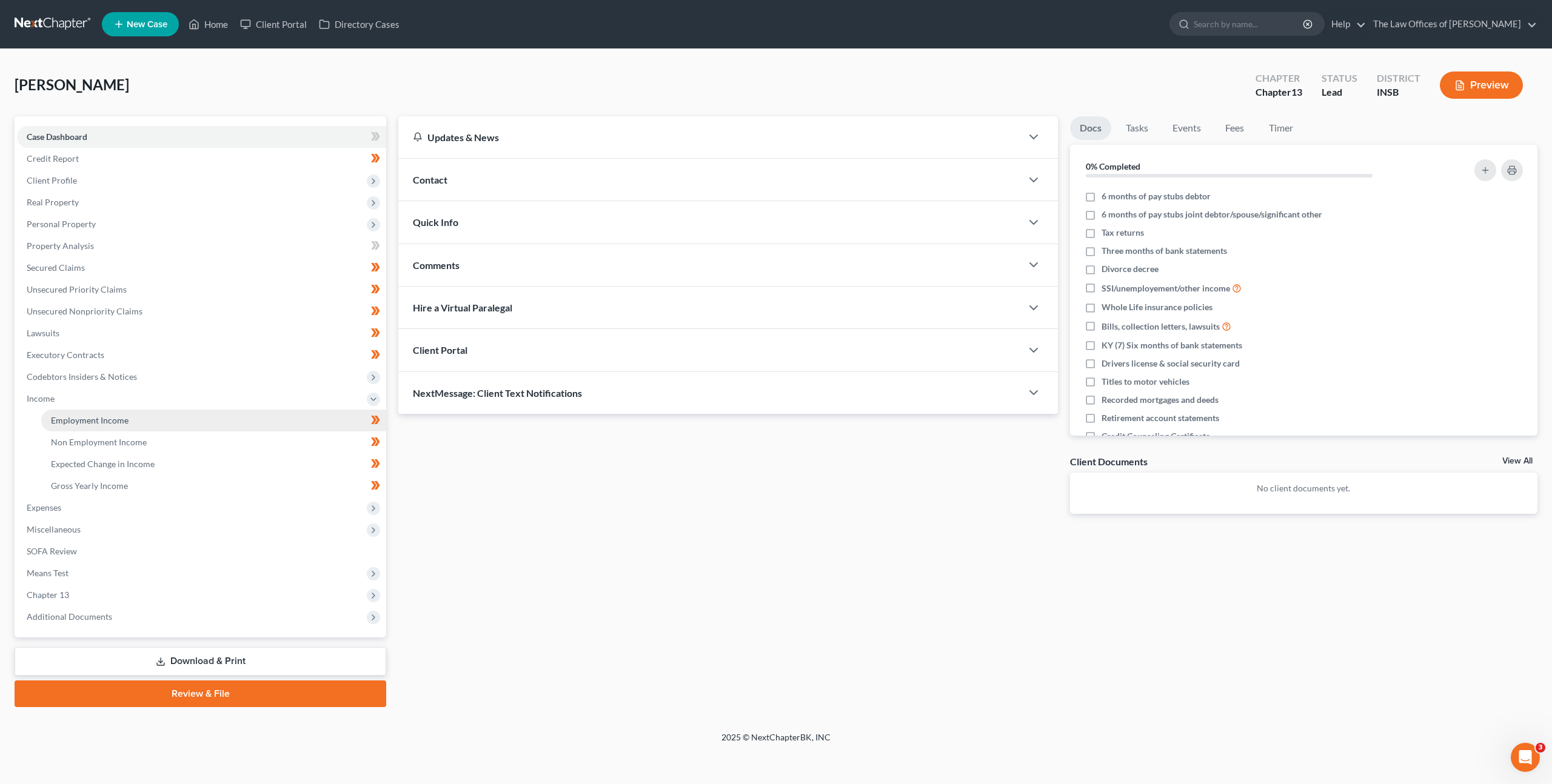
click at [200, 418] on link "Employment Income" at bounding box center [214, 420] width 345 height 22
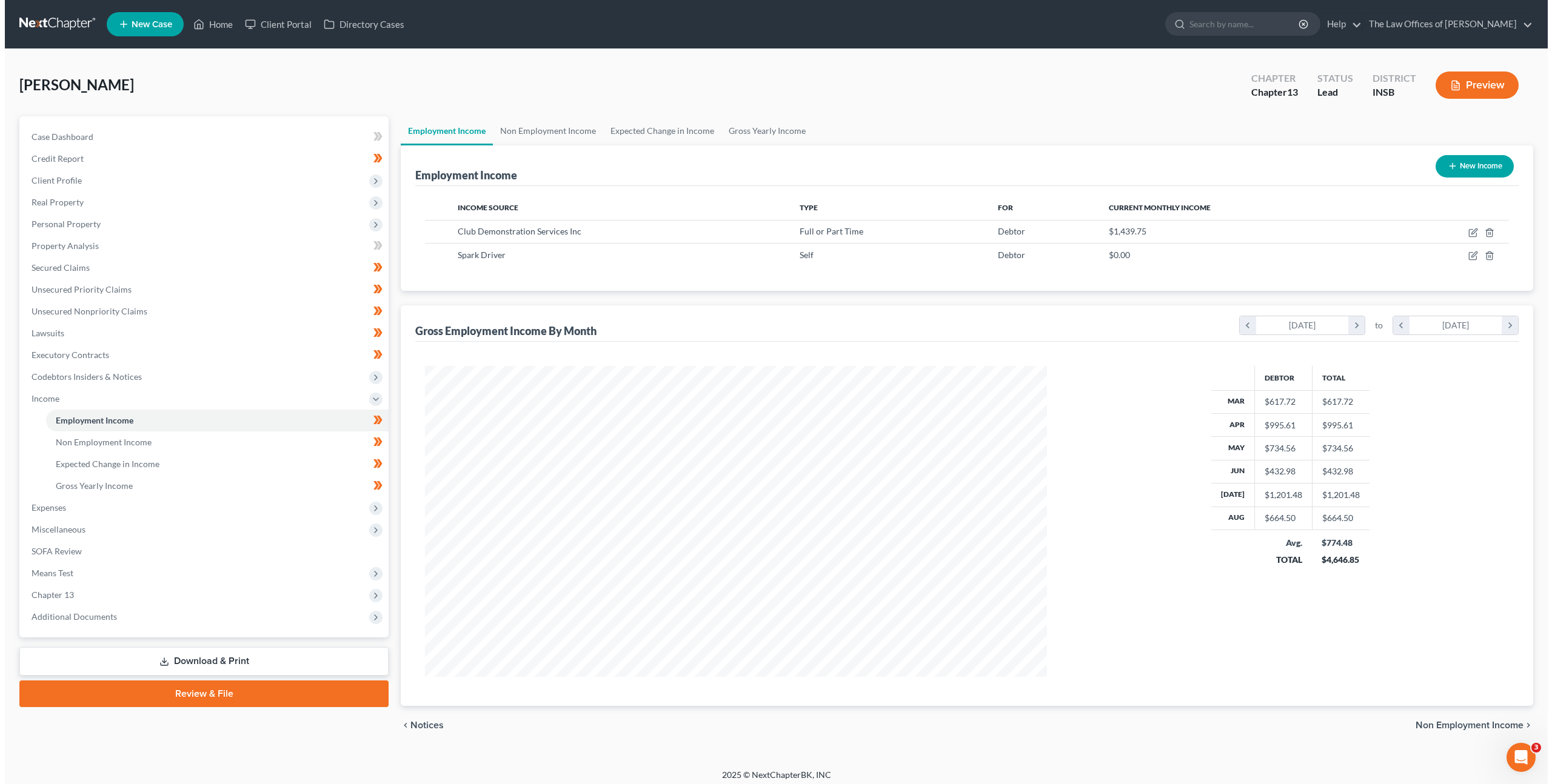
scroll to position [311, 646]
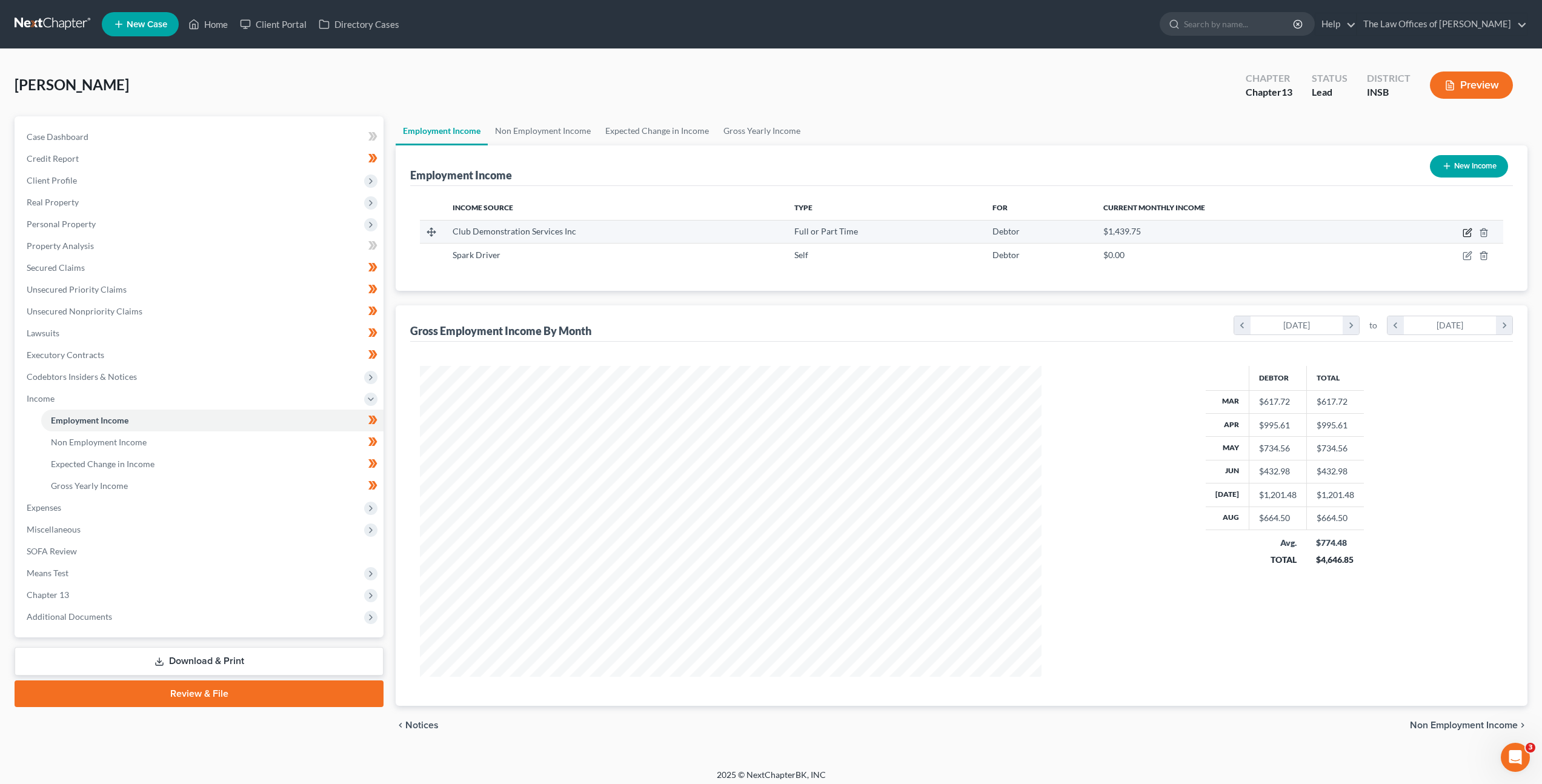
click at [1463, 231] on icon "button" at bounding box center [1468, 232] width 9 height 9
select select "0"
select select "26"
select select "2"
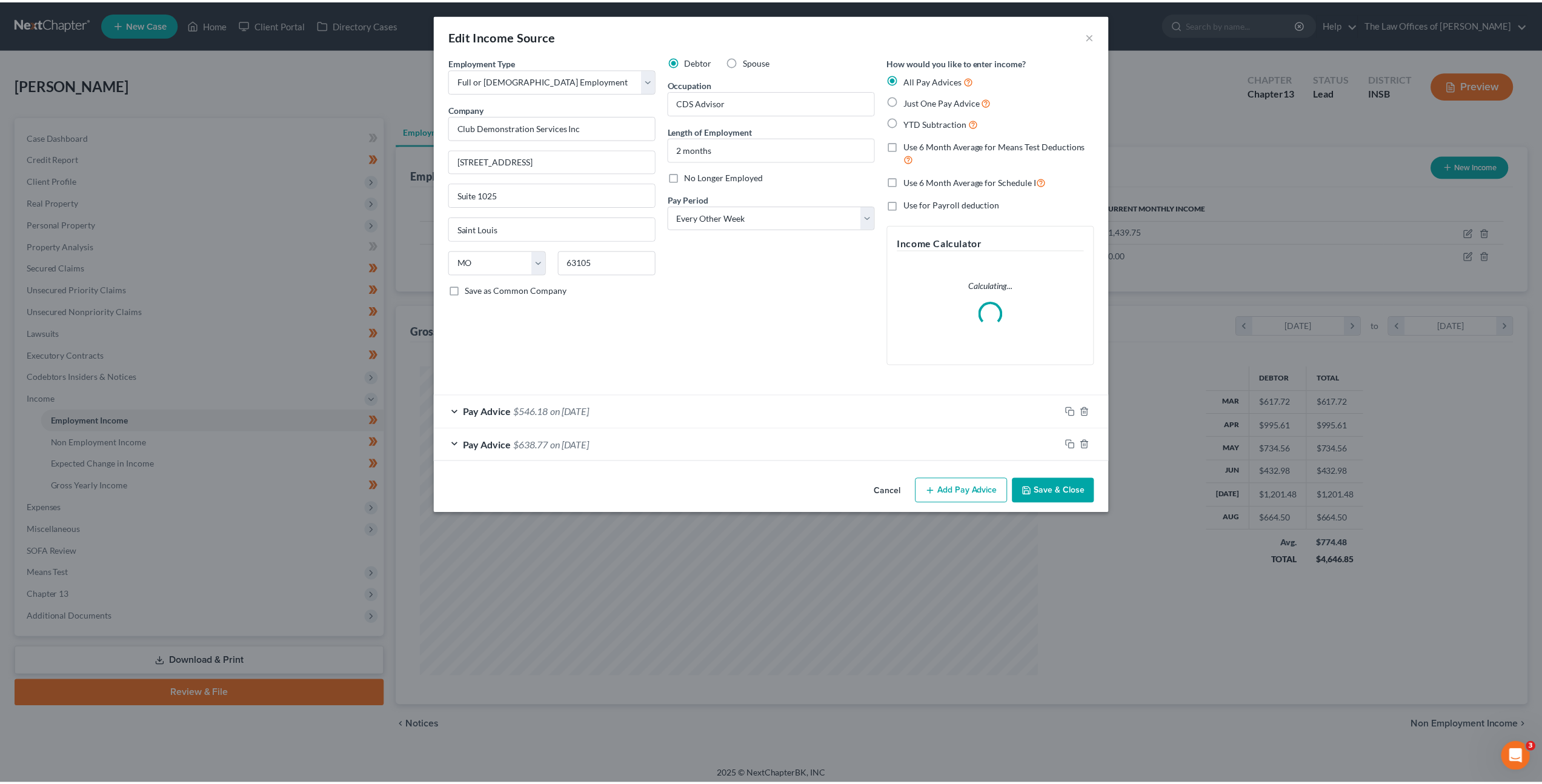
scroll to position [312, 651]
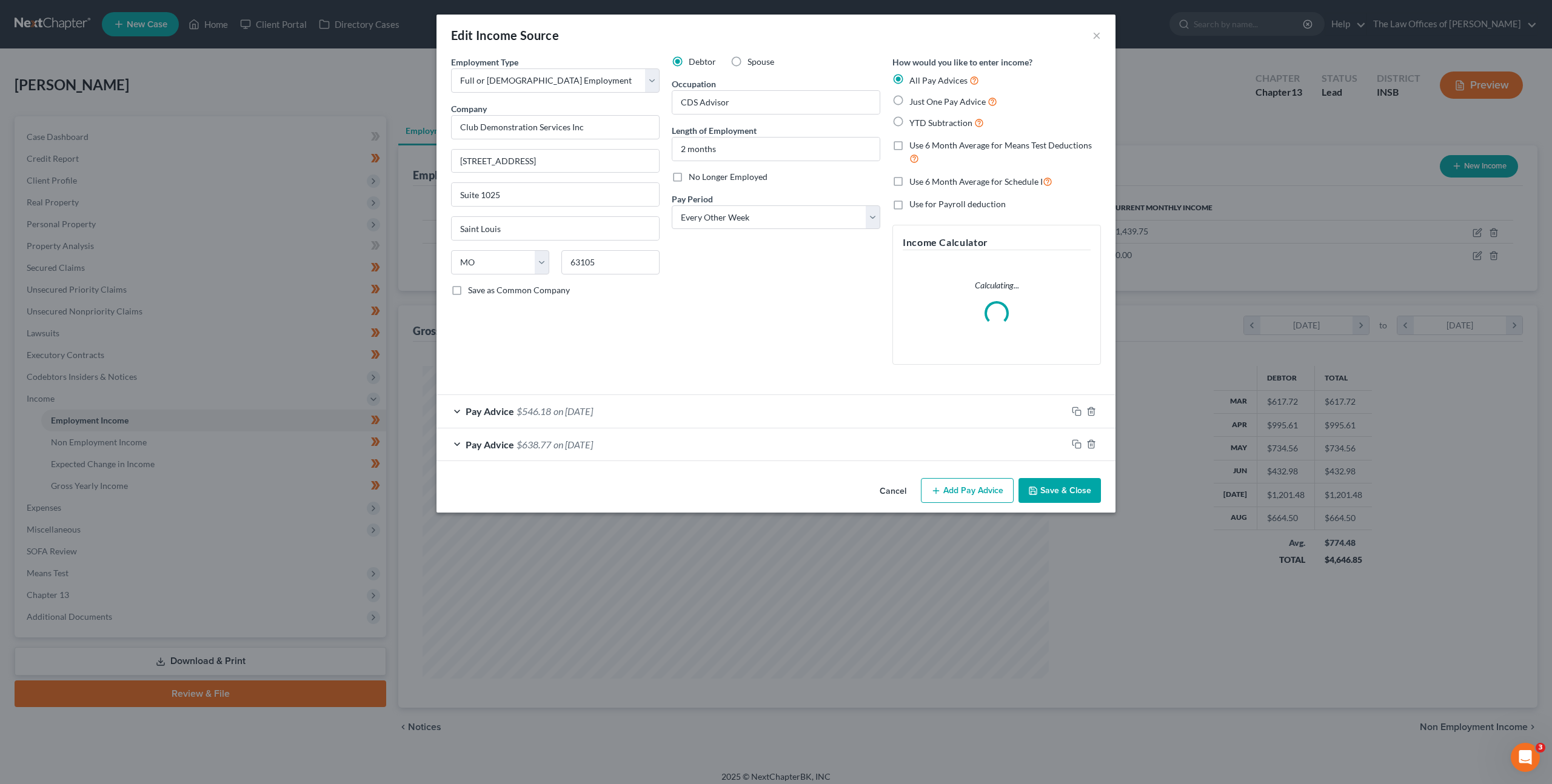
click at [899, 497] on button "Cancel" at bounding box center [893, 491] width 46 height 24
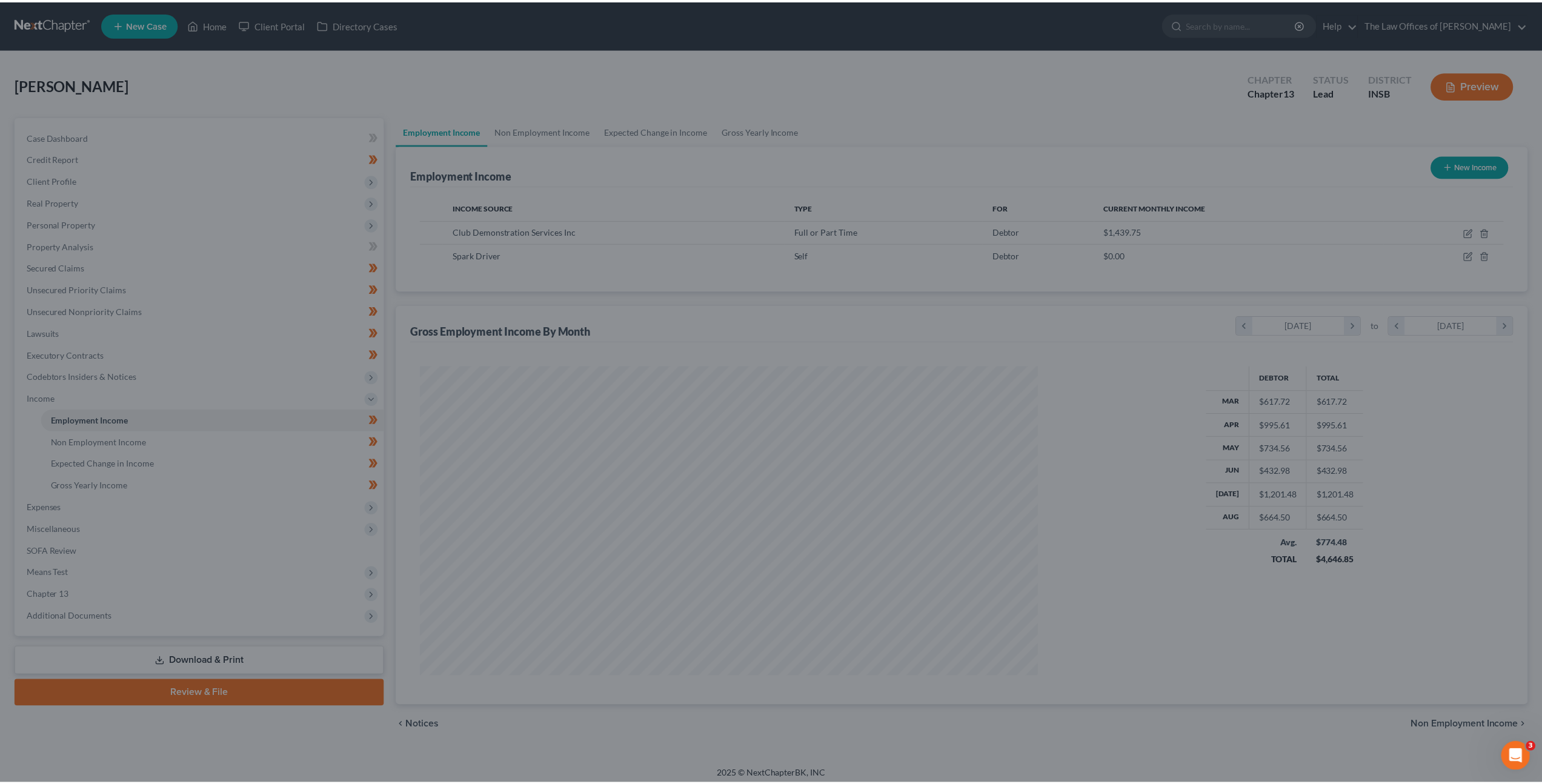
scroll to position [605512, 605316]
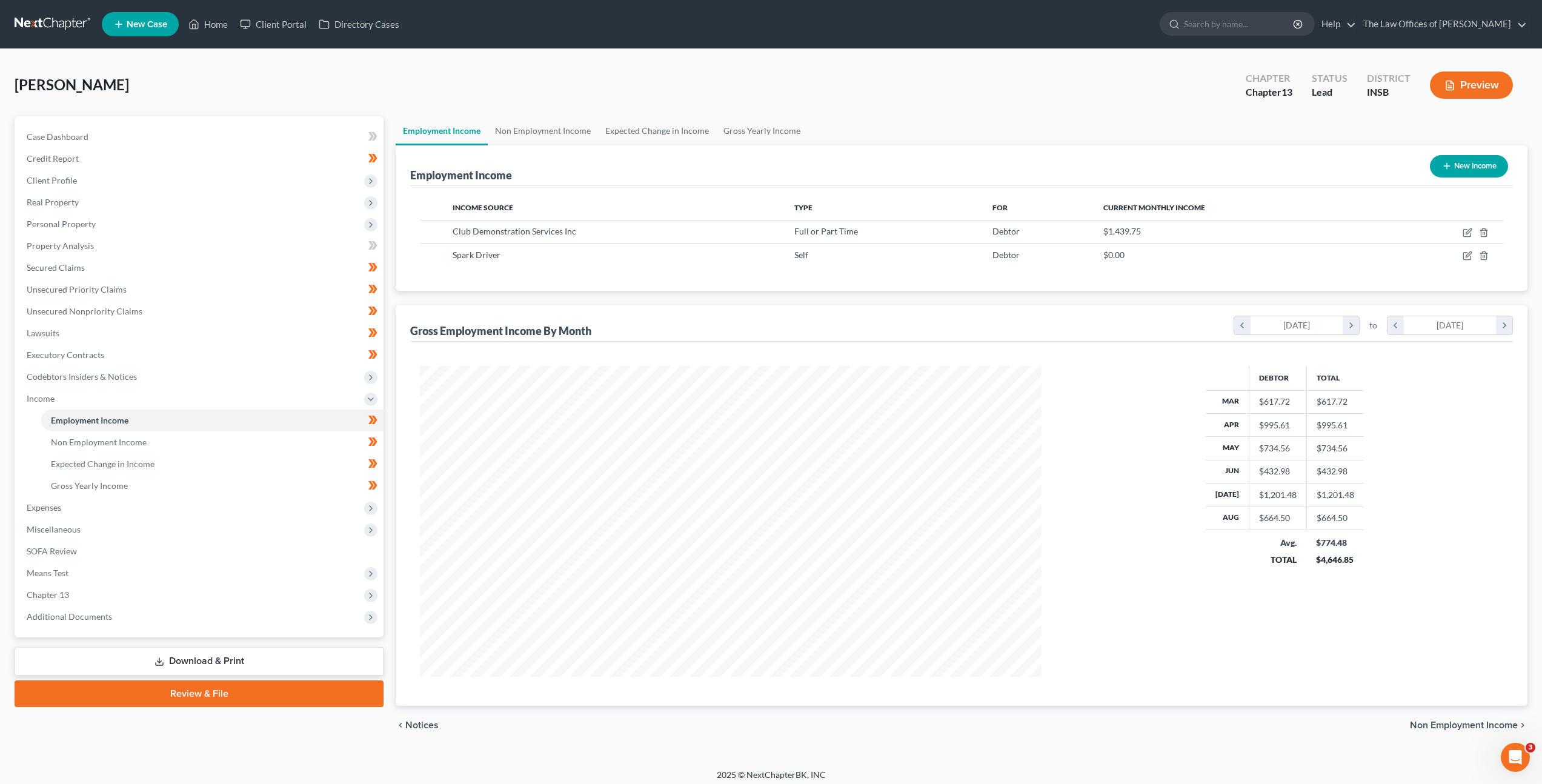
click at [28, 9] on nav "Home New Case Client Portal Directory Cases The Law Offices of Dax J. Miller [E…" at bounding box center [771, 24] width 1542 height 48
click at [29, 12] on nav "Home New Case Client Portal Directory Cases The Law Offices of Dax J. Miller [E…" at bounding box center [771, 24] width 1542 height 48
click at [33, 18] on link at bounding box center [53, 24] width 77 height 22
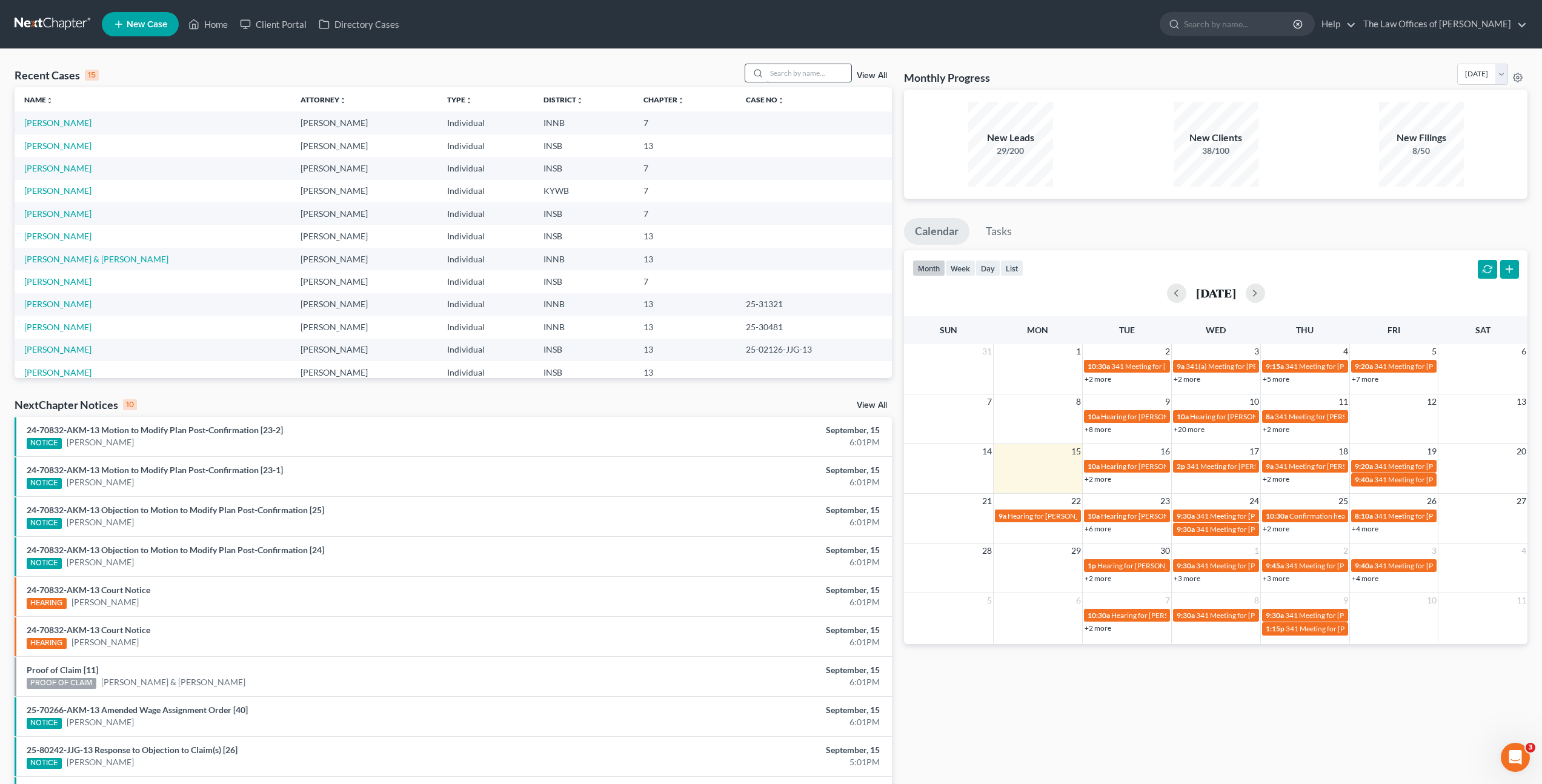
click at [793, 71] on input "search" at bounding box center [809, 72] width 85 height 18
type input "[PERSON_NAME]"
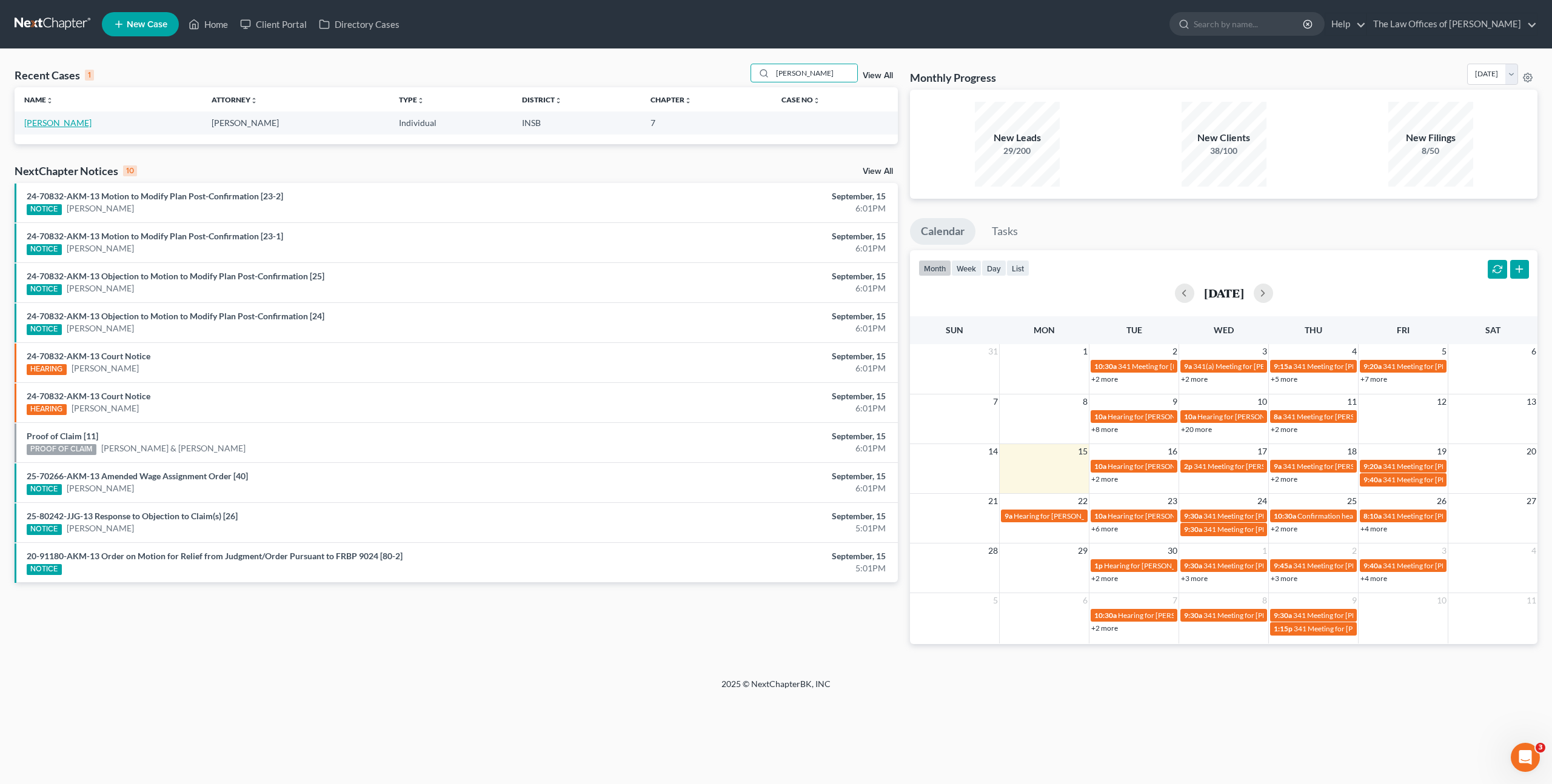
click at [56, 124] on link "[PERSON_NAME]" at bounding box center [57, 122] width 67 height 10
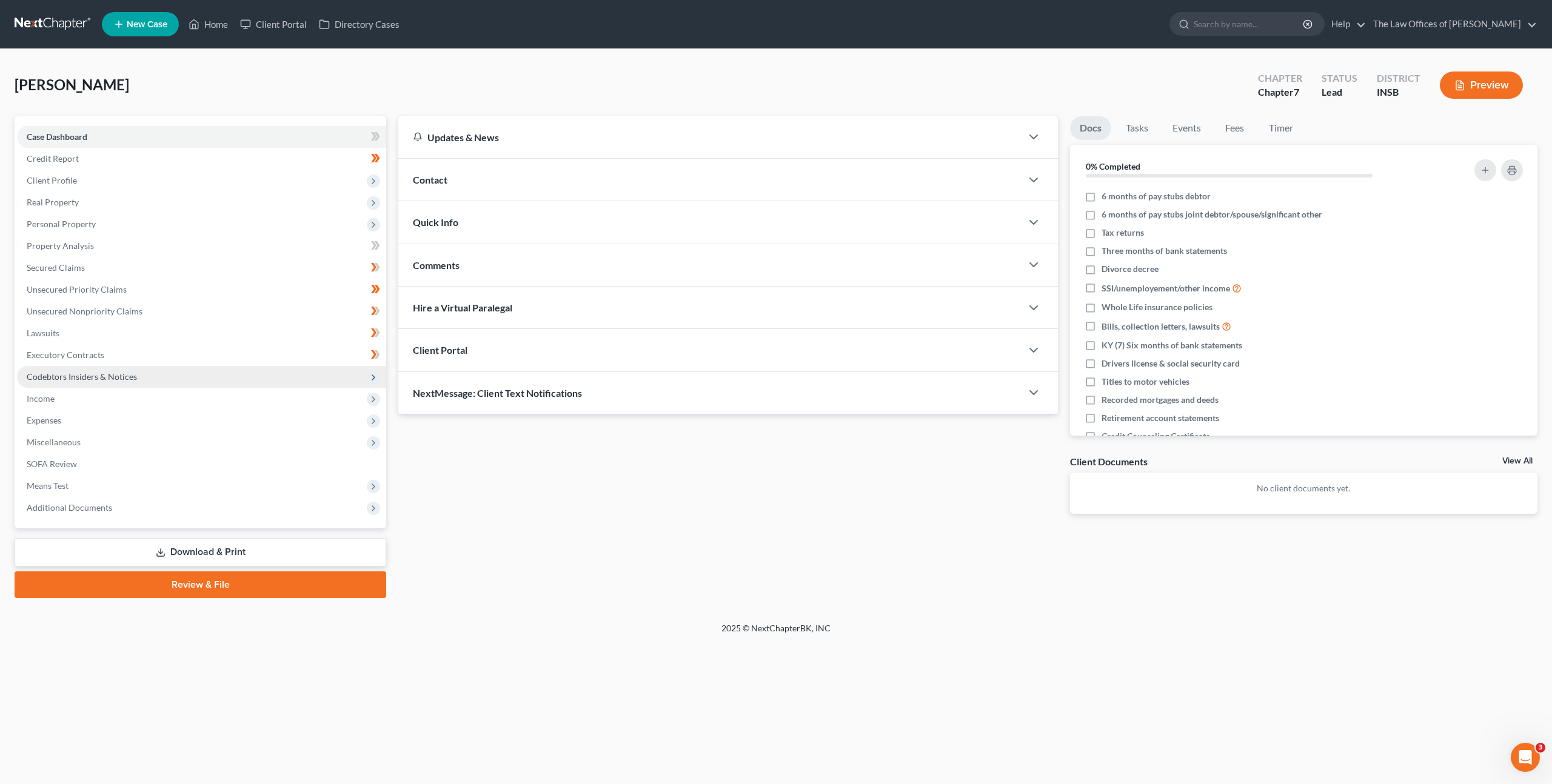
click at [191, 370] on span "Codebtors Insiders & Notices" at bounding box center [202, 376] width 369 height 22
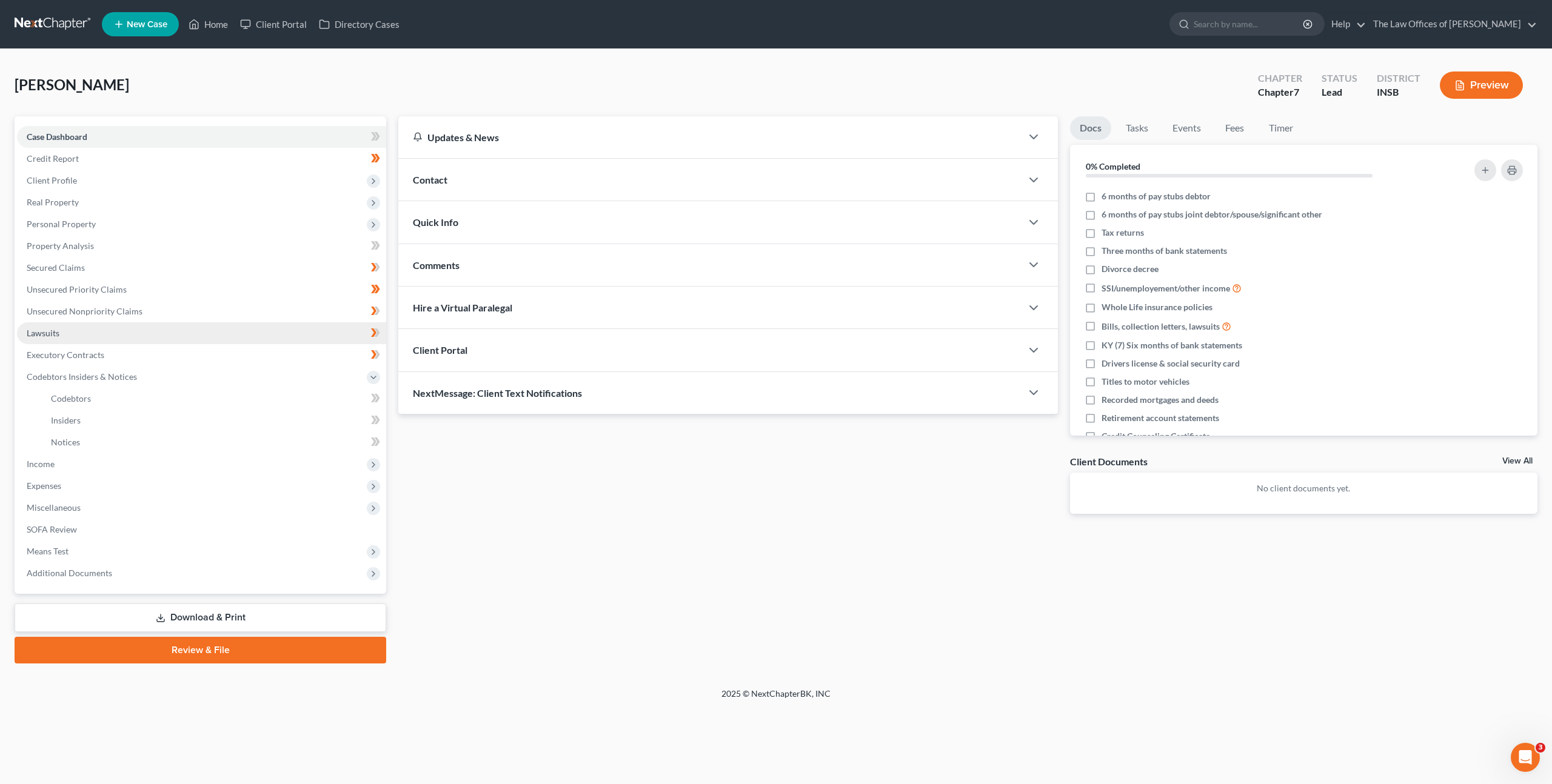
click at [197, 328] on link "Lawsuits" at bounding box center [202, 332] width 369 height 22
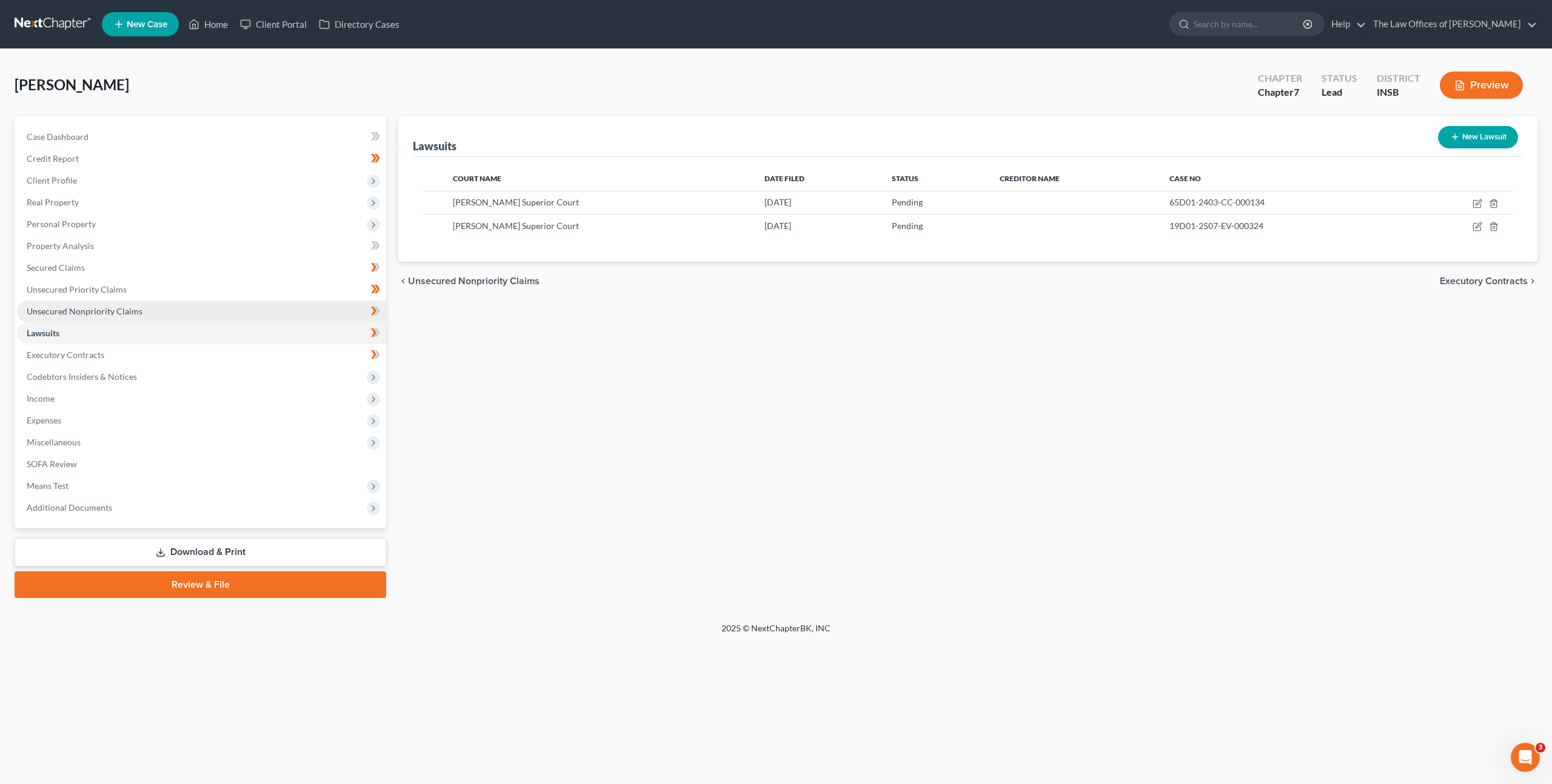
click at [185, 319] on link "Unsecured Nonpriority Claims" at bounding box center [202, 311] width 369 height 22
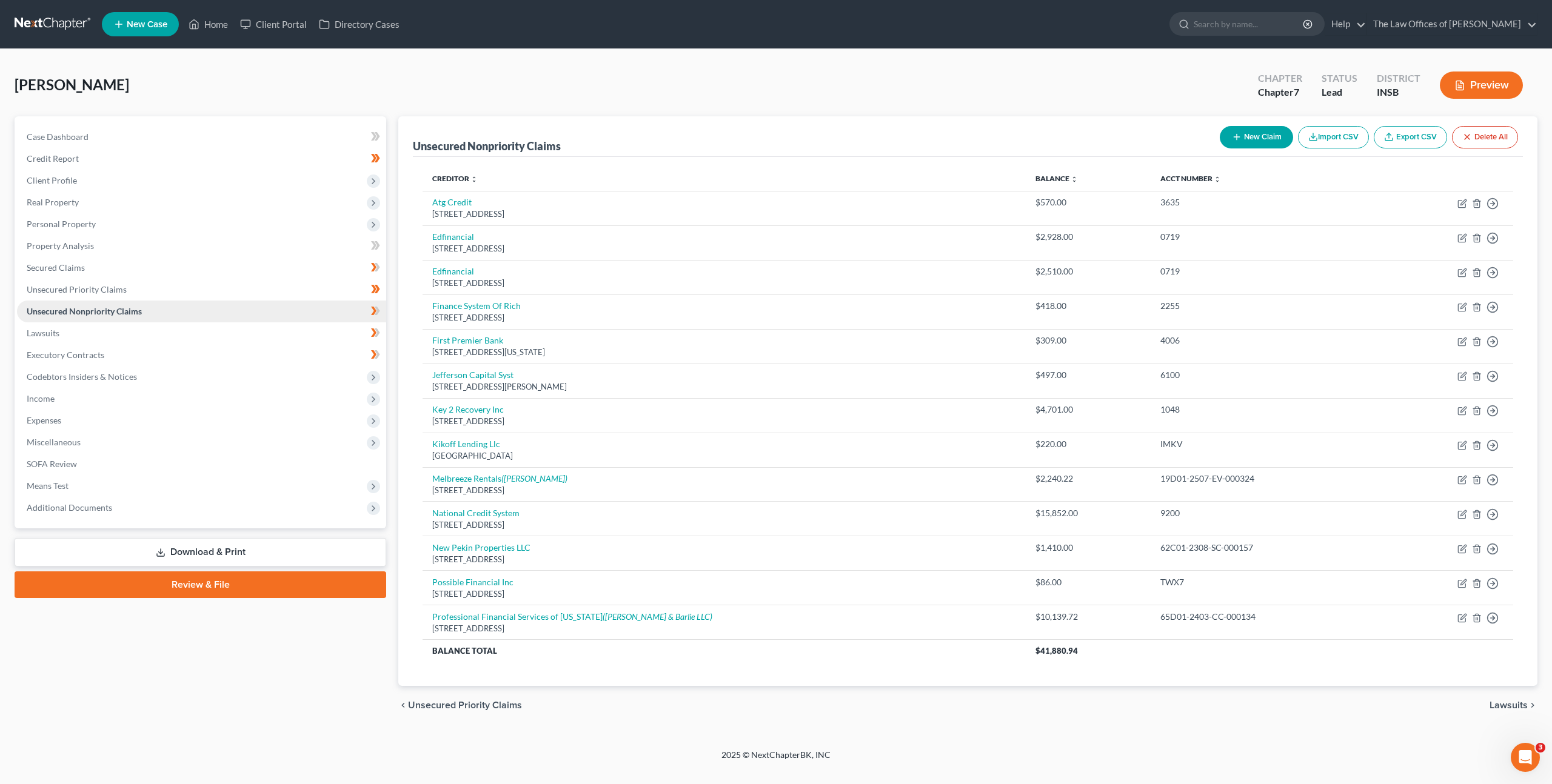
click at [199, 305] on link "Unsecured Nonpriority Claims" at bounding box center [202, 311] width 369 height 22
click at [115, 396] on span "Income" at bounding box center [202, 398] width 369 height 22
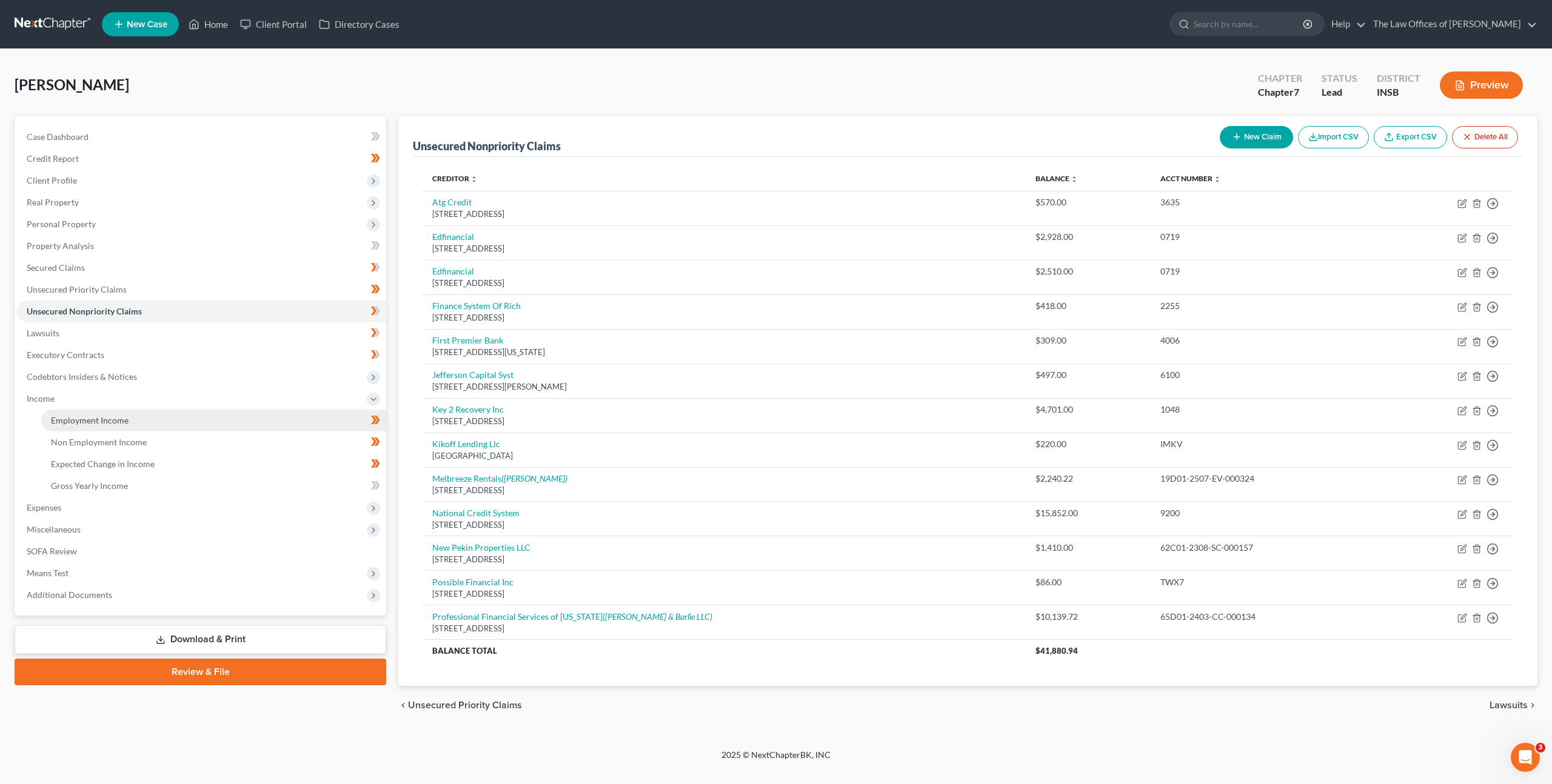
click at [123, 424] on span "Employment Income" at bounding box center [89, 420] width 77 height 10
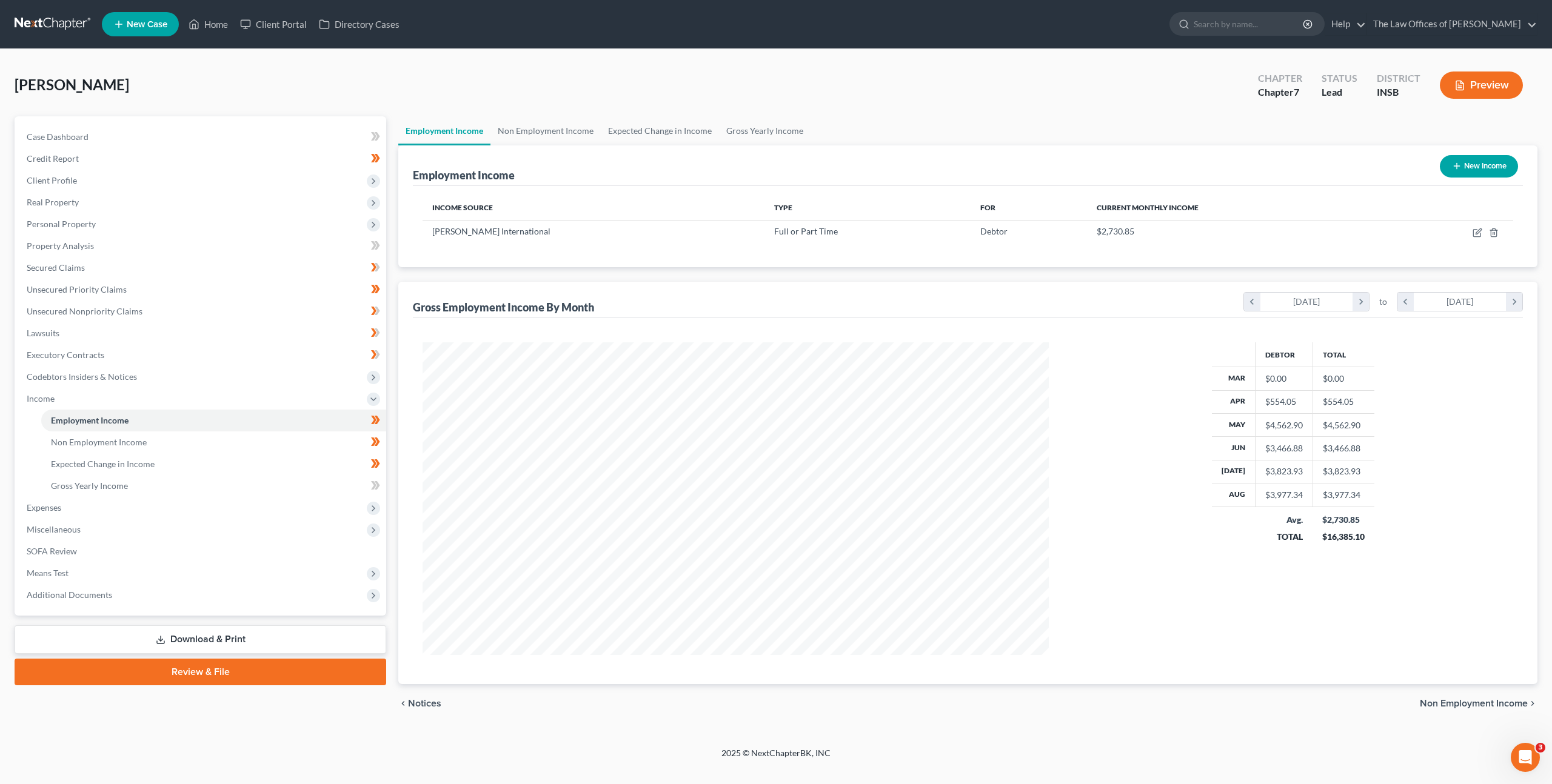
scroll to position [312, 651]
click at [1474, 230] on icon "button" at bounding box center [1477, 233] width 8 height 8
select select "0"
select select "15"
select select "3"
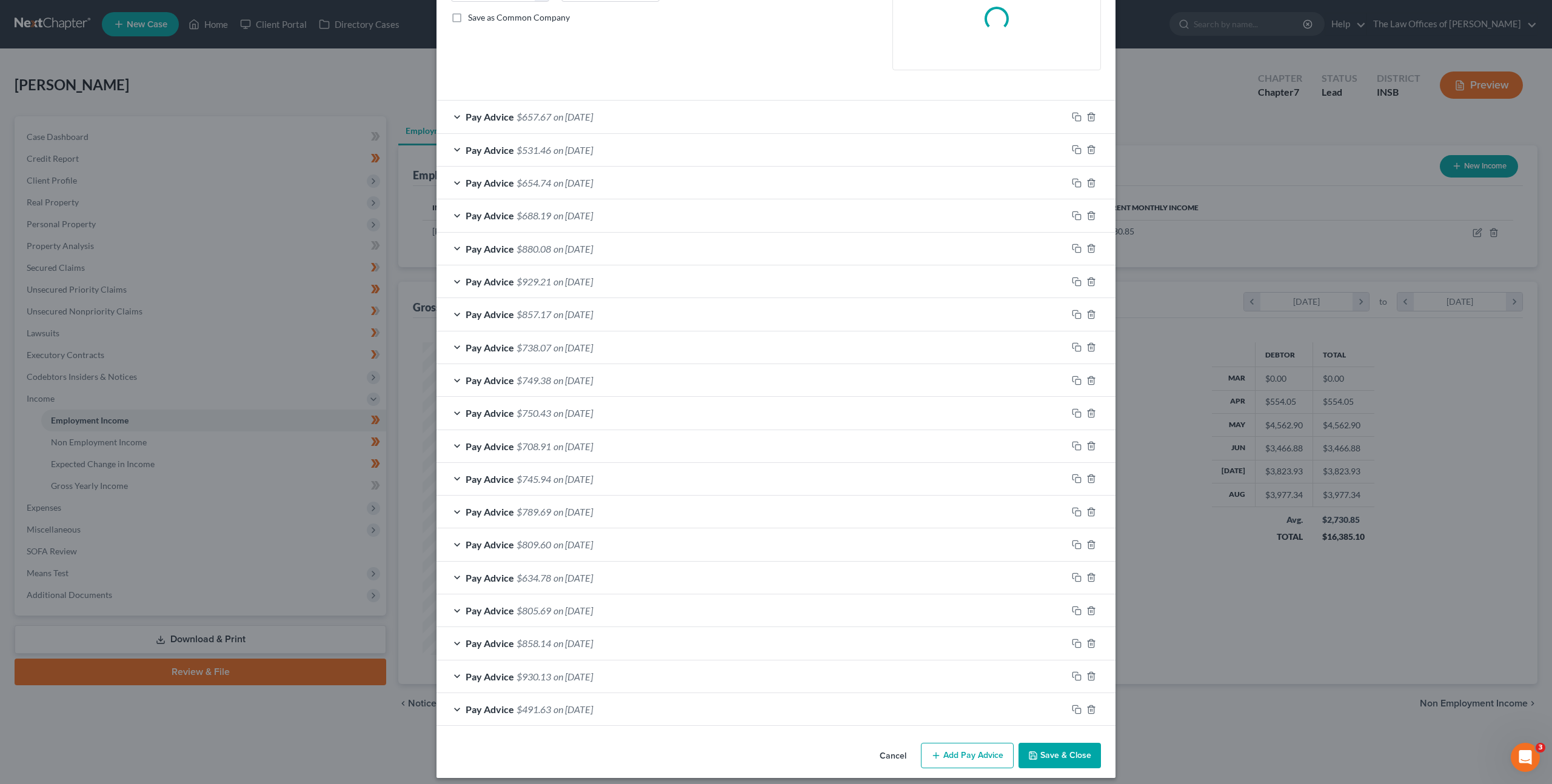
scroll to position [281, 0]
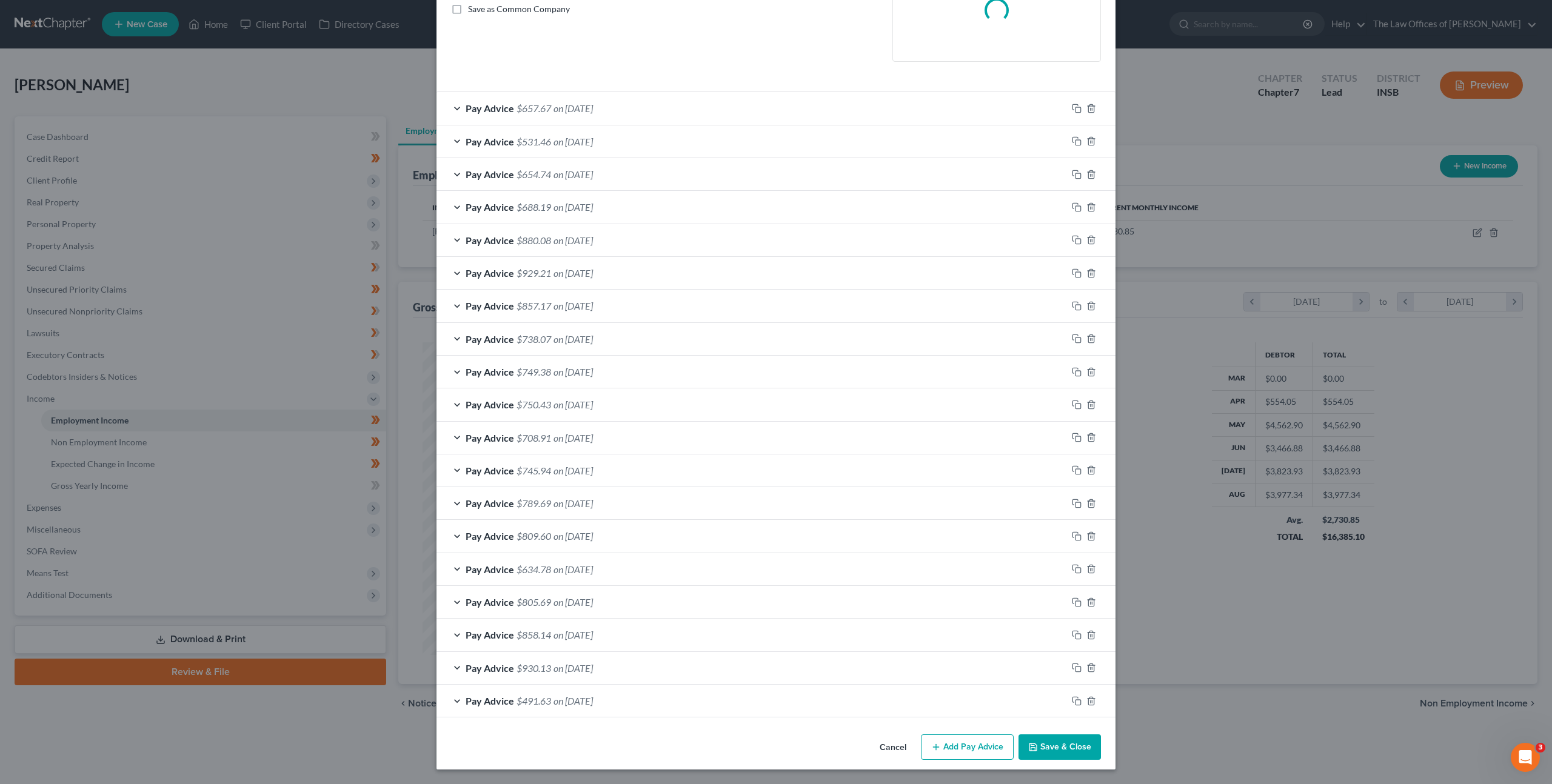
click at [900, 748] on button "Cancel" at bounding box center [893, 747] width 46 height 24
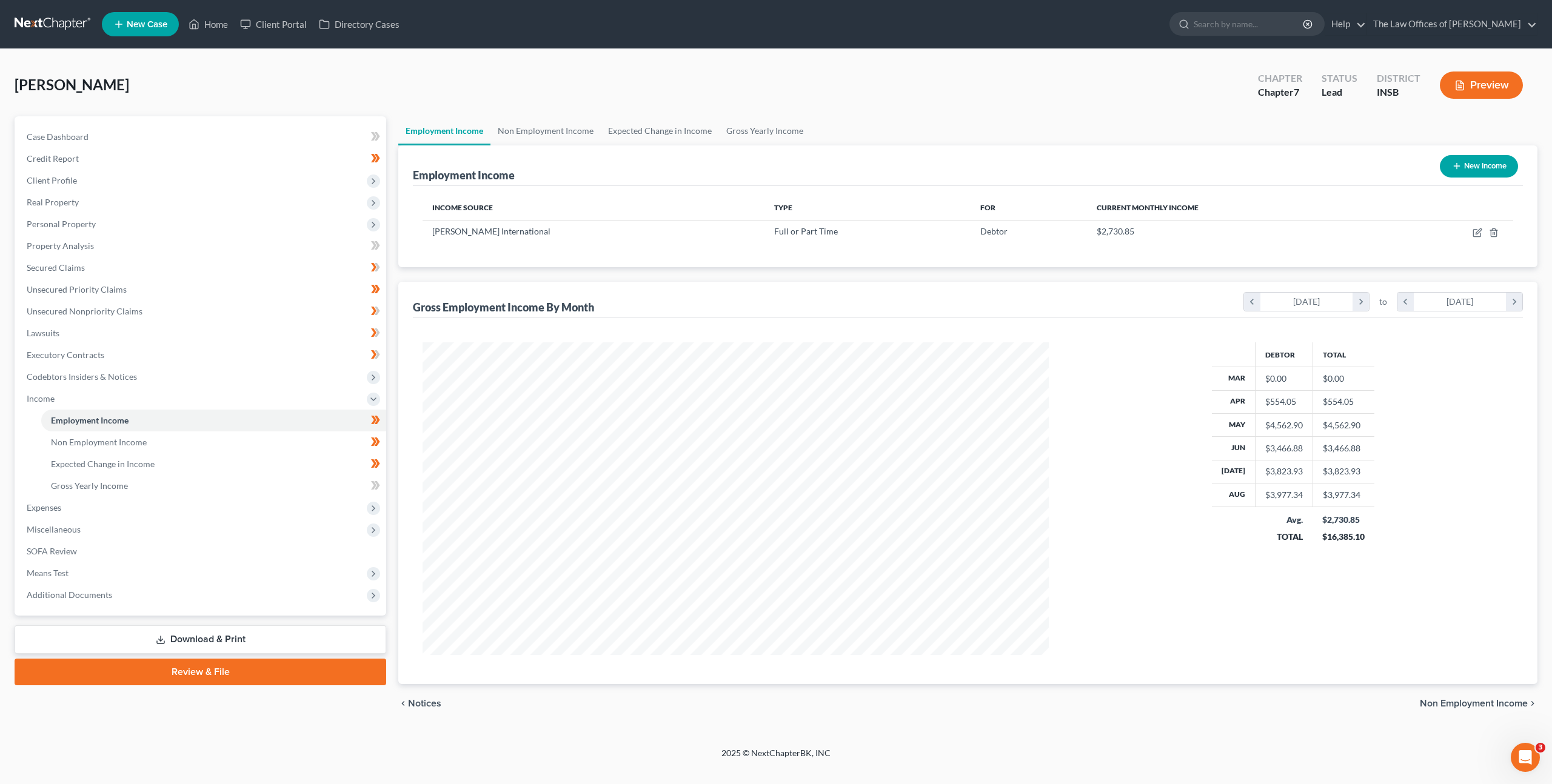
click at [57, 24] on link at bounding box center [53, 24] width 77 height 22
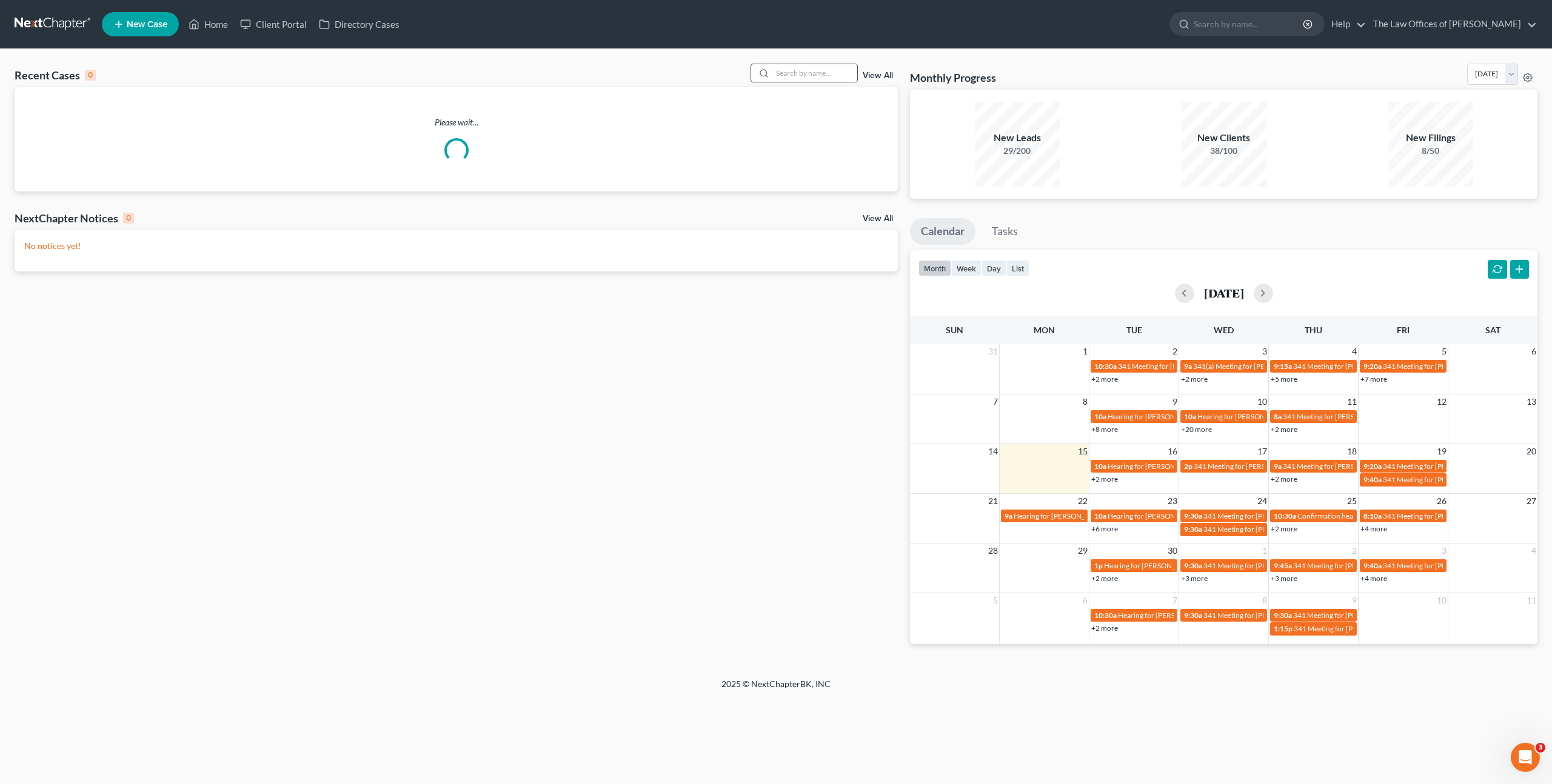
click at [768, 71] on icon at bounding box center [764, 73] width 9 height 9
click at [807, 69] on input "search" at bounding box center [815, 72] width 85 height 18
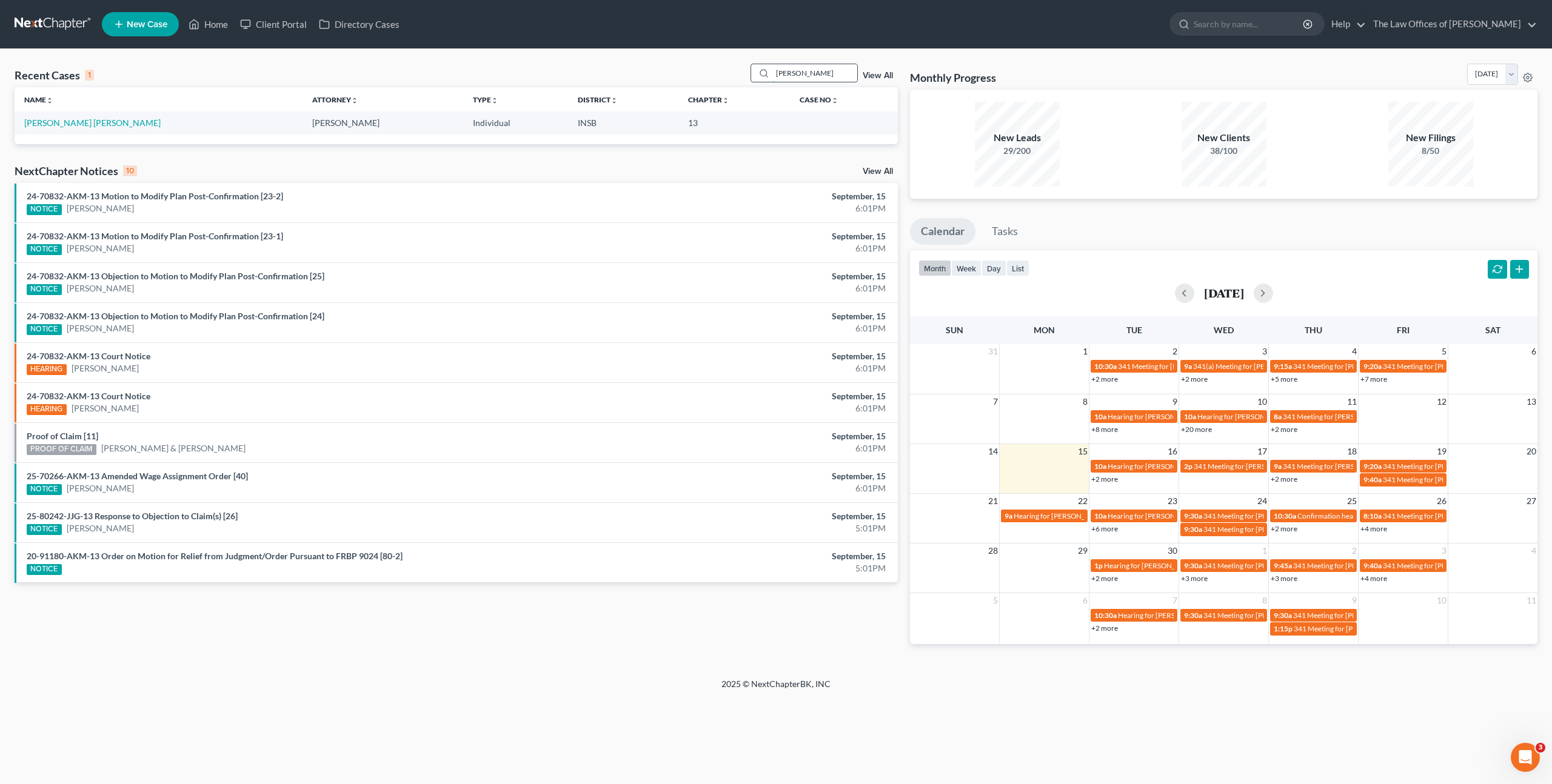
type input "[PERSON_NAME]"
click at [84, 128] on link "[PERSON_NAME] [PERSON_NAME]" at bounding box center [92, 122] width 137 height 10
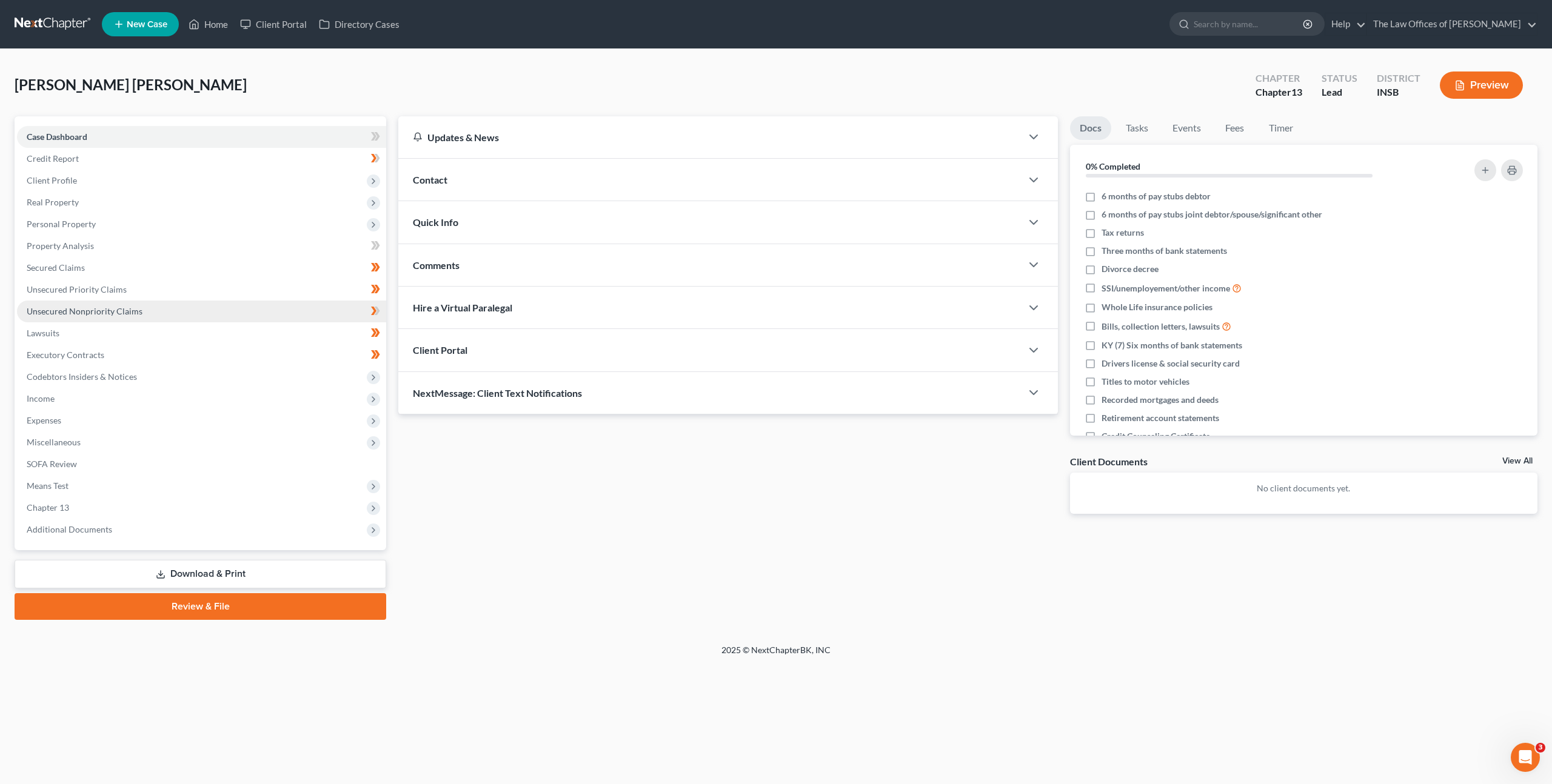
click at [282, 307] on link "Unsecured Nonpriority Claims" at bounding box center [202, 311] width 369 height 22
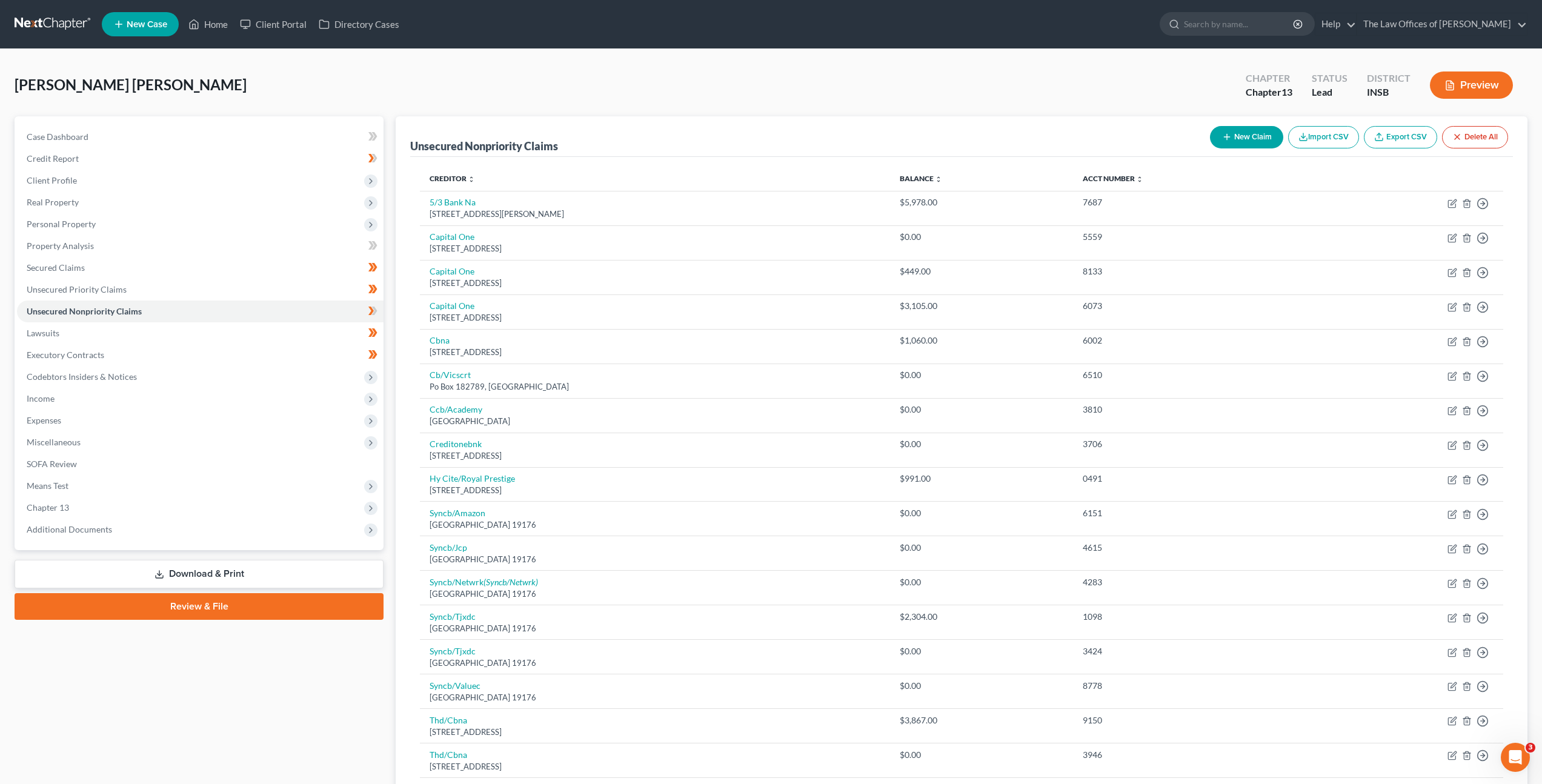
click at [39, 14] on link at bounding box center [53, 24] width 77 height 22
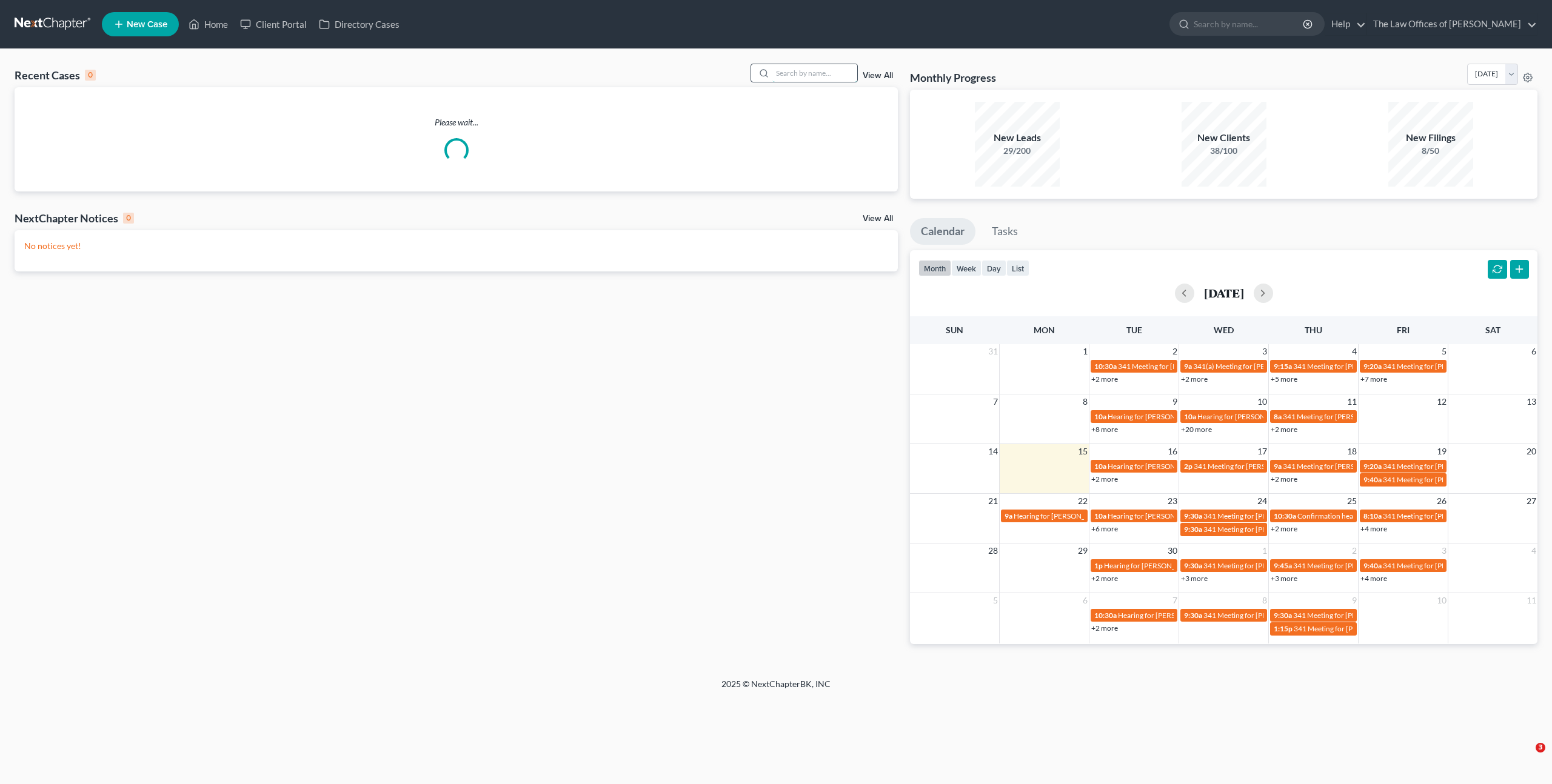
click at [799, 76] on input "search" at bounding box center [815, 72] width 85 height 18
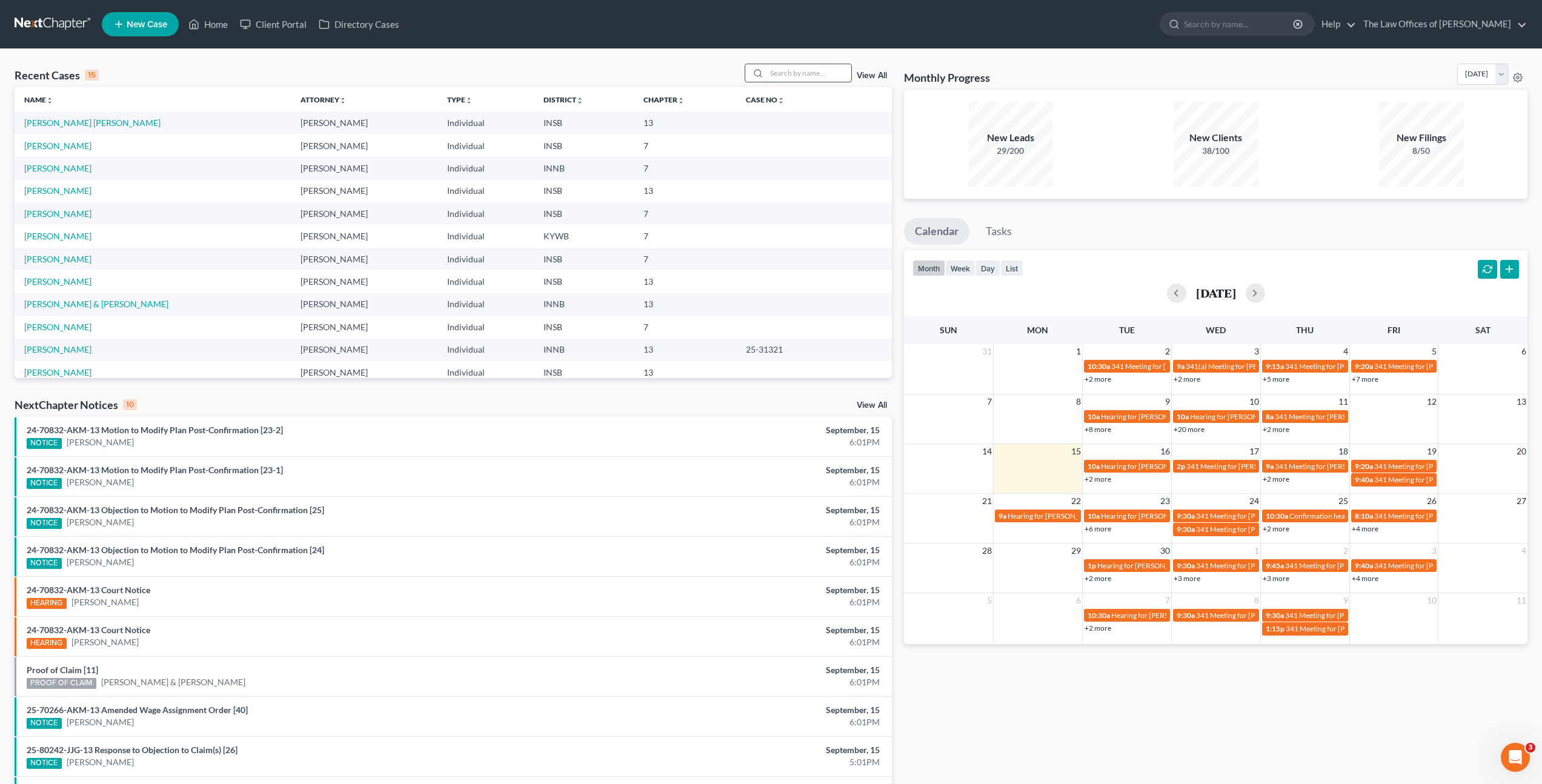
click at [822, 71] on input "search" at bounding box center [809, 72] width 85 height 18
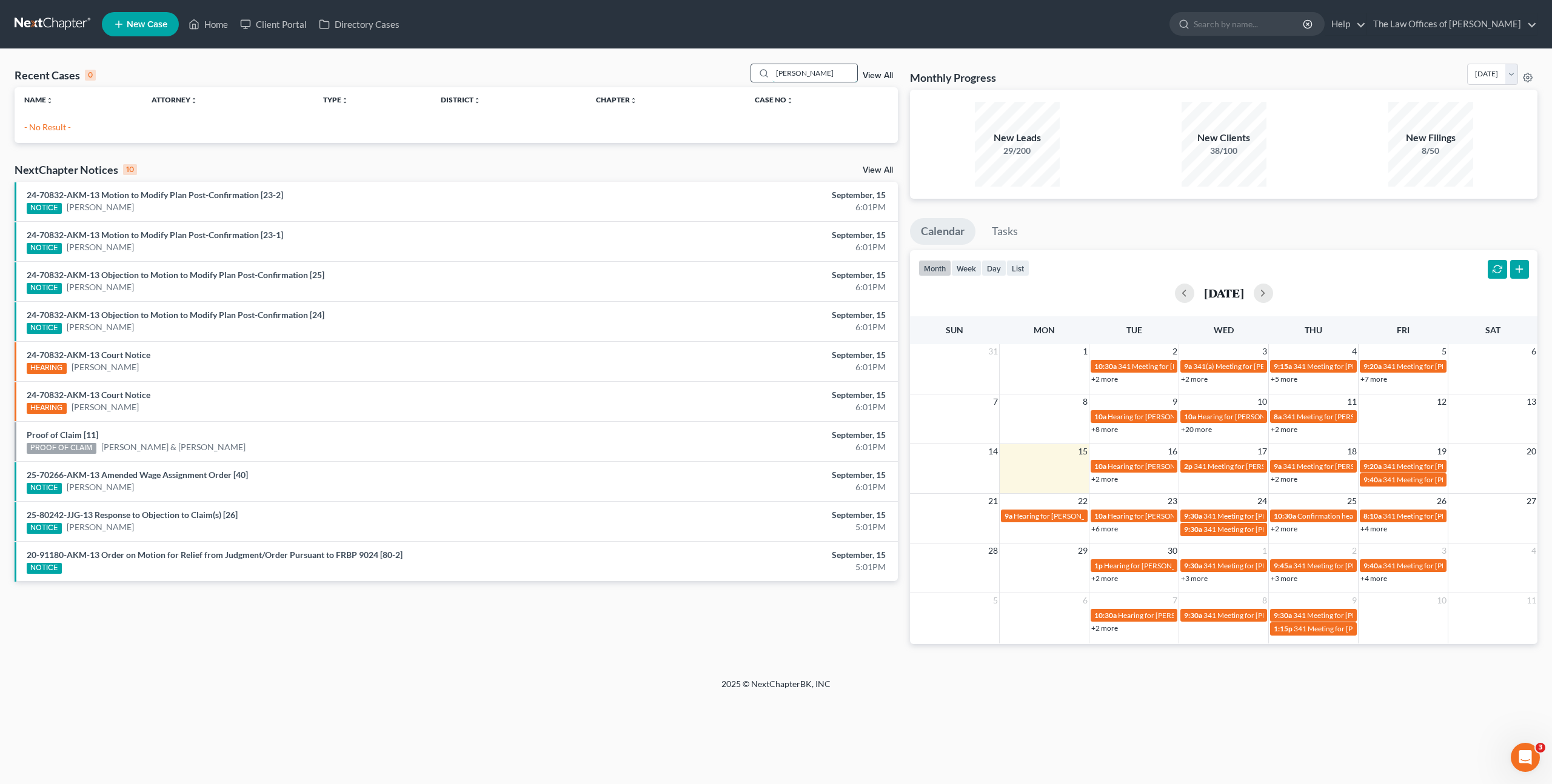
click at [812, 70] on input "[PERSON_NAME]" at bounding box center [815, 72] width 85 height 18
drag, startPoint x: 814, startPoint y: 72, endPoint x: 710, endPoint y: 69, distance: 104.0
click at [706, 69] on div "Recent Cases 0 [PERSON_NAME] View All" at bounding box center [456, 75] width 883 height 24
type input "Kayla"
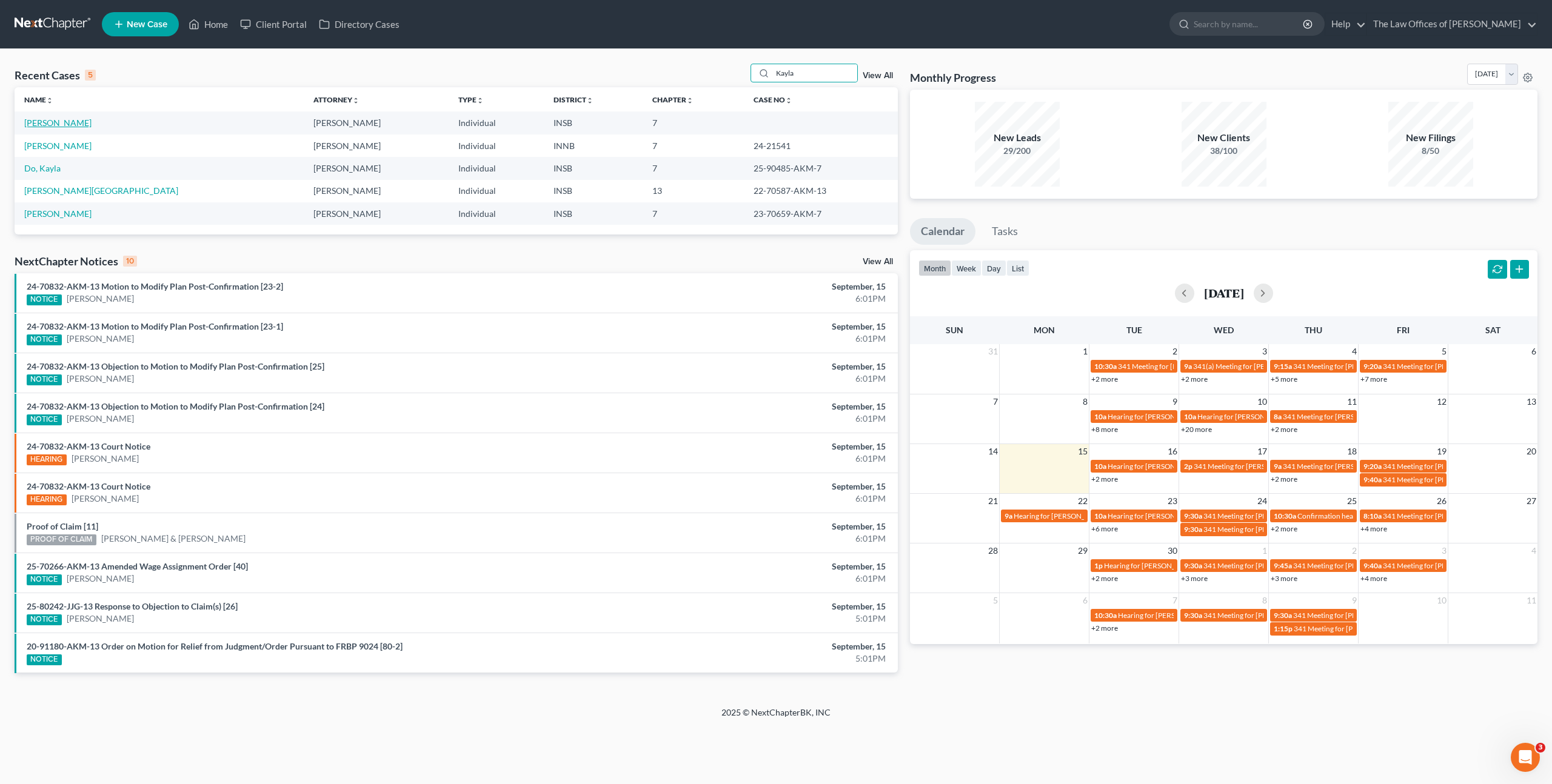
click at [57, 123] on link "[PERSON_NAME]" at bounding box center [57, 122] width 67 height 10
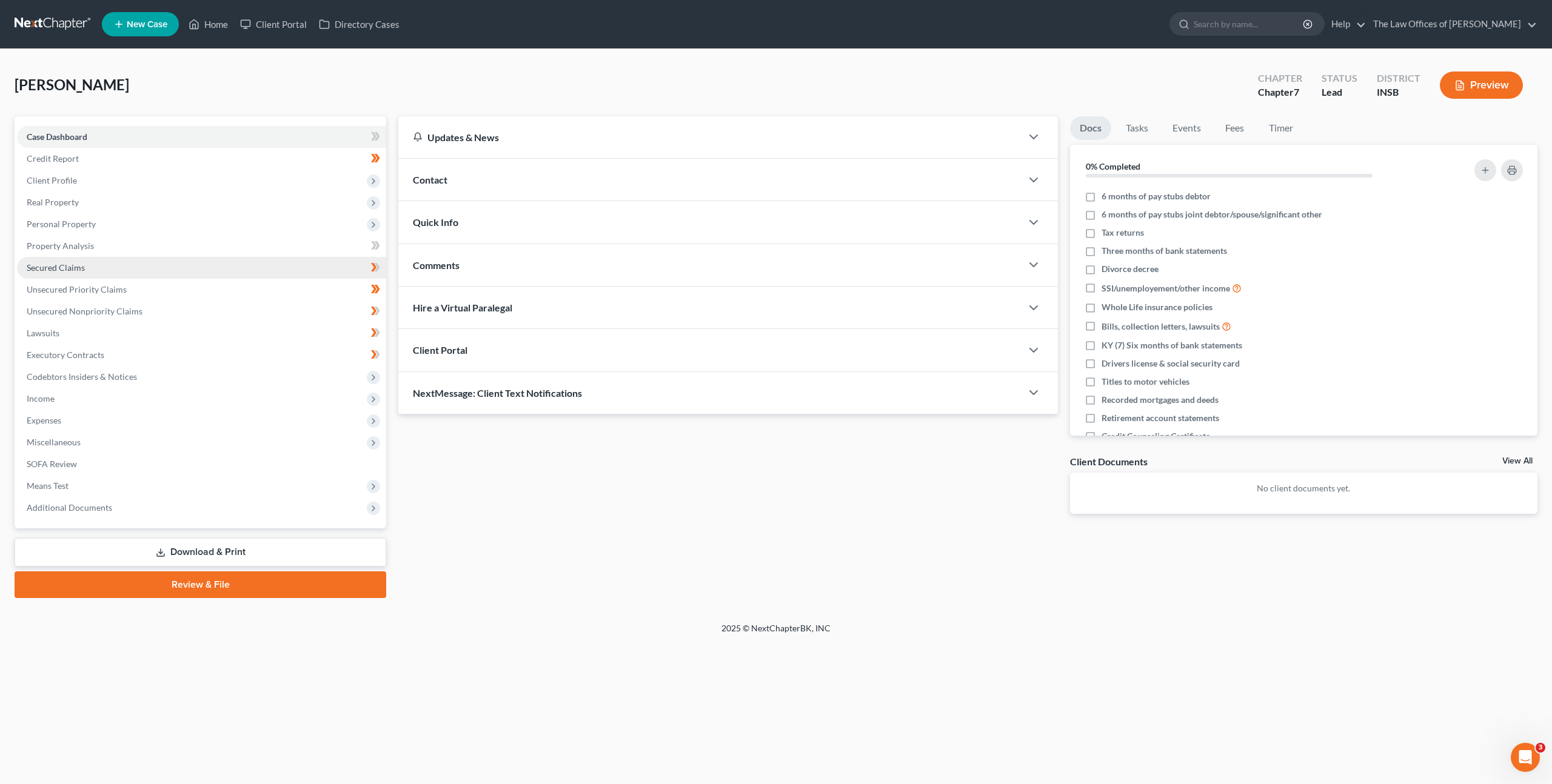
click at [260, 259] on link "Secured Claims" at bounding box center [202, 267] width 369 height 22
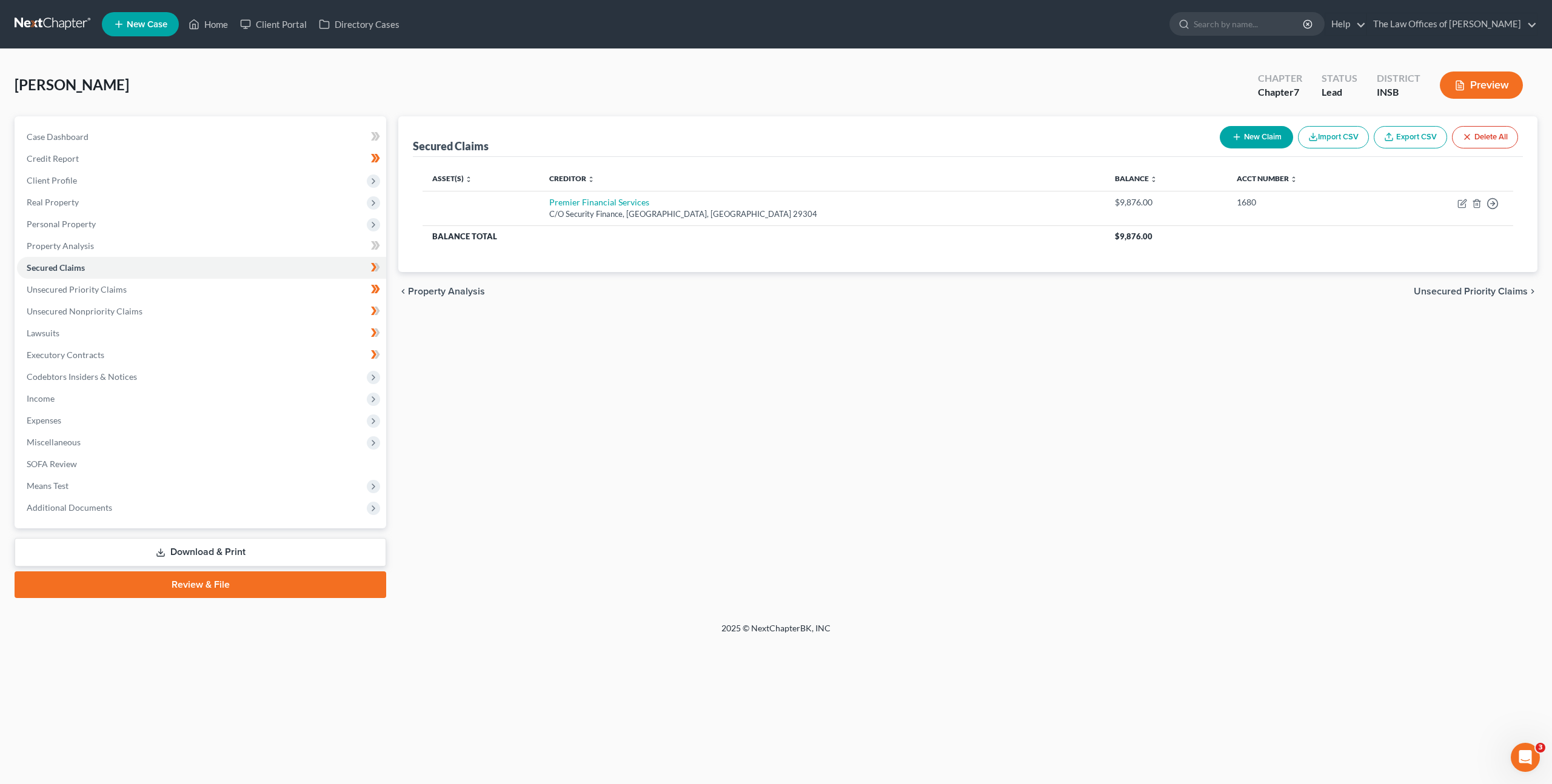
click at [661, 313] on div "Secured Claims New Claim Import CSV Export CSV Delete All Asset(s) expand_more …" at bounding box center [967, 358] width 1151 height 482
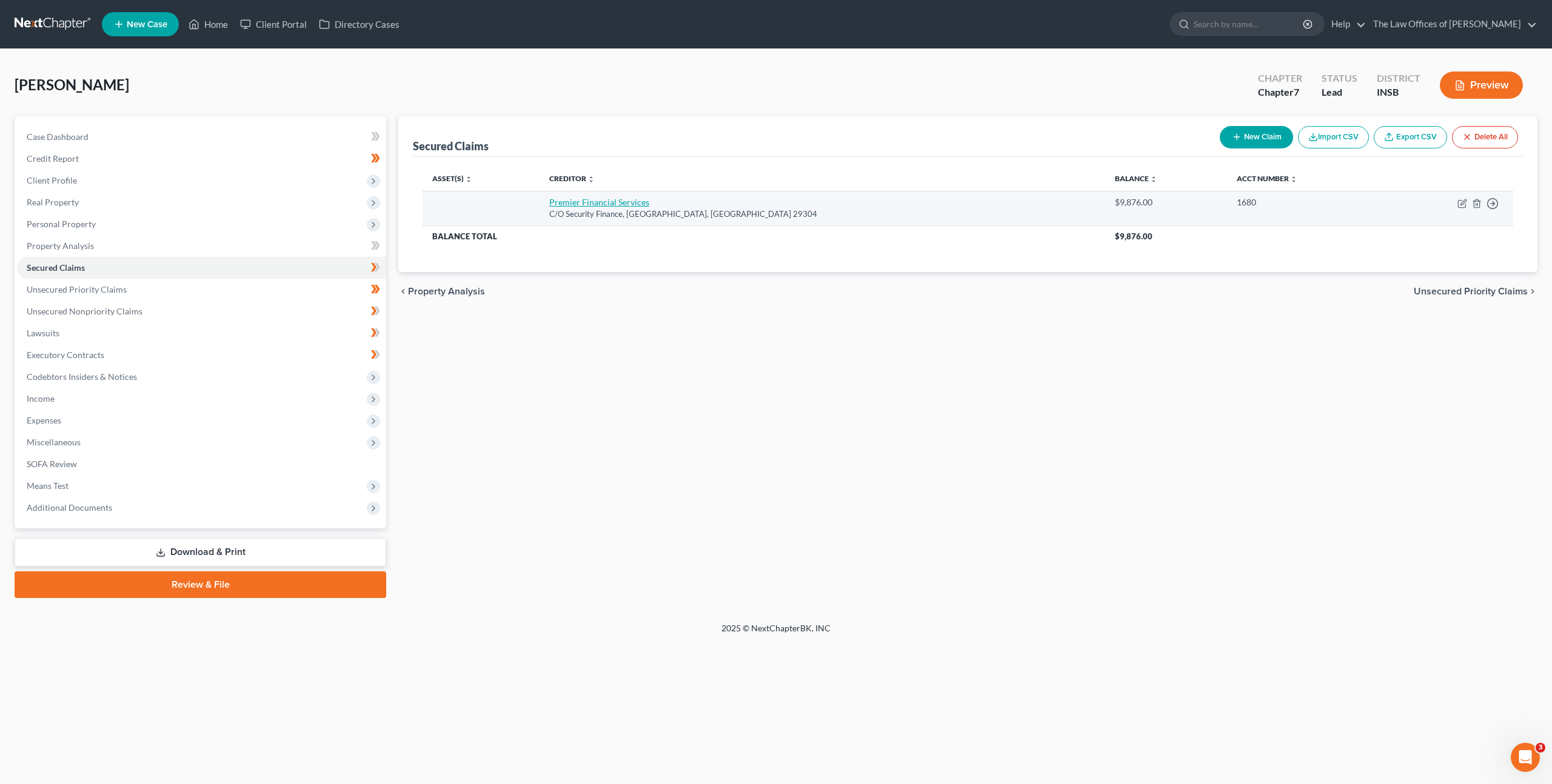
click at [606, 198] on link "Premier Financial Services" at bounding box center [599, 201] width 100 height 10
select select "42"
select select "0"
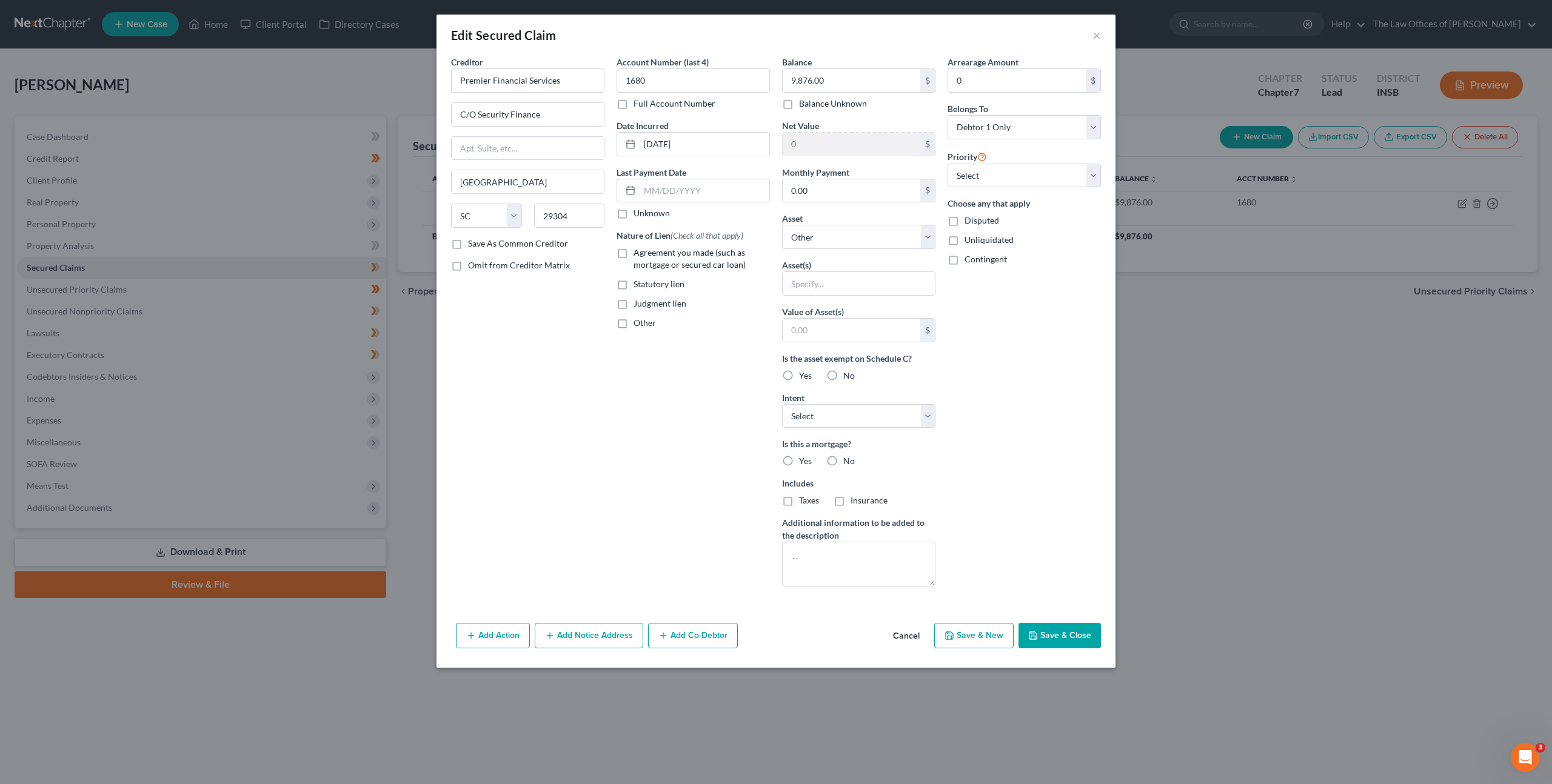
click at [930, 643] on button "Cancel" at bounding box center [906, 636] width 46 height 24
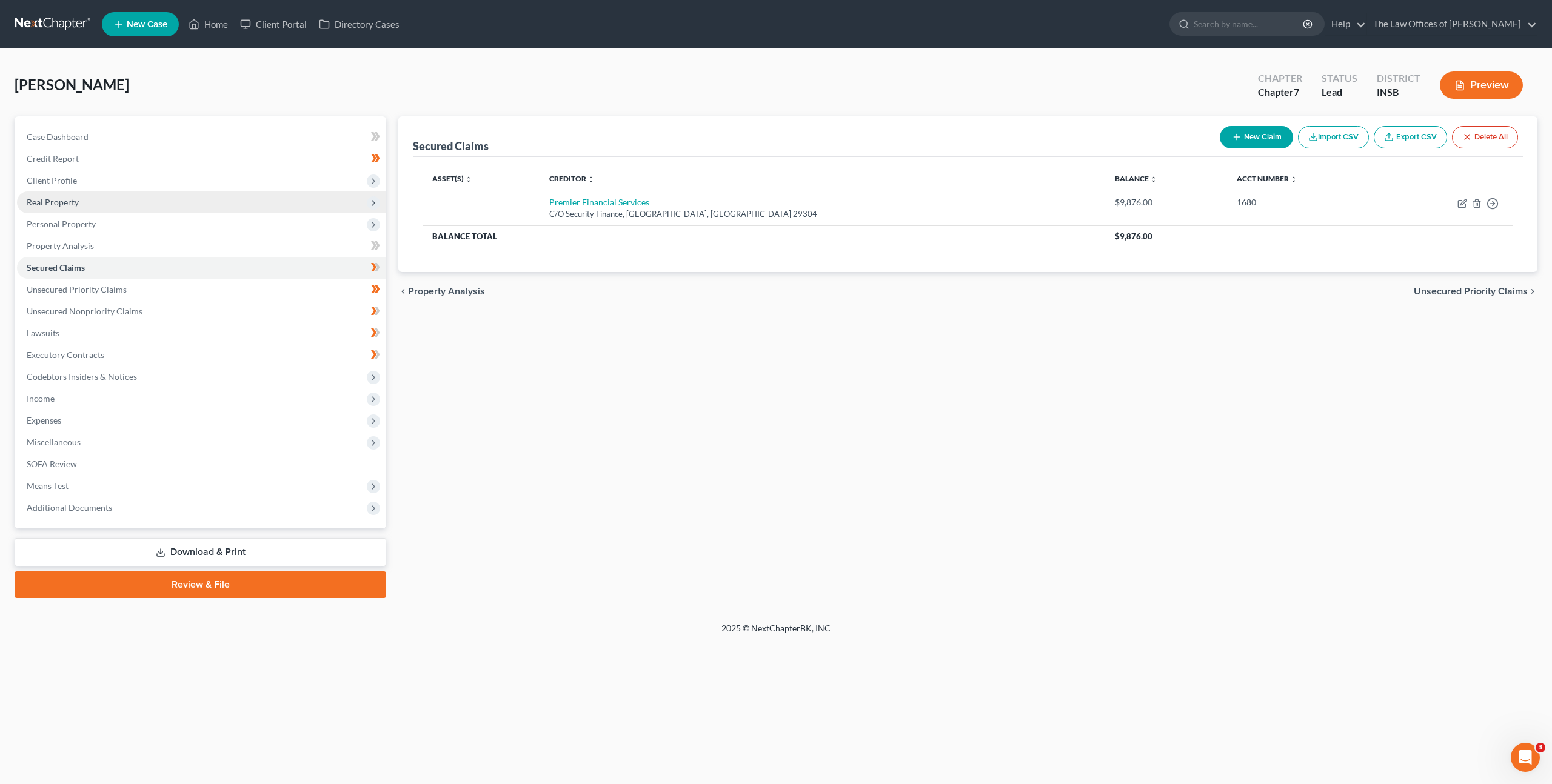
click at [180, 203] on span "Real Property" at bounding box center [202, 201] width 369 height 22
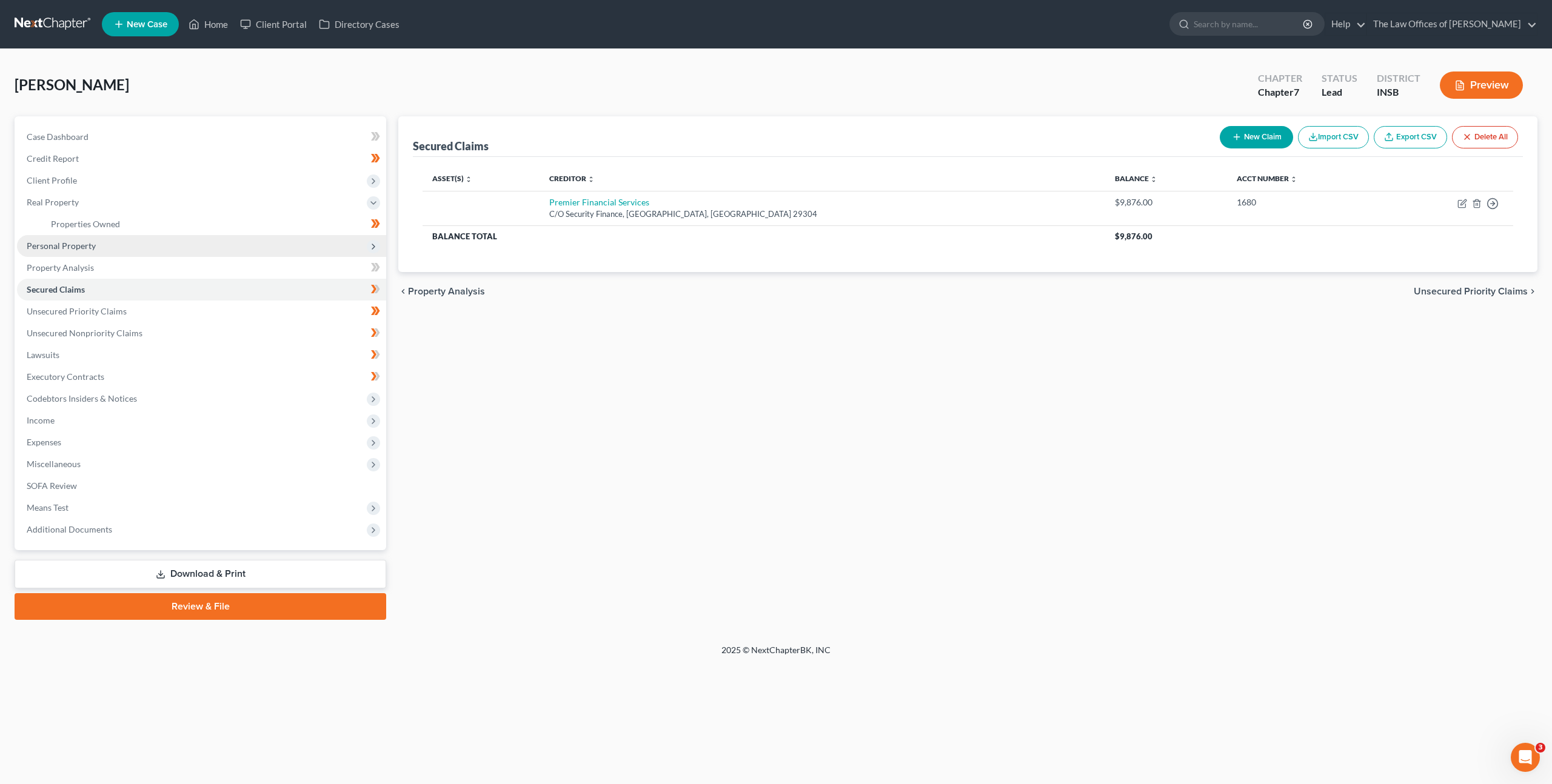
click at [142, 246] on span "Personal Property" at bounding box center [202, 246] width 369 height 22
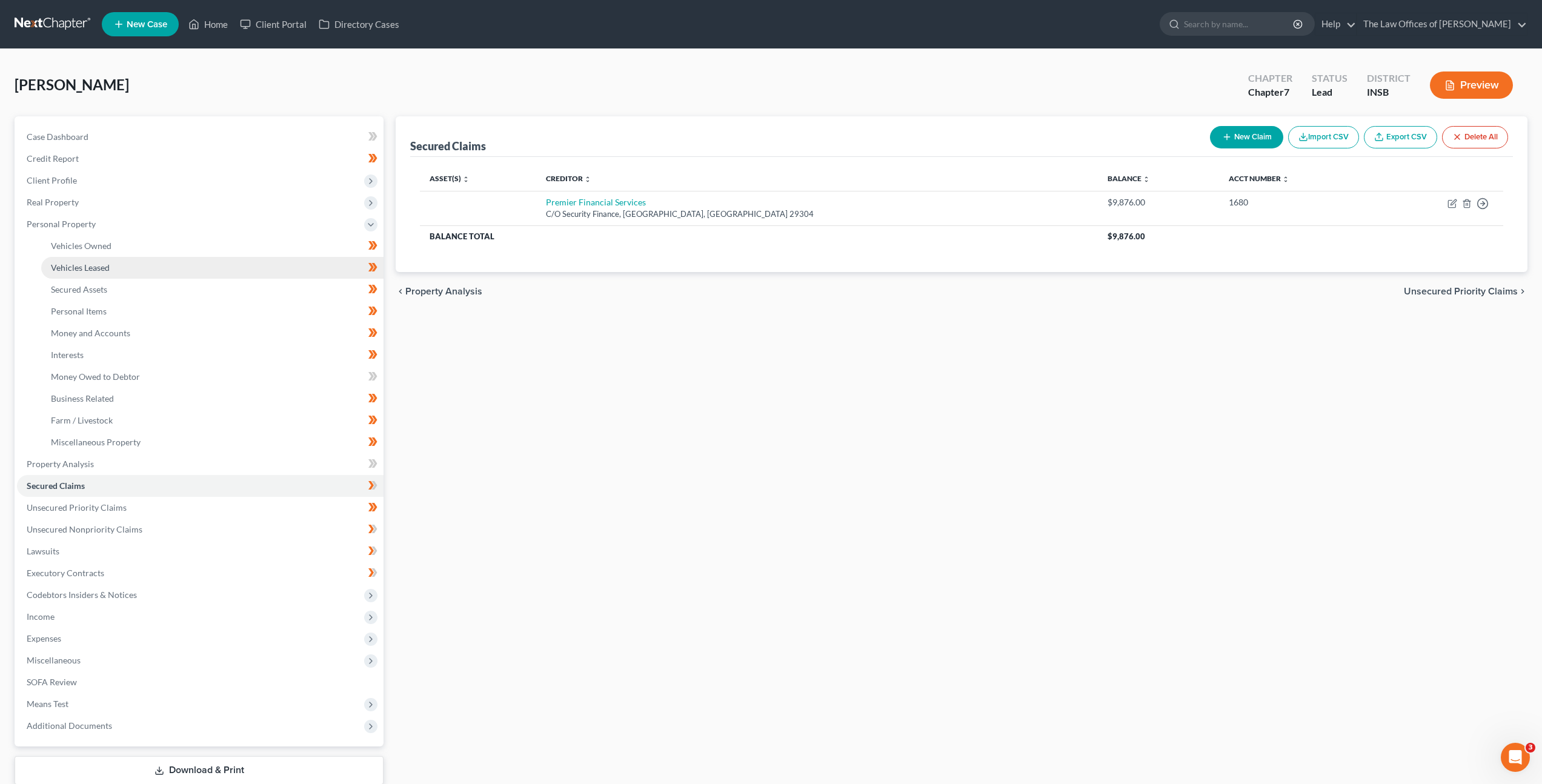
click at [137, 264] on link "Vehicles Leased" at bounding box center [213, 267] width 343 height 22
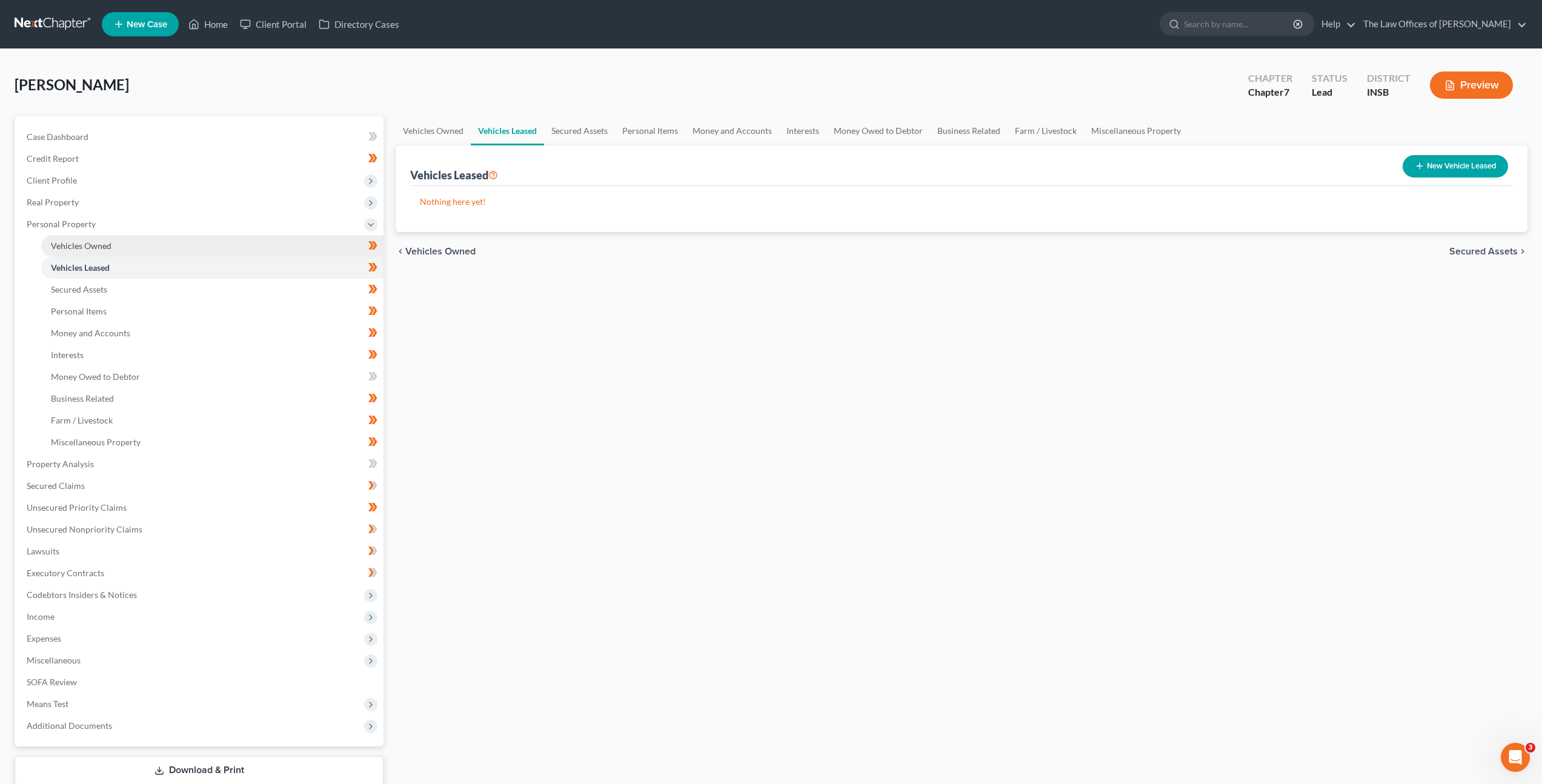
click at [142, 250] on link "Vehicles Owned" at bounding box center [213, 246] width 343 height 22
click at [93, 484] on link "Secured Claims" at bounding box center [200, 486] width 366 height 22
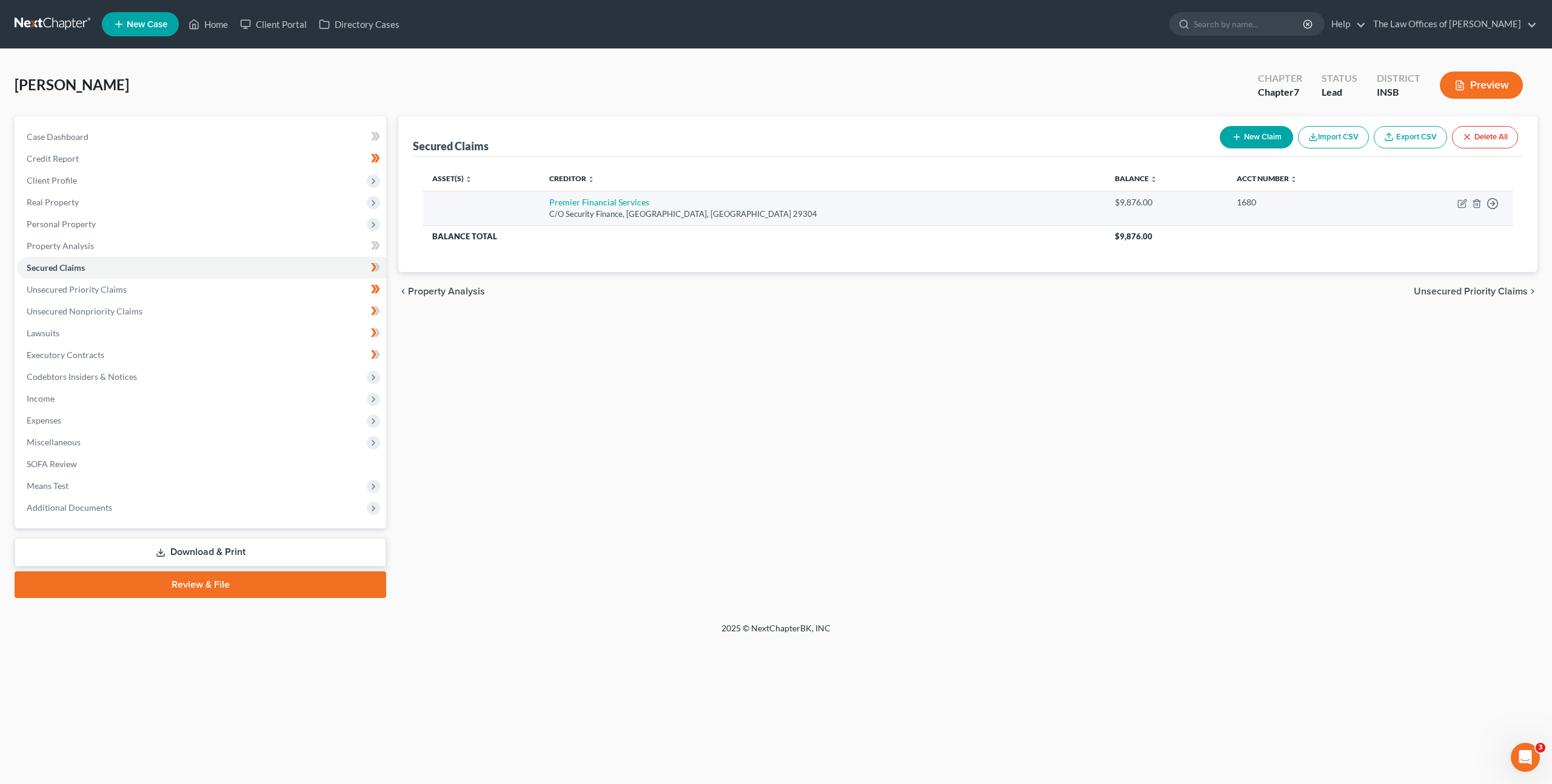
click at [857, 222] on td "Premier Financial Services C/O Security Finance, [GEOGRAPHIC_DATA], SC 29304" at bounding box center [822, 208] width 566 height 35
click at [928, 252] on div "Asset(s) expand_more expand_less unfold_more Creditor expand_more expand_less u…" at bounding box center [967, 215] width 1110 height 115
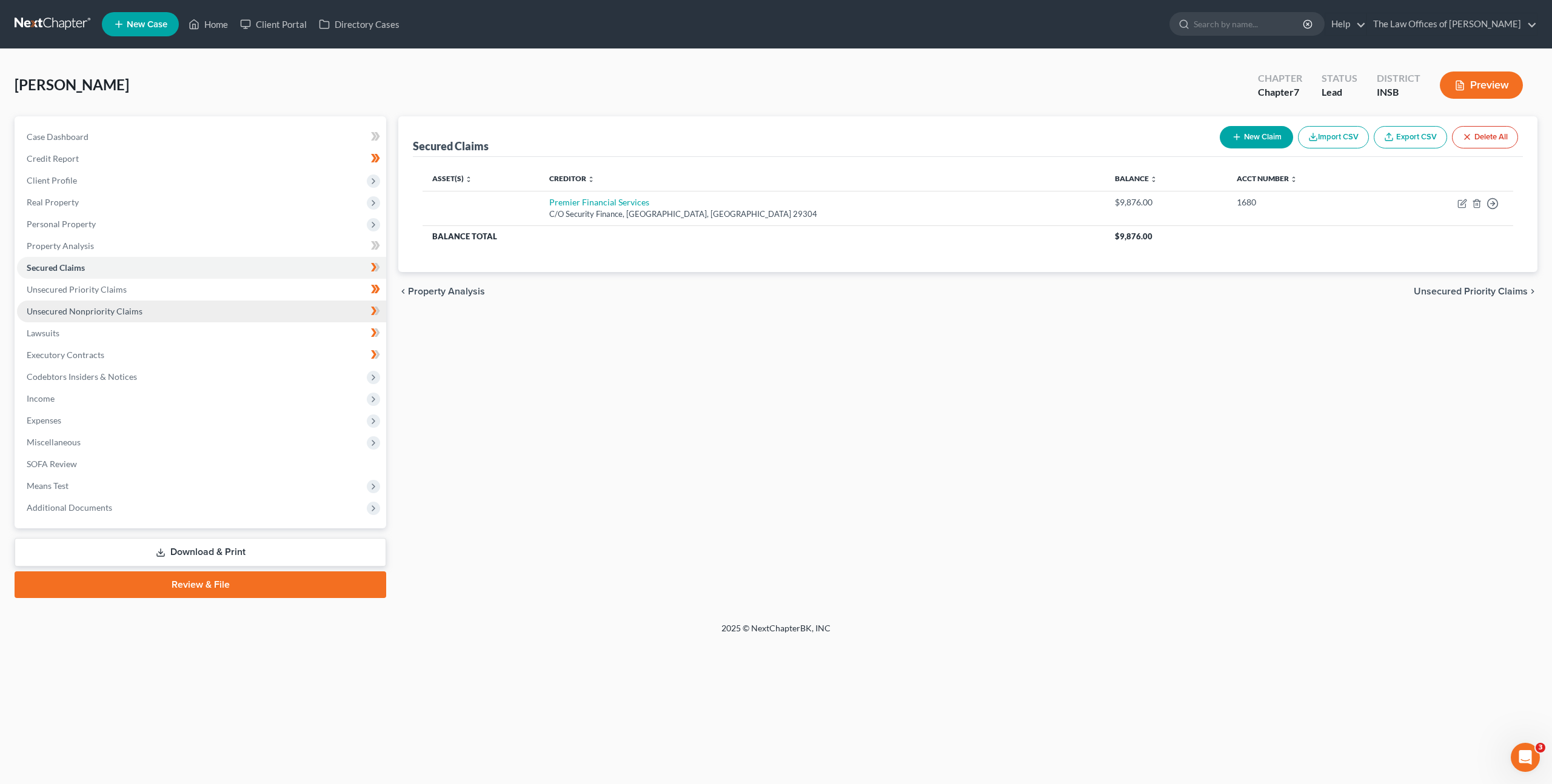
click at [202, 314] on link "Unsecured Nonpriority Claims" at bounding box center [202, 311] width 369 height 22
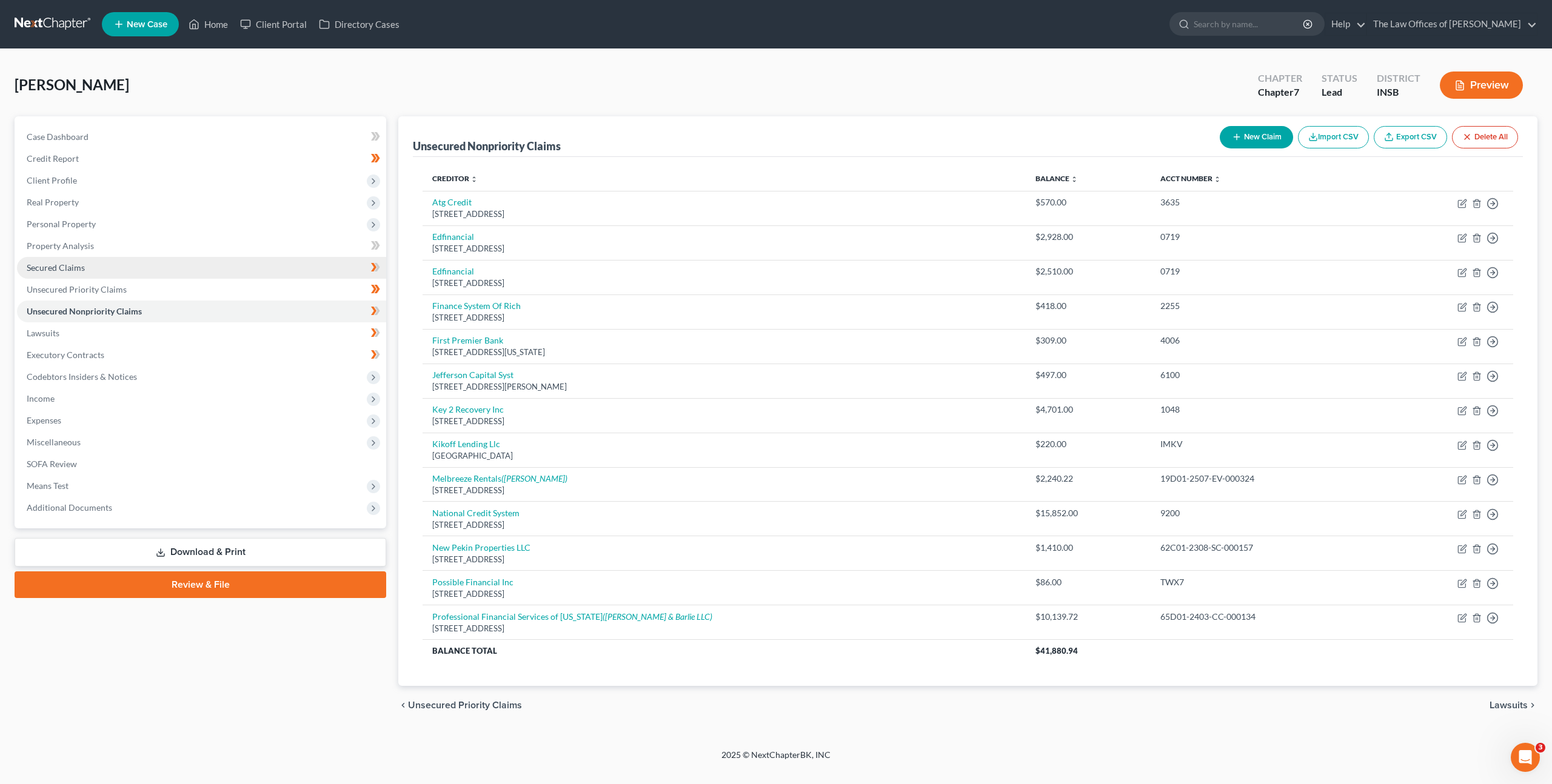
click at [131, 269] on link "Secured Claims" at bounding box center [202, 267] width 369 height 22
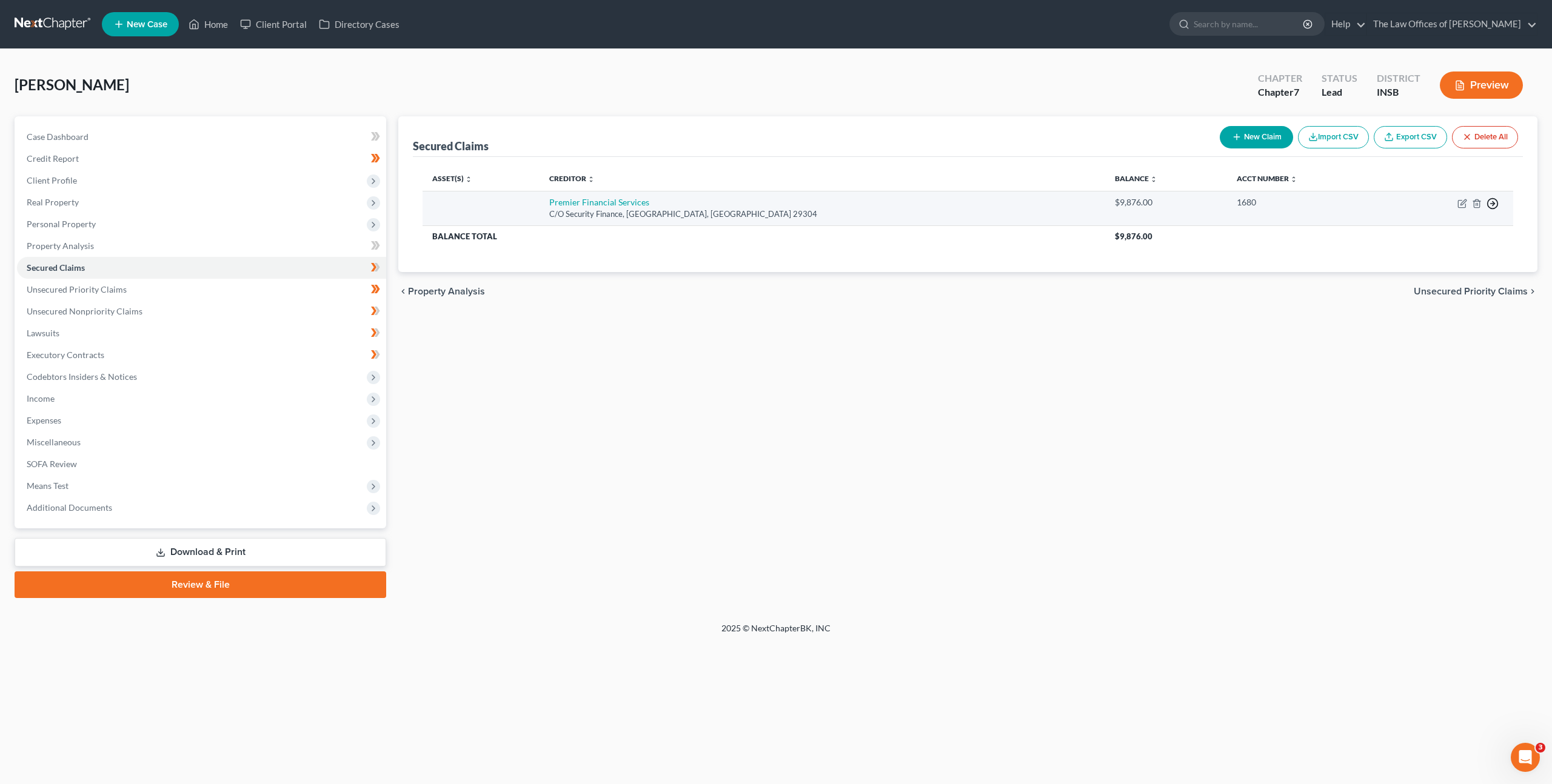
click at [1493, 203] on icon "button" at bounding box center [1492, 203] width 12 height 12
click at [1446, 235] on link "Move to F" at bounding box center [1436, 232] width 101 height 21
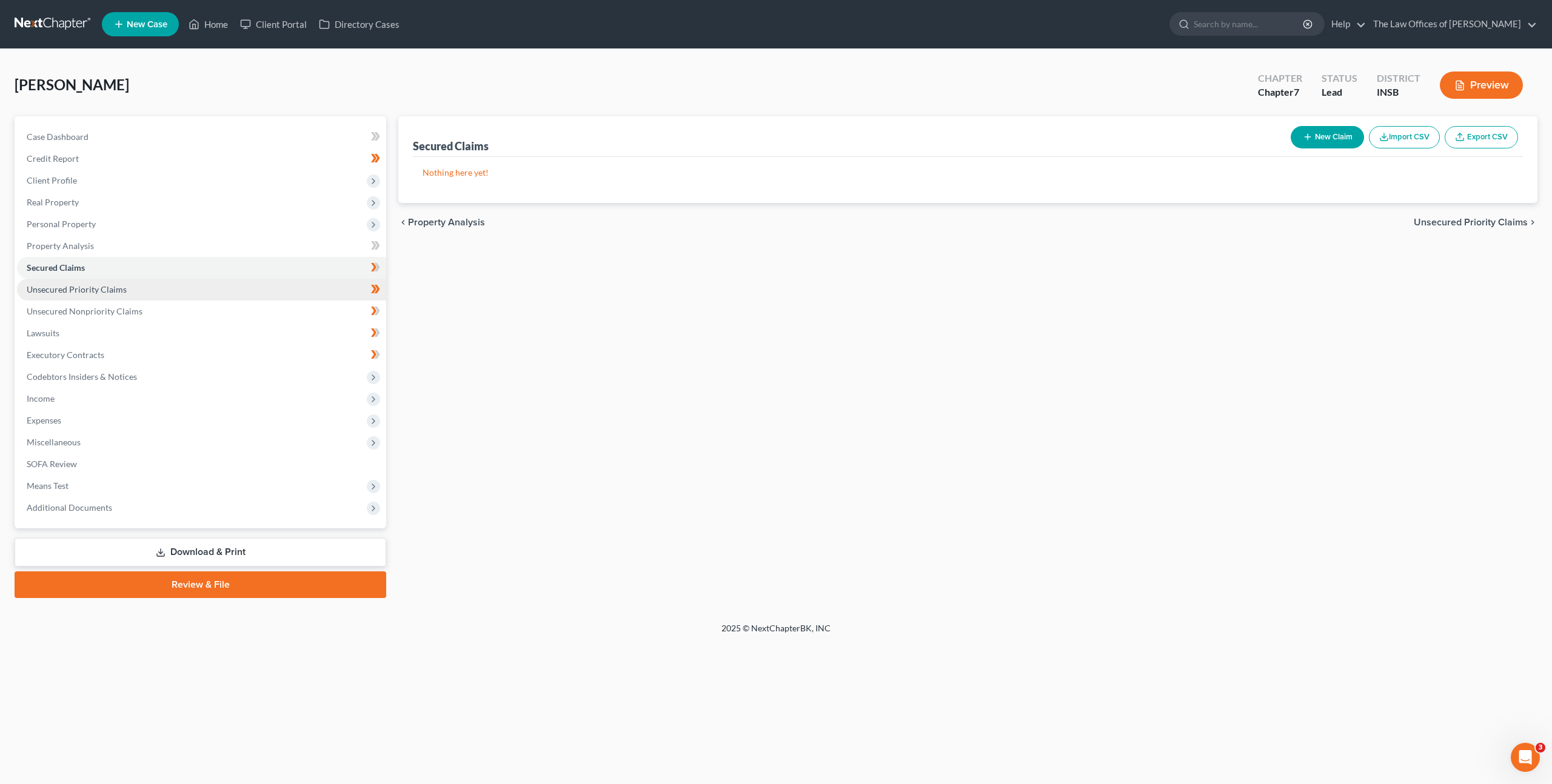
click at [222, 288] on link "Unsecured Priority Claims" at bounding box center [202, 289] width 369 height 22
click at [379, 263] on icon at bounding box center [376, 267] width 9 height 15
click at [307, 307] on link "Unsecured Nonpriority Claims" at bounding box center [202, 311] width 369 height 22
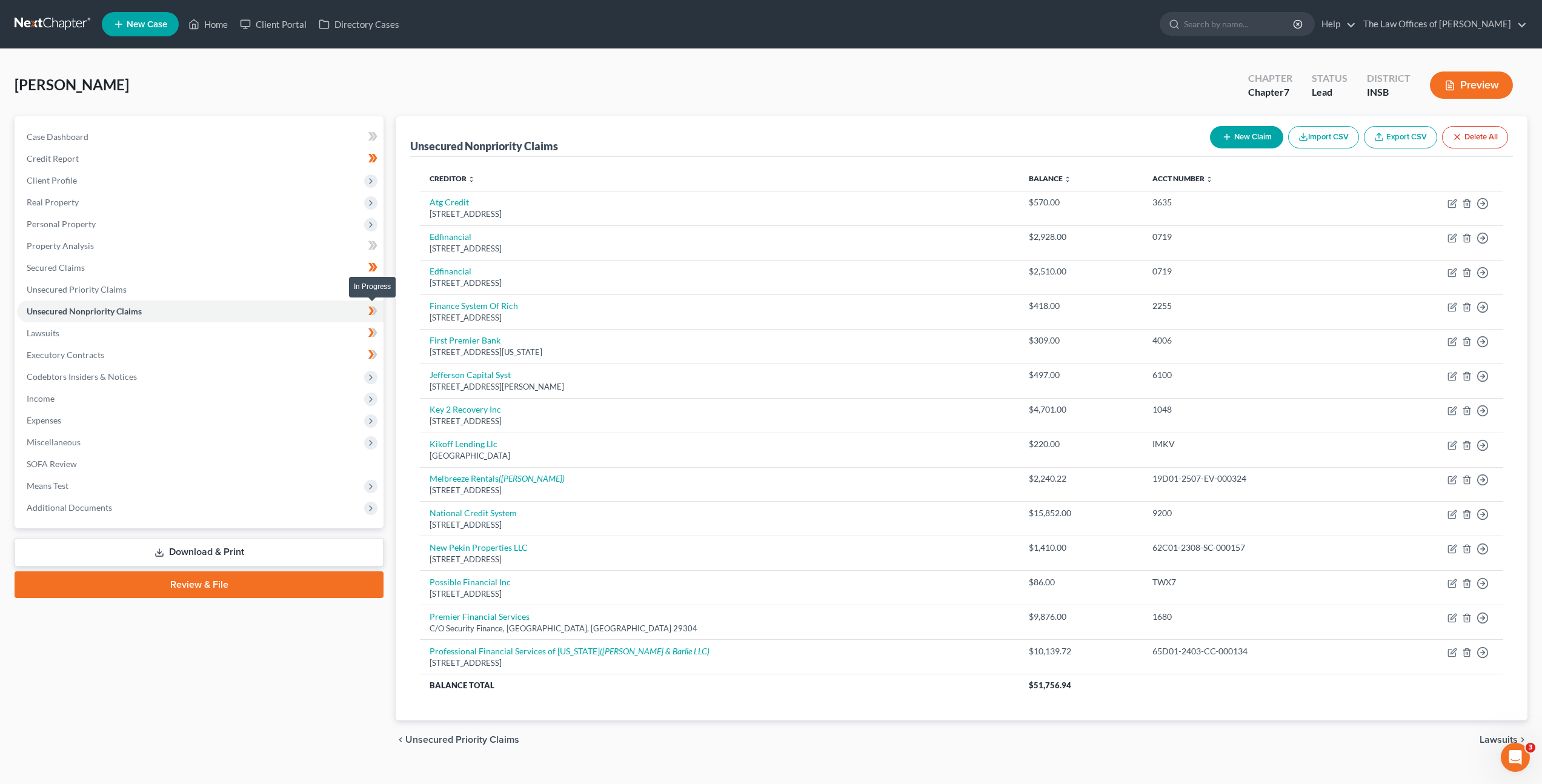
click at [367, 311] on span at bounding box center [373, 312] width 22 height 18
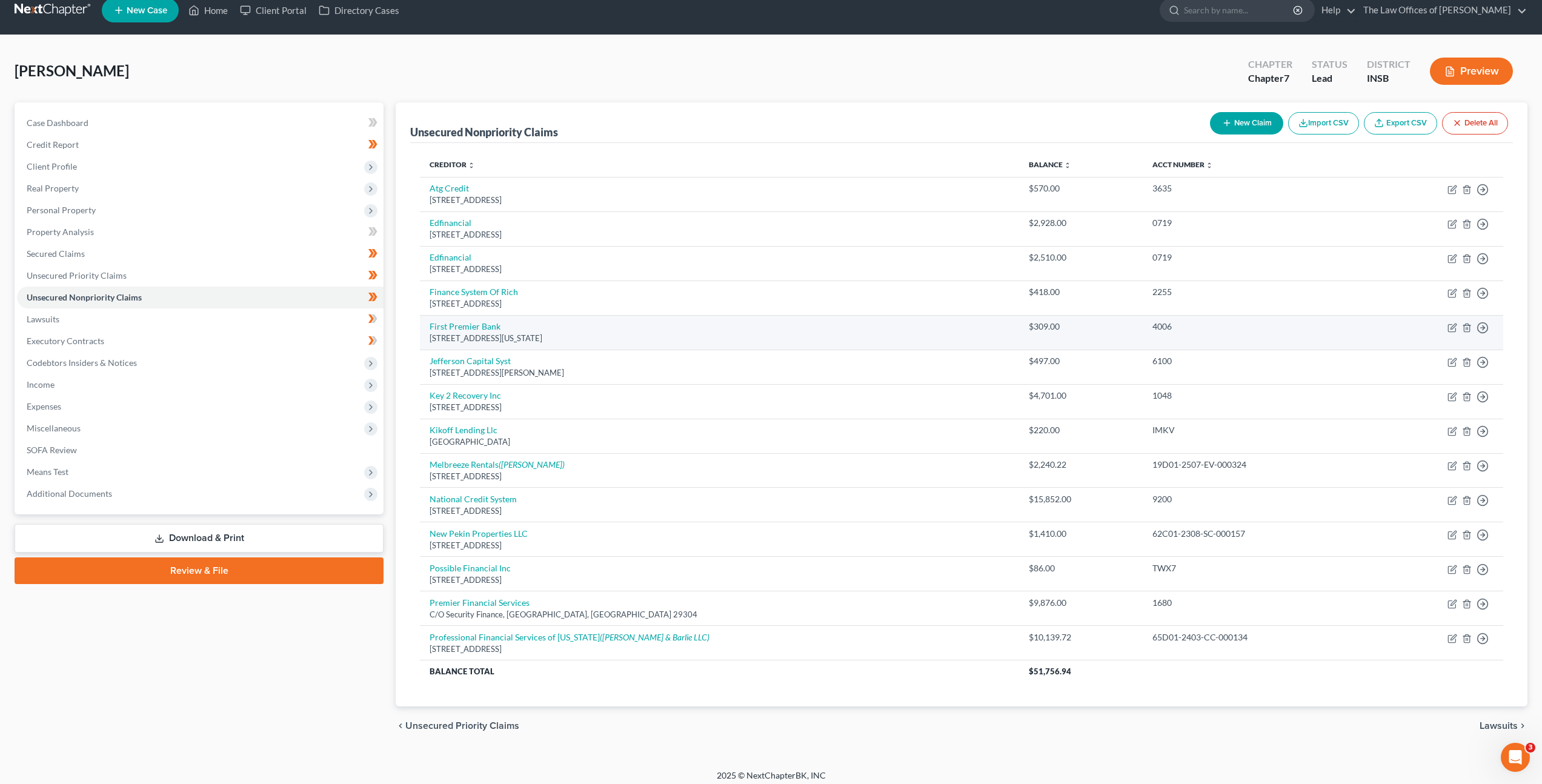
scroll to position [22, 0]
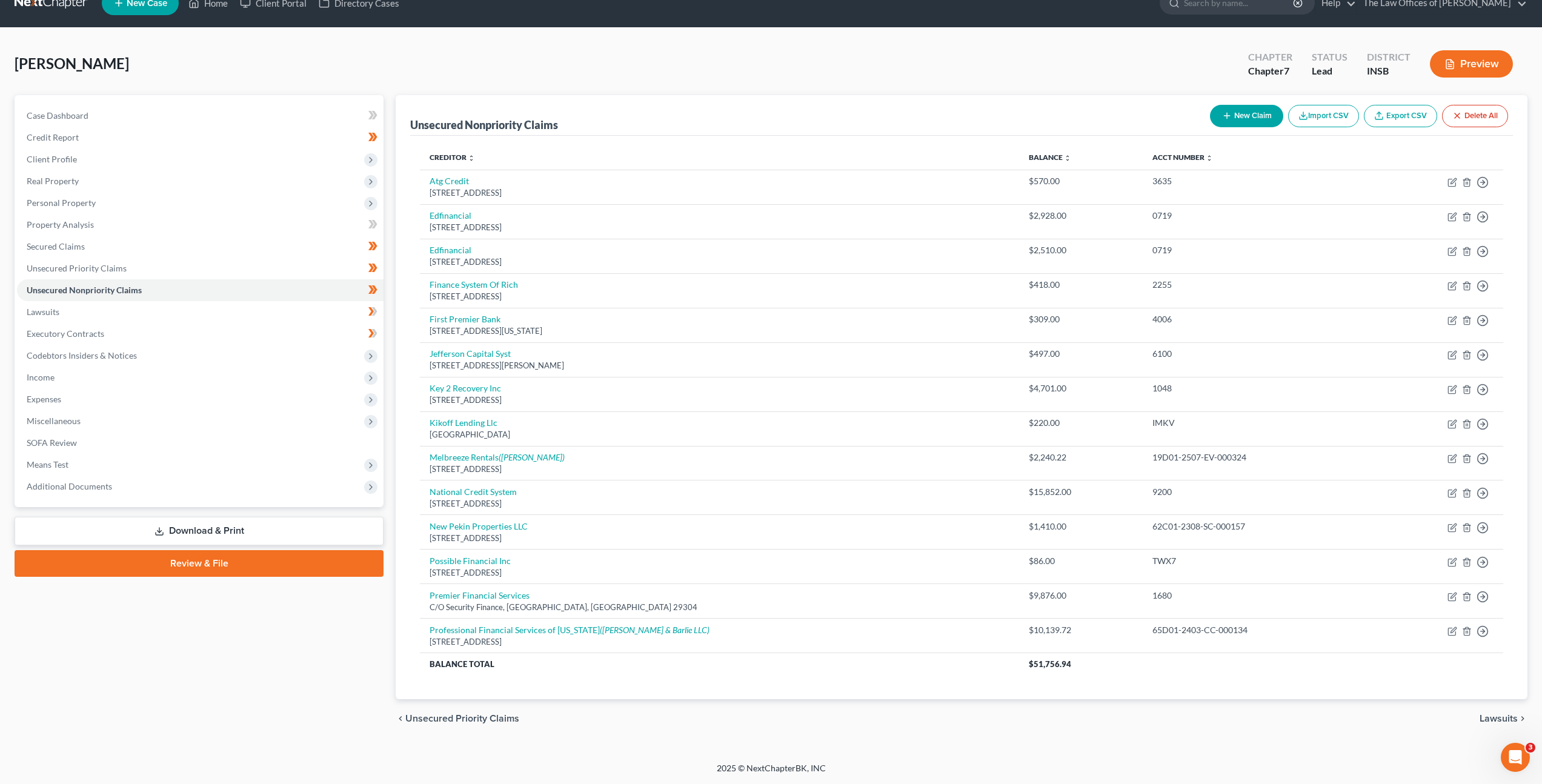
click at [1075, 56] on div "[PERSON_NAME] Upgraded Chapter Chapter 7 Status Lead District INSB Preview" at bounding box center [770, 69] width 1513 height 53
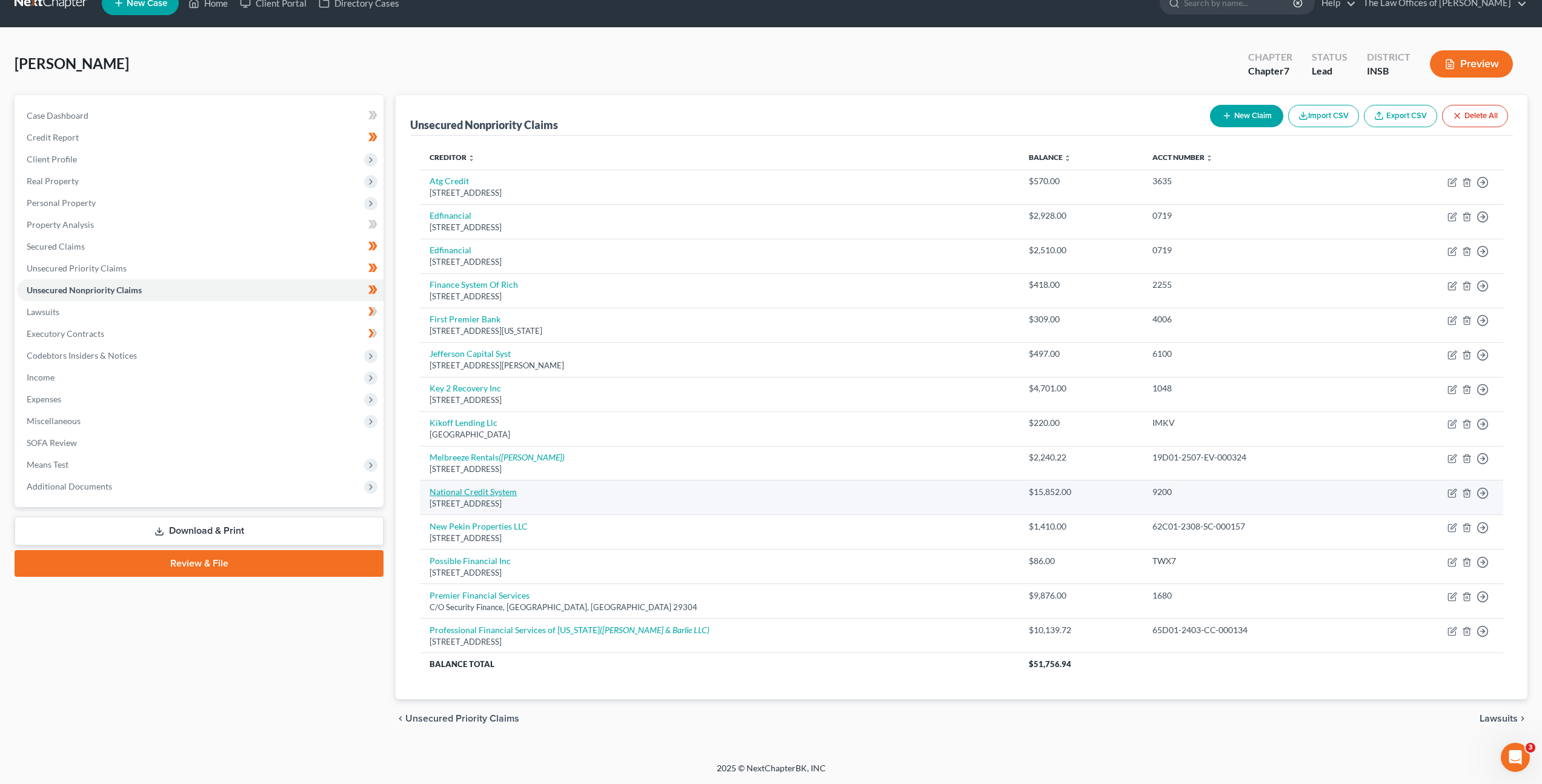
click at [475, 494] on link "National Credit System" at bounding box center [473, 491] width 88 height 10
select select "10"
select select "1"
select select "0"
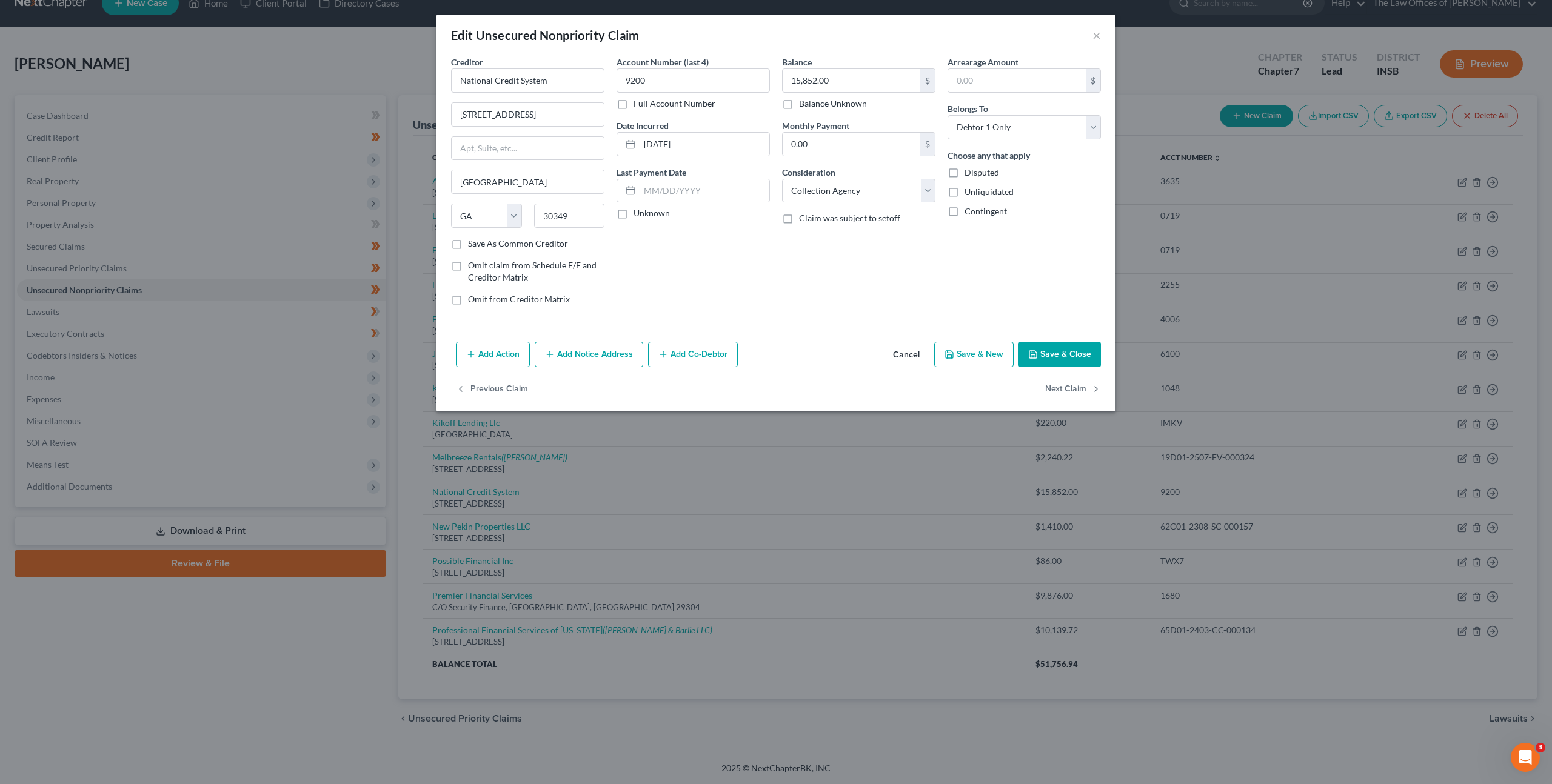
click at [603, 348] on button "Add Notice Address" at bounding box center [589, 354] width 108 height 25
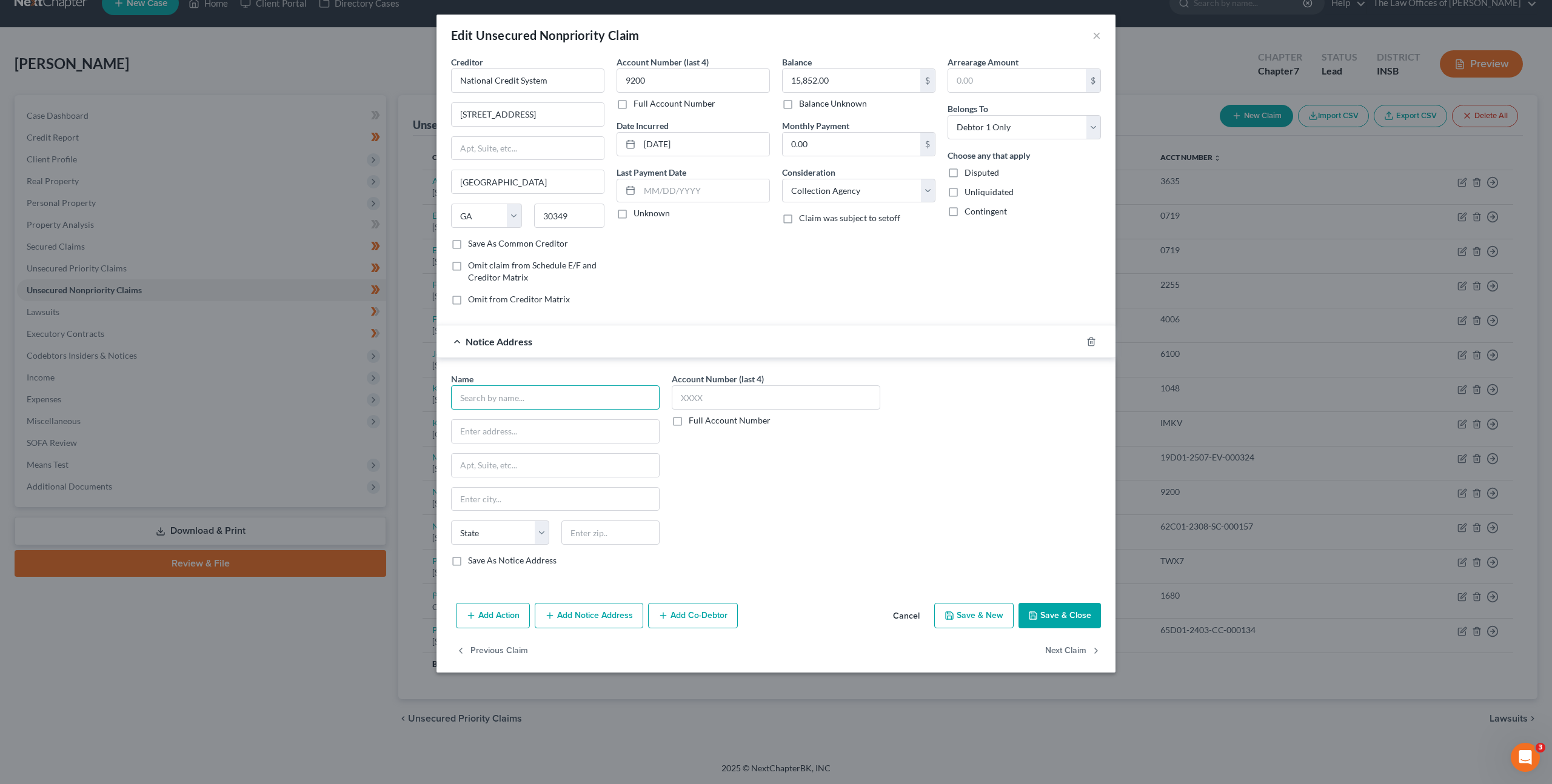
drag, startPoint x: 564, startPoint y: 399, endPoint x: 622, endPoint y: 378, distance: 61.7
click at [564, 399] on input "text" at bounding box center [555, 397] width 208 height 24
type input "P"
click at [573, 402] on input "text" at bounding box center [555, 397] width 208 height 24
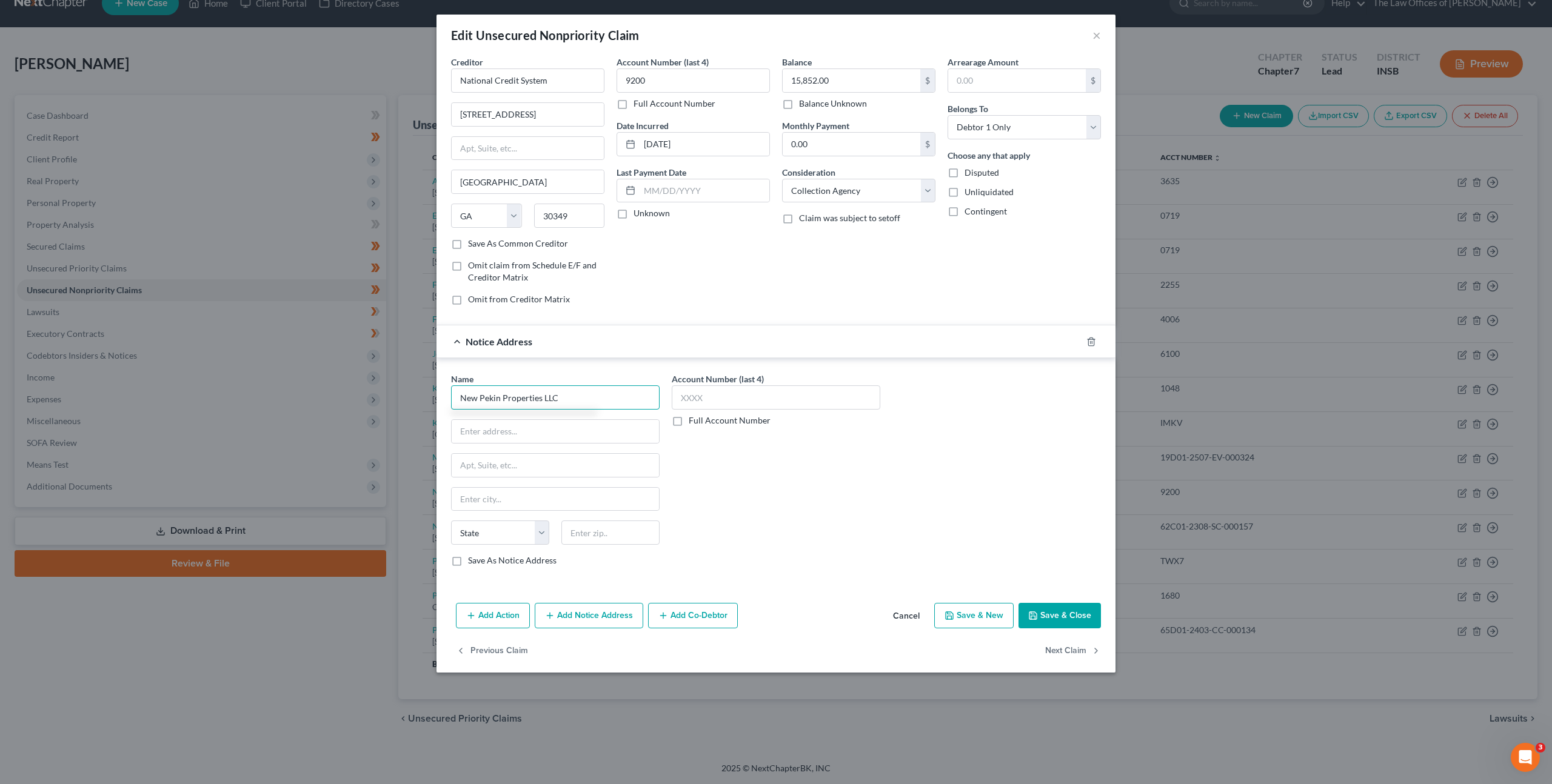
type input "New Pekin Properties LLC"
type input "[STREET_ADDRESS]"
type input "47165"
click at [750, 490] on div "Account Number (last 4) Full Account Number" at bounding box center [776, 474] width 220 height 203
type input "Pekin"
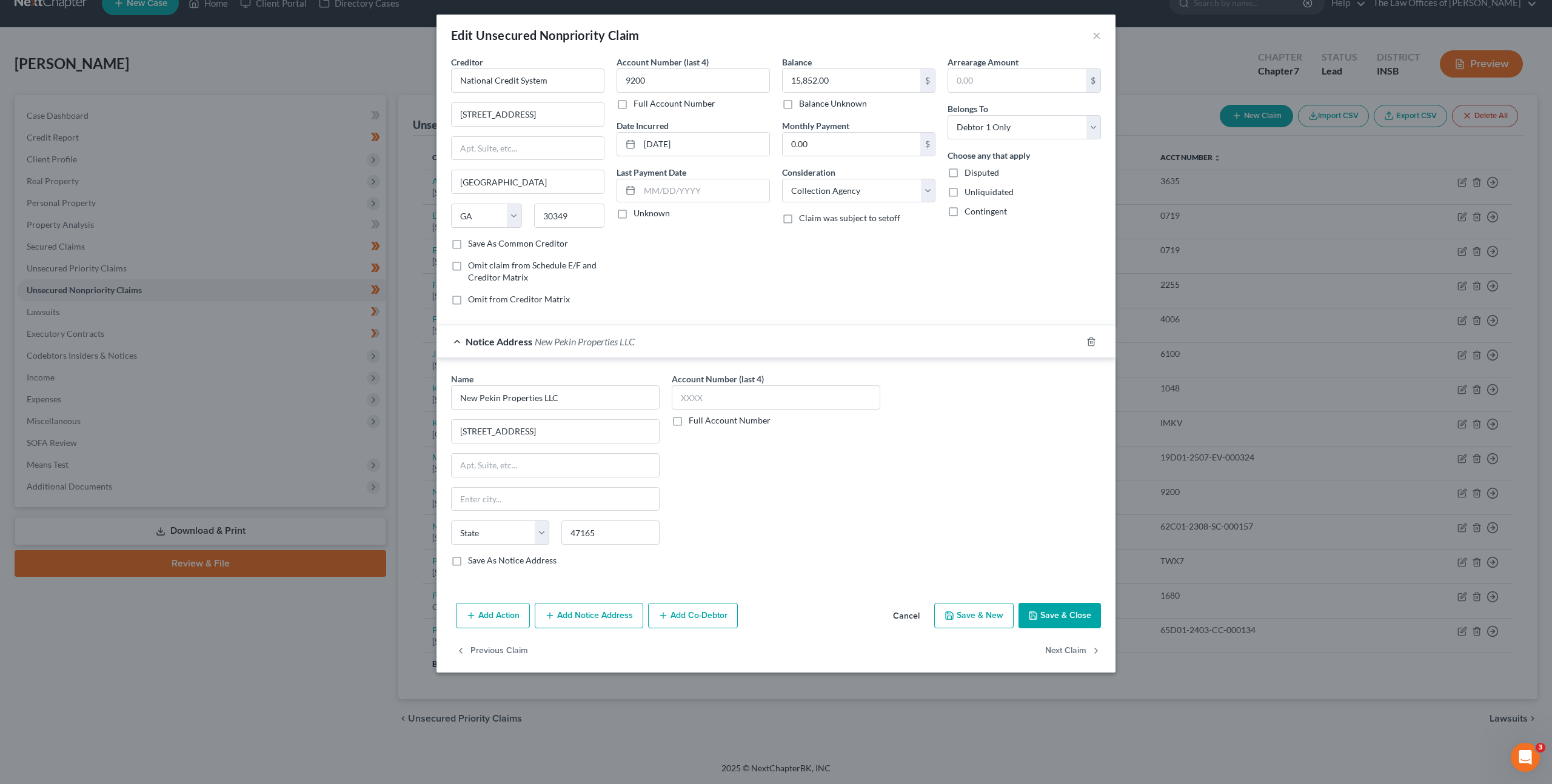
select select "15"
click at [1045, 616] on button "Save & Close" at bounding box center [1059, 615] width 83 height 25
type input "0"
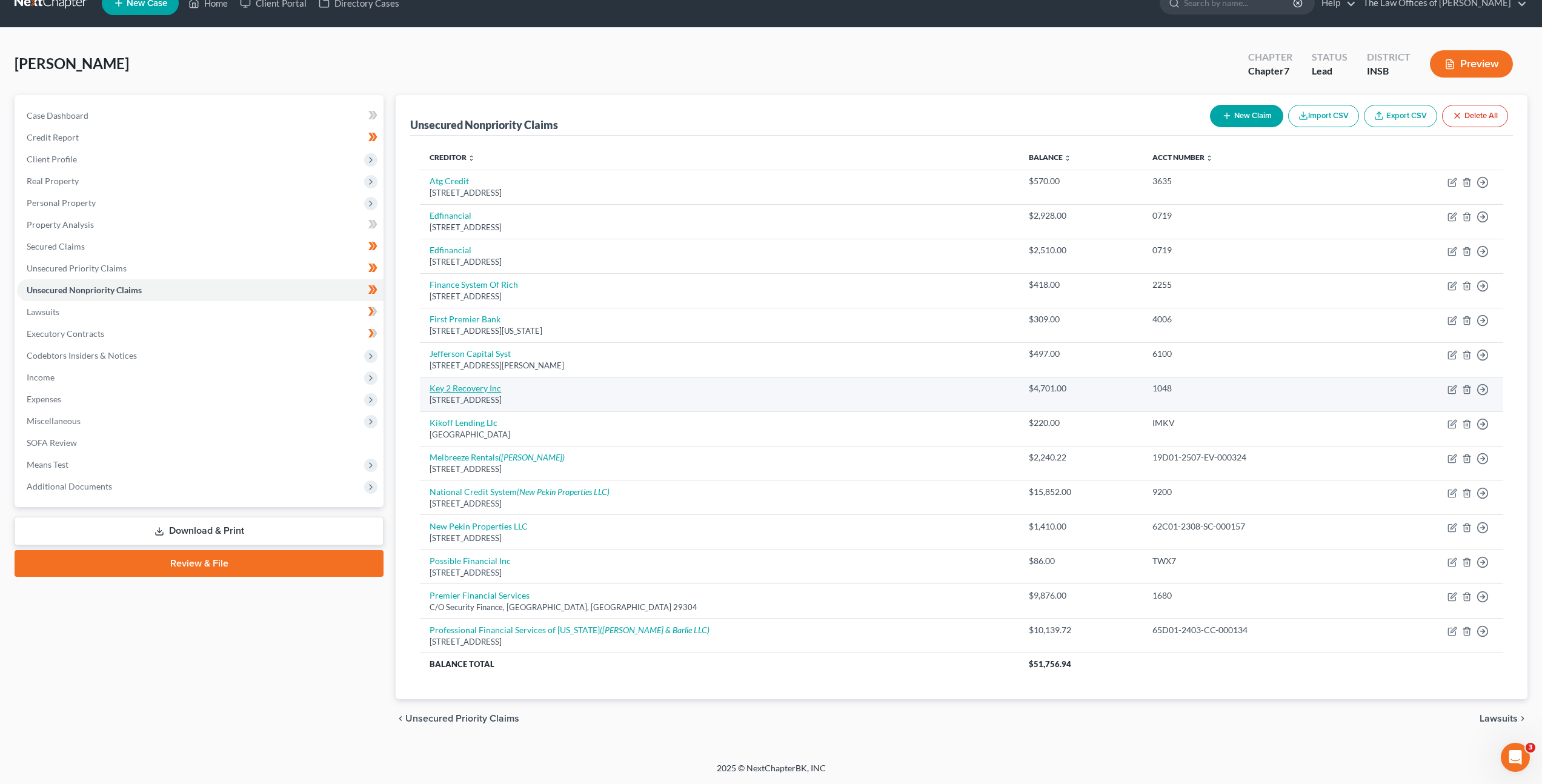
click at [479, 389] on link "Key 2 Recovery Inc" at bounding box center [465, 388] width 72 height 10
select select "36"
select select "1"
select select "0"
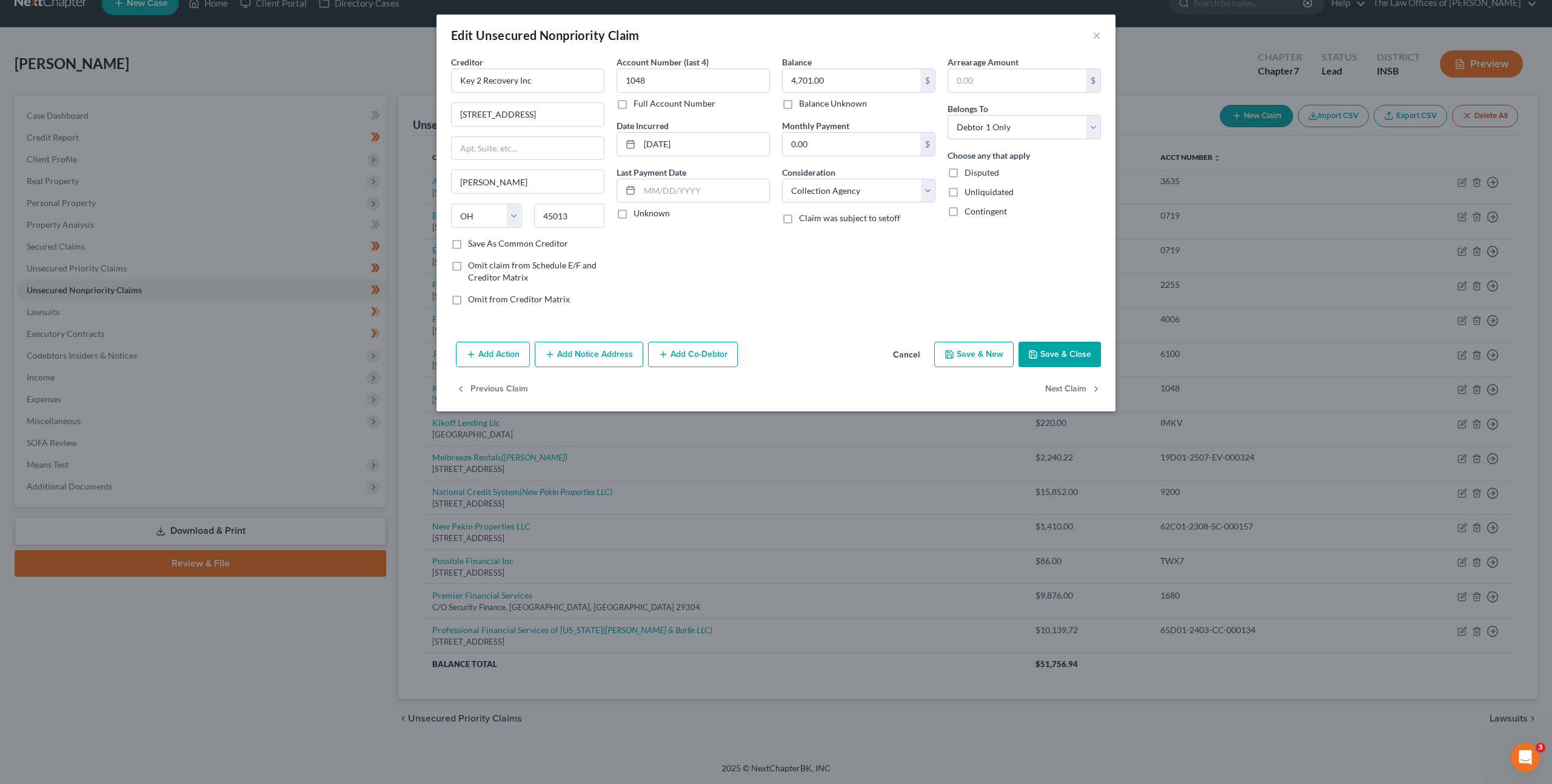
click at [574, 347] on button "Add Notice Address" at bounding box center [589, 354] width 108 height 25
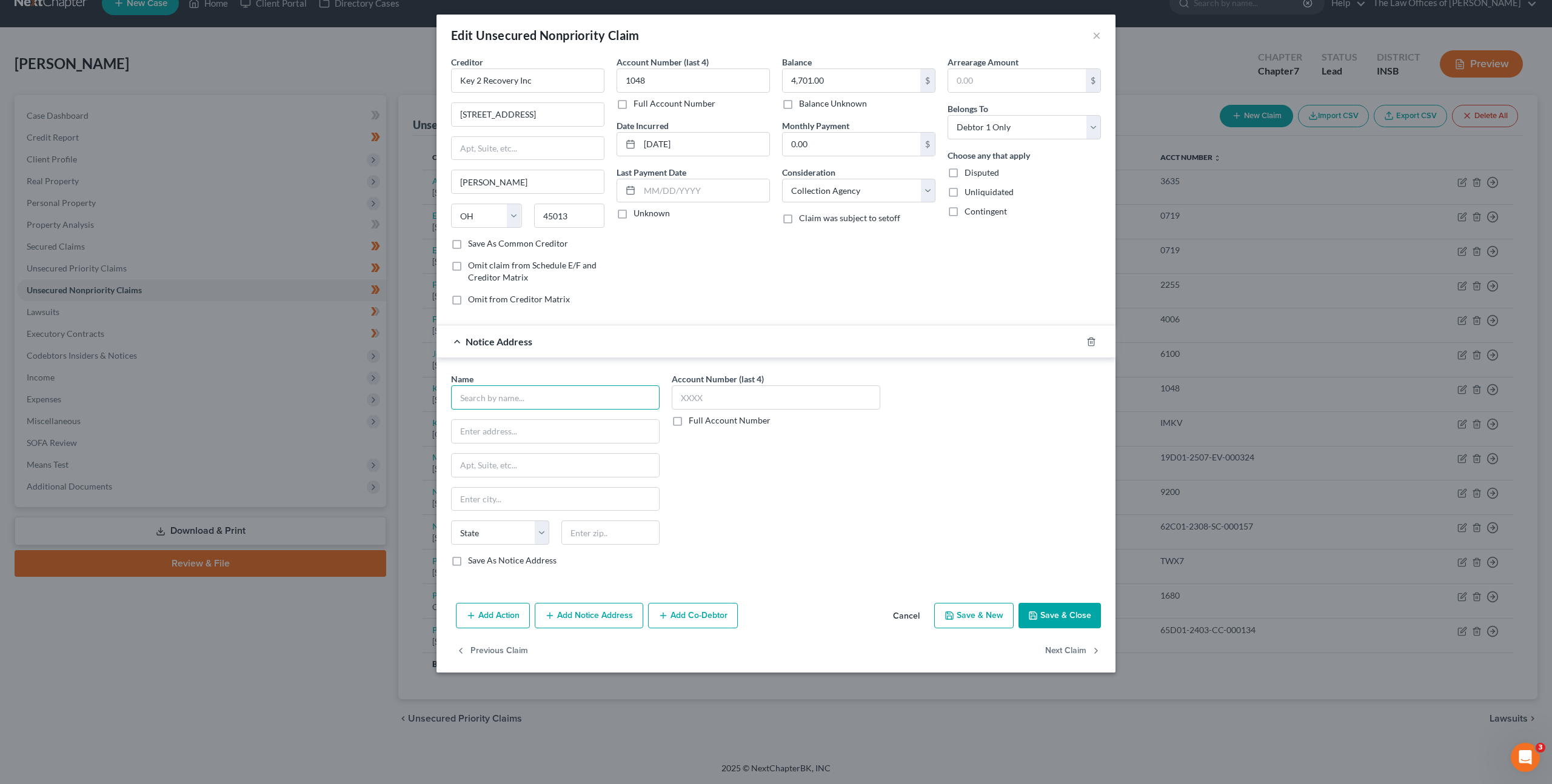
click at [528, 393] on input "text" at bounding box center [555, 397] width 208 height 24
type input "The [PERSON_NAME] University System INC."
type input "[STREET_ADDRESS]"
type input "40232"
click at [748, 505] on div "Account Number (last 4) Full Account Number" at bounding box center [776, 474] width 220 height 203
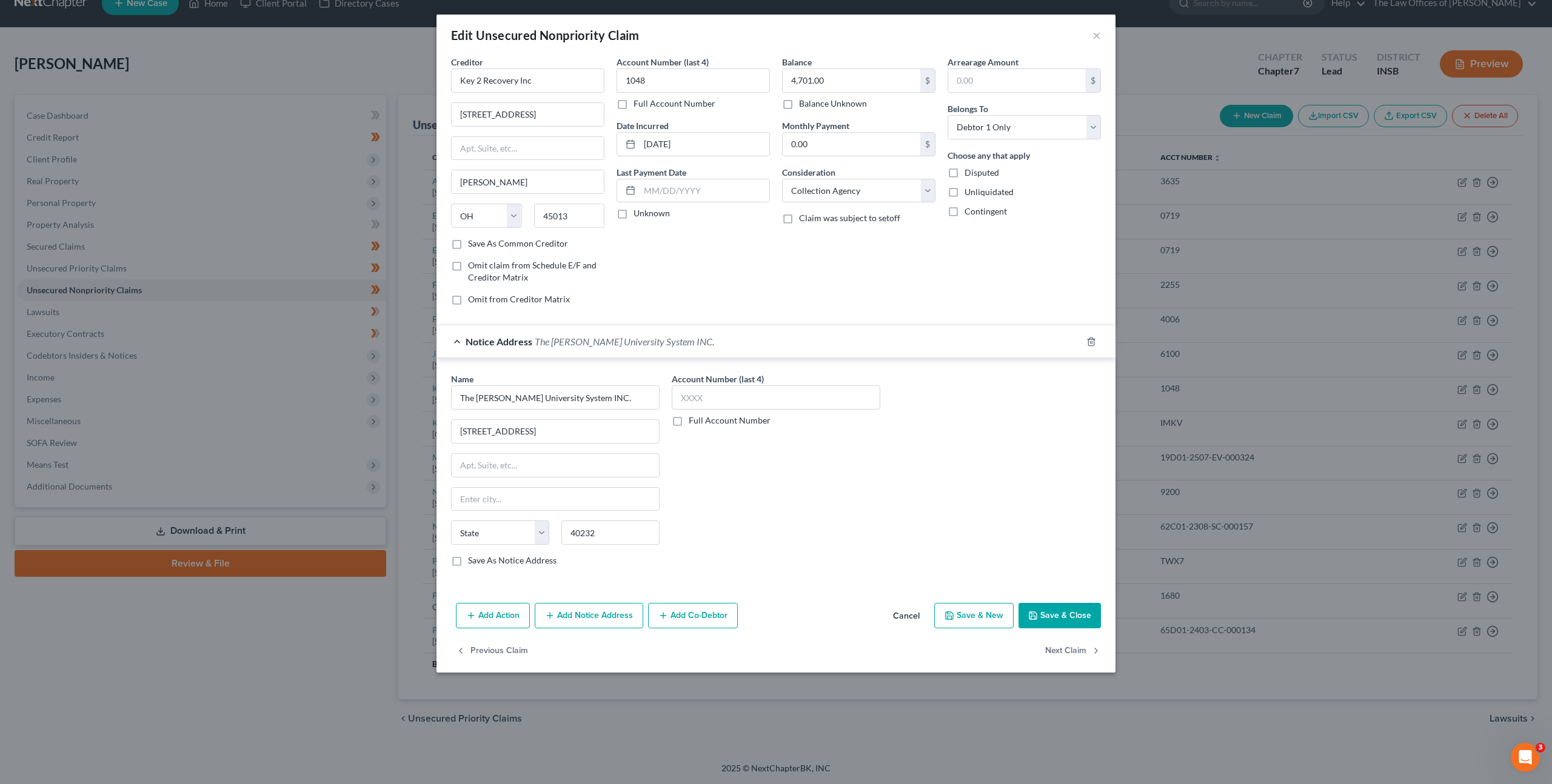
type input "[GEOGRAPHIC_DATA]"
select select "18"
click at [1026, 605] on button "Save & Close" at bounding box center [1059, 615] width 83 height 25
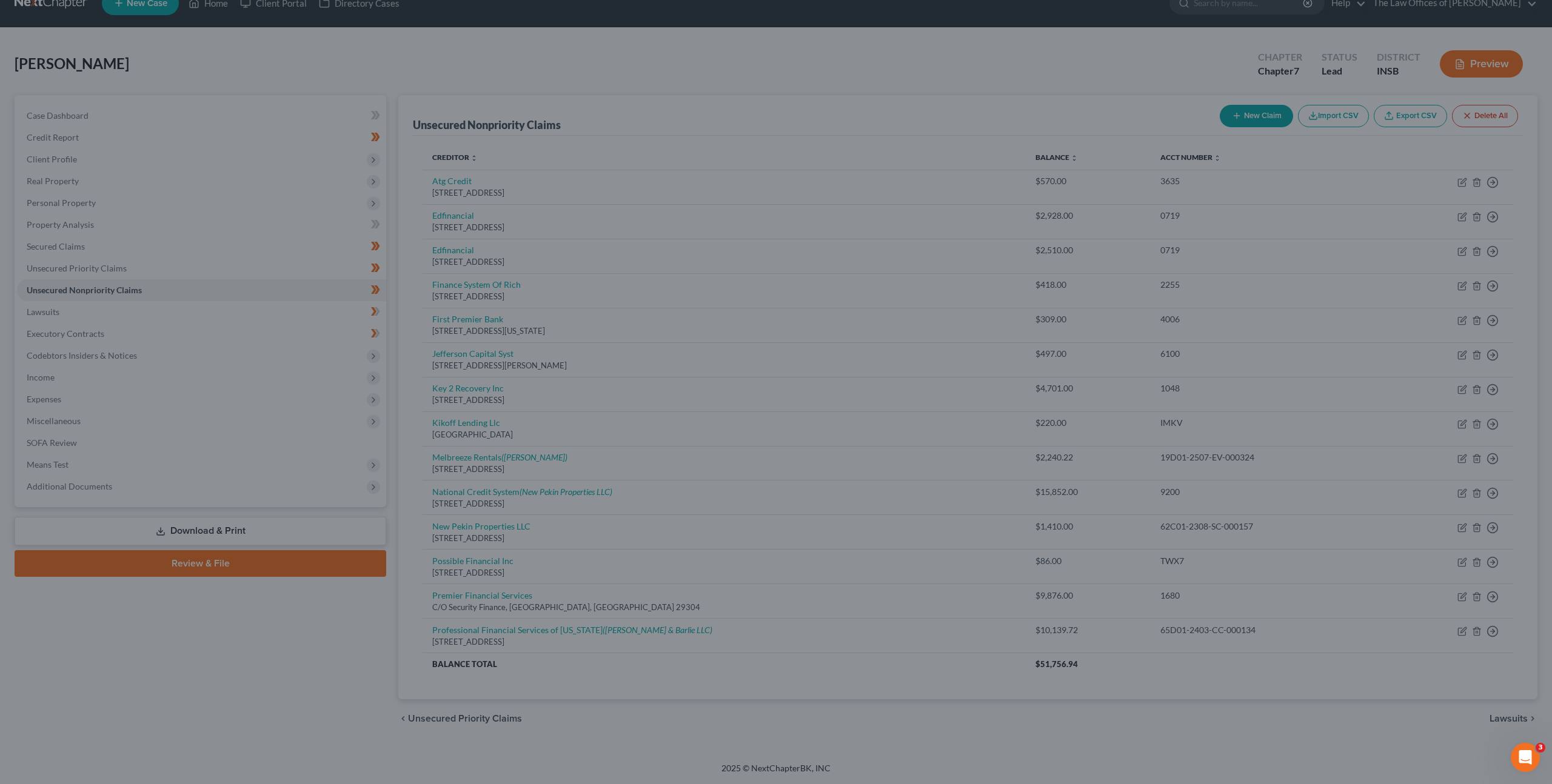
type input "0"
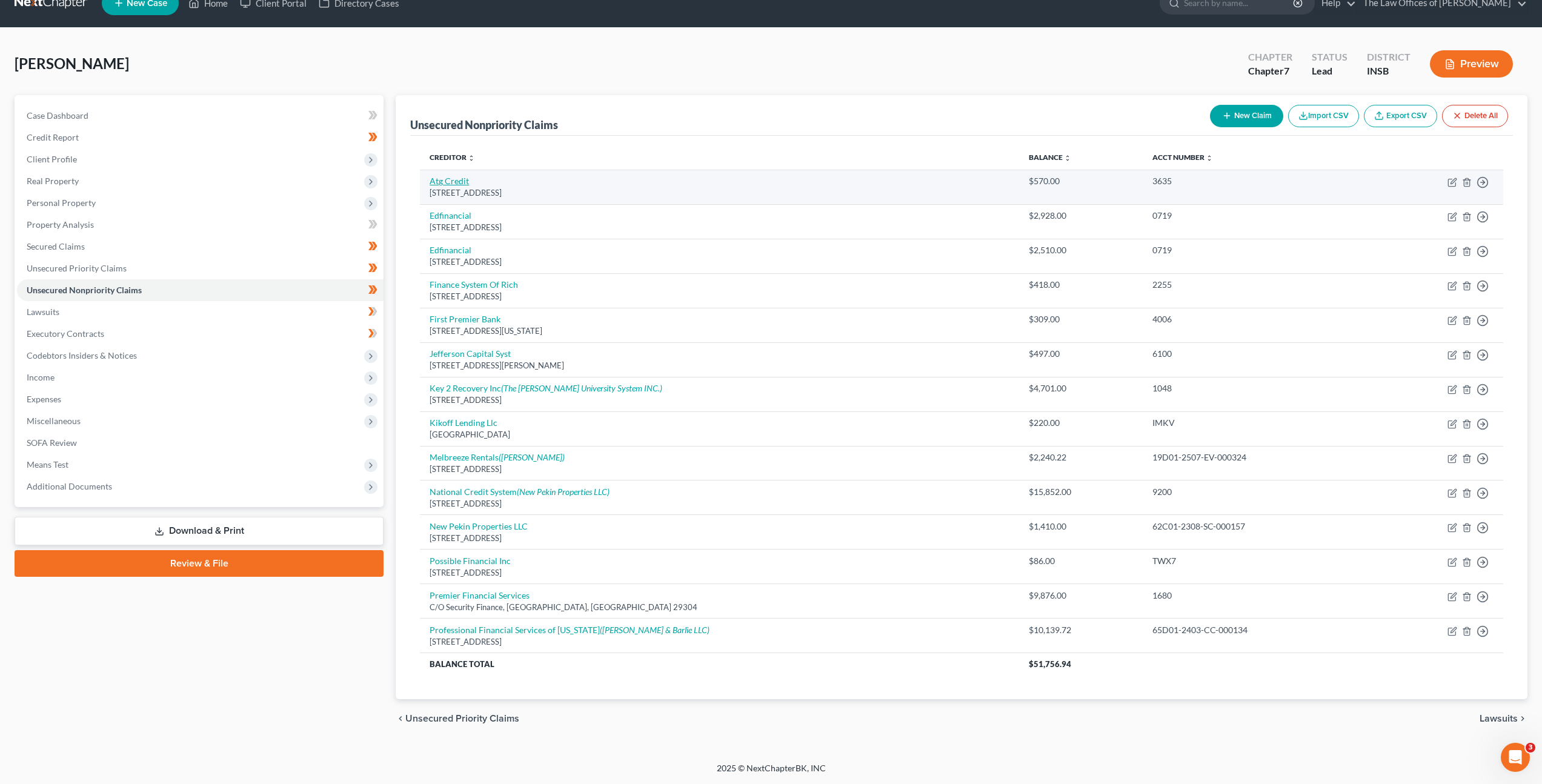
click at [447, 180] on link "Atg Credit" at bounding box center [449, 181] width 40 height 10
select select "14"
select select "0"
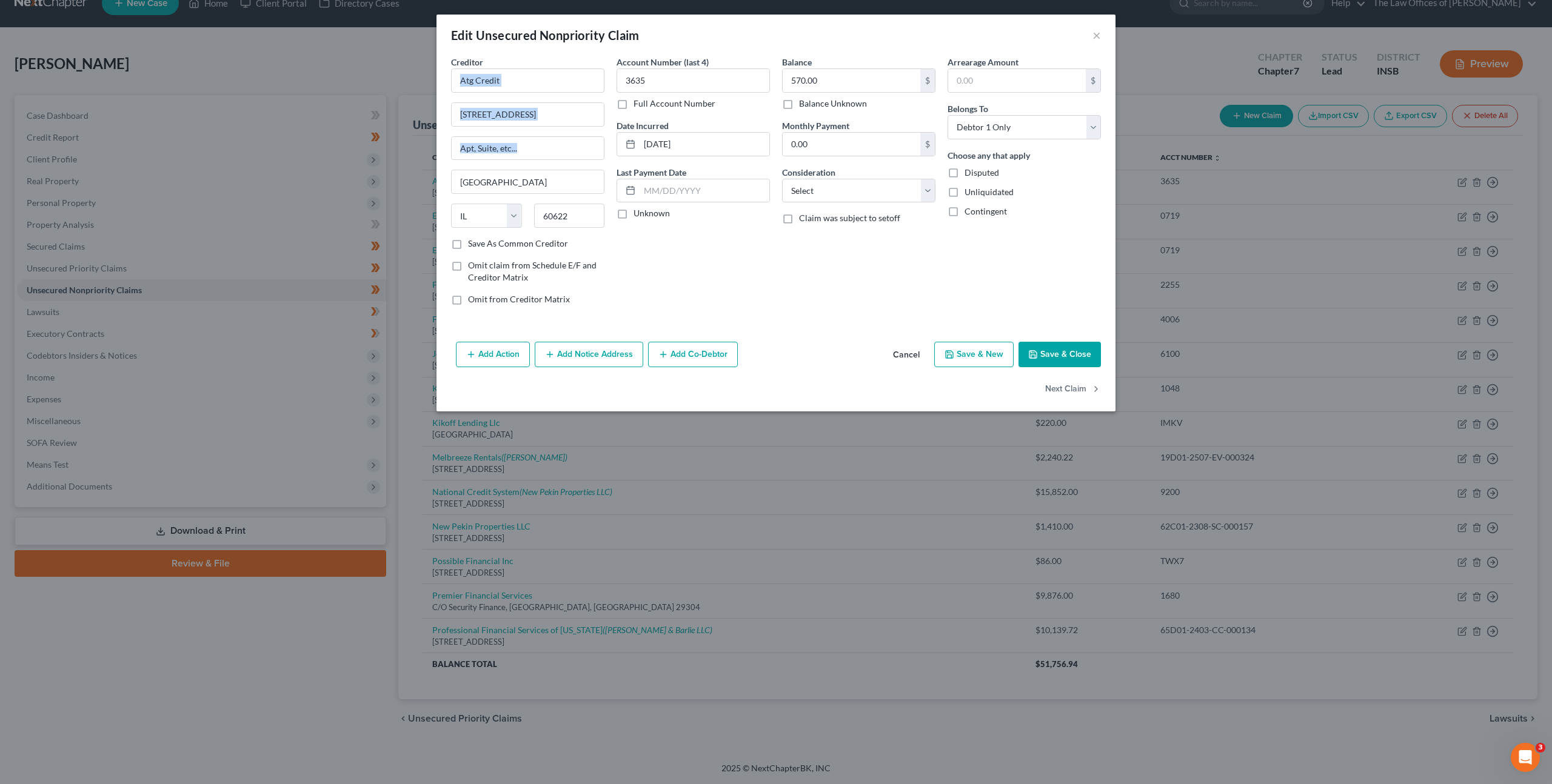
click at [586, 361] on button "Add Notice Address" at bounding box center [589, 354] width 108 height 25
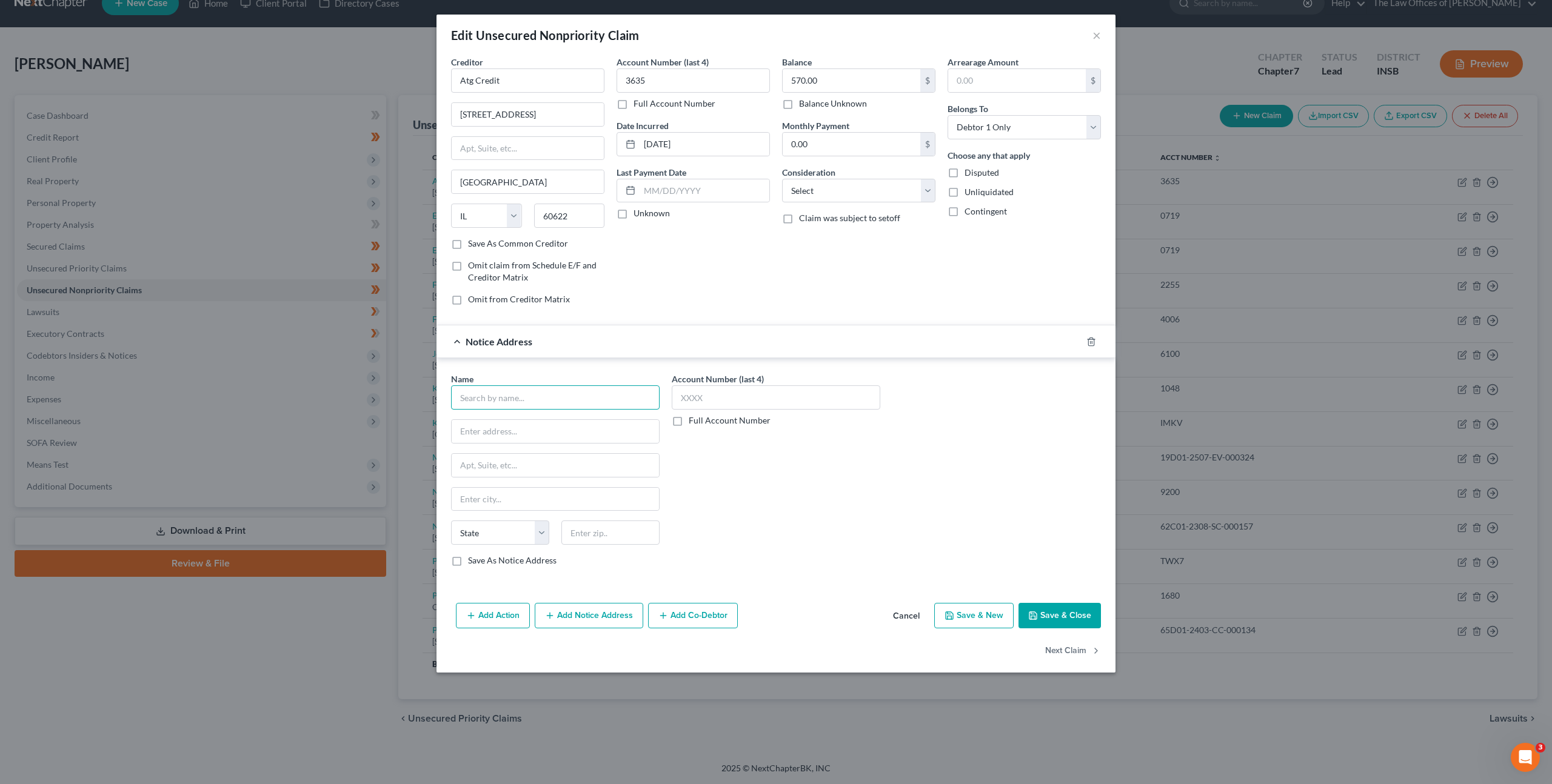
click at [520, 395] on input "text" at bounding box center [555, 397] width 208 height 24
paste input "[GEOGRAPHIC_DATA]"
type input "[GEOGRAPHIC_DATA]"
click at [530, 433] on input "text" at bounding box center [556, 431] width 207 height 23
click at [497, 419] on div "Name * [GEOGRAPHIC_DATA] [US_STATE] AK AR AZ CA CO CT DE DC [GEOGRAPHIC_DATA] […" at bounding box center [555, 470] width 208 height 194
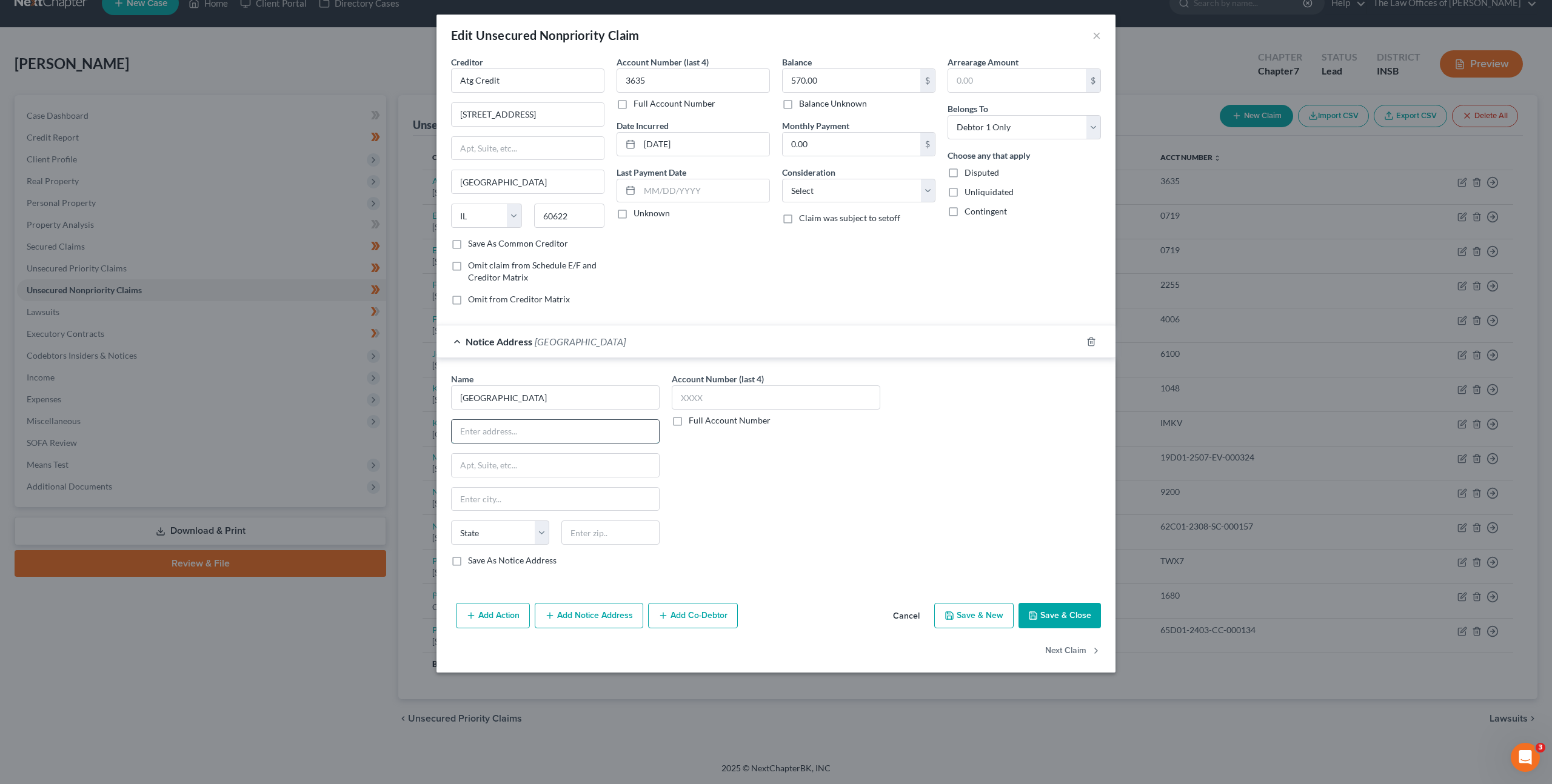
click at [496, 426] on input "text" at bounding box center [556, 431] width 207 height 23
type input "[STREET_ADDRESS][PERSON_NAME]"
type input "Suite 100"
click at [596, 538] on input "text" at bounding box center [610, 533] width 98 height 24
type input "85286"
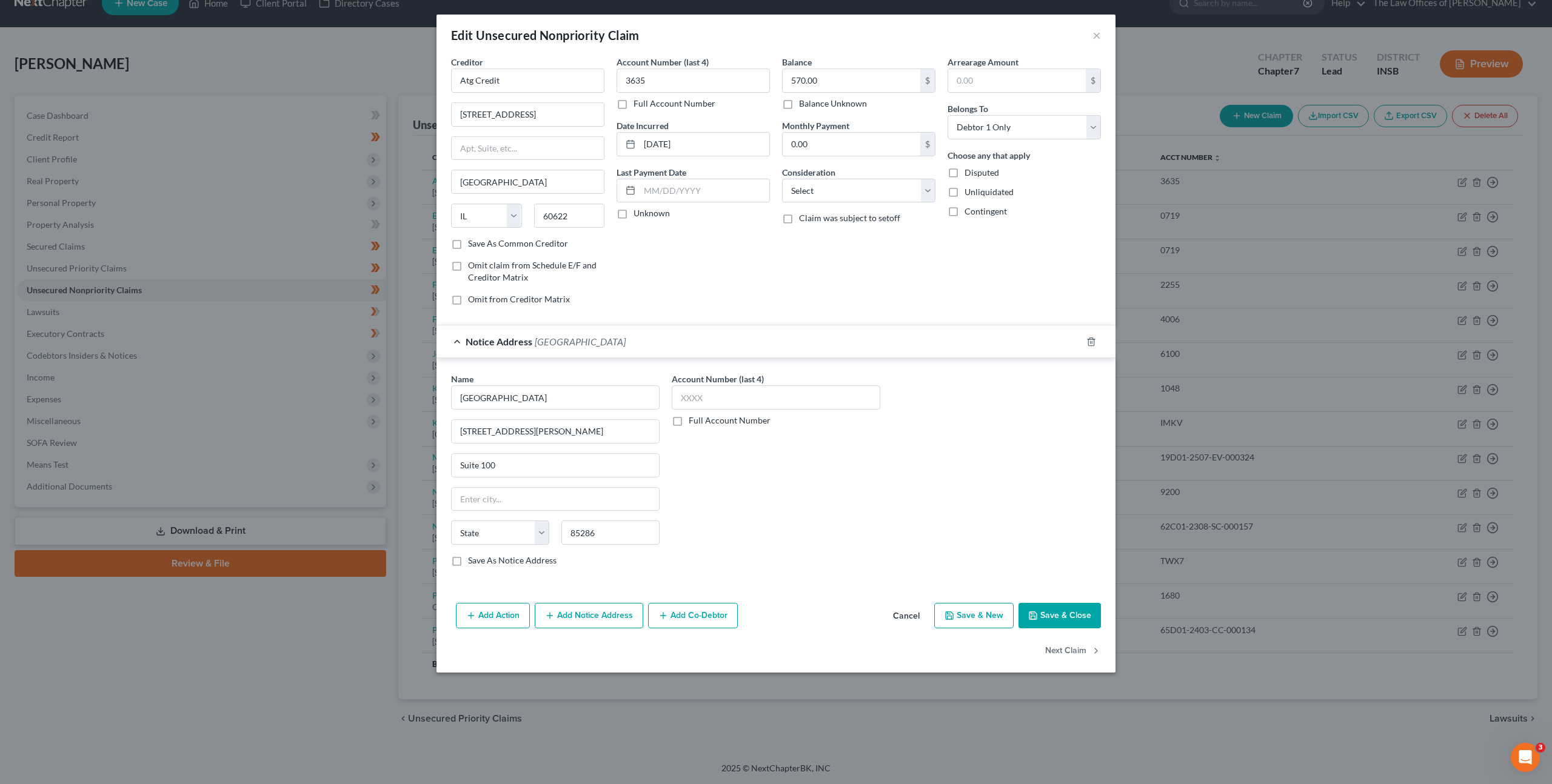
click at [852, 525] on div "Account Number (last 4) Full Account Number" at bounding box center [776, 474] width 220 height 203
type input "New River"
select select "3"
click at [1051, 613] on button "Save & Close" at bounding box center [1059, 615] width 83 height 25
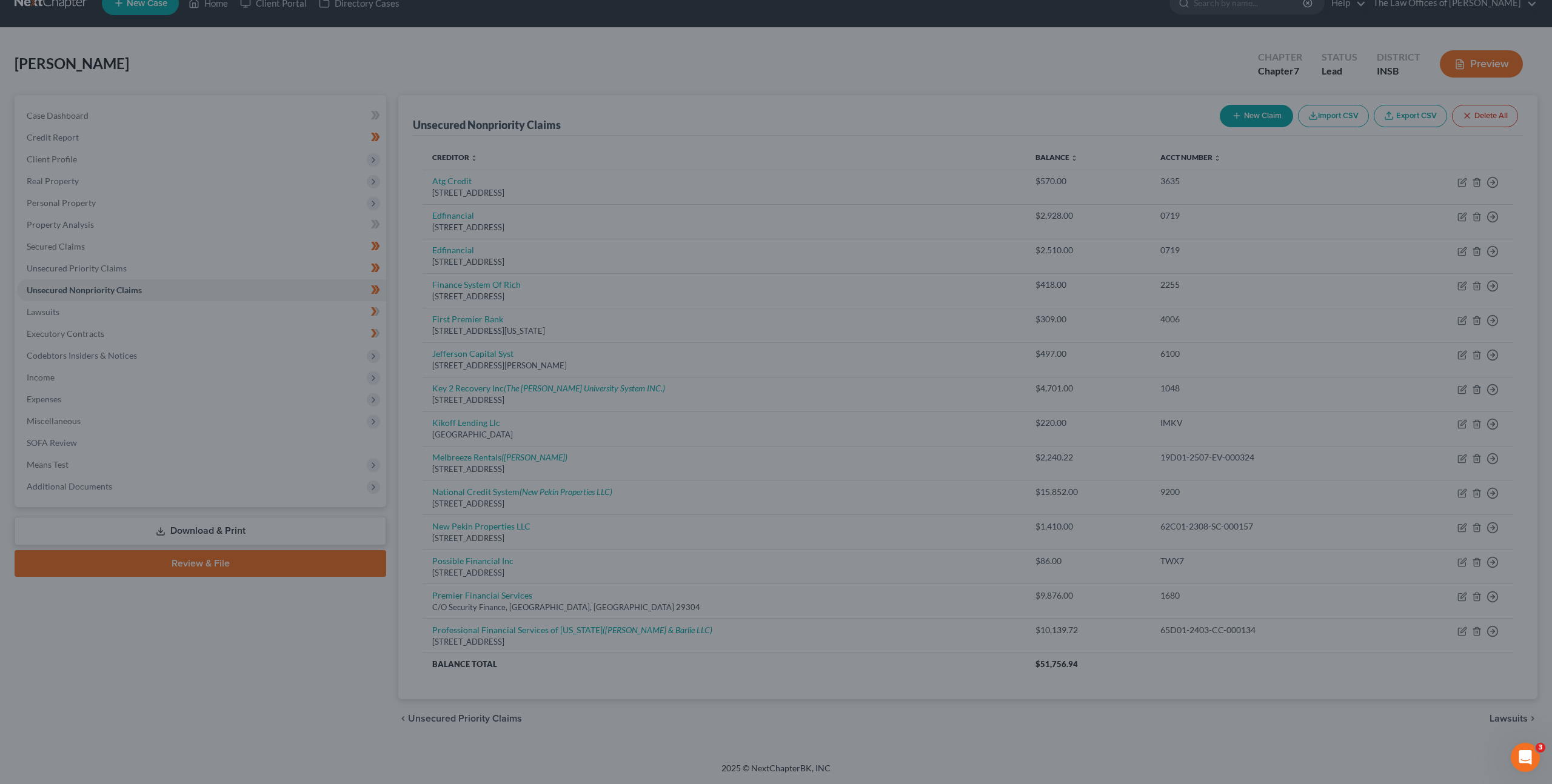
type input "0"
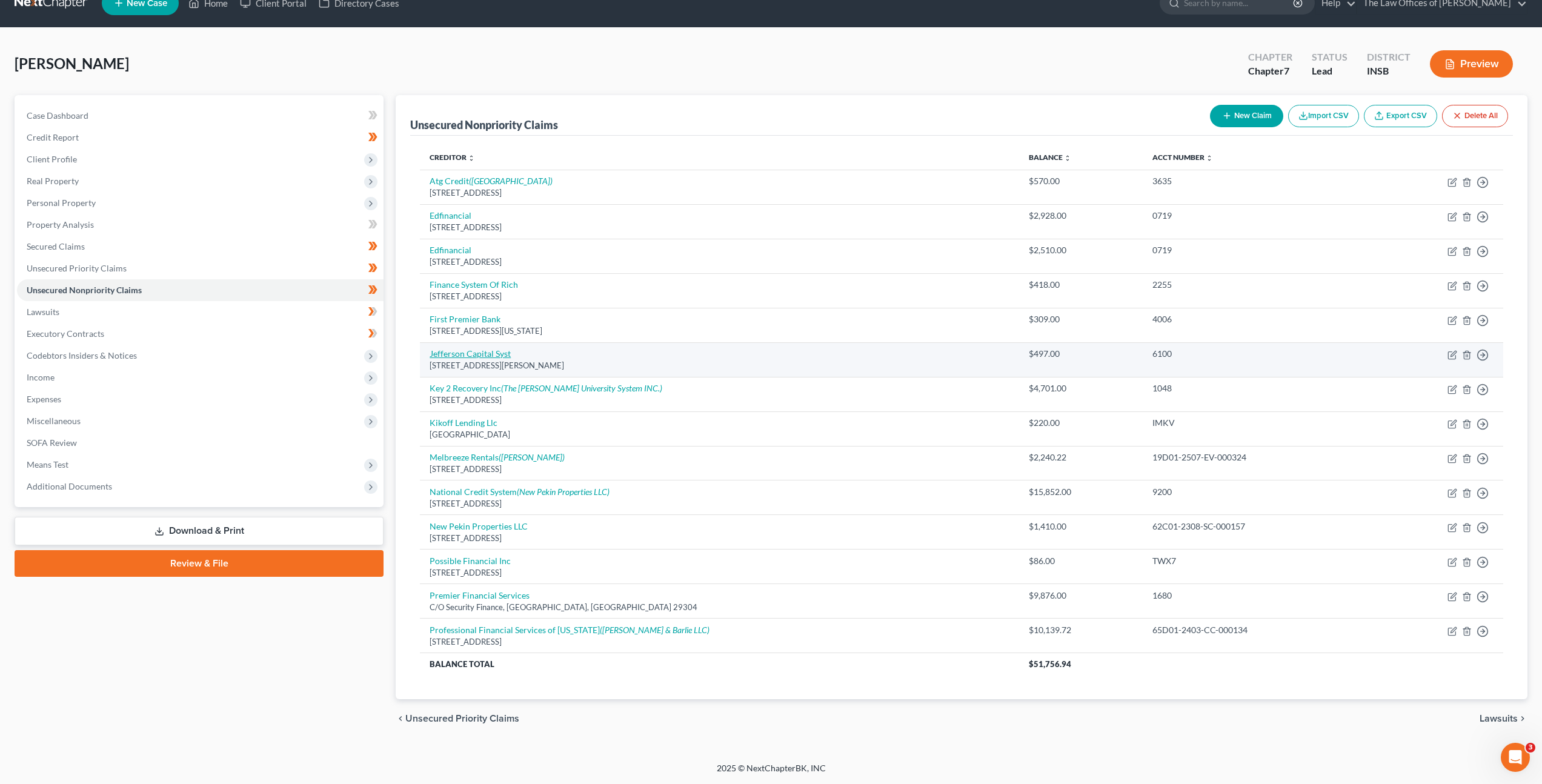
click at [474, 353] on link "Jefferson Capital Syst" at bounding box center [470, 353] width 81 height 10
select select "24"
select select "0"
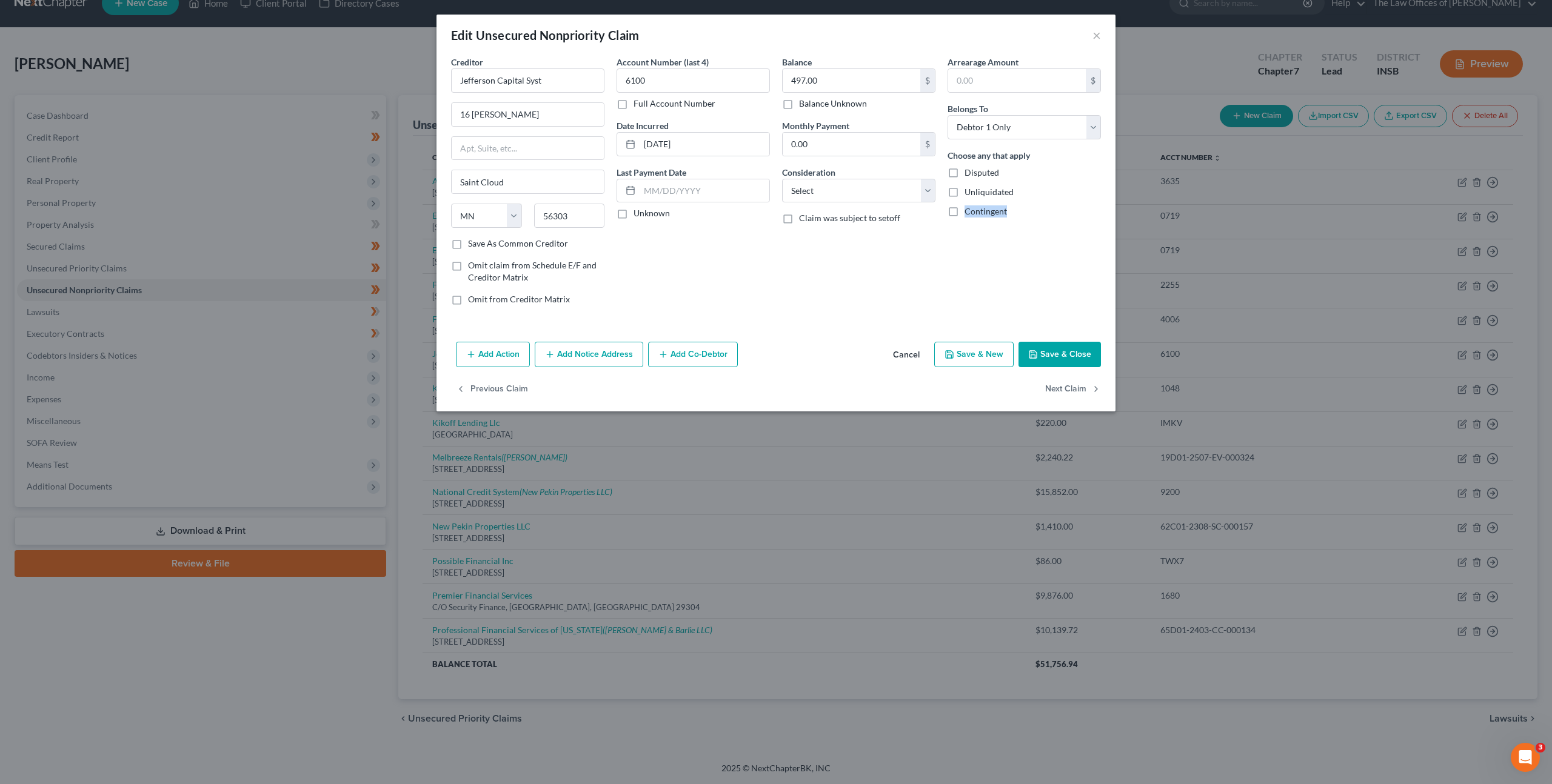
click at [591, 358] on button "Add Notice Address" at bounding box center [589, 354] width 108 height 25
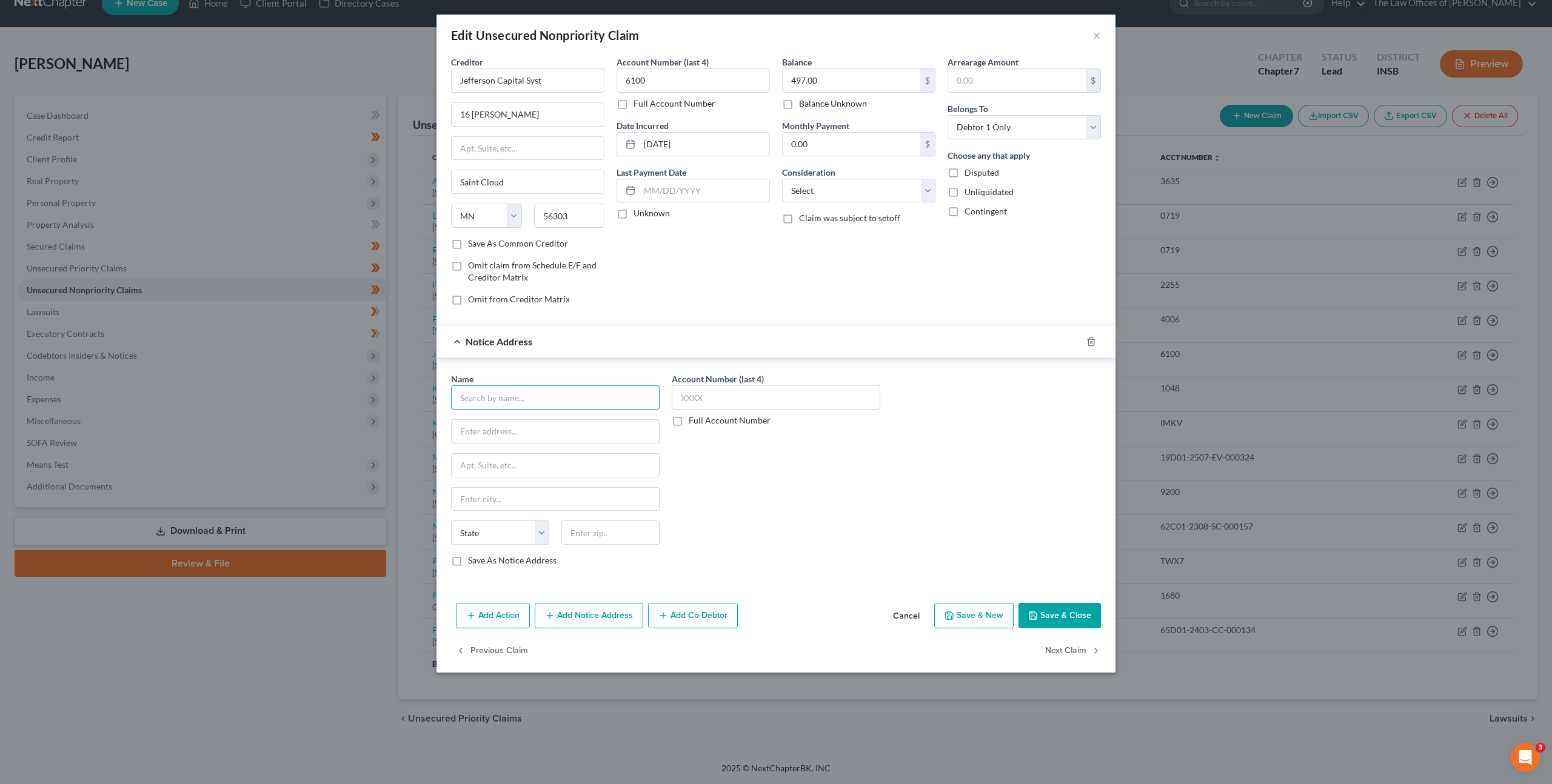
click at [541, 399] on input "text" at bounding box center [555, 397] width 208 height 24
type input "Klarna"
click at [583, 433] on div "[STREET_ADDRESS]" at bounding box center [524, 429] width 126 height 10
type input "[STREET_ADDRESS]"
type input "Ste. 300"
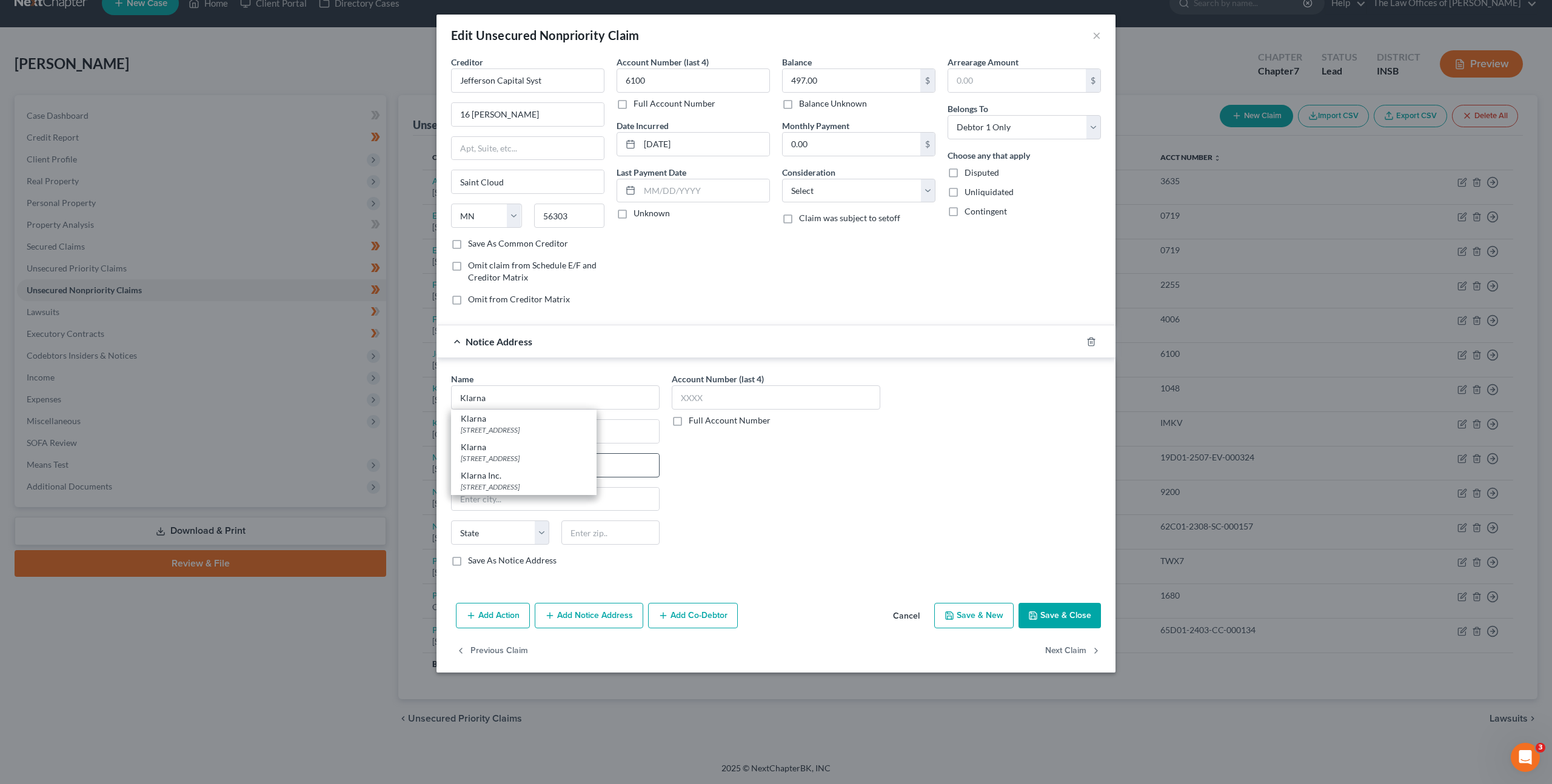
type input "Columbus"
select select "36"
type input "43215"
click at [885, 520] on div "Account Number (last 4) Full Account Number" at bounding box center [776, 474] width 220 height 203
click at [1068, 618] on button "Save & Close" at bounding box center [1059, 615] width 83 height 25
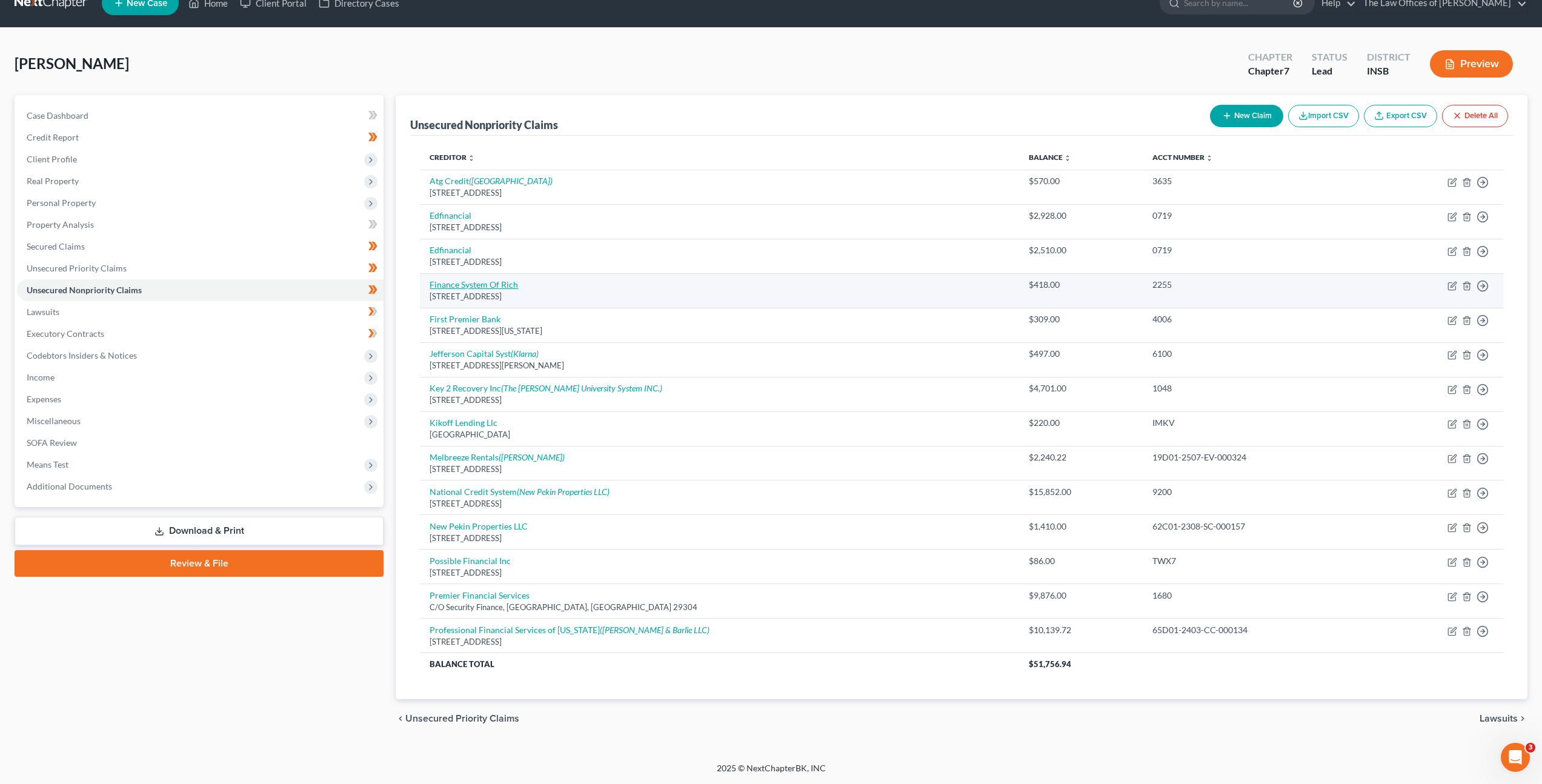
click at [475, 285] on link "Finance System Of Rich" at bounding box center [474, 284] width 88 height 10
select select "15"
select select "1"
select select "0"
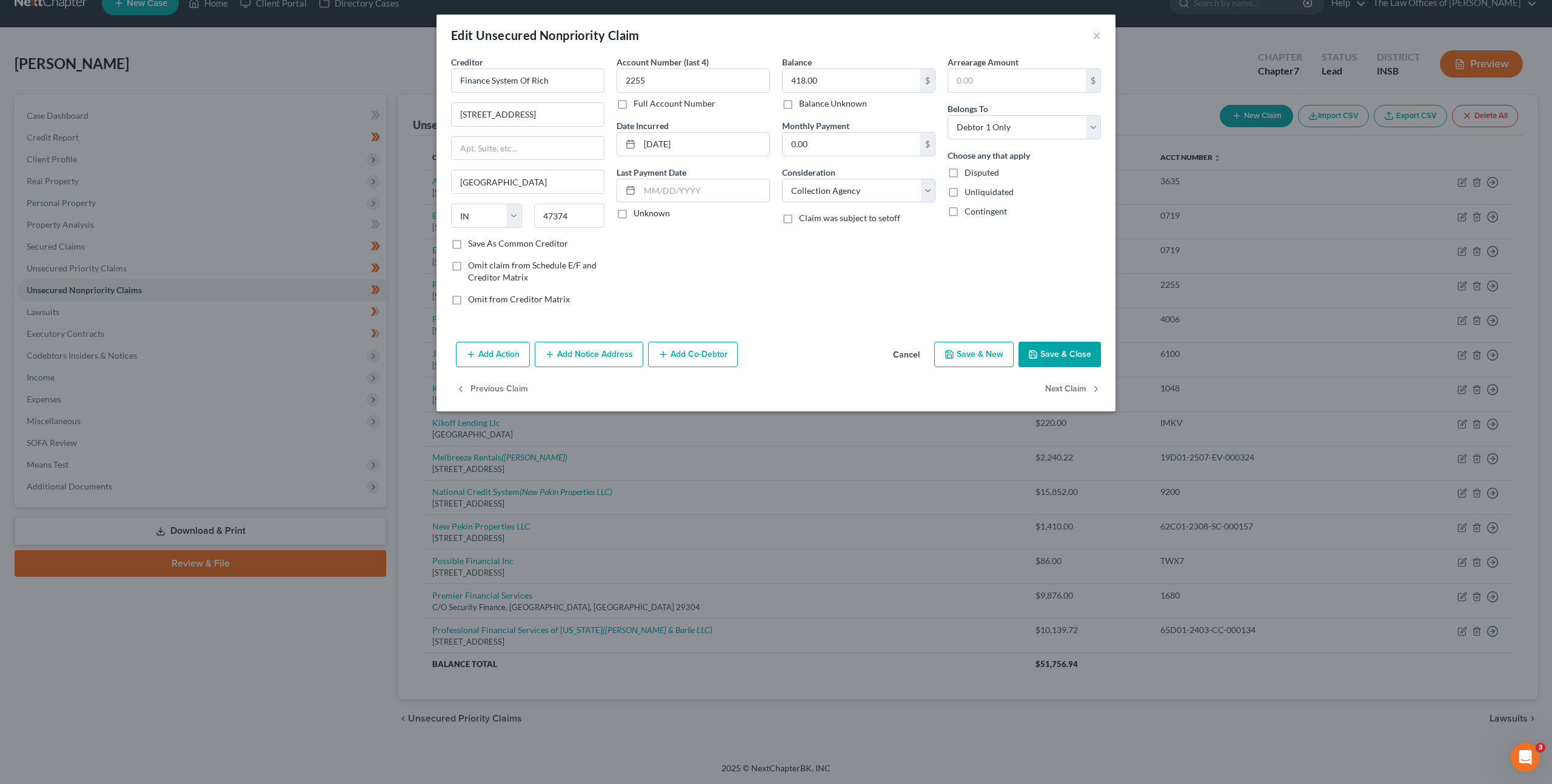
click at [552, 363] on button "Add Notice Address" at bounding box center [589, 354] width 108 height 25
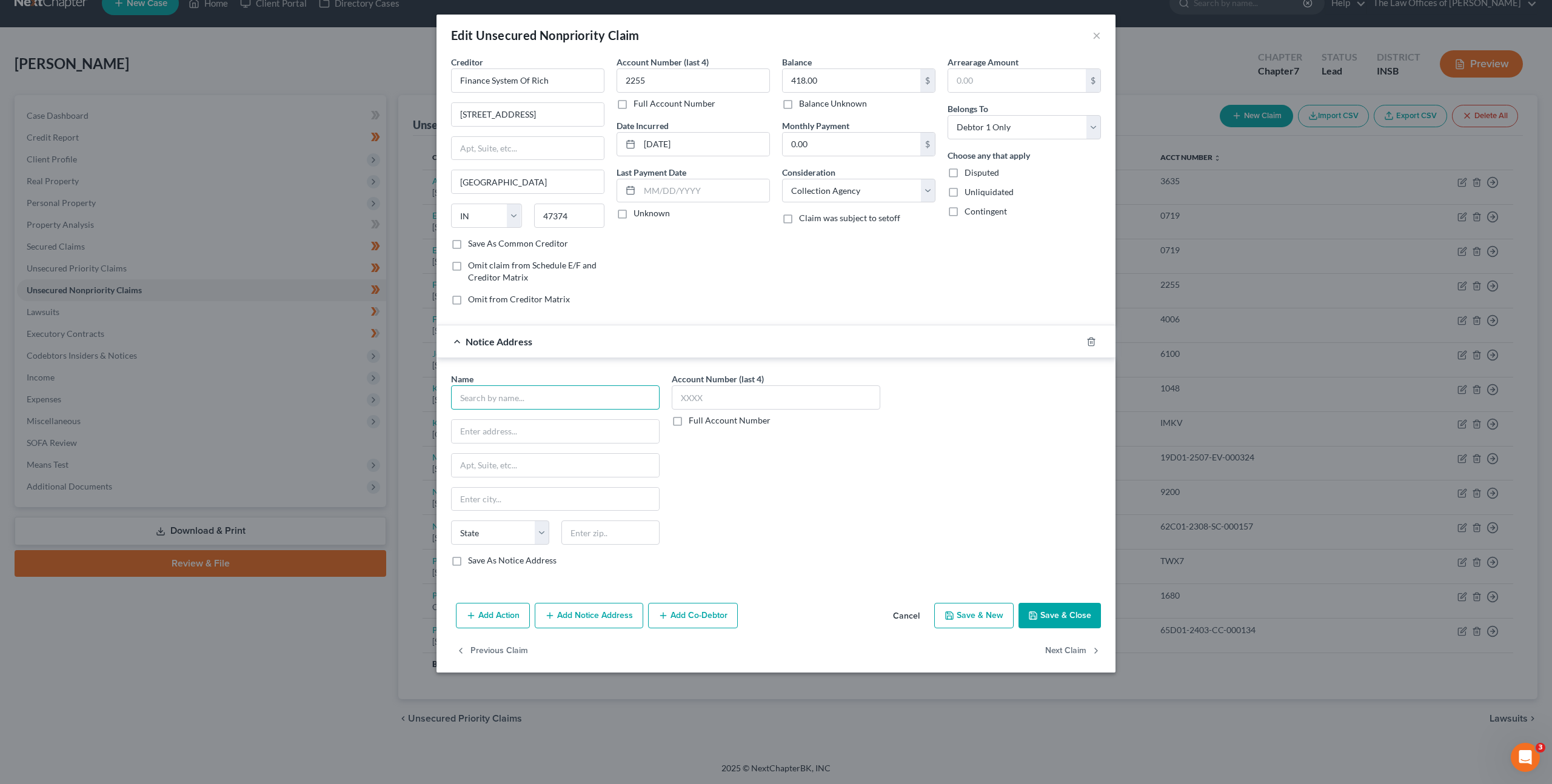
click at [508, 392] on input "text" at bounding box center [555, 397] width 208 height 24
drag, startPoint x: 542, startPoint y: 395, endPoint x: 394, endPoint y: 385, distance: 148.3
click at [394, 385] on div "Edit Unsecured Nonpriority Claim × Creditor * Finance System Of Rich [GEOGRAPHI…" at bounding box center [776, 392] width 1552 height 784
click at [510, 390] on input "[GEOGRAPHIC_DATA]" at bounding box center [555, 397] width 208 height 24
click at [513, 392] on input "[GEOGRAPHIC_DATA]" at bounding box center [555, 397] width 208 height 24
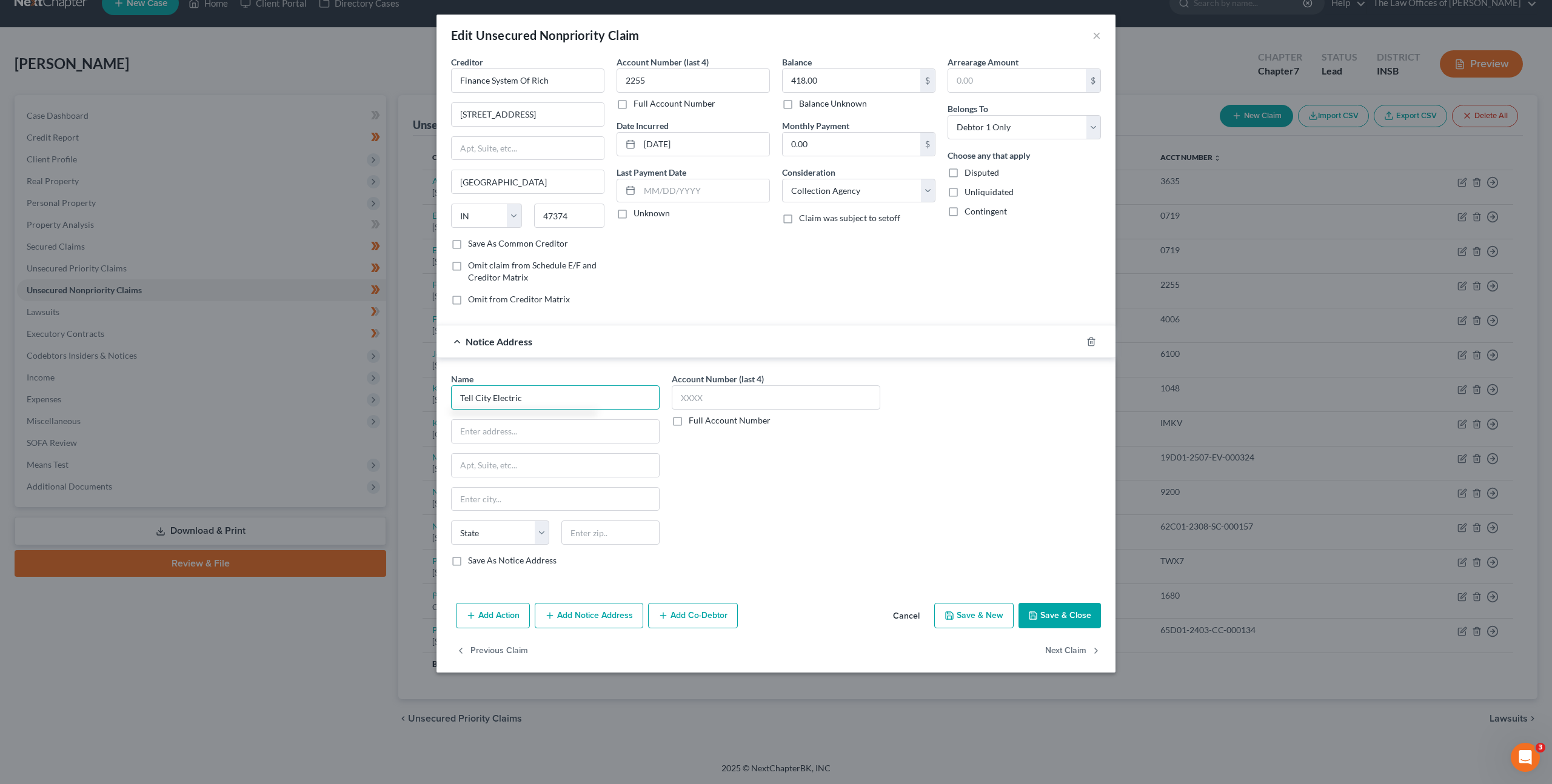
type input "Tell City Electric"
drag, startPoint x: 542, startPoint y: 429, endPoint x: 671, endPoint y: 425, distance: 129.1
click at [542, 429] on input "text" at bounding box center [556, 431] width 207 height 23
type input "[STREET_ADDRESS]"
type input "S"
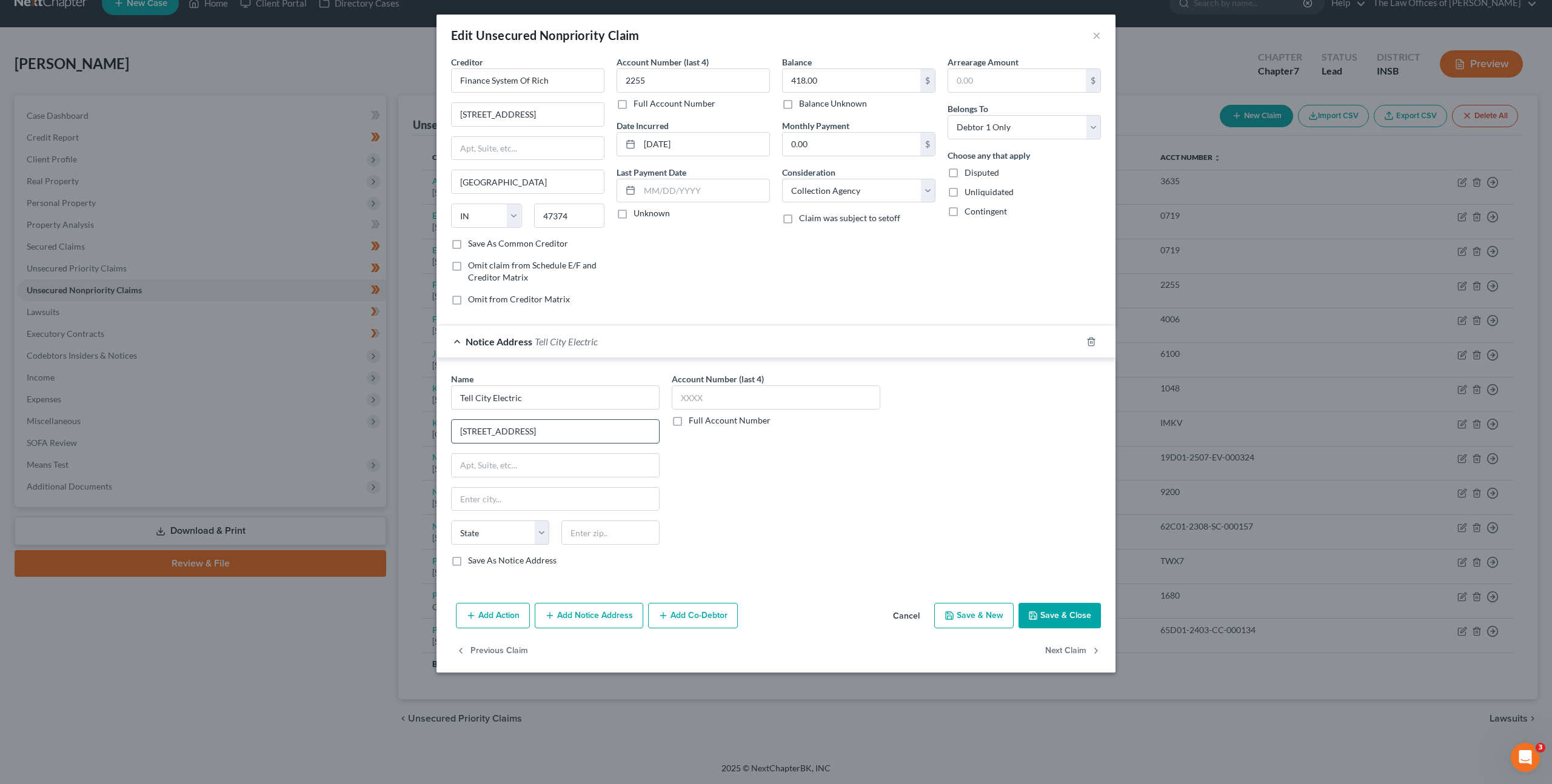
click at [576, 435] on input "[STREET_ADDRESS]" at bounding box center [556, 431] width 207 height 23
type input "[STREET_ADDRESS]"
type input "47586"
click at [878, 523] on div "Account Number (last 4) Full Account Number" at bounding box center [776, 474] width 220 height 203
type input "[GEOGRAPHIC_DATA]"
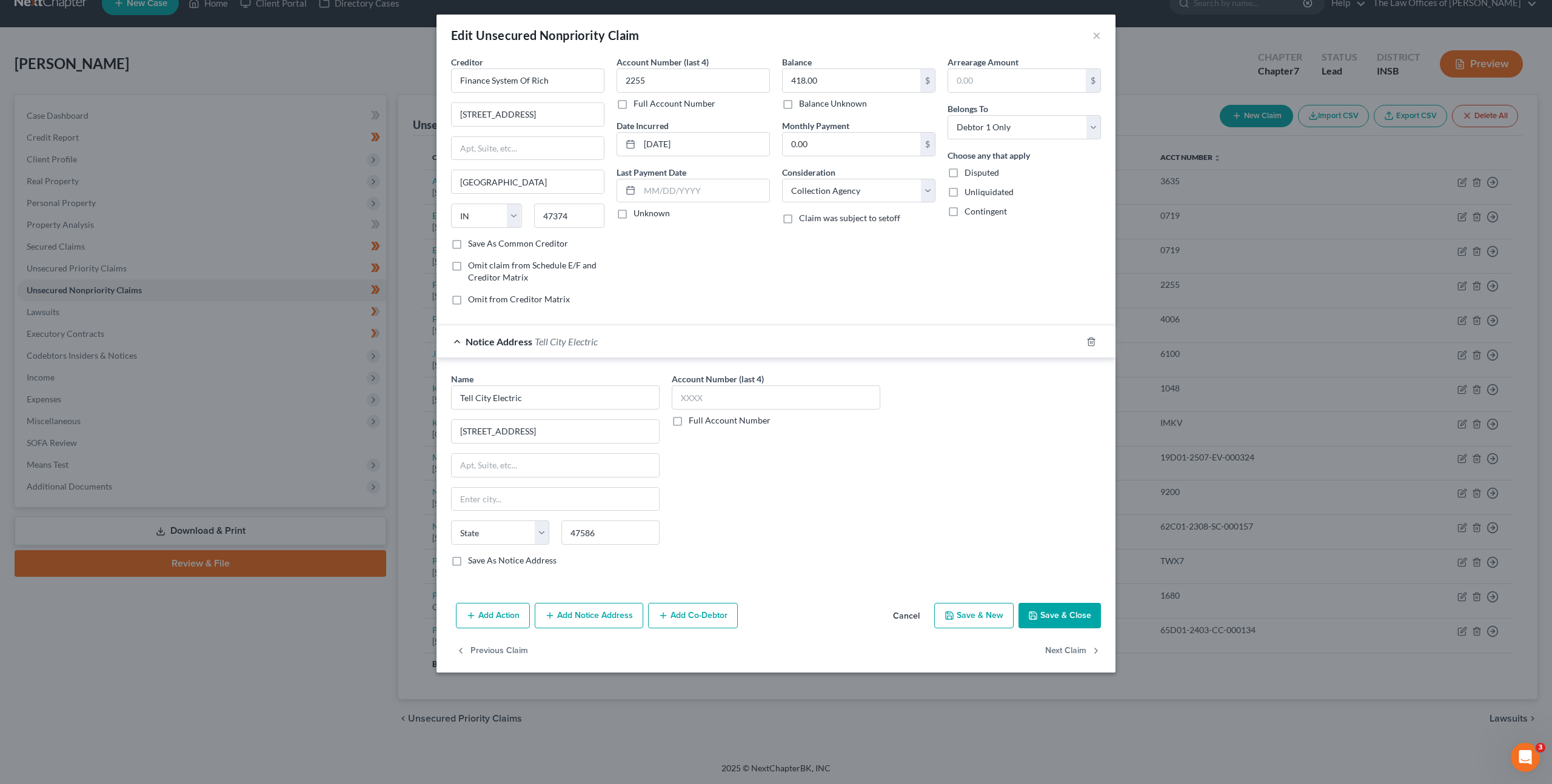
select select "15"
click at [1066, 621] on button "Save & Close" at bounding box center [1059, 615] width 83 height 25
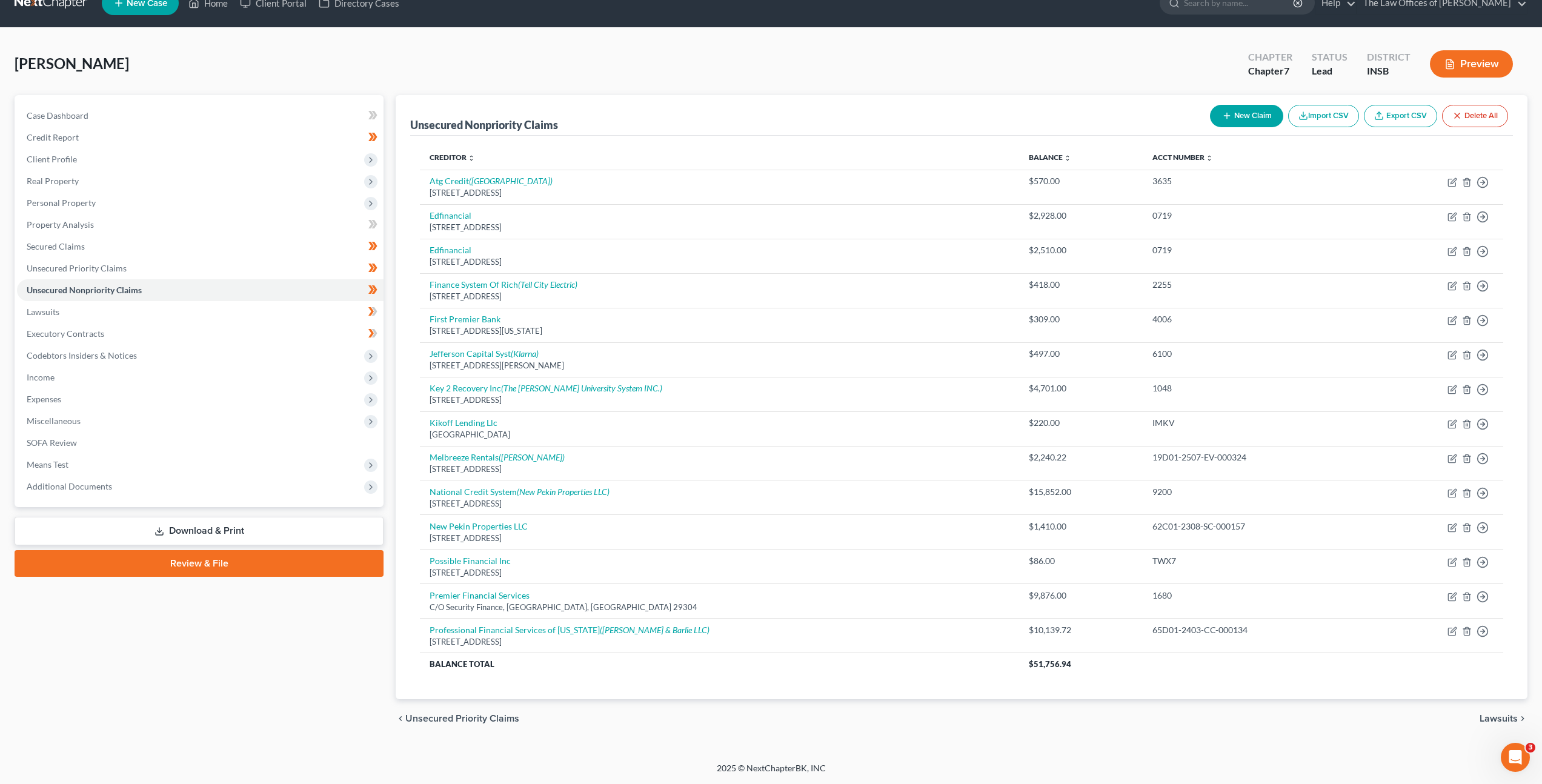
click at [1227, 115] on icon "button" at bounding box center [1227, 116] width 9 height 9
select select "0"
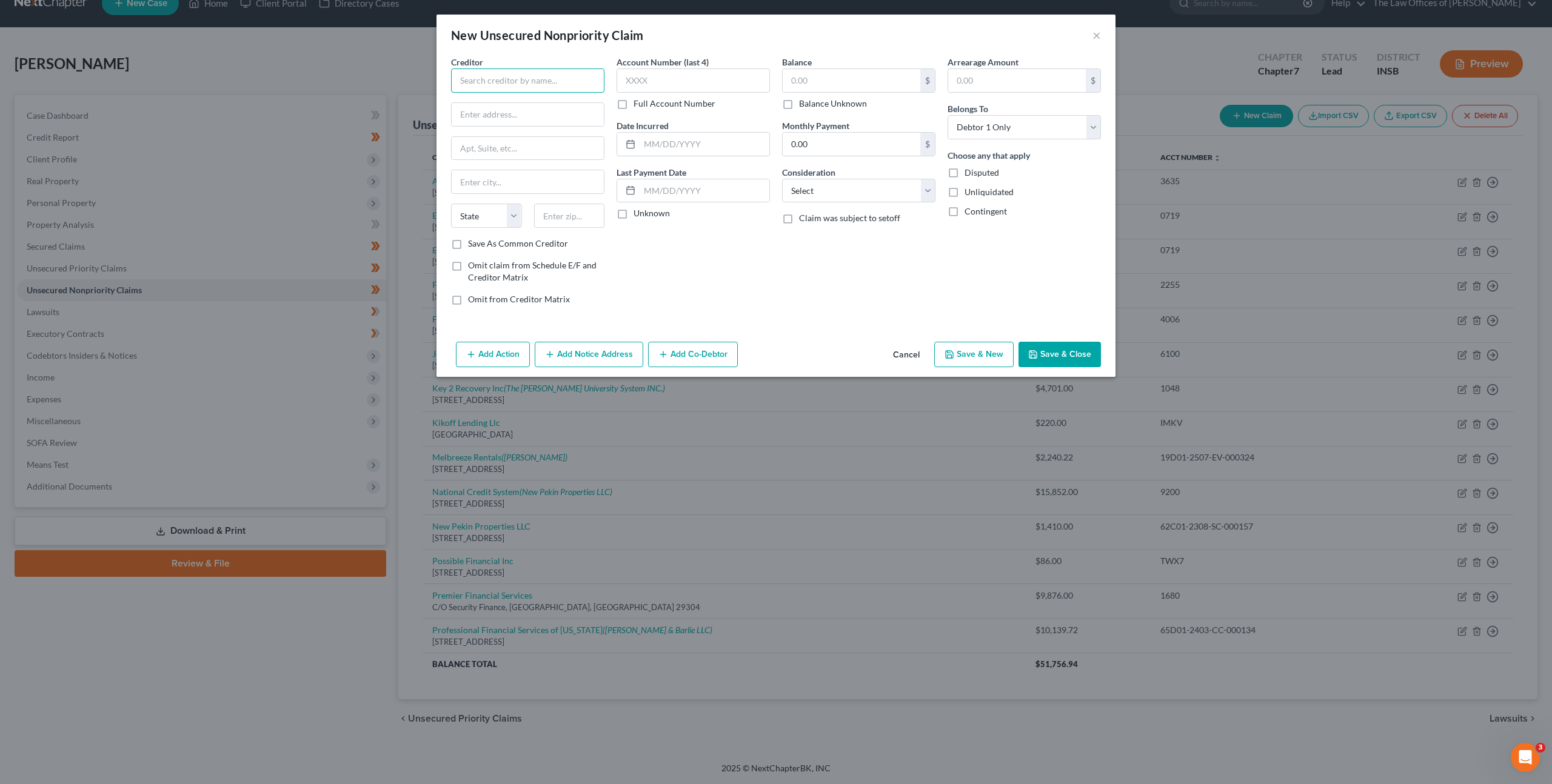
click at [546, 83] on input "text" at bounding box center [527, 81] width 154 height 24
click at [492, 108] on div "[STREET_ADDRESS] [STREET_ADDRESS]" at bounding box center [524, 113] width 126 height 10
type input "TrueAccord"
type input "[STREET_ADDRESS]"
type input "Suite 130"
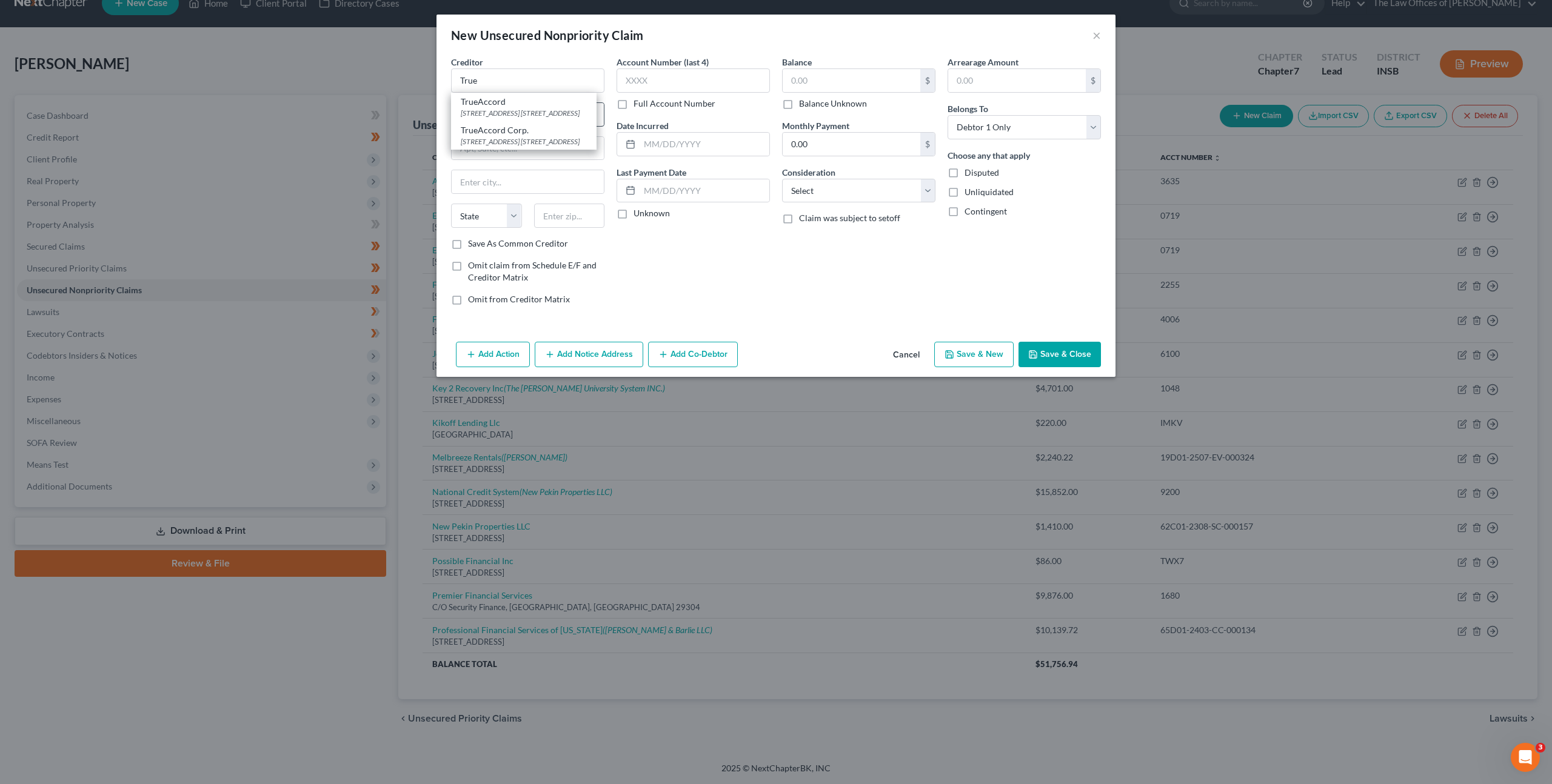
type input "Lenexa"
select select "17"
type input "66219"
click at [669, 82] on input "text" at bounding box center [693, 81] width 154 height 24
click at [632, 77] on input "text" at bounding box center [693, 81] width 154 height 24
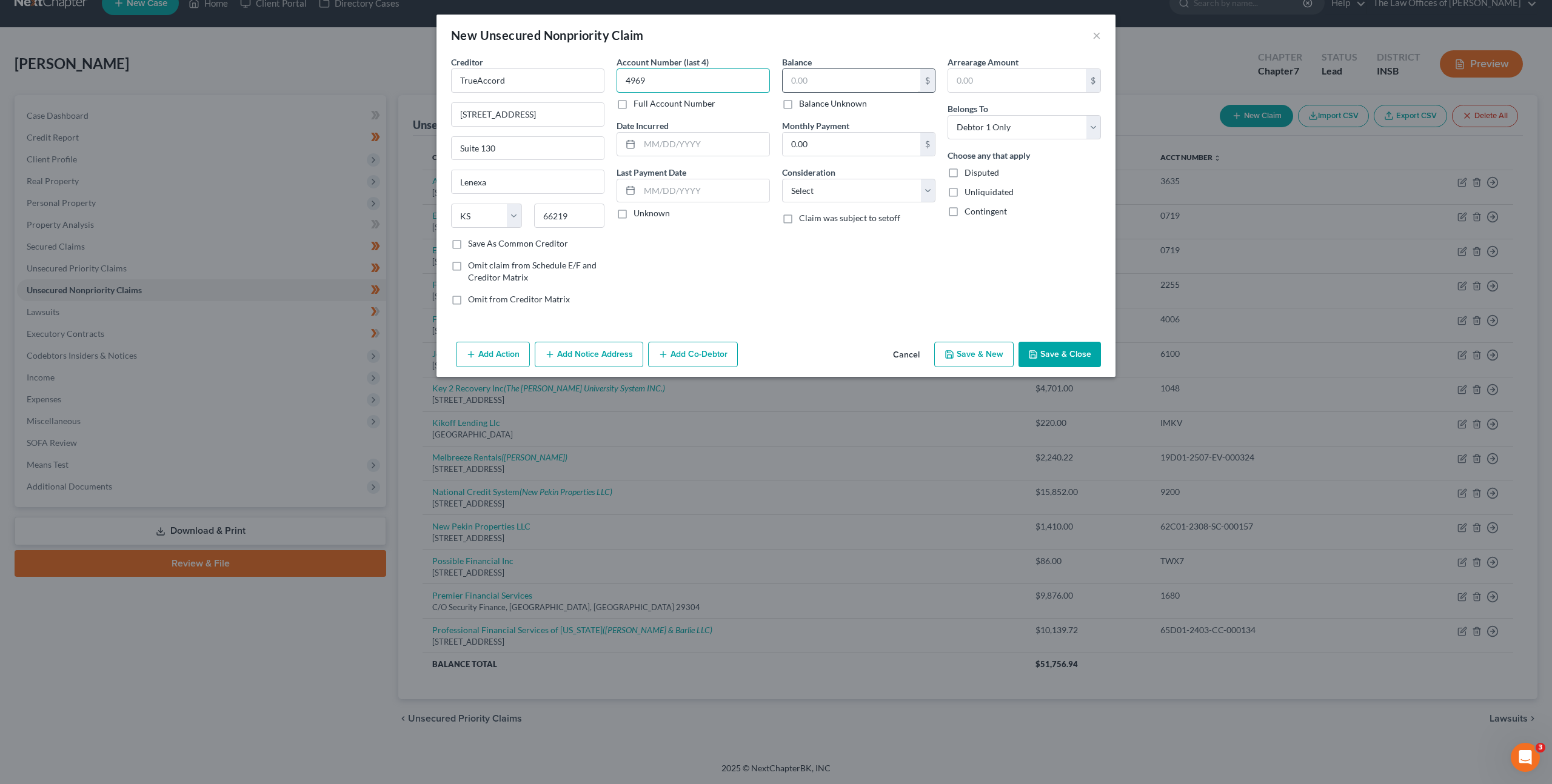
type input "4969"
click at [816, 87] on input "text" at bounding box center [851, 80] width 137 height 23
click at [821, 84] on input "text" at bounding box center [851, 80] width 137 height 23
type input "346.32"
click at [821, 193] on select "Select Cable / Satellite Services Collection Agency Credit Card Debt Debt Couns…" at bounding box center [858, 191] width 154 height 24
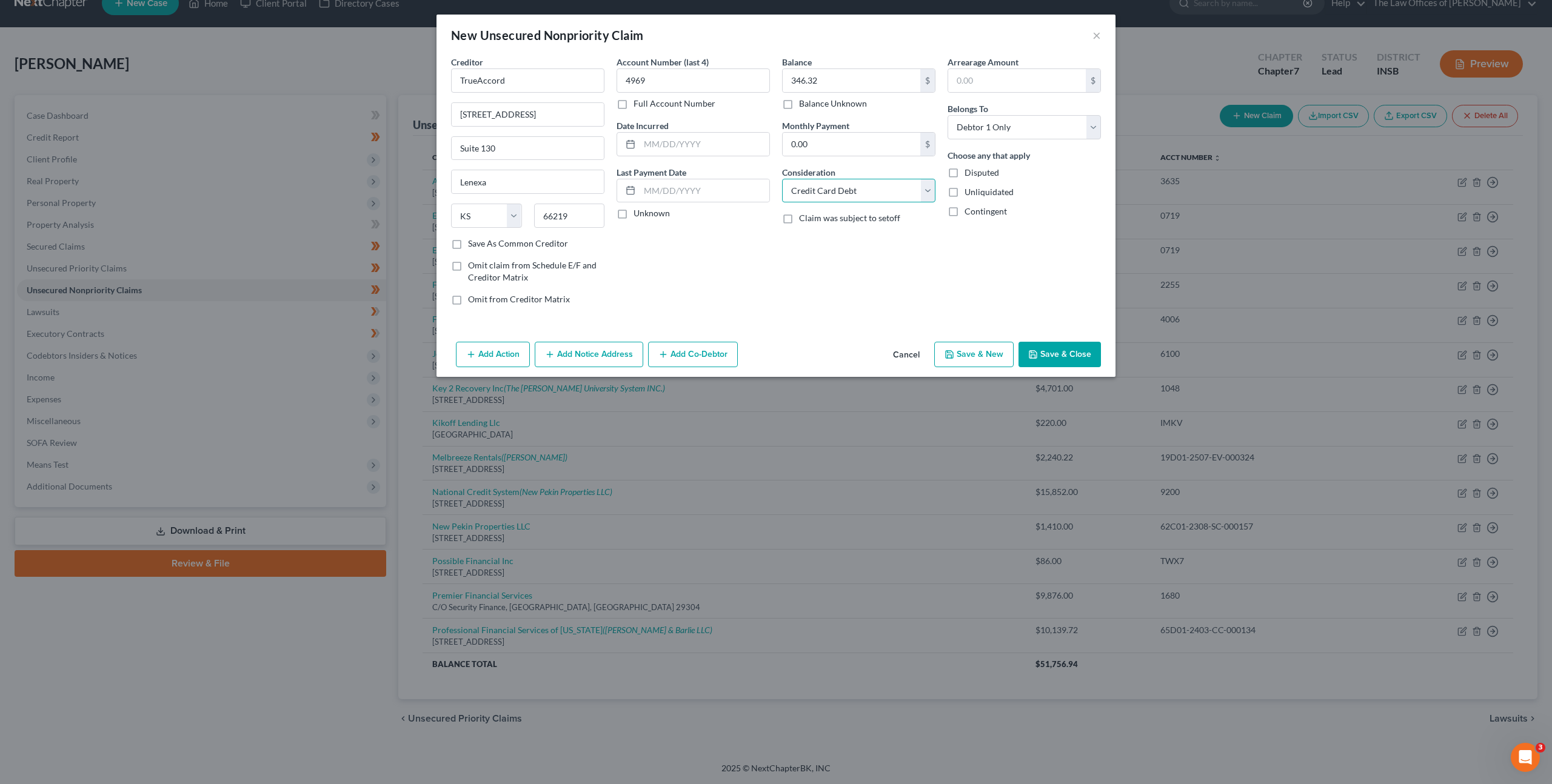
click at [782, 179] on select "Select Cable / Satellite Services Collection Agency Credit Card Debt Debt Couns…" at bounding box center [858, 191] width 154 height 24
click at [727, 265] on div "Account Number (last 4) 4969 Full Account Number Date Incurred Last Payment Dat…" at bounding box center [693, 184] width 166 height 259
click at [895, 193] on select "Select Cable / Satellite Services Collection Agency Credit Card Debt Debt Couns…" at bounding box center [858, 191] width 154 height 24
select select "1"
click at [782, 179] on select "Select Cable / Satellite Services Collection Agency Credit Card Debt Debt Couns…" at bounding box center [858, 191] width 154 height 24
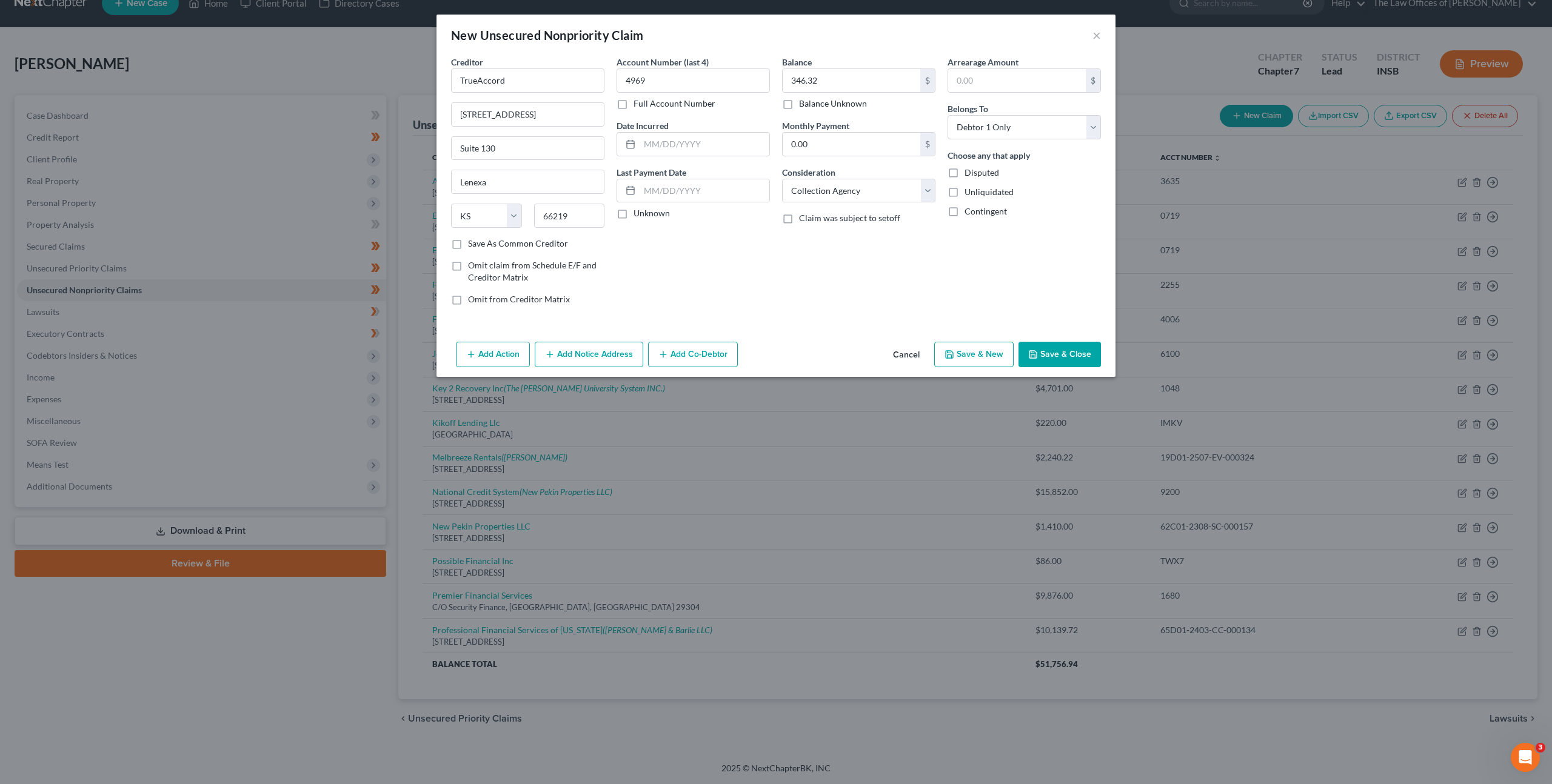
click at [585, 346] on button "Add Notice Address" at bounding box center [589, 354] width 108 height 25
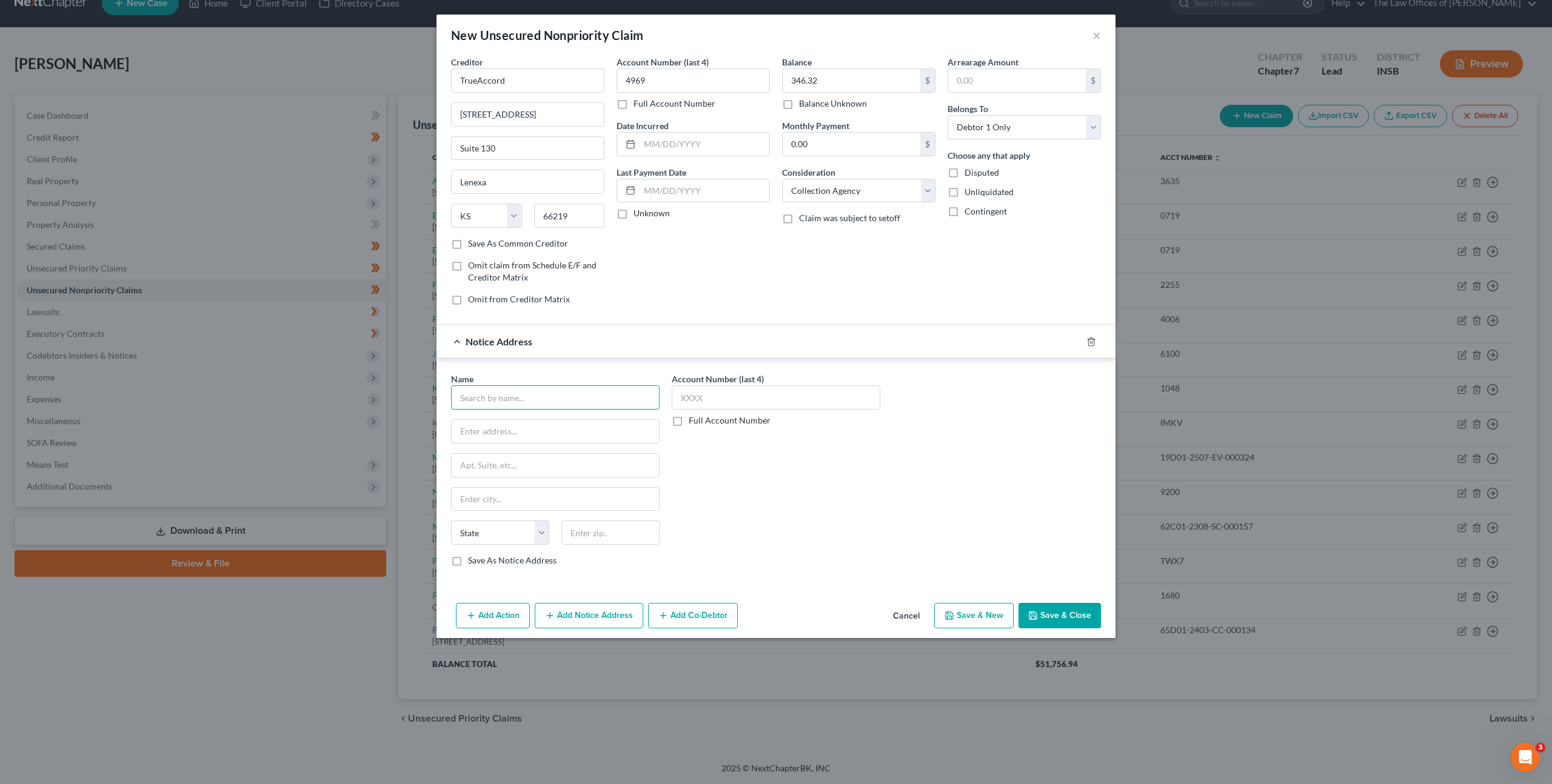
click at [528, 400] on input "text" at bounding box center [555, 397] width 208 height 24
click at [586, 395] on input "text" at bounding box center [555, 397] width 208 height 24
drag, startPoint x: 558, startPoint y: 400, endPoint x: 372, endPoint y: 383, distance: 186.8
click at [362, 385] on div "New Unsecured Nonpriority Claim × Creditor * TrueAccord 16011 College Blvd. Sui…" at bounding box center [776, 392] width 1552 height 784
click at [575, 393] on input "Premier Bankcard LLC" at bounding box center [555, 397] width 208 height 24
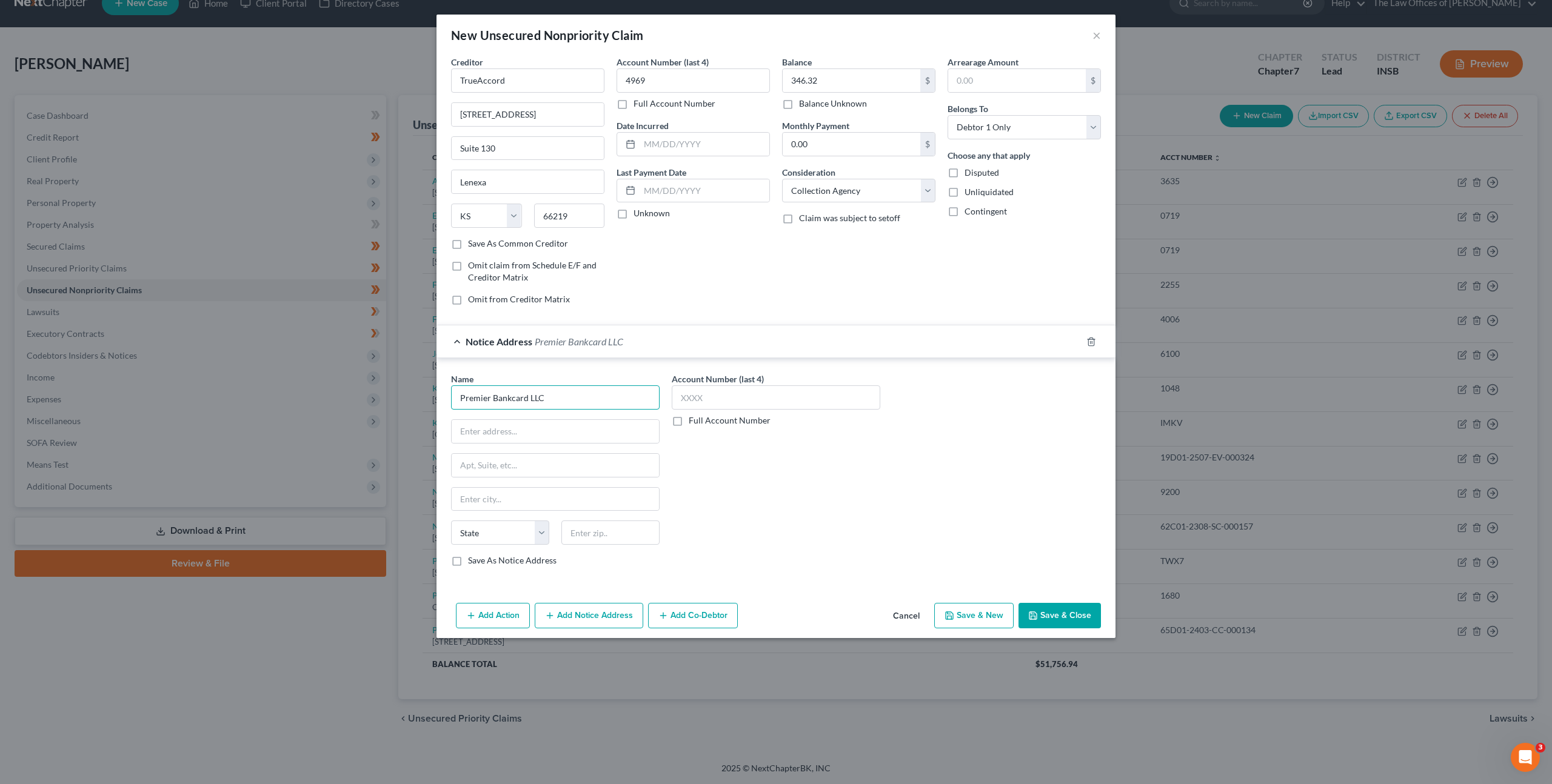
click at [343, 382] on div "New Unsecured Nonpriority Claim × Creditor * TrueAccord 16011 College Blvd. Sui…" at bounding box center [776, 392] width 1552 height 784
click at [454, 399] on input "First" at bounding box center [555, 397] width 208 height 24
type input "Premier Bankcard LLC"
type input "3820 N Louise Ave"
type input "57107"
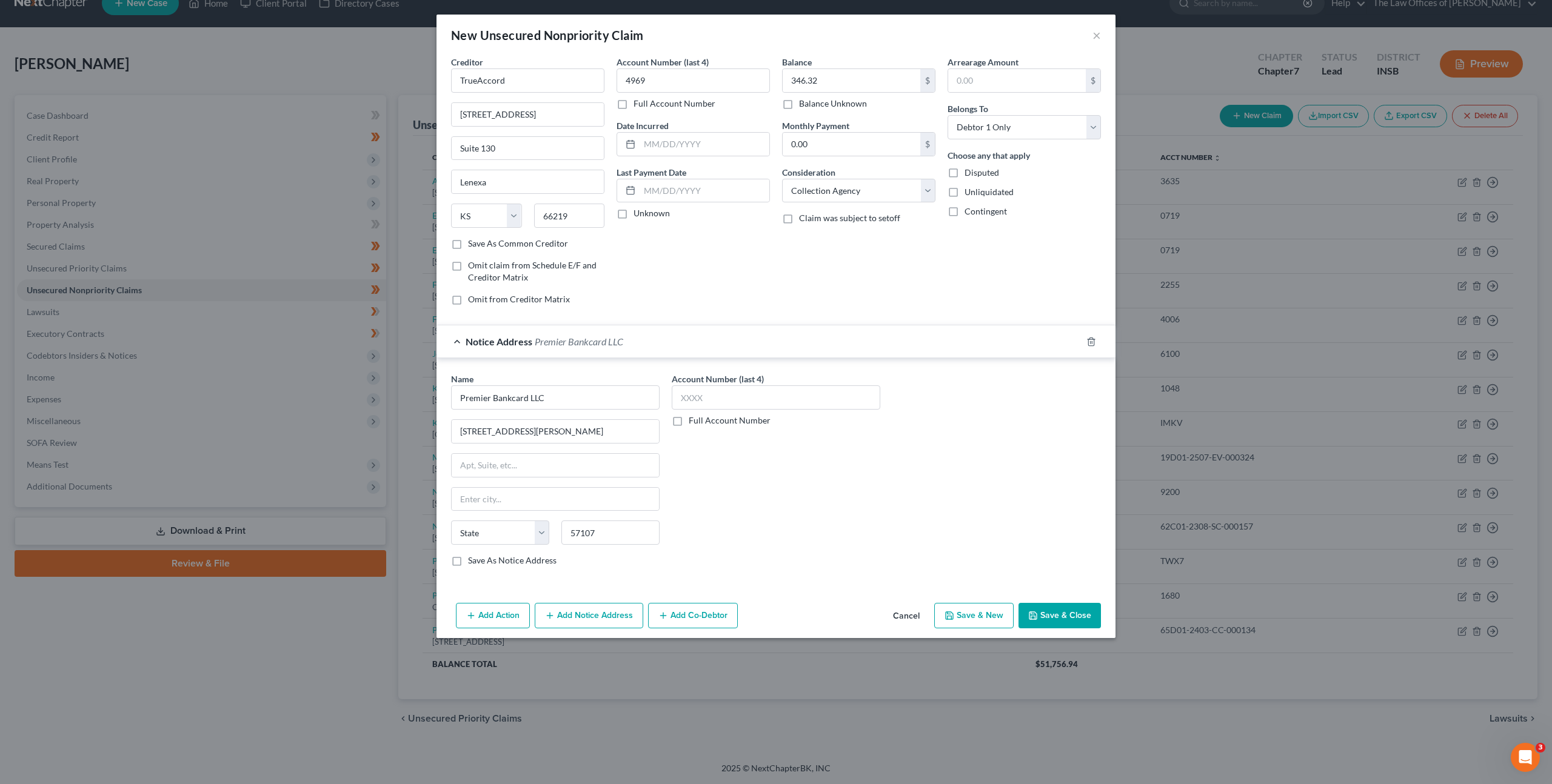
click at [734, 480] on div "Account Number (last 4) Full Account Number" at bounding box center [776, 474] width 220 height 203
type input "Sioux Falls"
select select "43"
click at [1041, 615] on button "Save & Close" at bounding box center [1059, 615] width 83 height 25
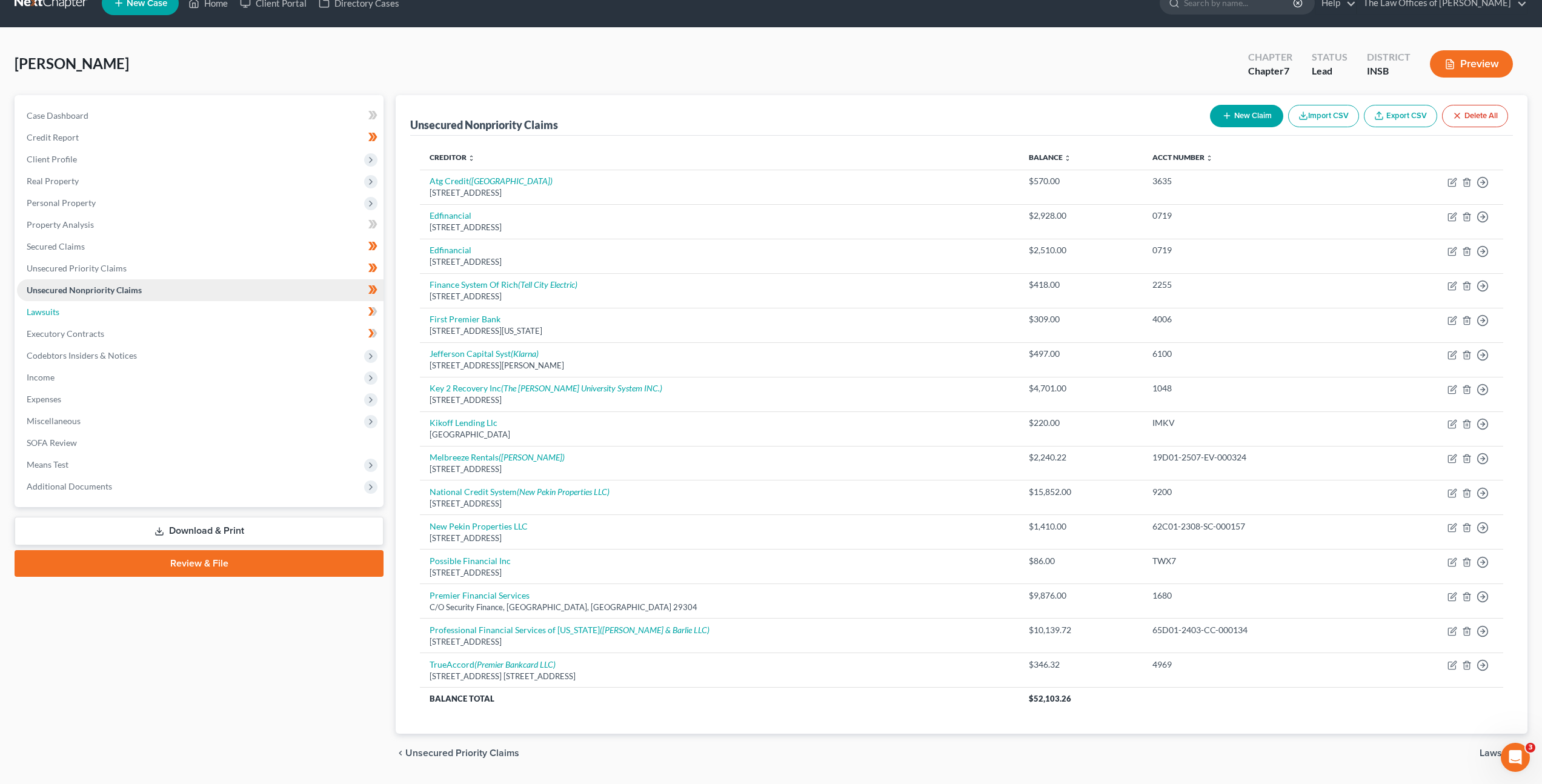
click at [200, 313] on link "Lawsuits" at bounding box center [200, 312] width 366 height 22
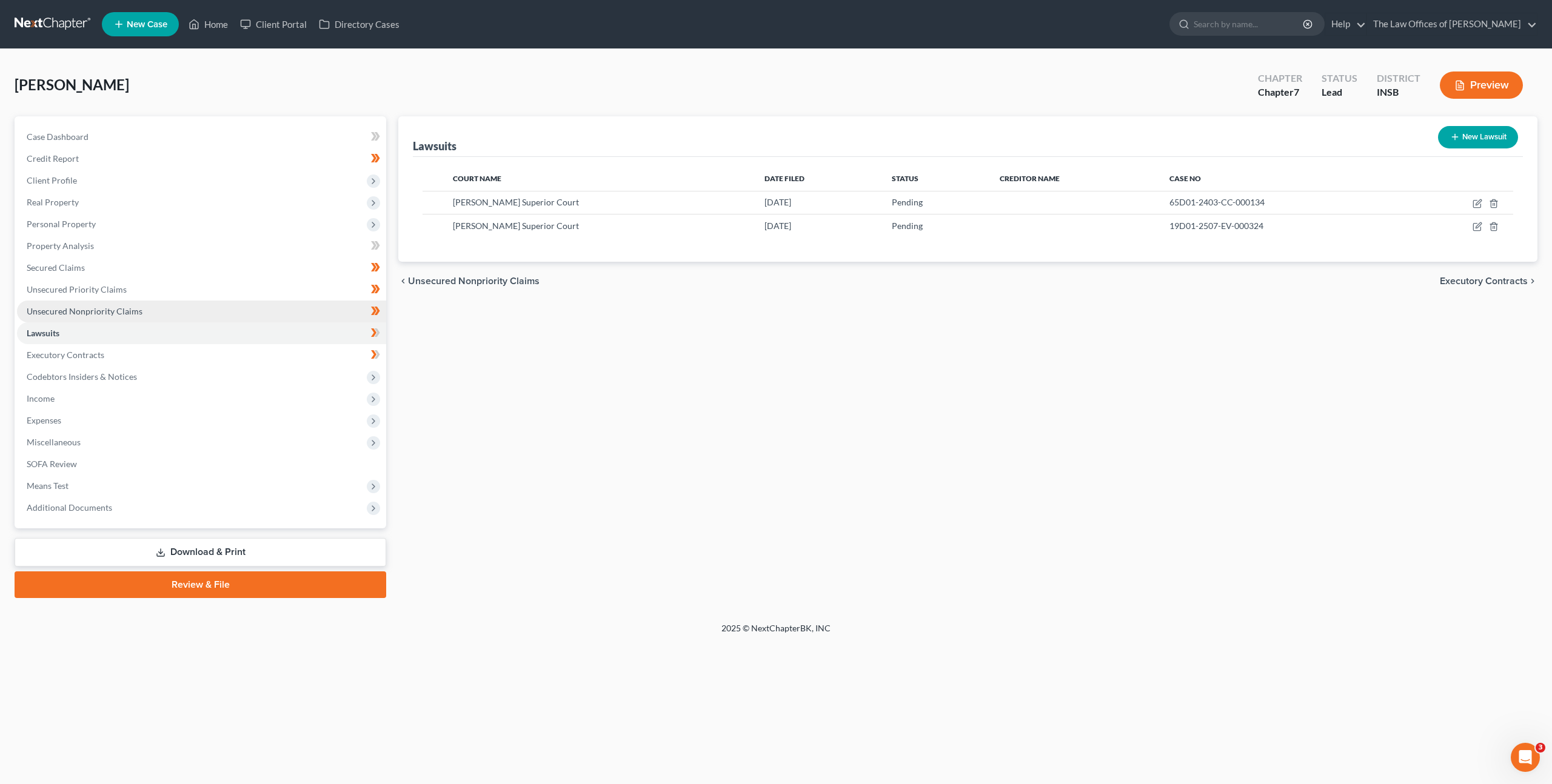
click at [261, 310] on link "Unsecured Nonpriority Claims" at bounding box center [202, 311] width 369 height 22
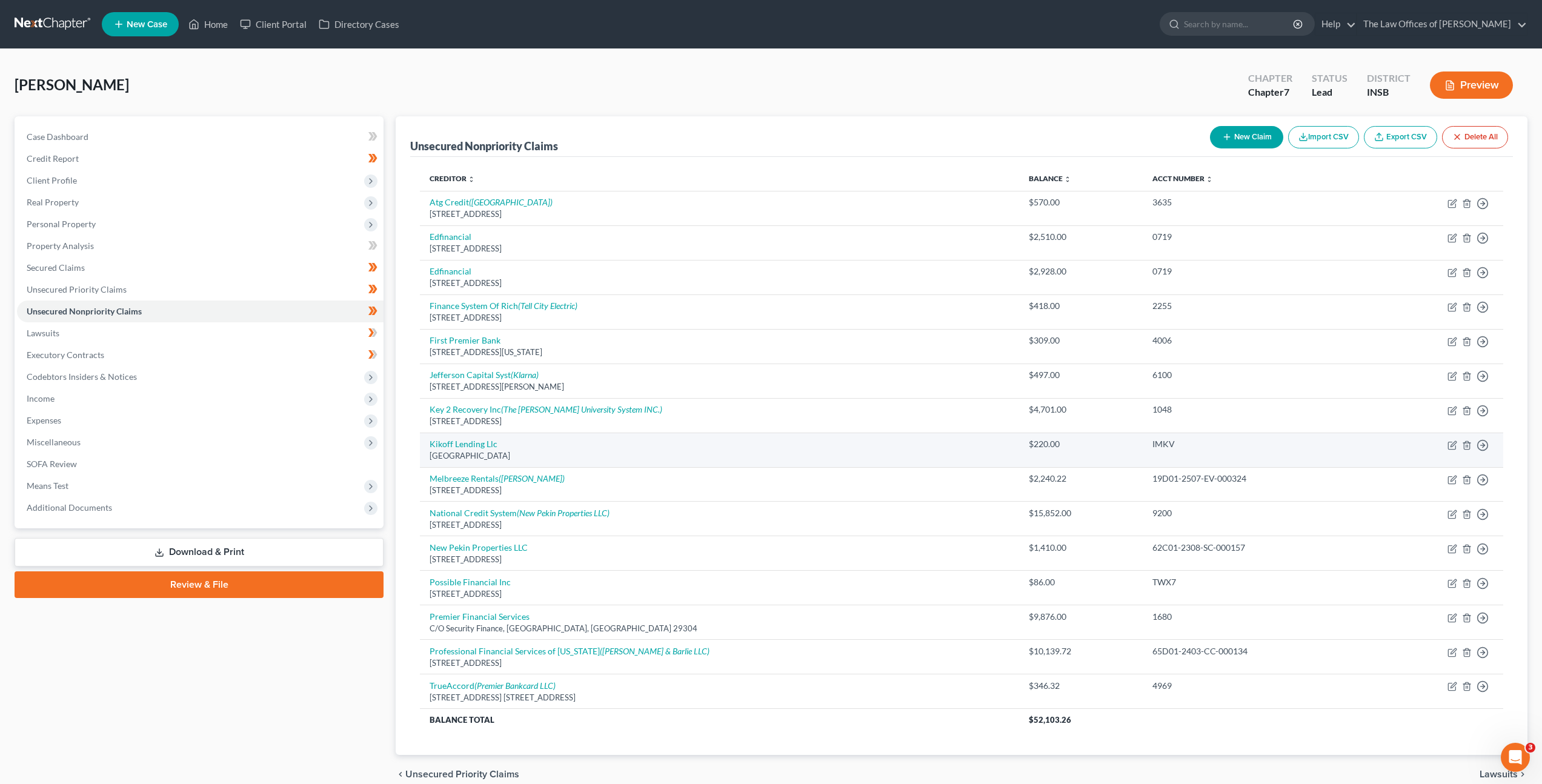
click at [1182, 465] on td "IMKV" at bounding box center [1257, 450] width 229 height 35
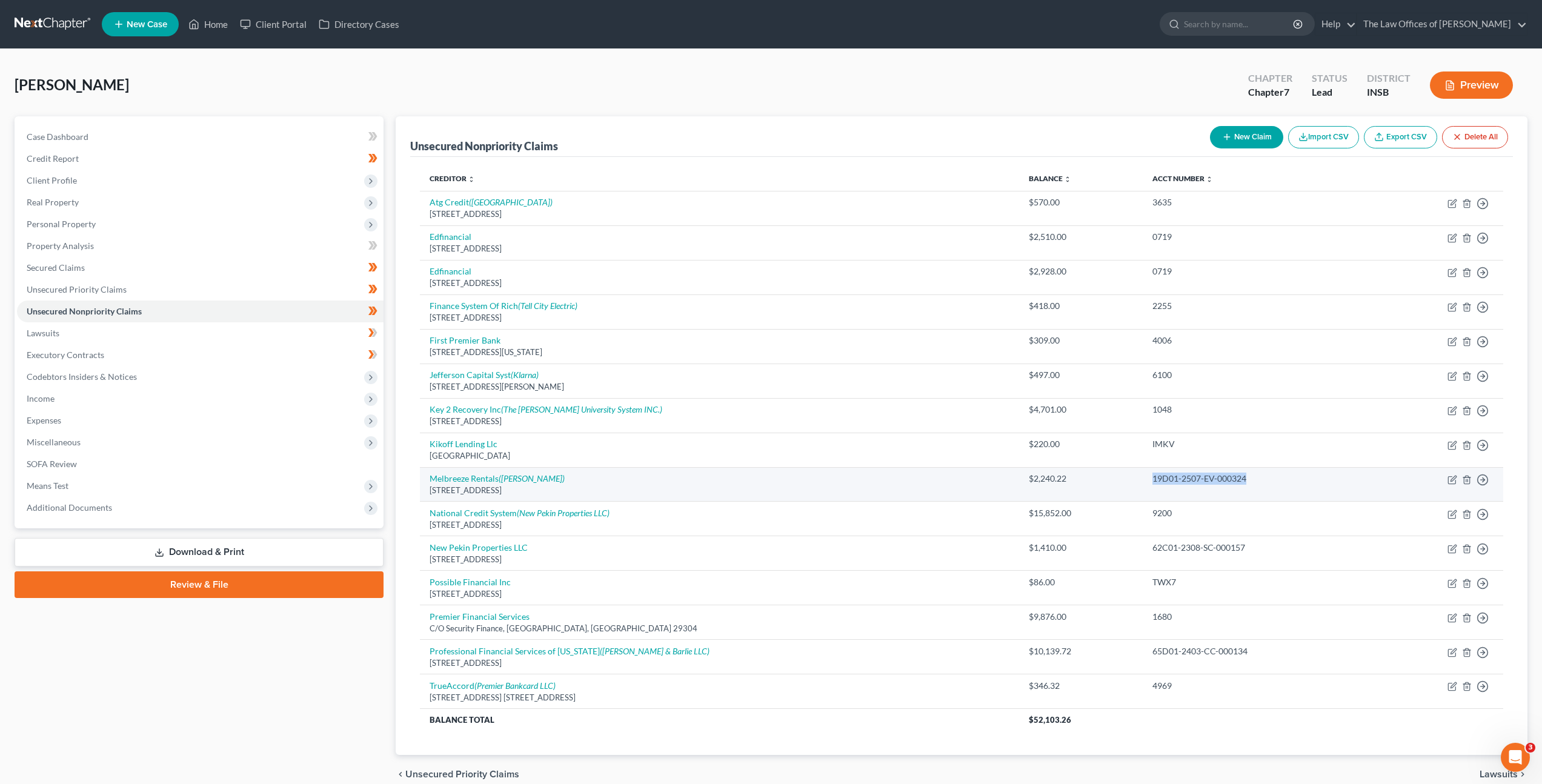
drag, startPoint x: 1215, startPoint y: 476, endPoint x: 1089, endPoint y: 478, distance: 126.0
click at [1089, 478] on tr "Melbreeze Rentals (Melody Myers) 2682 W. 750 S, Huntingburg, IN 47542 $2,240.22…" at bounding box center [961, 484] width 1084 height 35
copy tr "19D01-2507-EV-000324"
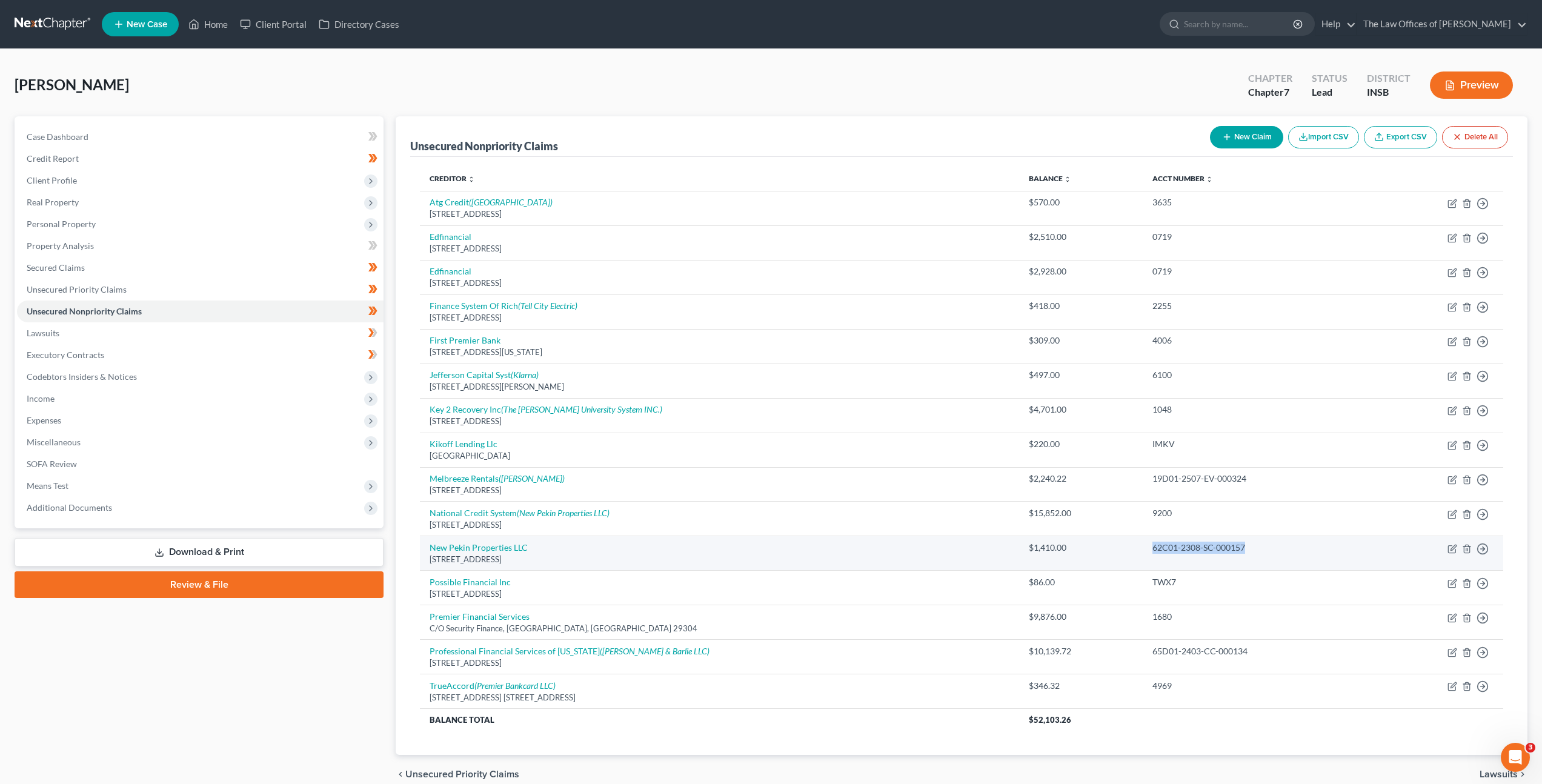
drag, startPoint x: 1211, startPoint y: 550, endPoint x: 1110, endPoint y: 546, distance: 101.1
click at [1143, 546] on td "62C01-2308-SC-000157" at bounding box center [1257, 553] width 229 height 35
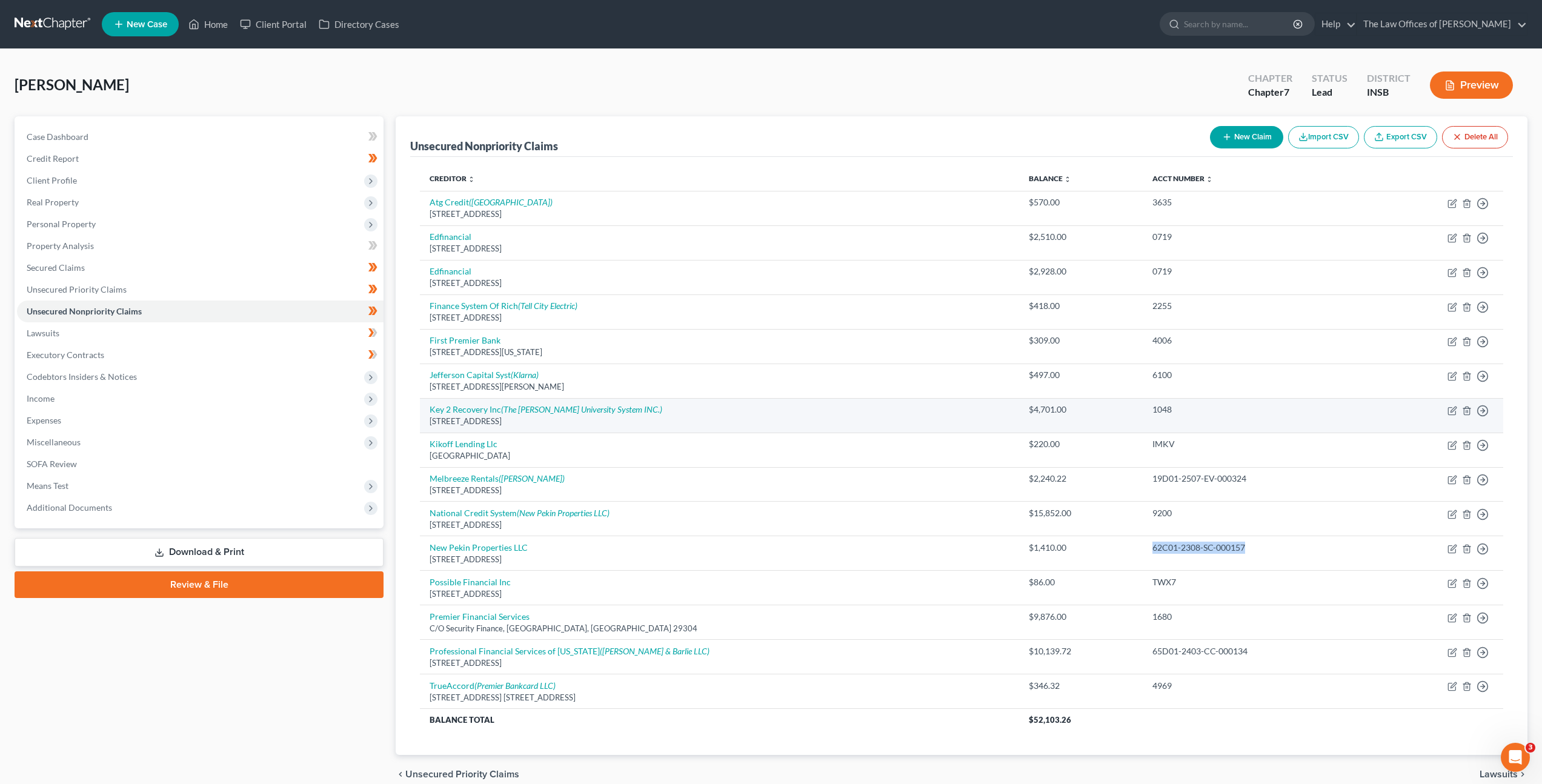
copy div "62C01-2308-SC-000157"
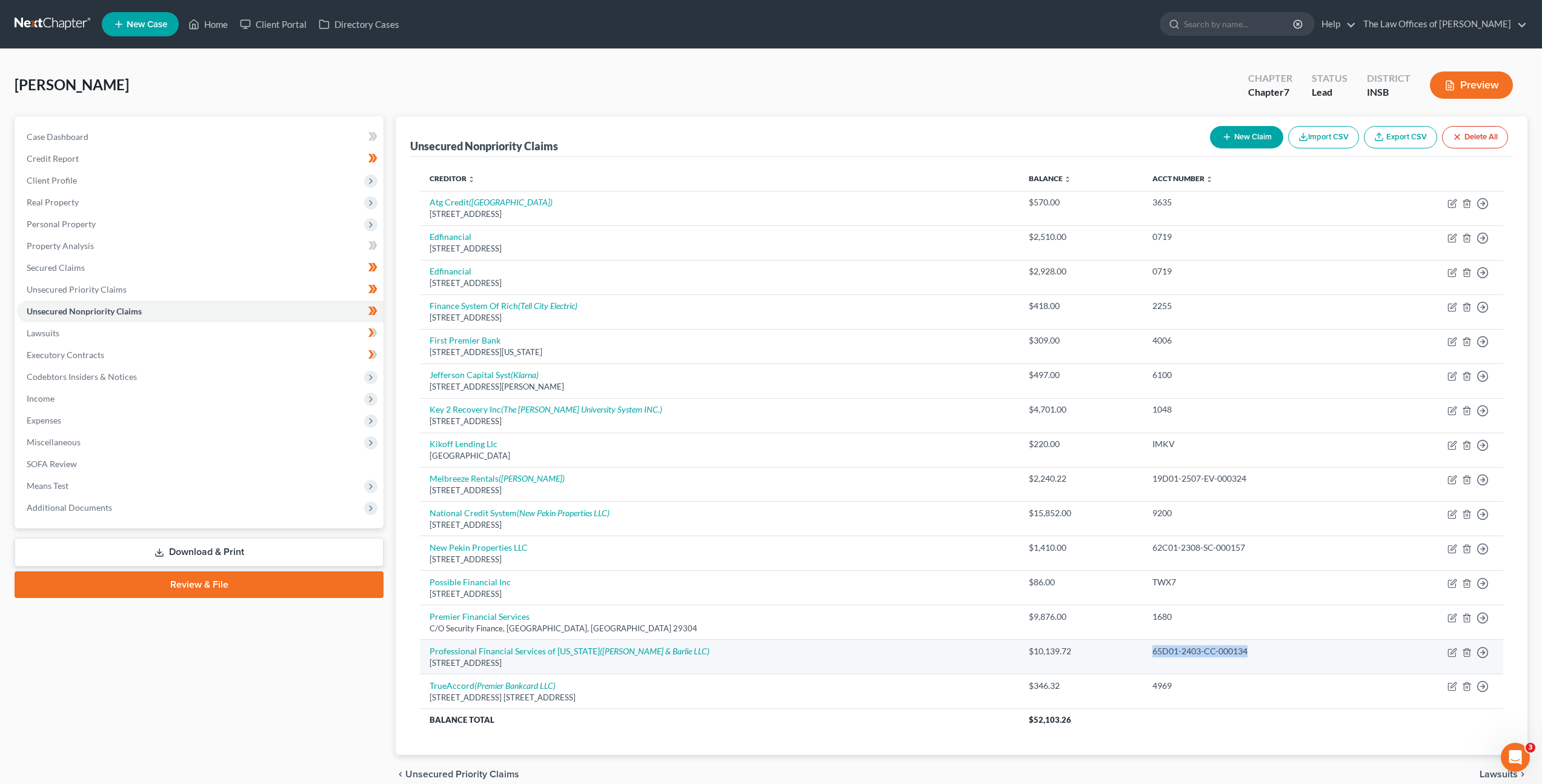
drag, startPoint x: 1169, startPoint y: 646, endPoint x: 1116, endPoint y: 645, distance: 53.0
click at [1152, 646] on div "65D01-2403-CC-000134" at bounding box center [1257, 651] width 210 height 12
copy div "65D01-2403-CC-000134"
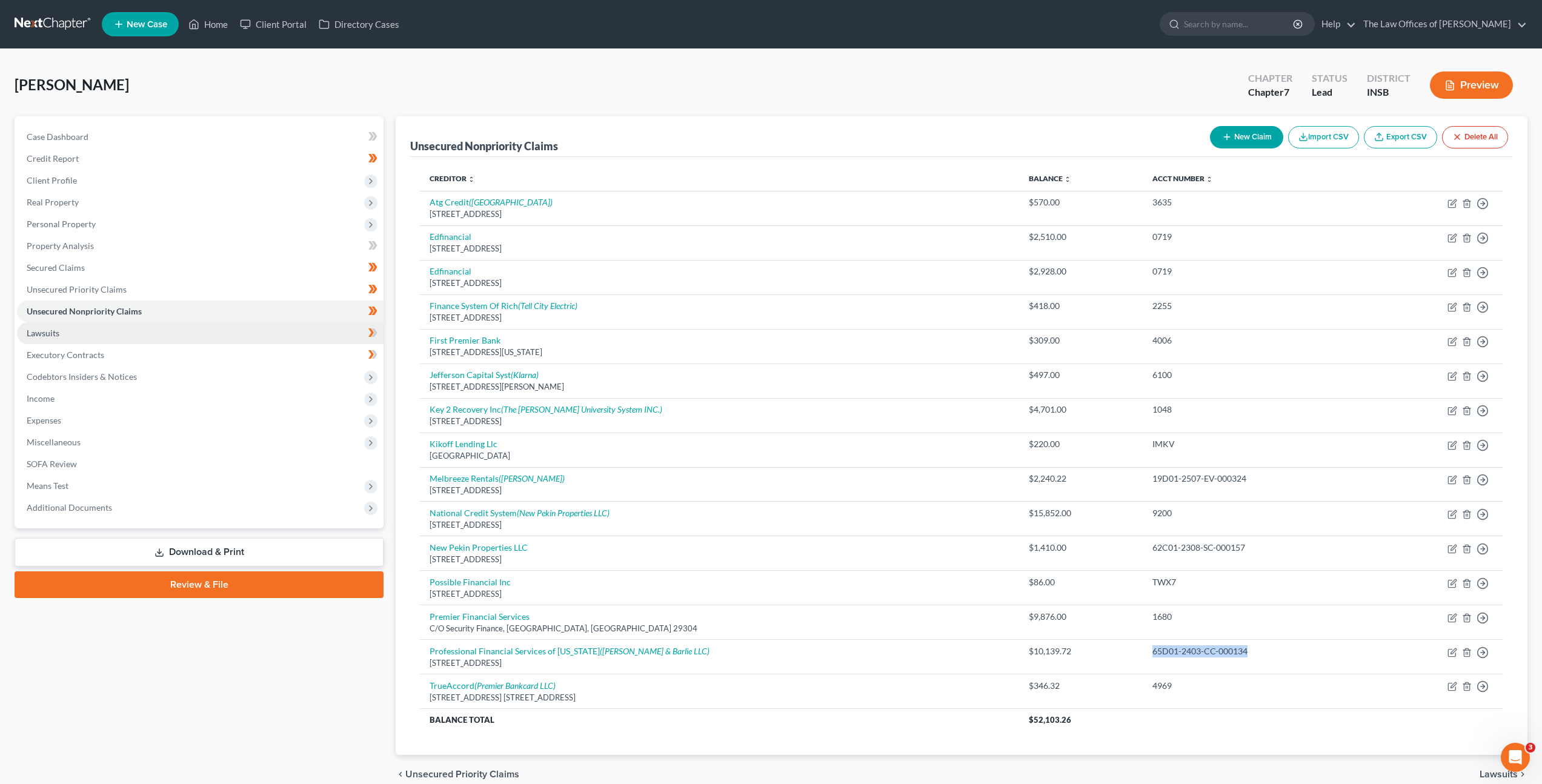
click at [311, 333] on link "Lawsuits" at bounding box center [200, 332] width 366 height 22
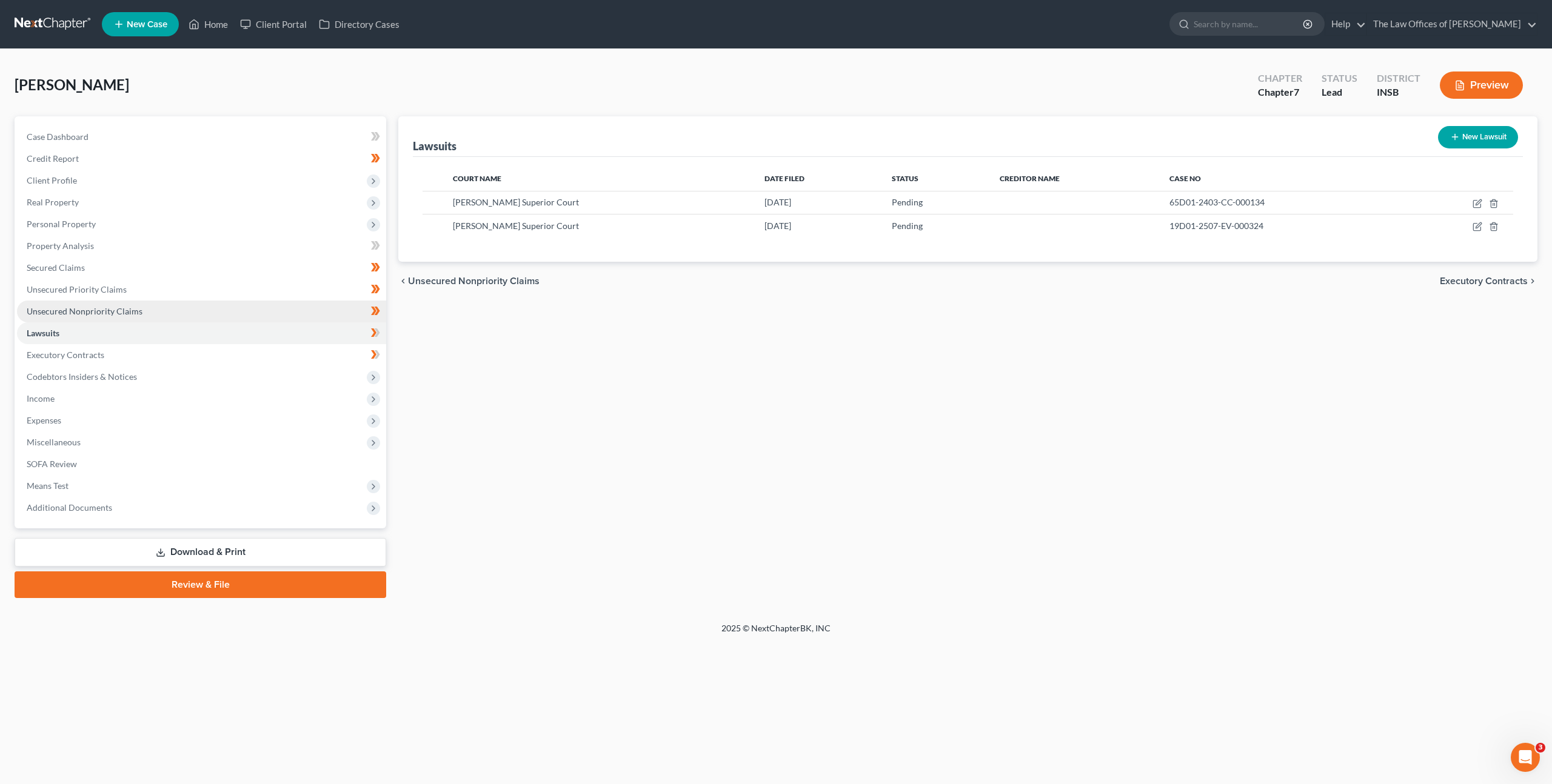
click at [312, 319] on link "Unsecured Nonpriority Claims" at bounding box center [202, 311] width 369 height 22
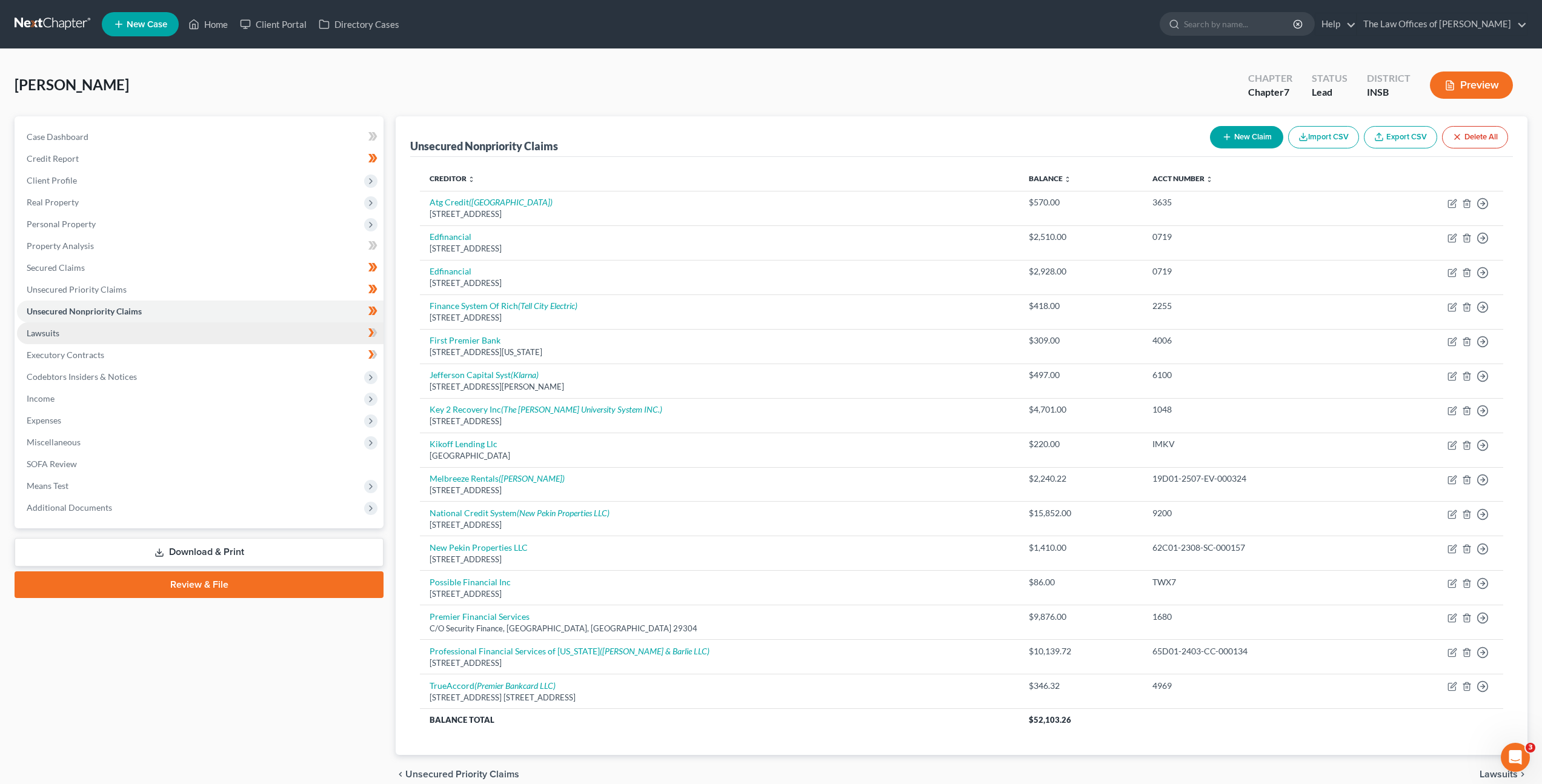
click at [254, 336] on link "Lawsuits" at bounding box center [200, 332] width 366 height 22
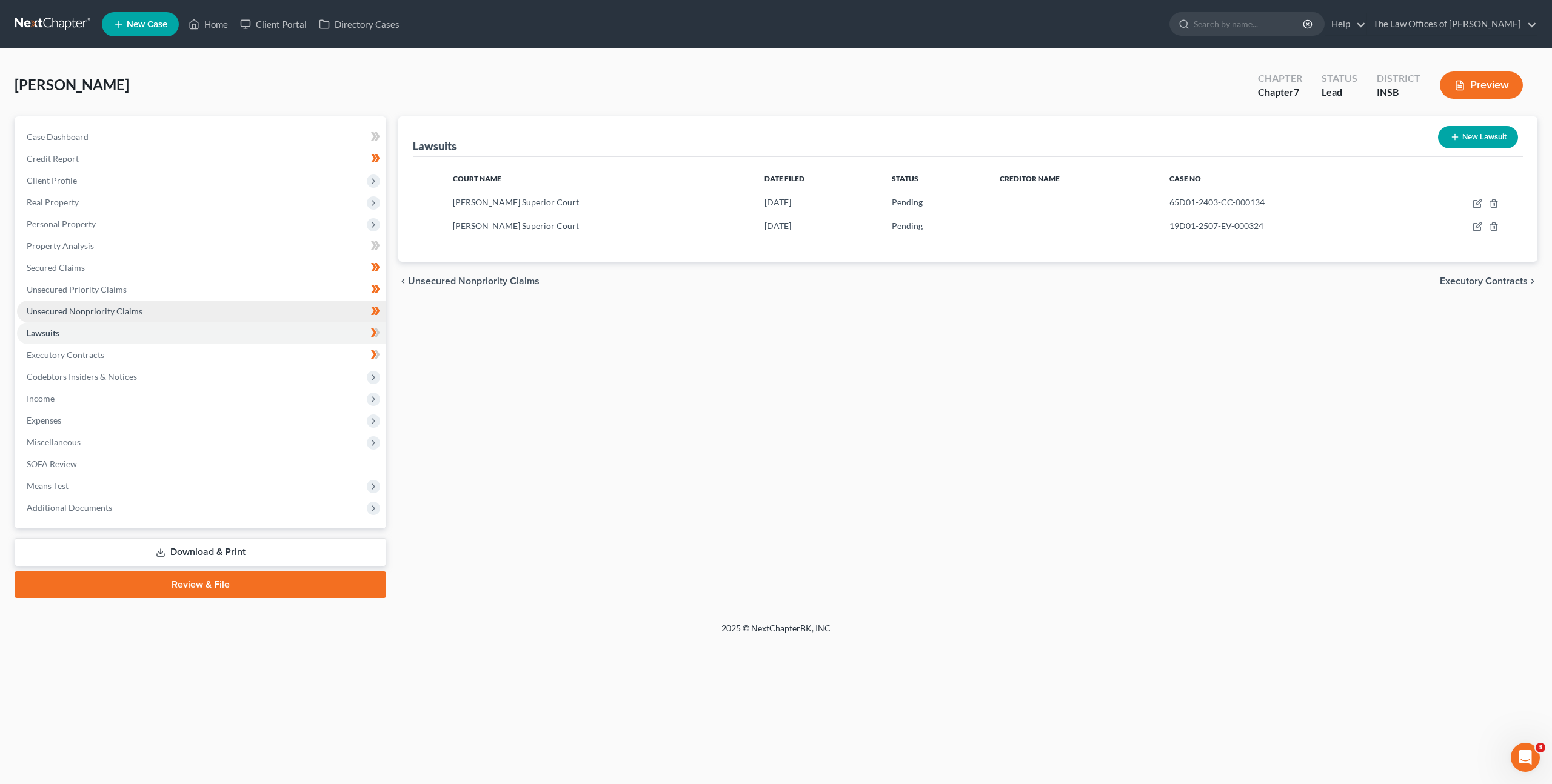
click at [257, 321] on link "Unsecured Nonpriority Claims" at bounding box center [202, 311] width 369 height 22
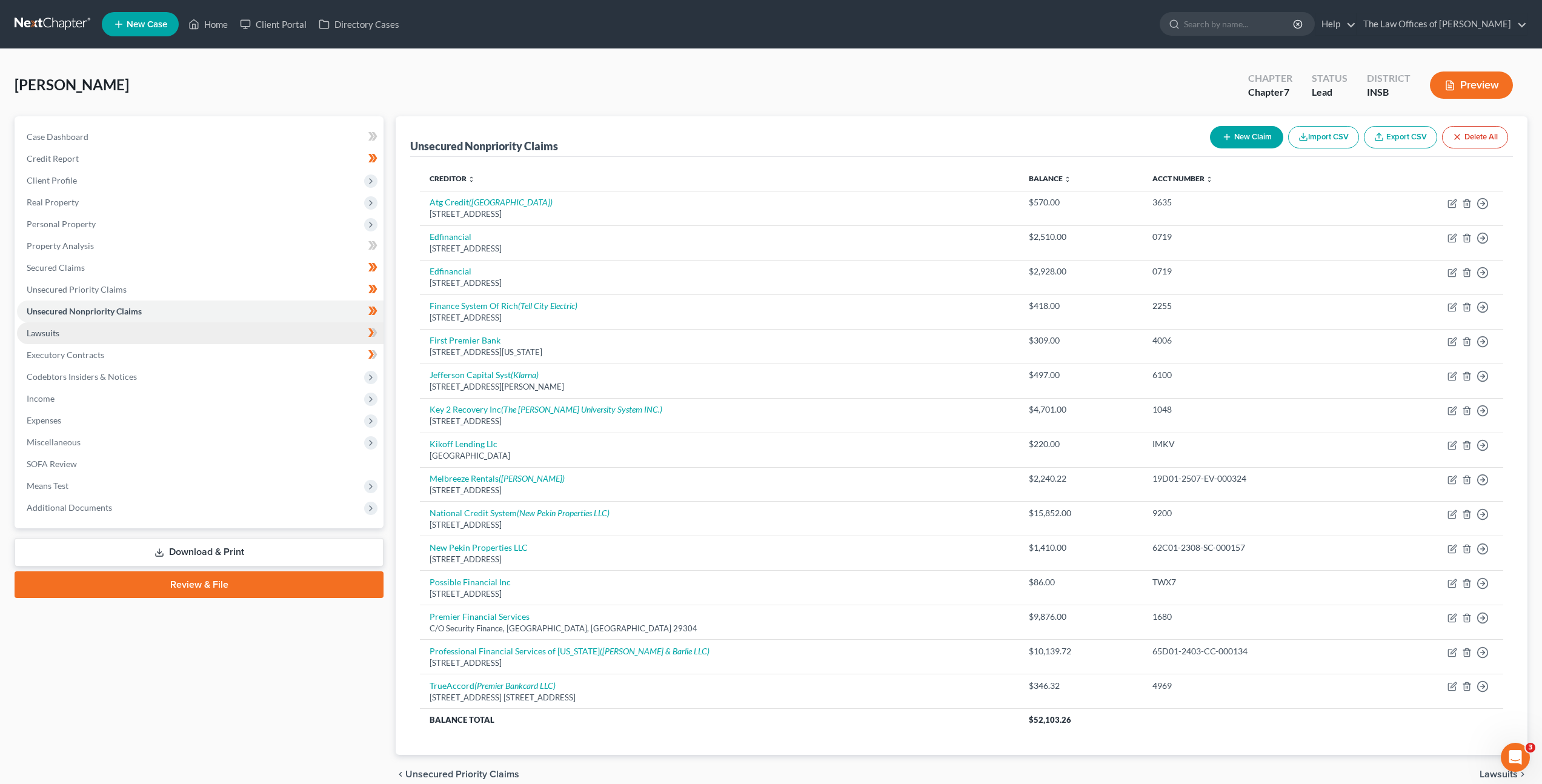
click at [248, 330] on link "Lawsuits" at bounding box center [200, 332] width 366 height 22
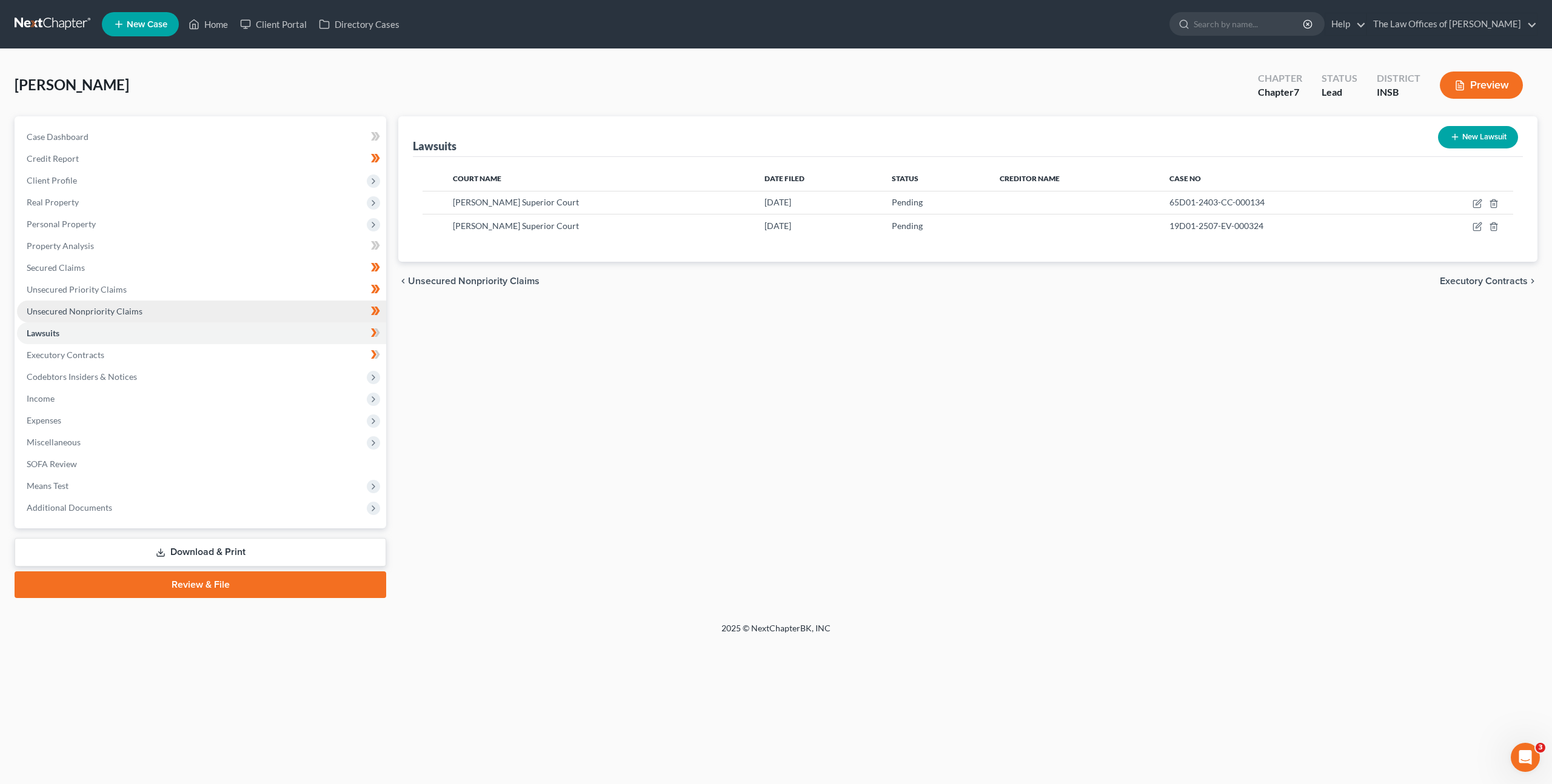
click at [250, 308] on link "Unsecured Nonpriority Claims" at bounding box center [202, 311] width 369 height 22
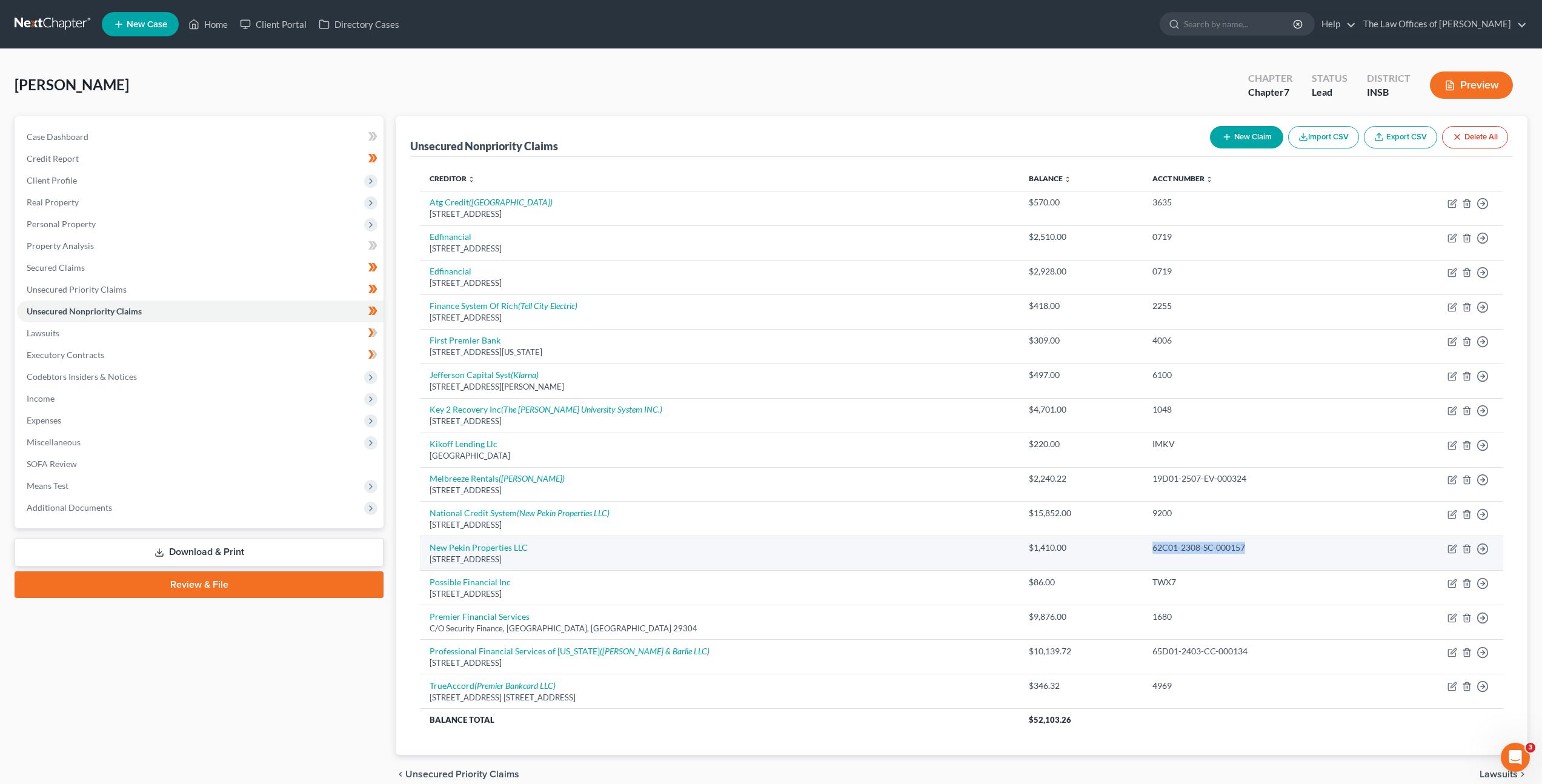
drag, startPoint x: 1209, startPoint y: 550, endPoint x: 1116, endPoint y: 541, distance: 93.4
click at [1143, 541] on td "62C01-2308-SC-000157" at bounding box center [1257, 553] width 229 height 35
copy div "62C01-2308-SC-000157"
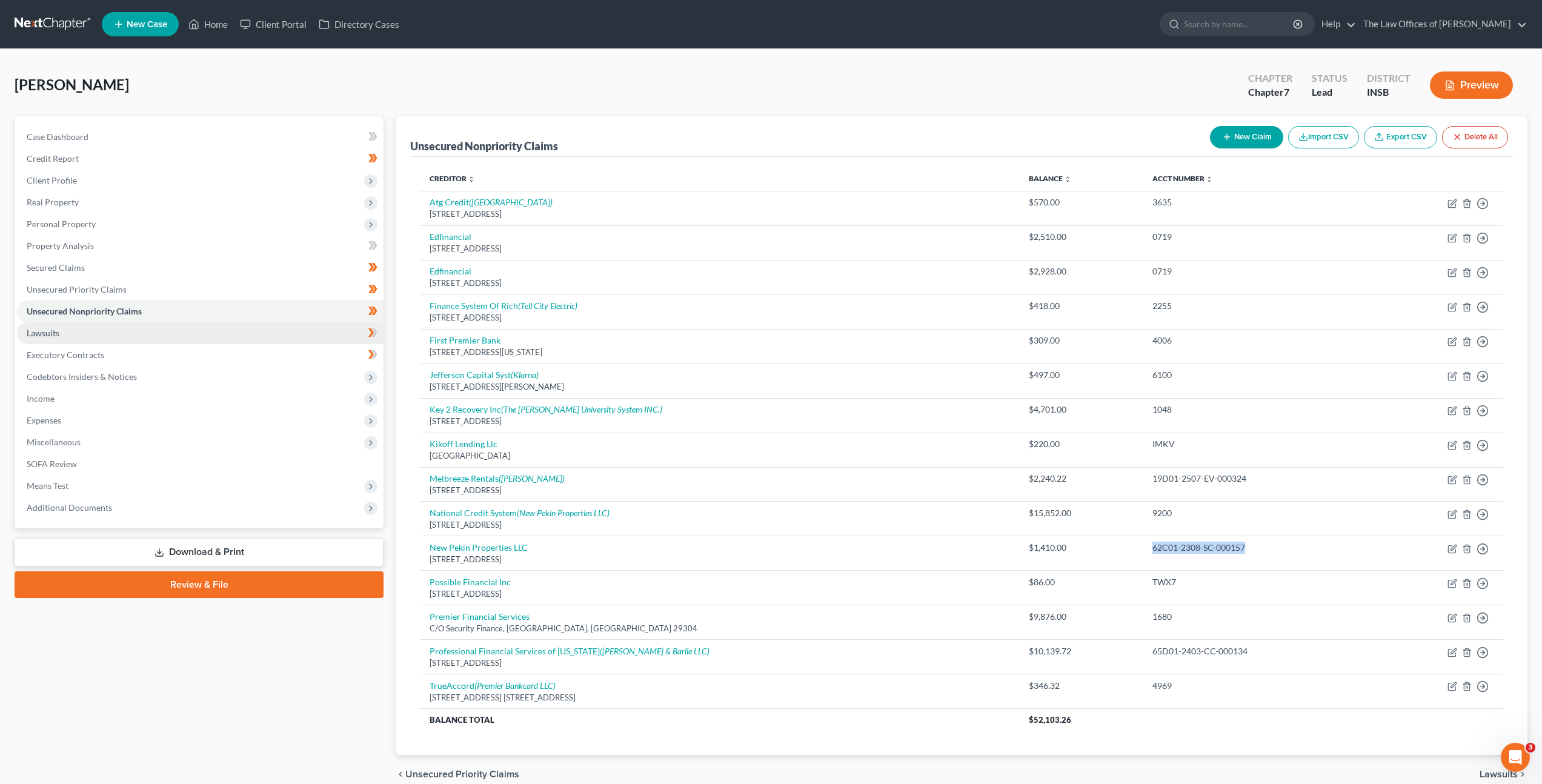
click at [297, 338] on link "Lawsuits" at bounding box center [200, 332] width 366 height 22
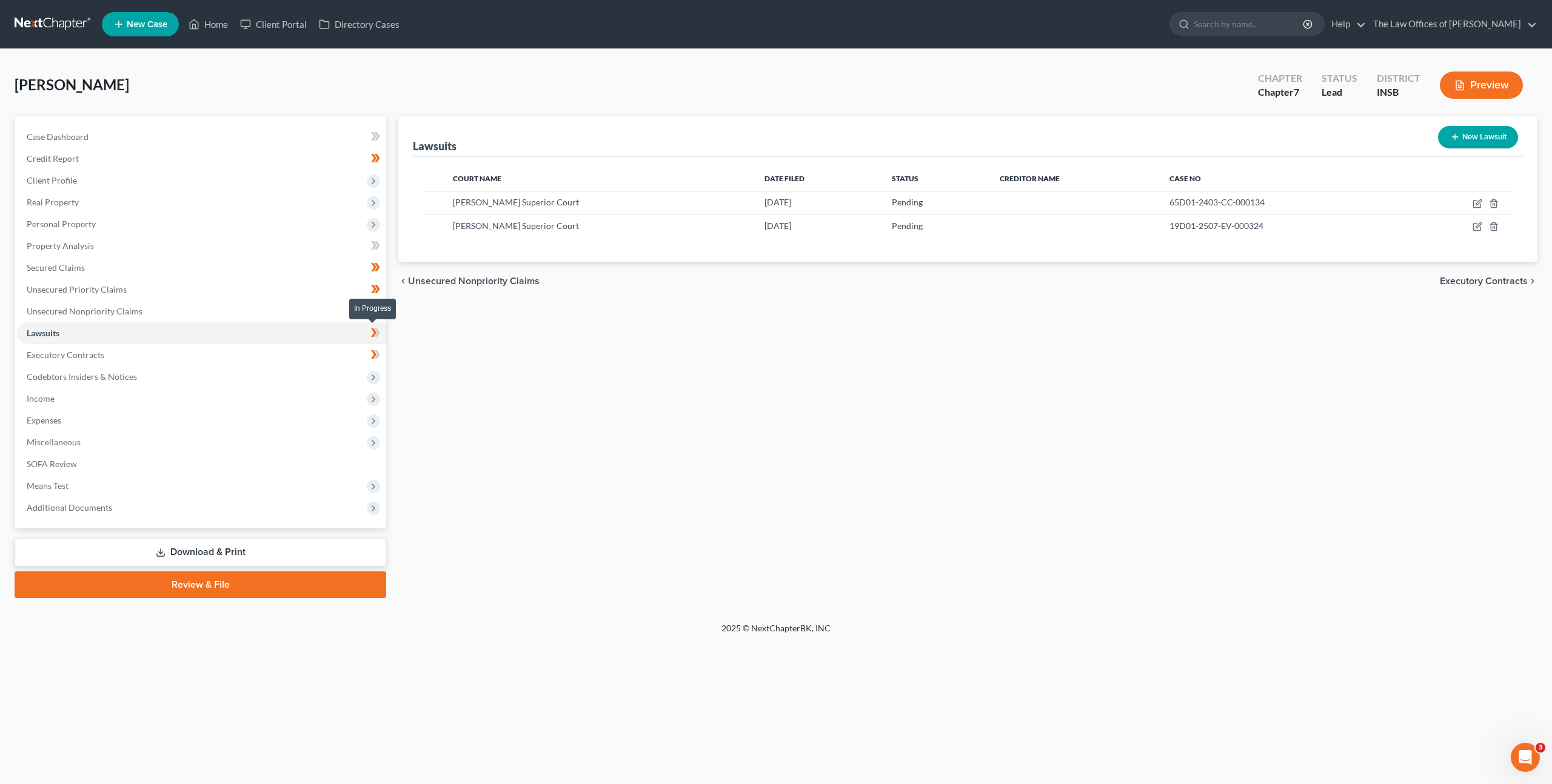
click at [383, 335] on span at bounding box center [375, 334] width 22 height 18
click at [528, 380] on div "Lawsuits New Lawsuit Court Name Date Filed Status Creditor Name Case No Posey S…" at bounding box center [967, 358] width 1151 height 482
click at [200, 203] on span "Real Property" at bounding box center [202, 201] width 369 height 22
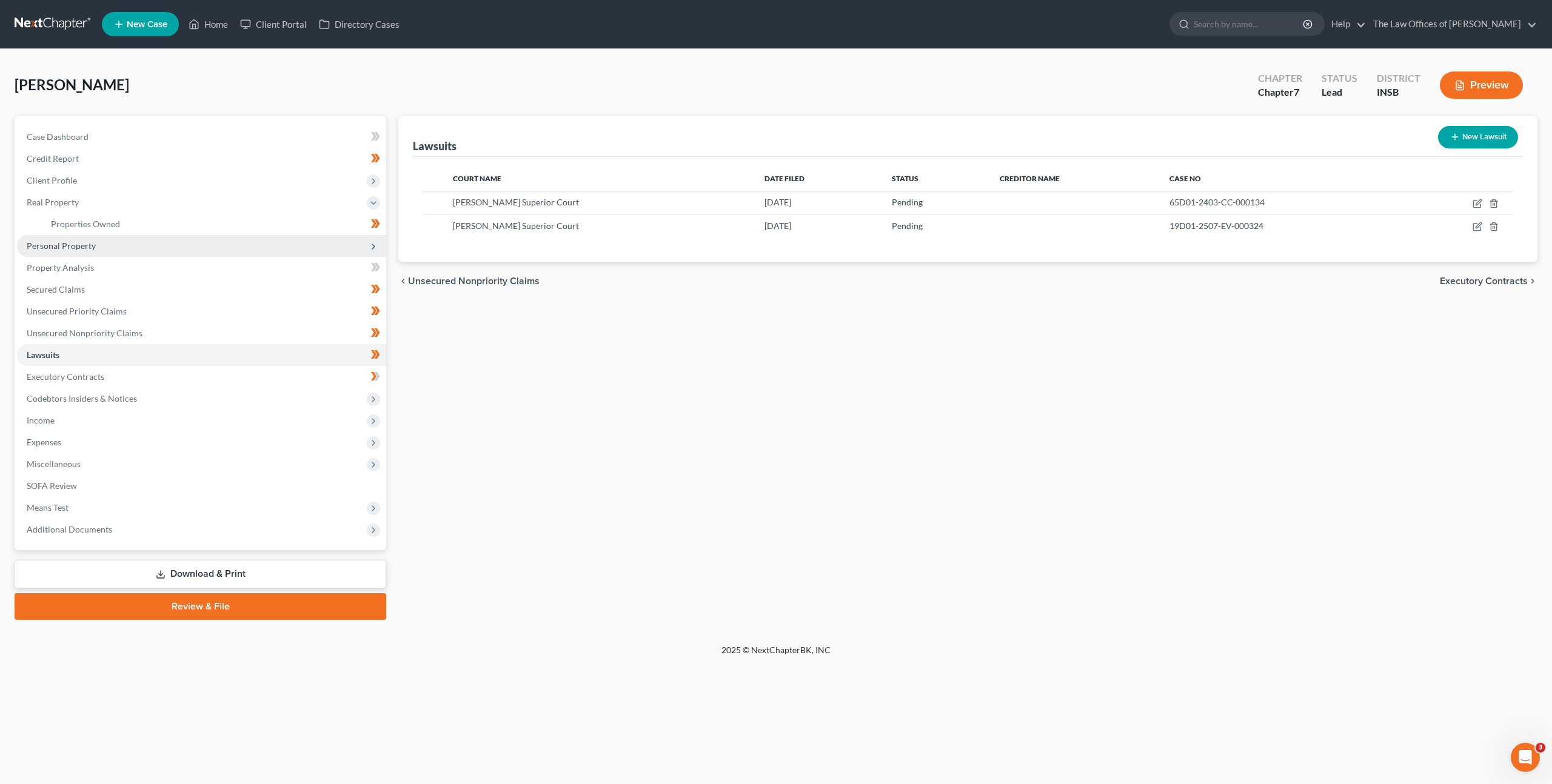
click at [202, 244] on span "Personal Property" at bounding box center [202, 246] width 369 height 22
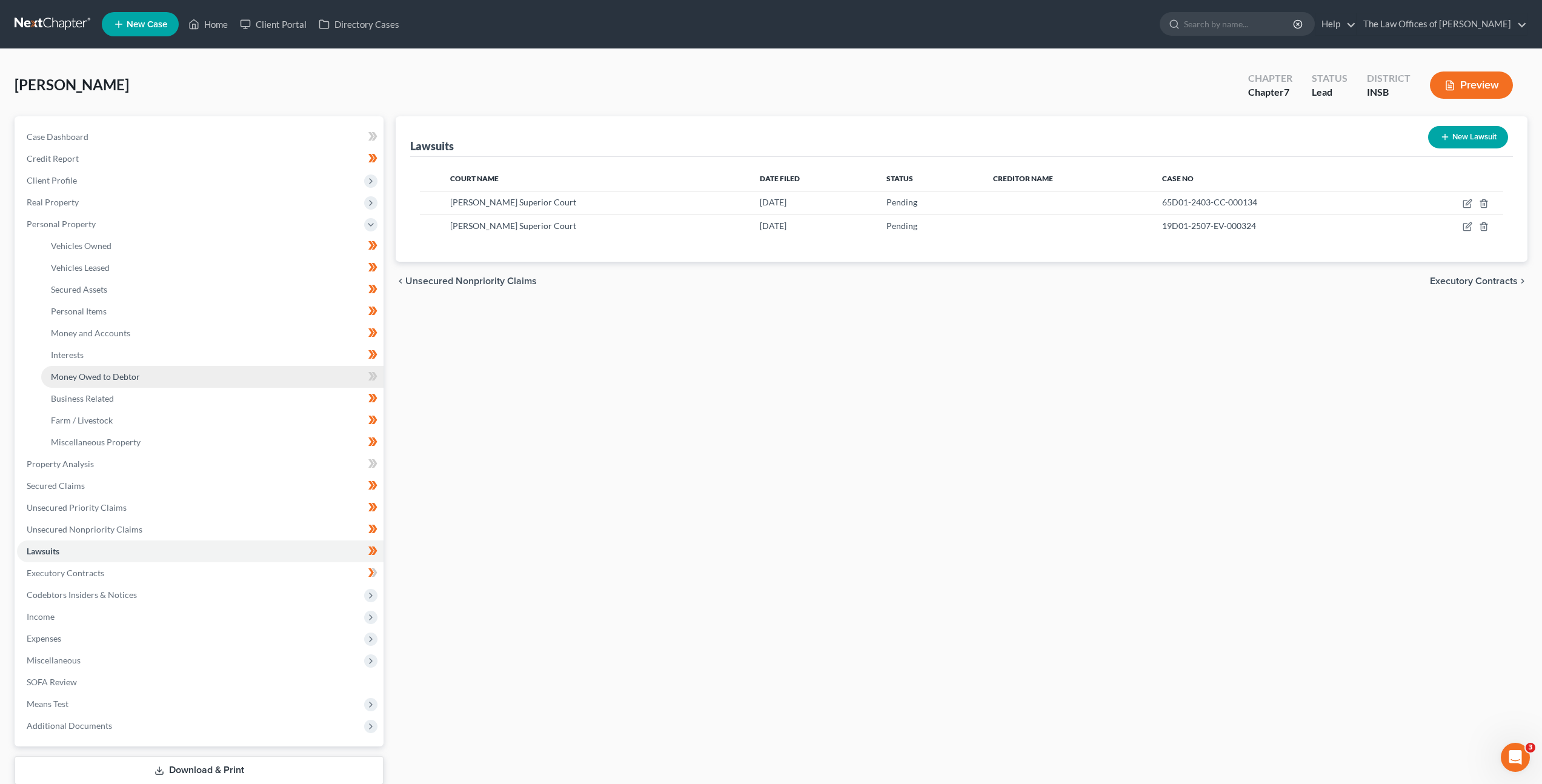
click at [236, 376] on link "Money Owed to Debtor" at bounding box center [213, 376] width 343 height 22
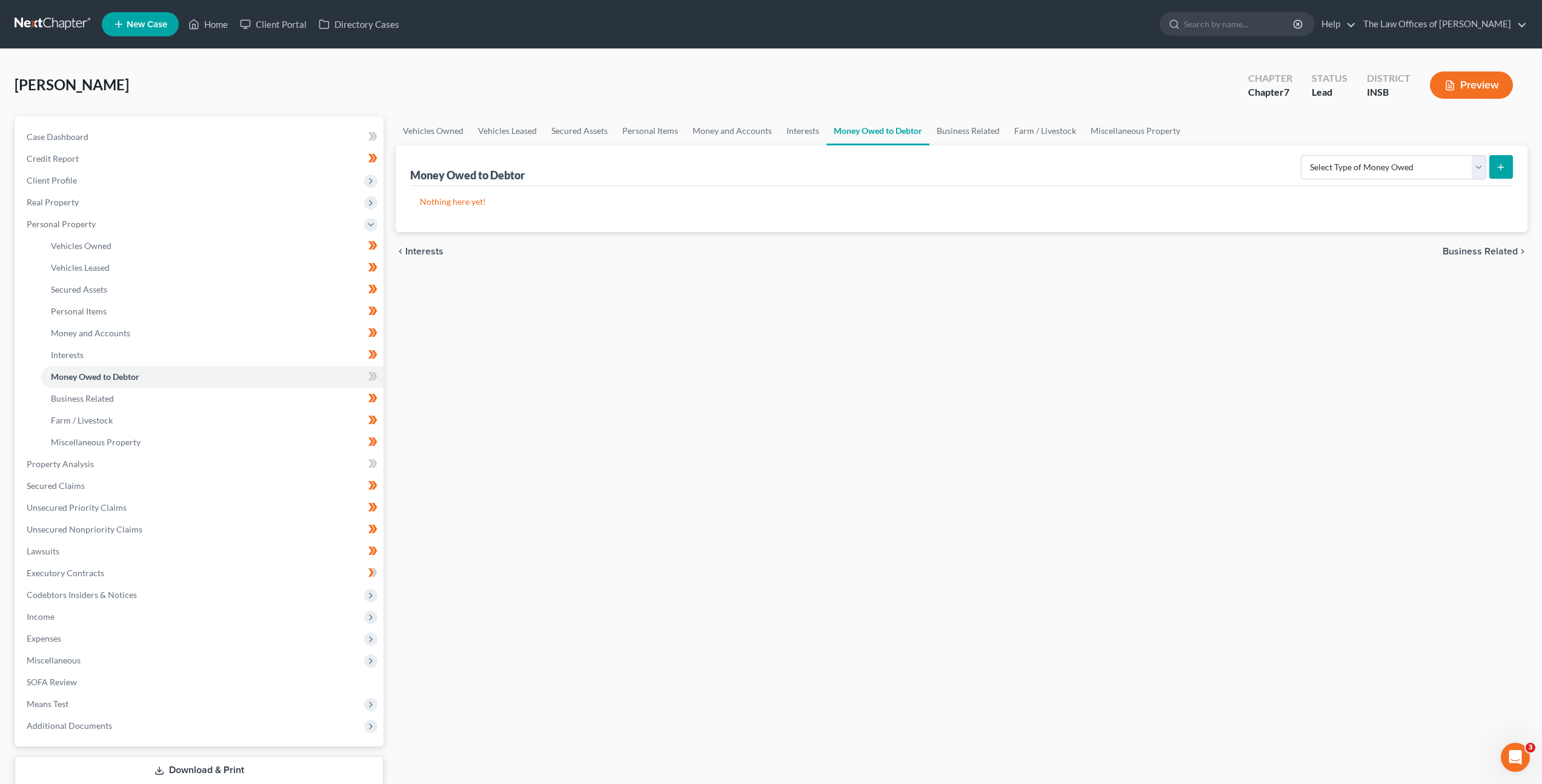
click at [1008, 346] on div "Vehicles Owned Vehicles Leased Secured Assets Personal Items Money and Accounts…" at bounding box center [961, 466] width 1144 height 699
click at [1399, 163] on select "Select Type of Money Owed Accounts Receivable Alimony Child Support Claims Agai…" at bounding box center [1393, 168] width 185 height 24
select select "child_support"
click at [1303, 155] on select "Select Type of Money Owed Accounts Receivable Alimony Child Support Claims Agai…" at bounding box center [1393, 168] width 185 height 24
click at [1509, 164] on button "submit" at bounding box center [1501, 167] width 24 height 24
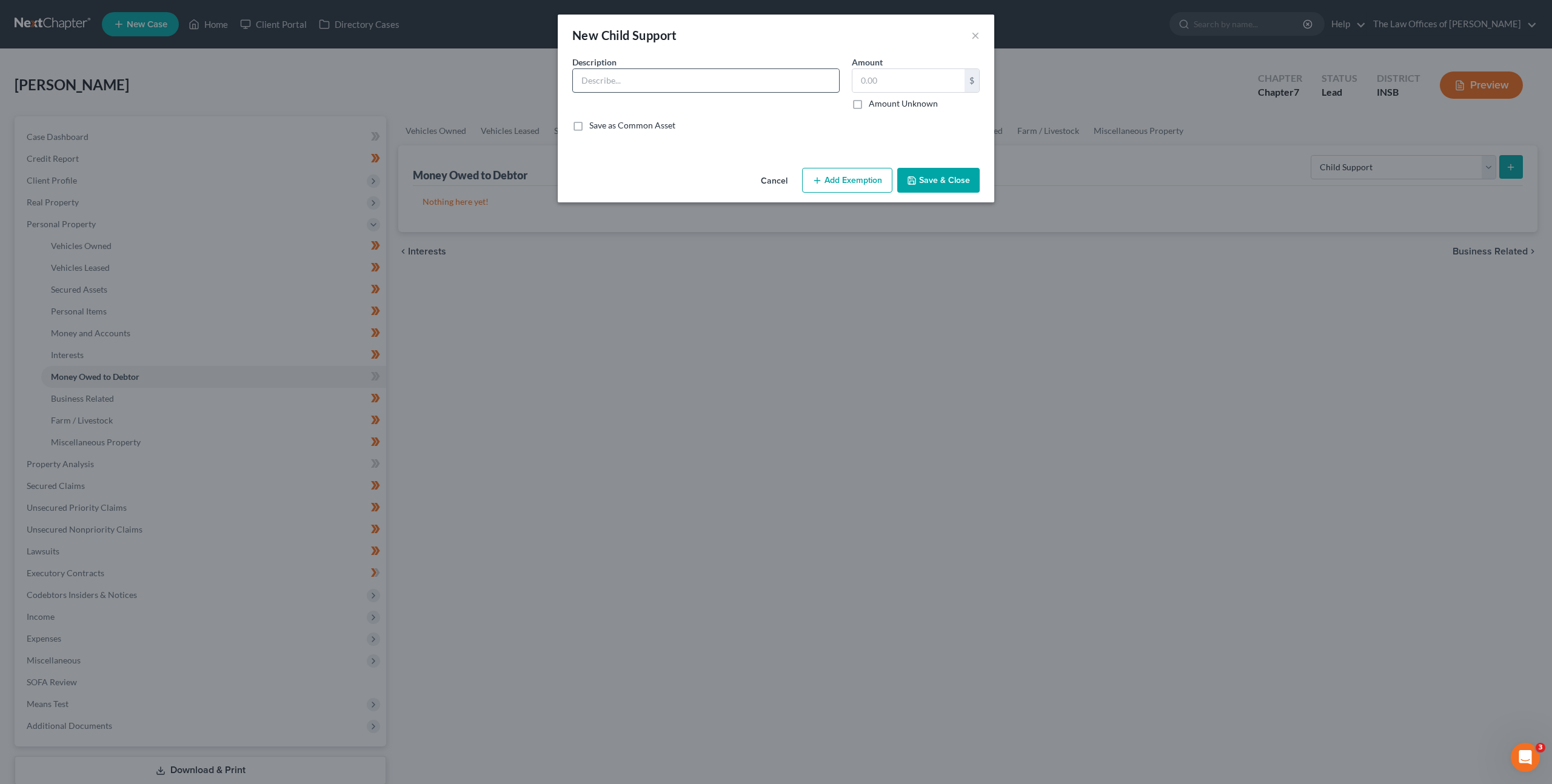
click at [710, 84] on input "text" at bounding box center [705, 80] width 267 height 23
paste input "(Name, obligor) amount = $XXX.XX"
drag, startPoint x: 715, startPoint y: 119, endPoint x: 819, endPoint y: 117, distance: 104.0
click at [716, 120] on div "Save as Common Asset" at bounding box center [776, 125] width 408 height 12
click at [606, 81] on input "(Name, obligor) amount = $XXX.XX" at bounding box center [705, 80] width 267 height 23
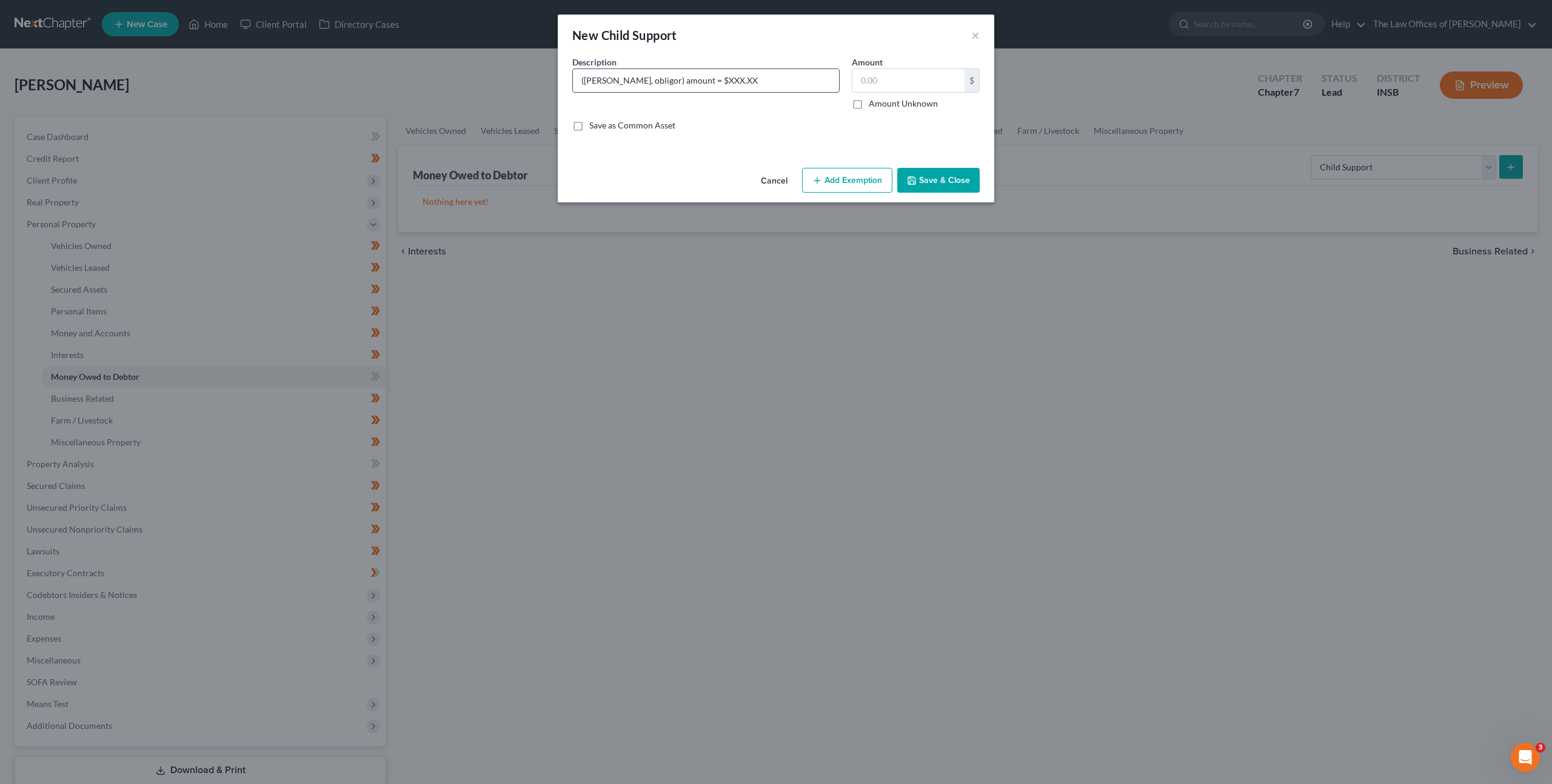
click at [737, 83] on input "(Michael Barrows, obligor) amount = $XXX.XX" at bounding box center [705, 80] width 267 height 23
type input "([PERSON_NAME], obligor) amount = $30,000.00"
click at [735, 135] on div "Description * (Michael Barrows, obligor) amount = $30,000.00 Amount $ Amount Un…" at bounding box center [775, 98] width 419 height 86
click at [921, 176] on button "Save & Close" at bounding box center [939, 180] width 83 height 25
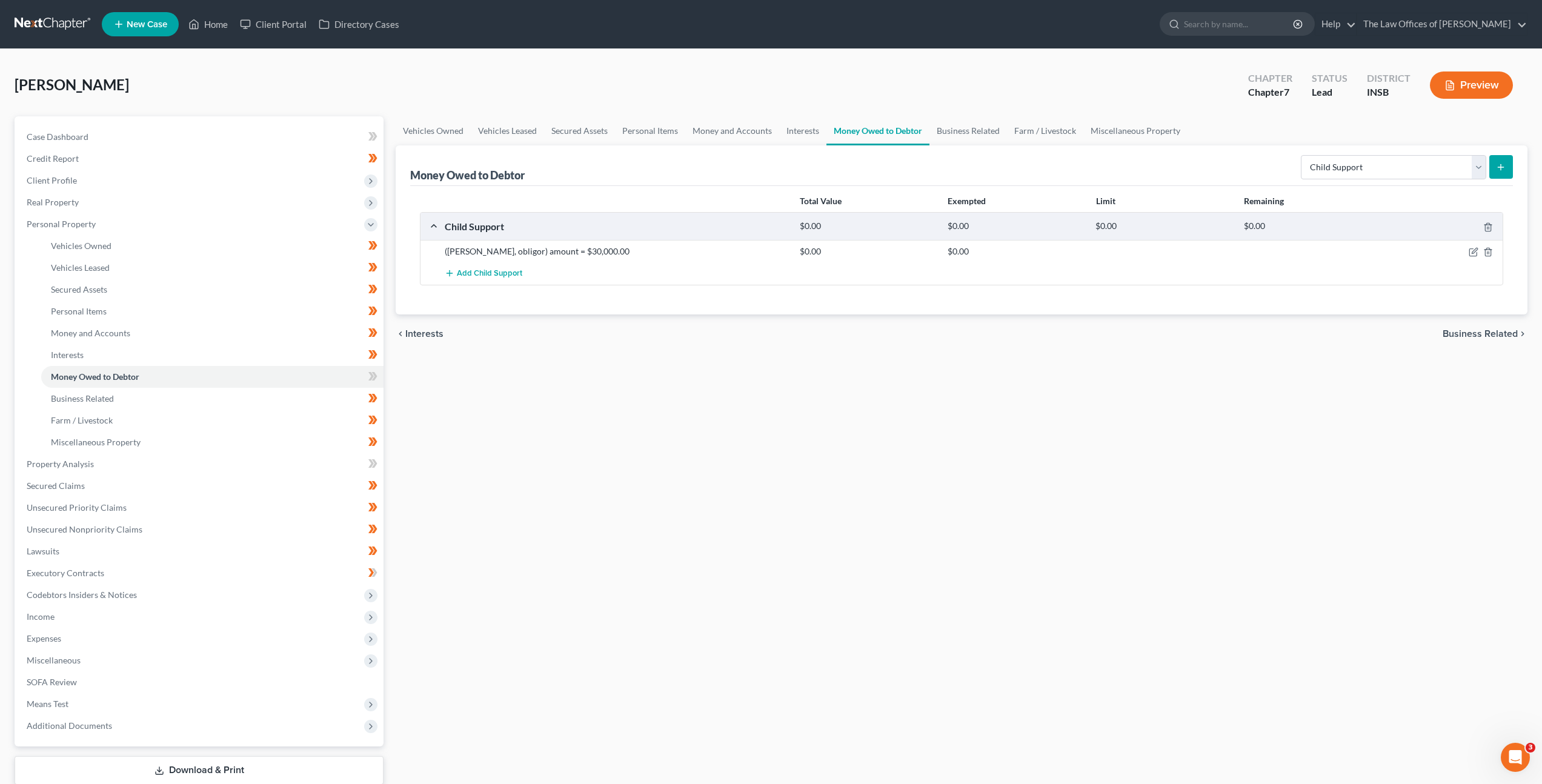
click at [735, 408] on div "Vehicles Owned Vehicles Leased Secured Assets Personal Items Money and Accounts…" at bounding box center [961, 466] width 1144 height 699
click at [380, 383] on span at bounding box center [373, 377] width 22 height 18
click at [260, 577] on link "Executory Contracts" at bounding box center [200, 572] width 366 height 22
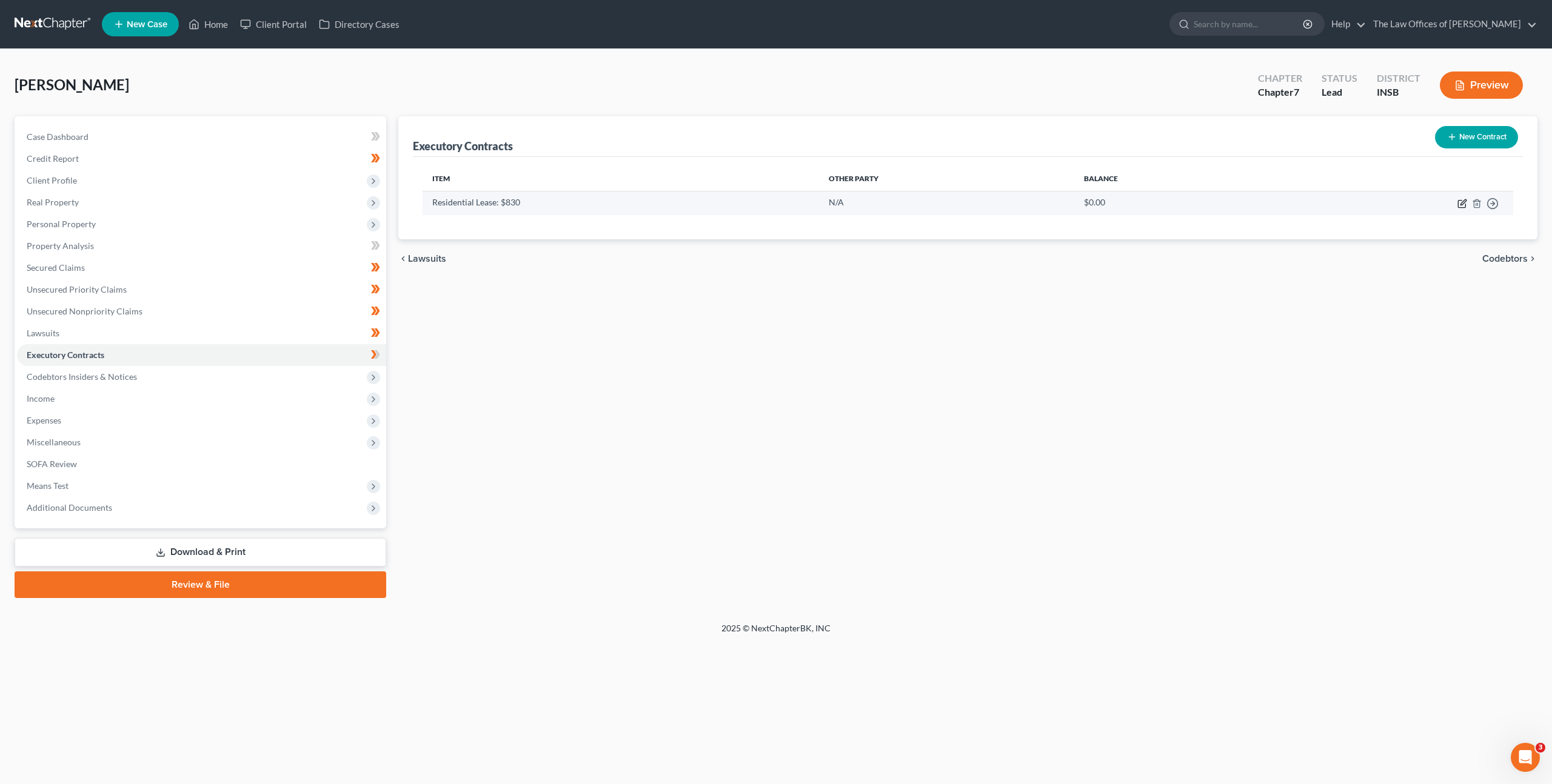
click at [1464, 205] on icon "button" at bounding box center [1462, 203] width 9 height 9
select select "3"
select select "0"
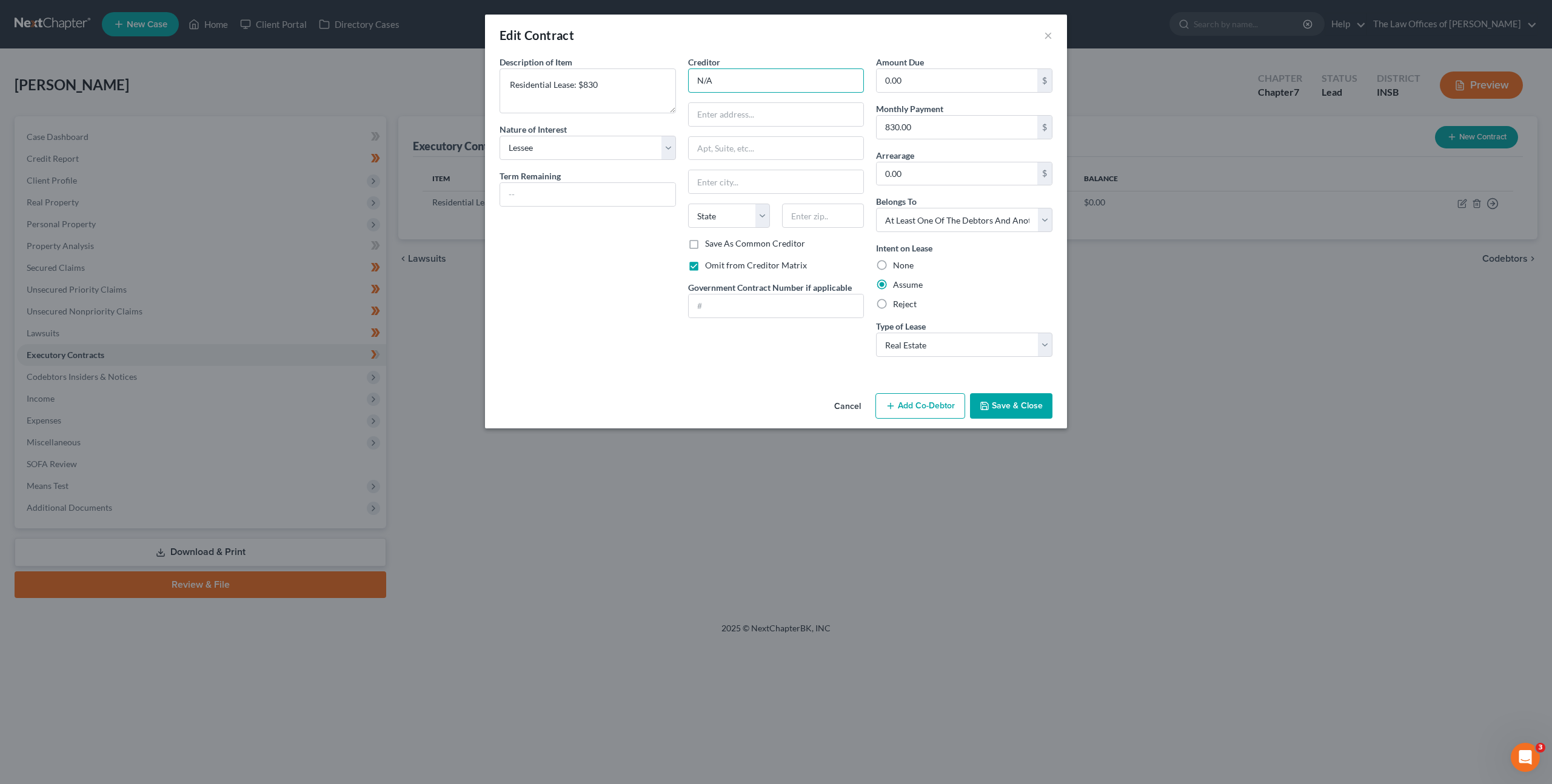
click at [775, 86] on input "N/A" at bounding box center [776, 81] width 176 height 24
click at [574, 297] on div "Description of non-residential real property * Description of Item * Residentia…" at bounding box center [588, 211] width 188 height 311
drag, startPoint x: 746, startPoint y: 86, endPoint x: 615, endPoint y: 68, distance: 132.2
click at [648, 81] on div "Description of non-residential real property * Description of Item * Residentia…" at bounding box center [776, 211] width 565 height 311
type input "[PERSON_NAME] [PERSON_NAME]"
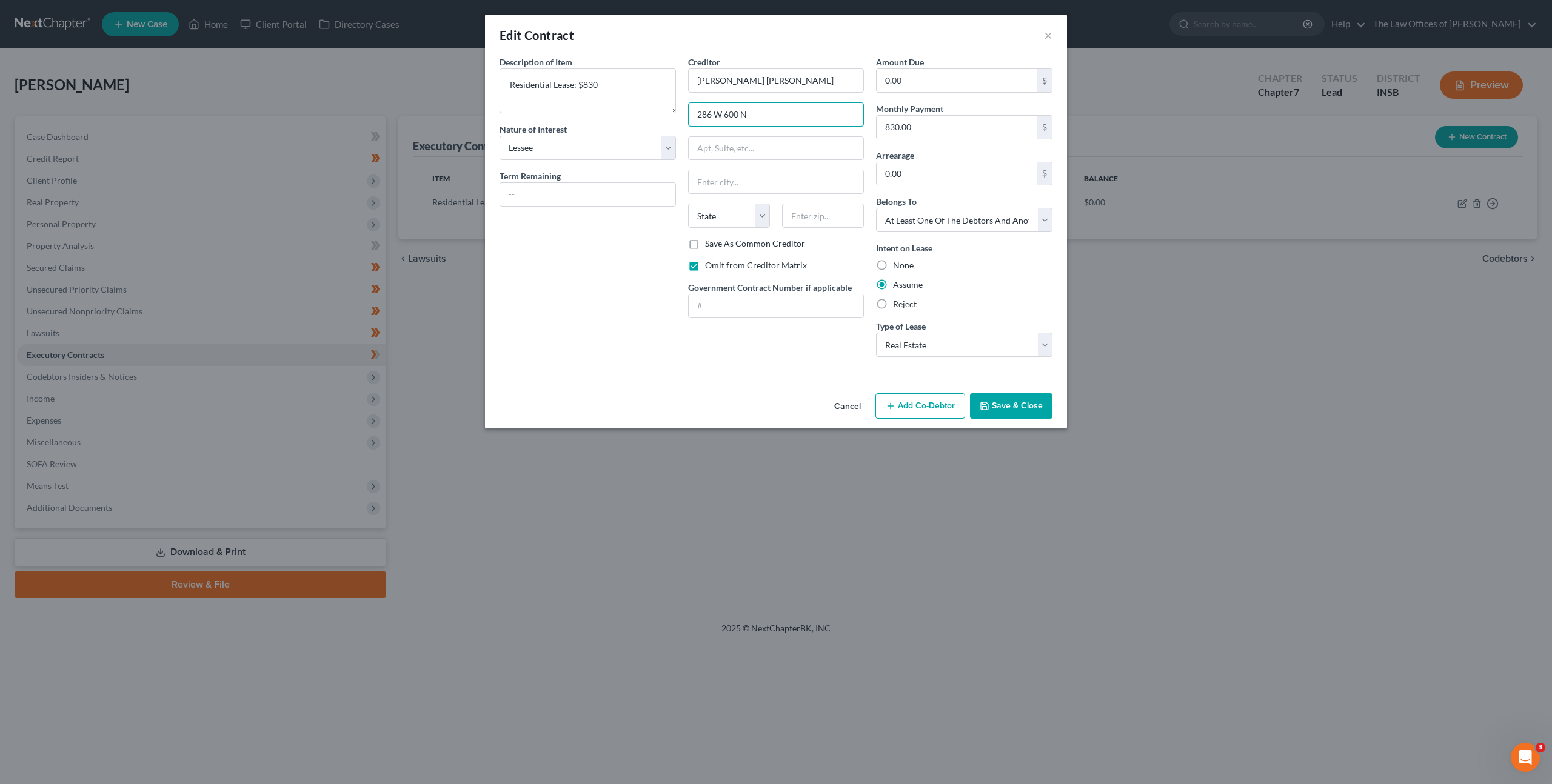
type input "286 W 600 N"
type input "47546"
click at [622, 270] on div "Description of non-residential real property * Description of Item * Residentia…" at bounding box center [588, 211] width 188 height 311
type input "Jasper"
select select "15"
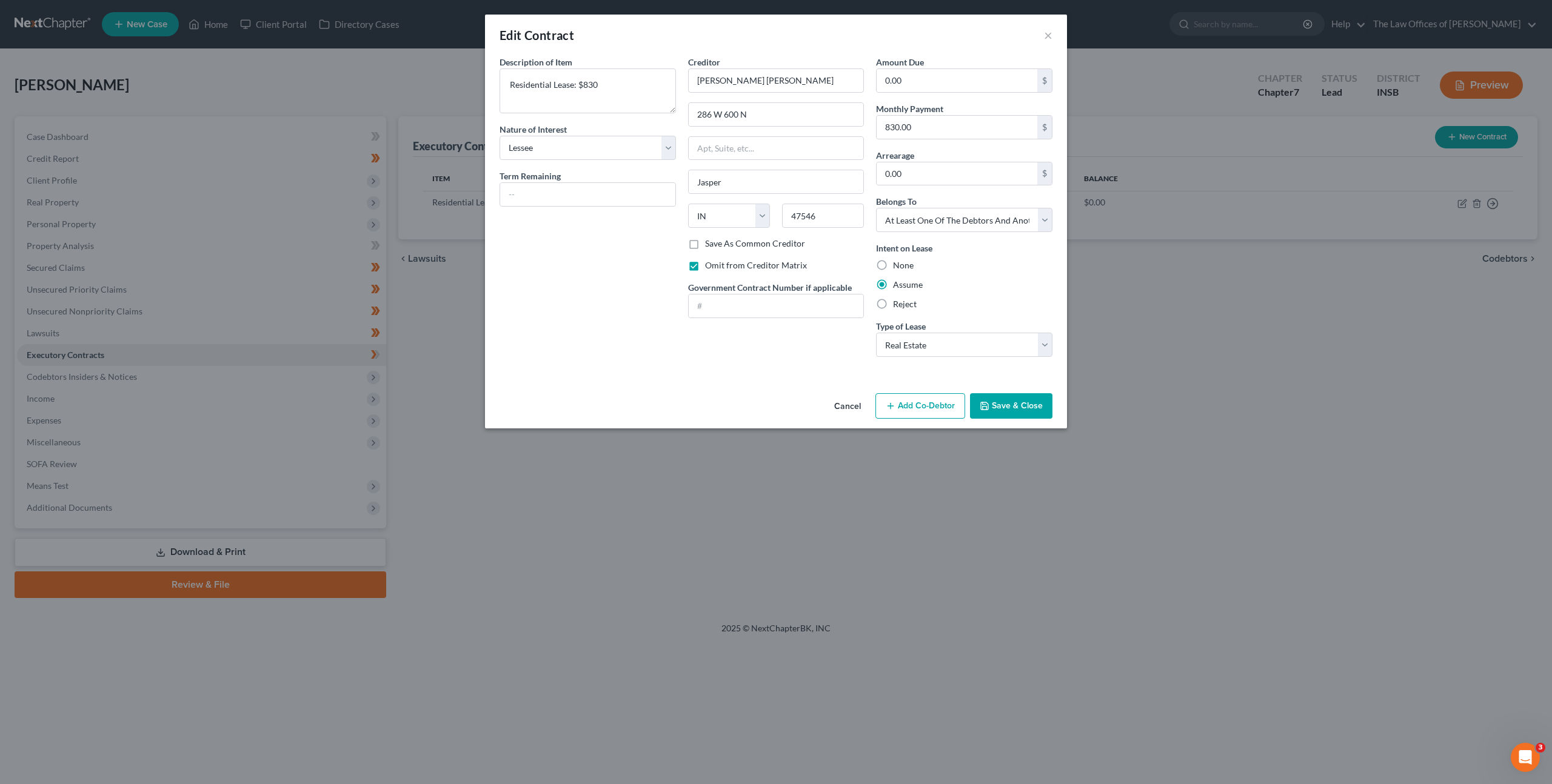
click at [733, 361] on div "Creditor * Luz Angela Meyer 286 W 600 N Jasper State AL AK AR AZ CA CO CT DE DC…" at bounding box center [776, 211] width 188 height 311
click at [1001, 402] on button "Save & Close" at bounding box center [1011, 406] width 83 height 25
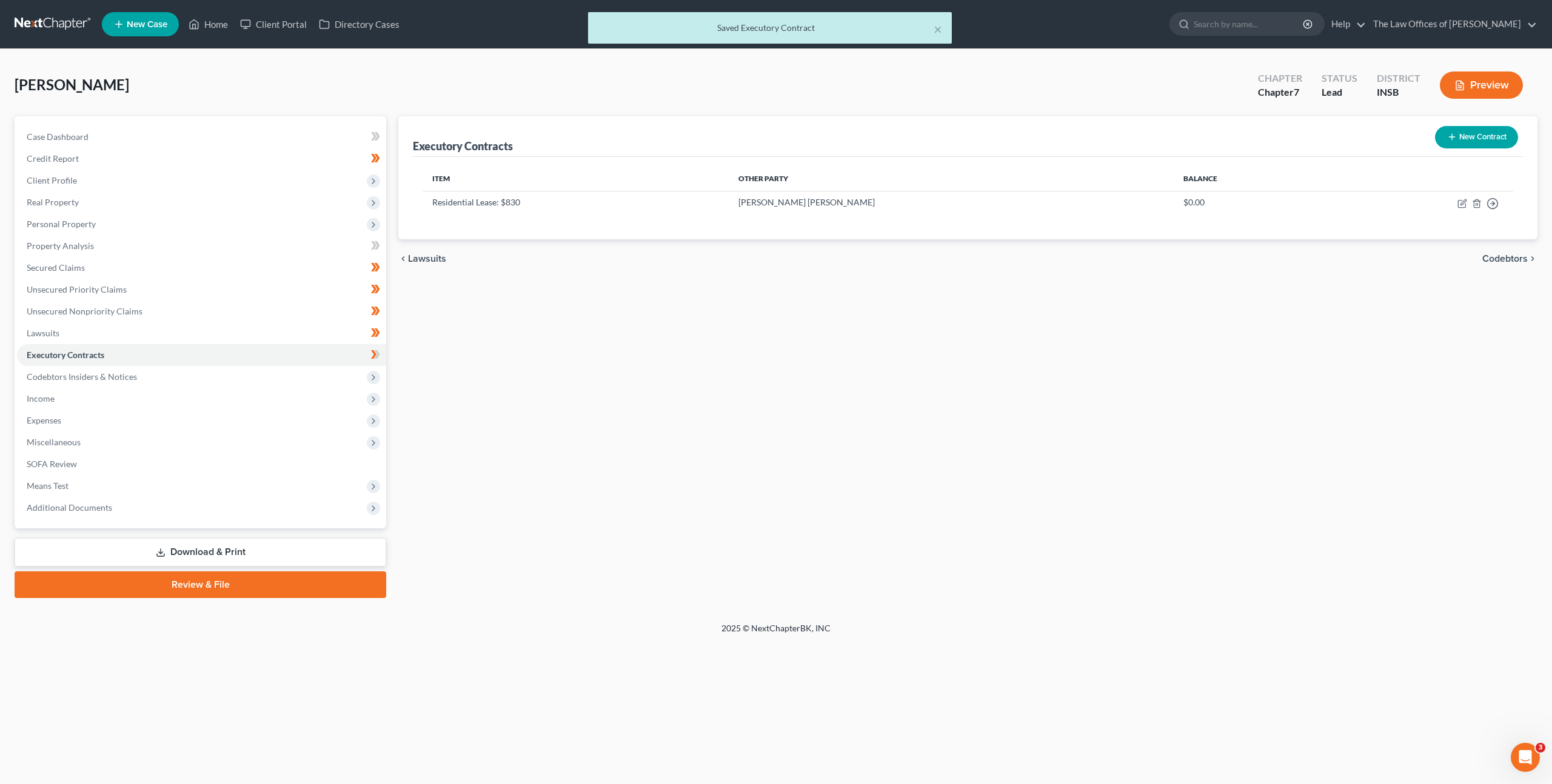
click at [801, 415] on div "Executory Contracts New Contract Item Other Party Balance Residential Lease: $8…" at bounding box center [967, 358] width 1151 height 482
click at [380, 358] on span at bounding box center [375, 356] width 22 height 18
click at [280, 372] on span "Codebtors Insiders & Notices" at bounding box center [202, 376] width 369 height 22
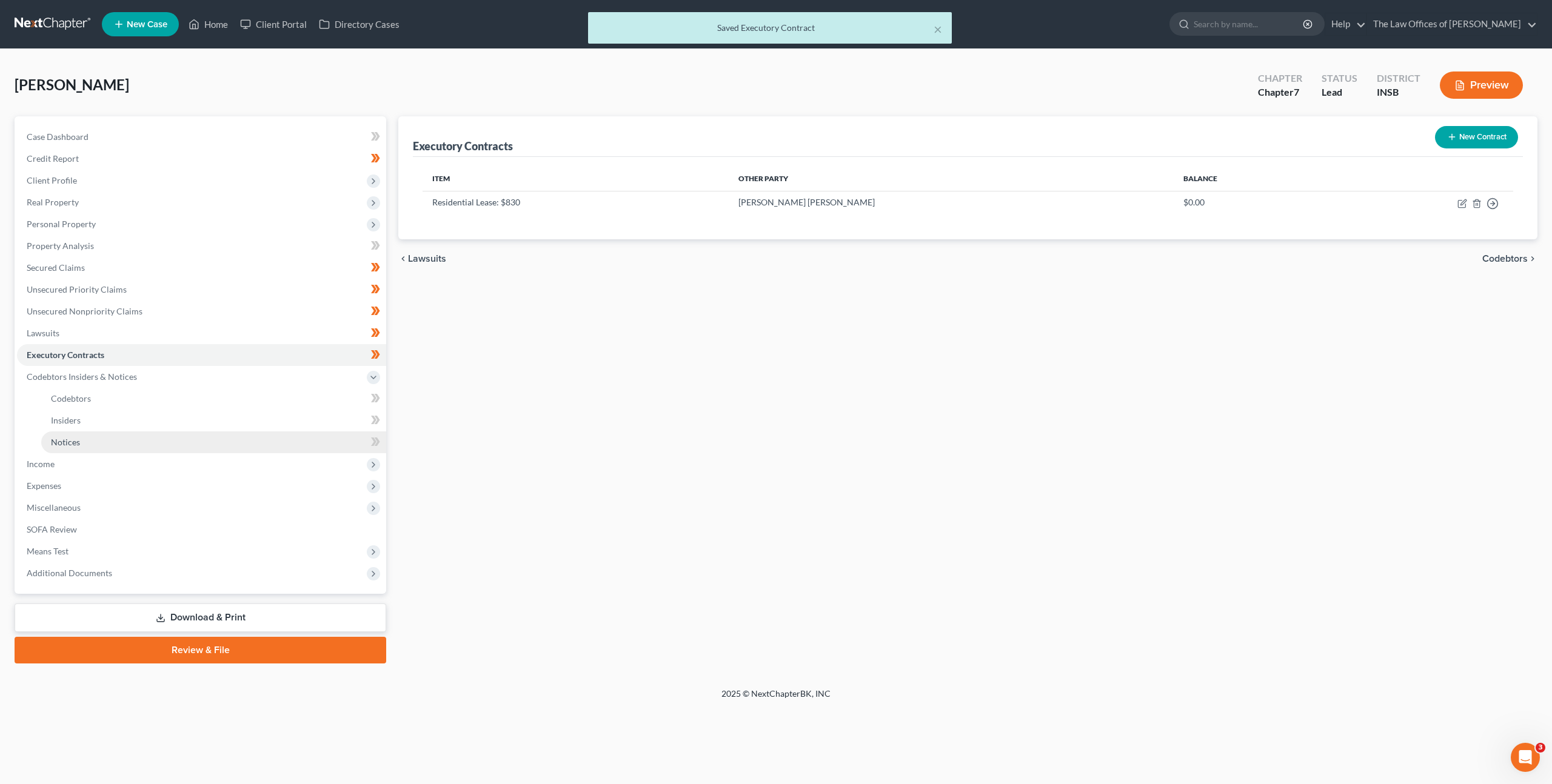
click at [235, 441] on link "Notices" at bounding box center [214, 441] width 345 height 22
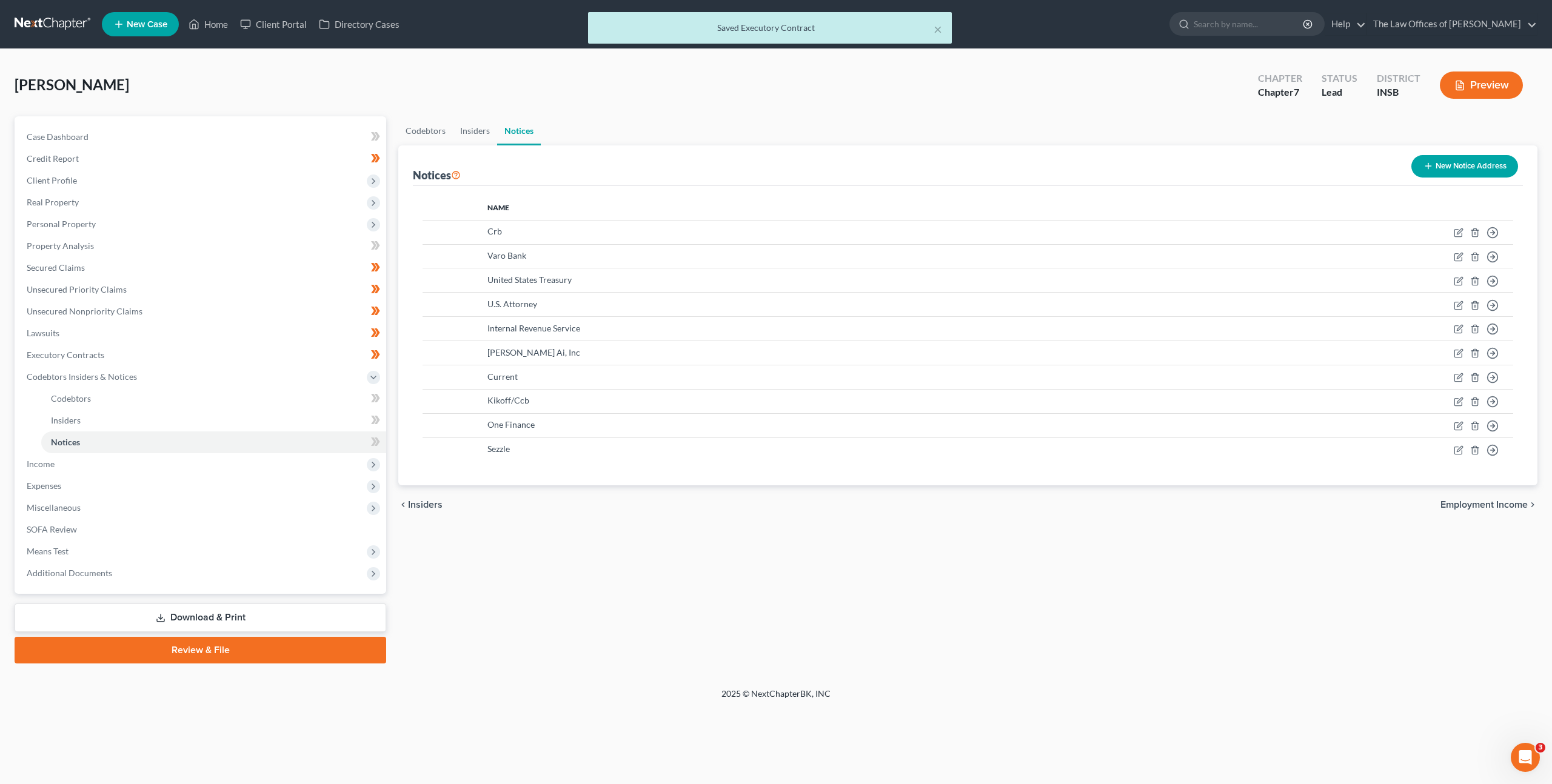
click at [1444, 167] on button "New Notice Address" at bounding box center [1464, 167] width 106 height 23
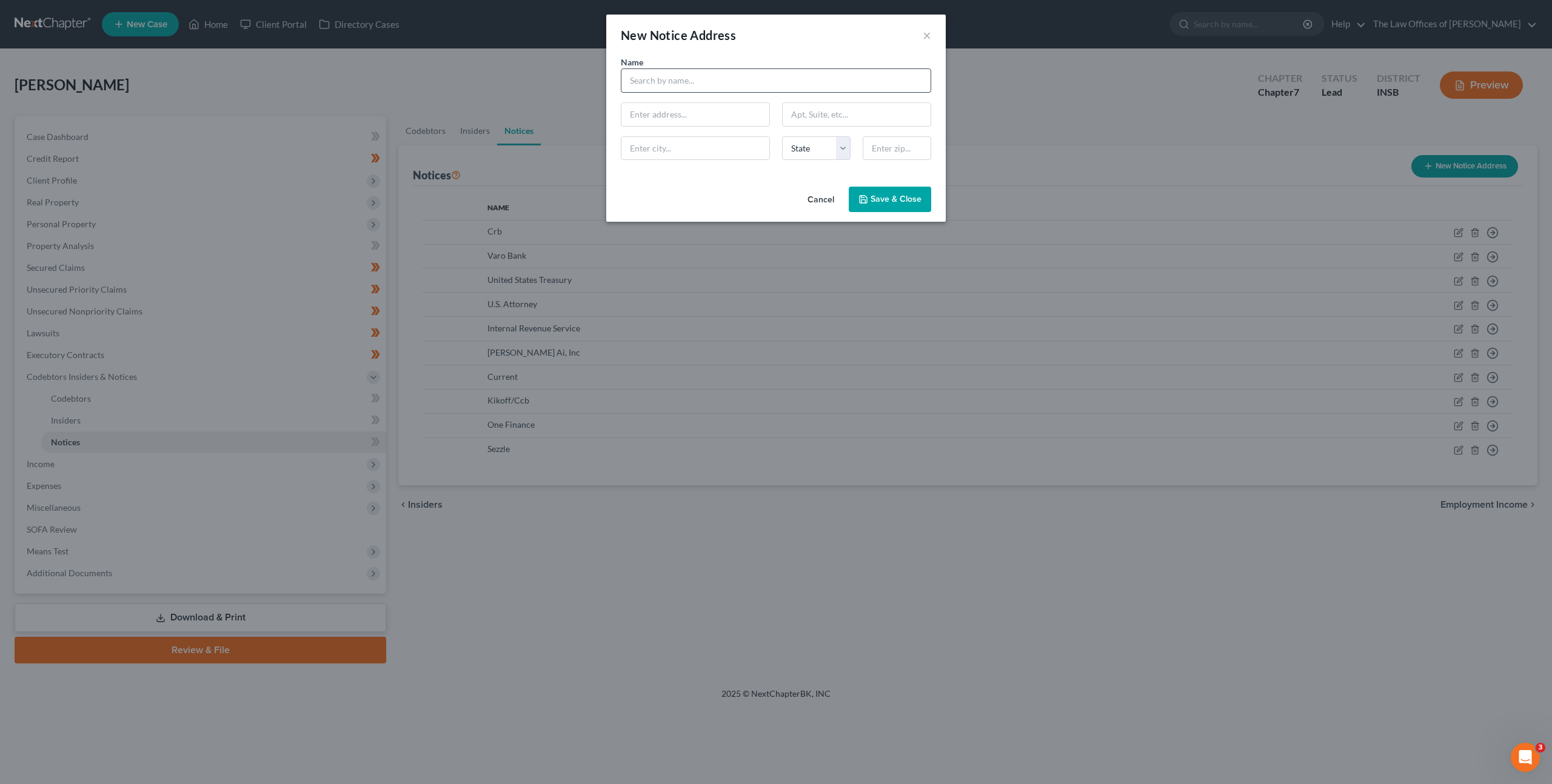
drag, startPoint x: 727, startPoint y: 93, endPoint x: 737, endPoint y: 88, distance: 11.2
click at [727, 92] on div "Name * State AL AK AR AZ CA CO CT DE DC FL GA GU HI ID IL IN IA KS KY LA ME MD …" at bounding box center [776, 112] width 322 height 114
click at [739, 88] on input "text" at bounding box center [776, 81] width 311 height 24
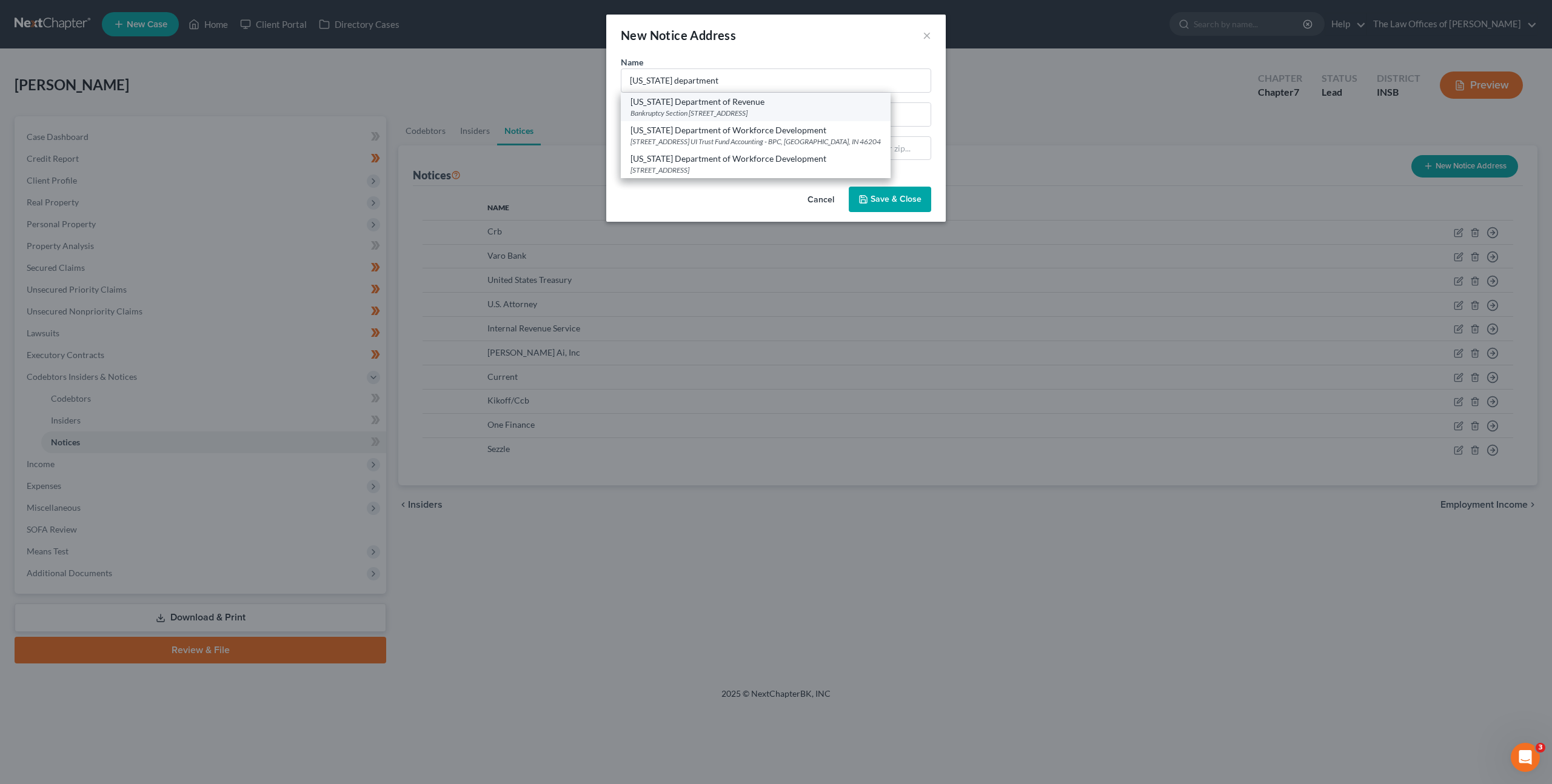
click at [691, 110] on div "Bankruptcy Section 100 North Senate Ave, MS 108, Indianapolis, IN 46204" at bounding box center [755, 113] width 251 height 10
type input "Indiana Department of Revenue"
type input "Bankruptcy Section"
type input "100 North Senate Ave, MS 108"
type input "Indianapolis"
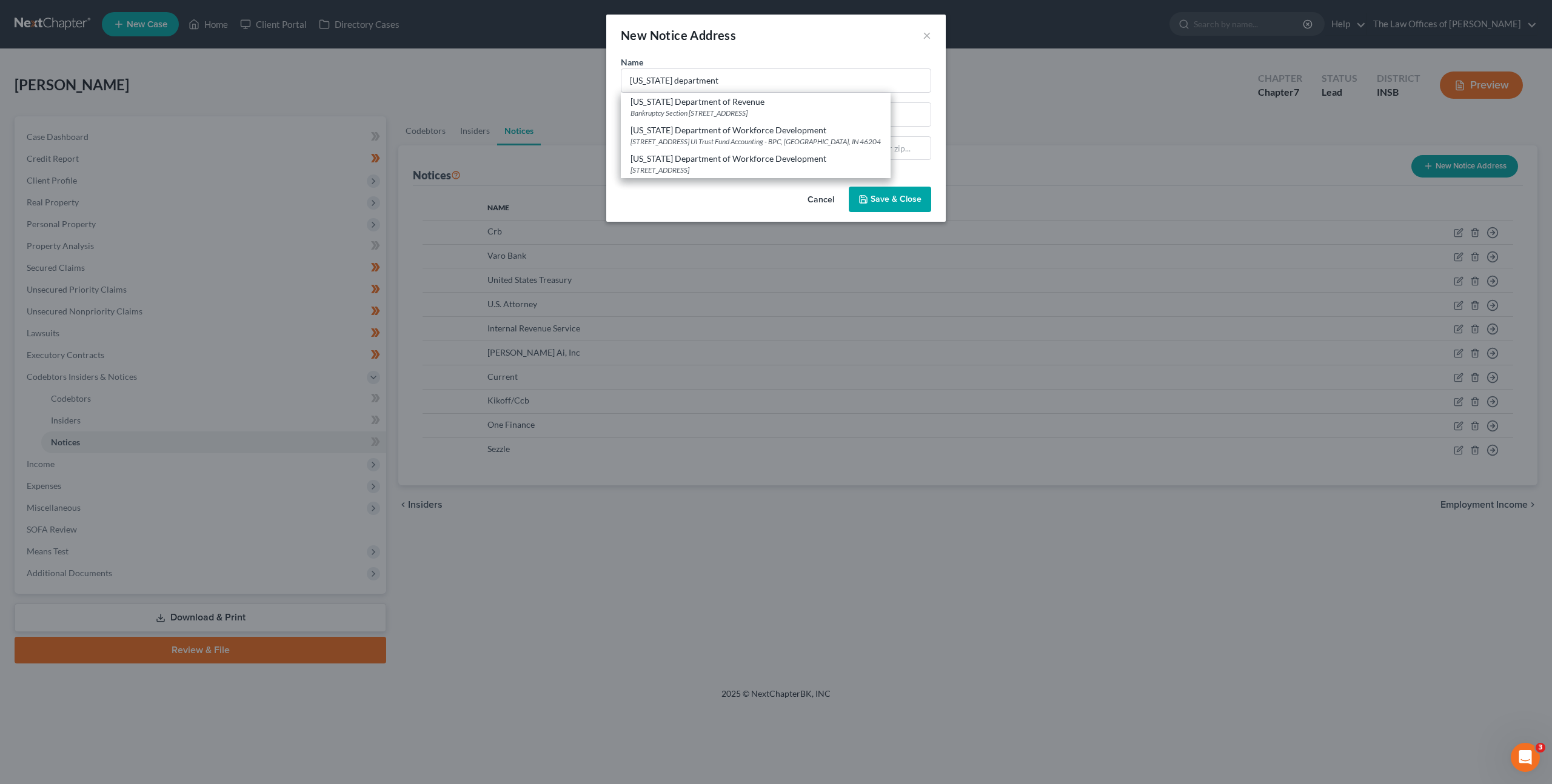
select select "15"
type input "46204"
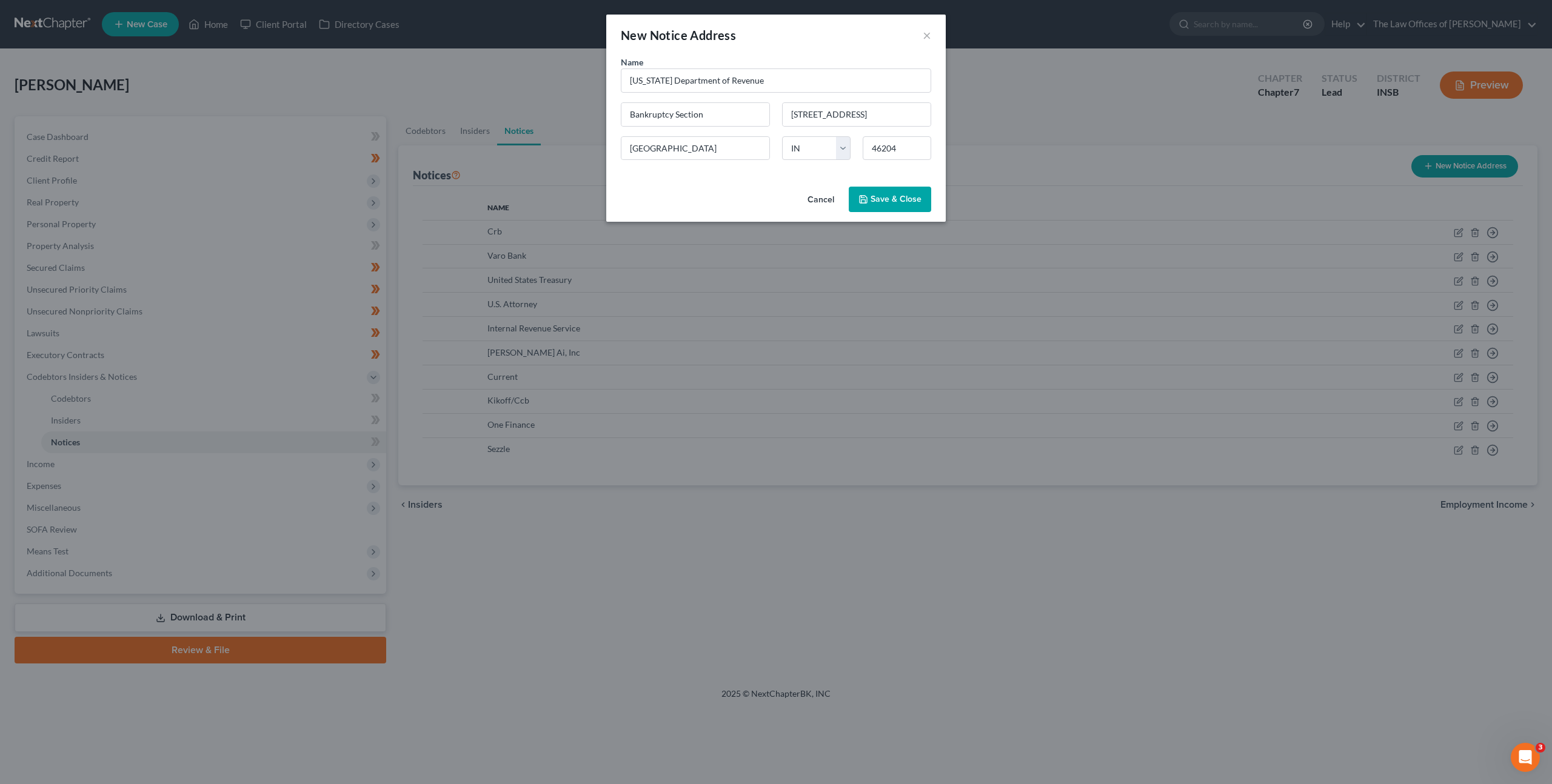
click at [883, 208] on button "Save & Close" at bounding box center [890, 199] width 83 height 25
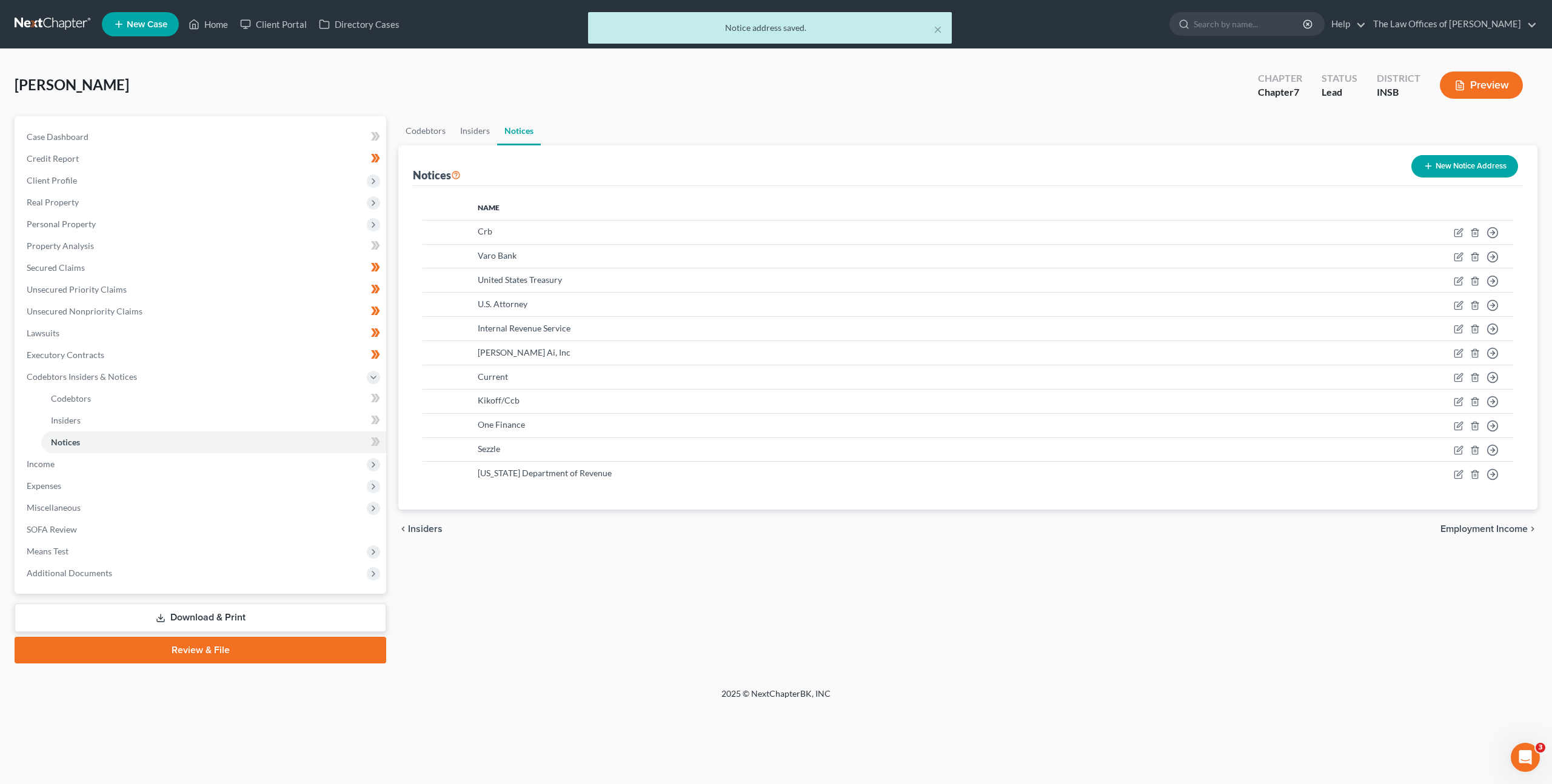
click at [1438, 167] on button "New Notice Address" at bounding box center [1464, 167] width 106 height 23
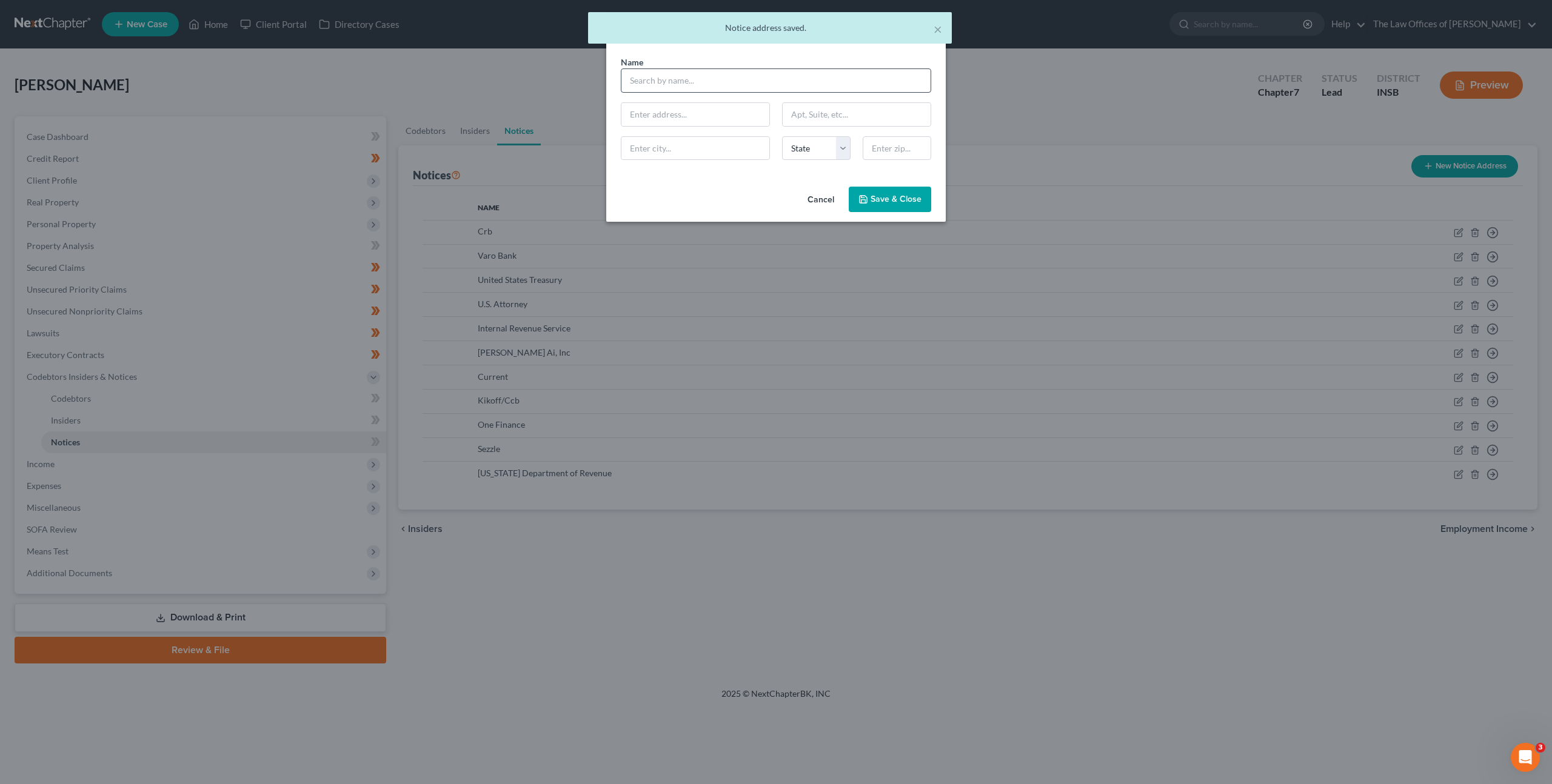
drag, startPoint x: 720, startPoint y: 57, endPoint x: 711, endPoint y: 74, distance: 19.2
click at [719, 59] on div "Name *" at bounding box center [776, 73] width 322 height 37
click at [711, 74] on input "text" at bounding box center [776, 81] width 311 height 24
type input "oattoren"
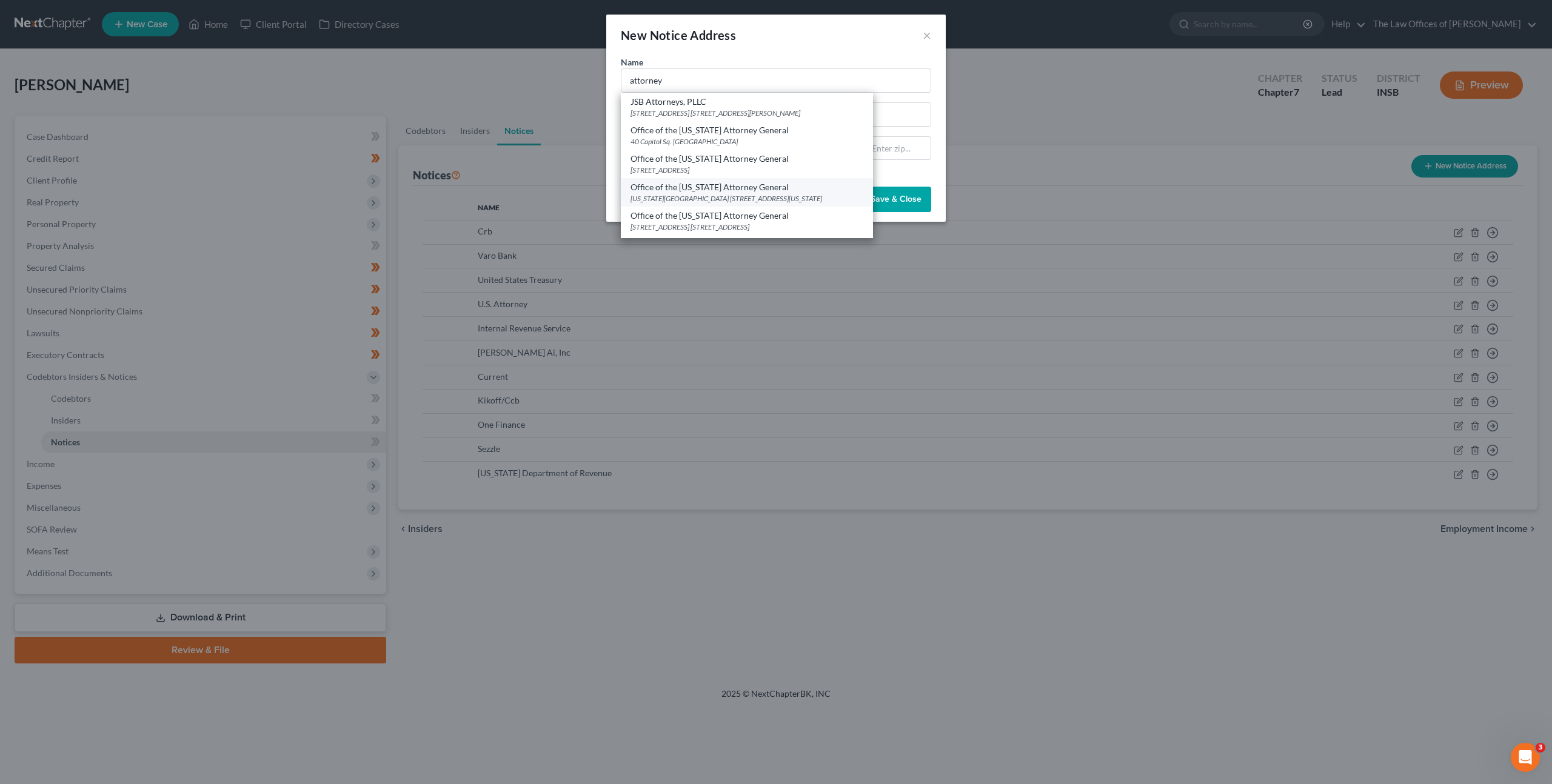
click at [725, 181] on div "Office of the Indiana Attorney General" at bounding box center [746, 186] width 233 height 12
type input "Office of the Indiana Attorney General"
type input "Indiana Government Center"
type input "302 W Washington St Rm 5"
type input "Indianapolis"
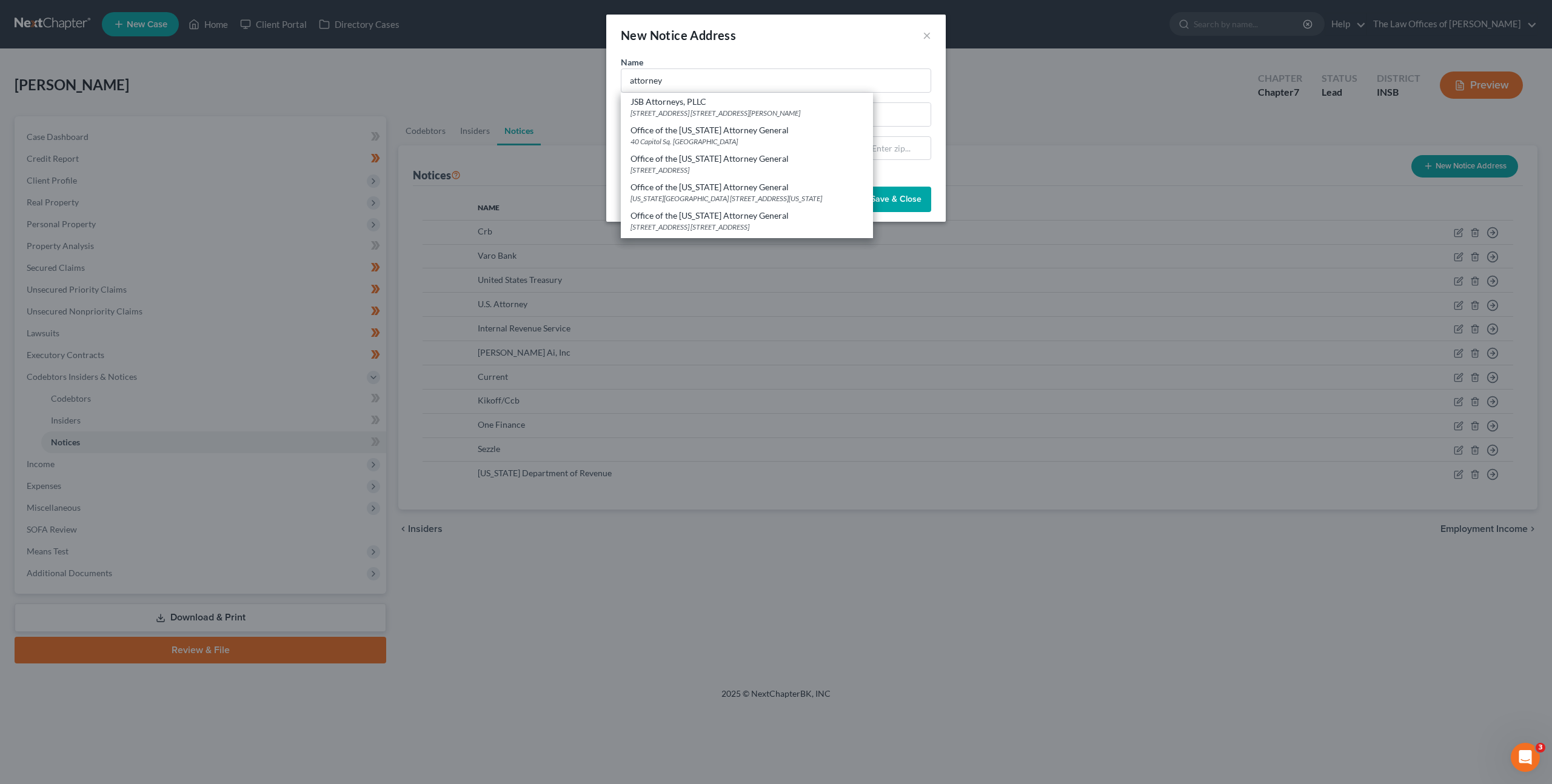
select select "15"
type input "46204"
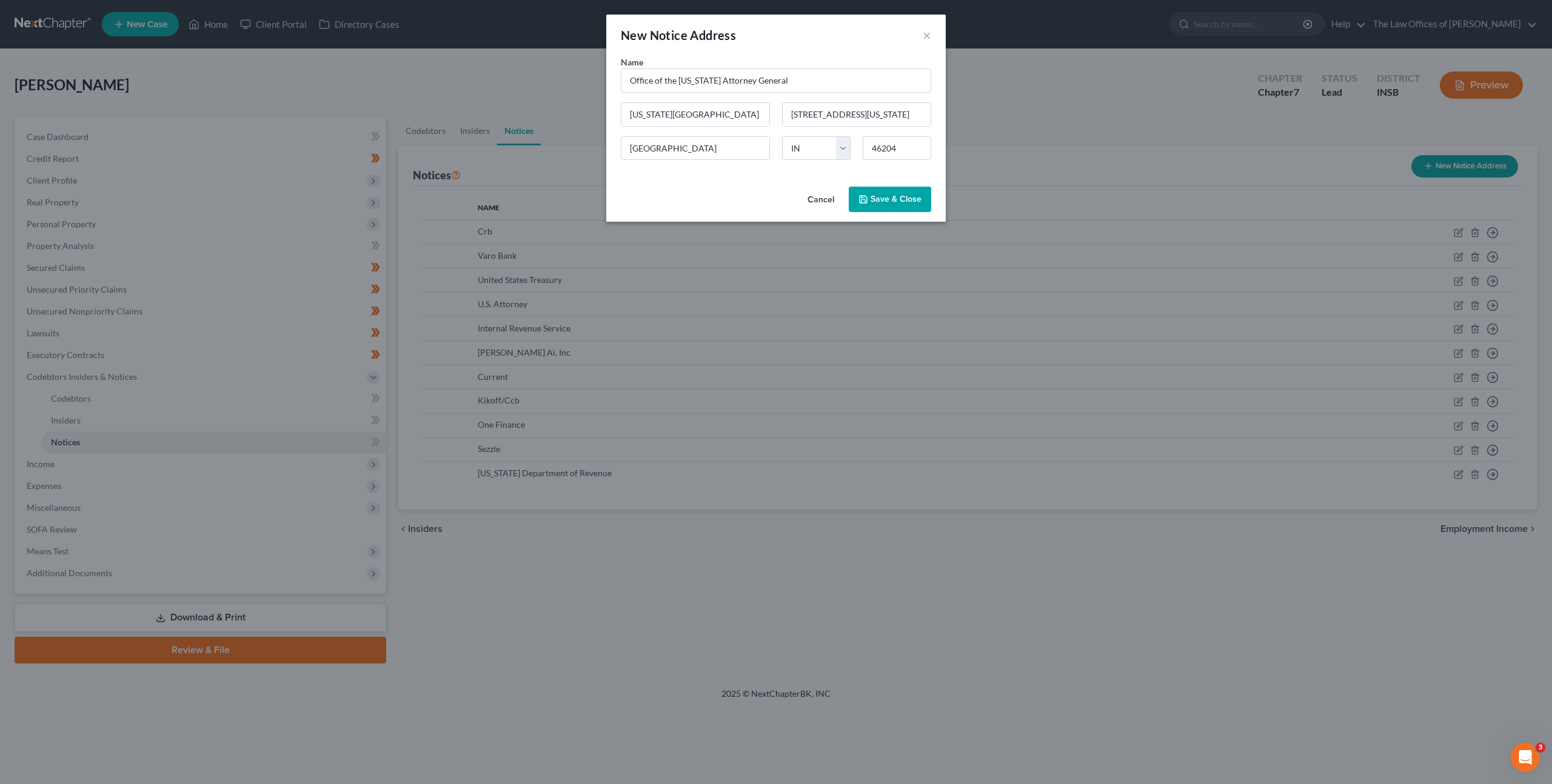
click at [883, 195] on span "Save & Close" at bounding box center [896, 199] width 51 height 10
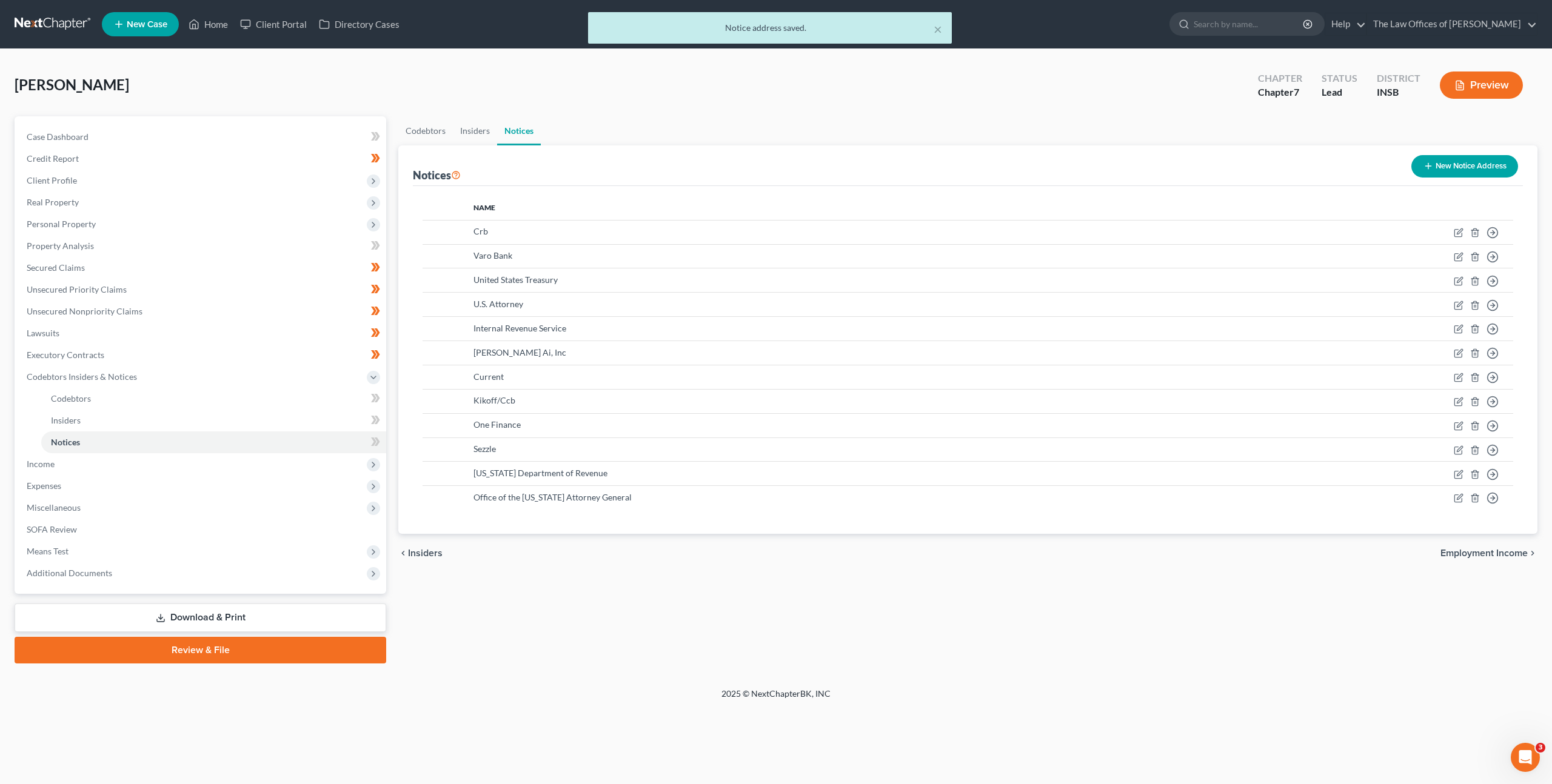
click at [1438, 161] on button "New Notice Address" at bounding box center [1464, 167] width 106 height 23
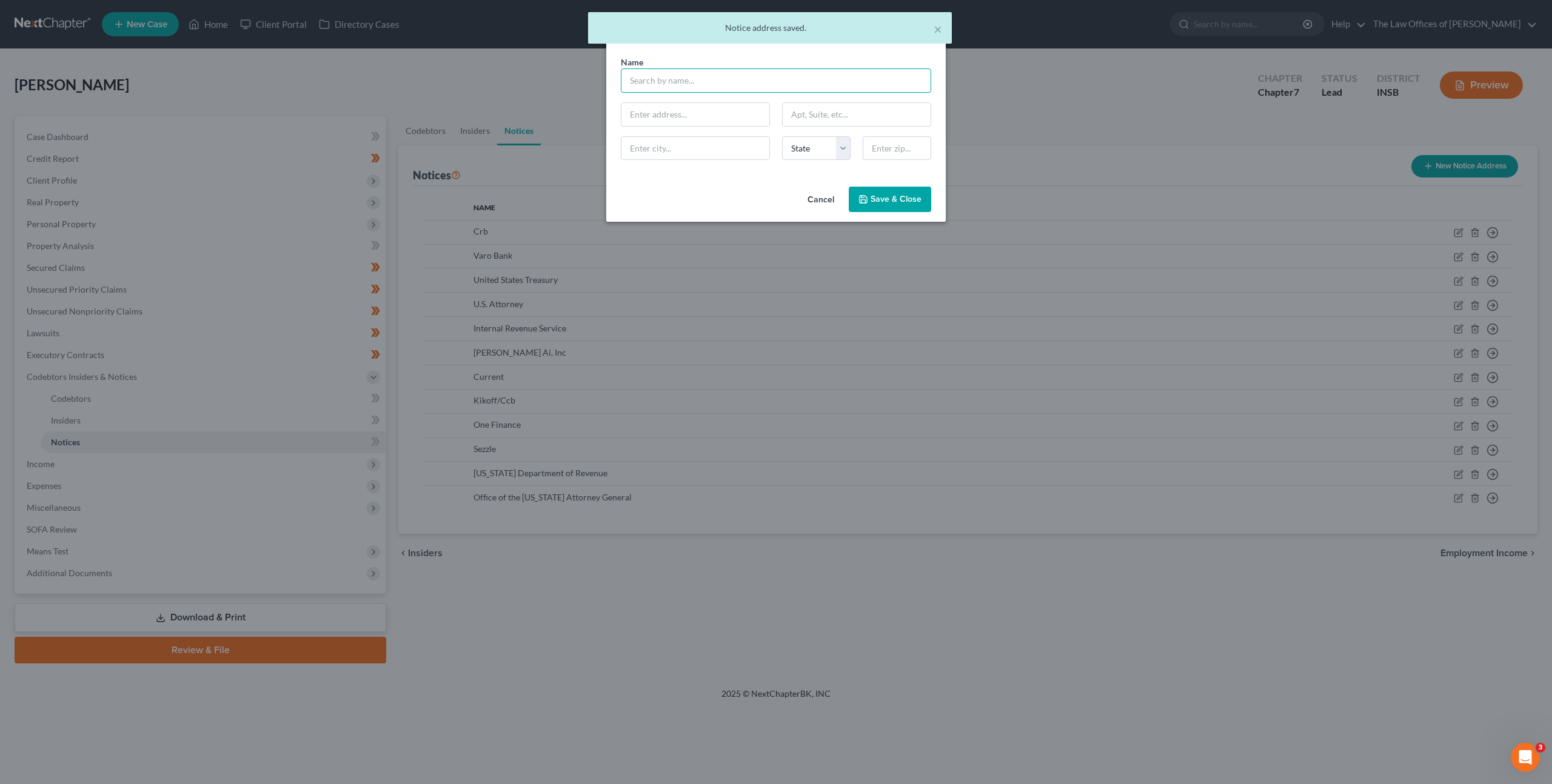
click at [778, 89] on input "text" at bounding box center [776, 81] width 311 height 24
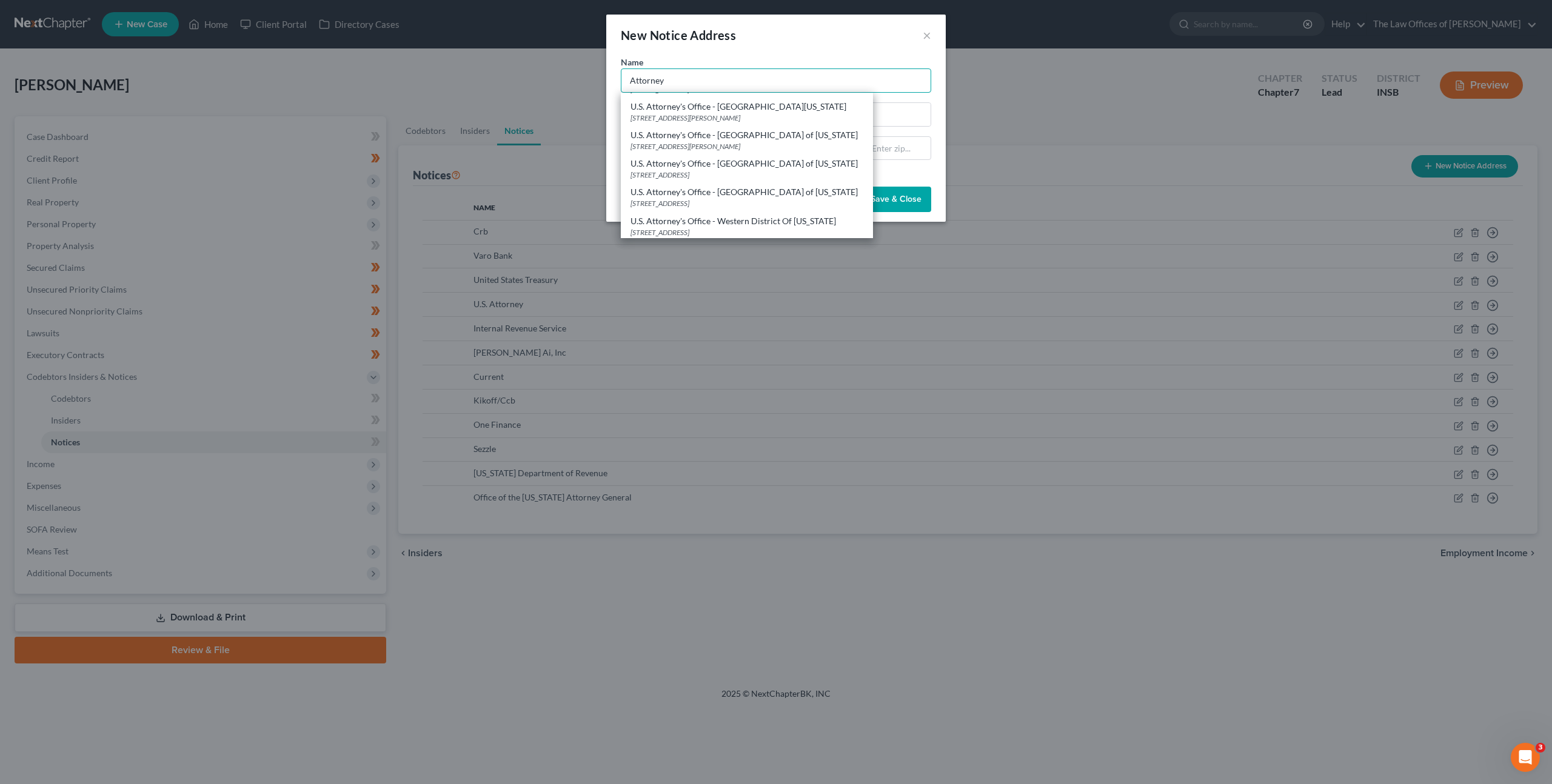
scroll to position [264, 0]
click at [765, 189] on div "U.S. Attorney's Office - Southern District of Indiana" at bounding box center [746, 189] width 233 height 12
type input "U.S. Attorney's Office - Southern District of Indiana"
type input "10 W Market St Ste 2100"
type input "Indianapolis"
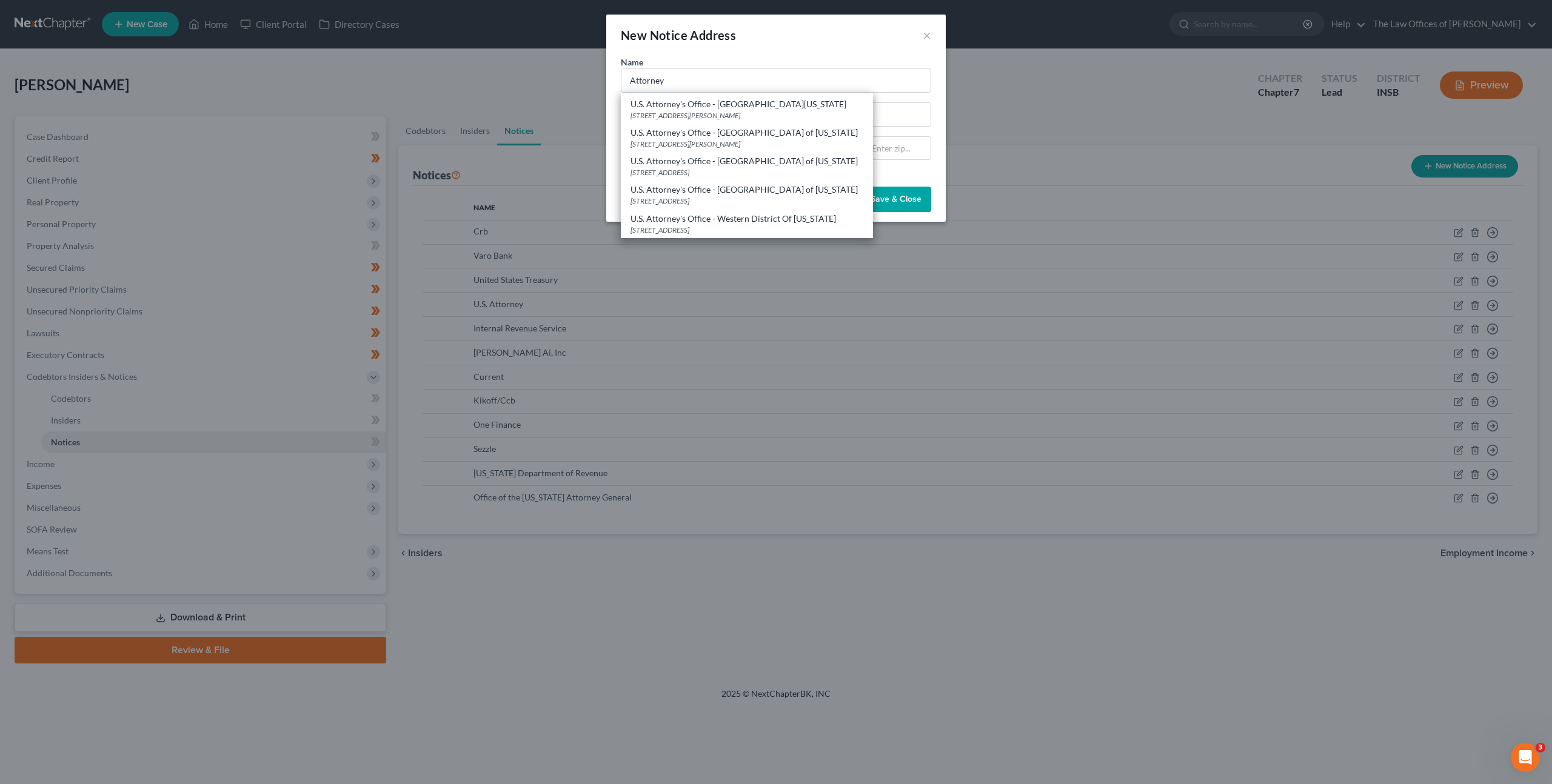
select select "15"
type input "46204"
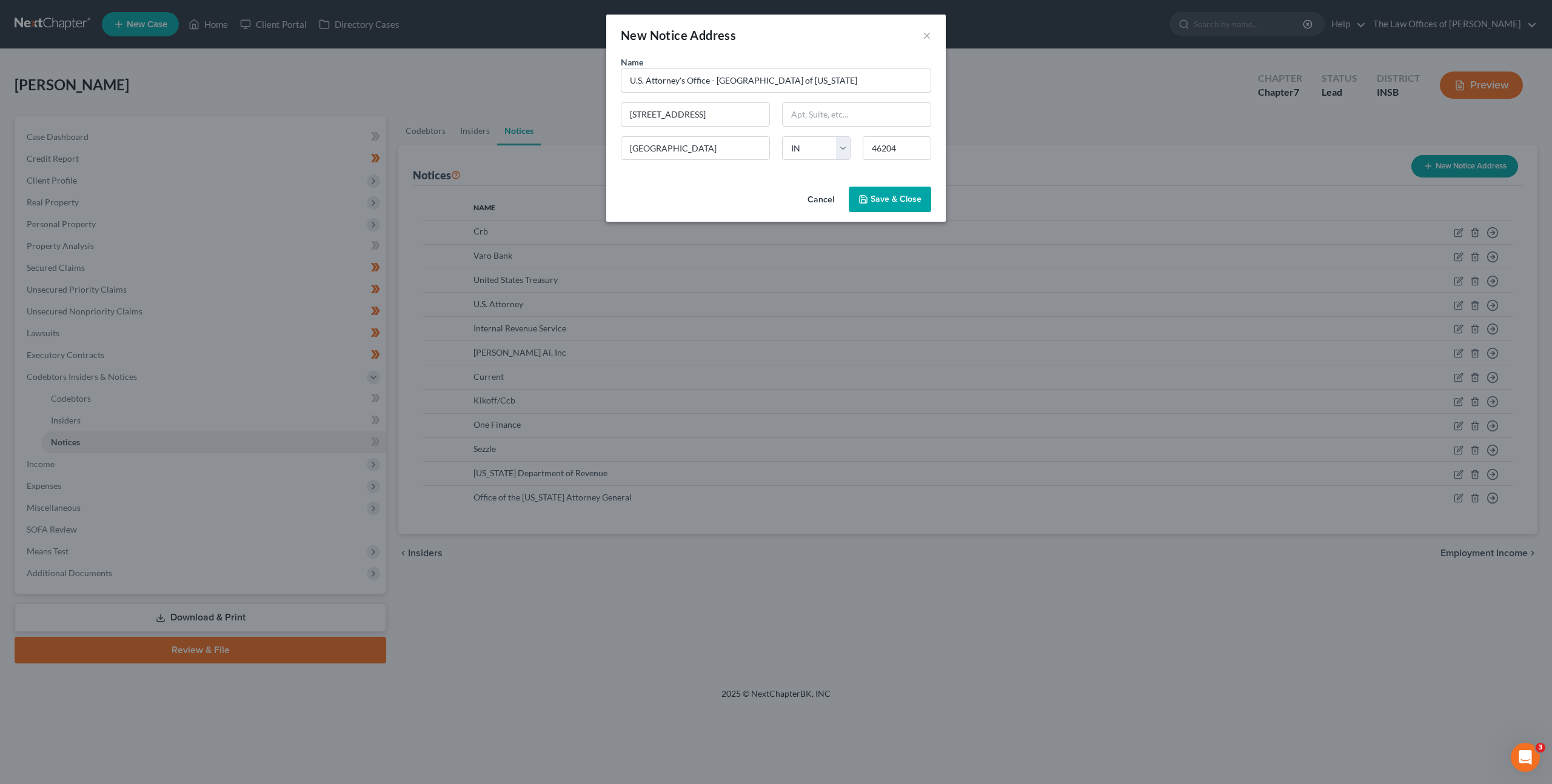
scroll to position [0, 0]
click at [872, 198] on span "Save & Close" at bounding box center [896, 199] width 51 height 10
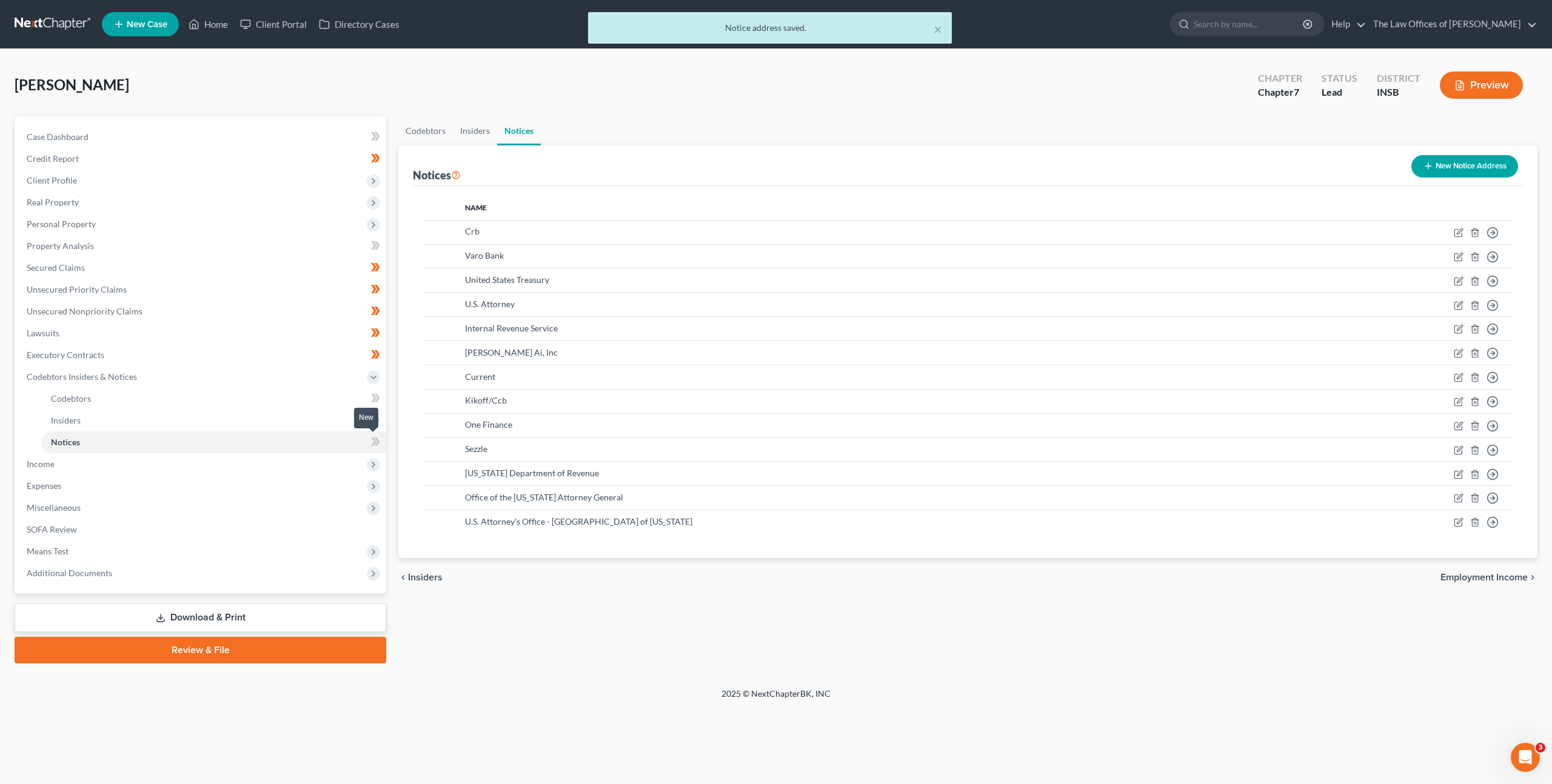
click at [377, 445] on icon at bounding box center [378, 441] width 6 height 8
click at [277, 461] on span "Income" at bounding box center [202, 463] width 369 height 22
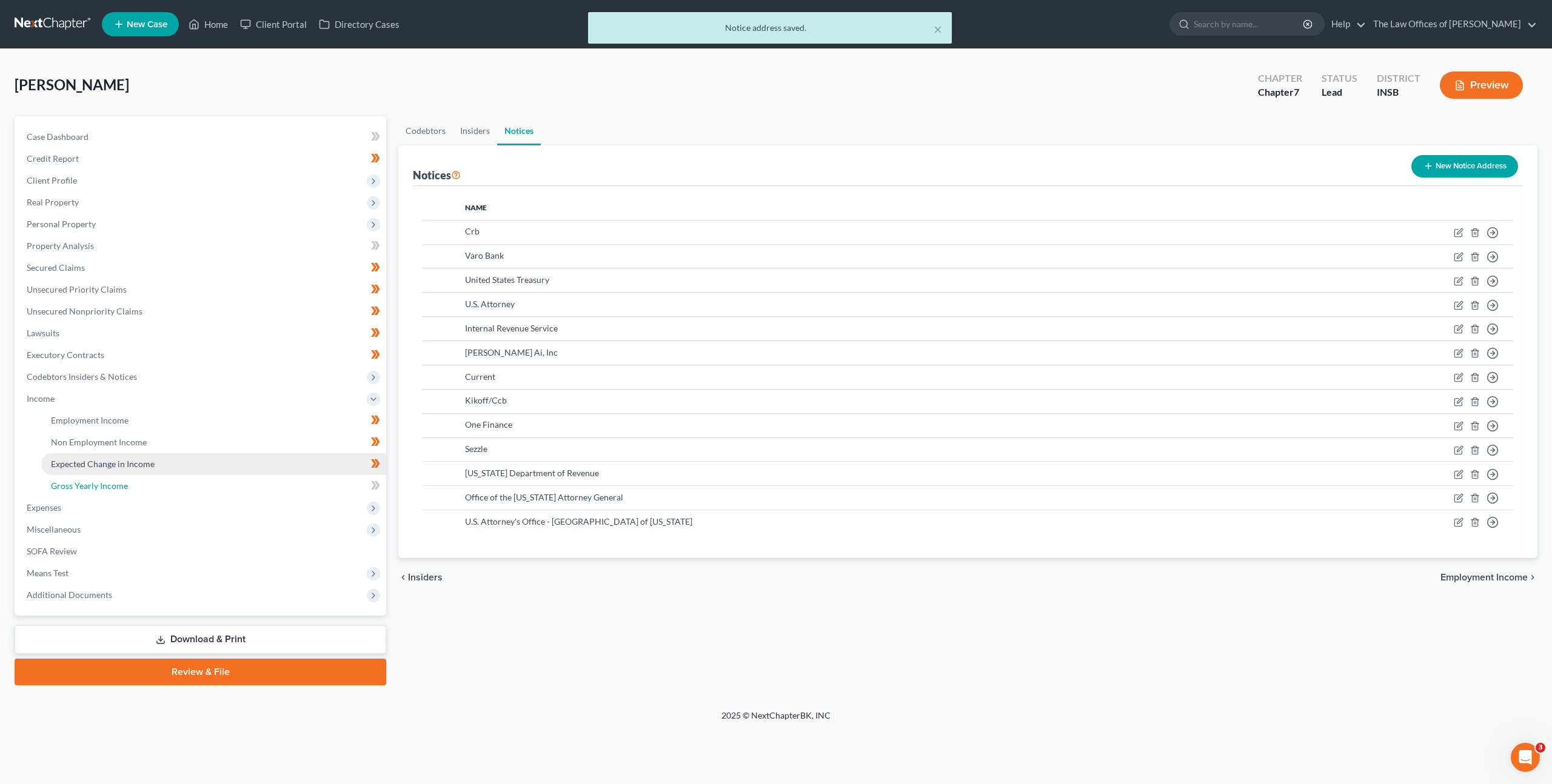
click at [219, 477] on link "Gross Yearly Income" at bounding box center [214, 486] width 345 height 22
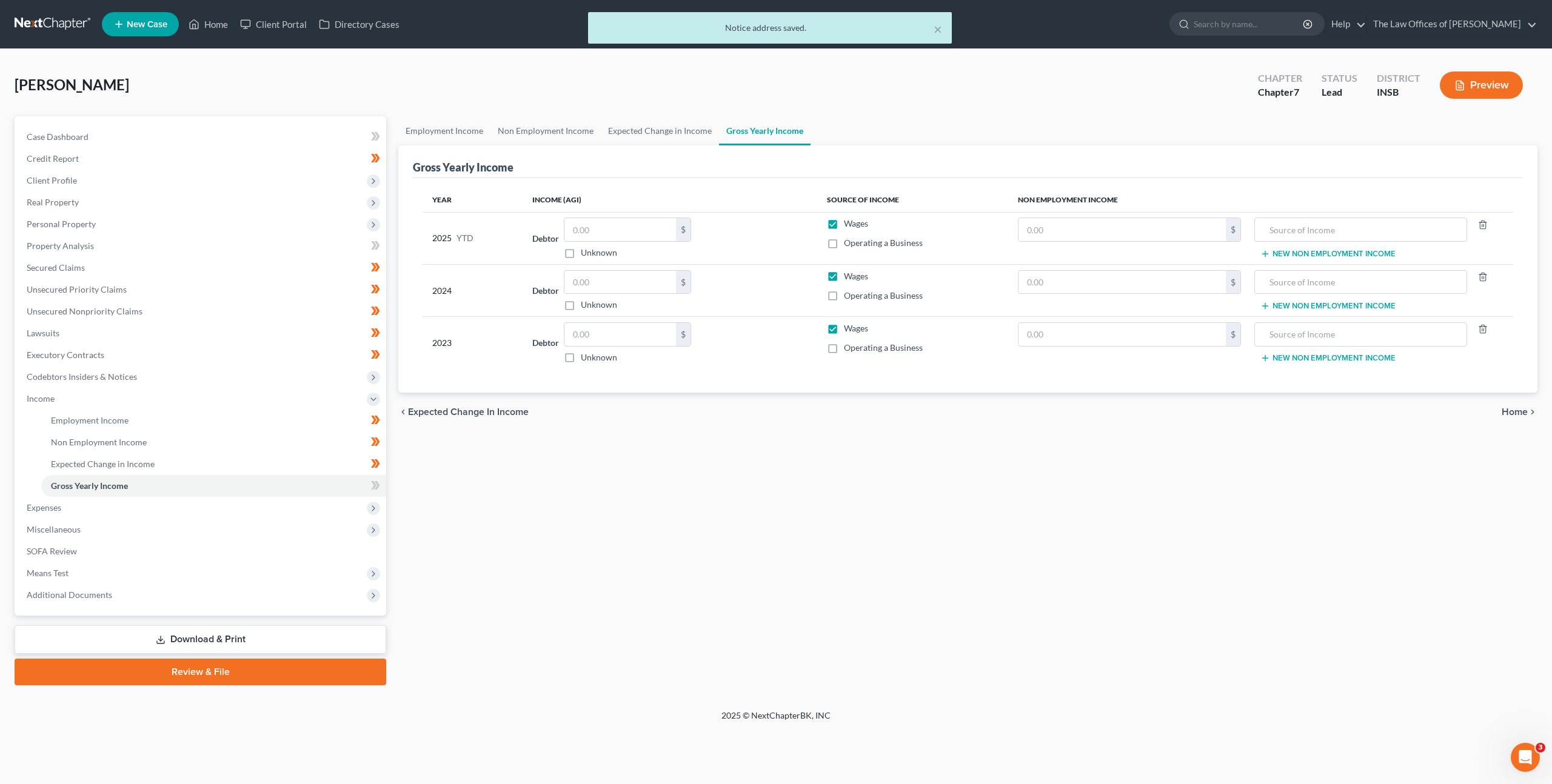
click at [714, 455] on div "Employment Income Non Employment Income Expected Change in Income Gross Yearly …" at bounding box center [967, 401] width 1151 height 568
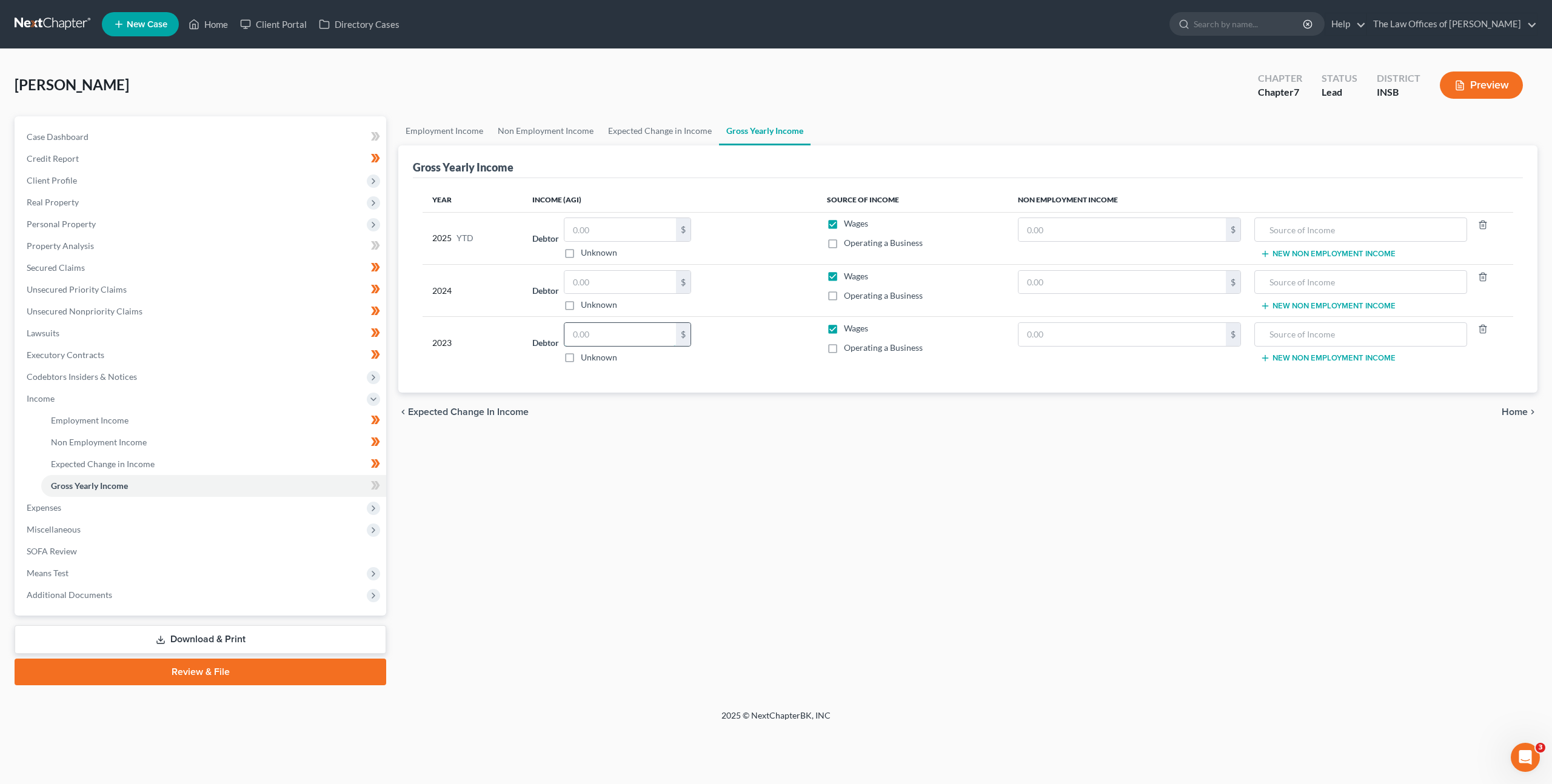
click at [610, 334] on input "text" at bounding box center [620, 334] width 111 height 23
type input "47,181"
click at [1055, 283] on input "text" at bounding box center [1122, 282] width 207 height 23
type input "2,647"
click at [1303, 284] on input "text" at bounding box center [1361, 282] width 200 height 23
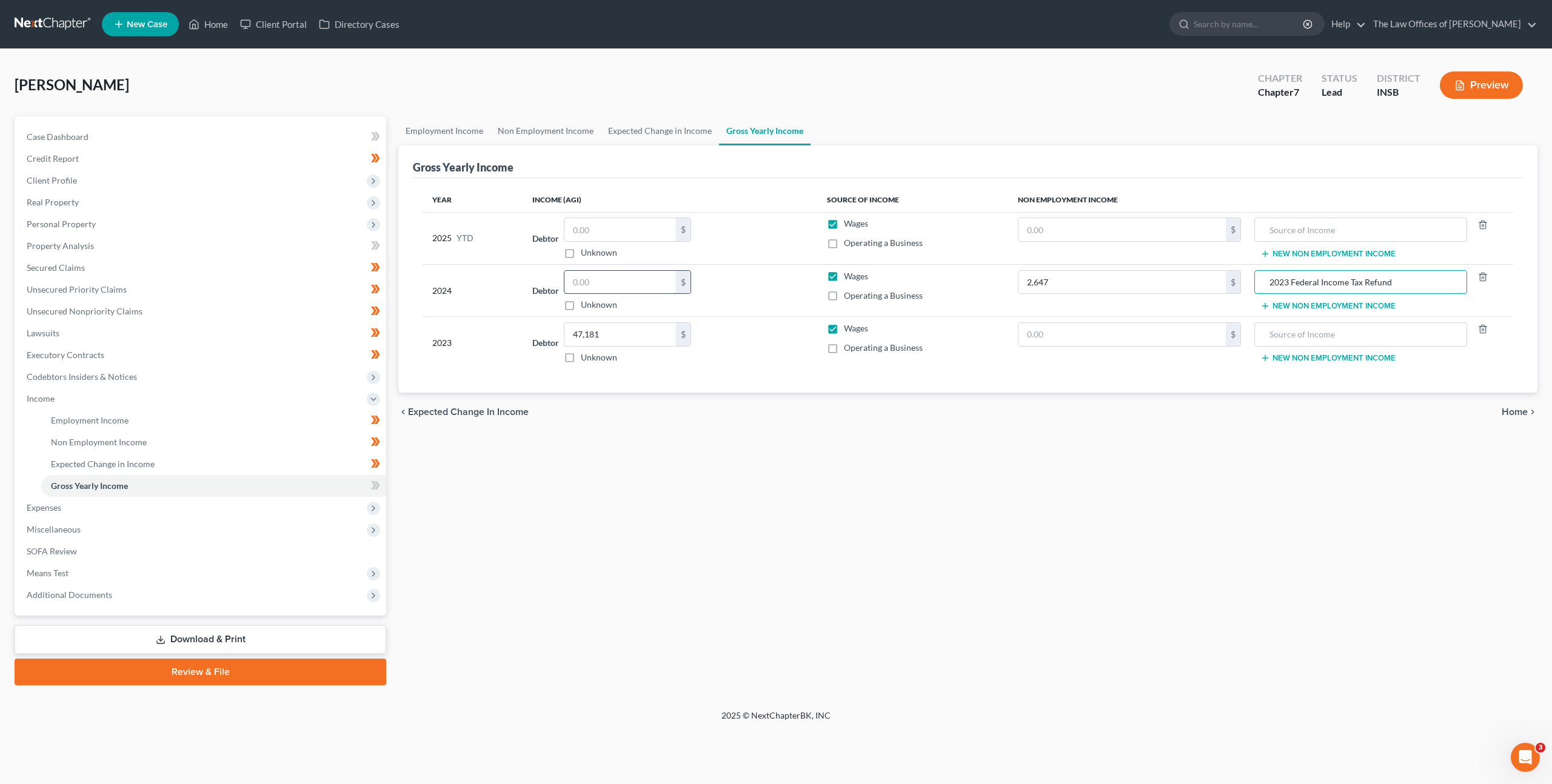
type input "2023 Federal Income Tax Refund"
click at [590, 278] on input "text" at bounding box center [620, 282] width 111 height 23
click at [602, 277] on input "text" at bounding box center [620, 282] width 111 height 23
type input "43,123"
click at [1058, 227] on input "text" at bounding box center [1122, 230] width 207 height 23
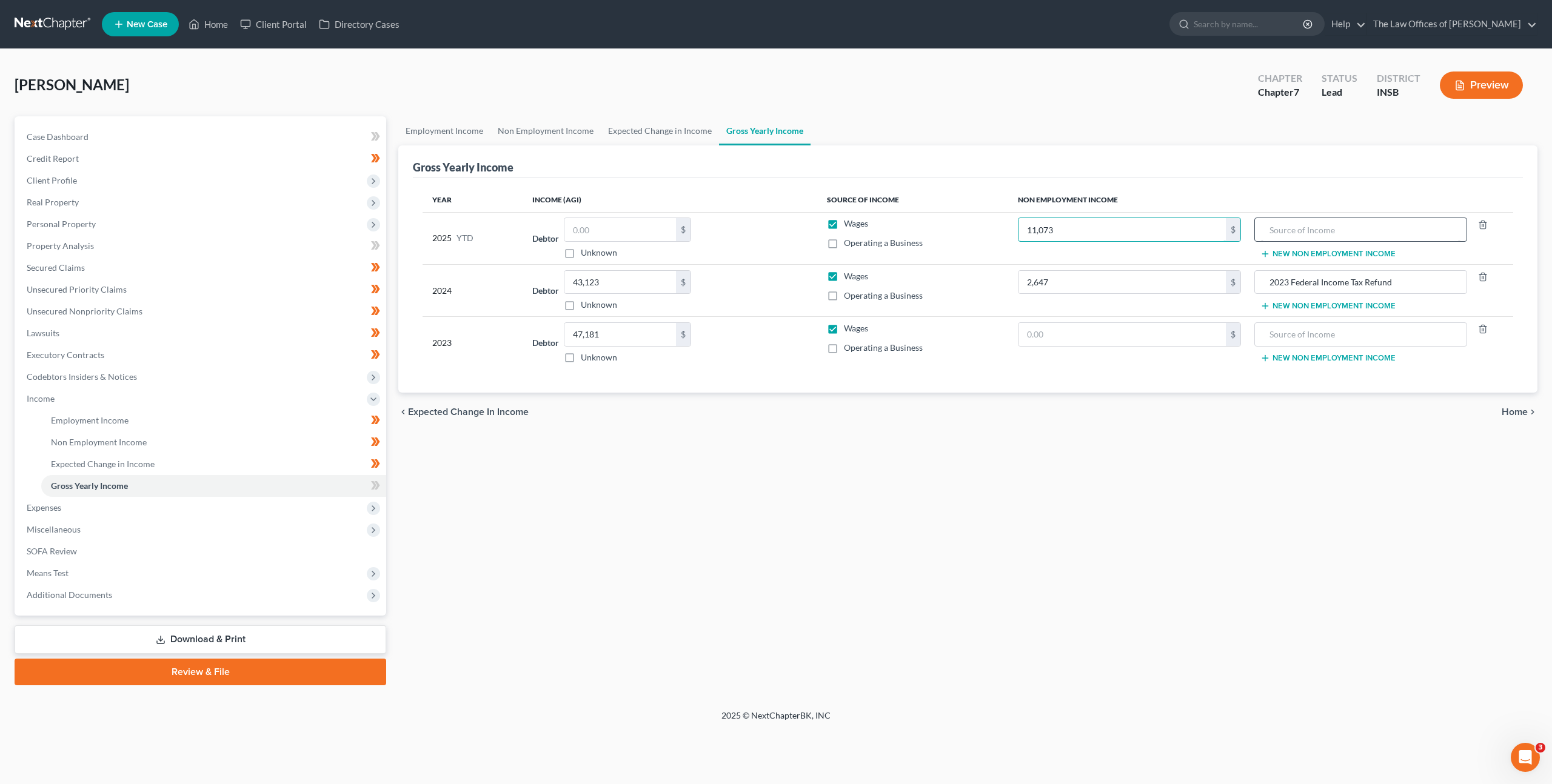
type input "11,073"
click at [1285, 232] on input "text" at bounding box center [1361, 230] width 200 height 23
type input "2024 Federal Income Tax Refund"
click at [594, 229] on input "text" at bounding box center [620, 230] width 111 height 23
click at [590, 225] on input "text" at bounding box center [620, 230] width 111 height 23
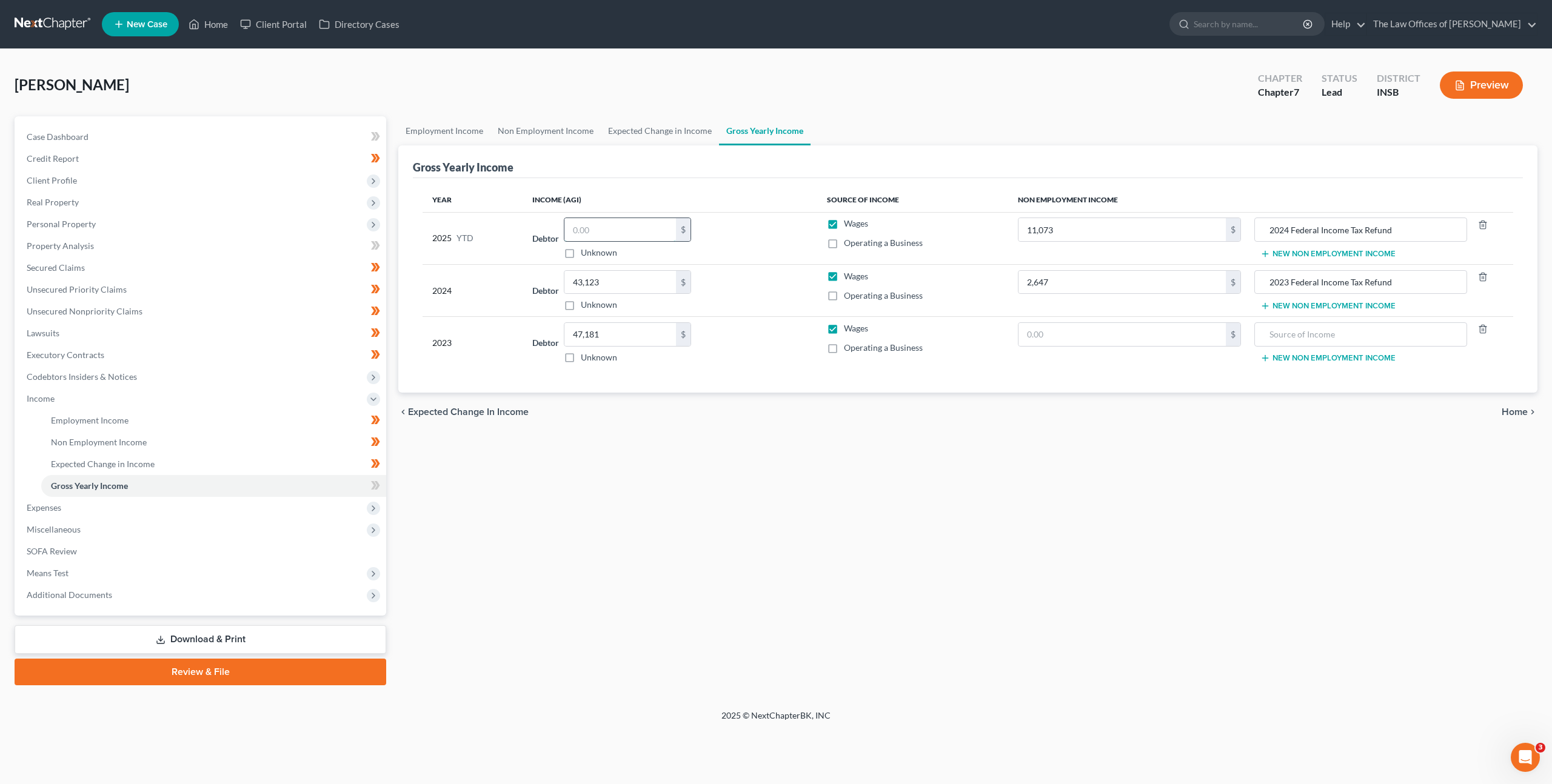
click at [590, 225] on input "text" at bounding box center [620, 230] width 111 height 23
click at [725, 200] on th "Income (AGI)" at bounding box center [670, 200] width 295 height 24
click at [629, 232] on input "16,385.10" at bounding box center [620, 230] width 111 height 23
type input "16,385"
click at [785, 233] on div "Debtor 16,385.00 $ Unknown Balance Undetermined 16,385 $ Unknown" at bounding box center [670, 238] width 275 height 41
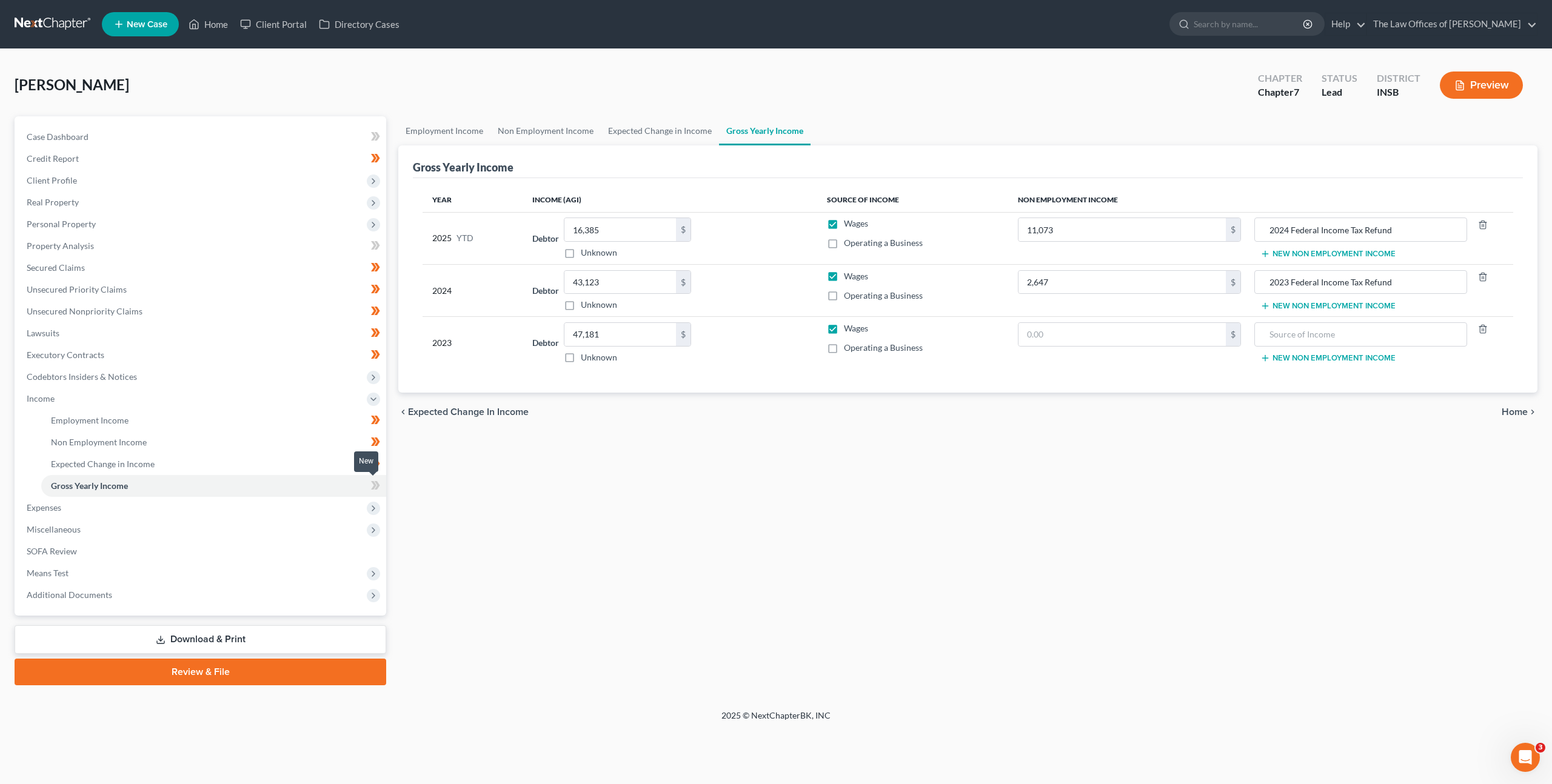
click at [380, 487] on icon at bounding box center [376, 486] width 9 height 15
click at [167, 228] on span "Personal Property" at bounding box center [202, 224] width 369 height 22
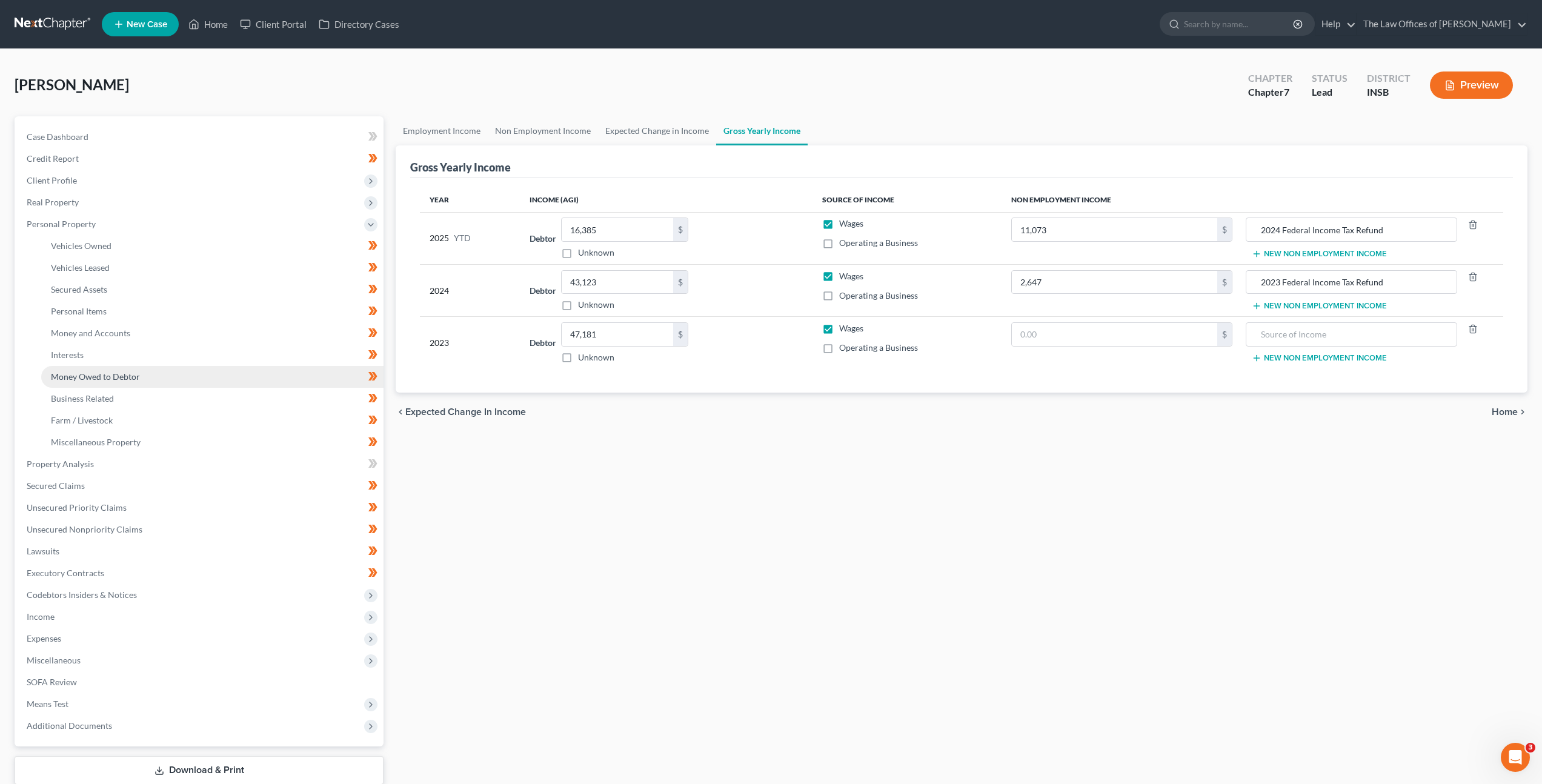
drag, startPoint x: 162, startPoint y: 373, endPoint x: 169, endPoint y: 368, distance: 8.6
click at [163, 373] on link "Money Owed to Debtor" at bounding box center [213, 376] width 343 height 22
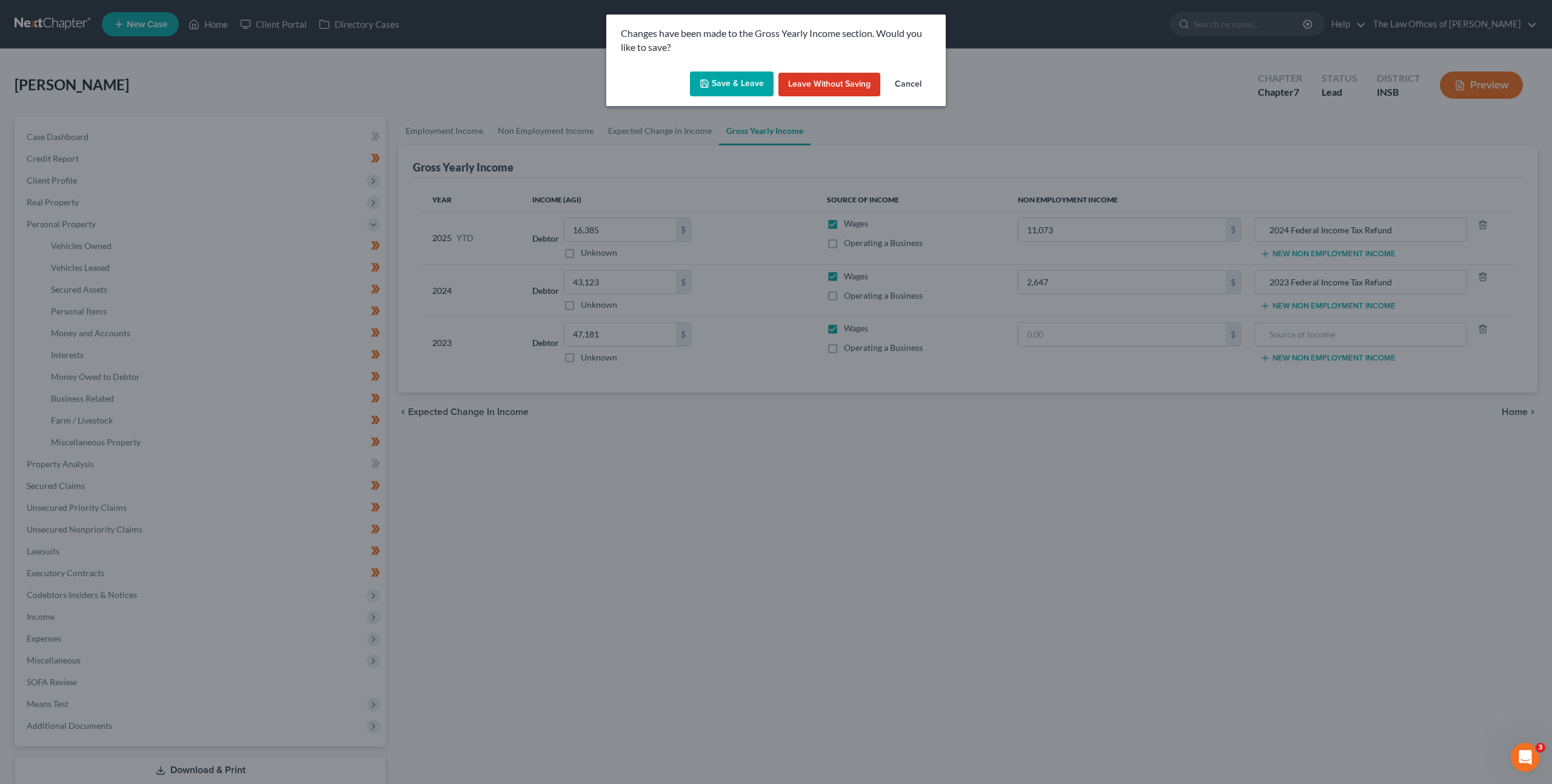
click at [737, 83] on button "Save & Leave" at bounding box center [732, 84] width 84 height 25
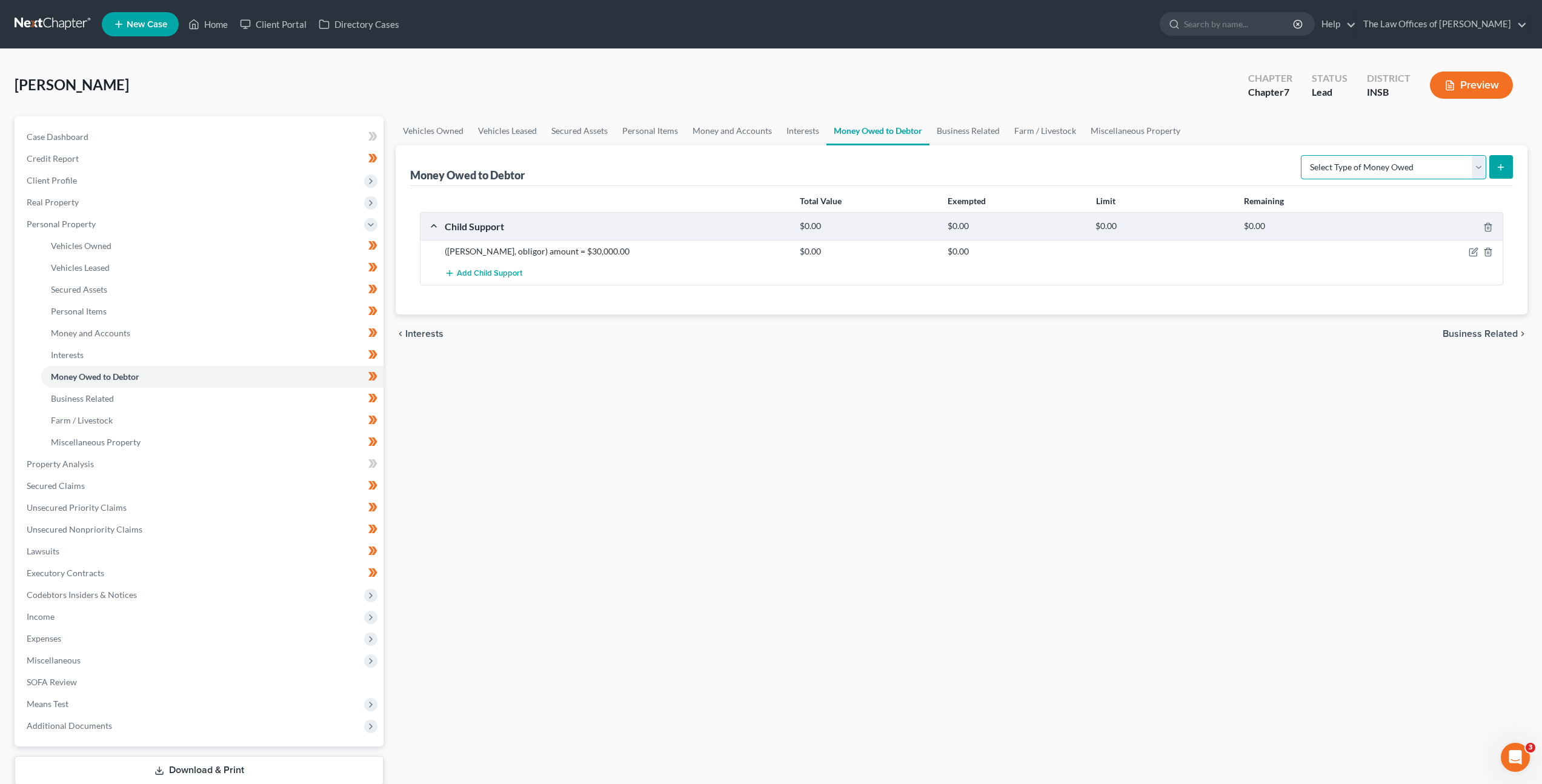
click at [1367, 167] on select "Select Type of Money Owed Accounts Receivable Alimony Child Support Claims Agai…" at bounding box center [1393, 168] width 185 height 24
select select "expected_tax_refund"
click at [1303, 155] on select "Select Type of Money Owed Accounts Receivable Alimony Child Support Claims Agai…" at bounding box center [1393, 168] width 185 height 24
click at [1496, 168] on icon "submit" at bounding box center [1501, 168] width 9 height 9
select select "0"
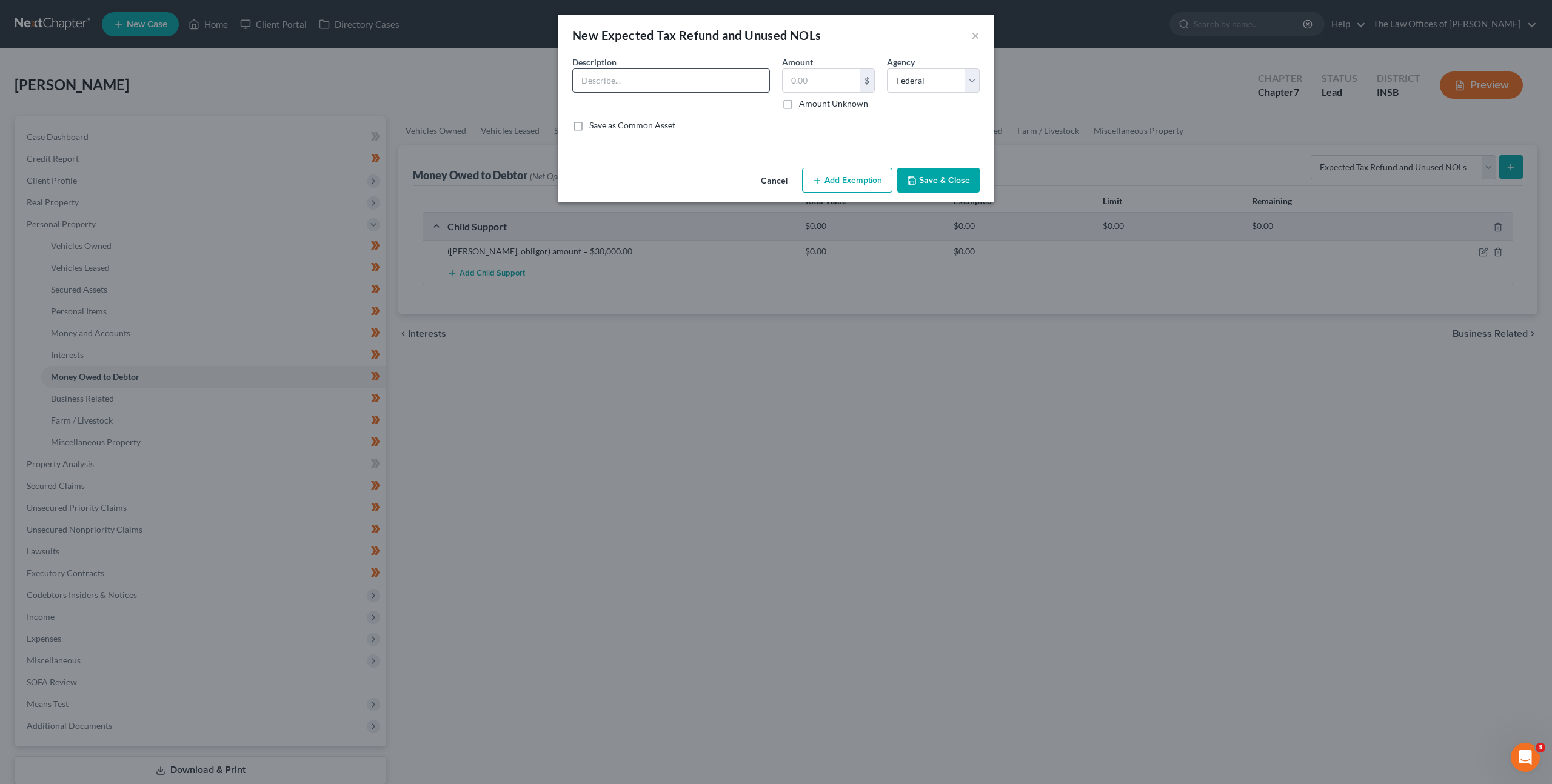
drag, startPoint x: 680, startPoint y: 93, endPoint x: 670, endPoint y: 86, distance: 12.2
click at [670, 86] on div "Description *" at bounding box center [671, 82] width 210 height 54
click at [668, 83] on input "text" at bounding box center [671, 80] width 197 height 23
type input "2025 Federal Income Tax Refund"
click at [771, 108] on div "Description * 2025 Federal Income Tax Refund" at bounding box center [671, 82] width 210 height 54
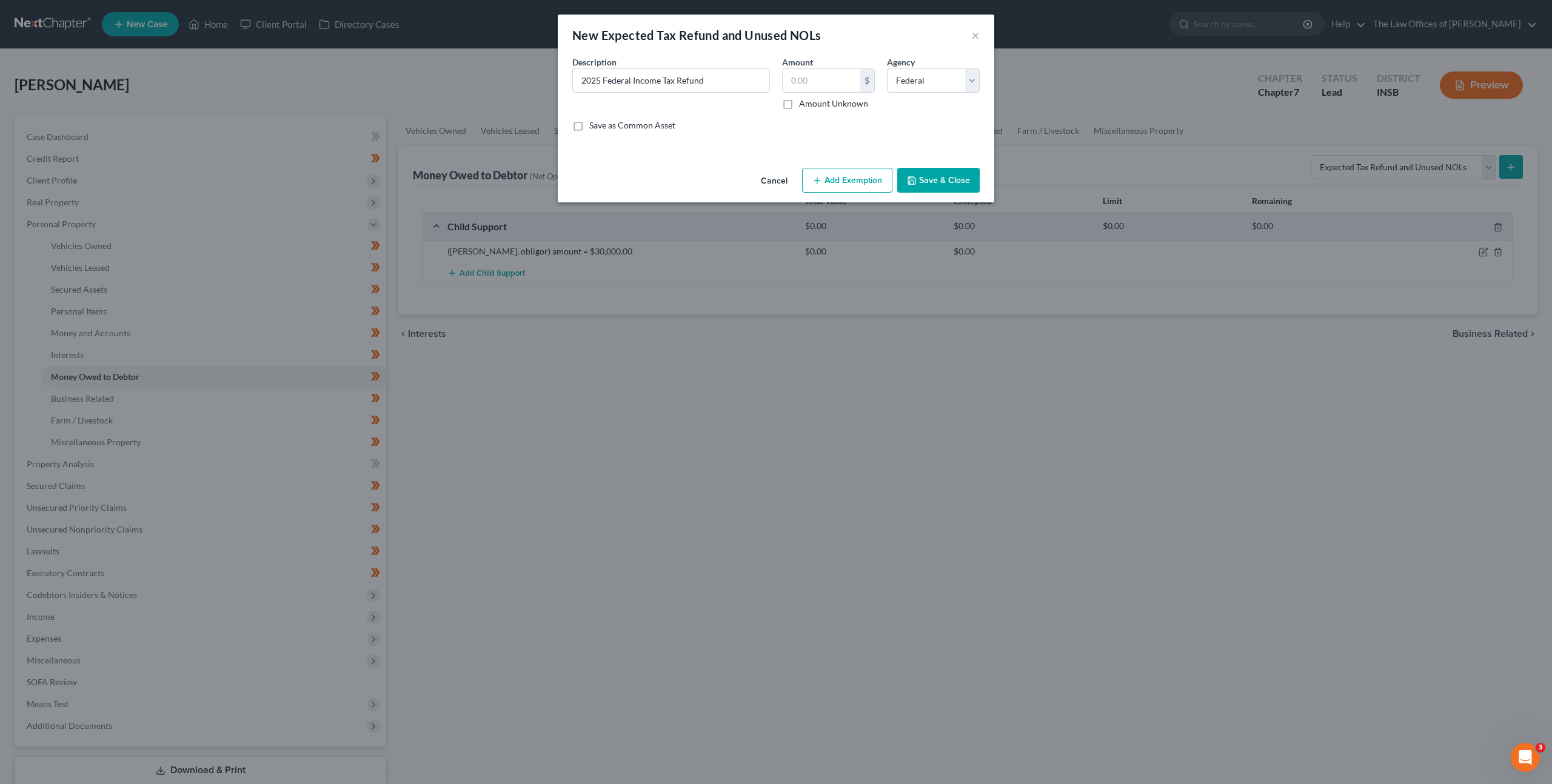
click at [799, 103] on label "Amount Unknown" at bounding box center [833, 104] width 69 height 12
click at [804, 103] on input "Amount Unknown" at bounding box center [808, 102] width 8 height 8
checkbox input "true"
type input "0.00"
click at [826, 168] on button "Add Exemption" at bounding box center [848, 180] width 90 height 25
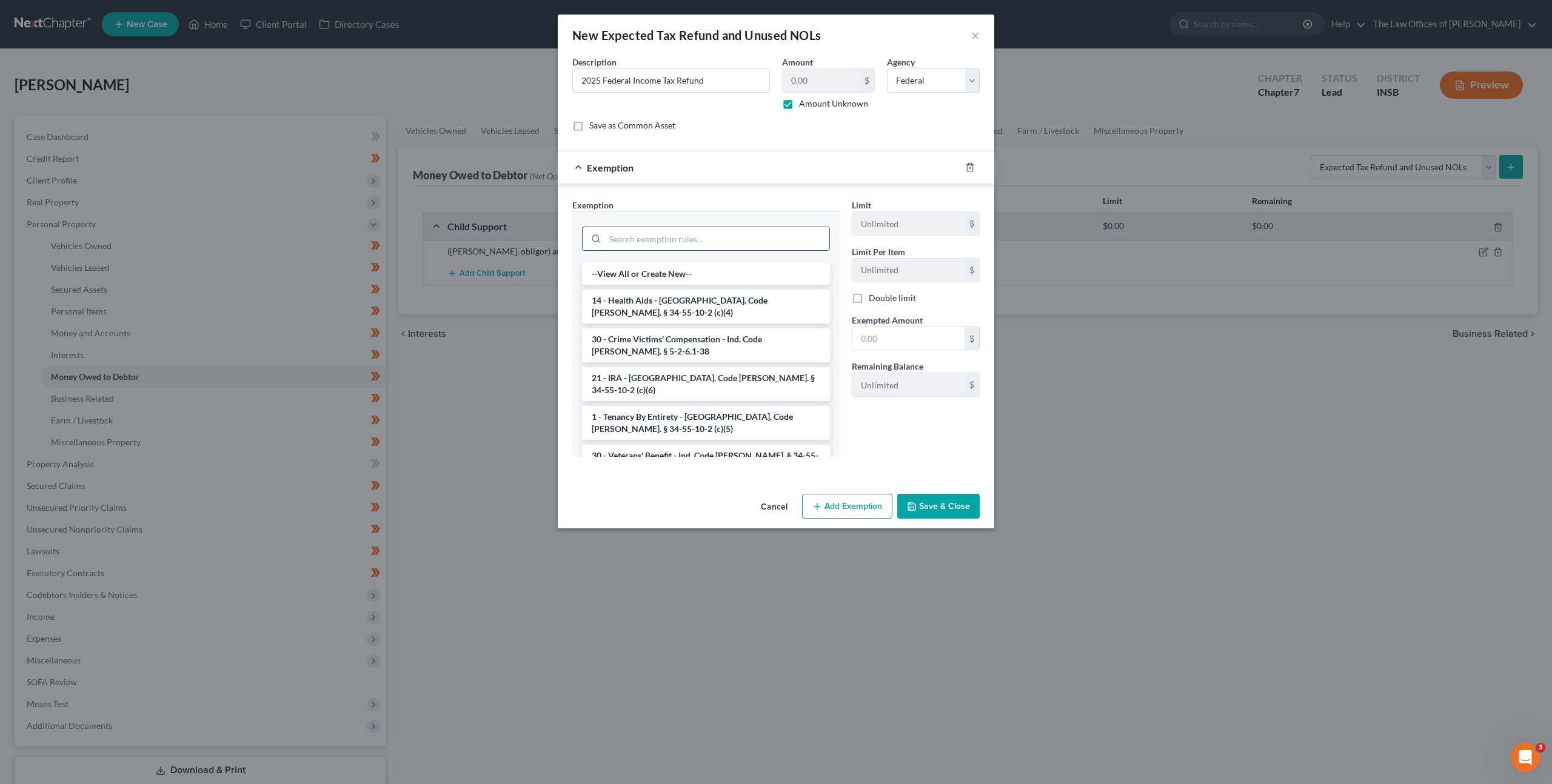
click at [703, 241] on input "search" at bounding box center [717, 238] width 224 height 23
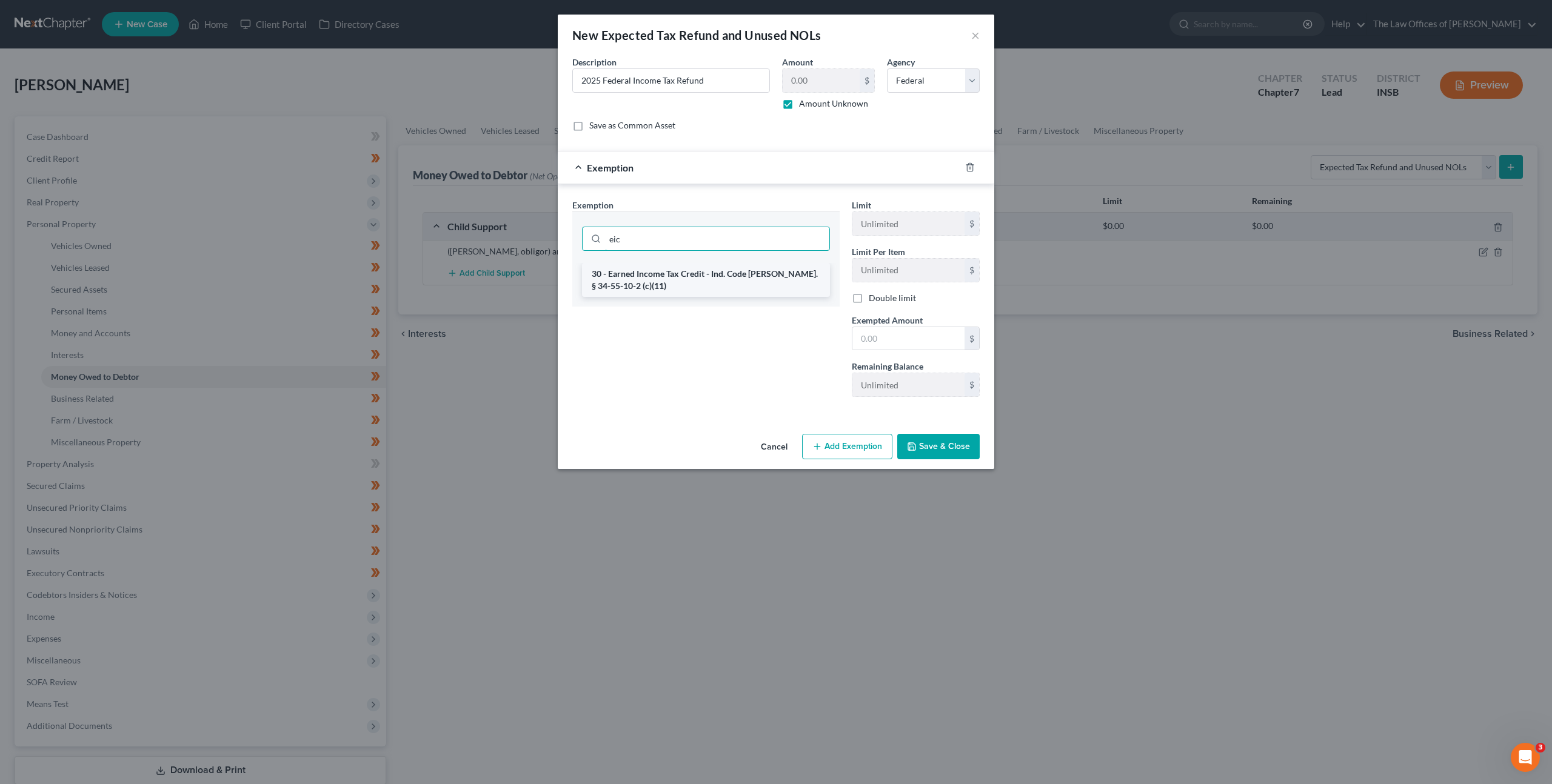
type input "eic"
click at [702, 280] on li "30 - Earned Income Tax Credit - Ind. Code Ann. § 34-55-10-2 (c)(11)" at bounding box center [705, 280] width 248 height 34
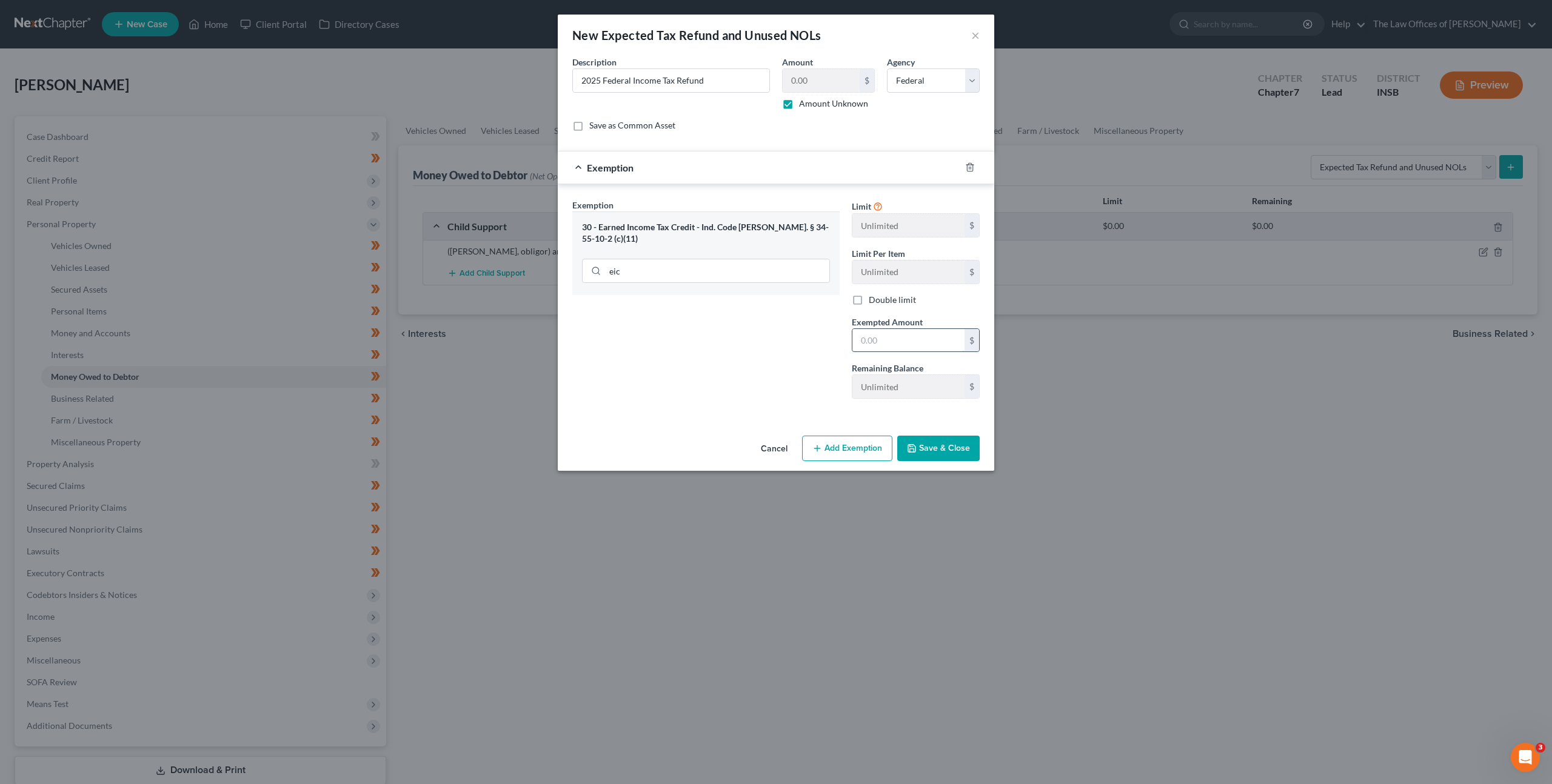
click at [857, 339] on input "text" at bounding box center [908, 341] width 112 height 23
type input "0"
click at [676, 344] on div "Exemption Set must be selected for CA. Exemption * 30 - Earned Income Tax Credi…" at bounding box center [705, 303] width 280 height 210
drag, startPoint x: 925, startPoint y: 455, endPoint x: 955, endPoint y: 437, distance: 35.0
click at [926, 455] on button "Save & Close" at bounding box center [939, 448] width 83 height 25
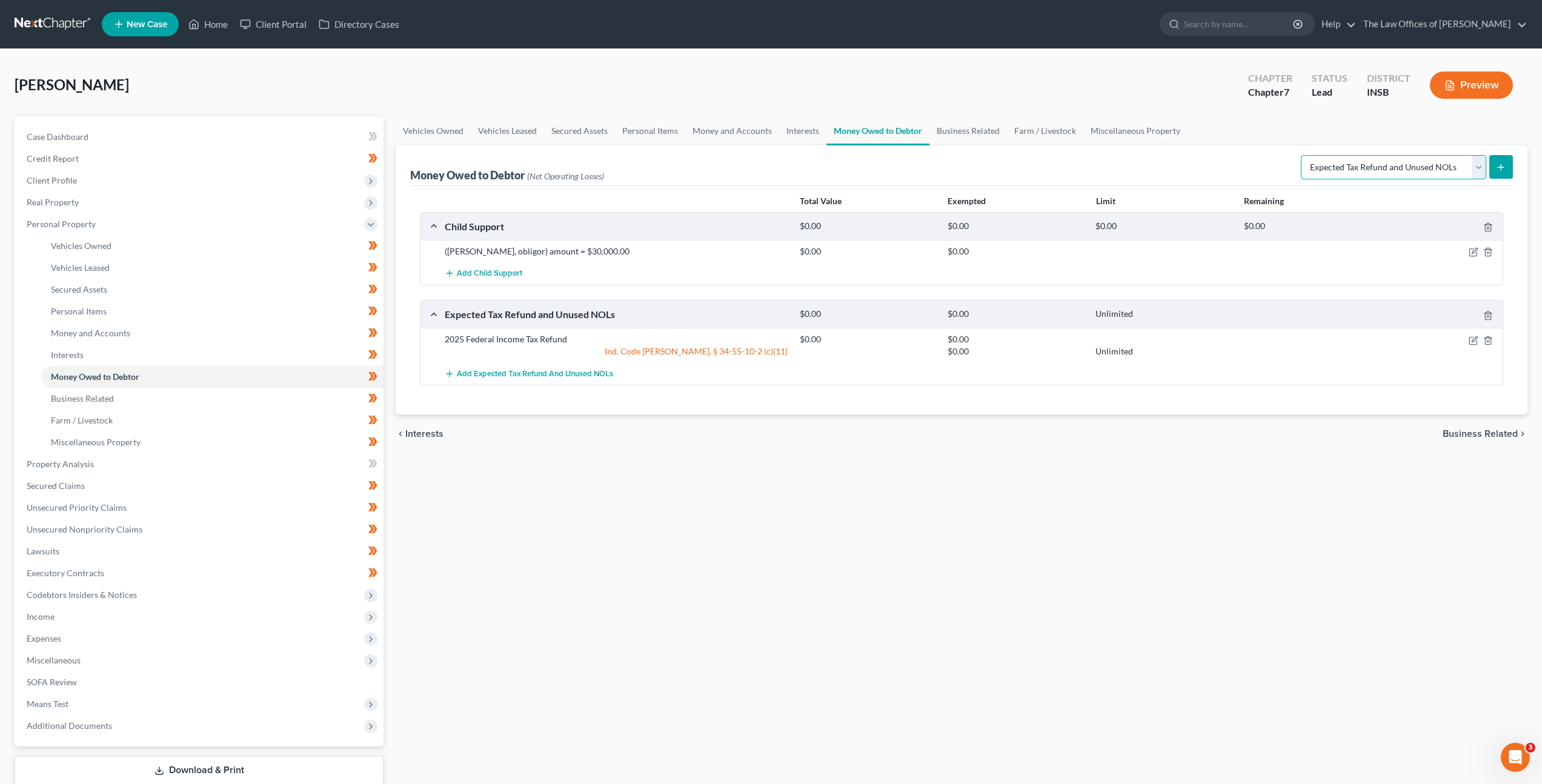
click at [1376, 172] on select "Select Type of Money Owed Accounts Receivable Alimony Child Support Claims Agai…" at bounding box center [1393, 168] width 185 height 24
click at [1507, 172] on button "submit" at bounding box center [1501, 167] width 24 height 24
select select "0"
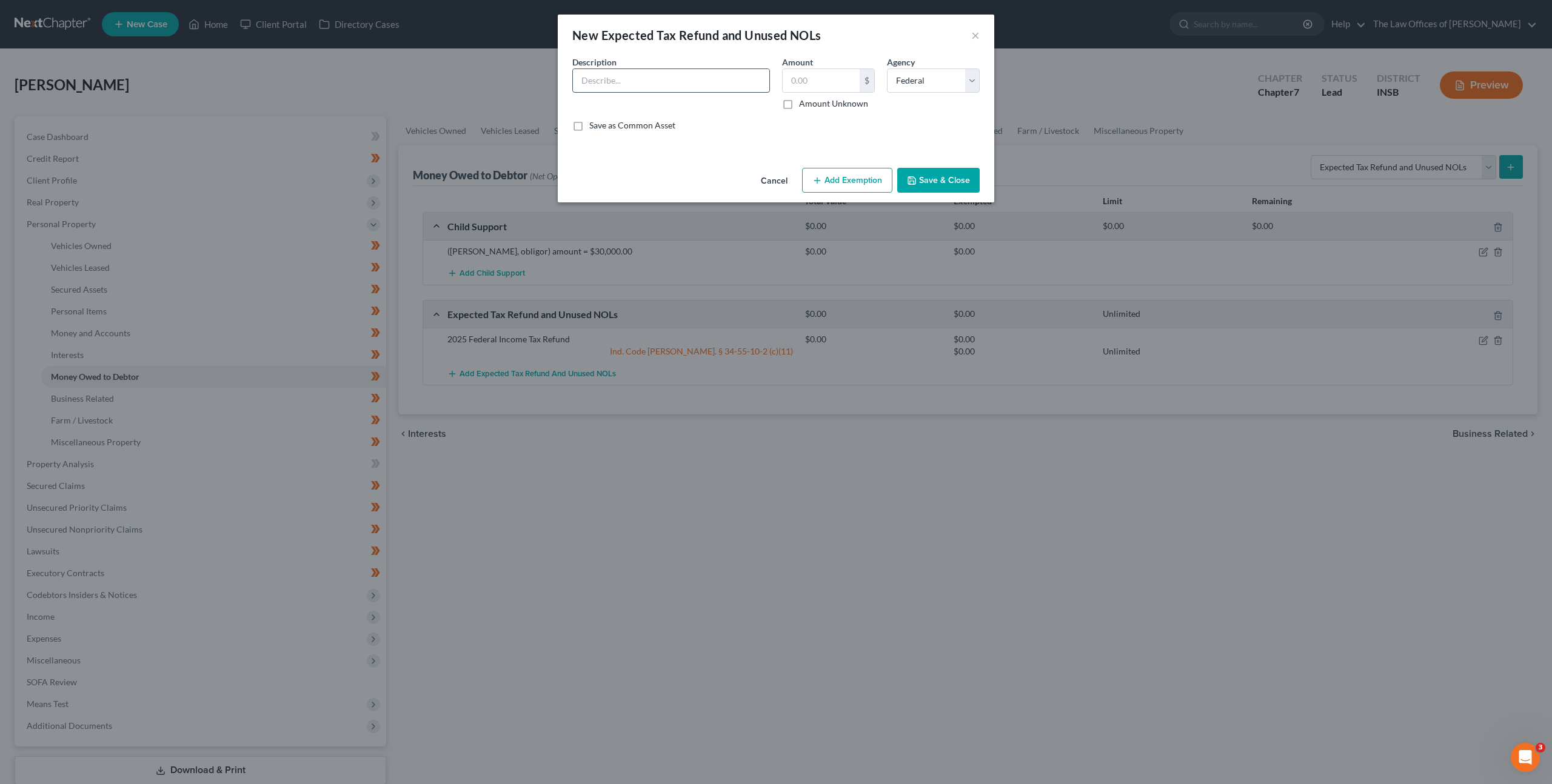
click at [638, 74] on input "text" at bounding box center [671, 80] width 197 height 23
type input "2025 State Income Tax Refund"
click at [799, 104] on label "Amount Unknown" at bounding box center [833, 104] width 69 height 12
click at [804, 104] on input "Amount Unknown" at bounding box center [808, 102] width 8 height 8
checkbox input "true"
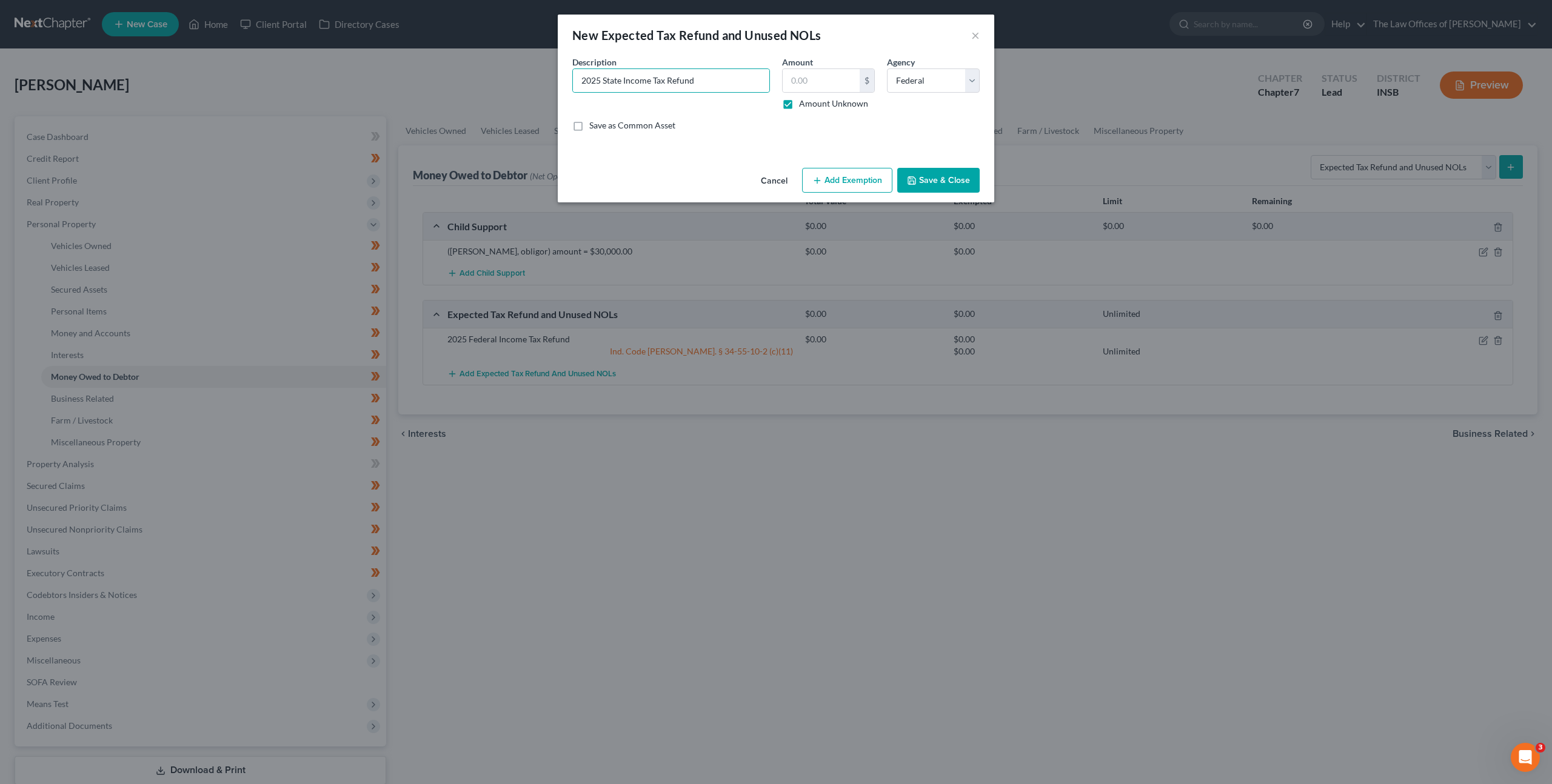
type input "0.00"
click at [915, 86] on select "Select Federal State Local" at bounding box center [933, 81] width 92 height 24
select select "1"
click at [887, 69] on select "Select Federal State Local" at bounding box center [933, 81] width 92 height 24
click at [849, 147] on div "An exemption set must first be selected from the Filing Information section. Co…" at bounding box center [775, 109] width 436 height 107
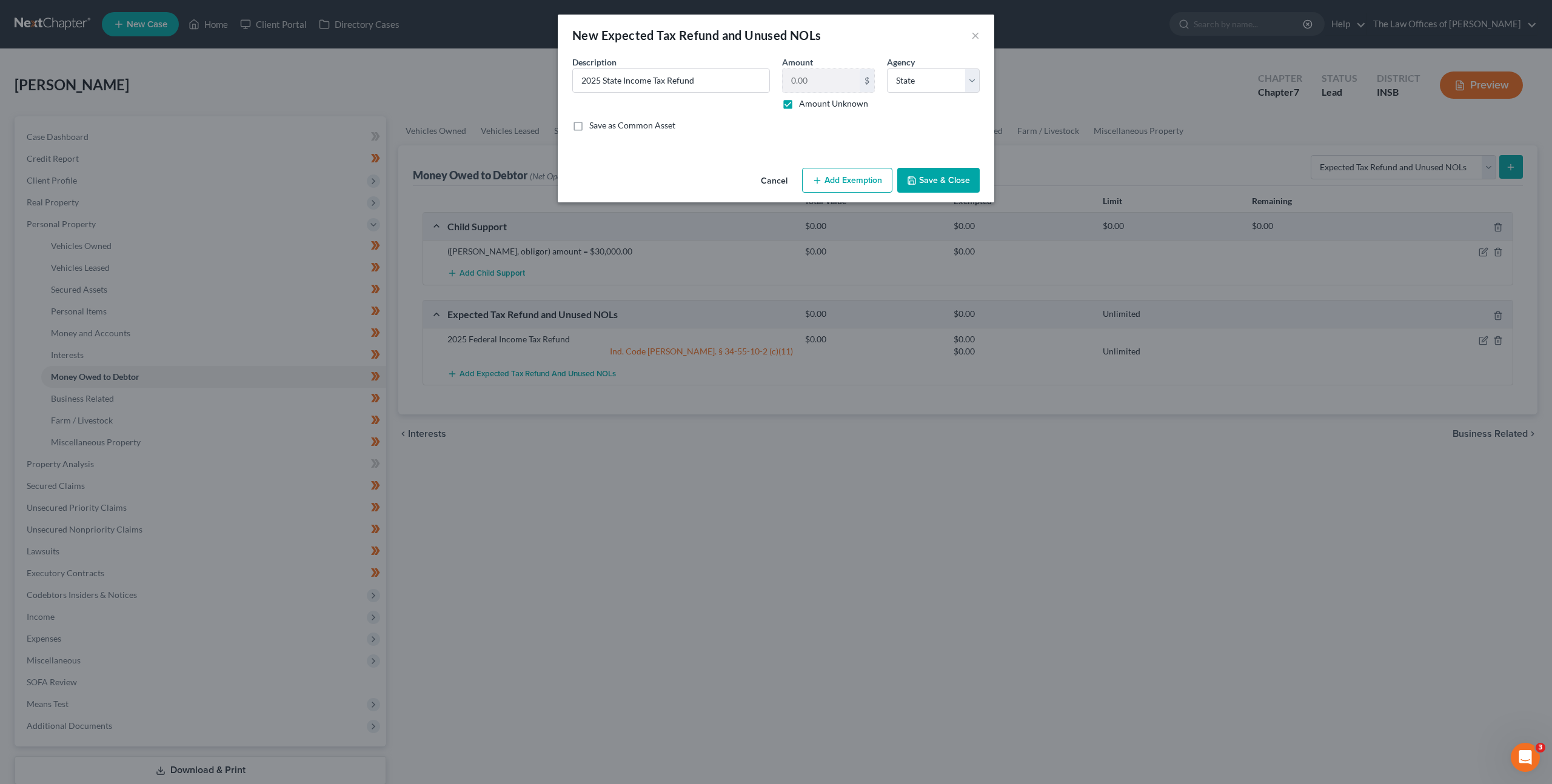
click at [843, 176] on button "Add Exemption" at bounding box center [848, 180] width 90 height 25
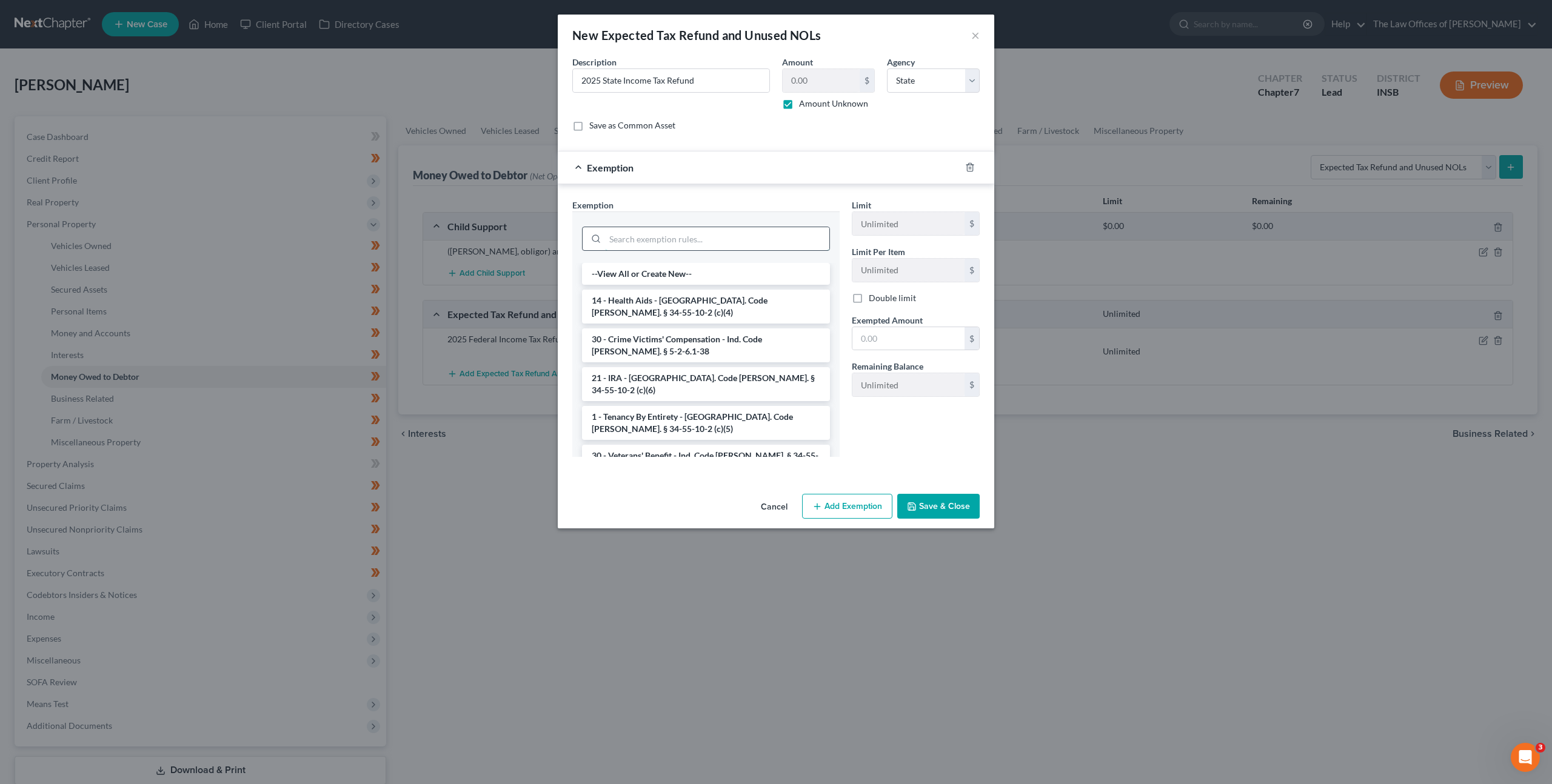
click at [699, 239] on input "search" at bounding box center [717, 238] width 224 height 23
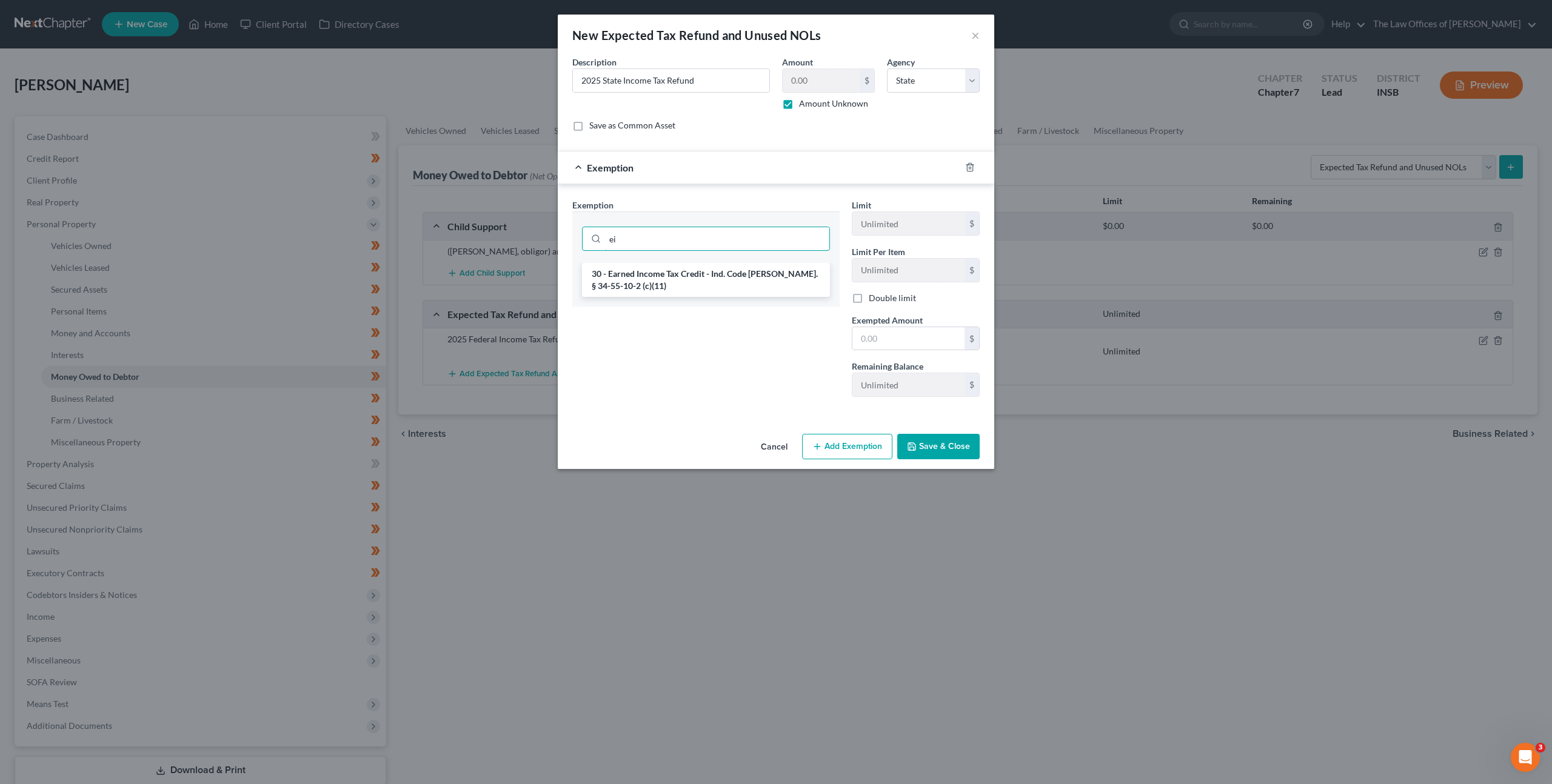
type input "ei"
click at [674, 259] on div "ei" at bounding box center [706, 237] width 267 height 52
drag, startPoint x: 677, startPoint y: 264, endPoint x: 746, endPoint y: 287, distance: 72.7
click at [678, 267] on li "30 - Earned Income Tax Credit - Ind. Code Ann. § 34-55-10-2 (c)(11)" at bounding box center [705, 280] width 248 height 34
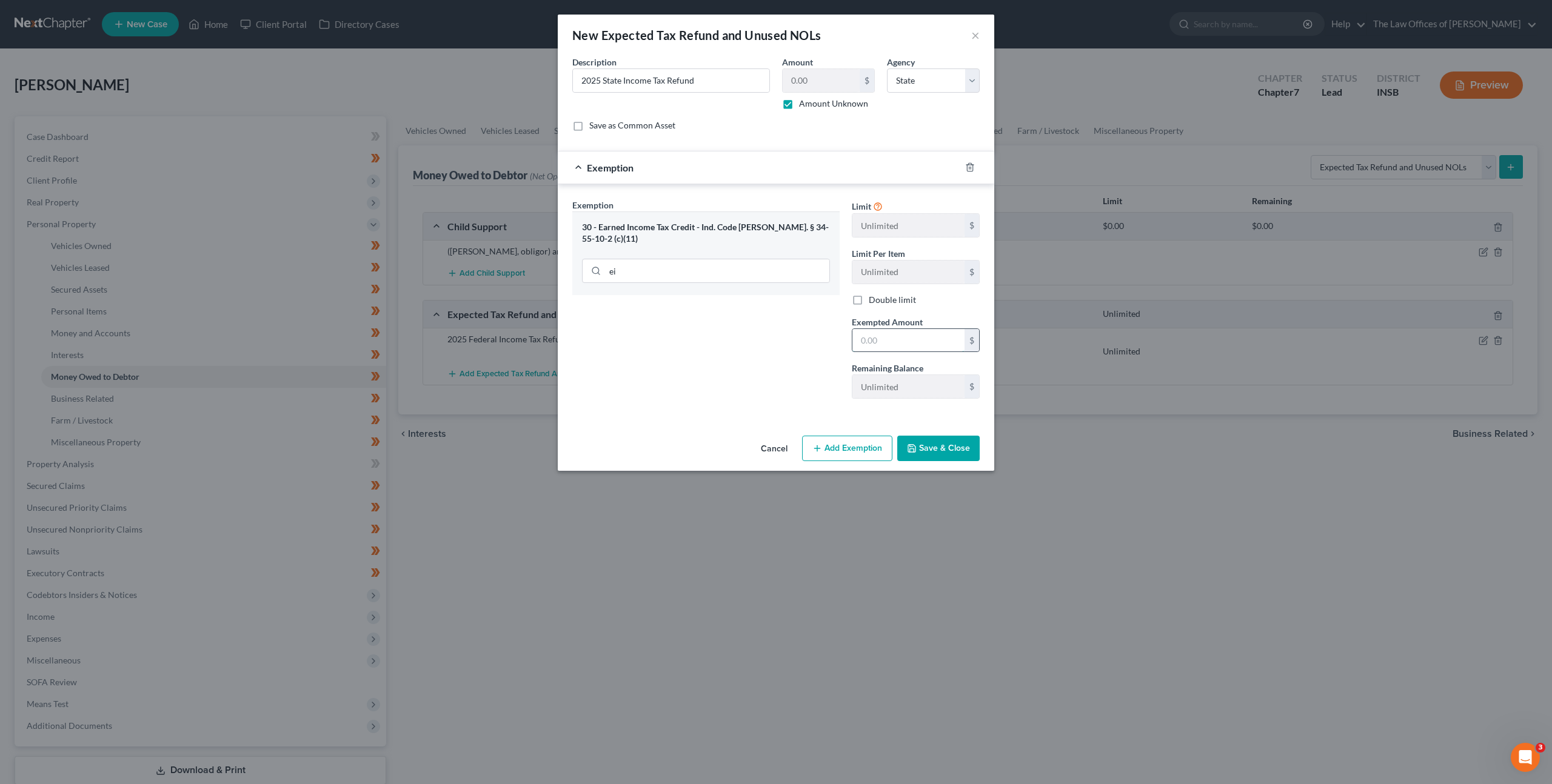
click at [875, 330] on input "text" at bounding box center [908, 341] width 112 height 23
type input "0"
click at [729, 372] on div "Exemption Set must be selected for CA. Exemption * 30 - Earned Income Tax Credi…" at bounding box center [705, 303] width 280 height 210
drag, startPoint x: 934, startPoint y: 446, endPoint x: 921, endPoint y: 452, distance: 14.3
click at [934, 446] on button "Save & Close" at bounding box center [939, 448] width 83 height 25
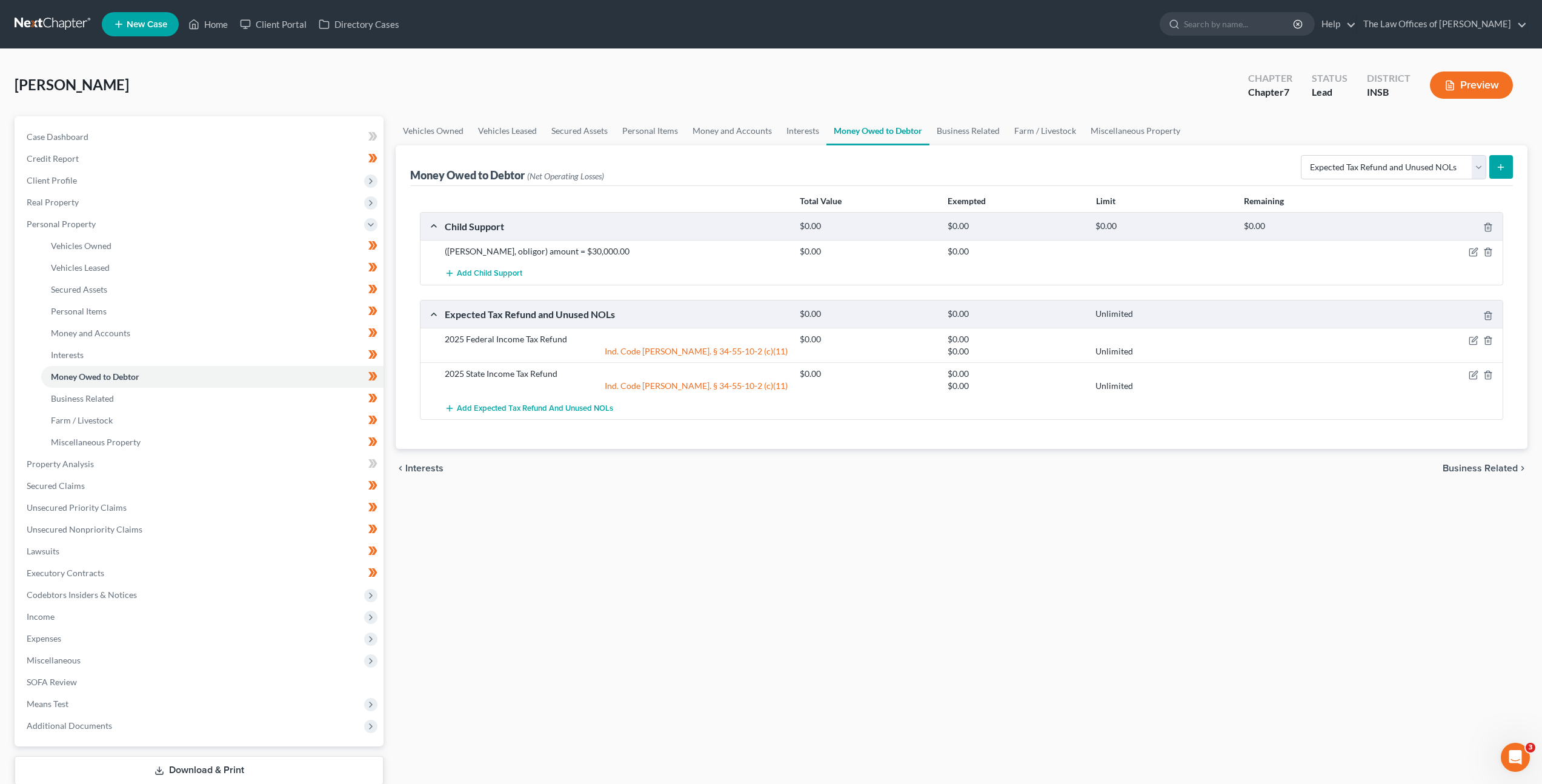
click at [686, 488] on div "Vehicles Owned Vehicles Leased Secured Assets Personal Items Money and Accounts…" at bounding box center [961, 466] width 1144 height 699
click at [208, 464] on link "Property Analysis" at bounding box center [200, 463] width 366 height 22
click at [185, 472] on link "Property Analysis" at bounding box center [200, 463] width 366 height 22
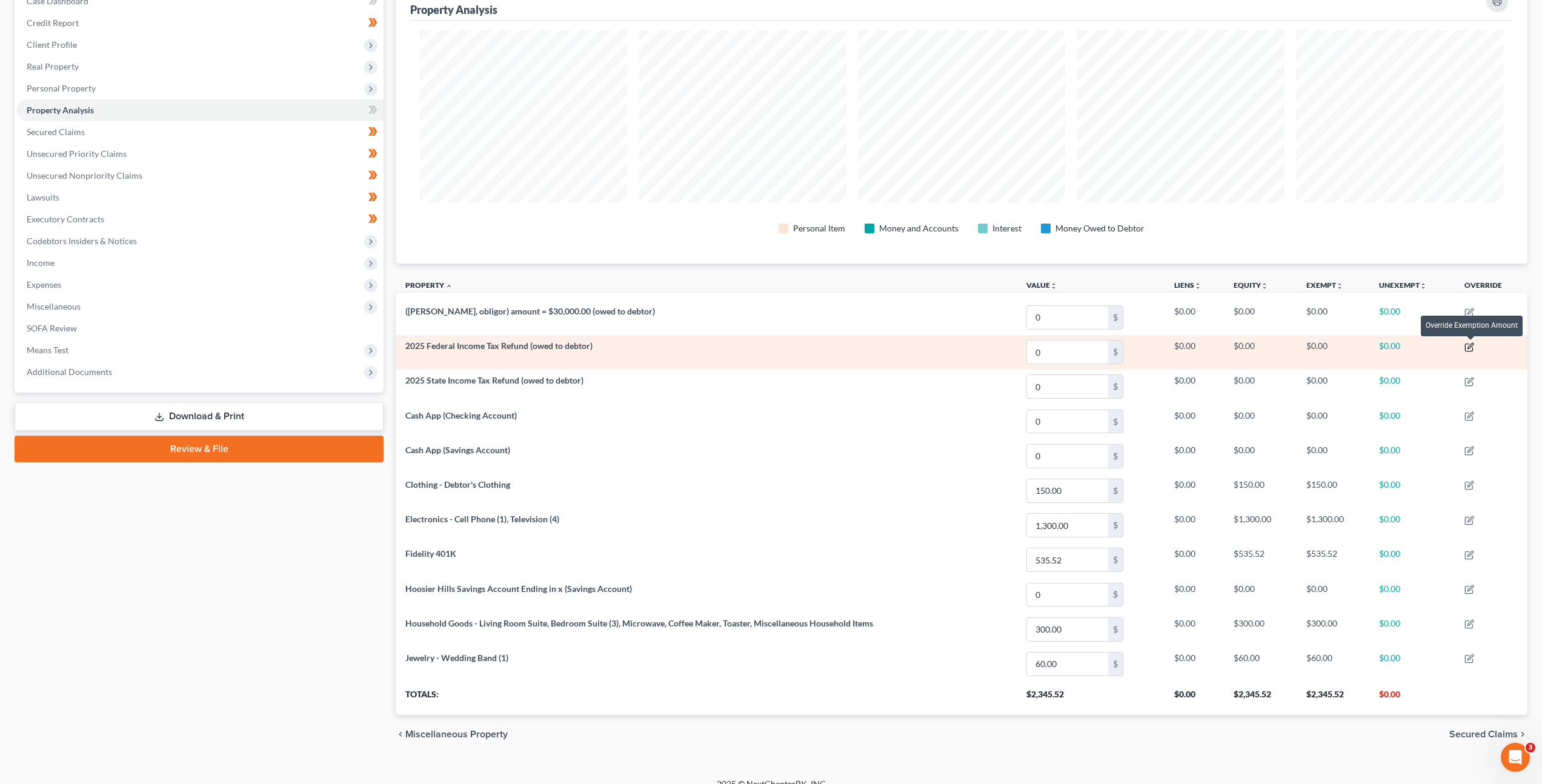
click at [1472, 348] on icon "button" at bounding box center [1470, 347] width 9 height 9
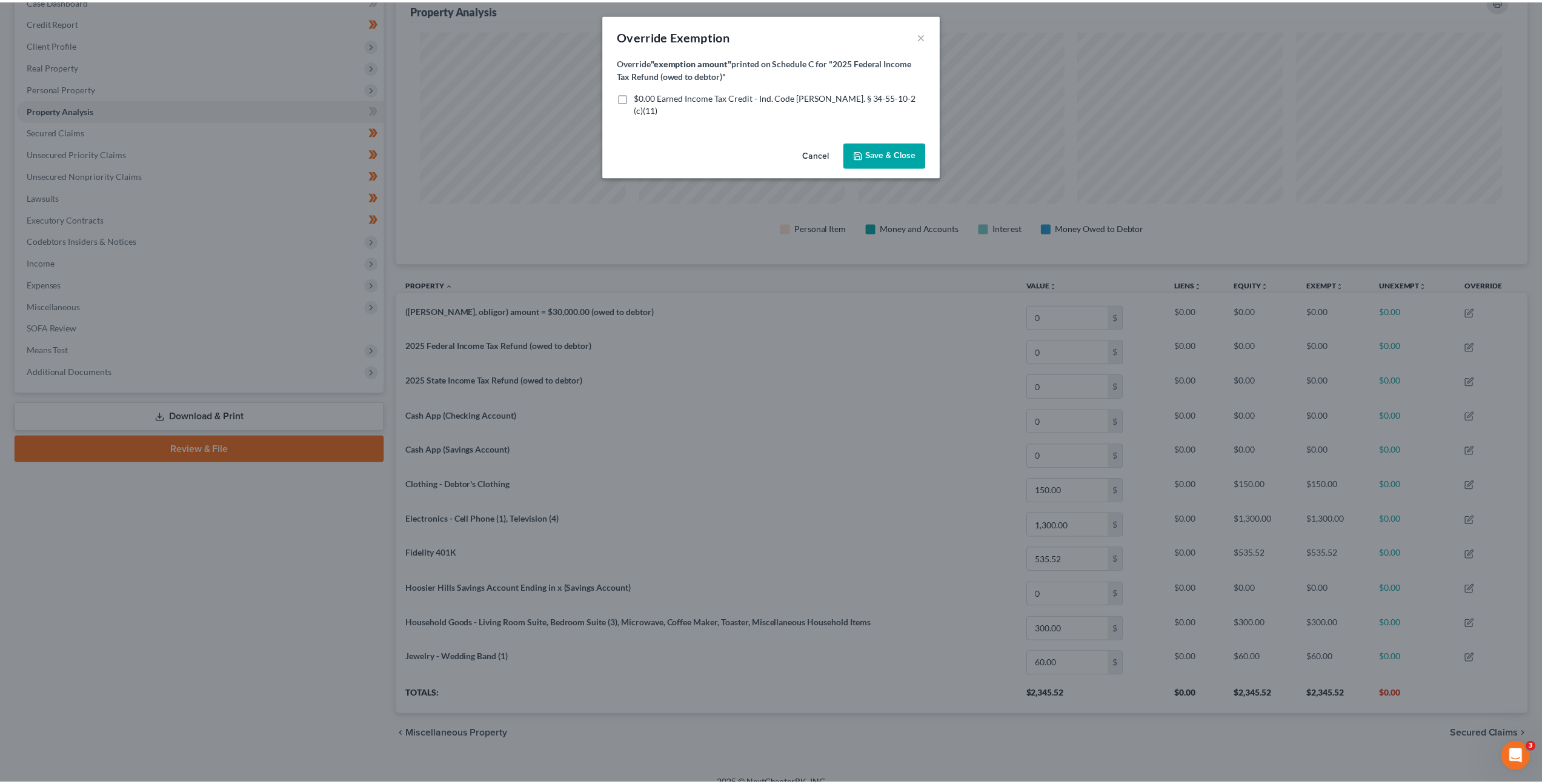
scroll to position [283, 1138]
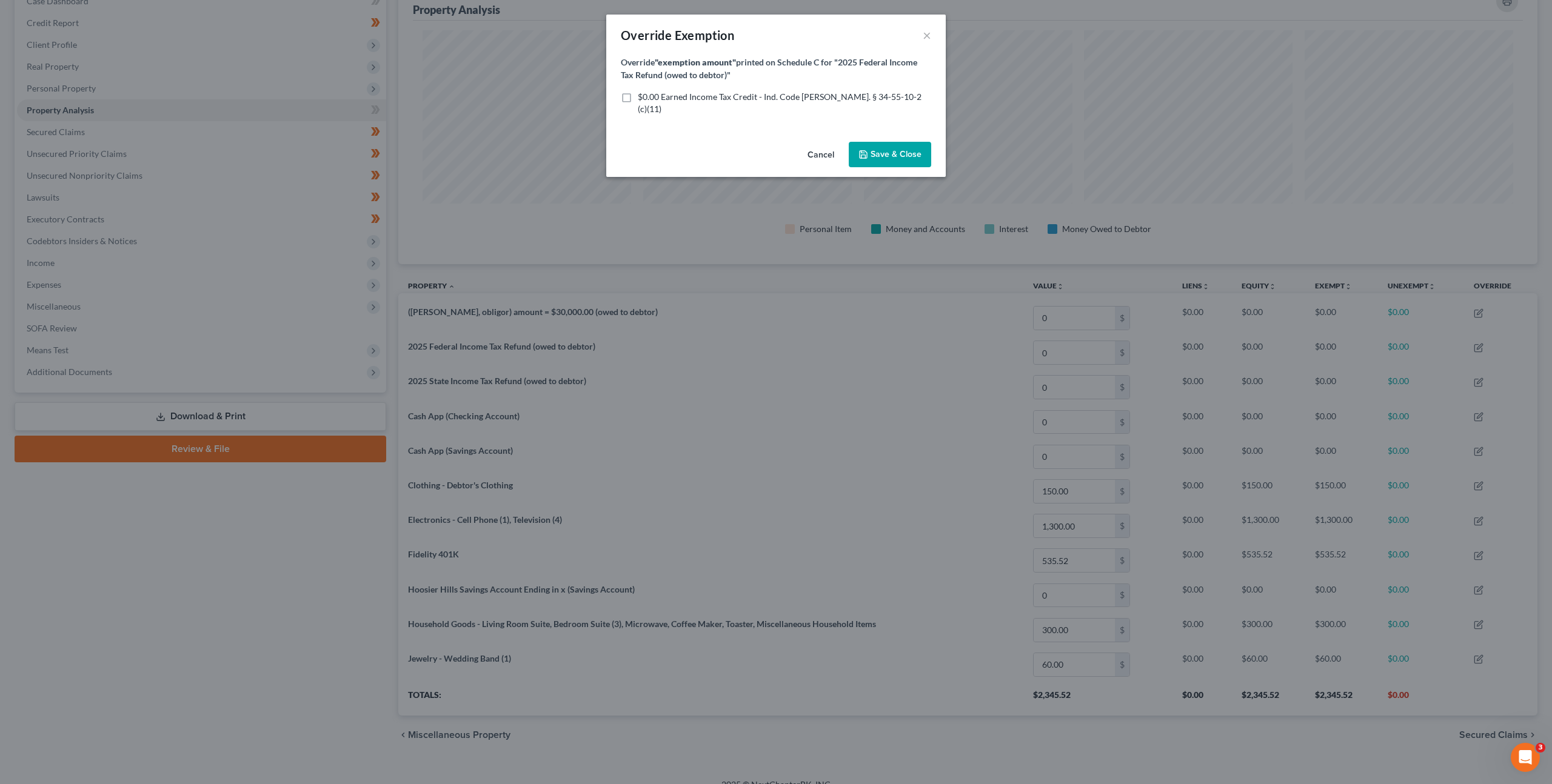
click at [655, 96] on span "$0.00 Earned Income Tax Credit - Ind. Code [PERSON_NAME]. § 34-55-10-2 (c)(11)" at bounding box center [779, 103] width 283 height 23
click at [651, 96] on input "$0.00 Earned Income Tax Credit - Ind. Code [PERSON_NAME]. § 34-55-10-2 (c)(11)" at bounding box center [646, 95] width 8 height 8
checkbox input "true"
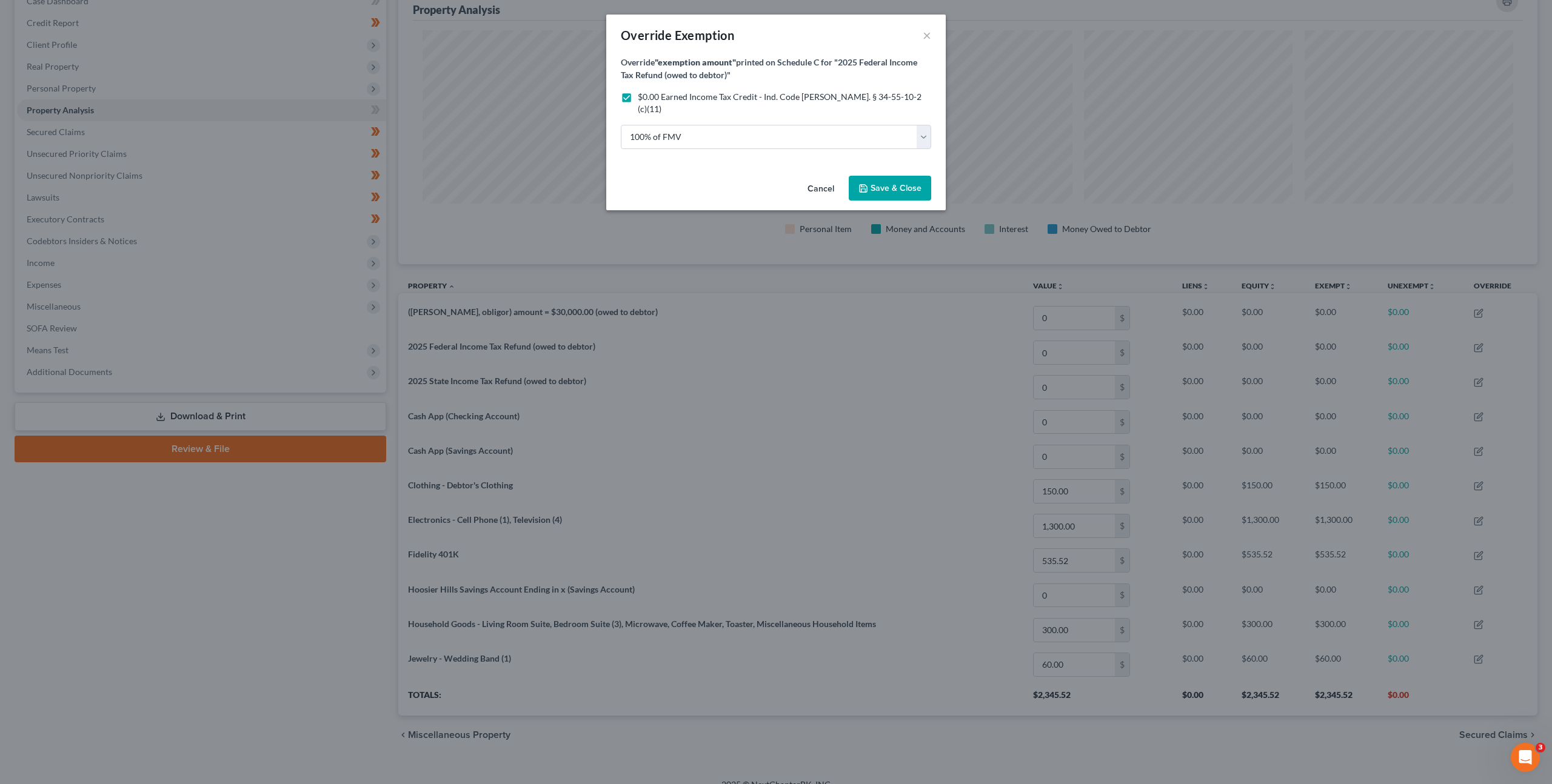
click at [881, 182] on button "Save & Close" at bounding box center [890, 188] width 83 height 25
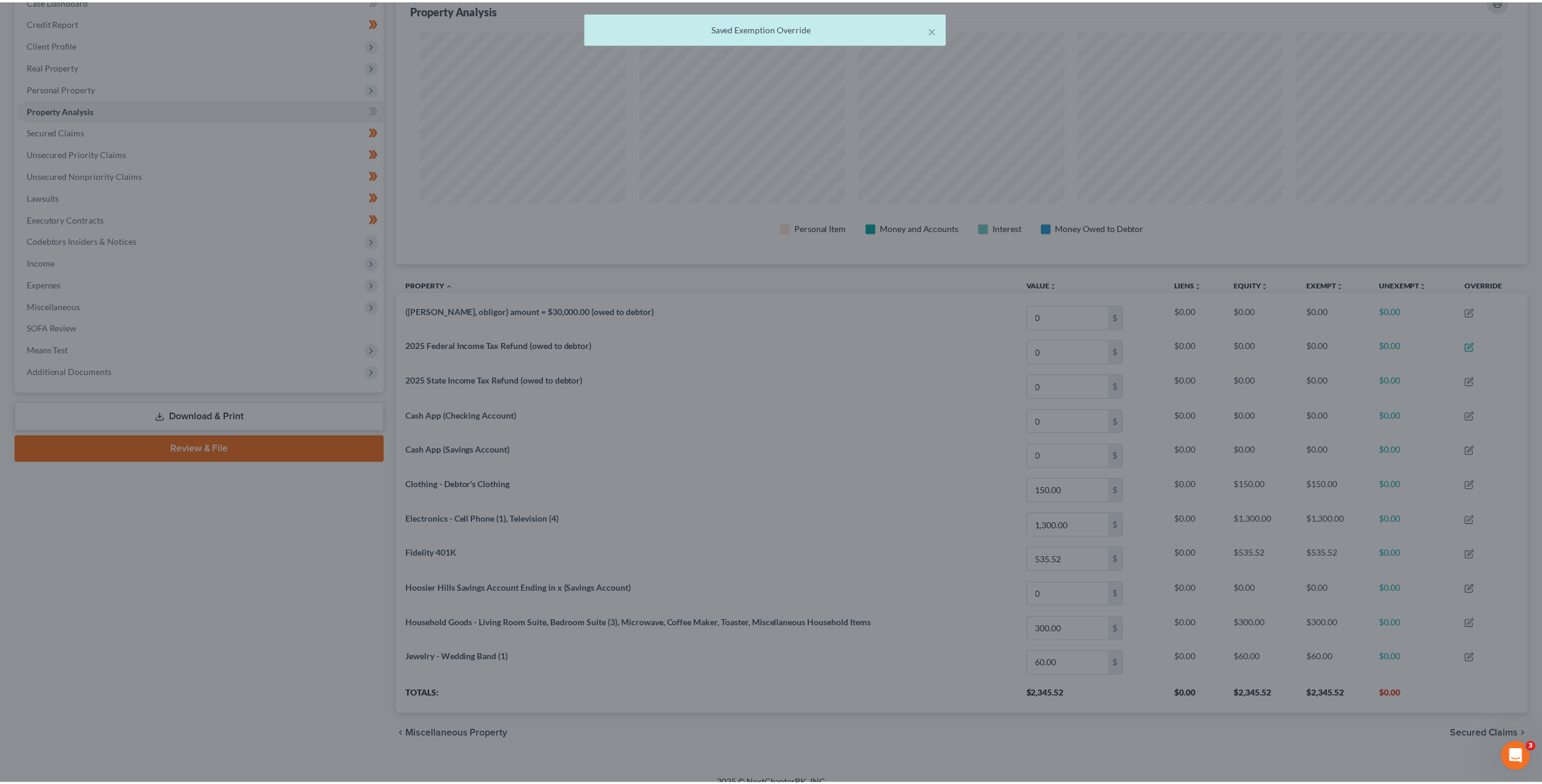
scroll to position [605541, 604830]
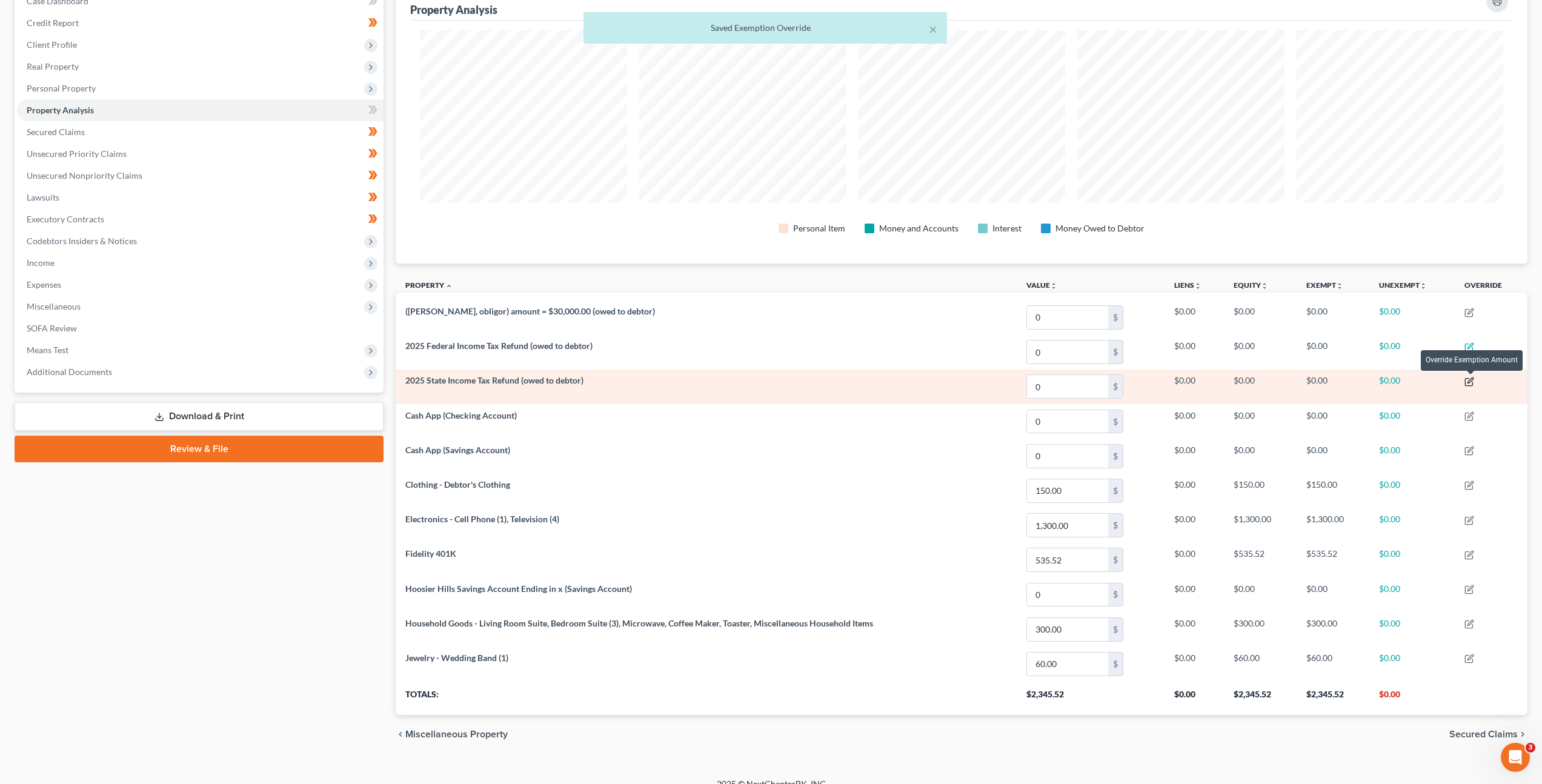
click at [1470, 381] on icon "button" at bounding box center [1471, 380] width 6 height 6
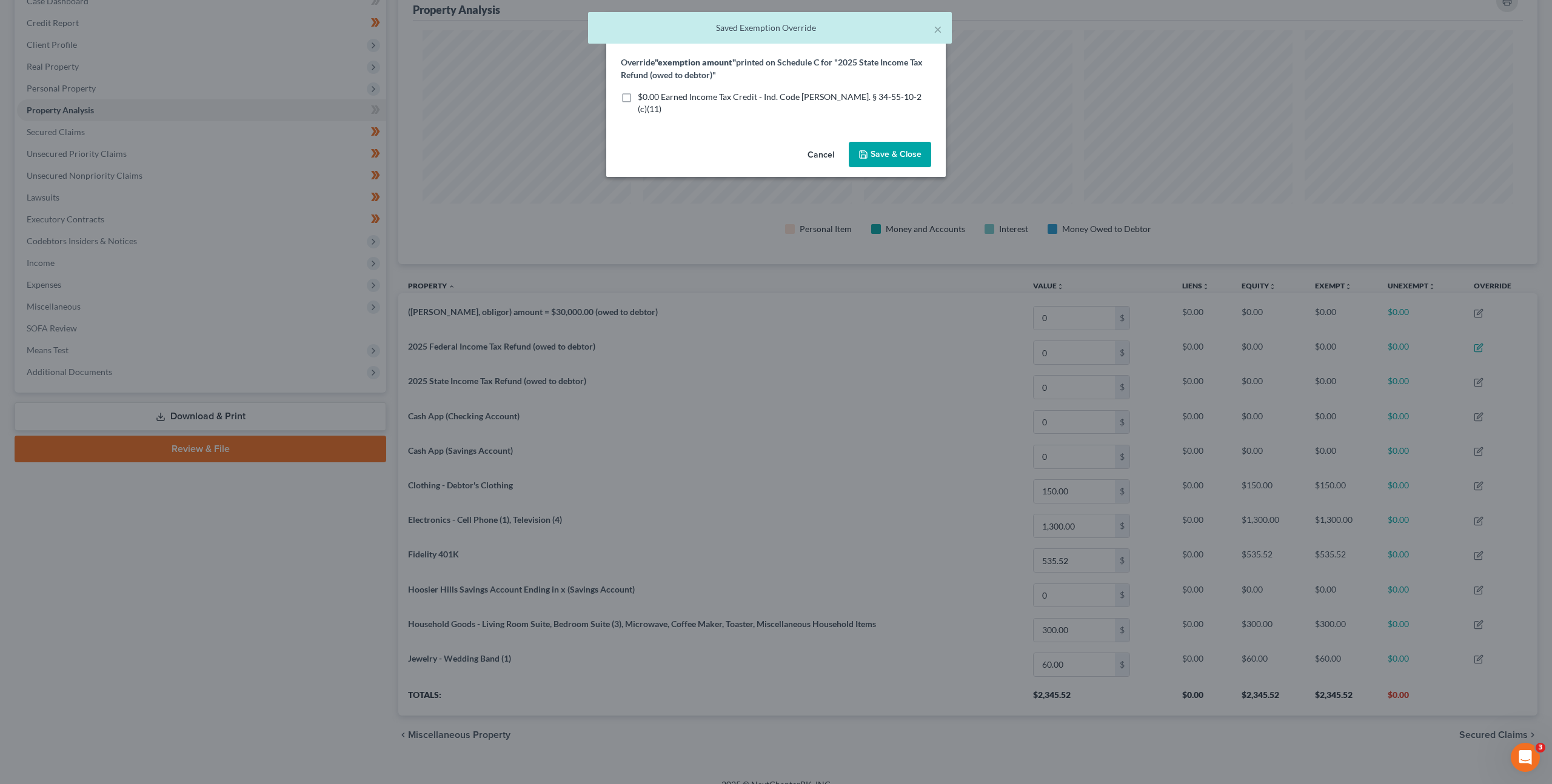
click at [690, 94] on span "$0.00 Earned Income Tax Credit - Ind. Code [PERSON_NAME]. § 34-55-10-2 (c)(11)" at bounding box center [779, 103] width 283 height 23
click at [651, 94] on input "$0.00 Earned Income Tax Credit - Ind. Code [PERSON_NAME]. § 34-55-10-2 (c)(11)" at bounding box center [646, 95] width 8 height 8
checkbox input "true"
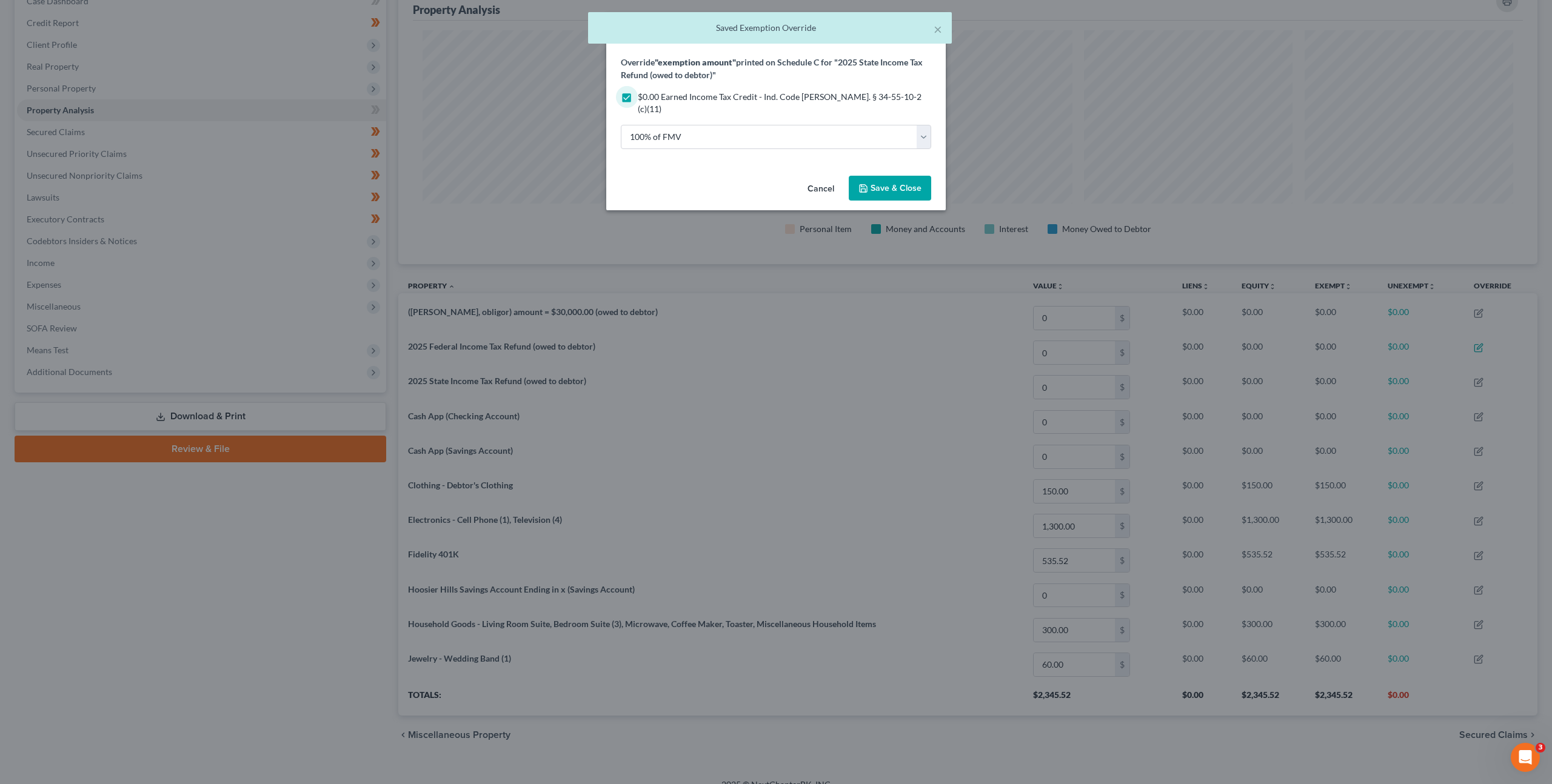
click at [881, 183] on span "Save & Close" at bounding box center [896, 187] width 51 height 10
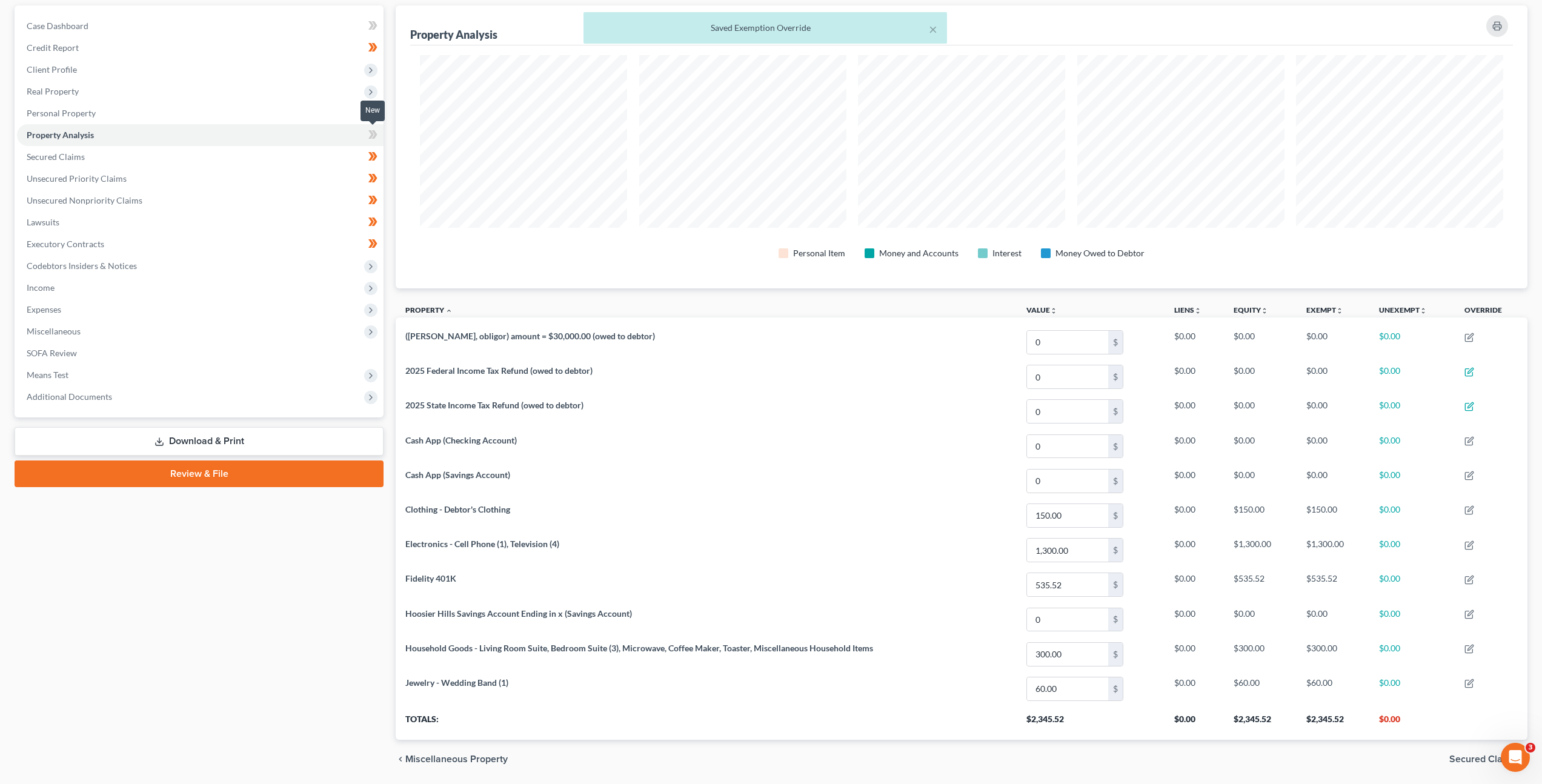
click at [374, 136] on icon at bounding box center [375, 134] width 6 height 8
click at [269, 303] on span "Expenses" at bounding box center [200, 309] width 366 height 22
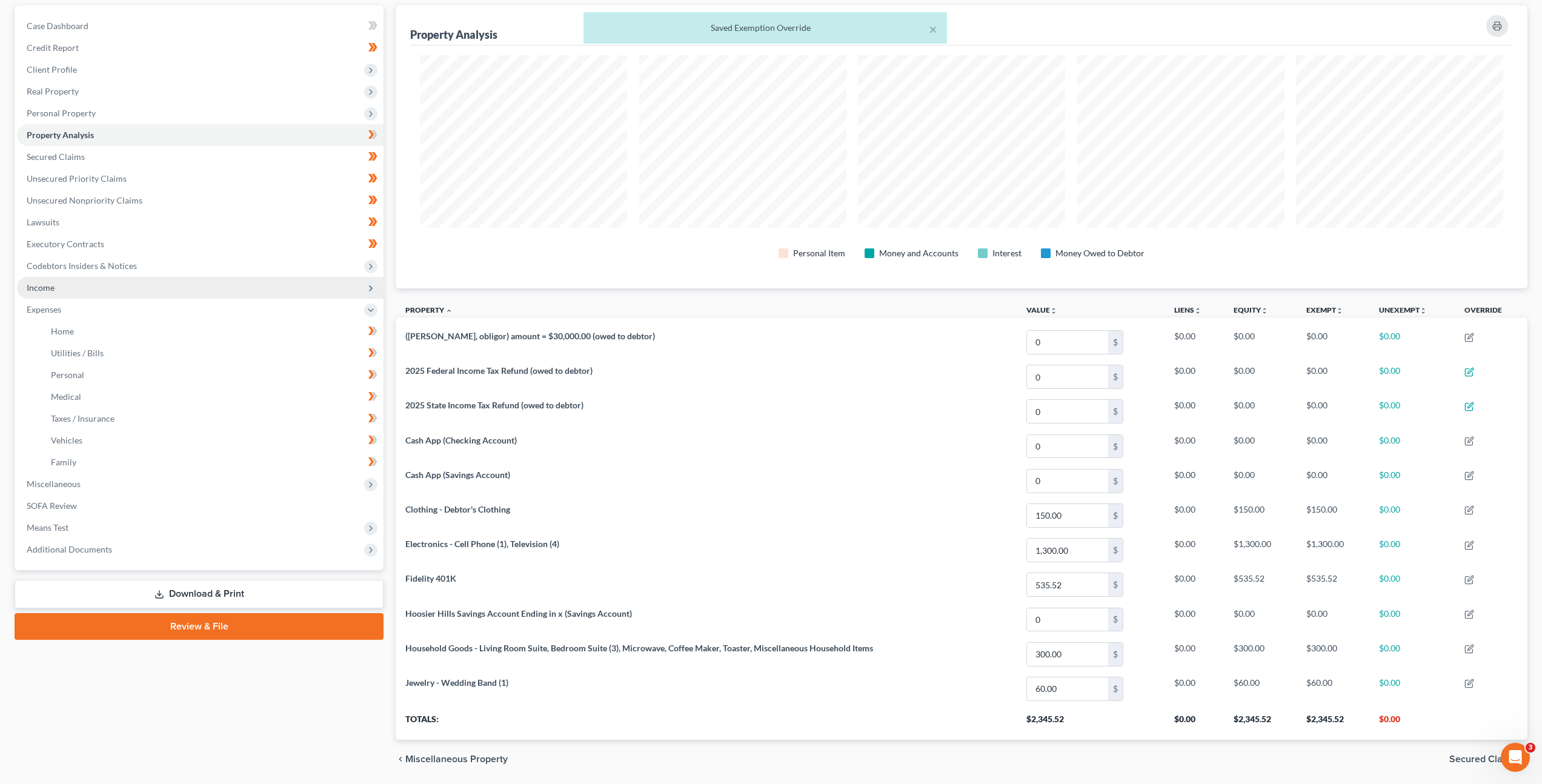
click at [259, 281] on span "Income" at bounding box center [200, 287] width 366 height 22
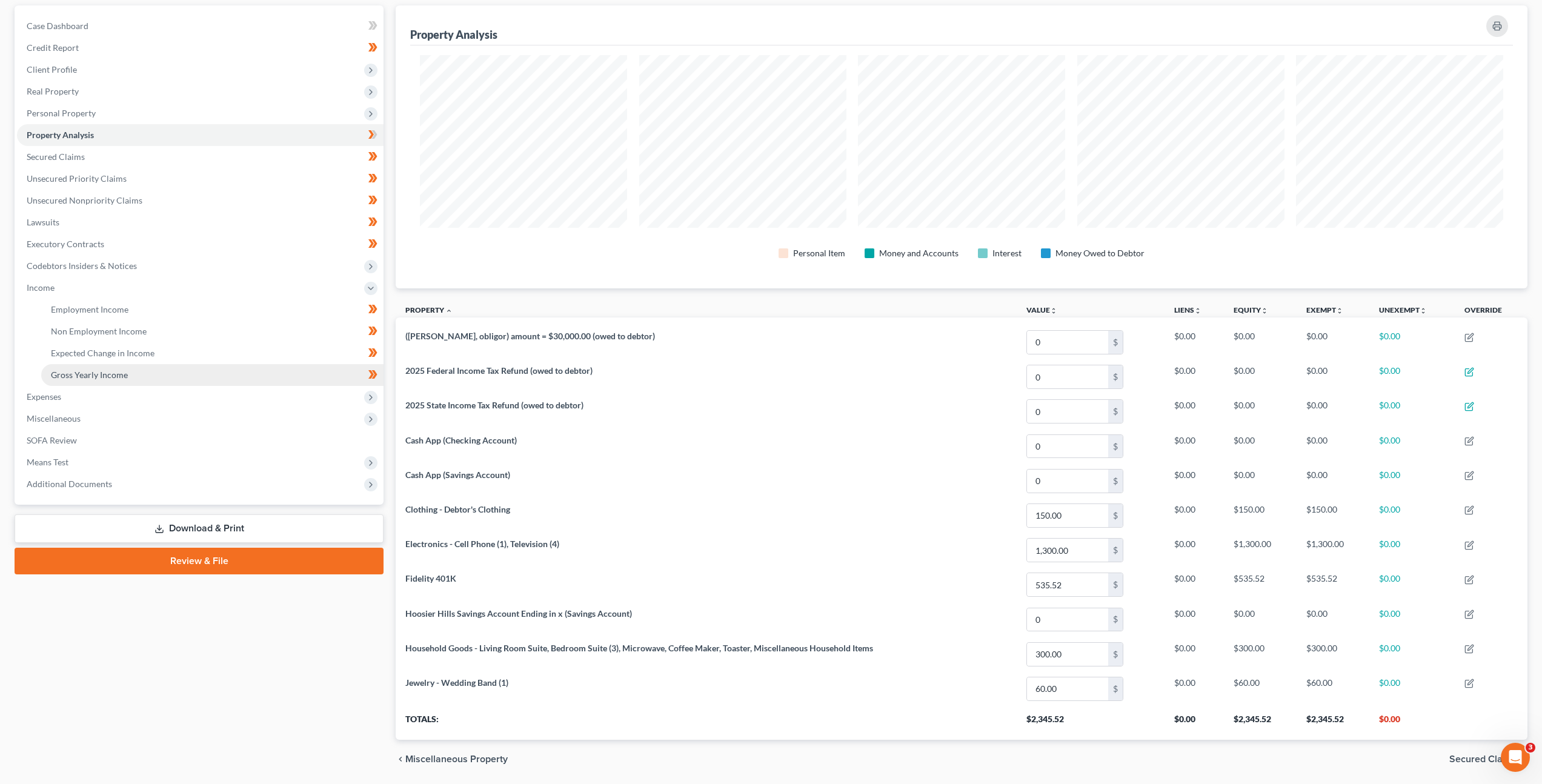
click at [247, 366] on link "Gross Yearly Income" at bounding box center [213, 375] width 343 height 22
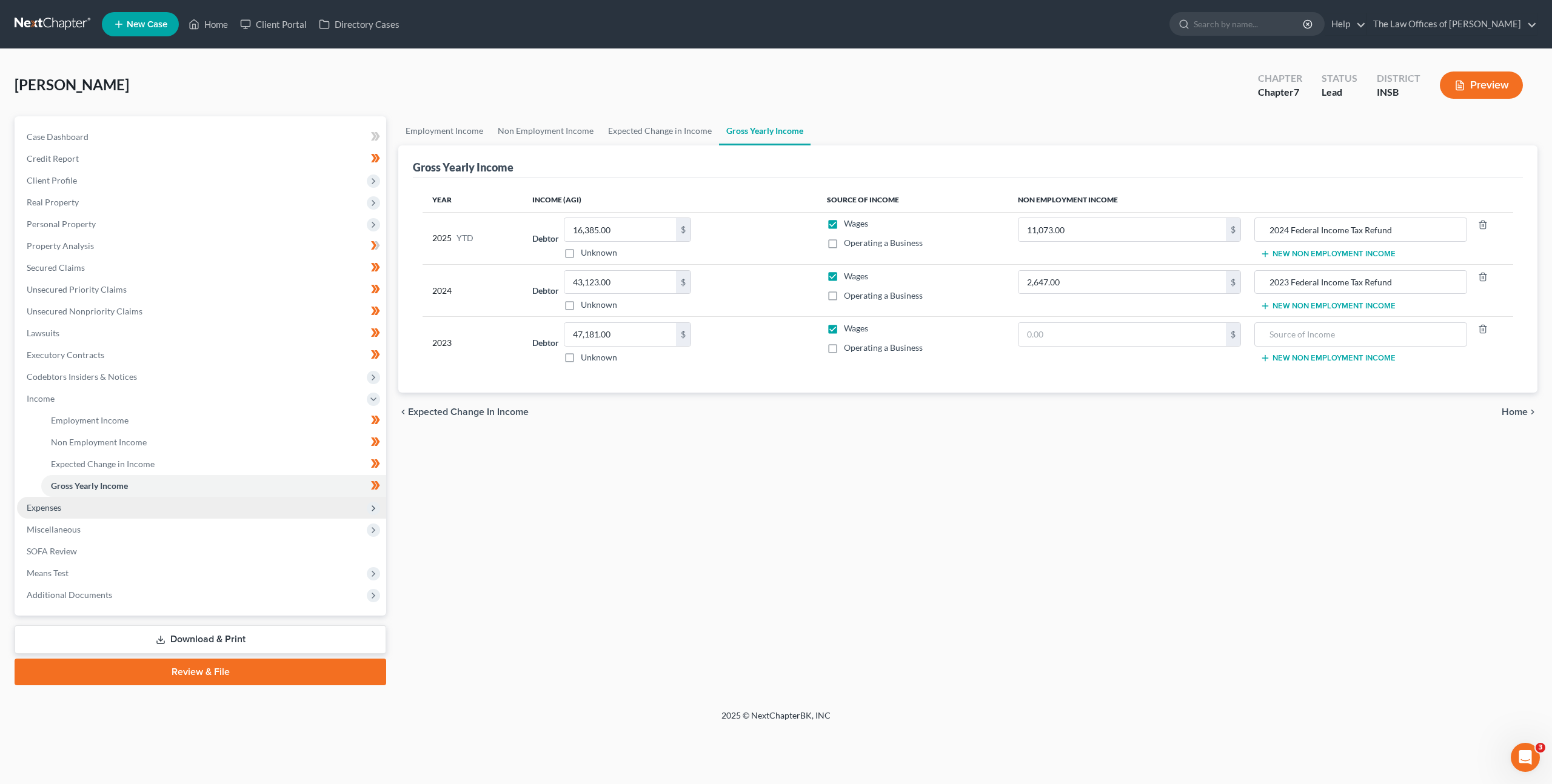
click at [136, 500] on span "Expenses" at bounding box center [202, 507] width 369 height 22
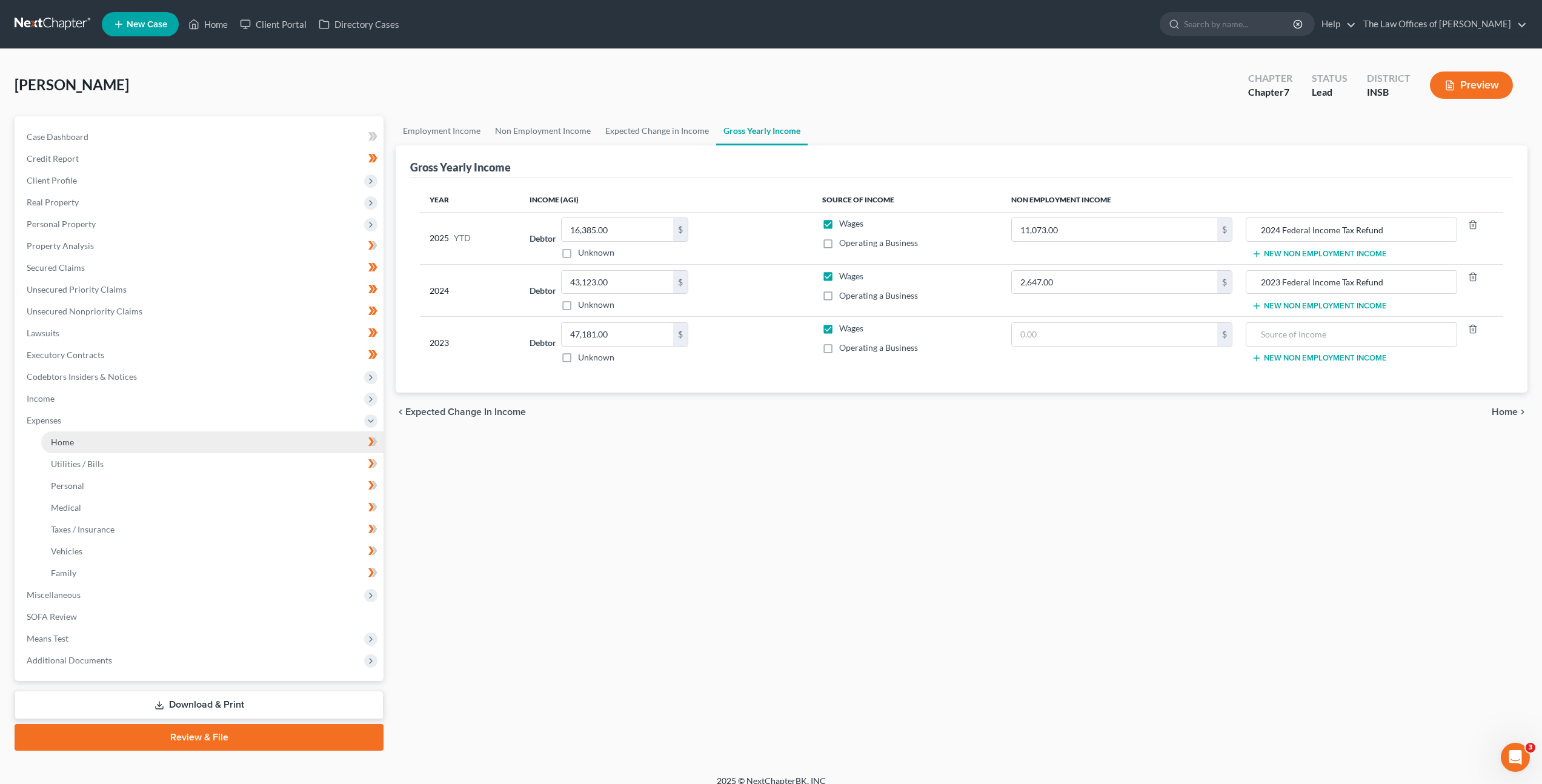
click at [151, 452] on link "Home" at bounding box center [213, 441] width 343 height 22
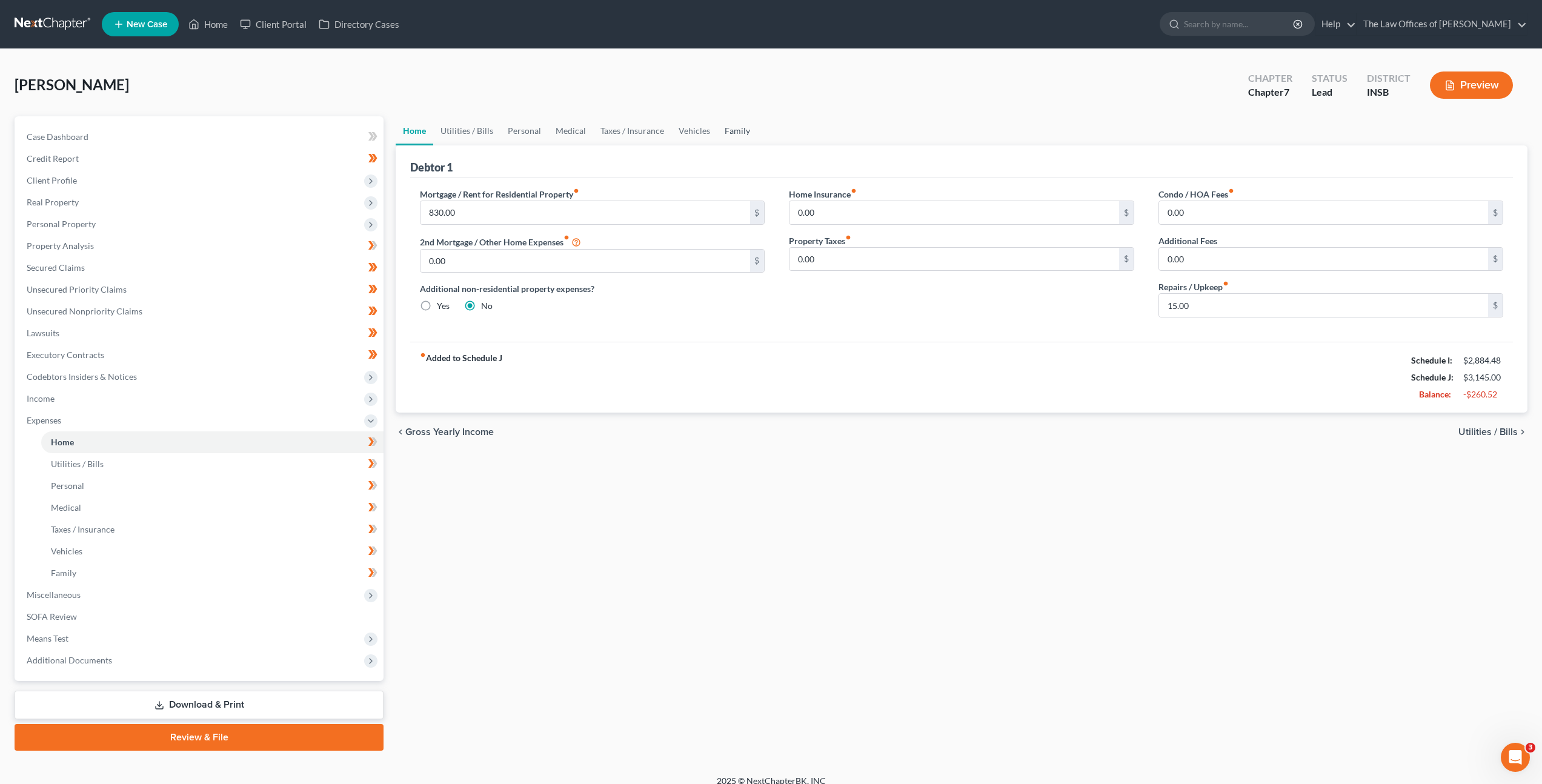
click at [721, 129] on link "Family" at bounding box center [737, 131] width 40 height 29
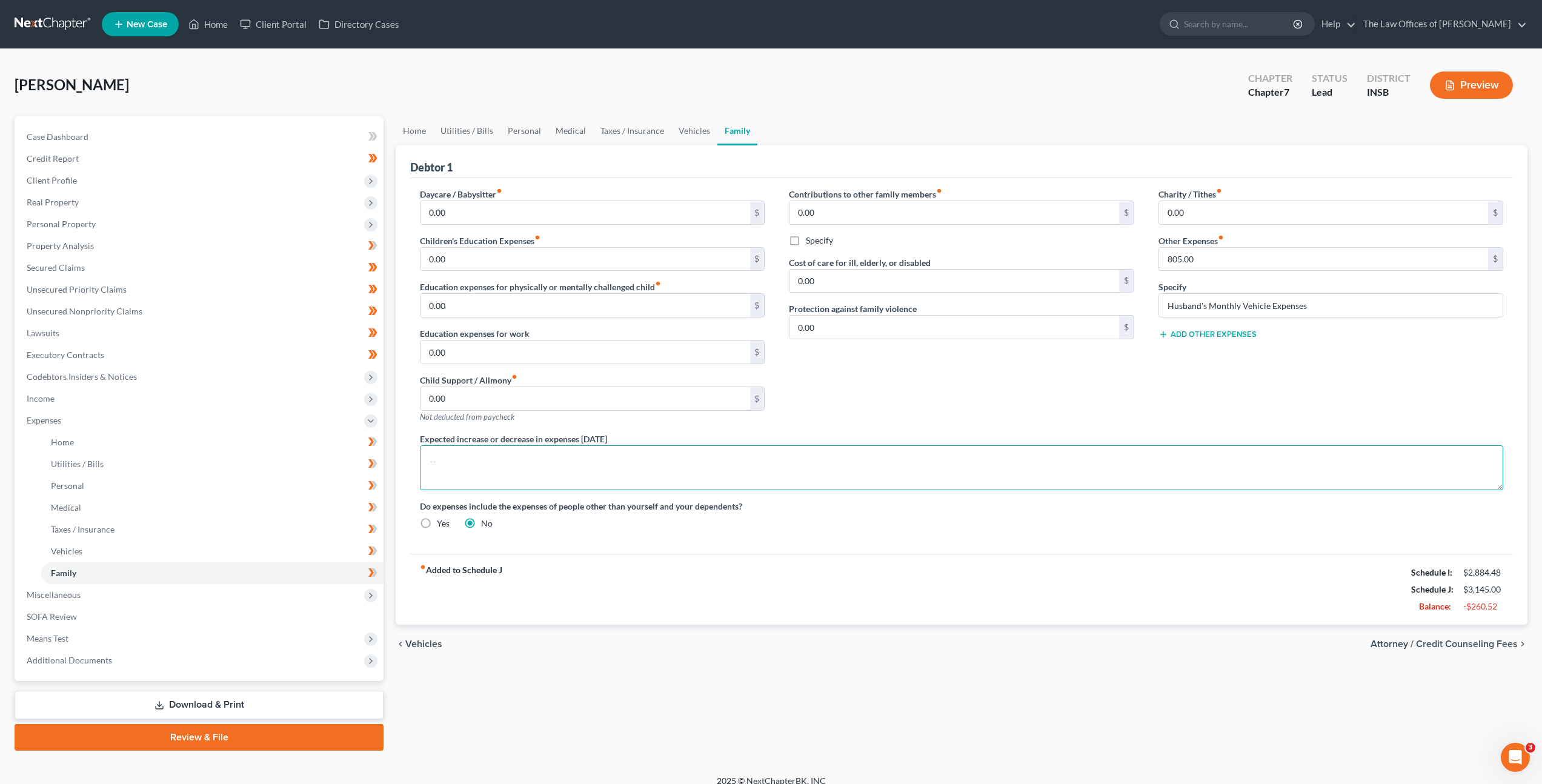
click at [868, 465] on textarea at bounding box center [961, 468] width 1084 height 45
paste textarea "Subject to [PERSON_NAME]'s acceptance of a Chapter 7 Bankruptcy Post-petition […"
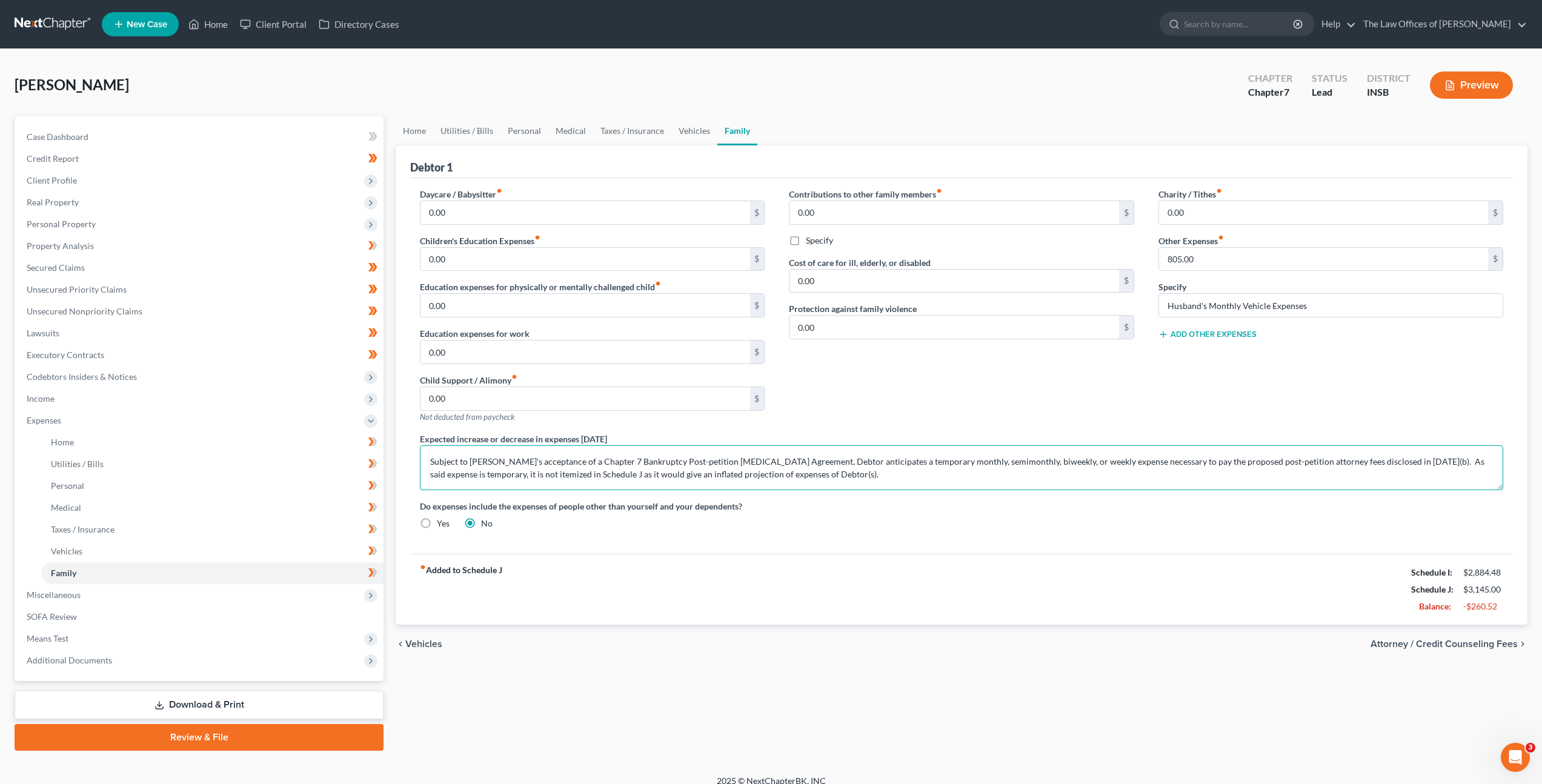
type textarea "Subject to [PERSON_NAME]'s acceptance of a Chapter 7 Bankruptcy Post-petition […"
click at [837, 547] on div "Daycare / Babysitter fiber_manual_record 0.00 $ Children's Education Expenses f…" at bounding box center [962, 365] width 1103 height 376
click at [314, 590] on span "Miscellaneous" at bounding box center [200, 595] width 366 height 22
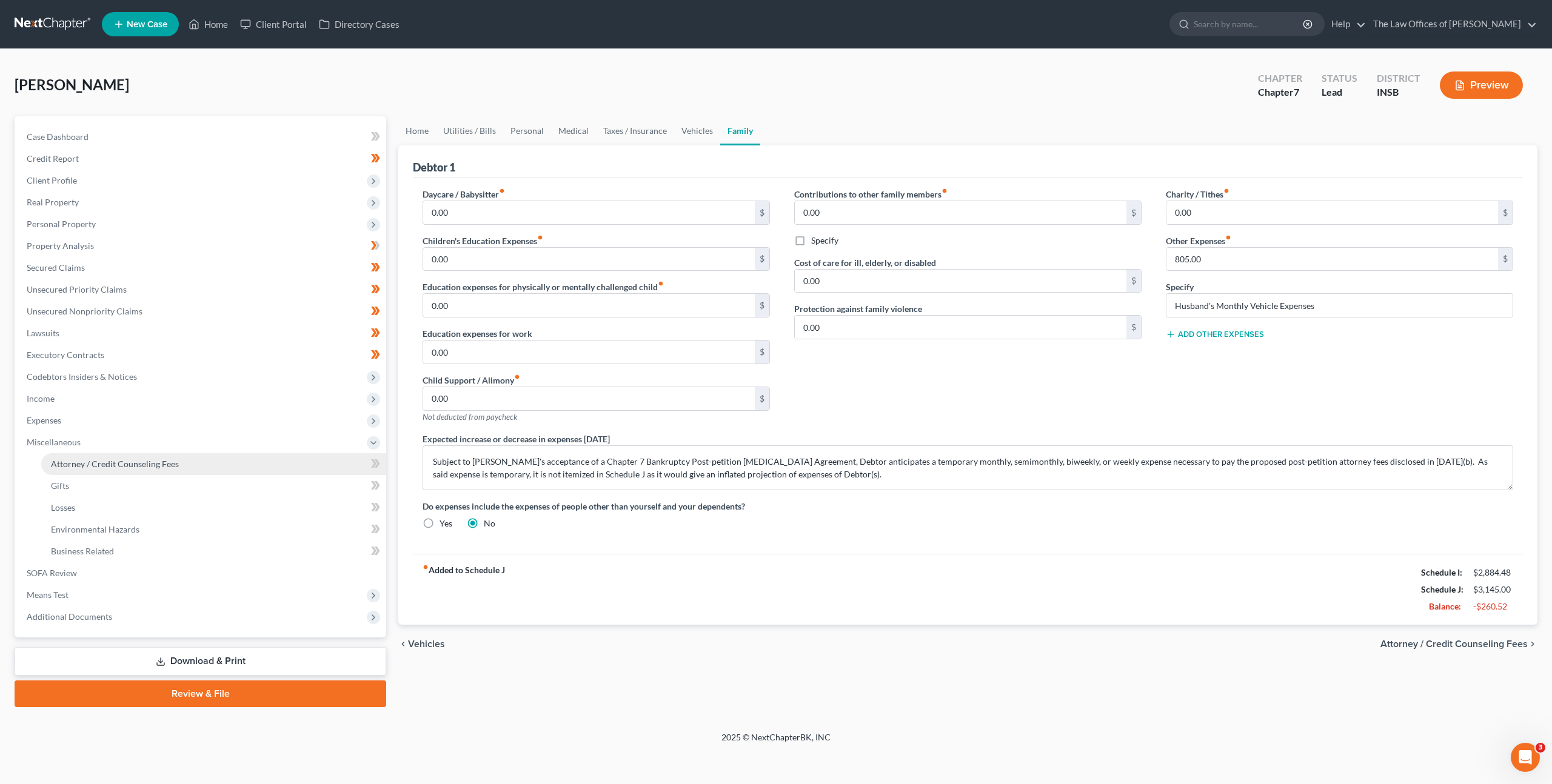
click at [267, 457] on link "Attorney / Credit Counseling Fees" at bounding box center [214, 463] width 345 height 22
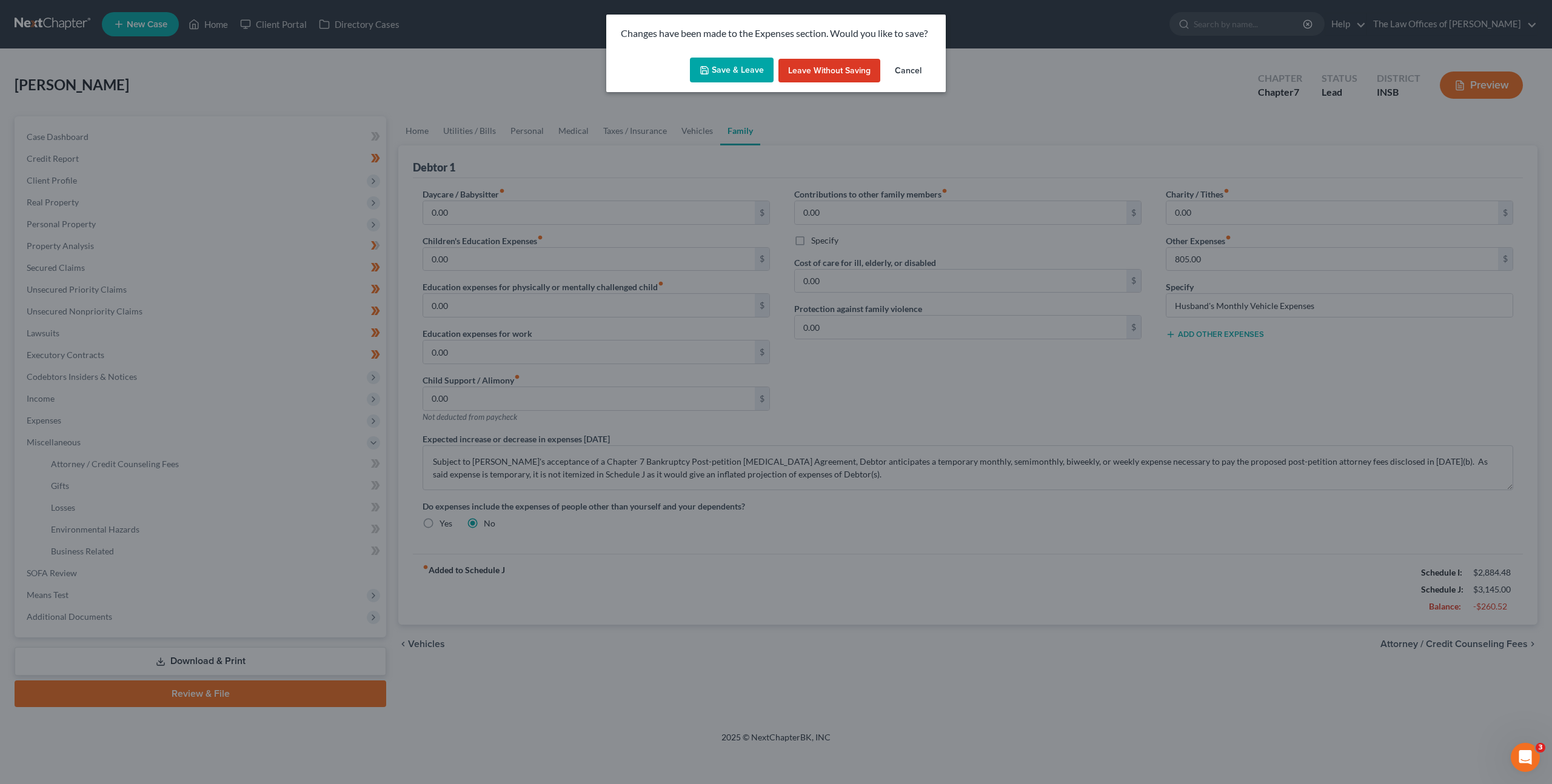
click at [726, 67] on button "Save & Leave" at bounding box center [732, 70] width 84 height 25
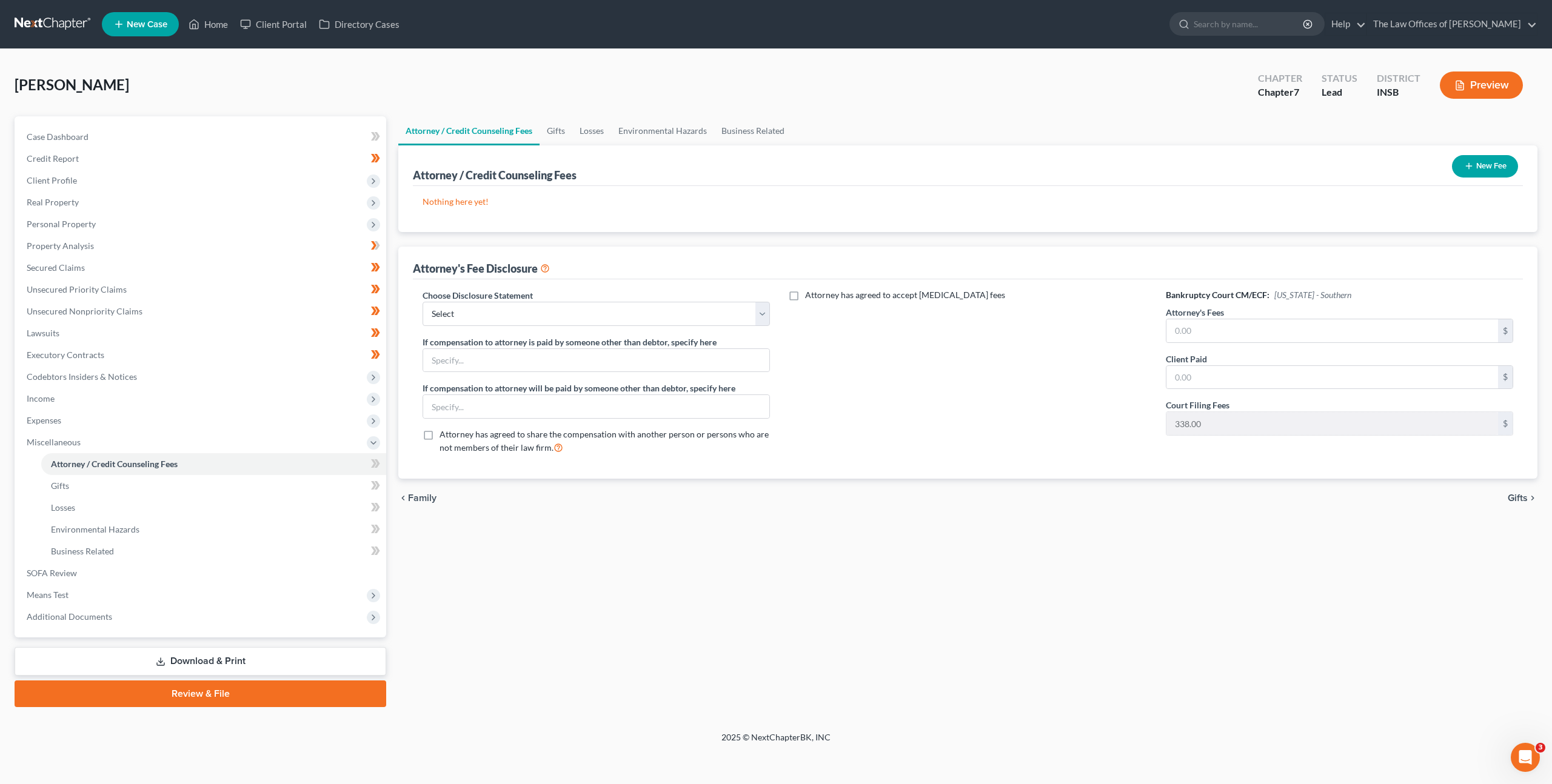
click at [1490, 166] on button "New Fee" at bounding box center [1485, 167] width 66 height 23
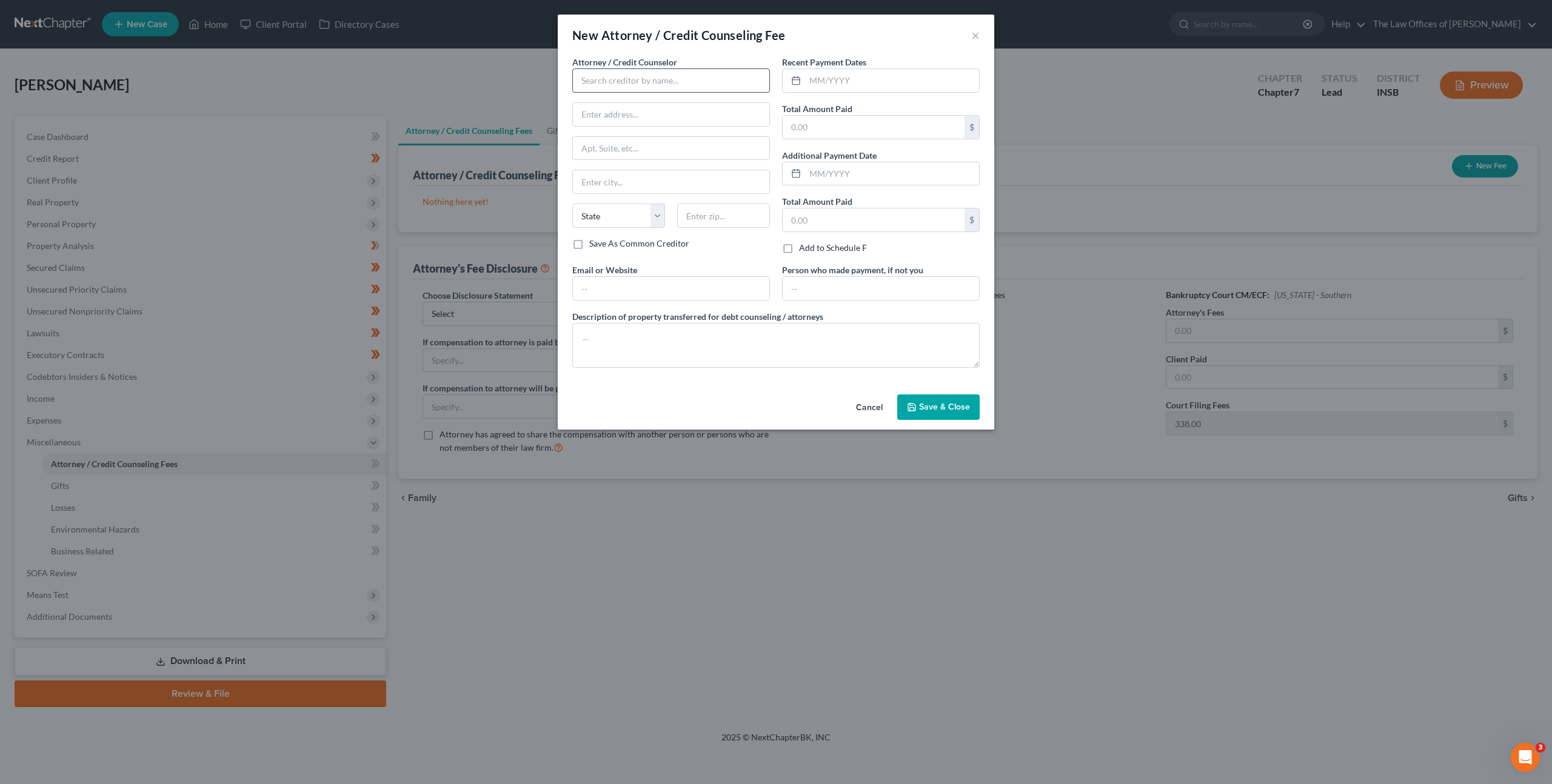
drag, startPoint x: 672, startPoint y: 98, endPoint x: 671, endPoint y: 79, distance: 19.0
click at [672, 98] on div "Attorney / Credit Counselor * State [US_STATE] AK AR AZ CA CO [GEOGRAPHIC_DATA]…" at bounding box center [671, 146] width 198 height 182
click at [671, 77] on input "text" at bounding box center [671, 81] width 198 height 24
click at [642, 104] on div "The Law Office of [PERSON_NAME], LLC" at bounding box center [659, 102] width 155 height 12
type input "The Law Office of [PERSON_NAME], LLC"
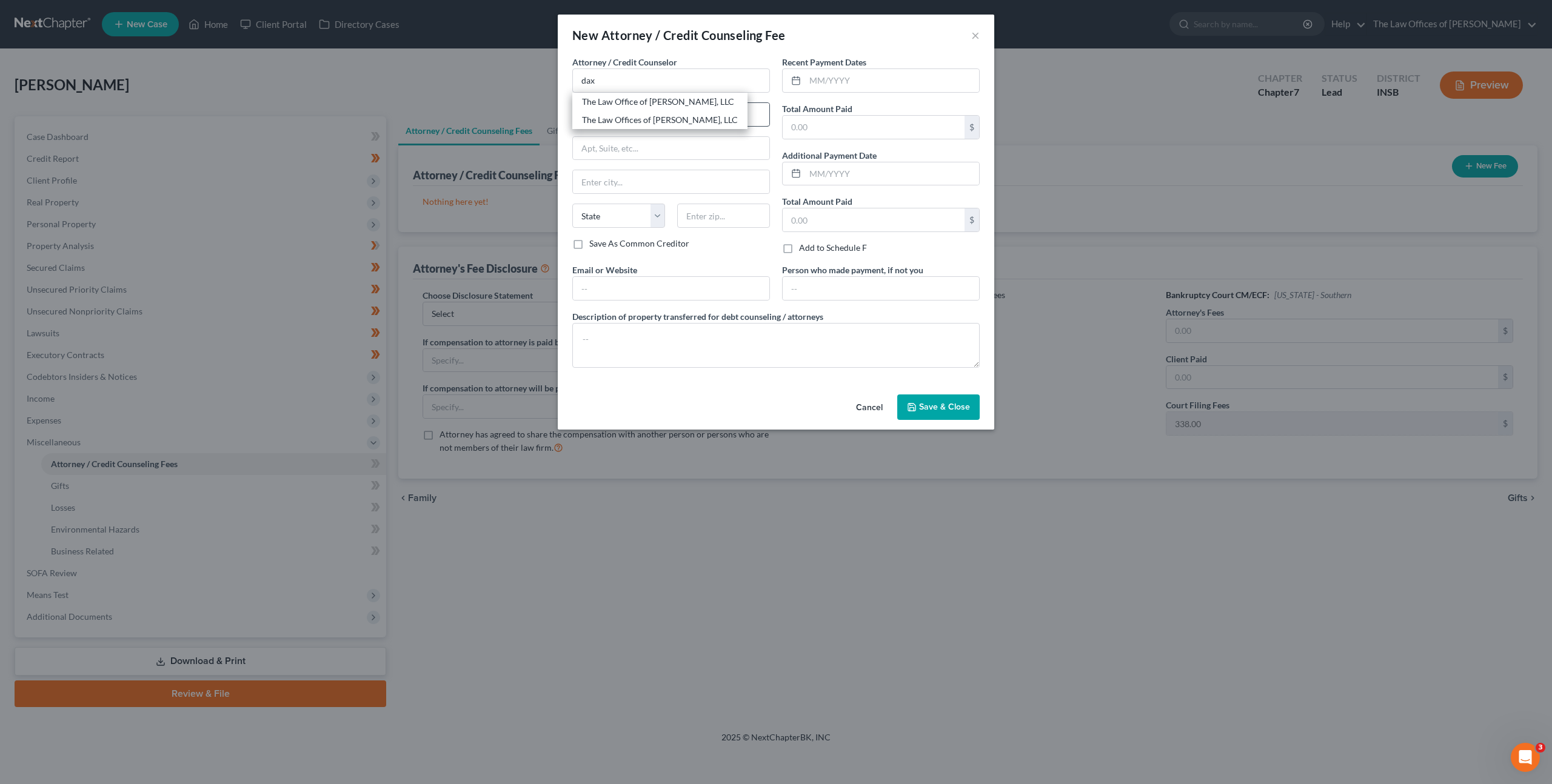
type input "[STREET_ADDRESS]"
type input "Suite 111"
type input "[GEOGRAPHIC_DATA]"
select select "15"
type input "47708"
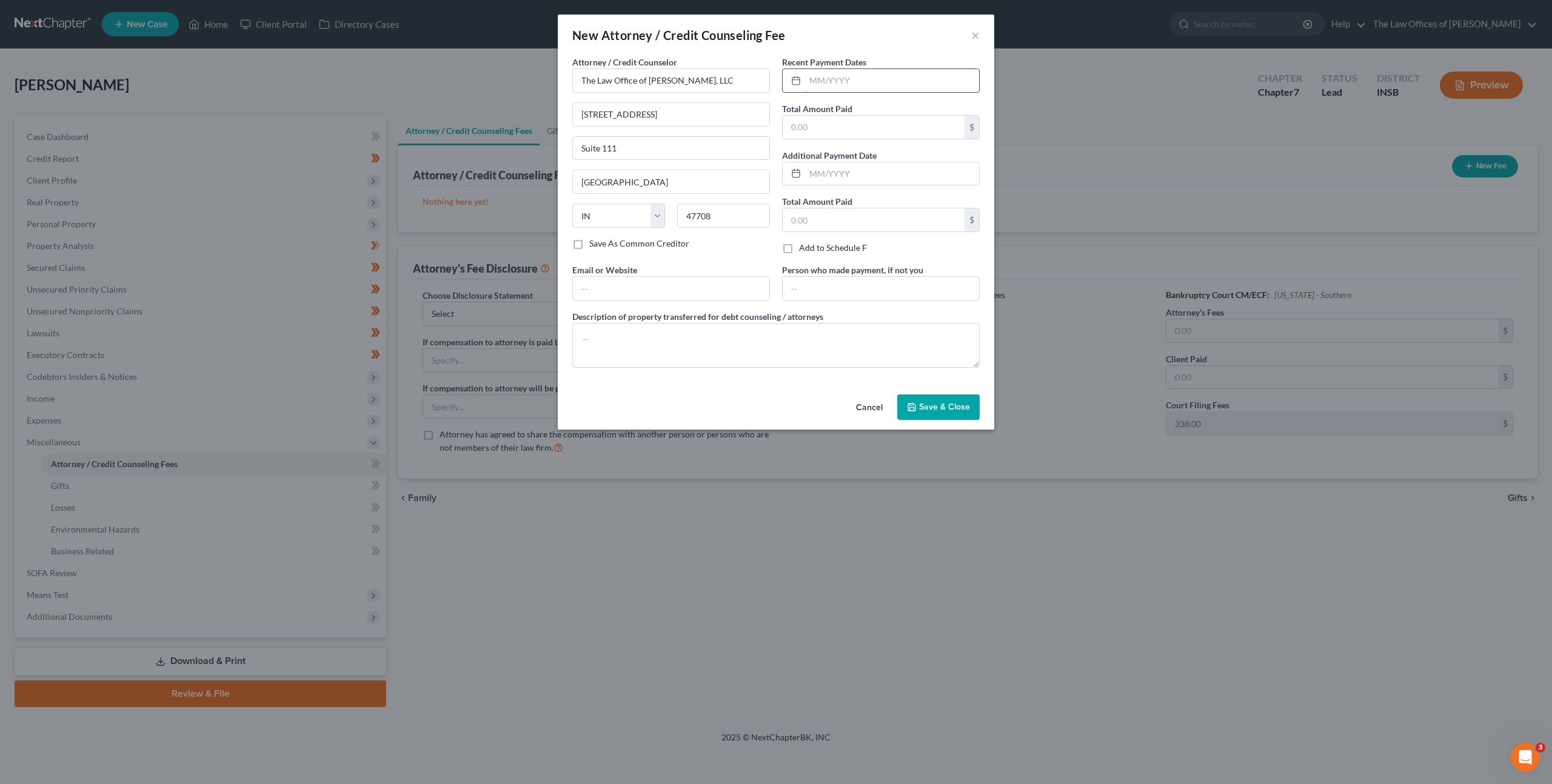
click at [893, 75] on input "text" at bounding box center [892, 80] width 174 height 23
type input "[DATE]"
type input "499"
click at [720, 294] on input "text" at bounding box center [671, 288] width 197 height 23
type input "[EMAIL_ADDRESS][DOMAIN_NAME]"
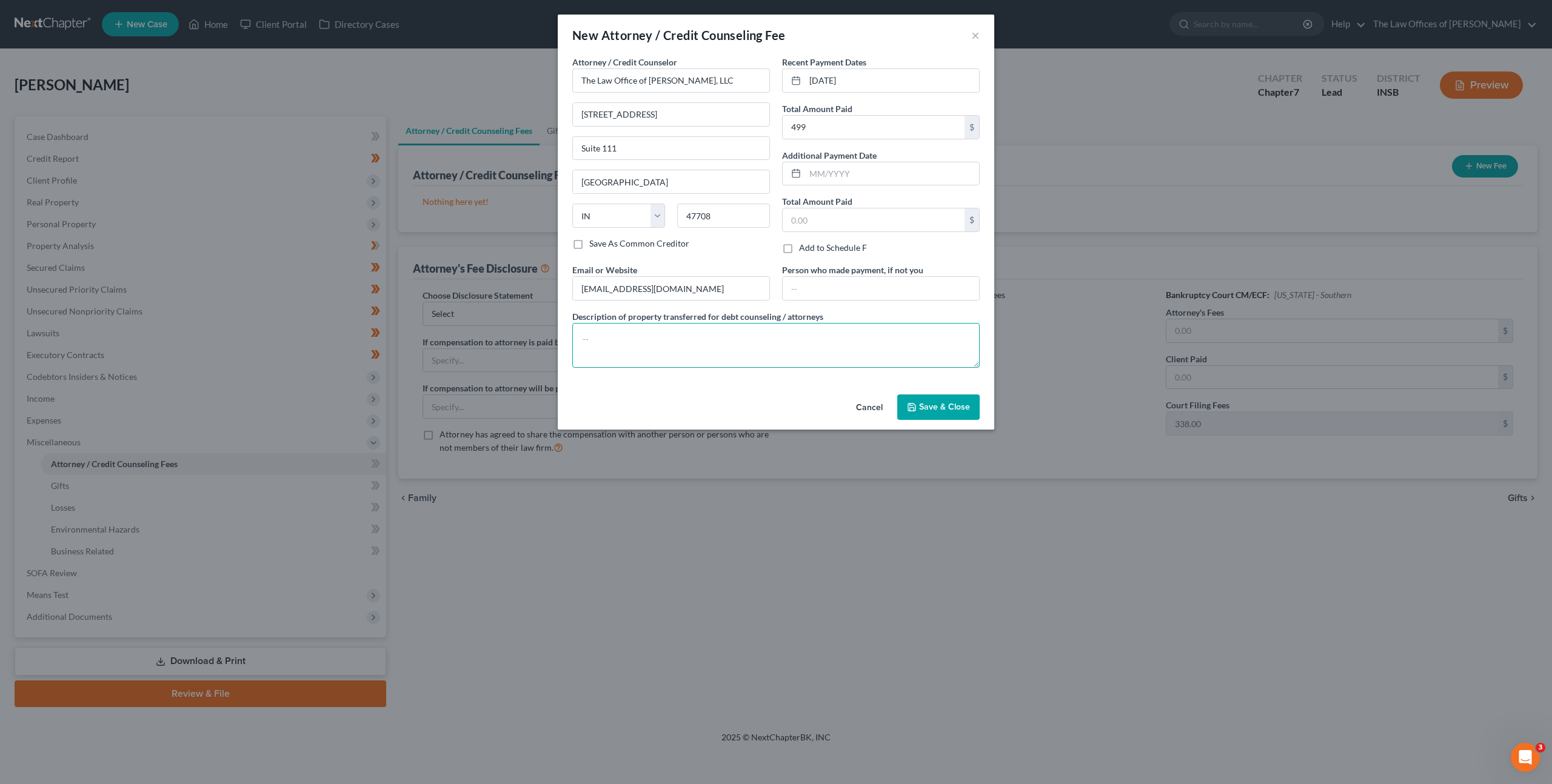
click at [605, 334] on textarea at bounding box center [776, 345] width 408 height 45
paste textarea "$499.00 - Court Filing Fee $338.00, Credit Reports $38.25, Credit Counseling $1…"
type textarea "$499.00 - Court Filing Fee $338.00, Credit Reports $38.25, Credit Counseling $1…"
drag, startPoint x: 615, startPoint y: 382, endPoint x: 649, endPoint y: 391, distance: 35.2
click at [615, 383] on div "Attorney / Credit Counselor * The Law Office of [PERSON_NAME], LLC [STREET_ADDR…" at bounding box center [775, 222] width 436 height 334
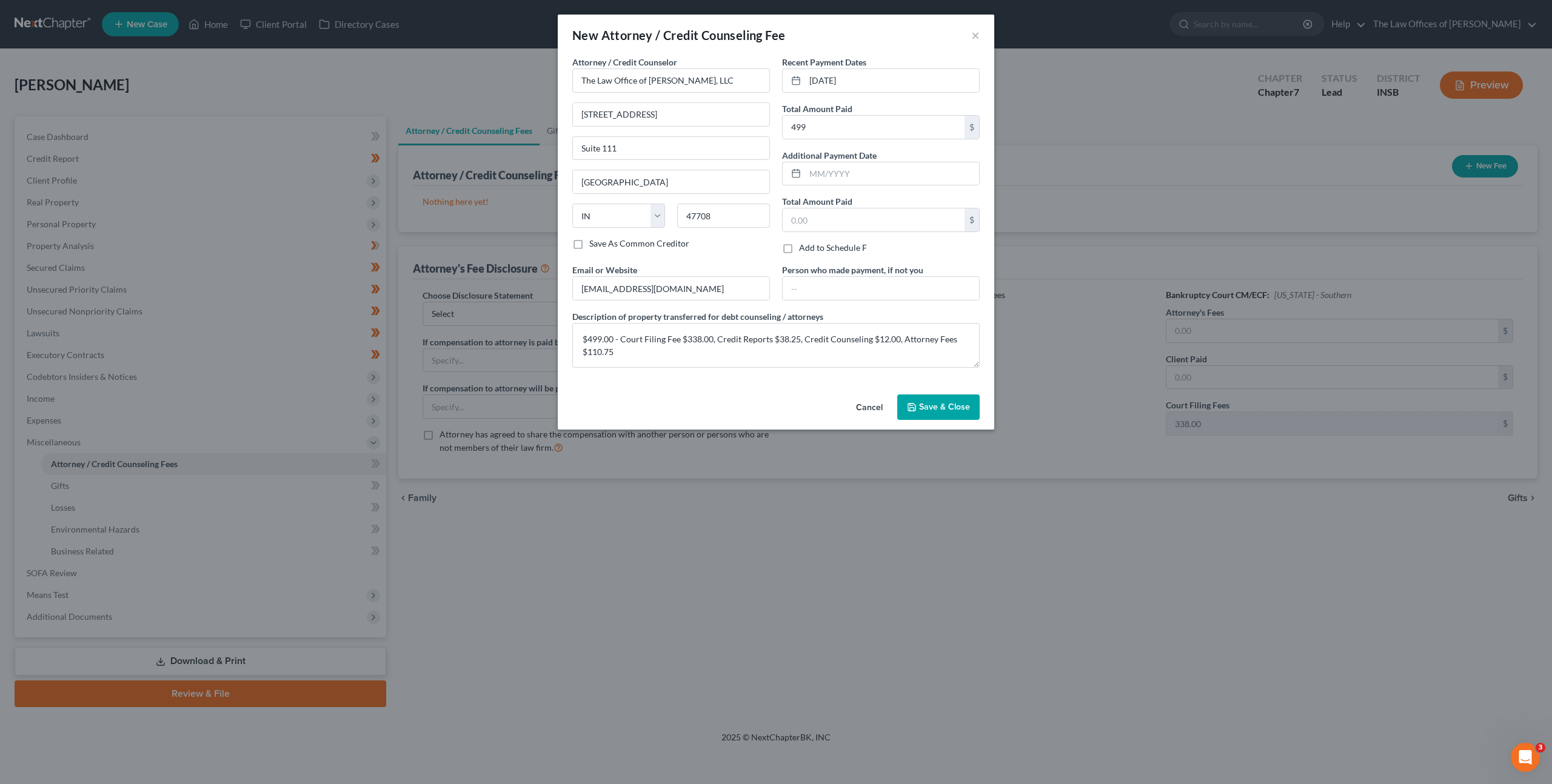
click at [925, 408] on span "Save & Close" at bounding box center [945, 407] width 51 height 10
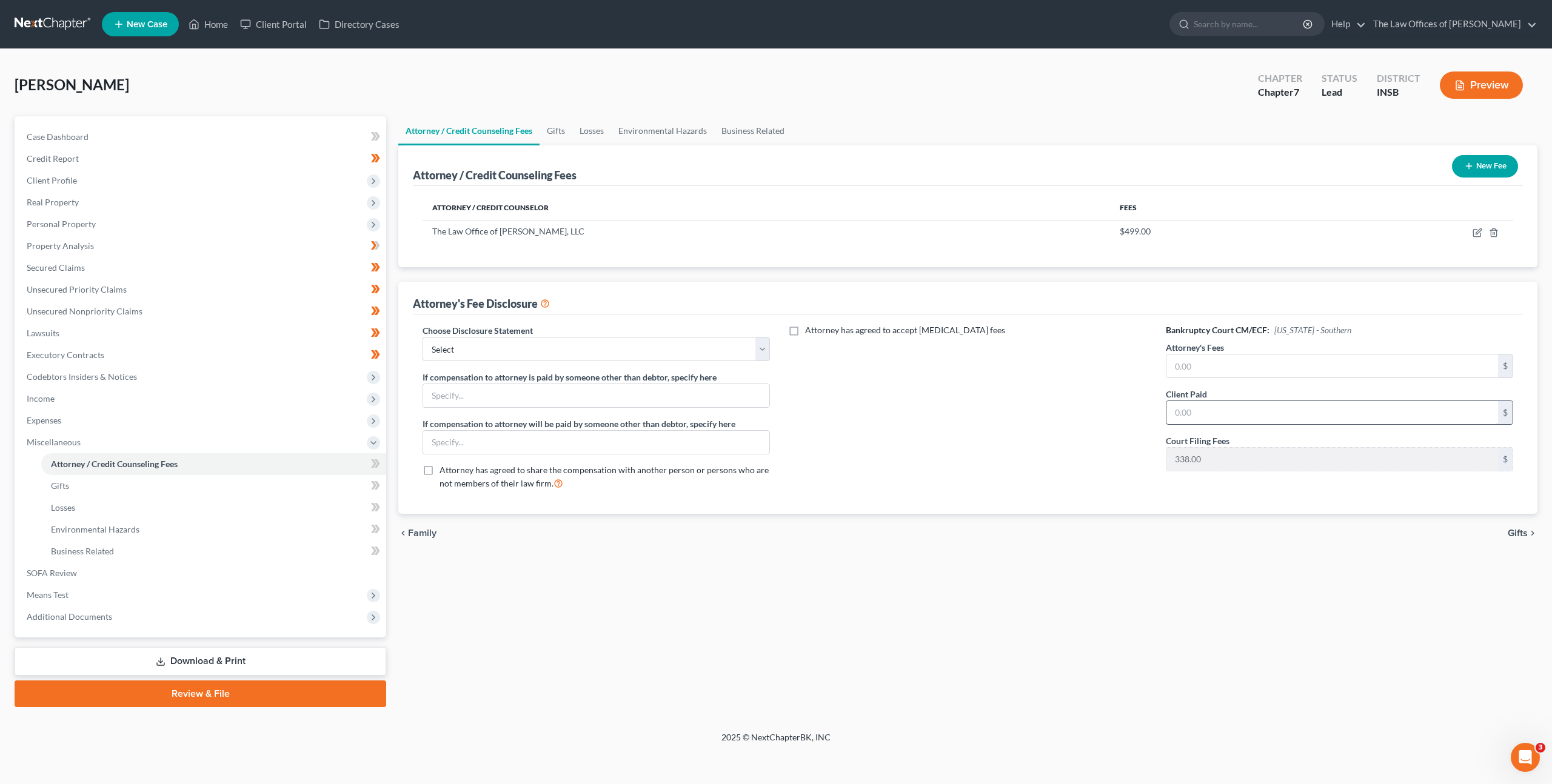
click at [1196, 406] on input "text" at bounding box center [1332, 412] width 331 height 23
type input "110.75"
click at [1175, 368] on input "text" at bounding box center [1332, 366] width 331 height 23
click at [1237, 363] on input "text" at bounding box center [1332, 366] width 331 height 23
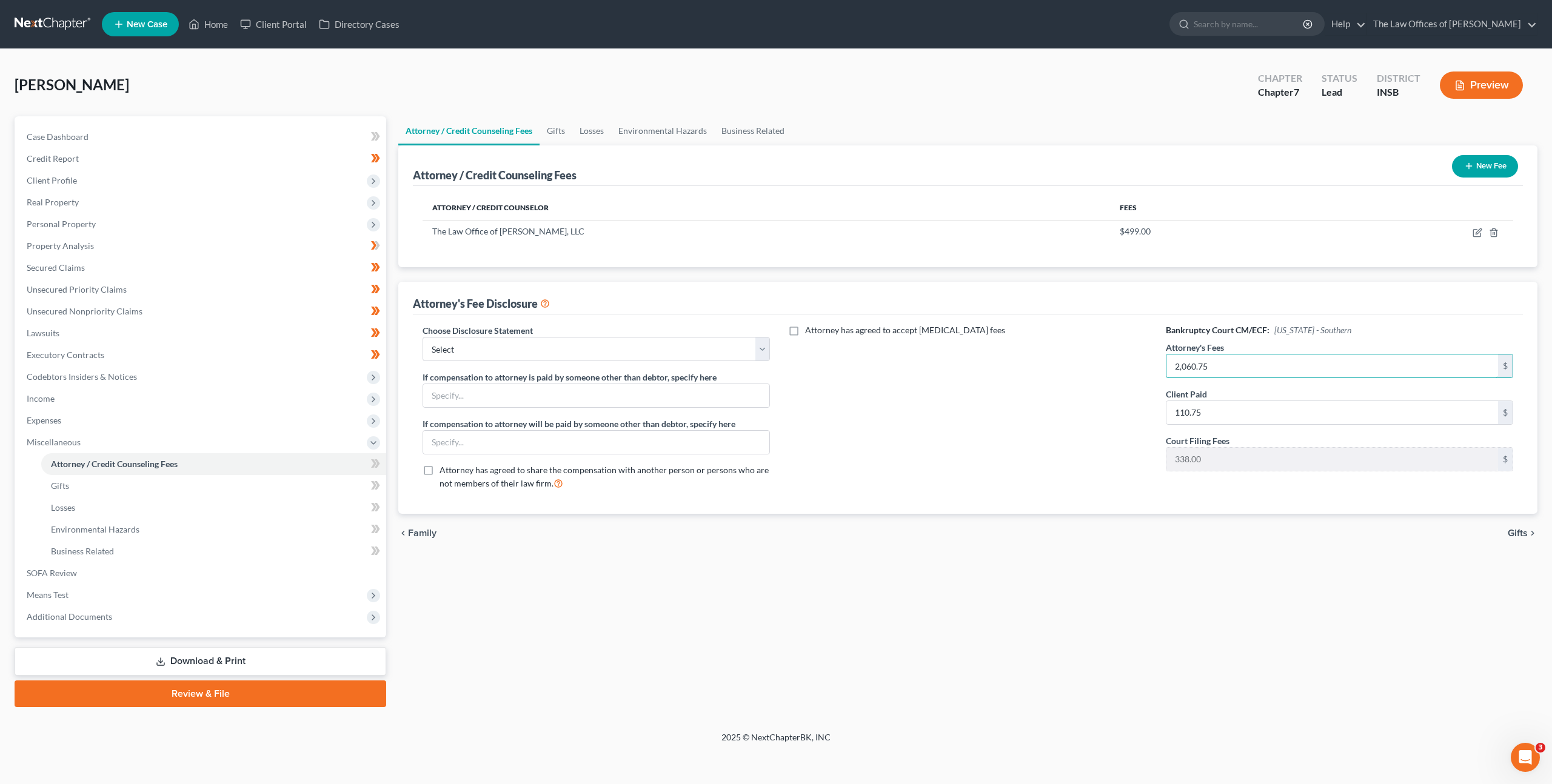
type input "2,060.75"
click at [986, 383] on div "Attorney has agreed to accept [MEDICAL_DATA] fees" at bounding box center [967, 411] width 372 height 175
click at [633, 360] on select "Select INNB - $0.00 Down, Recoup $313.00 outside plan KYWB - Ch. 13 - $313.00+ …" at bounding box center [596, 349] width 348 height 24
select select "18"
click at [423, 337] on select "Select INNB - $0.00 Down, Recoup $313.00 outside plan KYWB - Ch. 13 - $313.00+ …" at bounding box center [596, 349] width 348 height 24
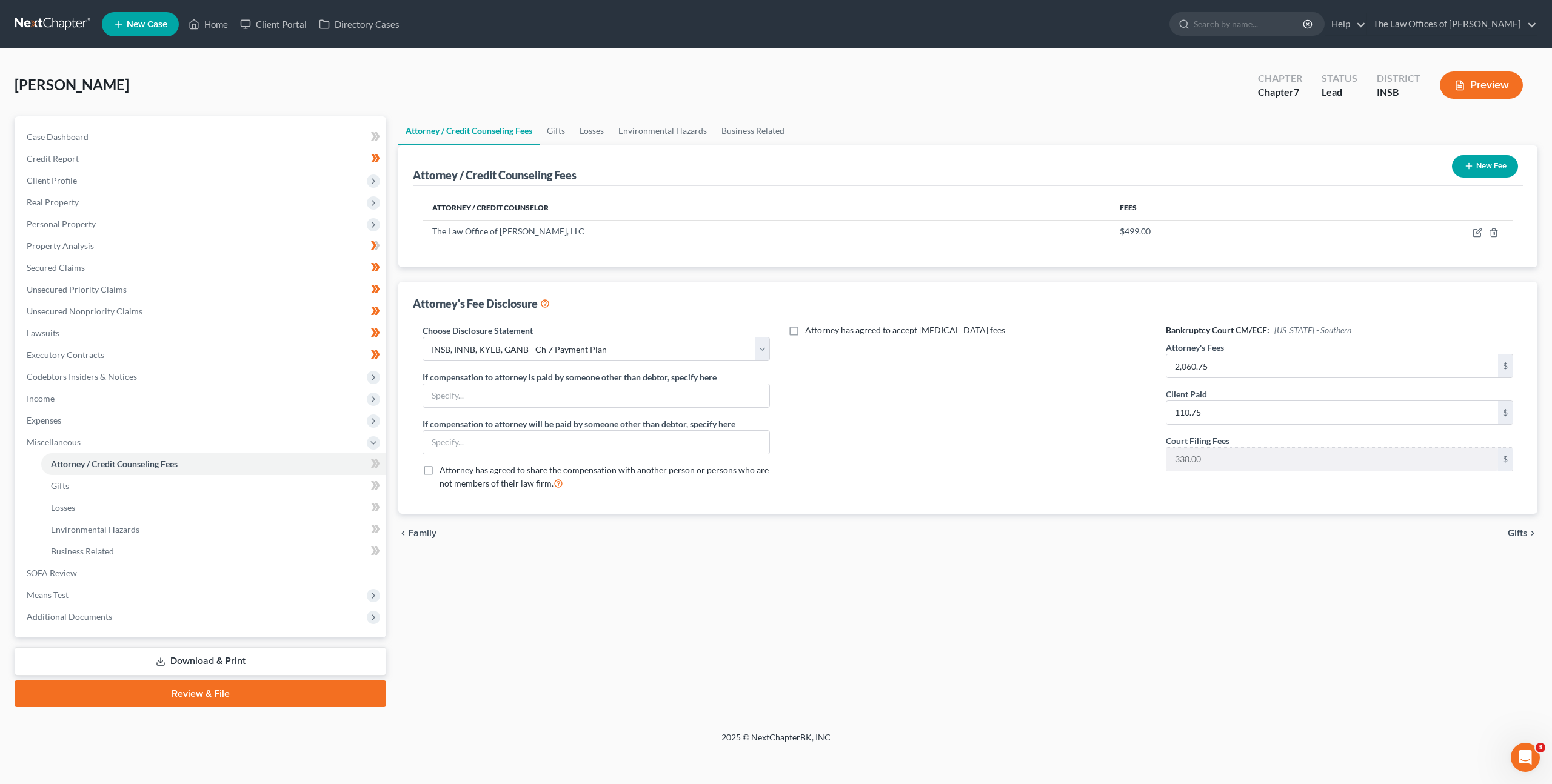
click at [851, 460] on div "Attorney has agreed to accept [MEDICAL_DATA] fees" at bounding box center [967, 411] width 372 height 175
click at [370, 460] on span at bounding box center [375, 465] width 22 height 18
click at [228, 662] on link "Download & Print" at bounding box center [200, 661] width 372 height 28
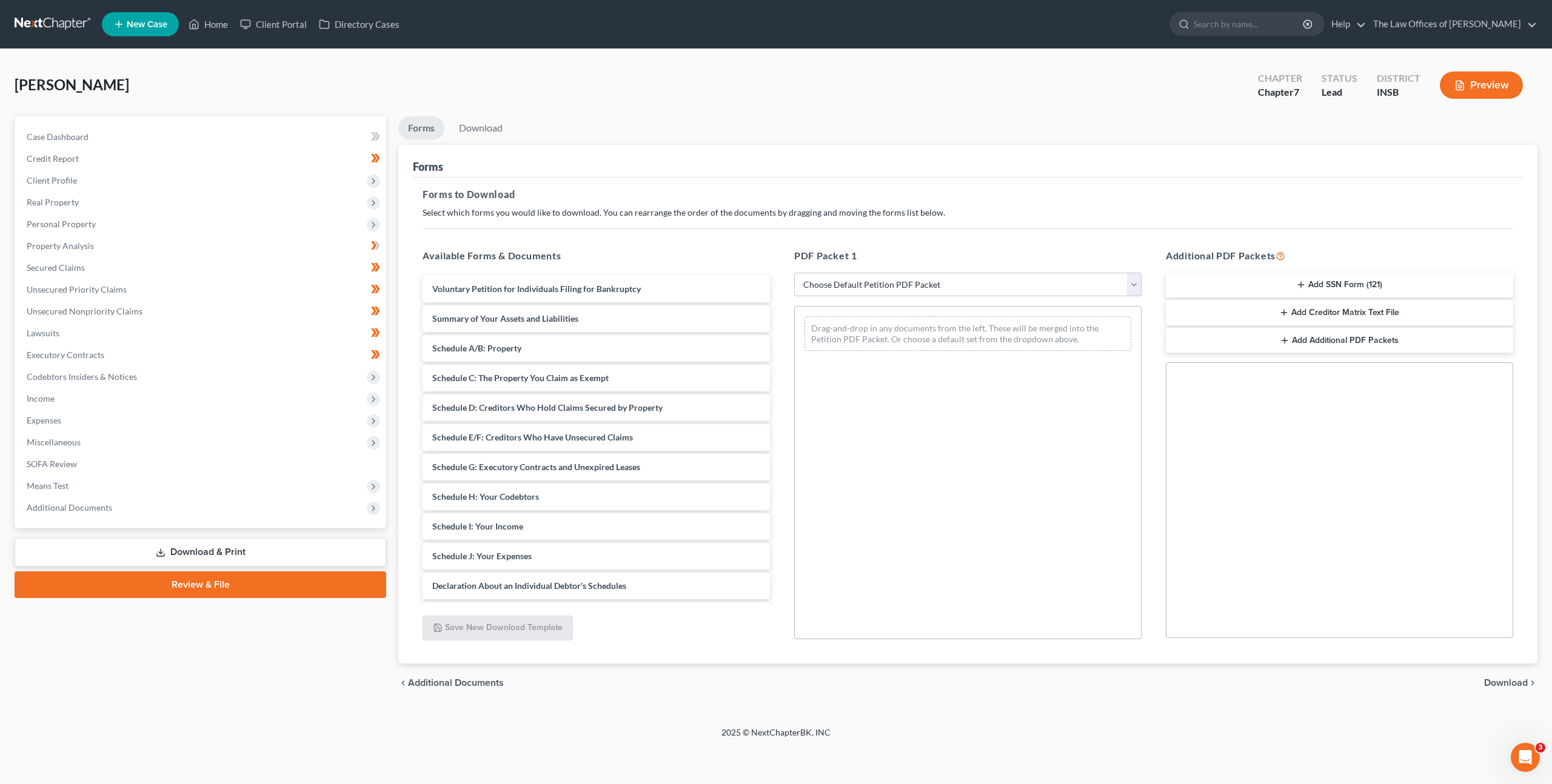
click at [869, 283] on select "Choose Default Petition PDF Packet Complete Bankruptcy Petition (all forms and …" at bounding box center [967, 285] width 348 height 24
select select "0"
click at [794, 273] on select "Choose Default Petition PDF Packet Complete Bankruptcy Petition (all forms and …" at bounding box center [967, 285] width 348 height 24
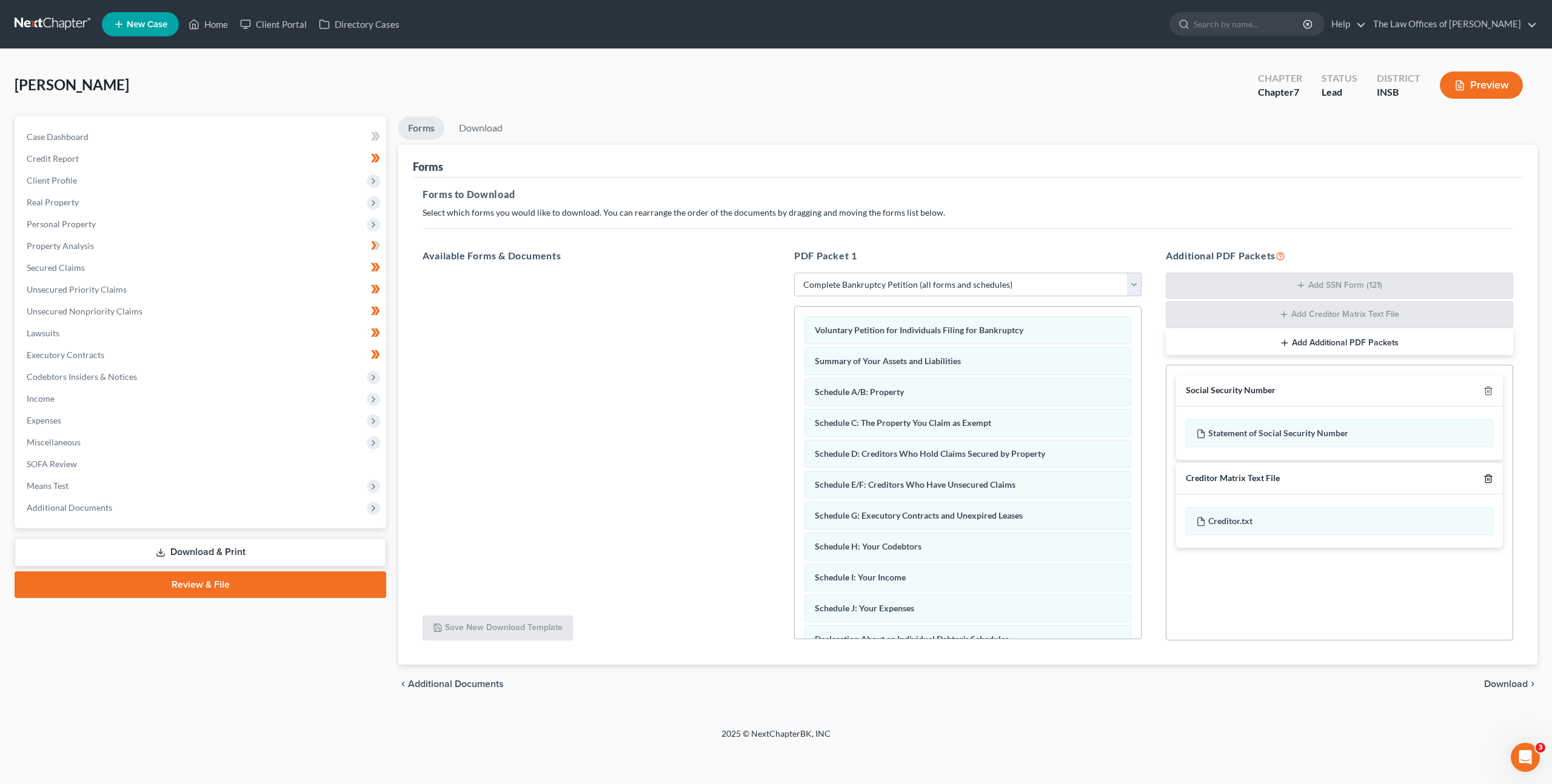
click at [1484, 478] on icon "button" at bounding box center [1488, 478] width 9 height 9
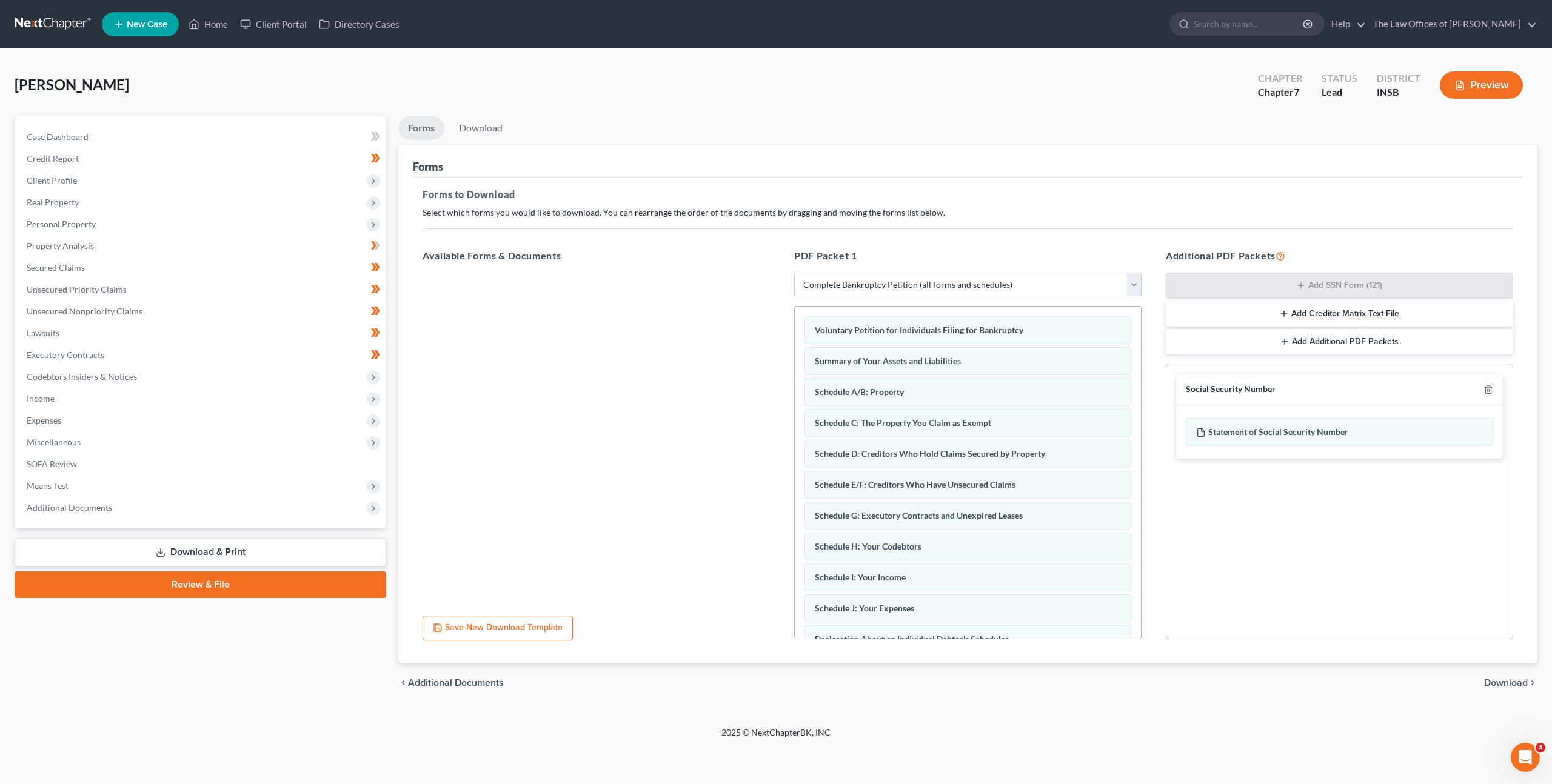
click at [1487, 680] on span "Download" at bounding box center [1506, 682] width 43 height 9
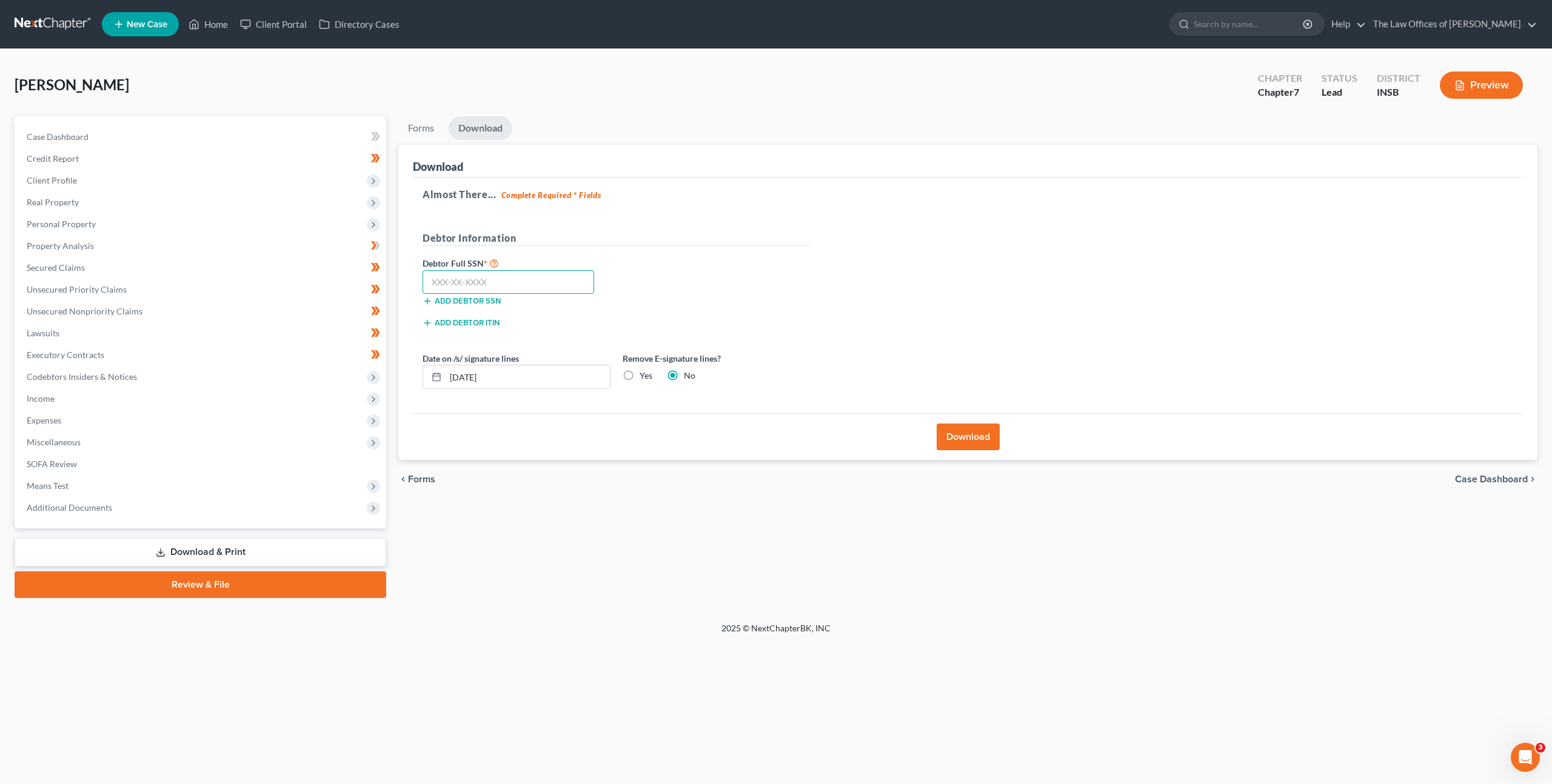
click at [507, 286] on input "text" at bounding box center [509, 282] width 171 height 24
click at [499, 272] on input "text" at bounding box center [509, 282] width 171 height 24
drag, startPoint x: 502, startPoint y: 278, endPoint x: 518, endPoint y: 283, distance: 16.8
click at [502, 278] on input "text" at bounding box center [509, 282] width 171 height 24
paste input "306-21-8310"
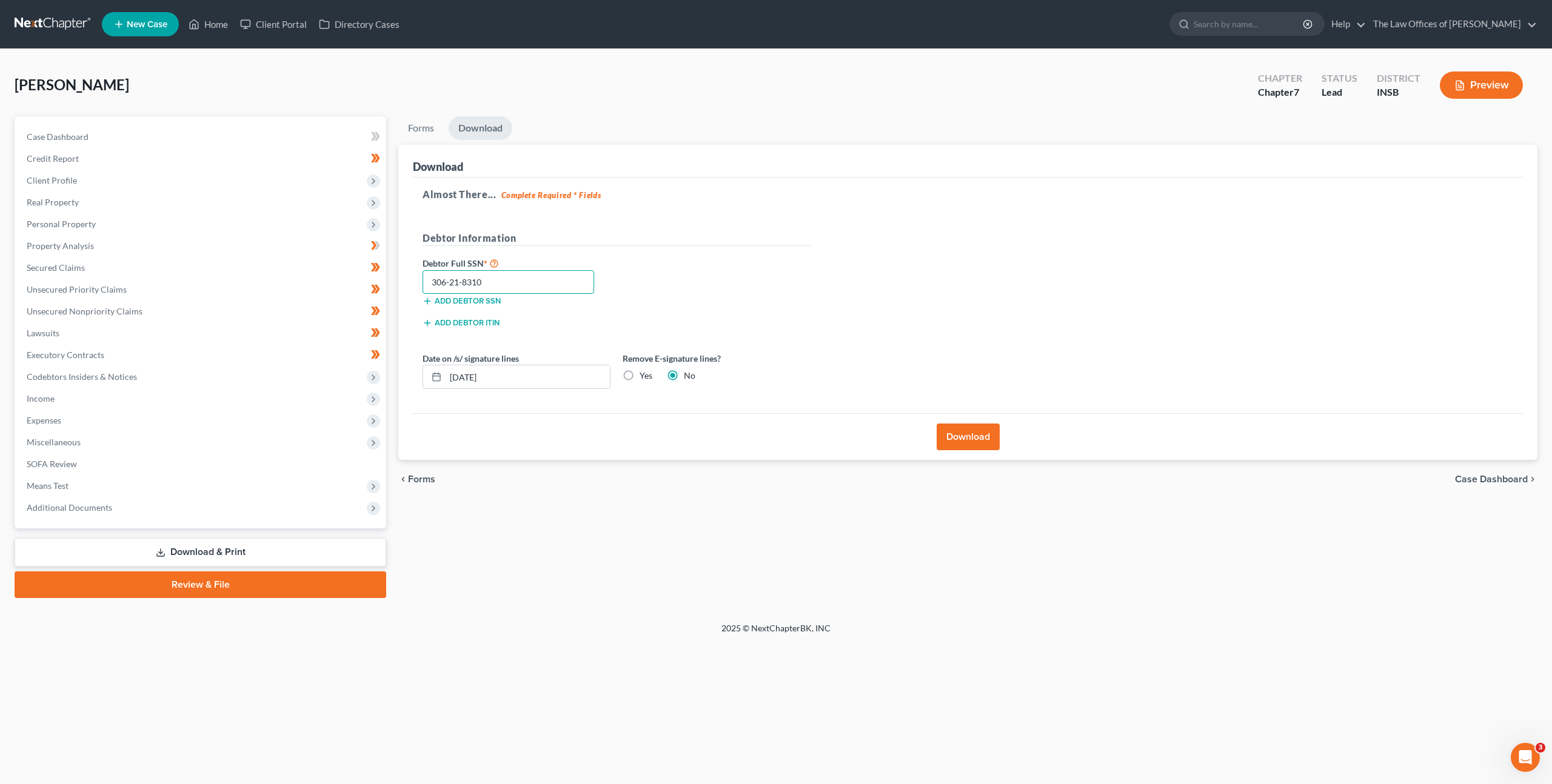
type input "306-21-8310"
click at [668, 274] on div "Debtor Full SSN * 306-21-8310 Add debtor SSN" at bounding box center [616, 286] width 400 height 60
click at [639, 370] on label "Yes" at bounding box center [646, 376] width 13 height 12
click at [644, 370] on input "Yes" at bounding box center [648, 374] width 8 height 8
radio input "true"
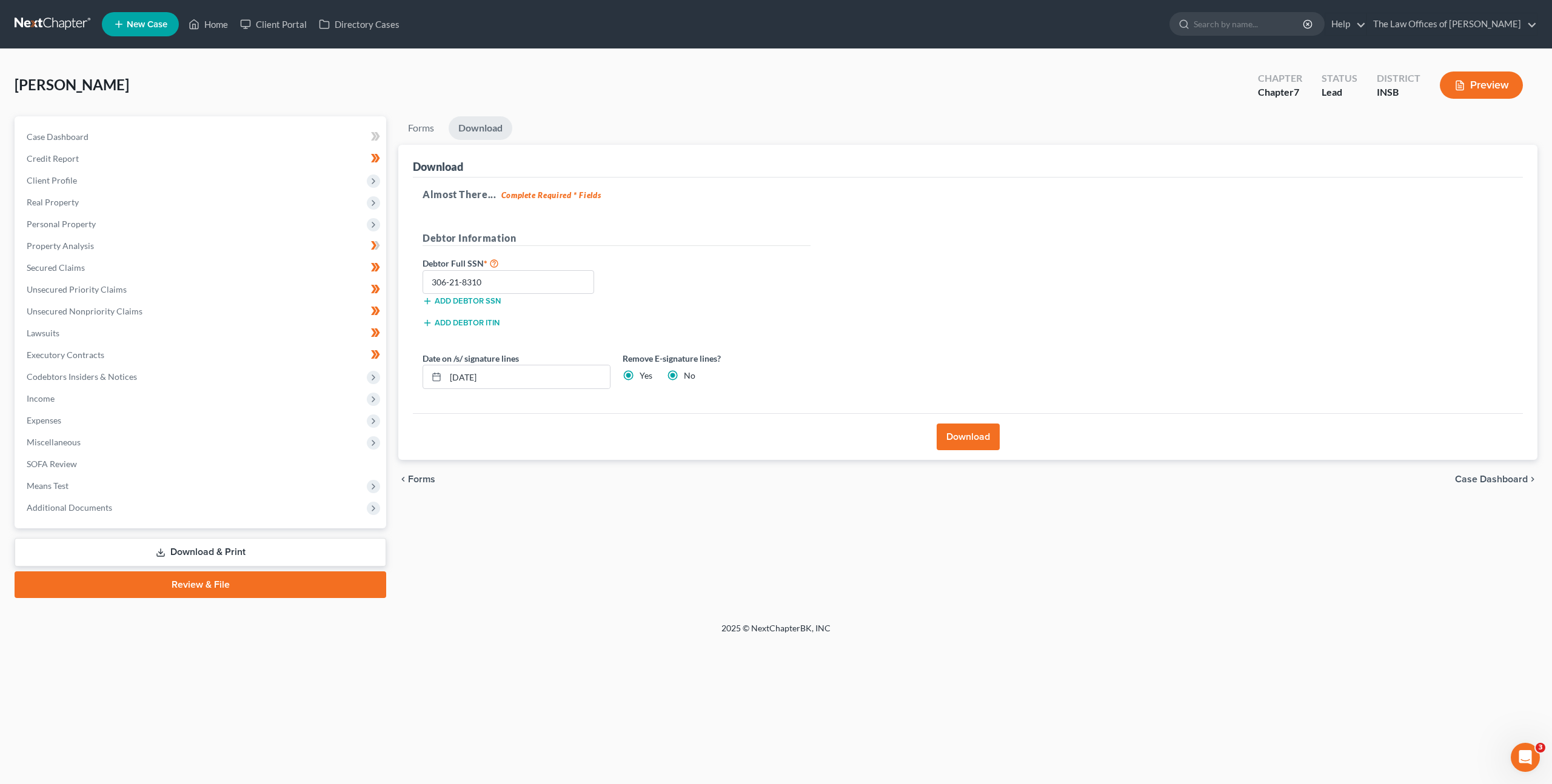
radio input "false"
click at [782, 298] on div "Debtor Full SSN * 306-21-8310 Add debtor SSN" at bounding box center [616, 286] width 400 height 60
click at [977, 436] on button "Download" at bounding box center [967, 437] width 63 height 26
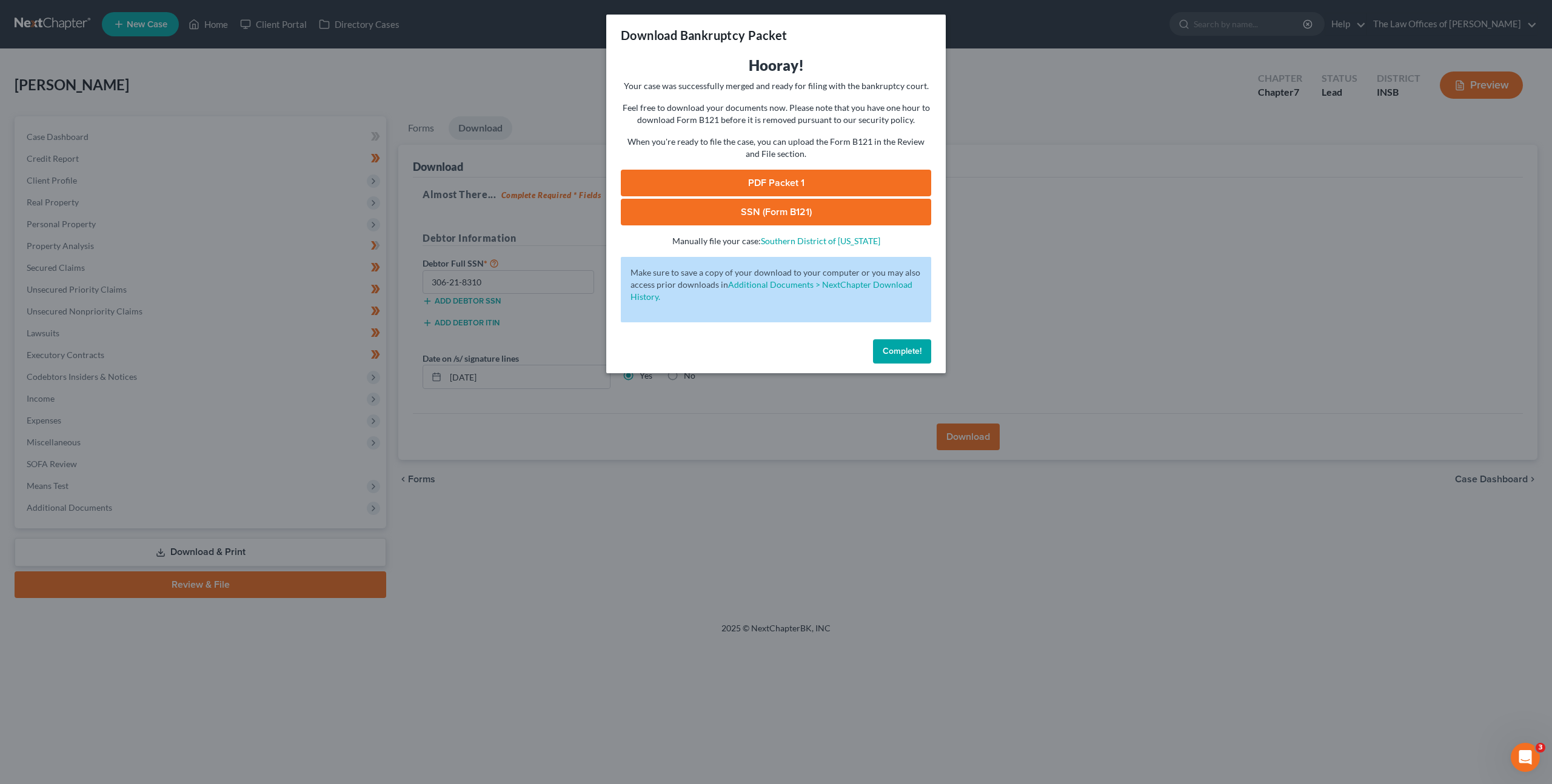
click at [804, 192] on link "PDF Packet 1" at bounding box center [776, 183] width 311 height 26
click at [0, 0] on div "Download Bankruptcy Packet Hooray! Your case was successfully merged and ready …" at bounding box center [776, 392] width 1552 height 784
click at [676, 204] on link "SSN (Form B121)" at bounding box center [776, 212] width 311 height 26
click at [889, 346] on span "Complete!" at bounding box center [901, 351] width 39 height 10
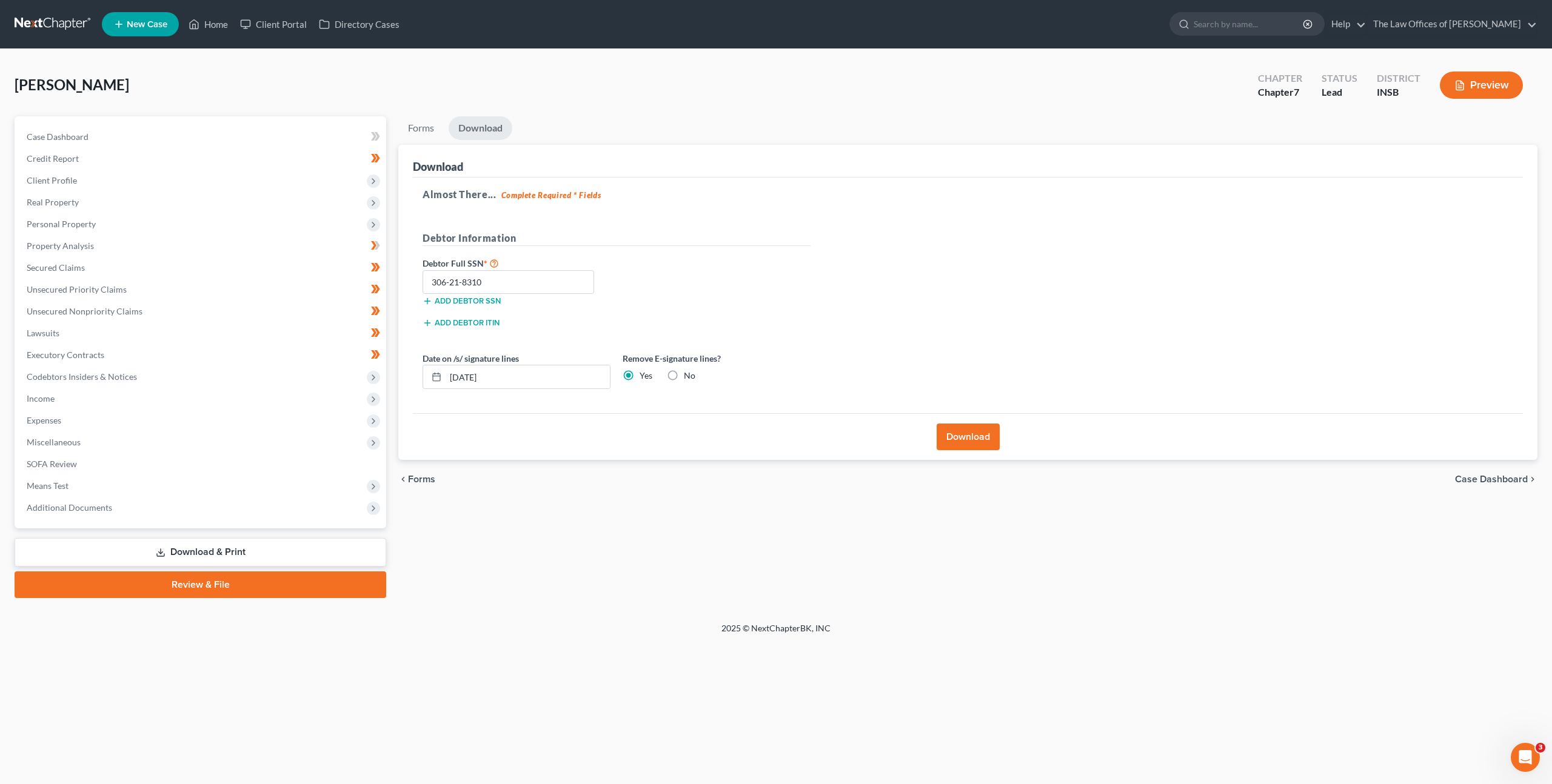
click at [409, 478] on span "Forms" at bounding box center [421, 479] width 27 height 9
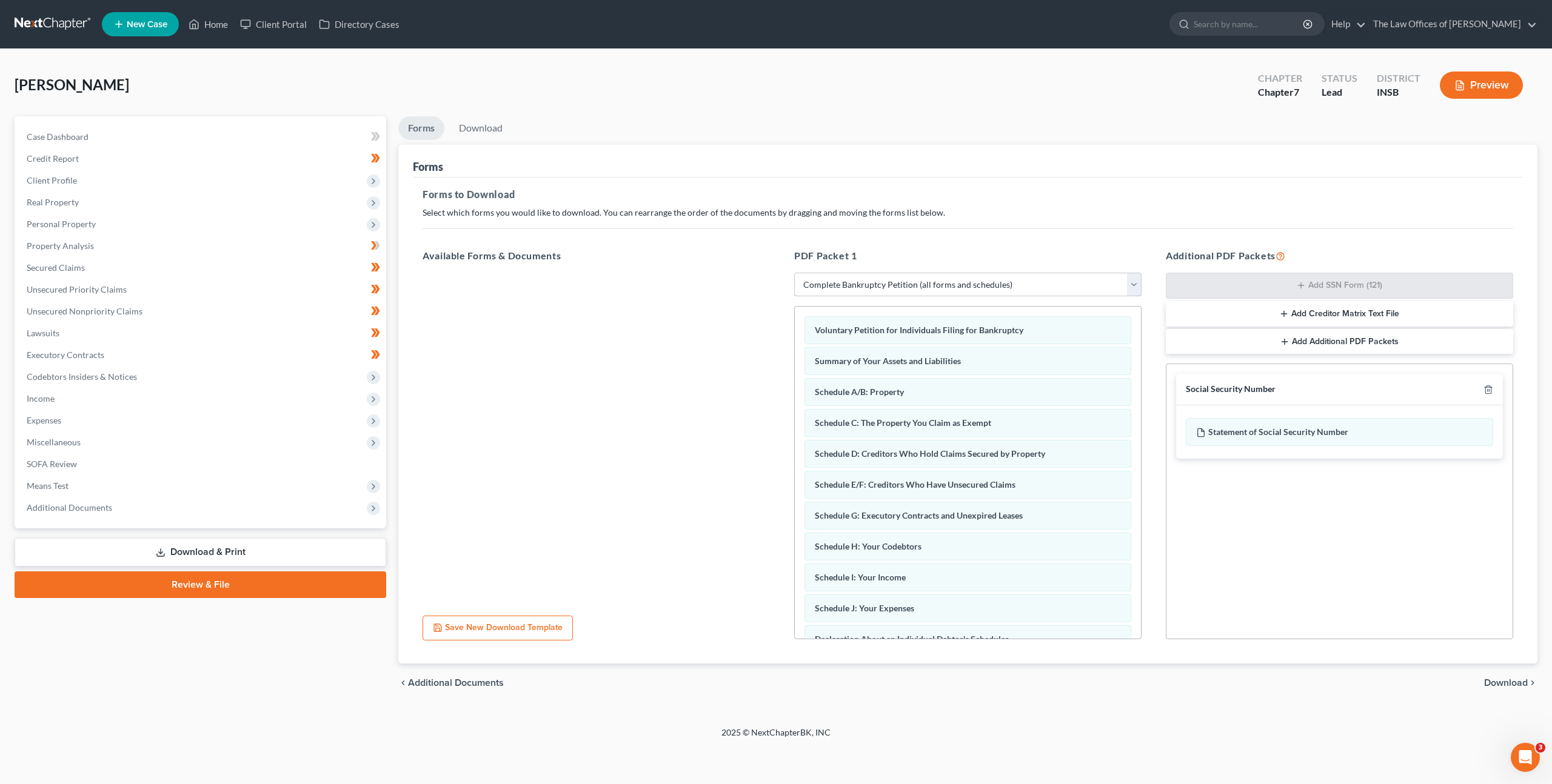
click at [866, 289] on select "Choose Default Petition PDF Packet Complete Bankruptcy Petition (all forms and …" at bounding box center [967, 285] width 348 height 24
select select "3"
click at [794, 273] on select "Choose Default Petition PDF Packet Complete Bankruptcy Petition (all forms and …" at bounding box center [967, 285] width 348 height 24
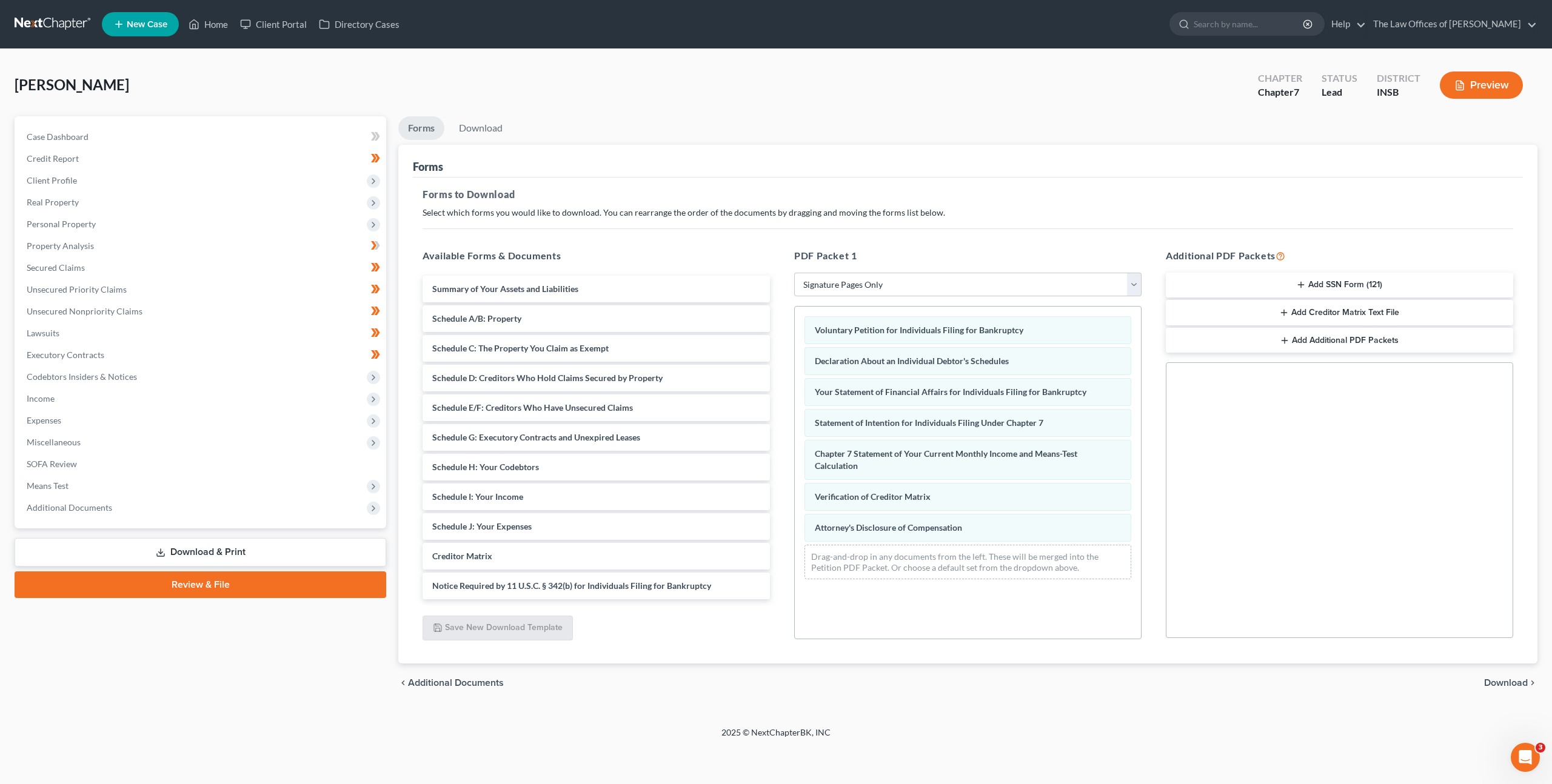
click at [1492, 680] on span "Download" at bounding box center [1506, 682] width 43 height 9
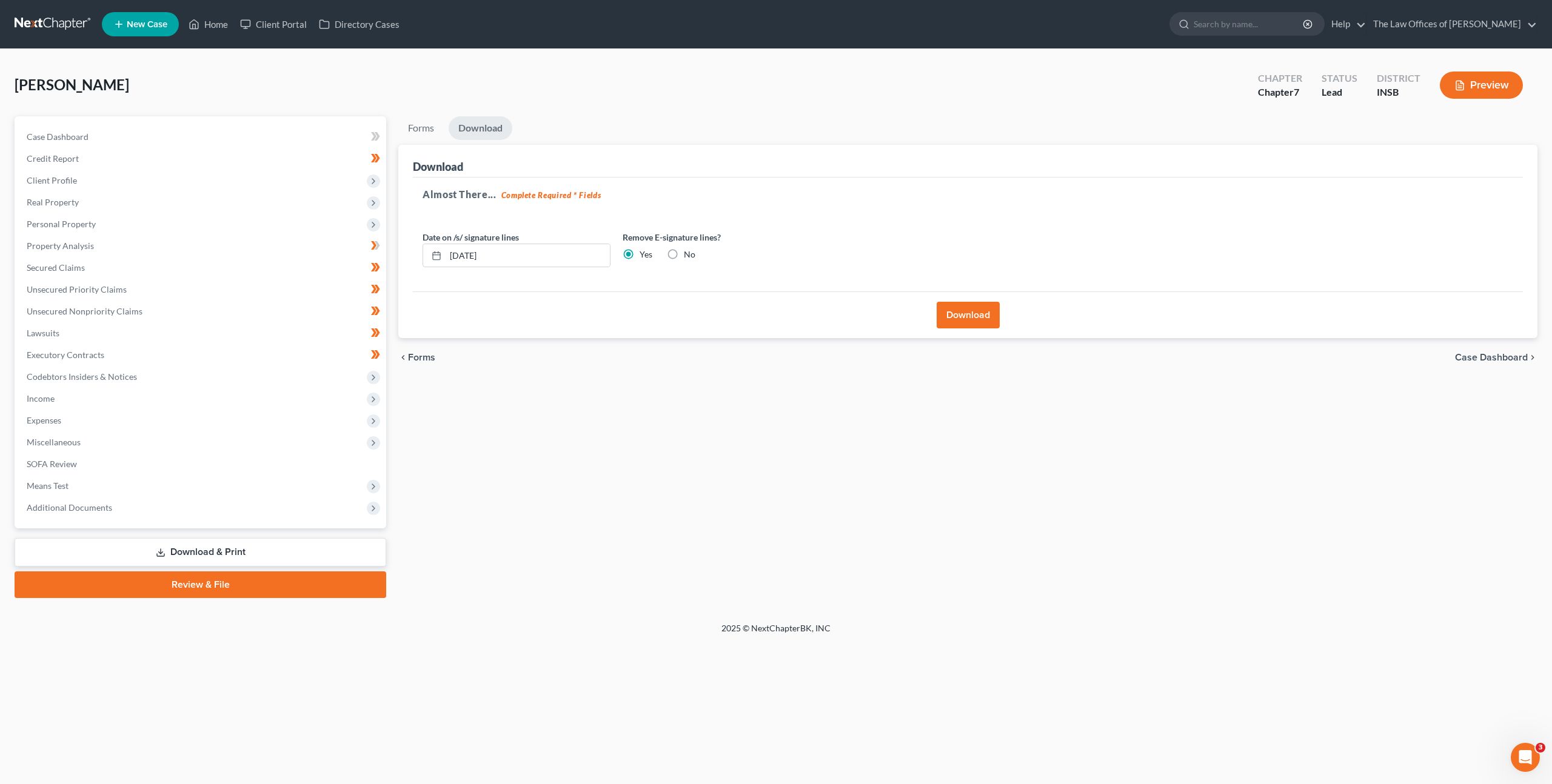
click at [968, 311] on button "Download" at bounding box center [967, 315] width 63 height 26
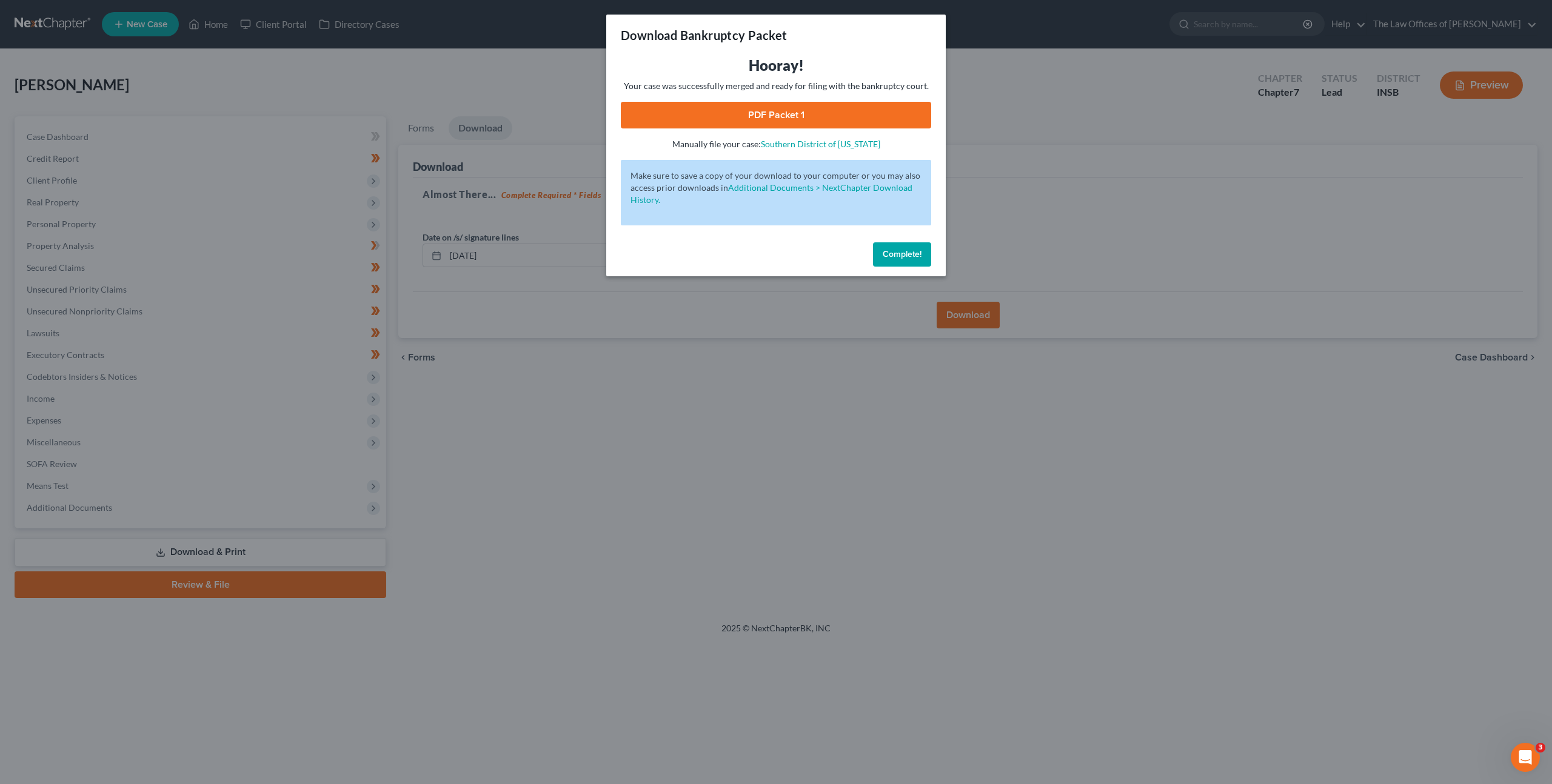
click at [709, 107] on link "PDF Packet 1" at bounding box center [776, 115] width 311 height 26
click at [899, 249] on span "Complete!" at bounding box center [901, 254] width 39 height 10
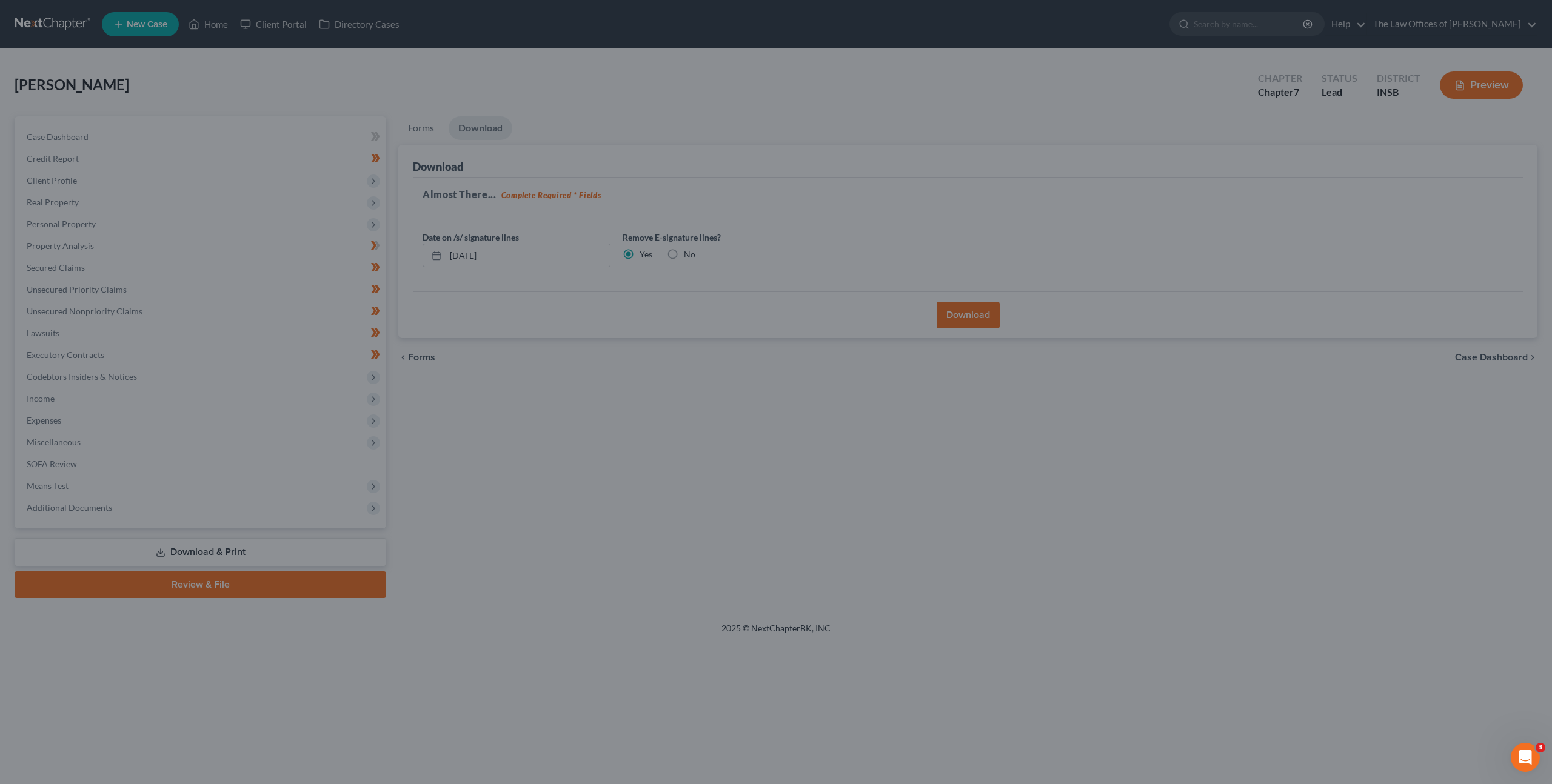
drag, startPoint x: 674, startPoint y: 437, endPoint x: 512, endPoint y: 455, distance: 163.0
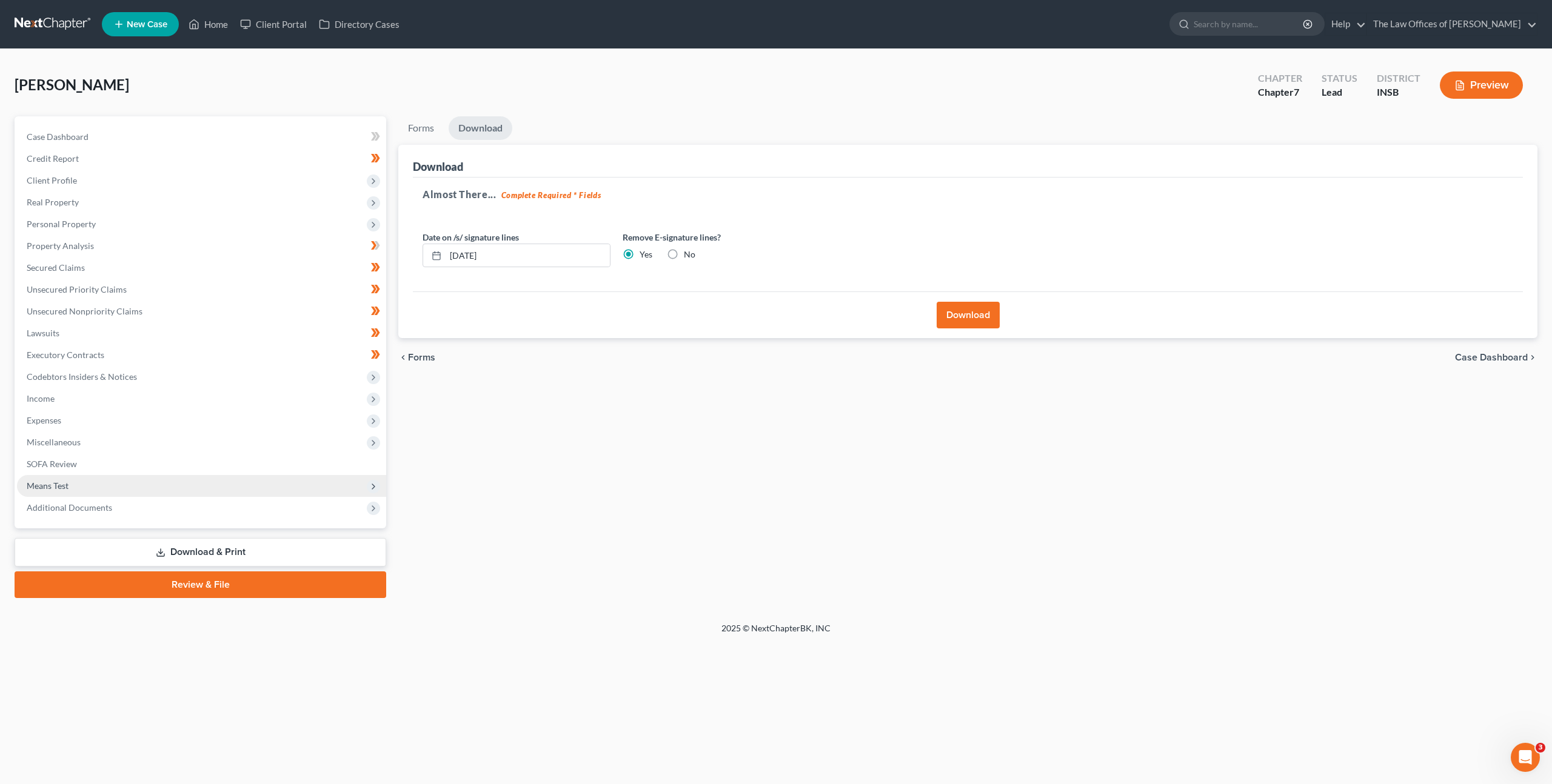
click at [188, 475] on span "Means Test" at bounding box center [202, 486] width 369 height 22
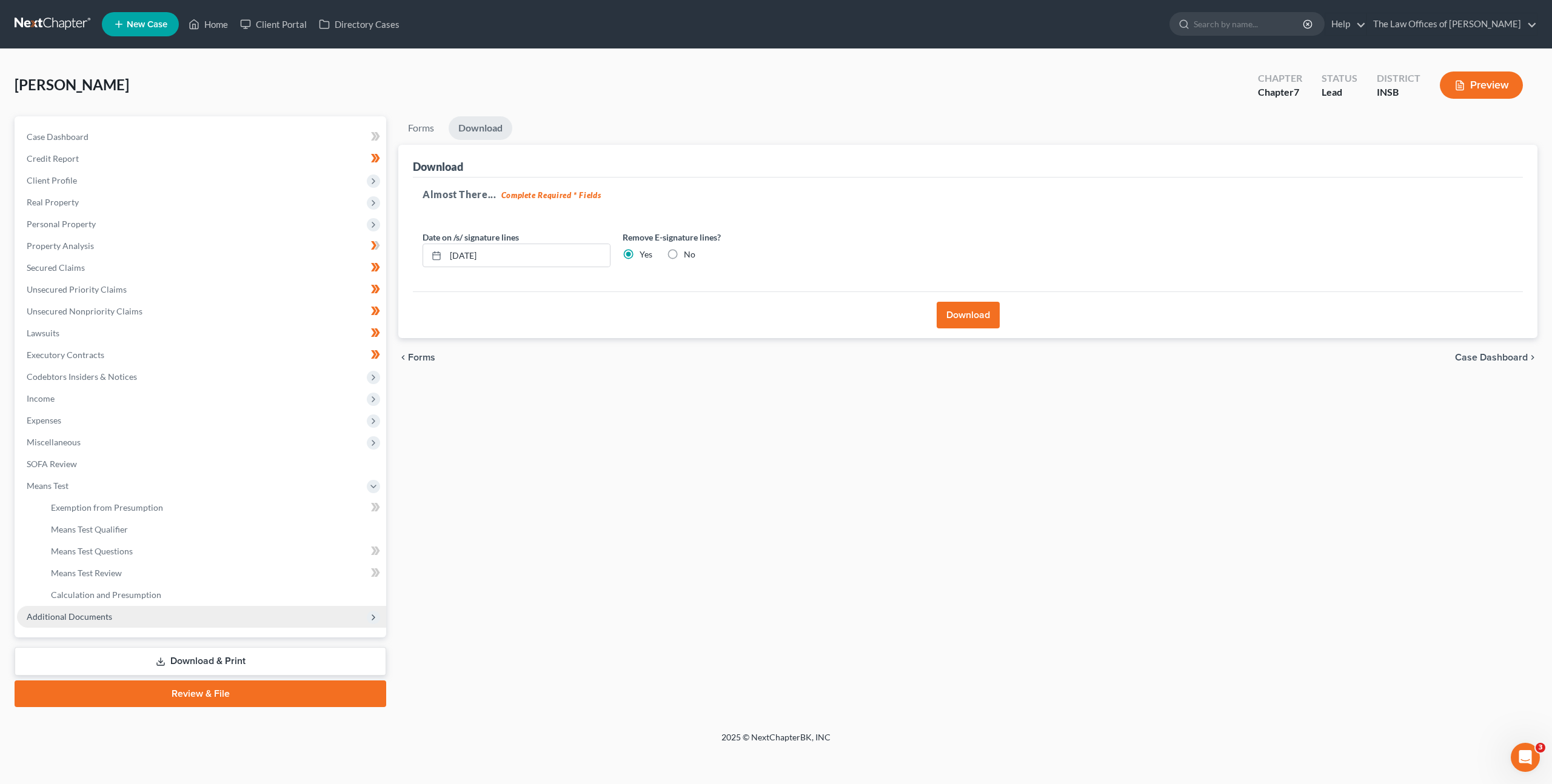
click at [225, 606] on span "Additional Documents" at bounding box center [202, 616] width 369 height 22
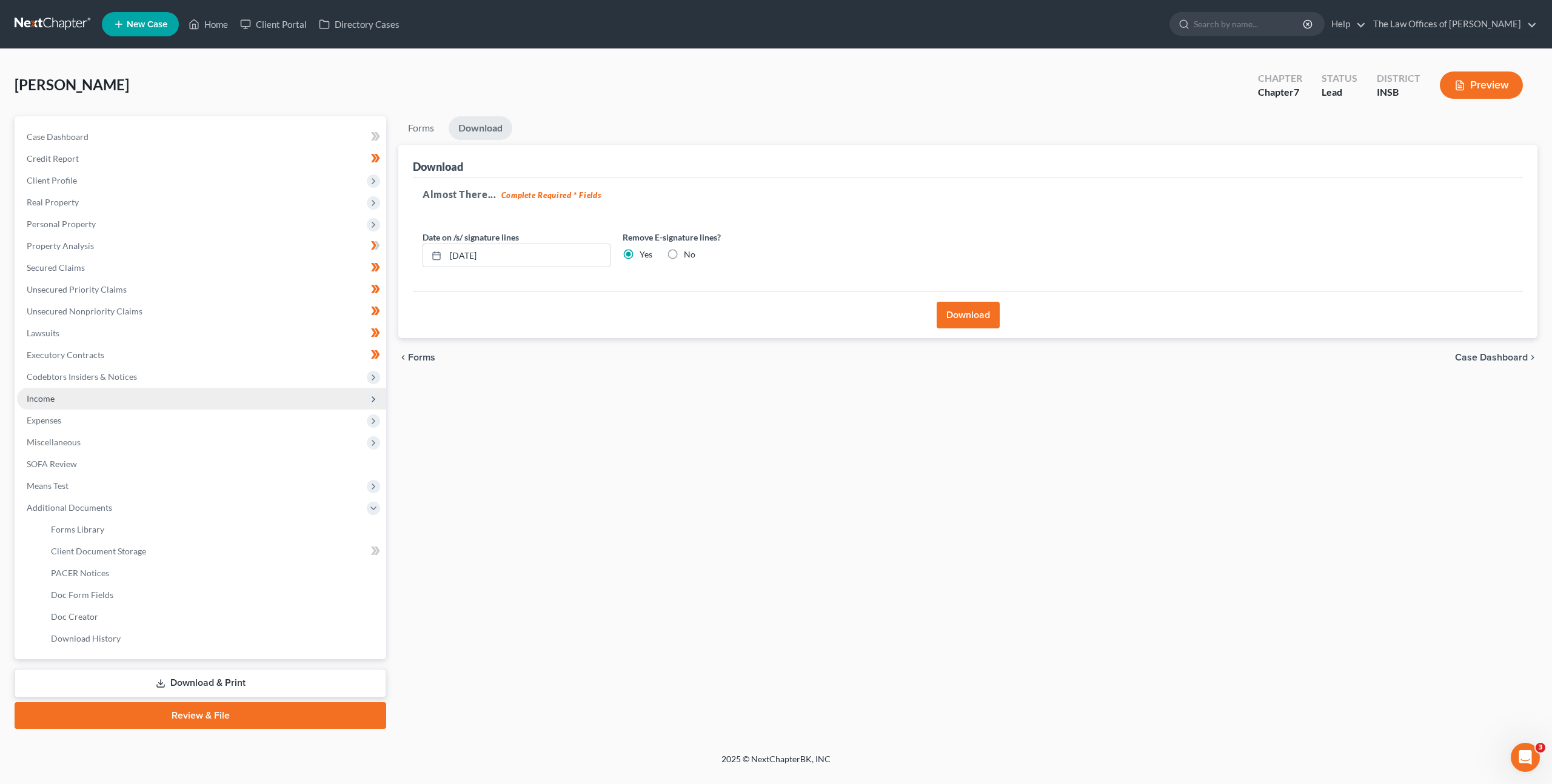
click at [159, 408] on span "Income" at bounding box center [202, 398] width 369 height 22
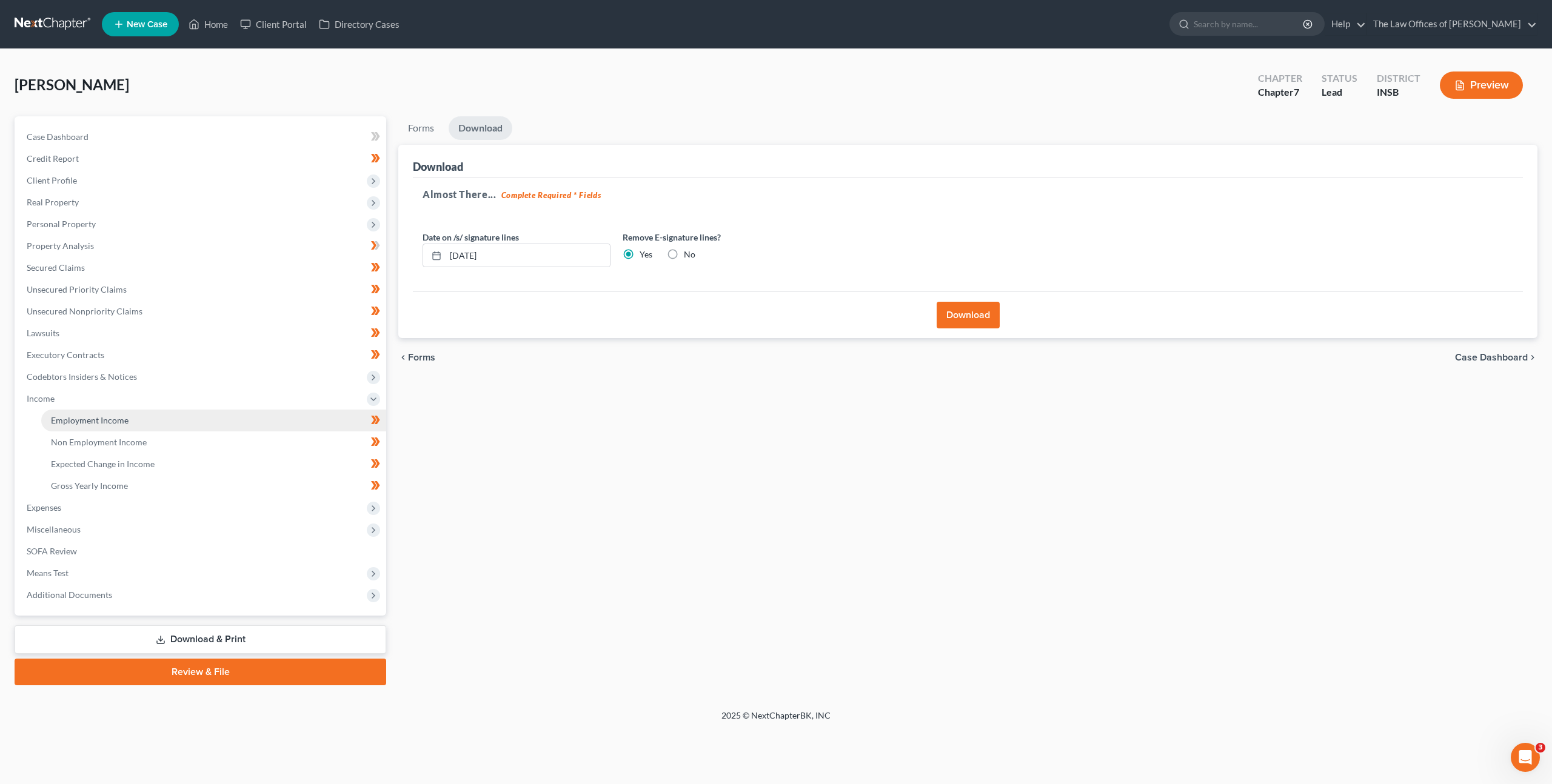
click at [157, 418] on link "Employment Income" at bounding box center [214, 420] width 345 height 22
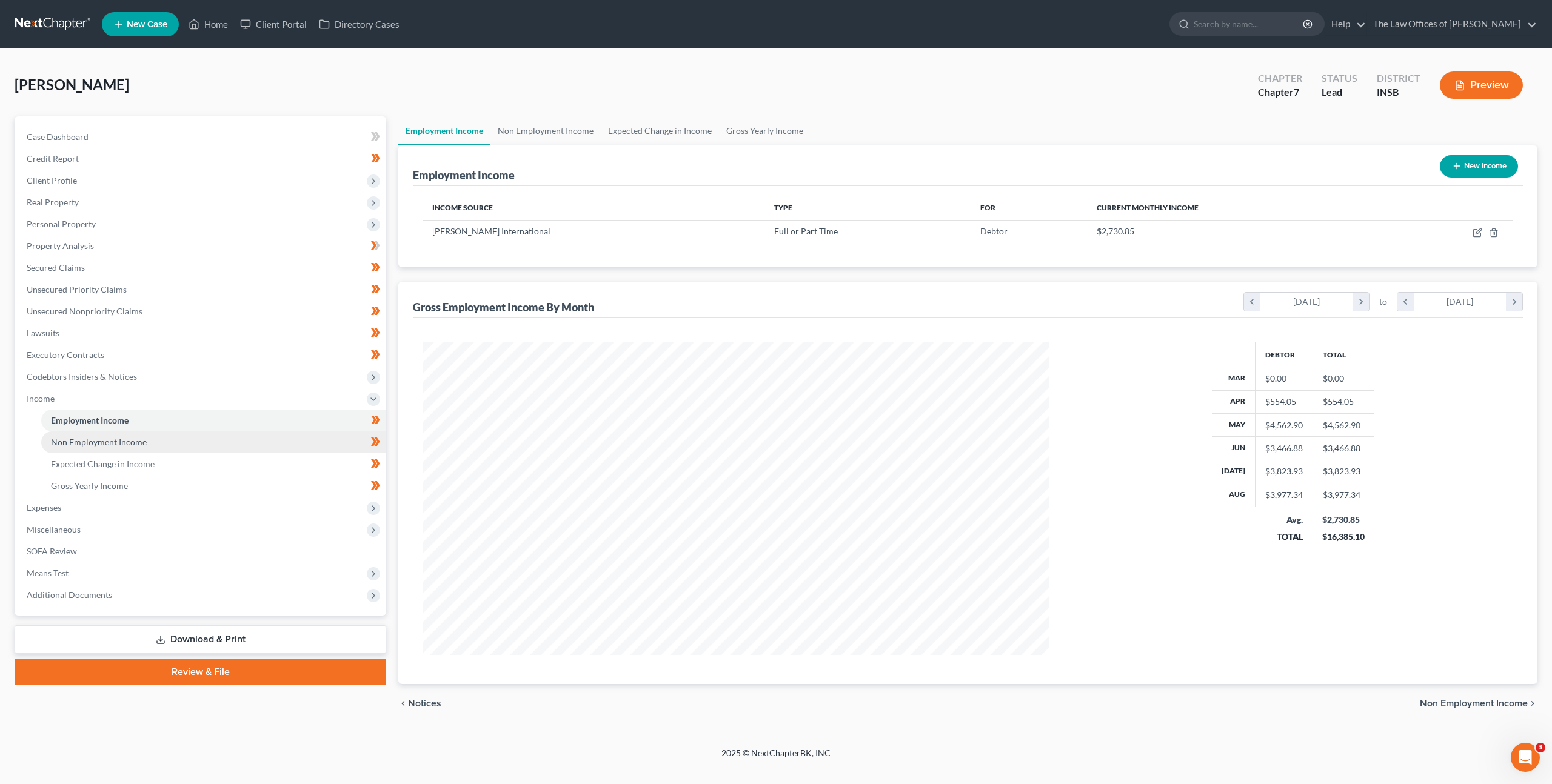
scroll to position [312, 651]
click at [159, 438] on link "Non Employment Income" at bounding box center [214, 441] width 345 height 22
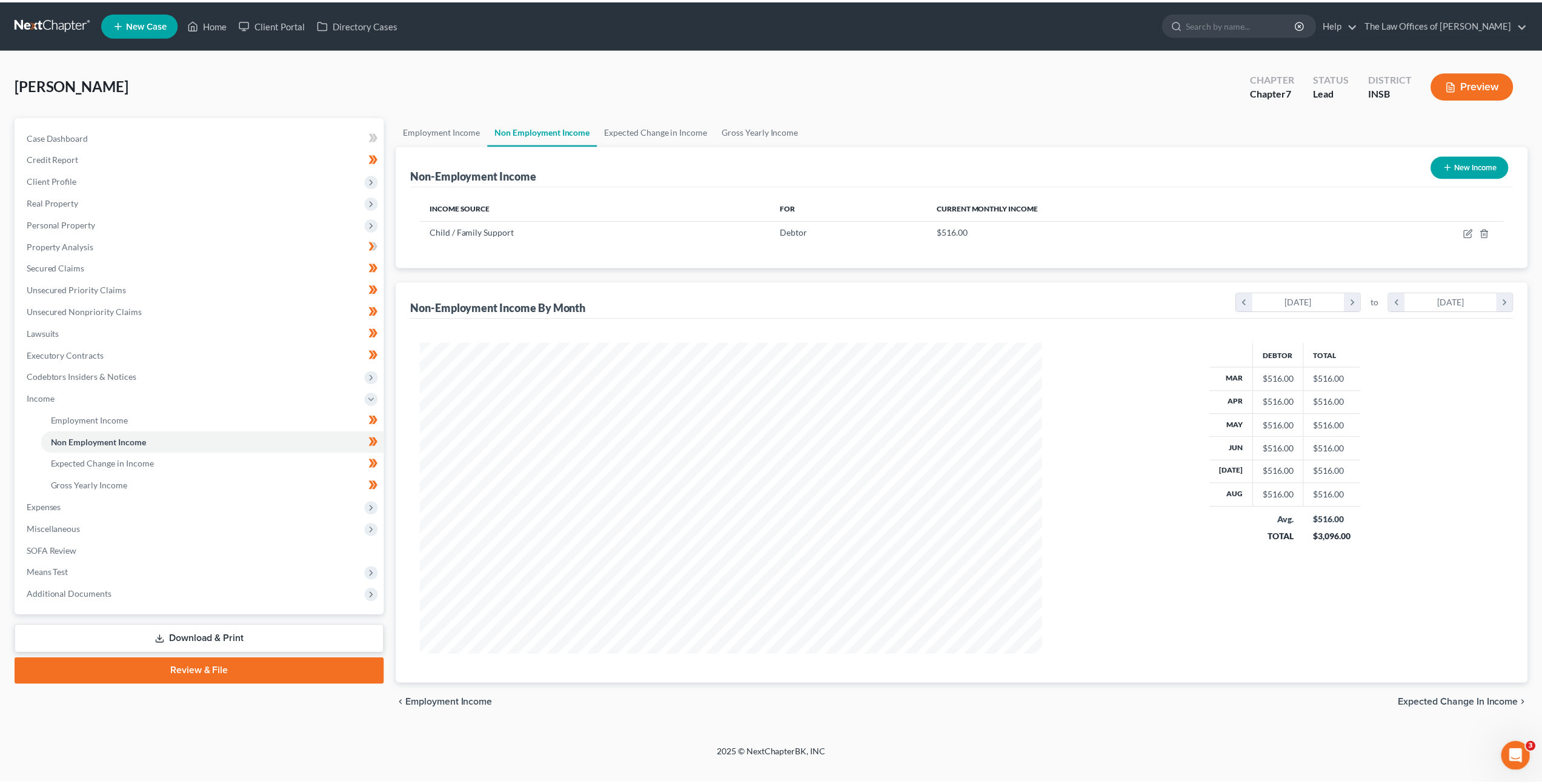
scroll to position [312, 651]
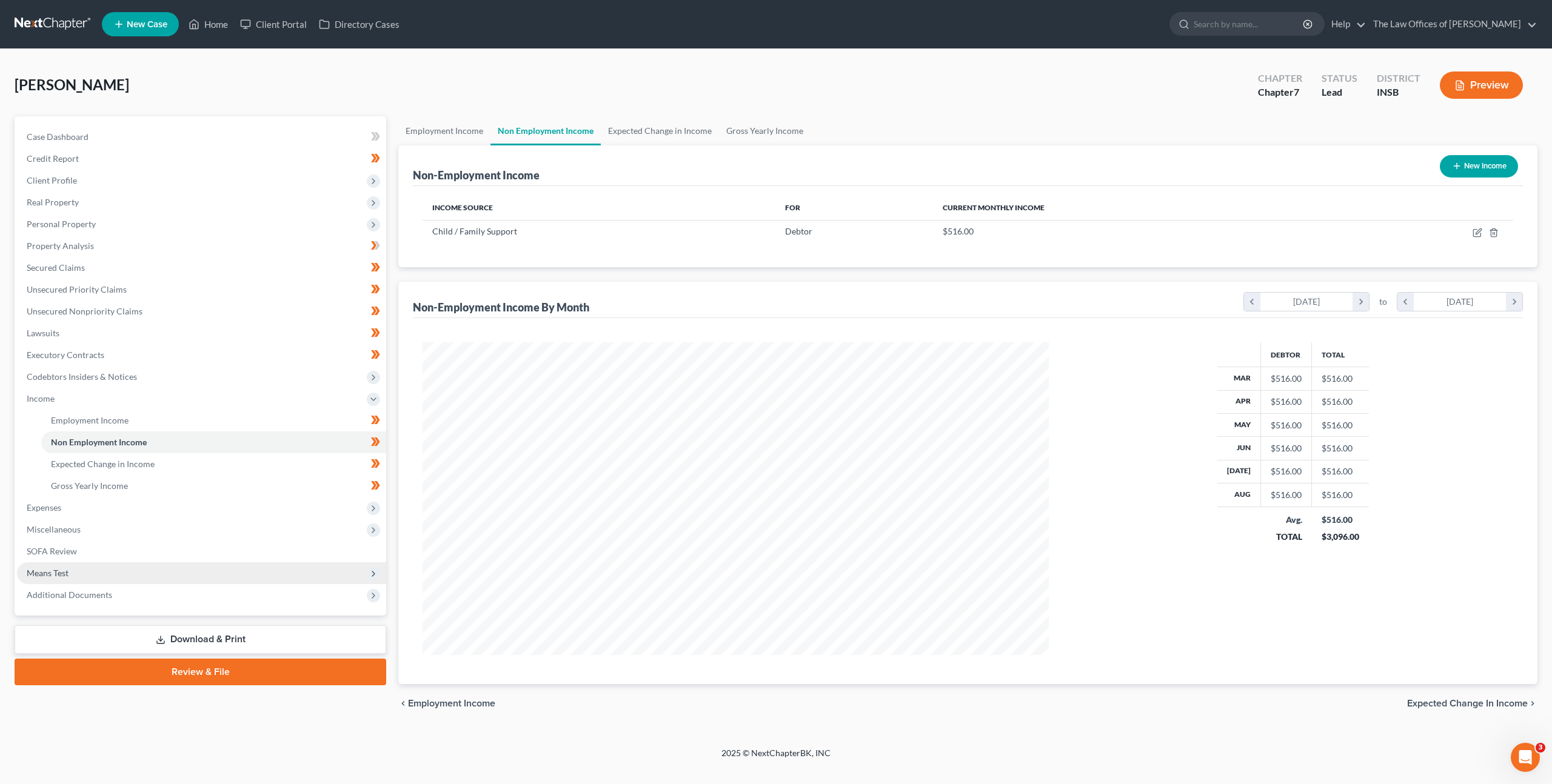
click at [223, 574] on span "Means Test" at bounding box center [202, 572] width 369 height 22
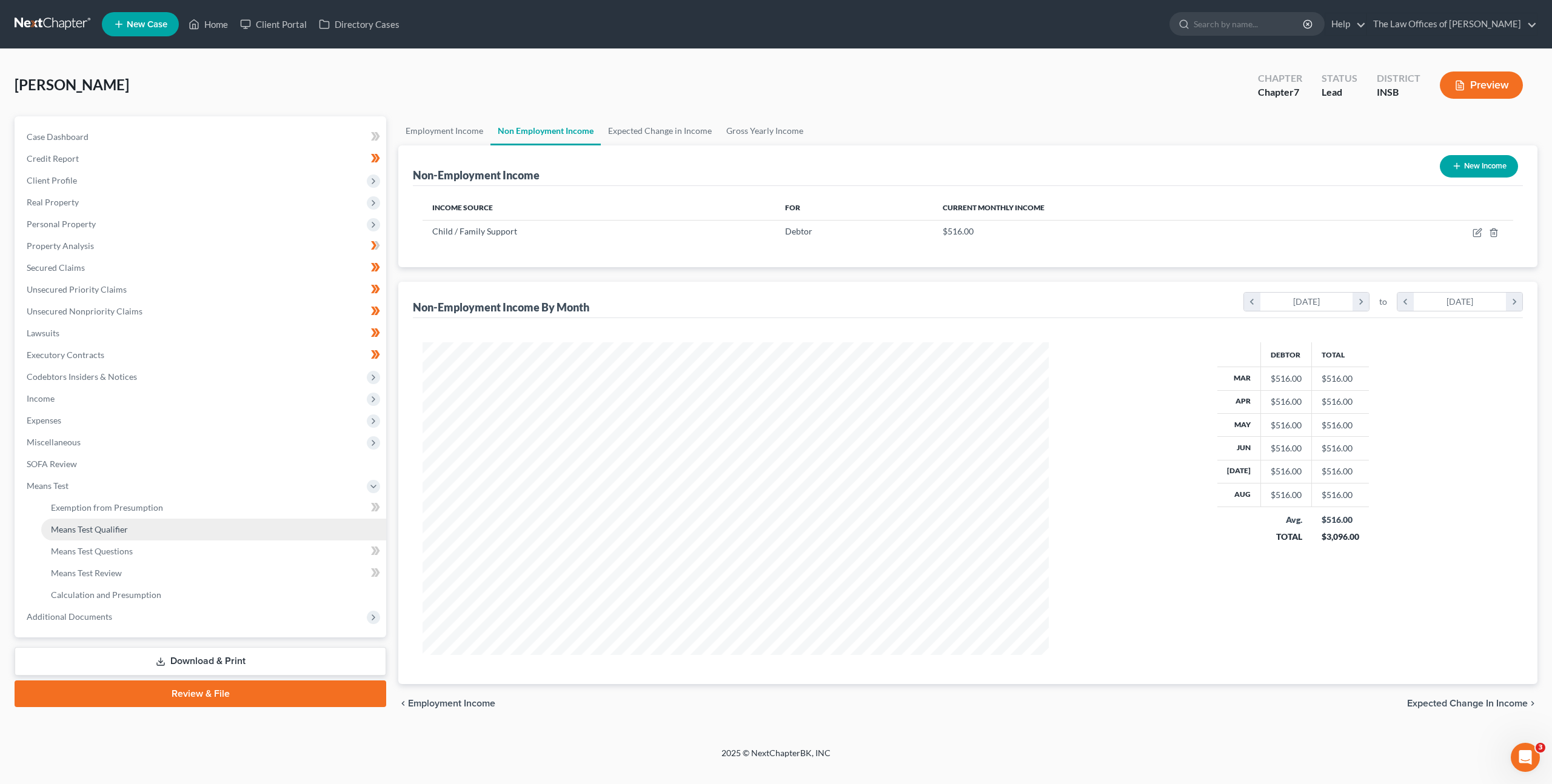
click at [214, 535] on link "Means Test Qualifier" at bounding box center [214, 529] width 345 height 22
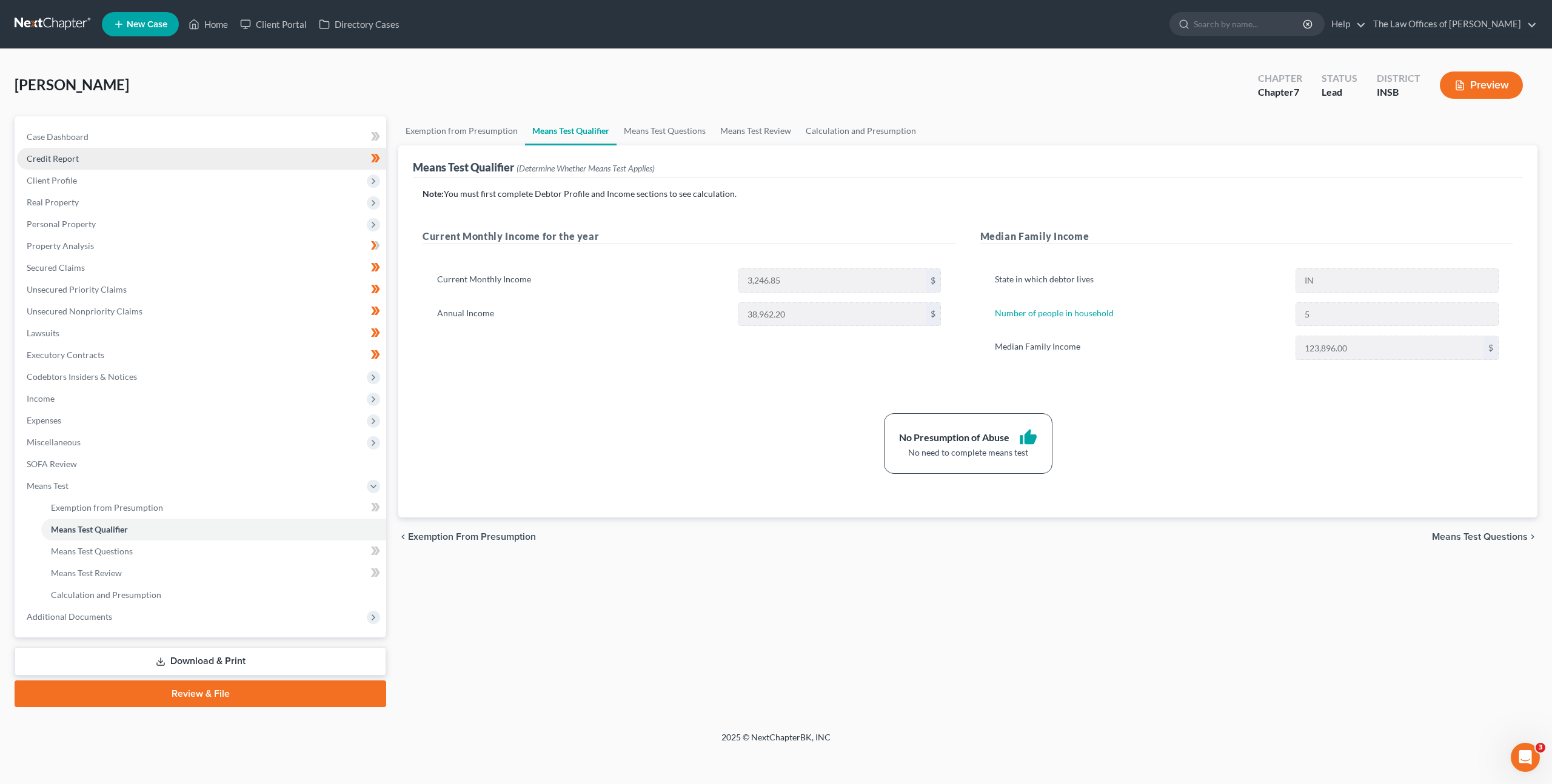
click at [189, 168] on link "Credit Report" at bounding box center [202, 158] width 369 height 22
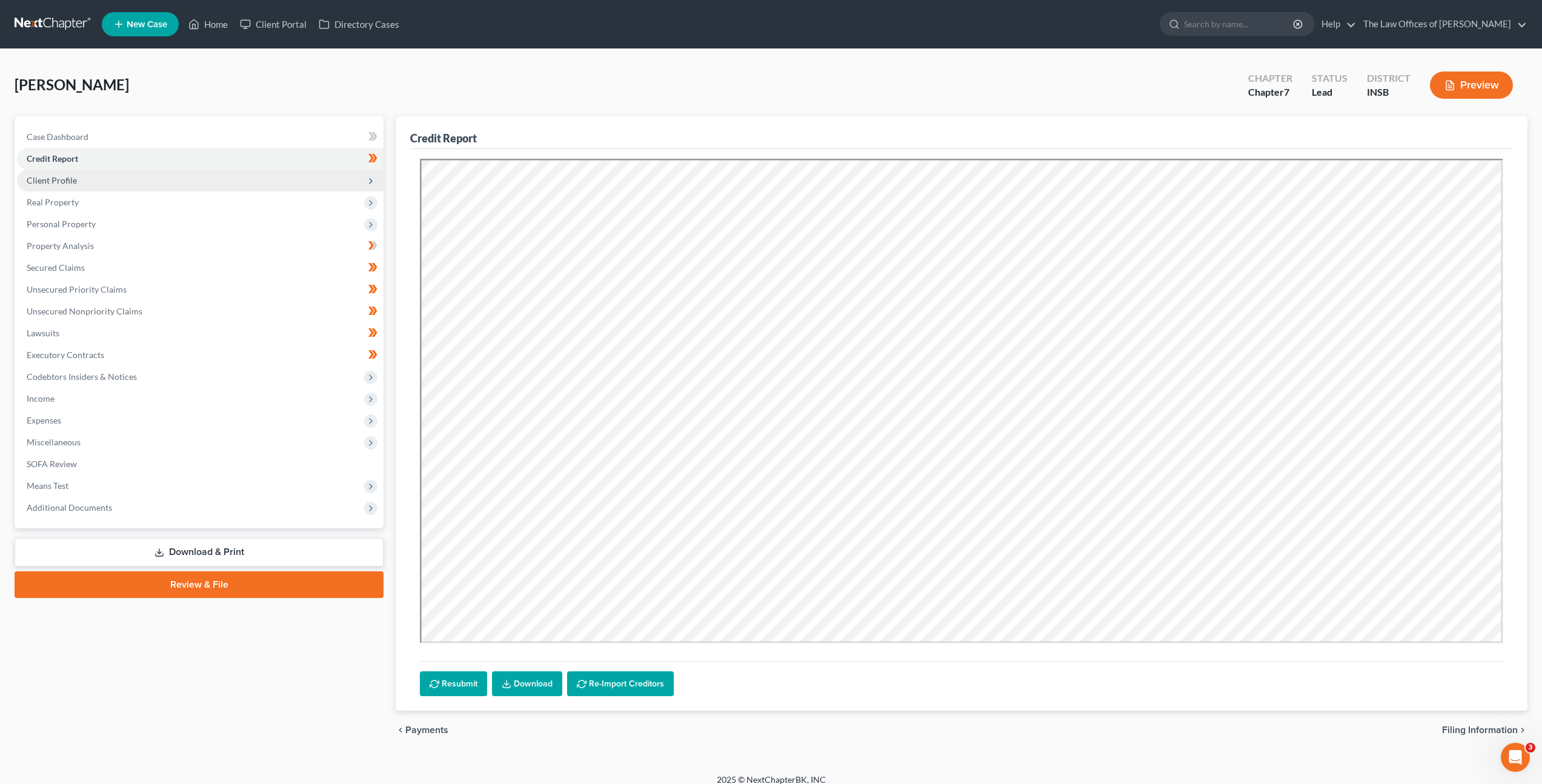
click at [186, 180] on span "Client Profile" at bounding box center [200, 180] width 366 height 22
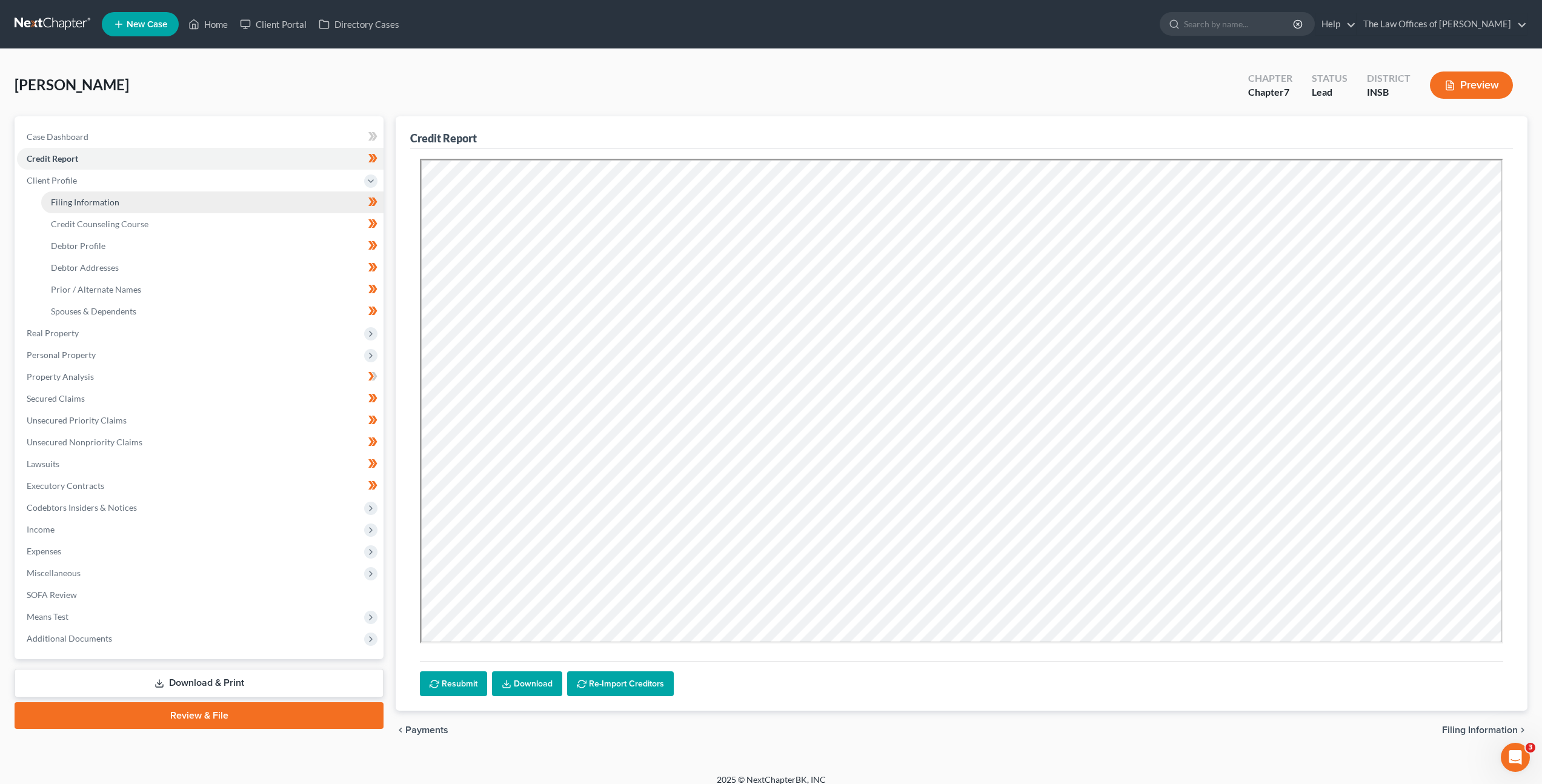
click at [182, 193] on link "Filing Information" at bounding box center [213, 201] width 343 height 22
select select "1"
select select "0"
select select "15"
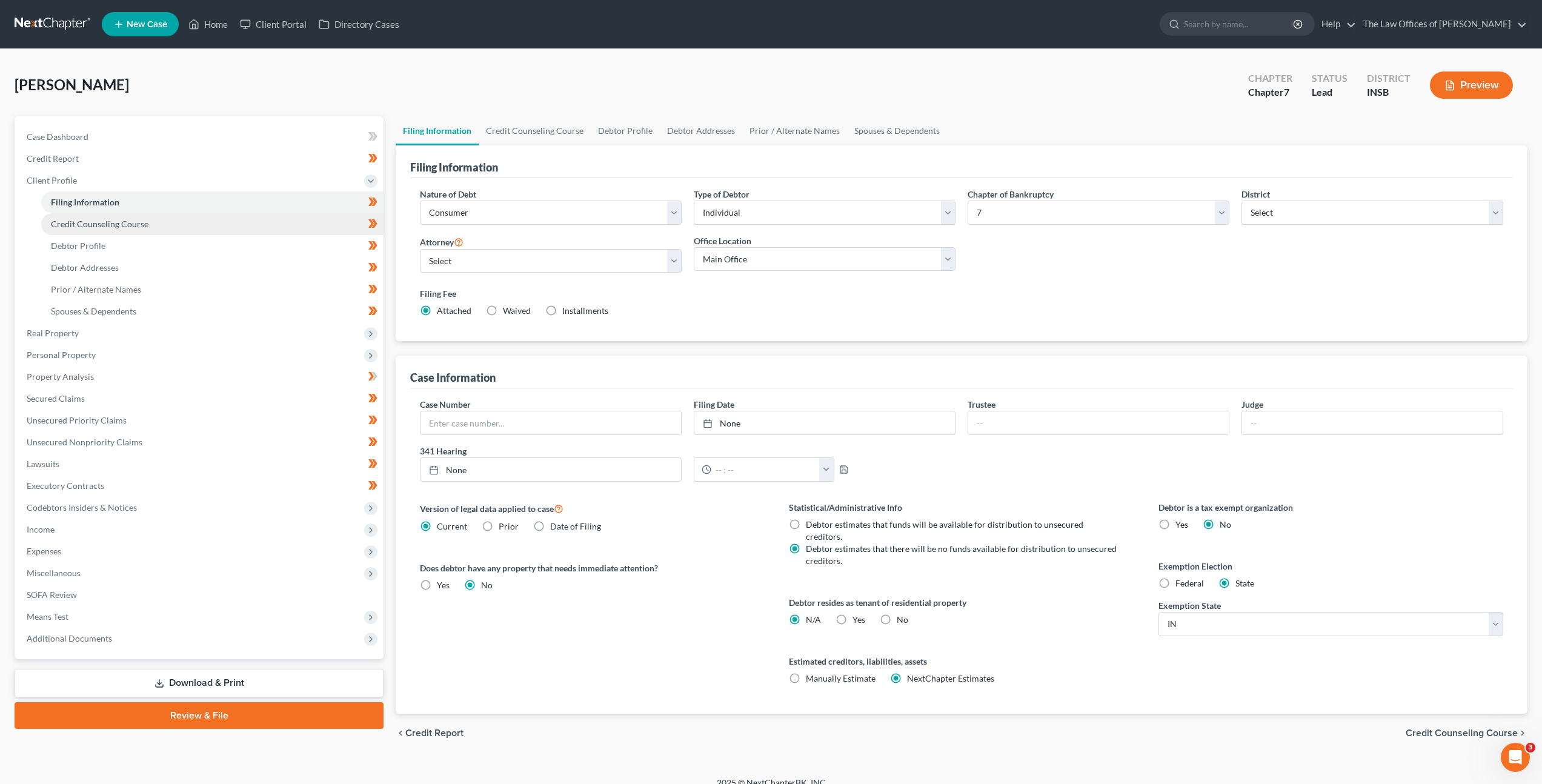
click at [186, 218] on link "Credit Counseling Course" at bounding box center [213, 224] width 343 height 22
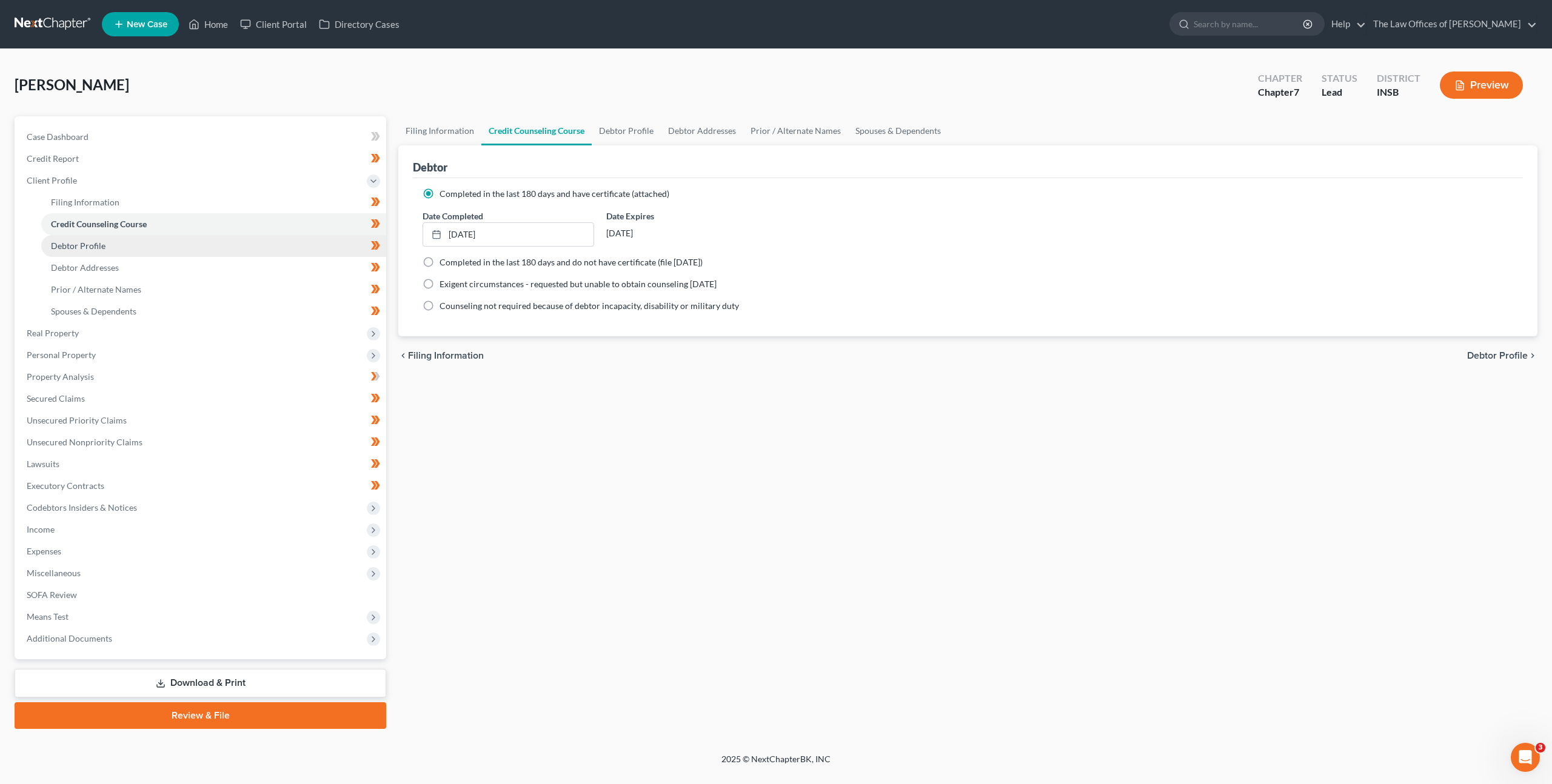
click at [185, 246] on link "Debtor Profile" at bounding box center [214, 246] width 345 height 22
select select "1"
select select "4"
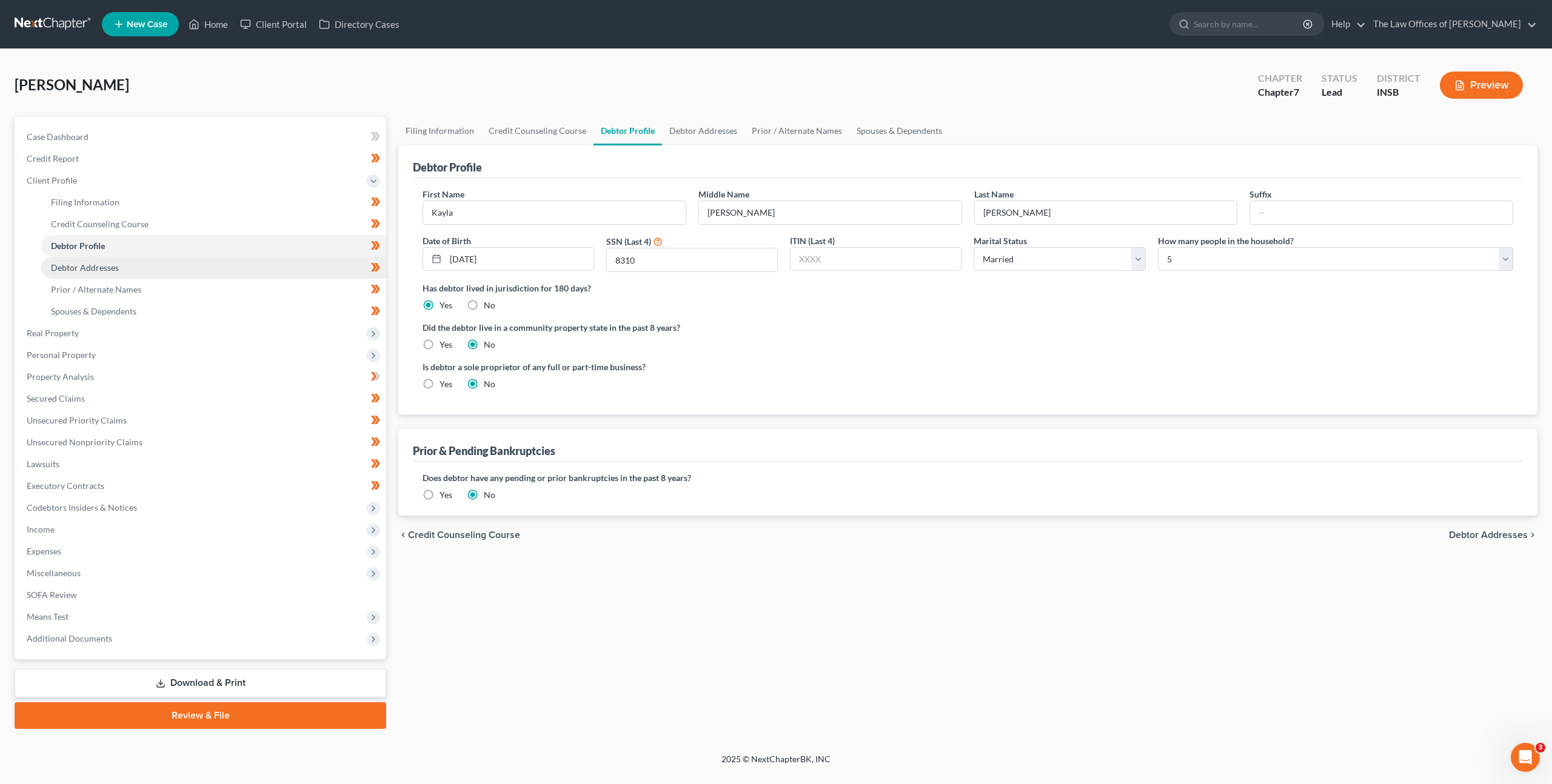
click at [183, 261] on link "Debtor Addresses" at bounding box center [214, 267] width 345 height 22
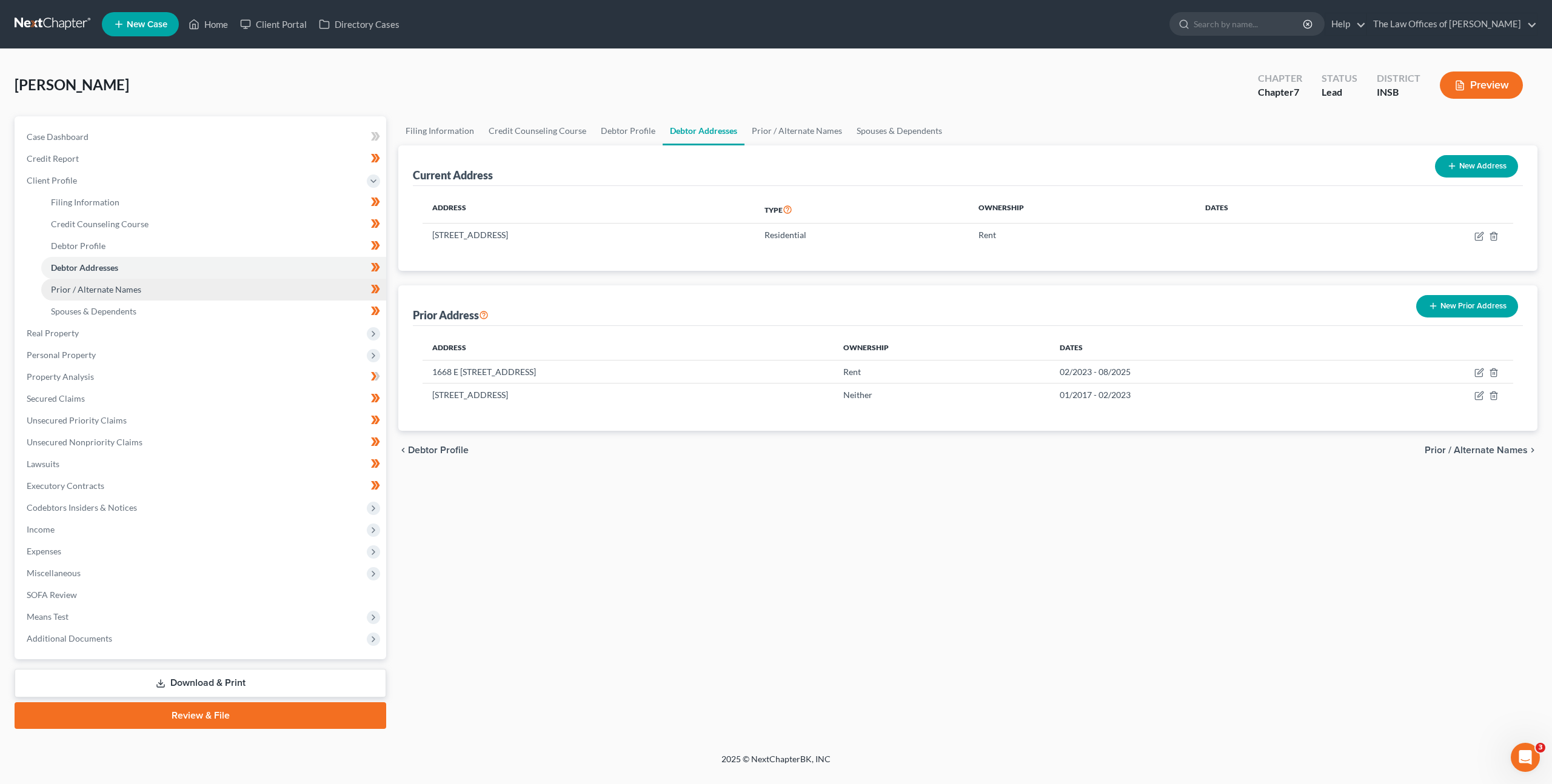
click at [180, 280] on link "Prior / Alternate Names" at bounding box center [214, 289] width 345 height 22
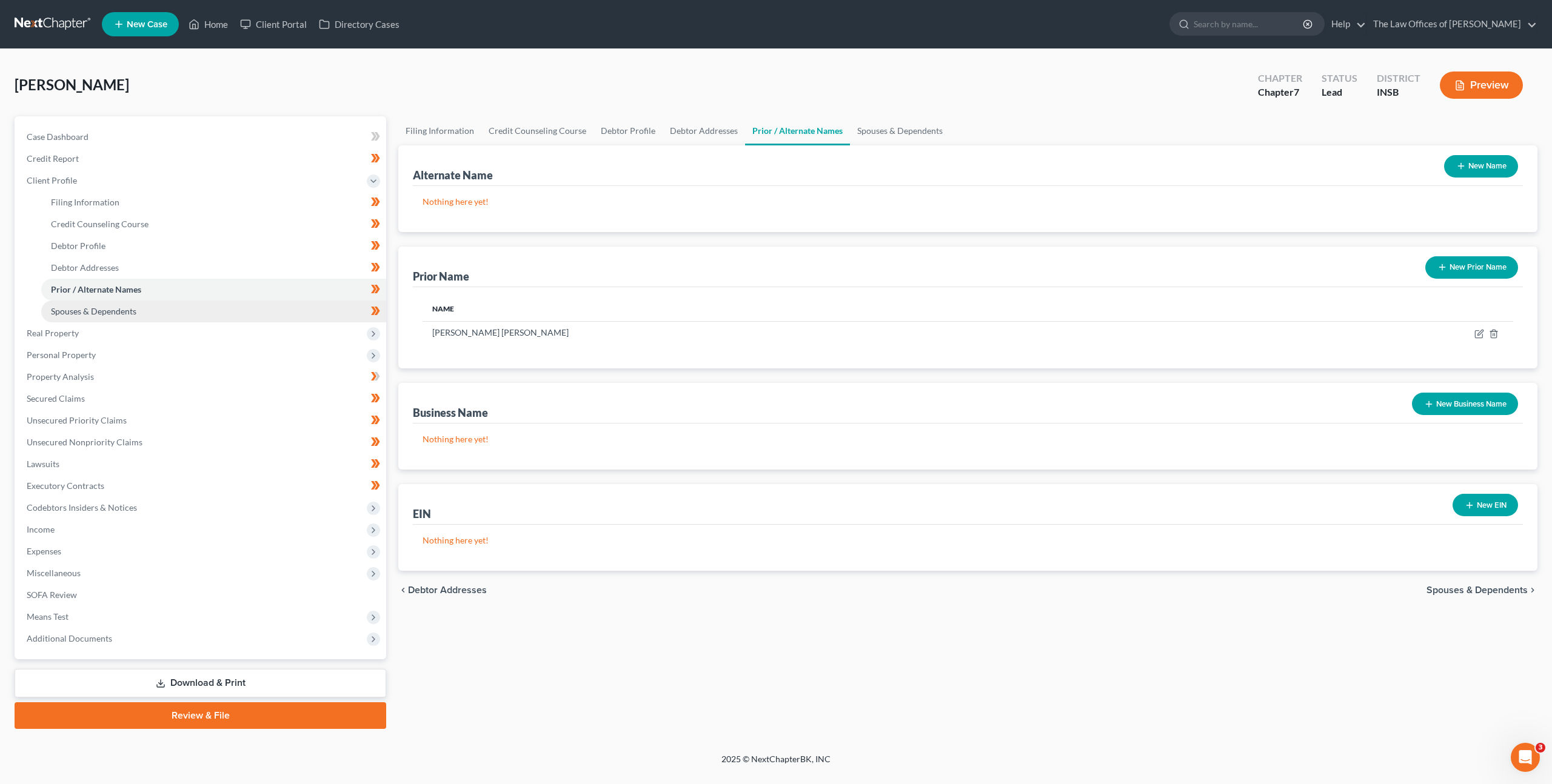
click at [170, 305] on link "Spouses & Dependents" at bounding box center [214, 311] width 345 height 22
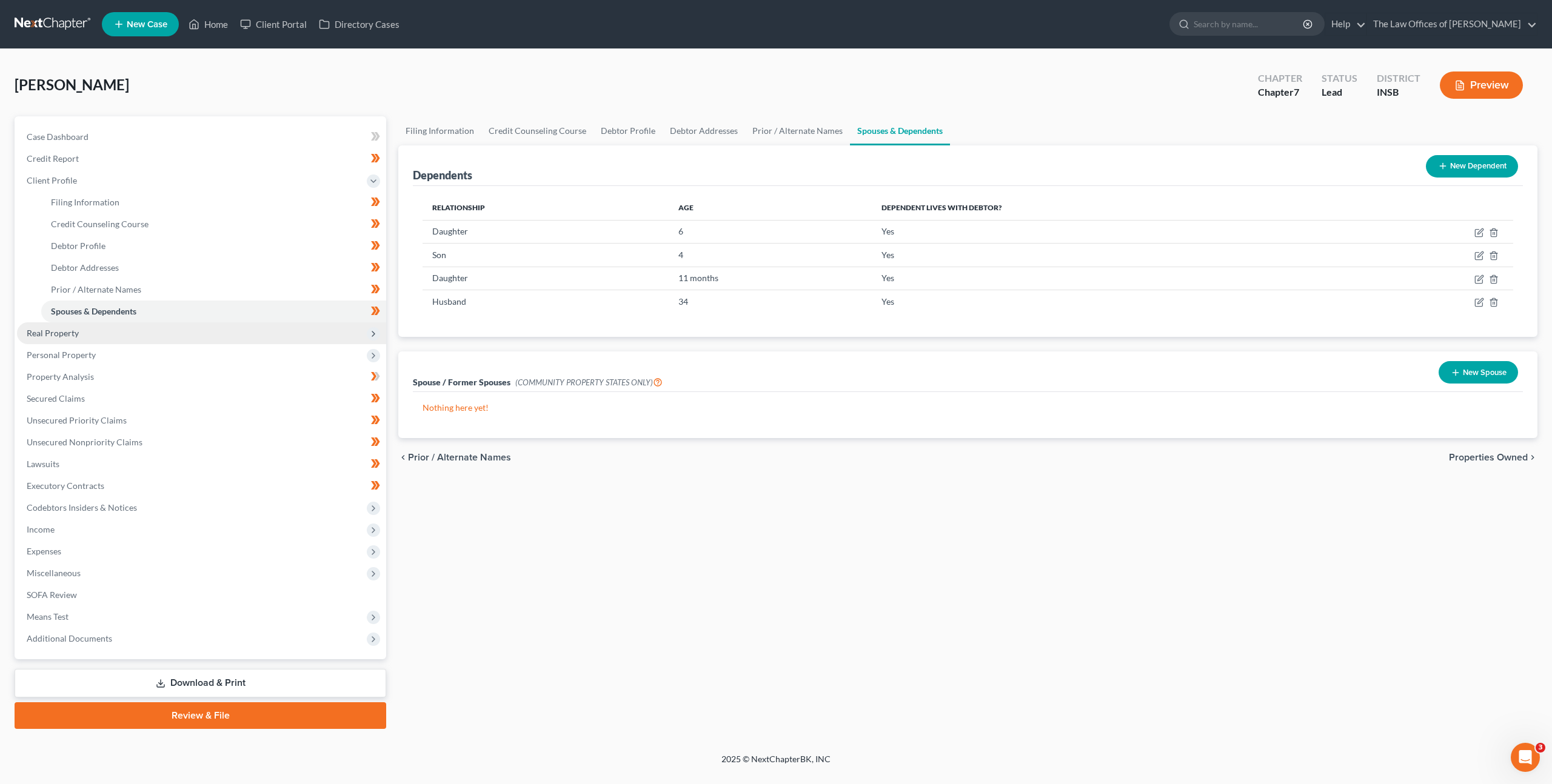
click at [156, 328] on span "Real Property" at bounding box center [202, 332] width 369 height 22
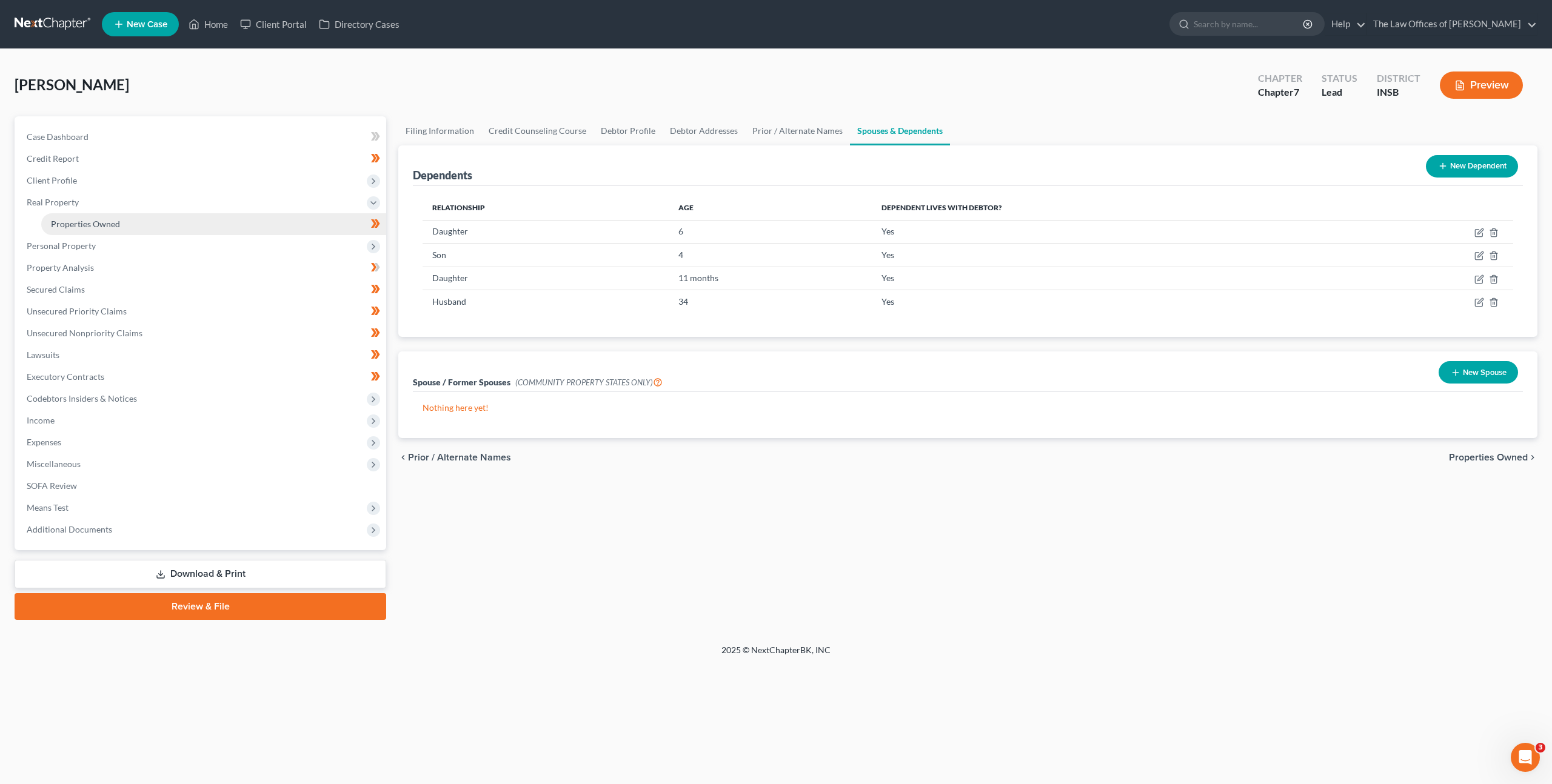
click at [187, 226] on link "Properties Owned" at bounding box center [214, 224] width 345 height 22
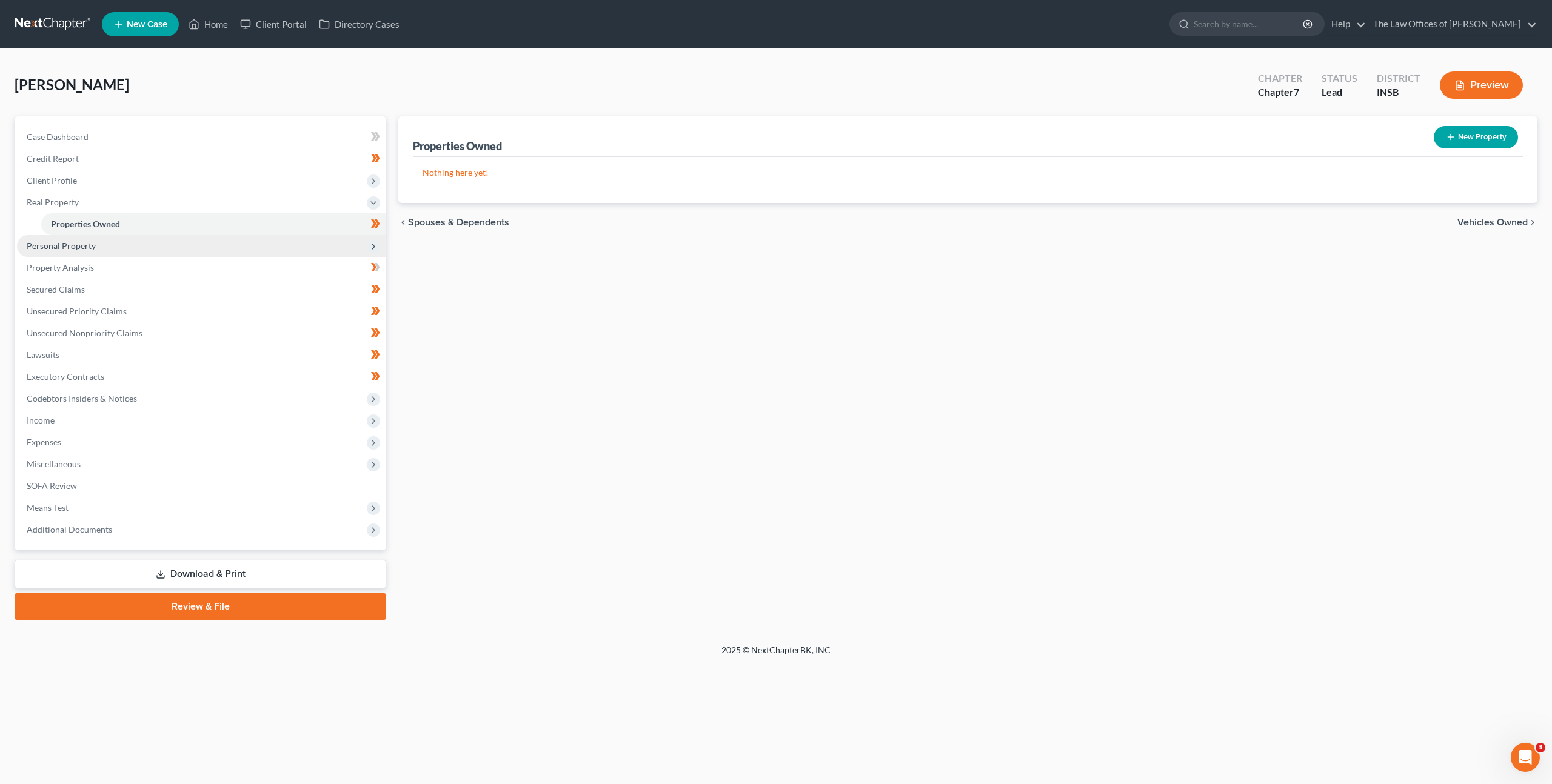
click at [203, 249] on span "Personal Property" at bounding box center [202, 246] width 369 height 22
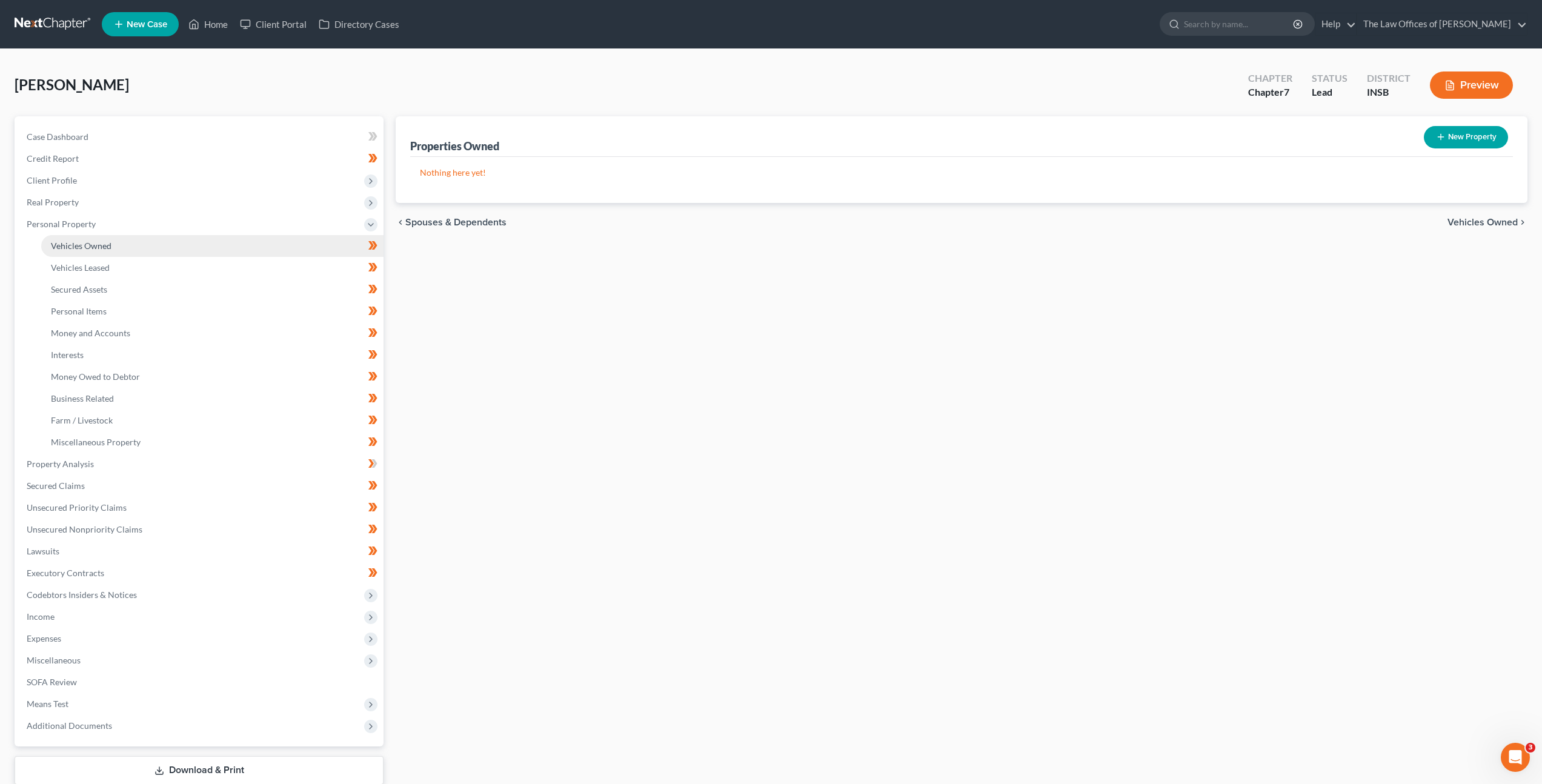
click at [189, 253] on link "Vehicles Owned" at bounding box center [213, 246] width 343 height 22
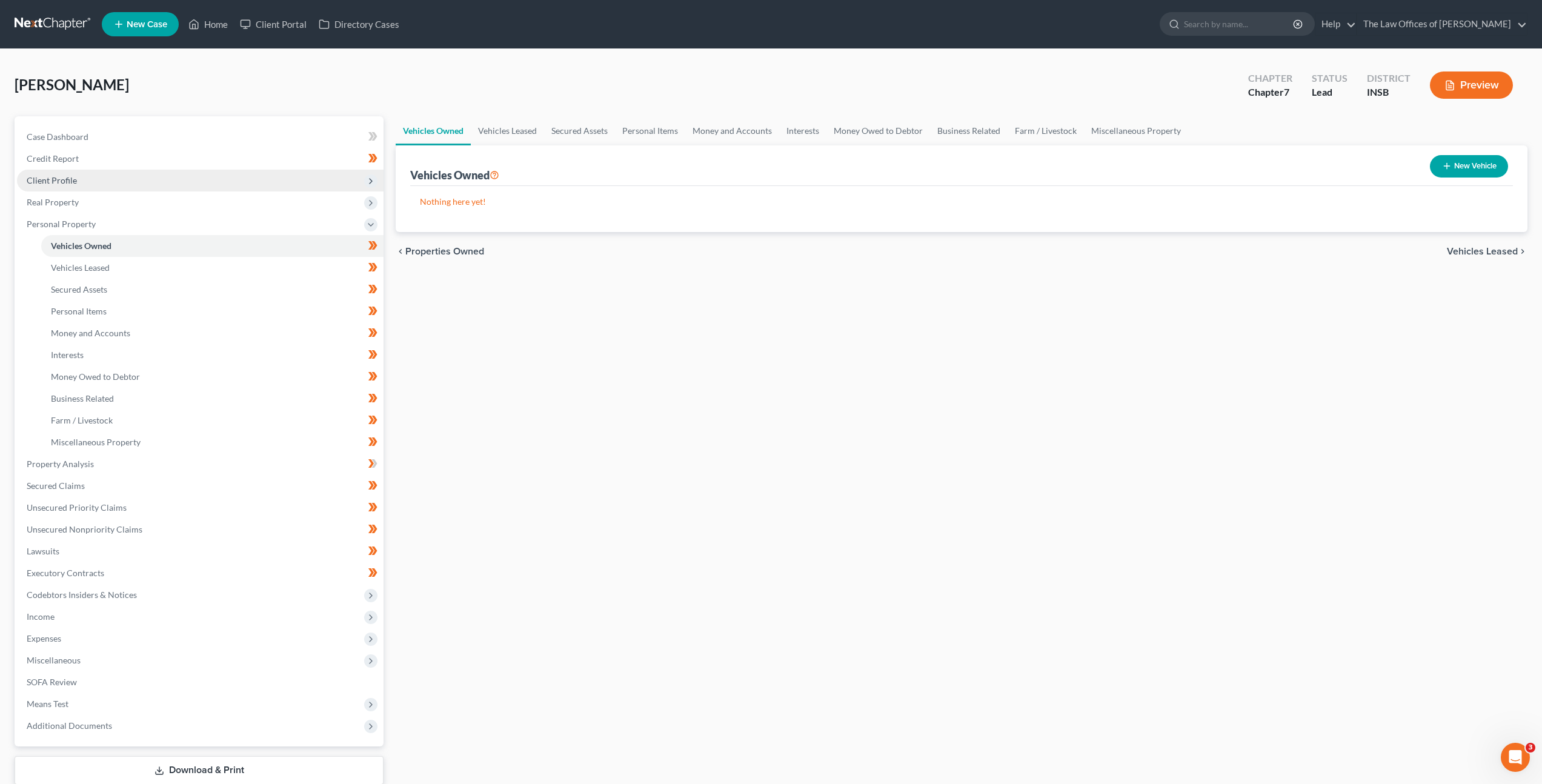
click at [155, 187] on span "Client Profile" at bounding box center [200, 180] width 366 height 22
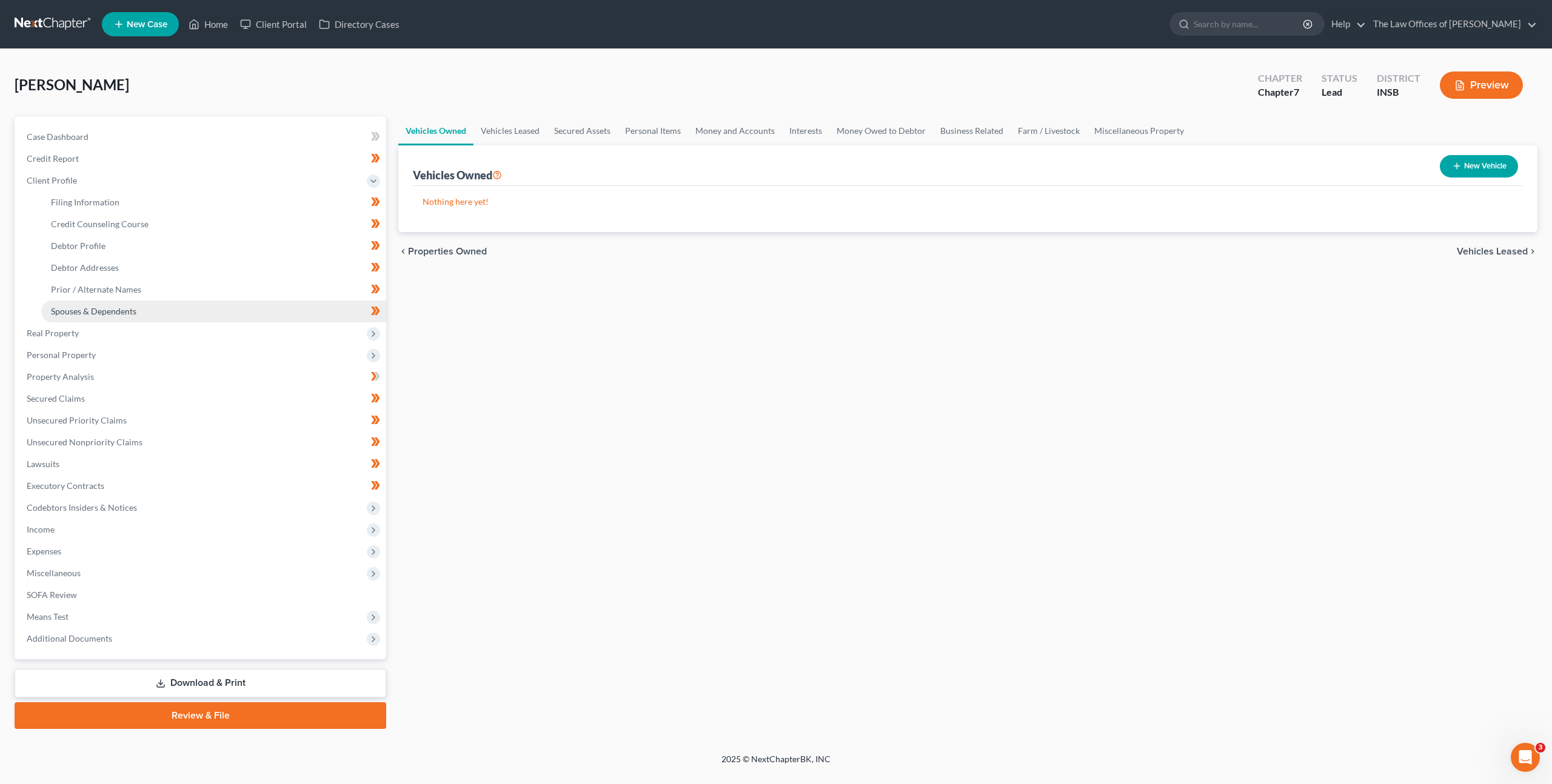
click at [128, 311] on span "Spouses & Dependents" at bounding box center [93, 311] width 86 height 10
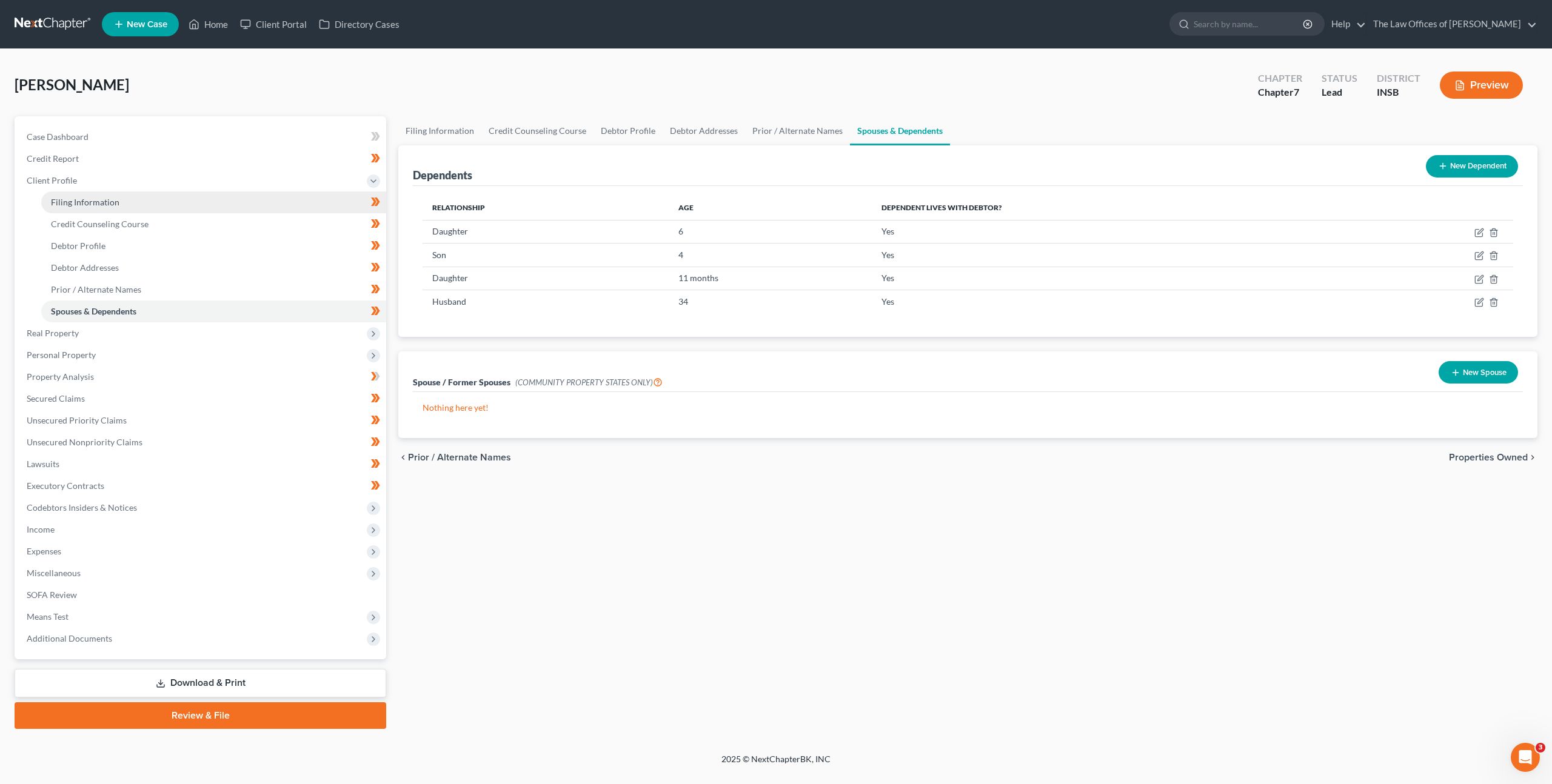
click at [156, 207] on link "Filing Information" at bounding box center [214, 201] width 345 height 22
select select "1"
select select "0"
select select "28"
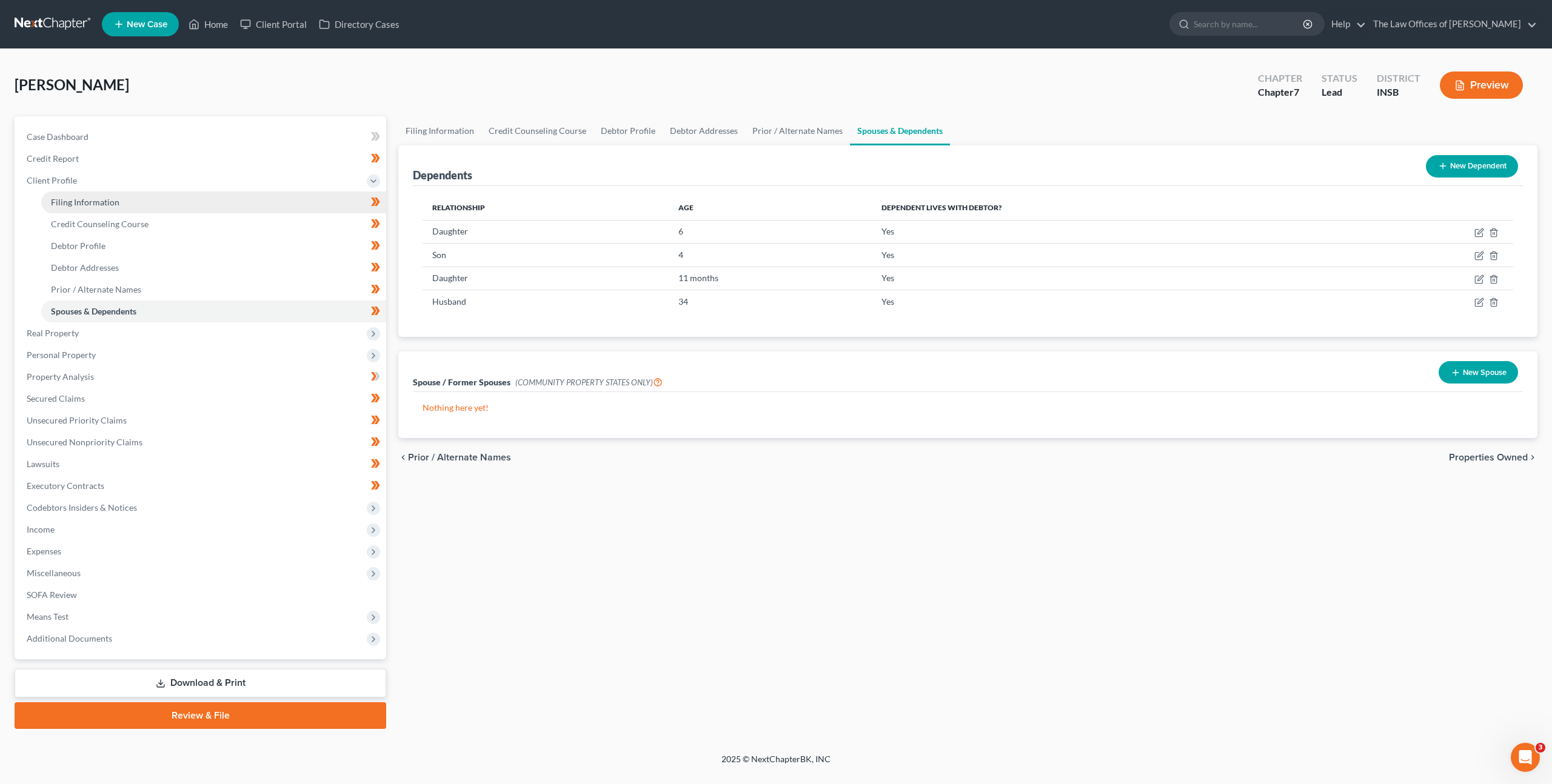
select select "0"
select select "15"
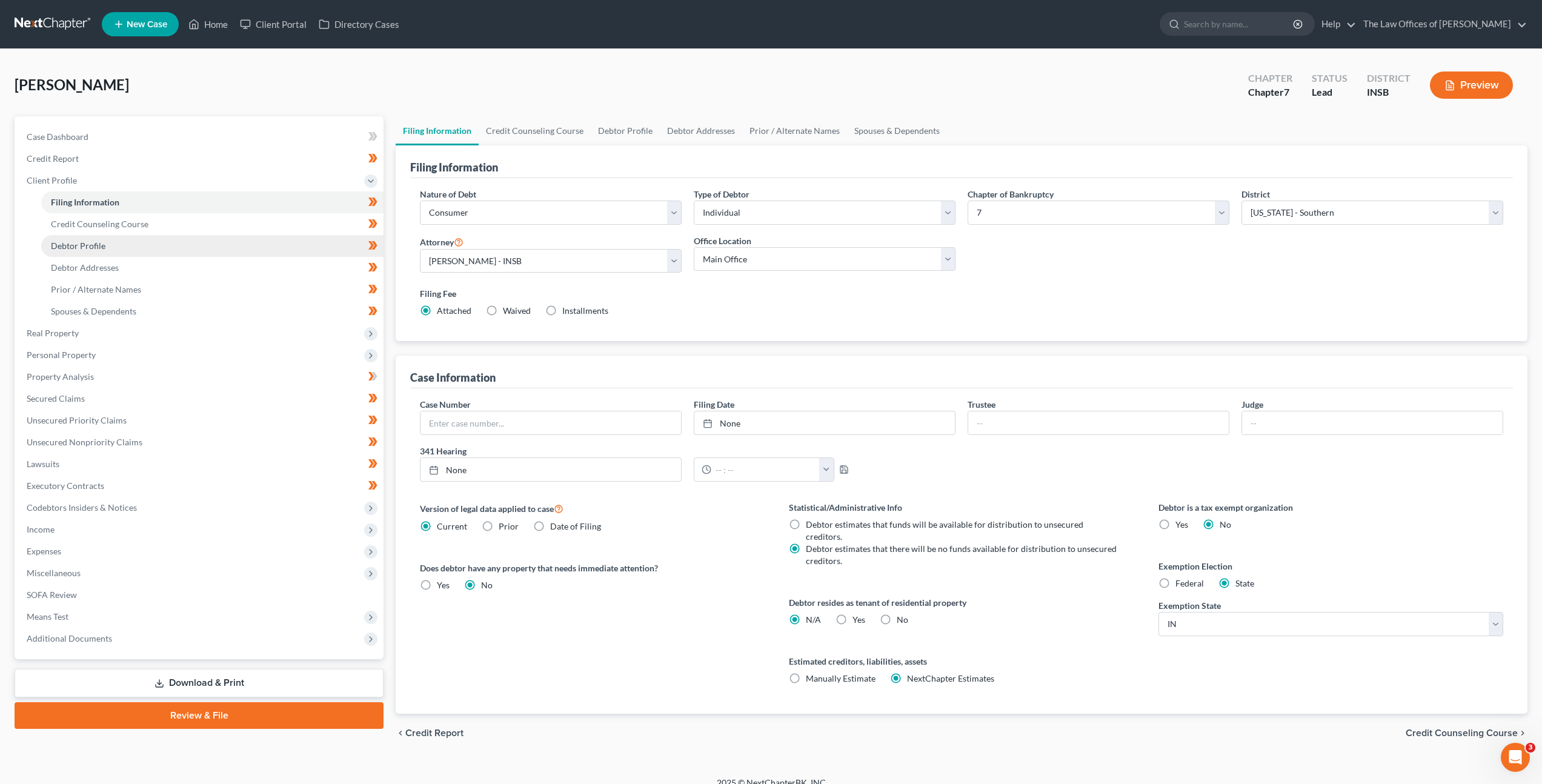
click at [168, 235] on link "Debtor Profile" at bounding box center [213, 246] width 343 height 22
select select "1"
select select "4"
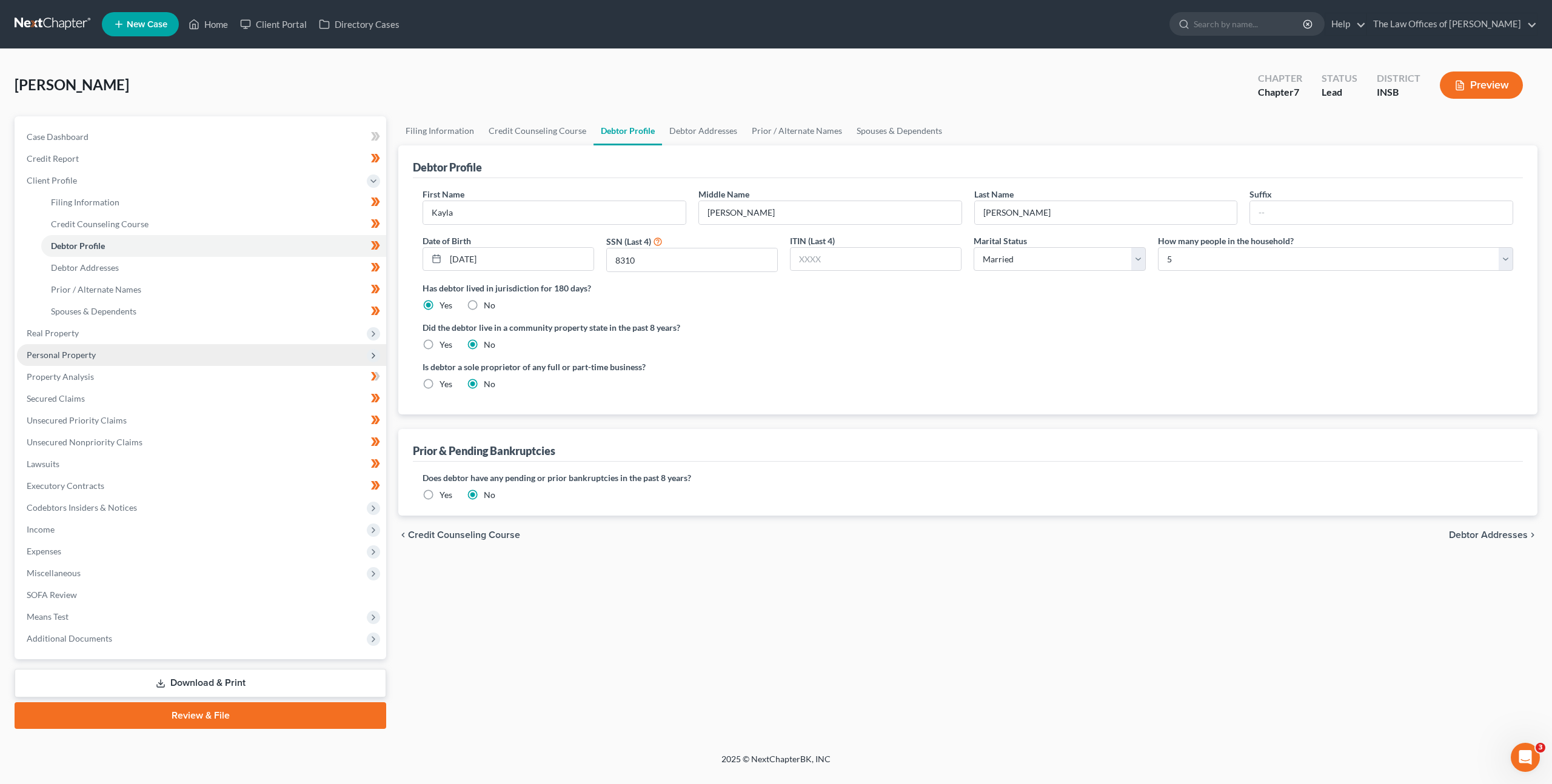
click at [171, 361] on span "Personal Property" at bounding box center [202, 355] width 369 height 22
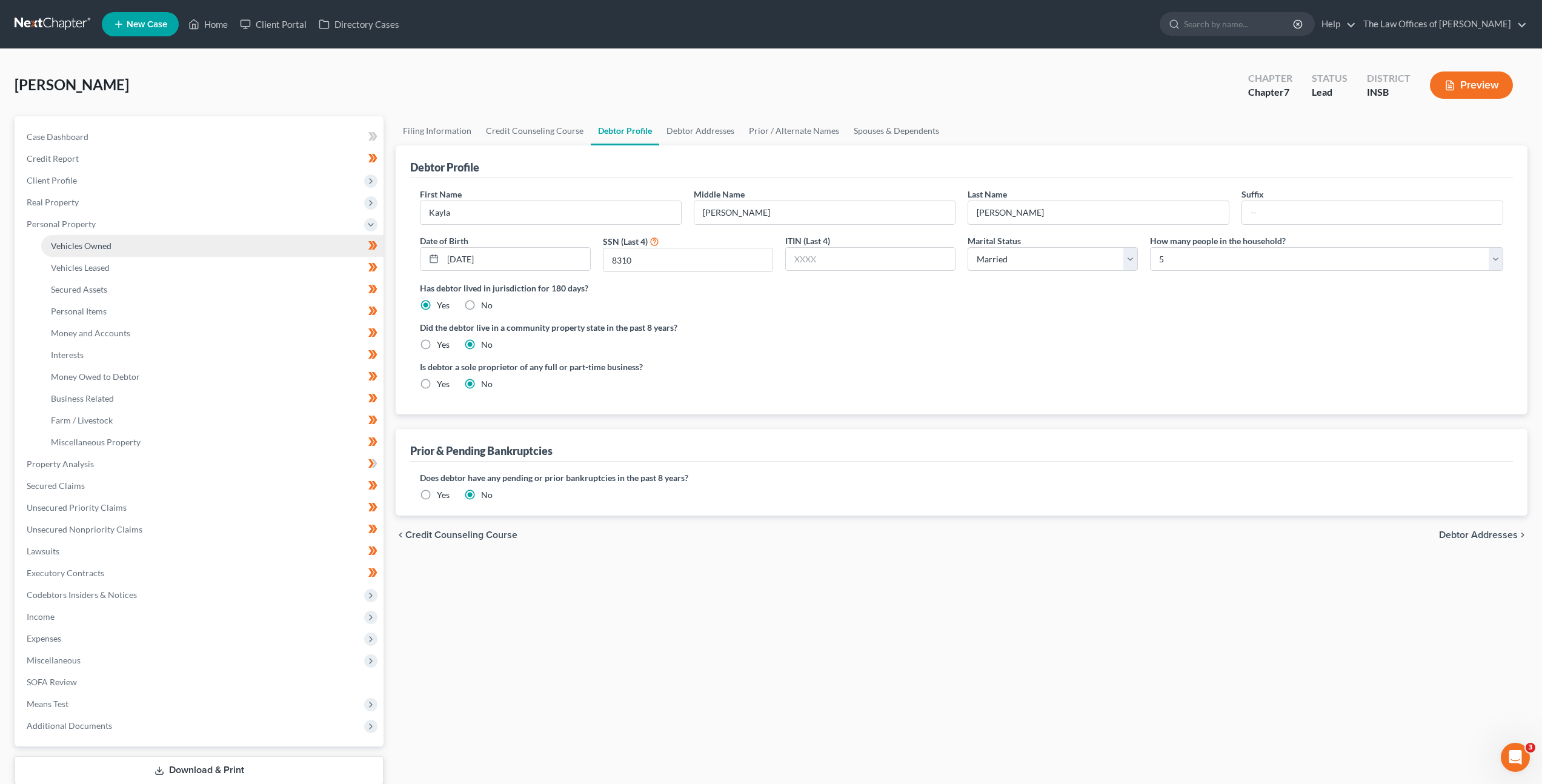
click at [171, 248] on link "Vehicles Owned" at bounding box center [213, 246] width 343 height 22
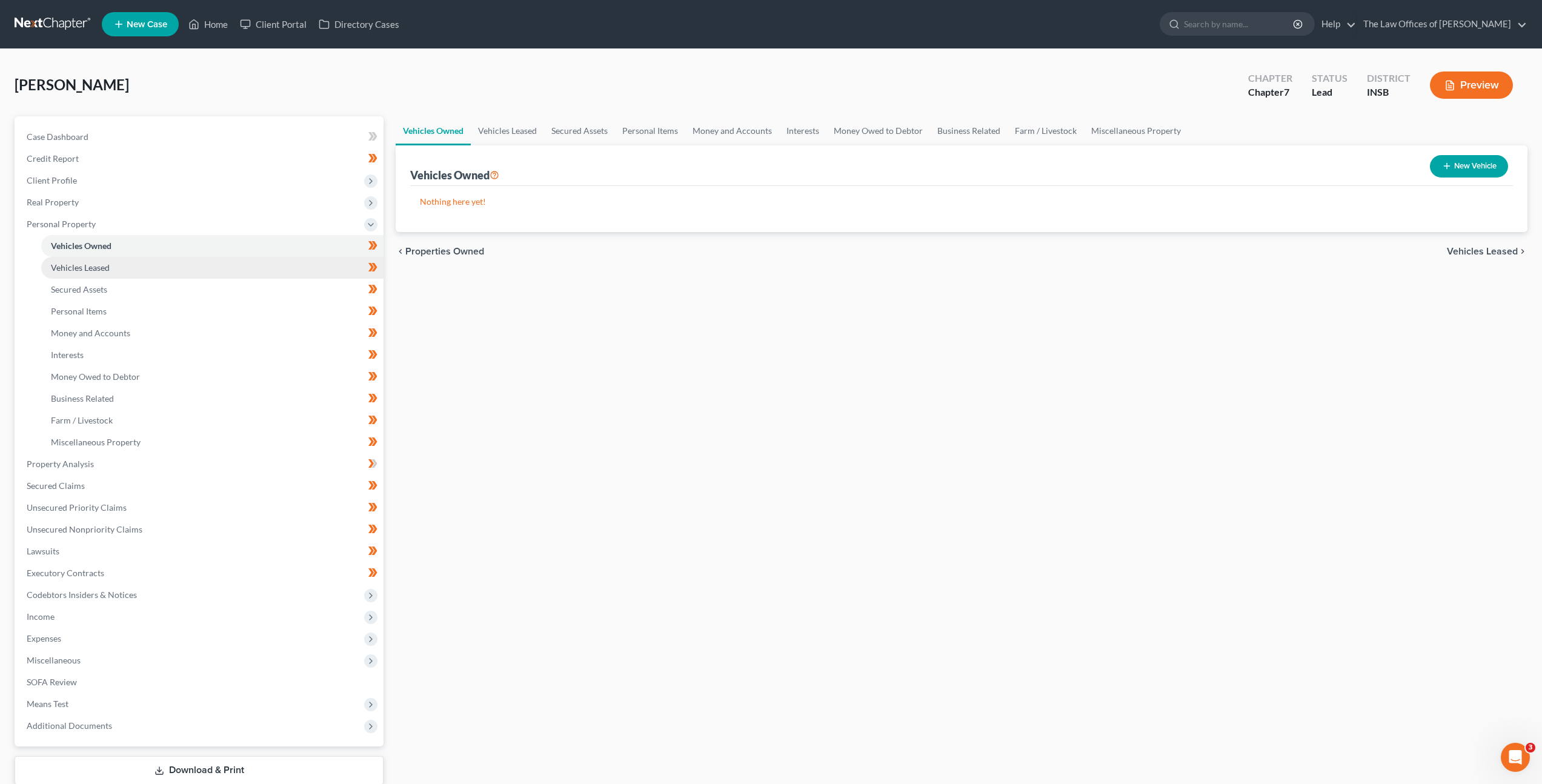
click at [167, 273] on link "Vehicles Leased" at bounding box center [213, 267] width 343 height 22
click at [164, 295] on link "Secured Assets" at bounding box center [213, 289] width 343 height 22
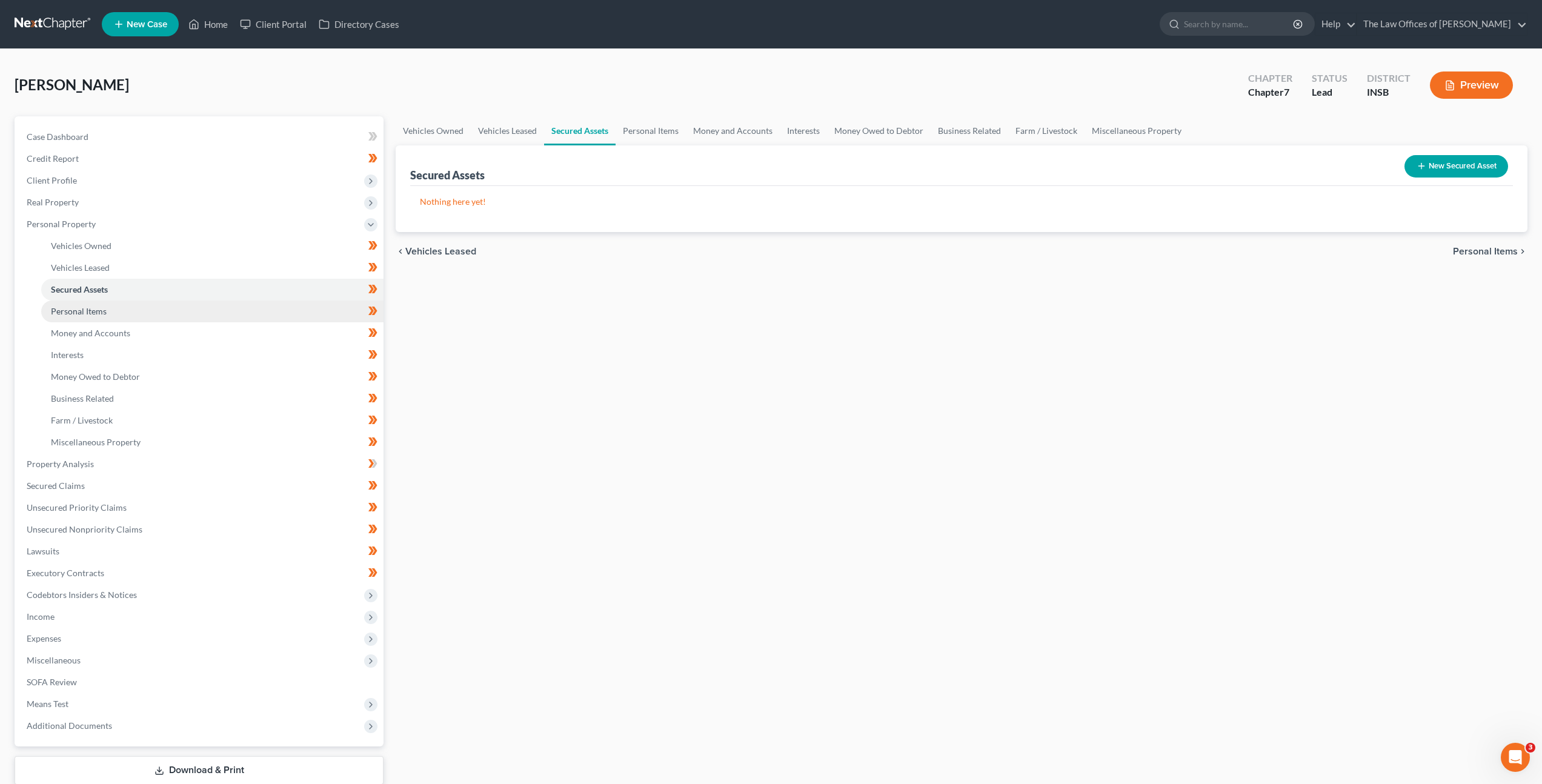
click at [156, 314] on link "Personal Items" at bounding box center [213, 311] width 343 height 22
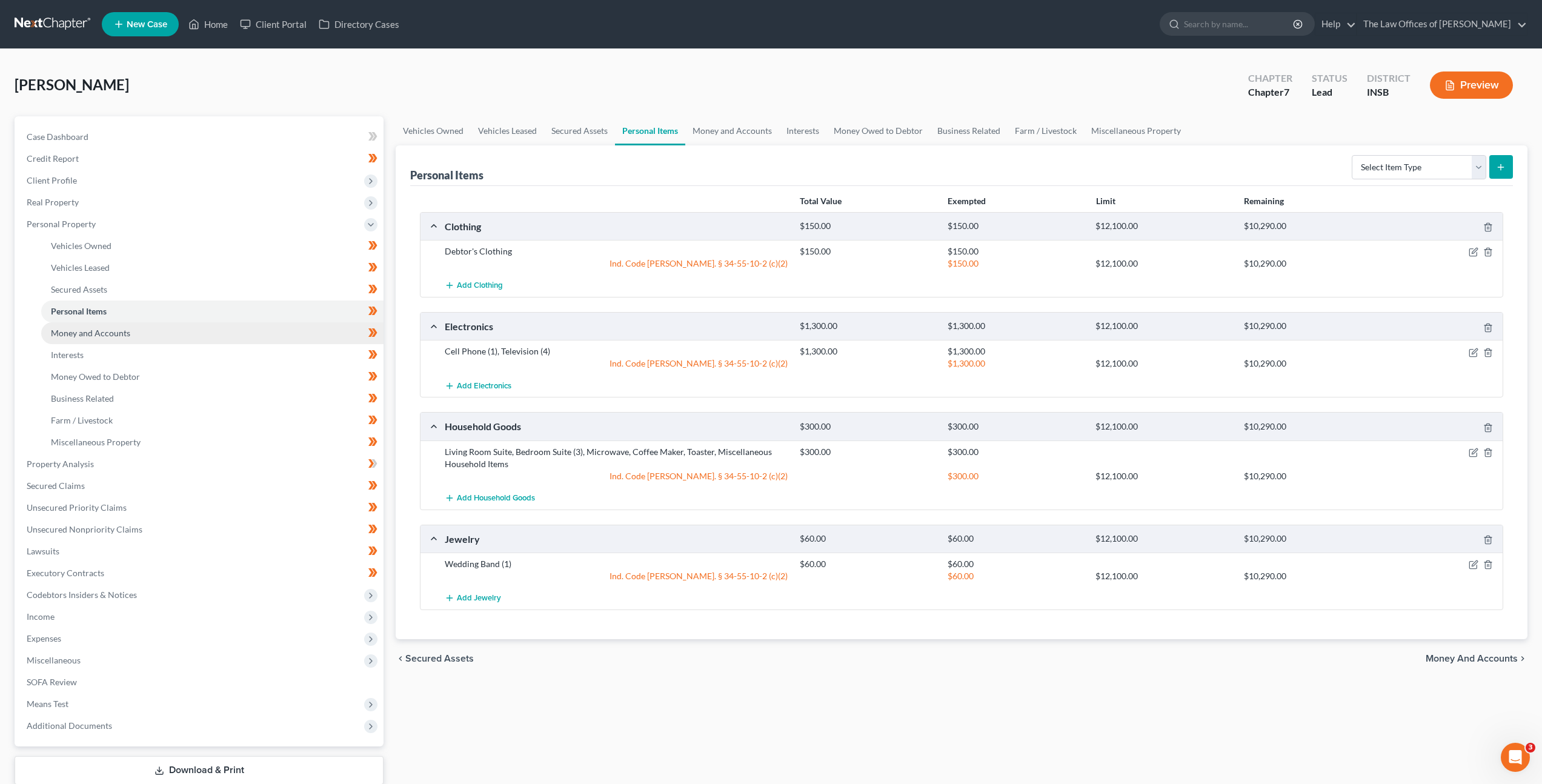
click at [150, 336] on link "Money and Accounts" at bounding box center [213, 332] width 343 height 22
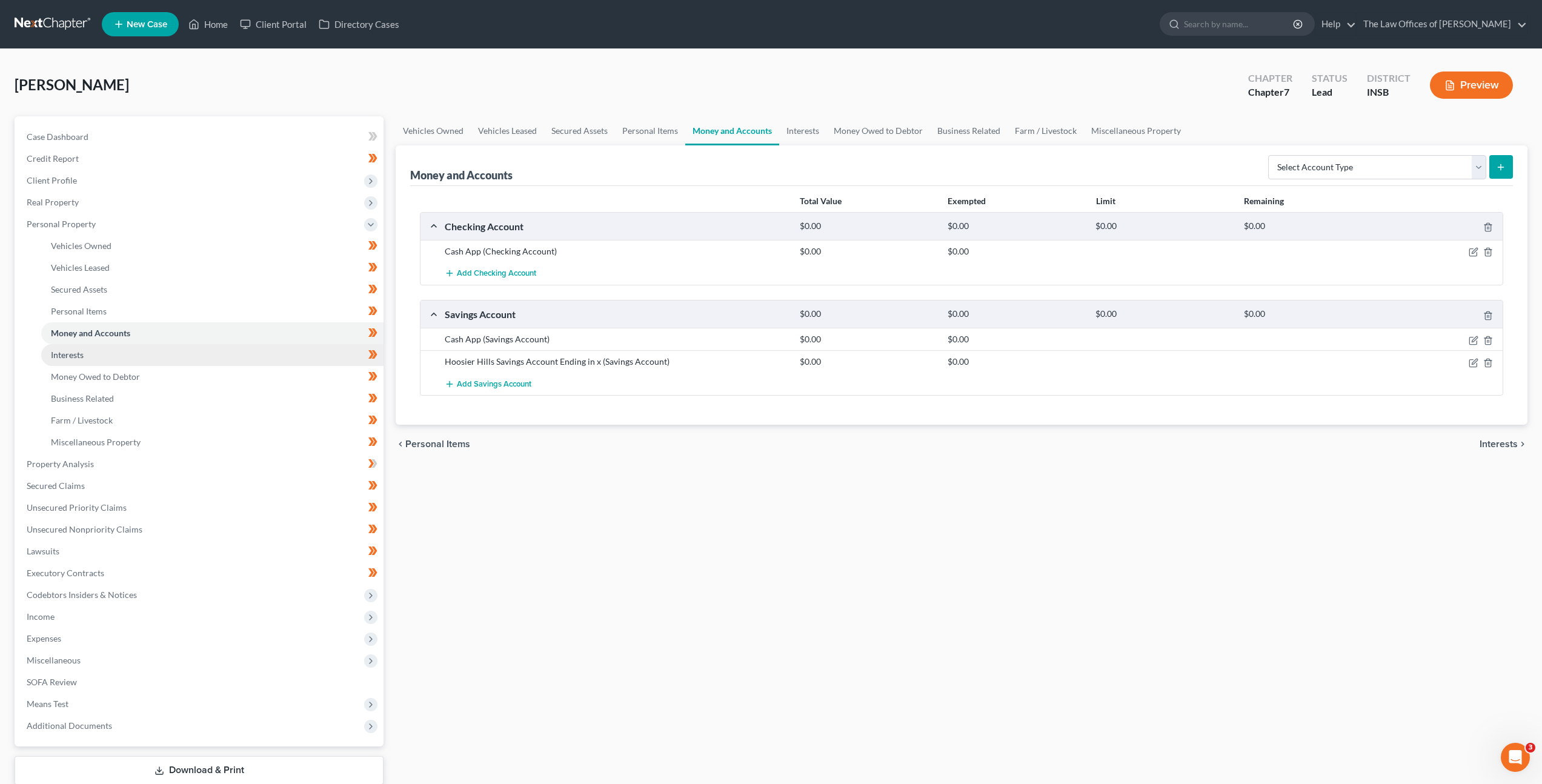
click at [145, 351] on link "Interests" at bounding box center [213, 355] width 343 height 22
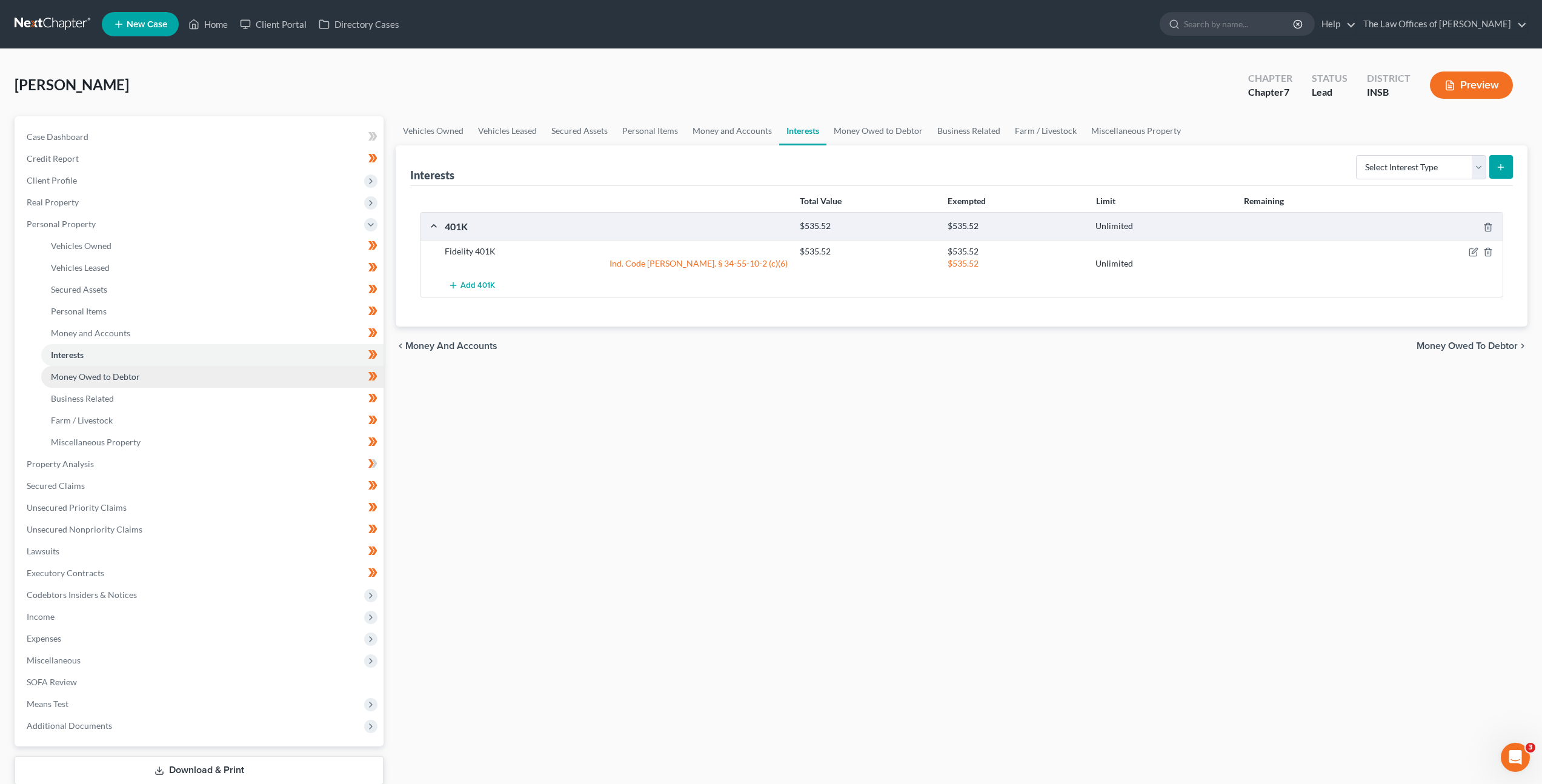
click at [137, 374] on span "Money Owed to Debtor" at bounding box center [95, 376] width 89 height 10
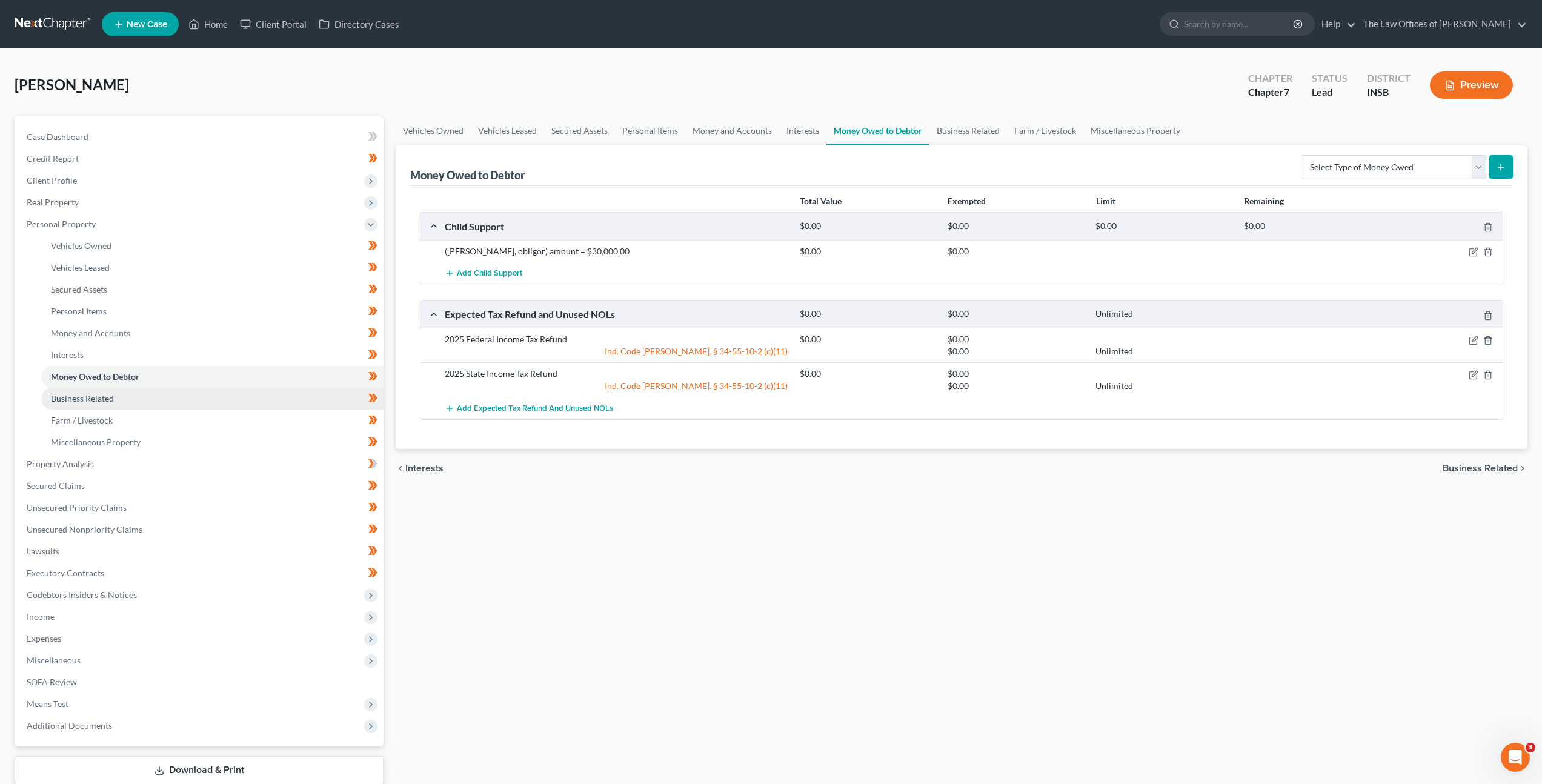
click at [136, 396] on link "Business Related" at bounding box center [213, 398] width 343 height 22
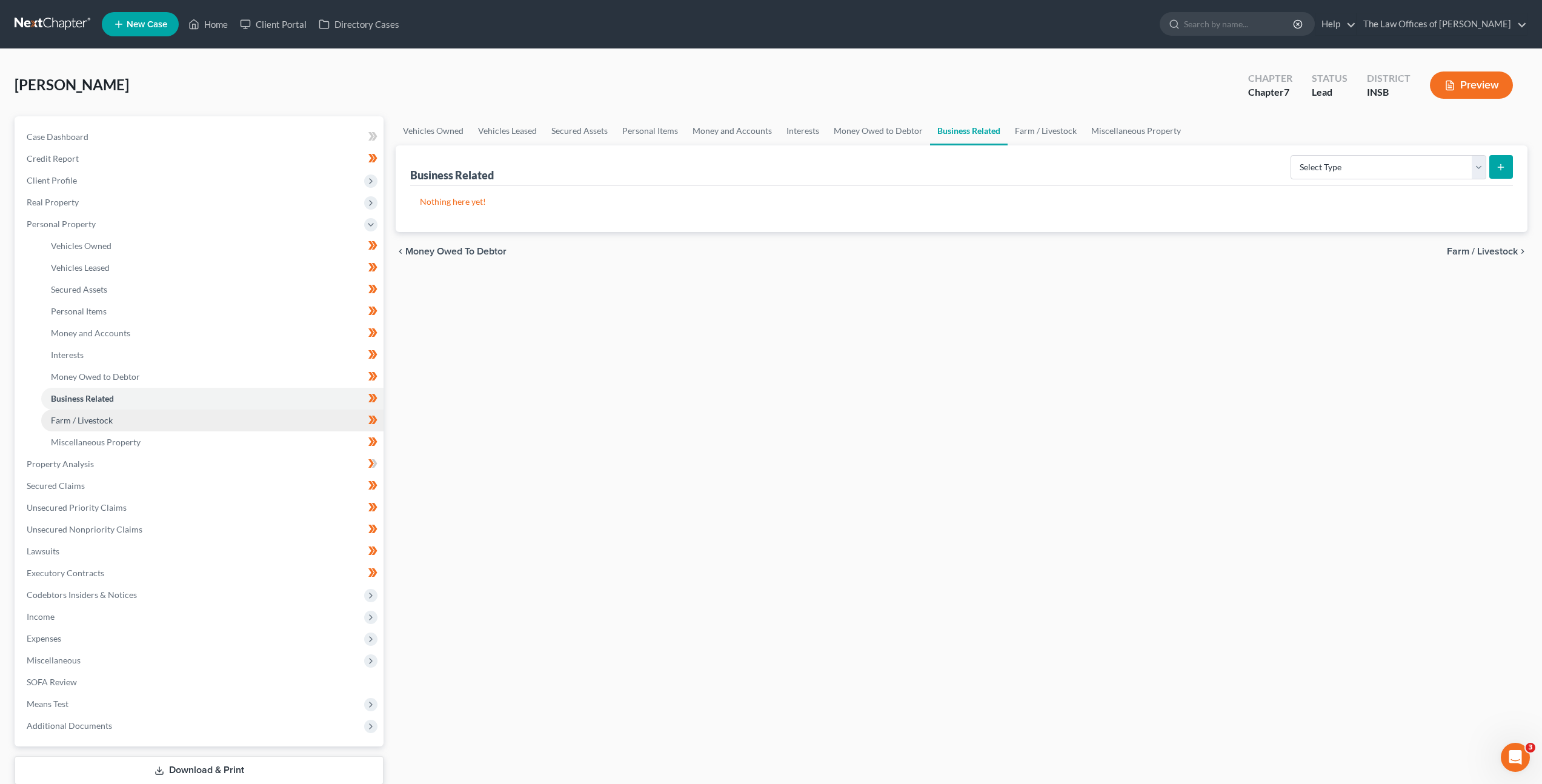
click at [128, 416] on link "Farm / Livestock" at bounding box center [213, 420] width 343 height 22
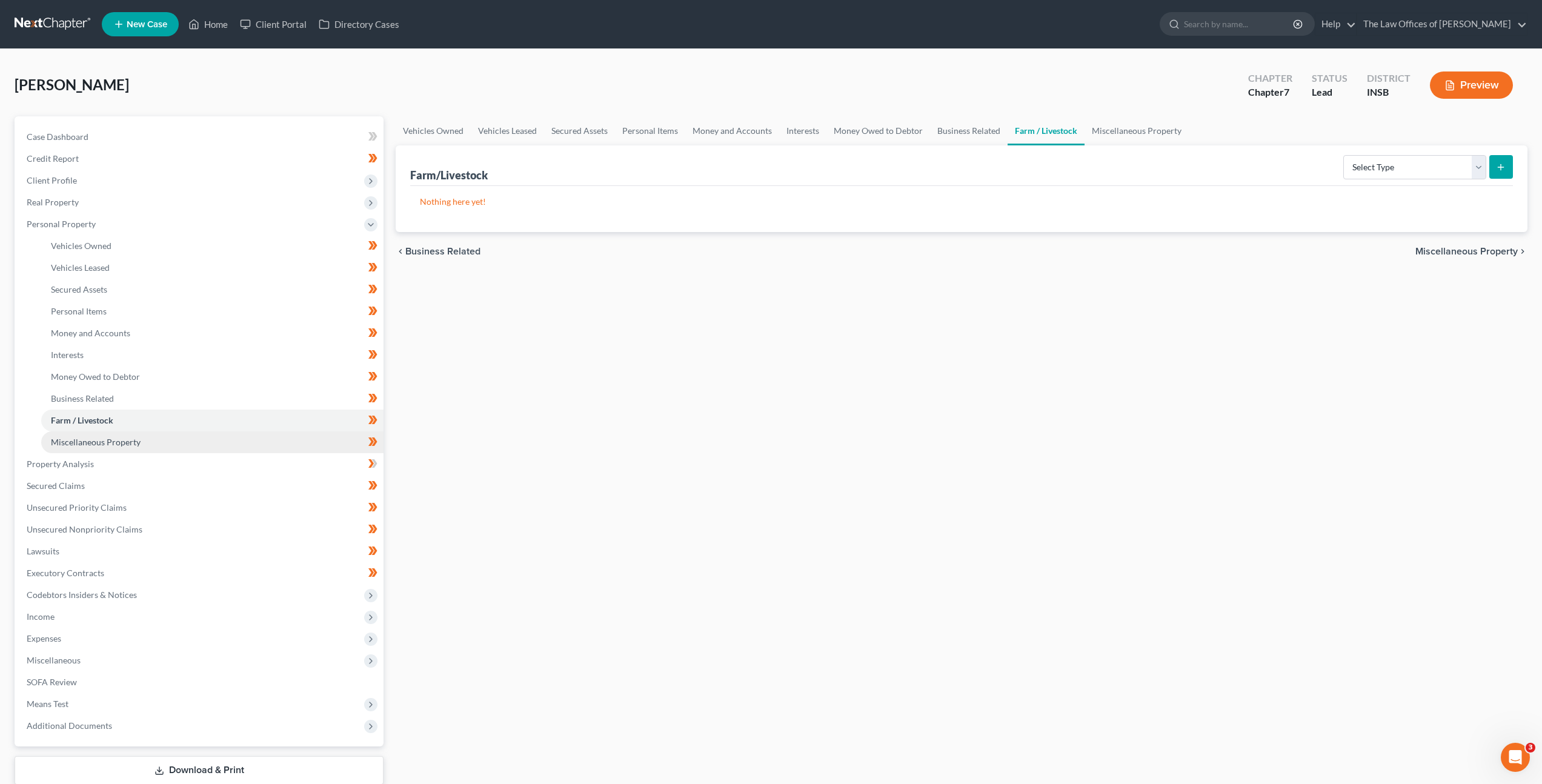
click at [129, 440] on span "Miscellaneous Property" at bounding box center [95, 441] width 89 height 10
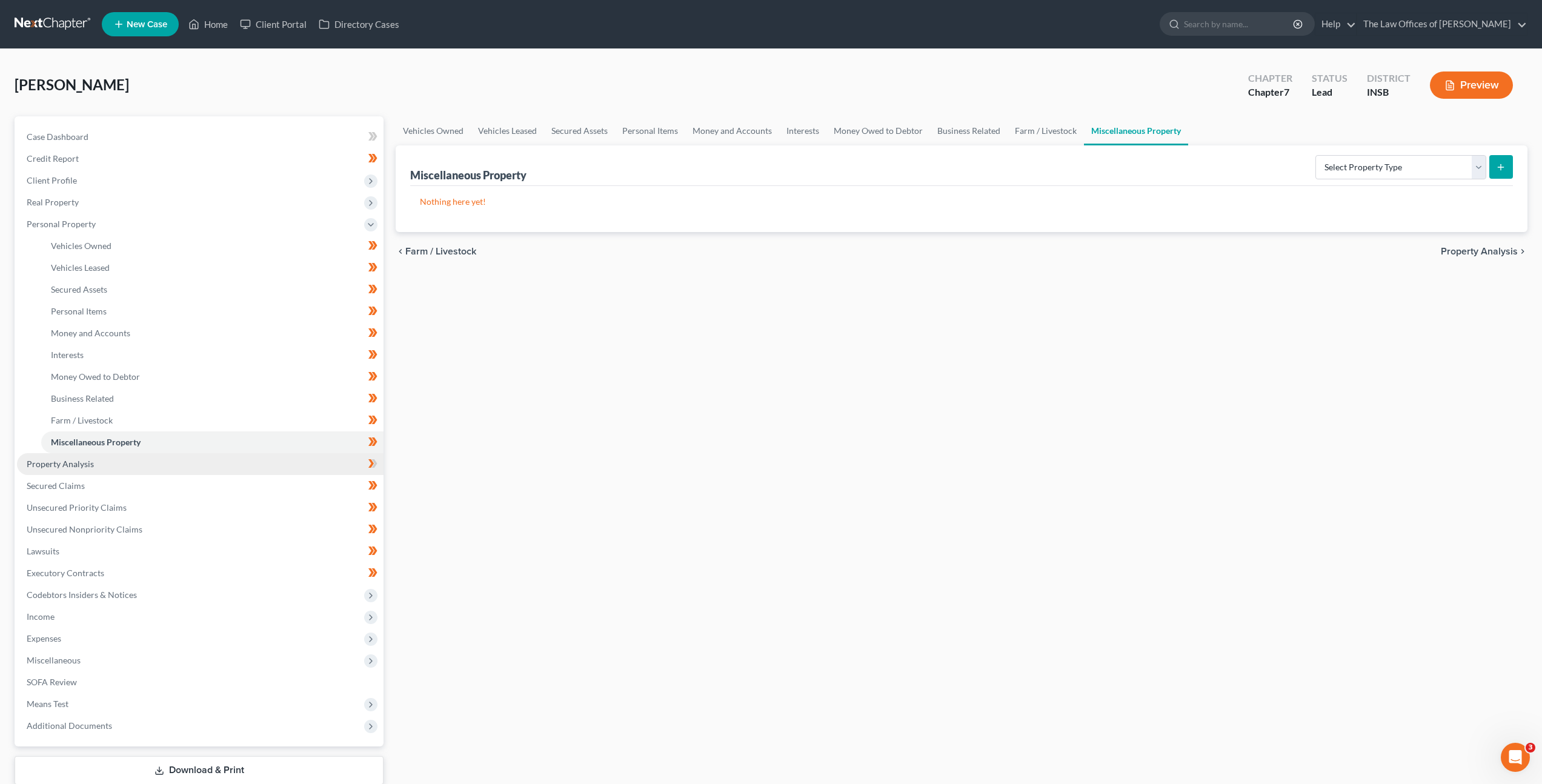
click at [127, 465] on link "Property Analysis" at bounding box center [200, 463] width 366 height 22
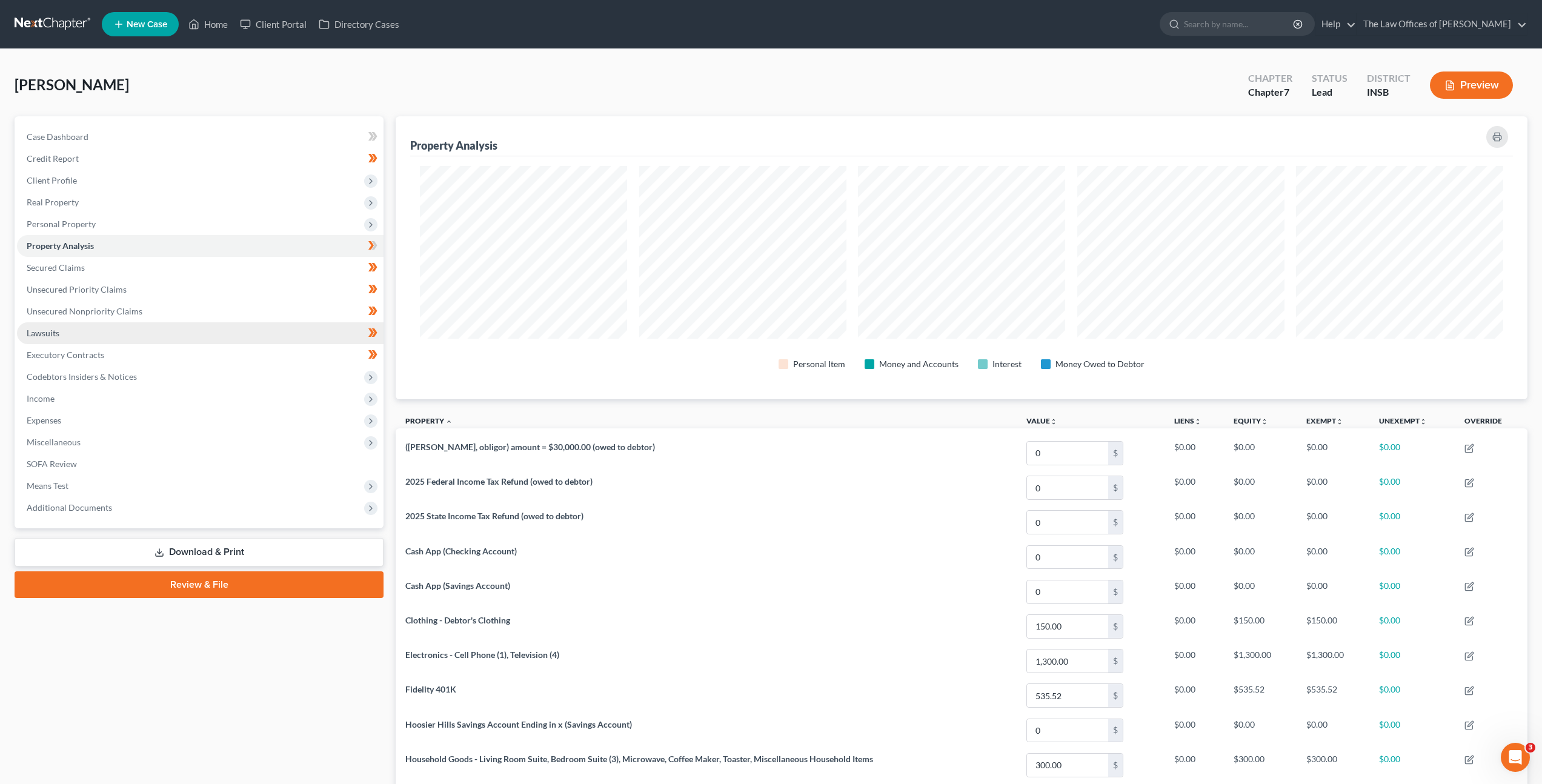
scroll to position [283, 1132]
click at [125, 273] on link "Secured Claims" at bounding box center [200, 267] width 366 height 22
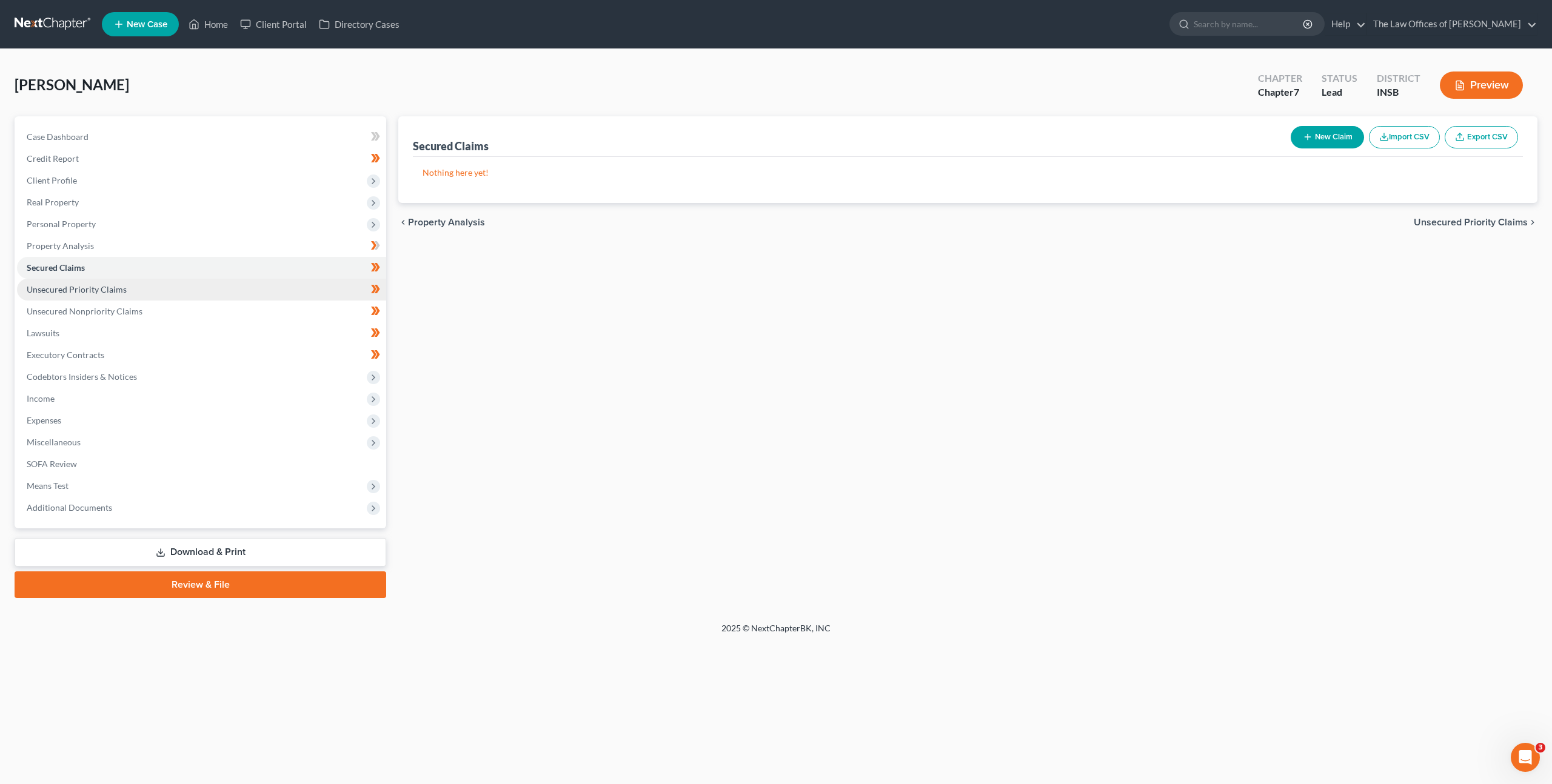
click at [131, 291] on link "Unsecured Priority Claims" at bounding box center [202, 289] width 369 height 22
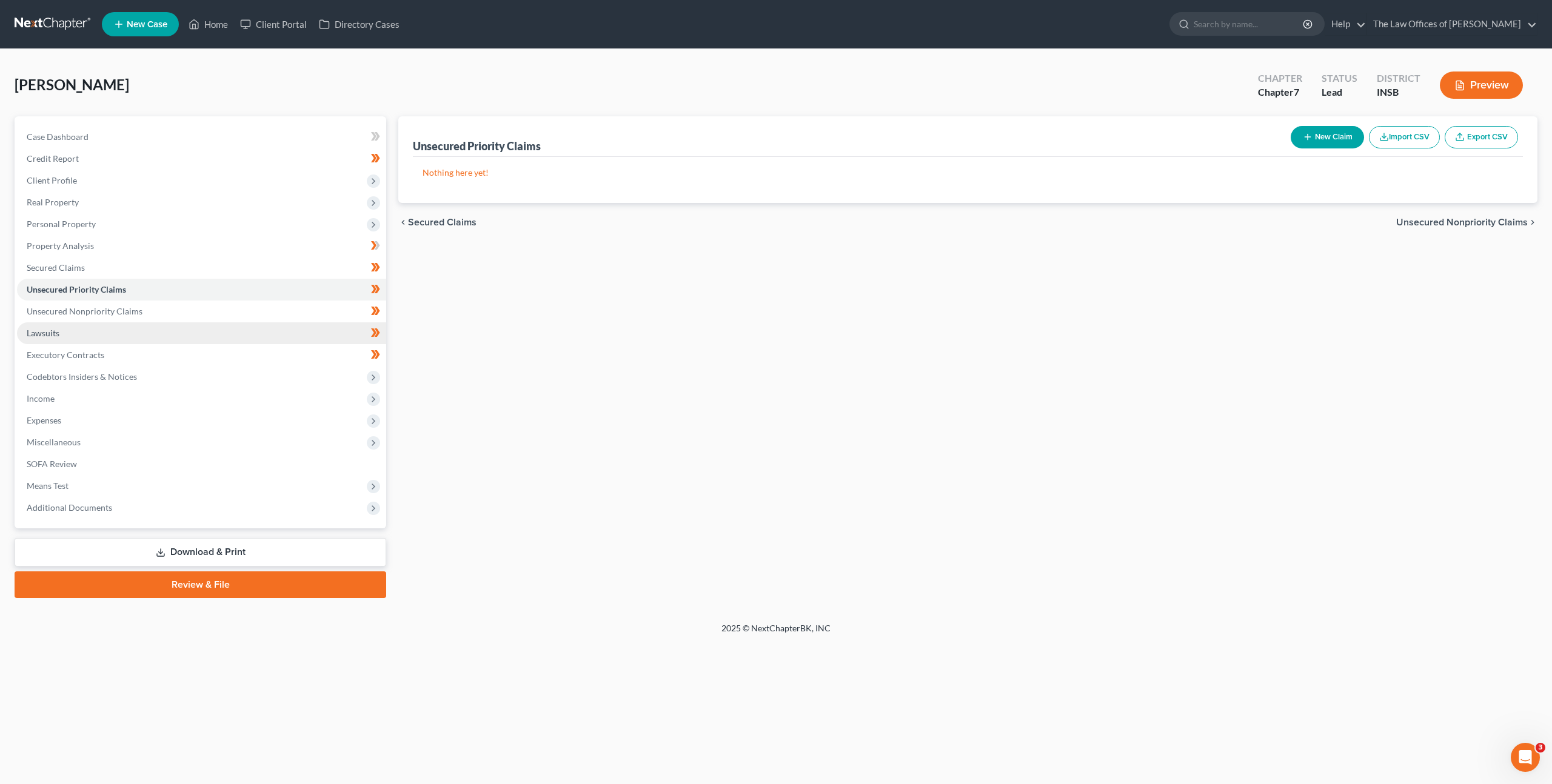
click at [127, 322] on link "Lawsuits" at bounding box center [202, 332] width 369 height 22
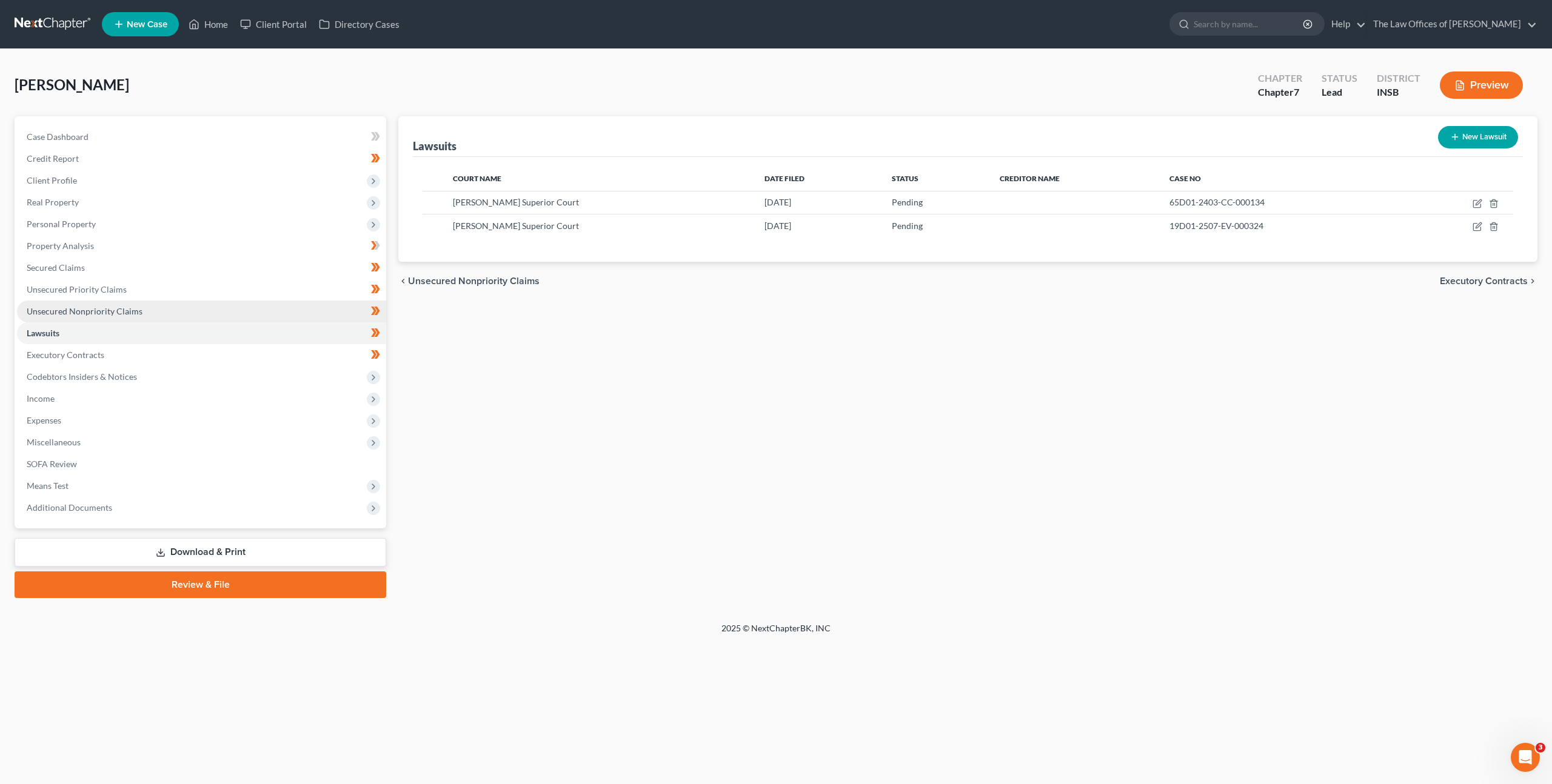
click at [136, 313] on span "Unsecured Nonpriority Claims" at bounding box center [84, 311] width 116 height 10
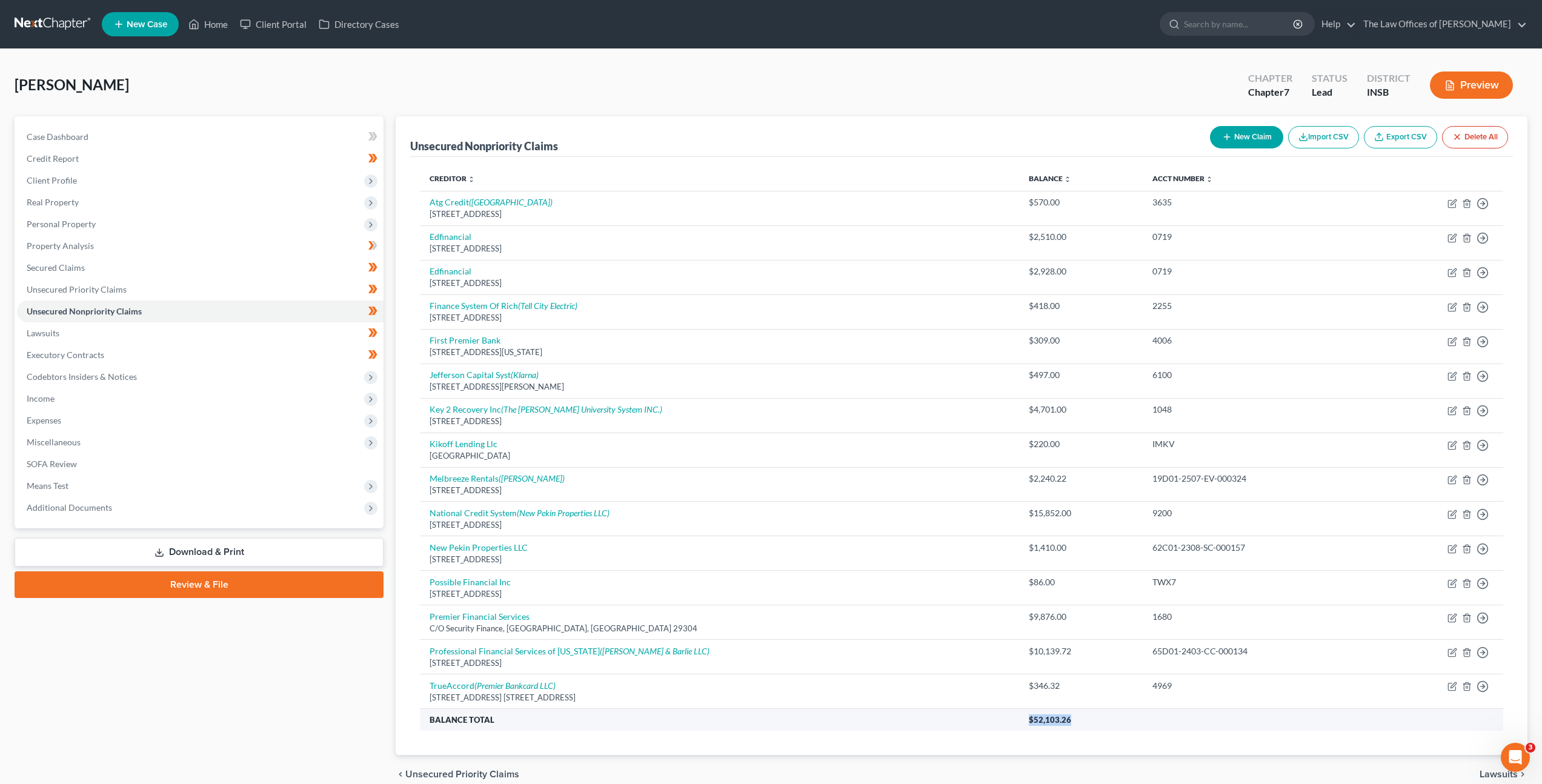
drag, startPoint x: 994, startPoint y: 719, endPoint x: 933, endPoint y: 715, distance: 61.1
click at [933, 715] on tr "Balance Total $52,103.26" at bounding box center [961, 719] width 1084 height 22
copy tr "$52,103.26"
click at [135, 334] on link "Lawsuits" at bounding box center [200, 332] width 366 height 22
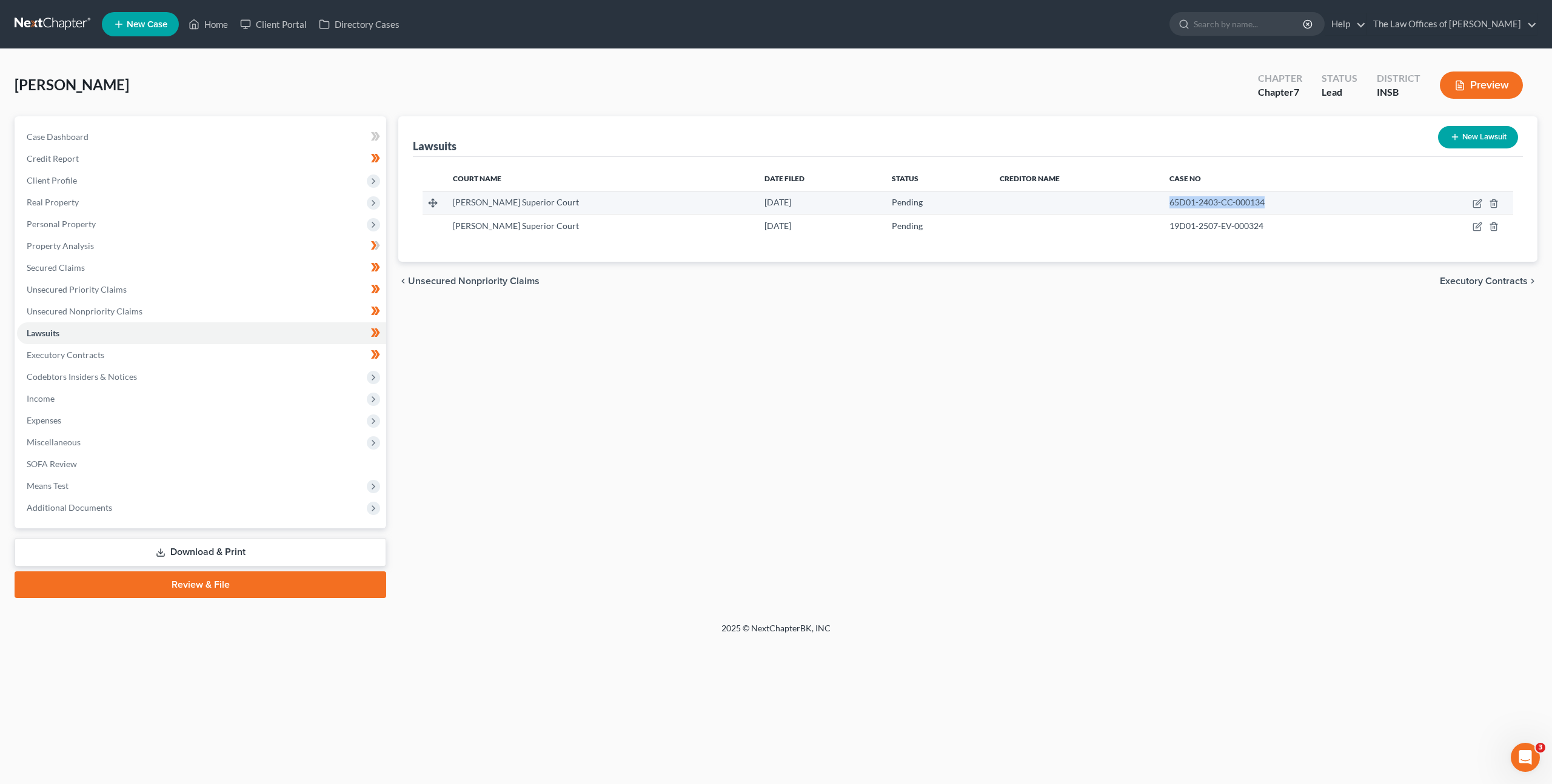
drag, startPoint x: 1206, startPoint y: 201, endPoint x: 1132, endPoint y: 205, distance: 74.1
click at [1159, 203] on td "65D01-2403-CC-000134" at bounding box center [1282, 202] width 246 height 23
copy span "65D01-2403-CC-000134"
drag, startPoint x: 1242, startPoint y: 225, endPoint x: 1141, endPoint y: 222, distance: 101.0
click at [1159, 217] on td "19D01-2507-EV-000324" at bounding box center [1282, 226] width 246 height 23
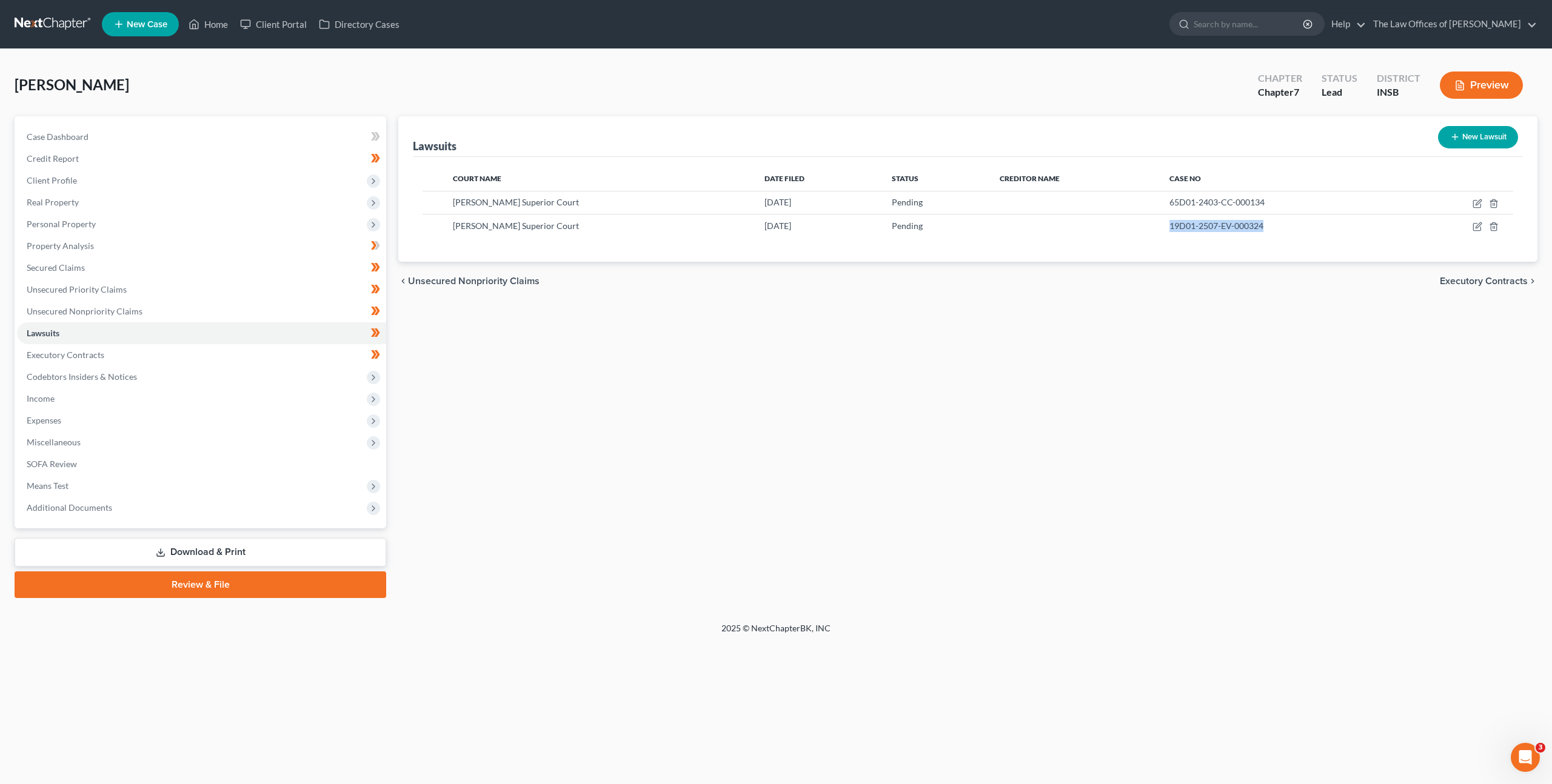
copy span "19D01-2507-EV-000324"
click at [119, 360] on link "Executory Contracts" at bounding box center [202, 355] width 369 height 22
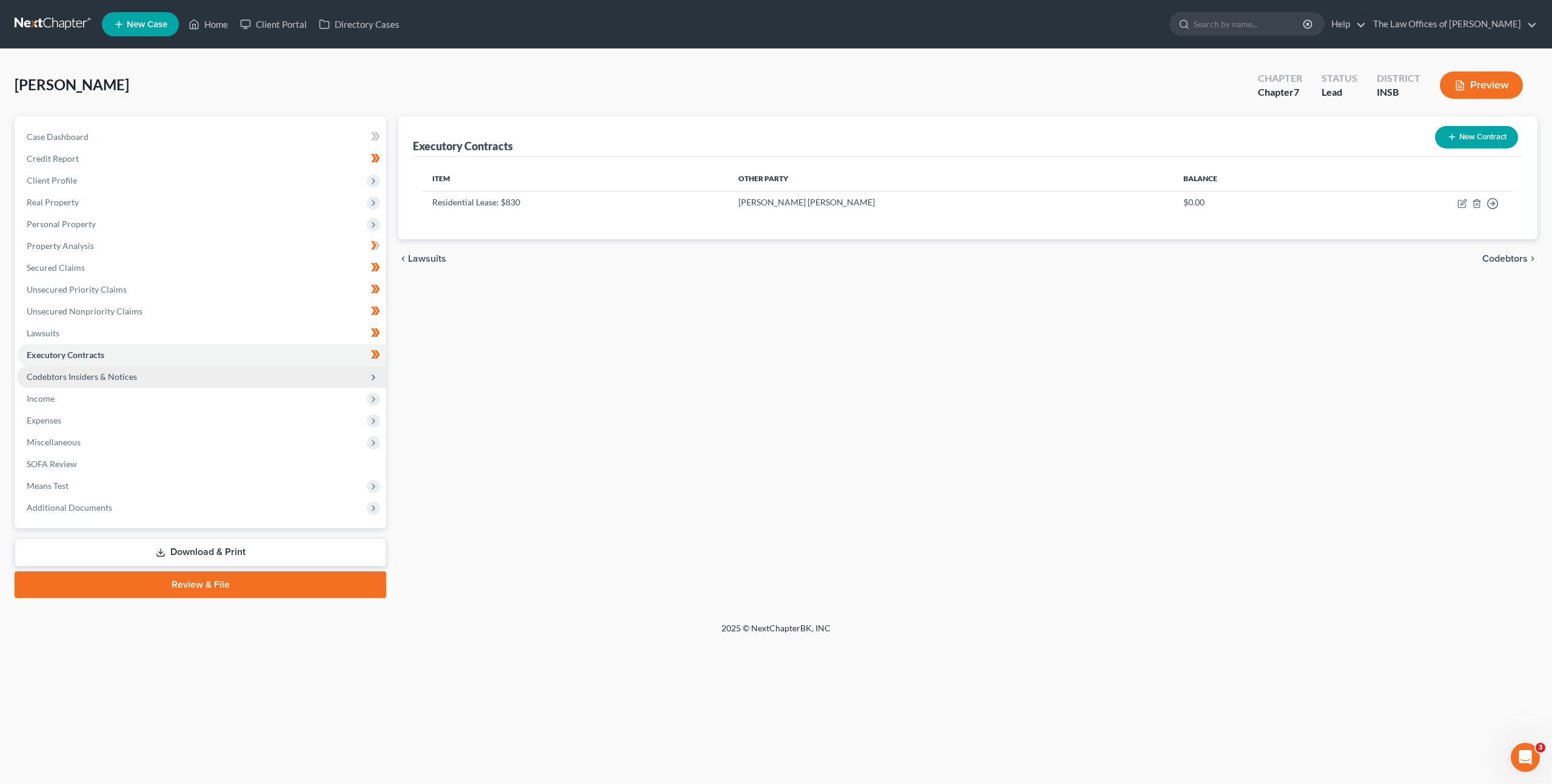
click at [256, 378] on span "Codebtors Insiders & Notices" at bounding box center [202, 376] width 369 height 22
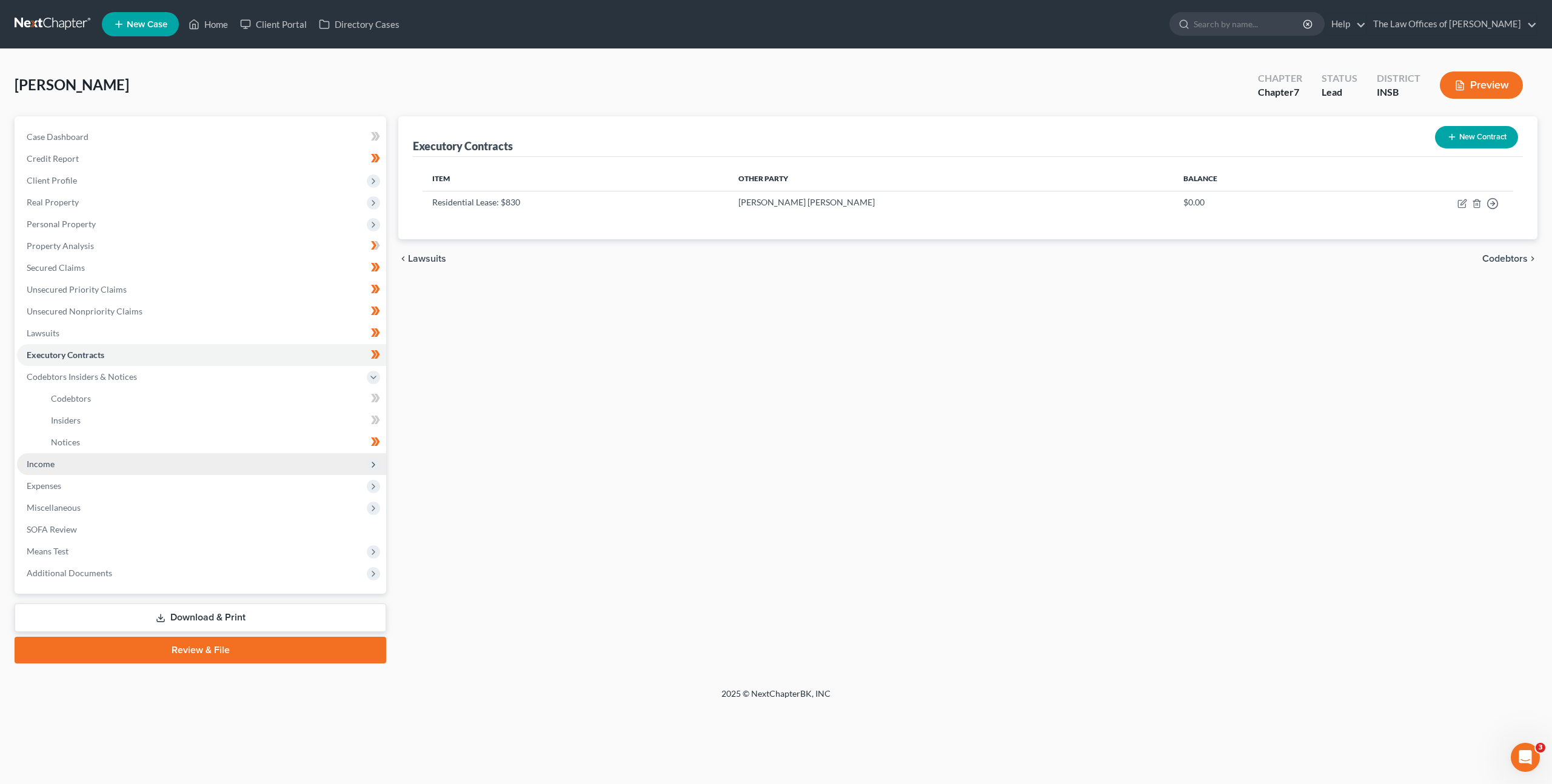
click at [200, 459] on span "Income" at bounding box center [202, 463] width 369 height 22
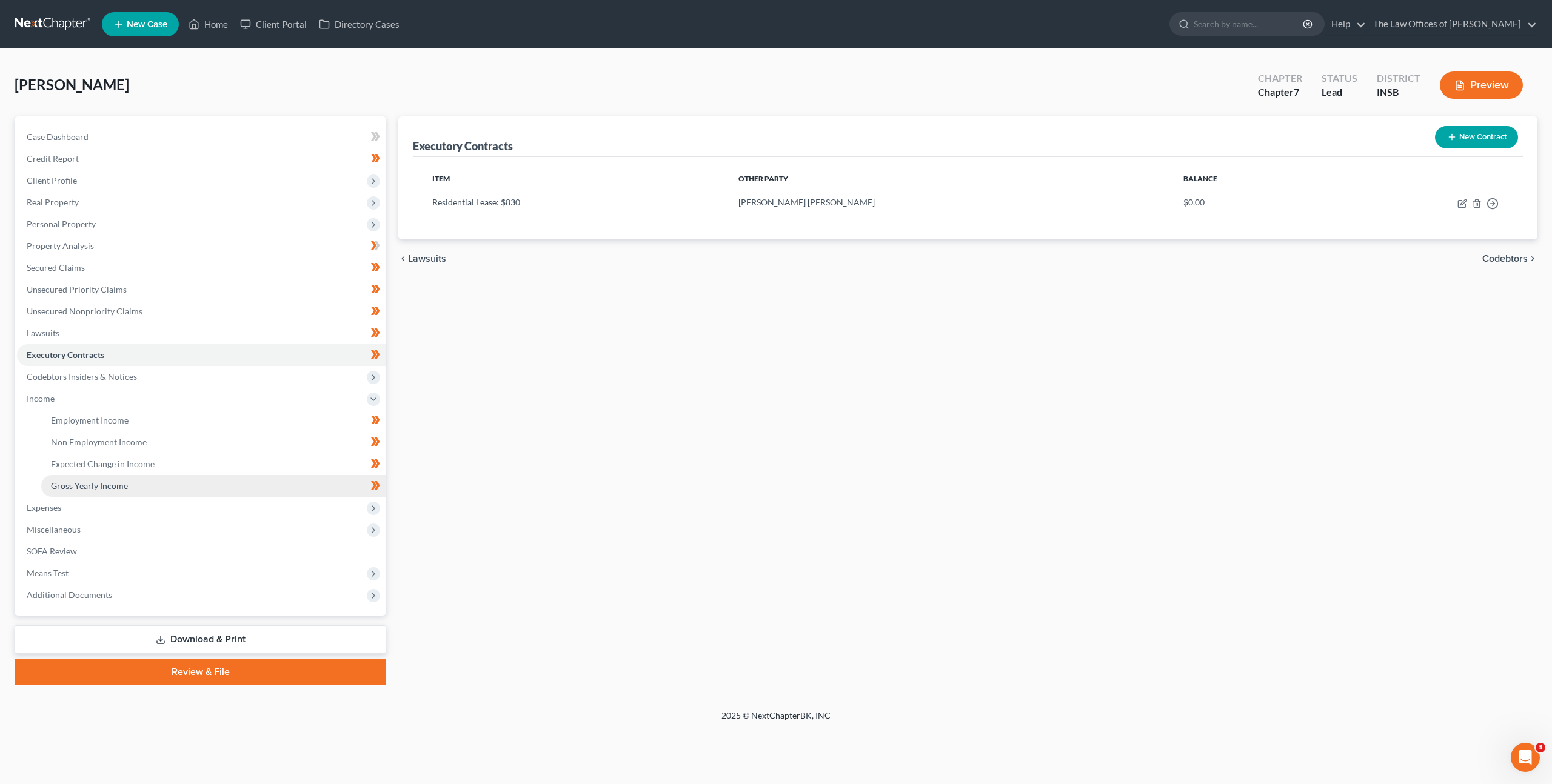
click at [181, 484] on link "Gross Yearly Income" at bounding box center [214, 486] width 345 height 22
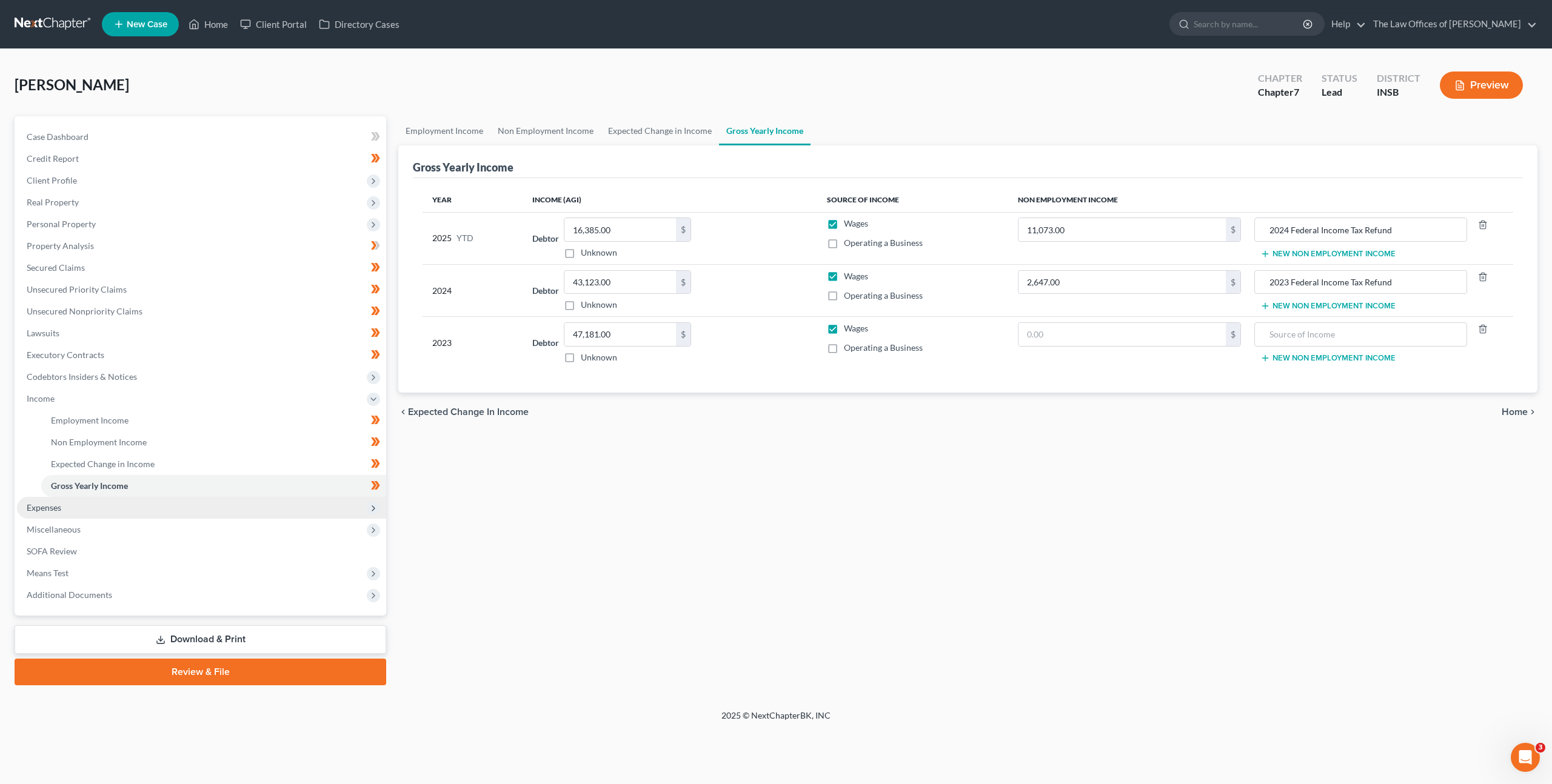
click at [170, 499] on span "Expenses" at bounding box center [202, 507] width 369 height 22
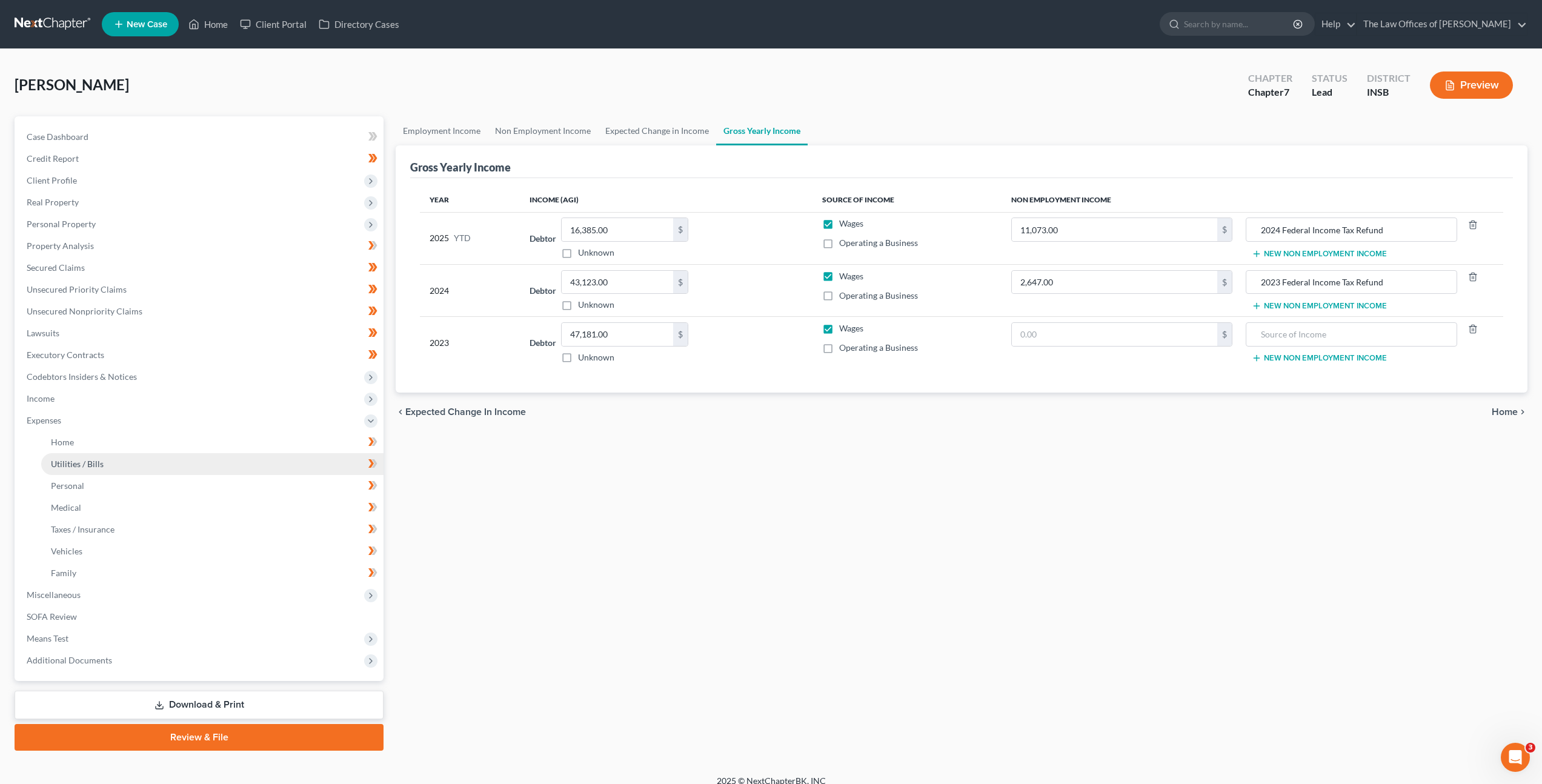
click at [180, 472] on link "Utilities / Bills" at bounding box center [213, 463] width 343 height 22
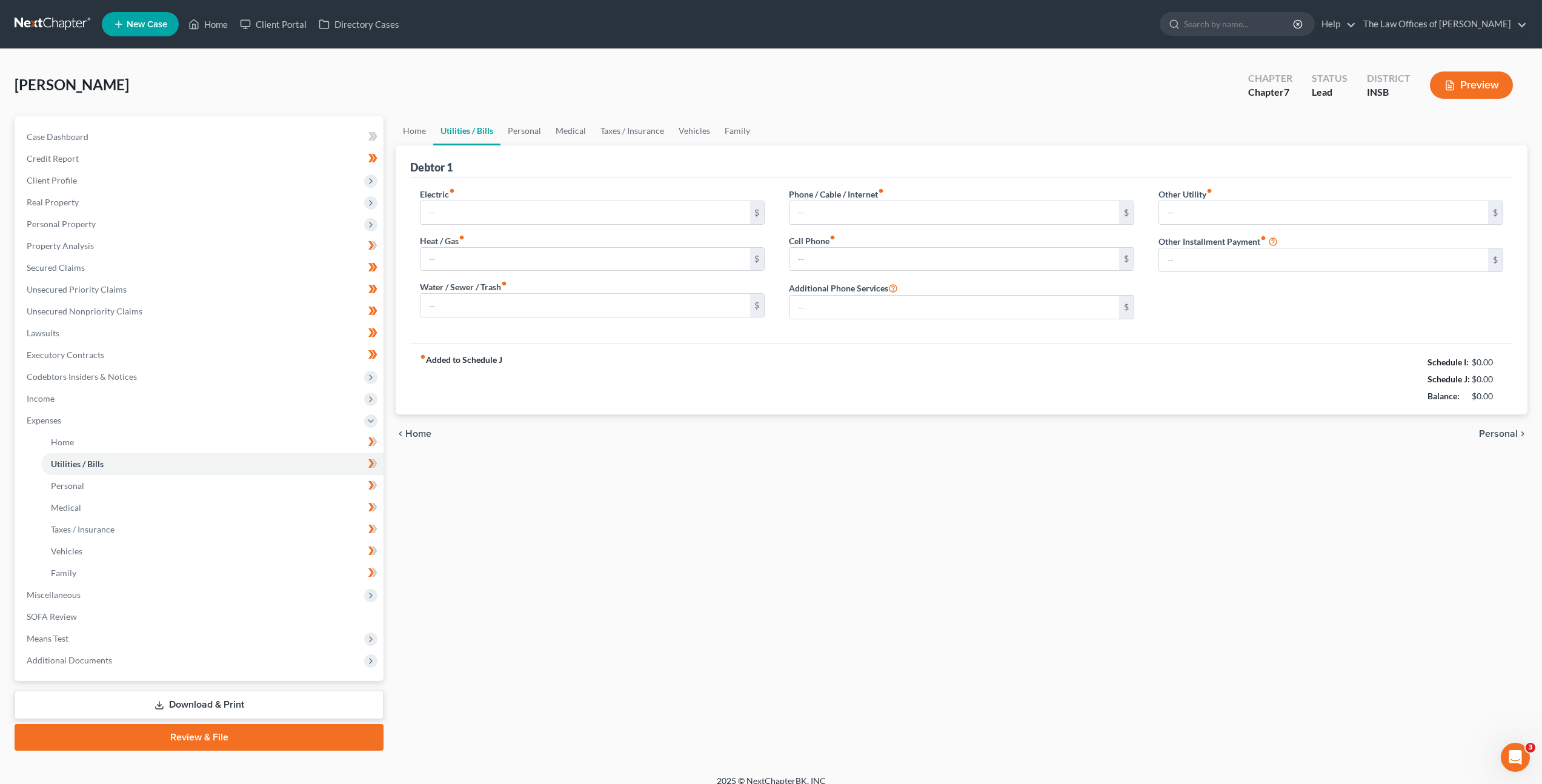
type input "170.00"
type input "0.00"
type input "40.00"
type input "130.00"
type input "100.00"
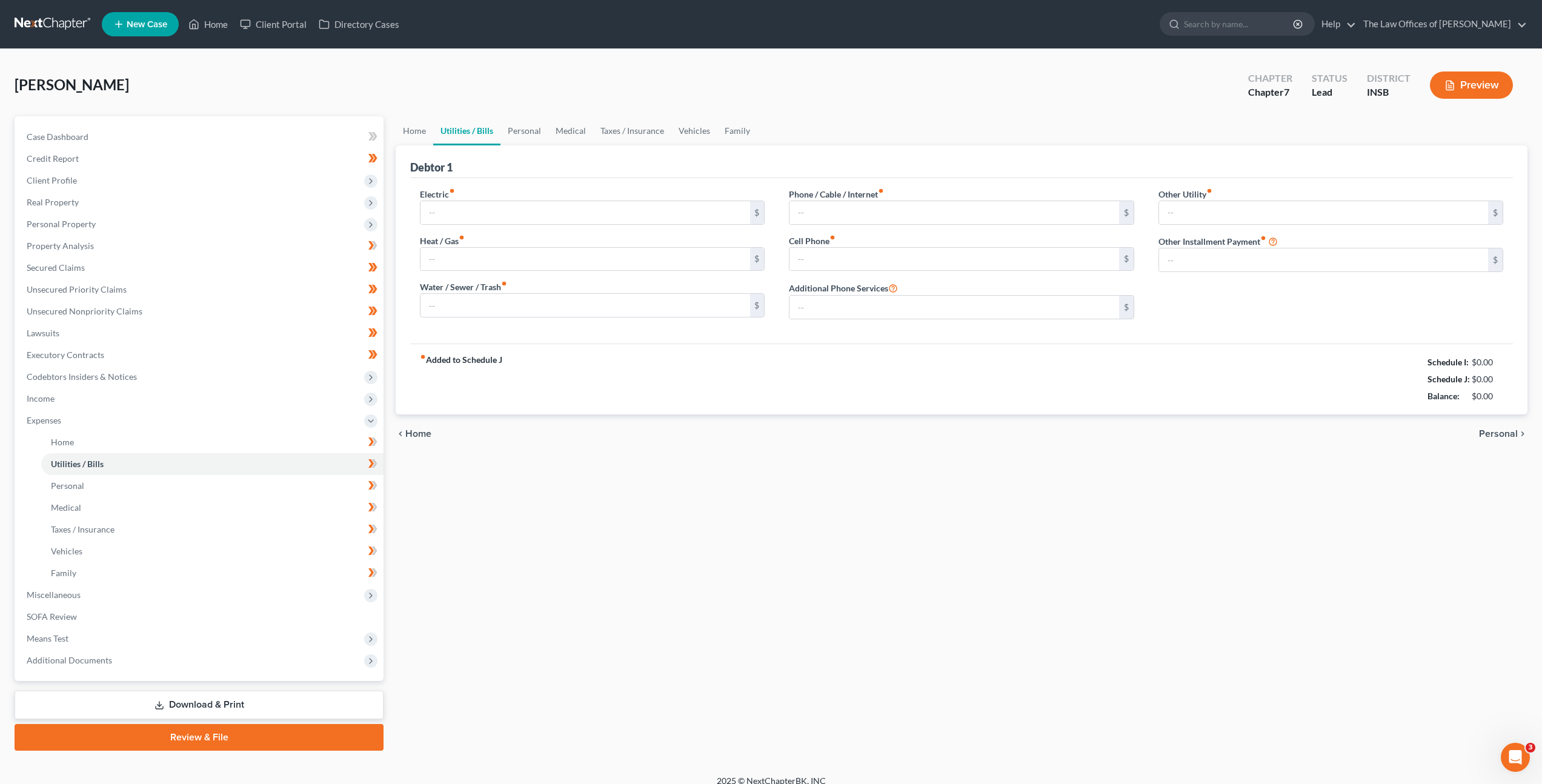
type input "0.00"
drag, startPoint x: 1450, startPoint y: 387, endPoint x: 1393, endPoint y: 355, distance: 65.4
click at [1393, 355] on div "fiber_manual_record Added to Schedule J Schedule I: $2,884.48 Schedule J: $3,14…" at bounding box center [962, 378] width 1103 height 71
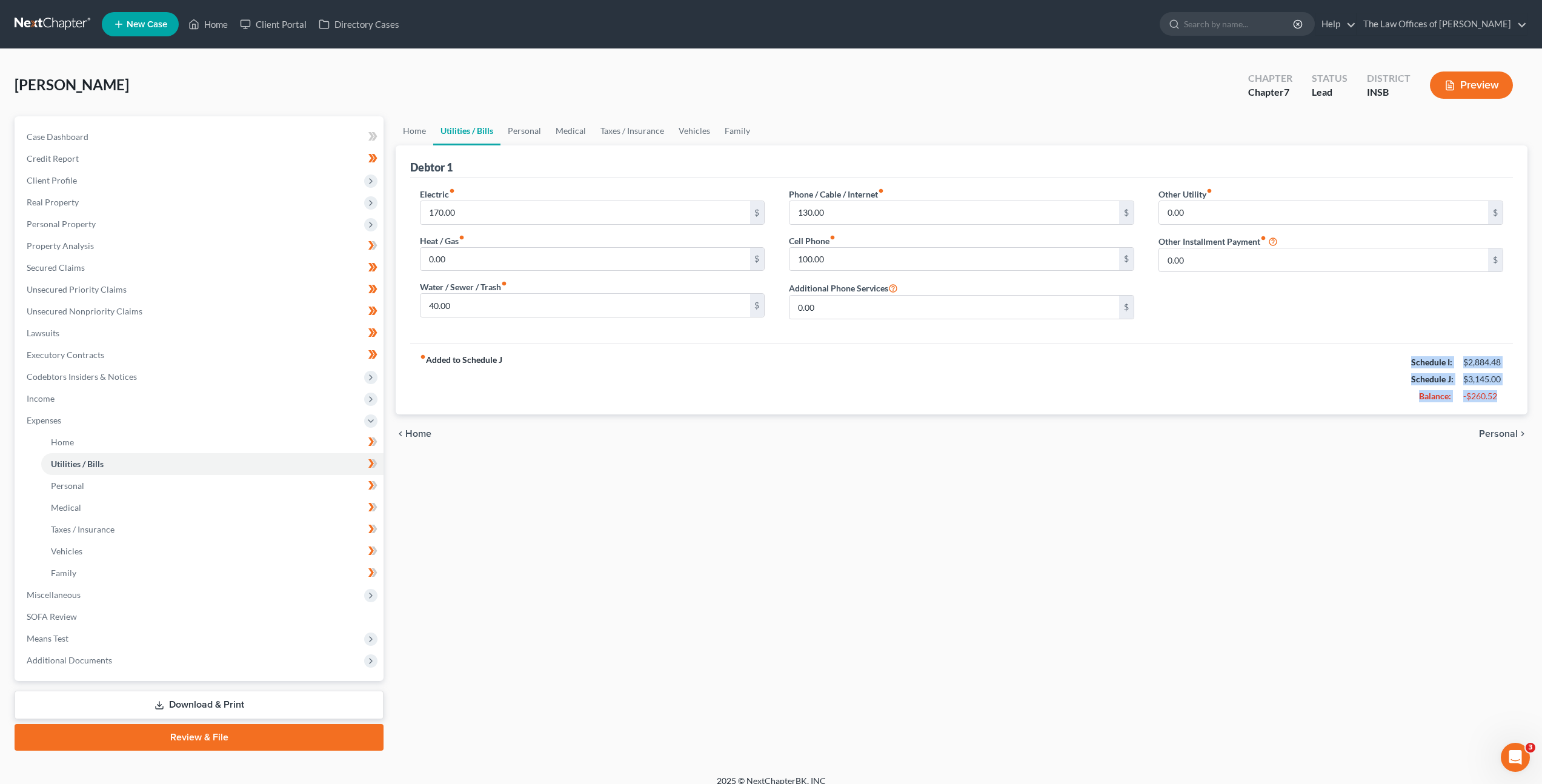
copy div "Schedule I: $2,884.48 Schedule J: $3,145.00 Balance: -$260.52"
click at [71, 615] on span "SOFA Review" at bounding box center [51, 616] width 50 height 10
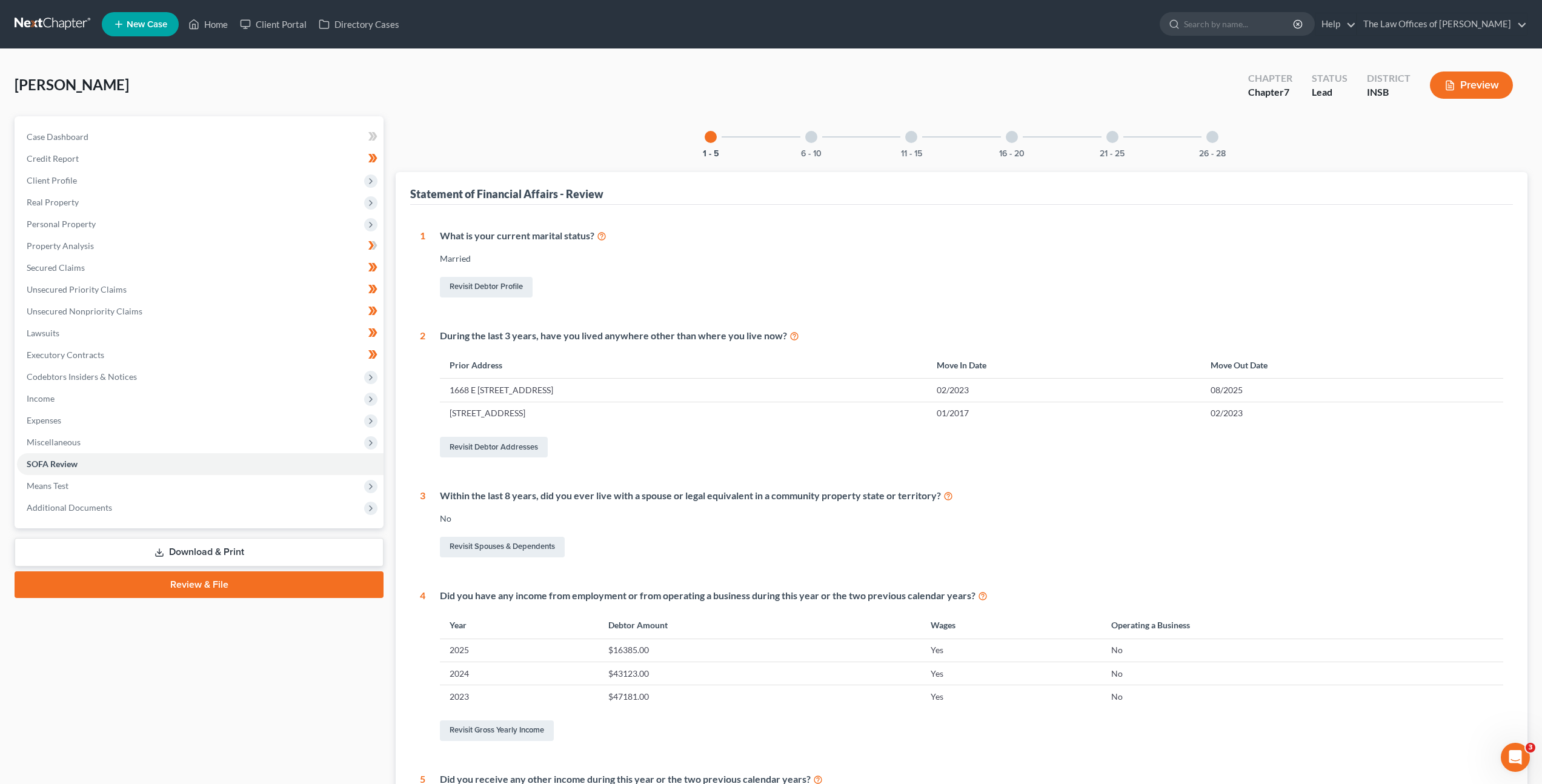
click at [819, 138] on div "6 - 10" at bounding box center [811, 137] width 41 height 41
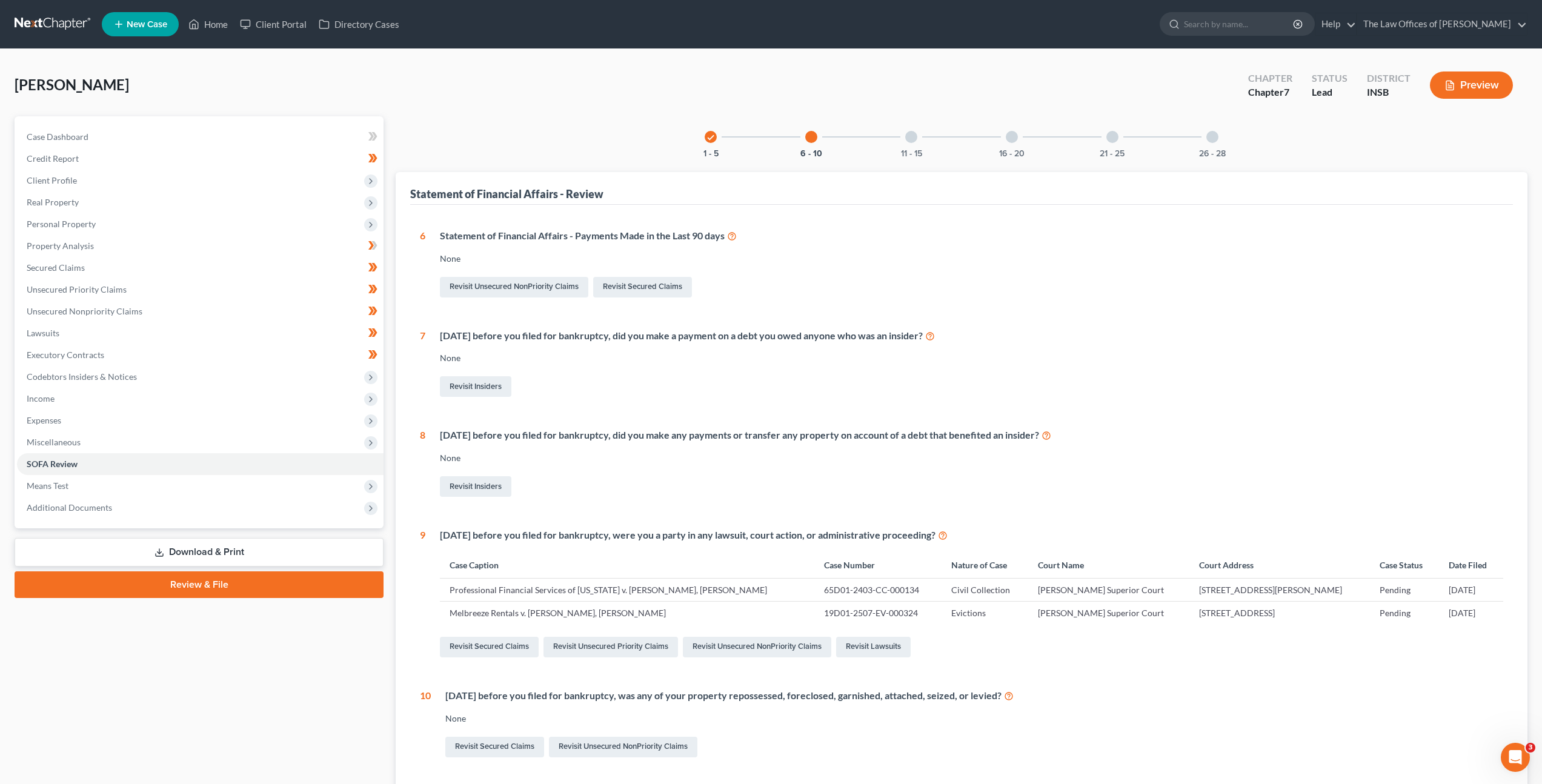
click at [902, 143] on div "11 - 15" at bounding box center [911, 137] width 41 height 41
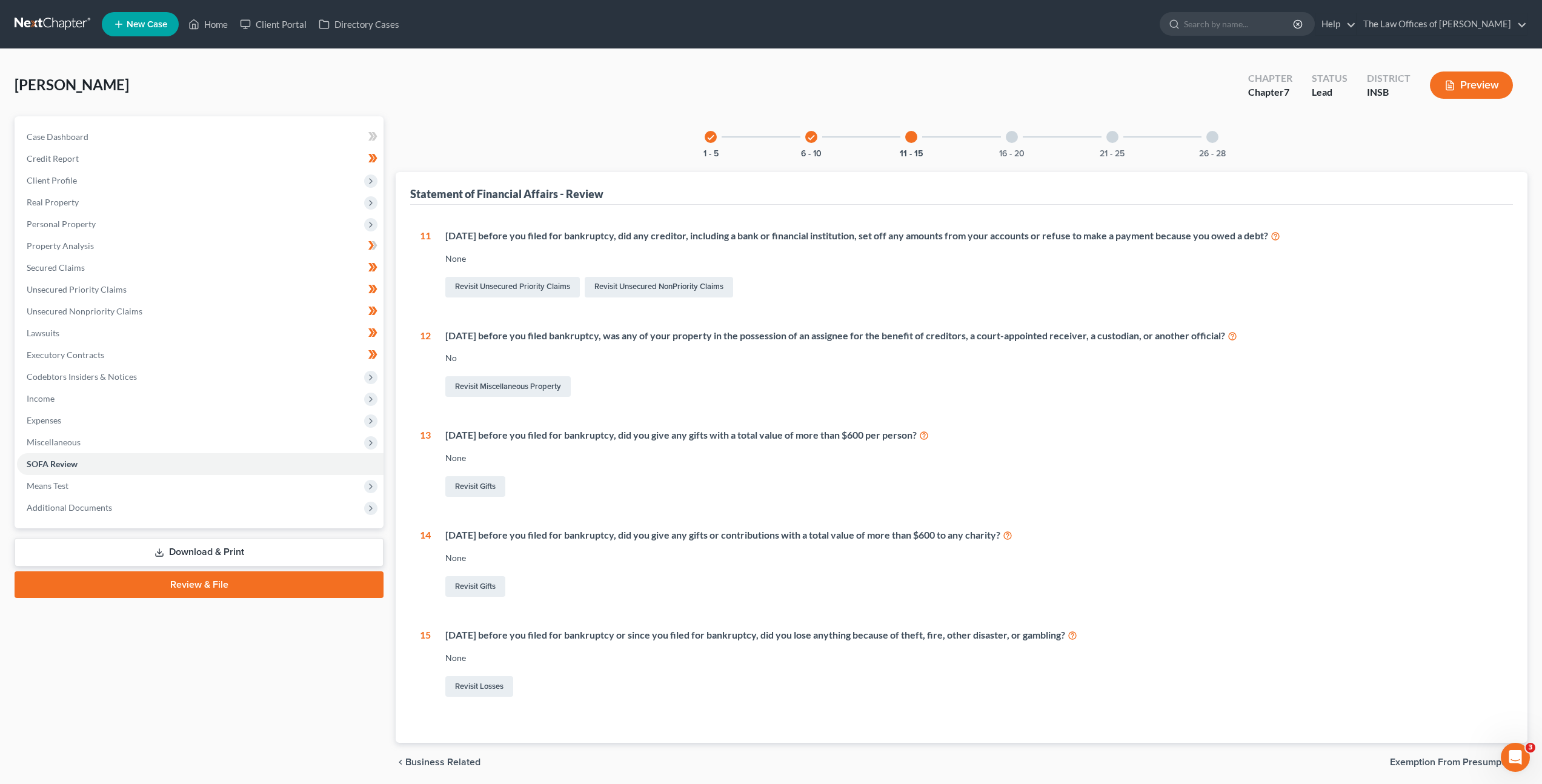
scroll to position [3, 0]
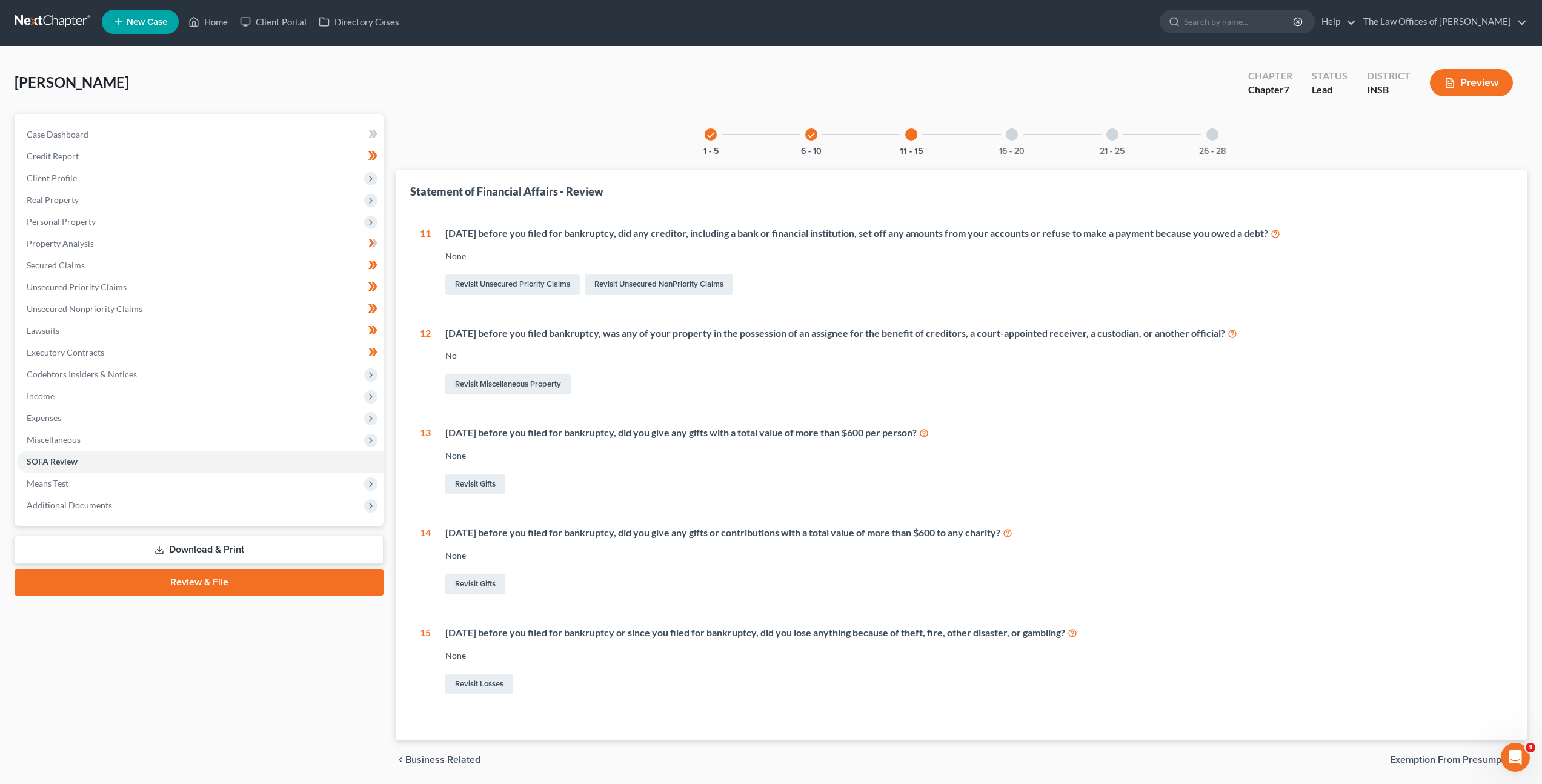
click at [1017, 133] on div at bounding box center [1012, 134] width 12 height 12
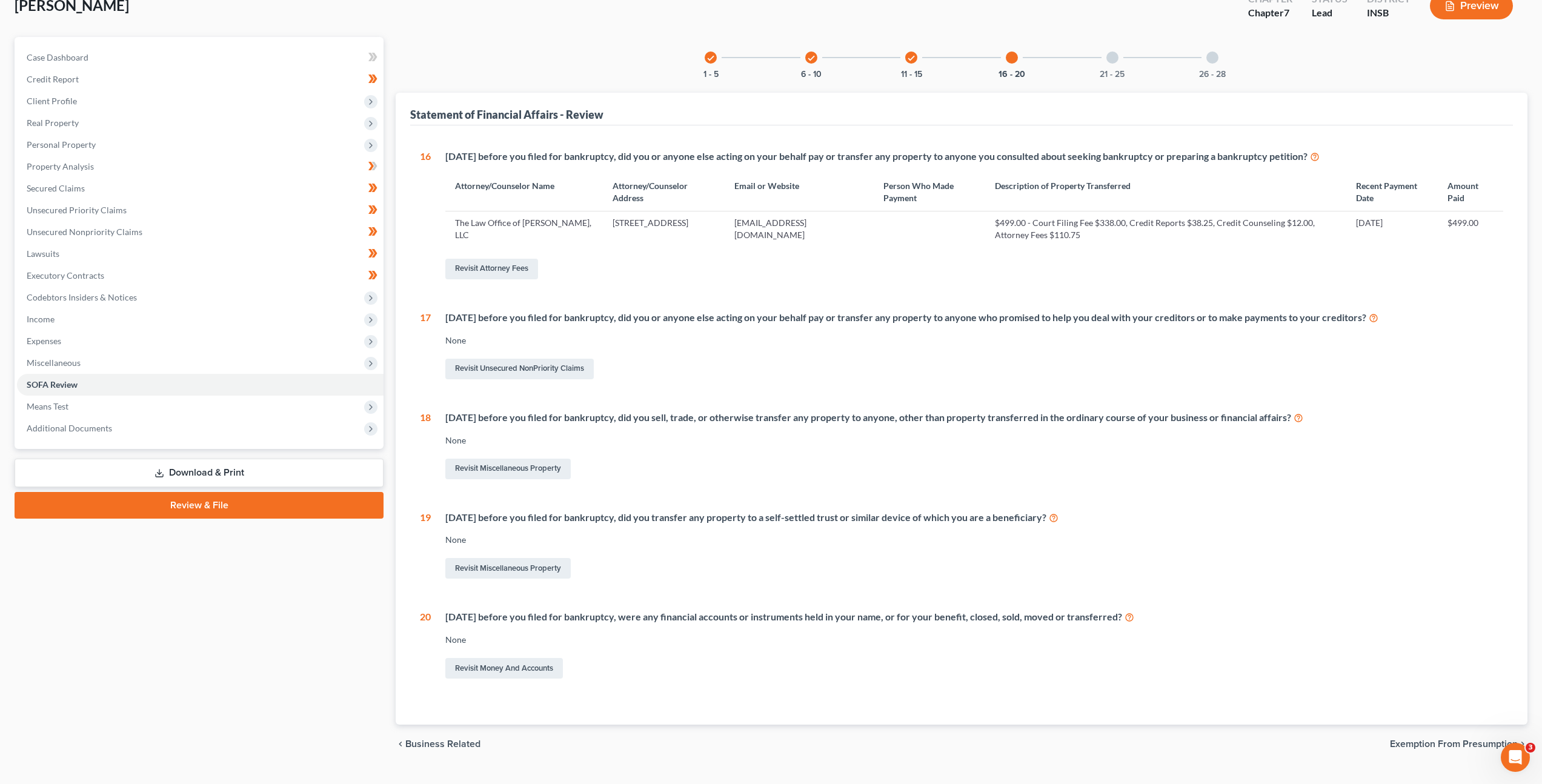
scroll to position [97, 0]
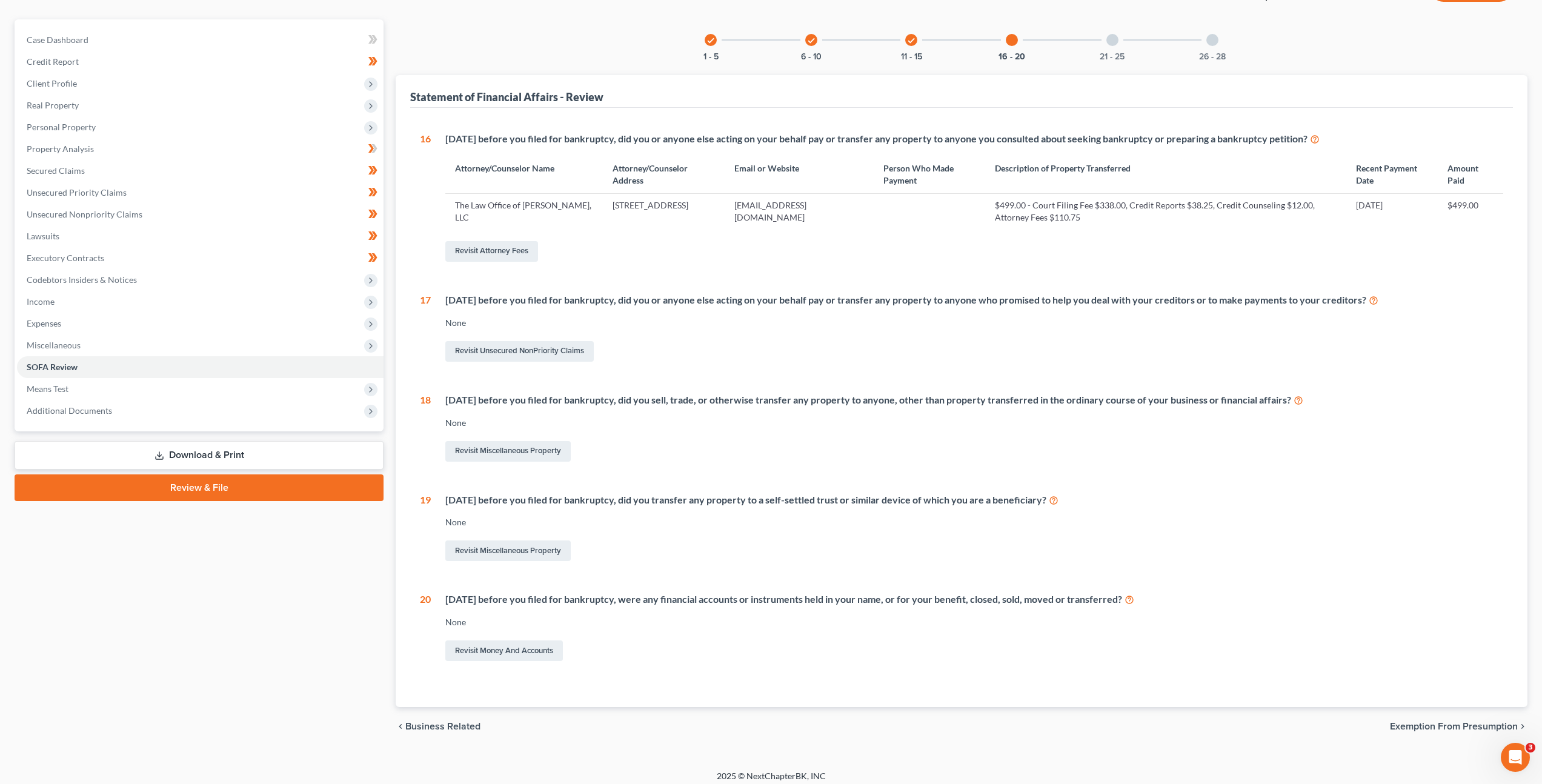
click at [1110, 45] on div "21 - 25" at bounding box center [1113, 40] width 41 height 41
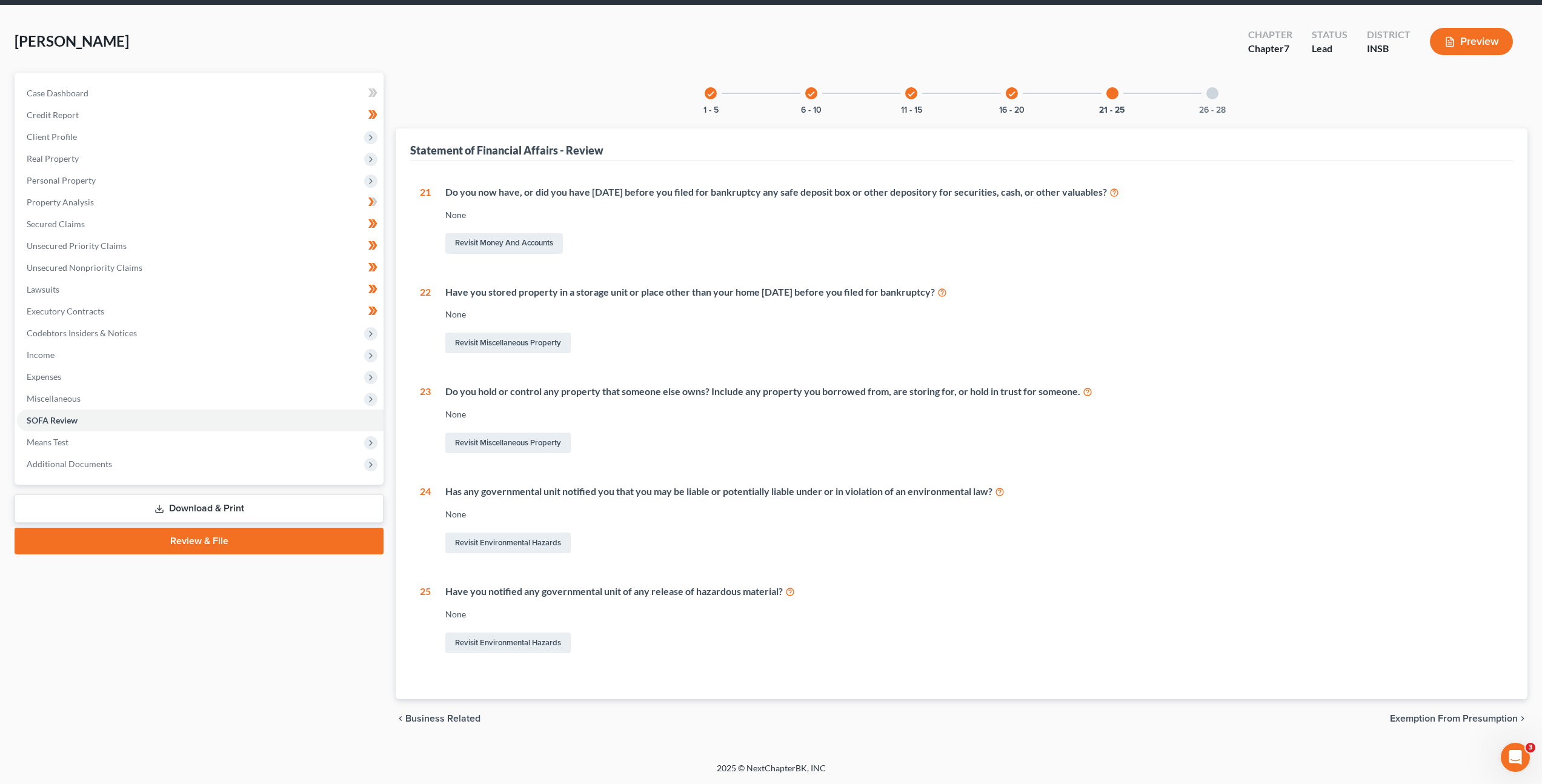
click at [1217, 90] on div at bounding box center [1213, 93] width 12 height 12
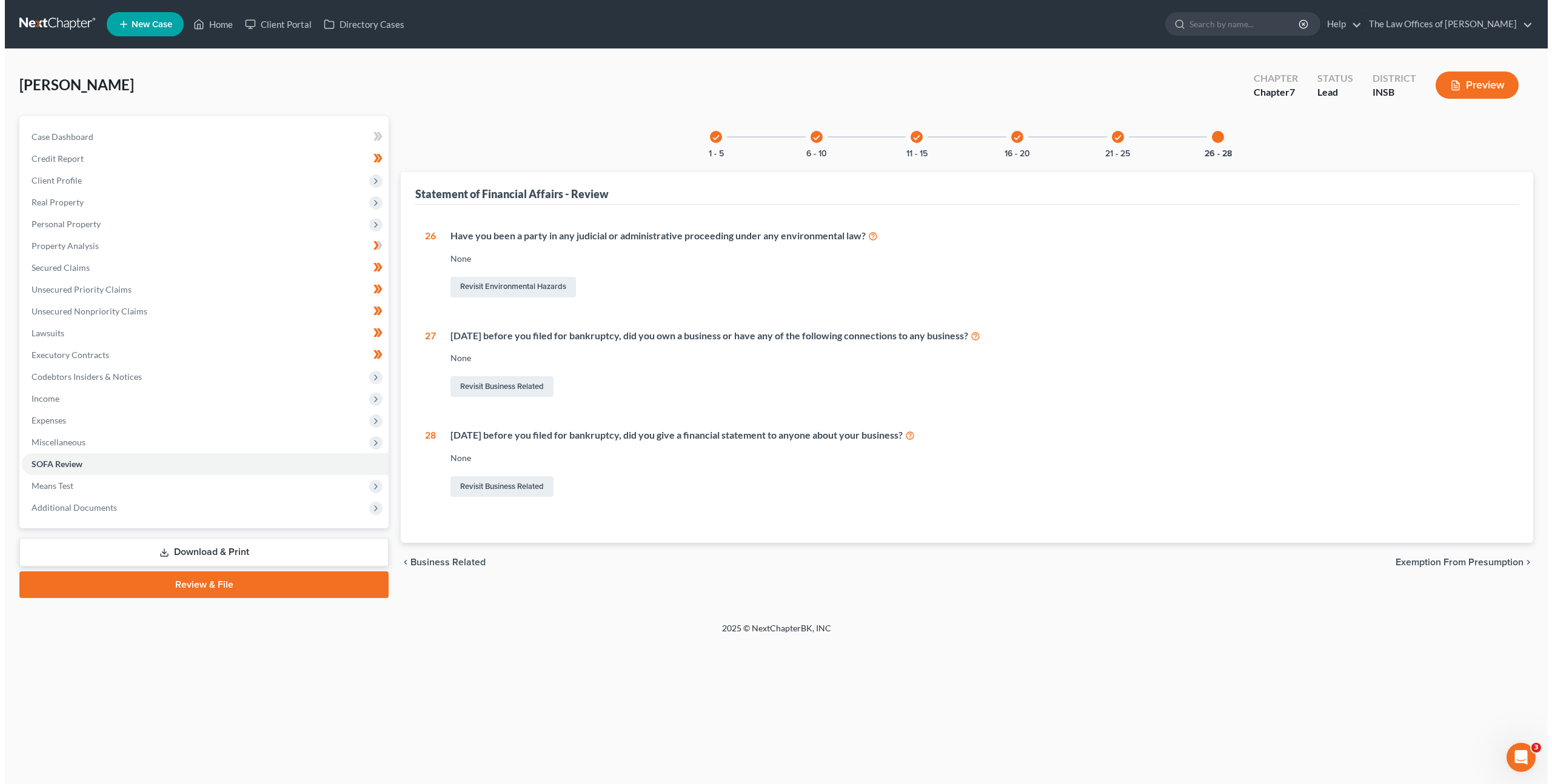
scroll to position [0, 0]
